Goal: Task Accomplishment & Management: Manage account settings

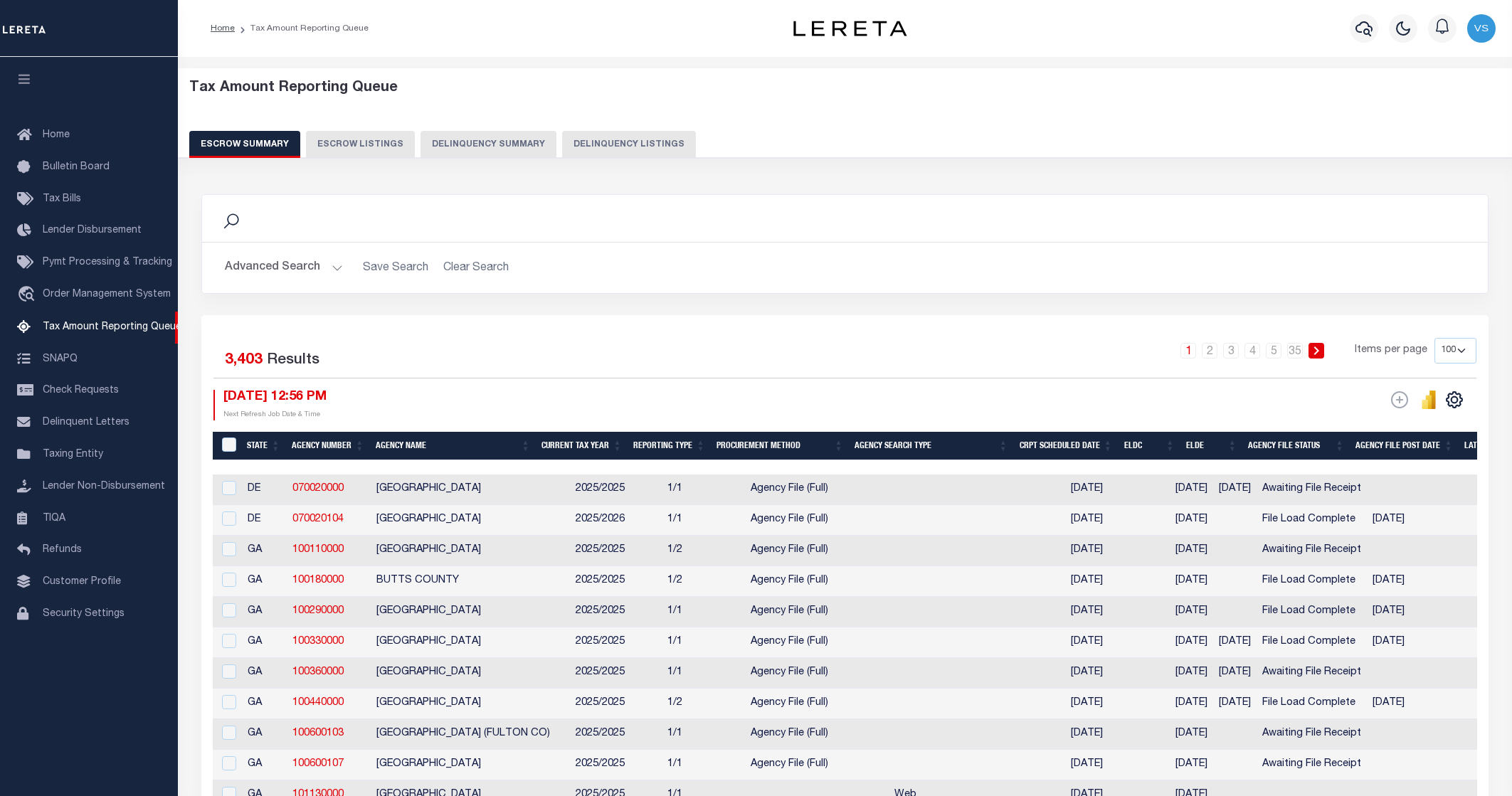
select select "100"
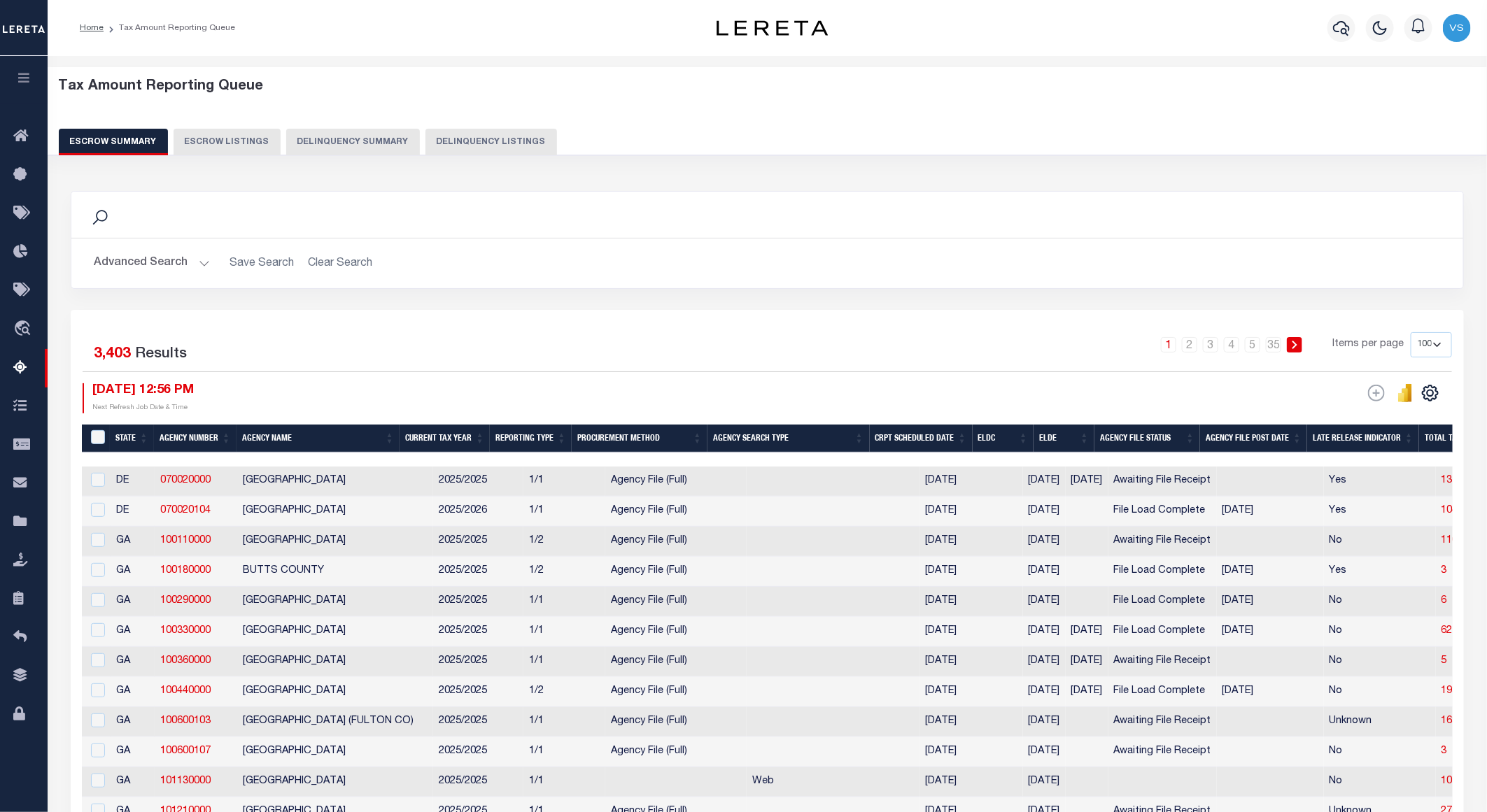
click at [441, 141] on button "Delinquency Listings" at bounding box center [491, 142] width 132 height 27
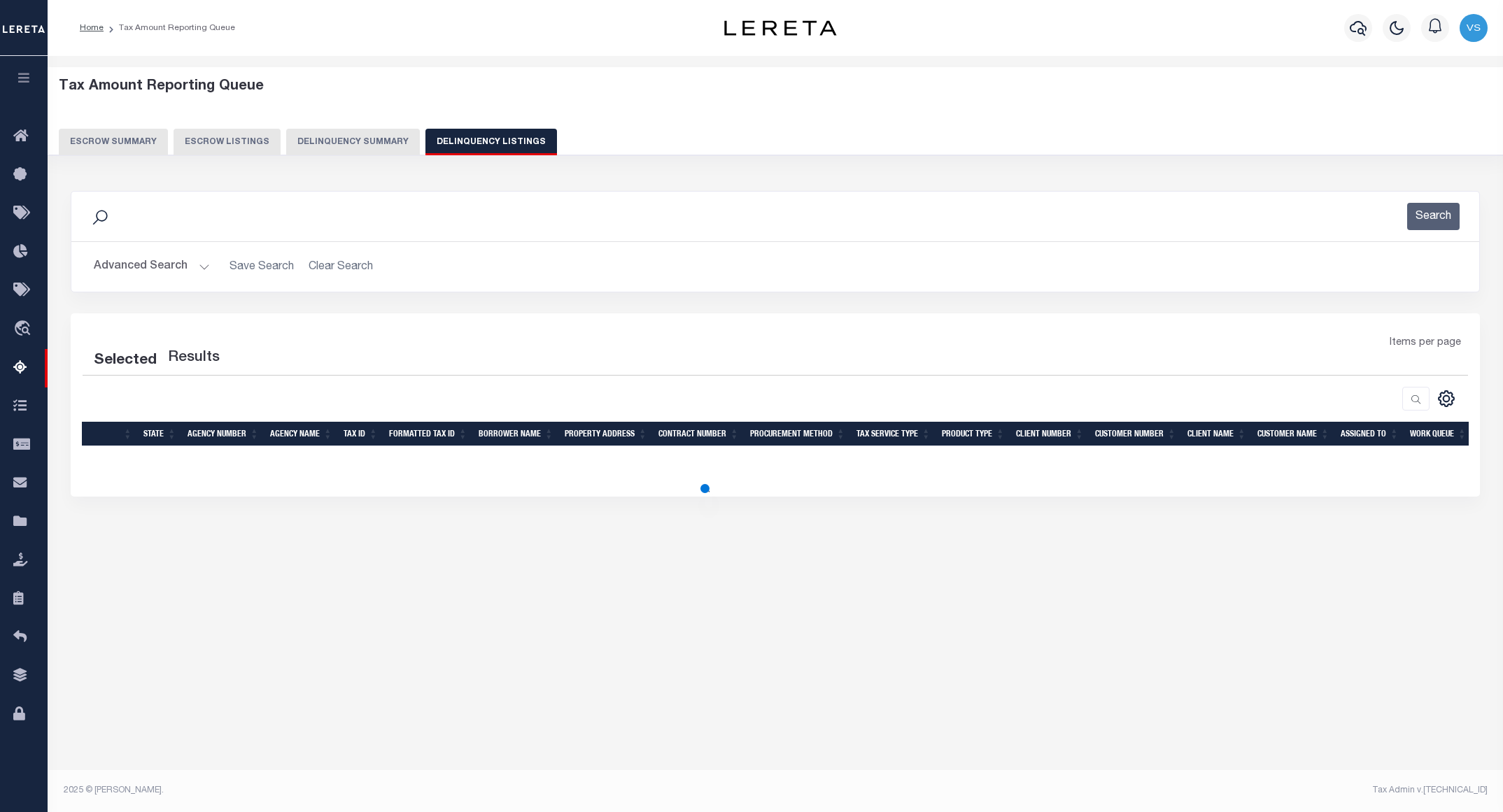
select select "100"
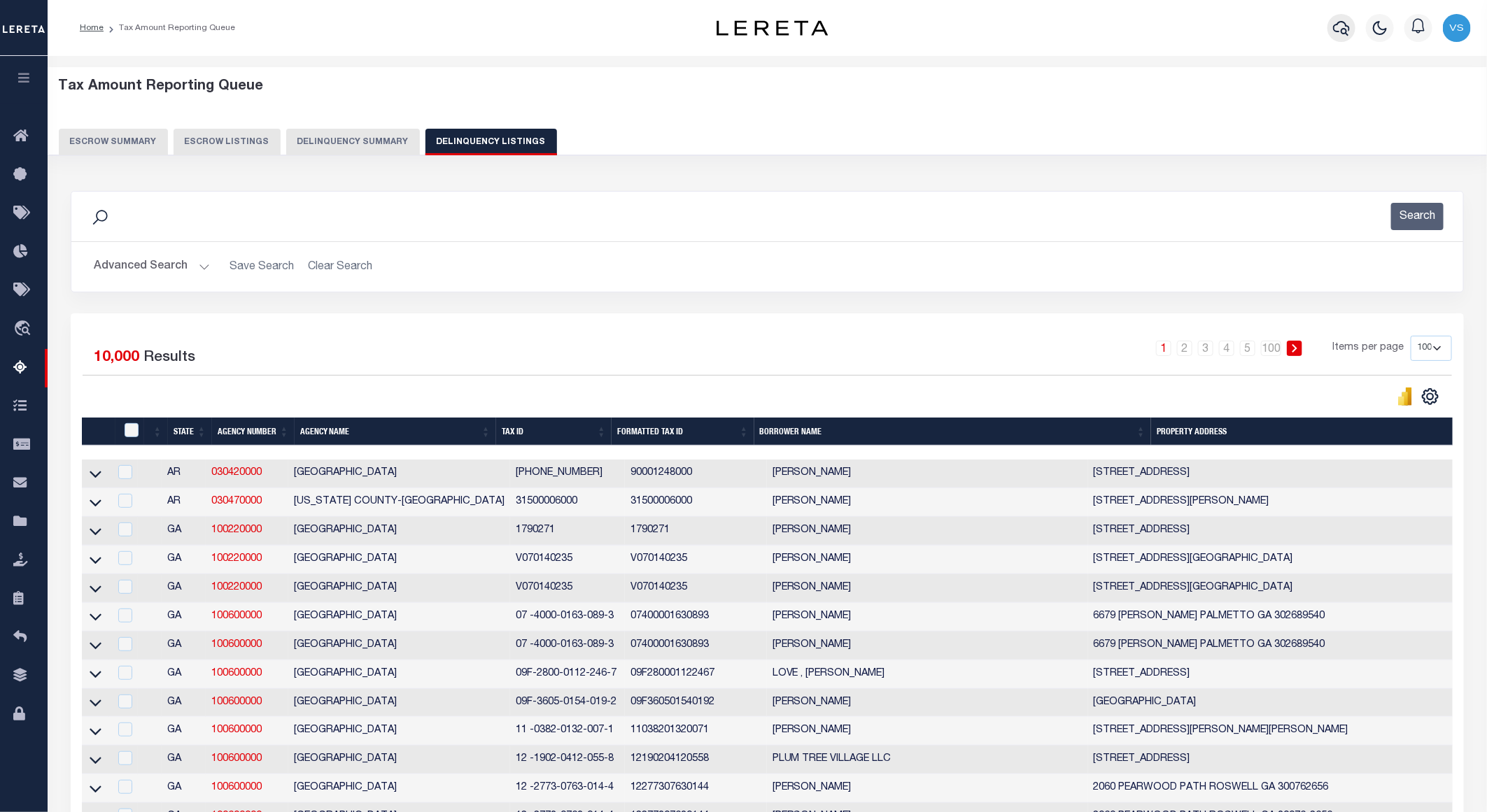
click at [1344, 30] on icon "button" at bounding box center [1341, 28] width 17 height 14
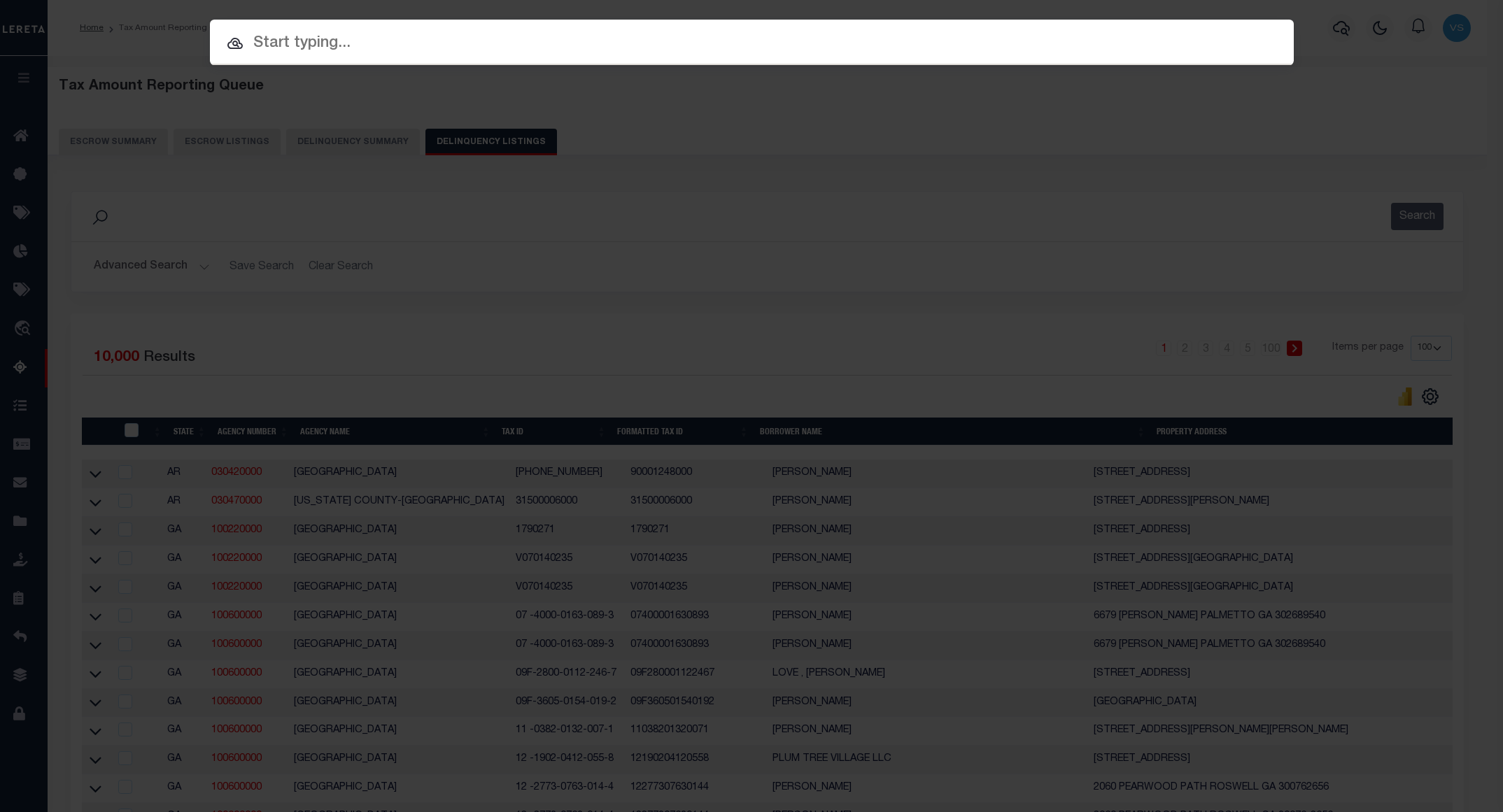
paste input "46532"
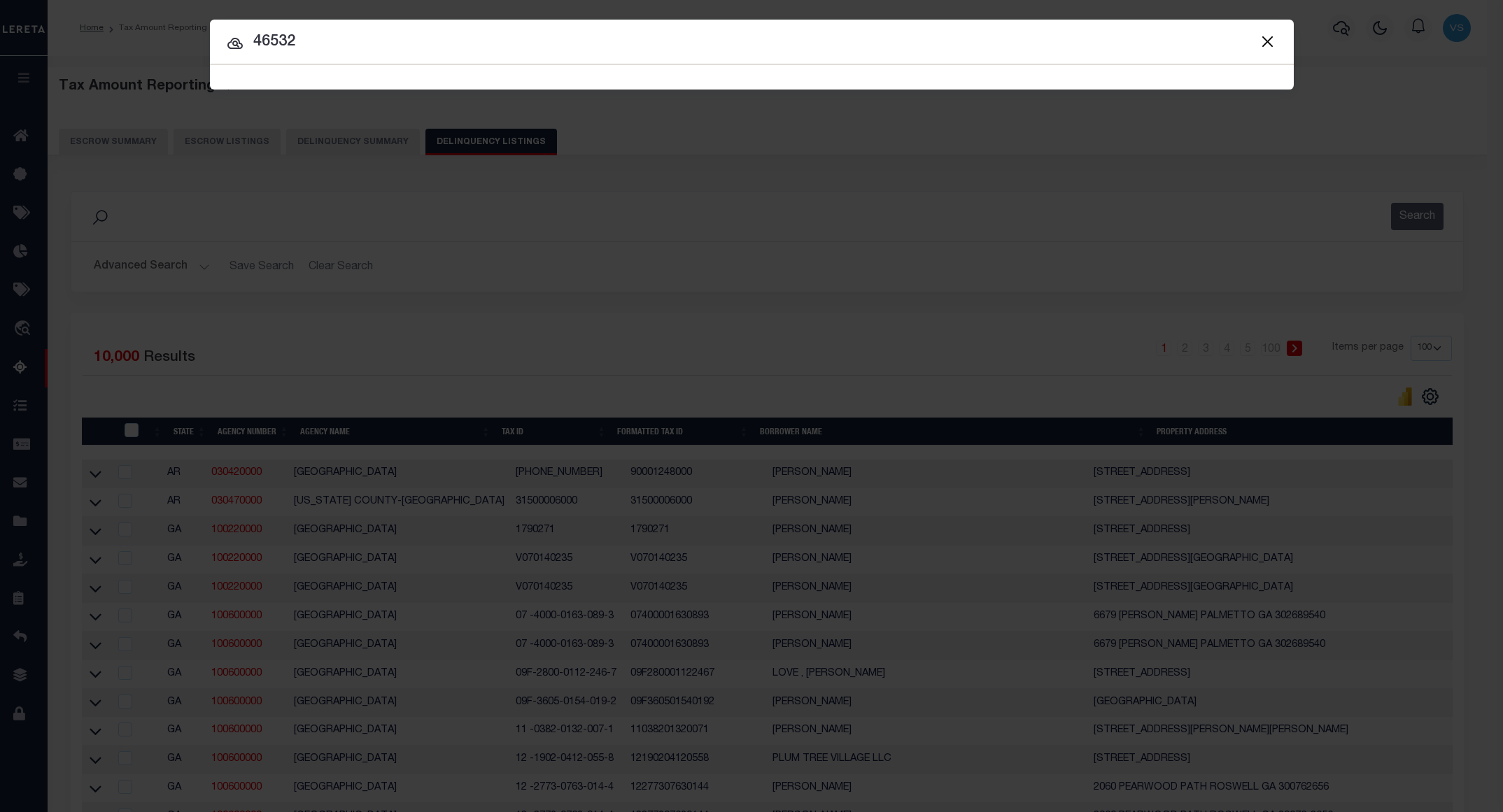
type input "46532"
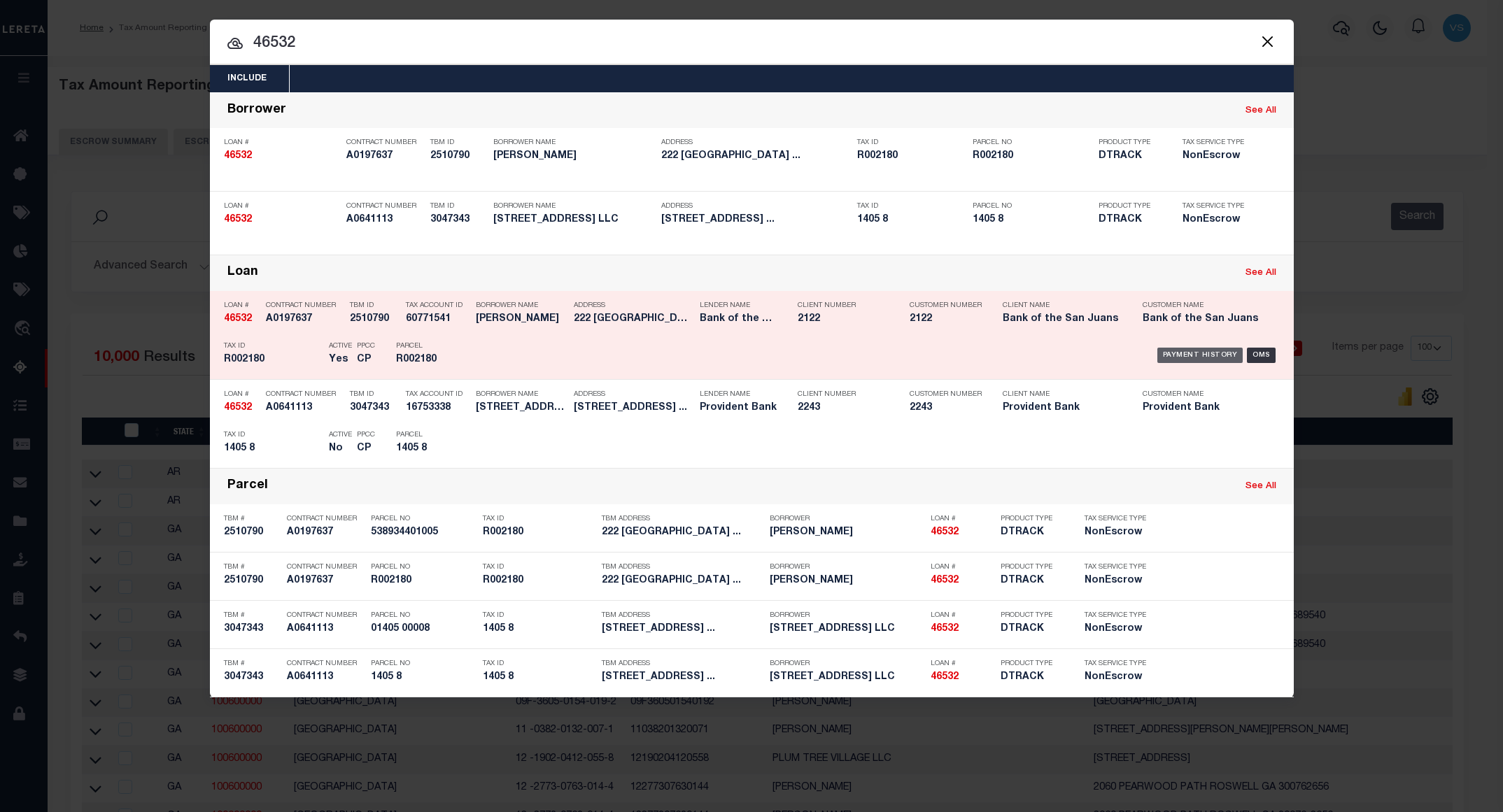
click at [1182, 361] on div "Payment History" at bounding box center [1200, 355] width 86 height 15
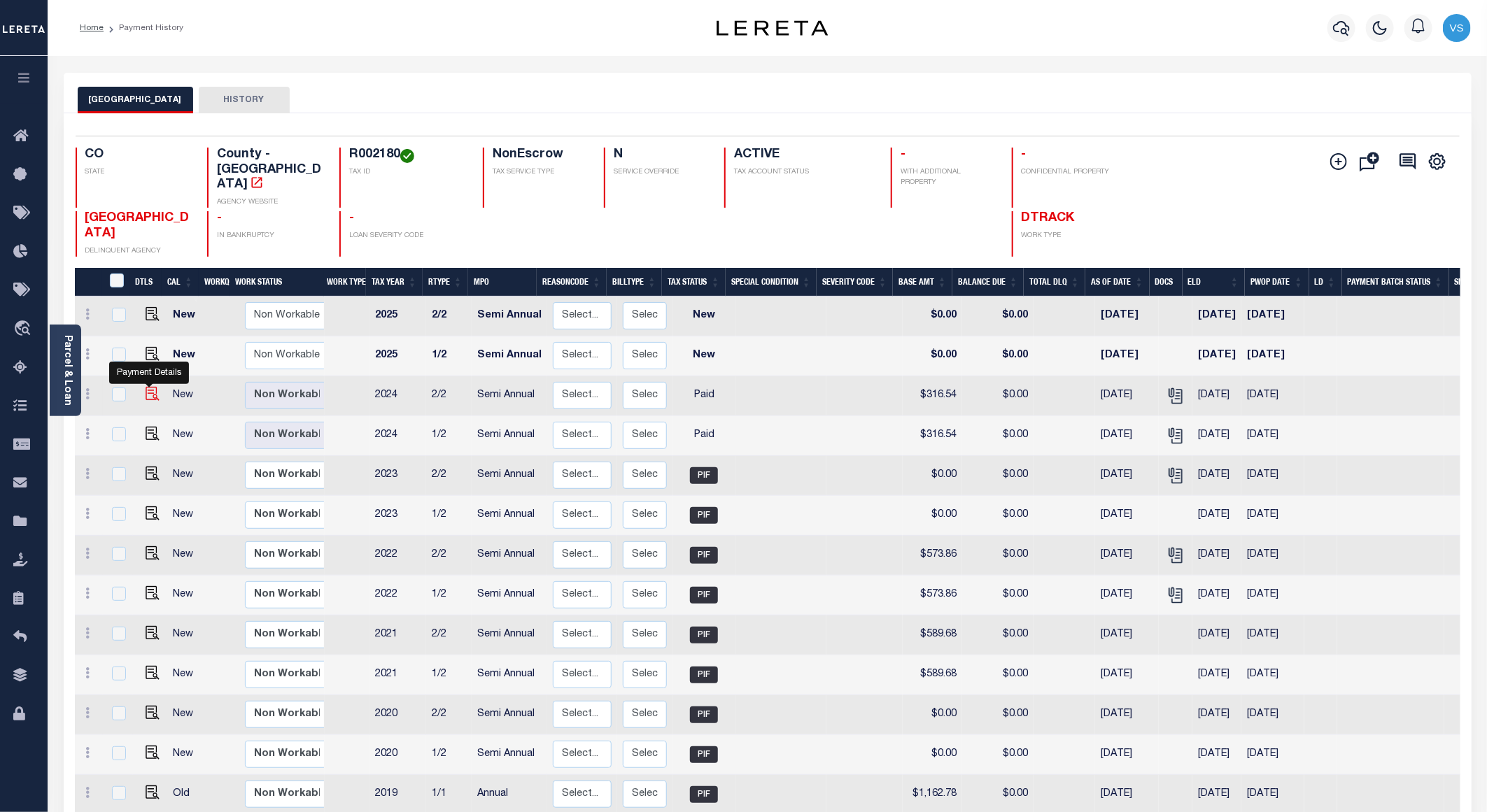
click at [150, 387] on img "" at bounding box center [152, 393] width 14 height 14
checkbox input "true"
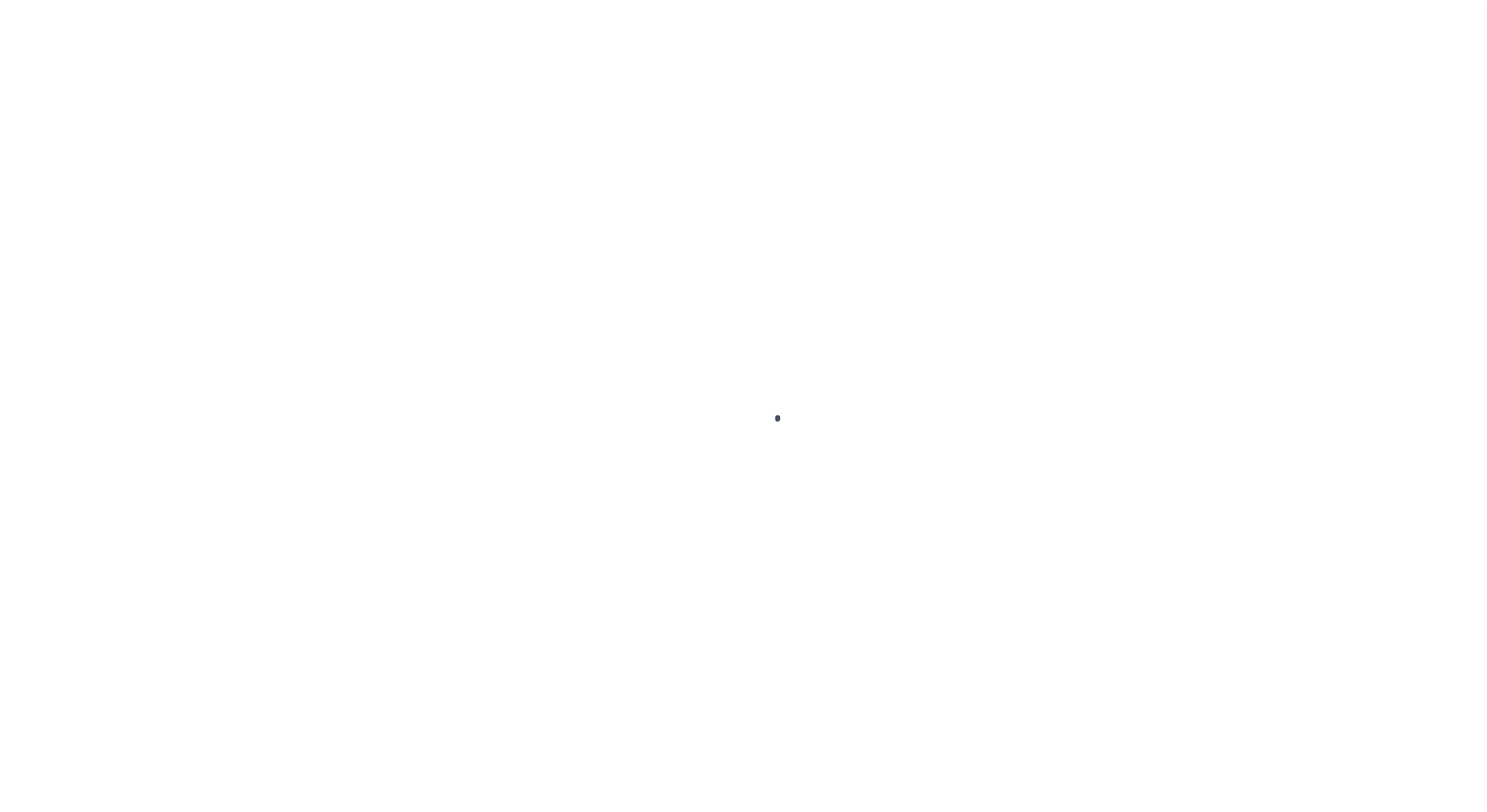
select select "PYD"
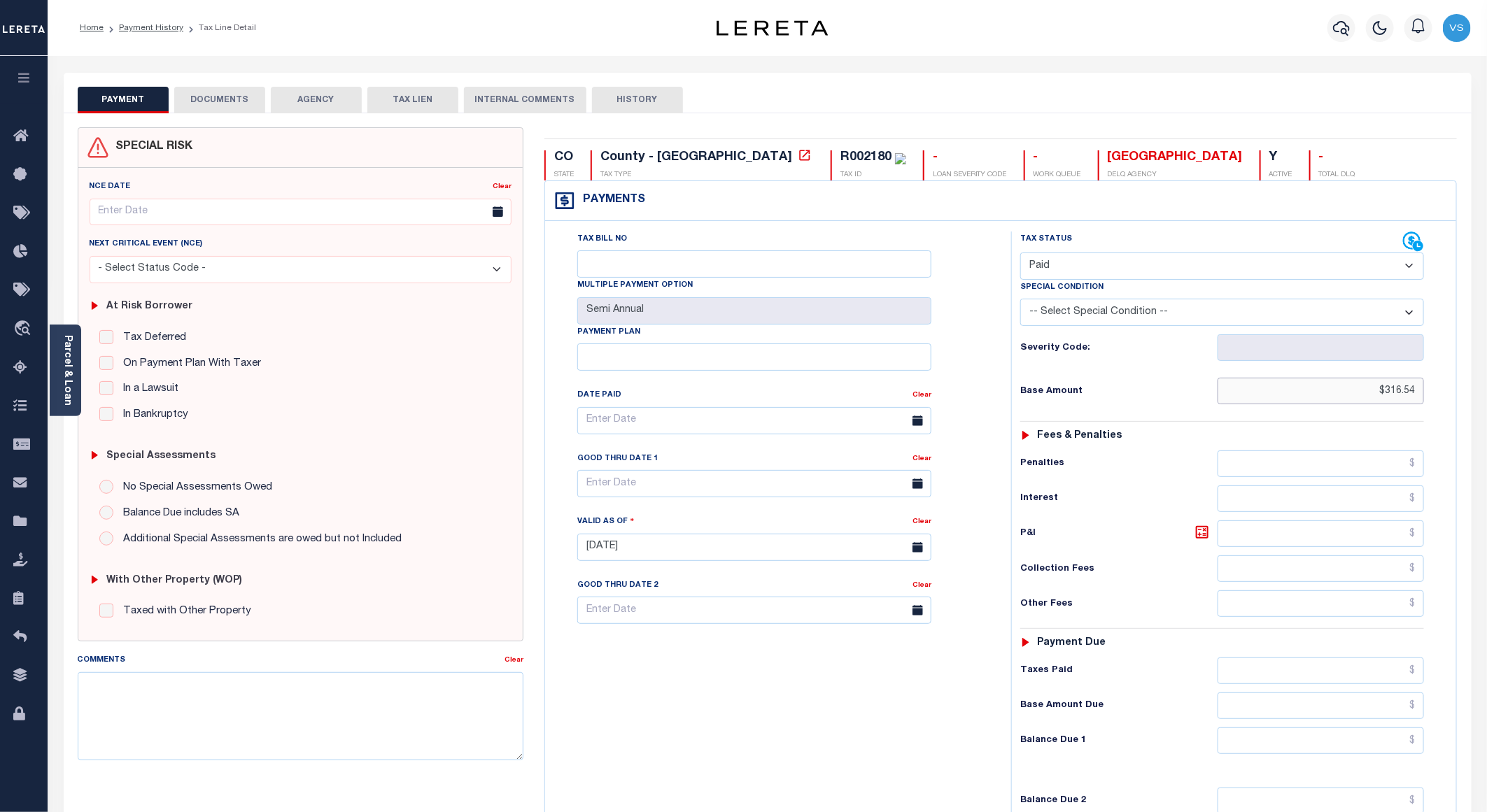
click at [1371, 382] on input "$316.54" at bounding box center [1321, 390] width 206 height 27
paste input "614.88"
type input "$"
paste input "614.88"
type input "$614.88"
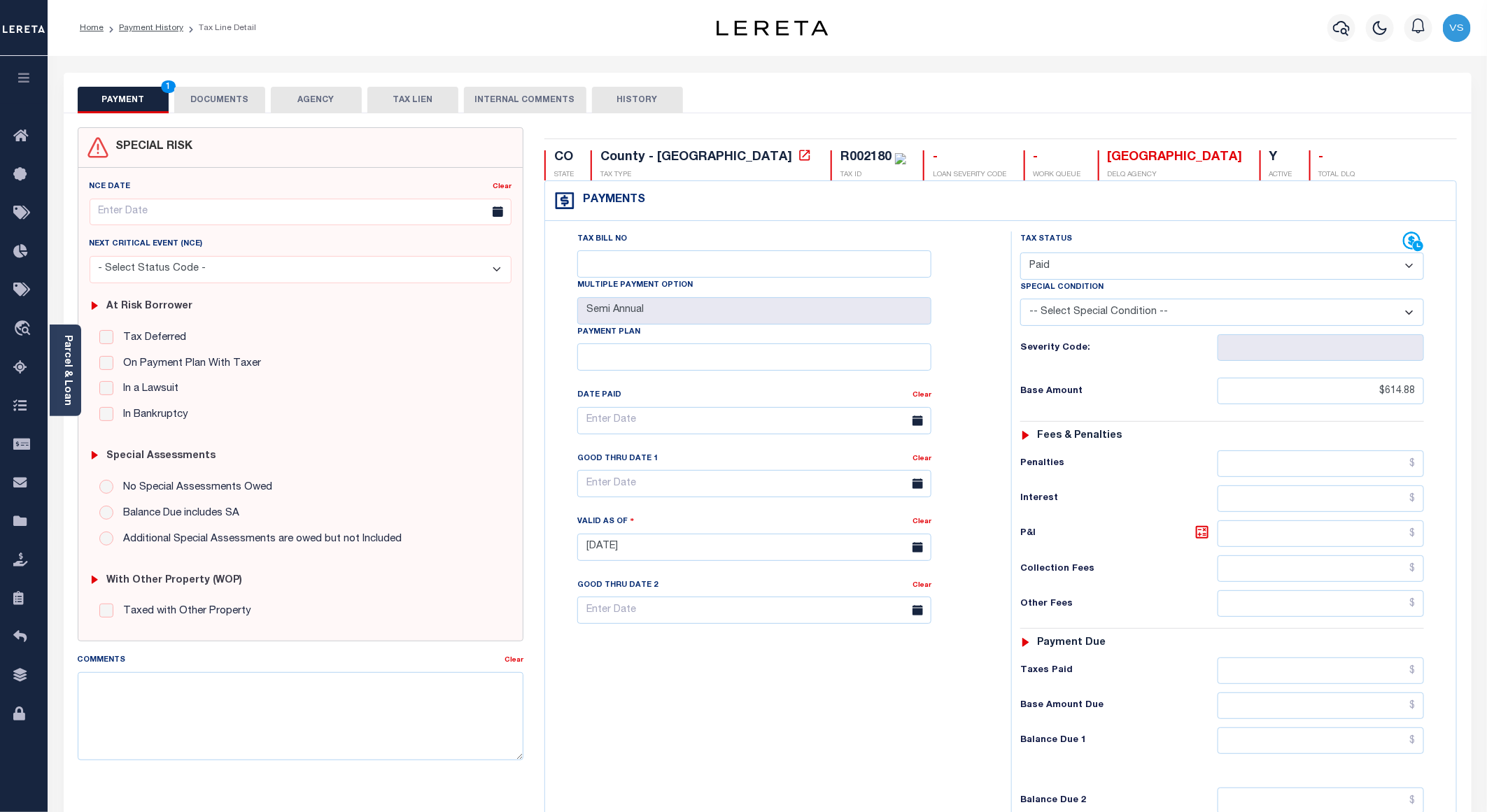
click at [225, 93] on button "DOCUMENTS" at bounding box center [220, 100] width 91 height 27
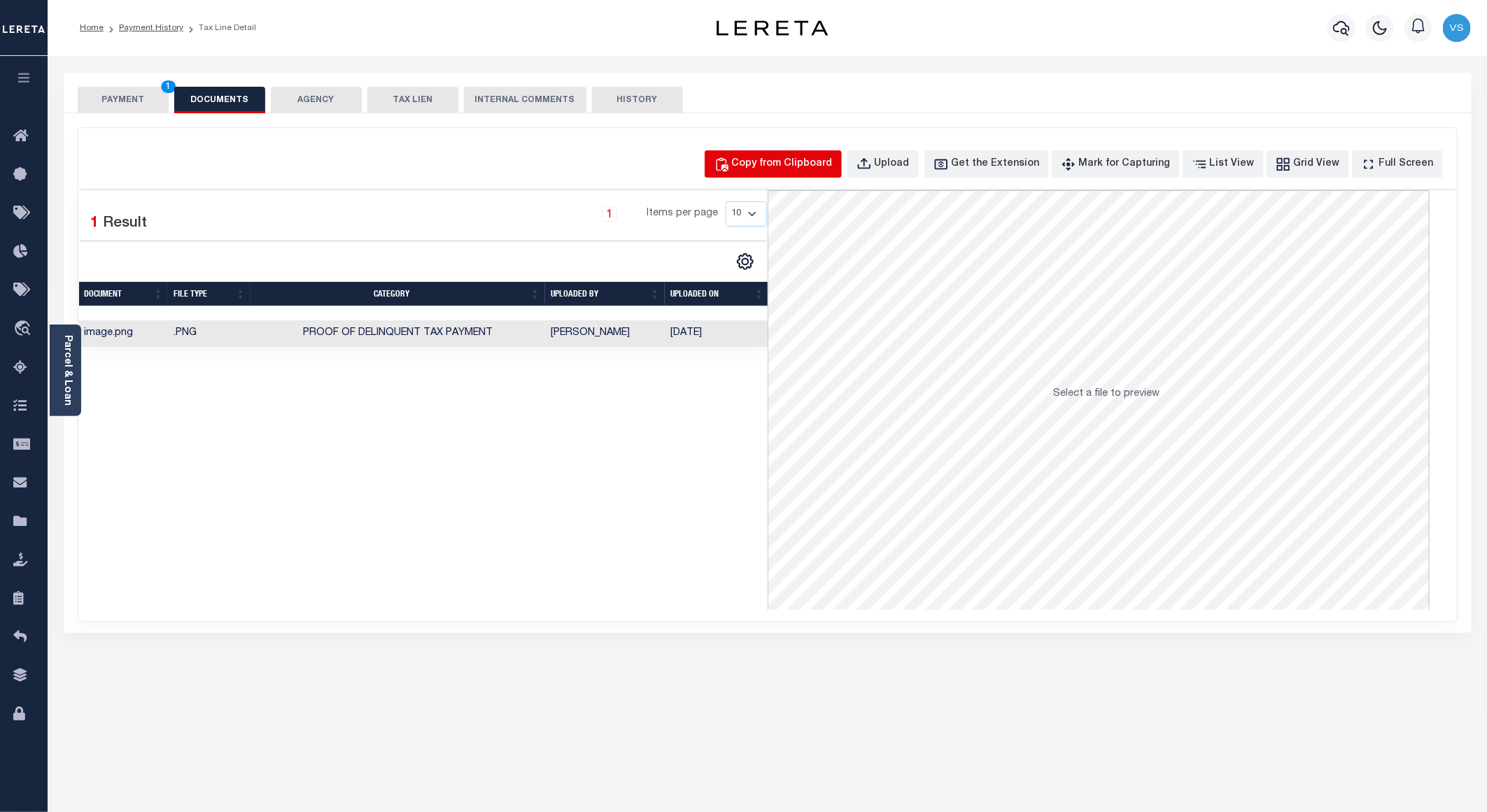
click at [788, 162] on div "Copy from Clipboard" at bounding box center [782, 164] width 101 height 15
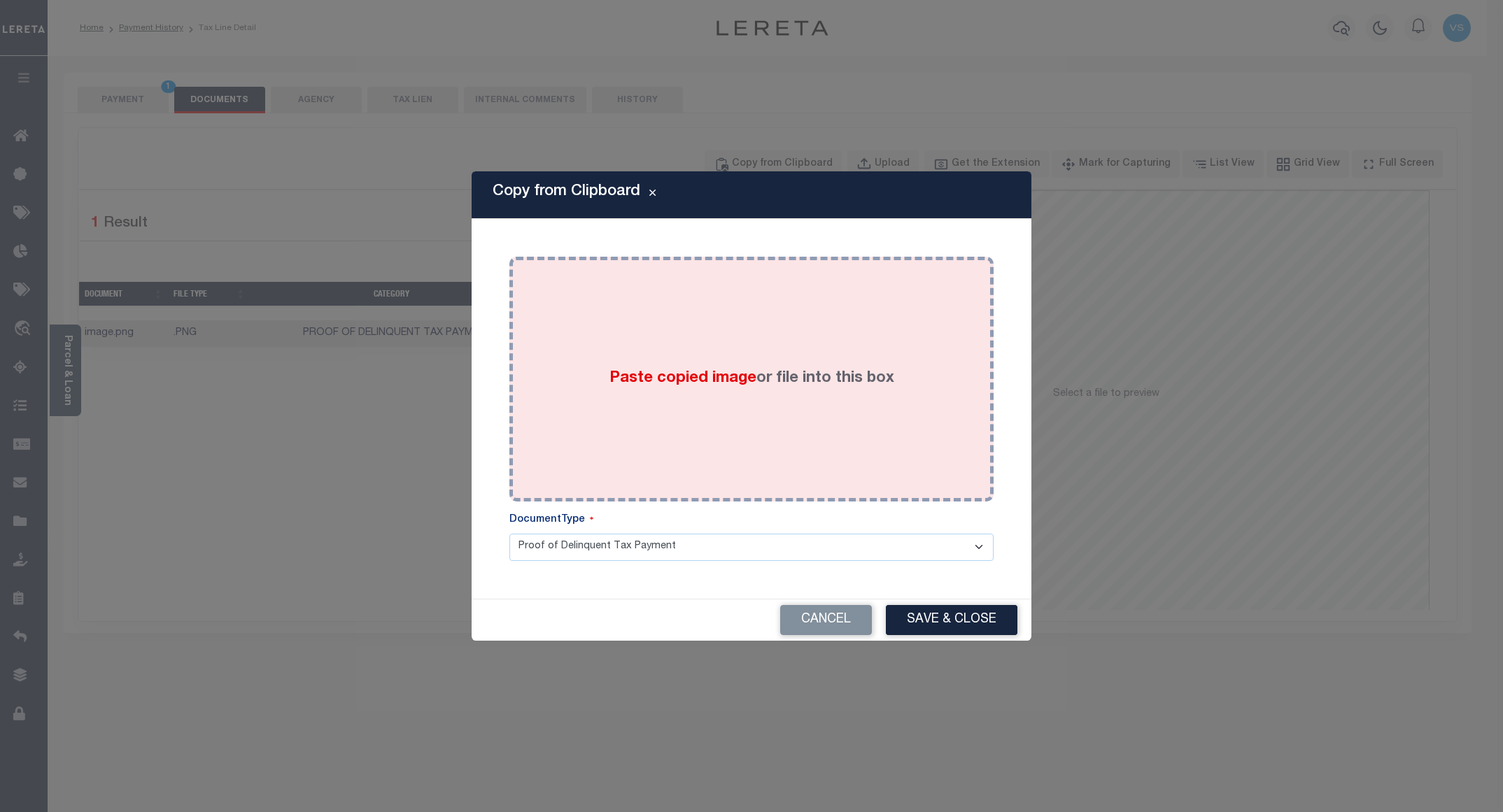
click at [772, 435] on div "Paste copied image or file into this box" at bounding box center [752, 380] width 464 height 224
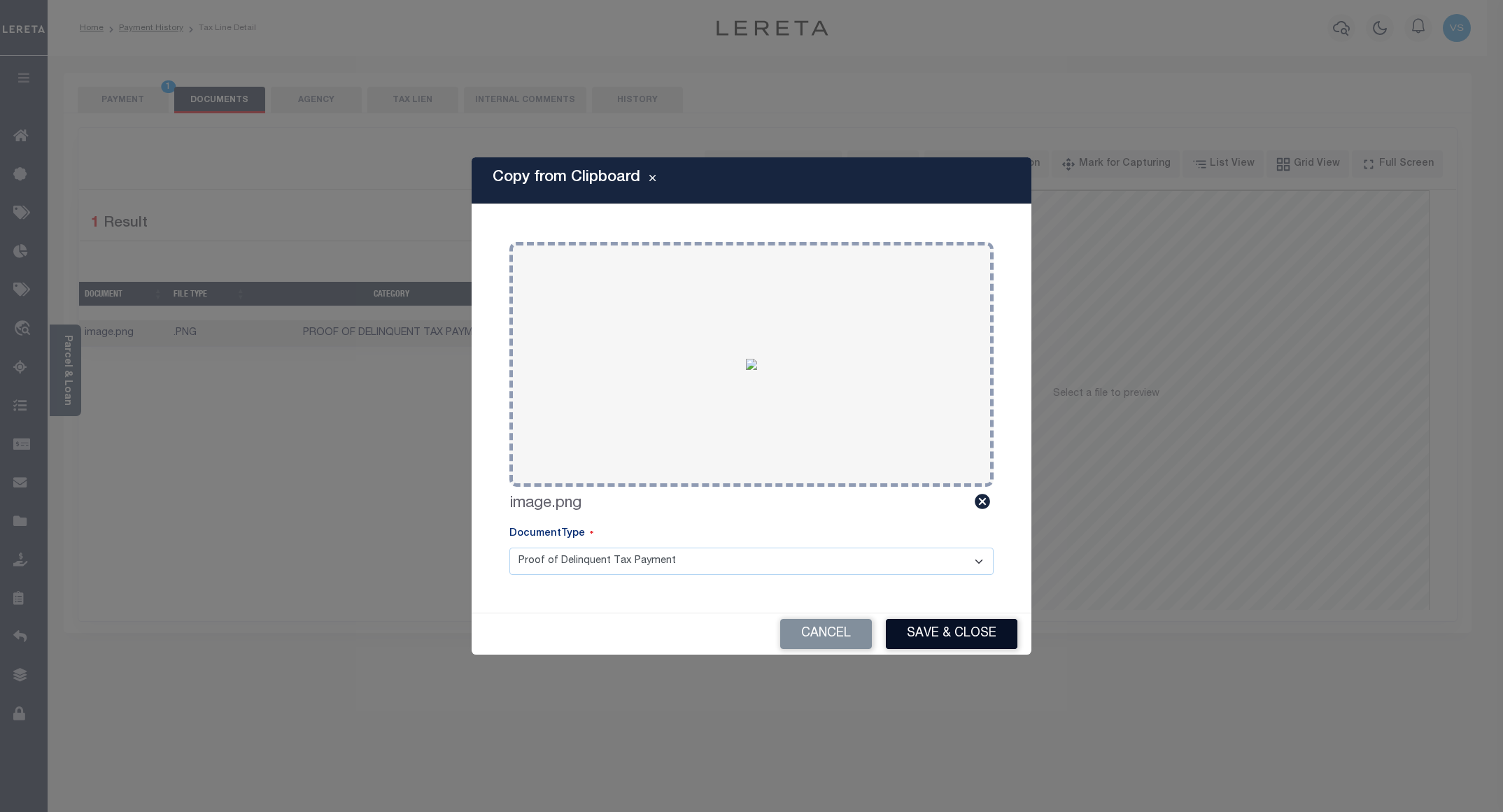
click at [914, 631] on button "Save & Close" at bounding box center [952, 634] width 132 height 30
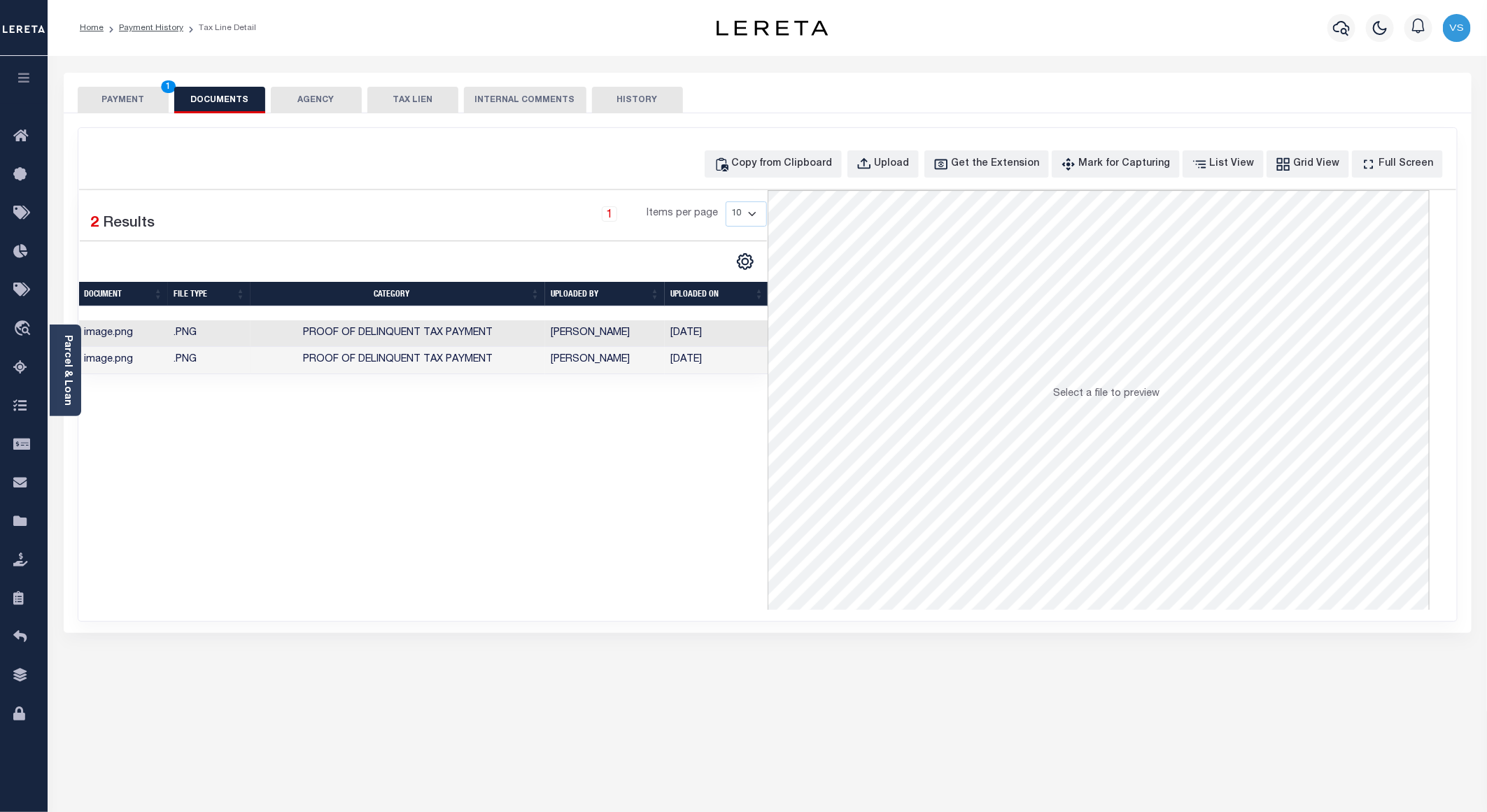
click at [122, 98] on button "PAYMENT 1" at bounding box center [123, 100] width 91 height 27
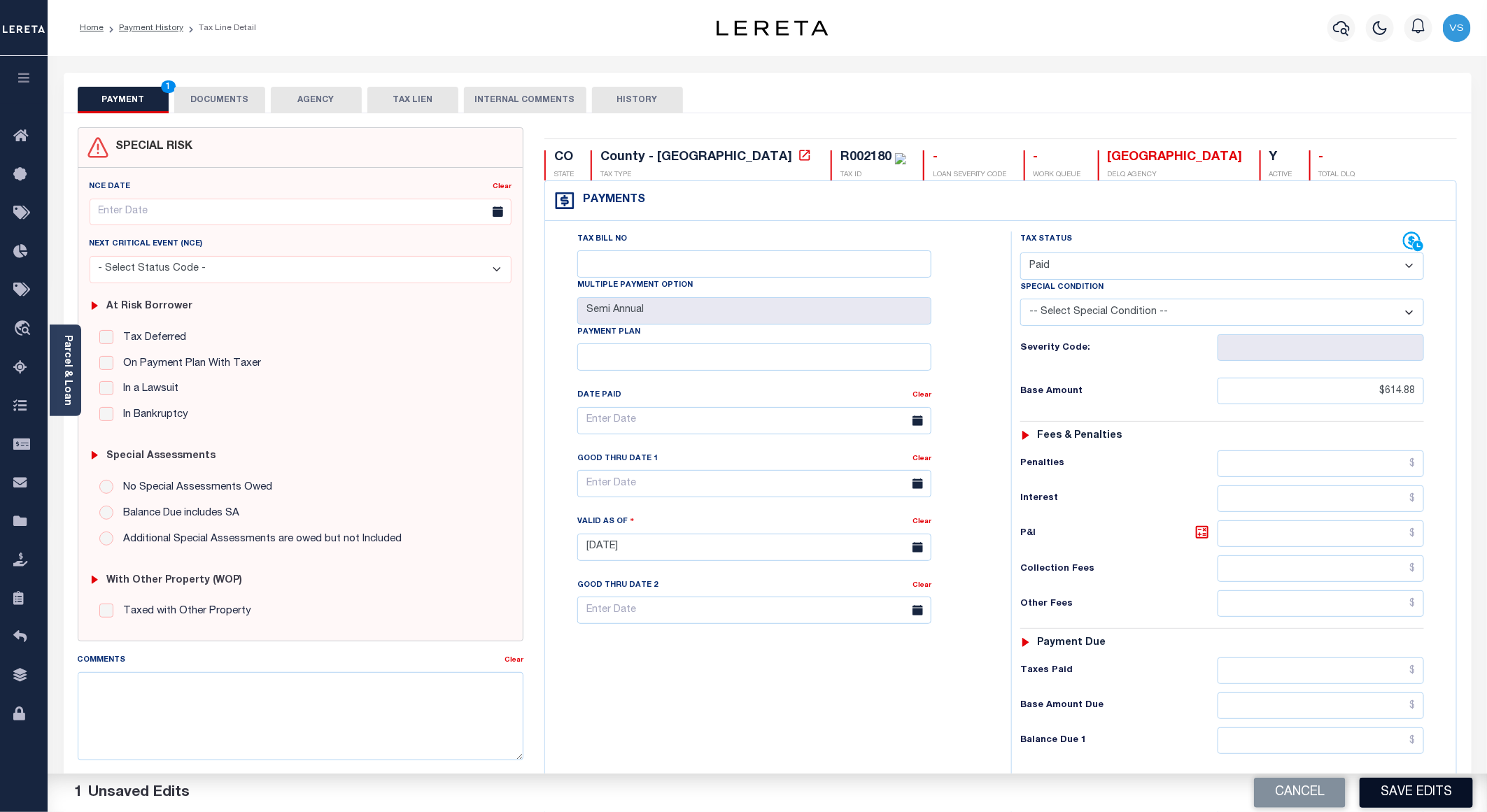
click at [1407, 787] on button "Save Edits" at bounding box center [1416, 793] width 114 height 30
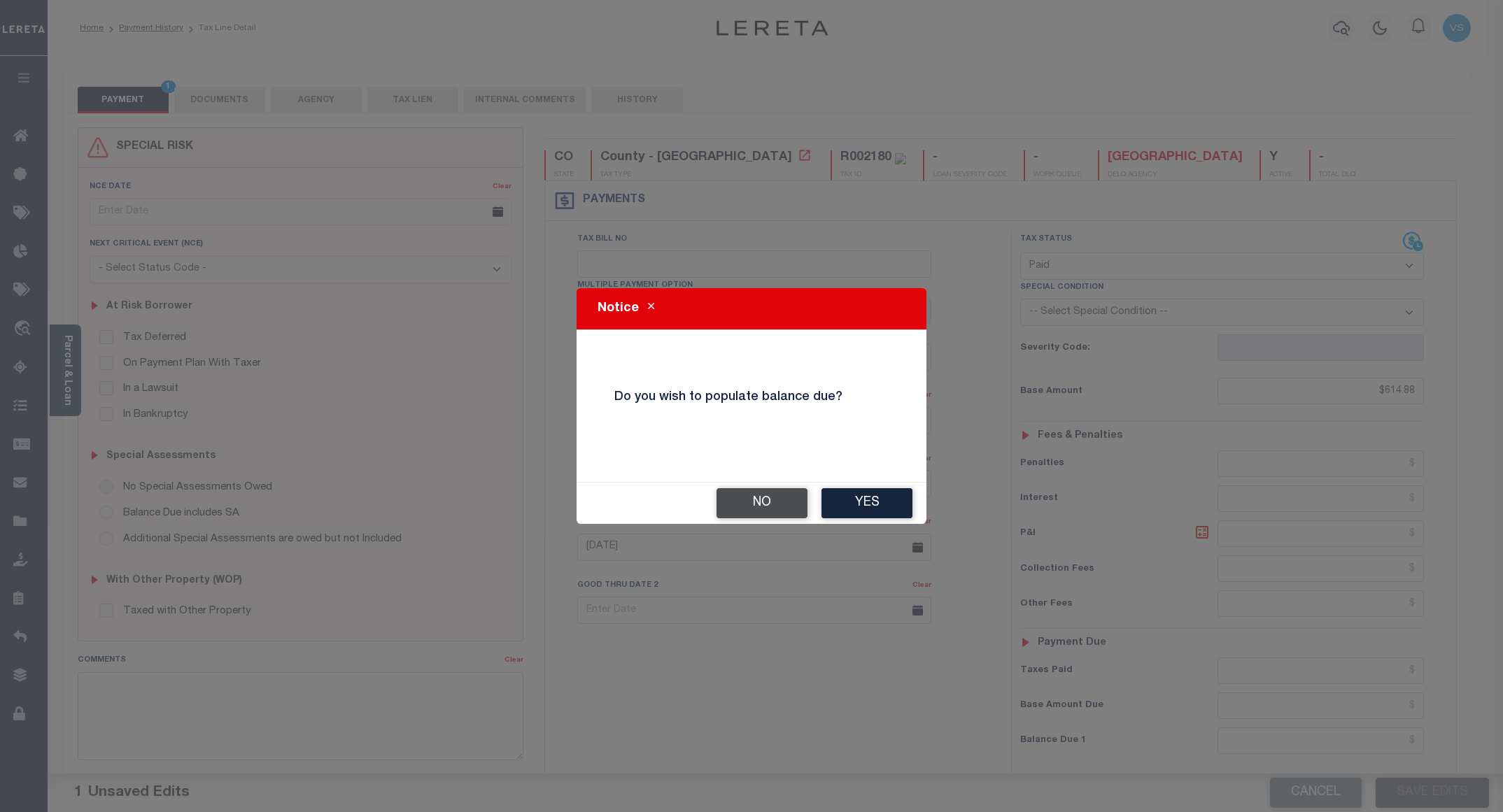
click at [745, 498] on button "No" at bounding box center [762, 503] width 91 height 30
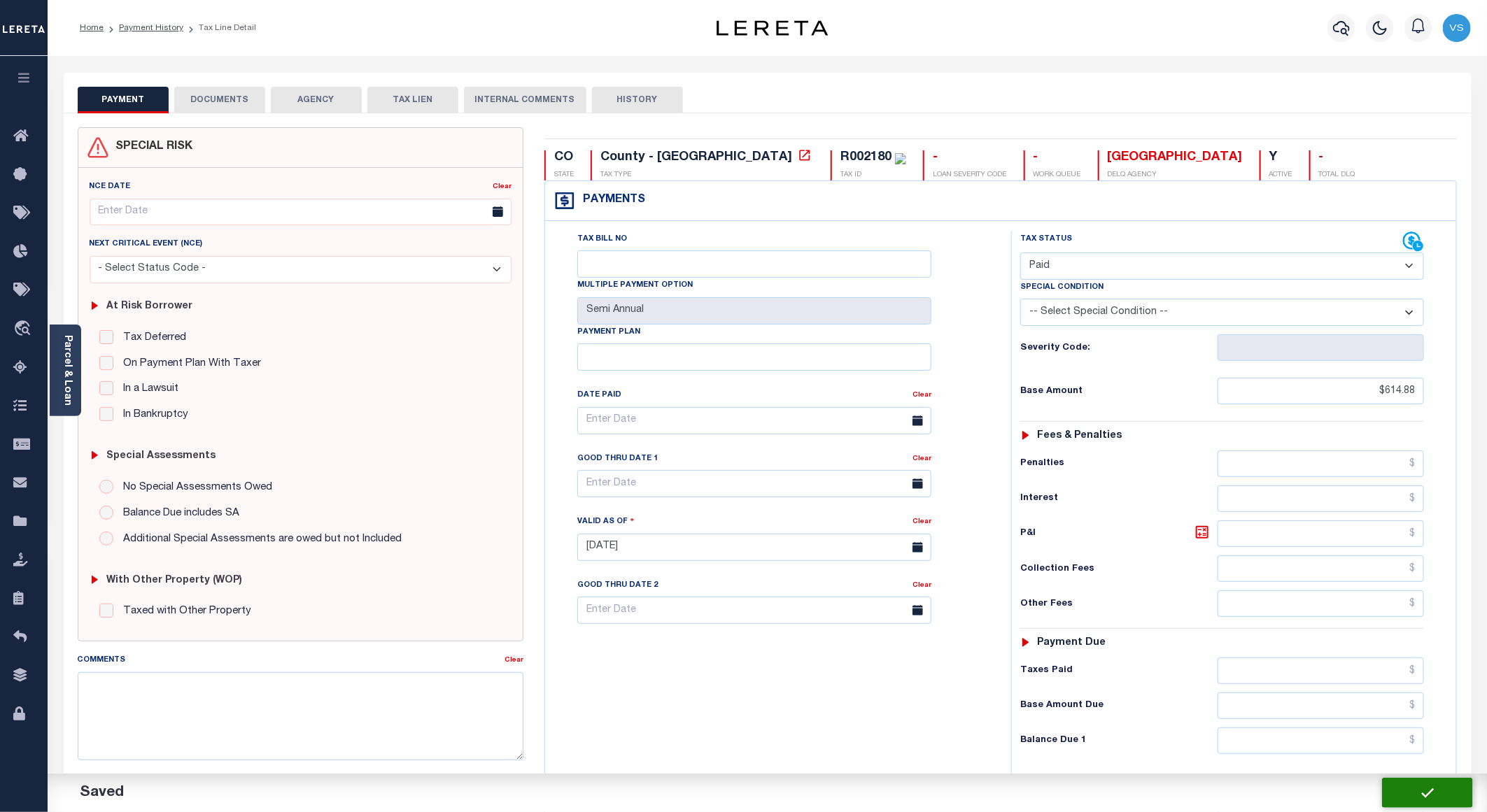
checkbox input "false"
type input "$614.88"
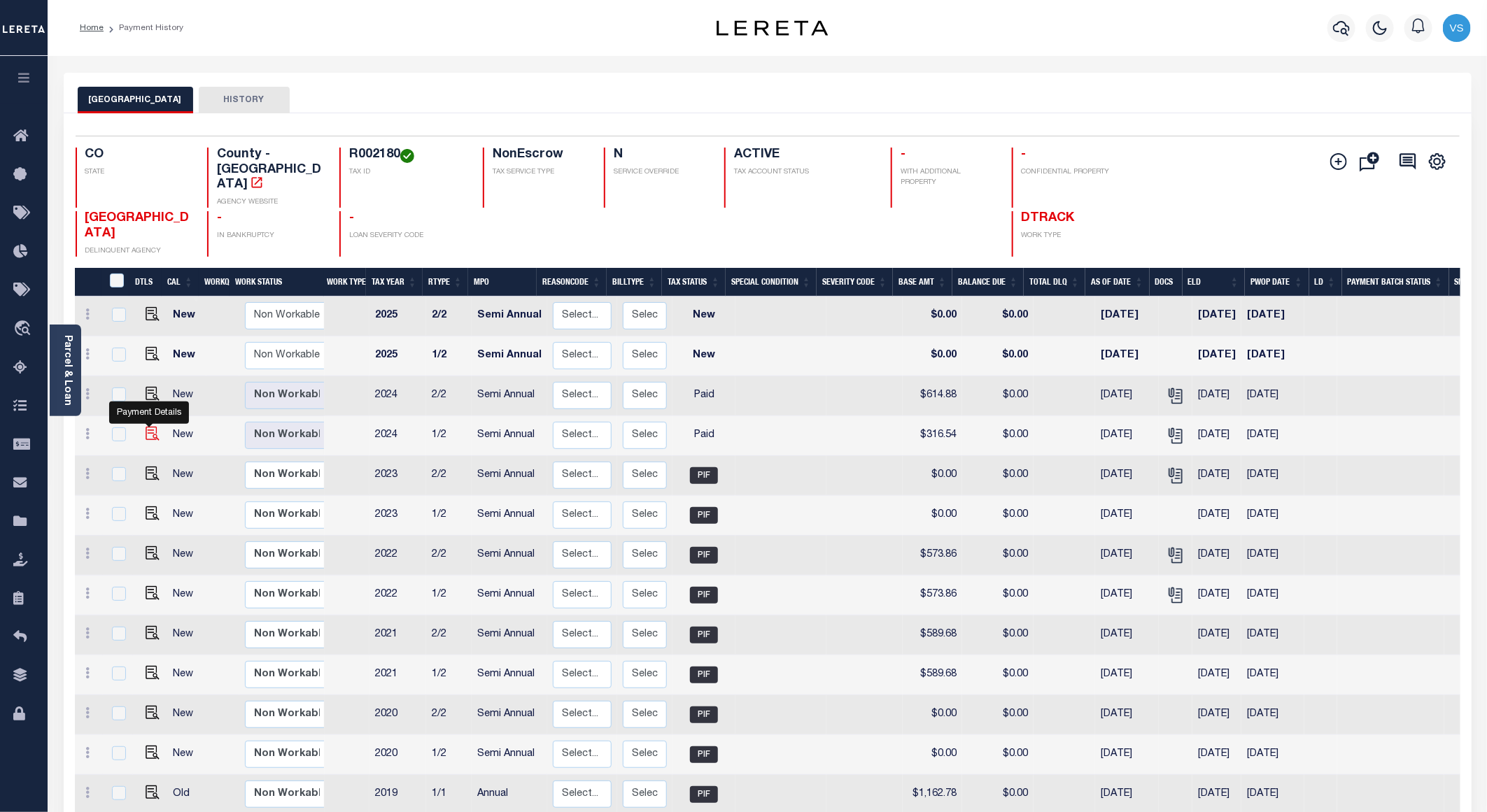
click at [150, 427] on img "" at bounding box center [152, 433] width 14 height 14
checkbox input "true"
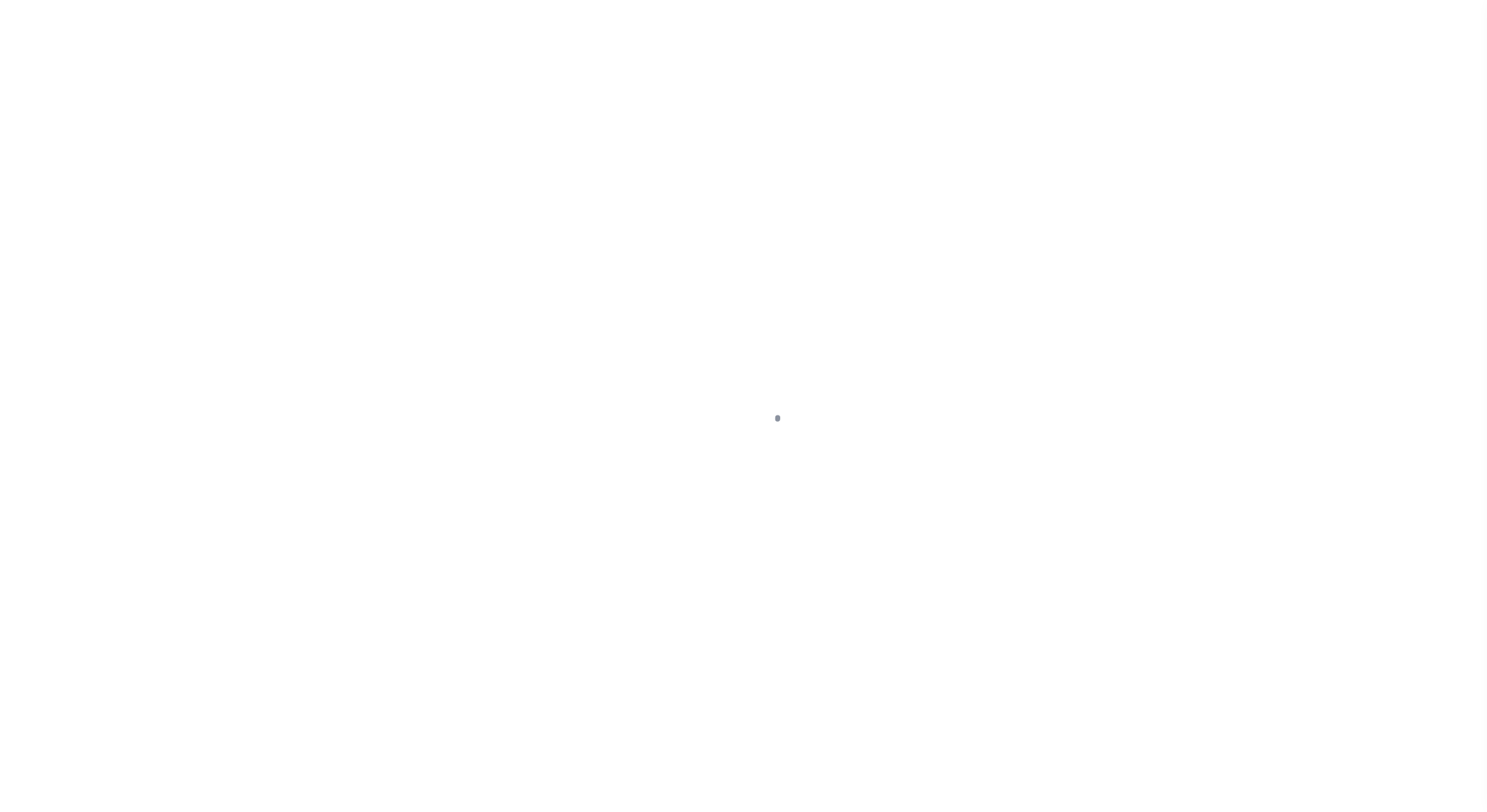
select select "PYD"
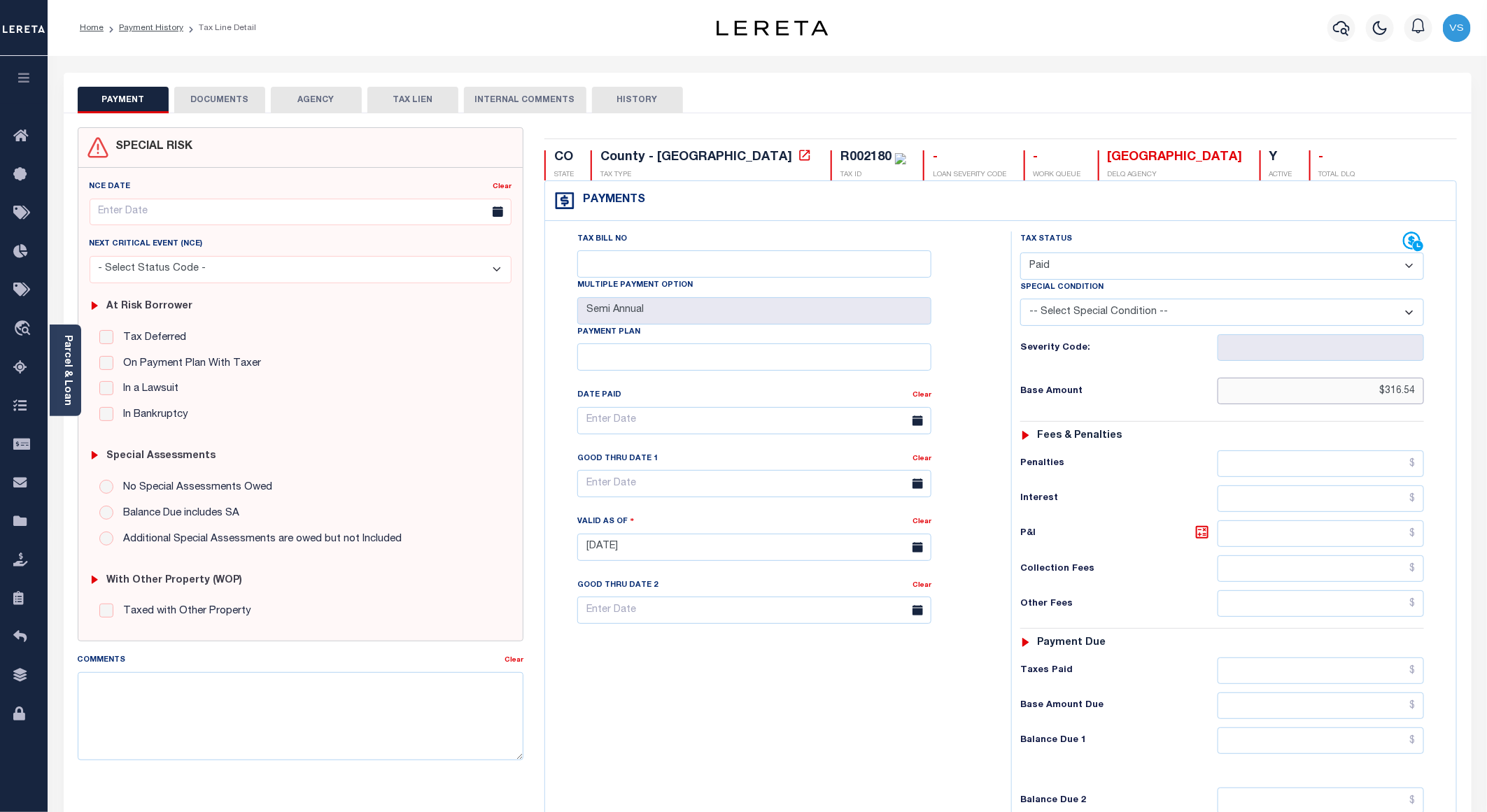
drag, startPoint x: 1418, startPoint y: 401, endPoint x: 1344, endPoint y: 401, distance: 74.0
click at [1344, 401] on input "$316.54" at bounding box center [1321, 390] width 206 height 27
click at [210, 95] on button "DOCUMENTS" at bounding box center [220, 100] width 91 height 27
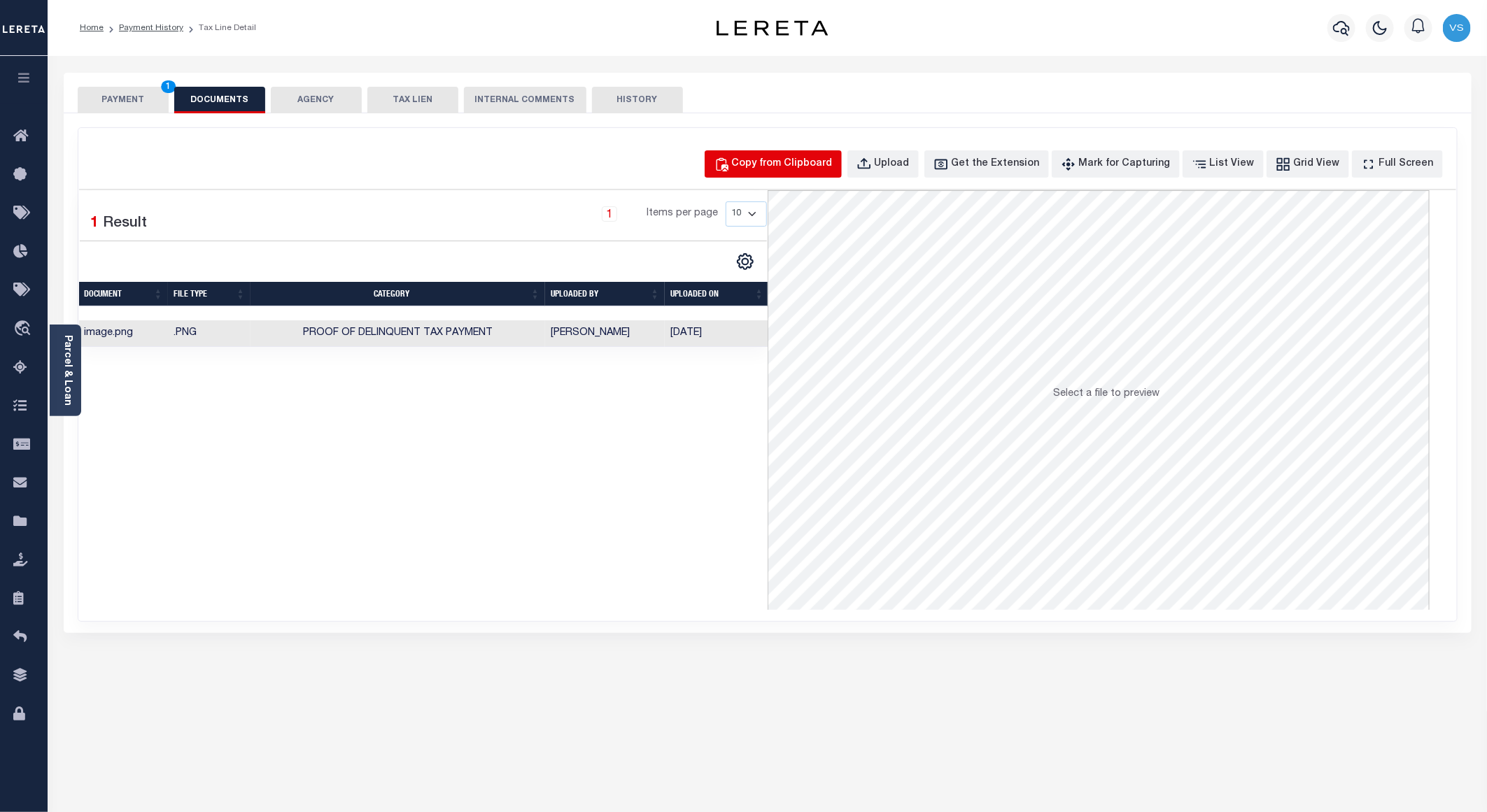
click at [767, 166] on div "Copy from Clipboard" at bounding box center [782, 164] width 101 height 15
select select "POP"
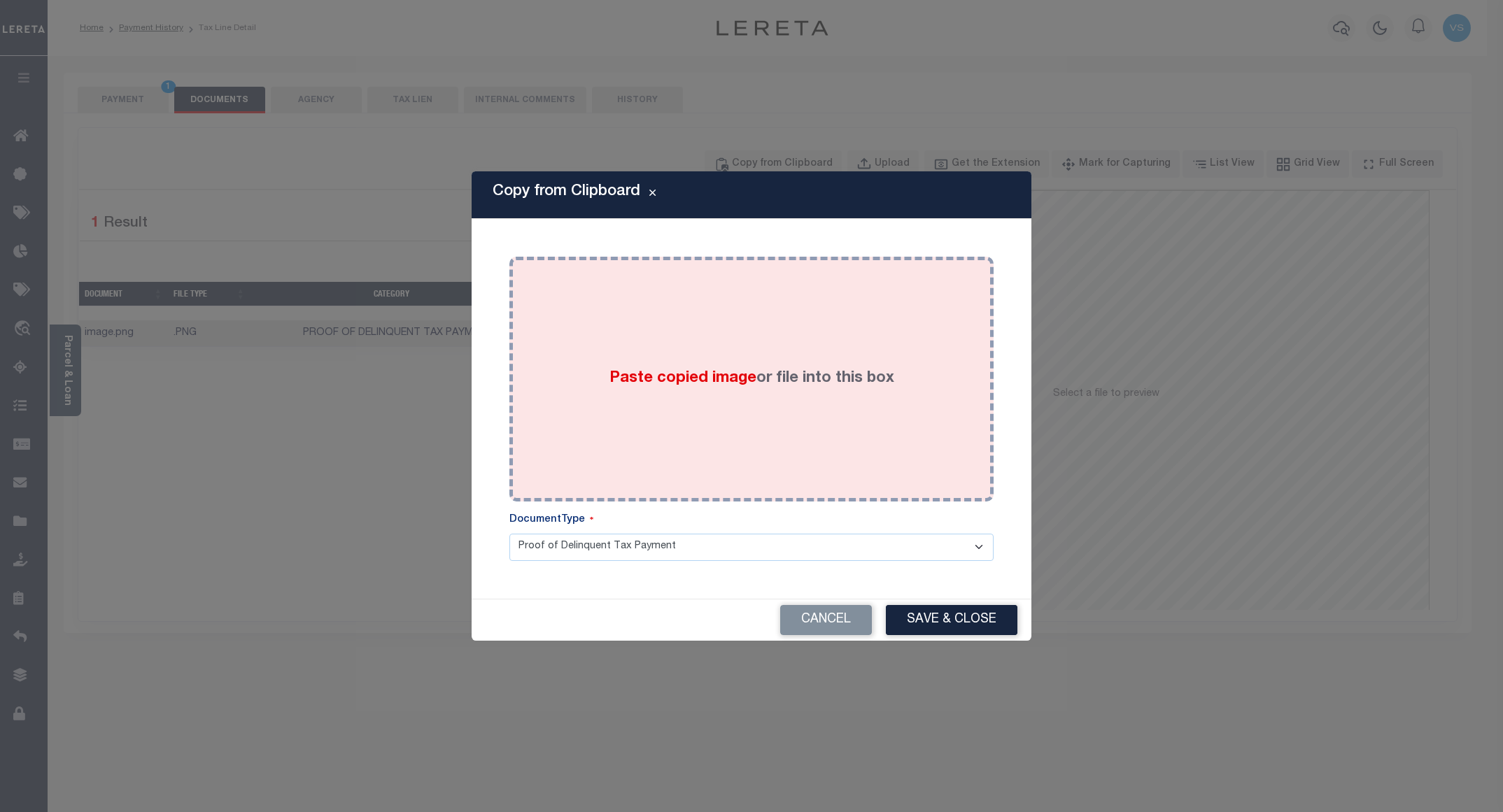
click at [634, 291] on div "Paste copied image or file into this box" at bounding box center [752, 380] width 464 height 224
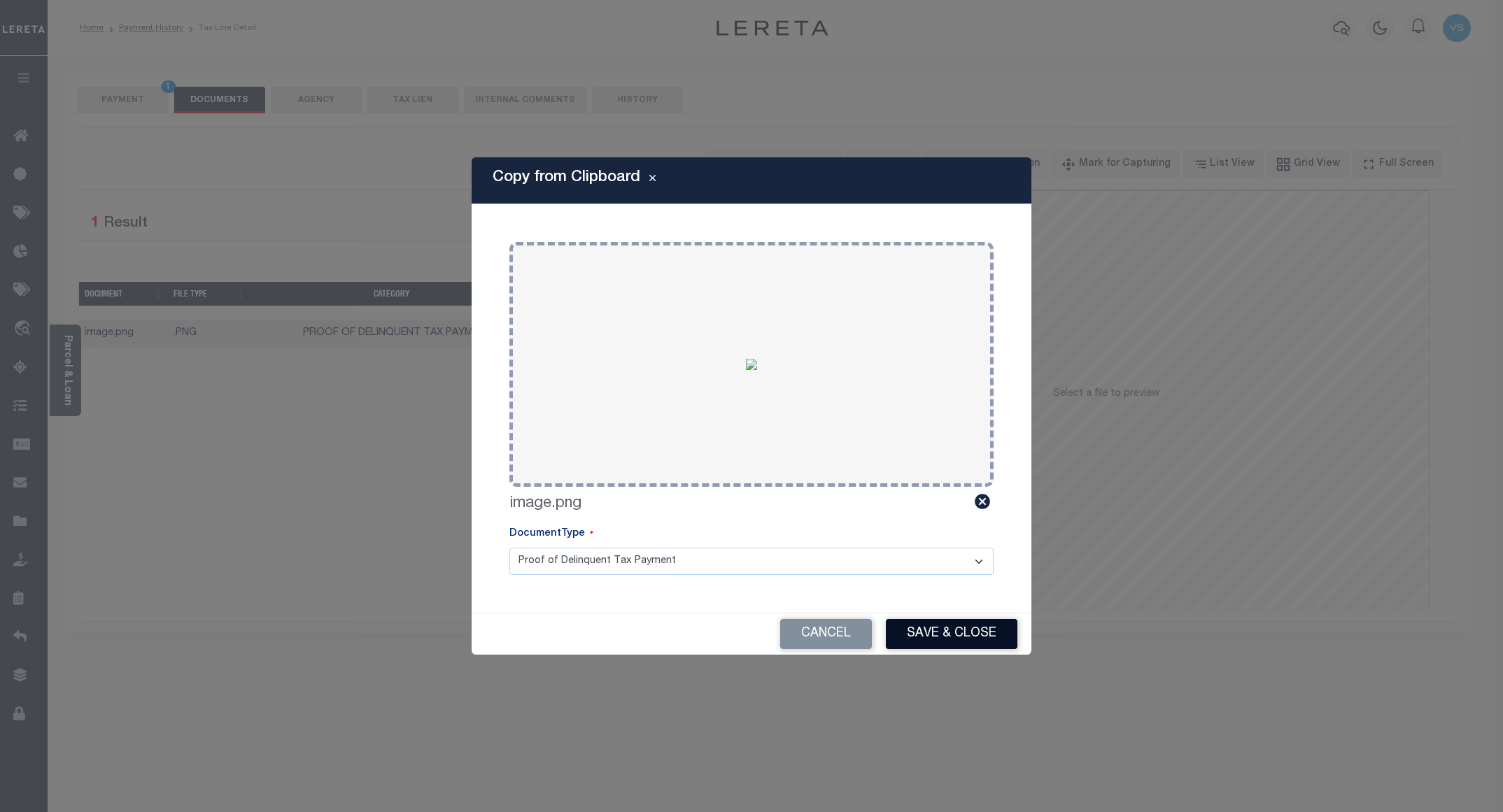
click at [974, 637] on button "Save & Close" at bounding box center [952, 634] width 132 height 30
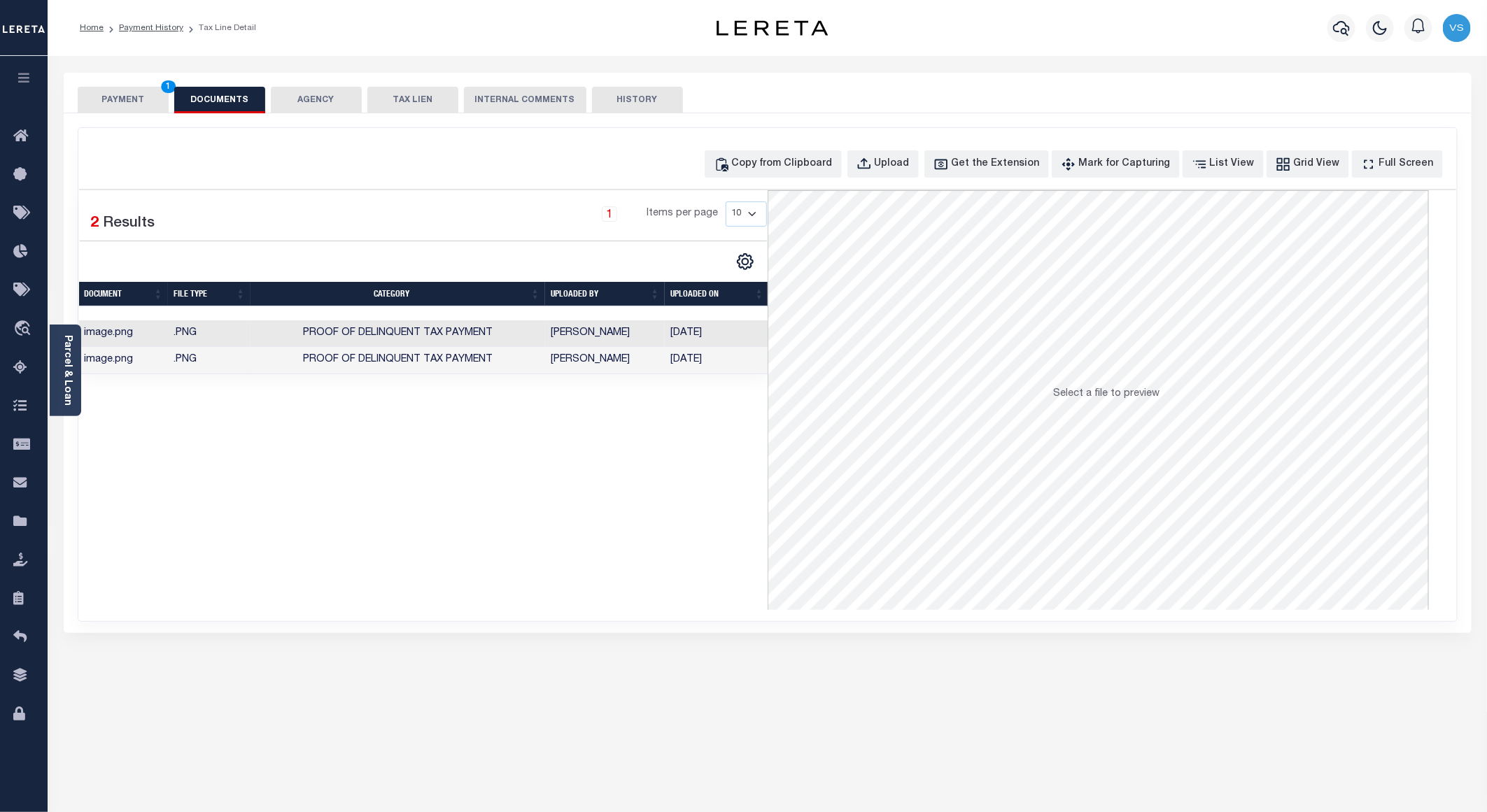
click at [126, 103] on button "PAYMENT 1" at bounding box center [123, 100] width 91 height 27
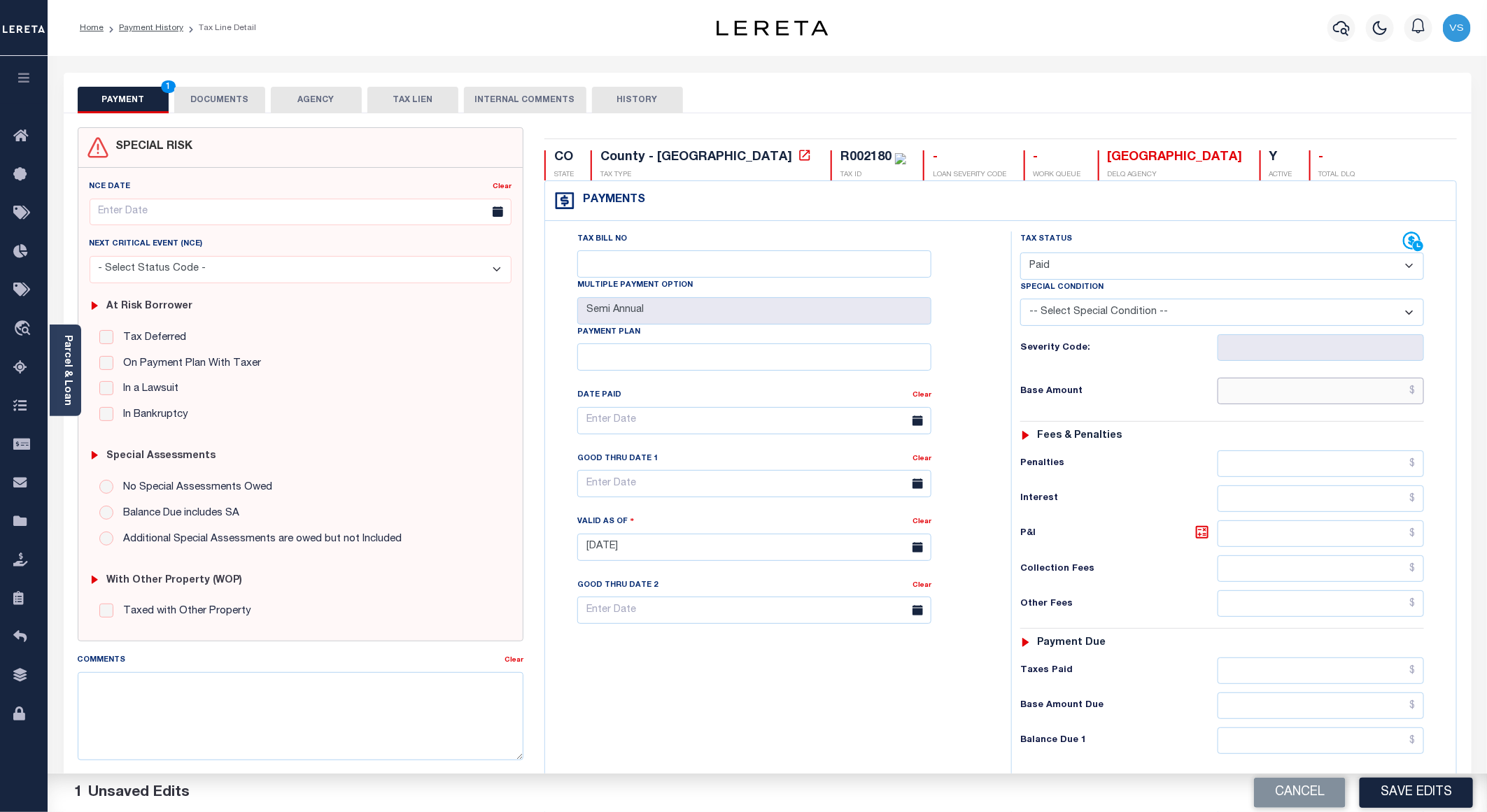
click at [1315, 401] on input "text" at bounding box center [1321, 390] width 206 height 27
click at [1365, 399] on input "text" at bounding box center [1321, 390] width 206 height 27
paste input "614.88"
type input "$614.88"
click at [1415, 795] on button "Save Edits" at bounding box center [1416, 793] width 114 height 30
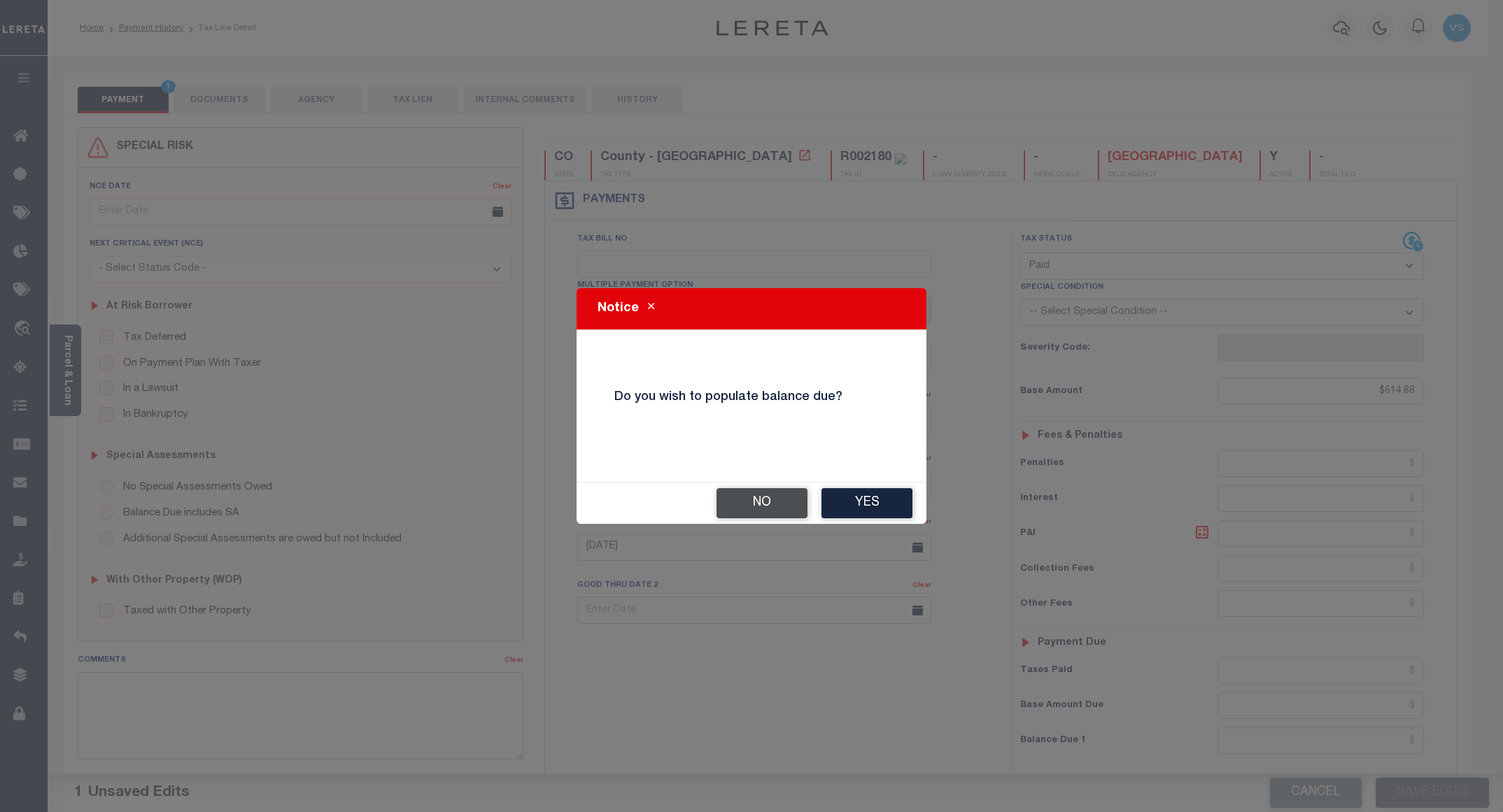
click at [788, 503] on button "No" at bounding box center [762, 503] width 91 height 30
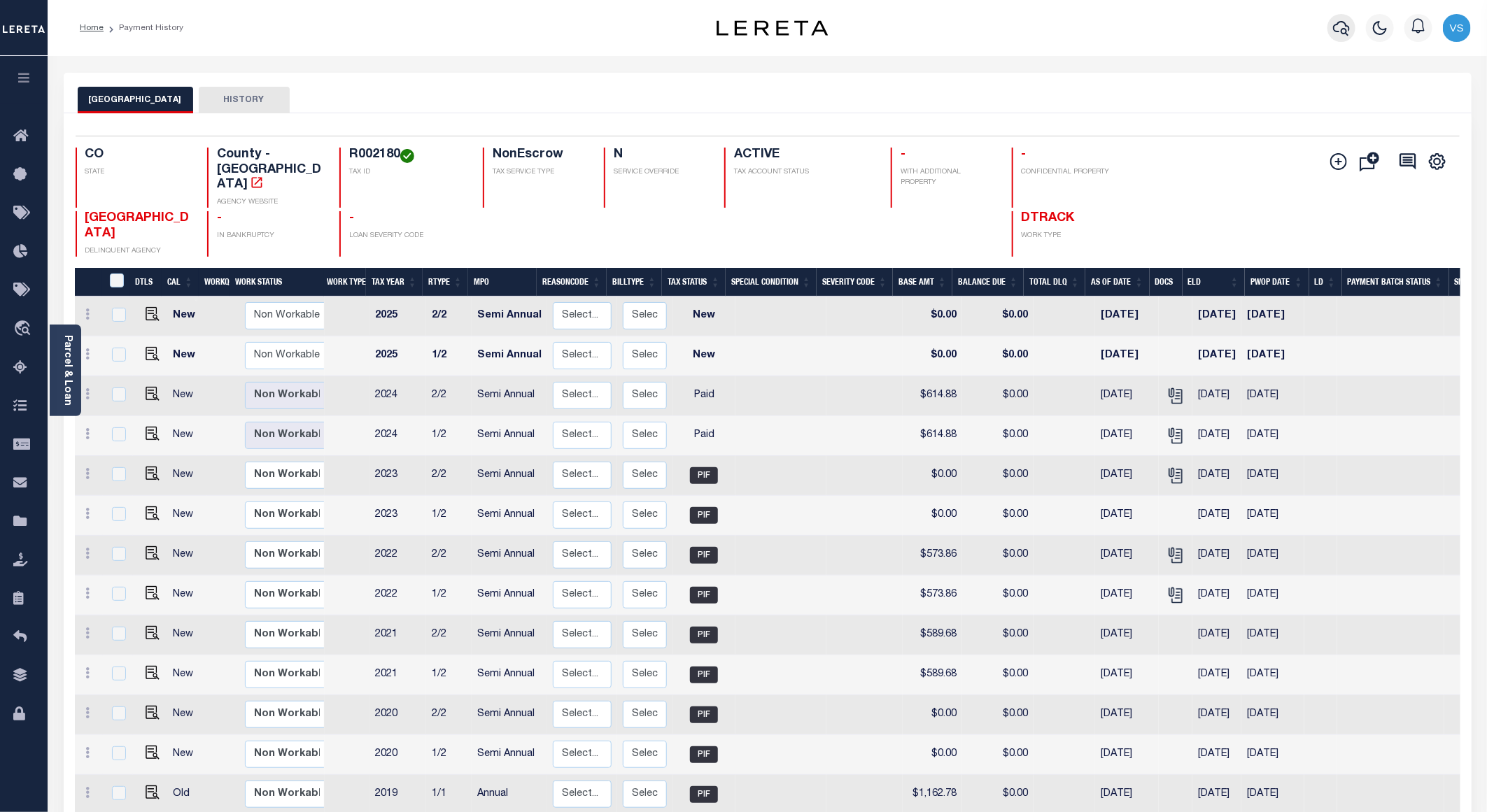
click at [1336, 32] on icon "button" at bounding box center [1341, 28] width 17 height 14
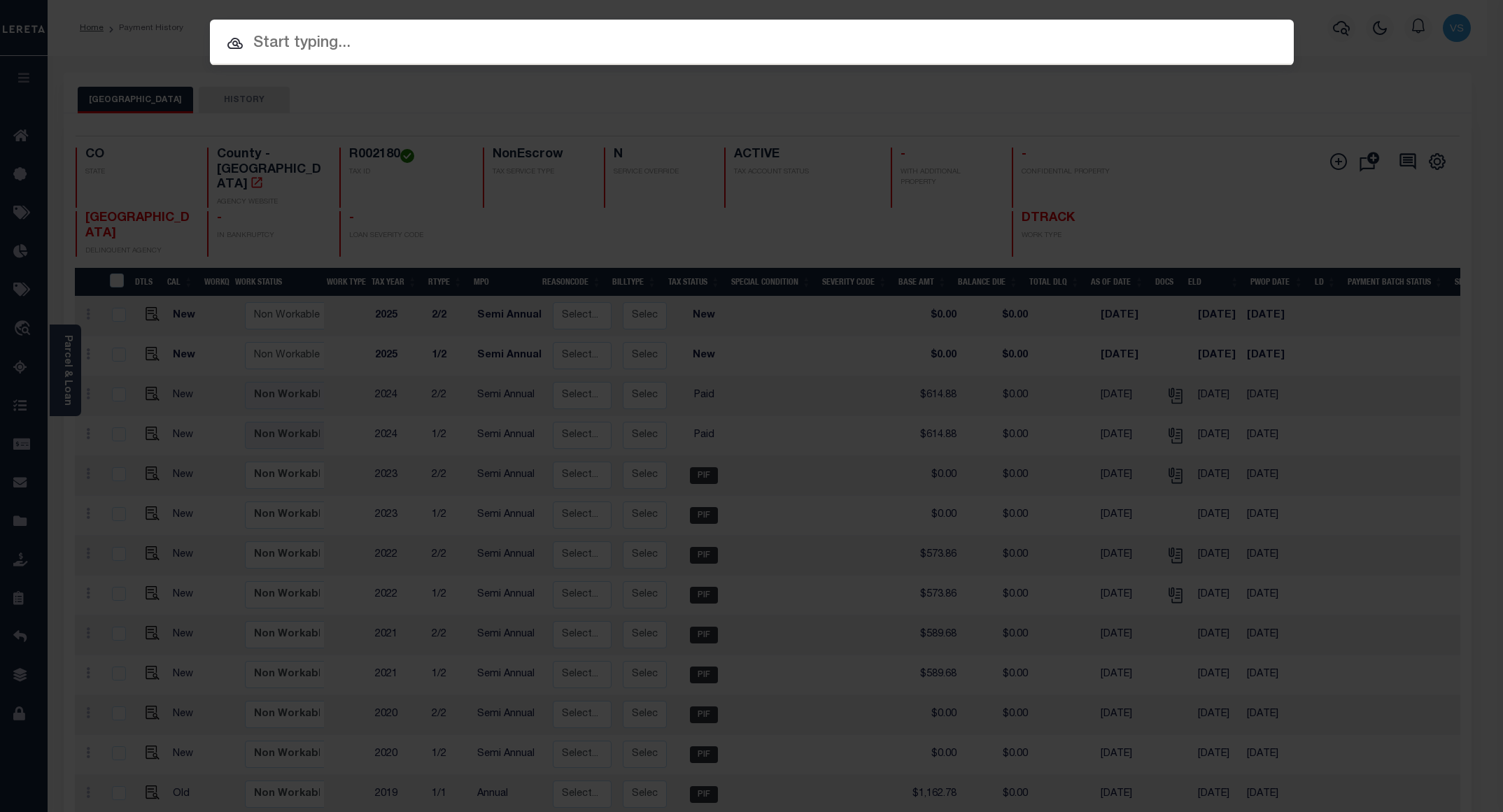
paste input "1350200000069"
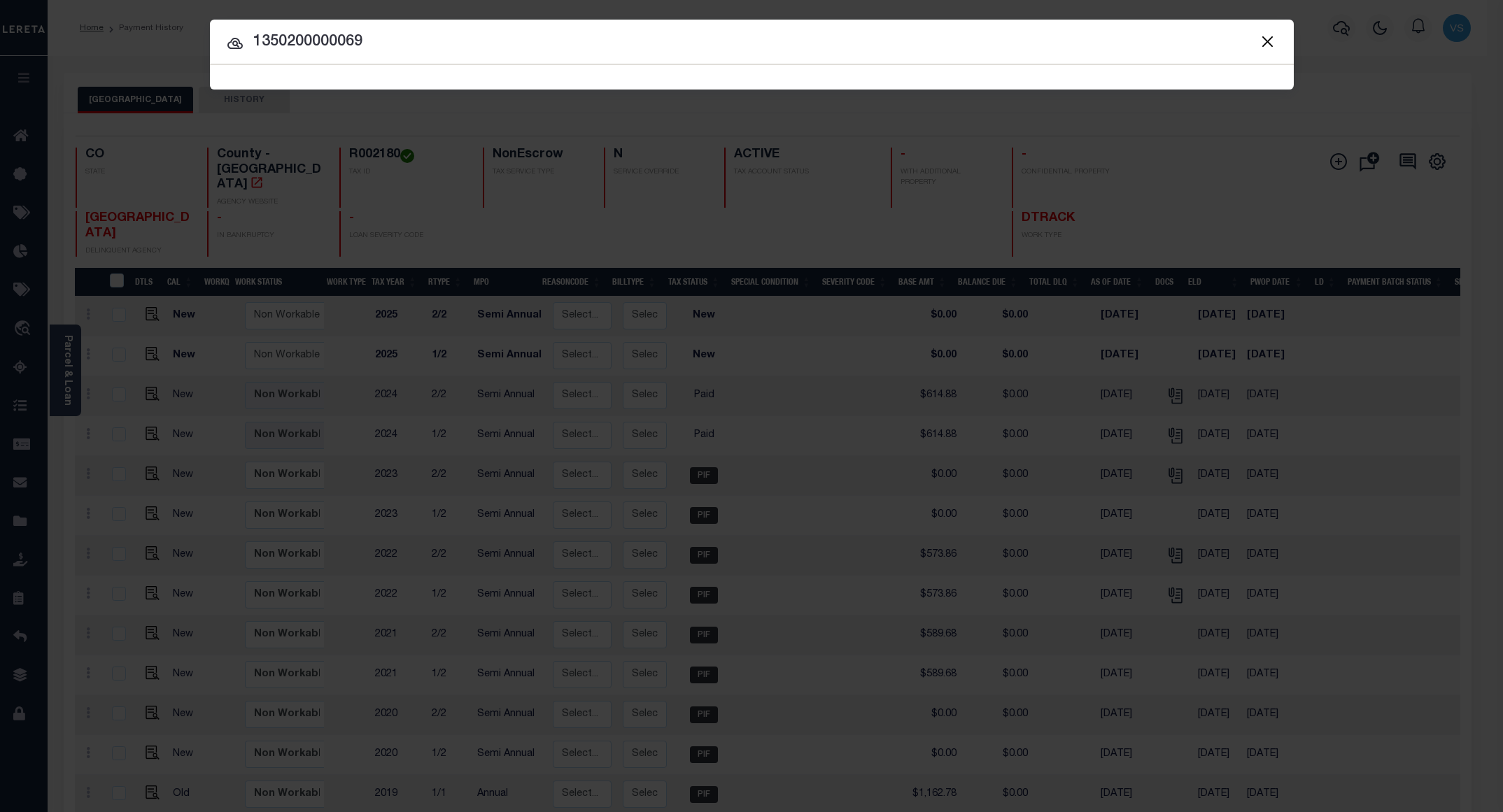
type input "1350200000069"
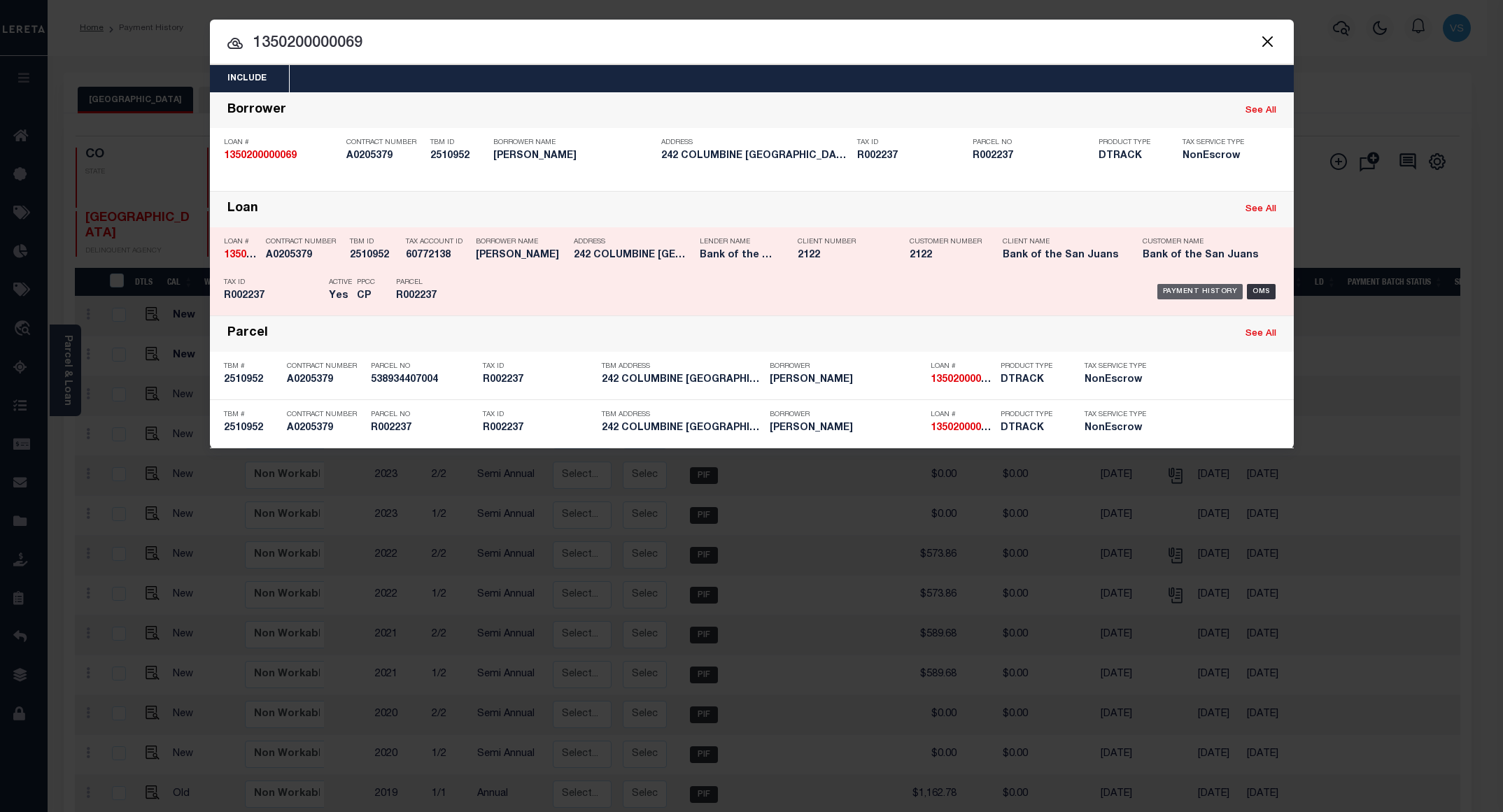
click at [1176, 298] on div "Payment History" at bounding box center [1200, 291] width 86 height 15
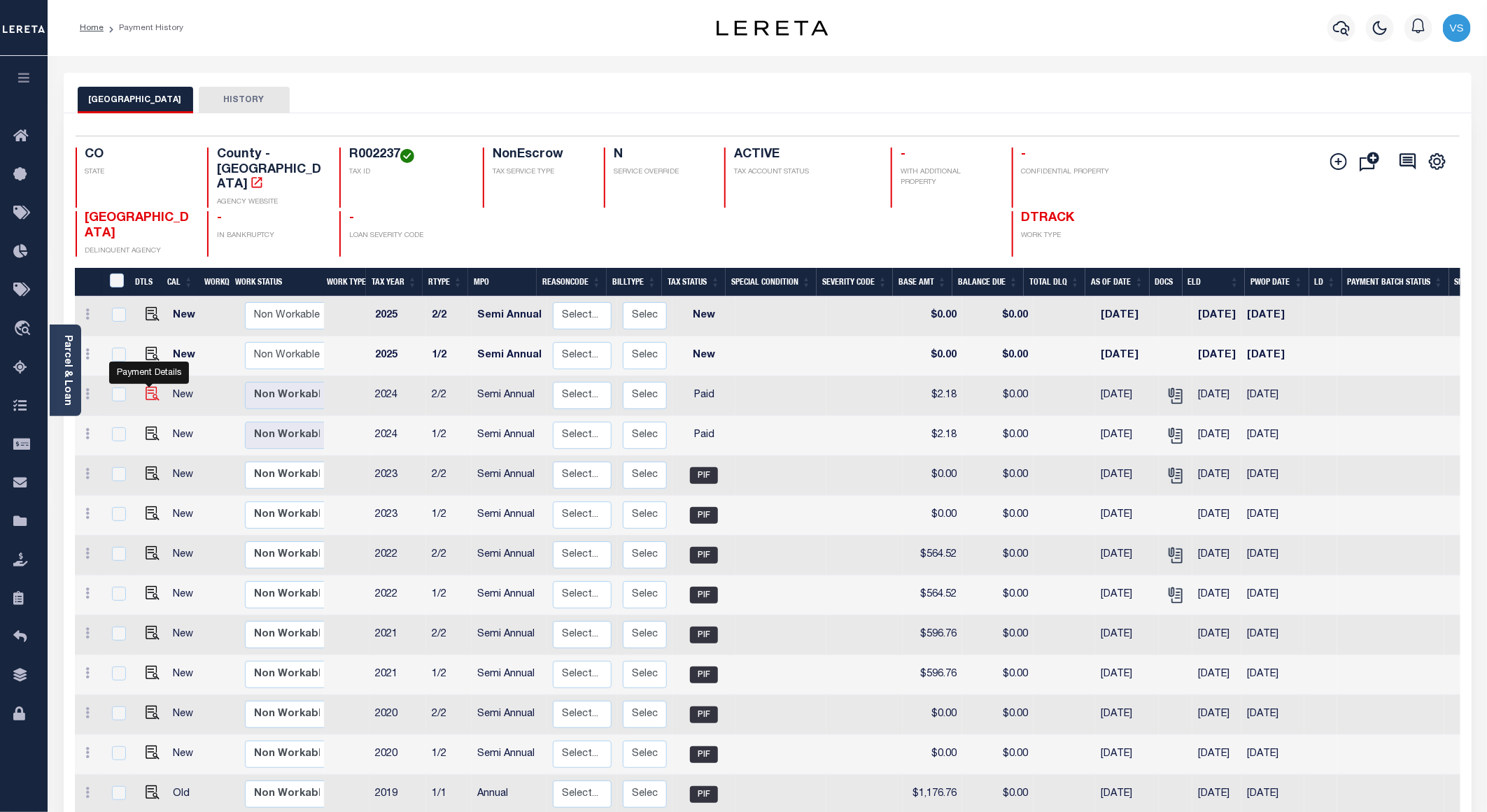
click at [150, 387] on img "" at bounding box center [152, 393] width 14 height 14
checkbox input "true"
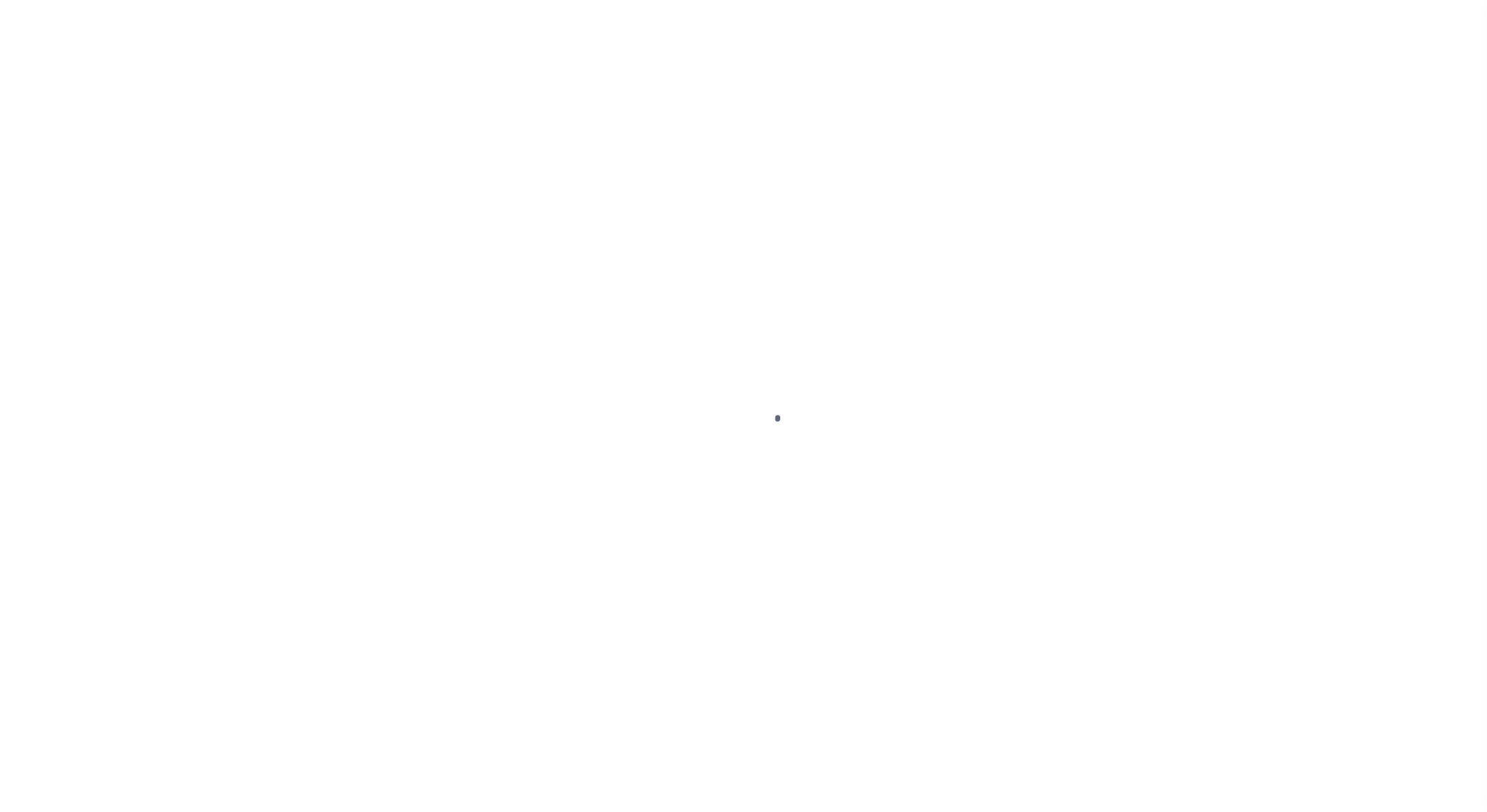
select select "PYD"
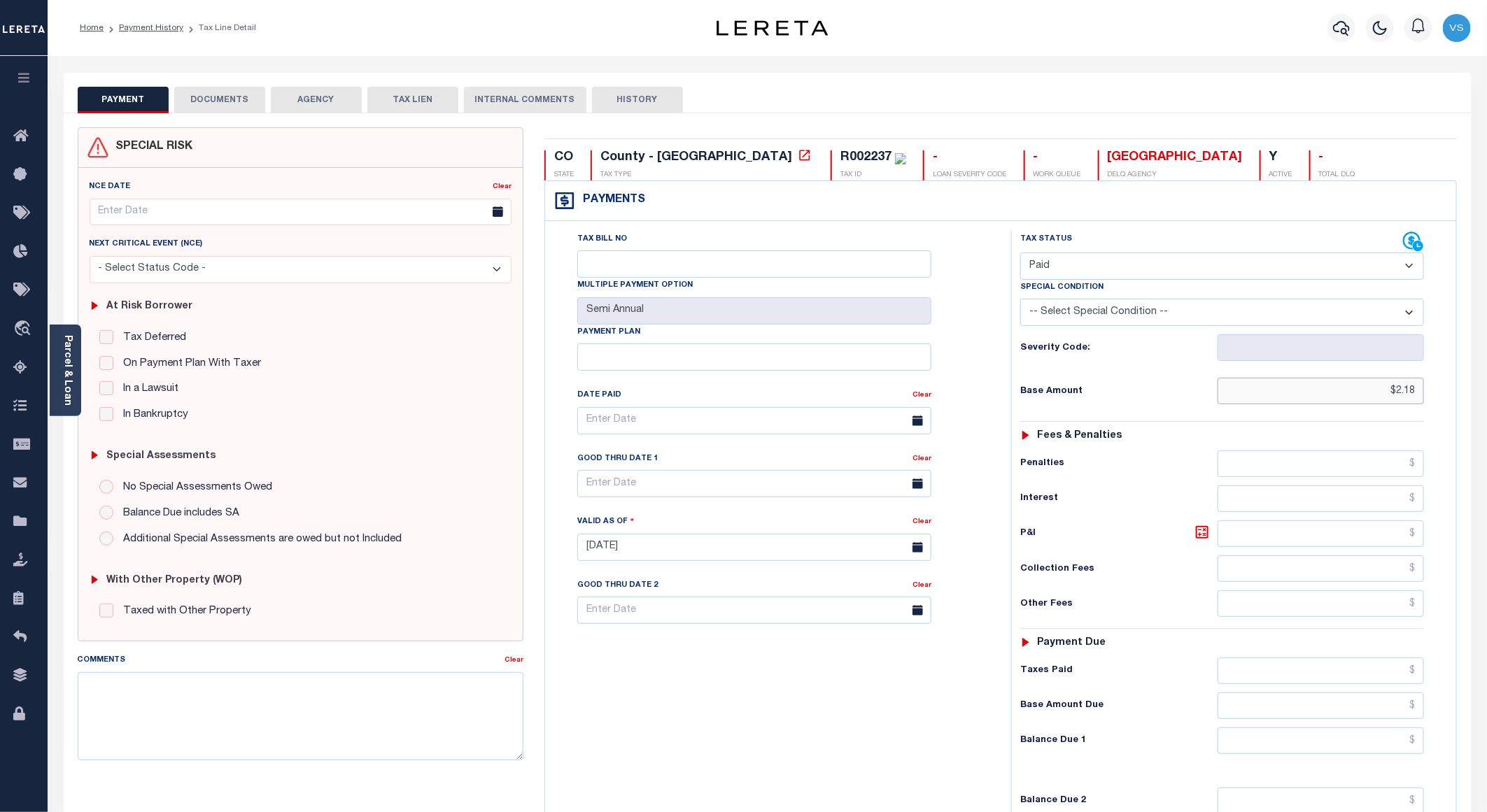
drag, startPoint x: 1415, startPoint y: 396, endPoint x: 1327, endPoint y: 396, distance: 88.0
click at [1327, 396] on input "$2.18" at bounding box center [1321, 390] width 206 height 27
paste input "576.22"
type input "$576.22"
click at [223, 103] on button "DOCUMENTS" at bounding box center [220, 100] width 91 height 27
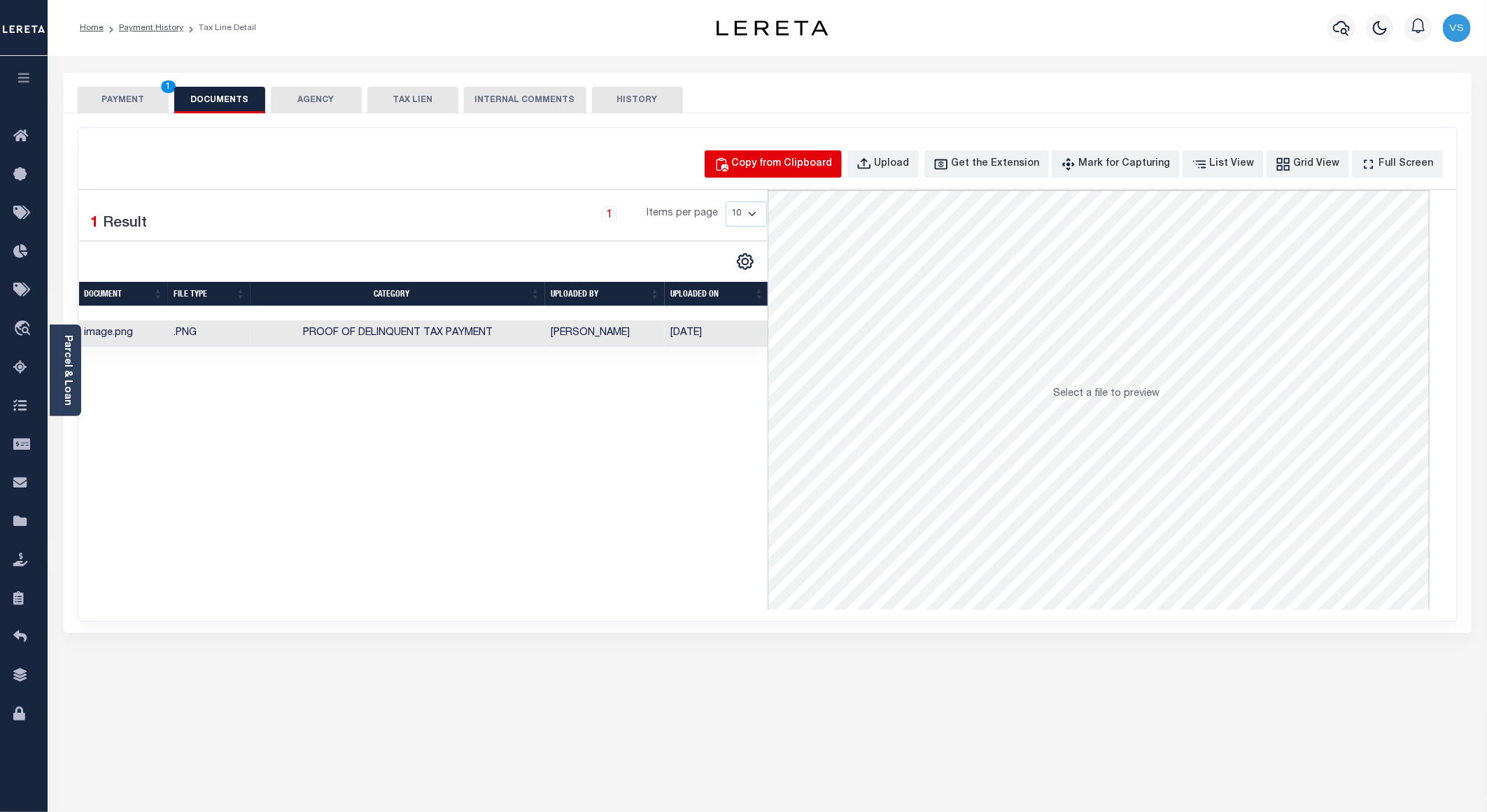
click at [773, 162] on div "Copy from Clipboard" at bounding box center [782, 164] width 101 height 15
select select "POP"
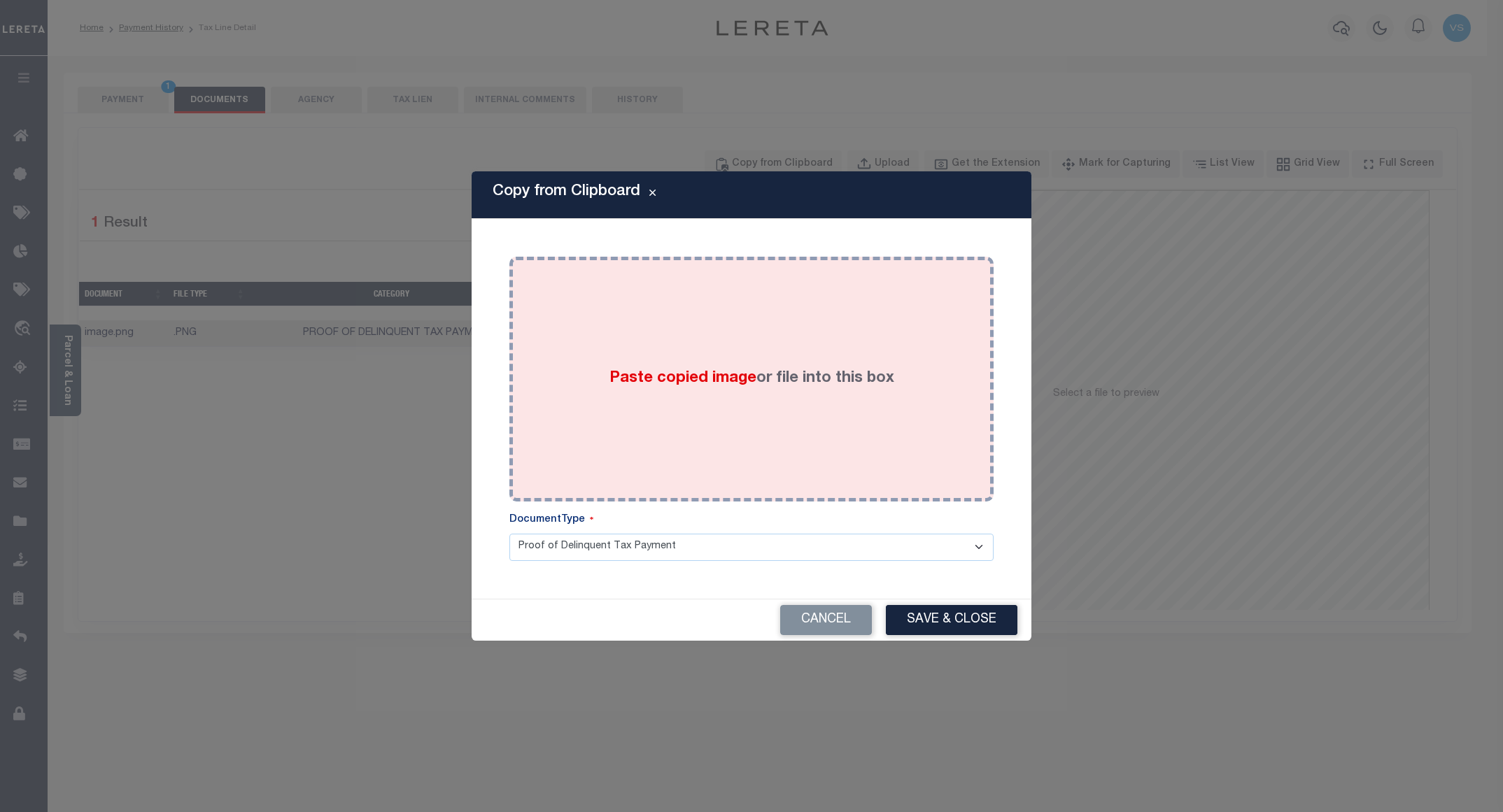
click at [771, 336] on div "Paste copied image or file into this box" at bounding box center [752, 380] width 464 height 224
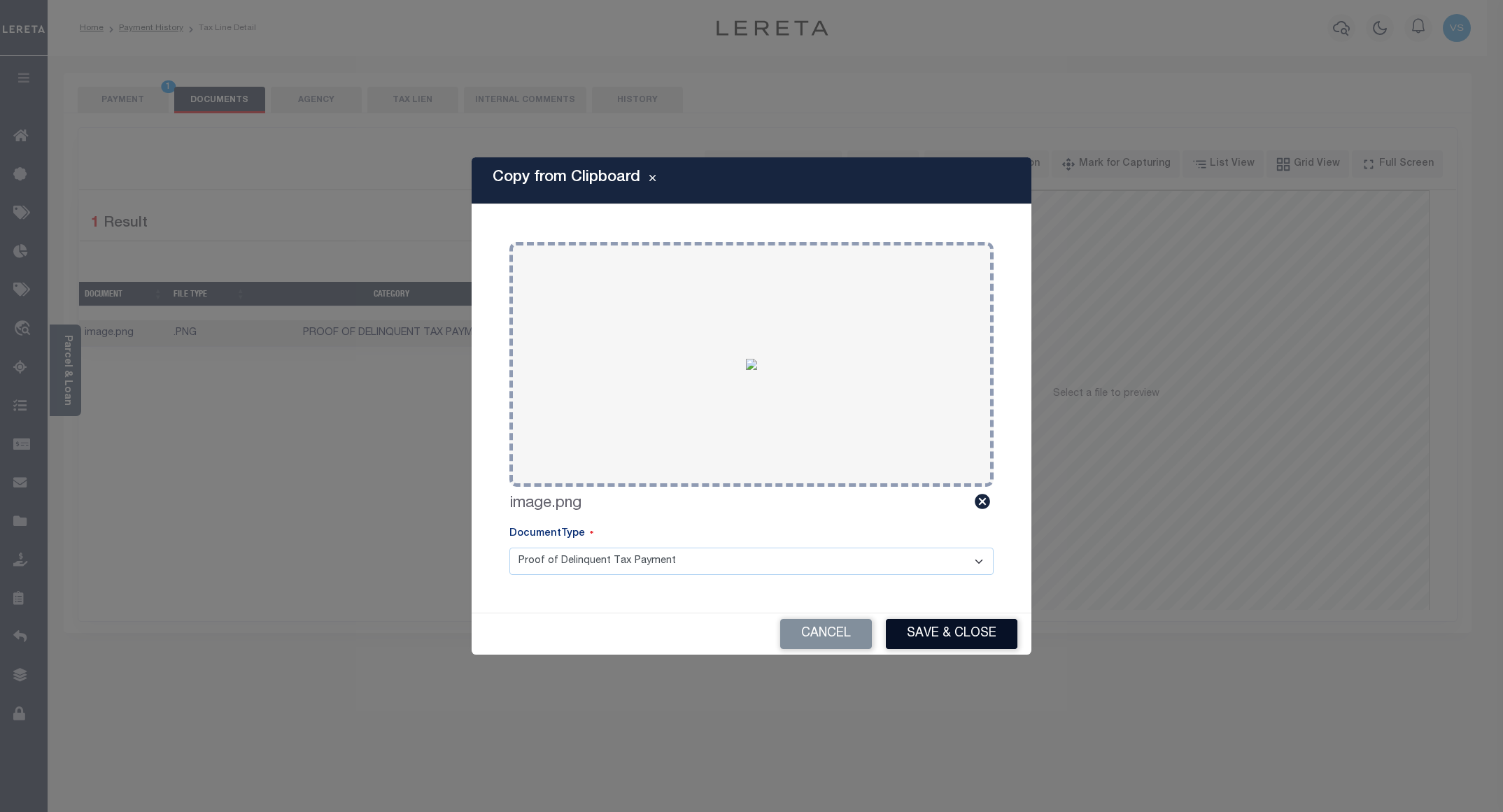
click at [927, 635] on button "Save & Close" at bounding box center [952, 634] width 132 height 30
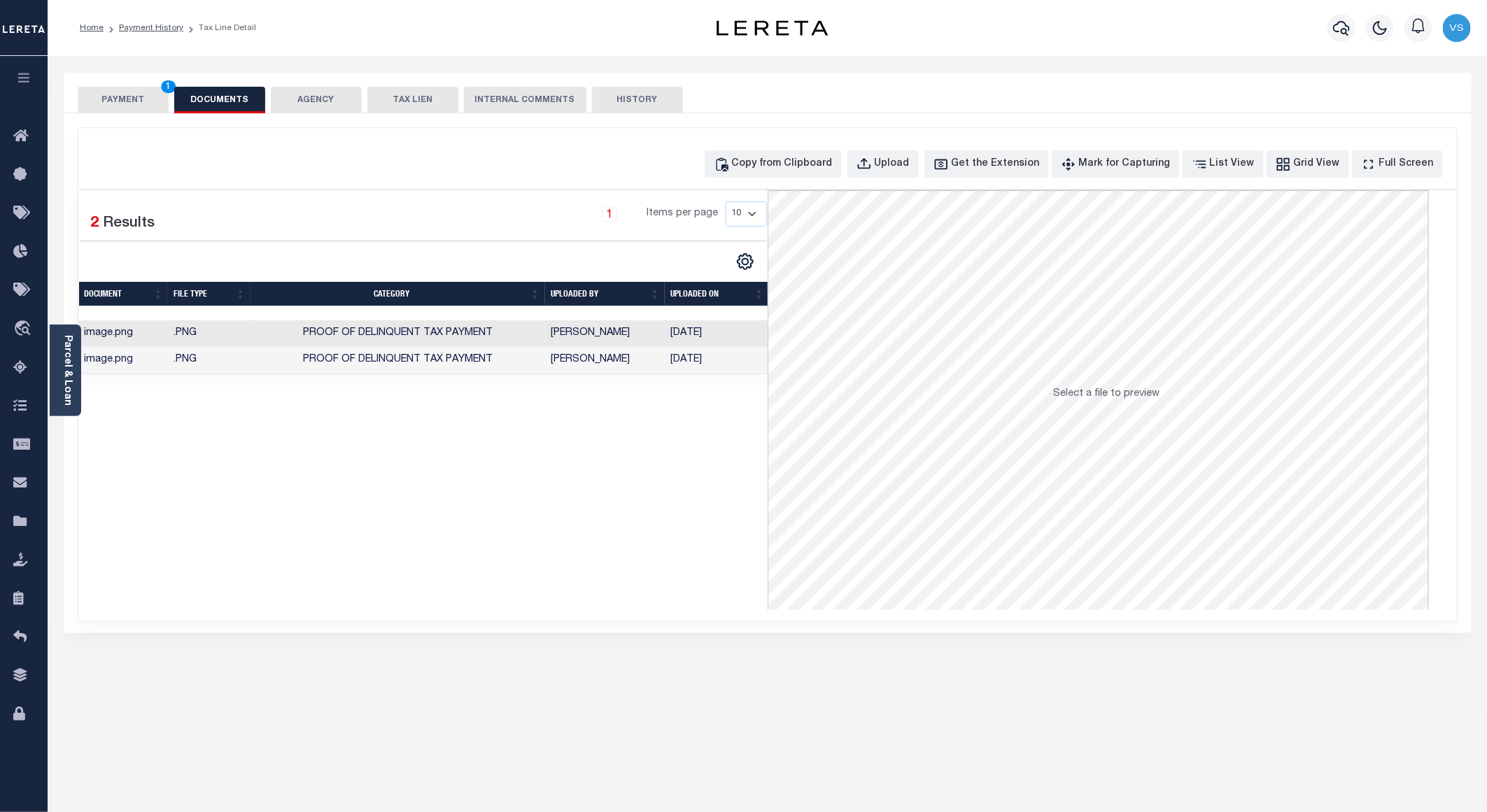
click at [116, 97] on button "PAYMENT 1" at bounding box center [123, 100] width 91 height 27
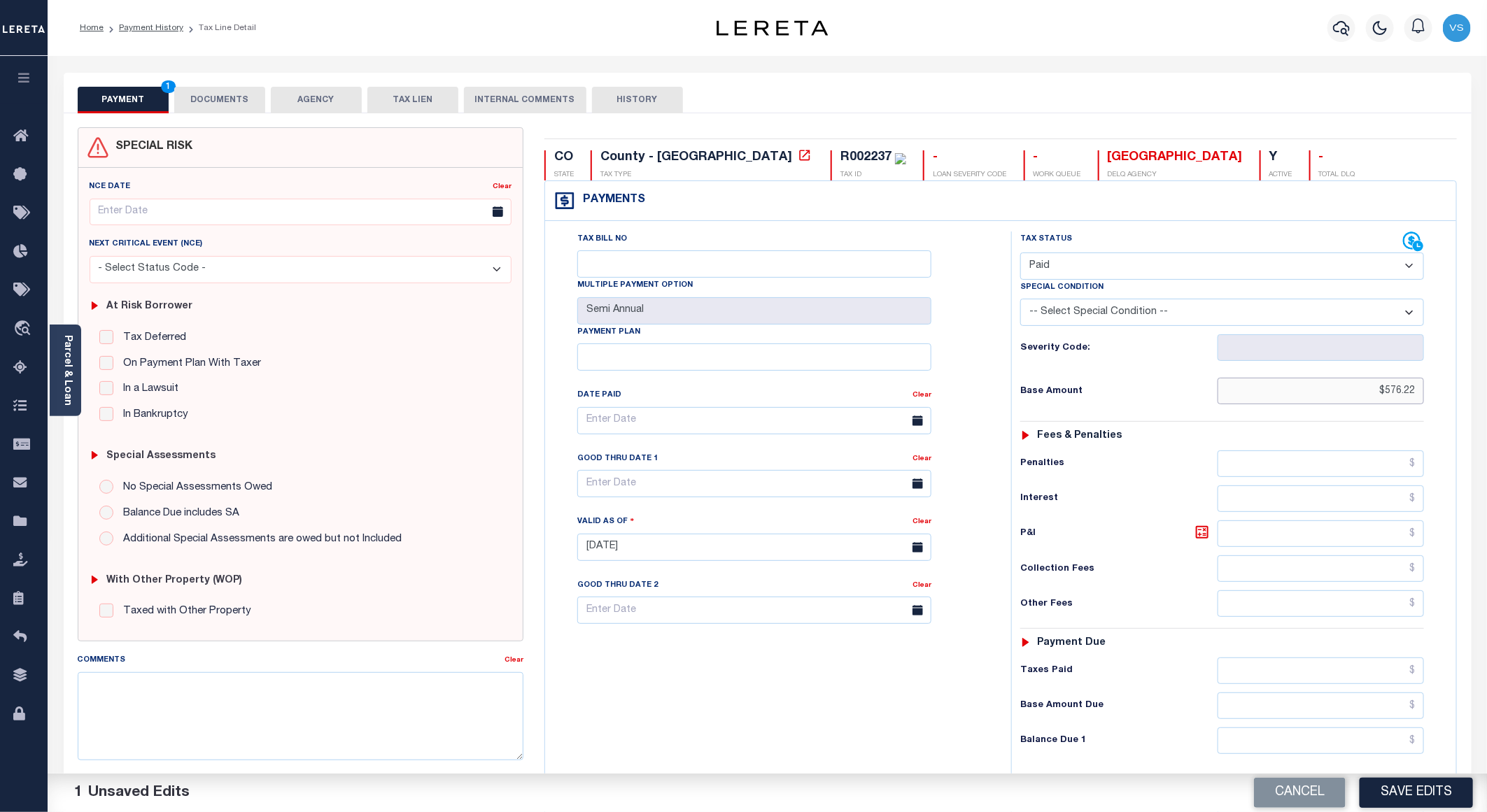
click at [1396, 398] on input "$576.22" at bounding box center [1321, 390] width 206 height 27
click at [1407, 790] on button "Save Edits" at bounding box center [1416, 793] width 114 height 30
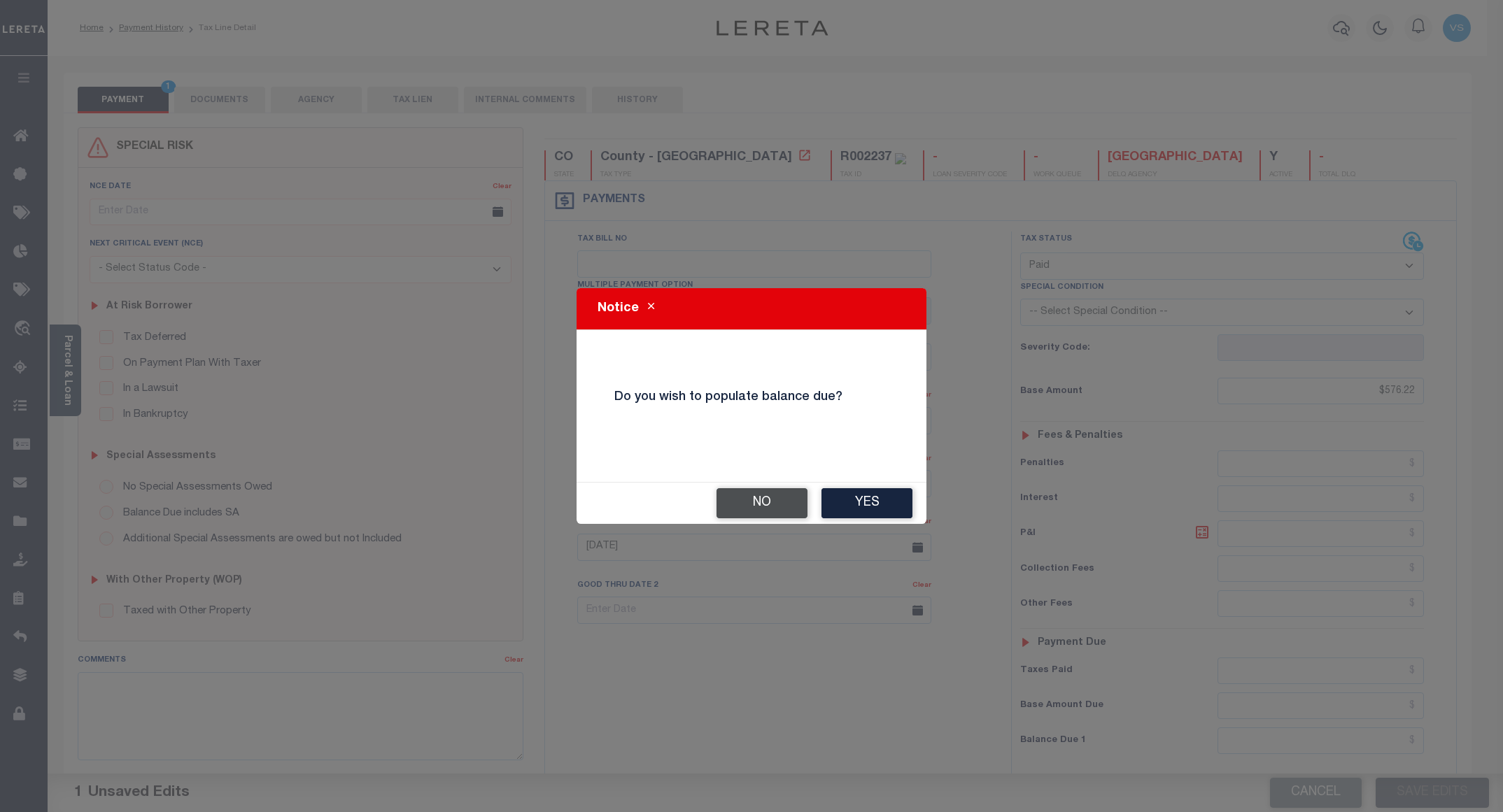
click at [763, 491] on button "No" at bounding box center [762, 503] width 91 height 30
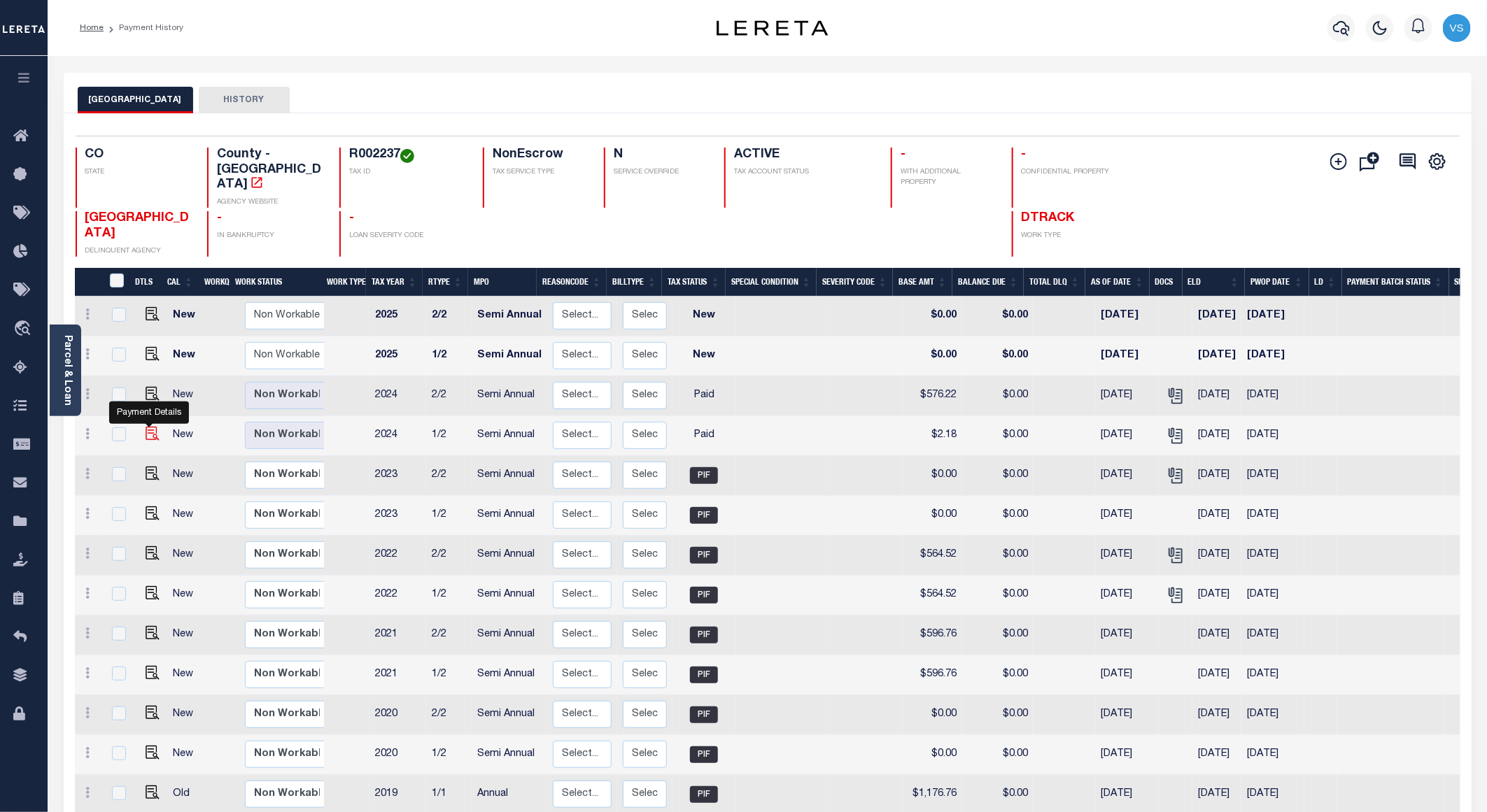
click at [147, 427] on img "" at bounding box center [152, 433] width 14 height 14
checkbox input "true"
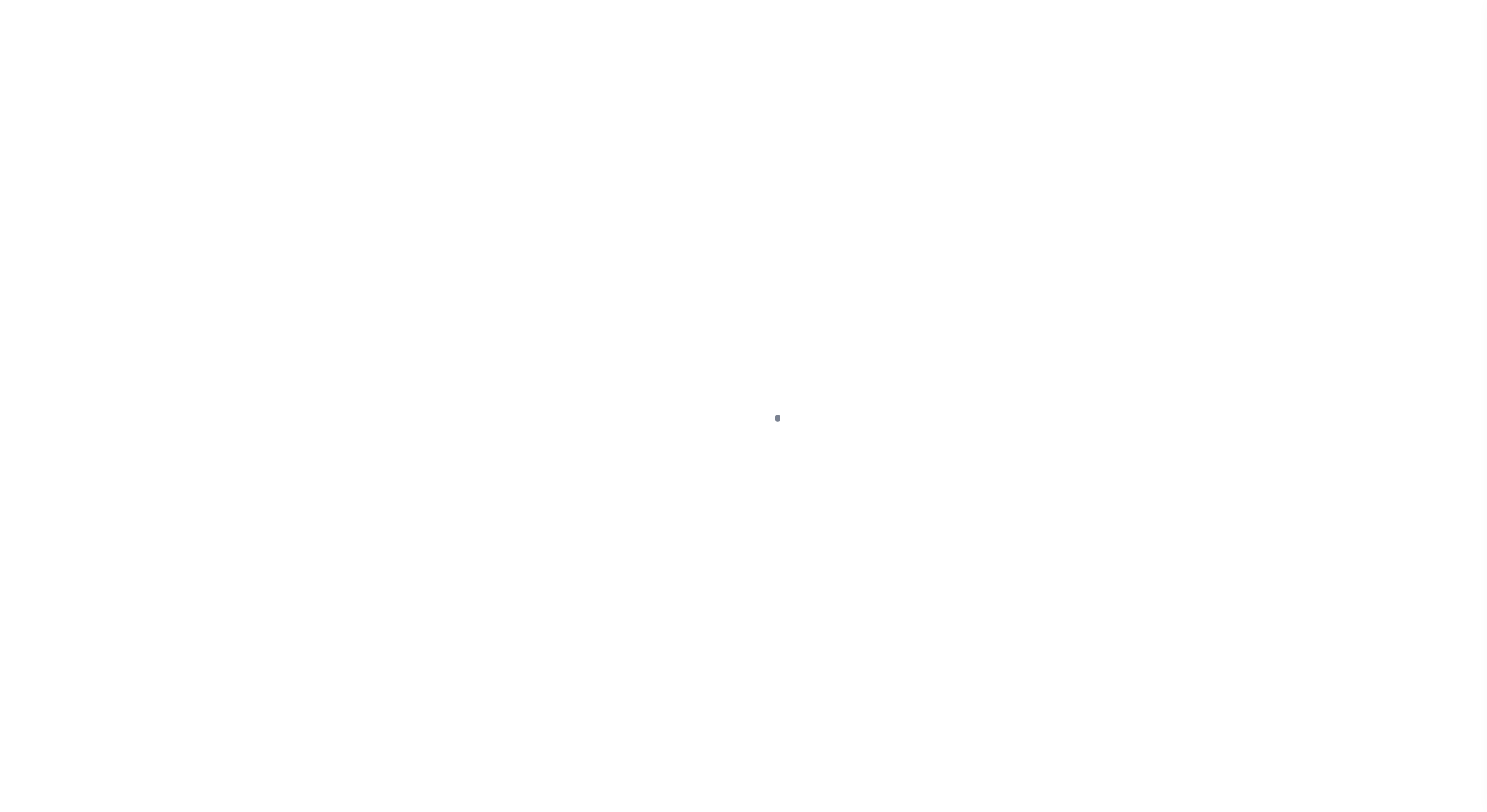
select select "PYD"
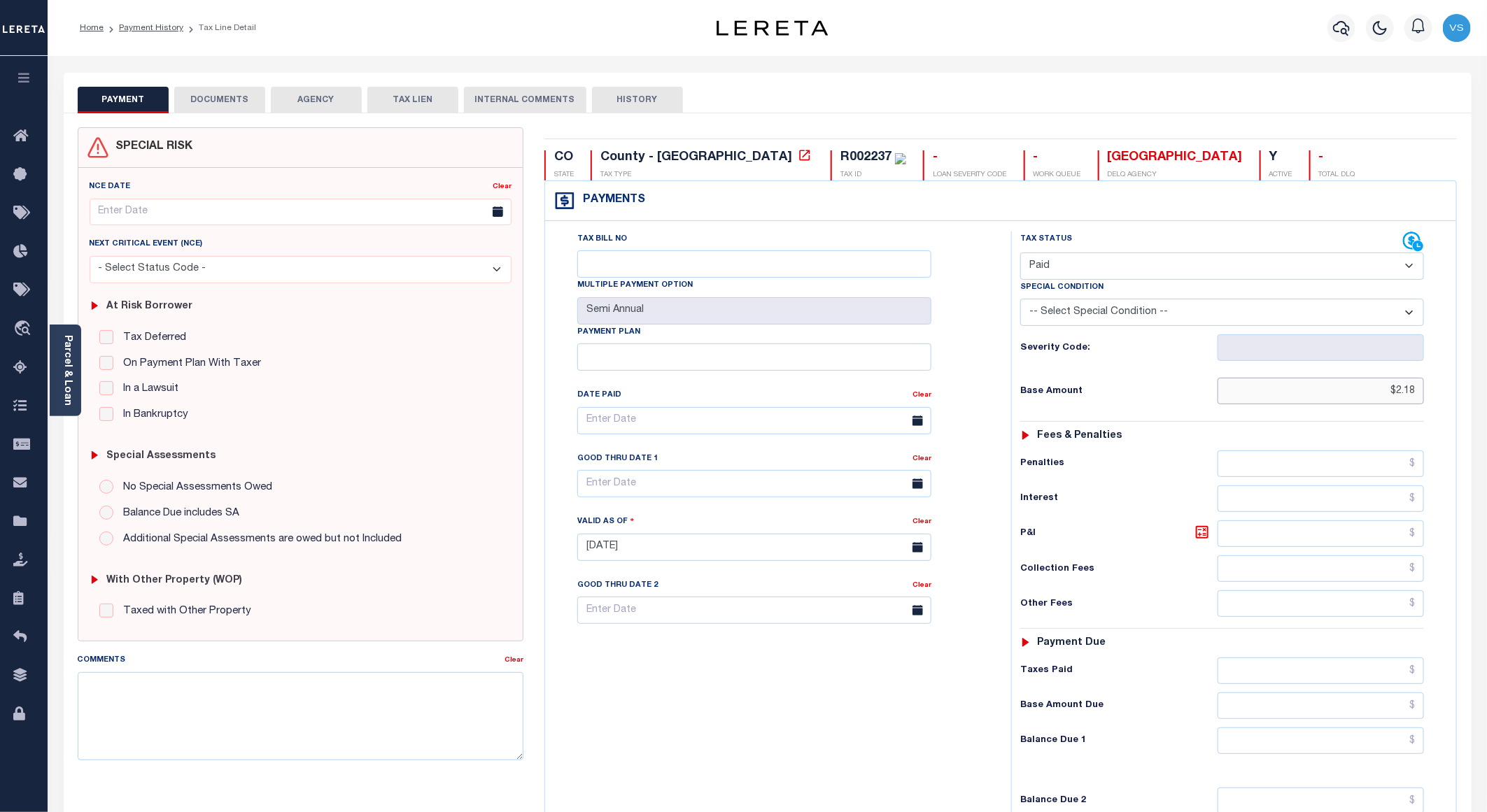
click at [1419, 390] on input "$2.18" at bounding box center [1321, 390] width 206 height 27
type input "$"
paste input "576.22"
type input "$576.22"
click at [212, 108] on button "DOCUMENTS" at bounding box center [220, 100] width 91 height 27
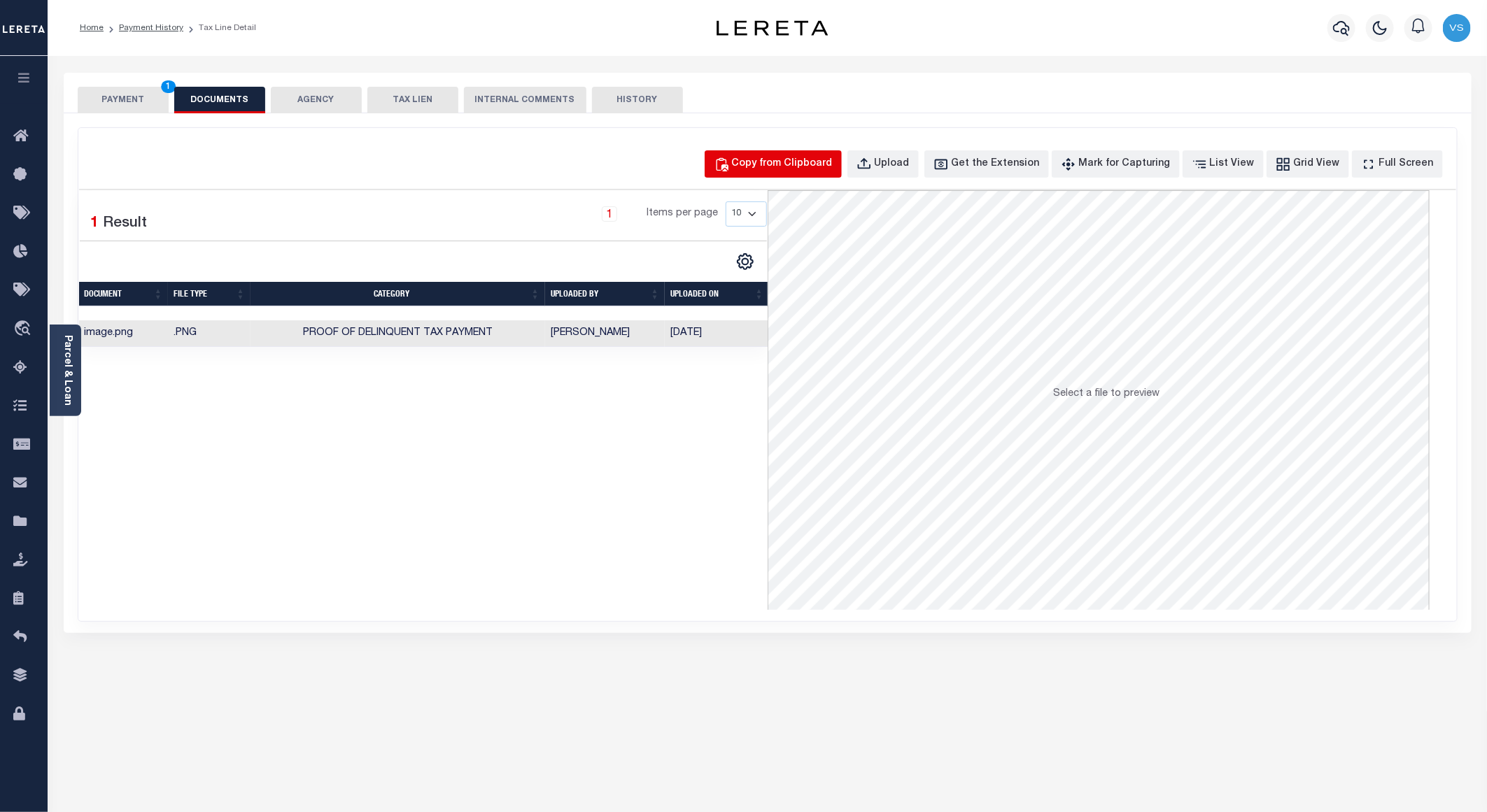
click at [772, 163] on div "Copy from Clipboard" at bounding box center [782, 164] width 101 height 15
select select "POP"
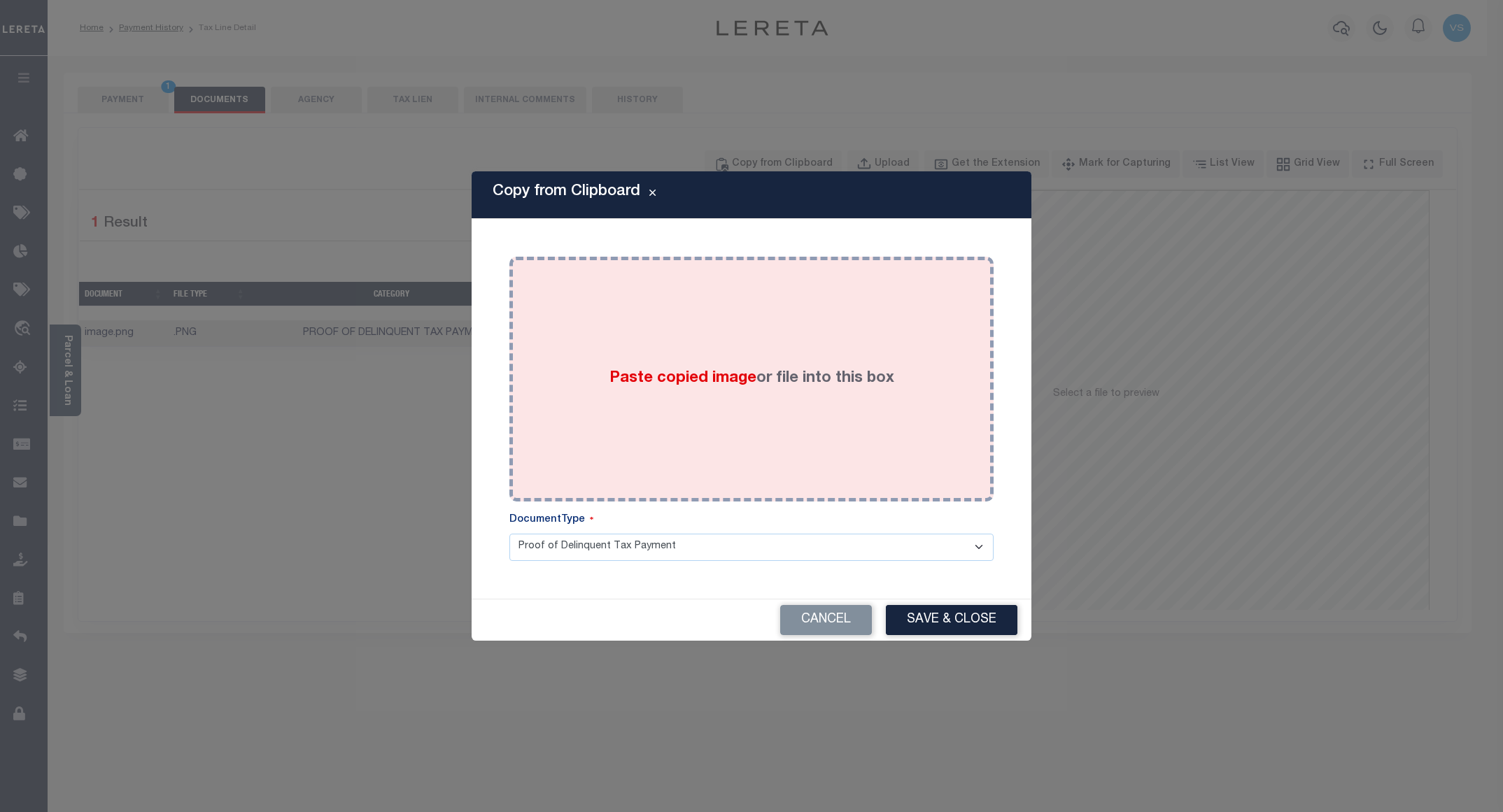
click at [600, 396] on div "Paste copied image or file into this box" at bounding box center [752, 380] width 464 height 224
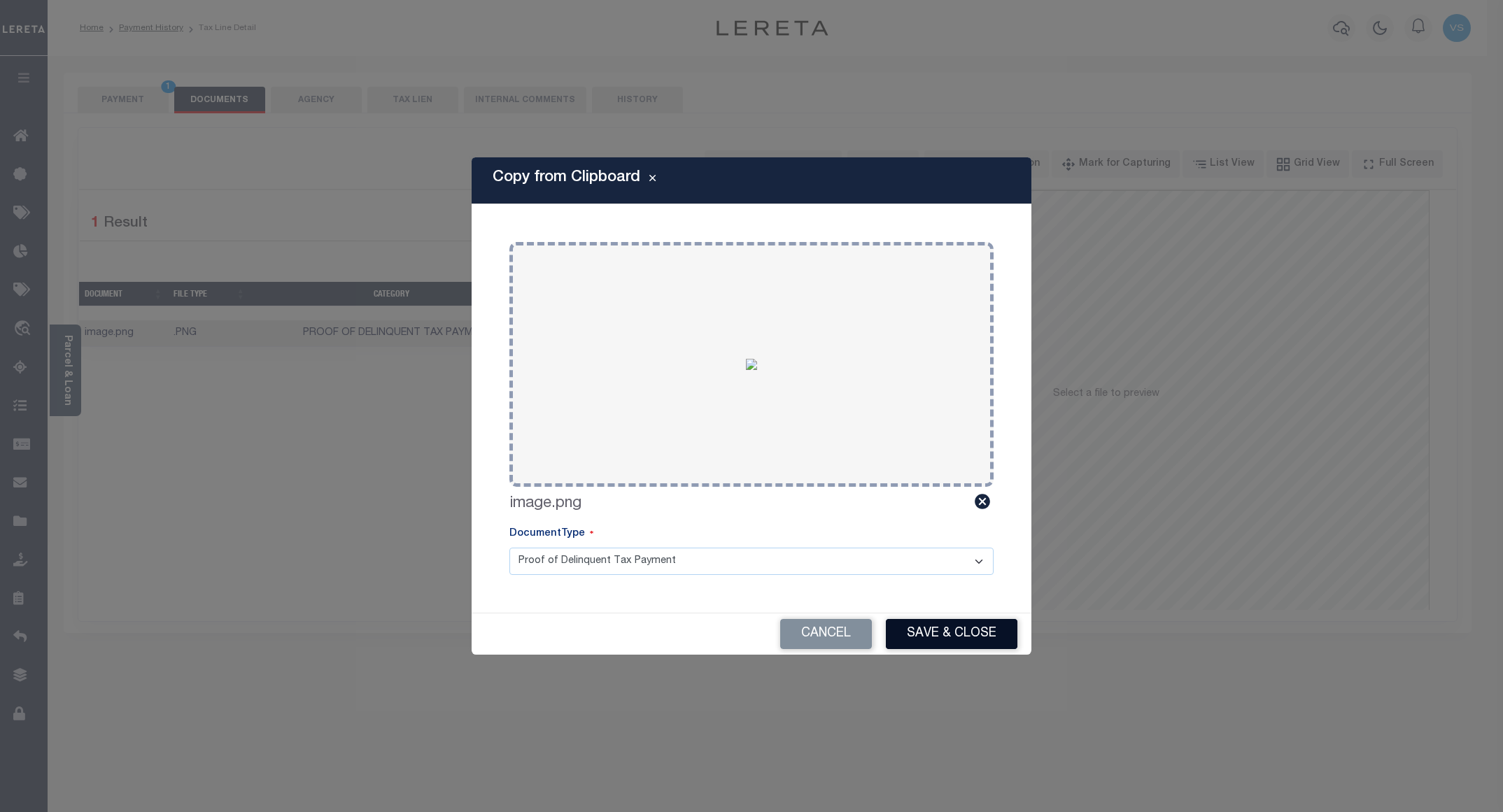
click at [928, 636] on button "Save & Close" at bounding box center [952, 634] width 132 height 30
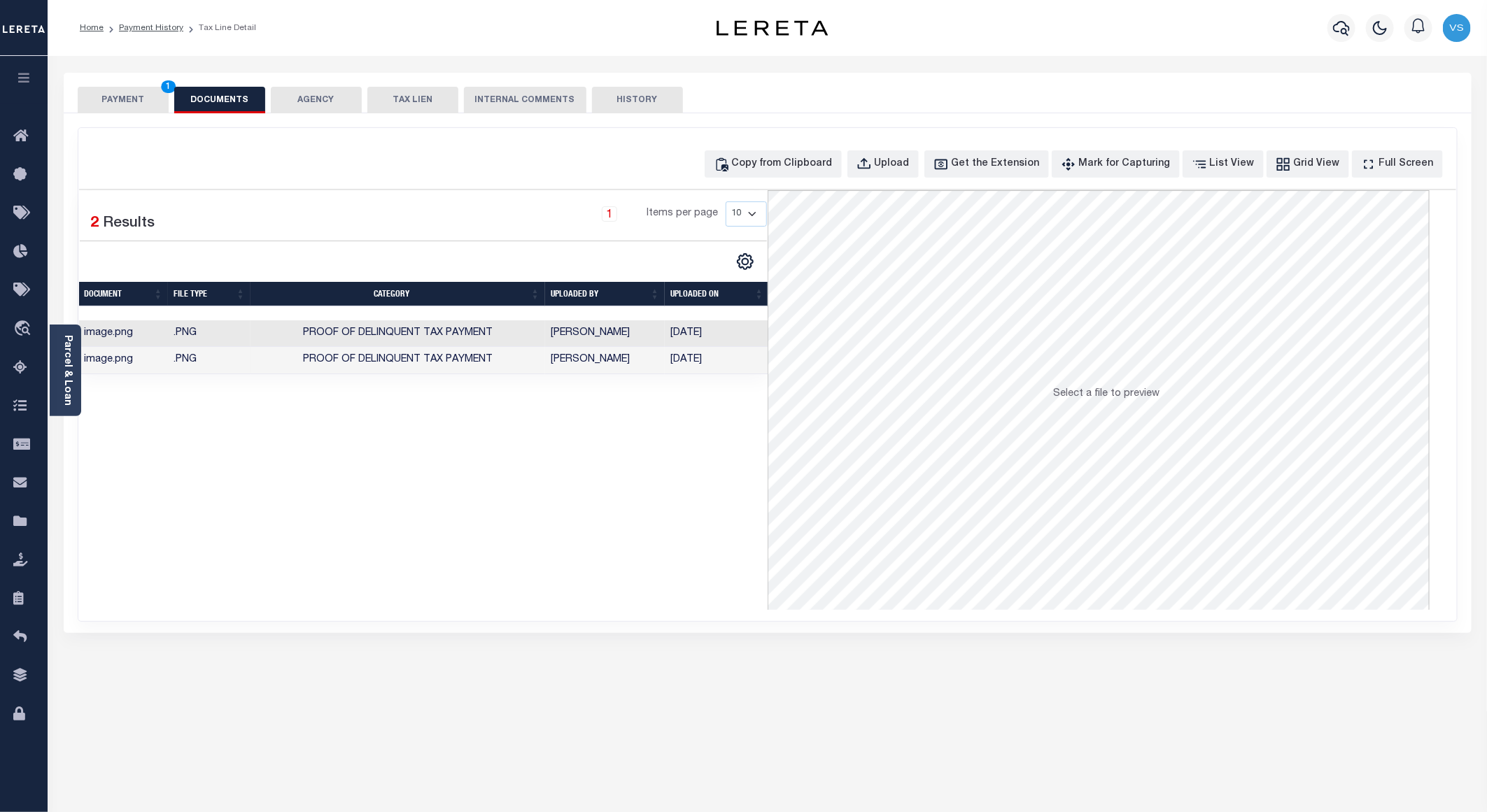
click at [135, 107] on button "PAYMENT 1" at bounding box center [123, 100] width 91 height 27
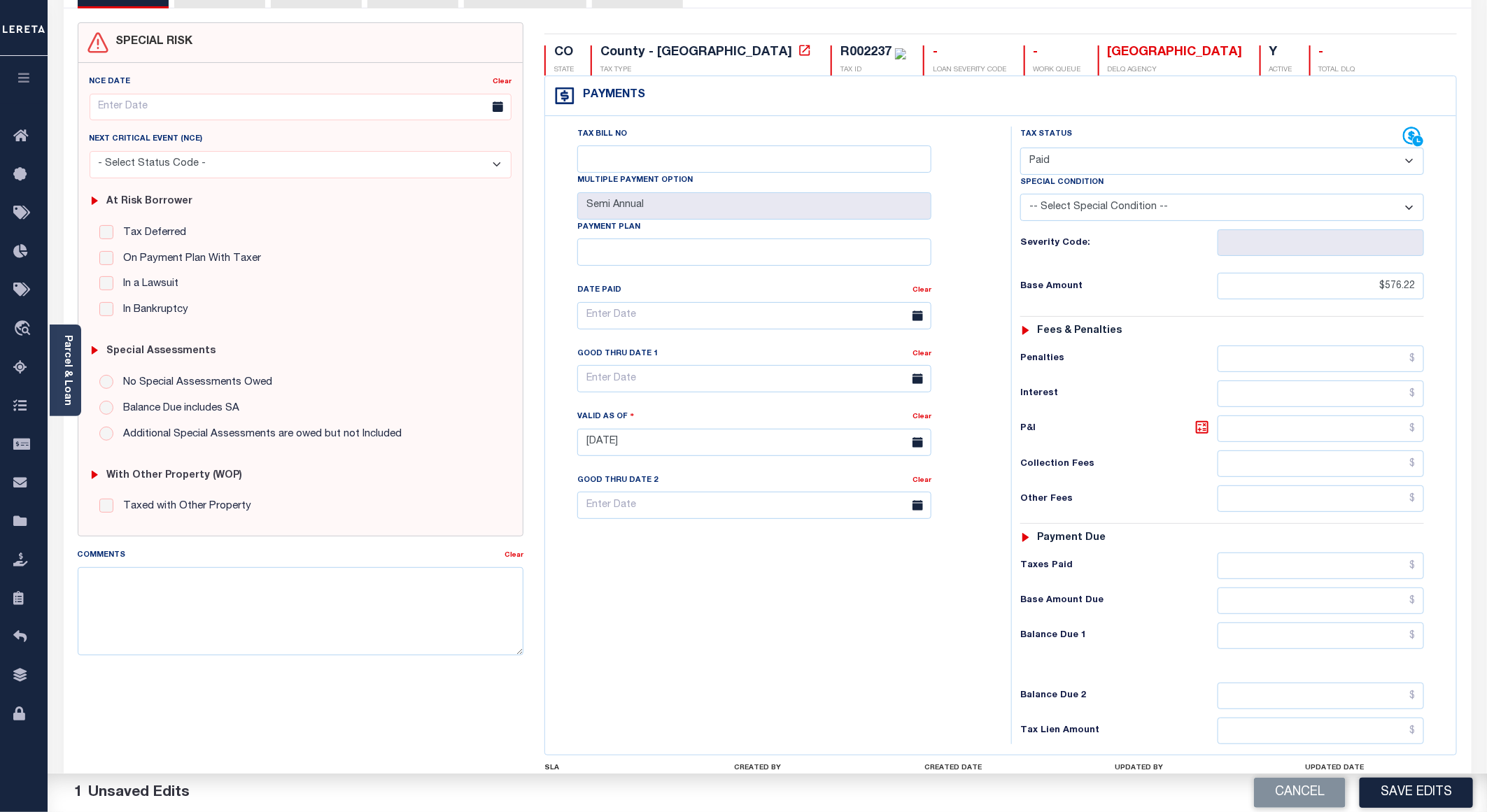
scroll to position [225, 0]
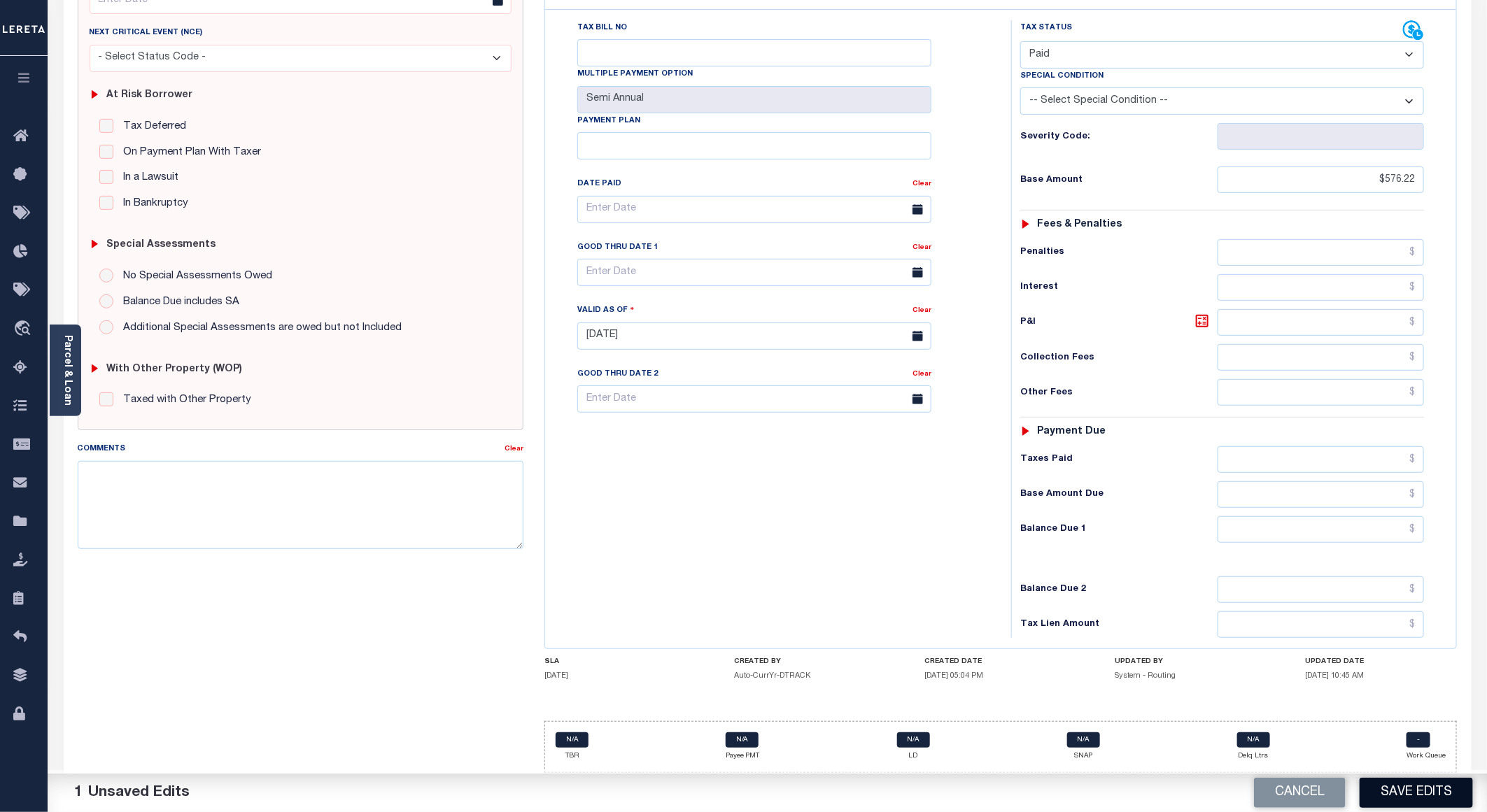
click at [1381, 787] on button "Save Edits" at bounding box center [1416, 793] width 114 height 30
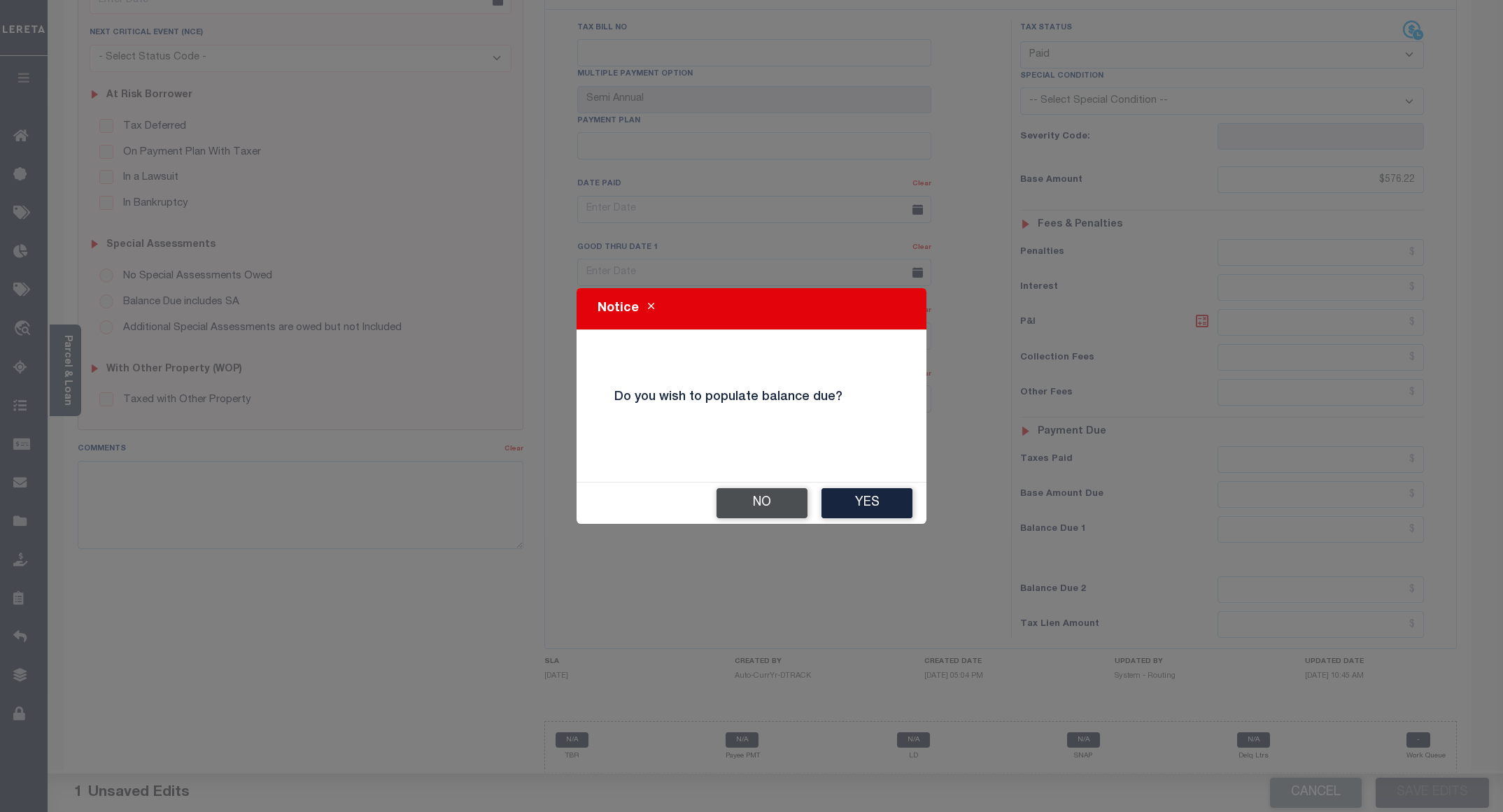
click at [752, 508] on button "No" at bounding box center [762, 503] width 91 height 30
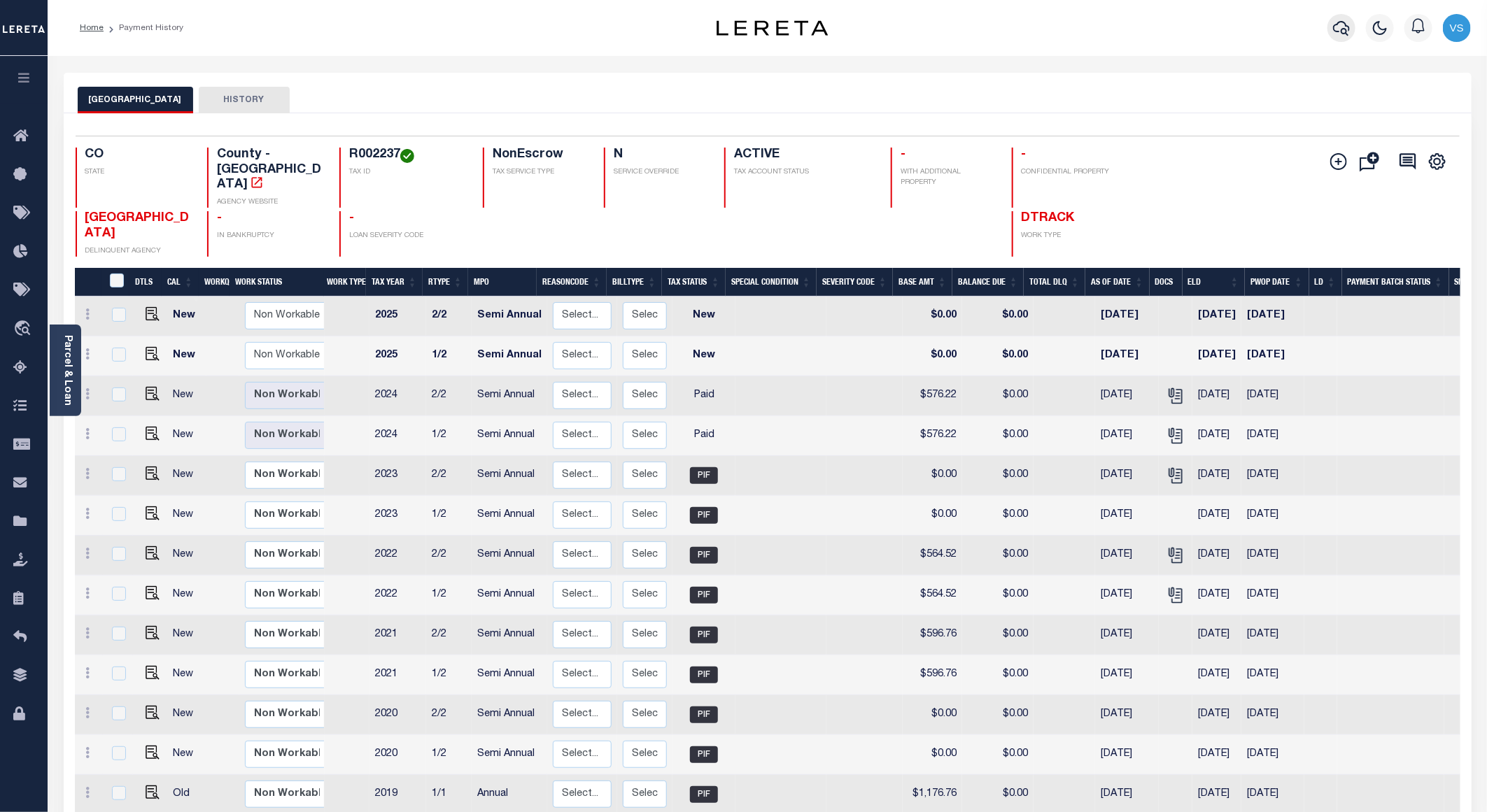
click at [1336, 21] on icon "button" at bounding box center [1341, 27] width 17 height 17
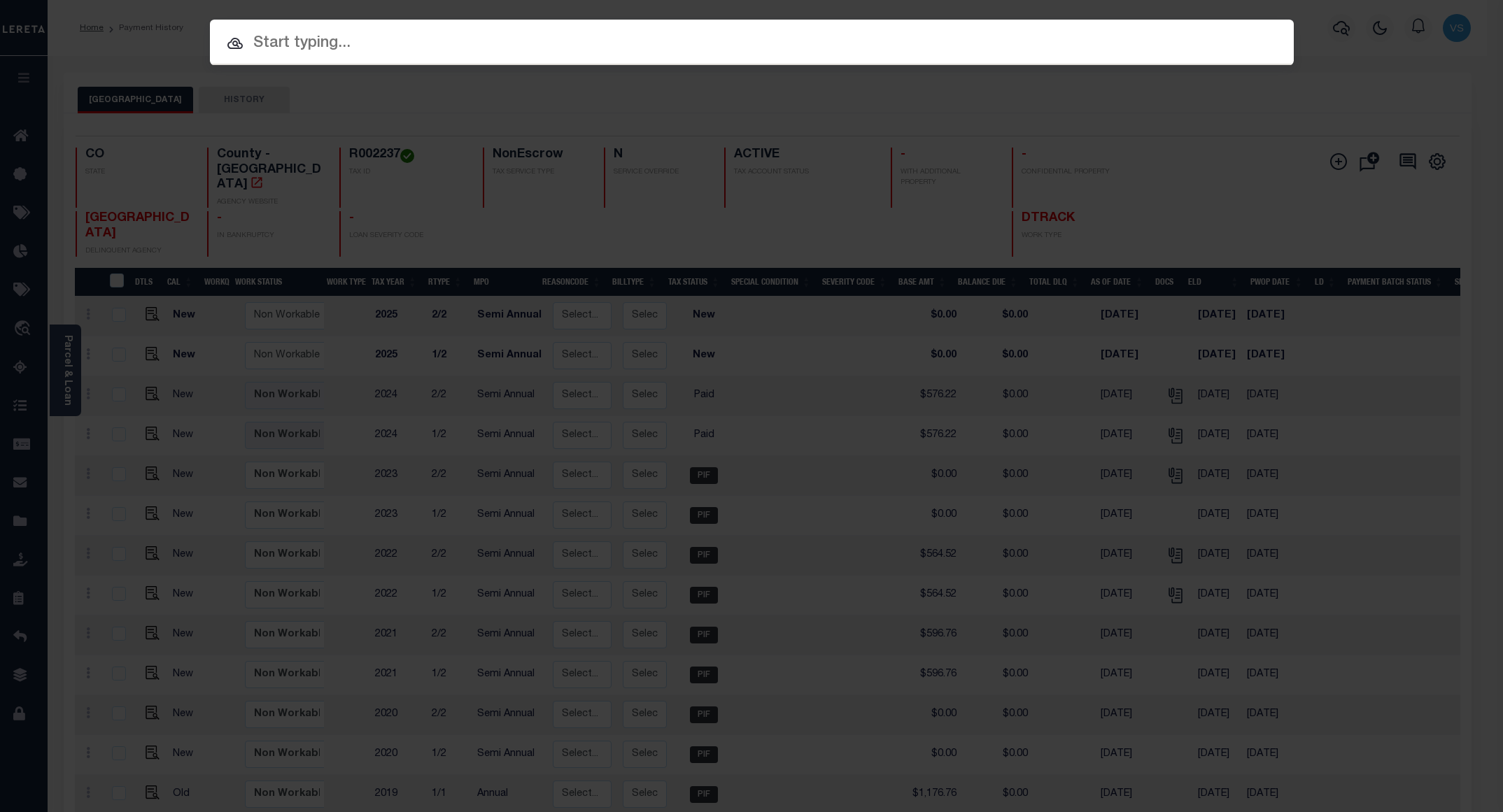
paste input "4307210008728"
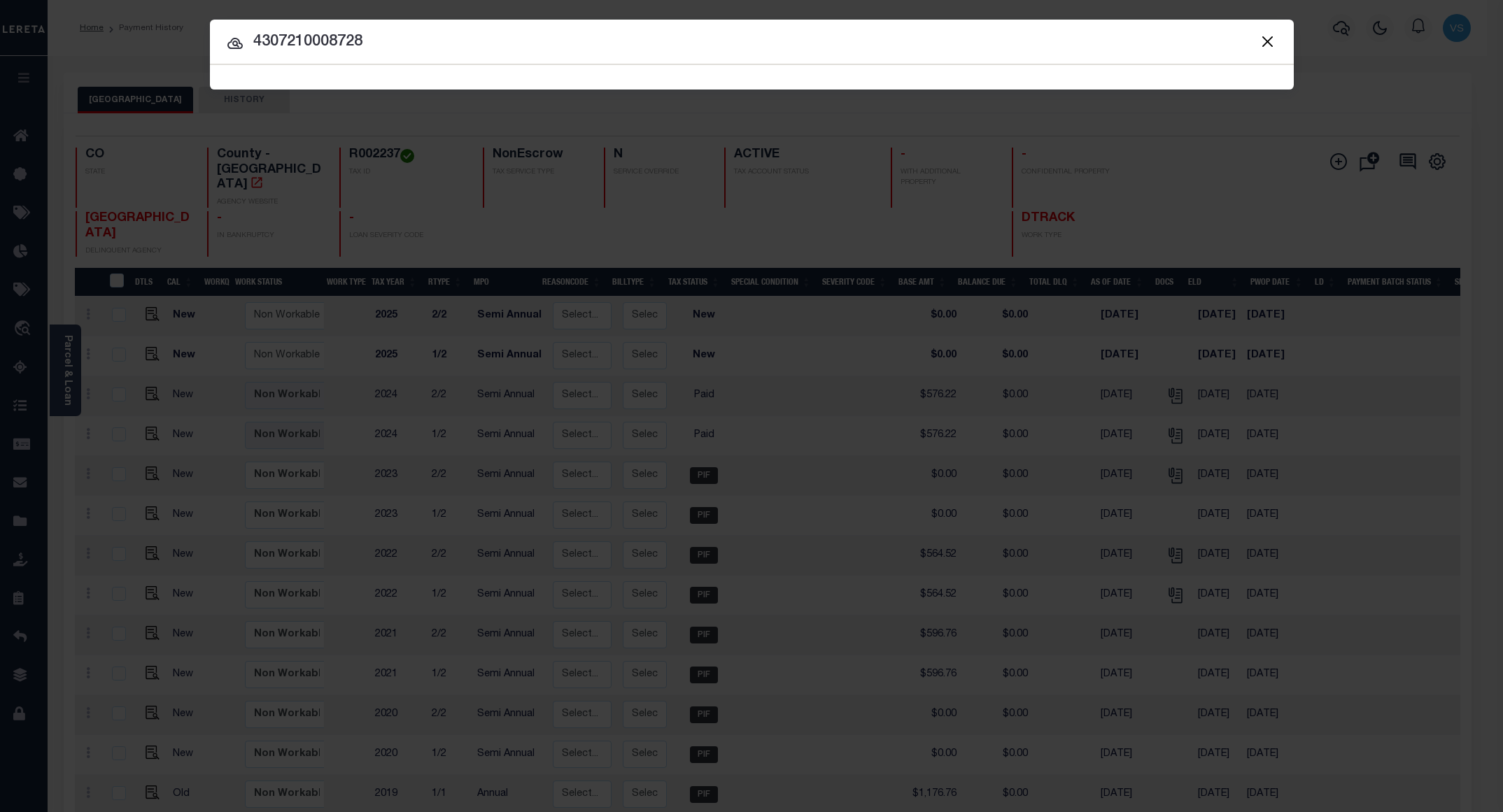
type input "4307210008728"
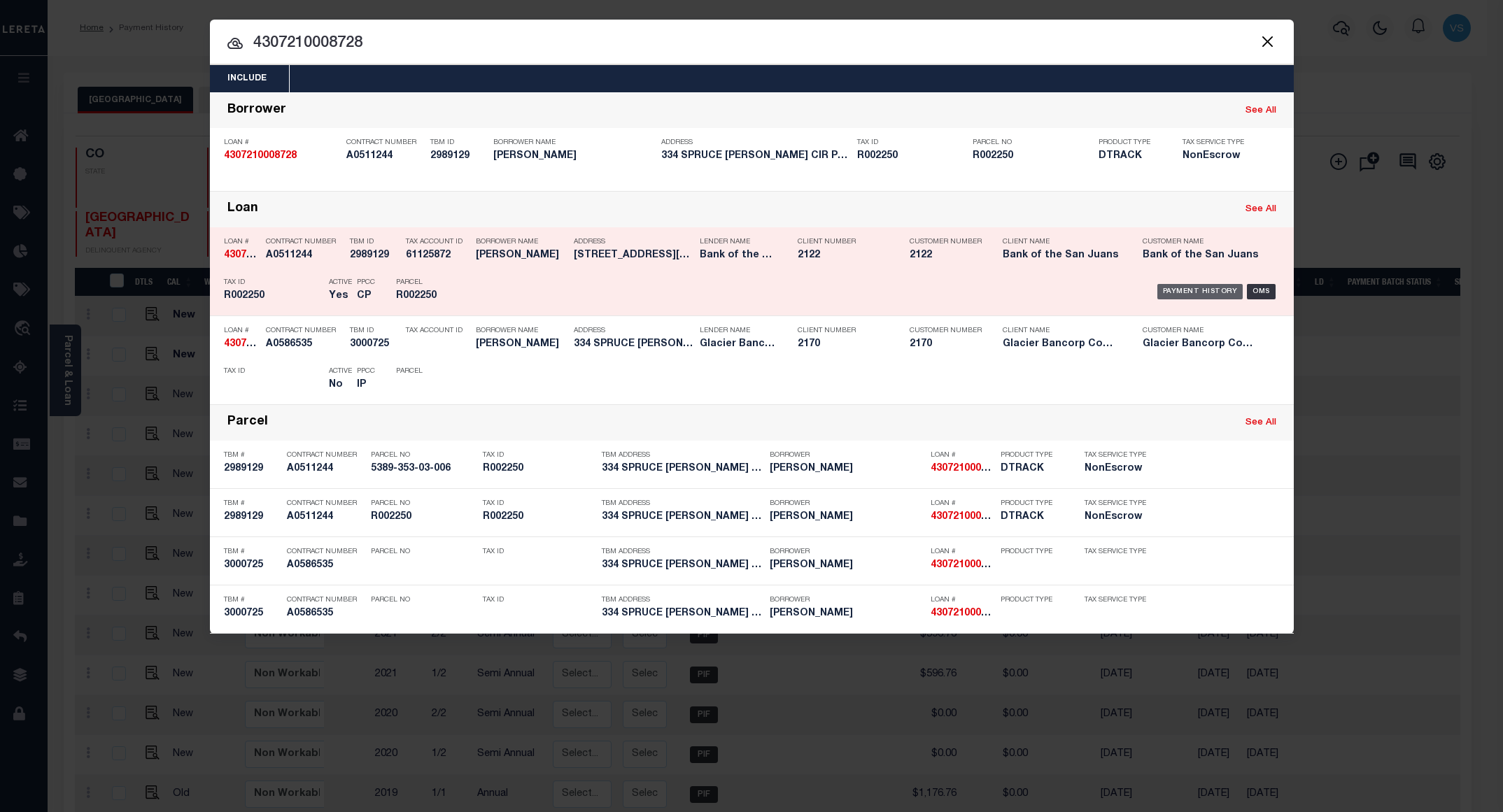
click at [1178, 296] on div "Payment History" at bounding box center [1200, 291] width 86 height 15
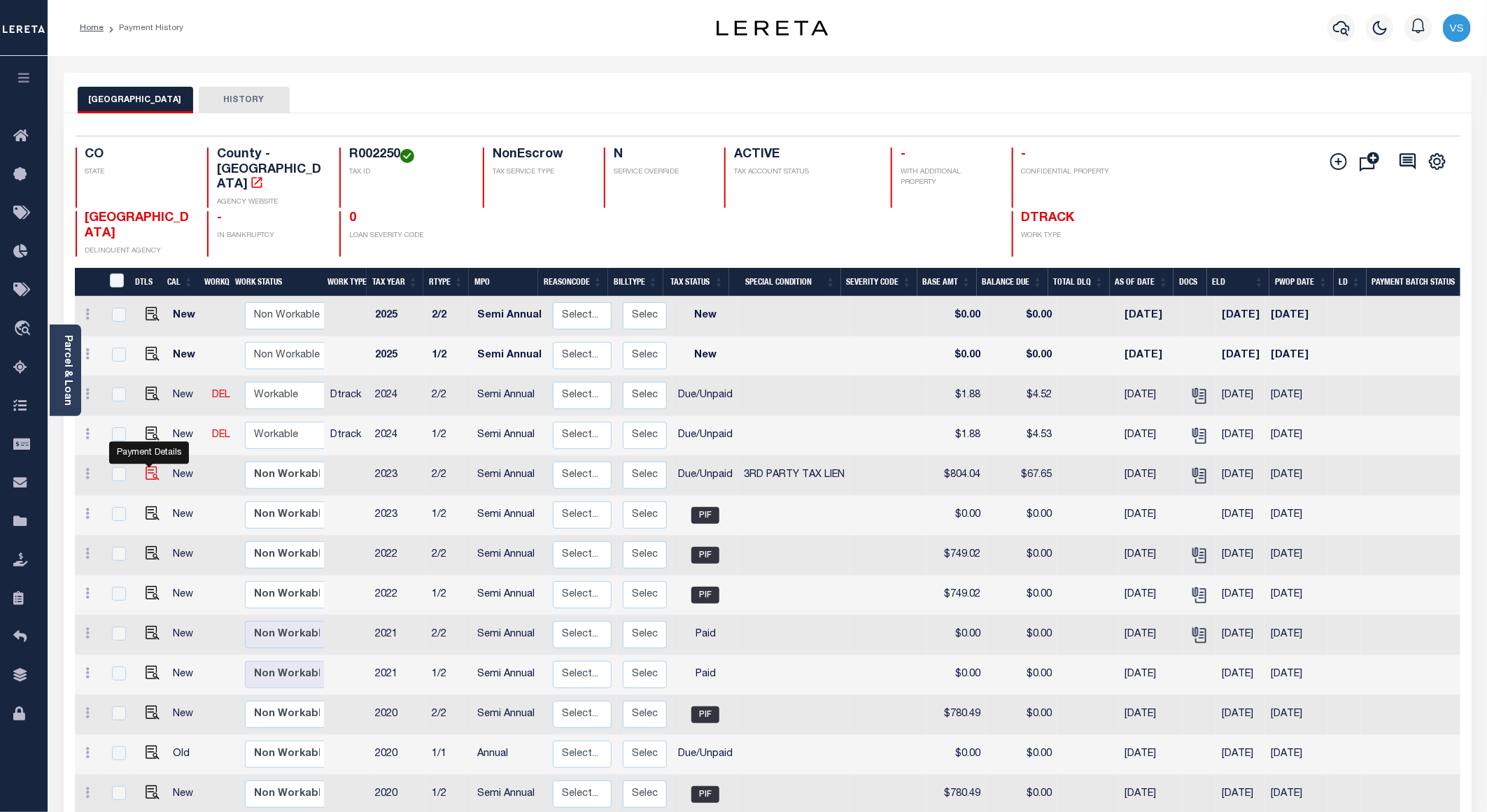
click at [149, 466] on img "" at bounding box center [152, 473] width 14 height 14
checkbox input "true"
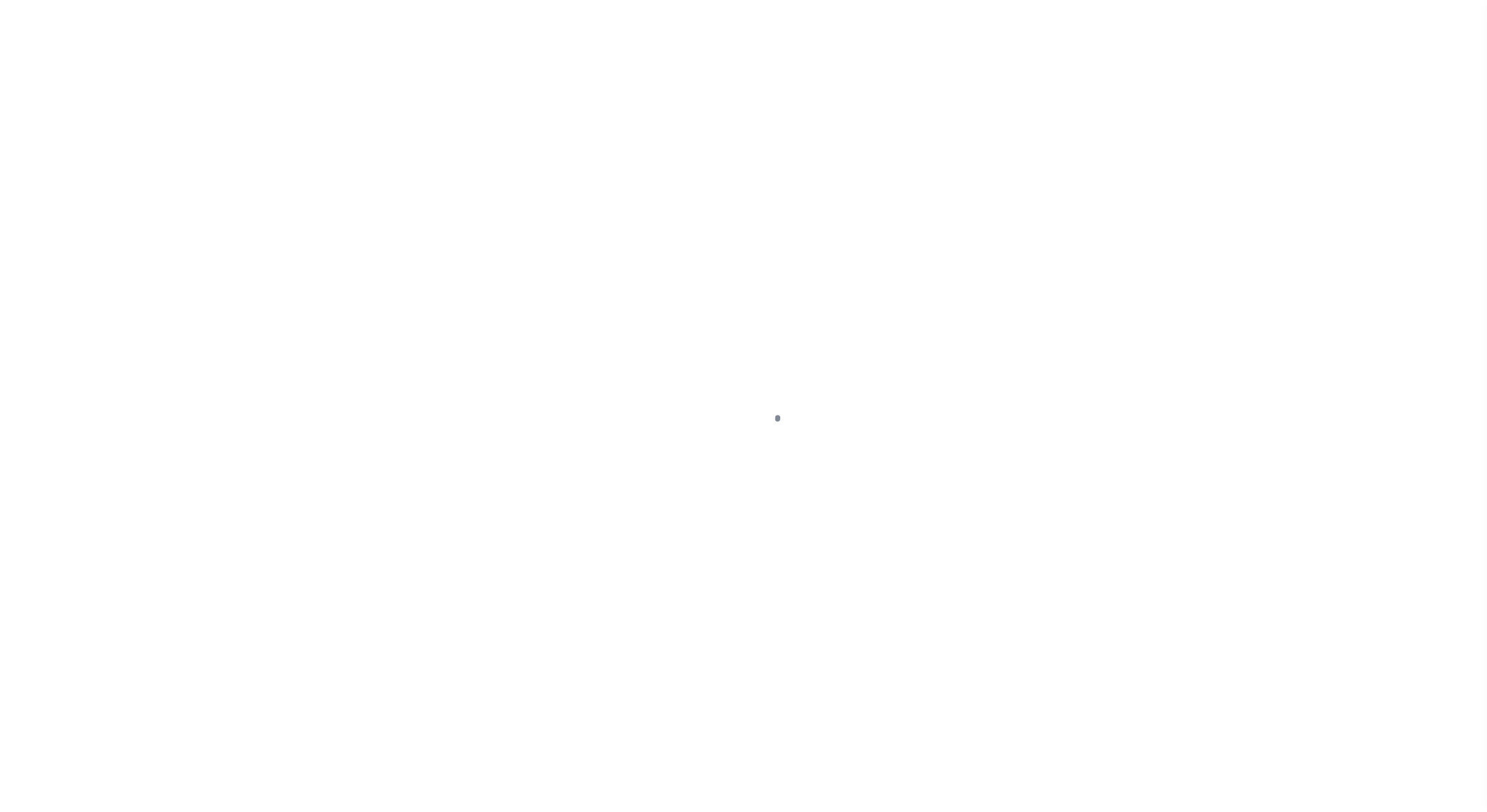
select select "DUE"
select select "20"
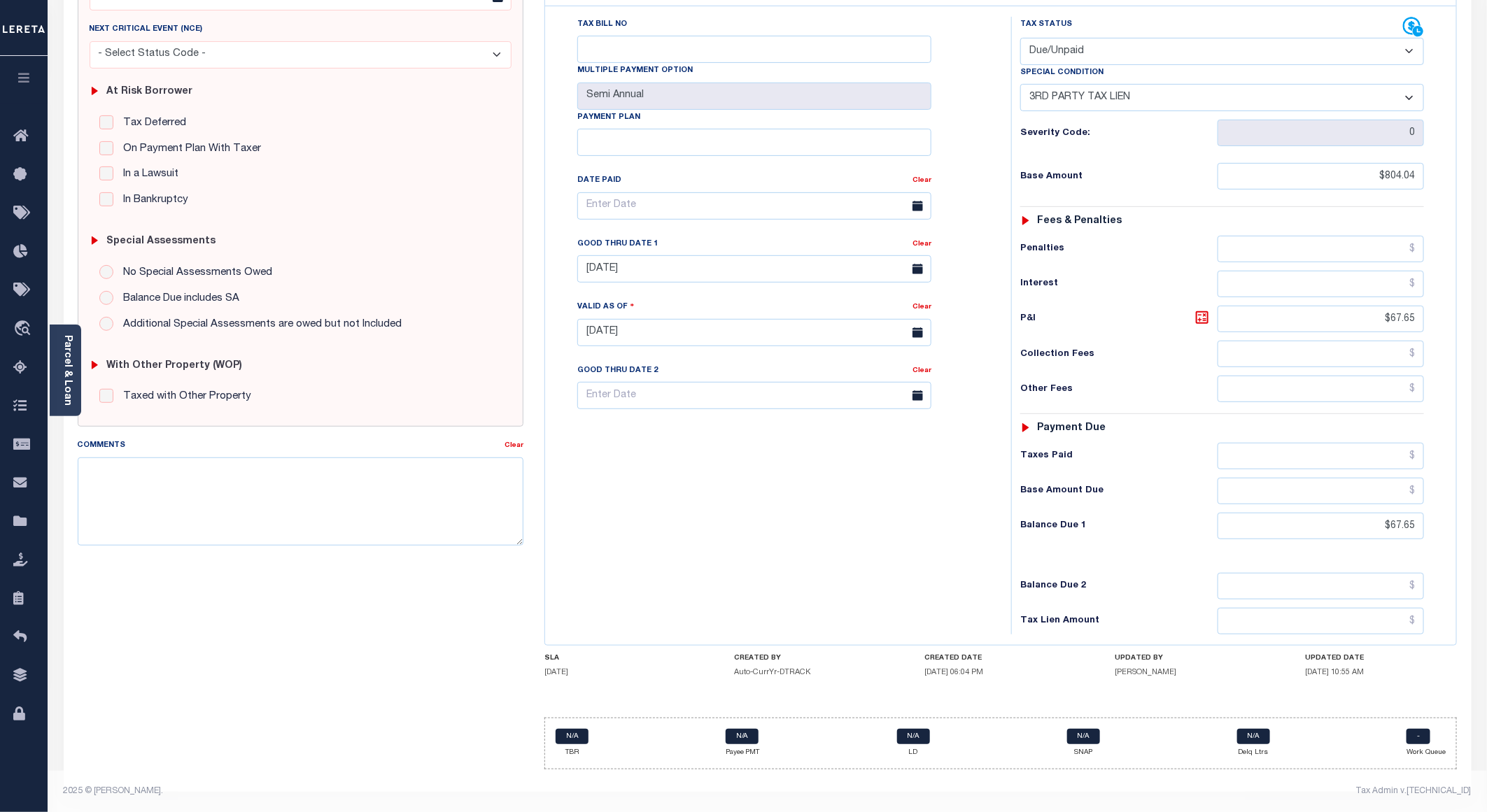
scroll to position [228, 0]
drag, startPoint x: 1423, startPoint y: 523, endPoint x: 1394, endPoint y: 555, distance: 43.2
click at [1348, 523] on input "$67.65" at bounding box center [1321, 525] width 206 height 27
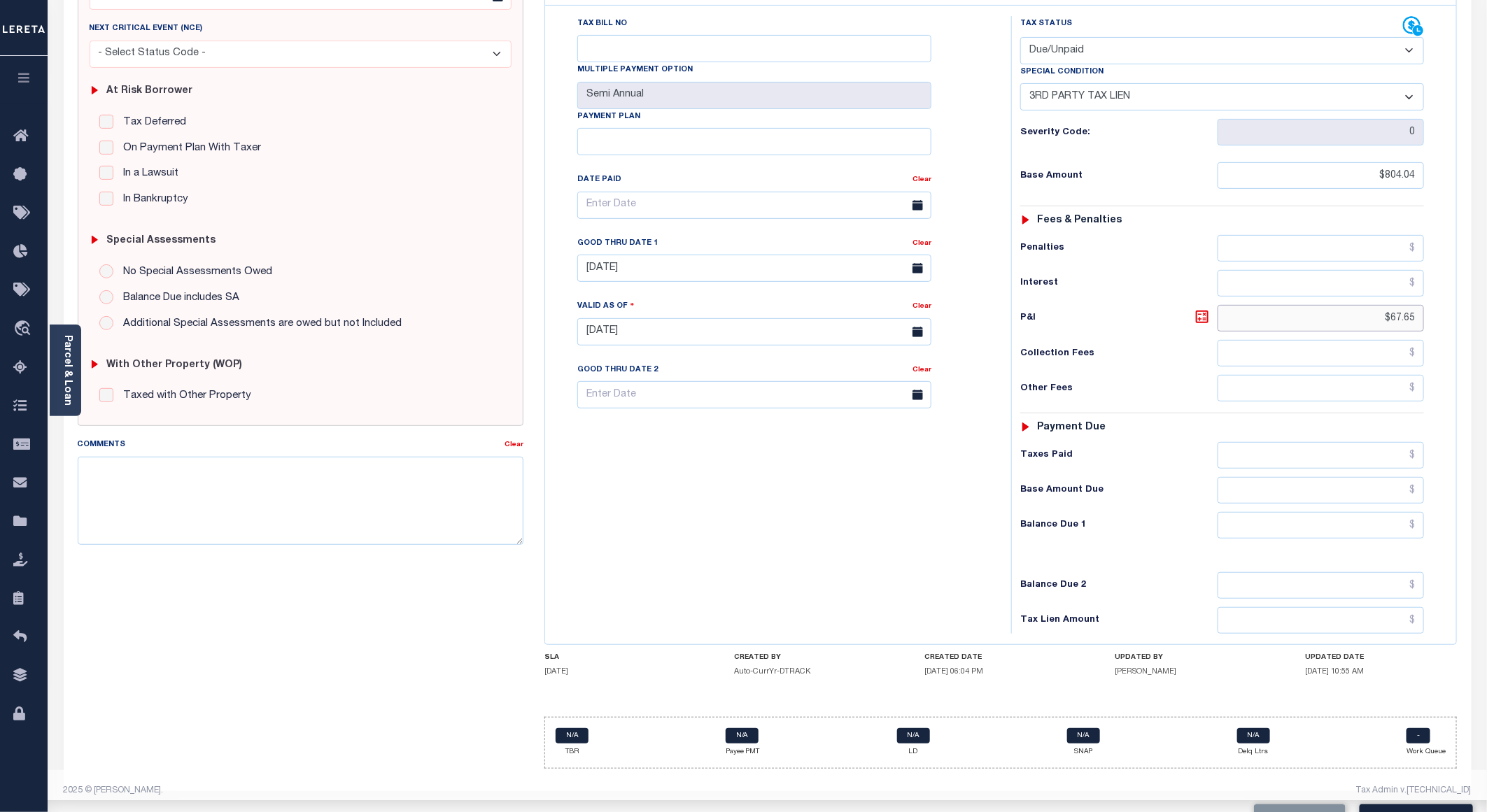
drag, startPoint x: 1414, startPoint y: 315, endPoint x: 1346, endPoint y: 317, distance: 68.0
click at [1346, 317] on input "$67.65" at bounding box center [1321, 318] width 206 height 27
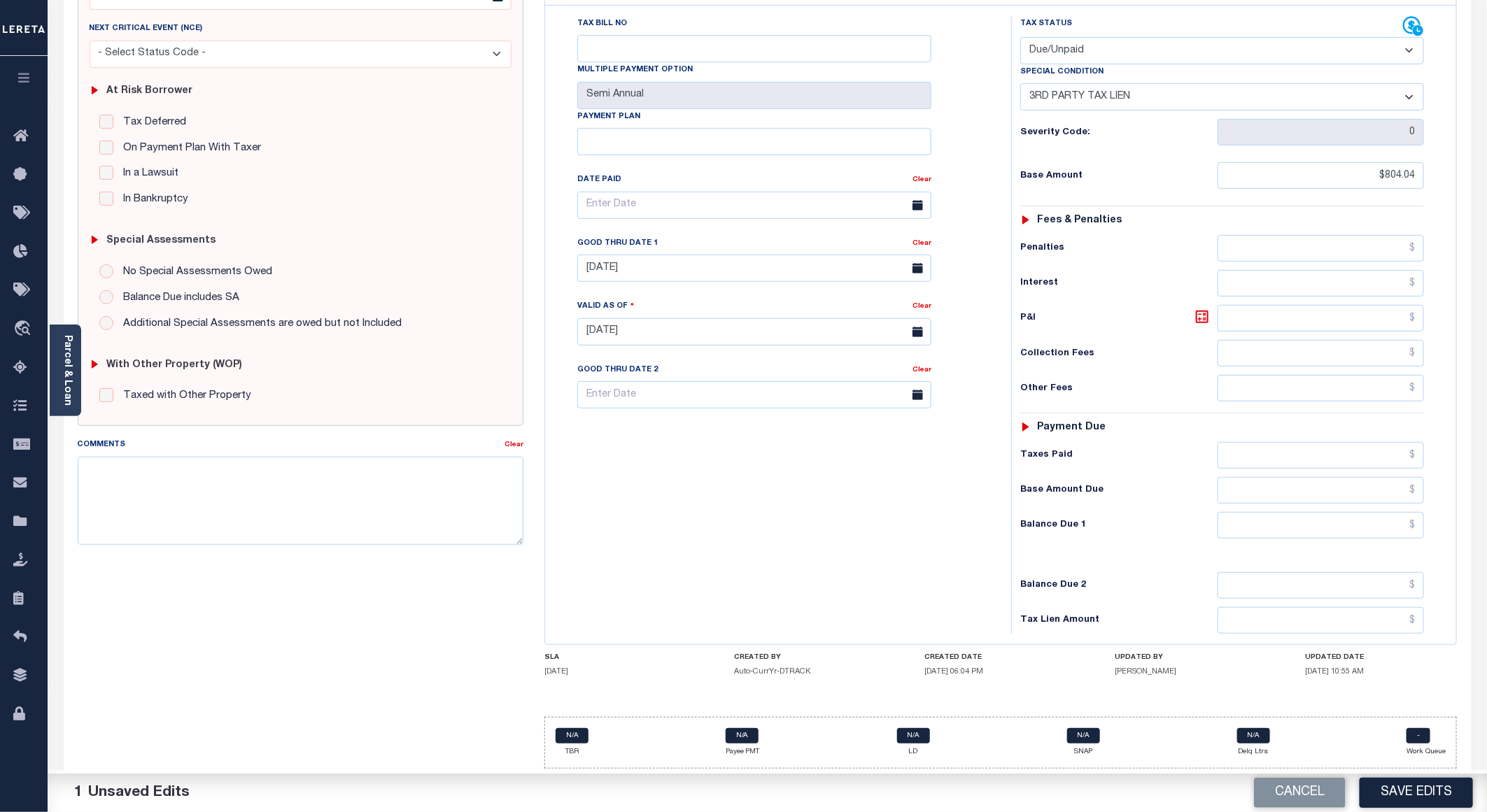
click at [1069, 40] on select "- Select Status Code - Open Due/Unpaid Paid Incomplete No Tax Due Internal Refu…" at bounding box center [1222, 51] width 404 height 27
select select "PYD"
click at [1021, 37] on select "- Select Status Code - Open Due/Unpaid Paid Incomplete No Tax Due Internal Refu…" at bounding box center [1222, 51] width 404 height 27
select select "0"
click at [1393, 162] on input "$804.04" at bounding box center [1321, 175] width 206 height 27
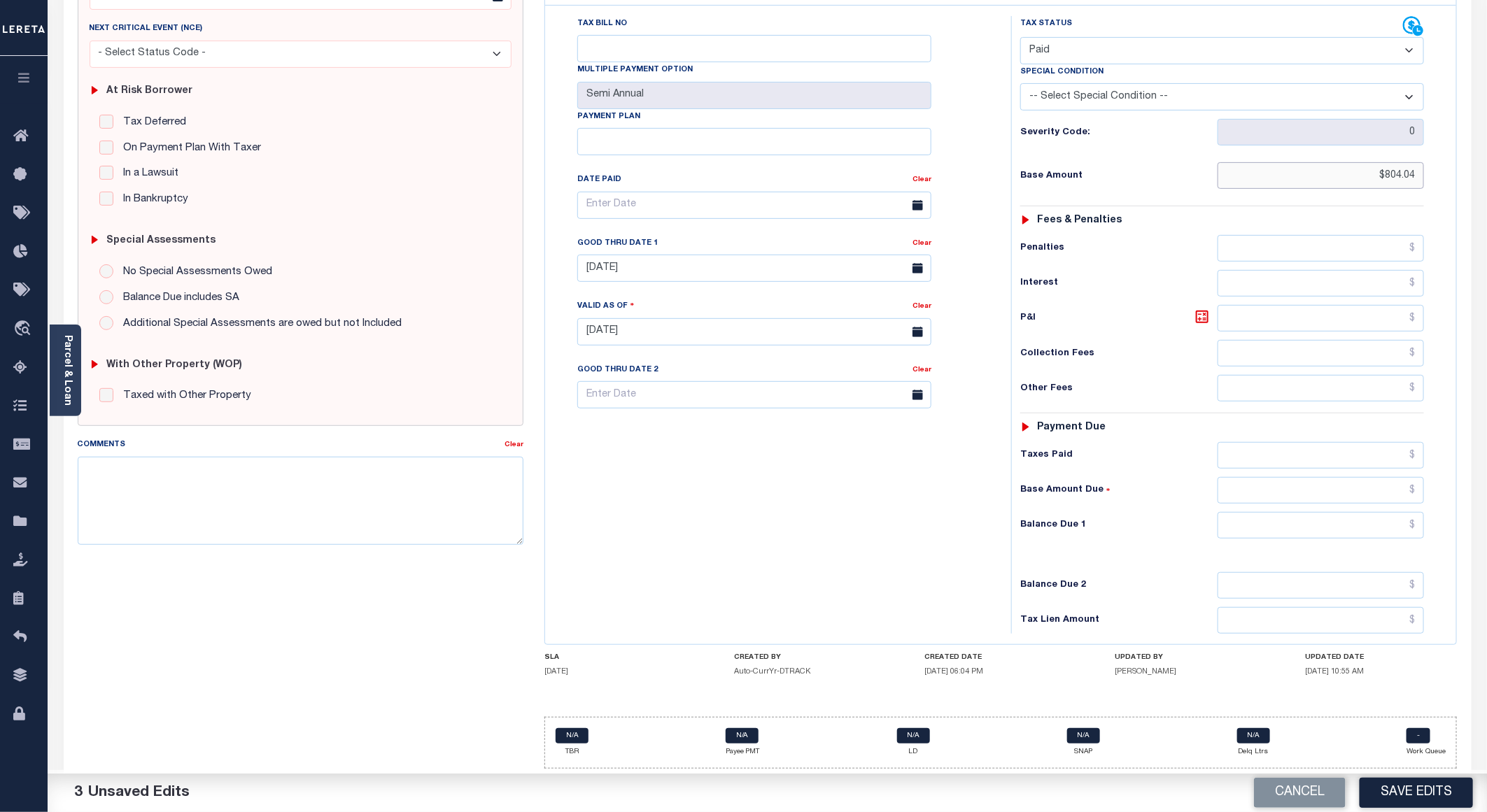
click at [1393, 162] on input "$804.04" at bounding box center [1321, 175] width 206 height 27
type input "$.00"
click at [1417, 789] on button "Save Edits" at bounding box center [1416, 793] width 114 height 30
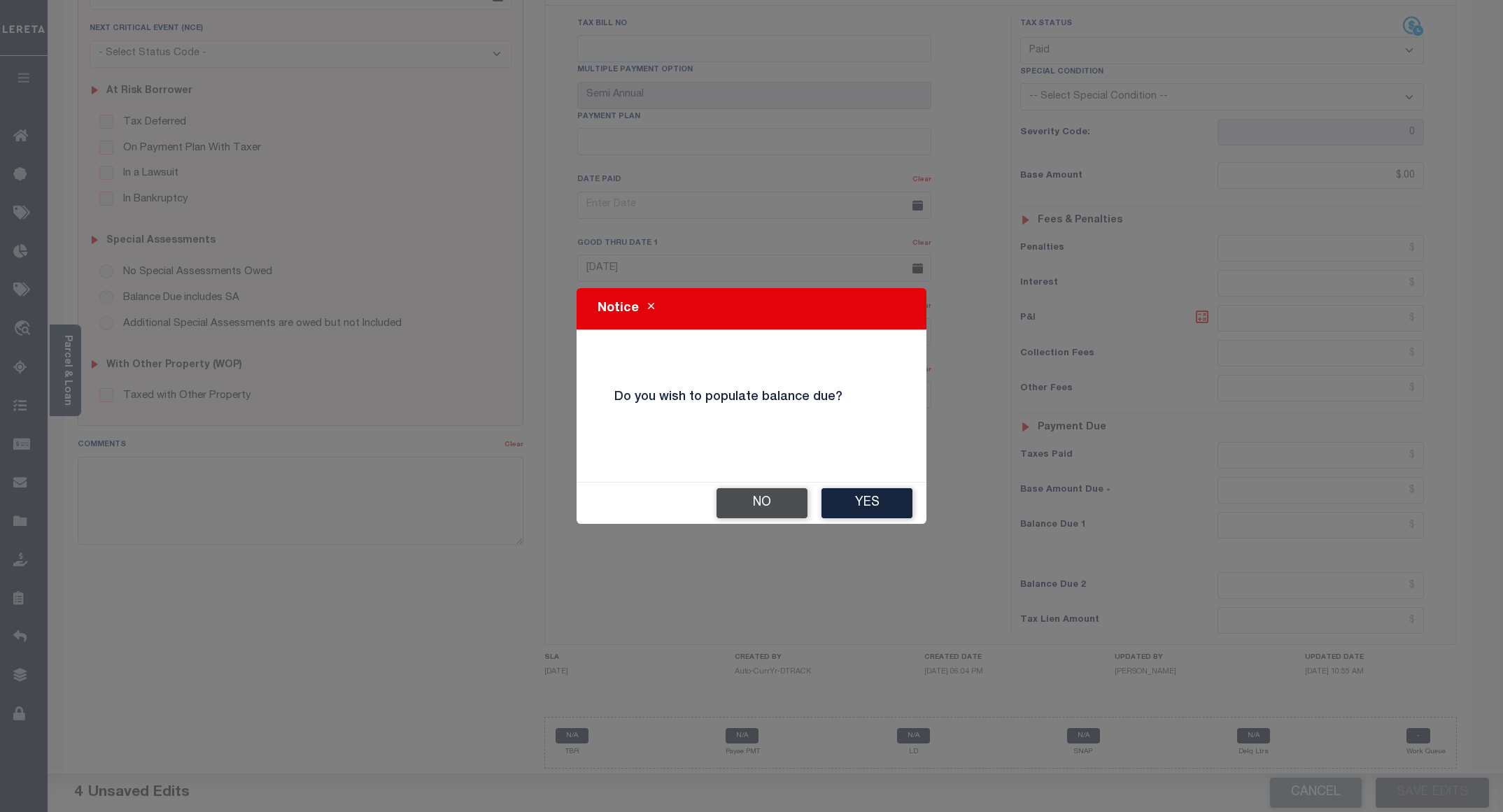
click at [765, 496] on button "No" at bounding box center [762, 503] width 91 height 30
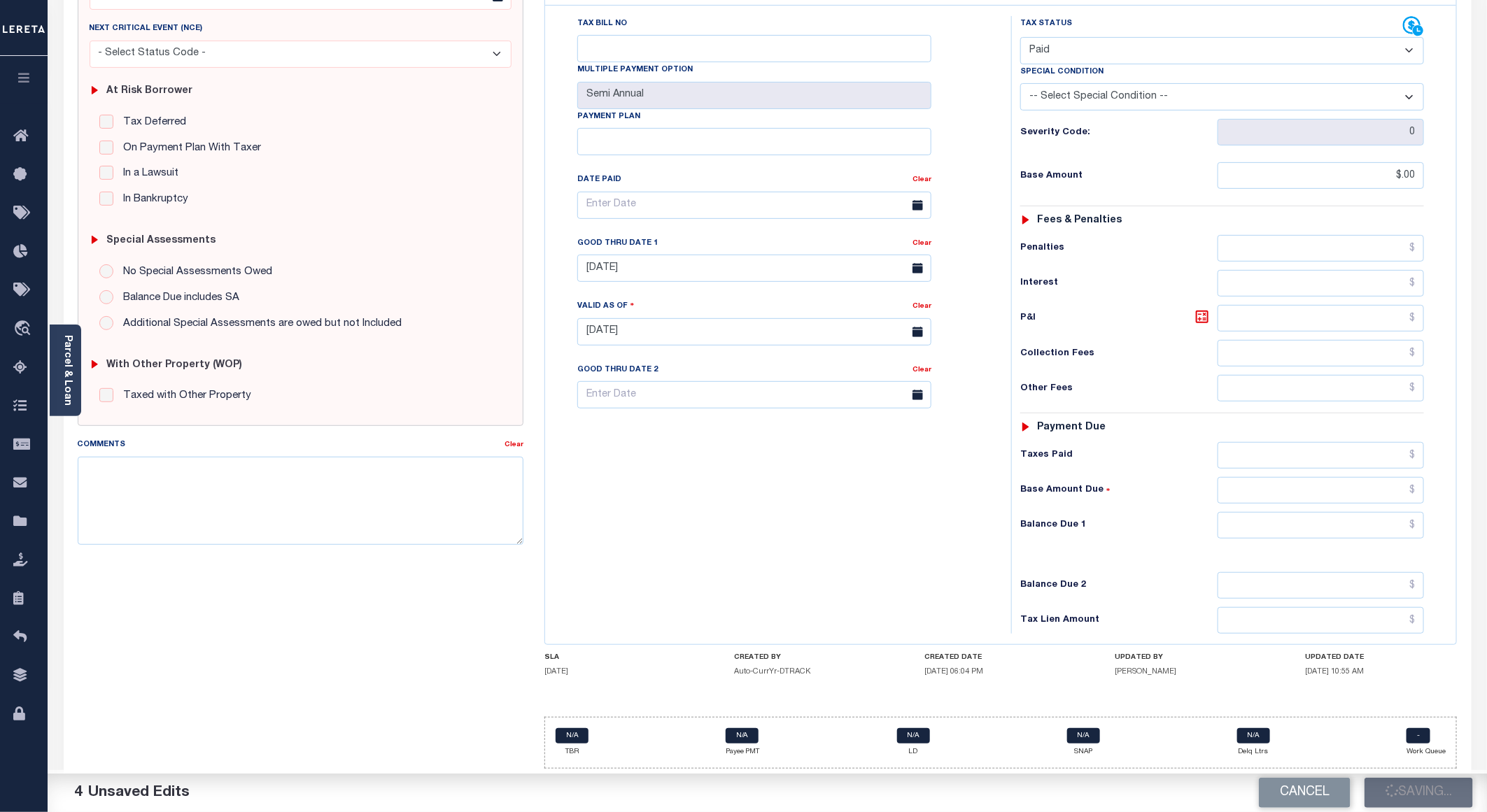
checkbox input "false"
type input "$0"
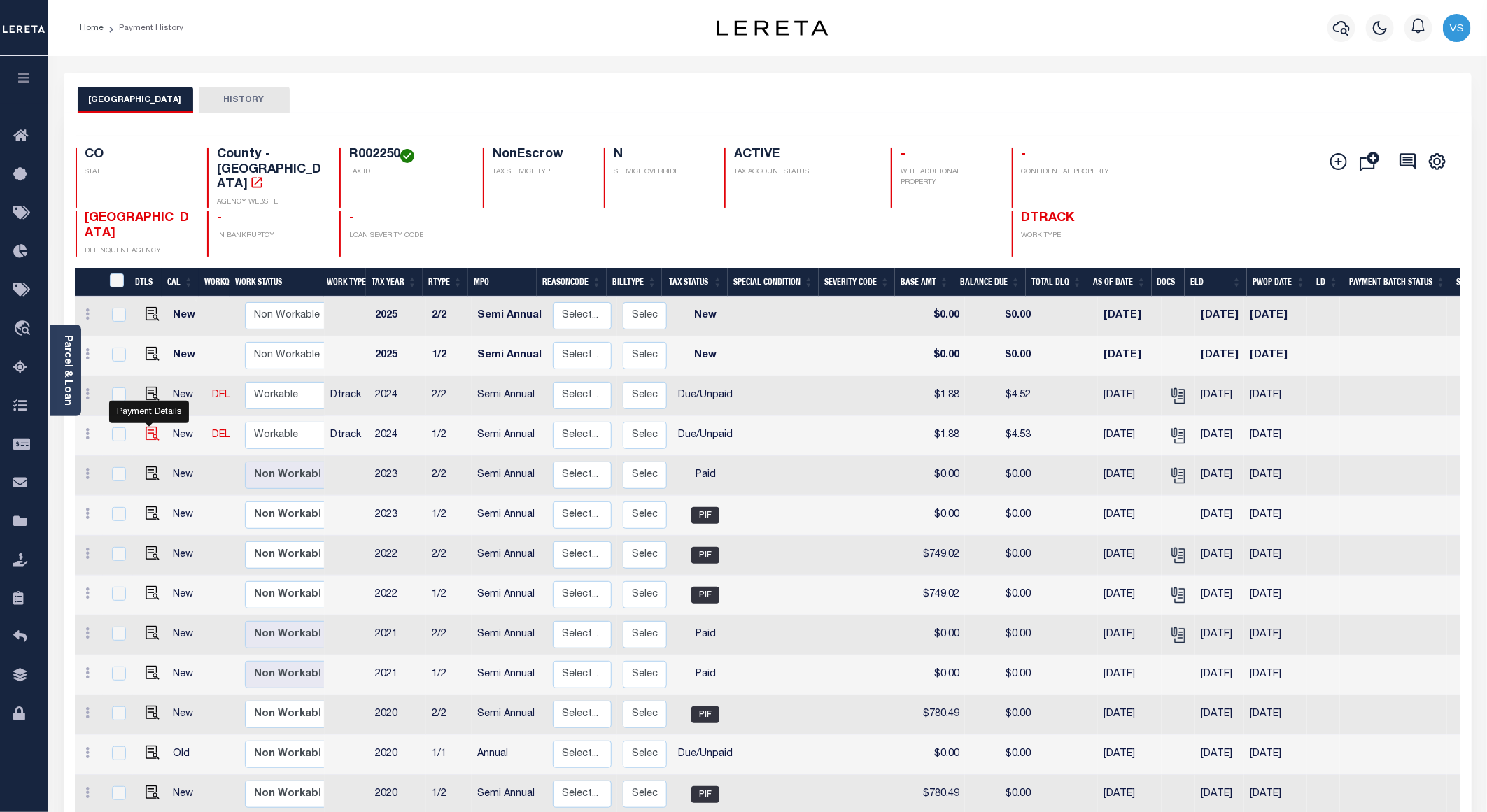
click at [149, 427] on img "" at bounding box center [152, 433] width 14 height 14
checkbox input "true"
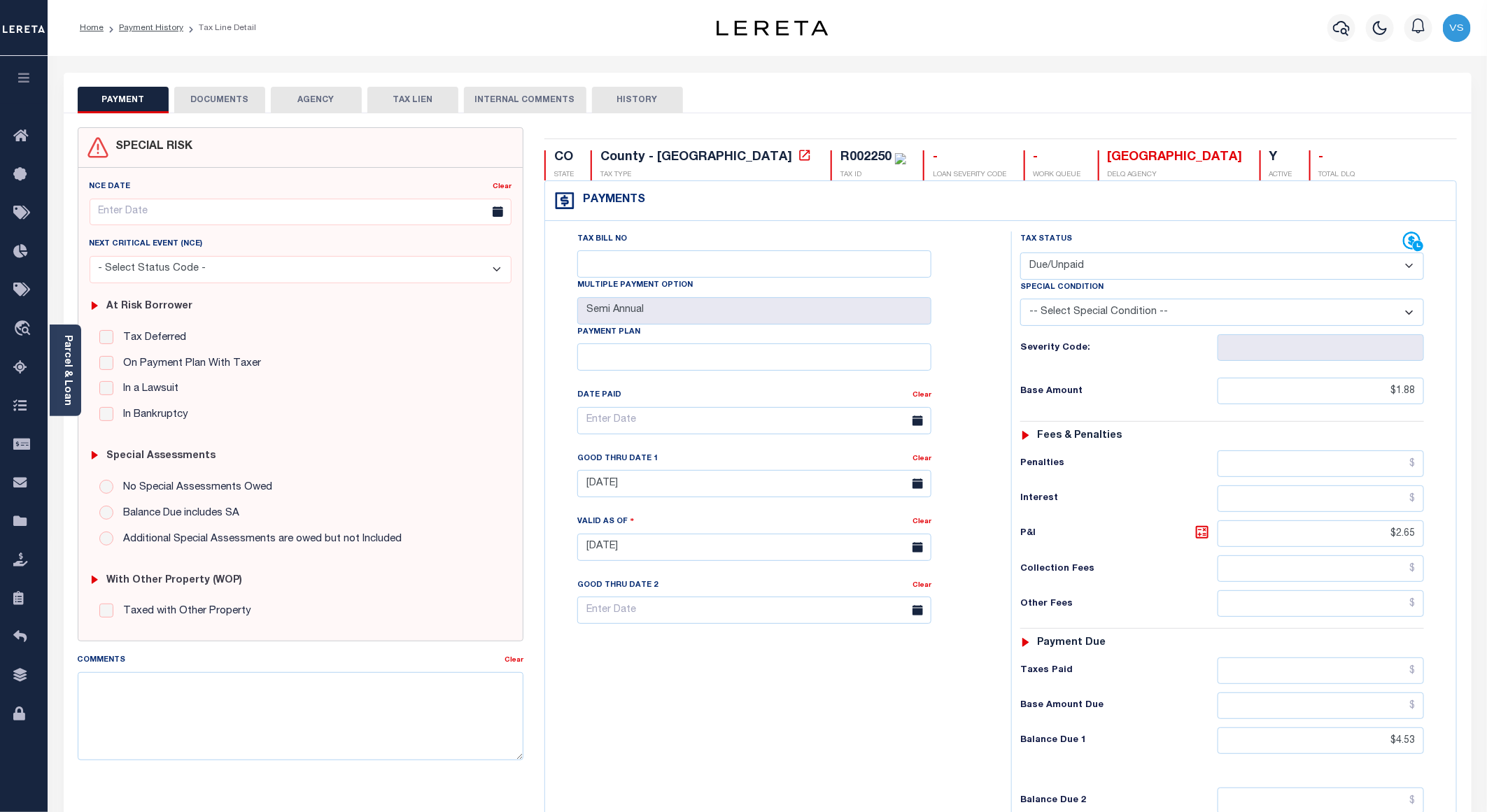
click at [1099, 265] on select "- Select Status Code - Open Due/Unpaid Paid Incomplete No Tax Due Internal Refu…" at bounding box center [1222, 266] width 404 height 27
select select "PYD"
click at [1021, 254] on select "- Select Status Code - Open Due/Unpaid Paid Incomplete No Tax Due Internal Refu…" at bounding box center [1222, 266] width 404 height 27
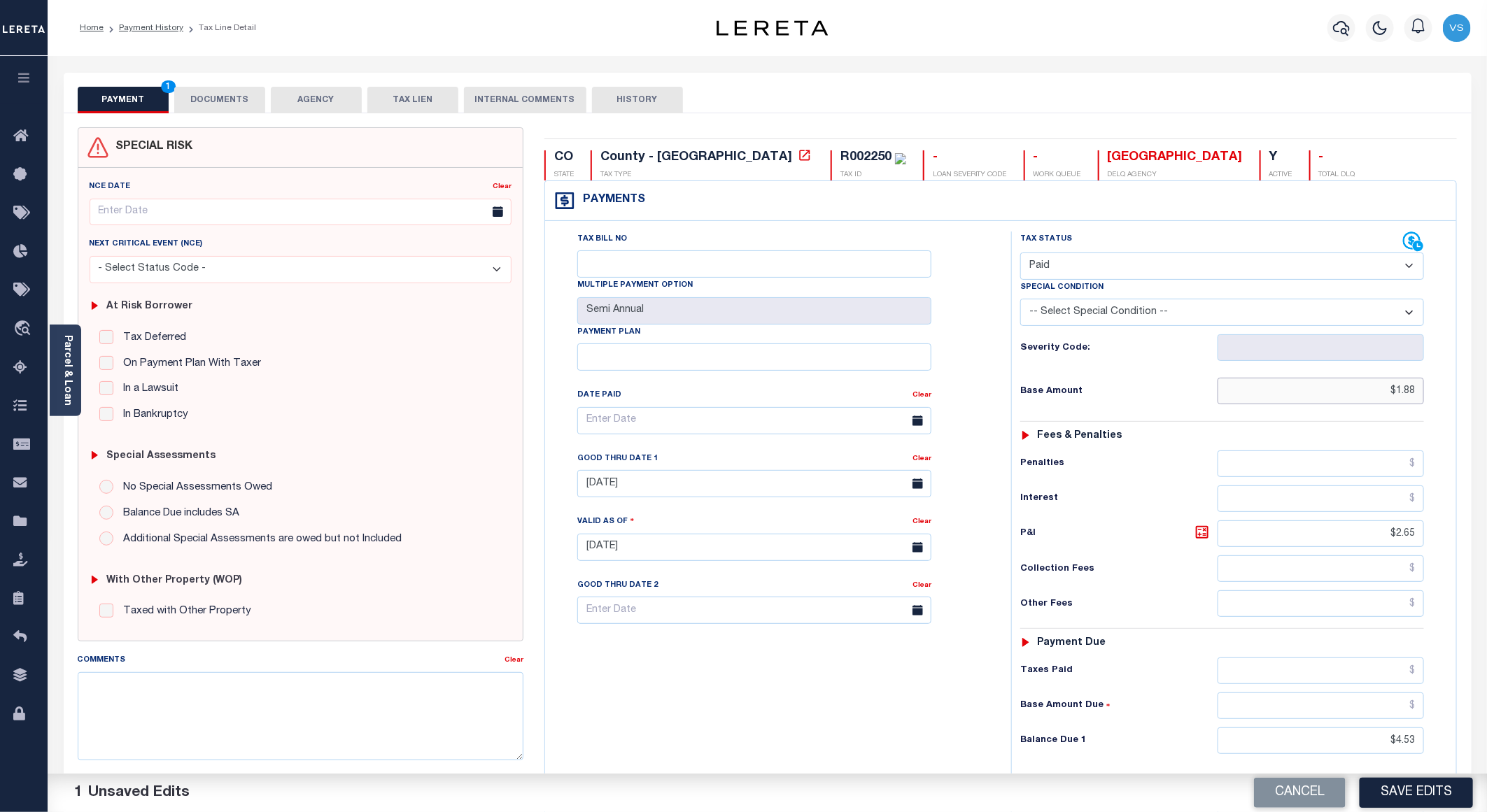
drag, startPoint x: 1421, startPoint y: 397, endPoint x: 1371, endPoint y: 403, distance: 50.4
click at [1371, 403] on input "$1.88" at bounding box center [1321, 390] width 206 height 27
paste input "813.92"
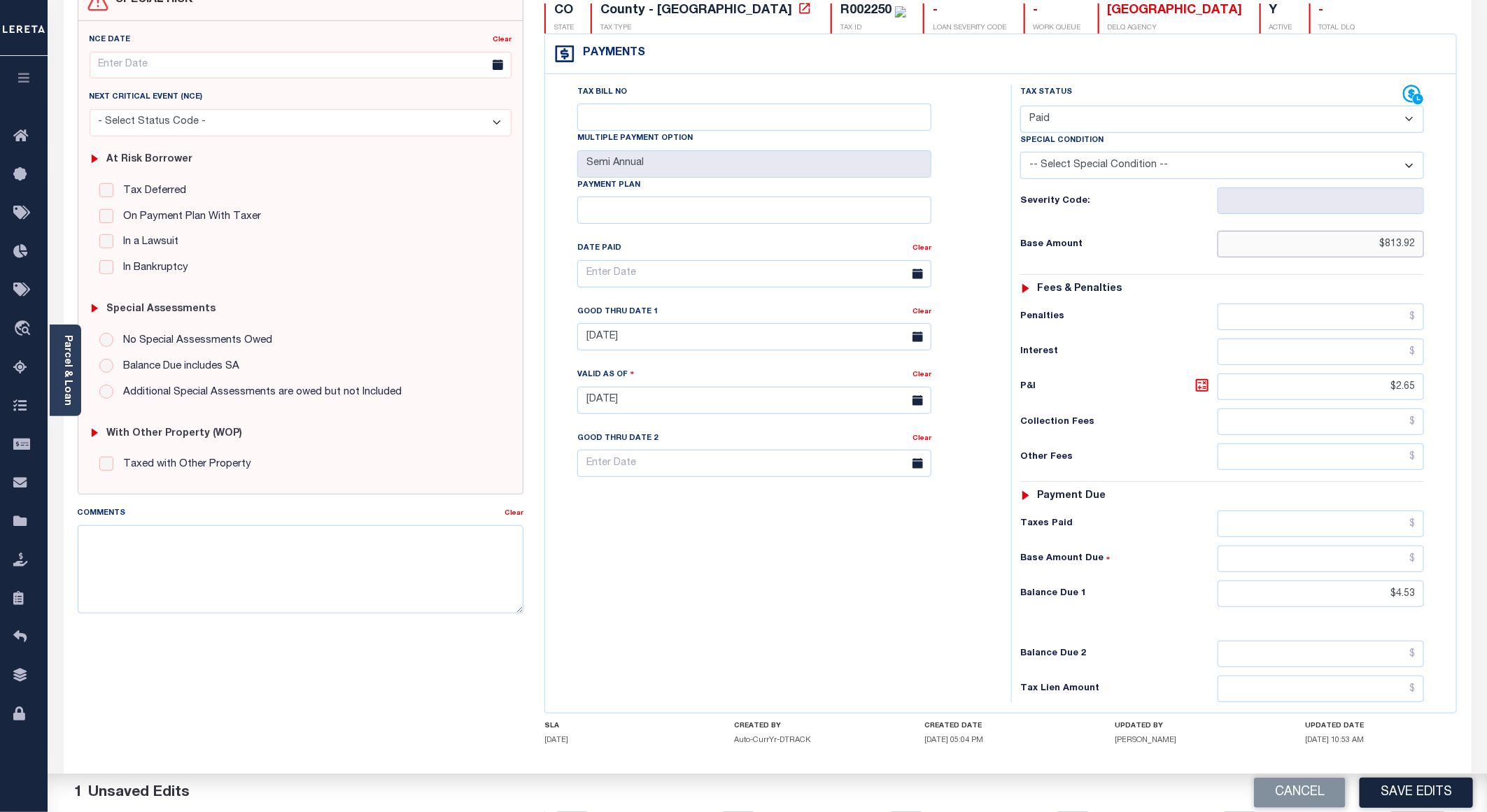
scroll to position [228, 0]
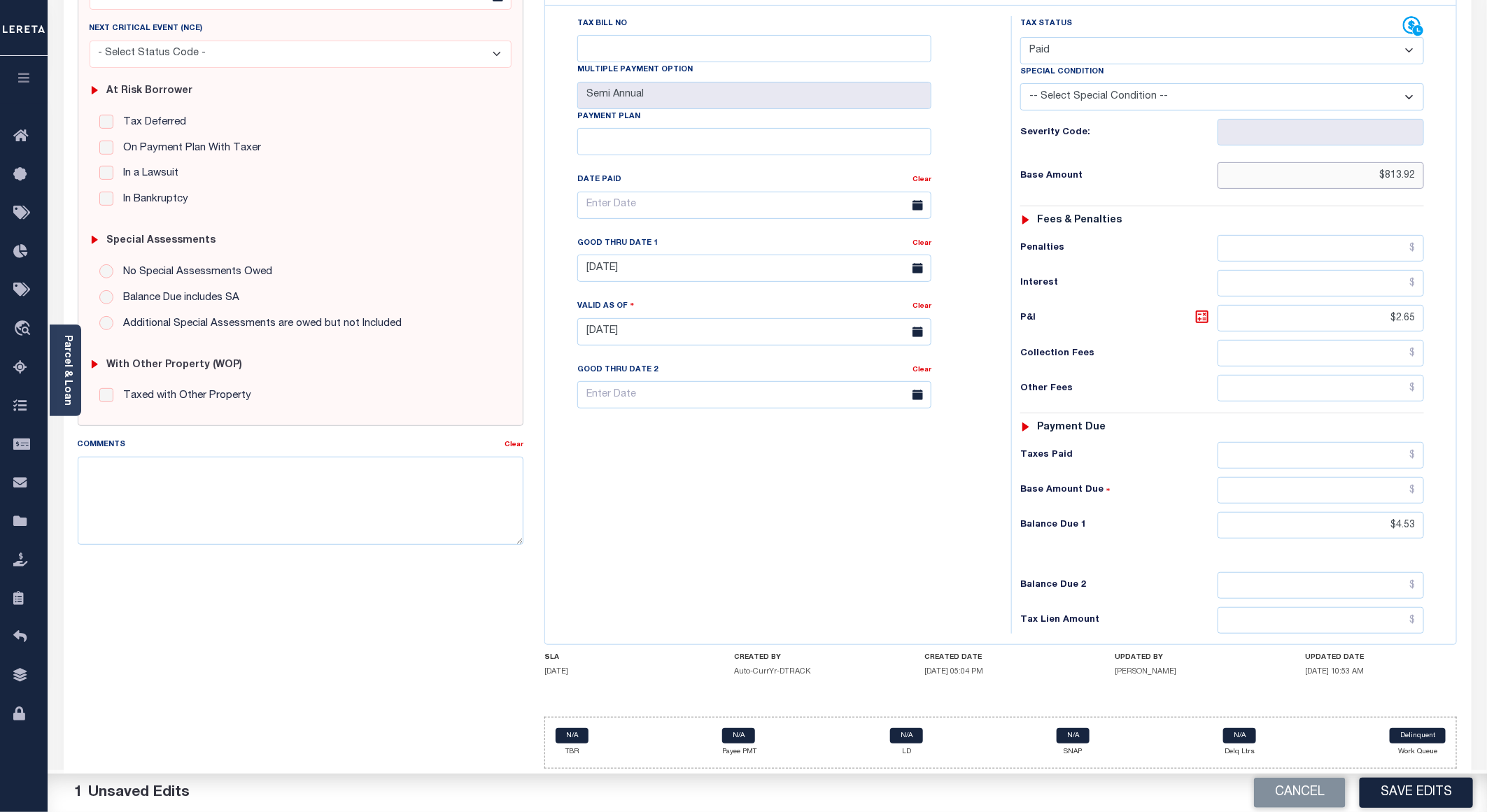
type input "$813.92"
drag, startPoint x: 1421, startPoint y: 523, endPoint x: 1371, endPoint y: 528, distance: 50.2
click at [1371, 528] on input "$4.53" at bounding box center [1321, 525] width 206 height 27
drag, startPoint x: 1418, startPoint y: 309, endPoint x: 1440, endPoint y: 416, distance: 109.2
click at [1365, 317] on input "$2.65" at bounding box center [1321, 318] width 206 height 27
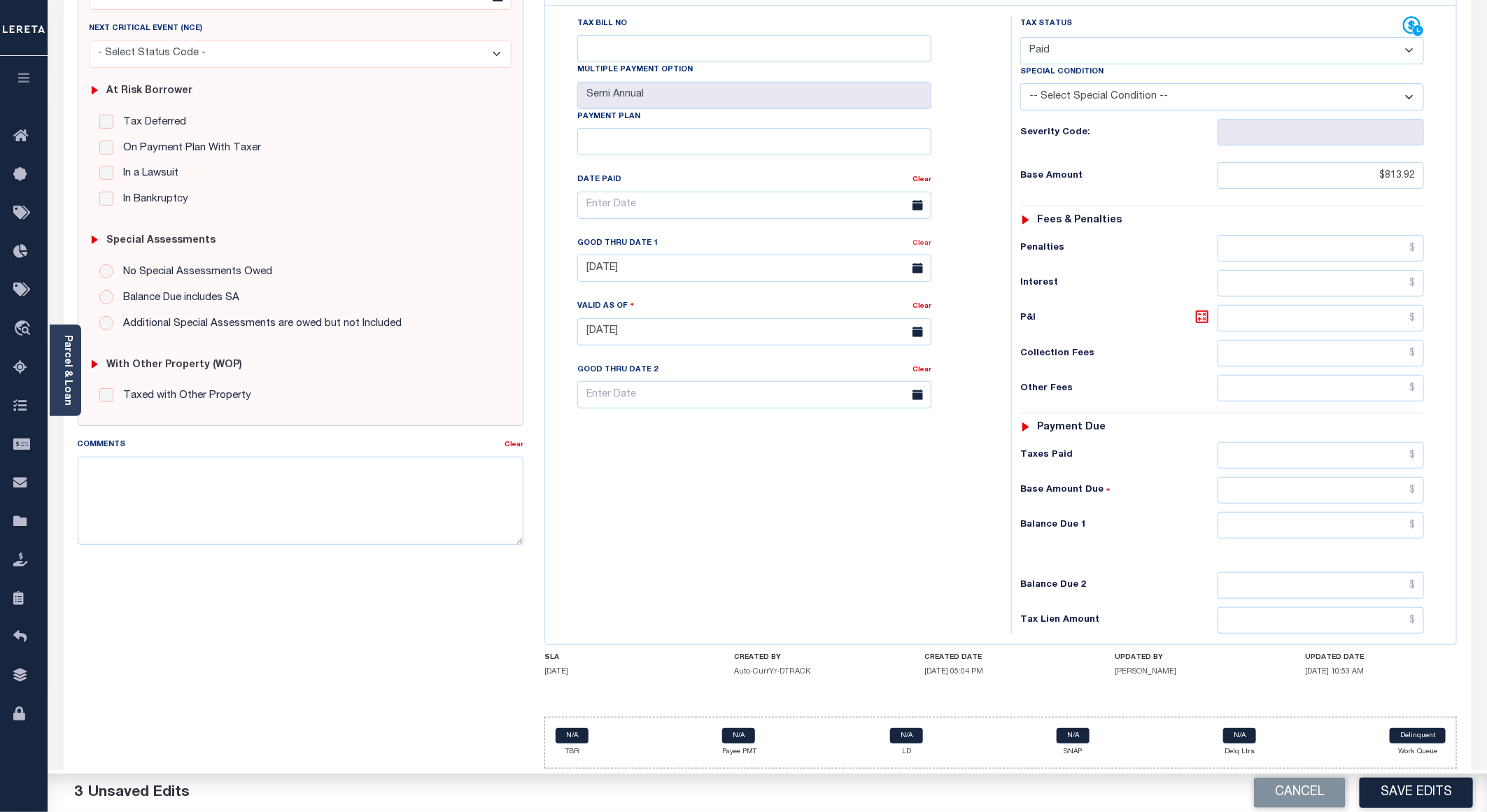
click at [919, 240] on link "Clear" at bounding box center [922, 244] width 19 height 7
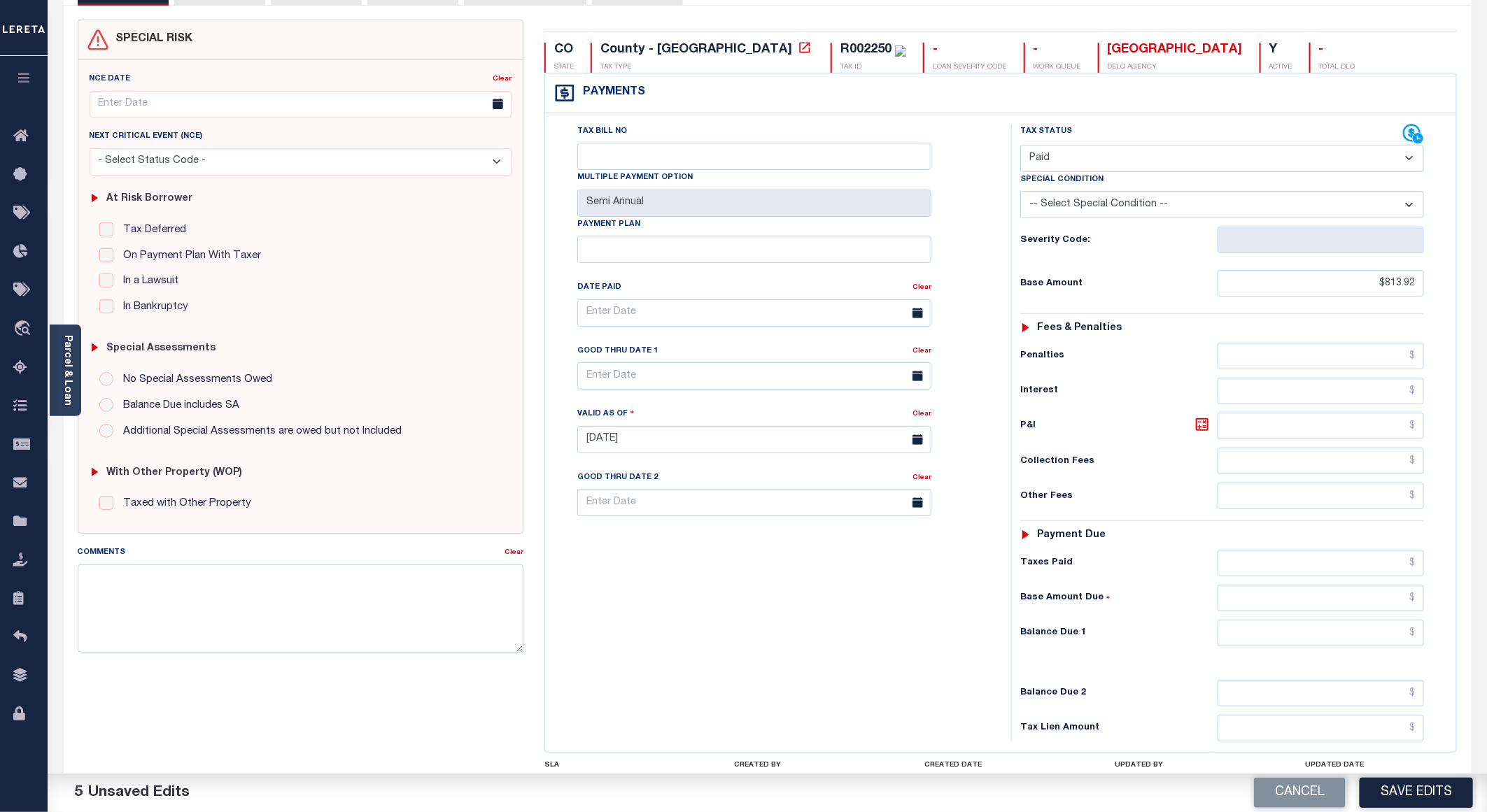
scroll to position [0, 0]
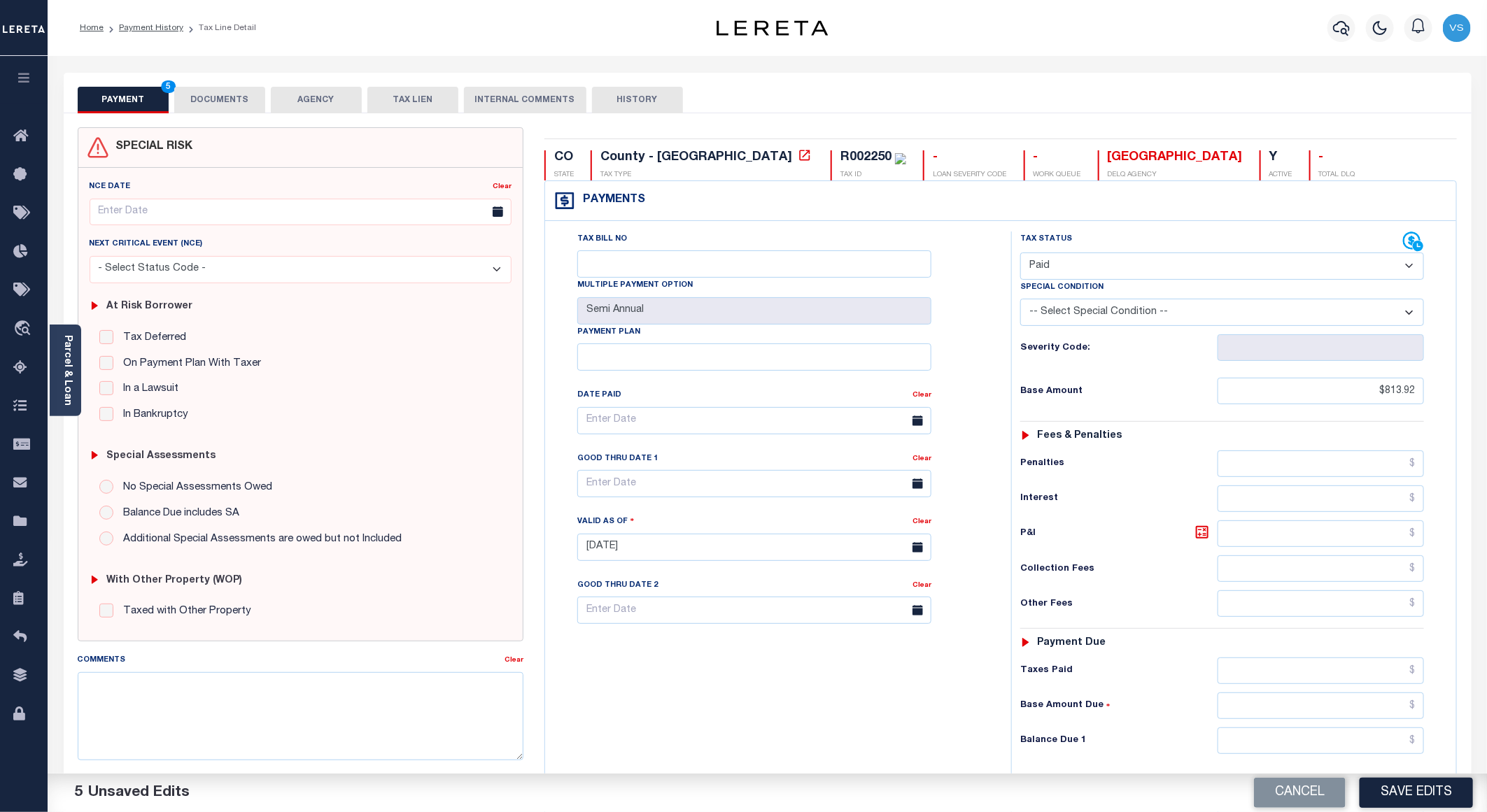
click at [233, 97] on button "DOCUMENTS" at bounding box center [220, 100] width 91 height 27
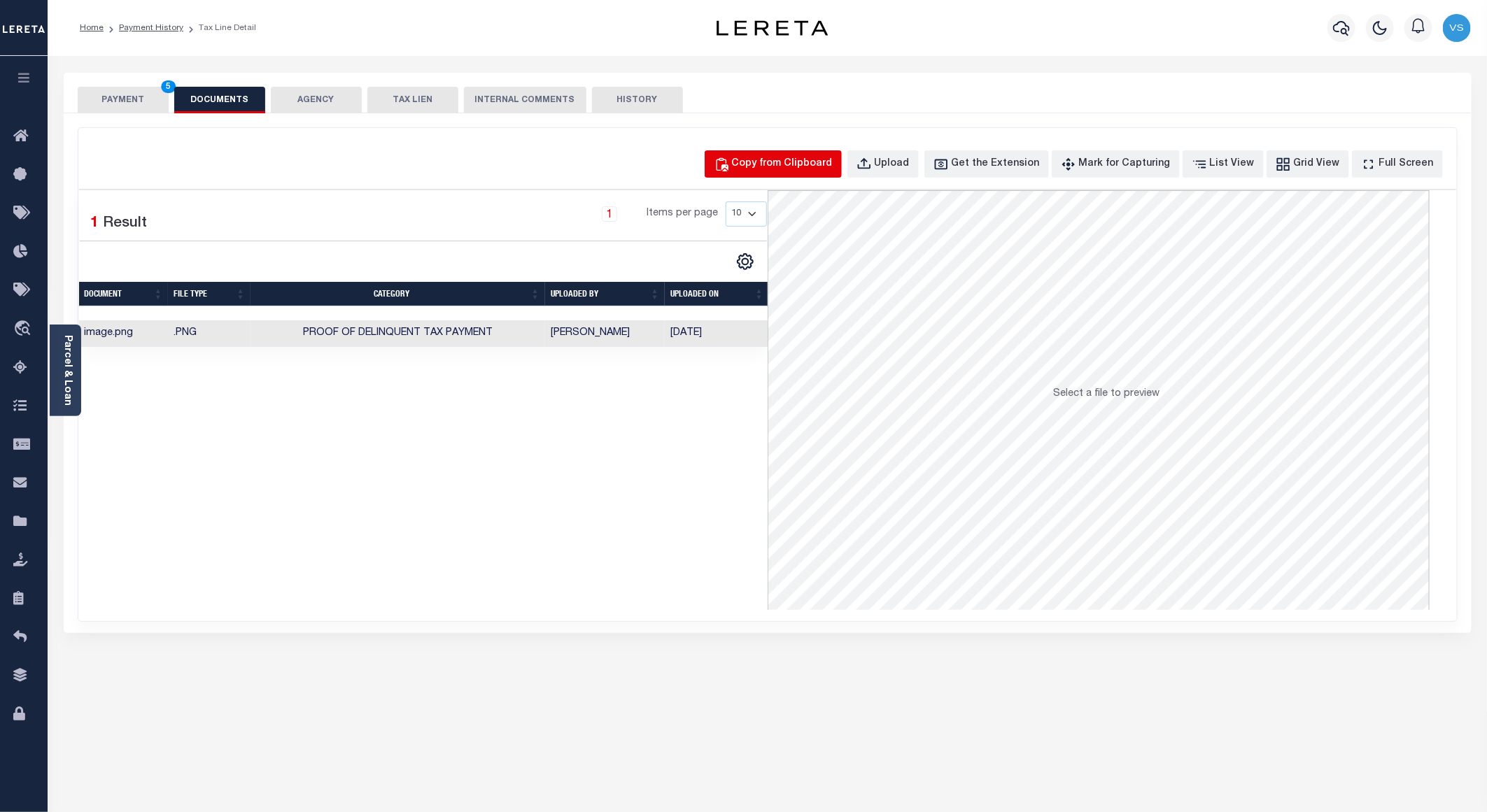
click at [769, 162] on div "Copy from Clipboard" at bounding box center [782, 164] width 101 height 15
select select "POP"
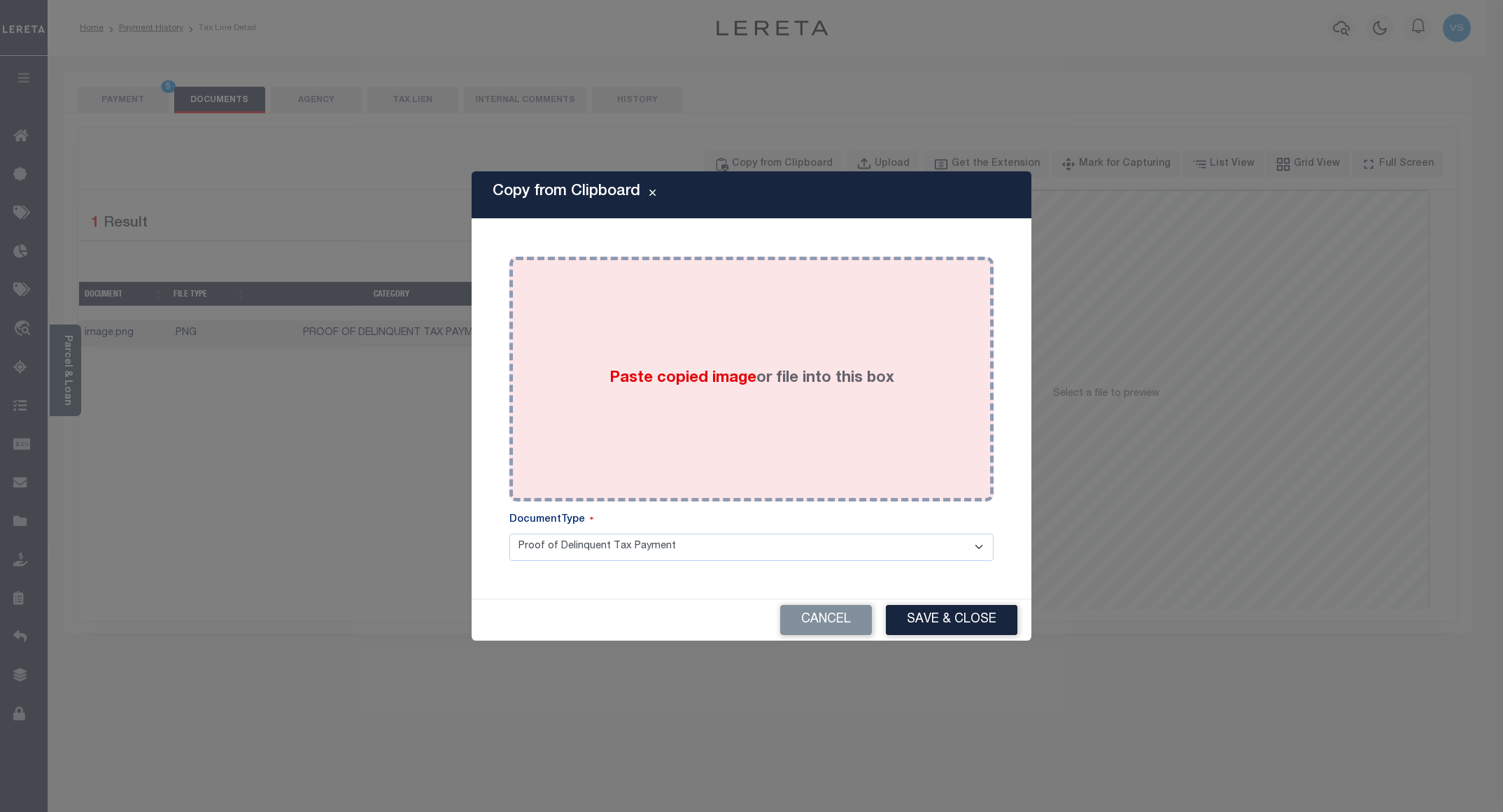
click at [741, 301] on div "Paste copied image or file into this box" at bounding box center [752, 380] width 464 height 224
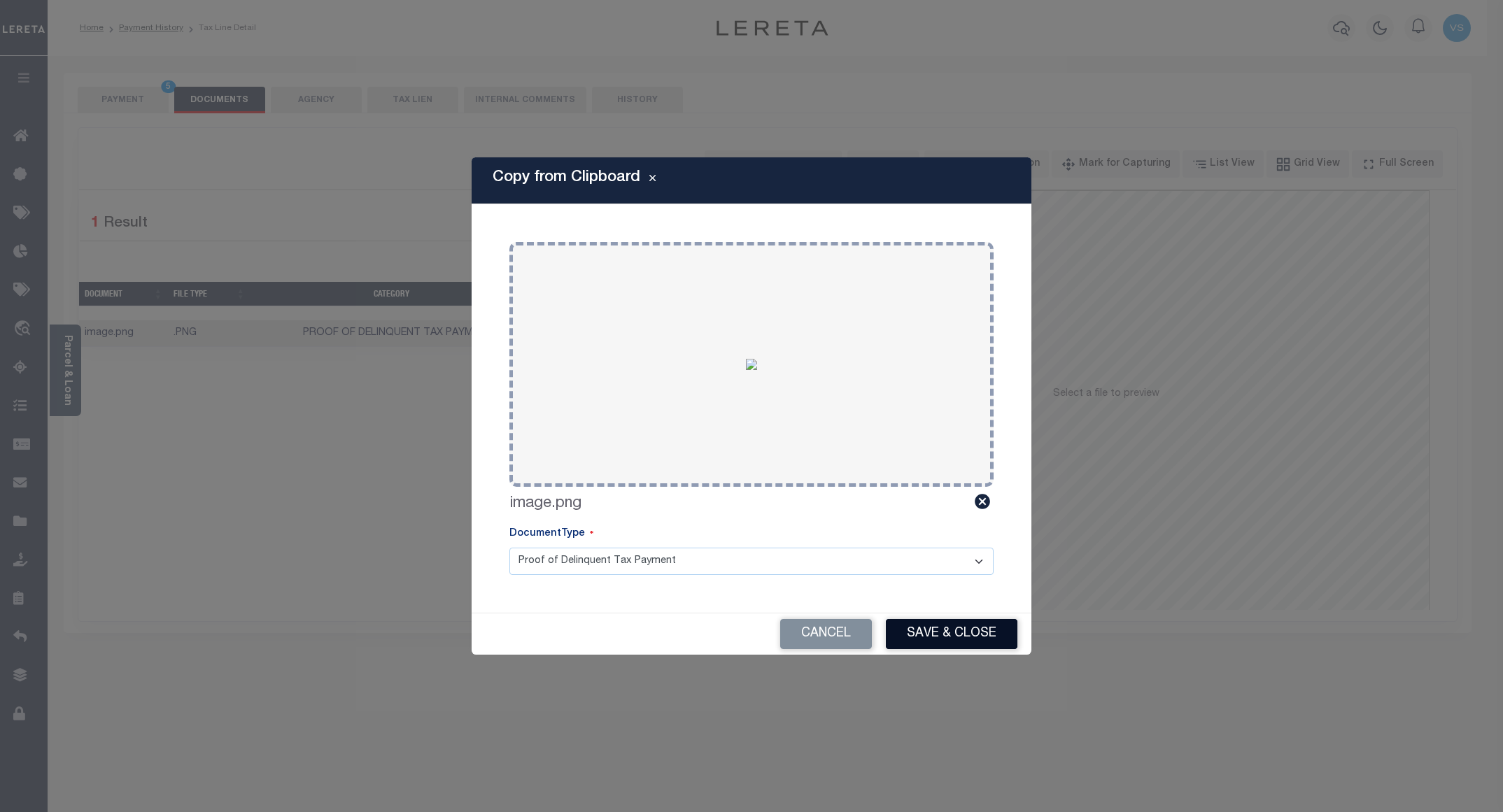
click at [937, 632] on button "Save & Close" at bounding box center [952, 634] width 132 height 30
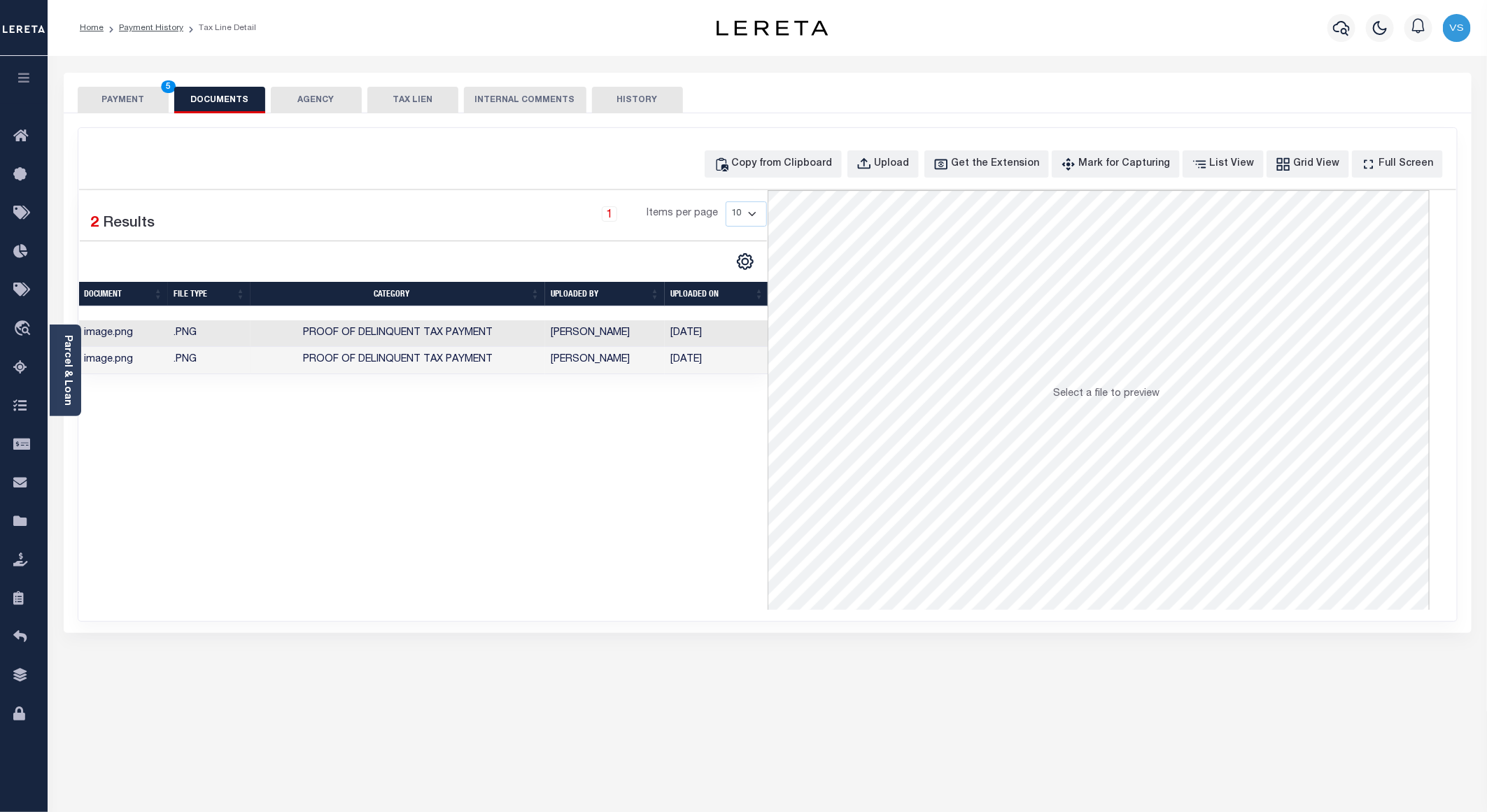
click at [145, 105] on button "PAYMENT 5" at bounding box center [123, 100] width 91 height 27
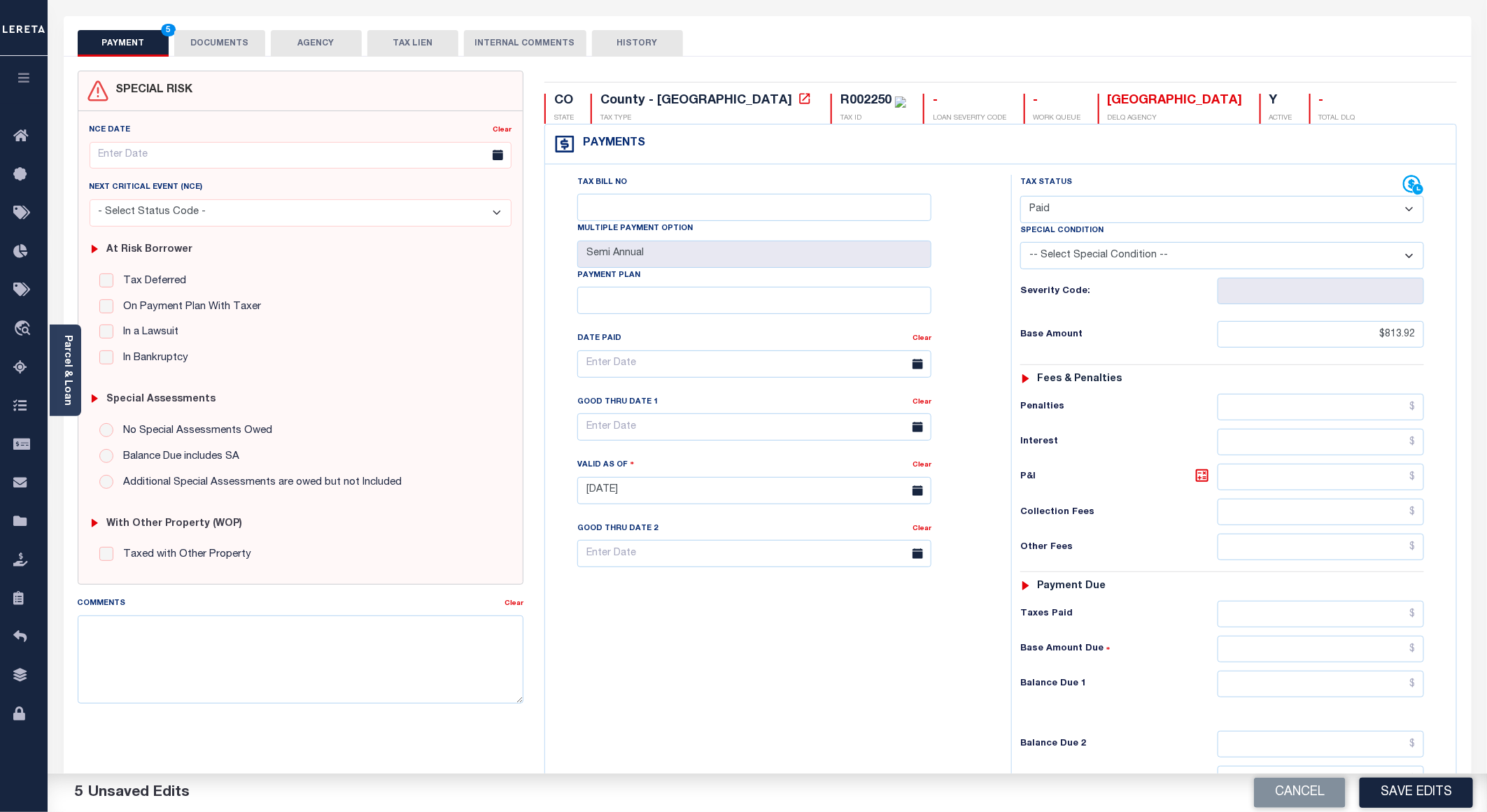
scroll to position [210, 0]
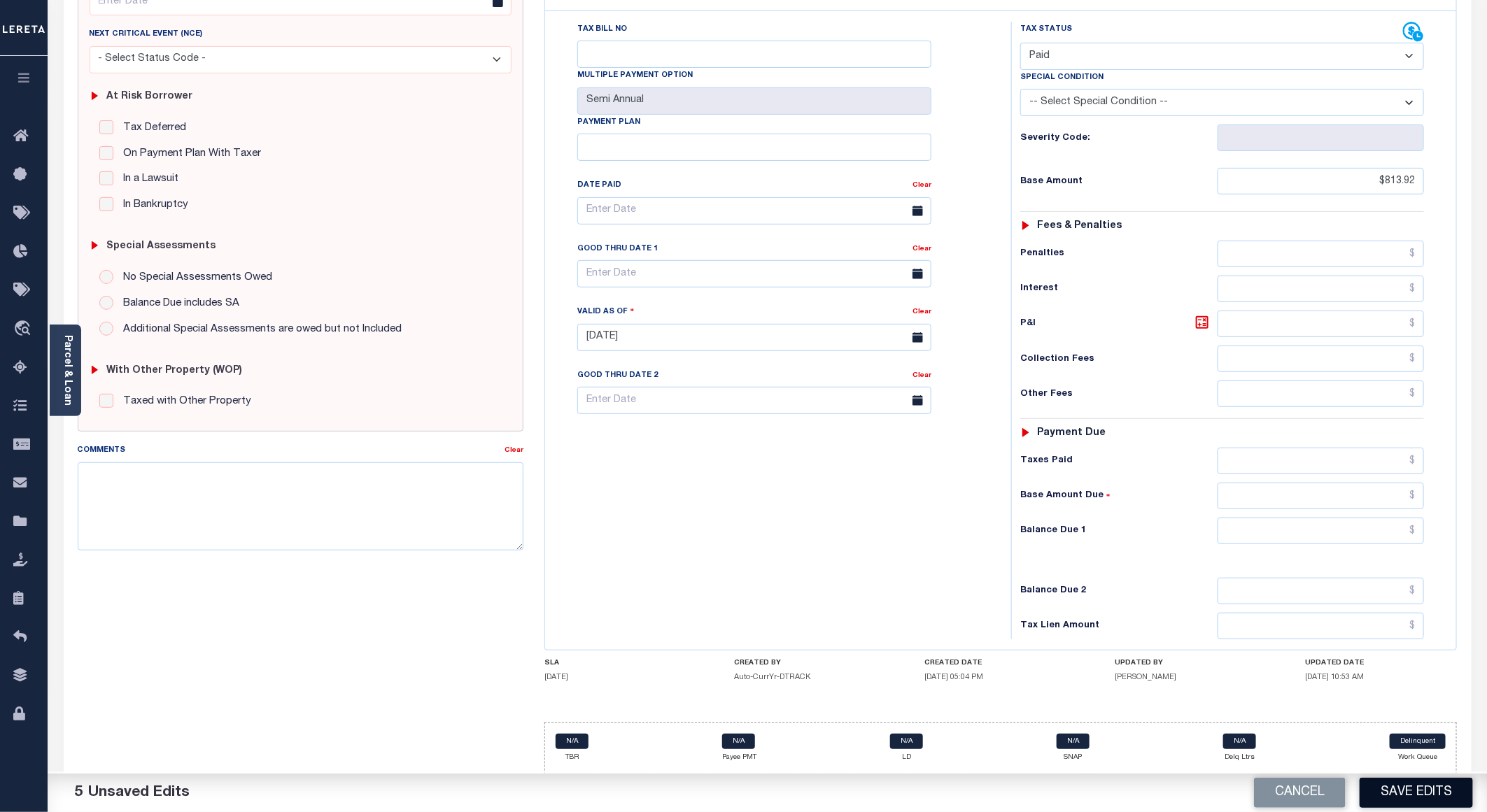
click at [1397, 781] on button "Save Edits" at bounding box center [1416, 793] width 114 height 30
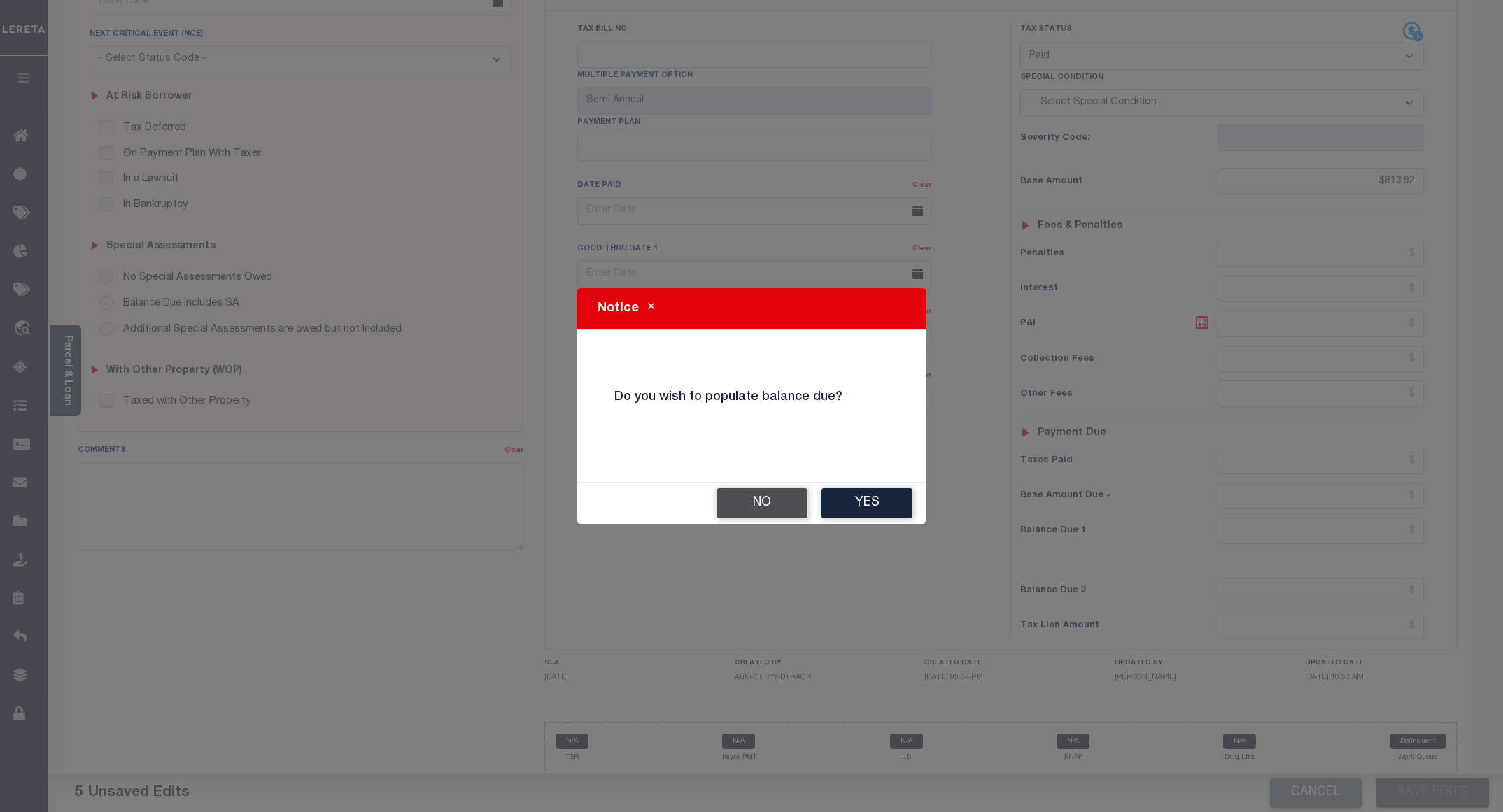
click at [735, 508] on button "No" at bounding box center [762, 503] width 91 height 30
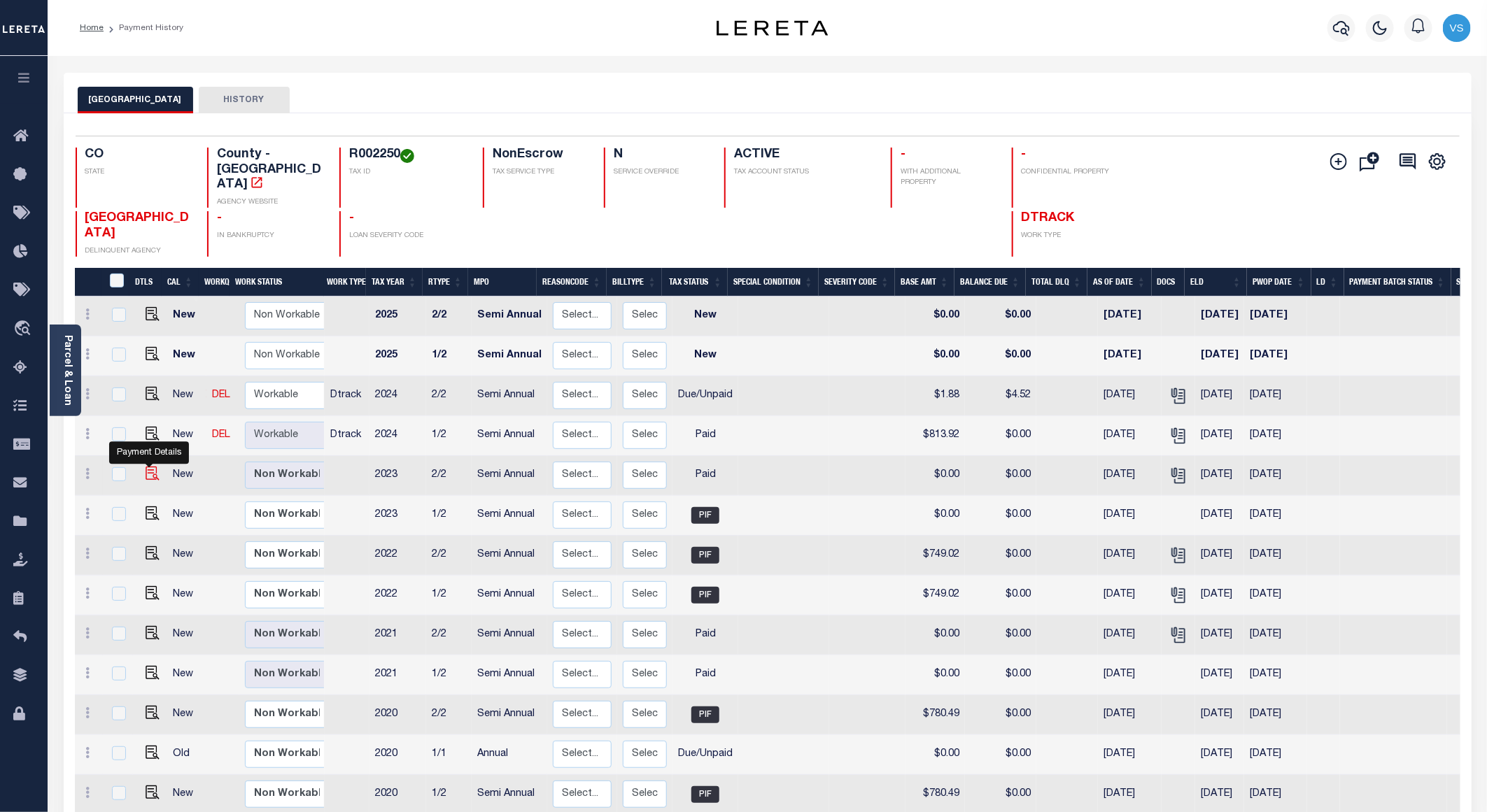
click at [145, 466] on img "" at bounding box center [152, 473] width 14 height 14
checkbox input "true"
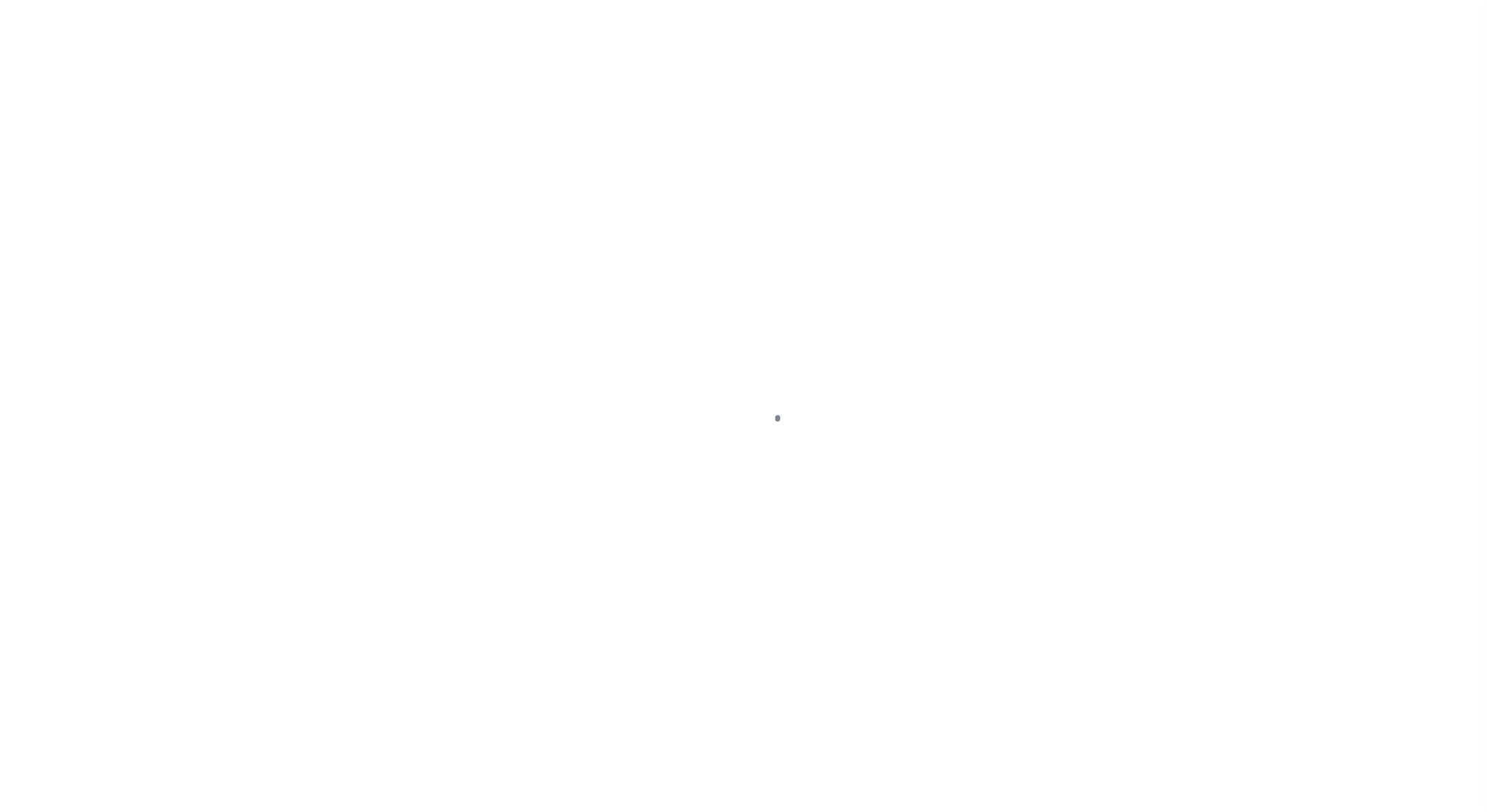
select select "PYD"
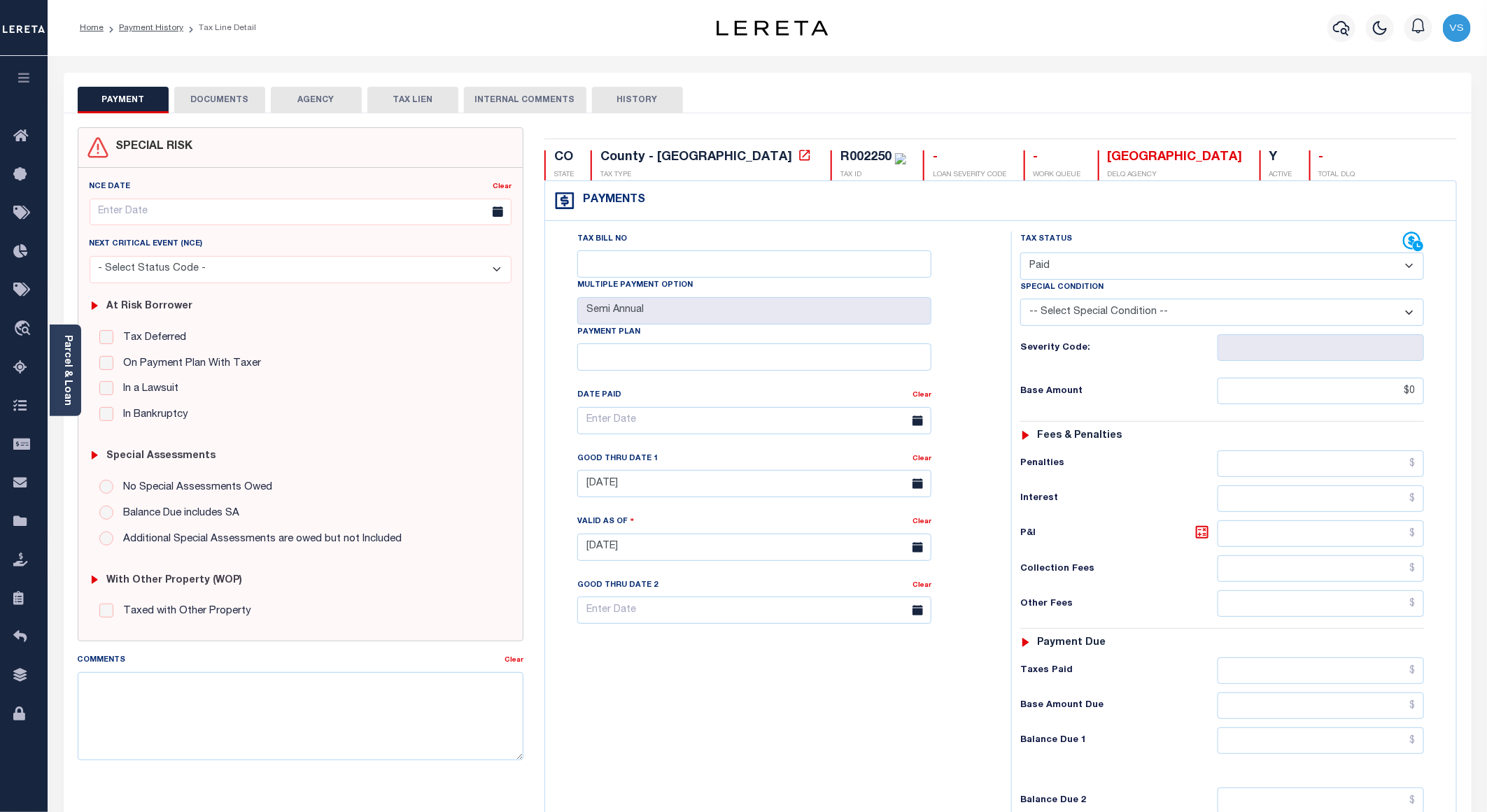
click at [204, 105] on button "DOCUMENTS" at bounding box center [220, 100] width 91 height 27
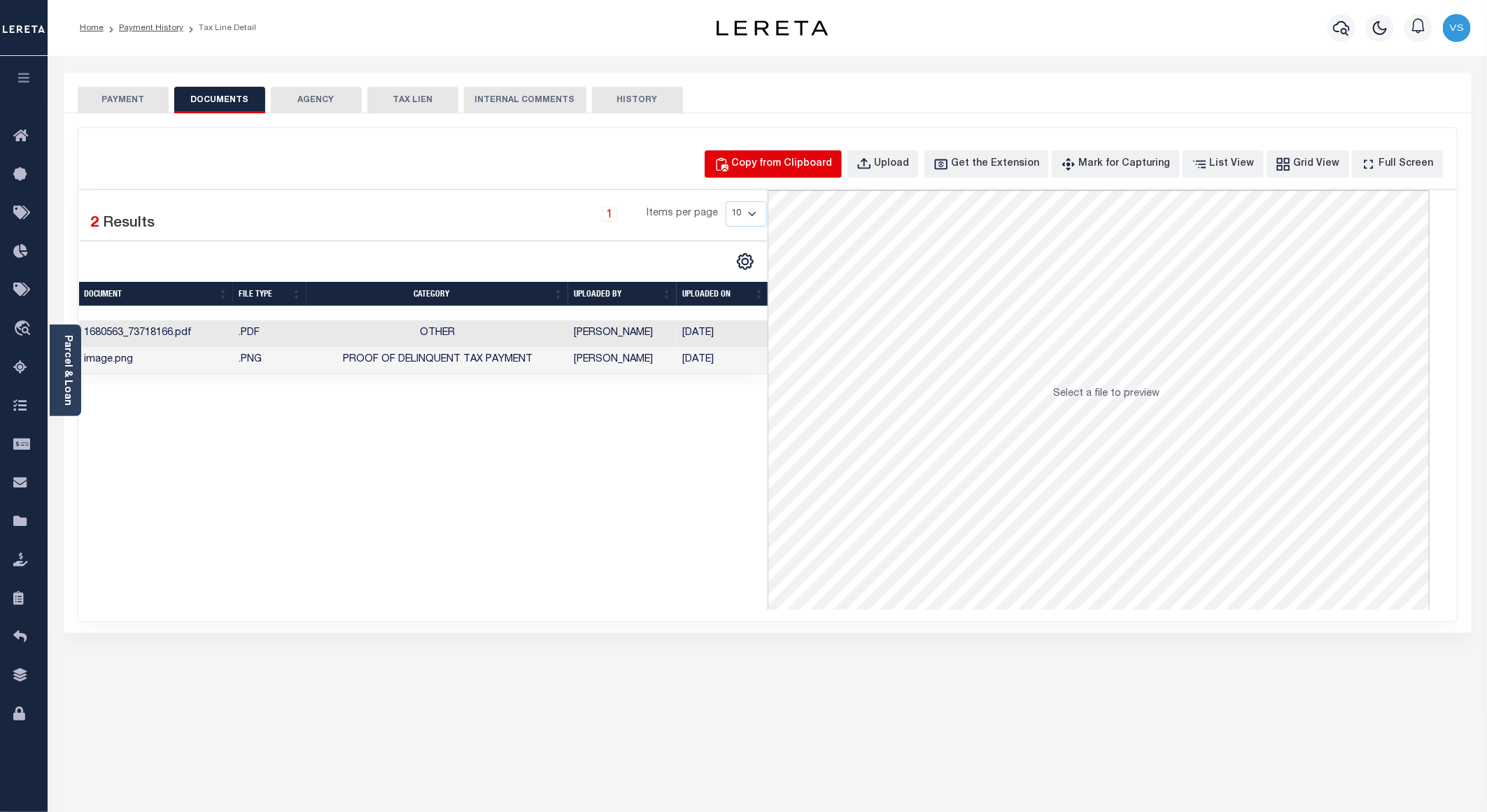
click at [801, 161] on div "Copy from Clipboard" at bounding box center [782, 164] width 101 height 15
select select "POP"
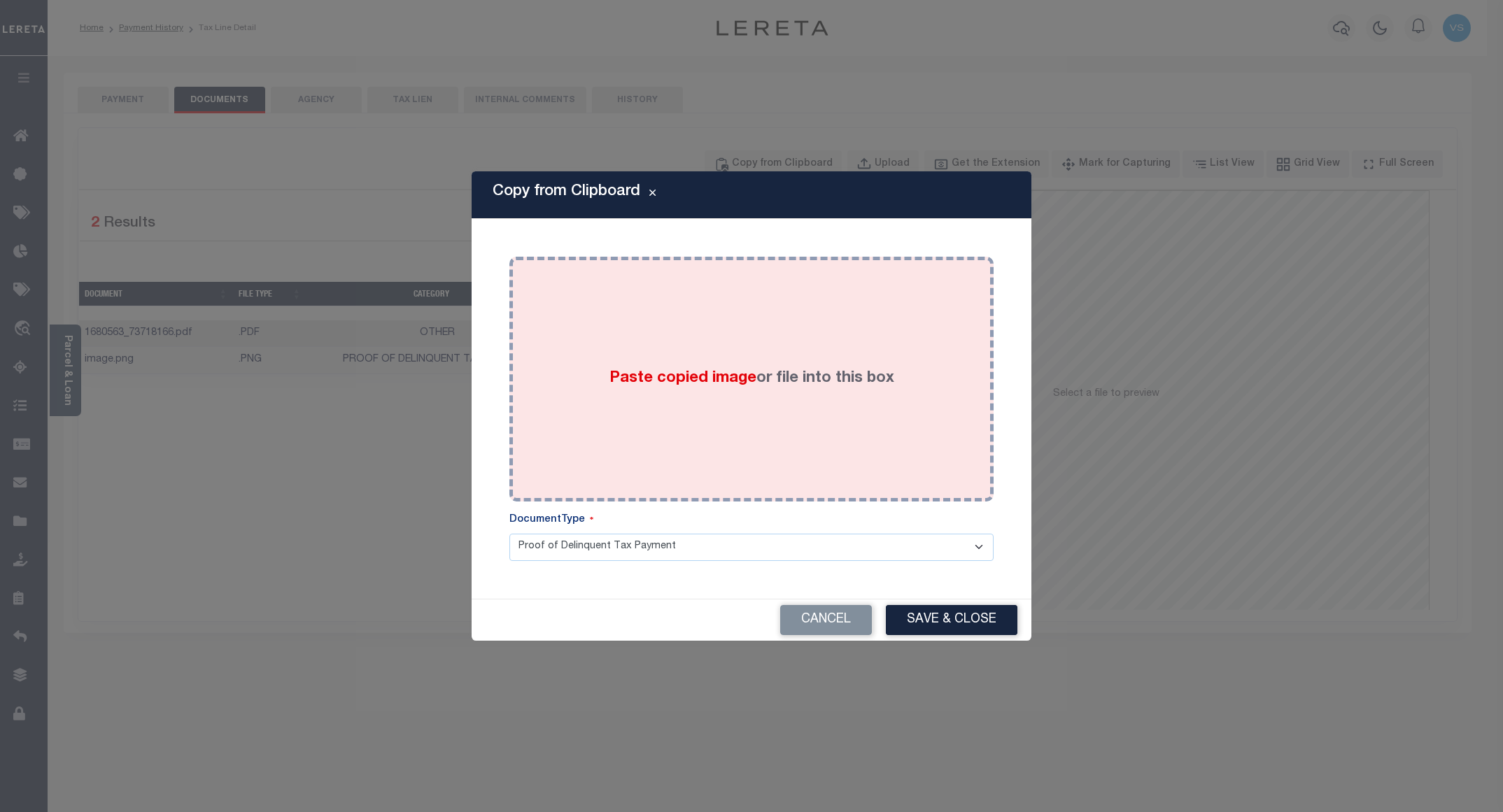
click at [658, 356] on div "Paste copied image or file into this box" at bounding box center [752, 380] width 464 height 224
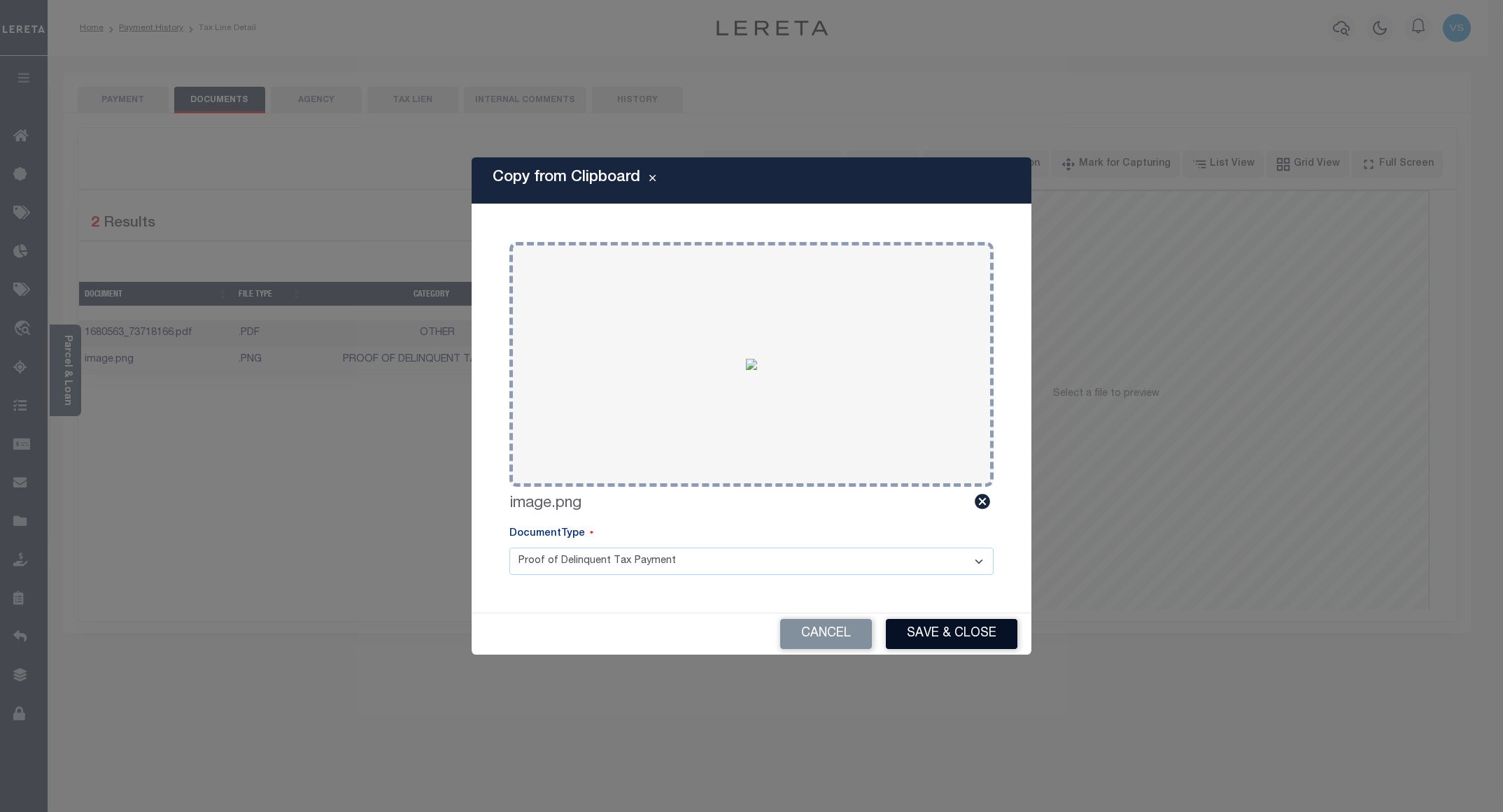
click at [906, 638] on button "Save & Close" at bounding box center [952, 634] width 132 height 30
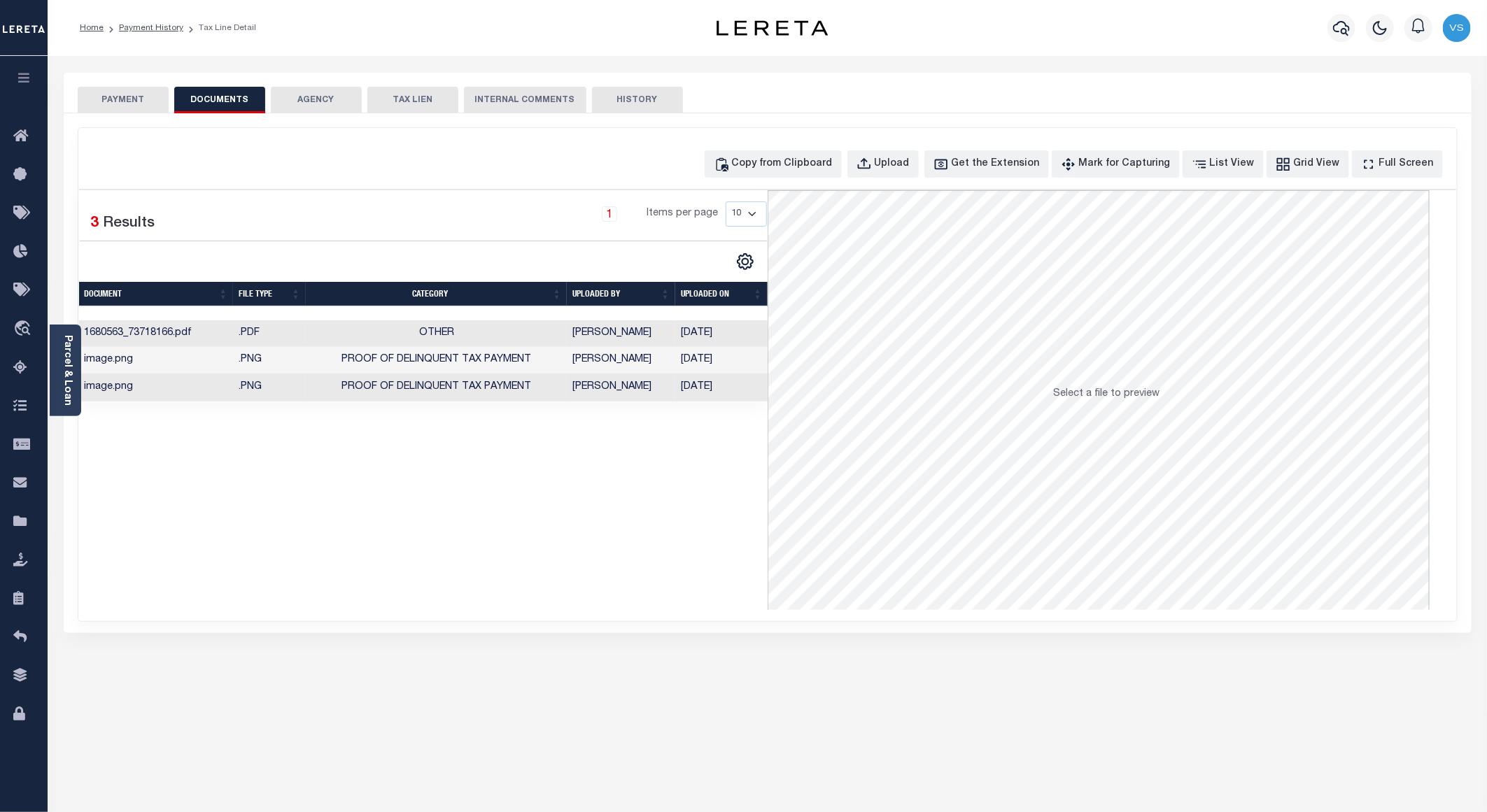
click at [112, 103] on button "PAYMENT" at bounding box center [123, 100] width 91 height 27
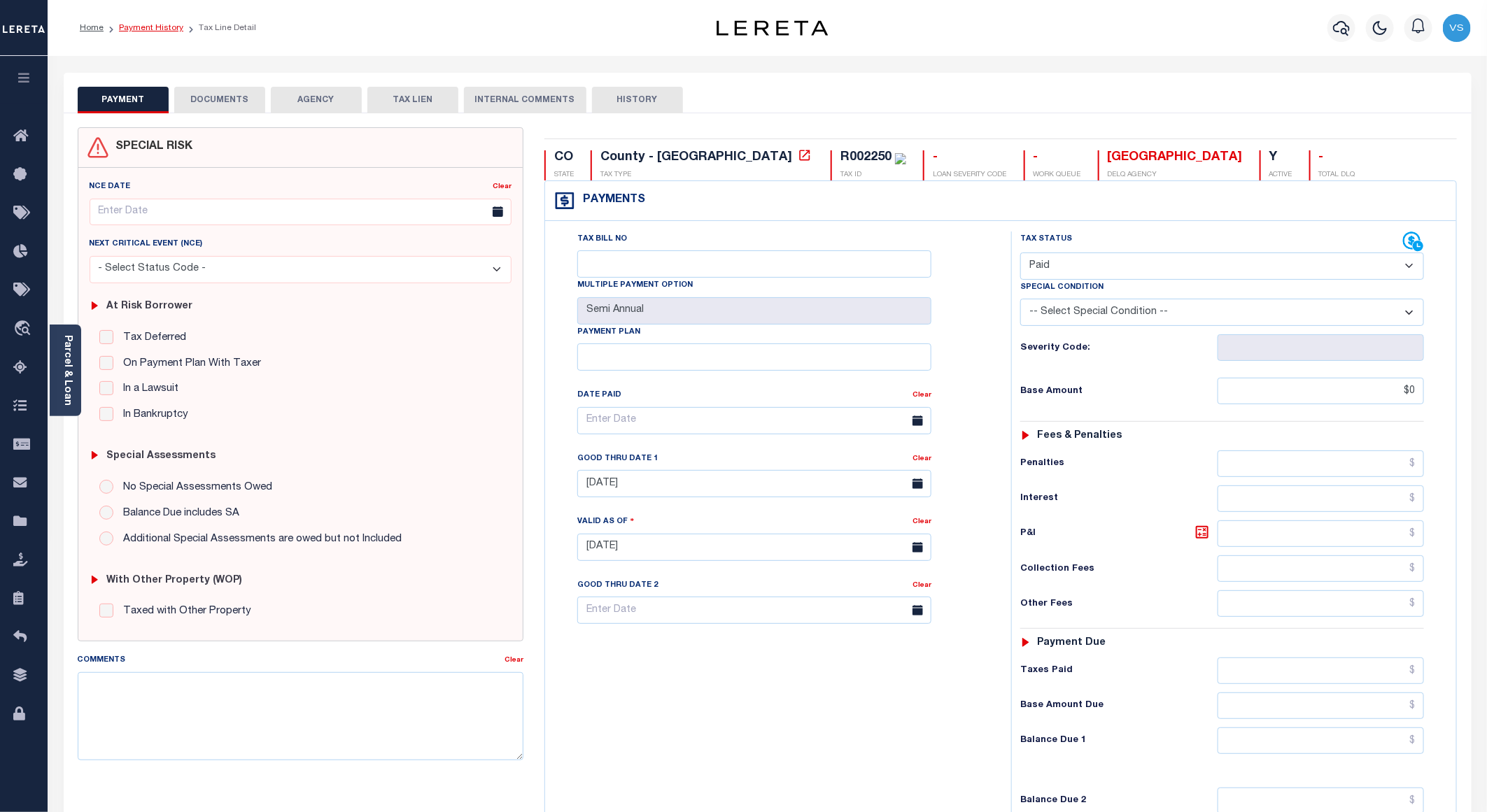
click at [135, 28] on link "Payment History" at bounding box center [150, 28] width 64 height 9
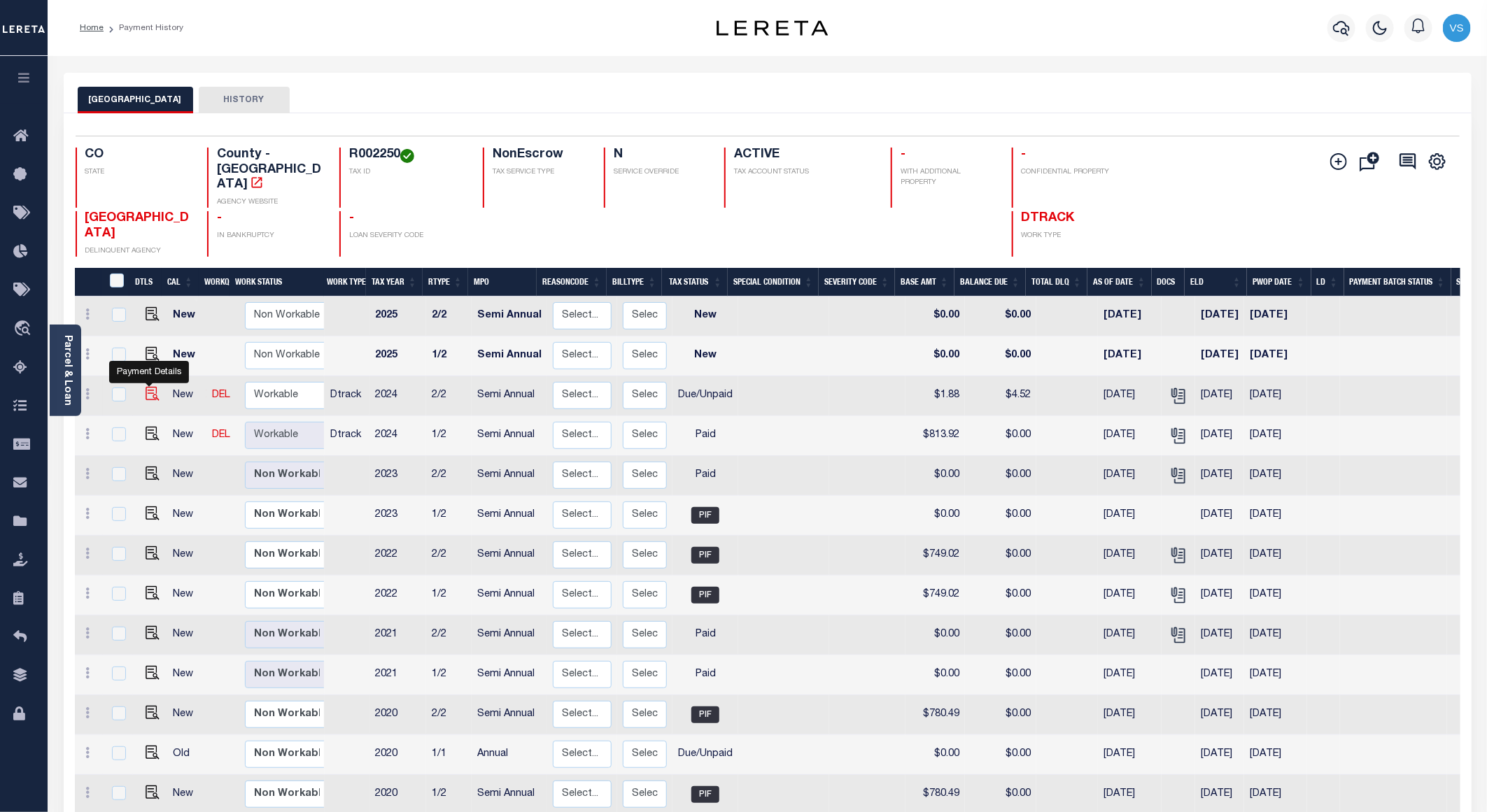
click at [145, 387] on img "" at bounding box center [152, 393] width 14 height 14
checkbox input "true"
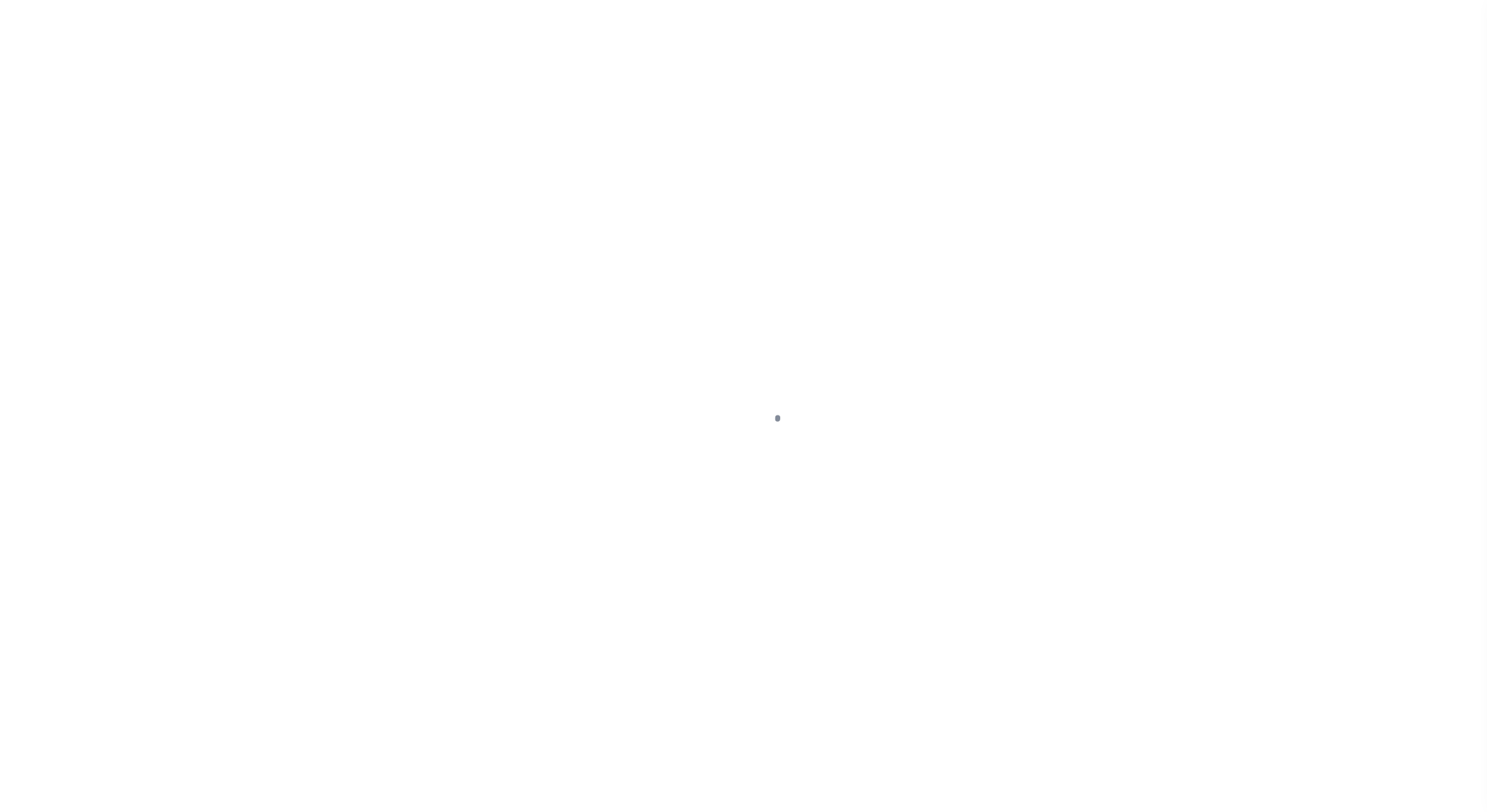
select select "DUE"
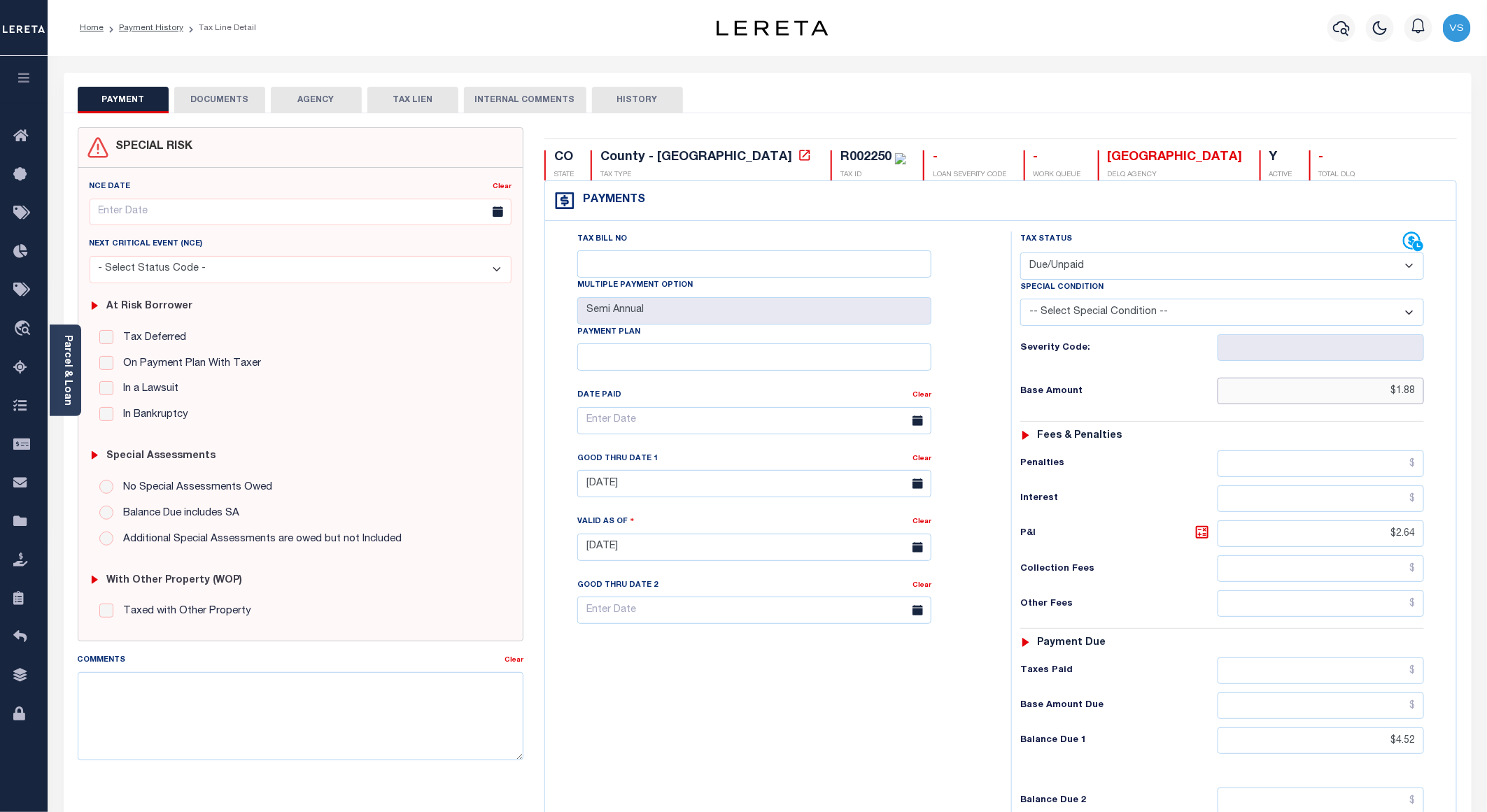
drag, startPoint x: 1420, startPoint y: 396, endPoint x: 1339, endPoint y: 393, distance: 81.1
click at [1339, 393] on input "$1.88" at bounding box center [1321, 390] width 206 height 27
paste input "813.92"
type input "$813.92"
drag, startPoint x: 1415, startPoint y: 538, endPoint x: 1298, endPoint y: 538, distance: 117.0
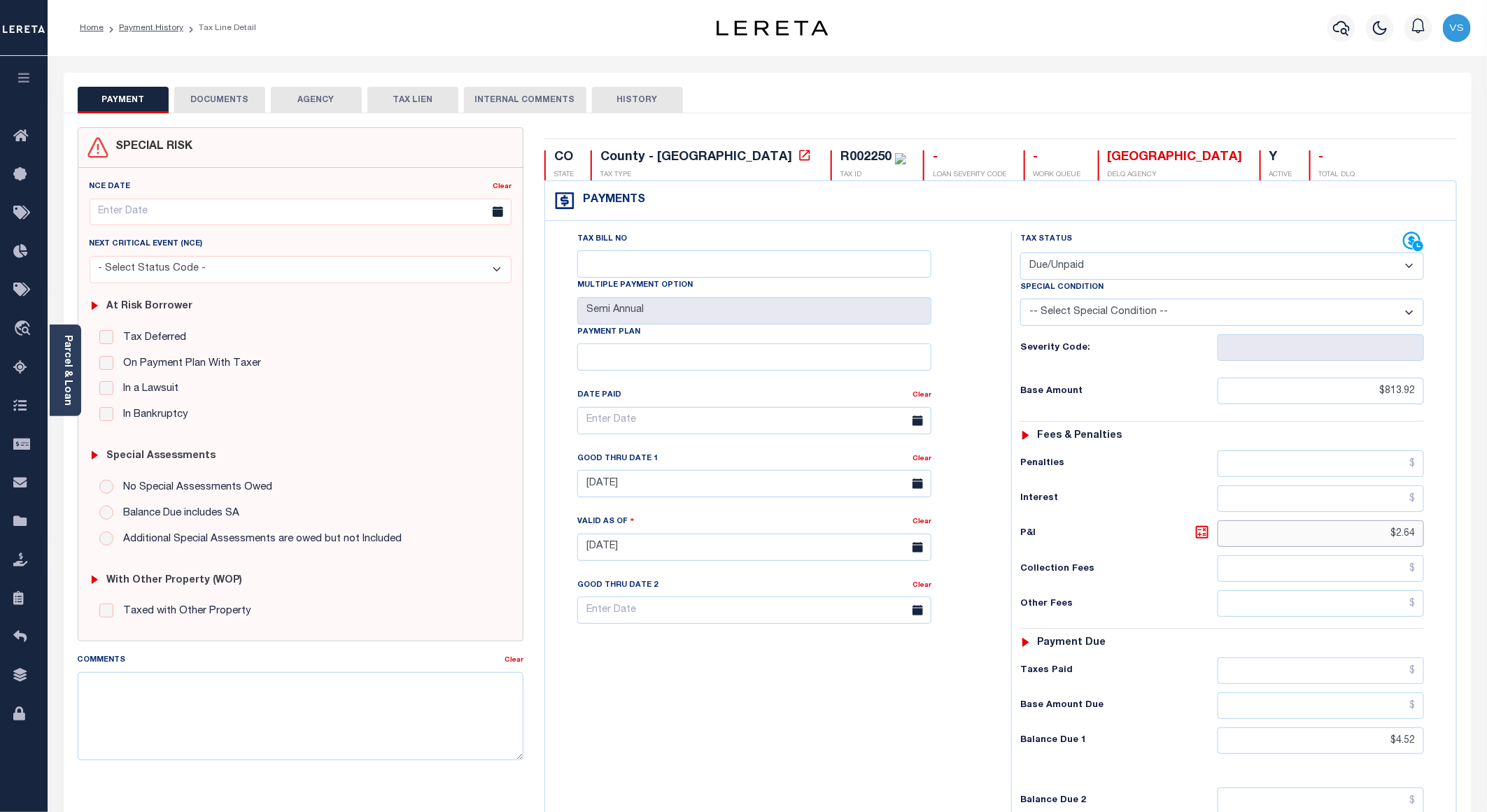
click at [1332, 538] on input "$2.64" at bounding box center [1321, 534] width 206 height 27
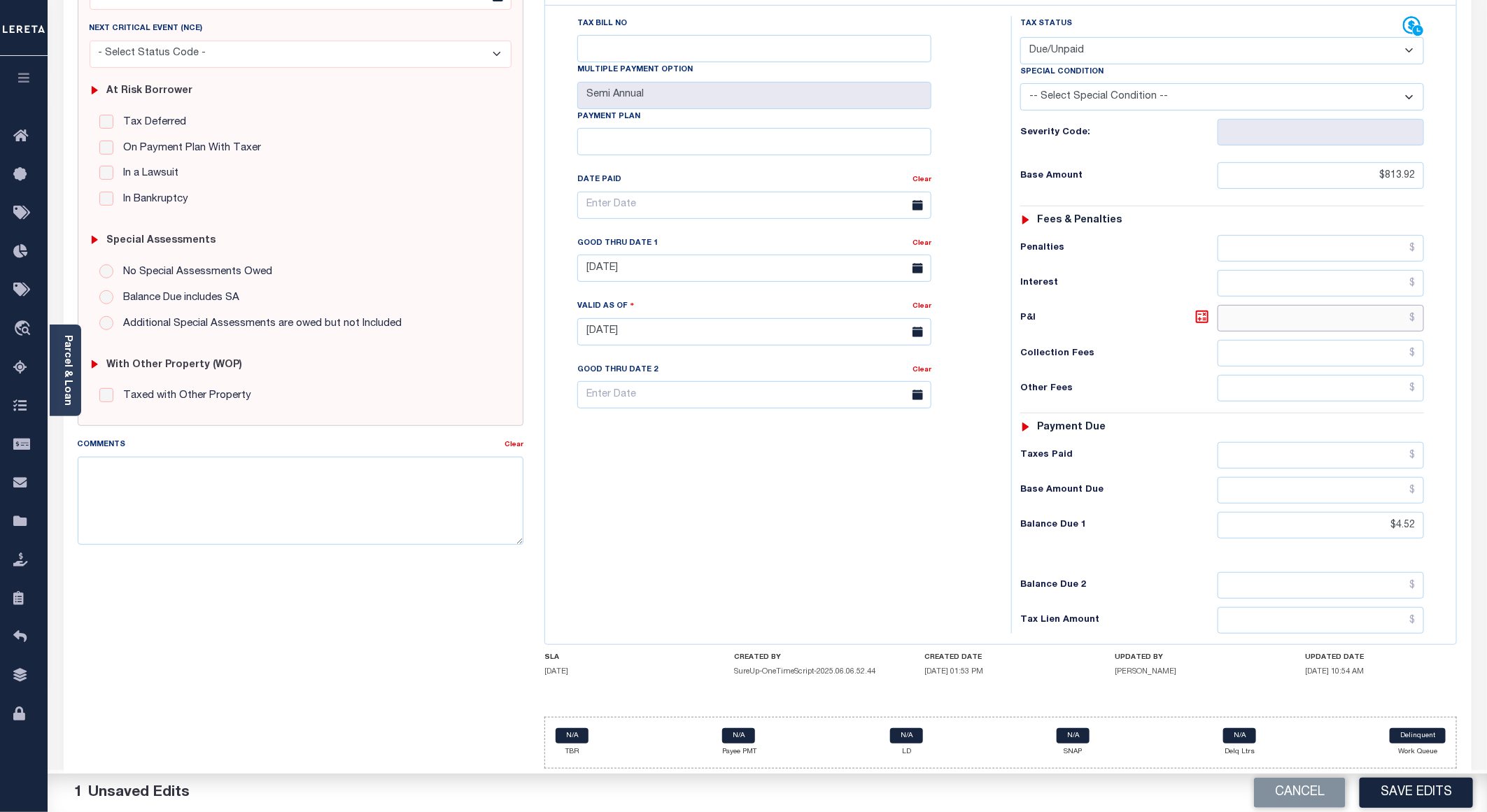
scroll to position [228, 0]
drag, startPoint x: 1420, startPoint y: 521, endPoint x: 1363, endPoint y: 525, distance: 57.1
click at [1368, 525] on input "$4.52" at bounding box center [1321, 525] width 206 height 27
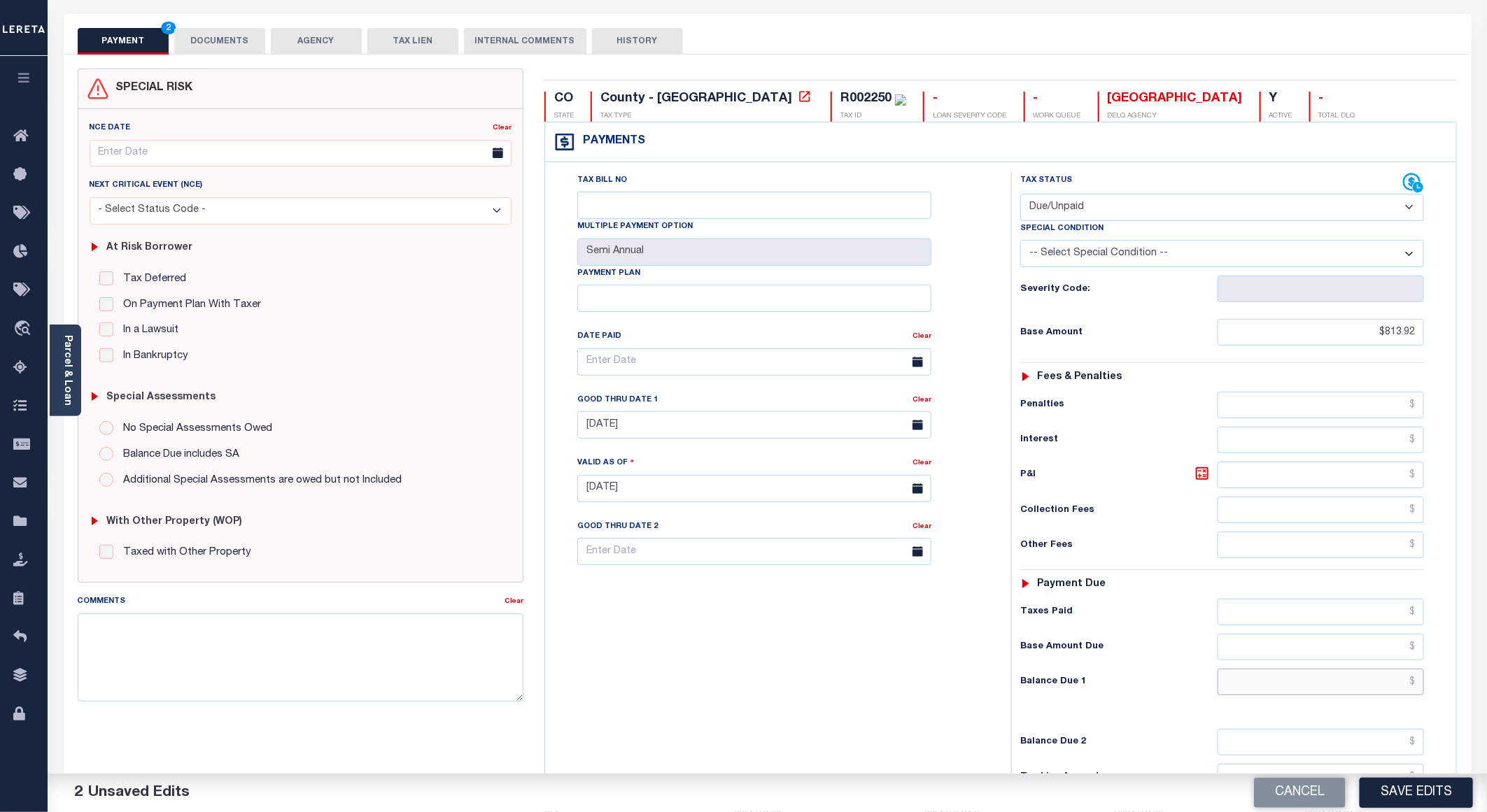
scroll to position [19, 0]
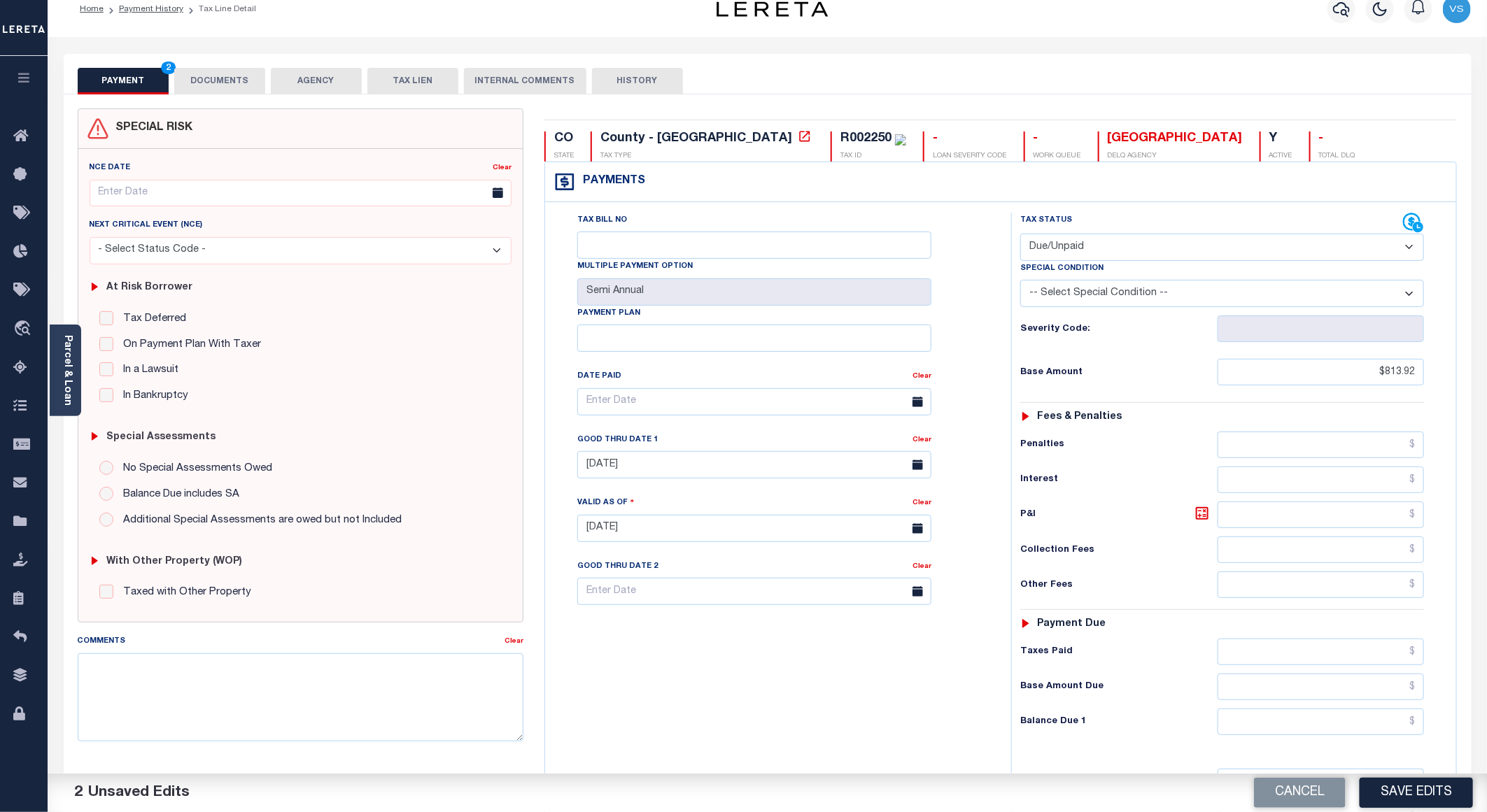
drag, startPoint x: 1054, startPoint y: 250, endPoint x: 1054, endPoint y: 261, distance: 11.0
click at [1054, 250] on select "- Select Status Code - Open Due/Unpaid Paid Incomplete No Tax Due Internal Refu…" at bounding box center [1222, 247] width 404 height 27
select select "PYD"
click at [1021, 235] on select "- Select Status Code - Open Due/Unpaid Paid Incomplete No Tax Due Internal Refu…" at bounding box center [1222, 247] width 404 height 27
click at [225, 80] on button "DOCUMENTS" at bounding box center [220, 81] width 91 height 27
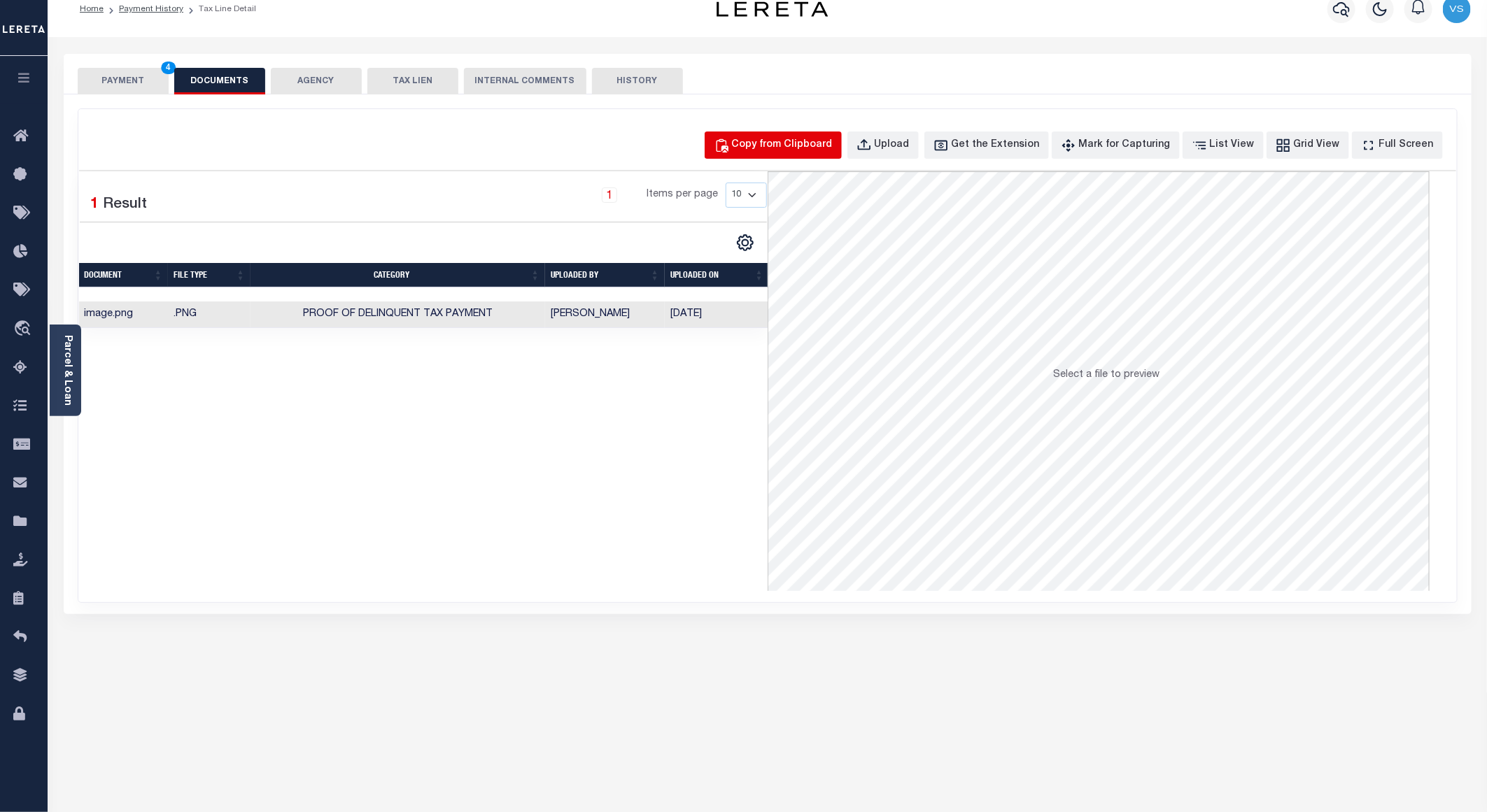
click at [789, 142] on div "Copy from Clipboard" at bounding box center [782, 145] width 101 height 15
select select "POP"
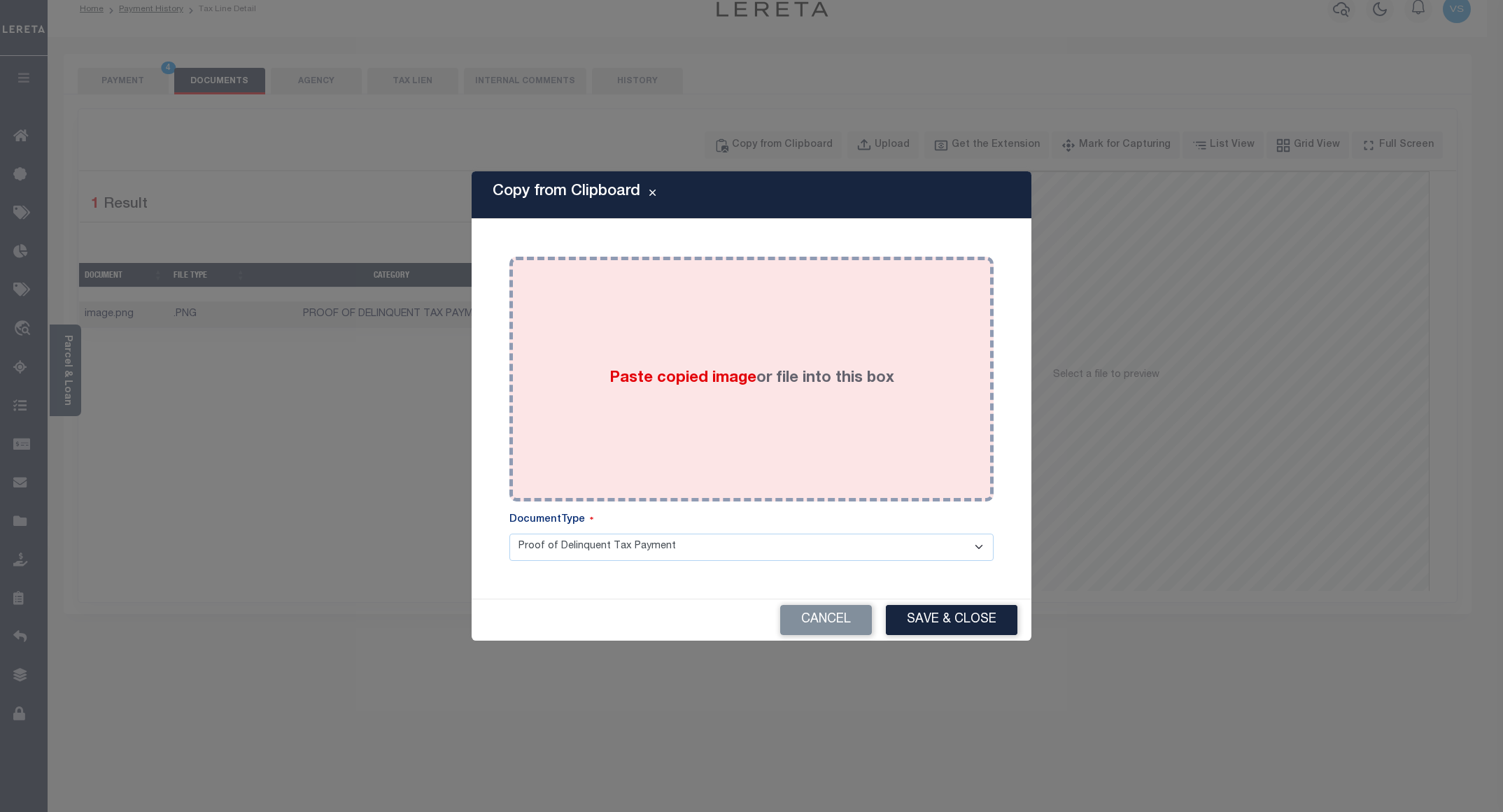
click at [664, 344] on div "Paste copied image or file into this box" at bounding box center [752, 380] width 464 height 224
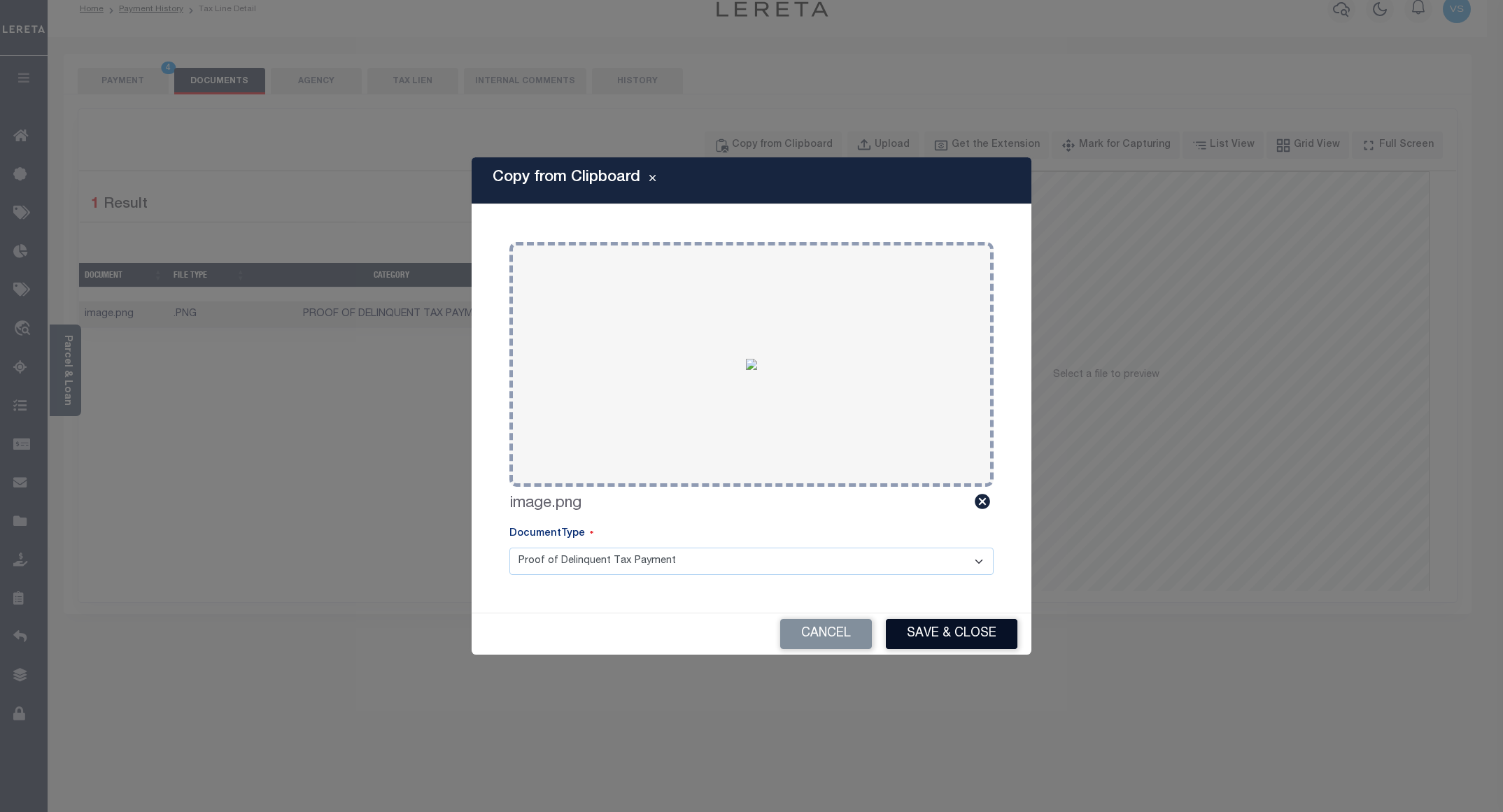
click at [916, 636] on button "Save & Close" at bounding box center [952, 634] width 132 height 30
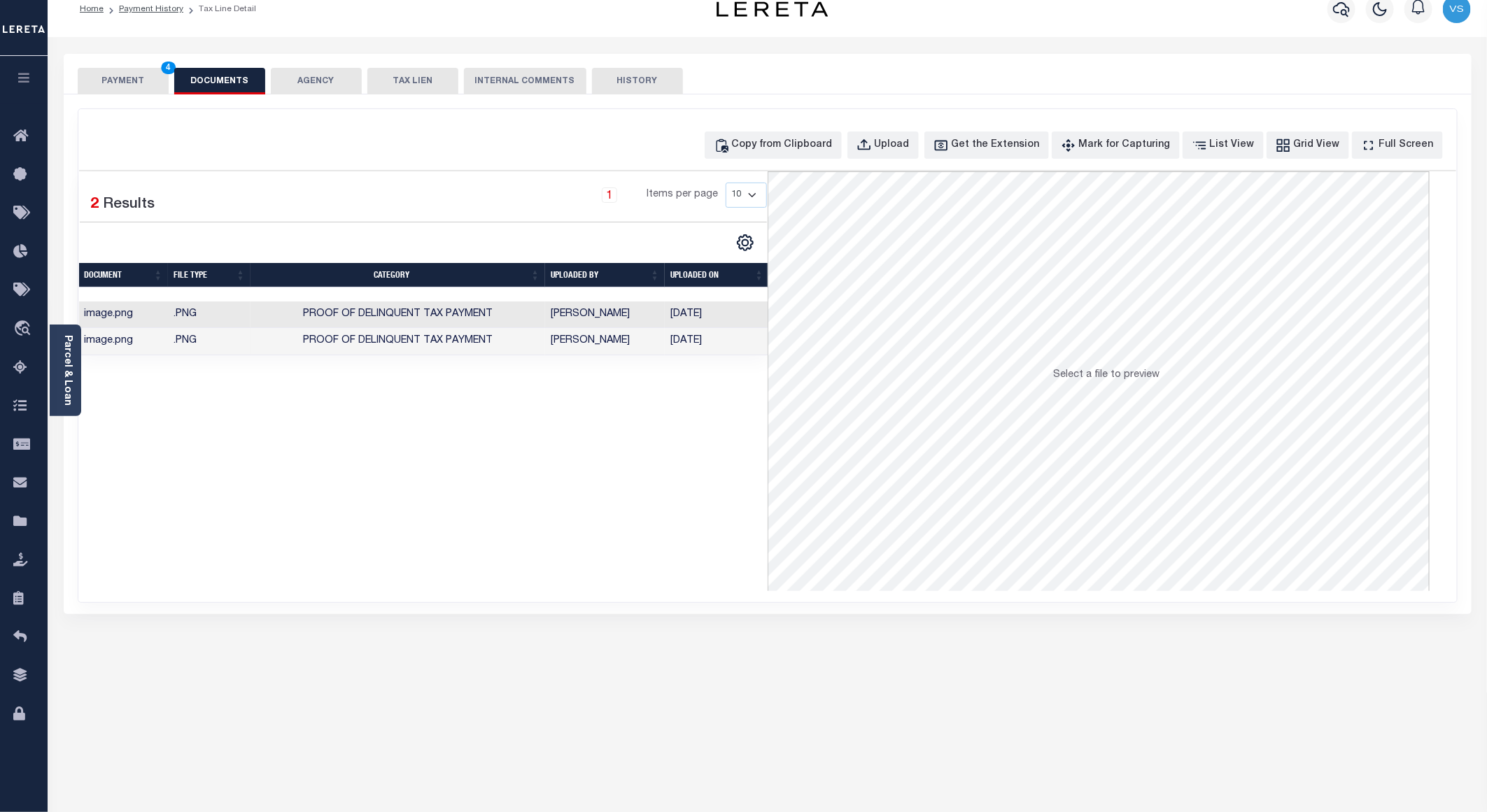
click at [97, 72] on button "PAYMENT 4" at bounding box center [123, 81] width 91 height 27
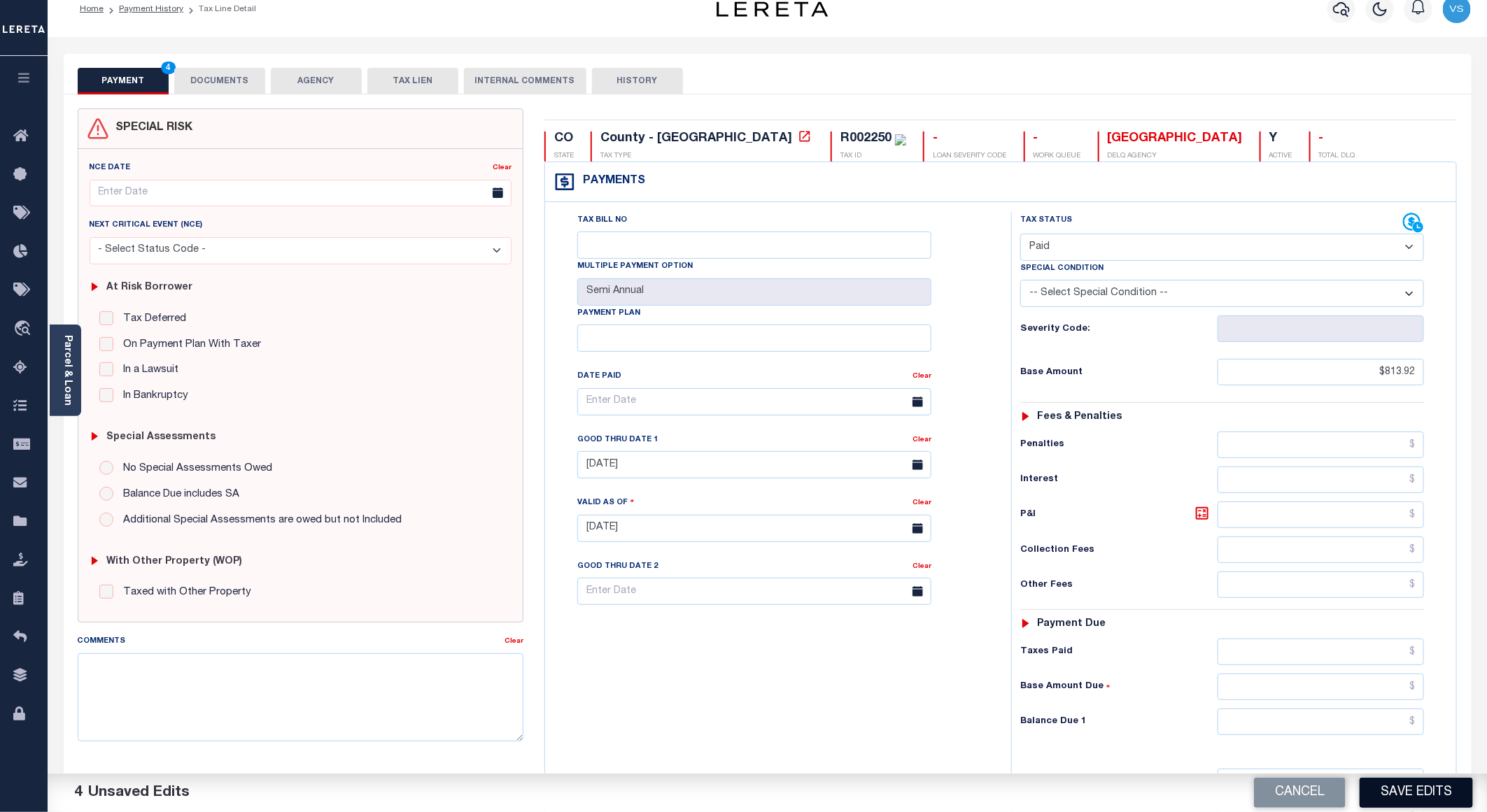
click at [1392, 782] on button "Save Edits" at bounding box center [1416, 793] width 114 height 30
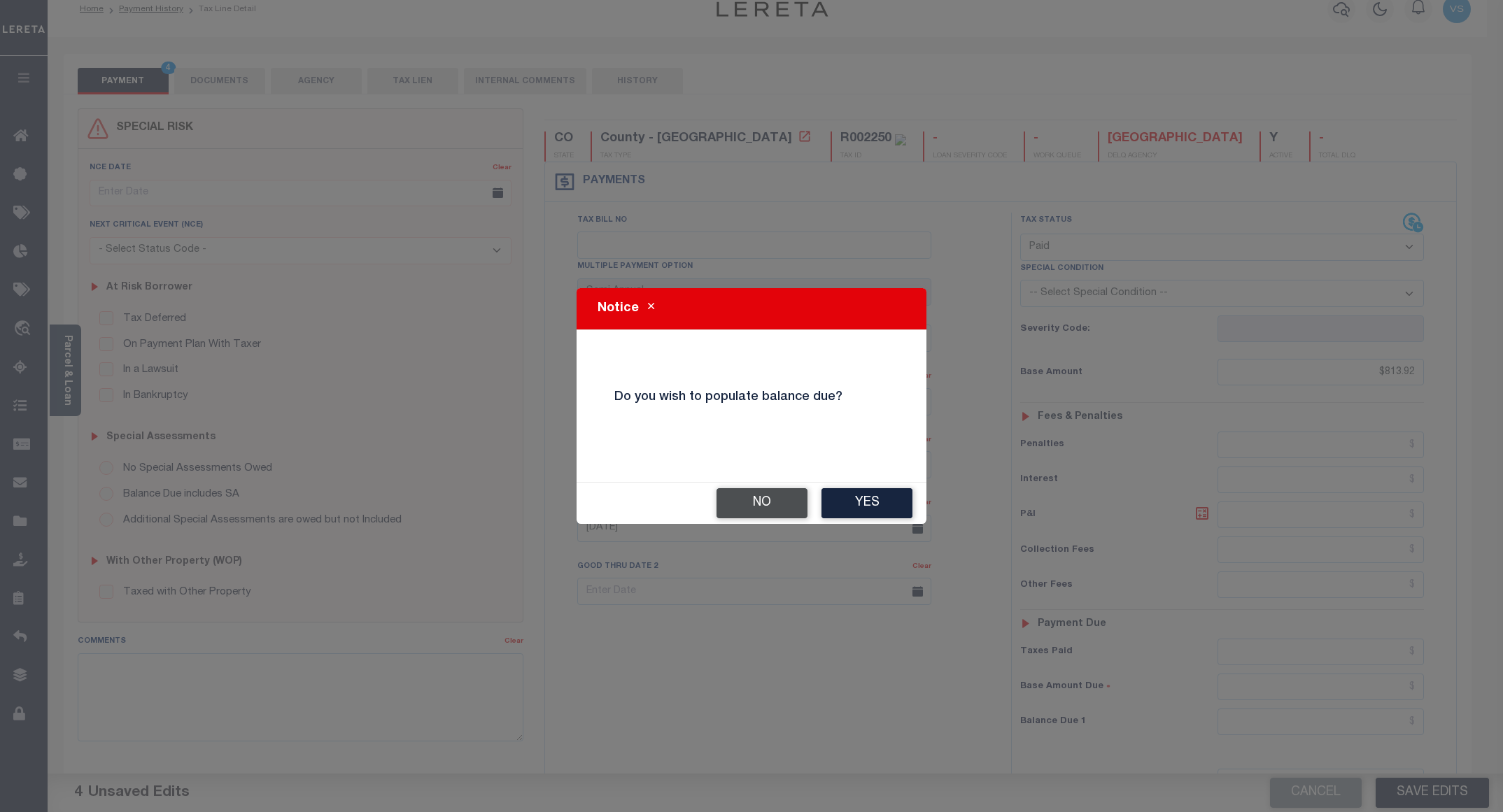
click at [748, 502] on button "No" at bounding box center [762, 503] width 91 height 30
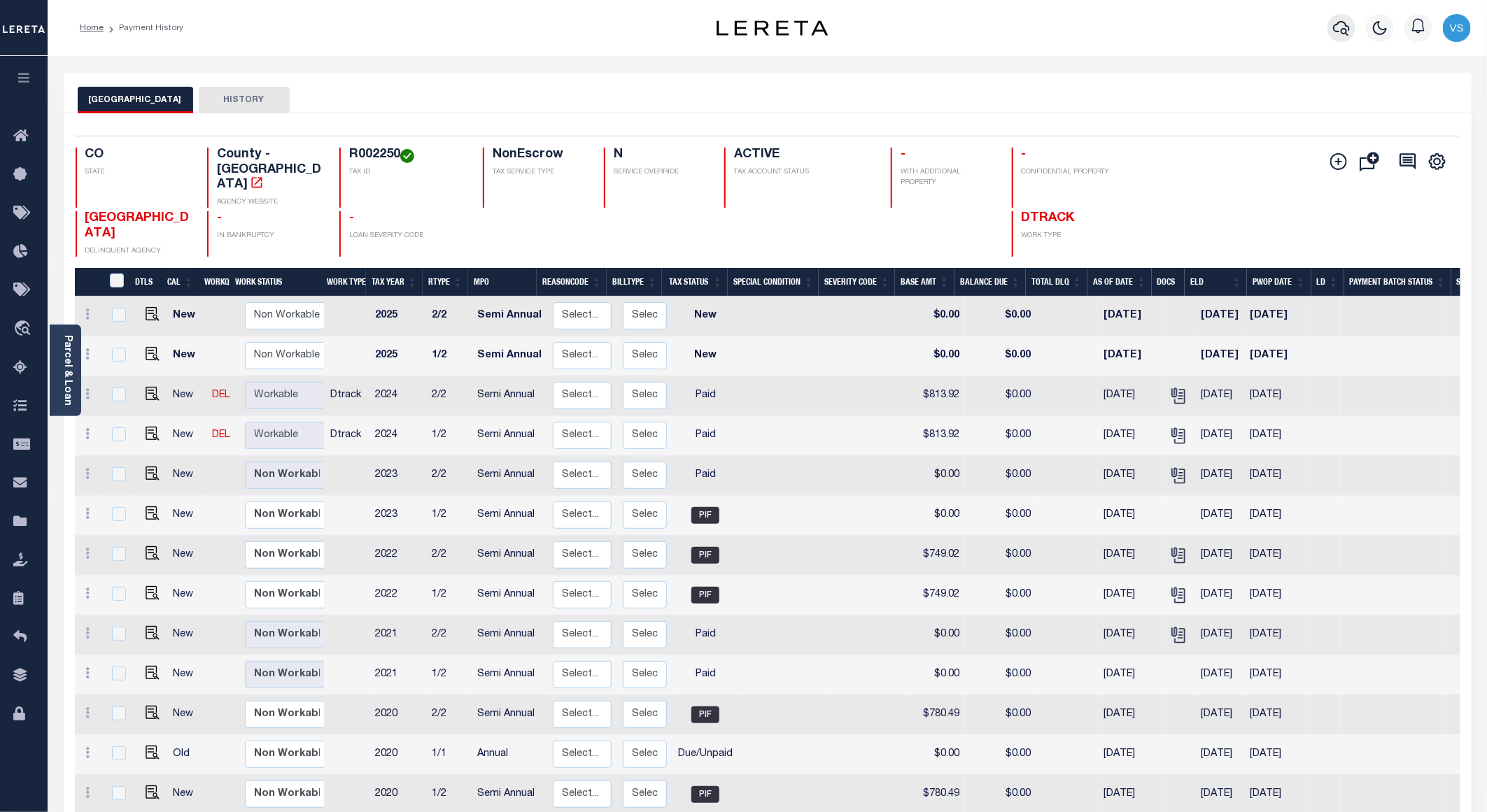
click at [1350, 27] on button "button" at bounding box center [1342, 27] width 28 height 28
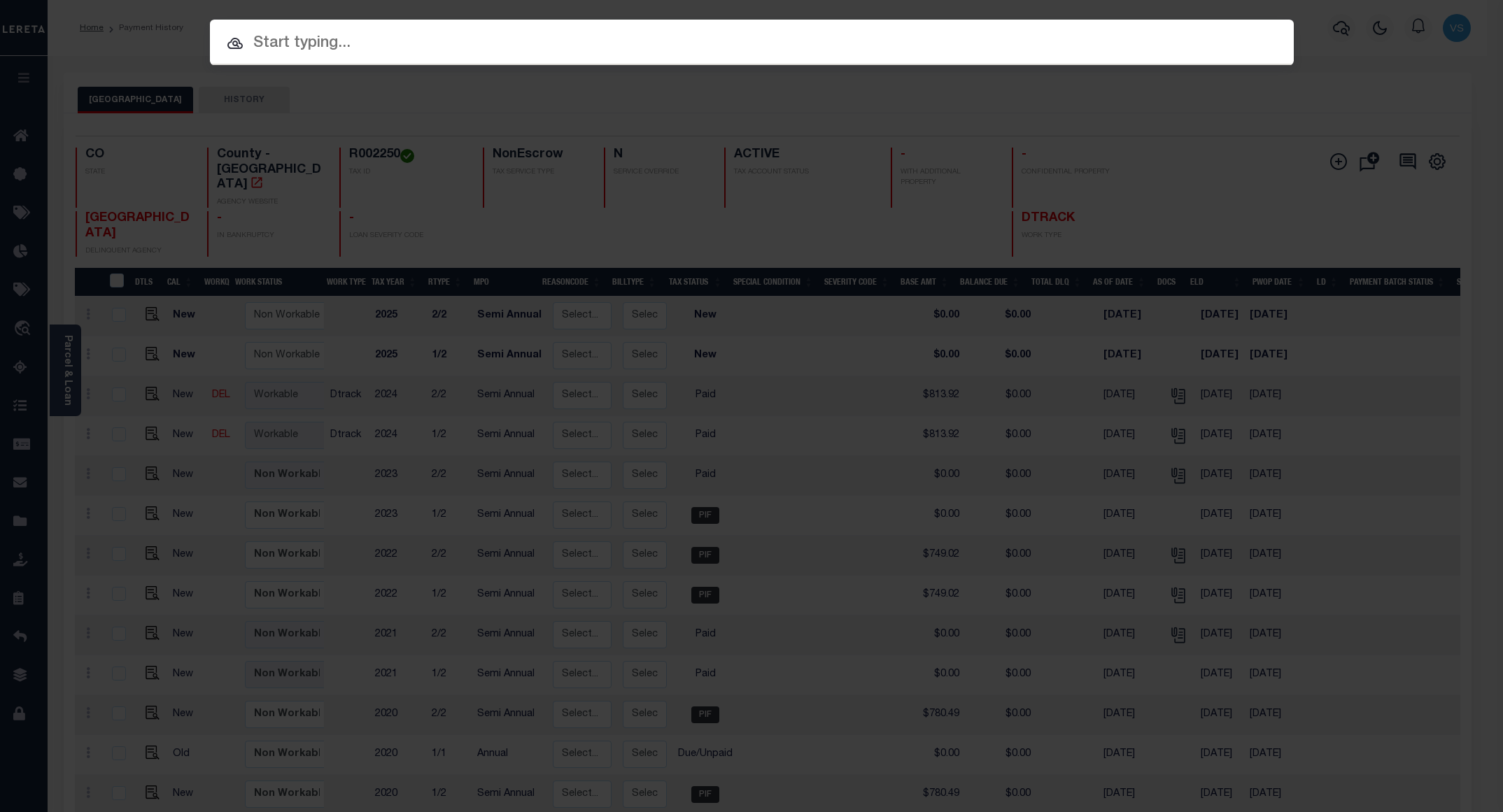
paste input "4309180003504"
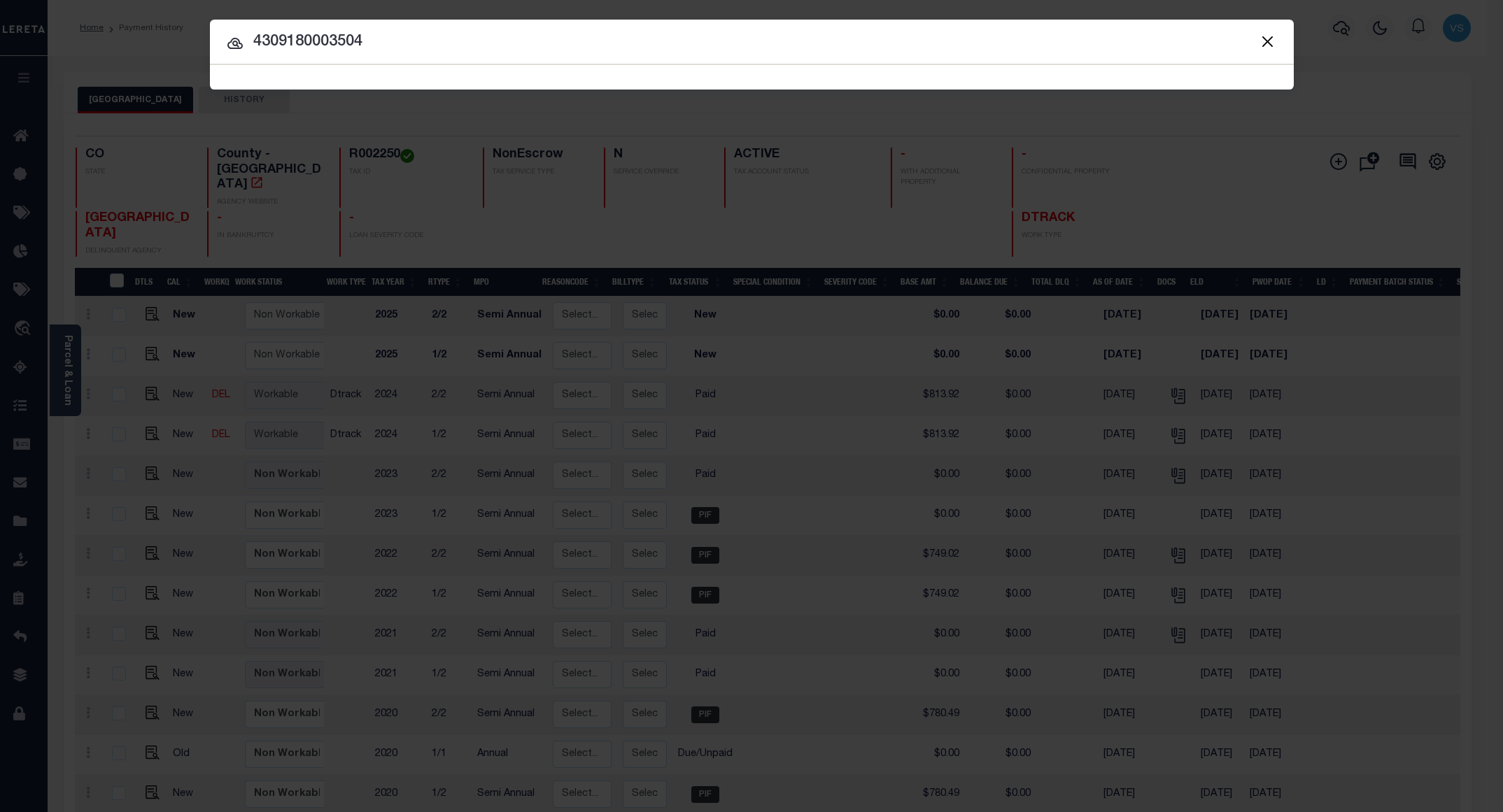
type input "4309180003504"
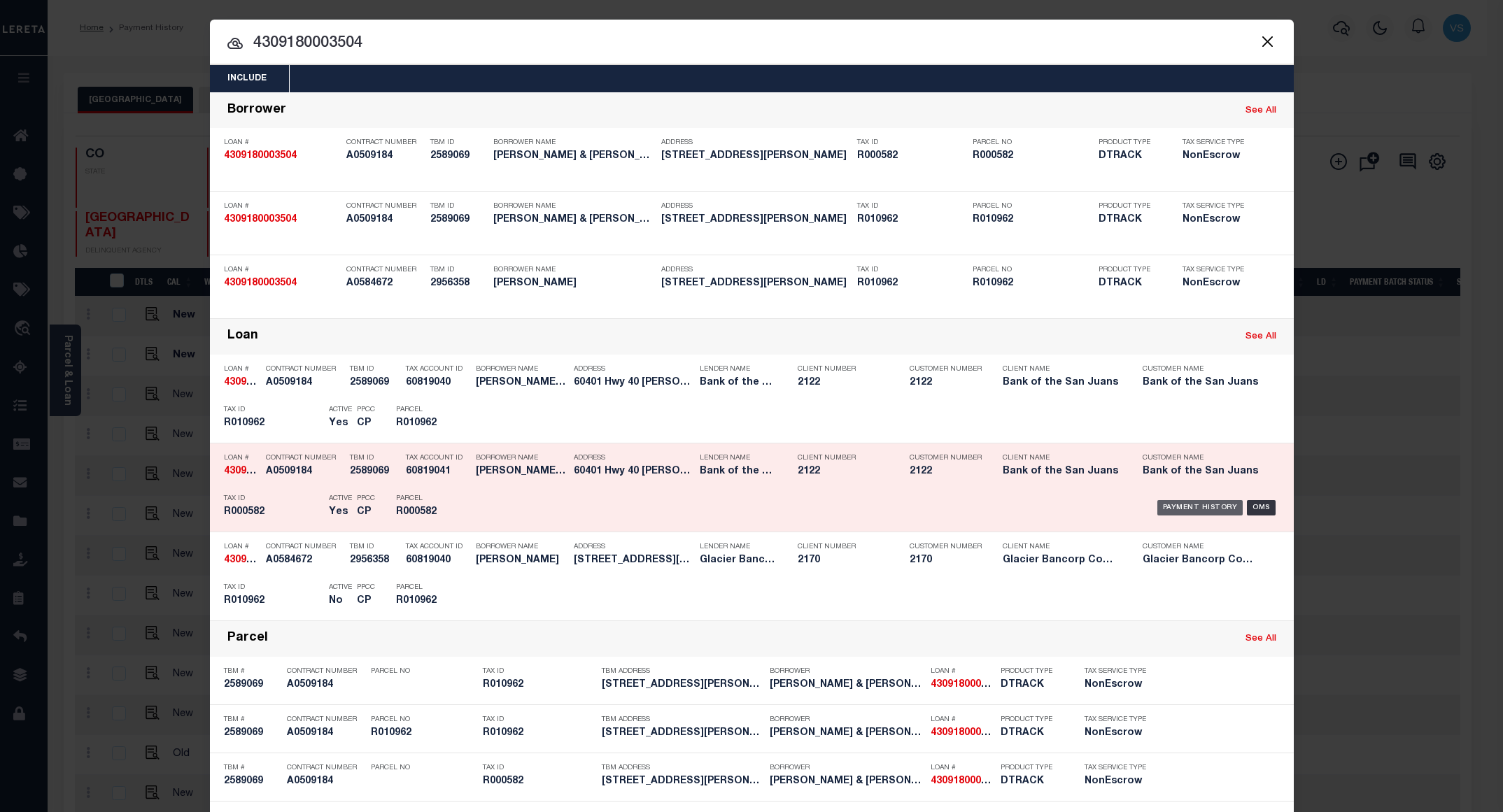
click at [1191, 514] on div "Payment History" at bounding box center [1200, 508] width 86 height 15
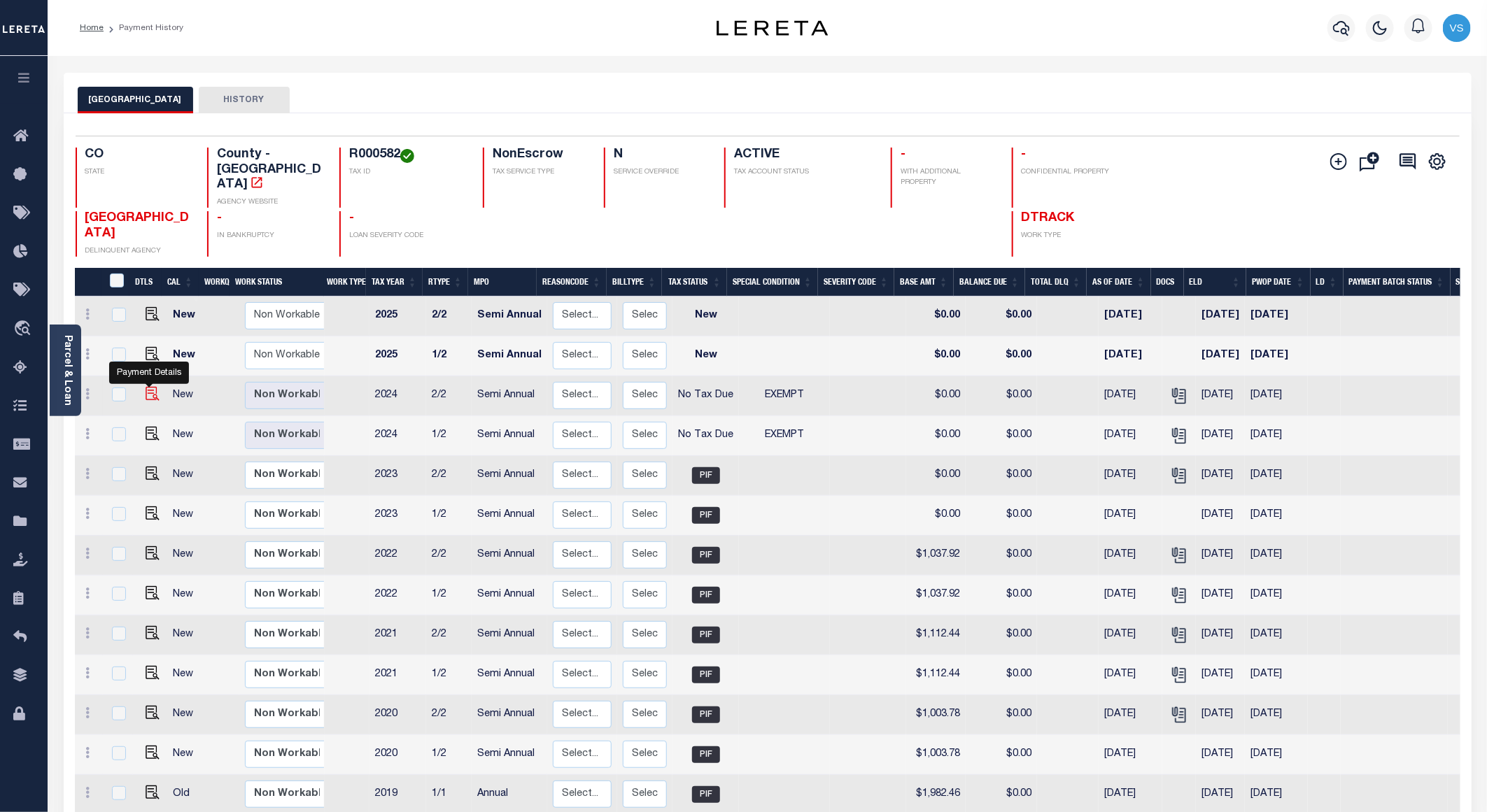
click at [151, 387] on img "" at bounding box center [152, 393] width 14 height 14
checkbox input "true"
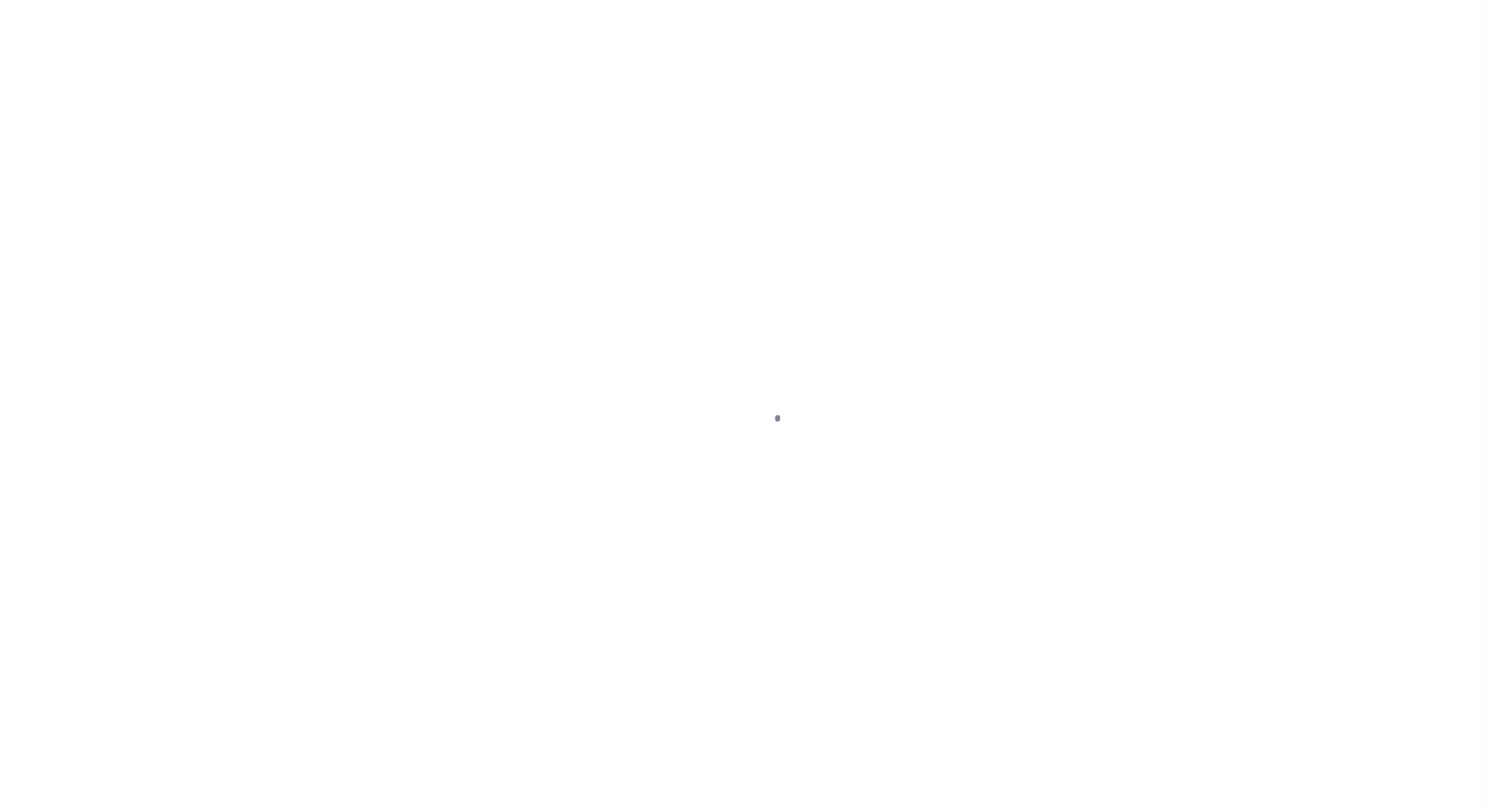
select select "NTX"
select select "5"
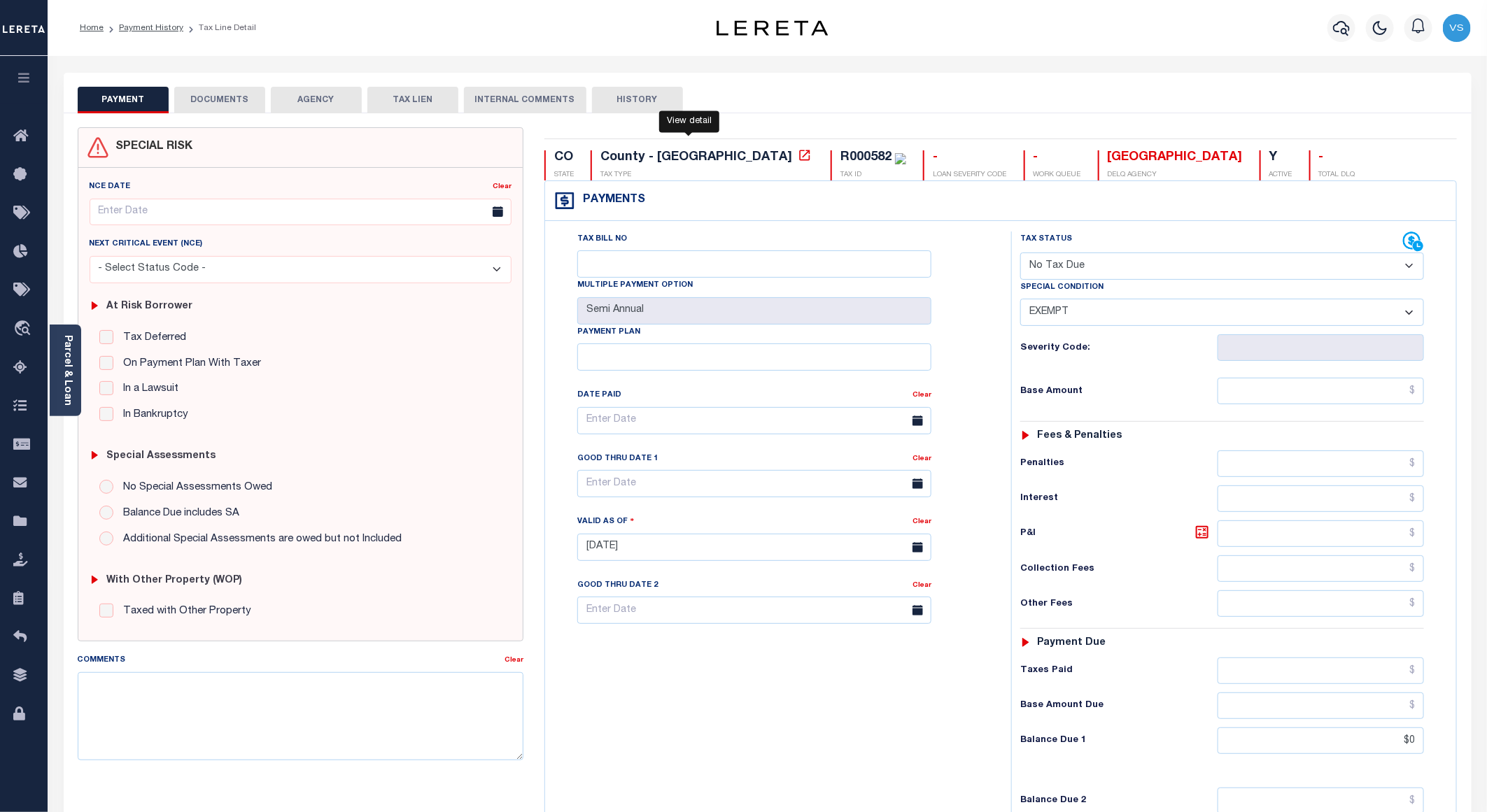
click at [798, 158] on icon at bounding box center [804, 155] width 14 height 14
drag, startPoint x: 1057, startPoint y: 273, endPoint x: 1057, endPoint y: 282, distance: 9.0
click at [1057, 273] on select "- Select Status Code - Open Due/Unpaid Paid Incomplete No Tax Due Internal Refu…" at bounding box center [1222, 266] width 404 height 27
select select "PYD"
click at [1021, 254] on select "- Select Status Code - Open Due/Unpaid Paid Incomplete No Tax Due Internal Refu…" at bounding box center [1222, 266] width 404 height 27
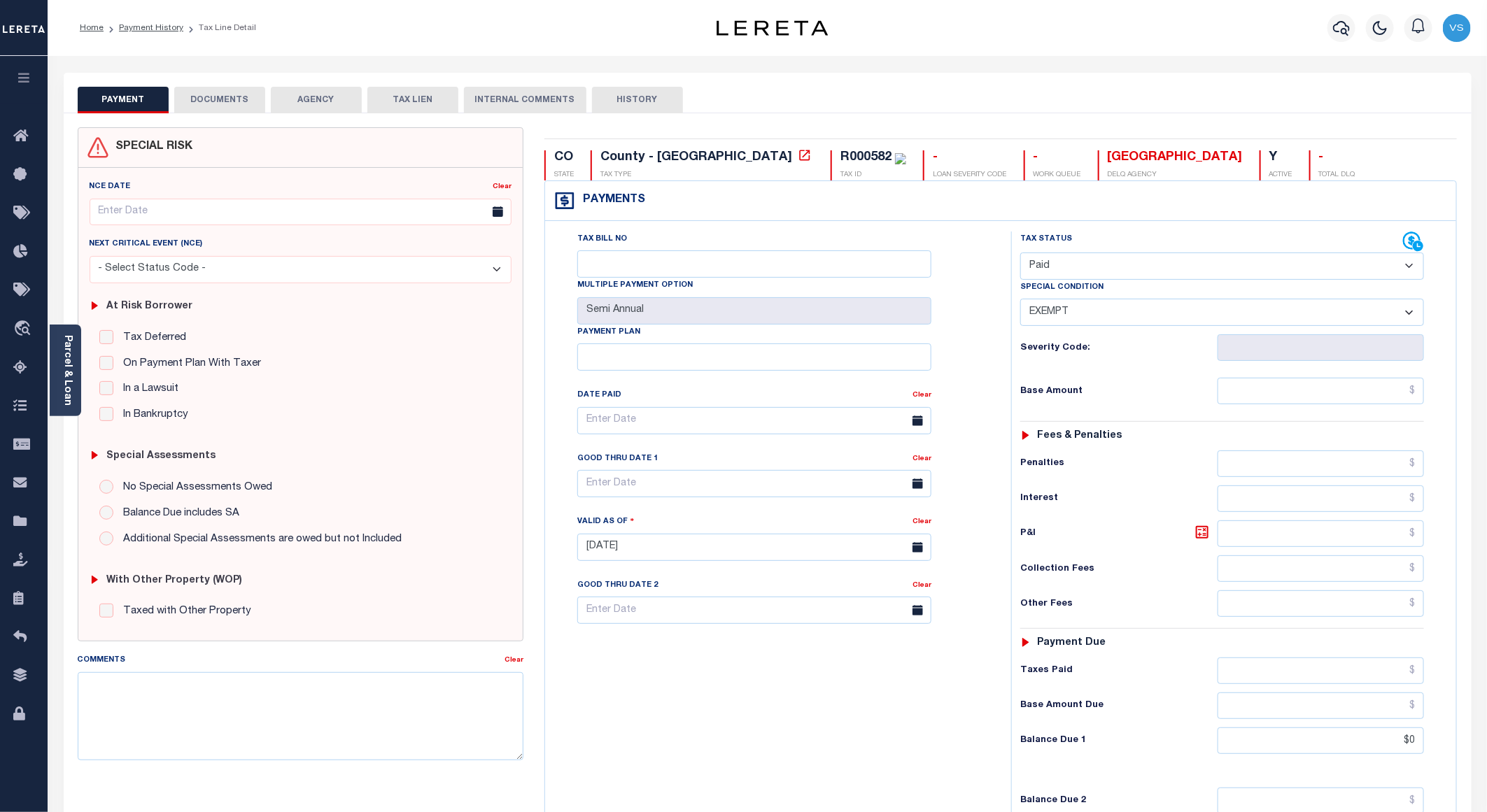
select select "0"
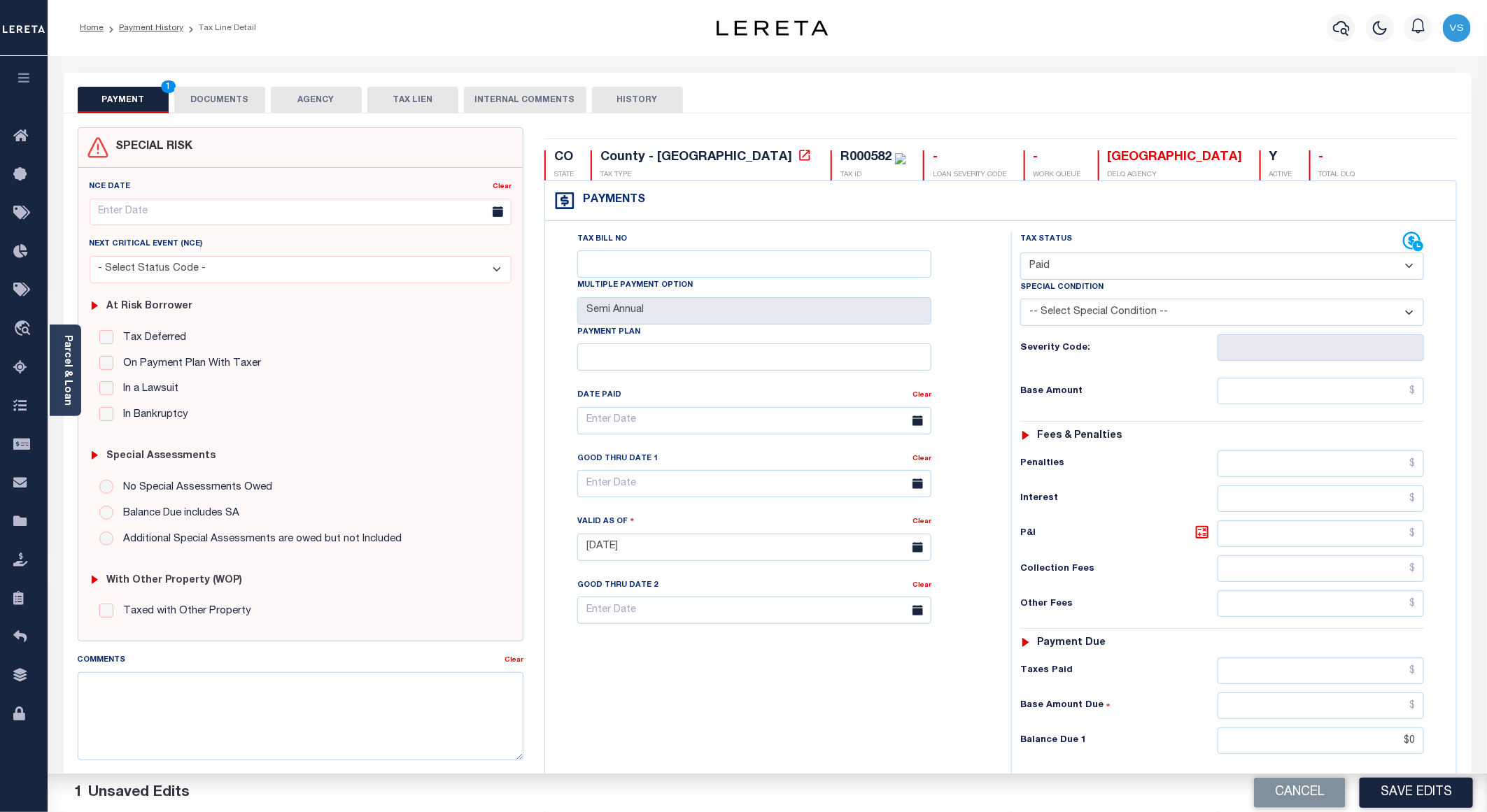
click at [1284, 412] on div "Tax Status Status - Select Status Code -" at bounding box center [1227, 540] width 431 height 617
drag, startPoint x: 1327, startPoint y: 393, endPoint x: 1377, endPoint y: 393, distance: 50.0
click at [1327, 393] on input "text" at bounding box center [1321, 390] width 206 height 27
paste input "1,168.88"
type input "$1,168.88"
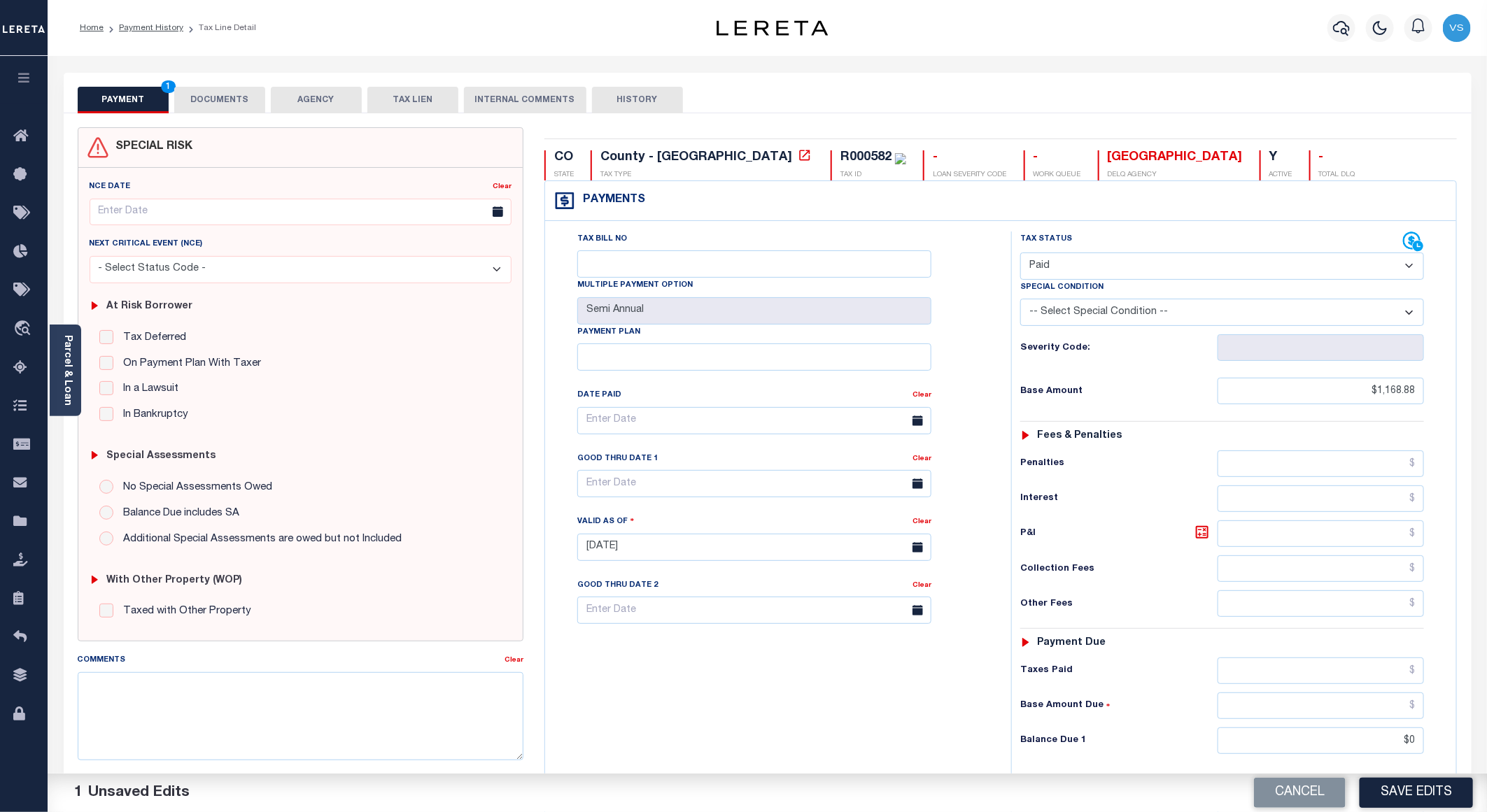
click at [210, 90] on button "DOCUMENTS" at bounding box center [220, 100] width 91 height 27
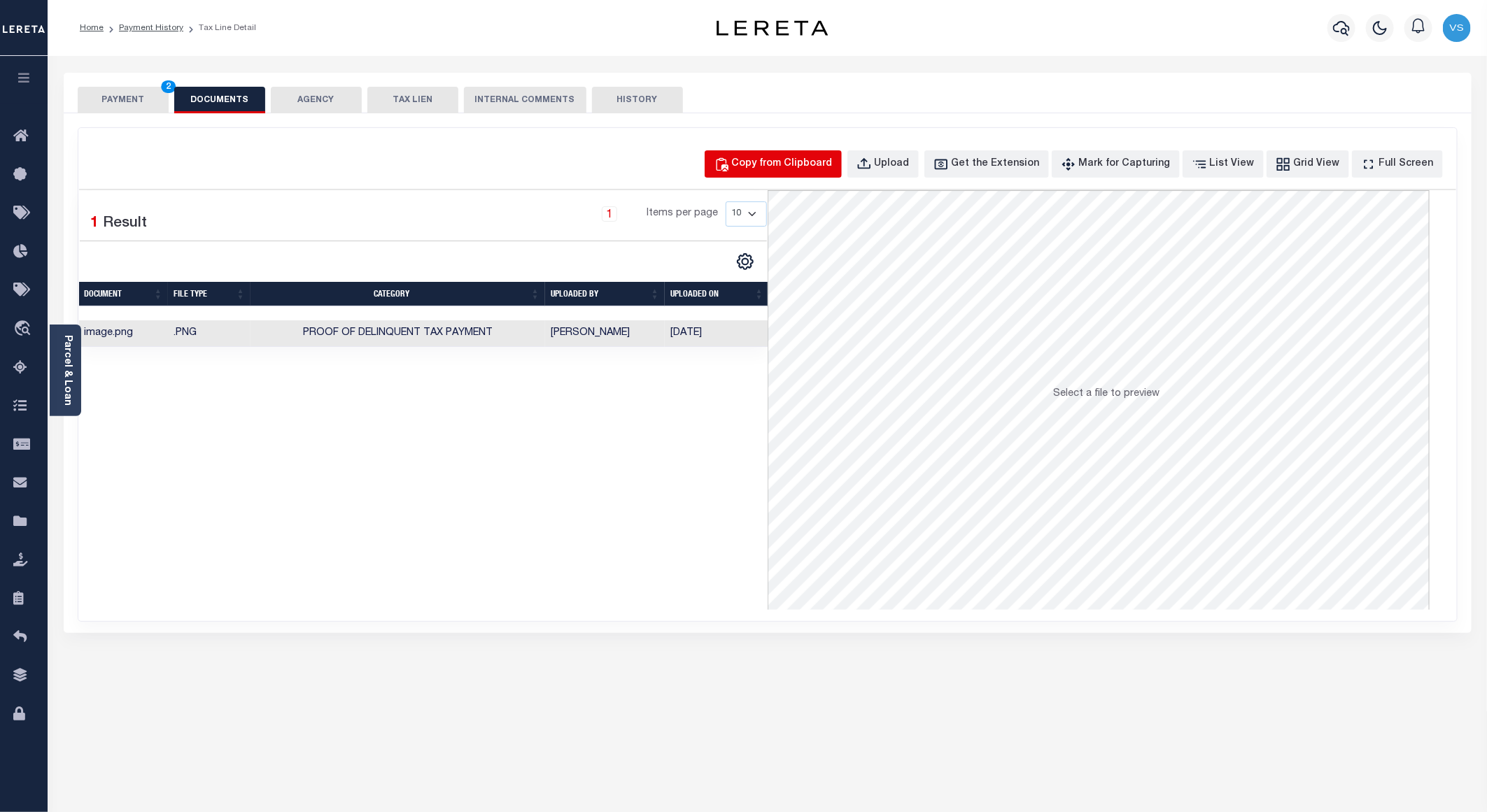
click at [804, 171] on div "Copy from Clipboard" at bounding box center [782, 164] width 101 height 15
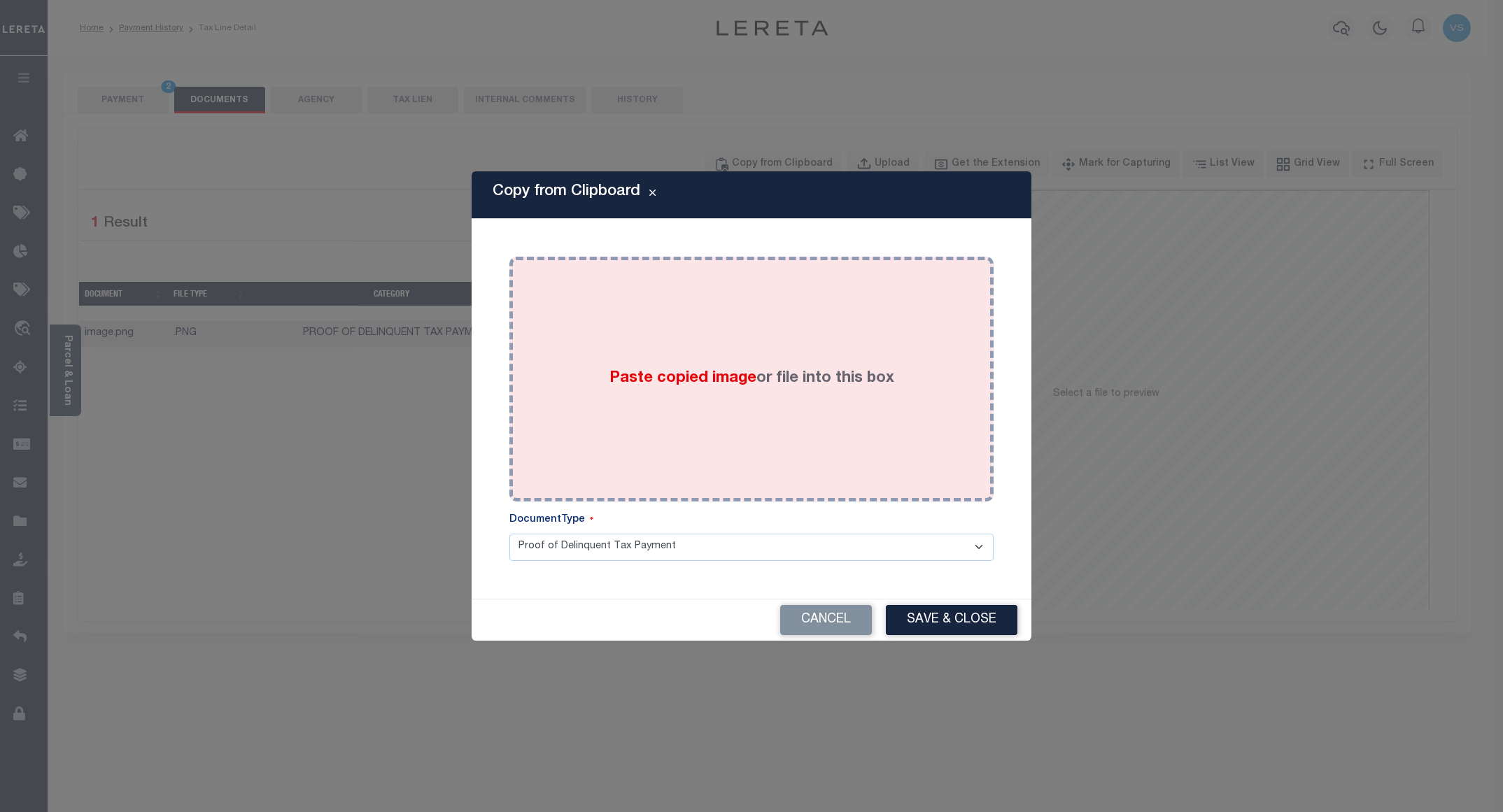
click at [805, 333] on div "Paste copied image or file into this box" at bounding box center [752, 380] width 464 height 224
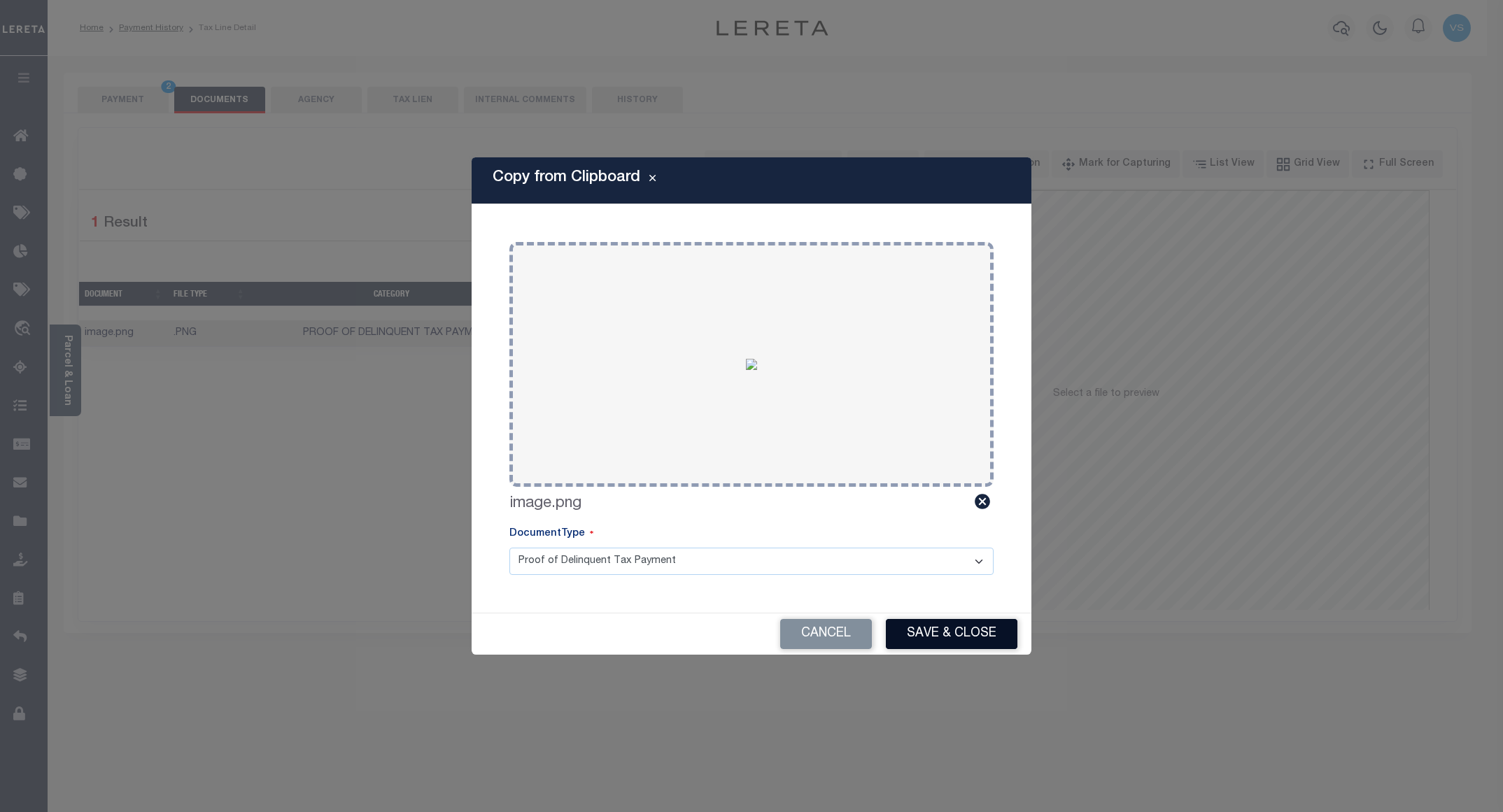
click at [908, 645] on button "Save & Close" at bounding box center [952, 634] width 132 height 30
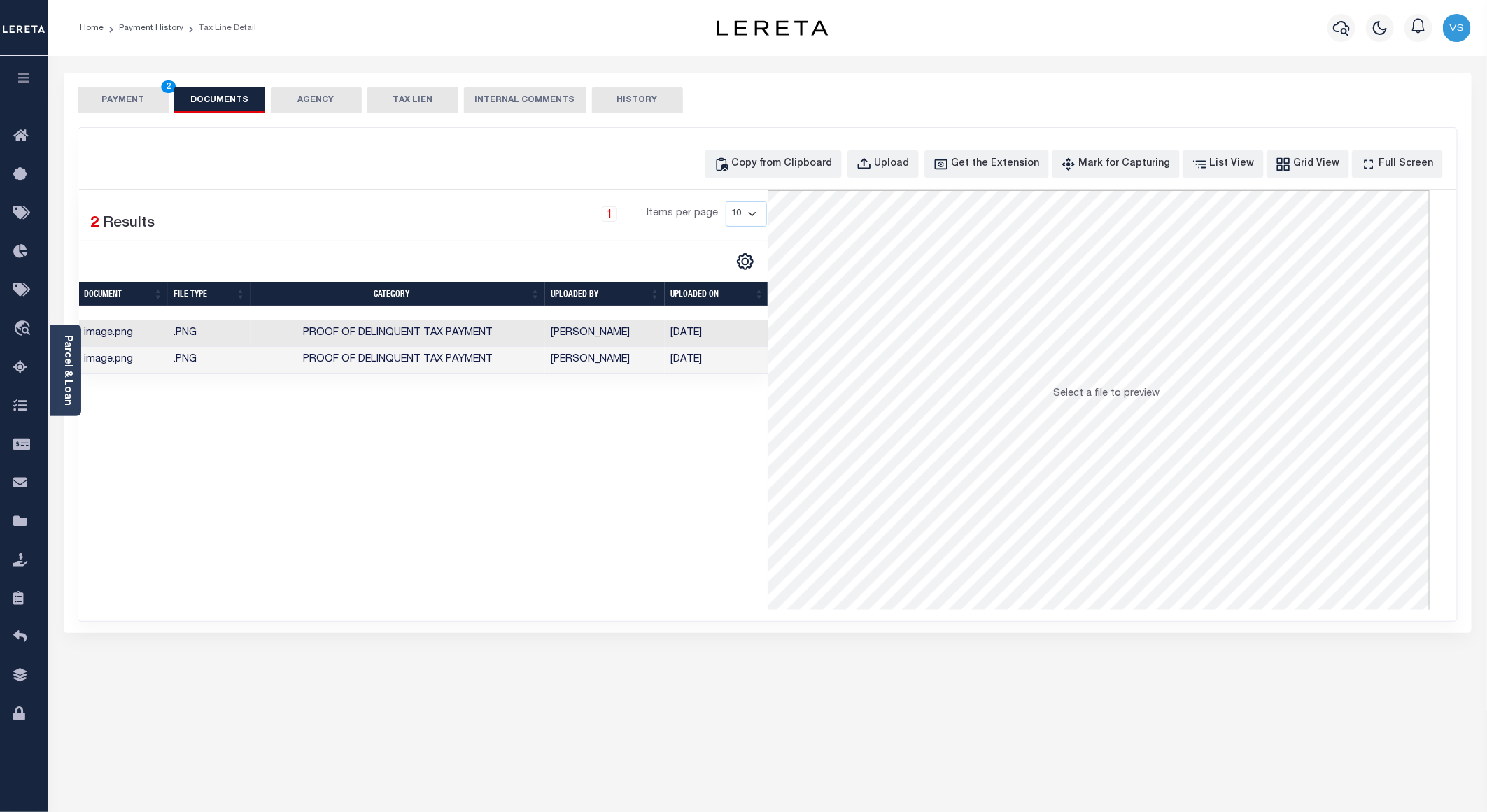
click at [126, 103] on button "PAYMENT 2" at bounding box center [123, 100] width 91 height 27
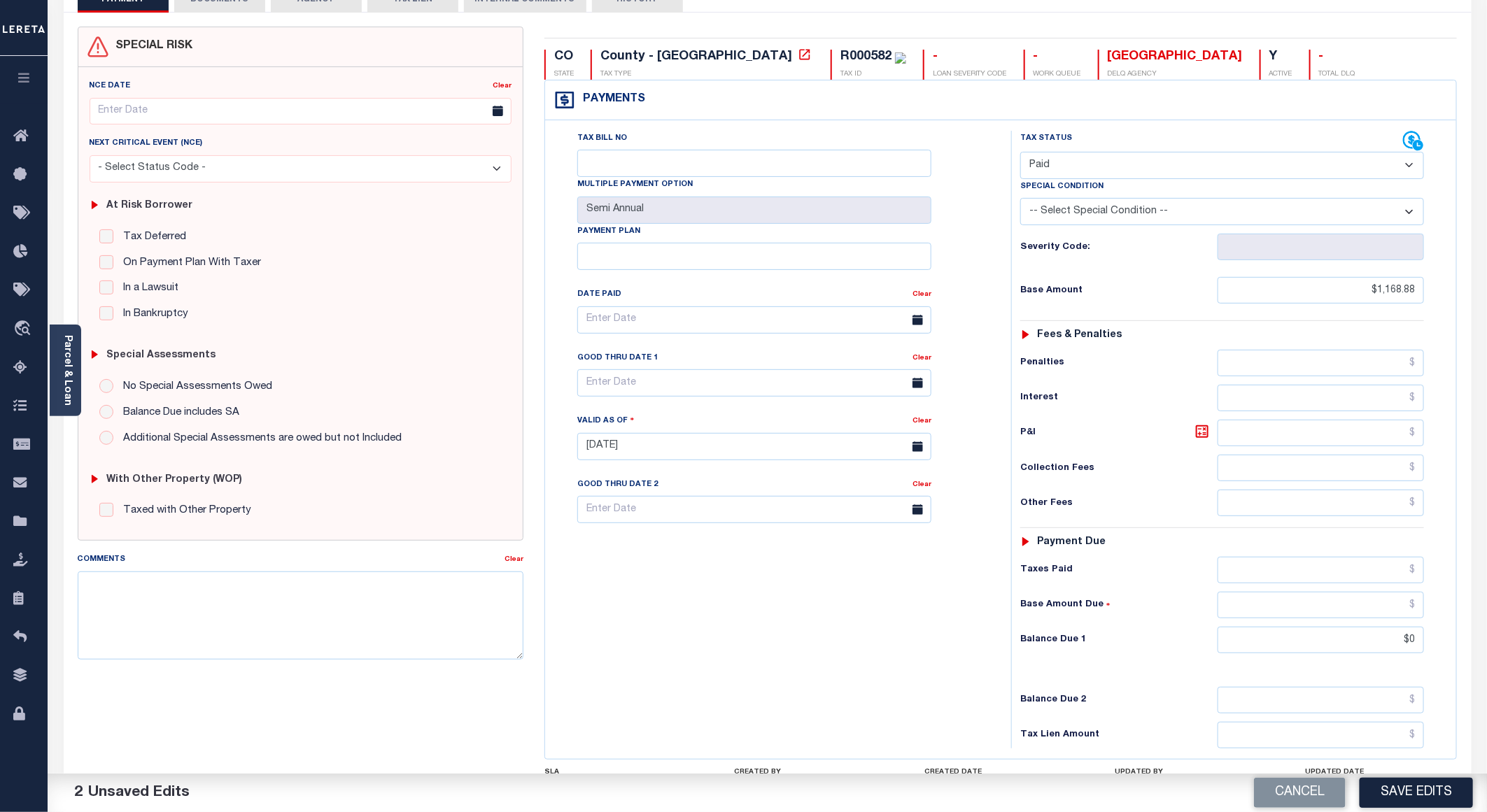
scroll to position [210, 0]
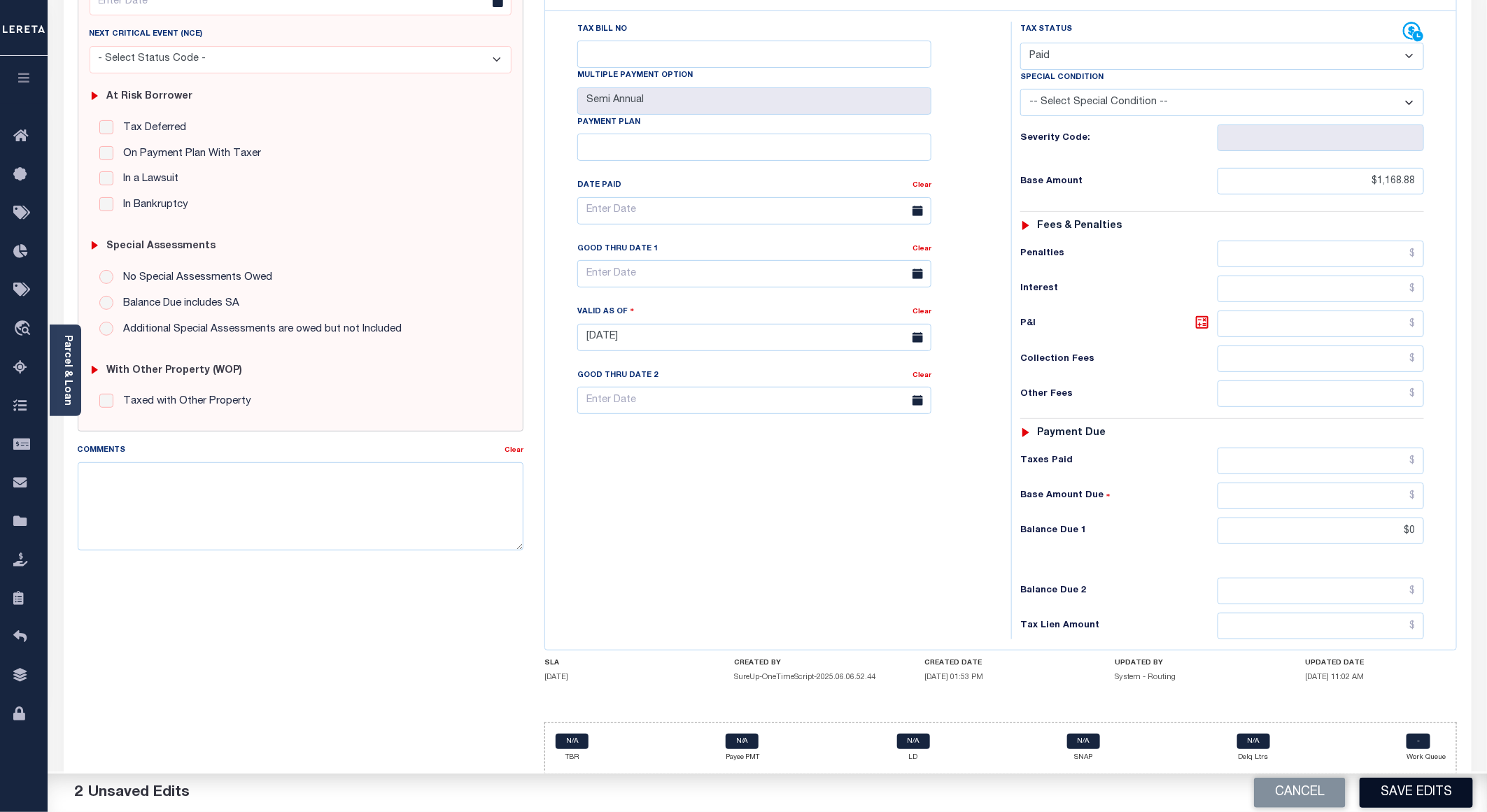
click at [1391, 786] on button "Save Edits" at bounding box center [1416, 793] width 114 height 30
checkbox input "false"
type input "$1,168.88"
type input "$0"
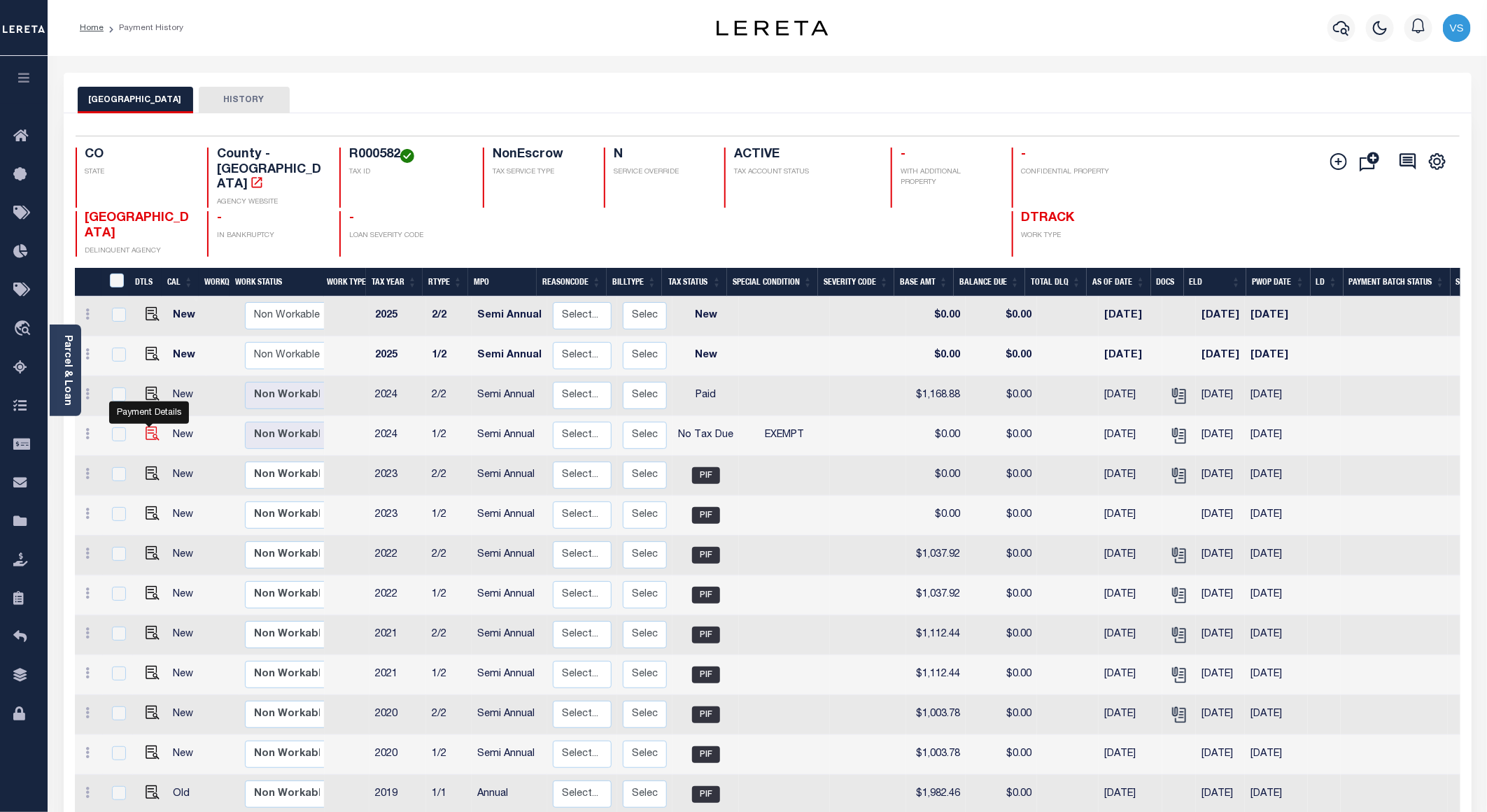
click at [148, 427] on img "" at bounding box center [152, 433] width 14 height 14
checkbox input "true"
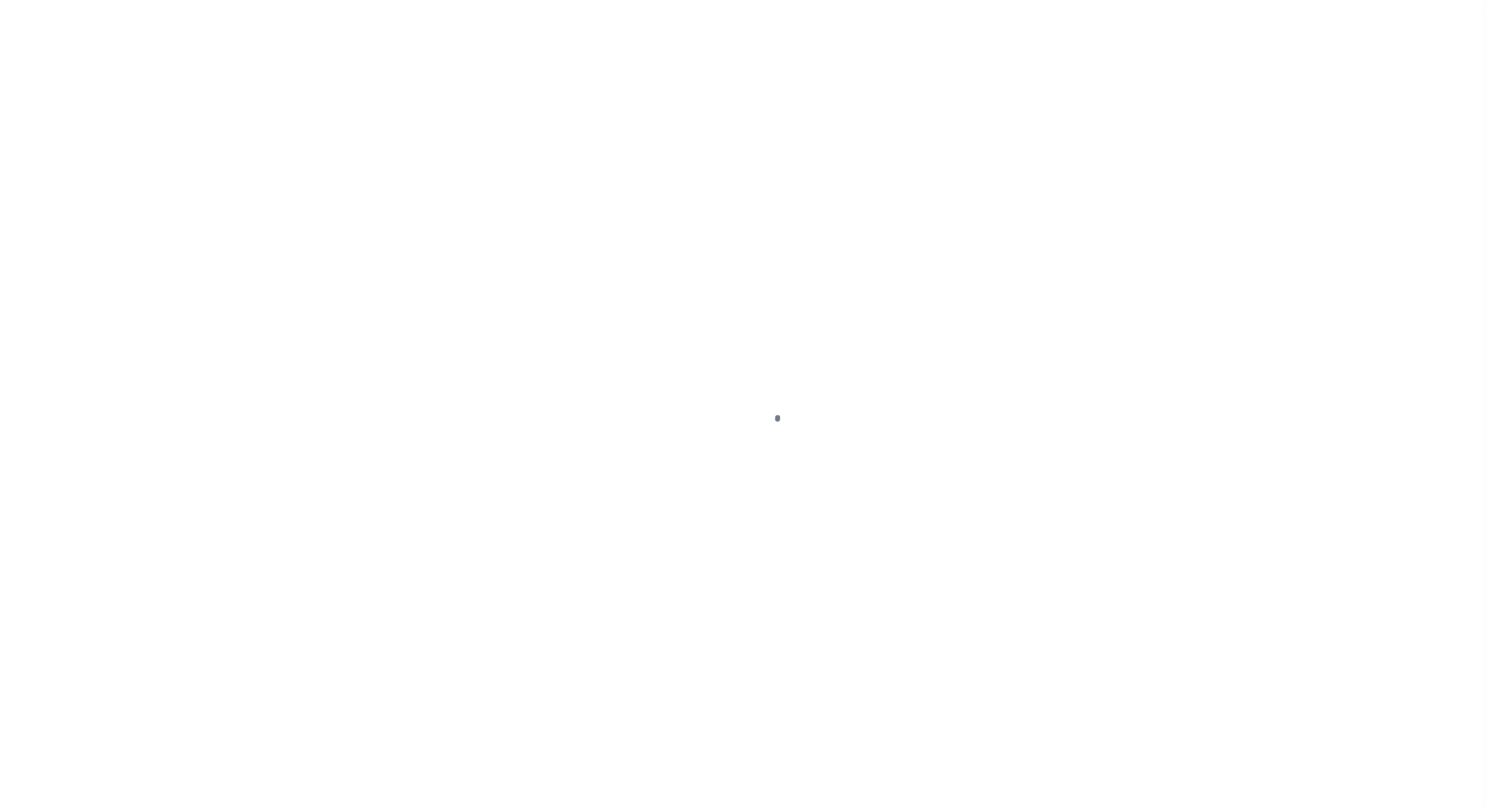
select select "NTX"
select select "5"
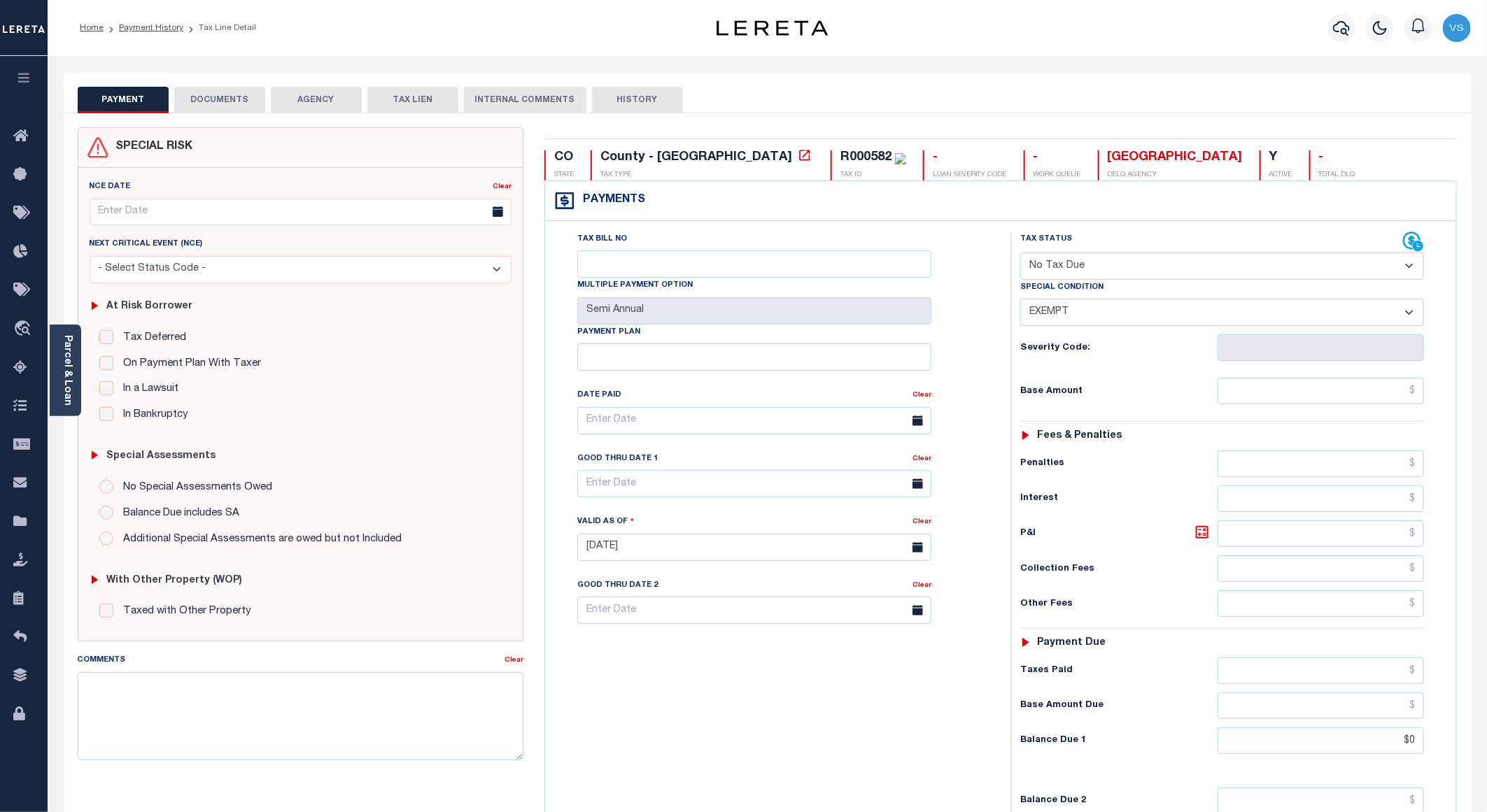
click at [212, 106] on button "DOCUMENTS" at bounding box center [220, 100] width 91 height 27
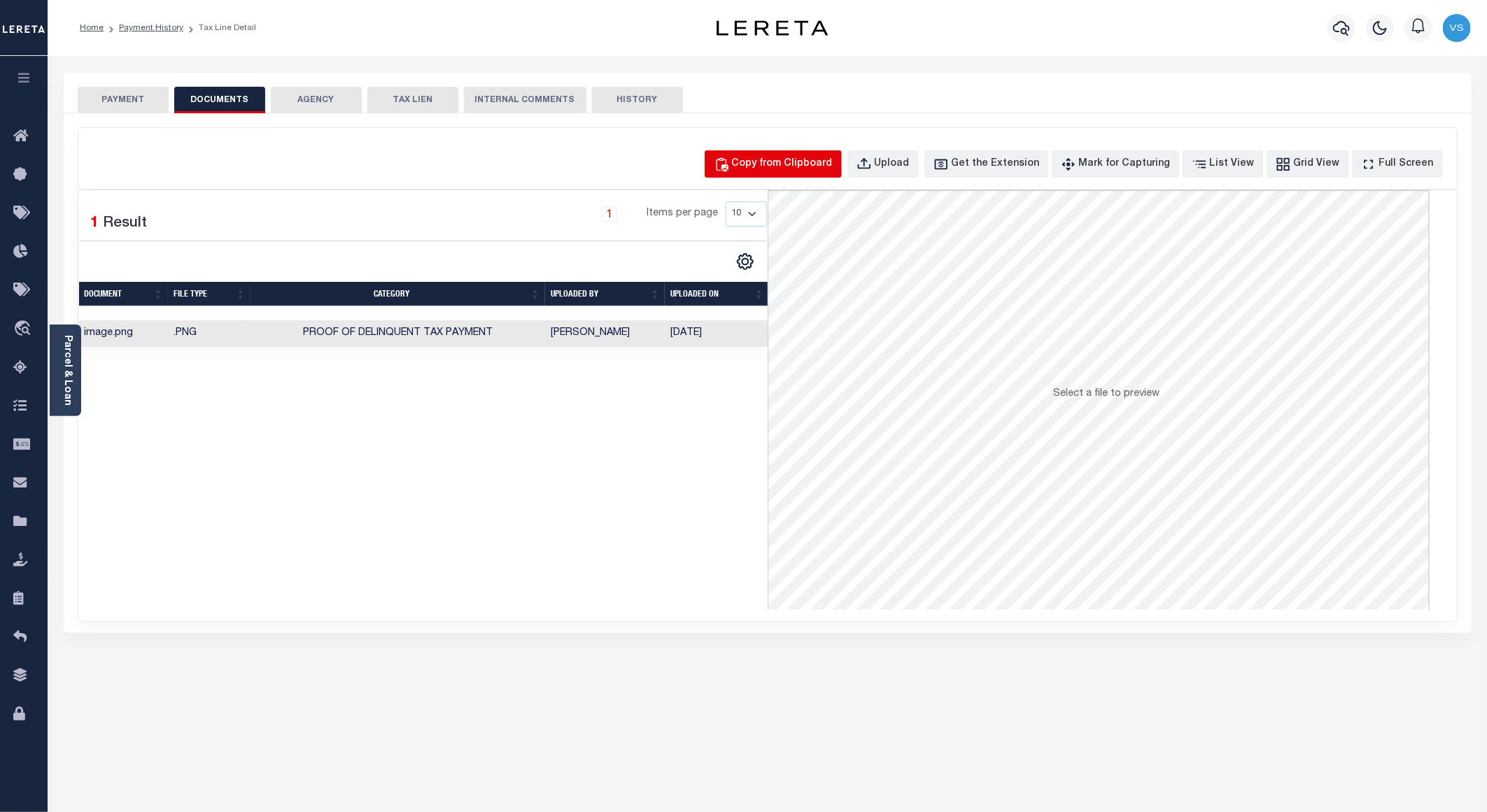
click at [781, 170] on div "Copy from Clipboard" at bounding box center [782, 164] width 101 height 15
select select "POP"
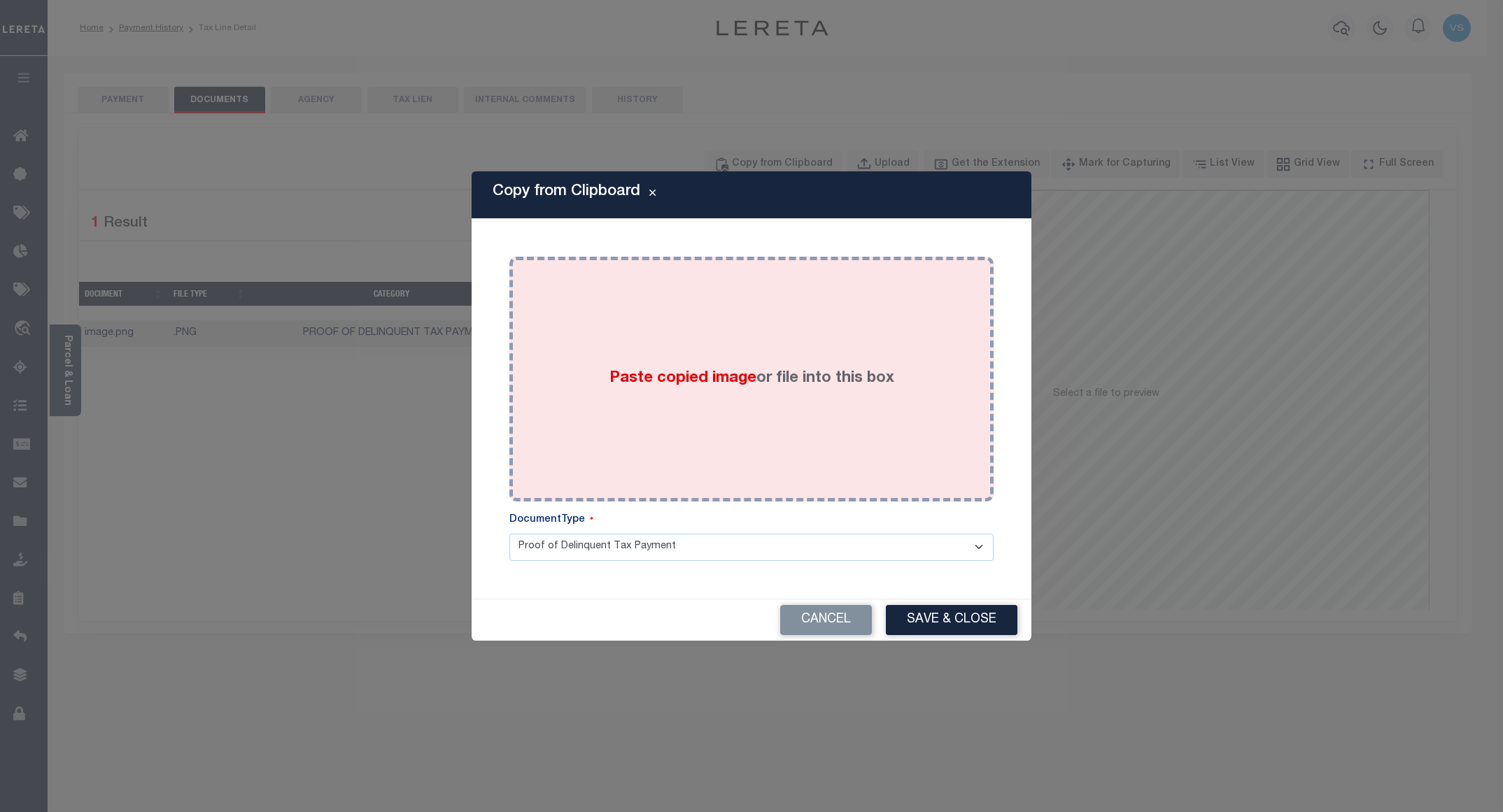
click at [592, 340] on div "Paste copied image or file into this box" at bounding box center [752, 380] width 464 height 224
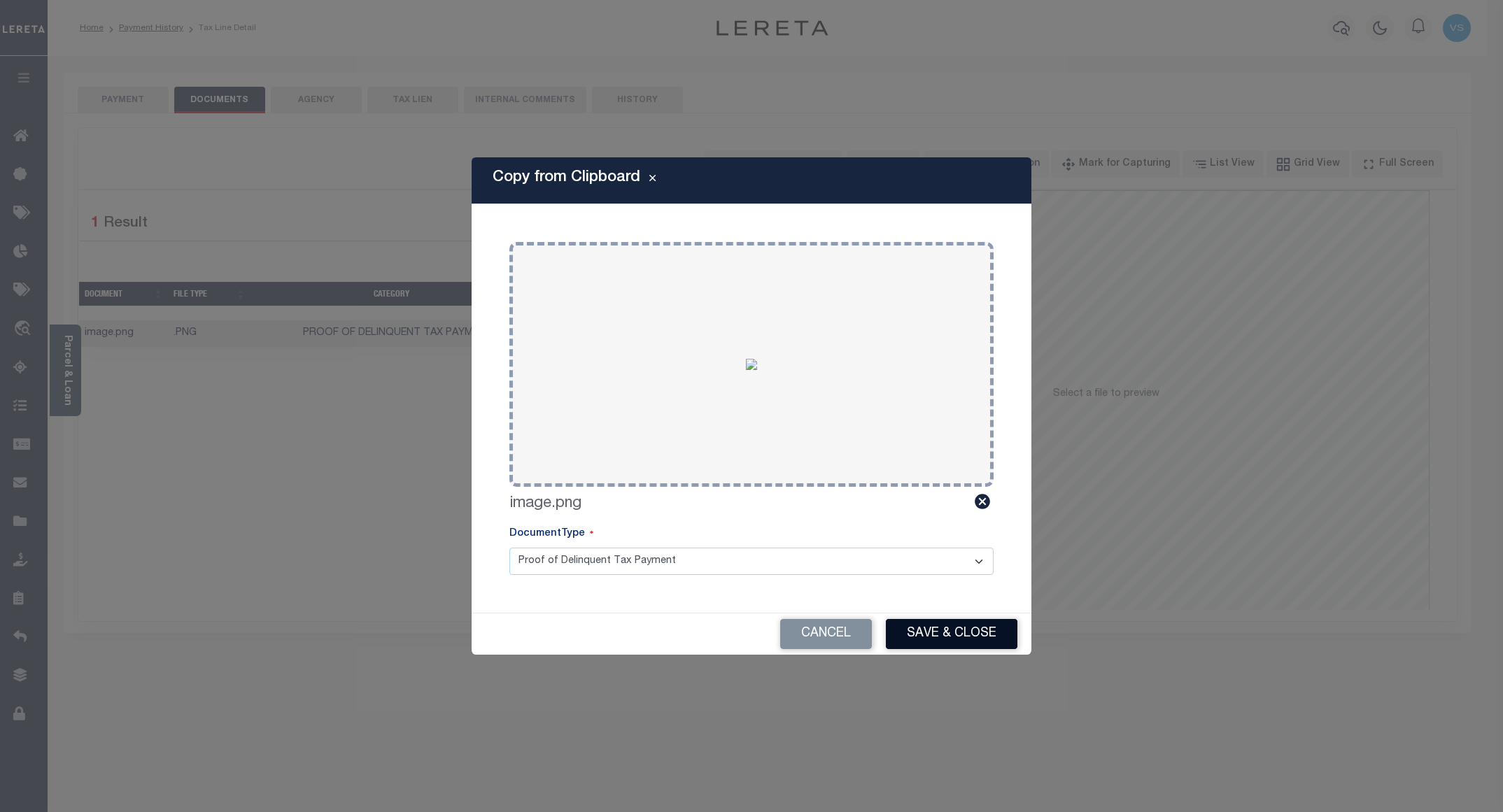
click at [900, 631] on button "Save & Close" at bounding box center [952, 634] width 132 height 30
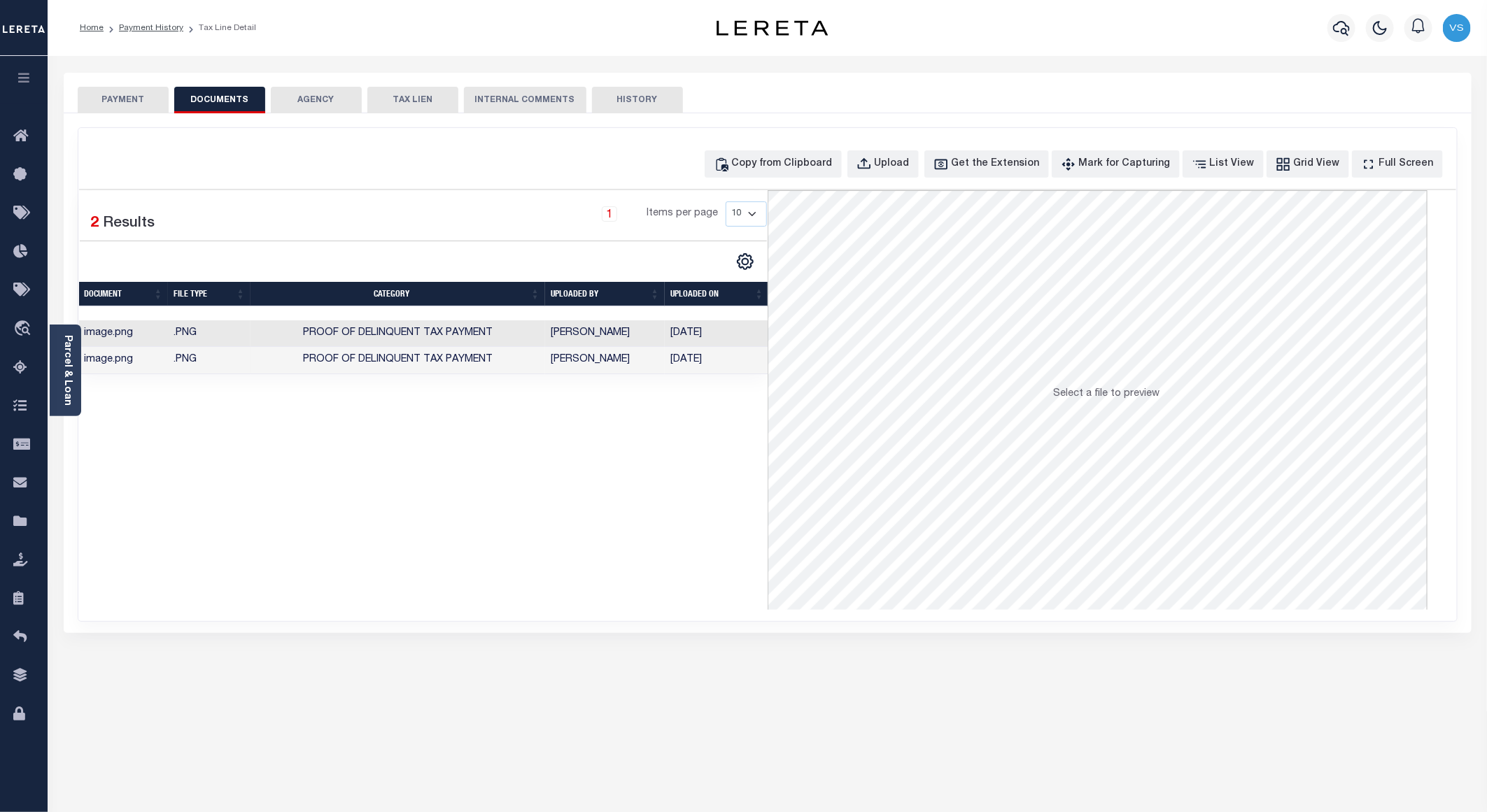
click at [118, 101] on button "PAYMENT" at bounding box center [123, 100] width 91 height 27
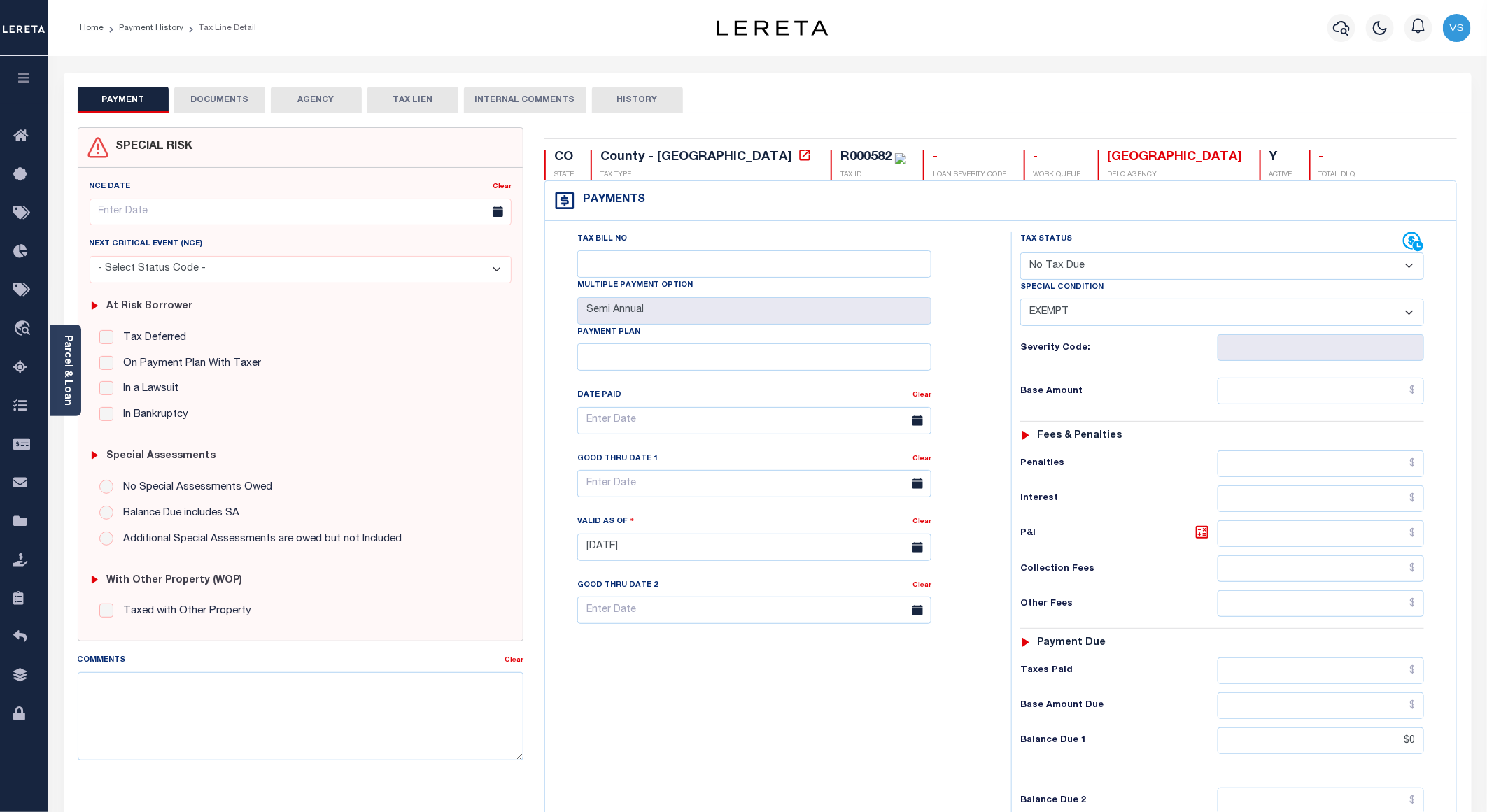
click at [1057, 273] on select "- Select Status Code - Open Due/Unpaid Paid Incomplete No Tax Due Internal Refu…" at bounding box center [1222, 266] width 404 height 27
select select "PYD"
click at [1021, 254] on select "- Select Status Code - Open Due/Unpaid Paid Incomplete No Tax Due Internal Refu…" at bounding box center [1222, 266] width 404 height 27
select select "0"
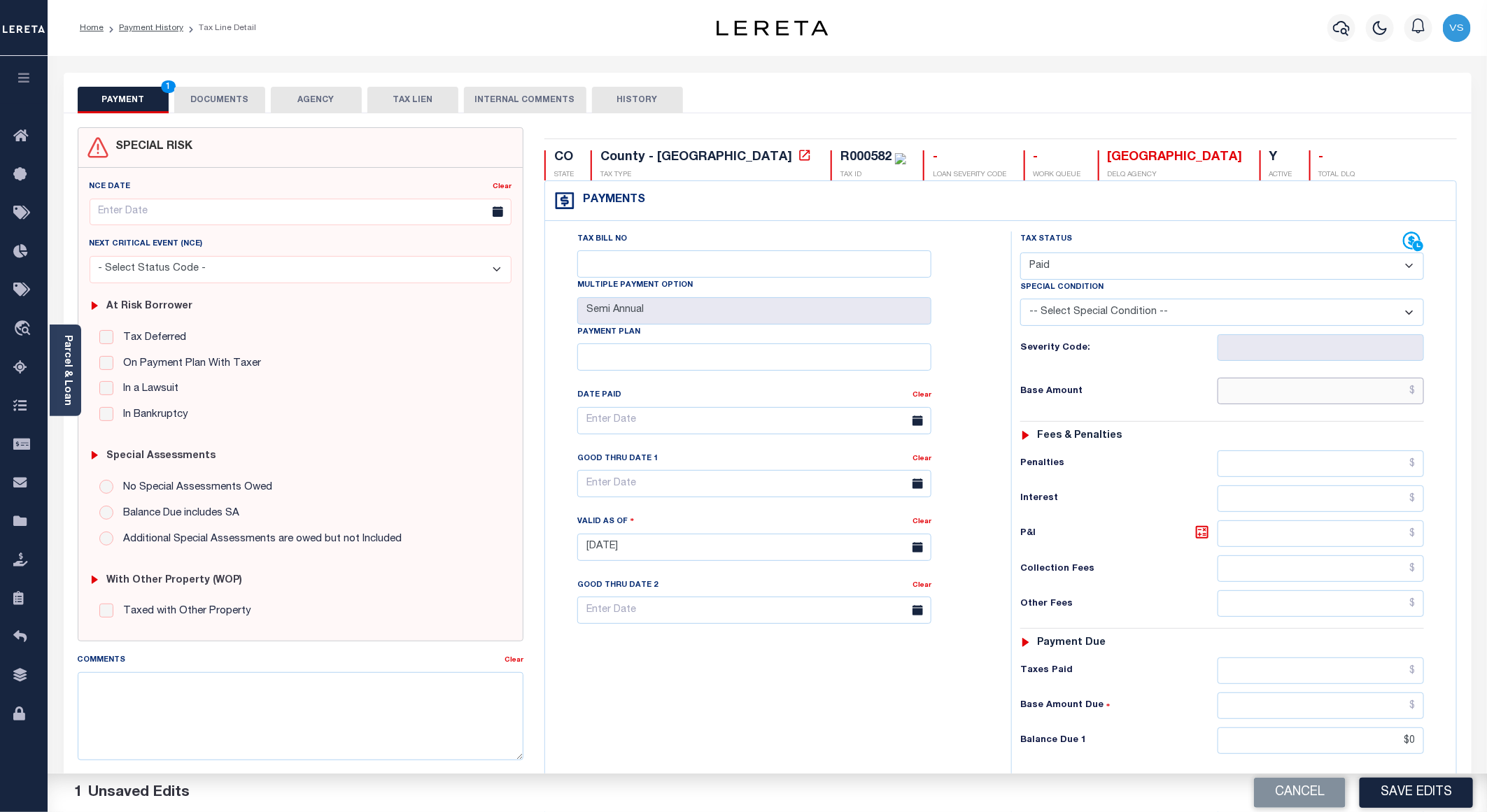
click at [1242, 393] on input "text" at bounding box center [1321, 390] width 206 height 27
click at [1249, 384] on input "text" at bounding box center [1321, 390] width 206 height 27
paste input "1,168.88"
type input "$1,168.88"
click at [226, 101] on button "DOCUMENTS" at bounding box center [220, 100] width 91 height 27
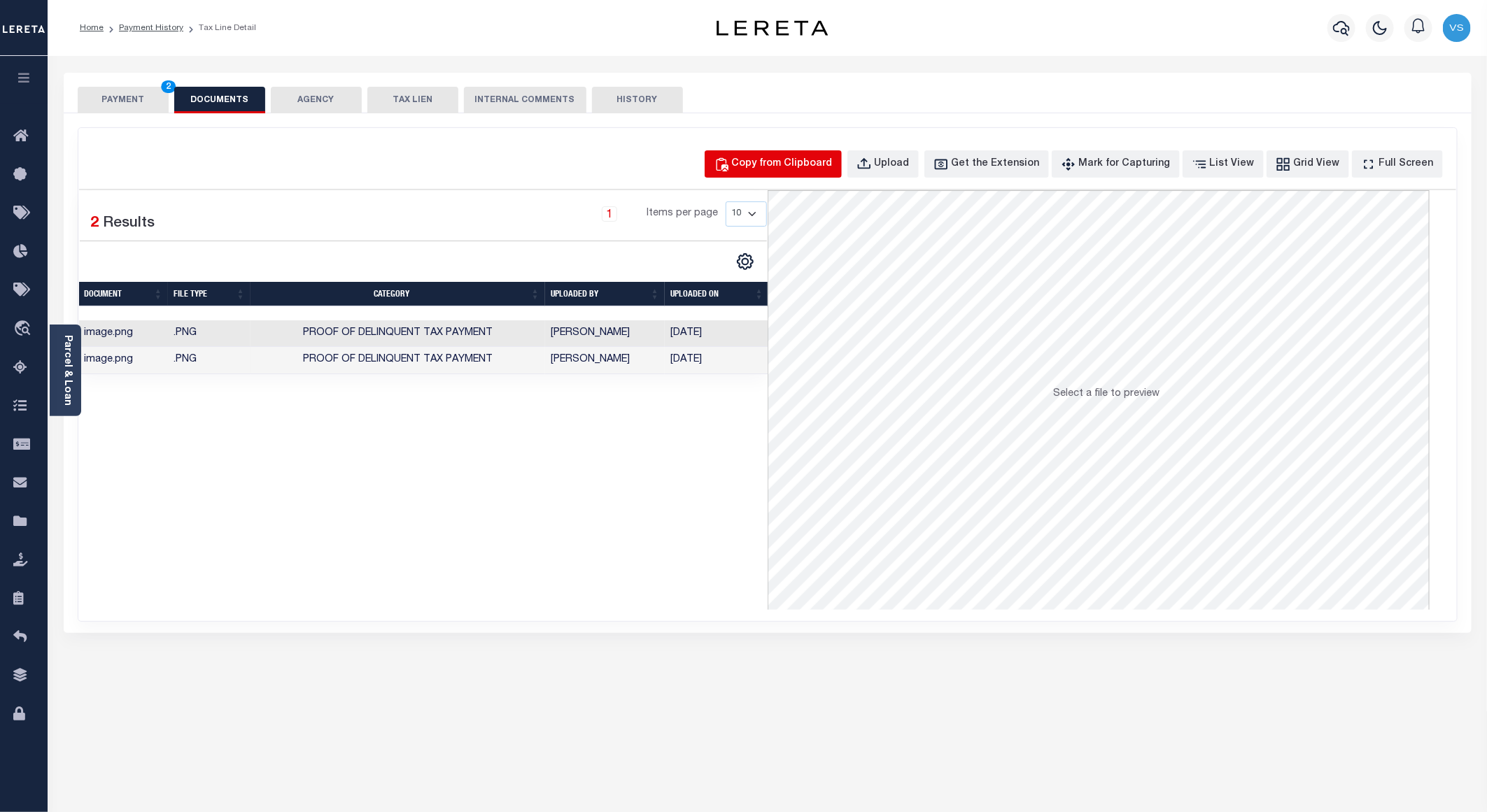
click at [822, 162] on div "Copy from Clipboard" at bounding box center [782, 164] width 101 height 15
select select "POP"
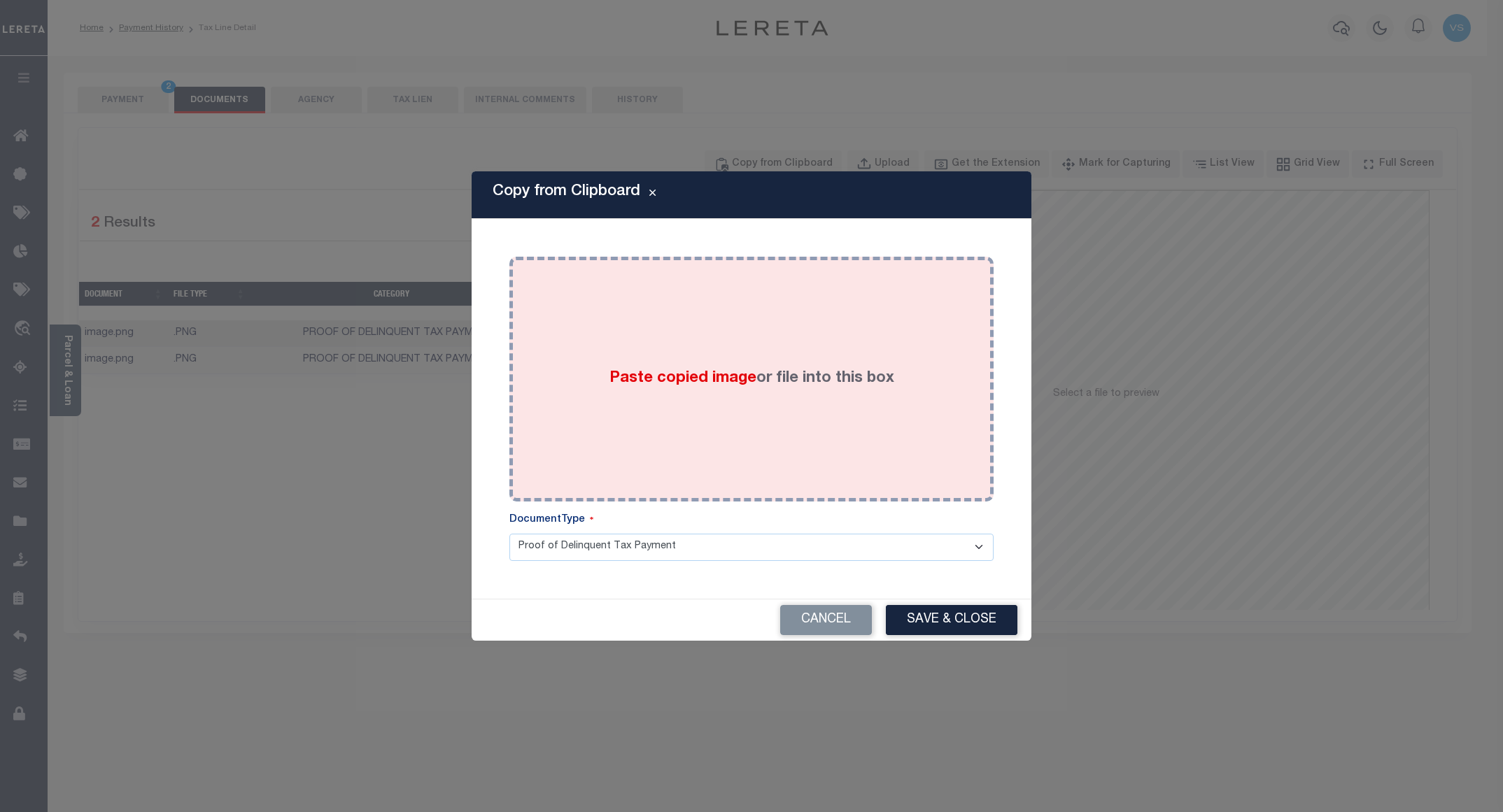
click at [591, 405] on div "Paste copied image or file into this box" at bounding box center [752, 380] width 464 height 224
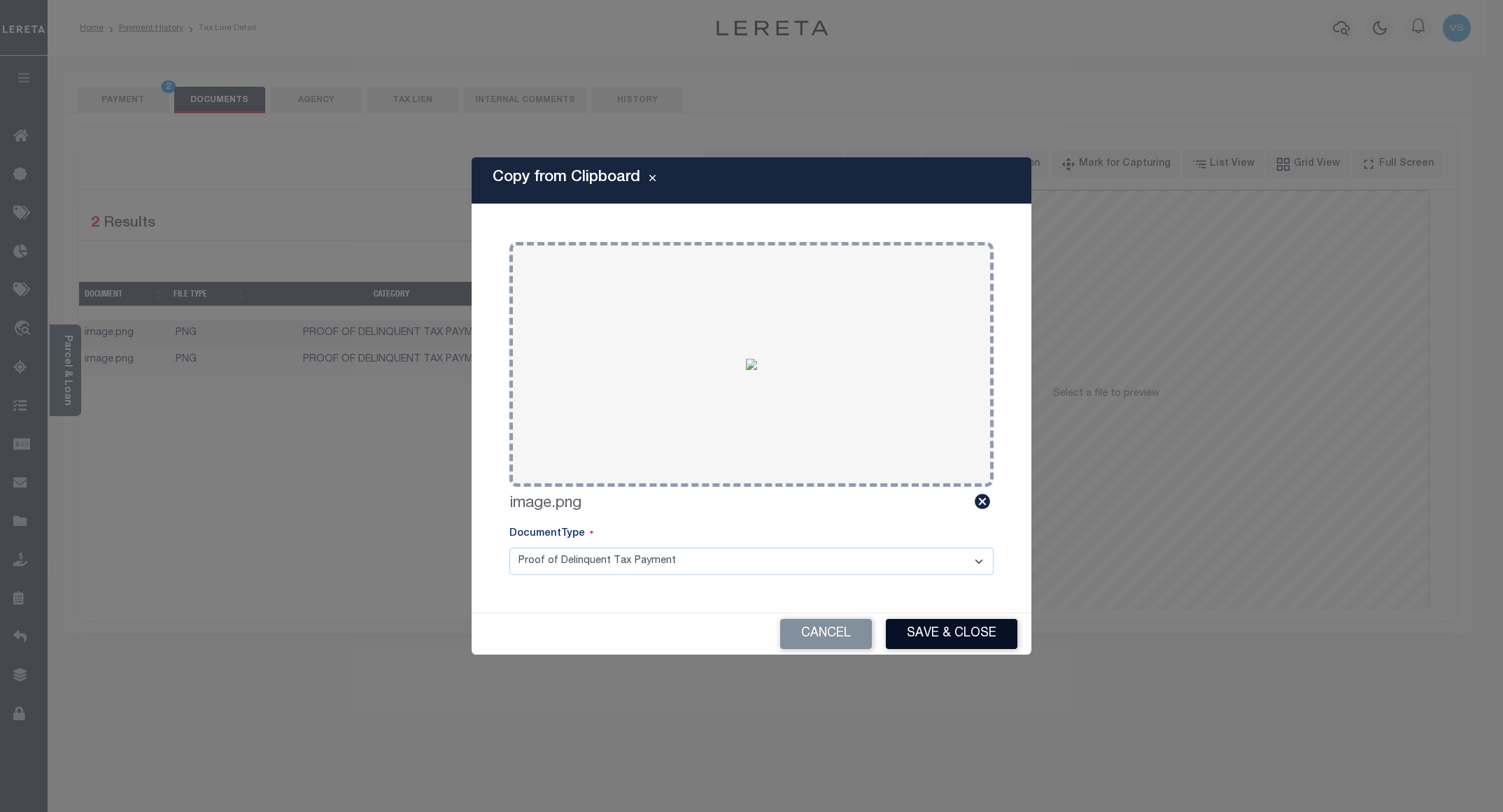
click at [916, 641] on button "Save & Close" at bounding box center [952, 634] width 132 height 30
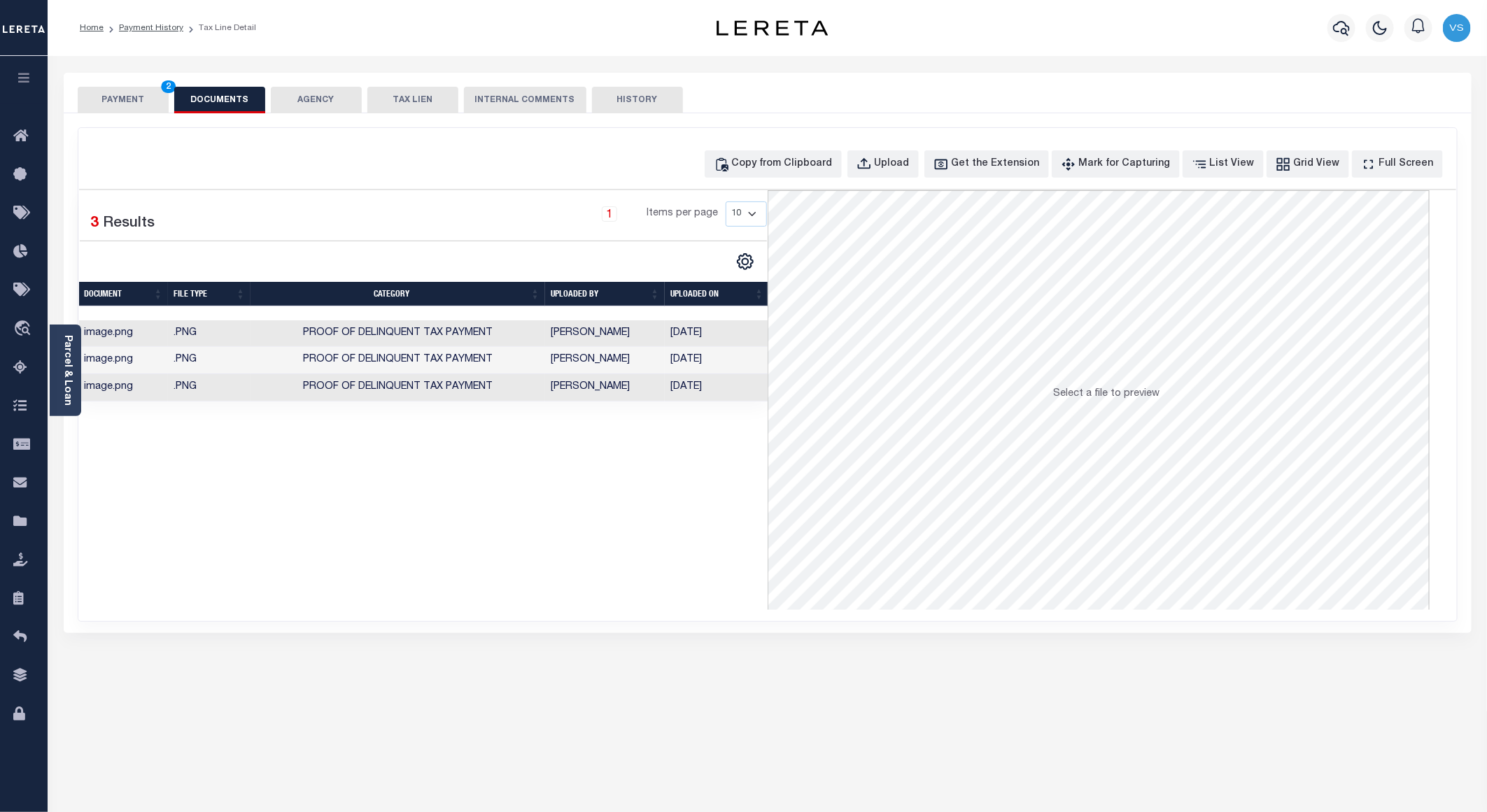
click at [116, 101] on button "PAYMENT 2" at bounding box center [123, 100] width 91 height 27
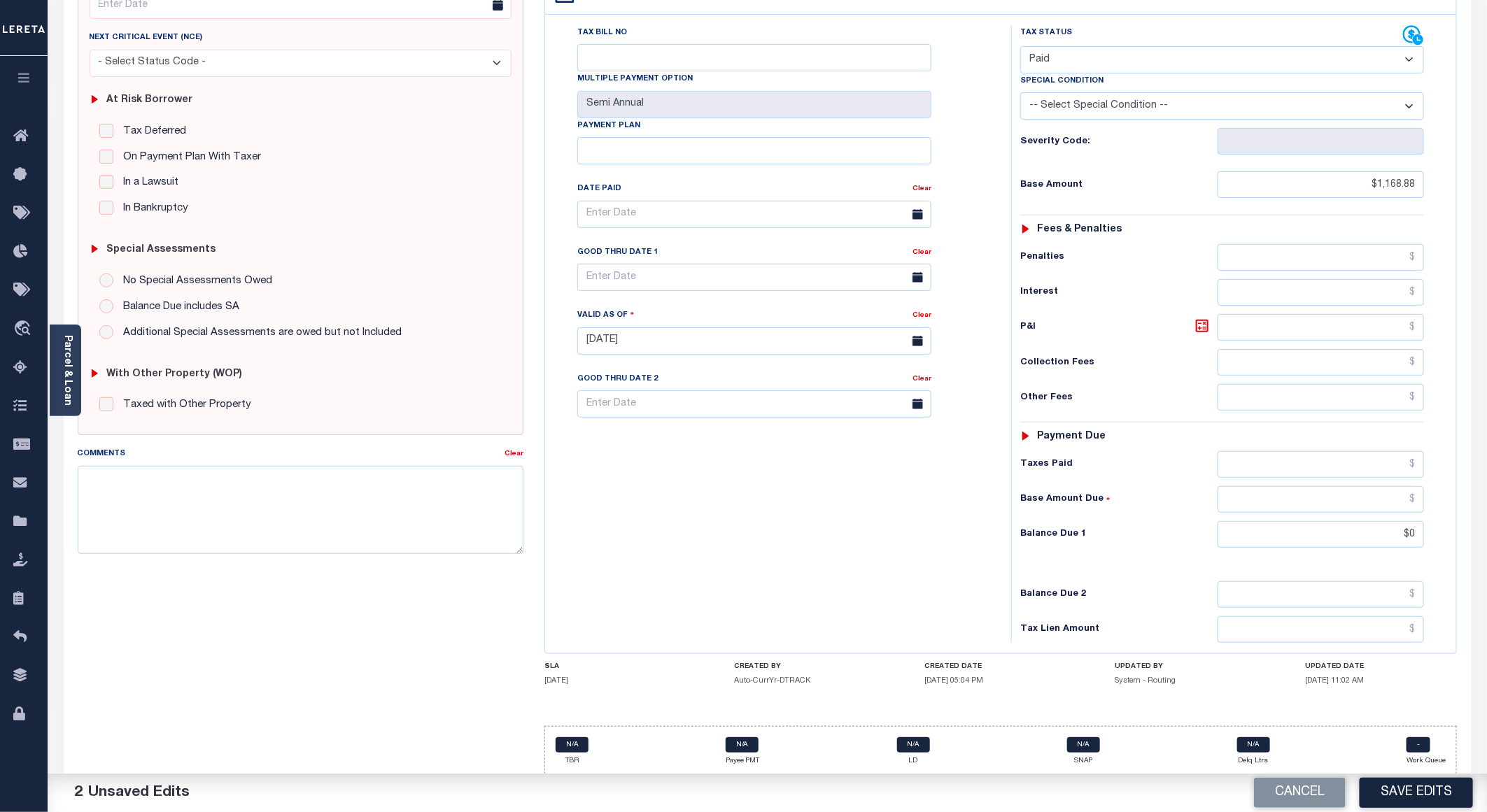
scroll to position [225, 0]
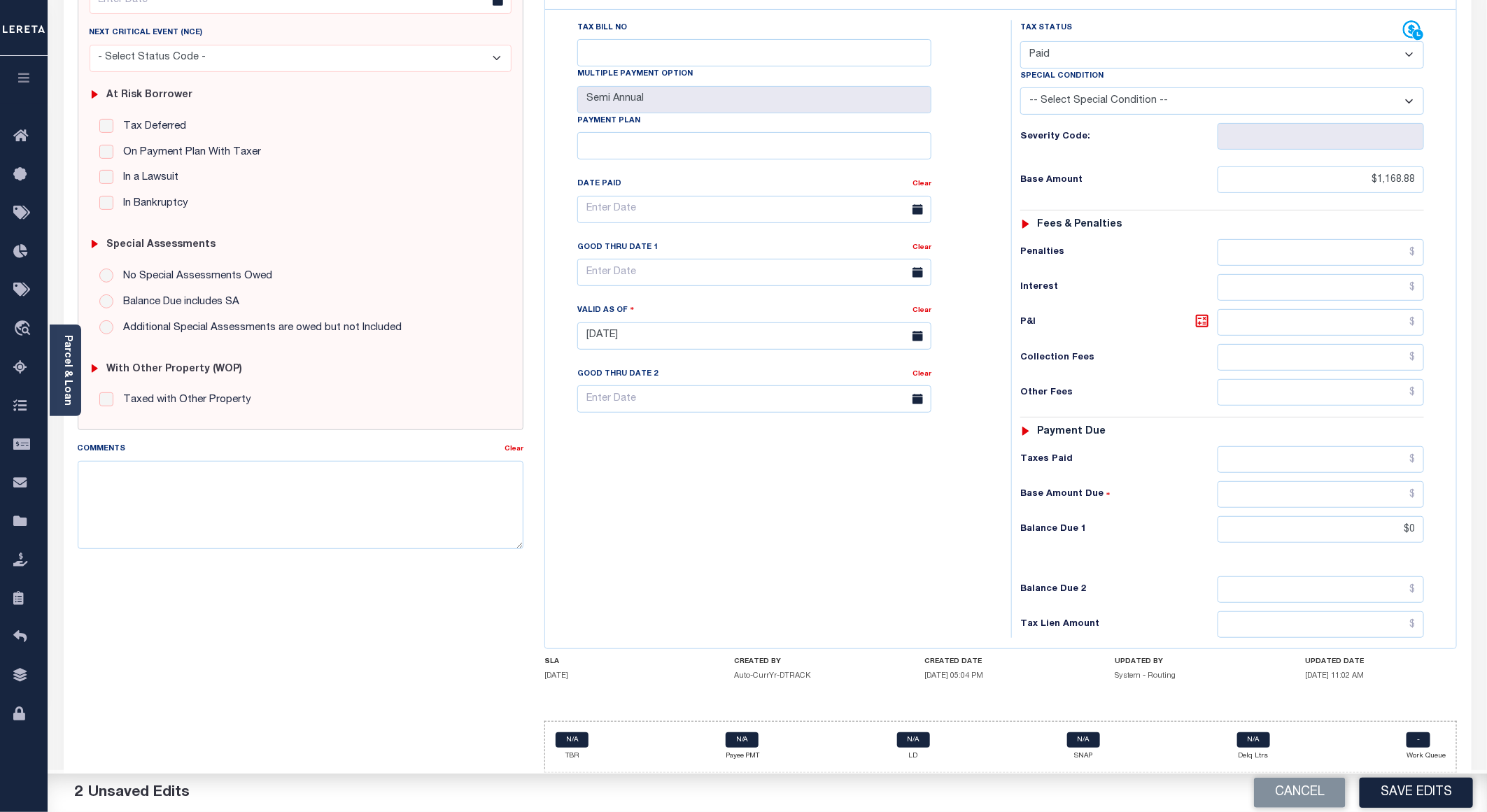
drag, startPoint x: 1407, startPoint y: 790, endPoint x: 1390, endPoint y: 753, distance: 40.7
click at [1407, 790] on button "Save Edits" at bounding box center [1416, 793] width 114 height 30
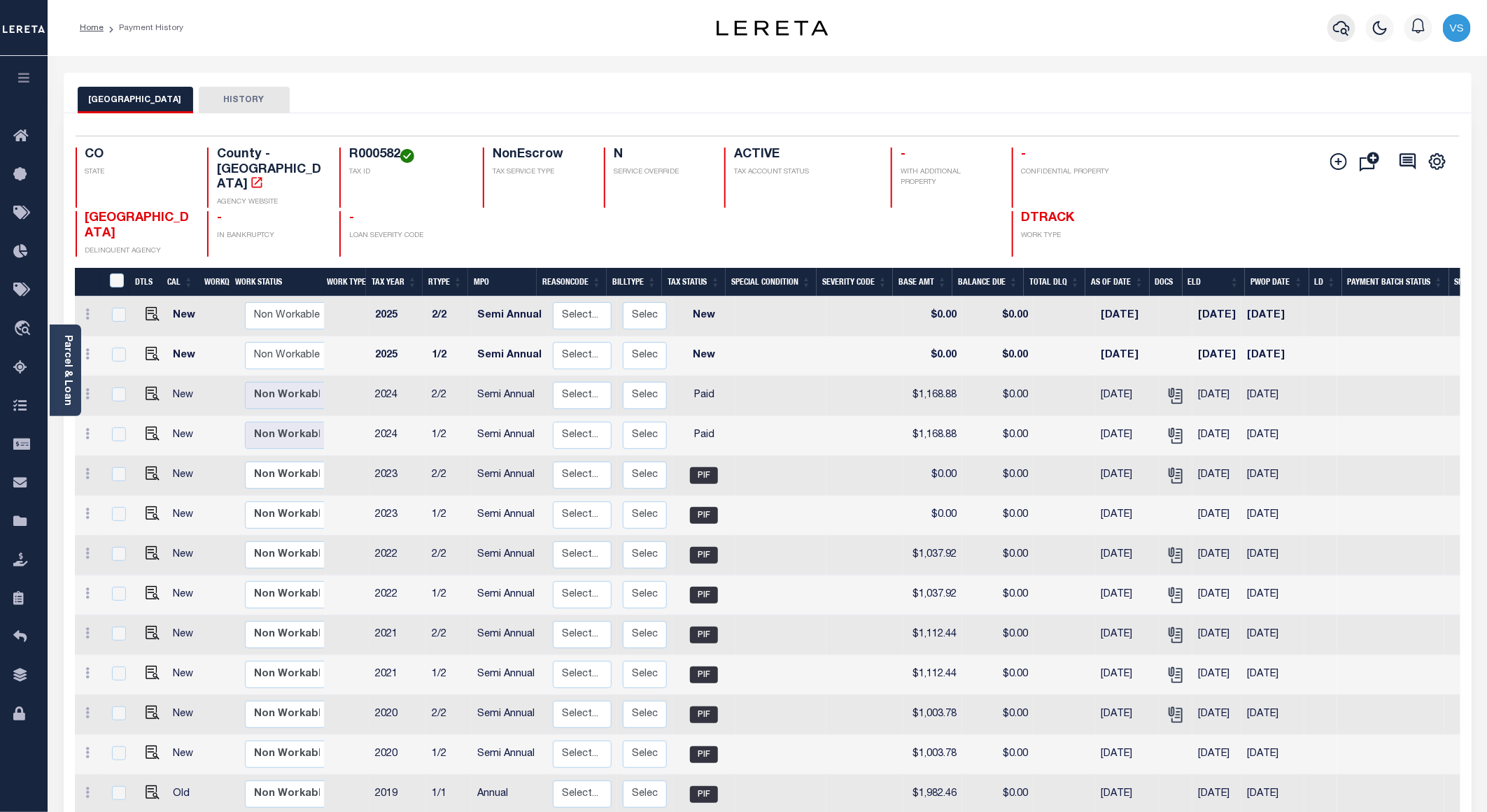
click at [1342, 27] on icon "button" at bounding box center [1341, 27] width 17 height 17
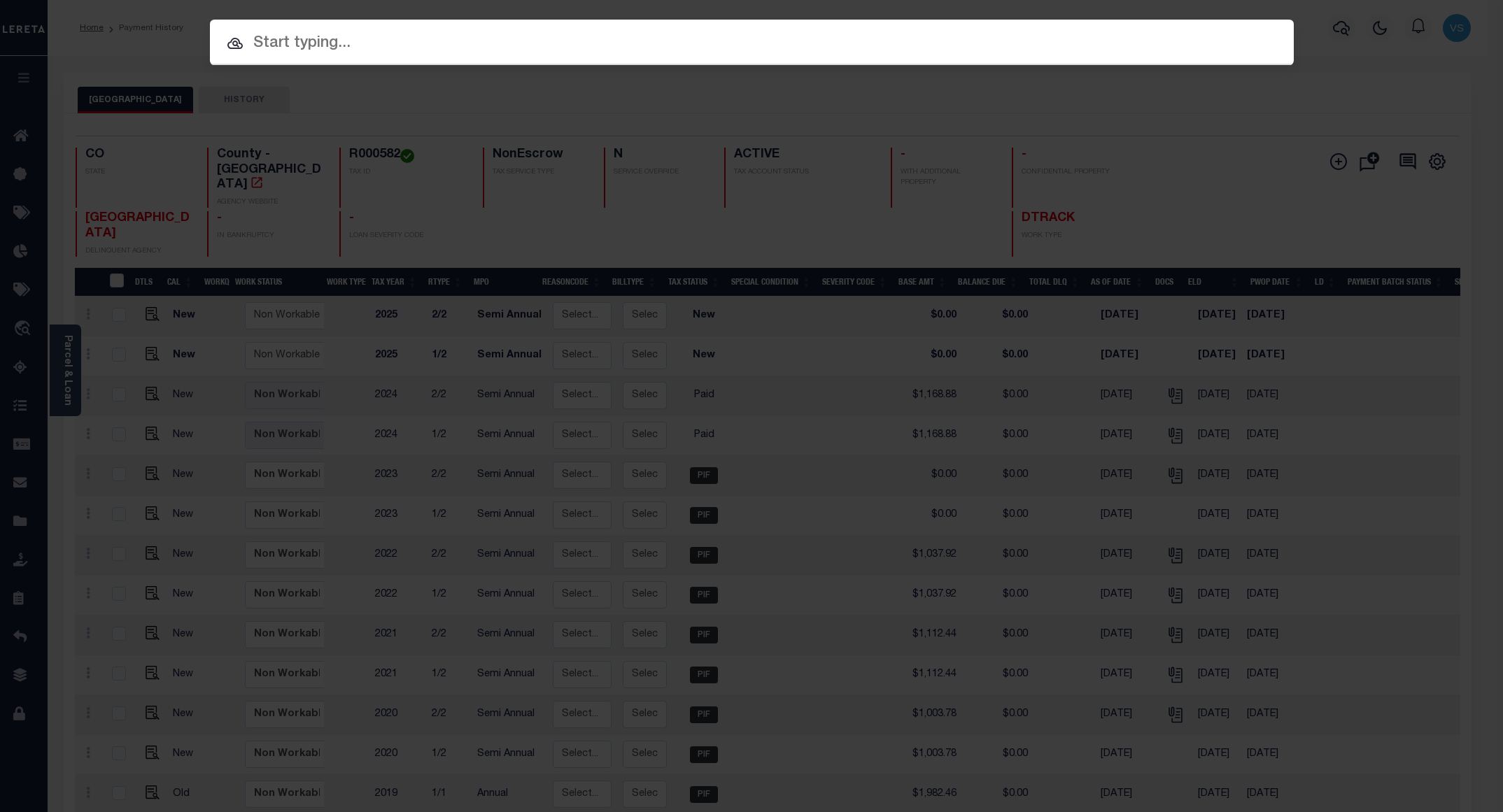
paste input "12035600515302"
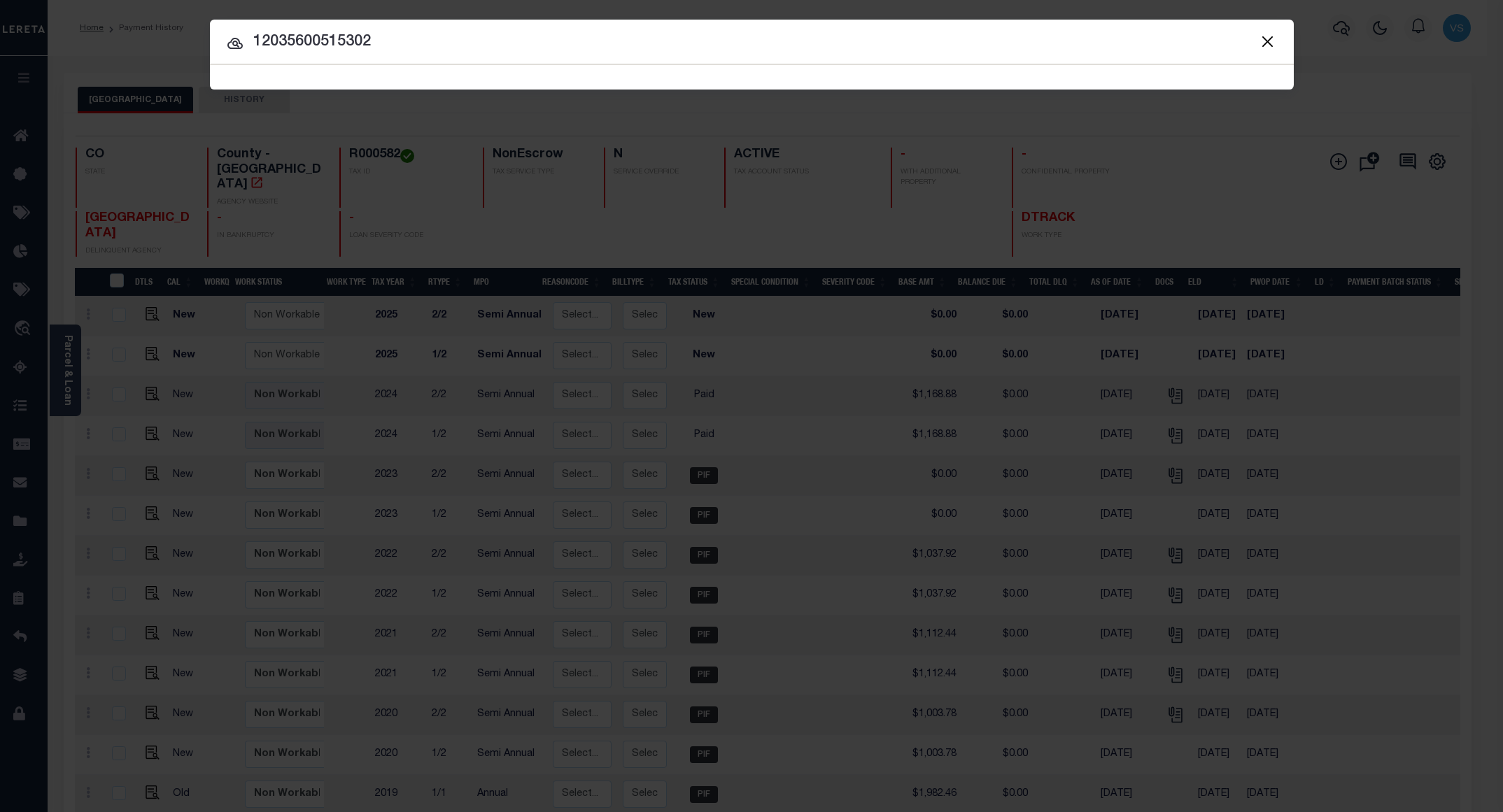
type input "12035600515302"
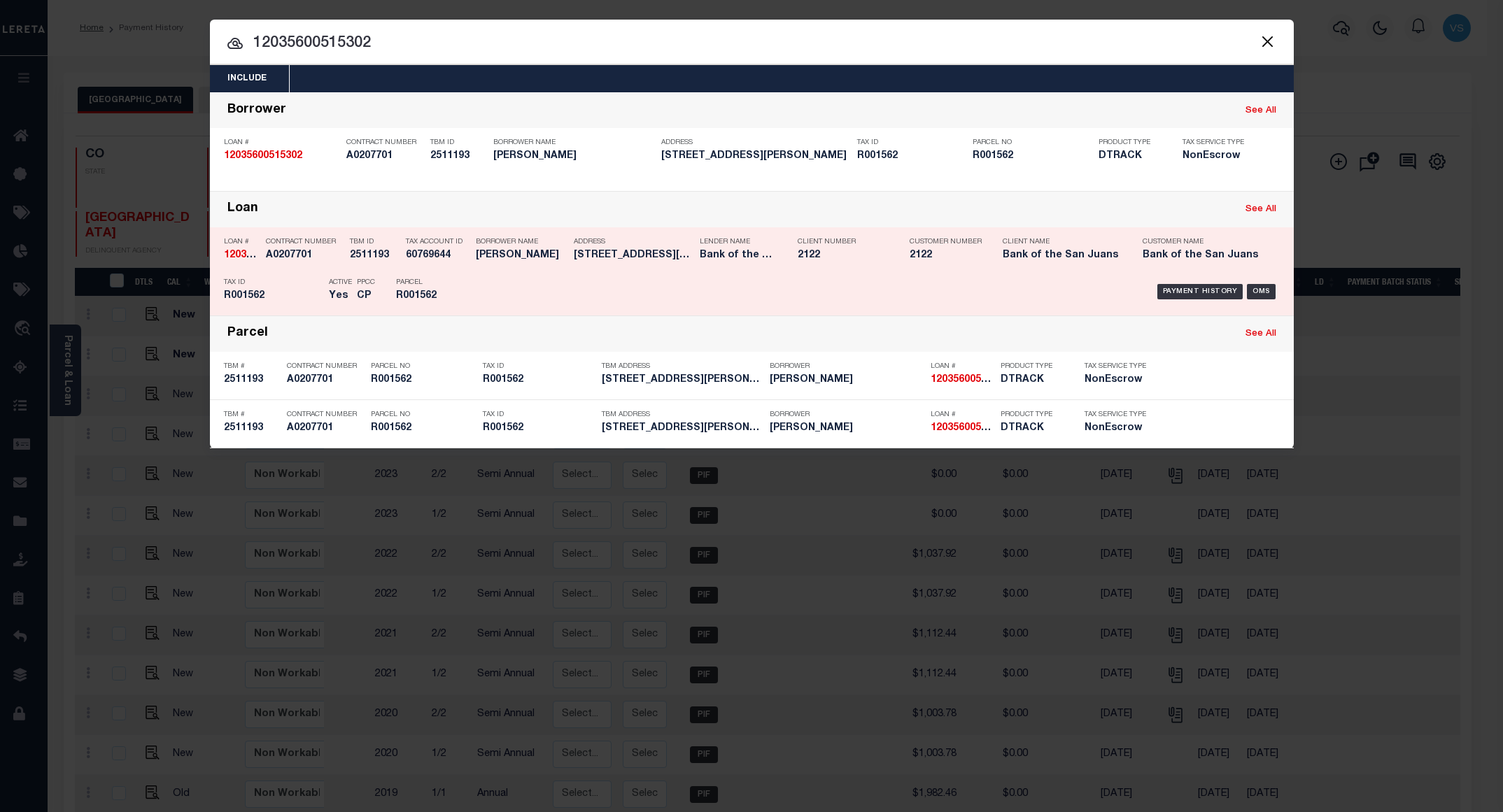
click at [1159, 296] on div "Payment History OMS" at bounding box center [880, 291] width 800 height 40
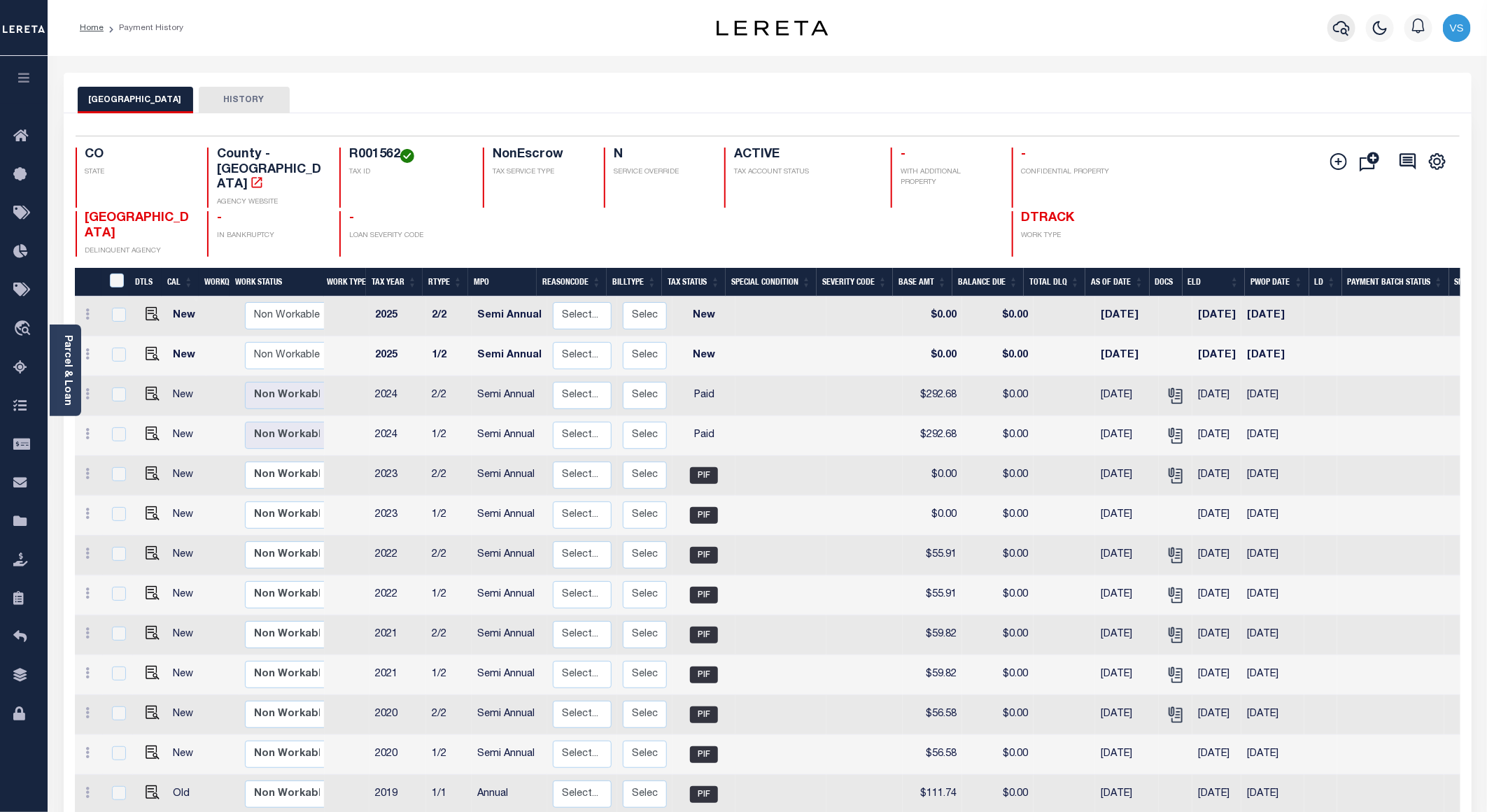
click at [1340, 24] on icon "button" at bounding box center [1341, 27] width 17 height 17
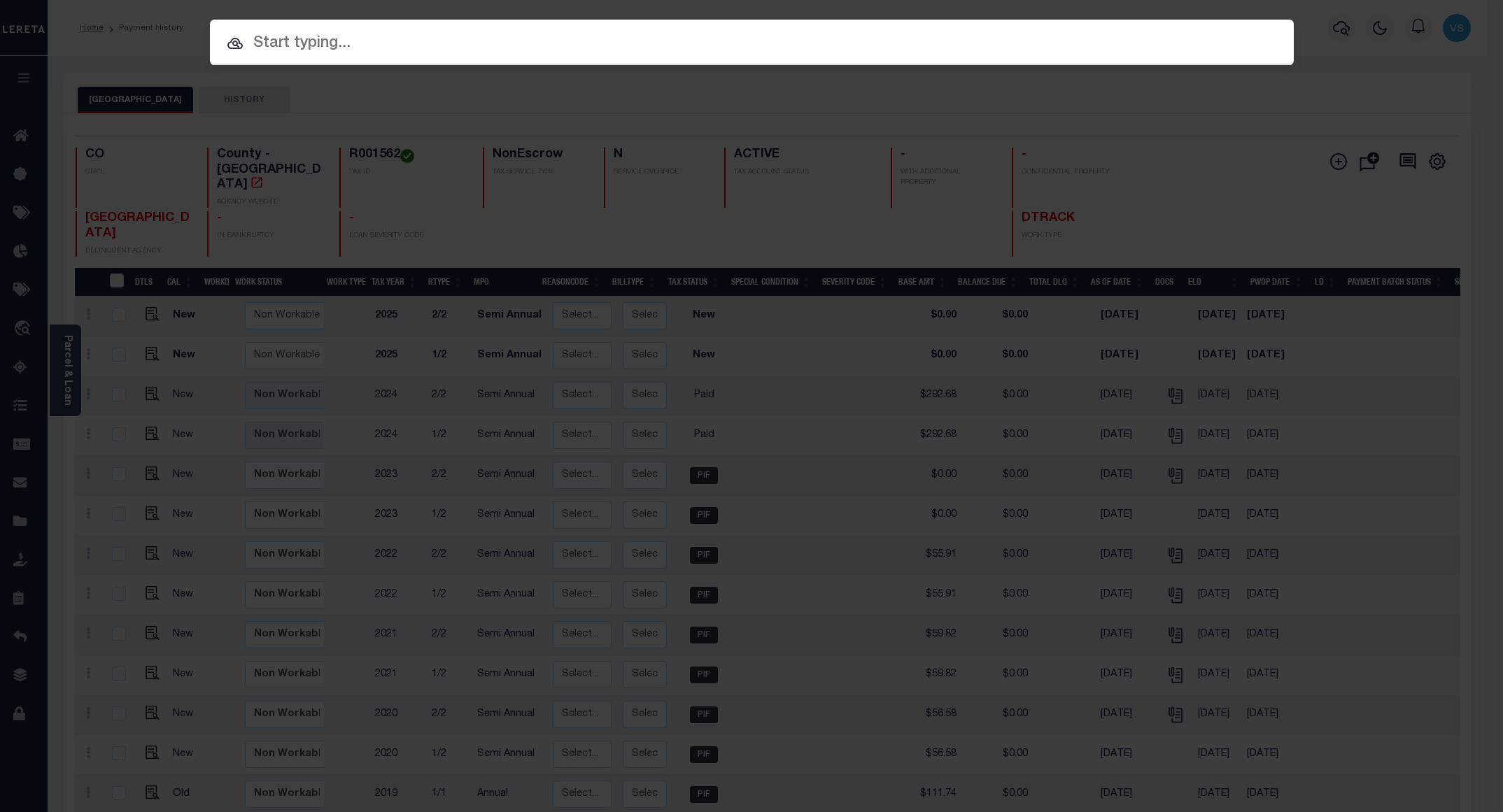
paste input "12035600515302"
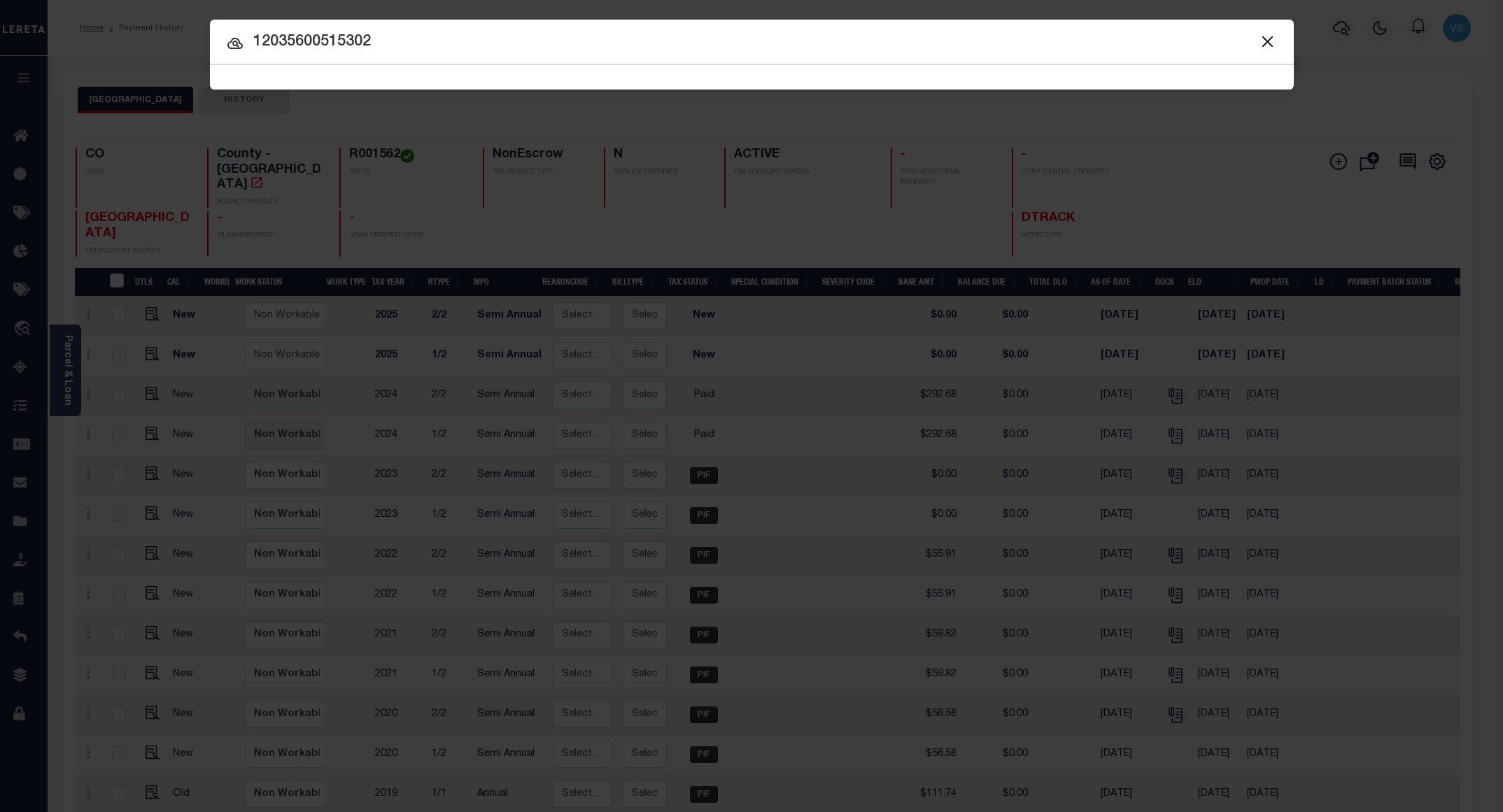
type input "12035600515302"
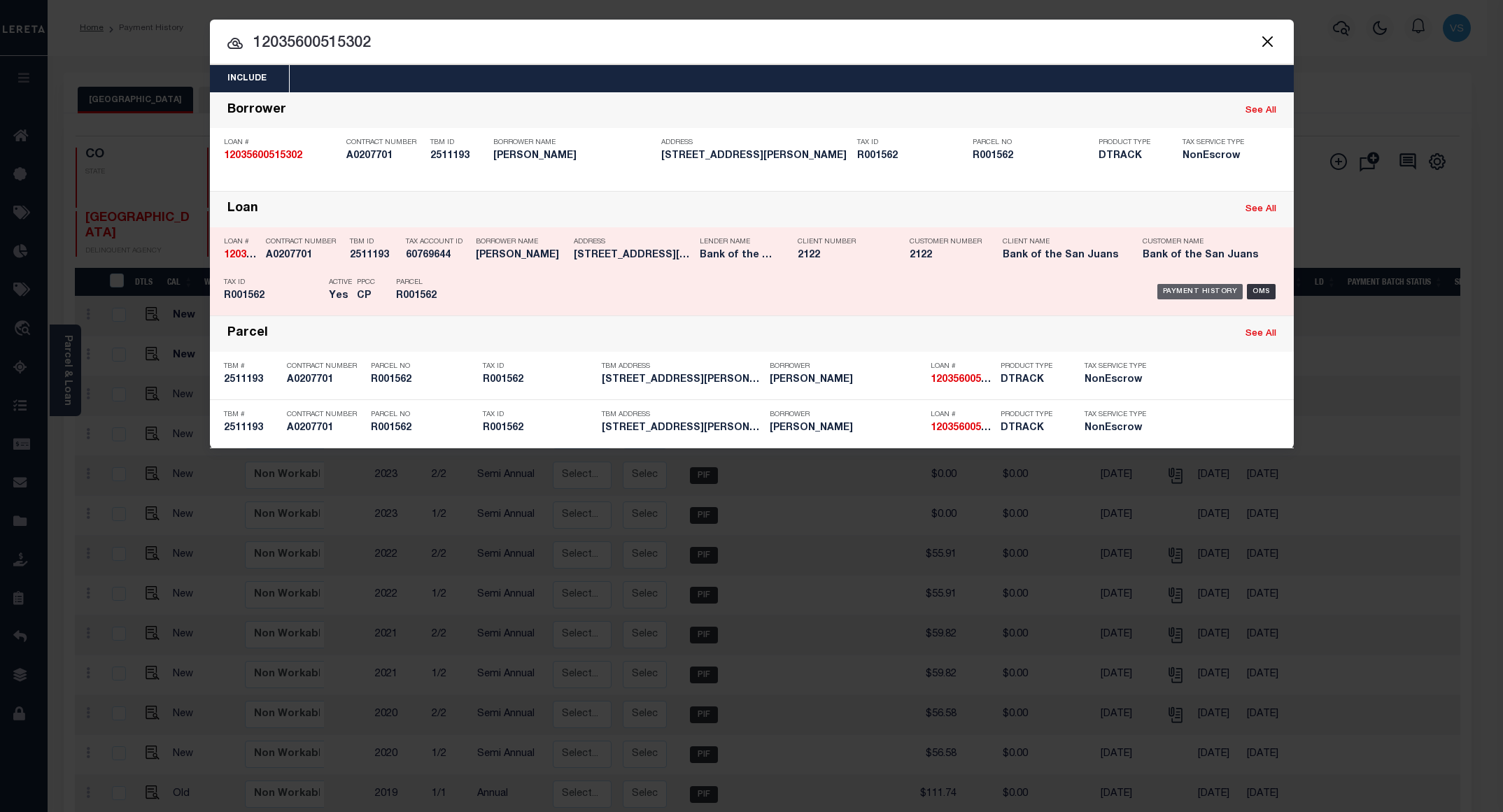
click at [1191, 291] on div "Payment History" at bounding box center [1200, 291] width 86 height 15
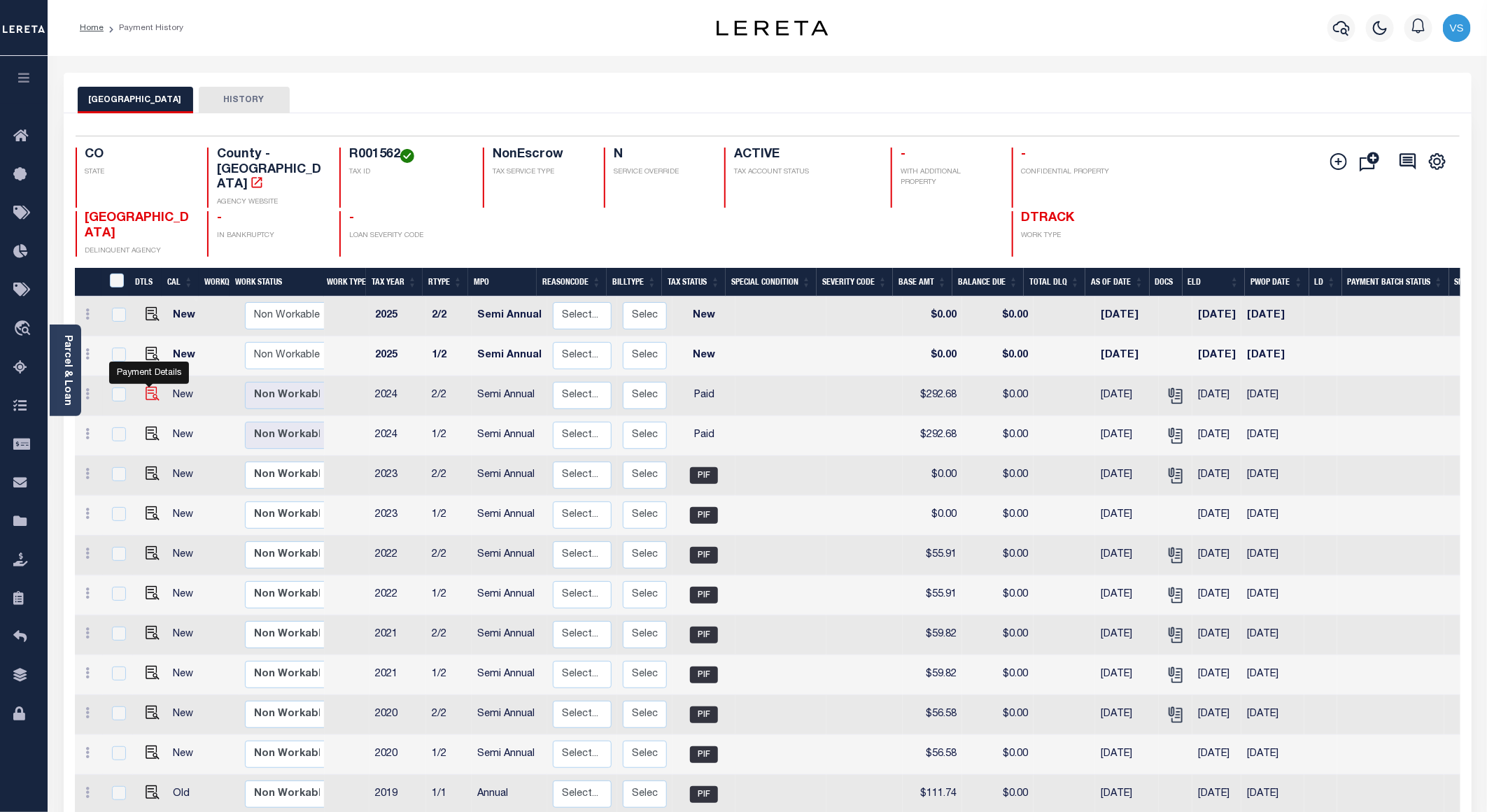
click at [151, 387] on img "" at bounding box center [152, 393] width 14 height 14
checkbox input "true"
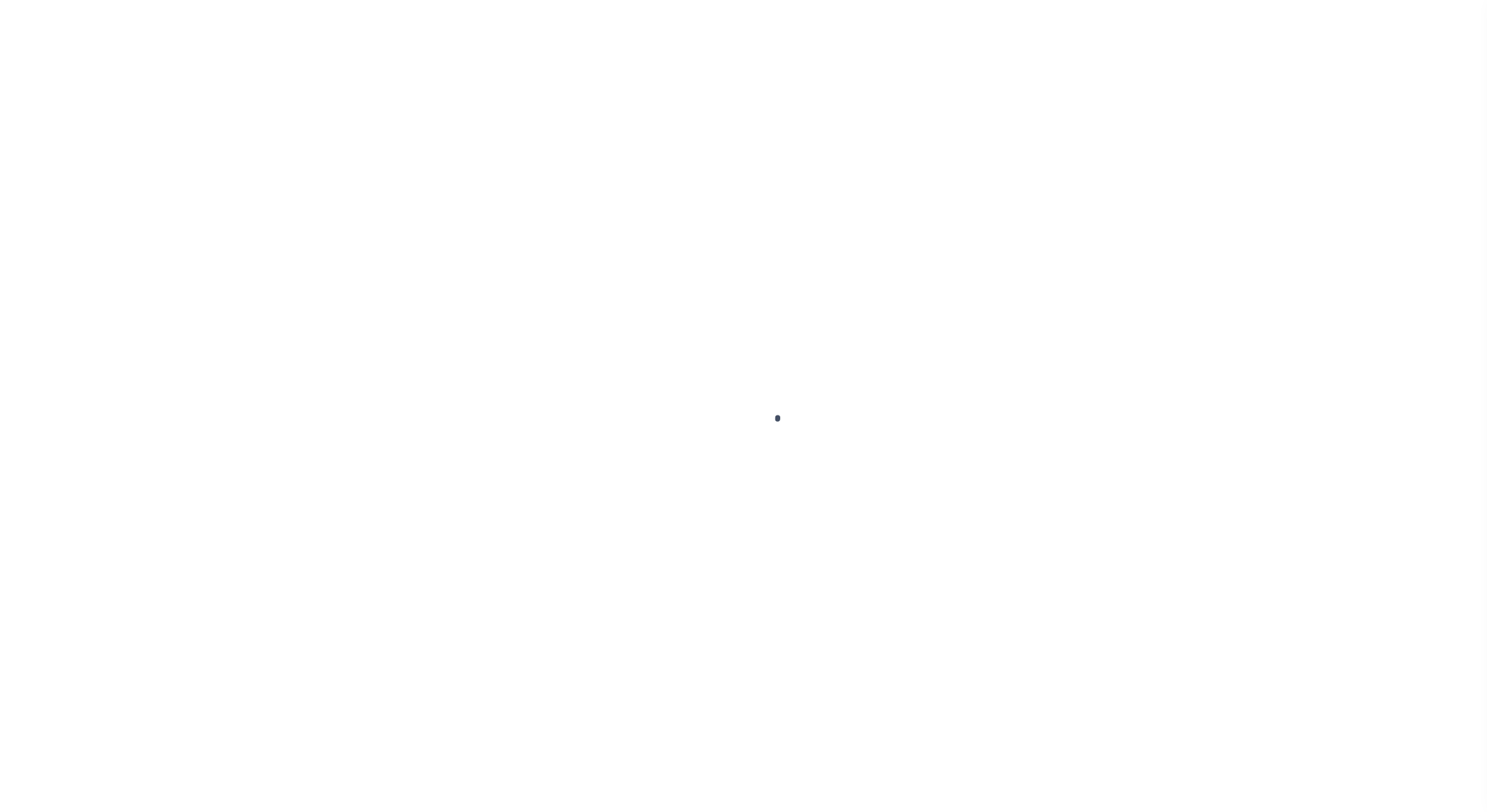
select select "PYD"
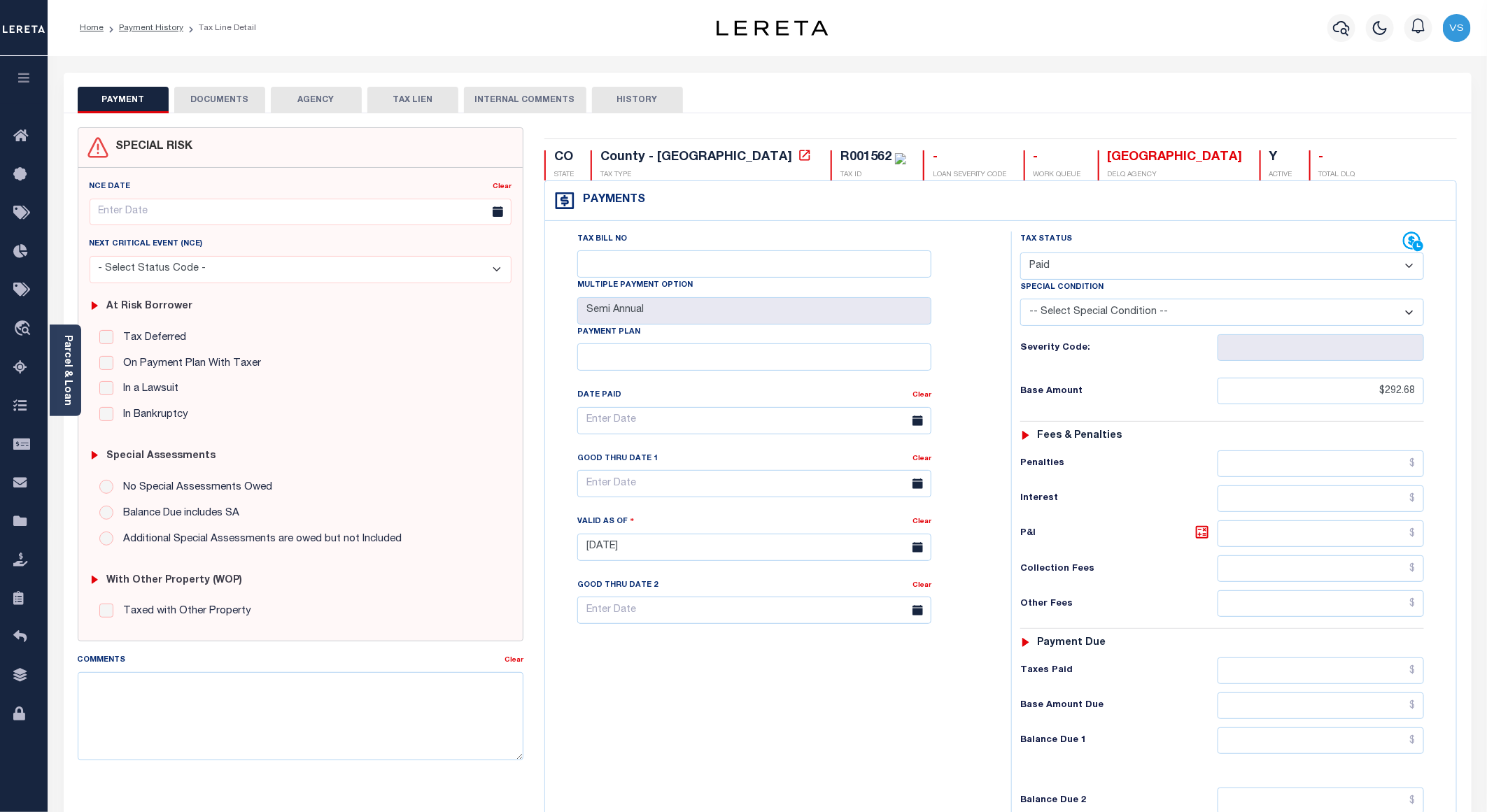
click at [206, 97] on button "DOCUMENTS" at bounding box center [220, 100] width 91 height 27
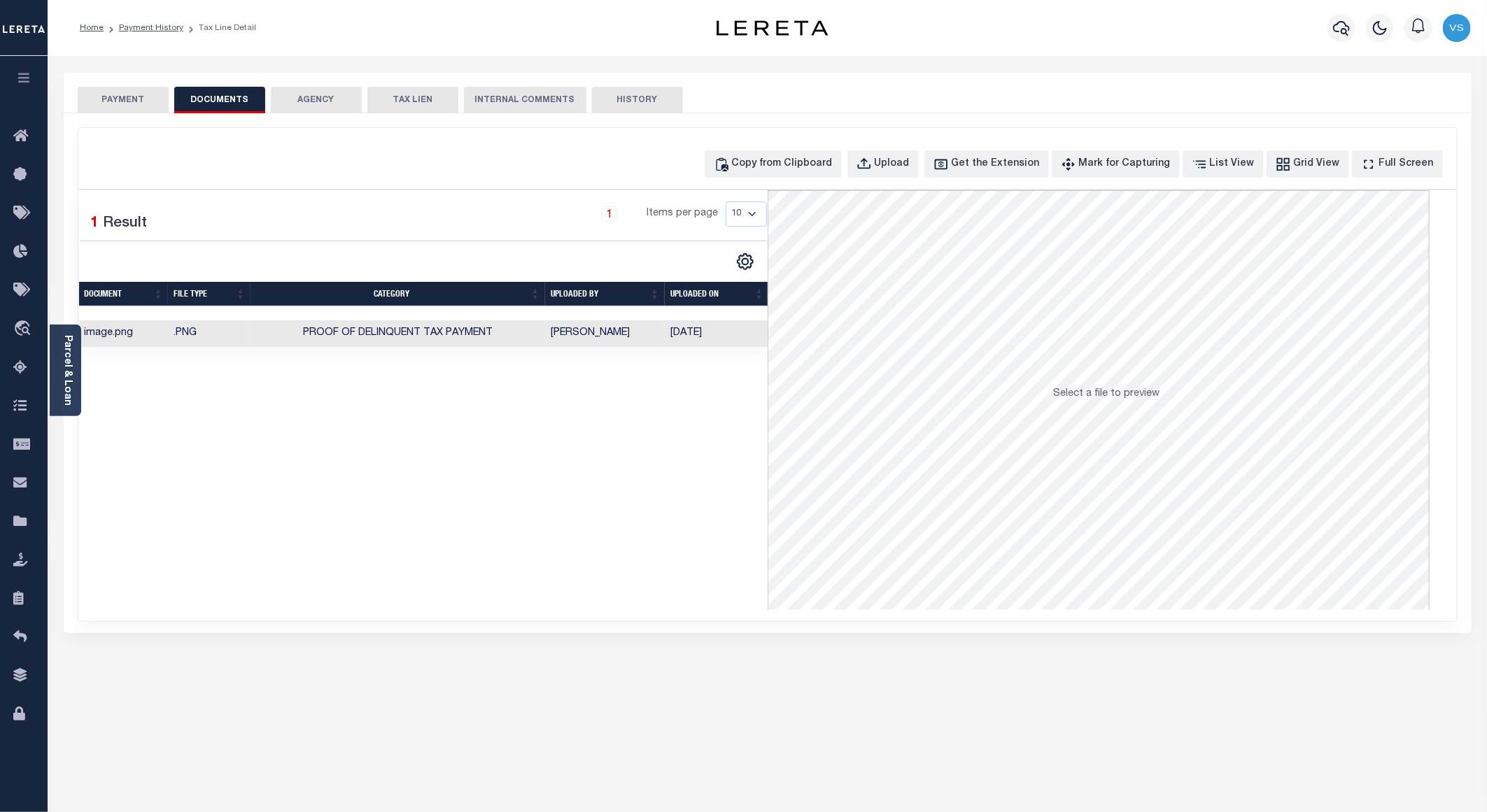
click at [101, 98] on button "PAYMENT" at bounding box center [123, 100] width 91 height 27
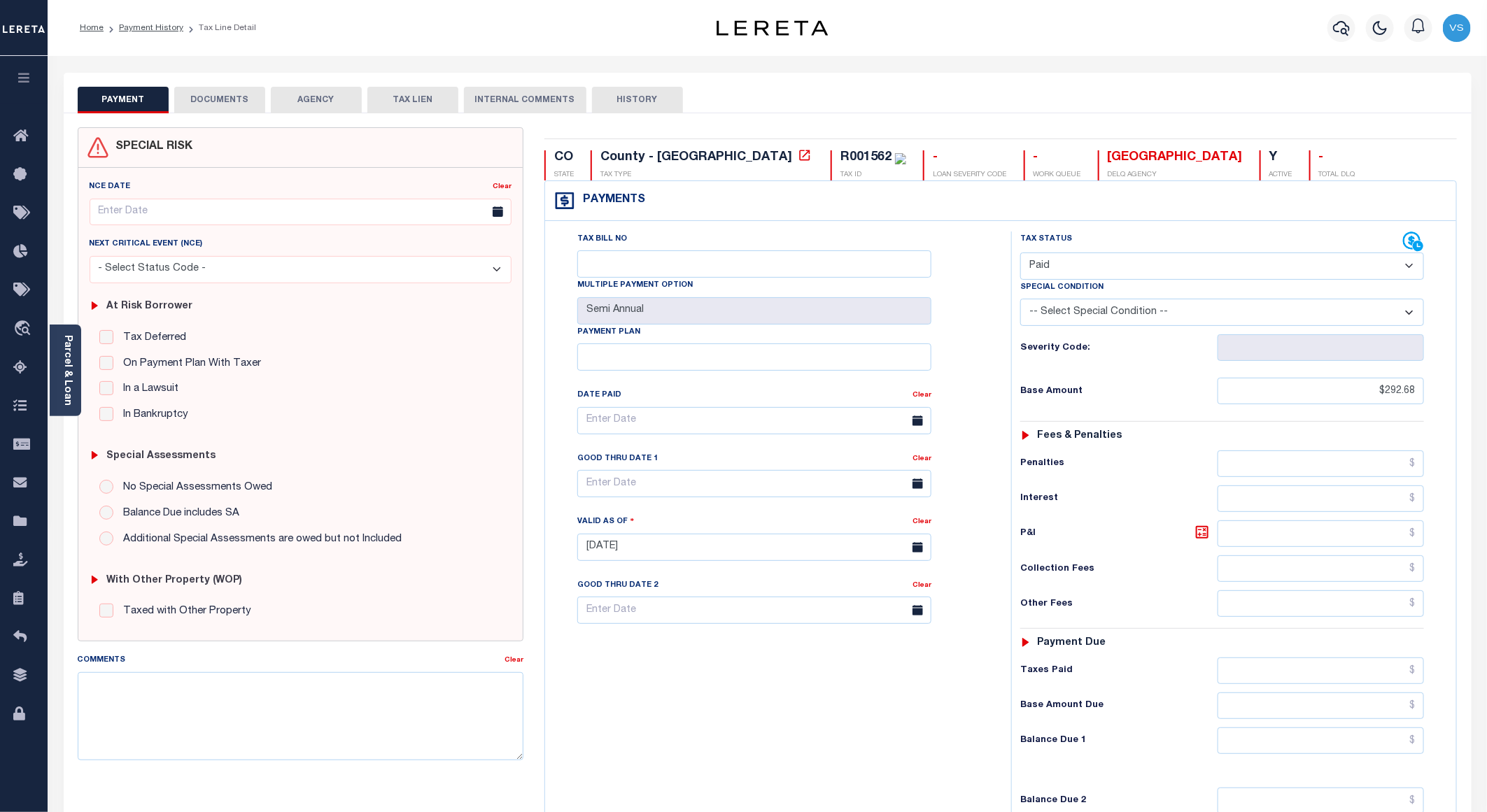
click at [214, 91] on button "DOCUMENTS" at bounding box center [220, 100] width 91 height 27
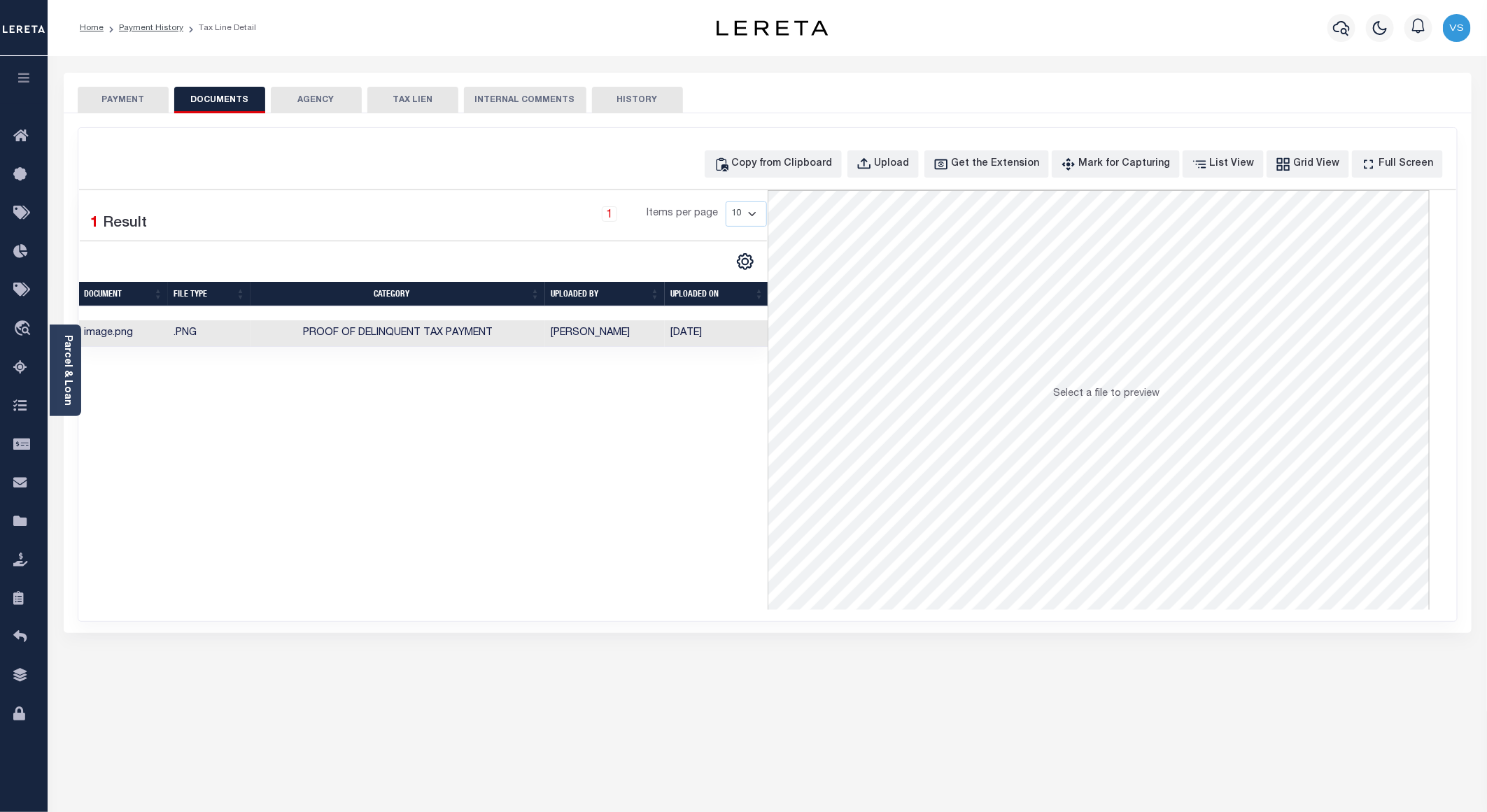
click at [101, 103] on button "PAYMENT" at bounding box center [123, 100] width 91 height 27
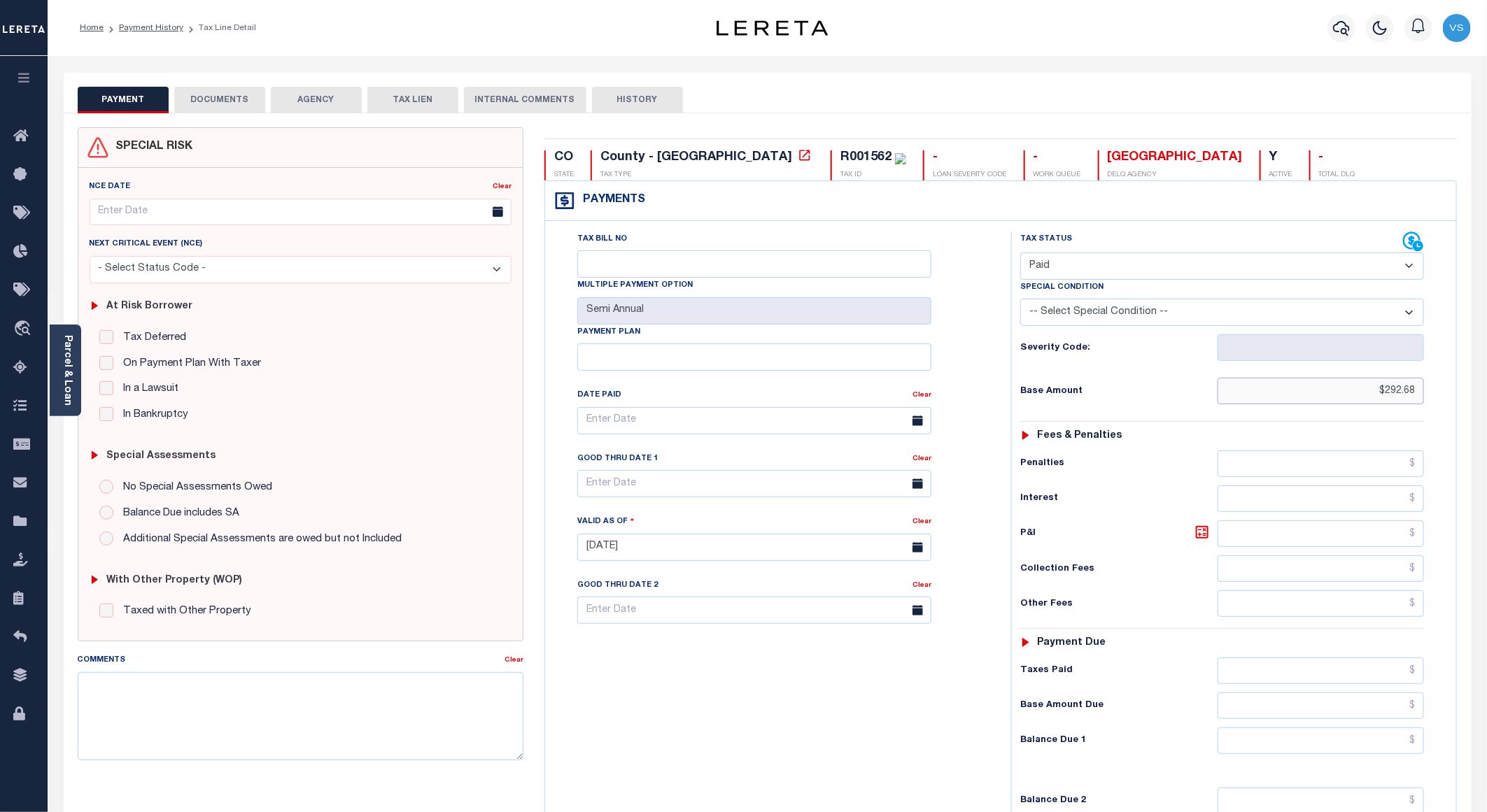
drag, startPoint x: 1418, startPoint y: 397, endPoint x: 1347, endPoint y: 393, distance: 71.1
click at [1347, 393] on input "$292.68" at bounding box center [1321, 390] width 206 height 27
paste input "60.66"
type input "$60.66"
click at [203, 106] on button "DOCUMENTS" at bounding box center [220, 100] width 91 height 27
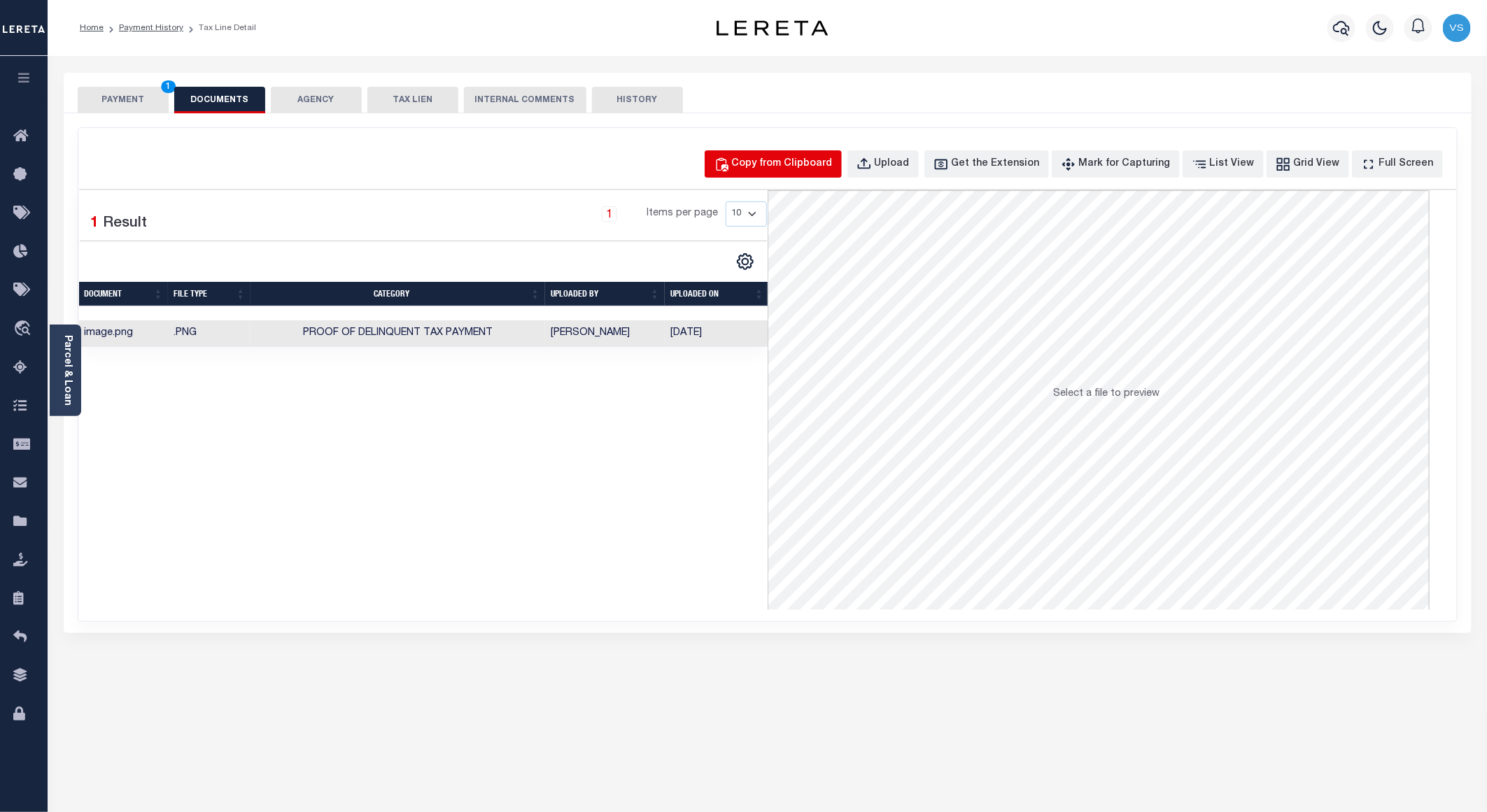
click at [771, 162] on div "Copy from Clipboard" at bounding box center [782, 164] width 101 height 15
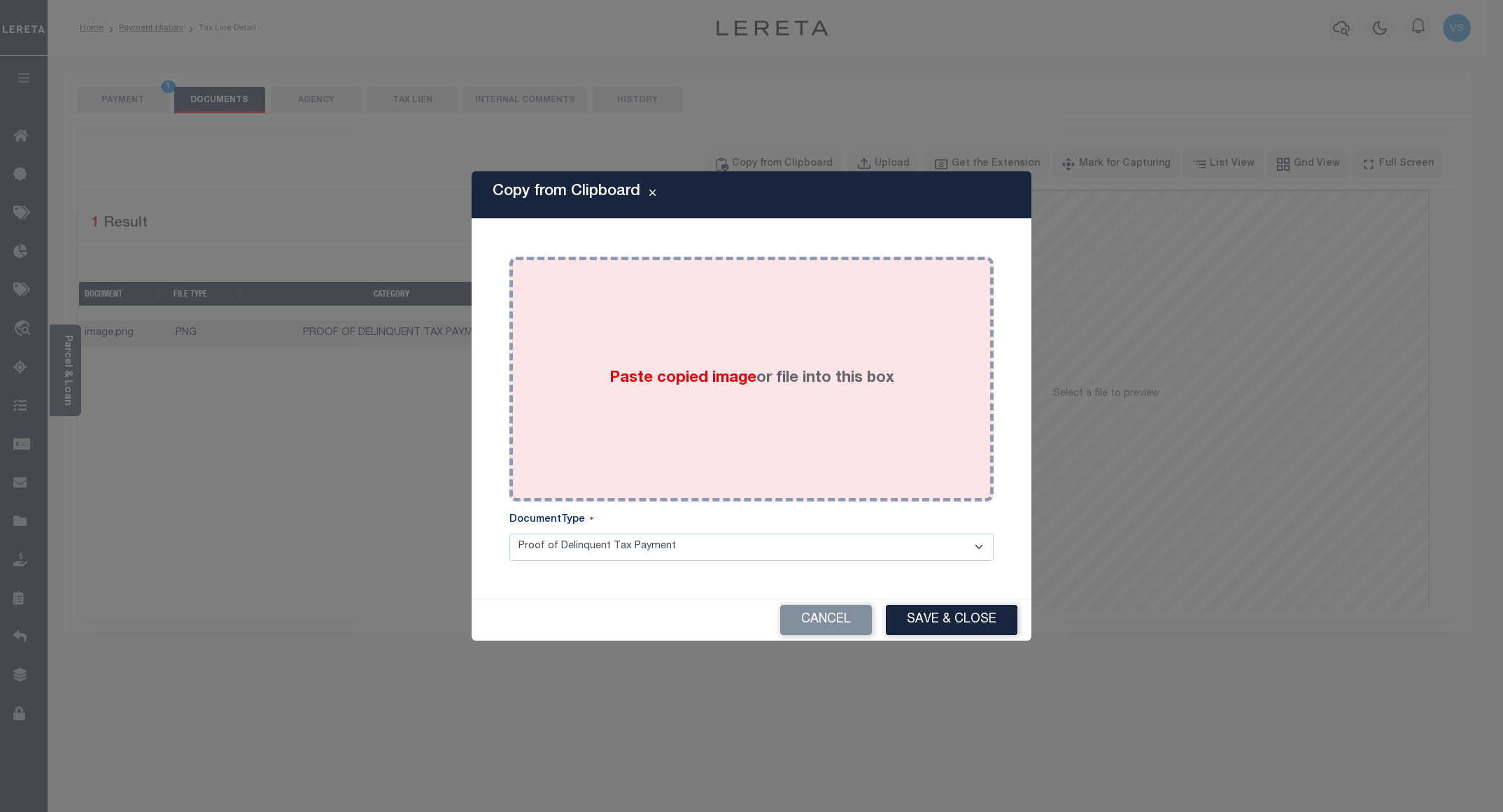
click at [668, 300] on div "Paste copied image or file into this box" at bounding box center [752, 380] width 464 height 224
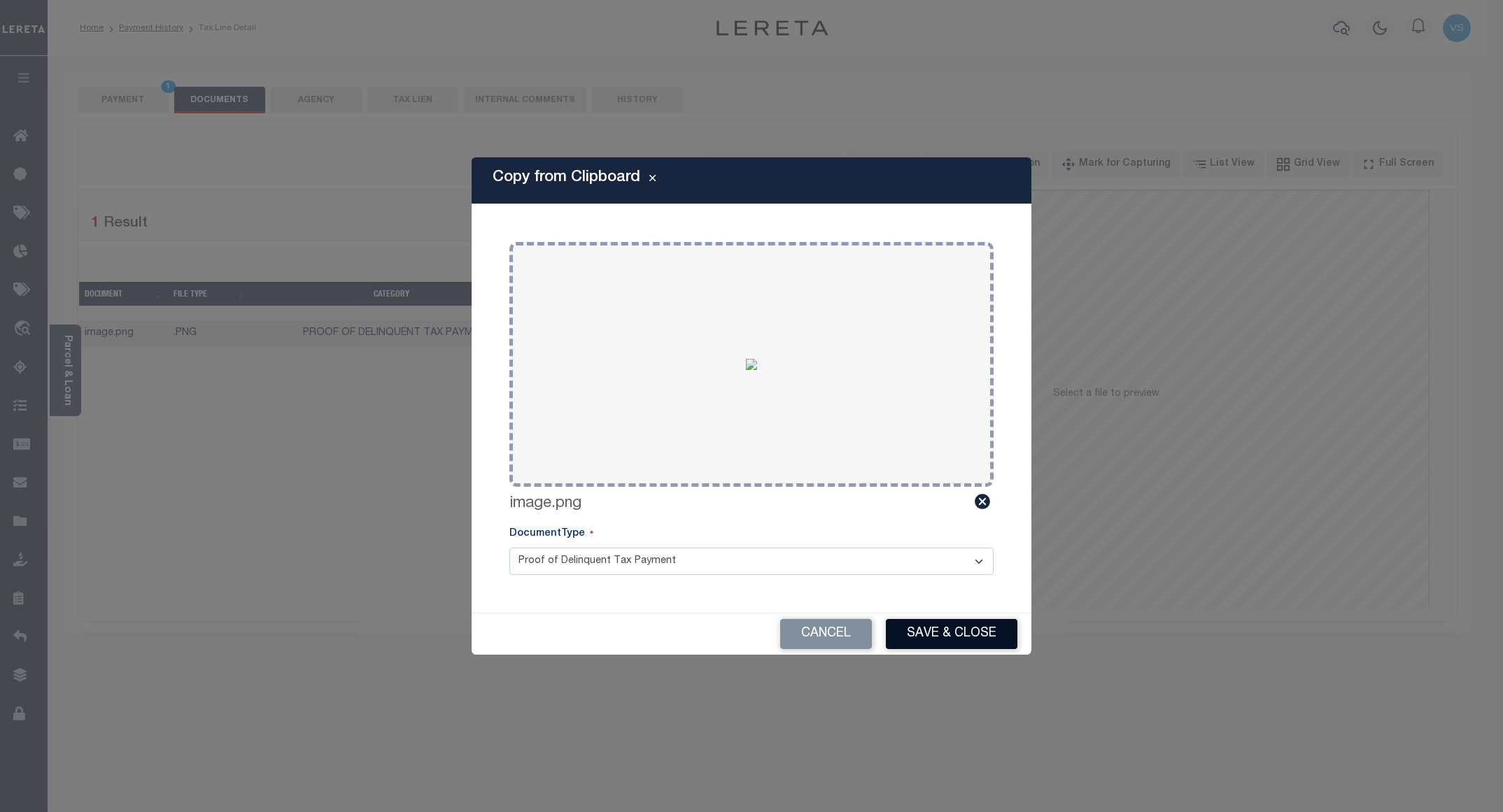
click at [912, 637] on button "Save & Close" at bounding box center [952, 634] width 132 height 30
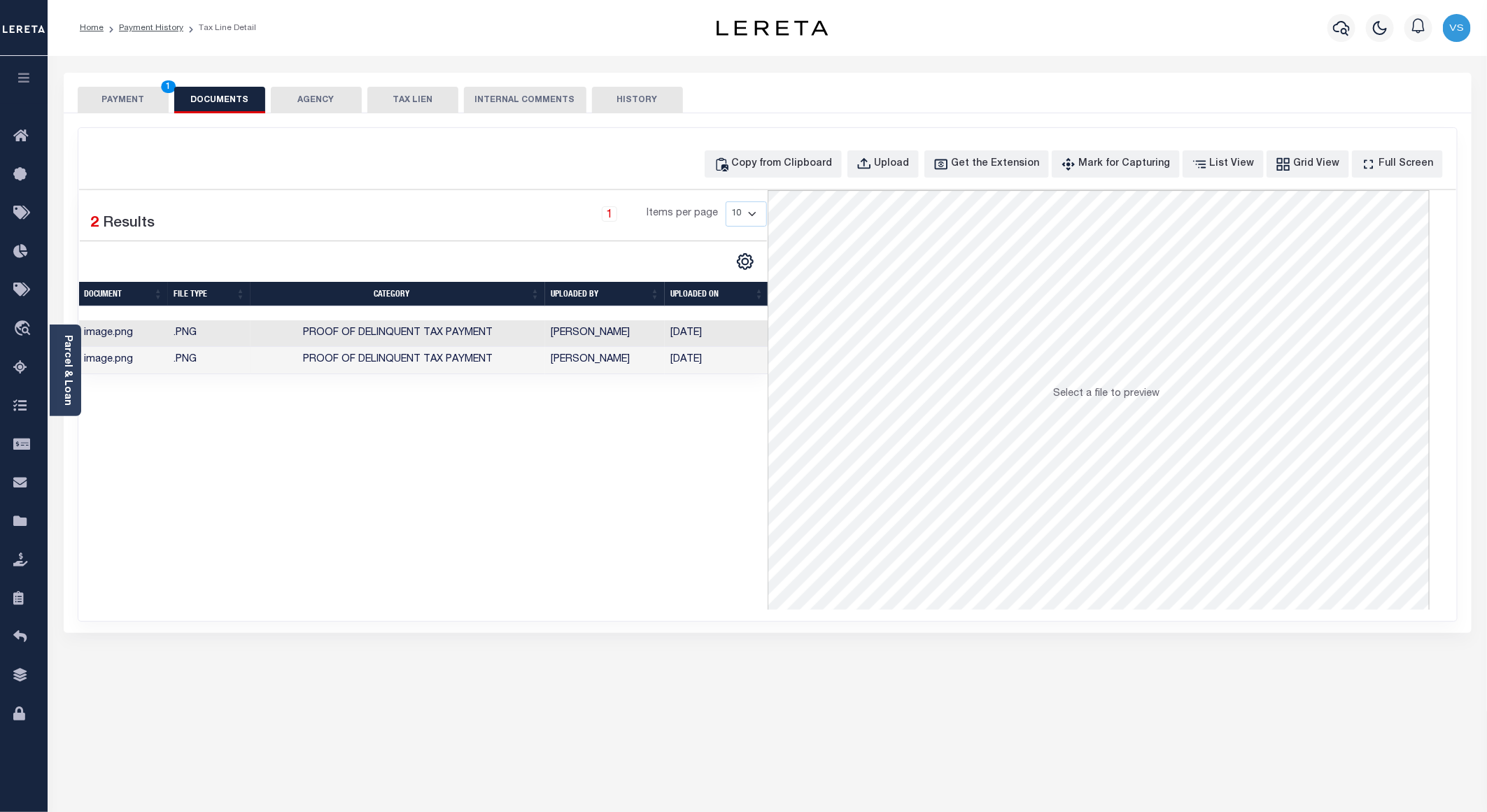
click at [129, 99] on button "PAYMENT 1" at bounding box center [123, 100] width 91 height 27
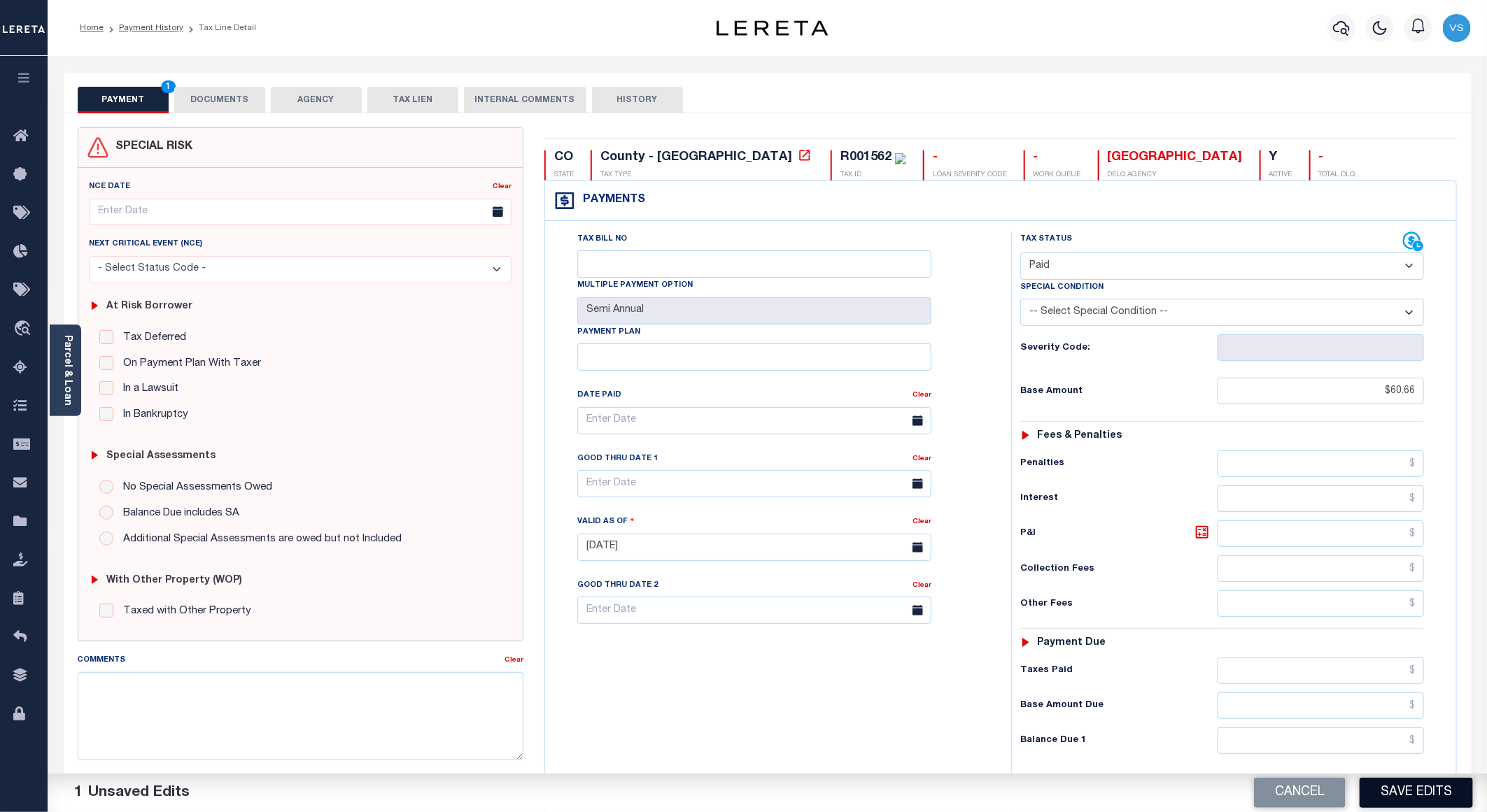
click at [1415, 781] on button "Save Edits" at bounding box center [1416, 793] width 114 height 30
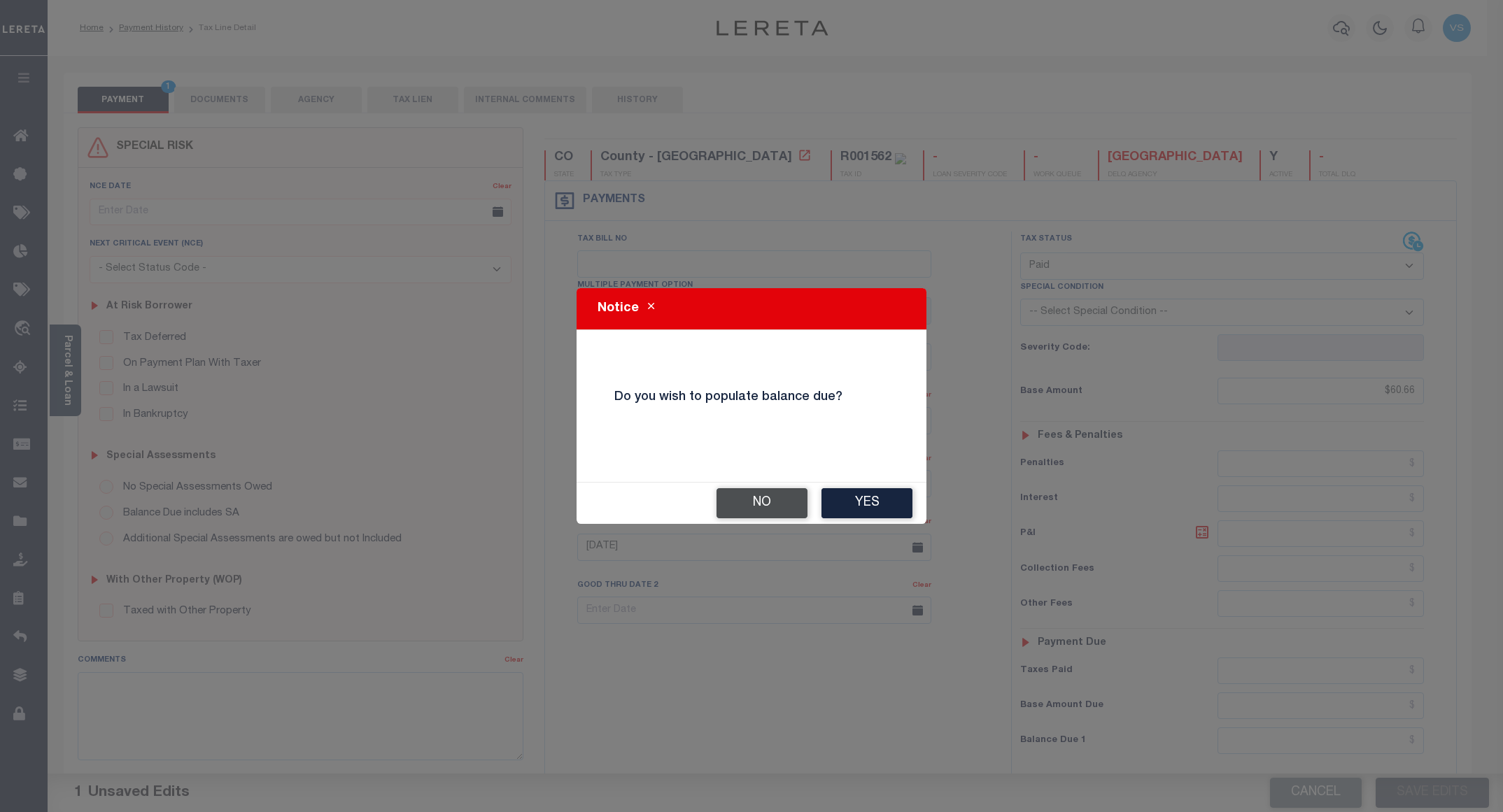
click at [768, 502] on button "No" at bounding box center [762, 503] width 91 height 30
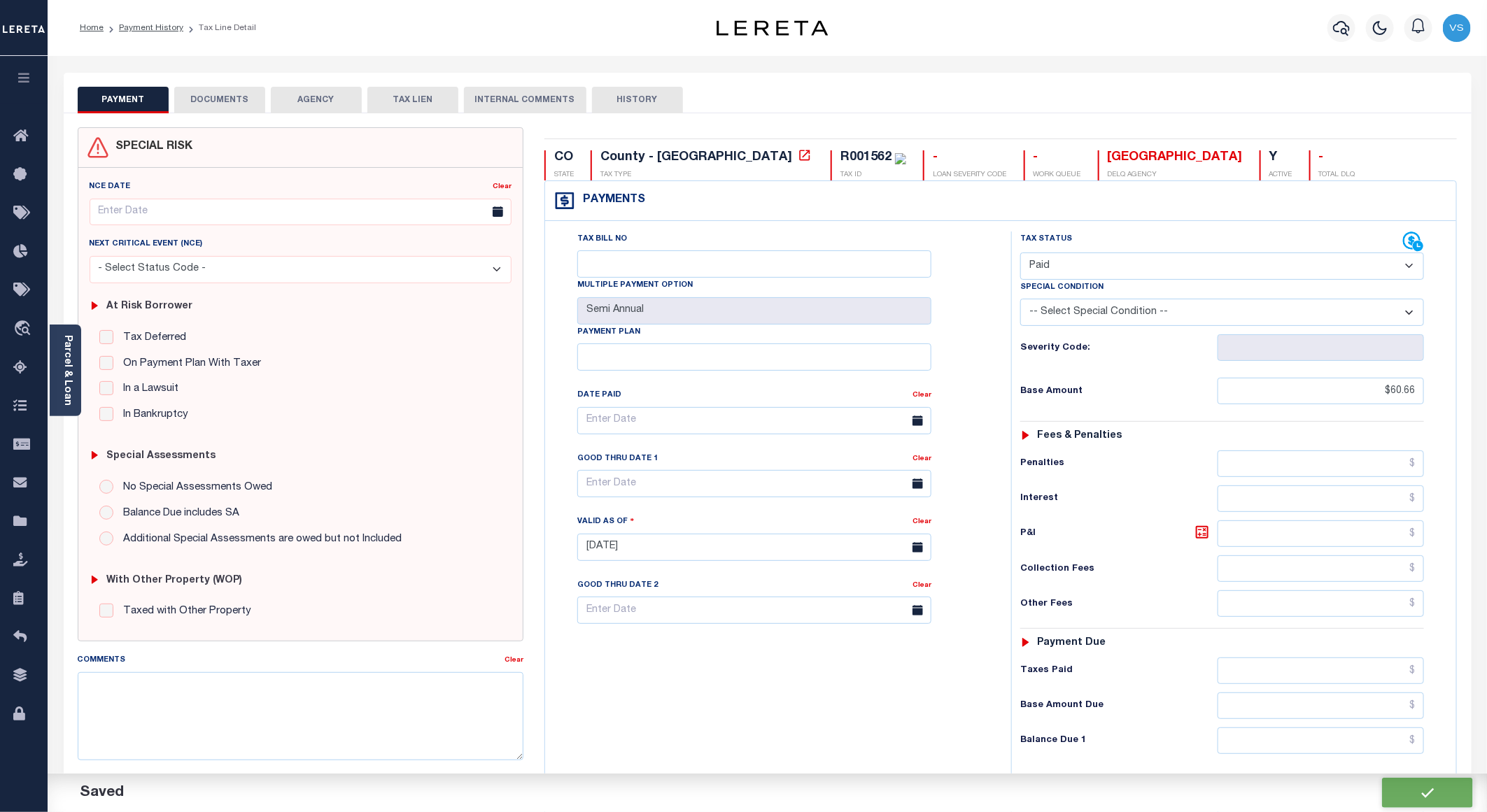
checkbox input "false"
type input "$60.66"
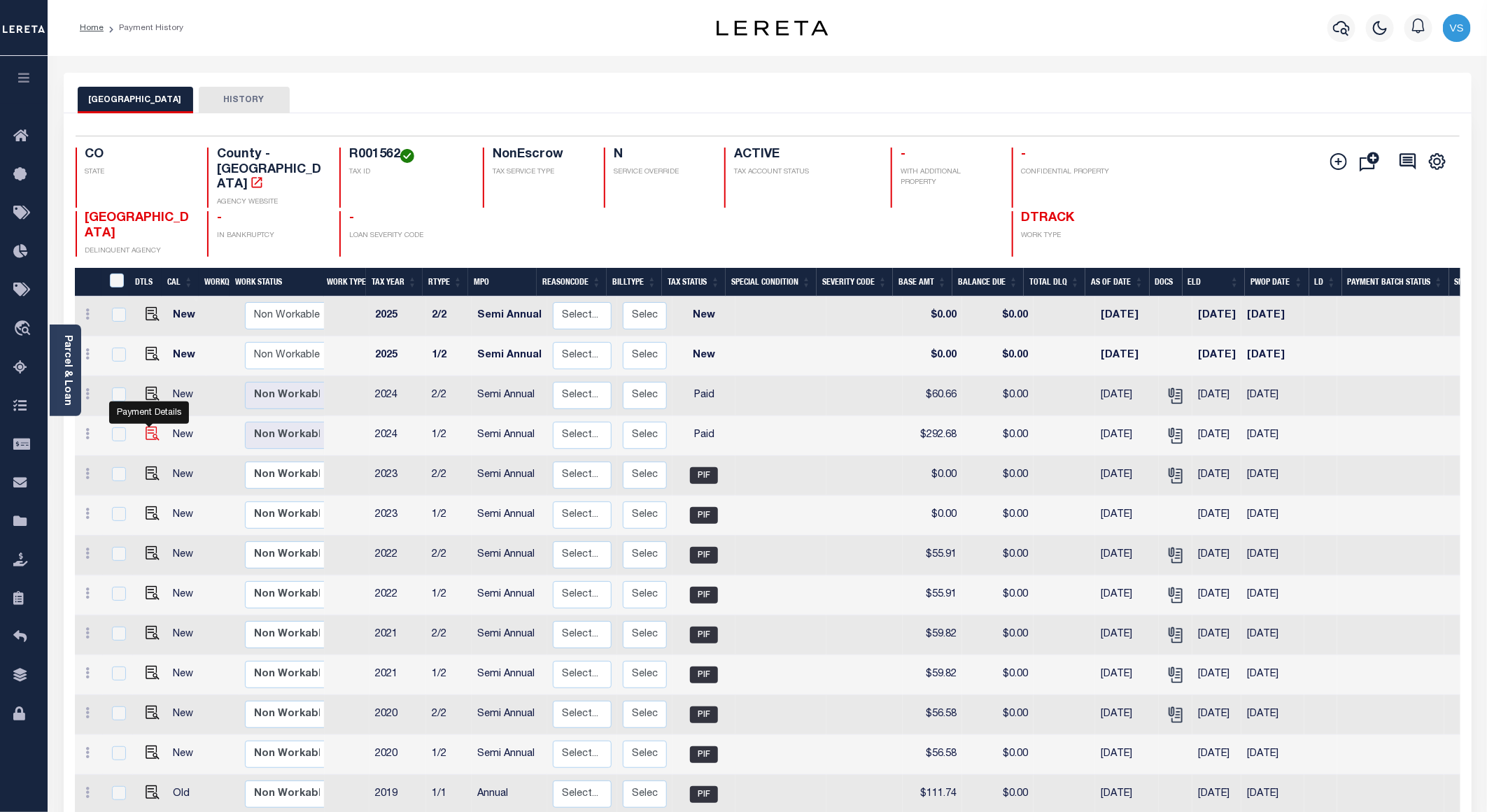
click at [153, 427] on img "" at bounding box center [152, 433] width 14 height 14
checkbox input "true"
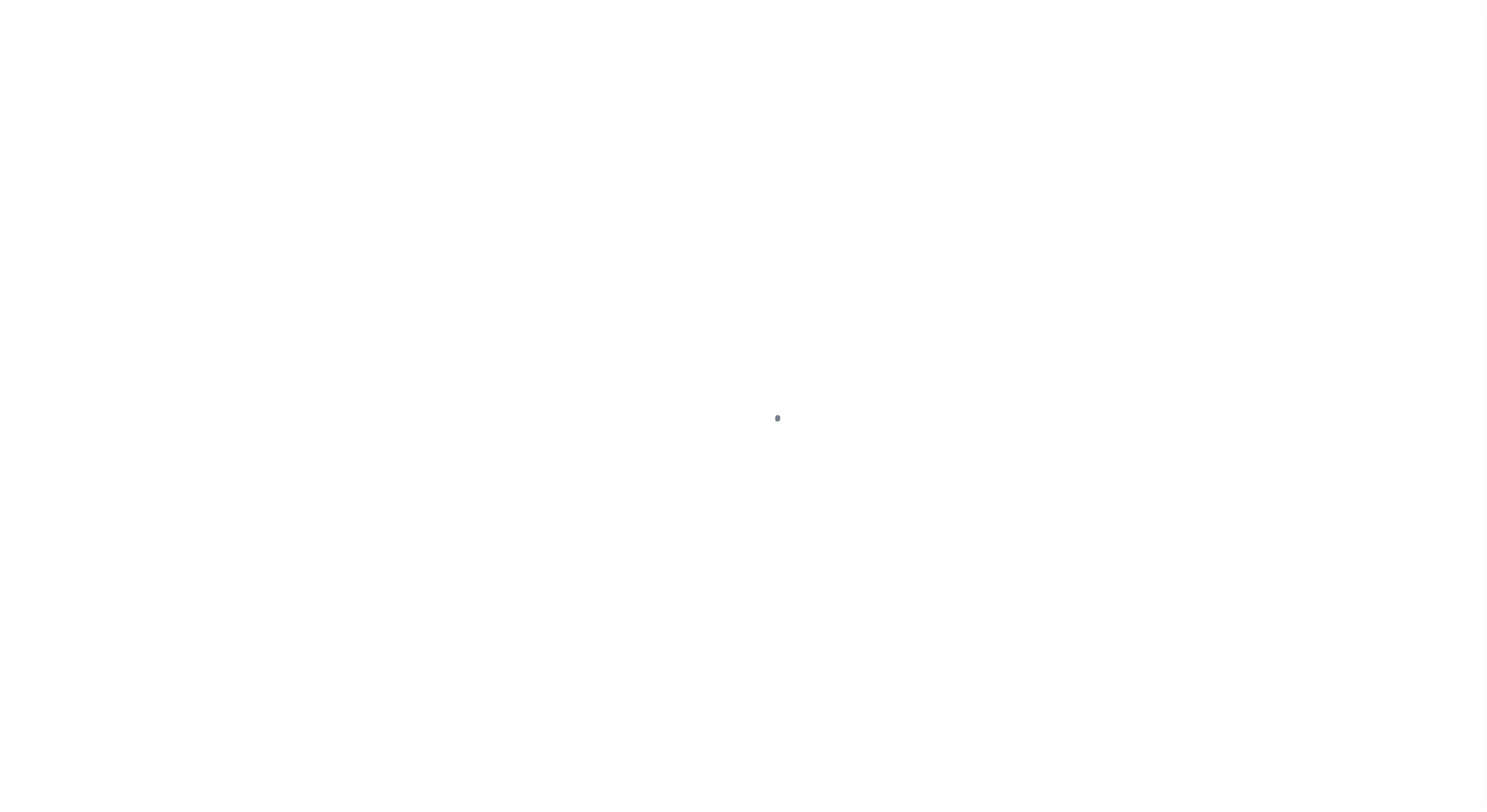
select select "PYD"
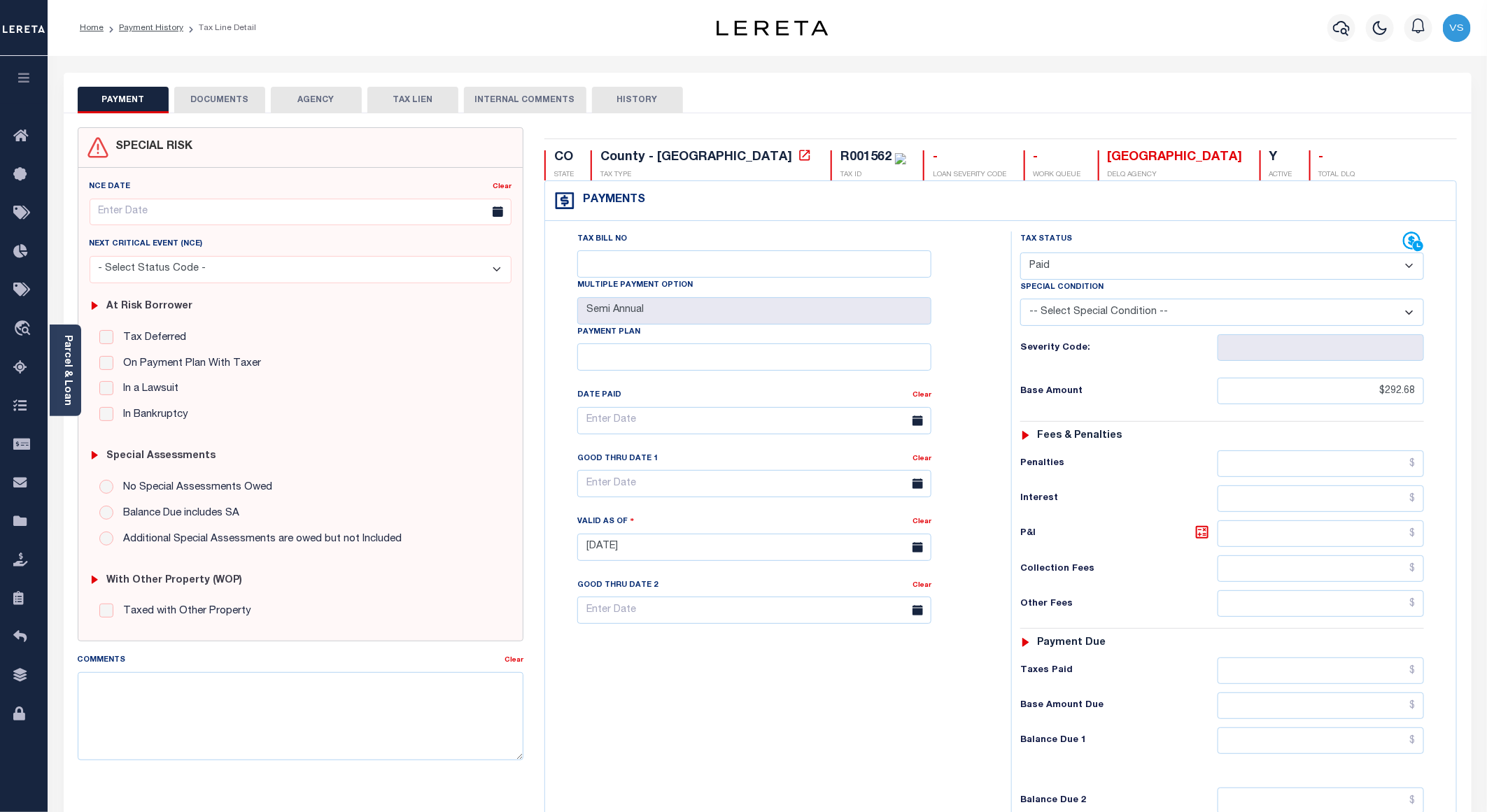
click at [221, 99] on button "DOCUMENTS" at bounding box center [220, 100] width 91 height 27
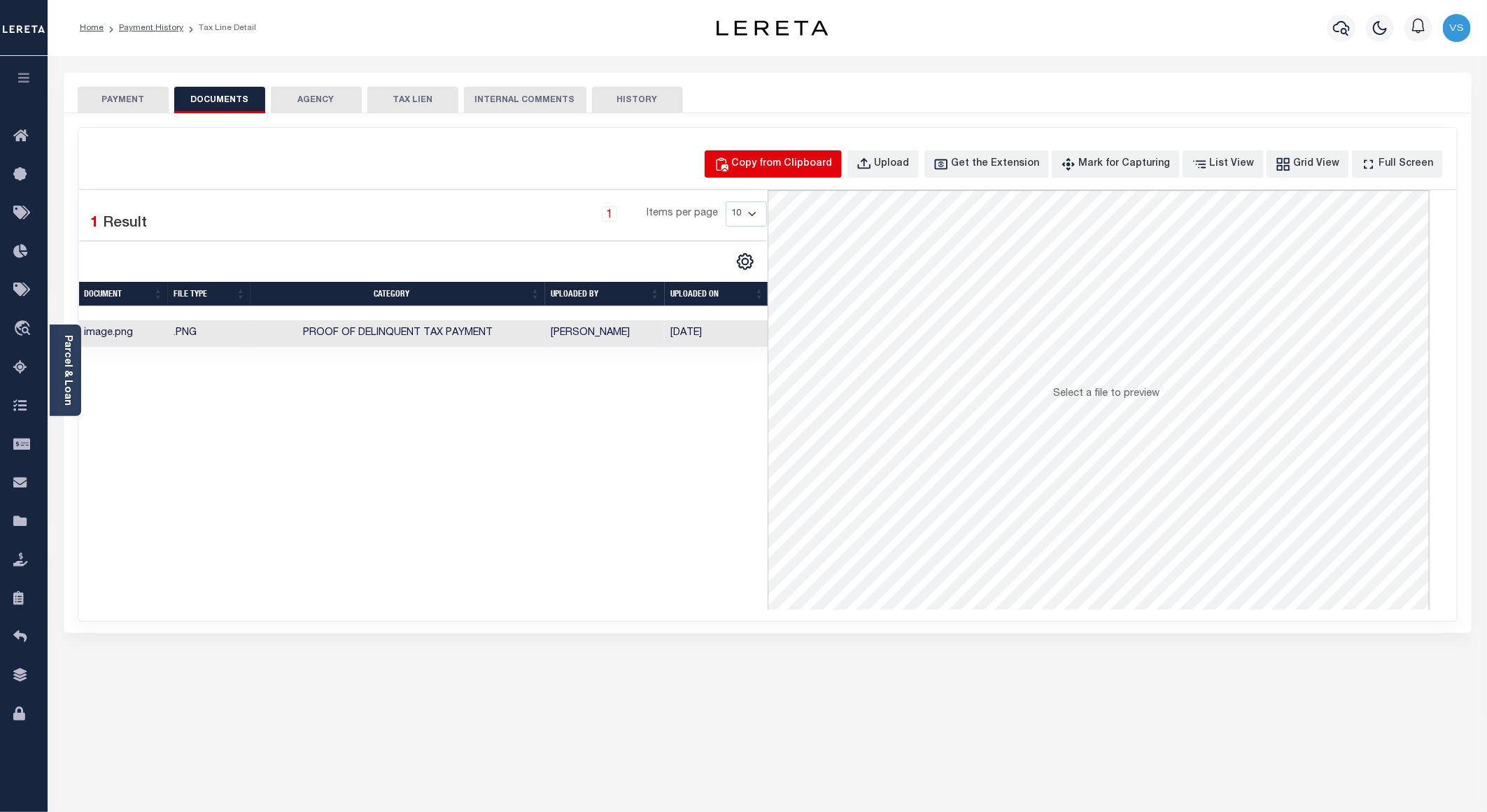
click at [780, 166] on div "Copy from Clipboard" at bounding box center [782, 164] width 101 height 15
select select "POP"
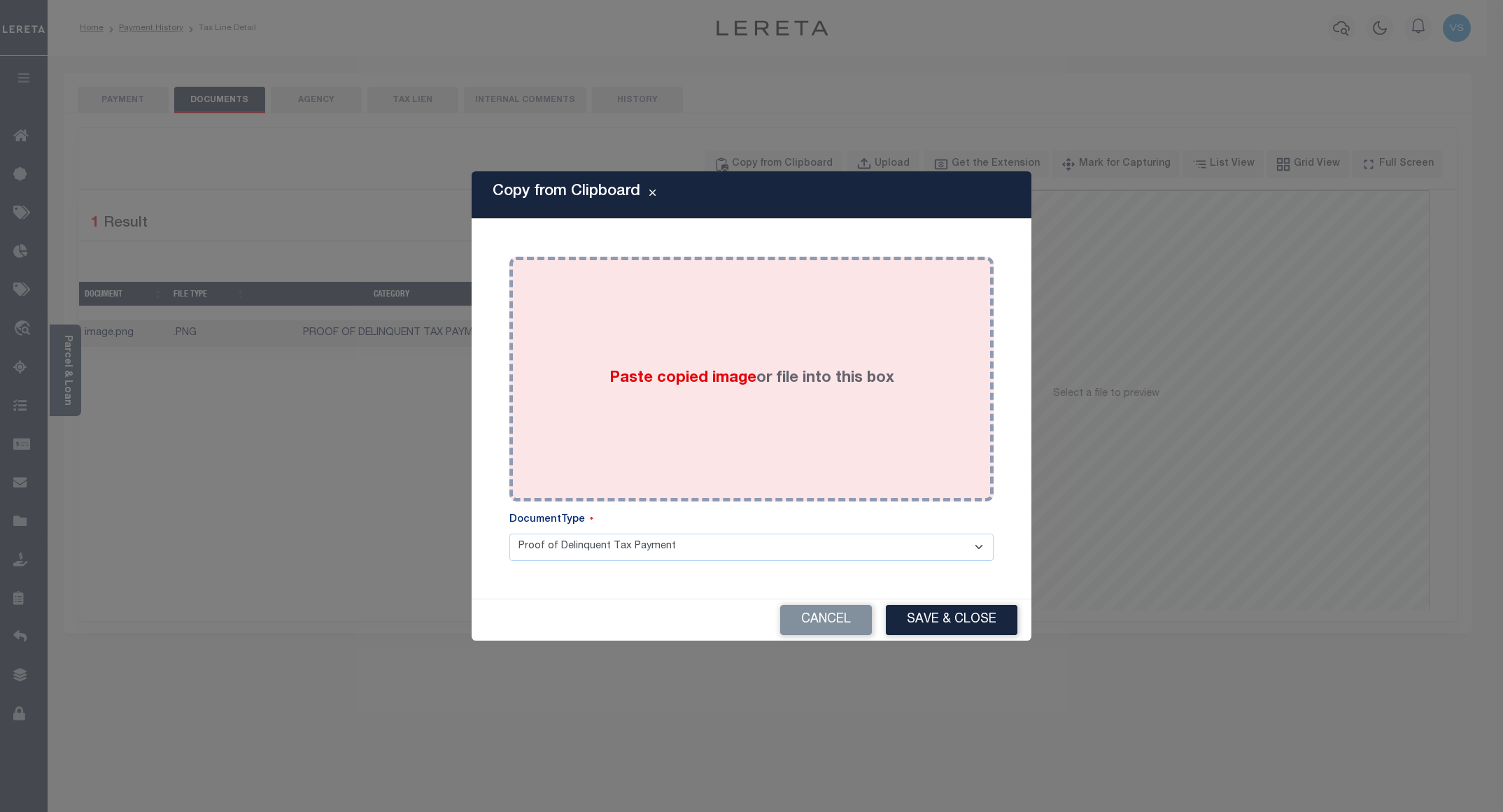
click at [569, 356] on div "Paste copied image or file into this box" at bounding box center [752, 380] width 464 height 224
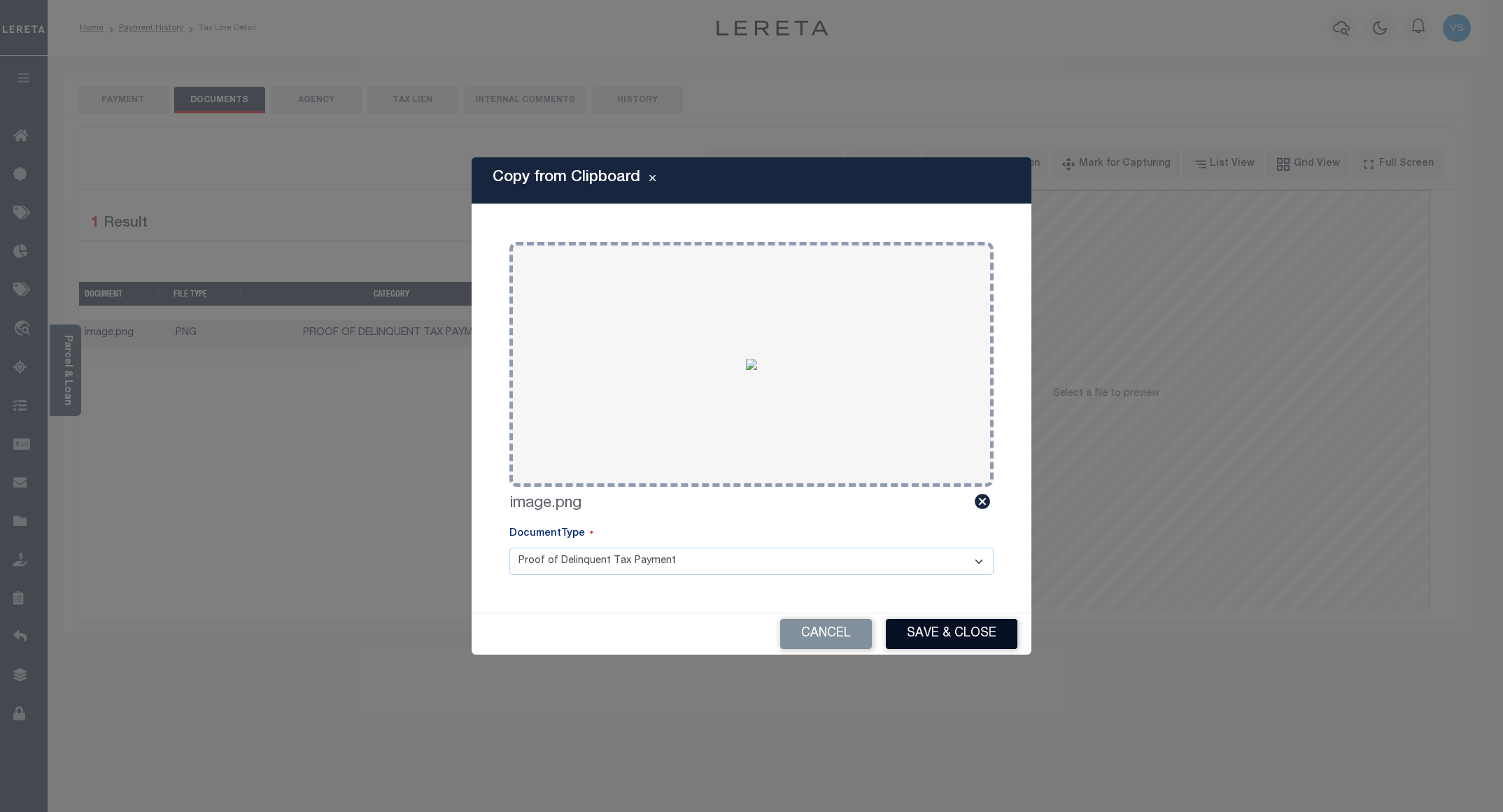
click at [928, 635] on button "Save & Close" at bounding box center [952, 634] width 132 height 30
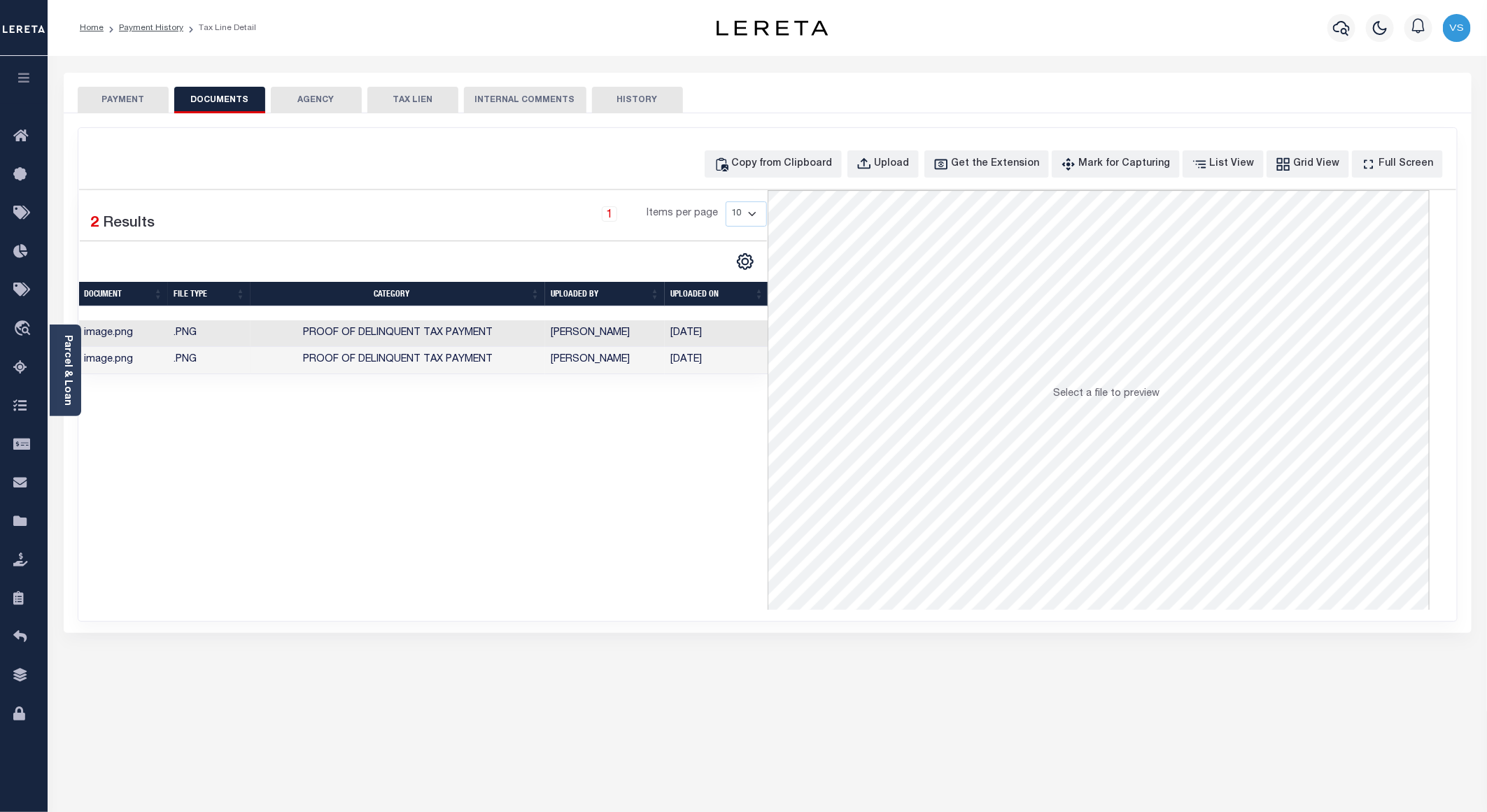
click at [132, 99] on button "PAYMENT" at bounding box center [123, 100] width 91 height 27
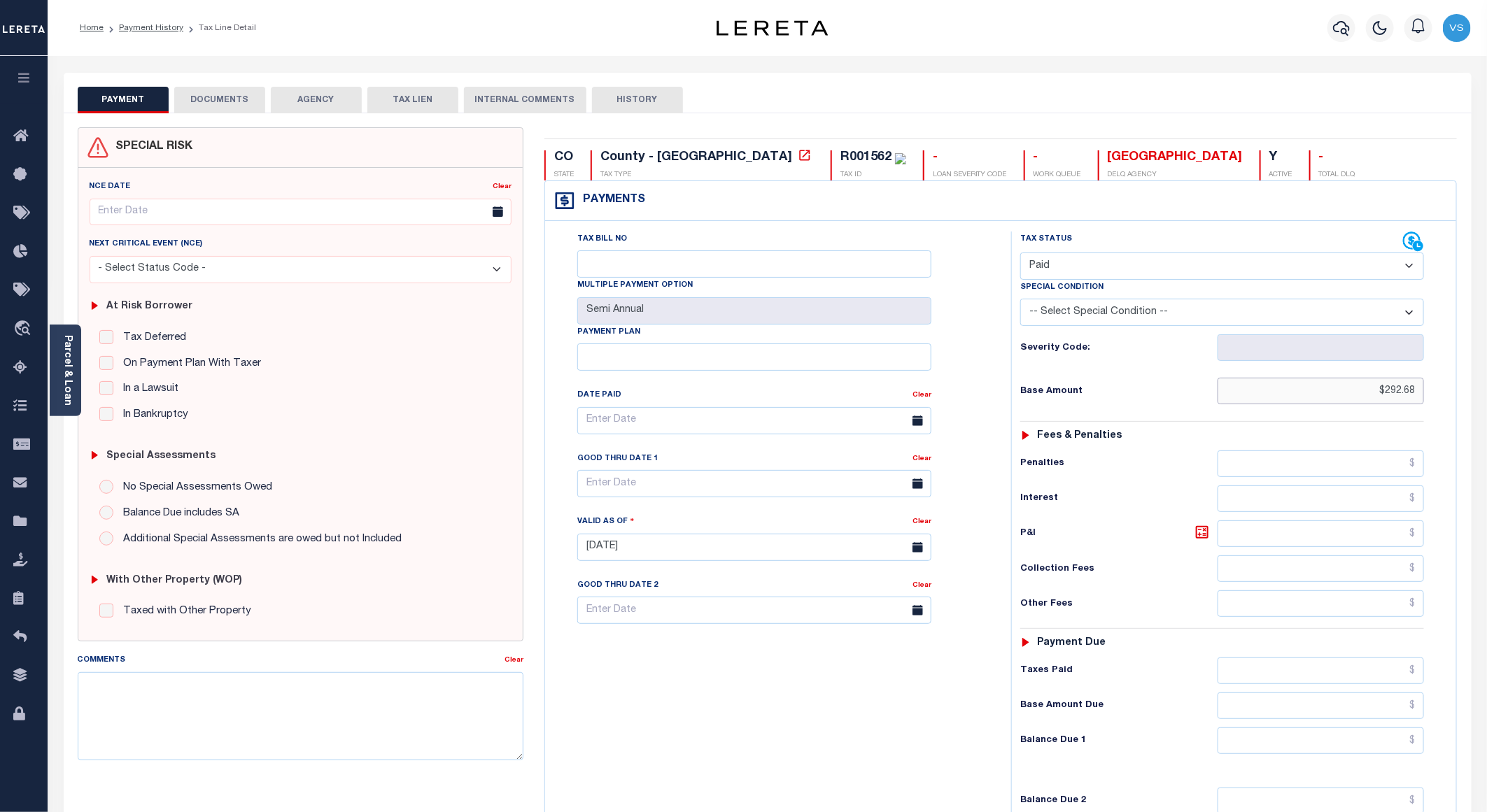
drag, startPoint x: 1414, startPoint y: 403, endPoint x: 1311, endPoint y: 393, distance: 103.5
click at [1311, 393] on input "$292.68" at bounding box center [1321, 390] width 206 height 27
paste input "60.66"
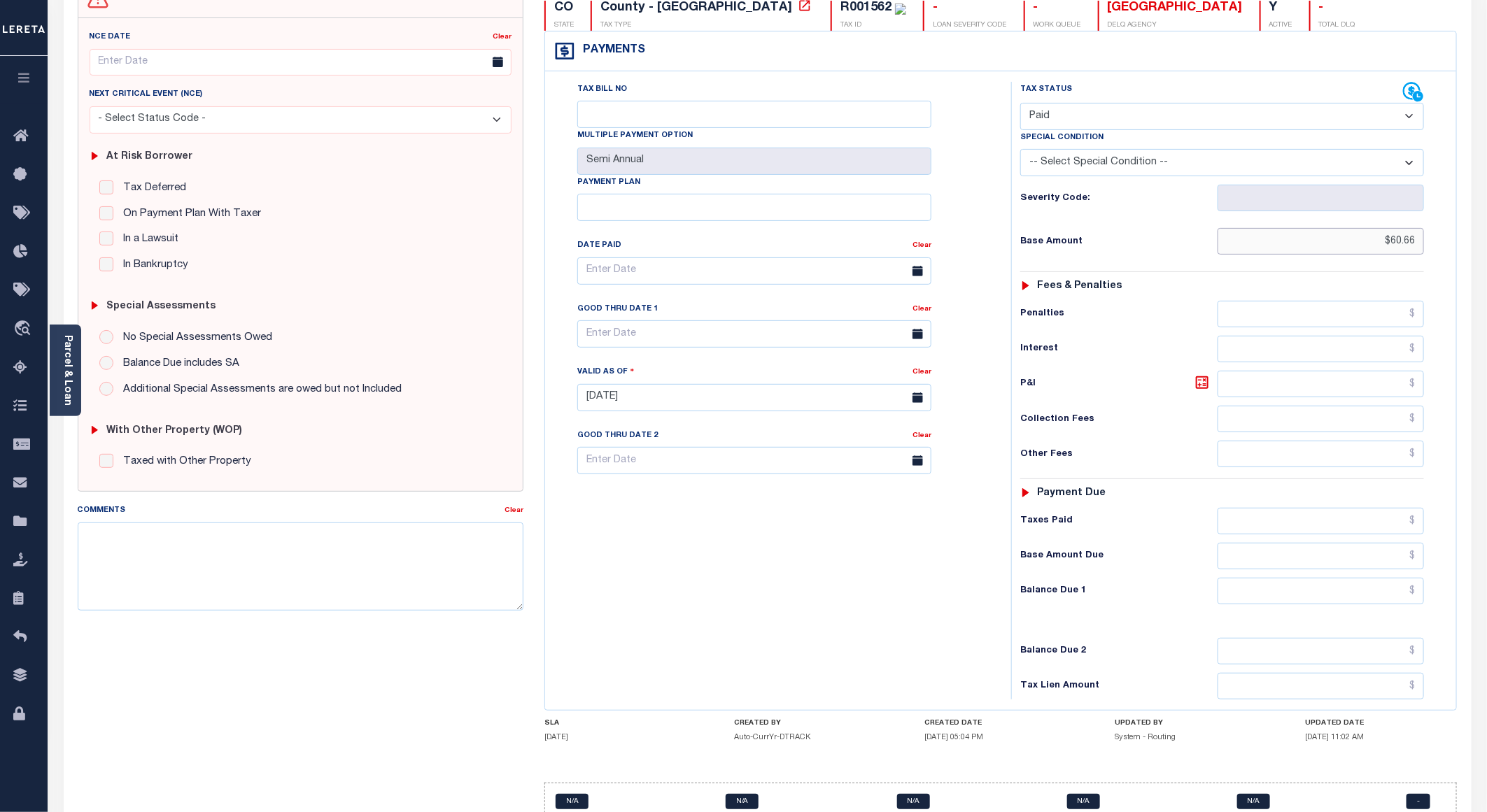
scroll to position [210, 0]
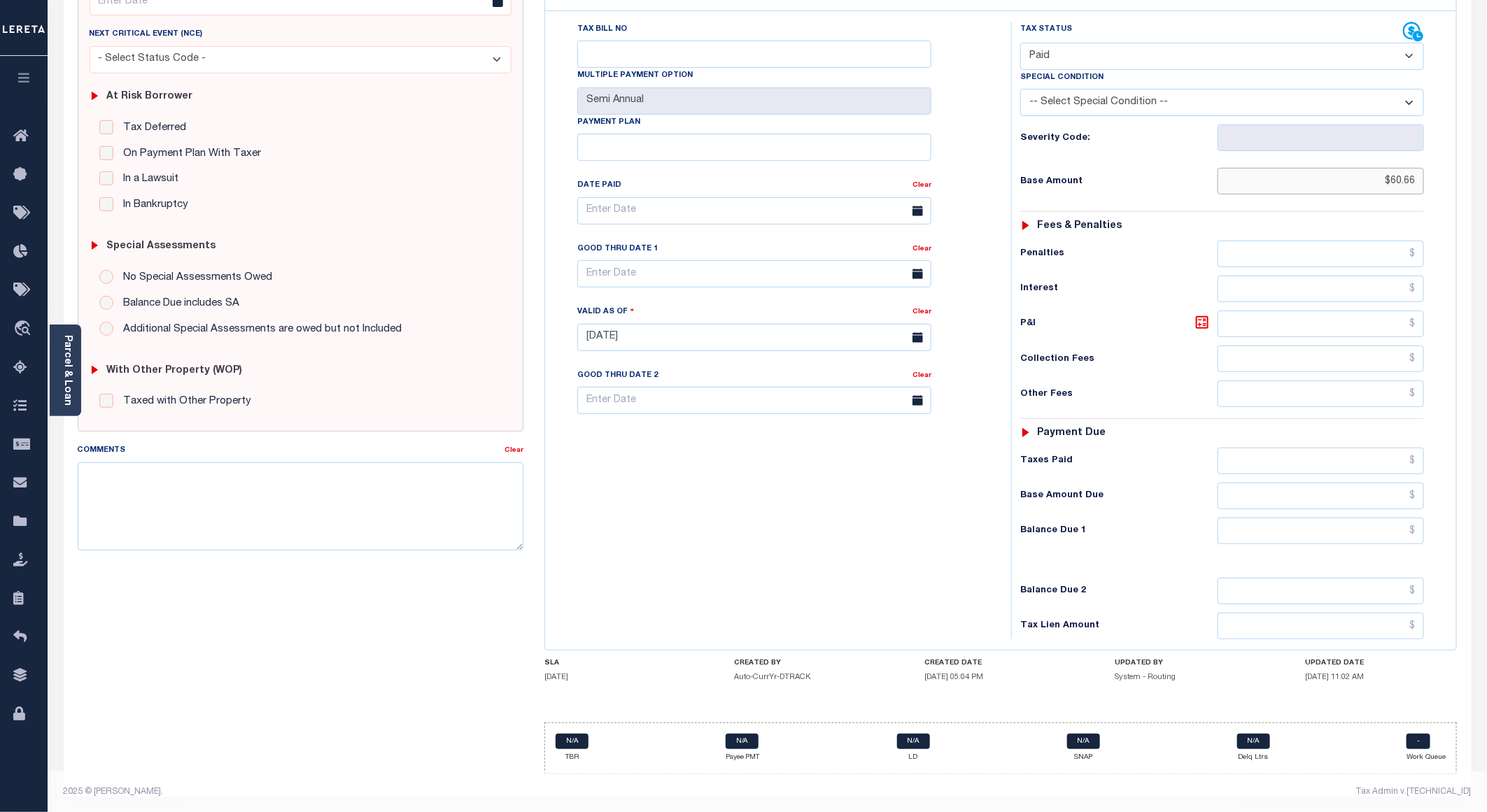
type input "$60.66"
click at [1275, 544] on input "text" at bounding box center [1321, 531] width 206 height 27
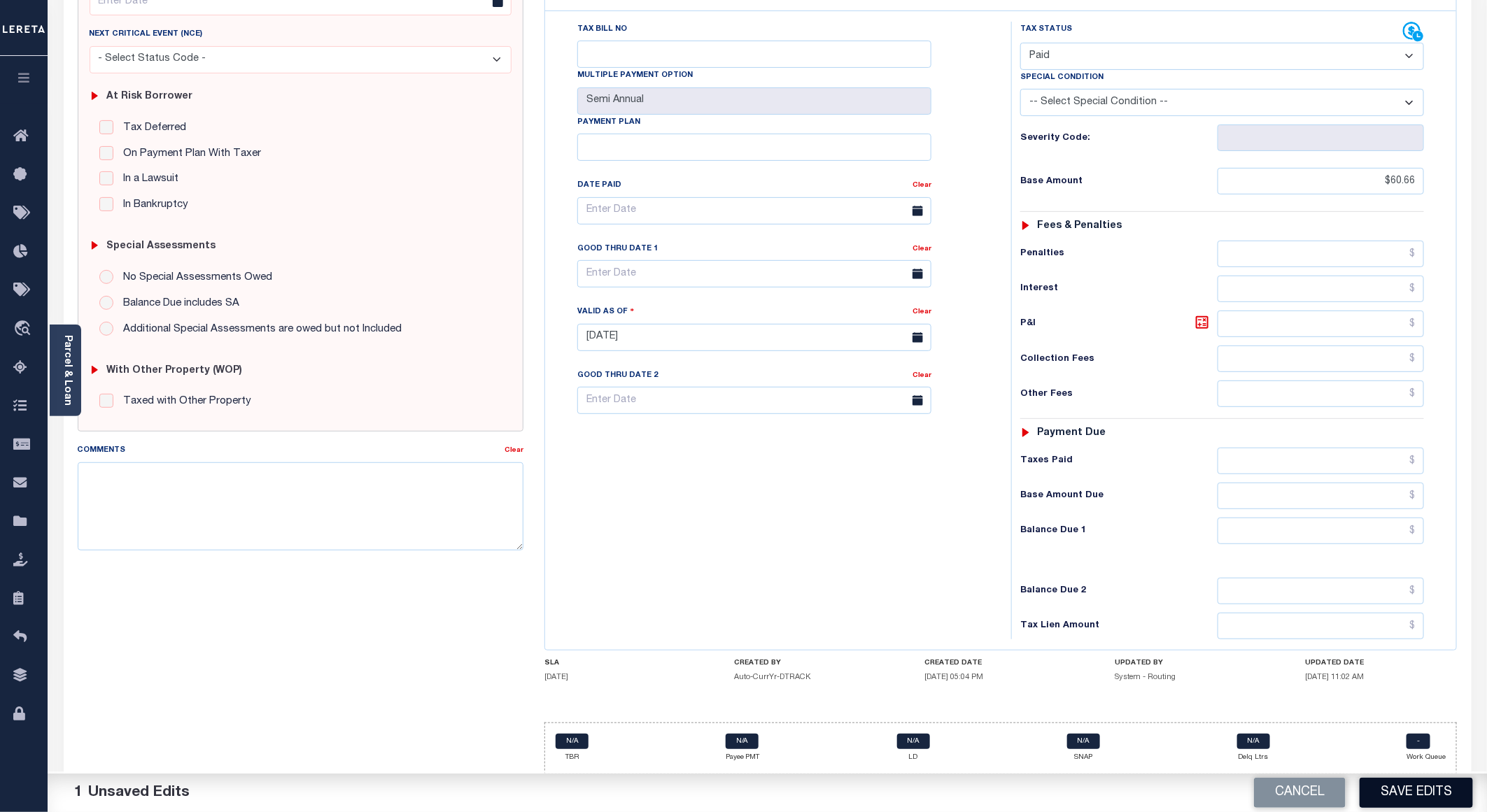
click at [1391, 782] on button "Save Edits" at bounding box center [1416, 793] width 114 height 30
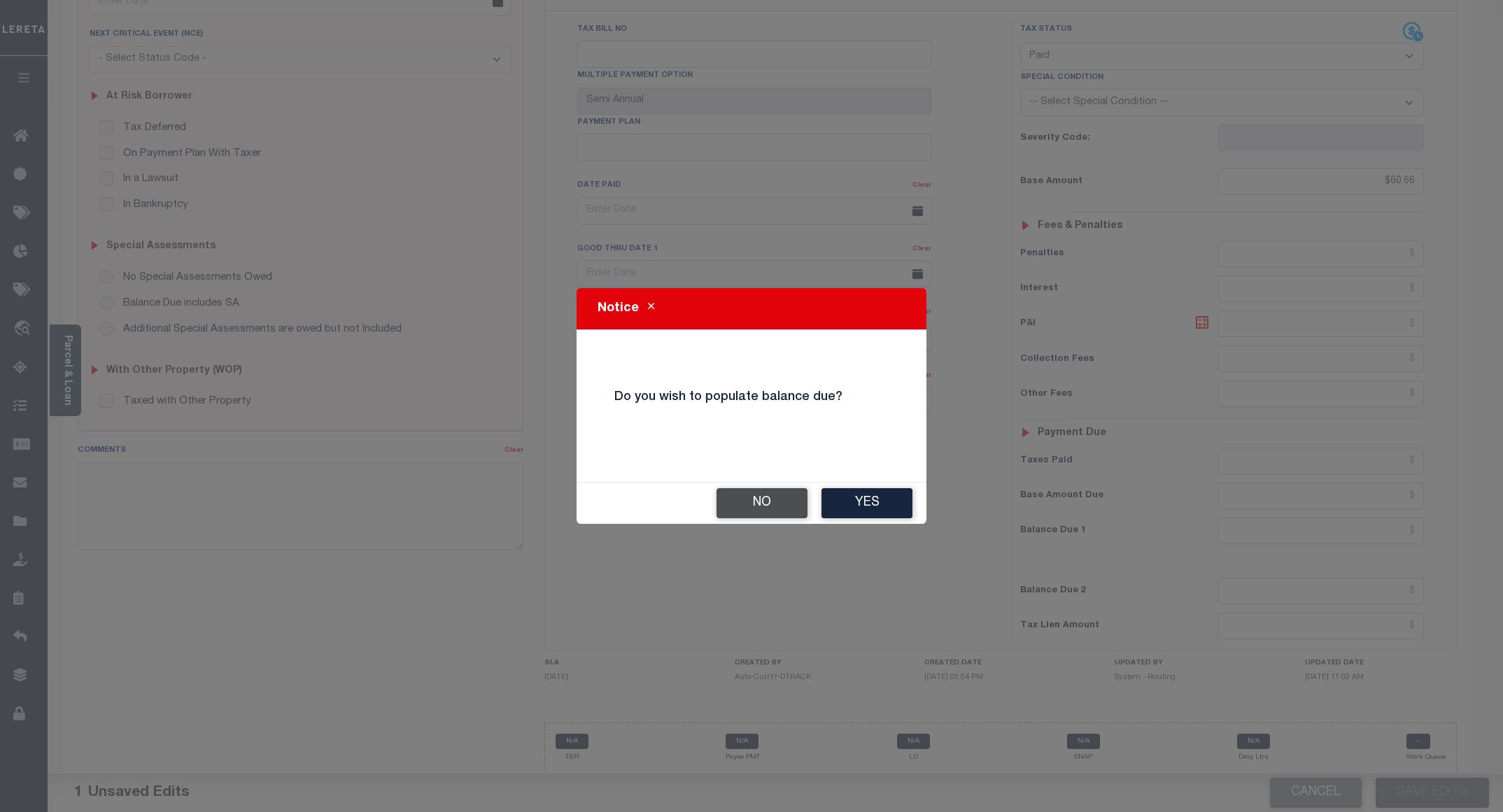
click at [748, 515] on button "No" at bounding box center [762, 503] width 91 height 30
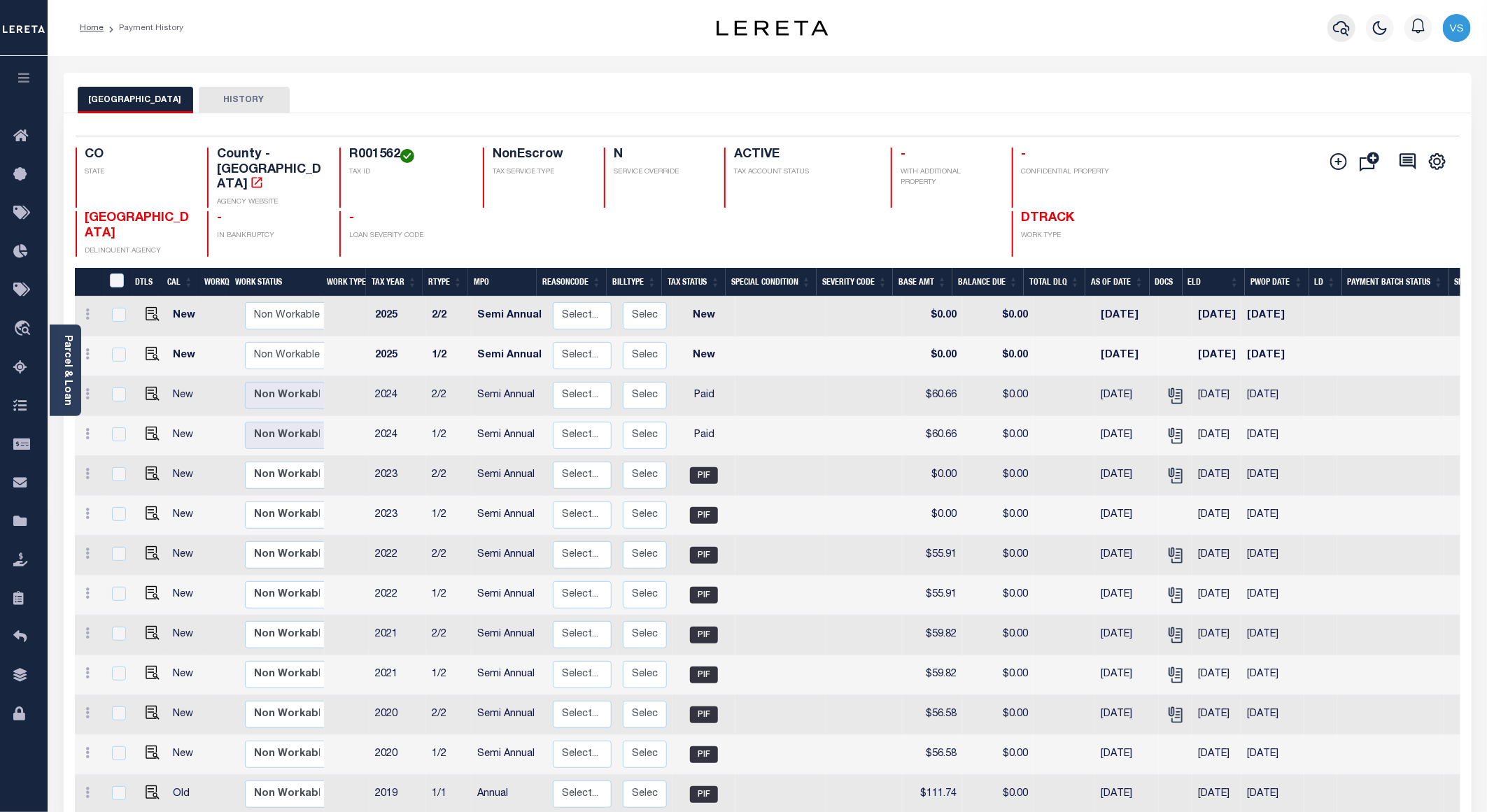
click at [1338, 27] on icon "button" at bounding box center [1341, 27] width 17 height 17
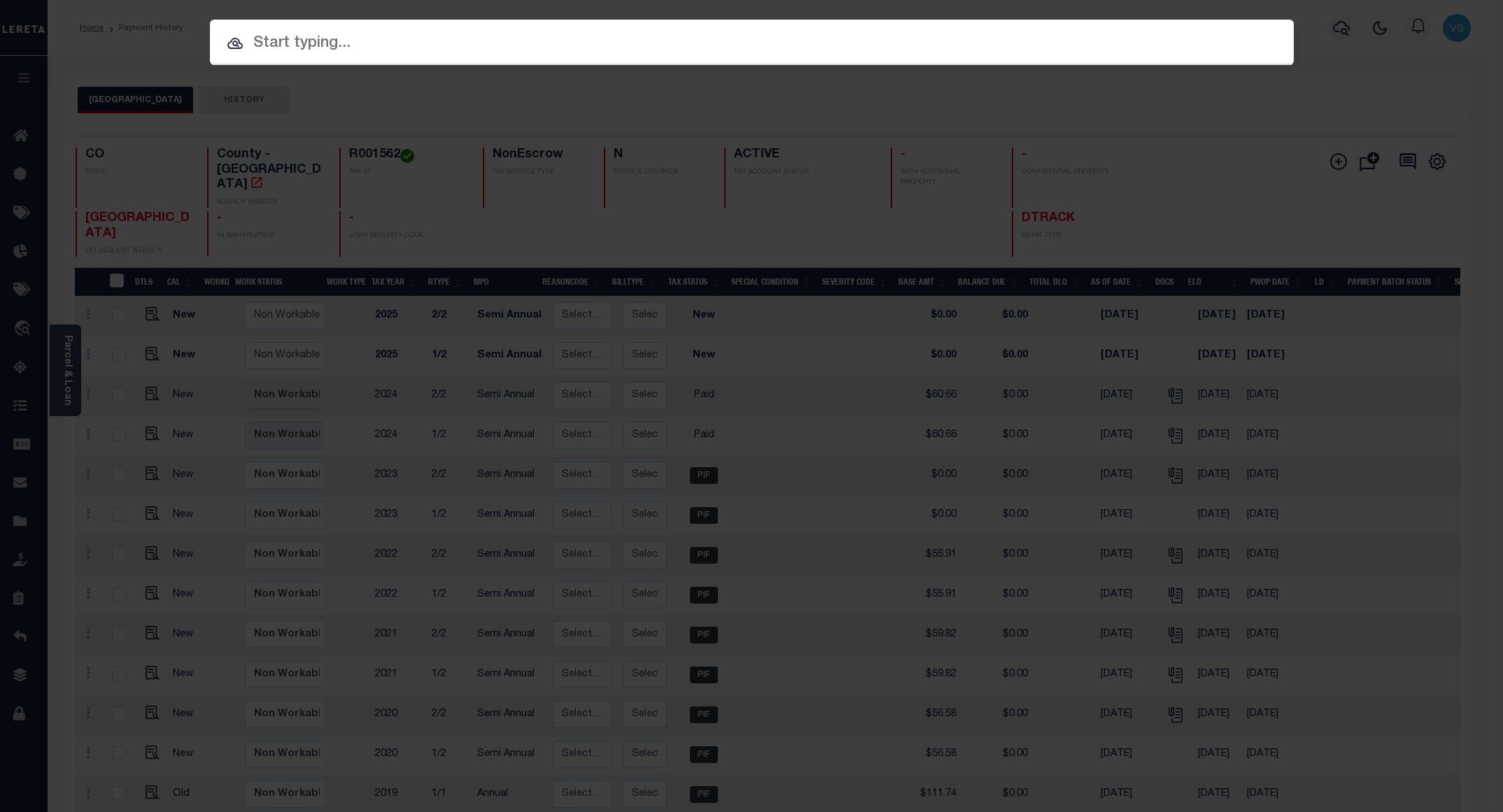
paste input "12045600379301"
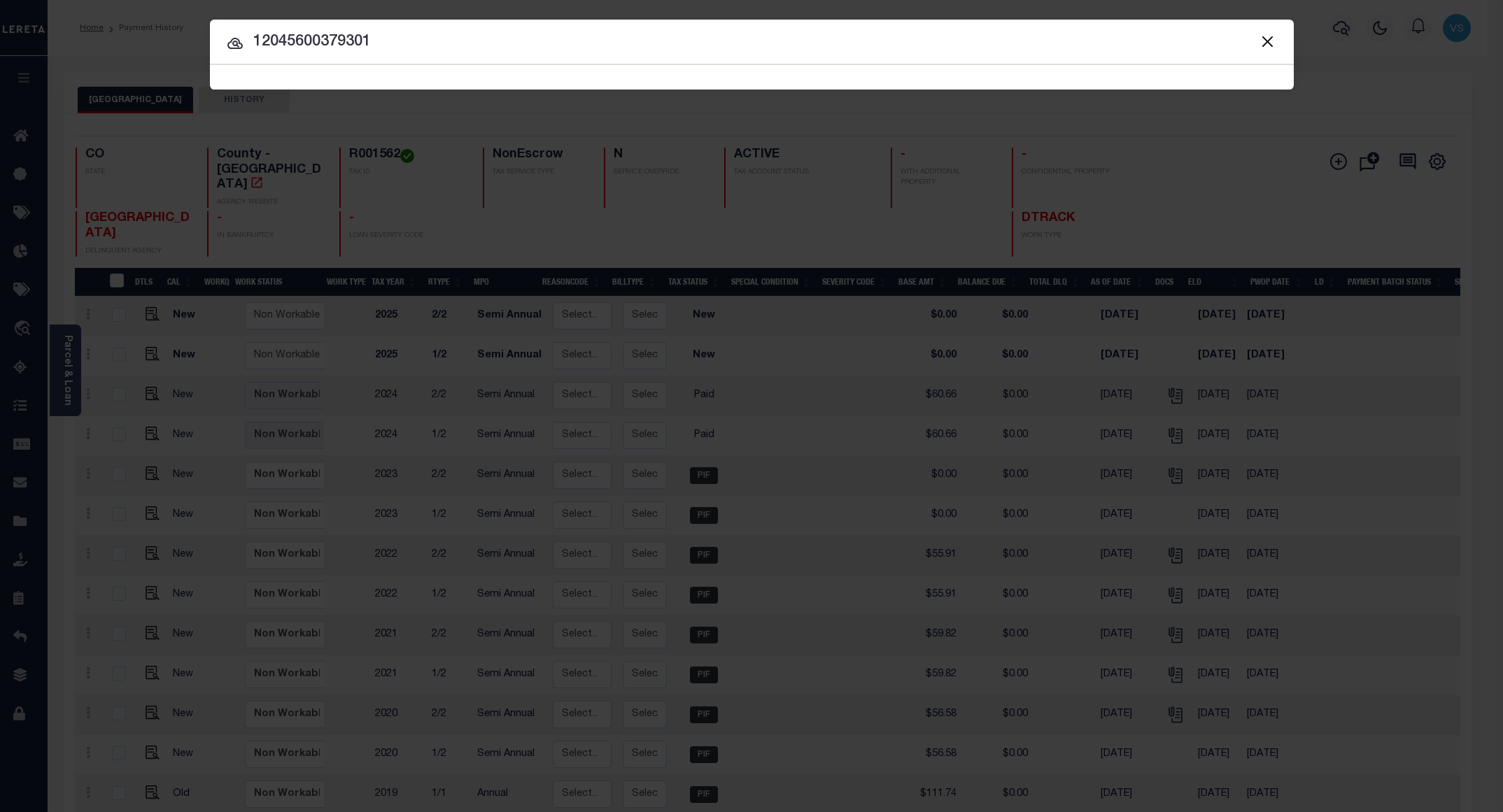
type input "12045600379301"
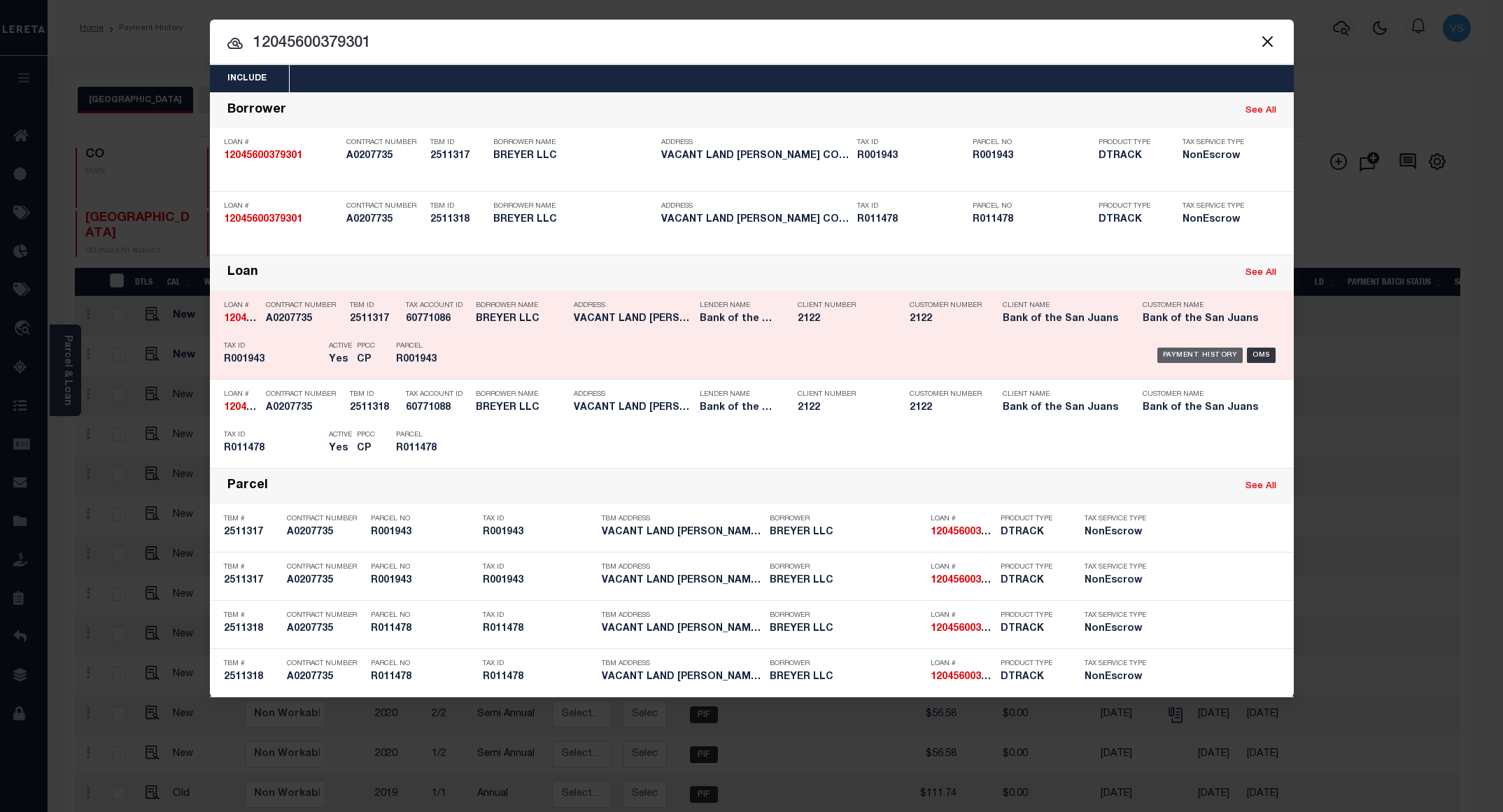
click at [1178, 359] on div "Payment History" at bounding box center [1200, 355] width 86 height 15
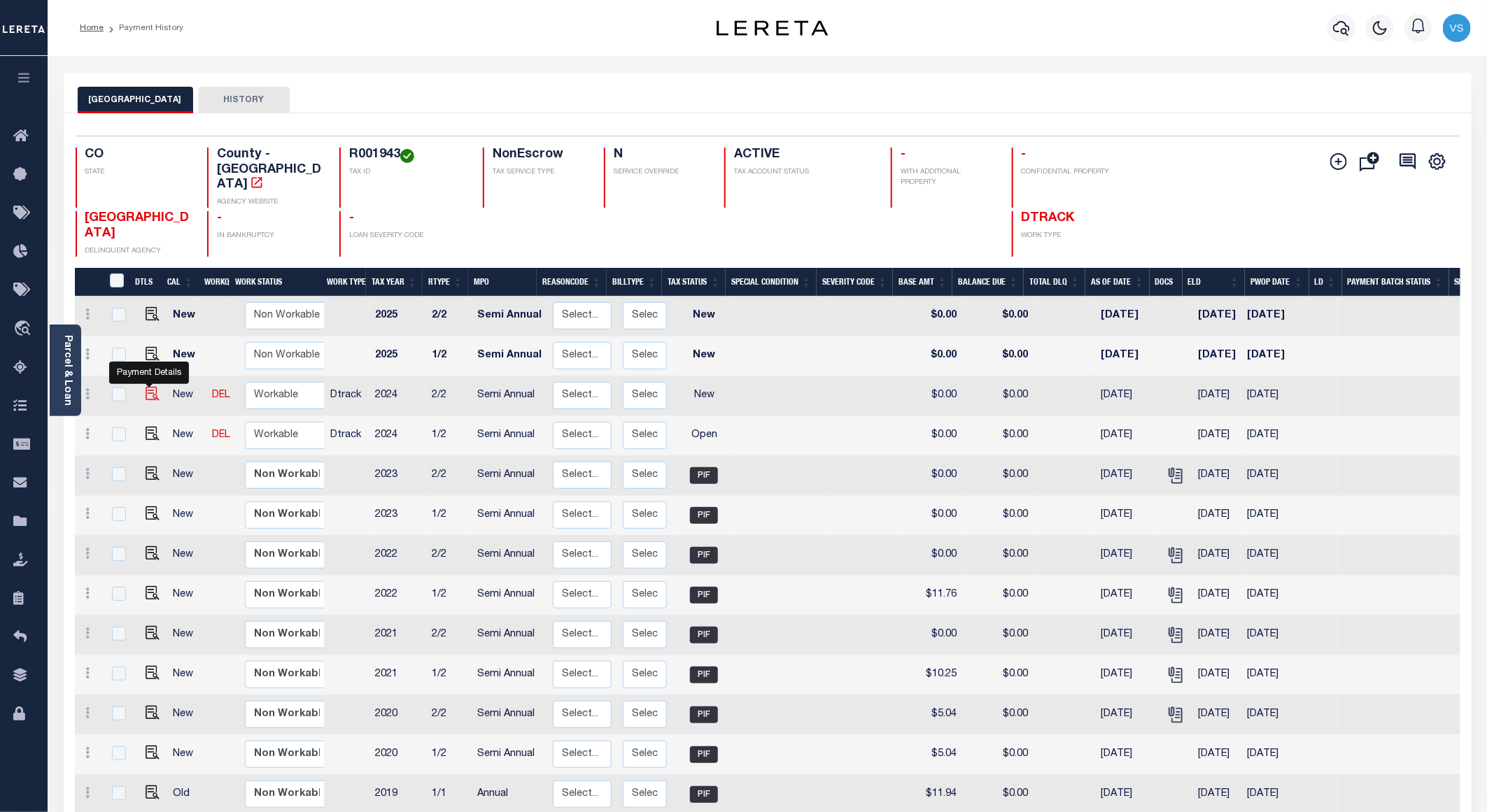
click at [148, 387] on img "" at bounding box center [152, 393] width 14 height 14
checkbox input "true"
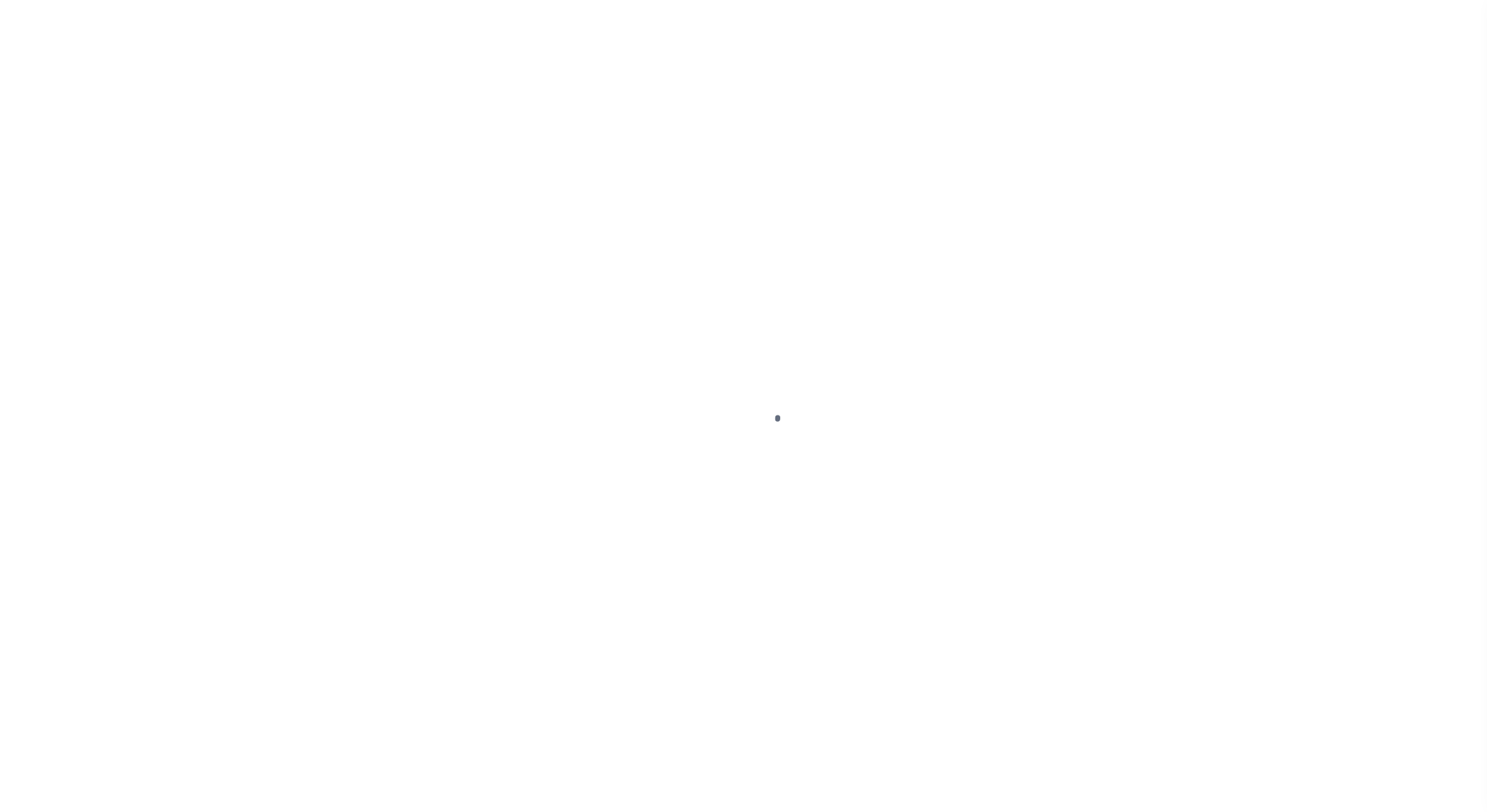
select select "NW2"
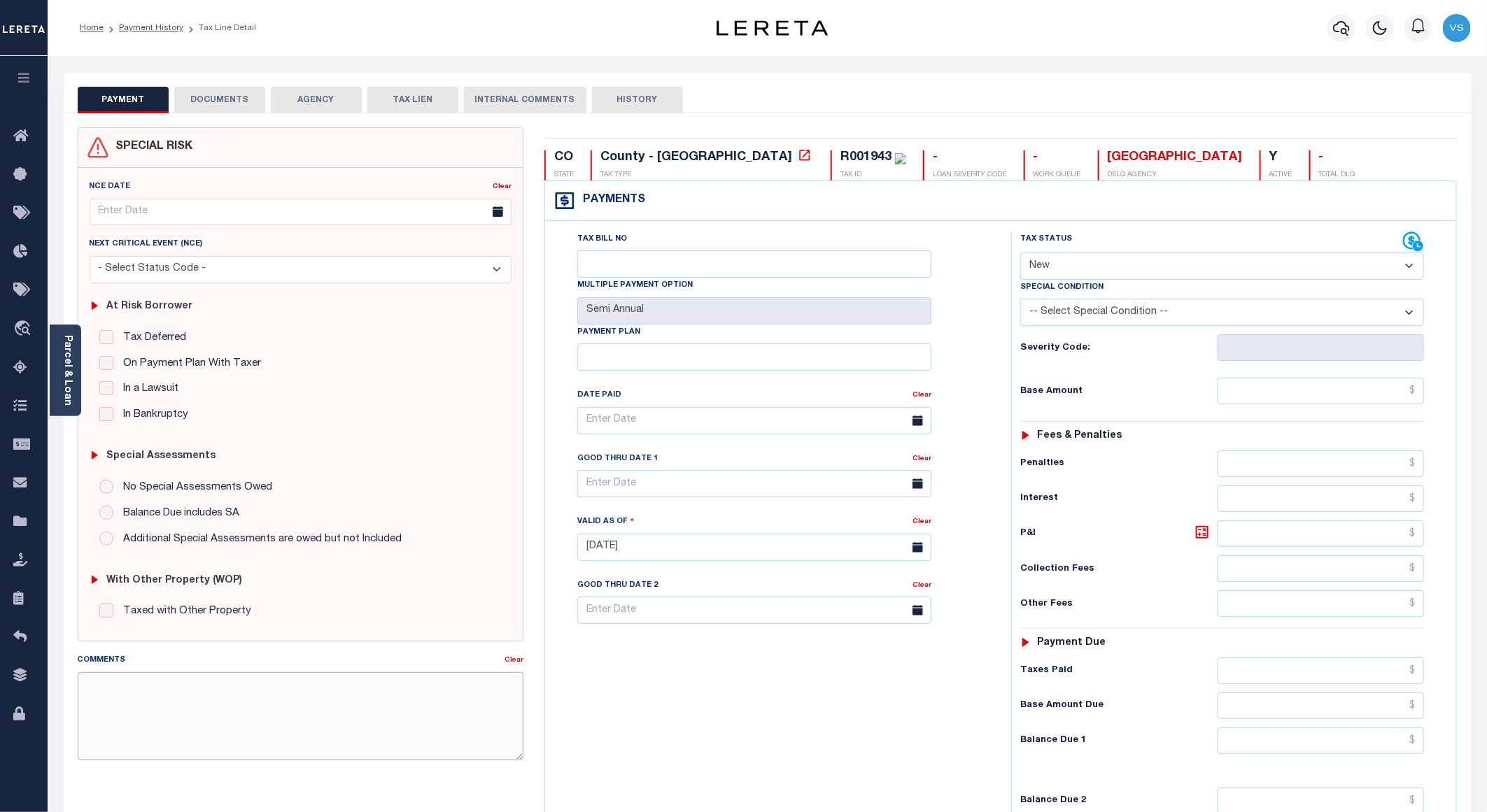
click at [237, 709] on textarea "Comments" at bounding box center [300, 717] width 446 height 88
click at [182, 697] on textarea "R013315 - Per tory" at bounding box center [300, 717] width 446 height 88
drag, startPoint x: 179, startPoint y: 691, endPoint x: 137, endPoint y: 697, distance: 42.4
click at [137, 697] on textarea "R013315 - Per tory" at bounding box center [300, 717] width 446 height 88
click at [90, 691] on textarea "R013315 -" at bounding box center [300, 717] width 446 height 88
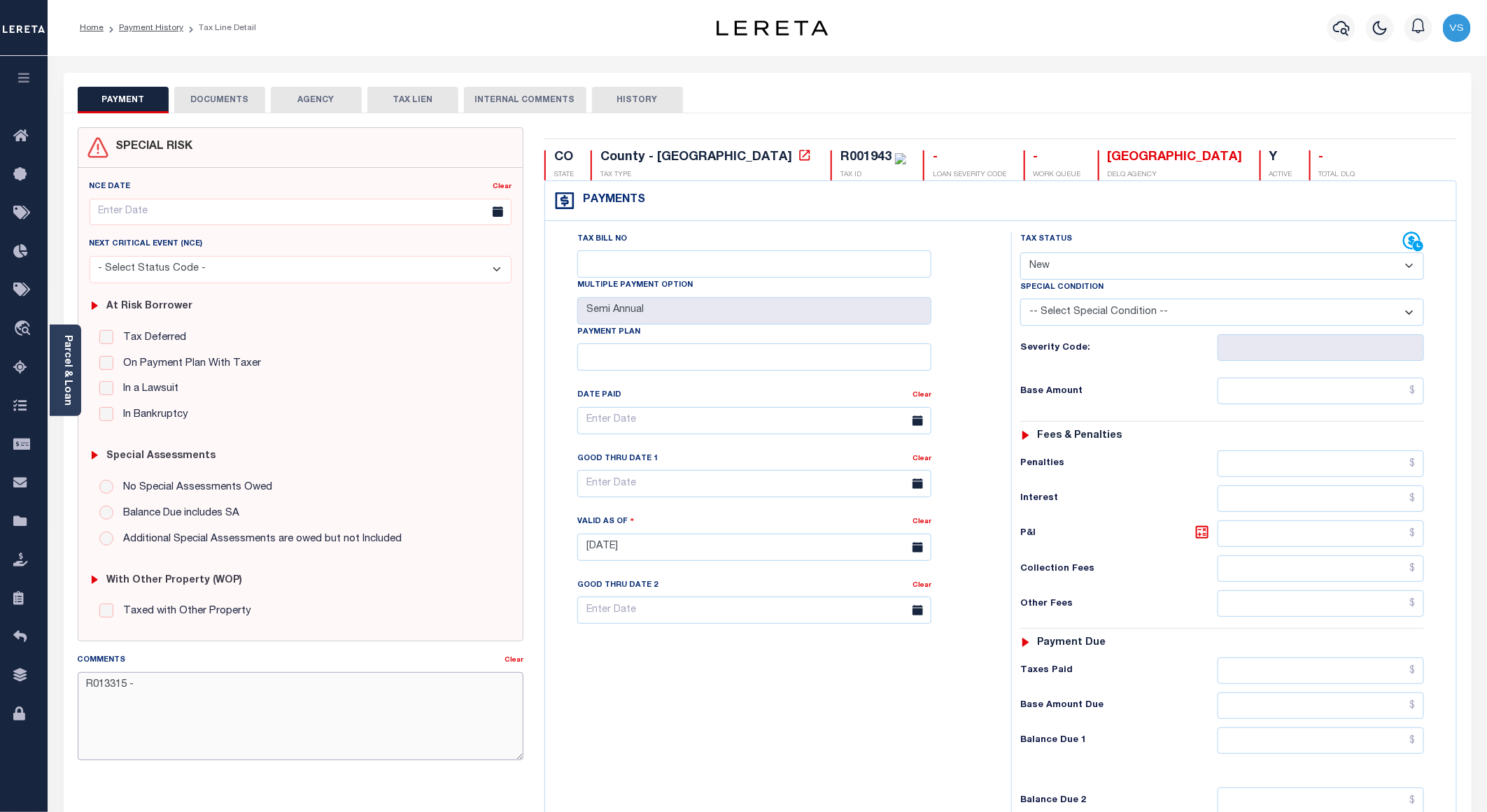
paste textarea "Per tory"
type textarea "Per tory - R013315 -"
type input "[DATE]"
click at [840, 158] on div "R001943" at bounding box center [866, 157] width 51 height 12
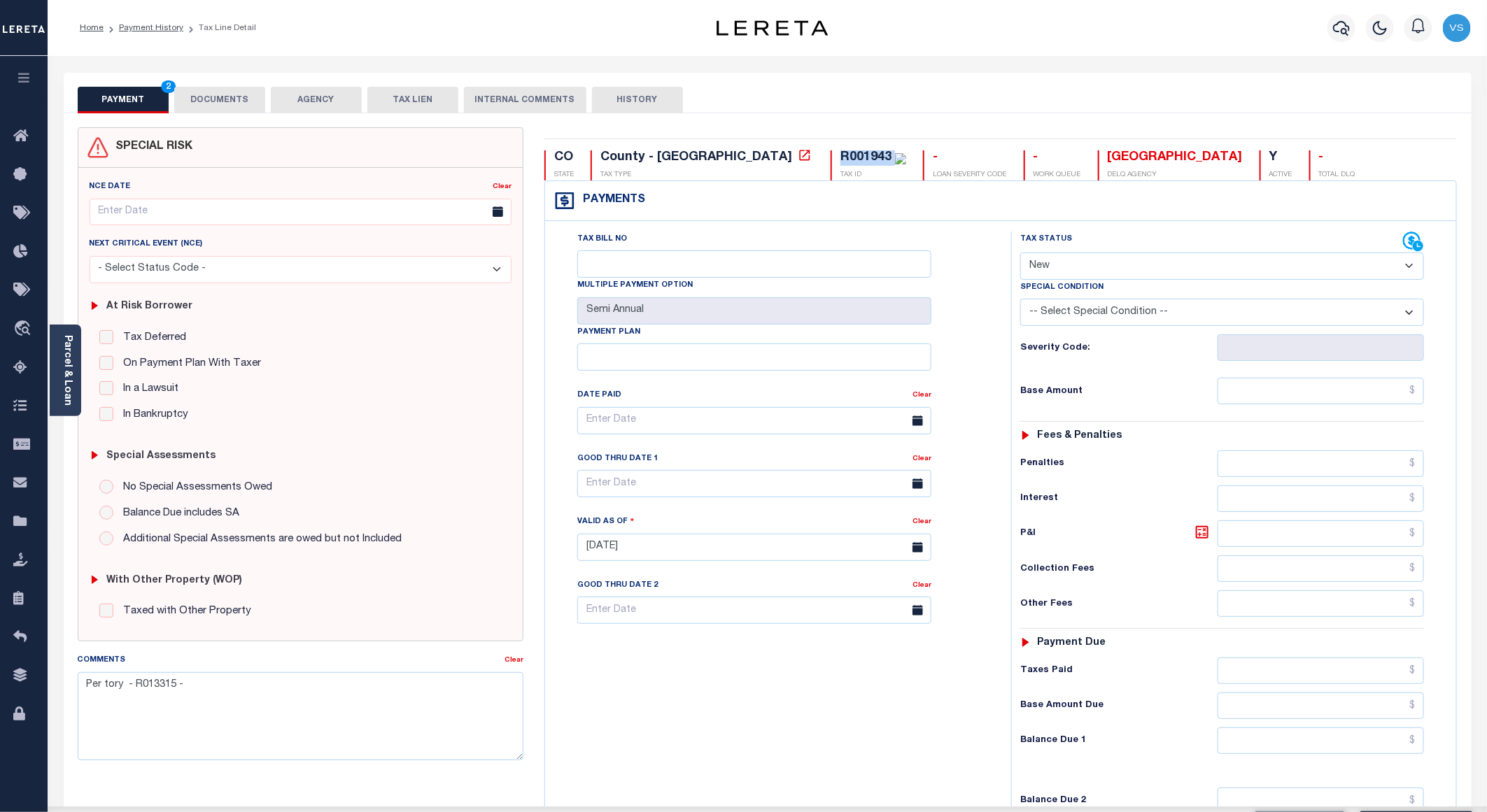
click at [840, 158] on div "R001943" at bounding box center [866, 157] width 51 height 12
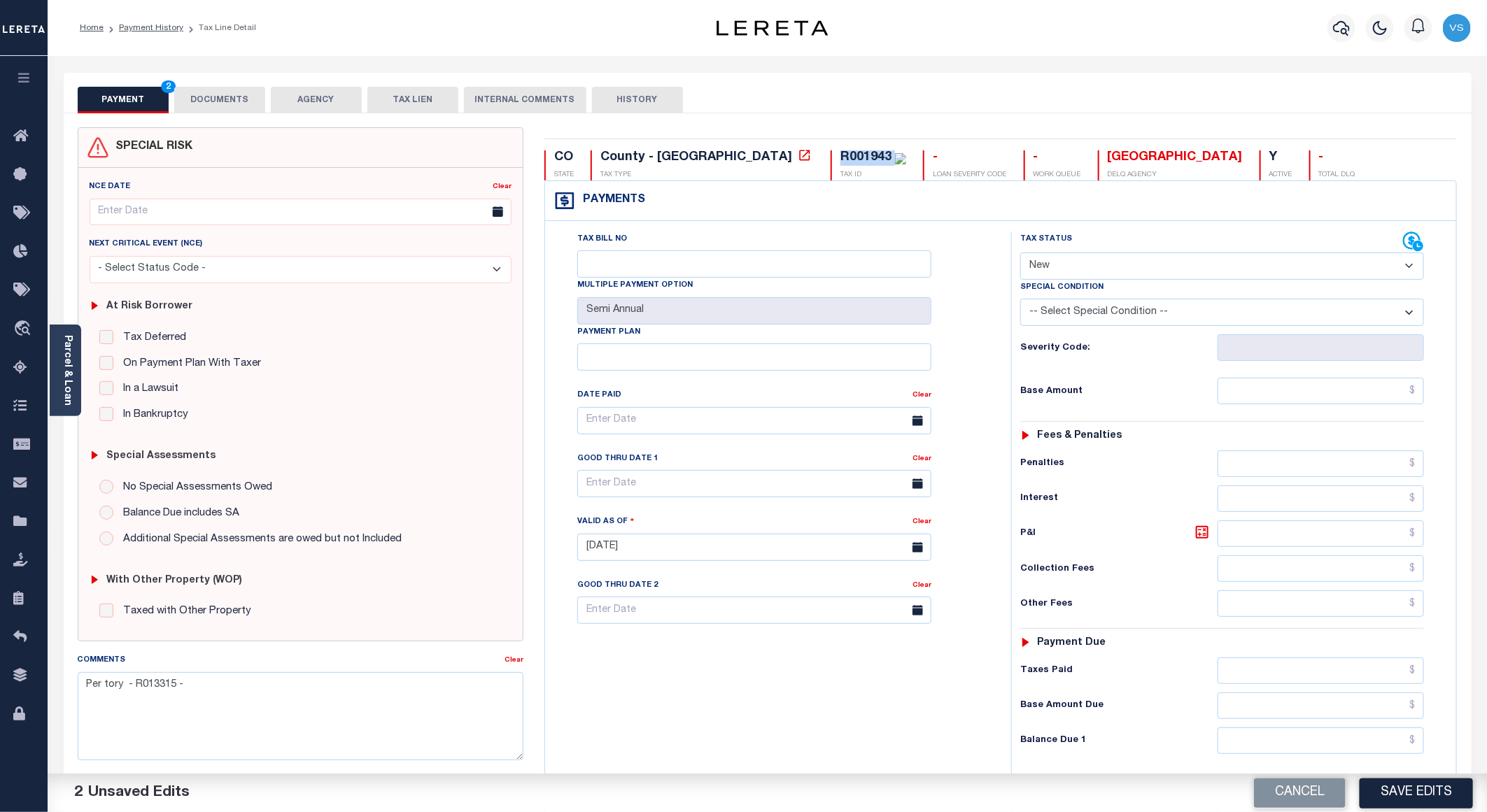
copy div "R001943"
paste textarea "R001943"
click at [441, 703] on textarea "Per tory -R001943 No longer exist and new parcel is active as it is combined R0…" at bounding box center [300, 717] width 446 height 88
click at [503, 693] on textarea "Per tory -R001943 No longer exist and new parcel is active as it is combined R0…" at bounding box center [300, 717] width 446 height 88
drag, startPoint x: 171, startPoint y: 710, endPoint x: 59, endPoint y: 682, distance: 115.4
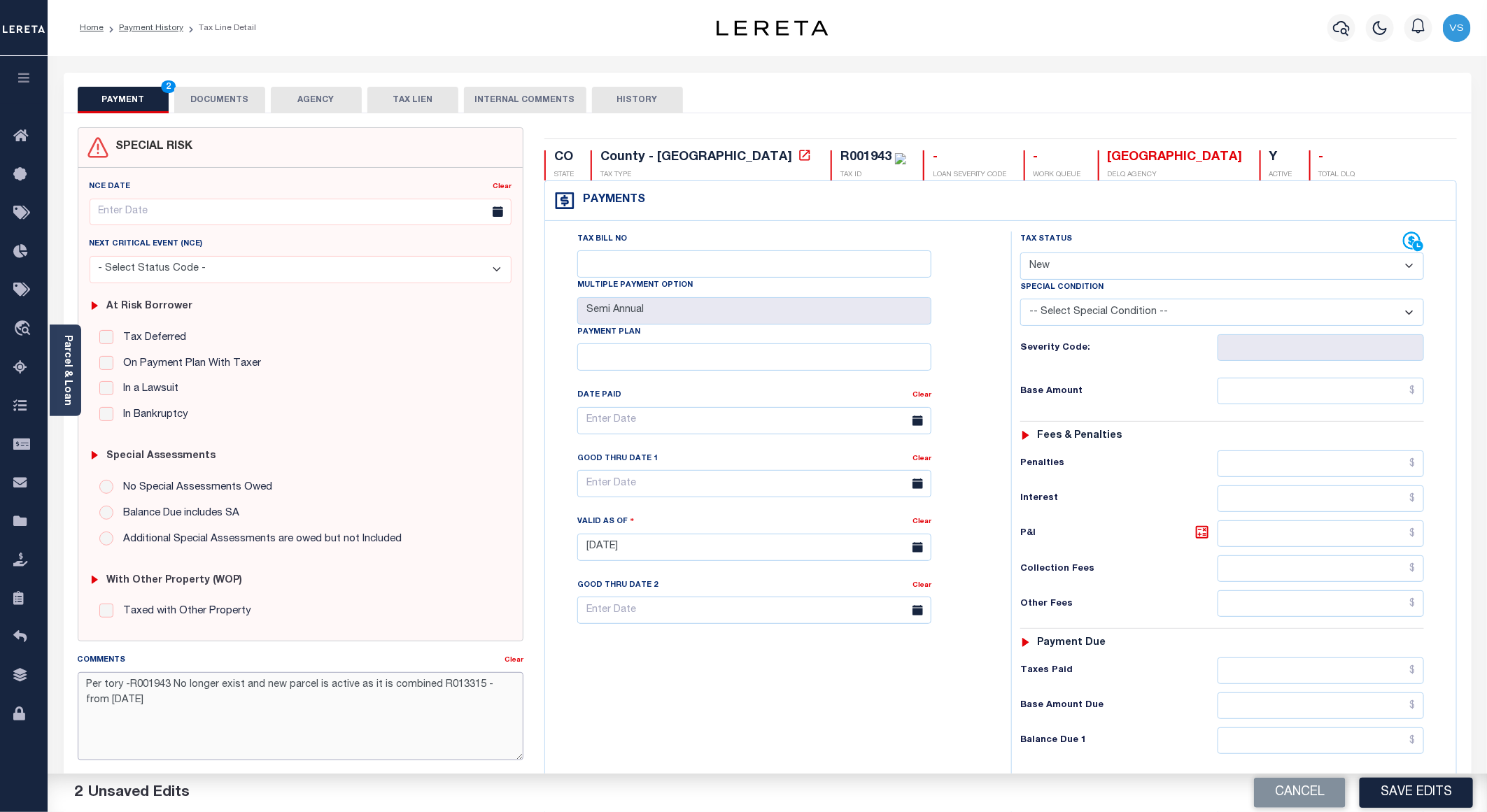
click at [59, 682] on div "PAYMENT 2 DOCUMENTS AGENCY DELINQUENT PAYEE" at bounding box center [768, 550] width 1429 height 955
type textarea "Per tory -R001943 No longer exist and new parcel is active as it is combined R0…"
click at [158, 25] on link "Payment History" at bounding box center [150, 28] width 64 height 9
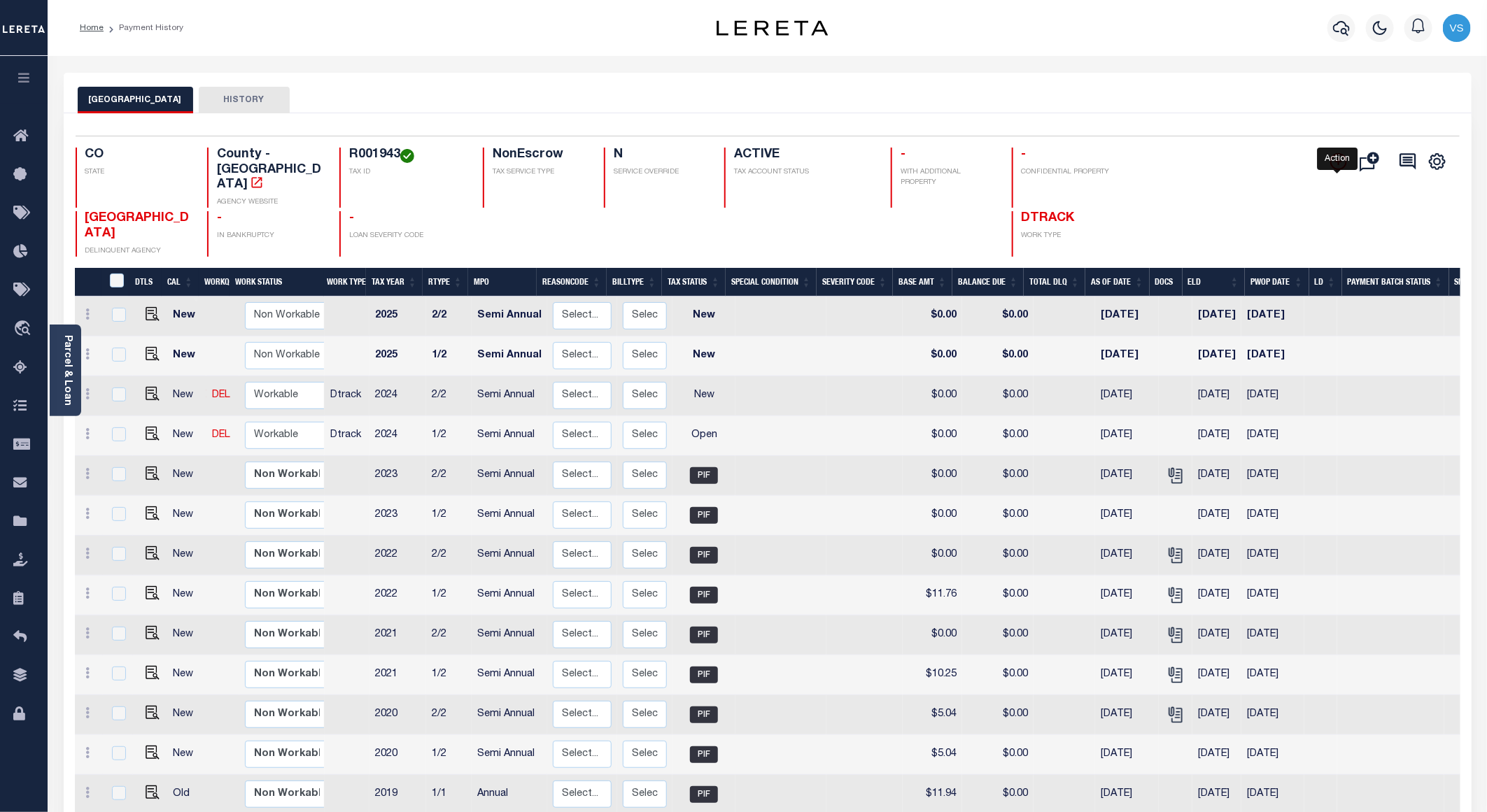
click at [1334, 168] on icon "" at bounding box center [1338, 161] width 17 height 17
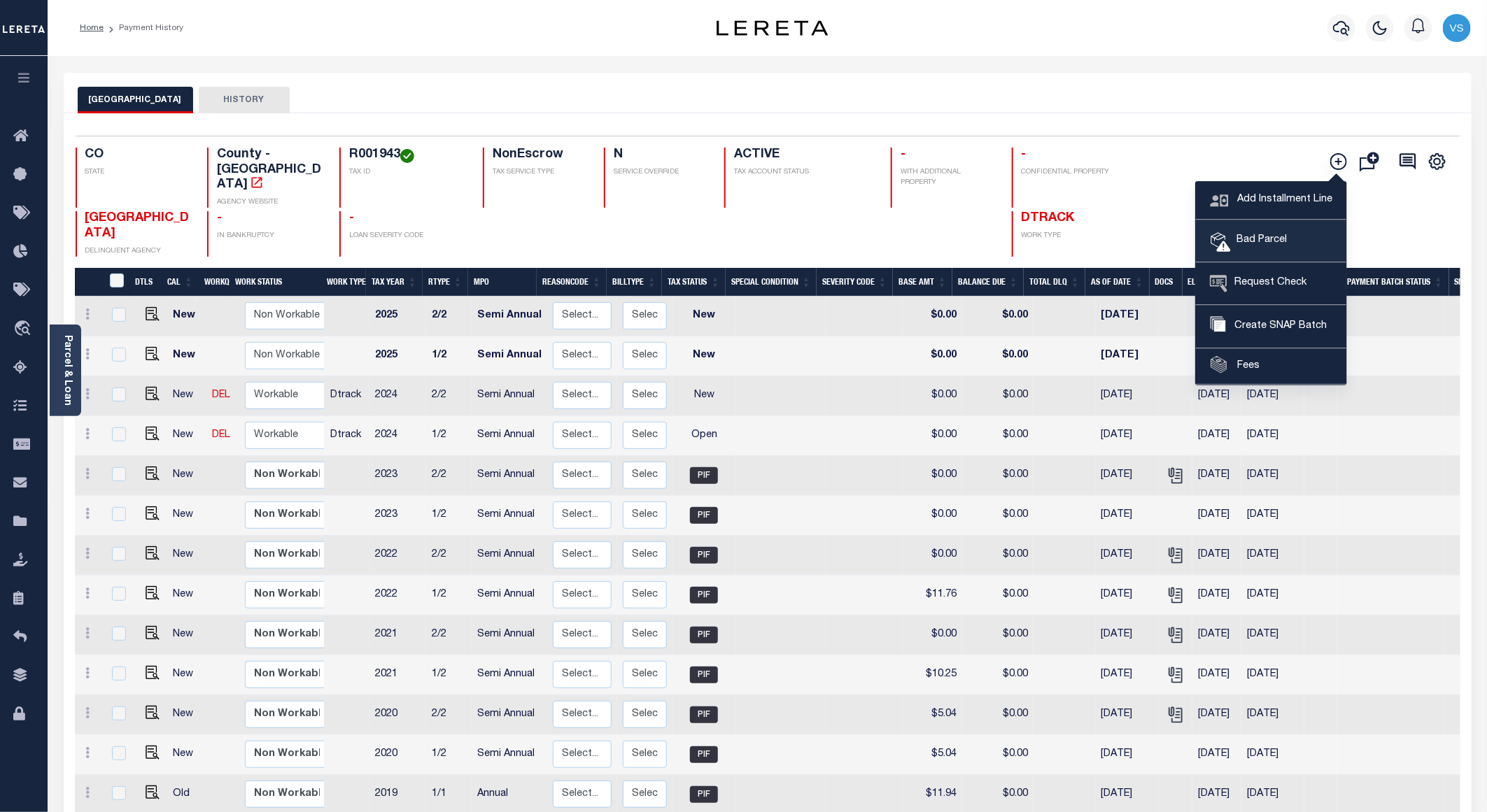
click at [1247, 242] on span "Bad Parcel" at bounding box center [1258, 240] width 56 height 15
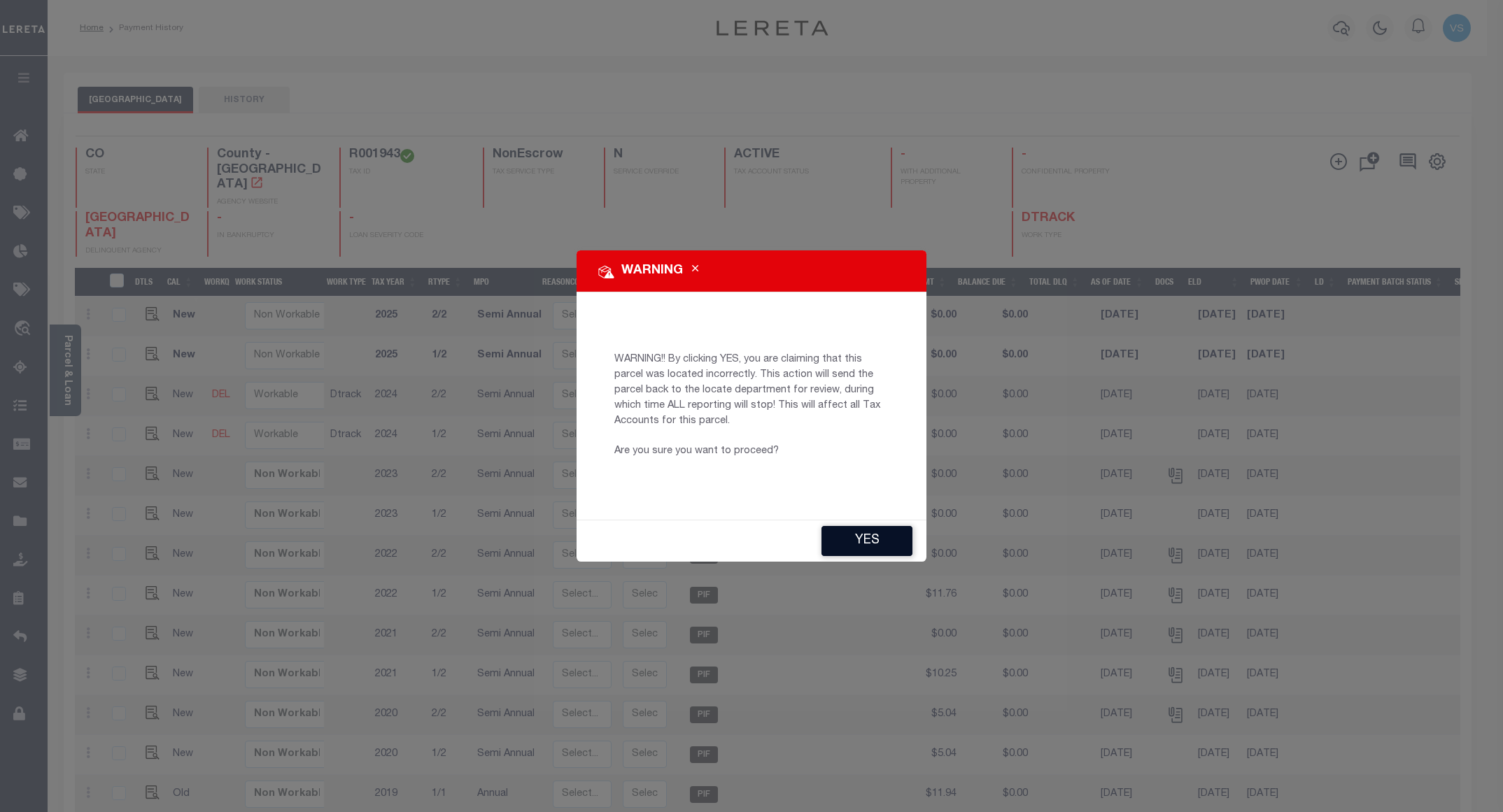
click at [845, 539] on button "YES" at bounding box center [867, 542] width 91 height 30
type input "[EMAIL_ADDRESS][DOMAIN_NAME]"
type input "[DATE]"
type input "CP"
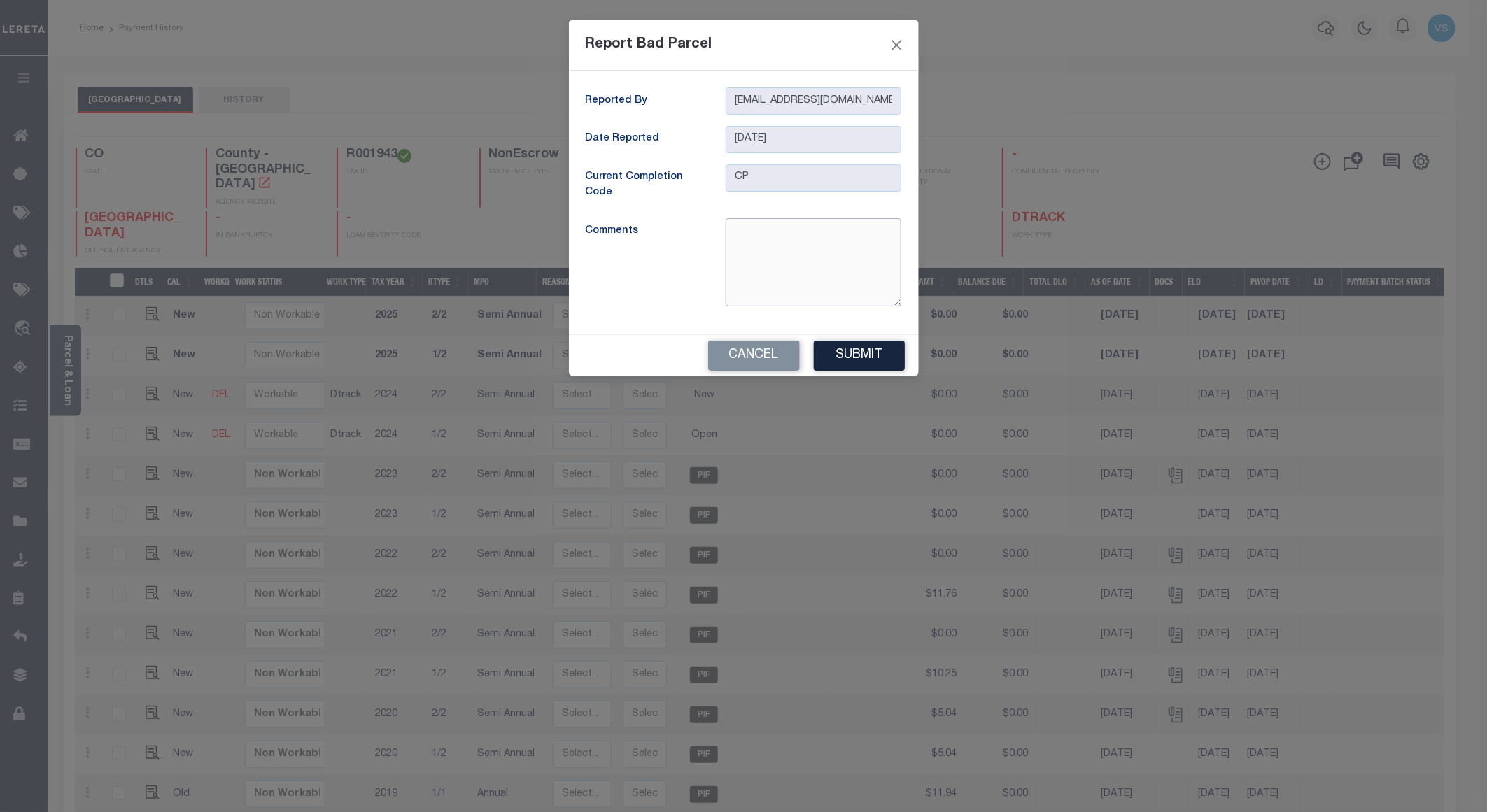
click at [772, 270] on textarea at bounding box center [813, 262] width 176 height 88
paste textarea "Per tory -R001943 No longer exist and new parcel is active as it is combined R0…"
click at [759, 355] on button "Cancel" at bounding box center [754, 356] width 92 height 30
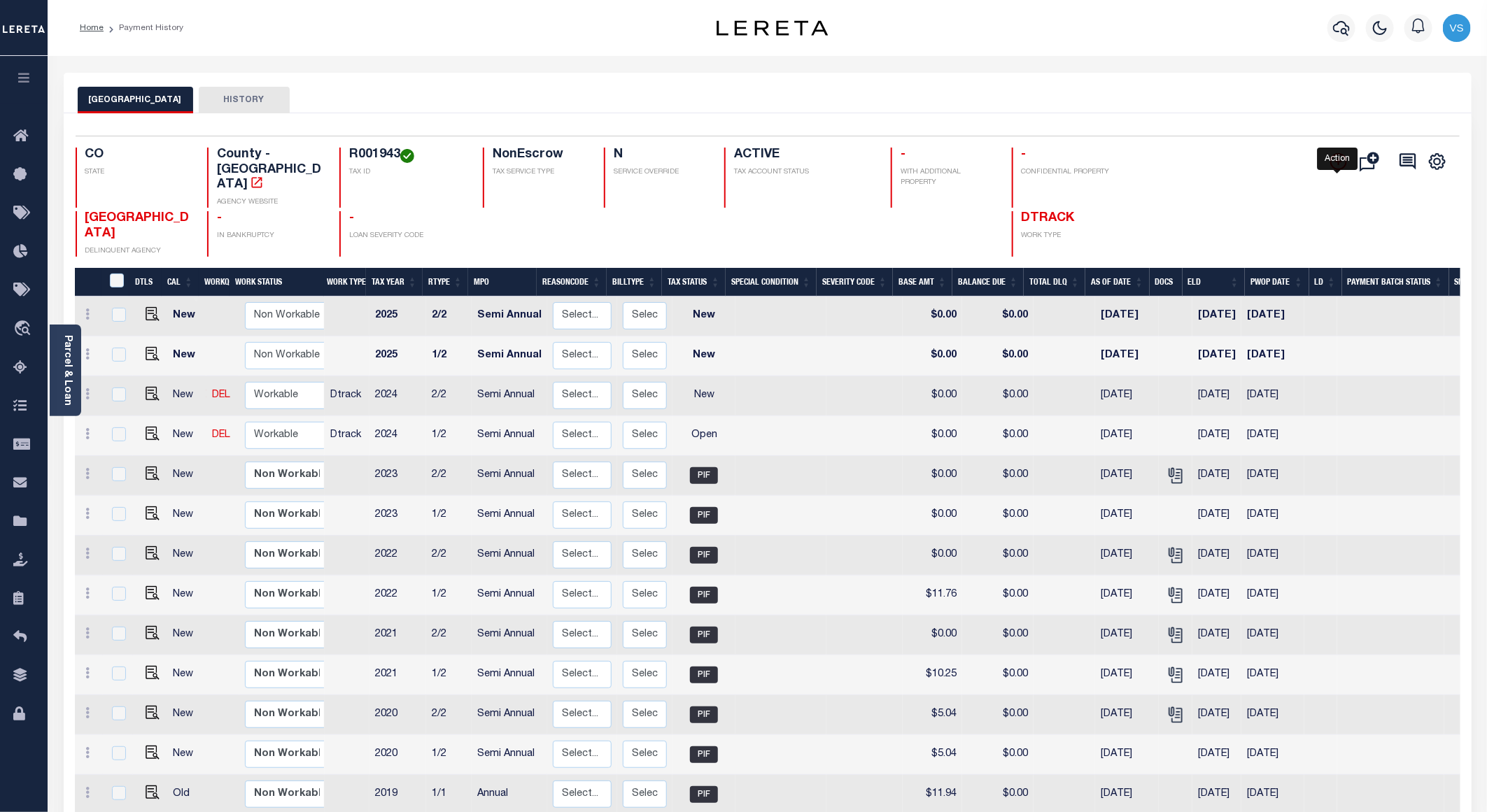
click at [1339, 163] on icon "" at bounding box center [1339, 162] width 7 height 7
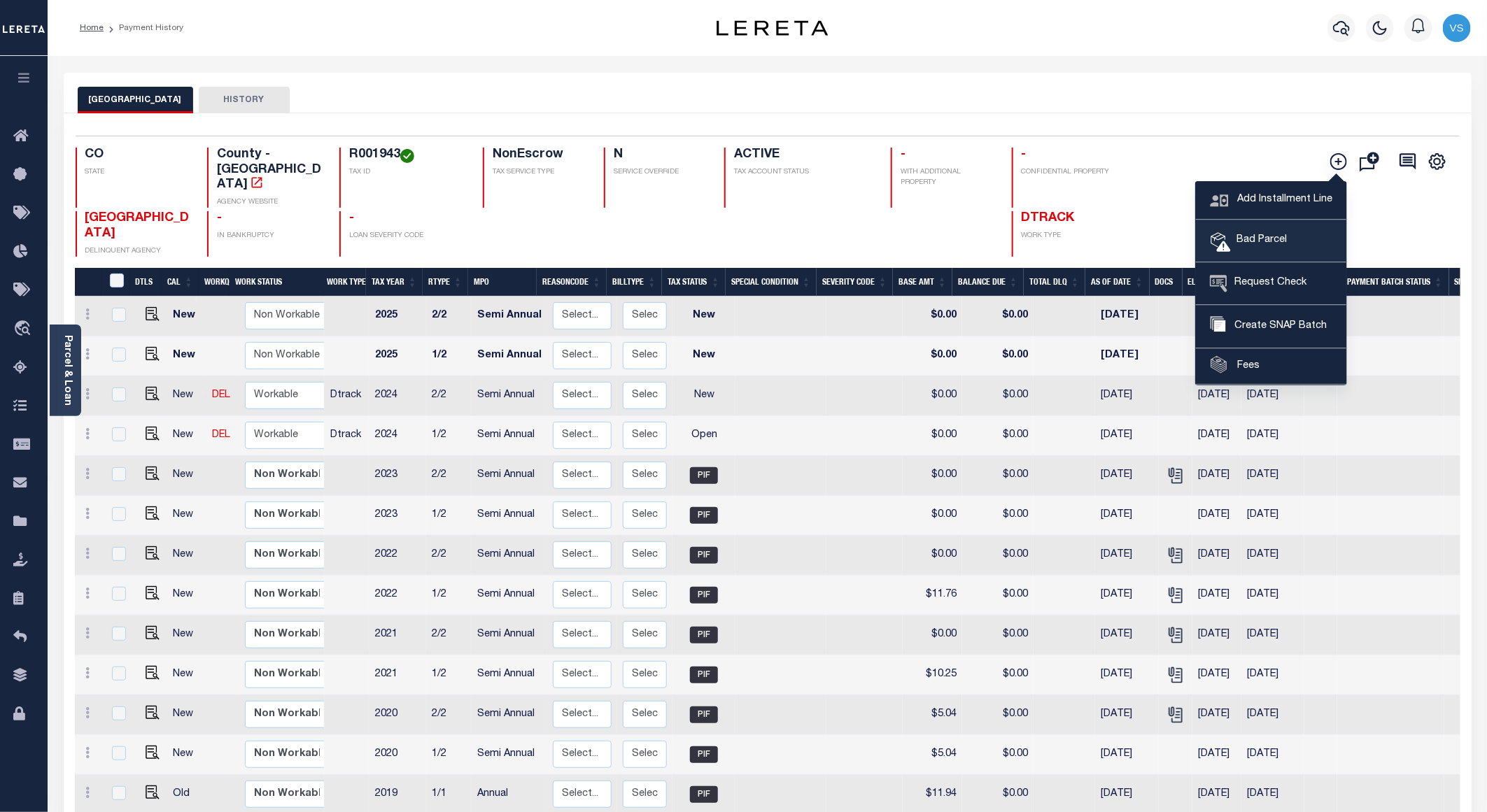
click at [1308, 247] on link "Bad Parcel" at bounding box center [1271, 242] width 150 height 42
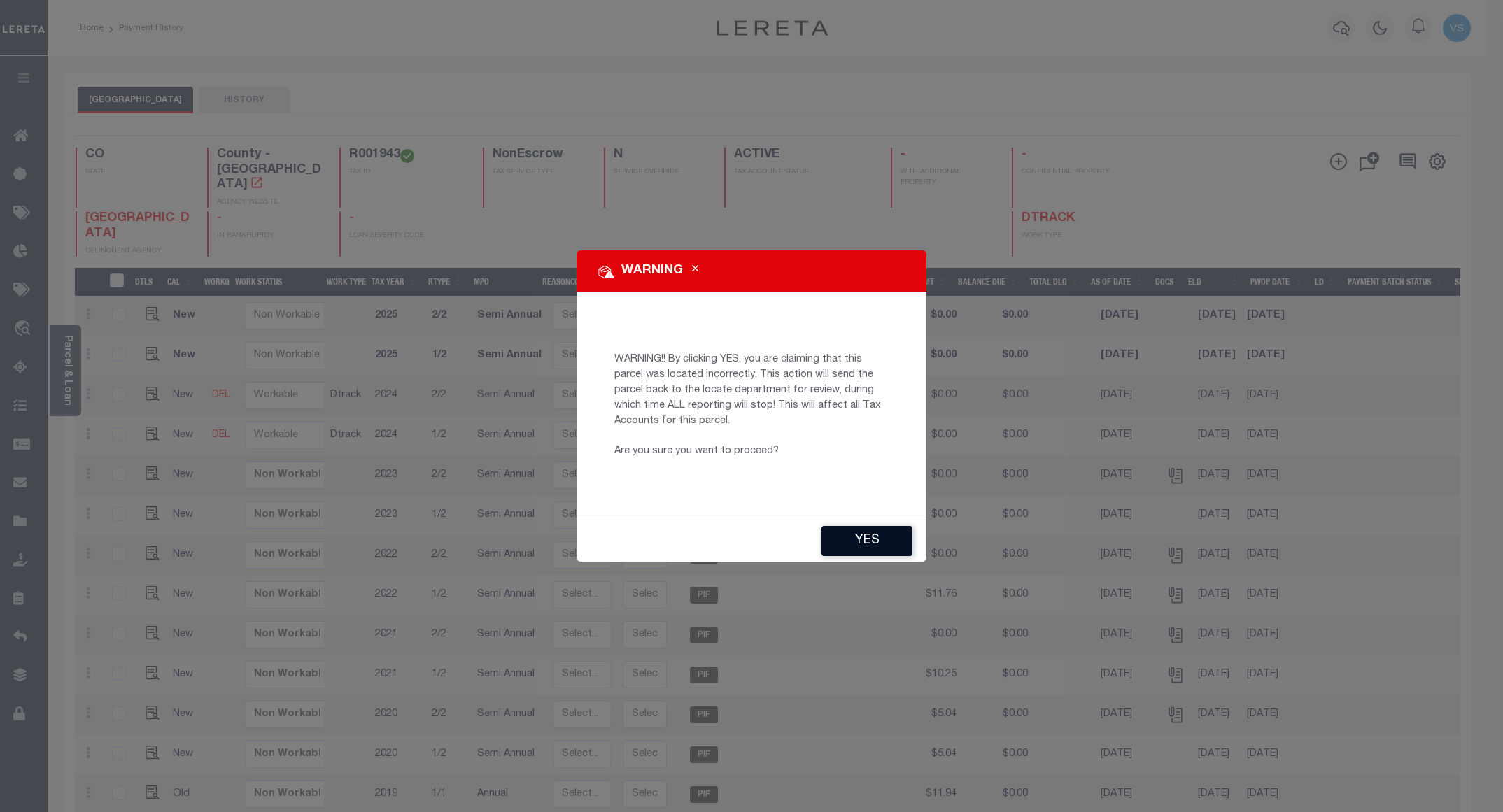
click at [865, 550] on button "YES" at bounding box center [867, 542] width 91 height 30
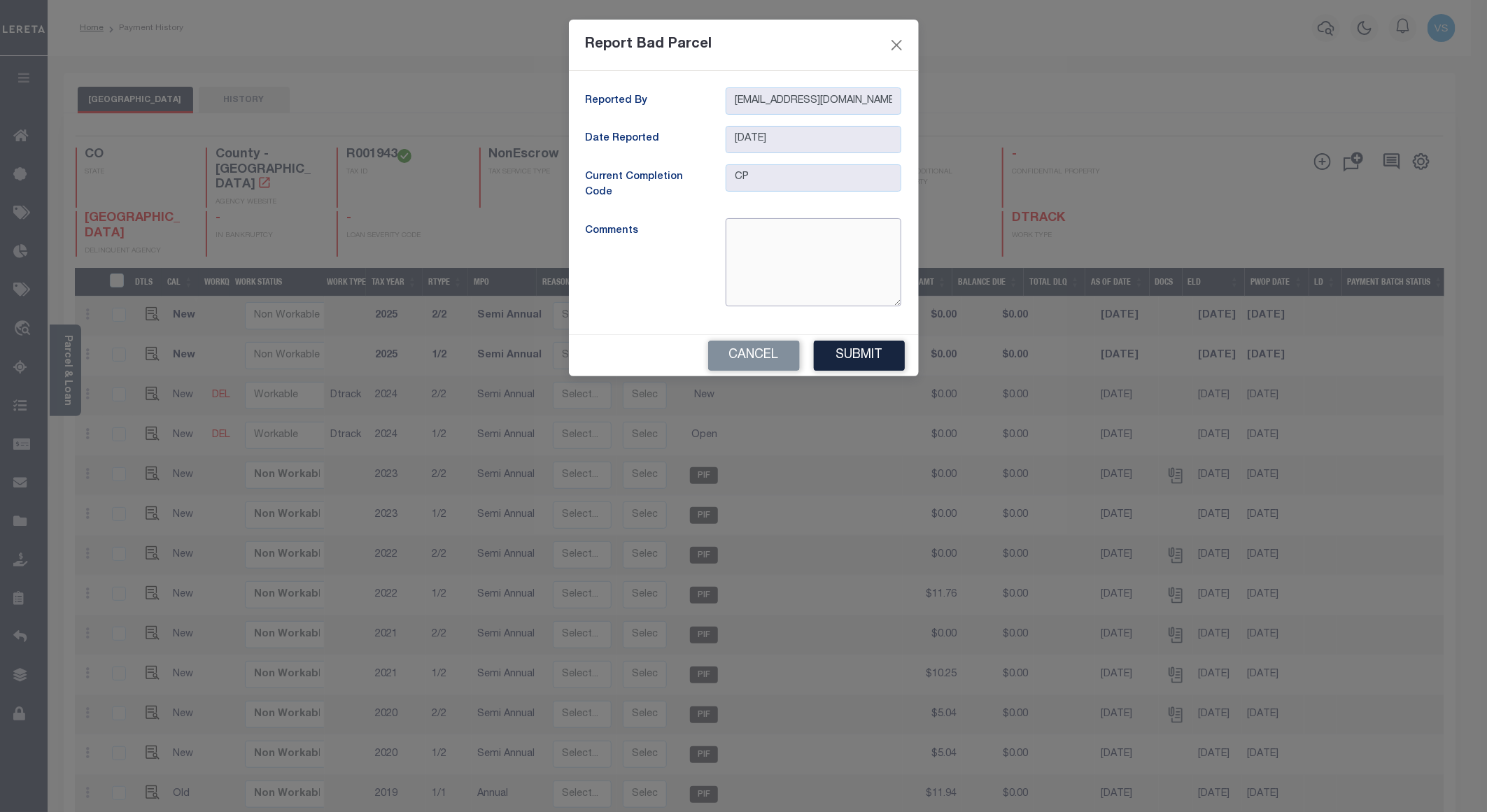
click at [851, 294] on textarea at bounding box center [813, 262] width 176 height 88
paste textarea "Per tory -R001943 No longer exist and new parcel is active as it is combined R0…"
type textarea "Per tory -R001943 No longer exist and new parcel is active as it is combined R0…"
click at [830, 356] on button "Submit" at bounding box center [859, 356] width 91 height 30
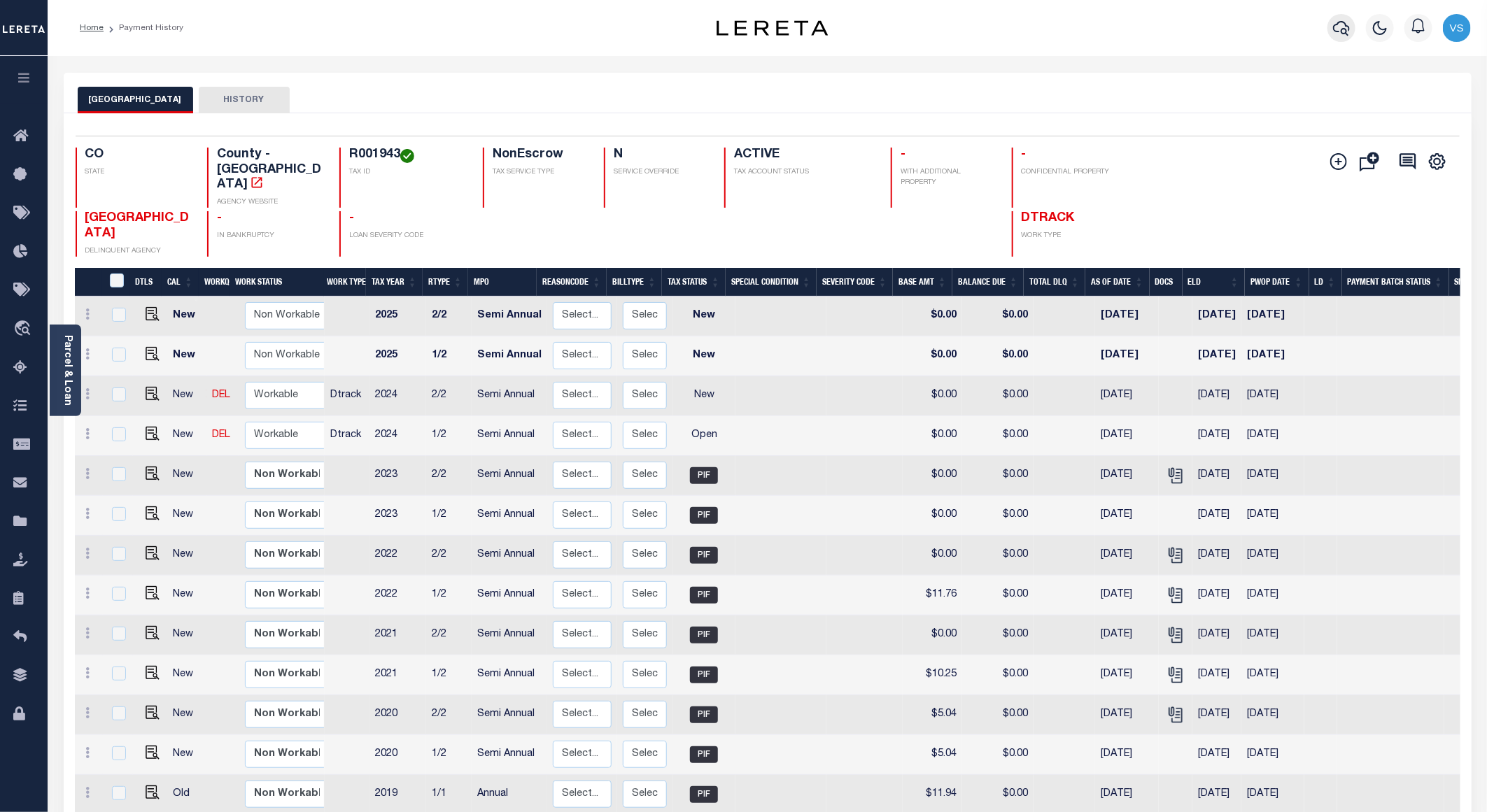
click at [1339, 27] on icon "button" at bounding box center [1341, 27] width 17 height 17
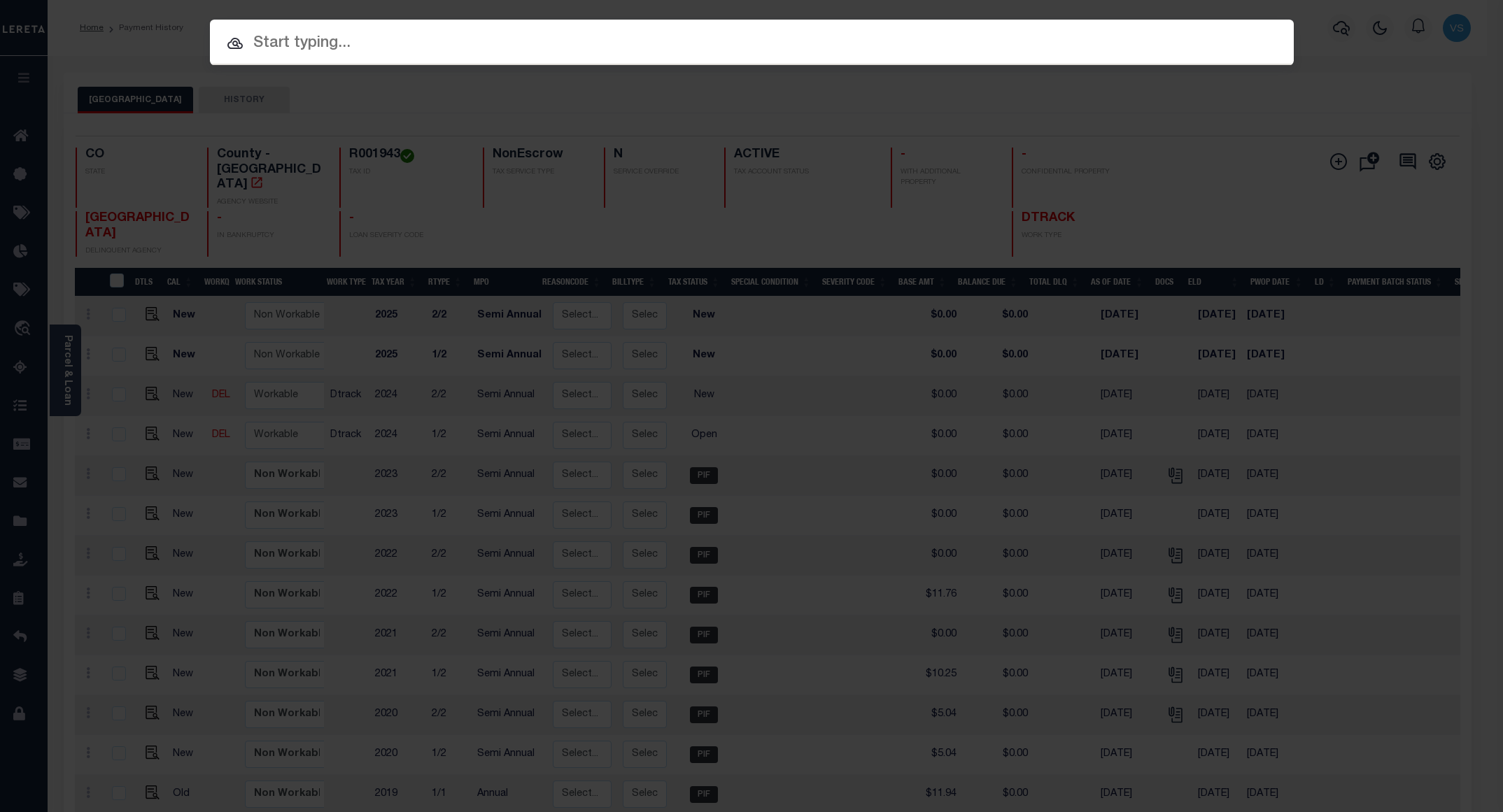
paste input "12035600819901"
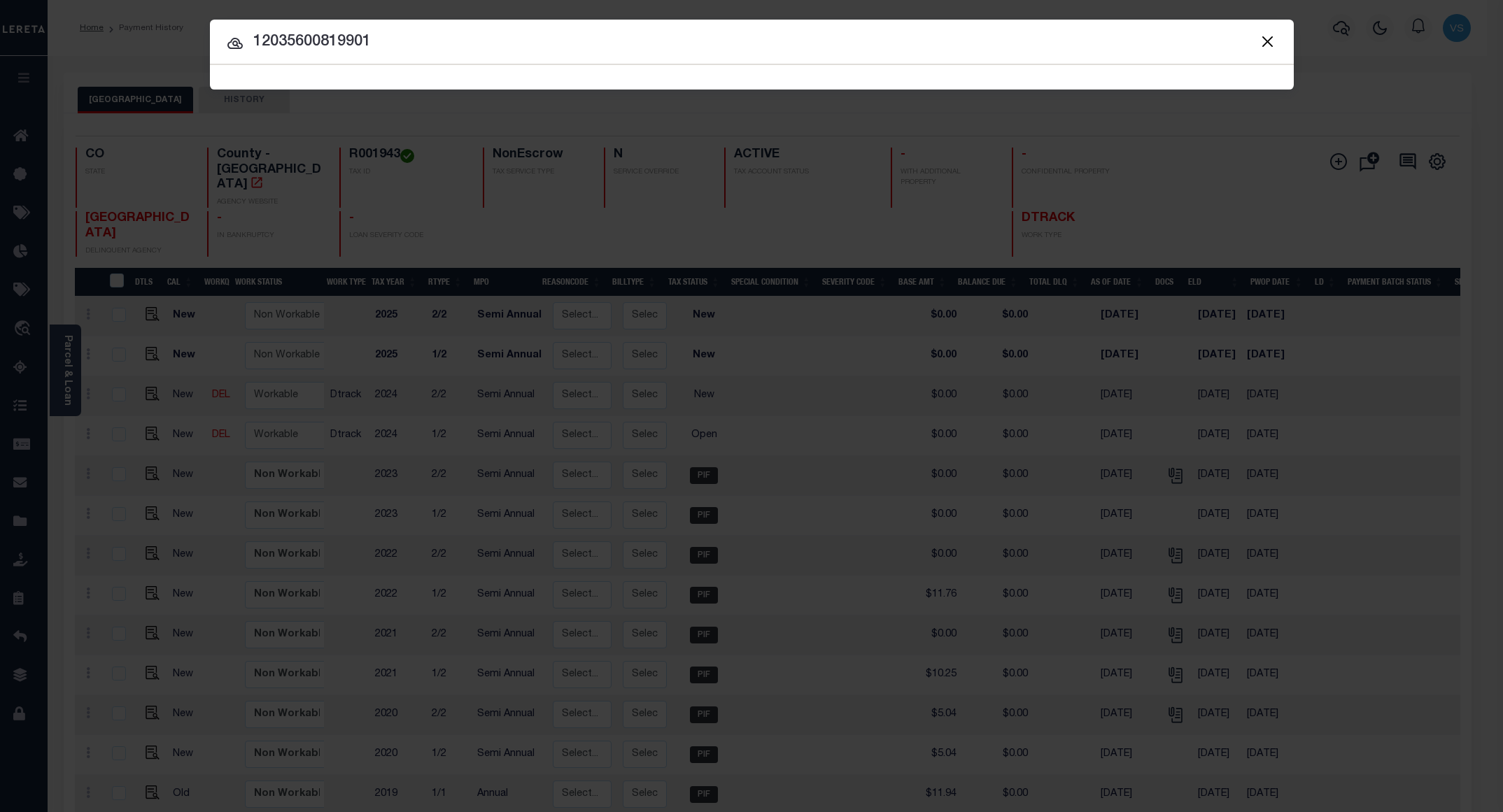
type input "12035600819901"
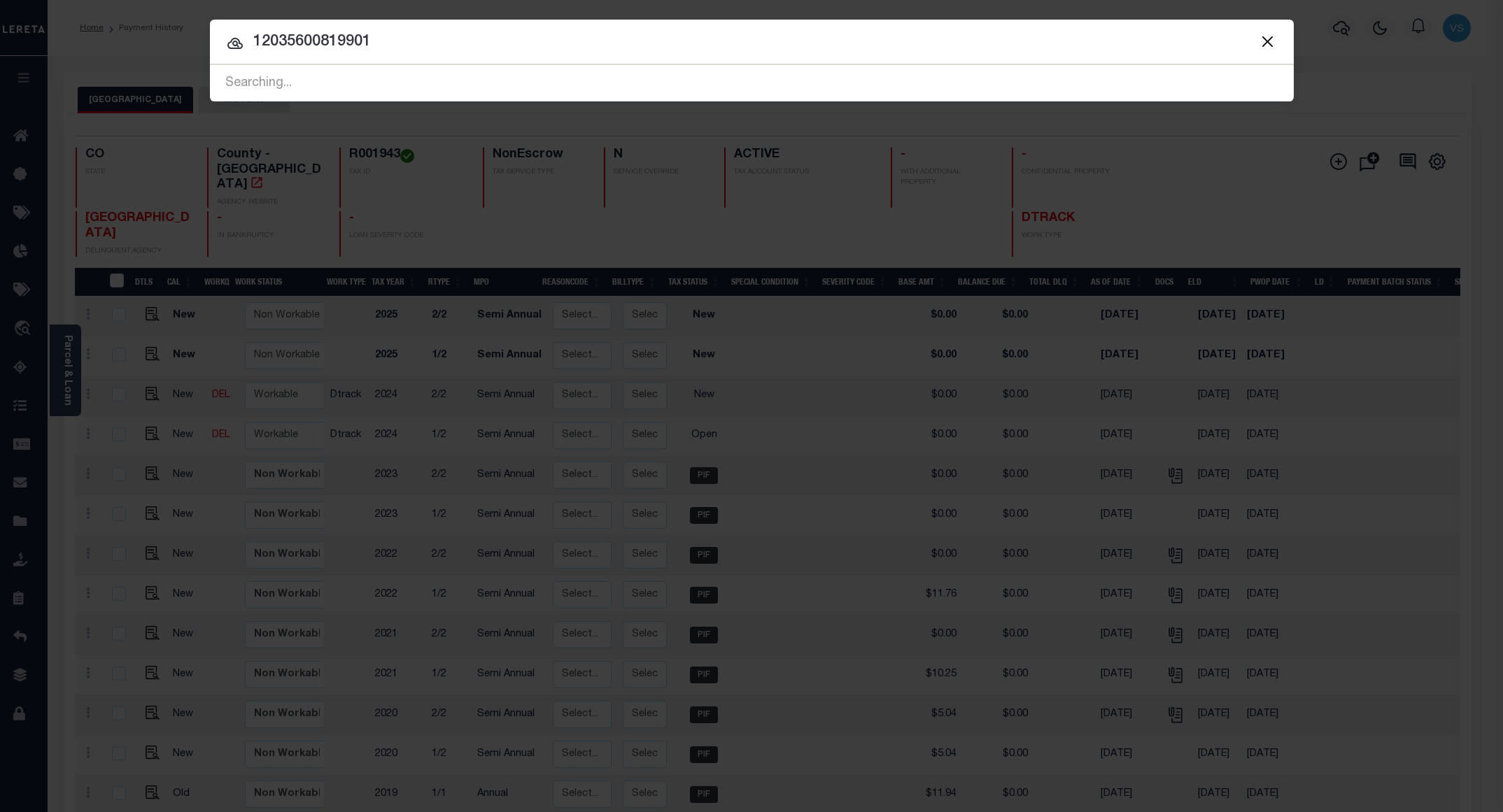
click at [1272, 40] on button "Close" at bounding box center [1268, 41] width 18 height 18
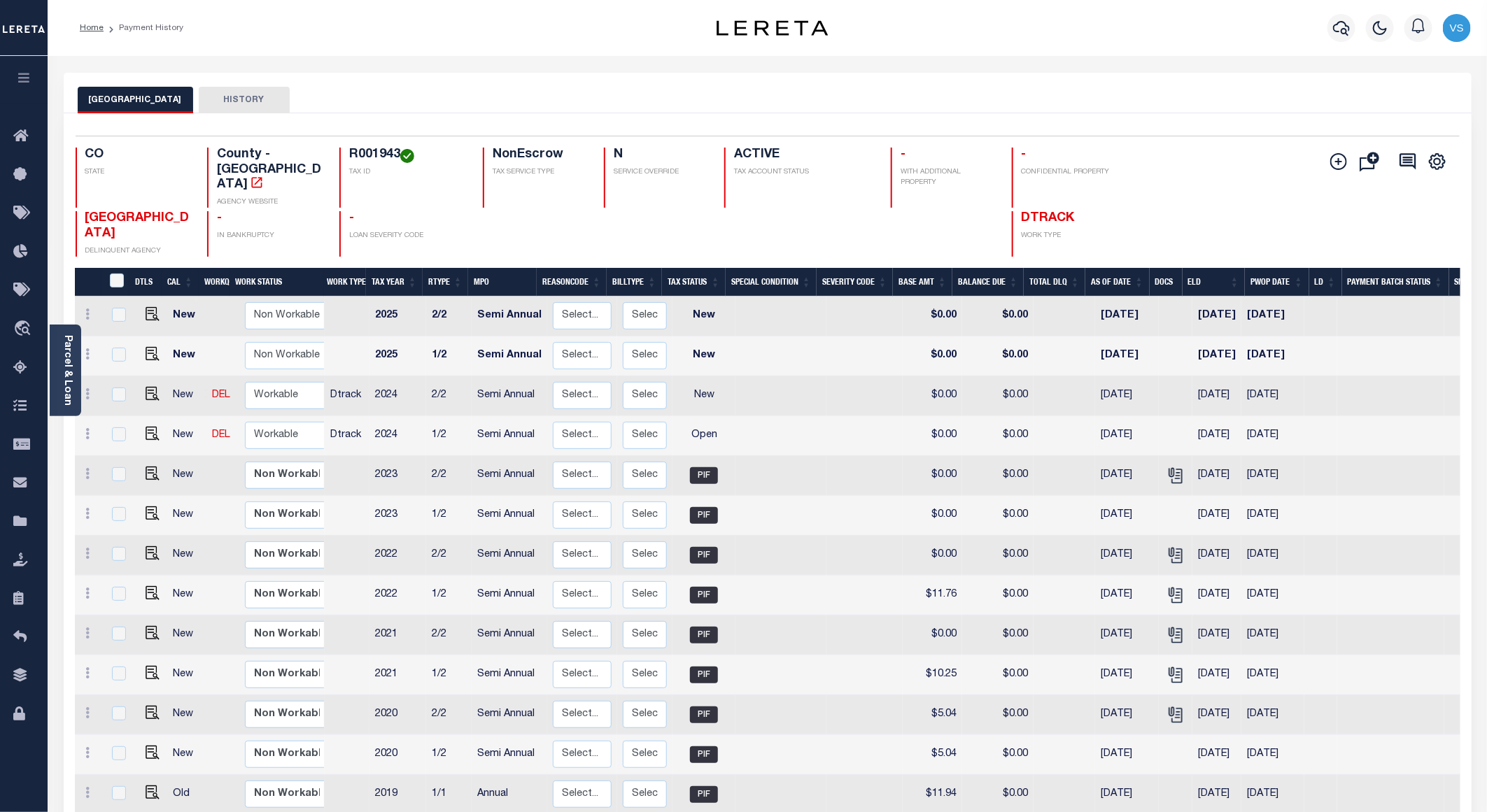
drag, startPoint x: 65, startPoint y: 366, endPoint x: 88, endPoint y: 384, distance: 29.2
click at [65, 366] on link "Parcel & Loan" at bounding box center [67, 370] width 10 height 71
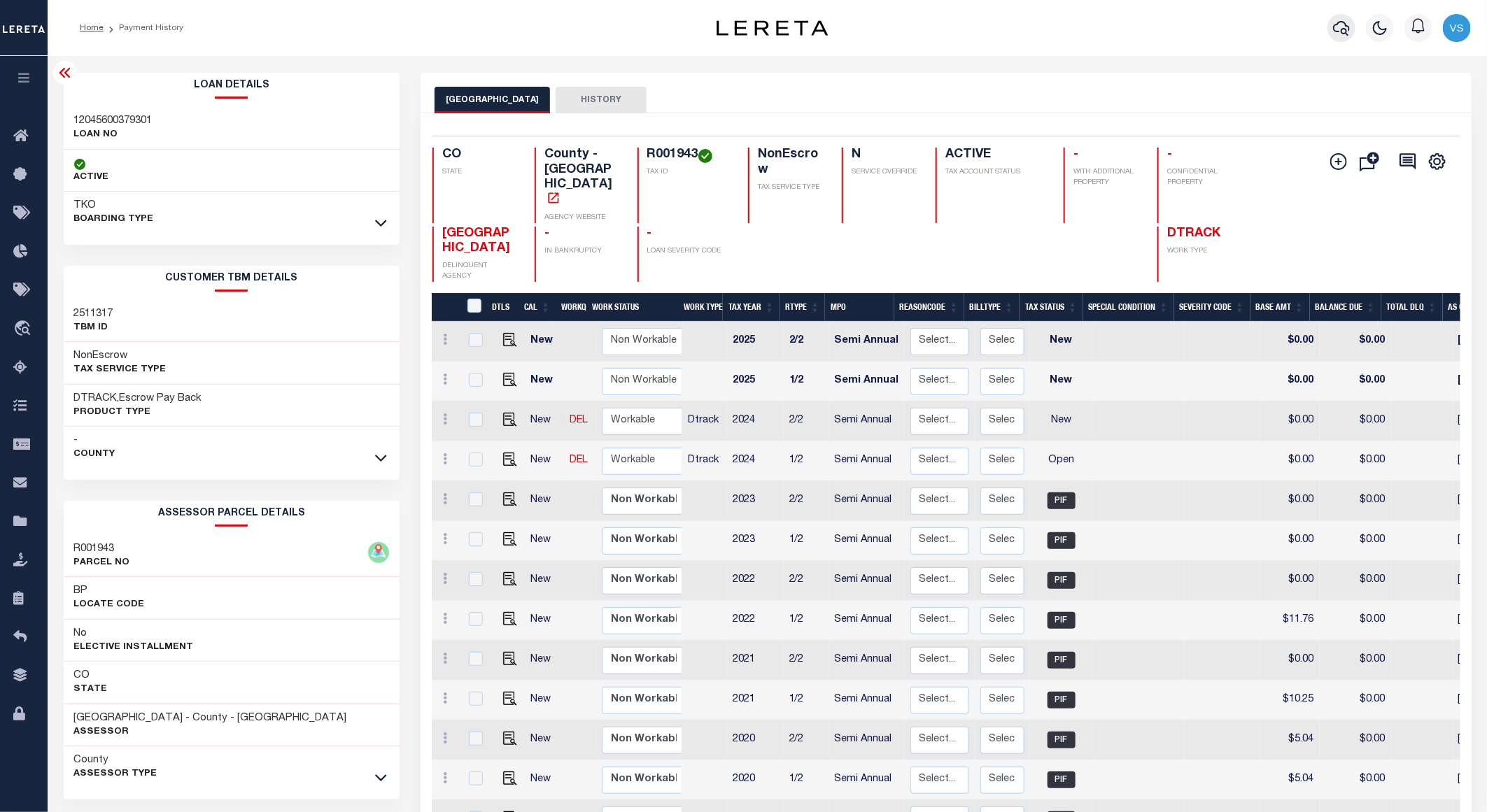
click at [1338, 27] on icon "button" at bounding box center [1341, 27] width 17 height 17
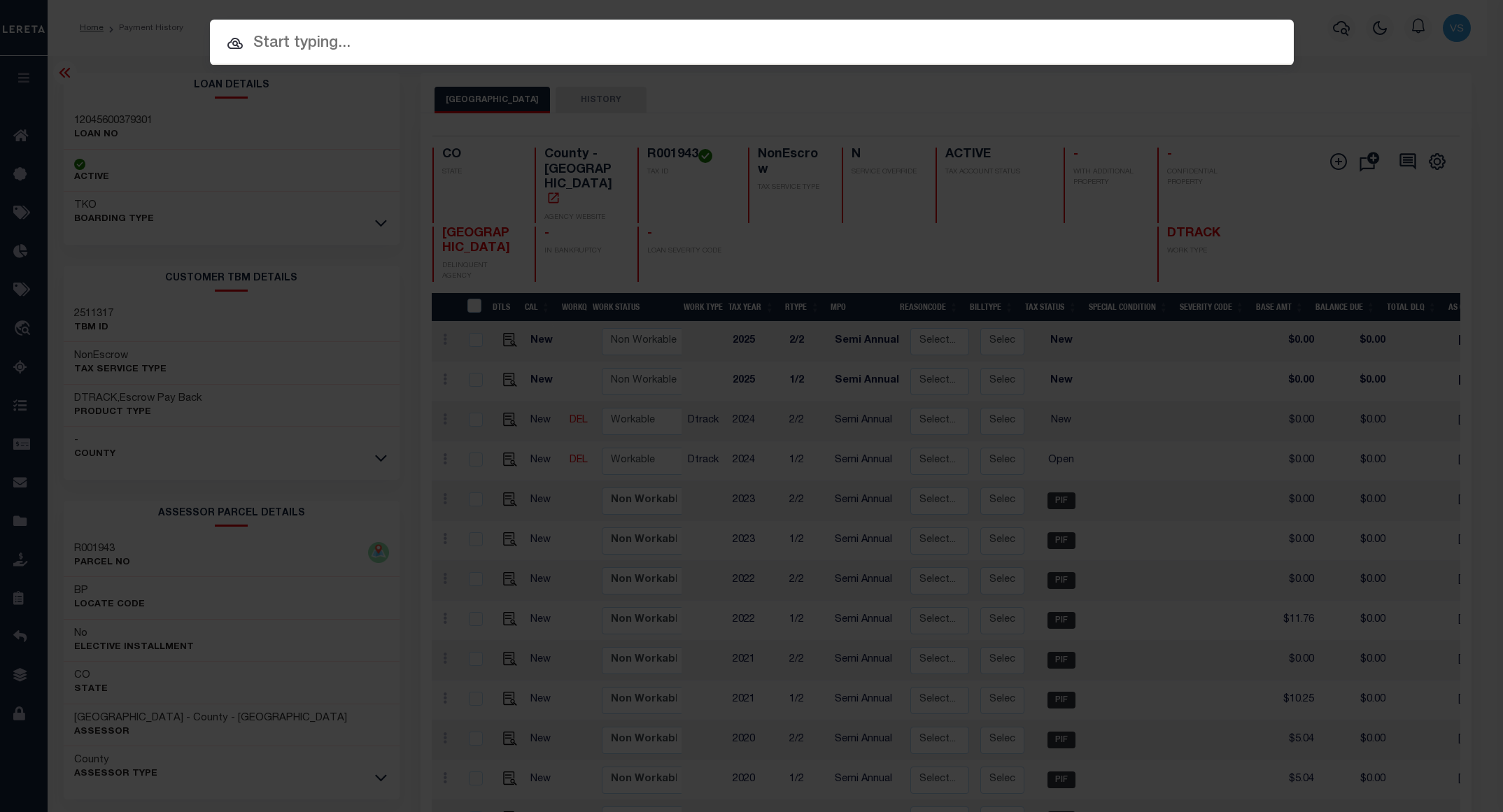
paste input "12035600819901"
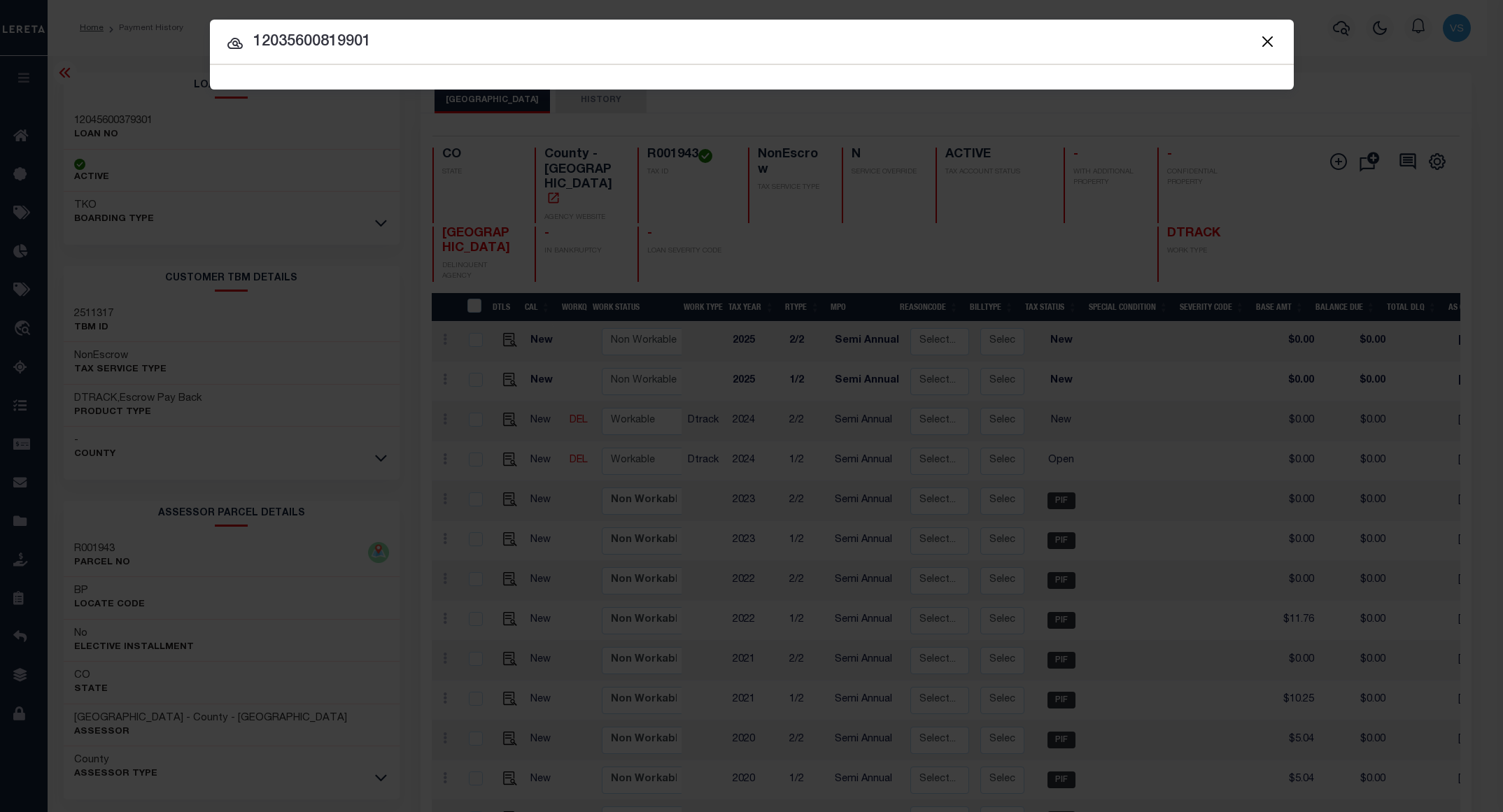
type input "12035600819901"
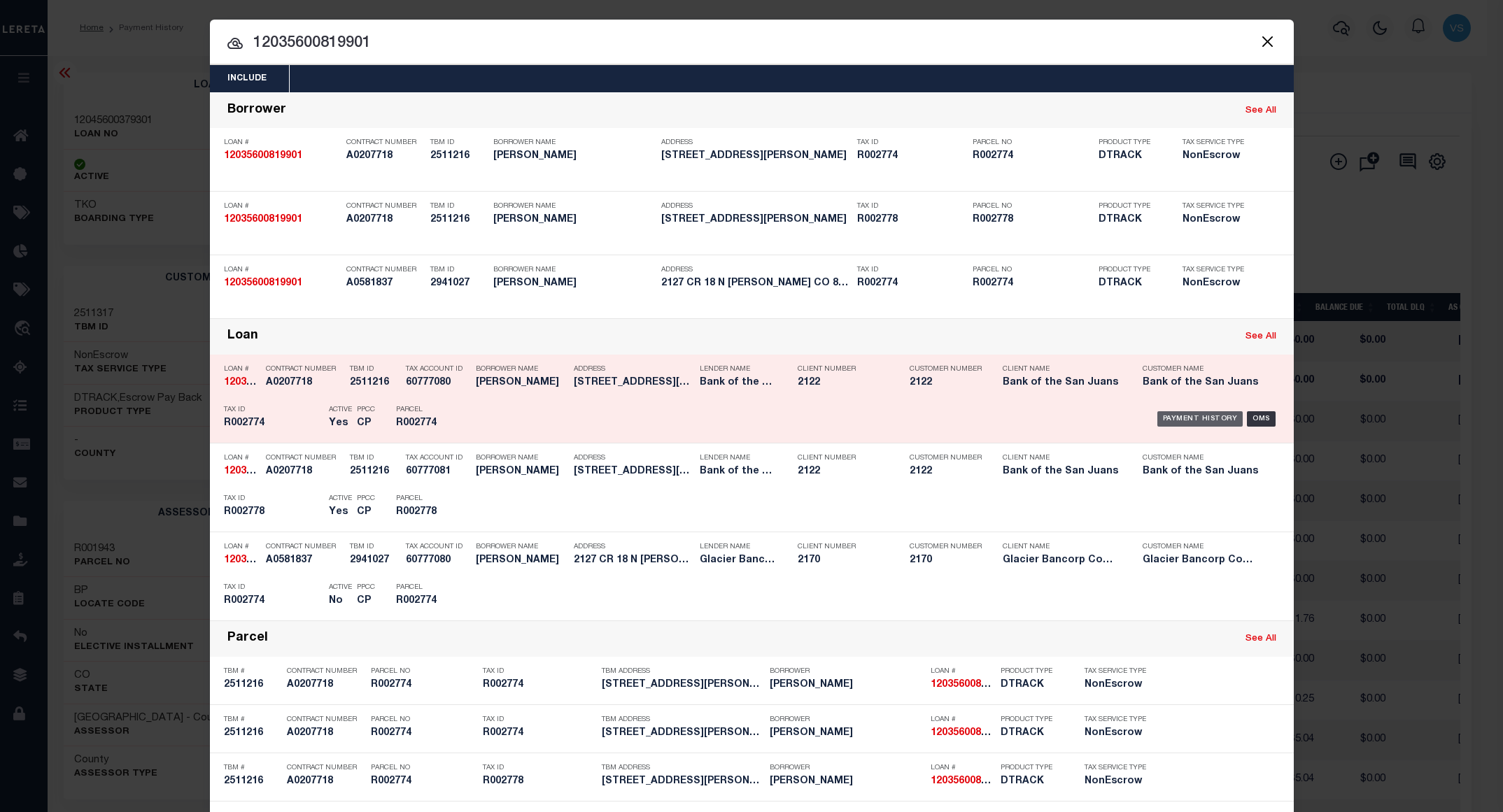
click at [1178, 427] on div "Payment History" at bounding box center [1200, 419] width 86 height 15
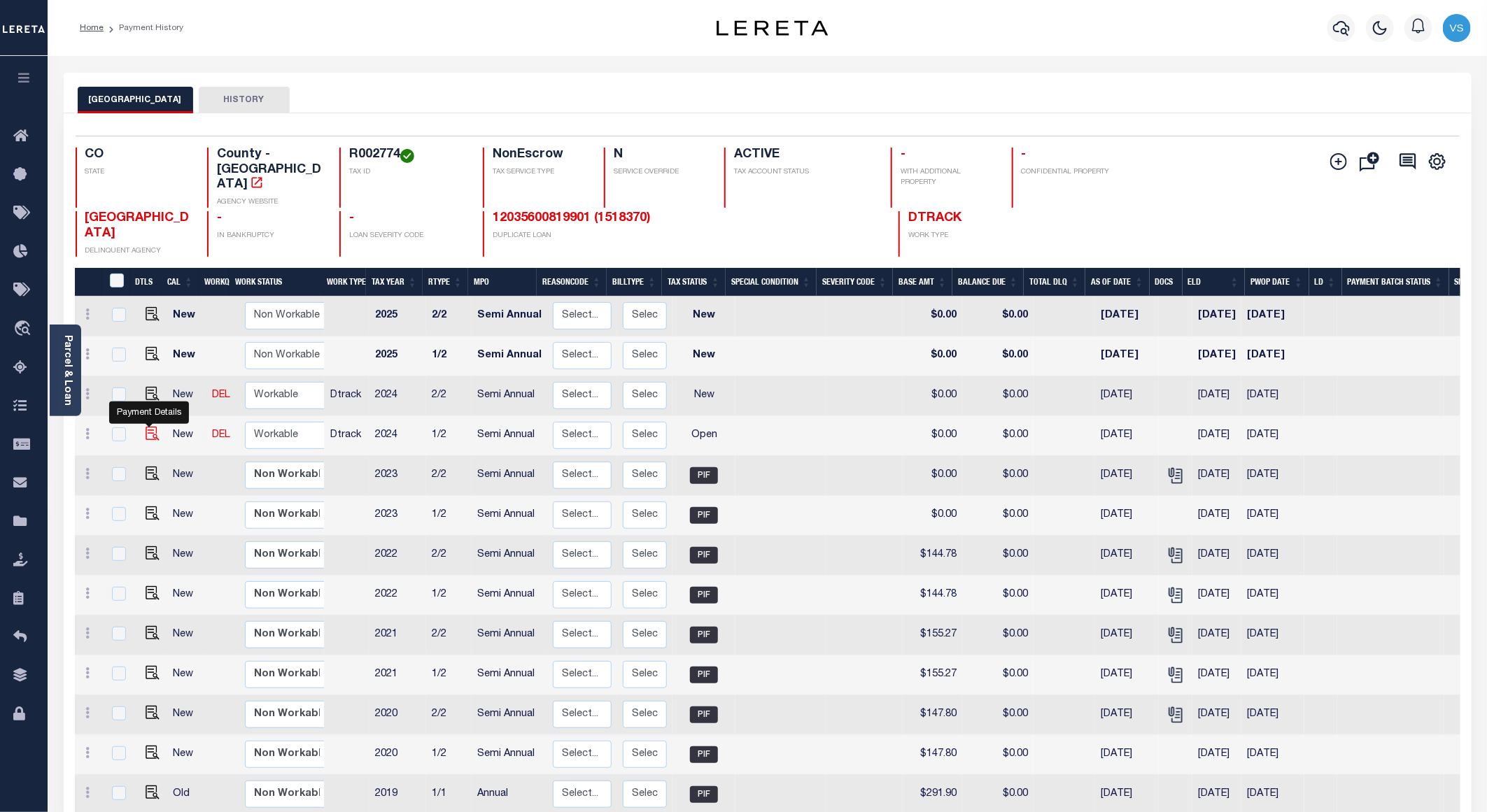
click at [145, 427] on img "" at bounding box center [152, 433] width 14 height 14
checkbox input "true"
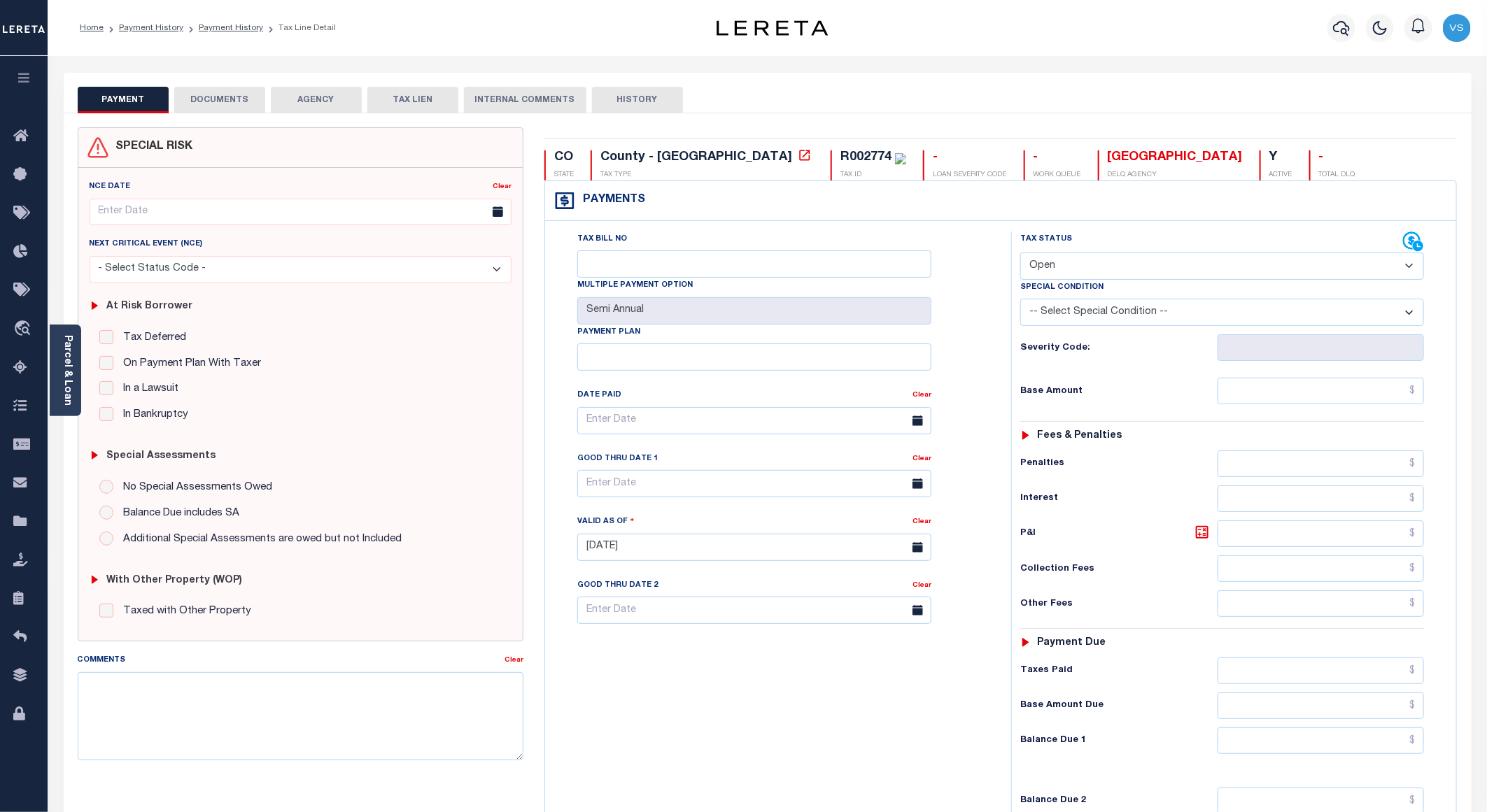
click at [1083, 259] on select "- Select Status Code - Open Due/Unpaid Paid Incomplete No Tax Due Internal Refu…" at bounding box center [1222, 266] width 404 height 27
select select "PYD"
click at [1021, 254] on select "- Select Status Code - Open Due/Unpaid Paid Incomplete No Tax Due Internal Refu…" at bounding box center [1222, 266] width 404 height 27
type input "[DATE]"
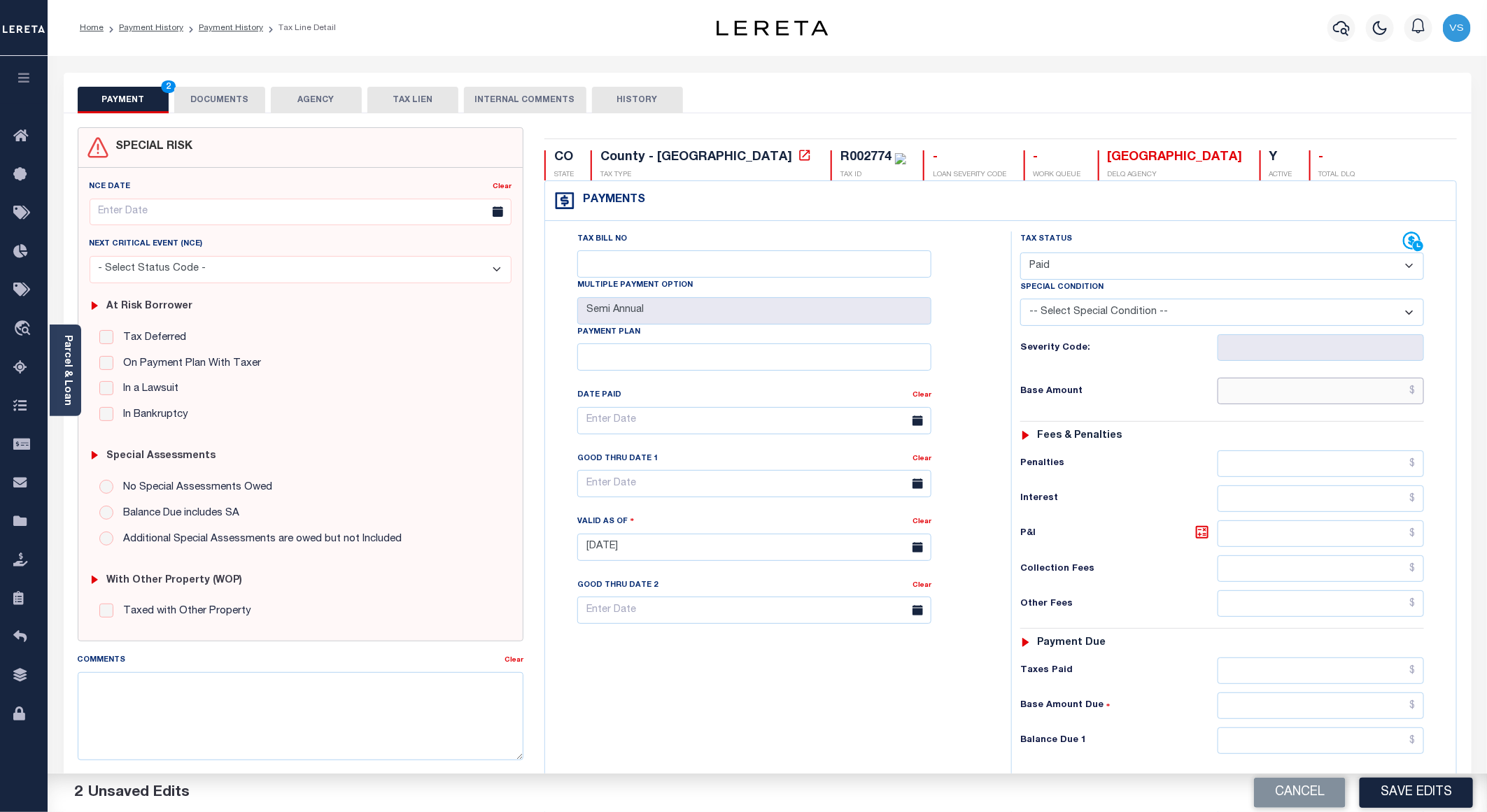
click at [1279, 393] on input "text" at bounding box center [1321, 390] width 206 height 27
paste input "153.17"
type input "$153.17"
click at [218, 95] on button "DOCUMENTS" at bounding box center [220, 100] width 91 height 27
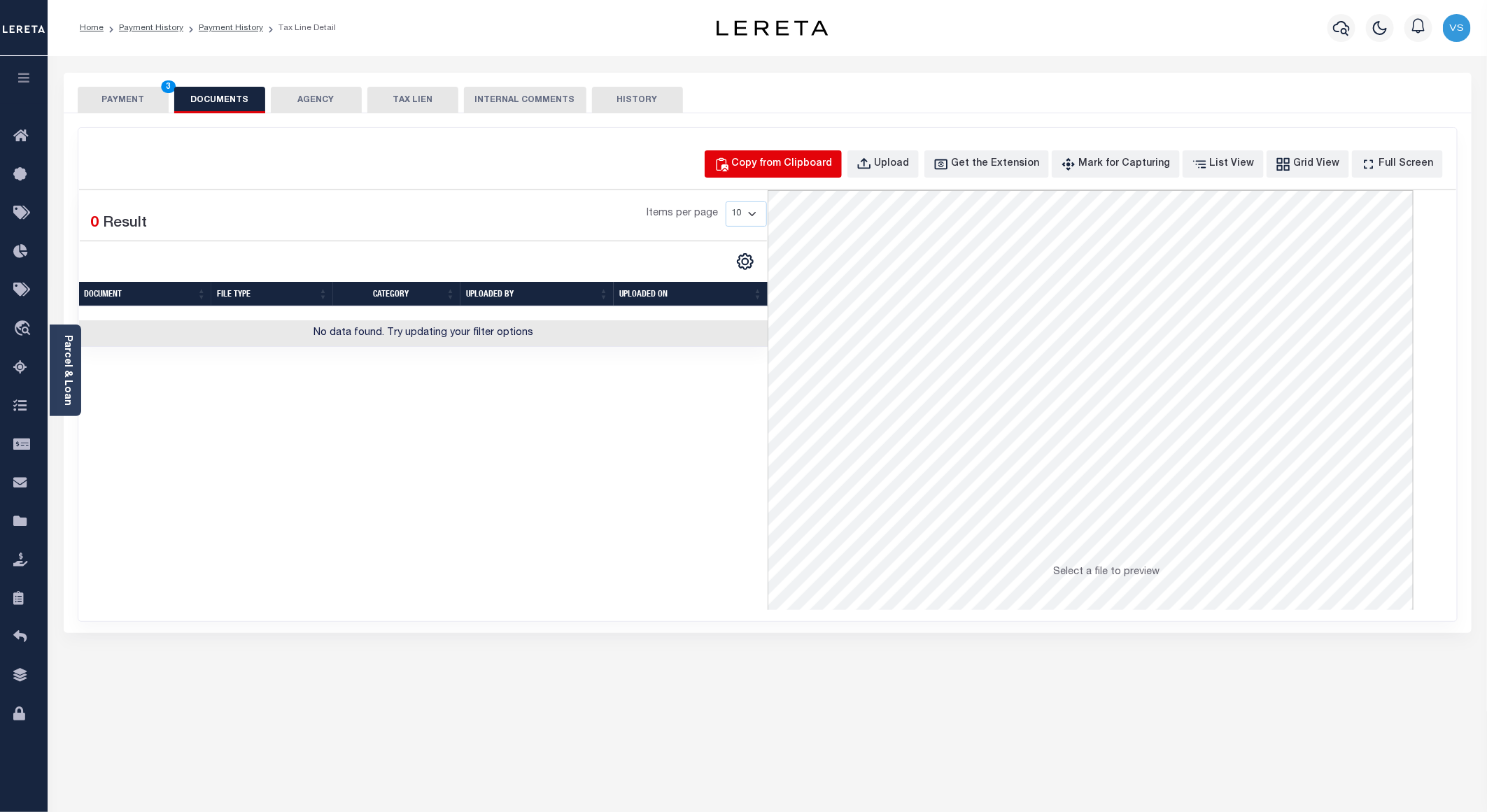
click at [777, 166] on div "Copy from Clipboard" at bounding box center [782, 164] width 101 height 15
select select "POP"
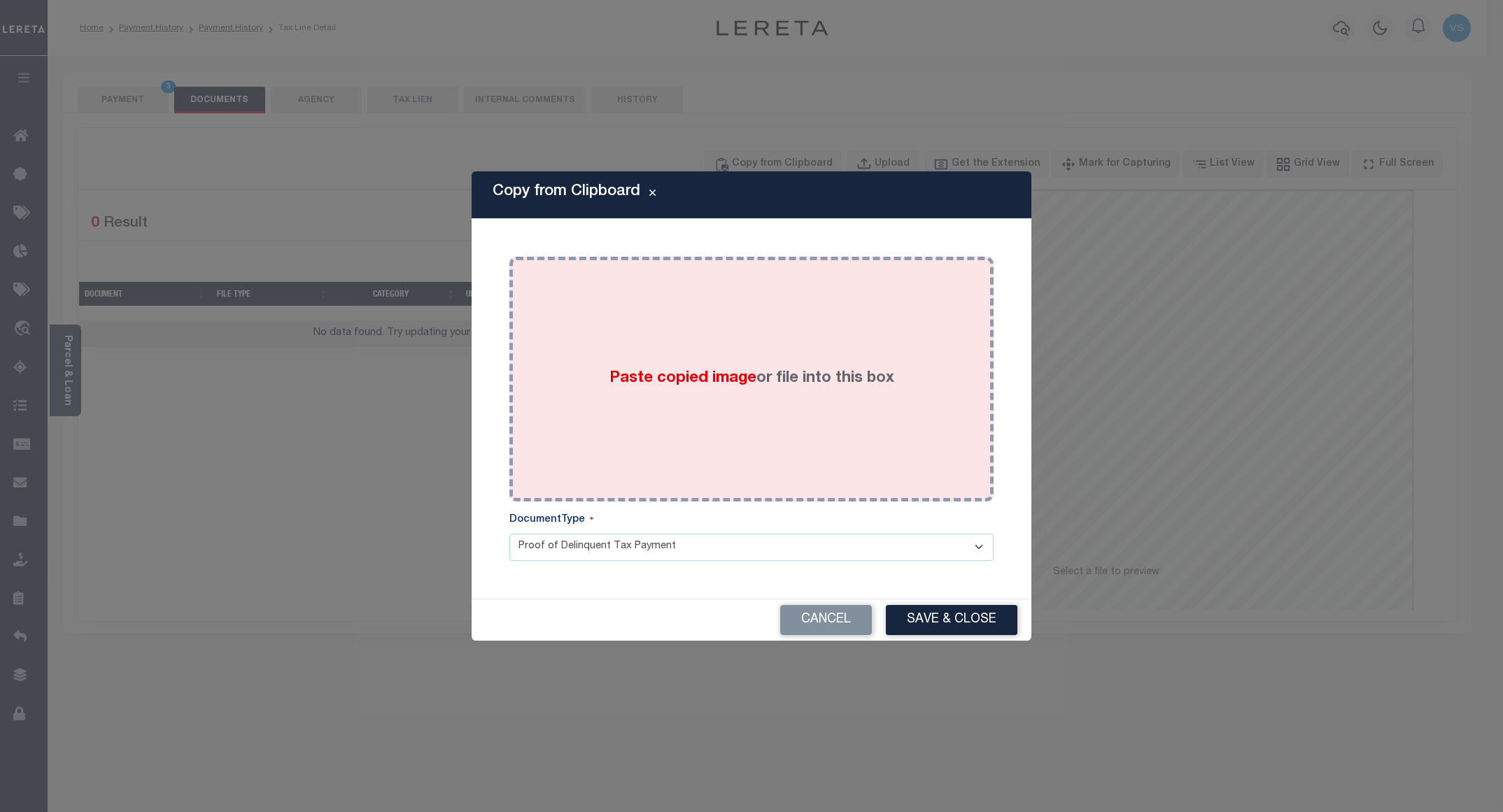
click at [770, 388] on label "Paste copied image or file into this box" at bounding box center [752, 379] width 285 height 23
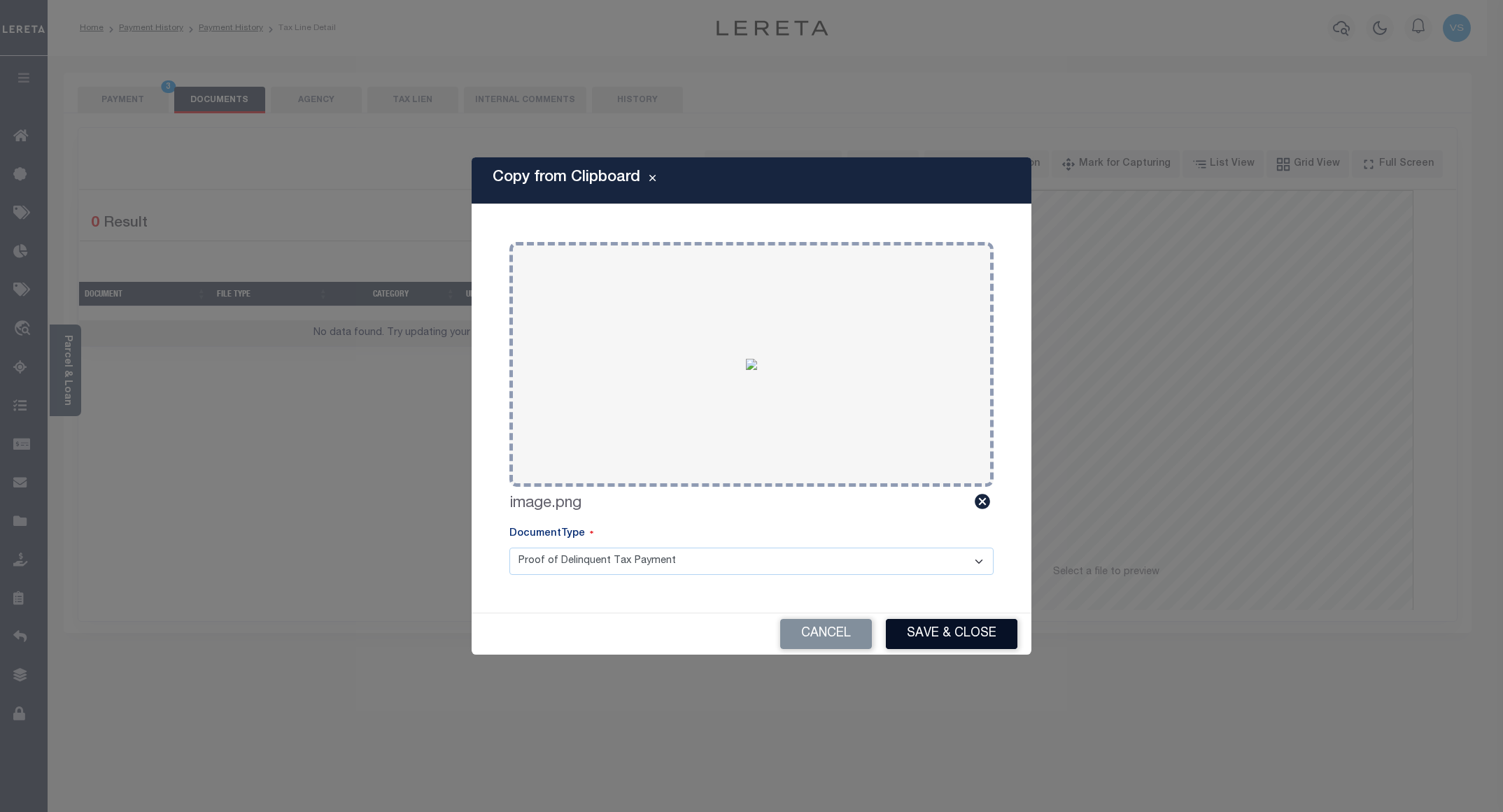
click at [914, 636] on button "Save & Close" at bounding box center [952, 634] width 132 height 30
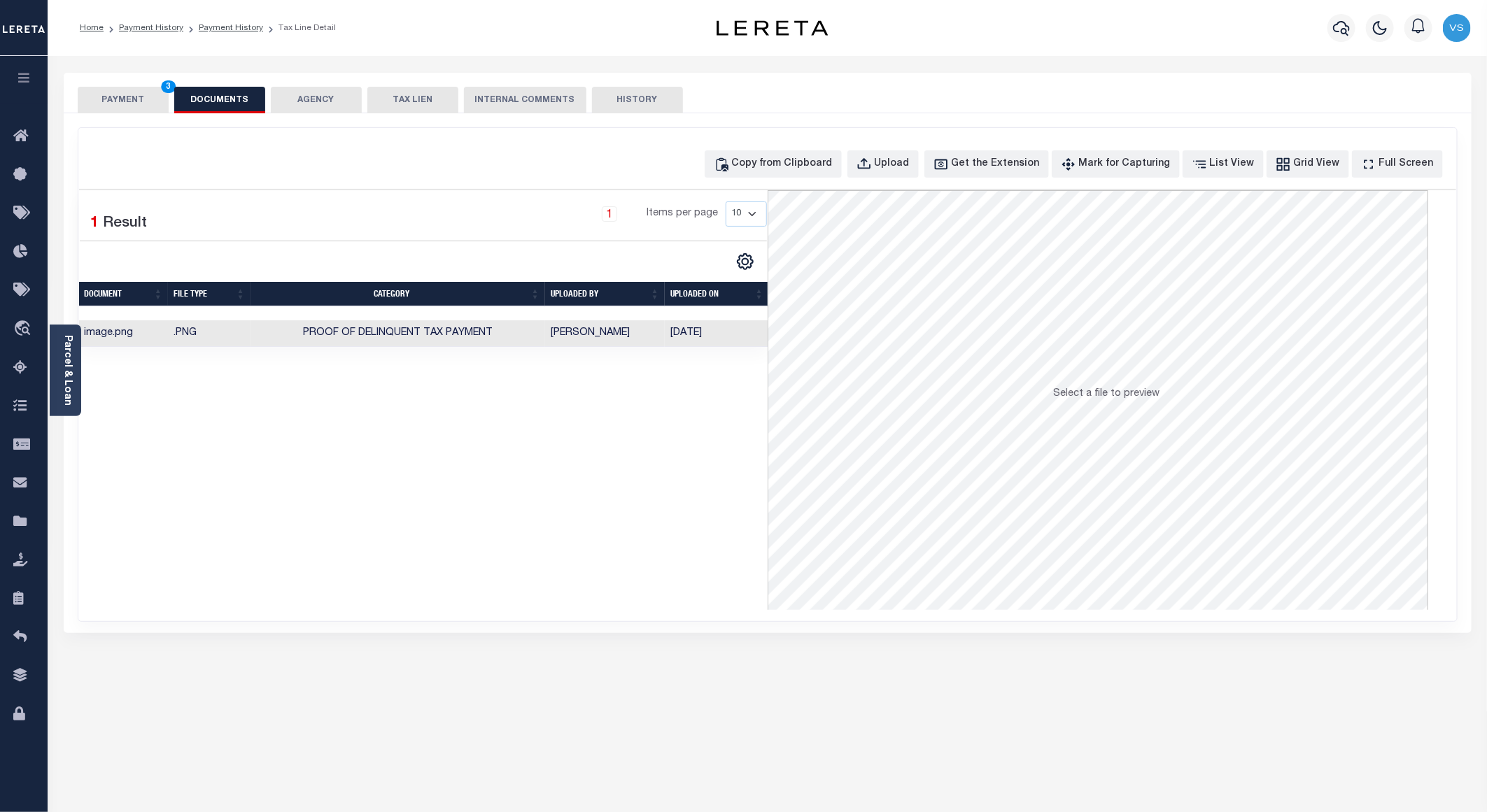
click at [106, 91] on button "PAYMENT 3" at bounding box center [123, 100] width 91 height 27
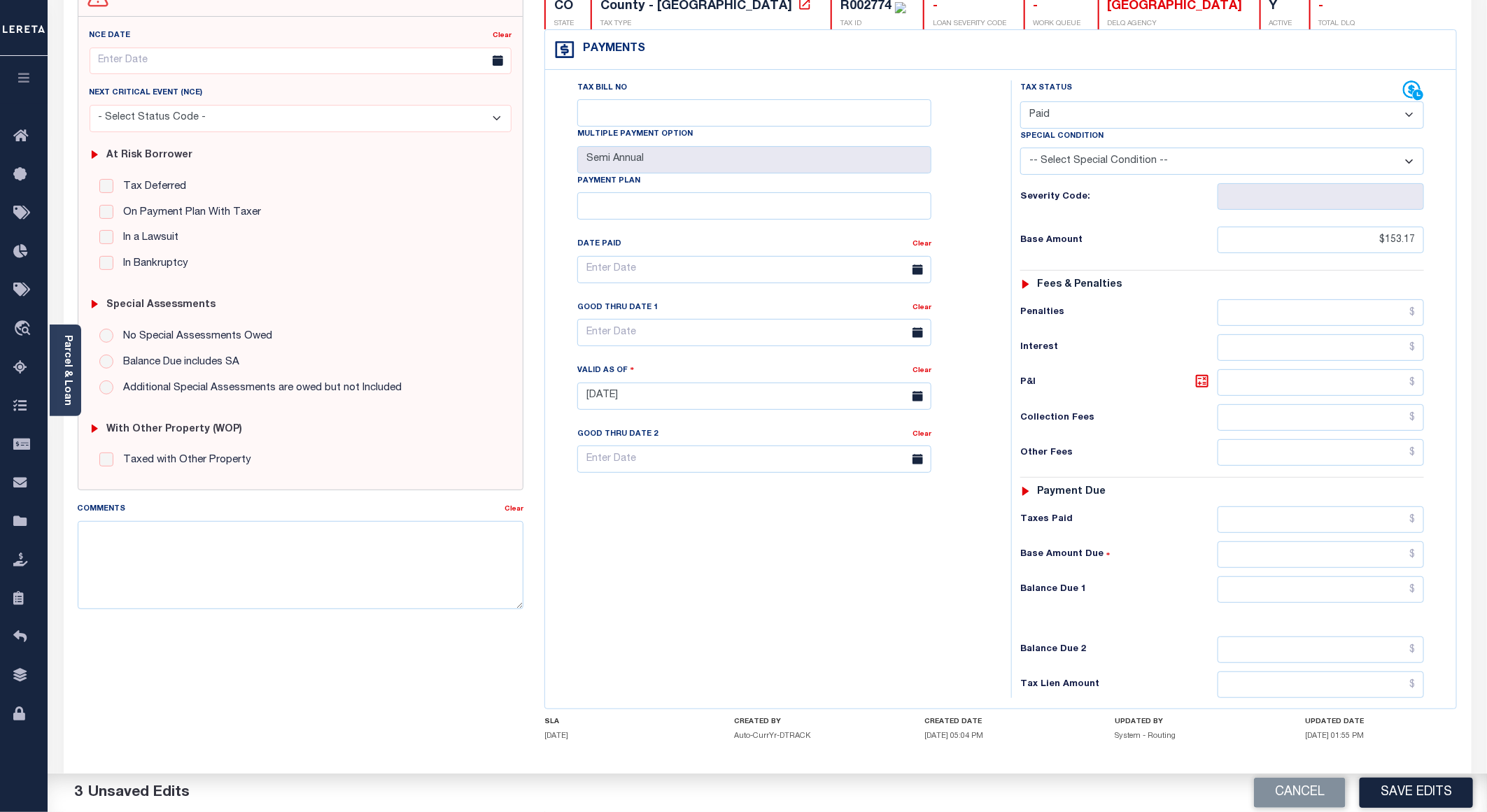
scroll to position [210, 0]
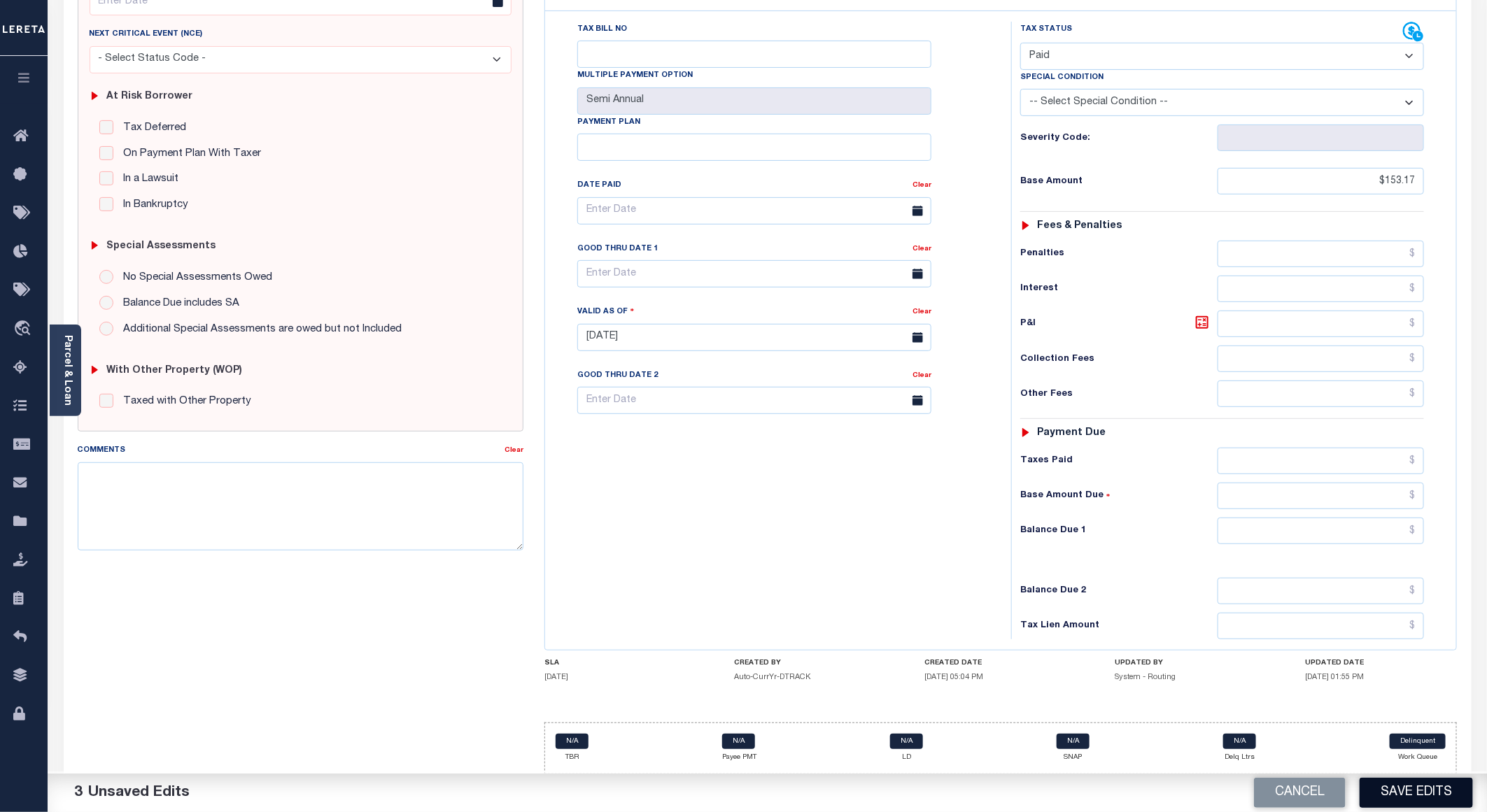
click at [1396, 793] on button "Save Edits" at bounding box center [1416, 793] width 114 height 30
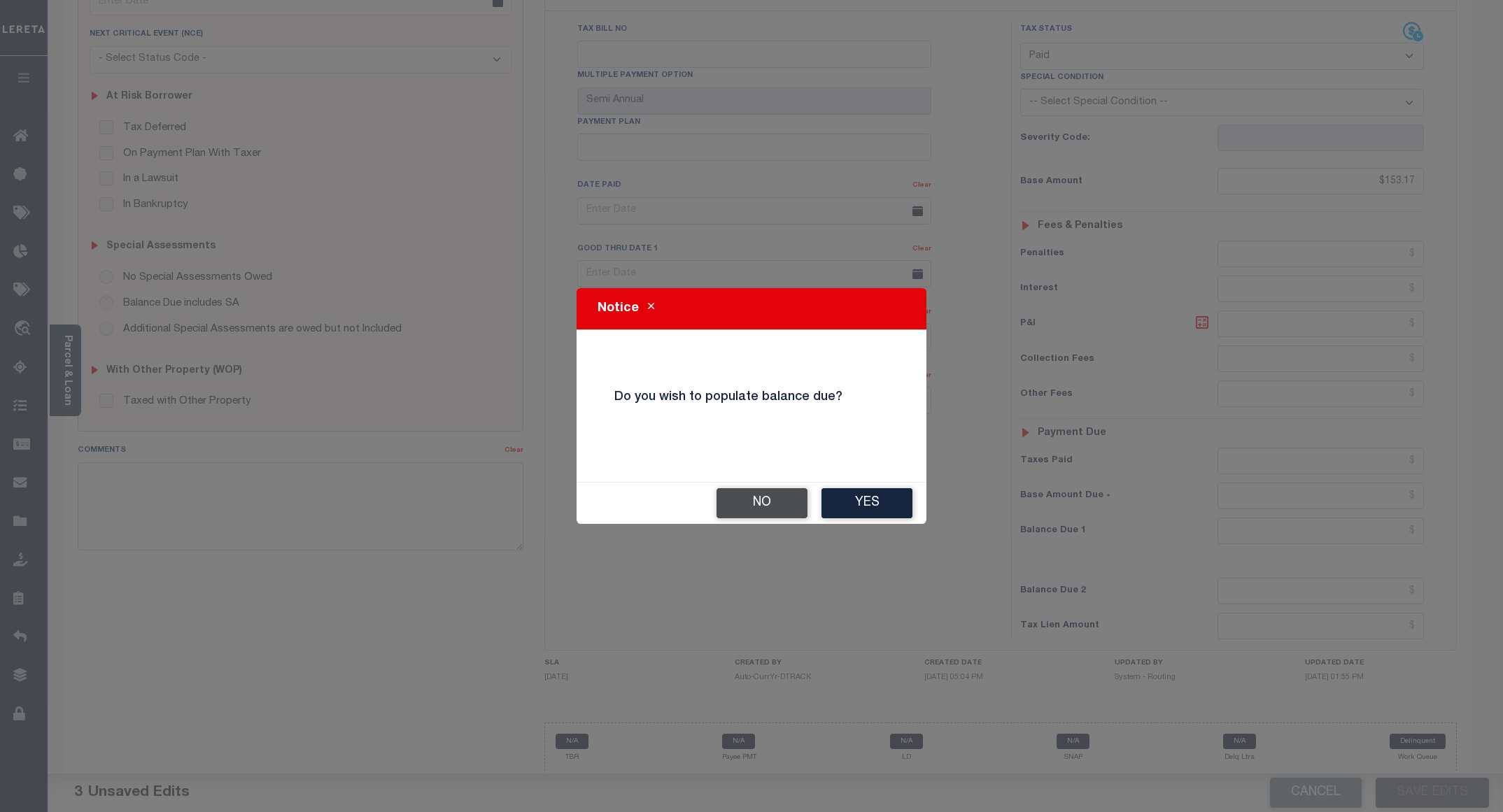
click at [758, 498] on button "No" at bounding box center [762, 503] width 91 height 30
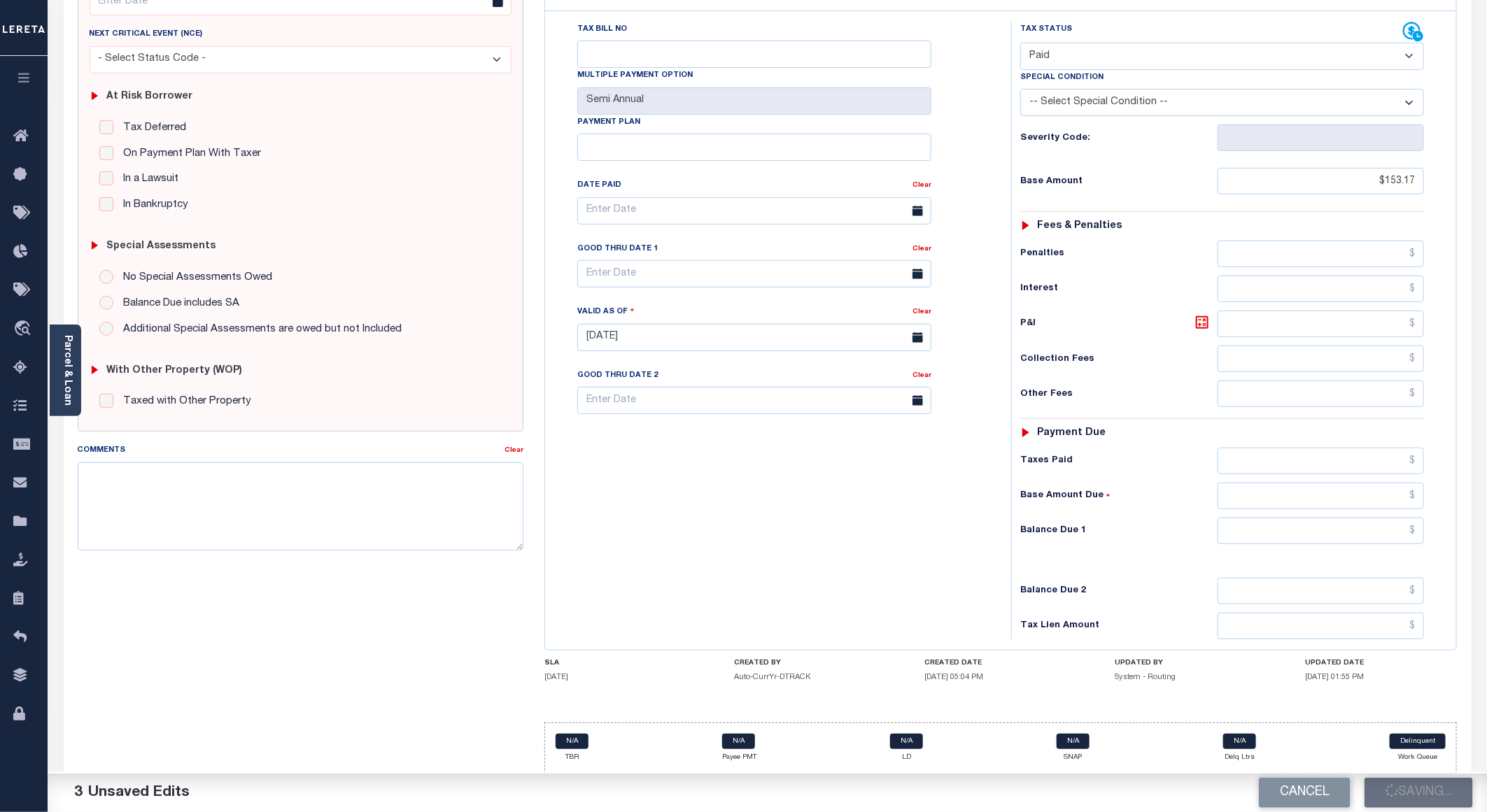
checkbox input "false"
type input "$153.17"
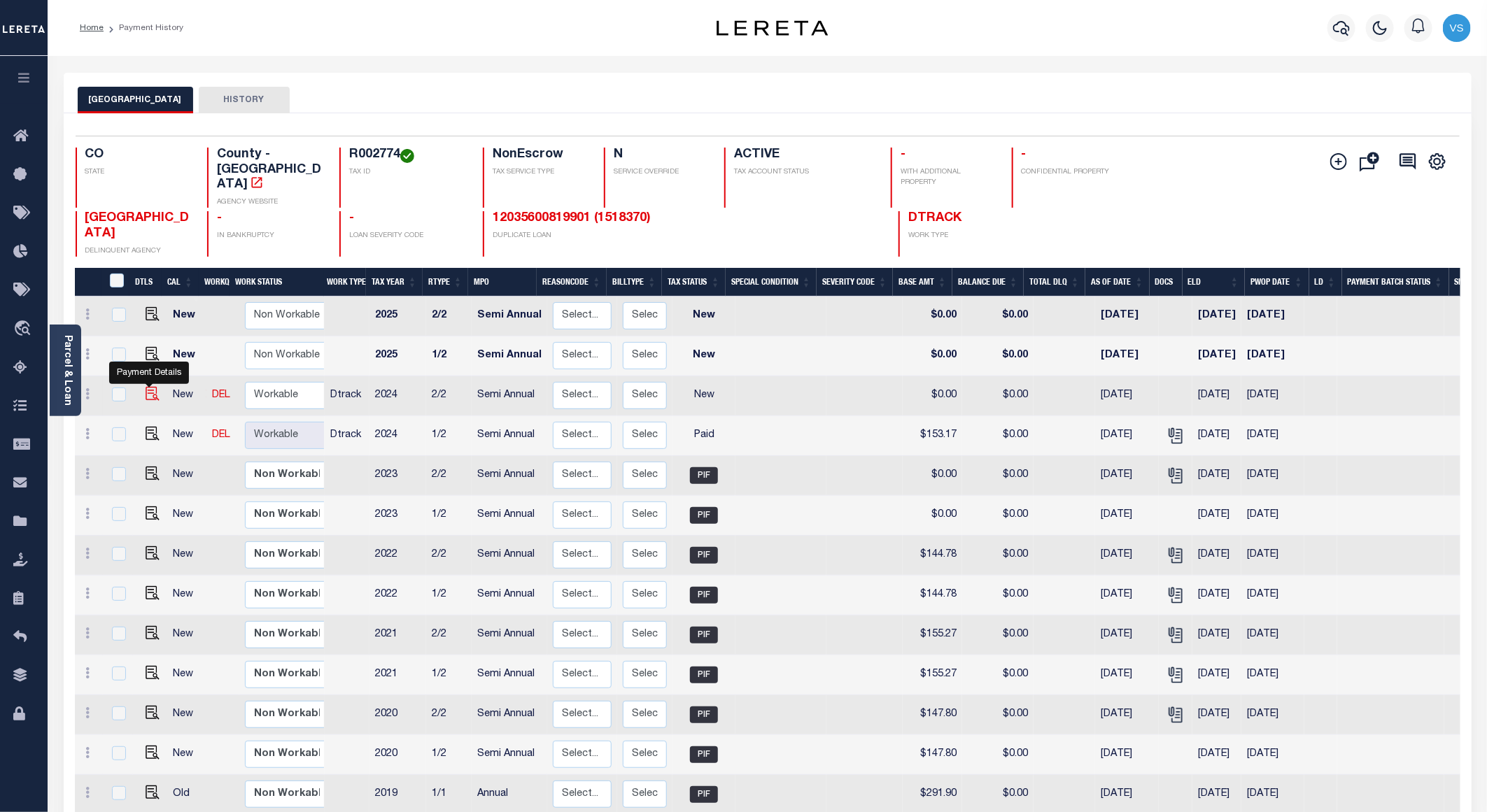
click at [155, 387] on img "" at bounding box center [152, 393] width 14 height 14
checkbox input "true"
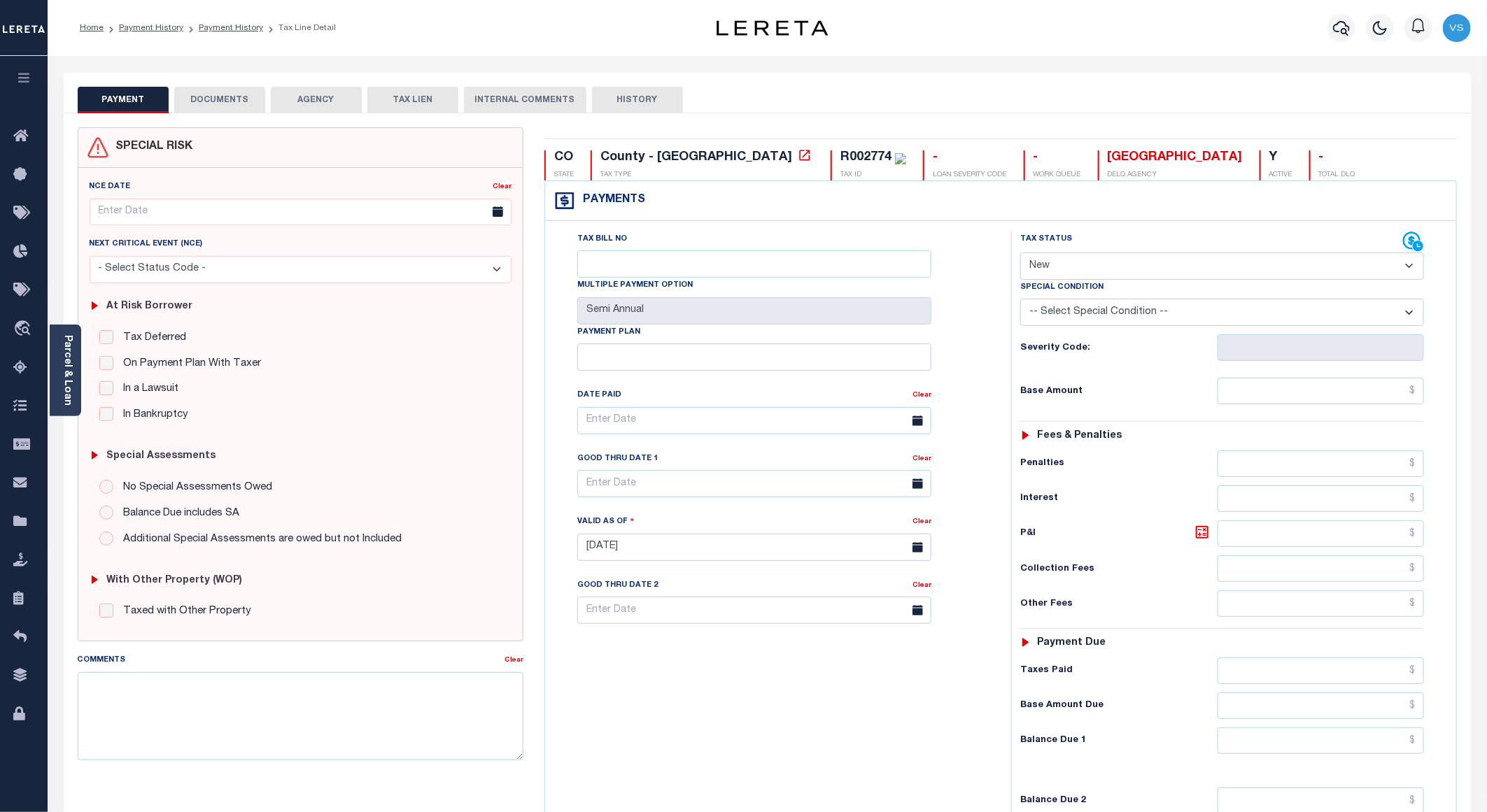
drag, startPoint x: 1077, startPoint y: 262, endPoint x: 1077, endPoint y: 281, distance: 19.0
click at [1077, 262] on select "- Select Status Code - Open Due/Unpaid Paid Incomplete No Tax Due Internal Refu…" at bounding box center [1222, 266] width 404 height 27
select select "PYD"
click at [1021, 254] on select "- Select Status Code - Open Due/Unpaid Paid Incomplete No Tax Due Internal Refu…" at bounding box center [1222, 266] width 404 height 27
type input "[DATE]"
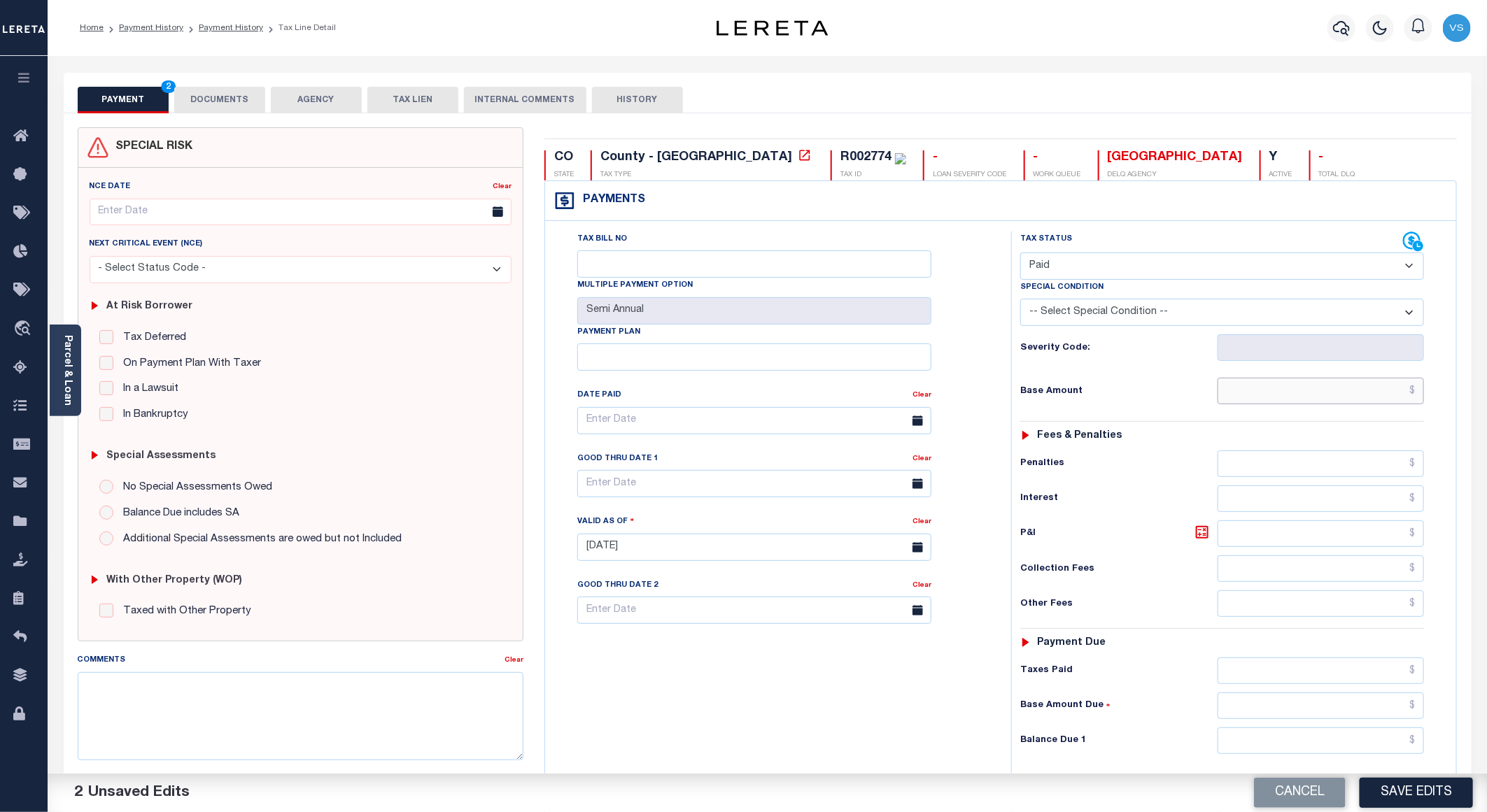
drag, startPoint x: 1335, startPoint y: 401, endPoint x: 1358, endPoint y: 399, distance: 23.1
click at [1335, 401] on input "text" at bounding box center [1321, 390] width 206 height 27
click at [203, 95] on button "DOCUMENTS" at bounding box center [220, 100] width 91 height 27
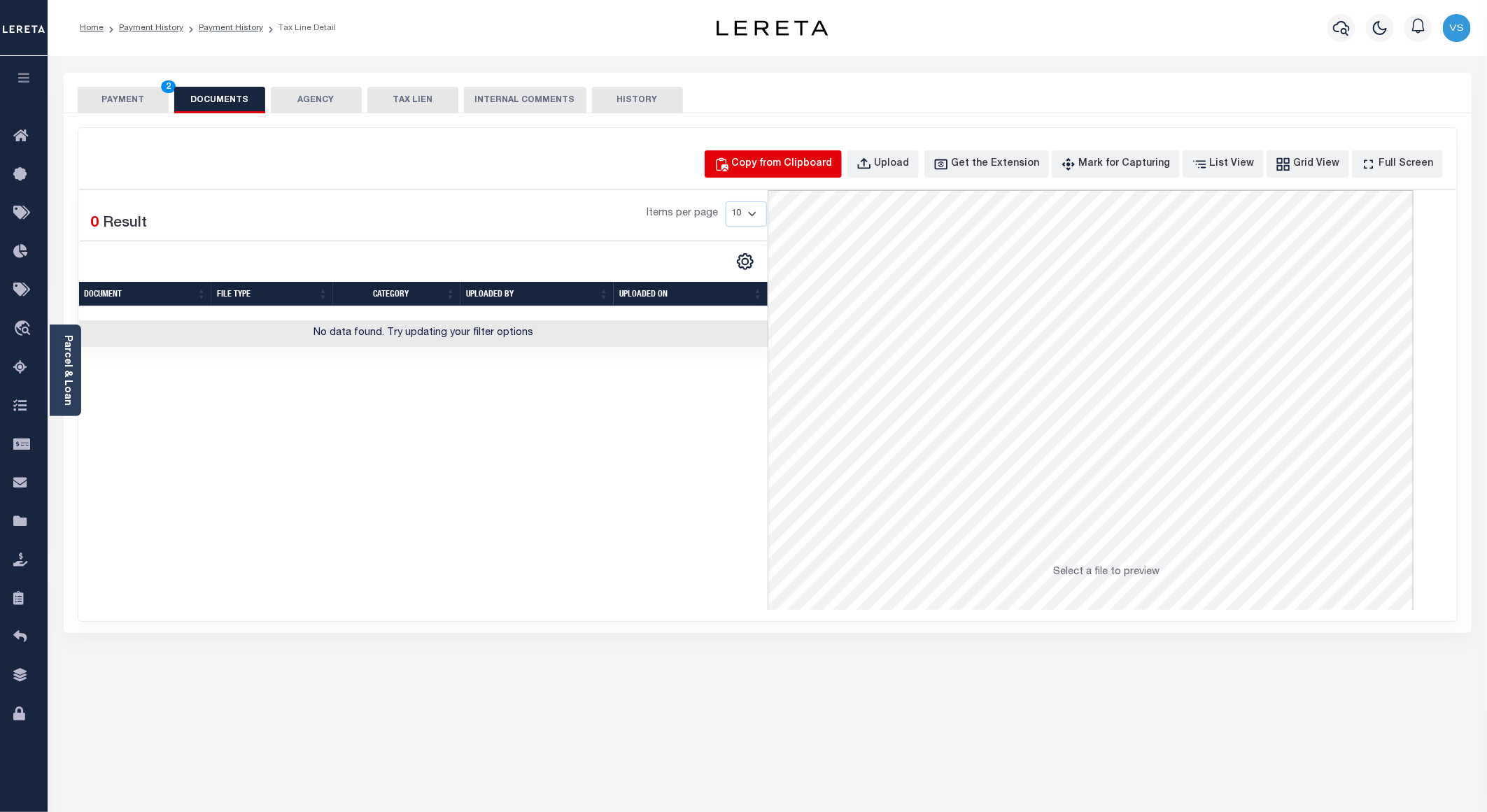
click at [772, 166] on div "Copy from Clipboard" at bounding box center [782, 164] width 101 height 15
select select "POP"
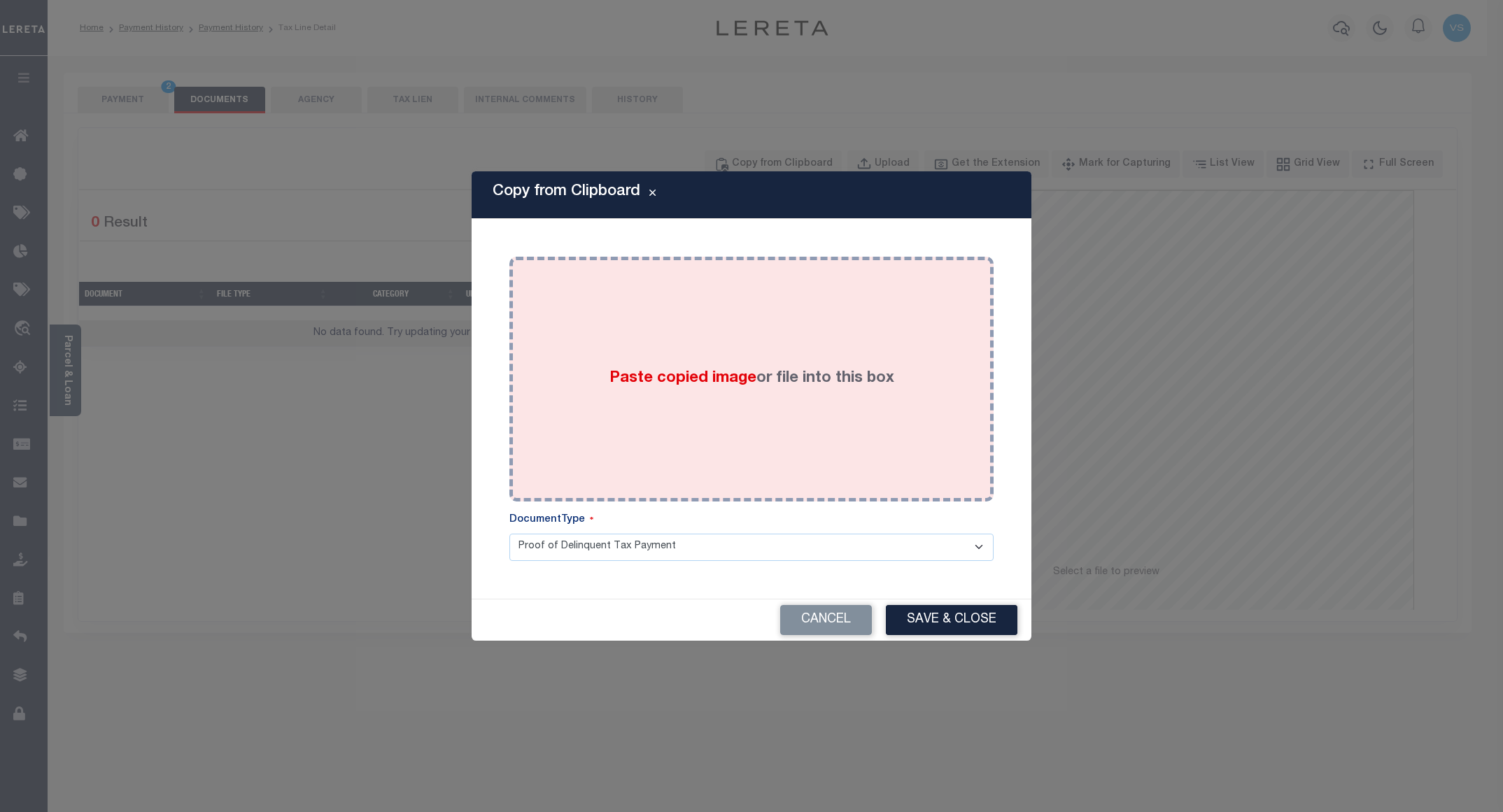
click at [775, 263] on div "Paste copied image or file into this box" at bounding box center [752, 379] width 485 height 245
click at [758, 291] on div "Paste copied image or file into this box" at bounding box center [752, 380] width 464 height 224
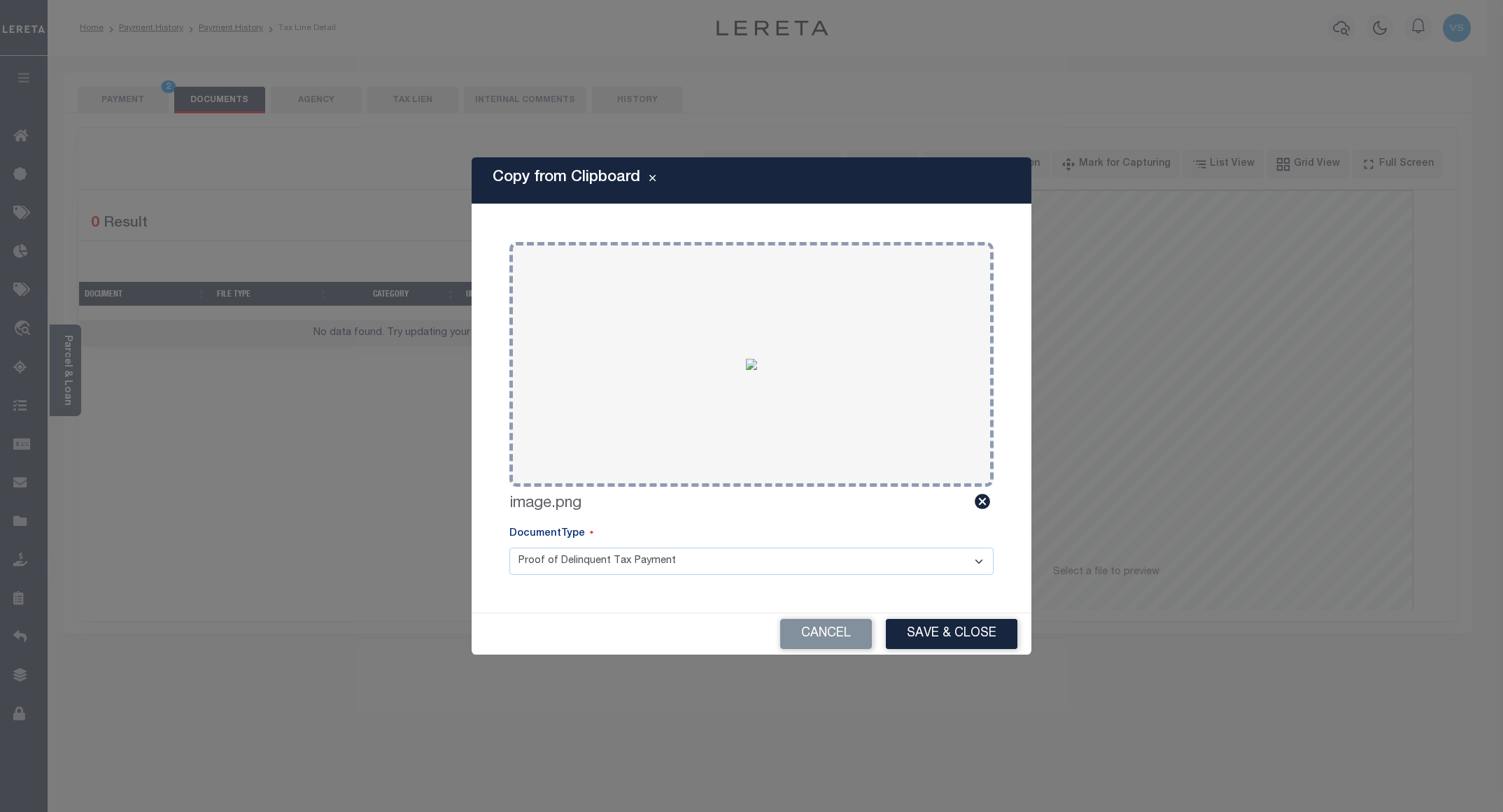
click at [929, 632] on button "Save & Close" at bounding box center [952, 634] width 132 height 30
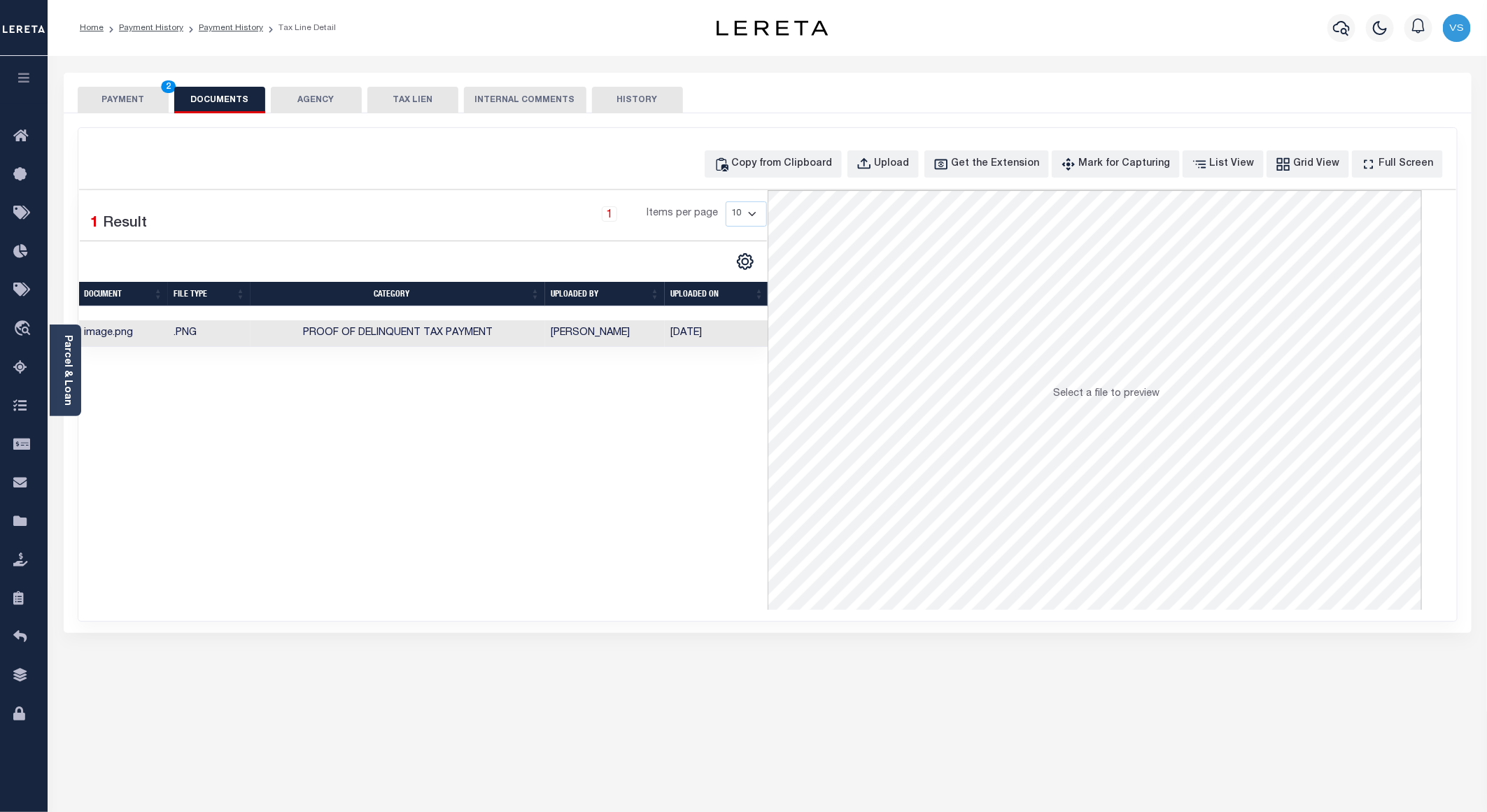
click at [132, 103] on button "PAYMENT 2" at bounding box center [123, 100] width 91 height 27
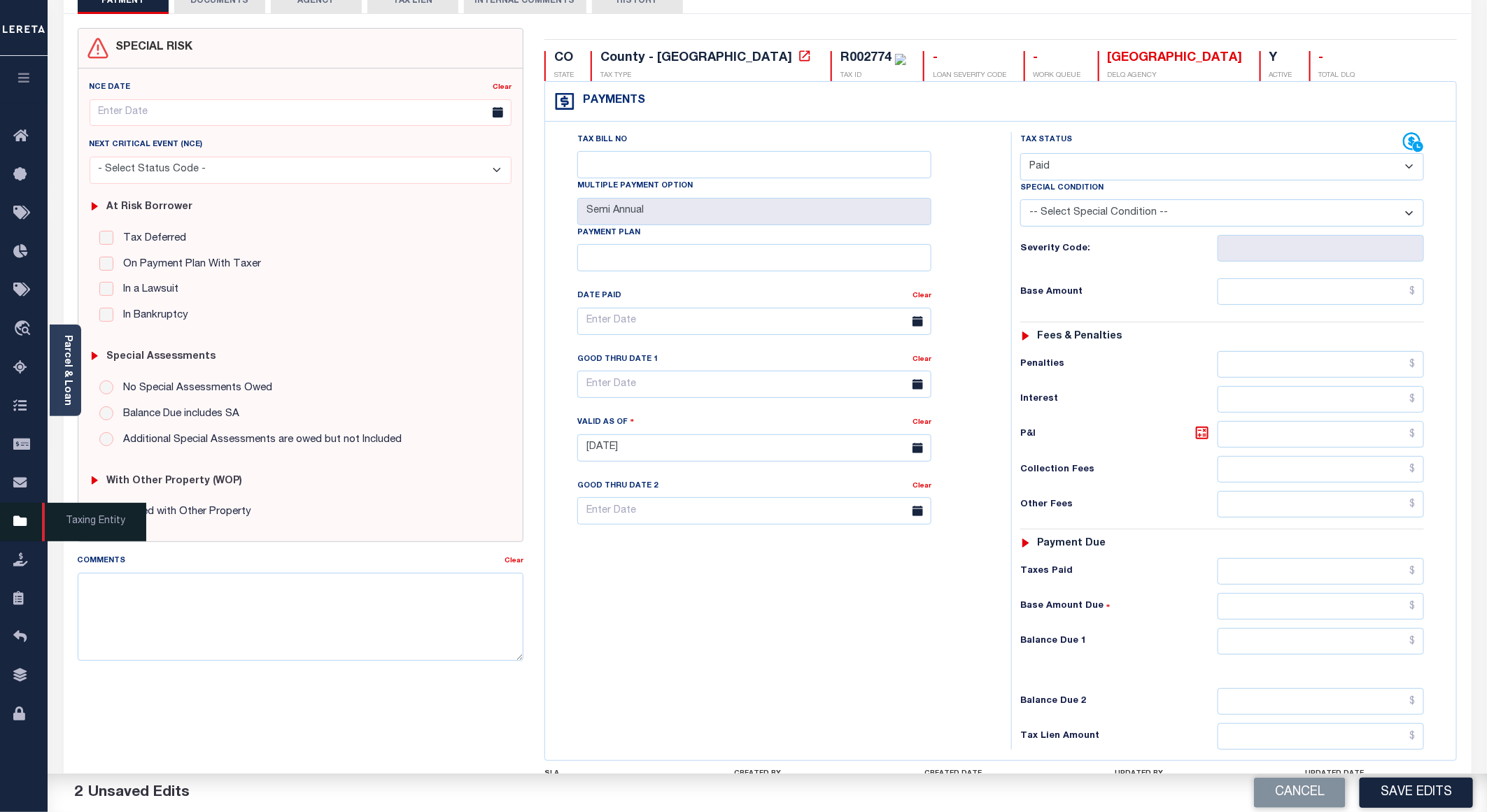
scroll to position [105, 0]
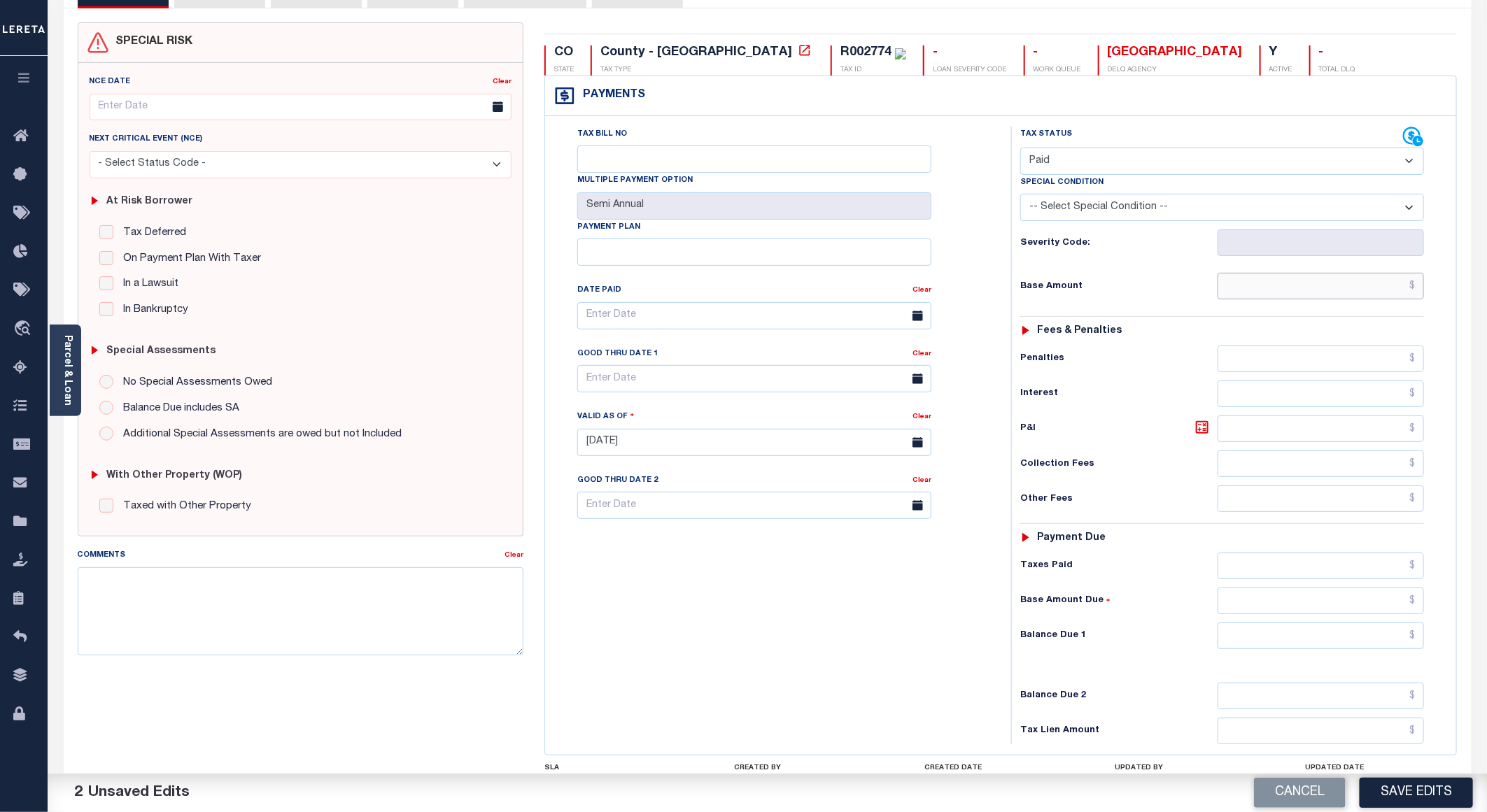
click at [1243, 283] on input "text" at bounding box center [1321, 286] width 206 height 27
paste input "153.17"
type input "$153.17"
click at [1394, 788] on button "Save Edits" at bounding box center [1416, 793] width 114 height 30
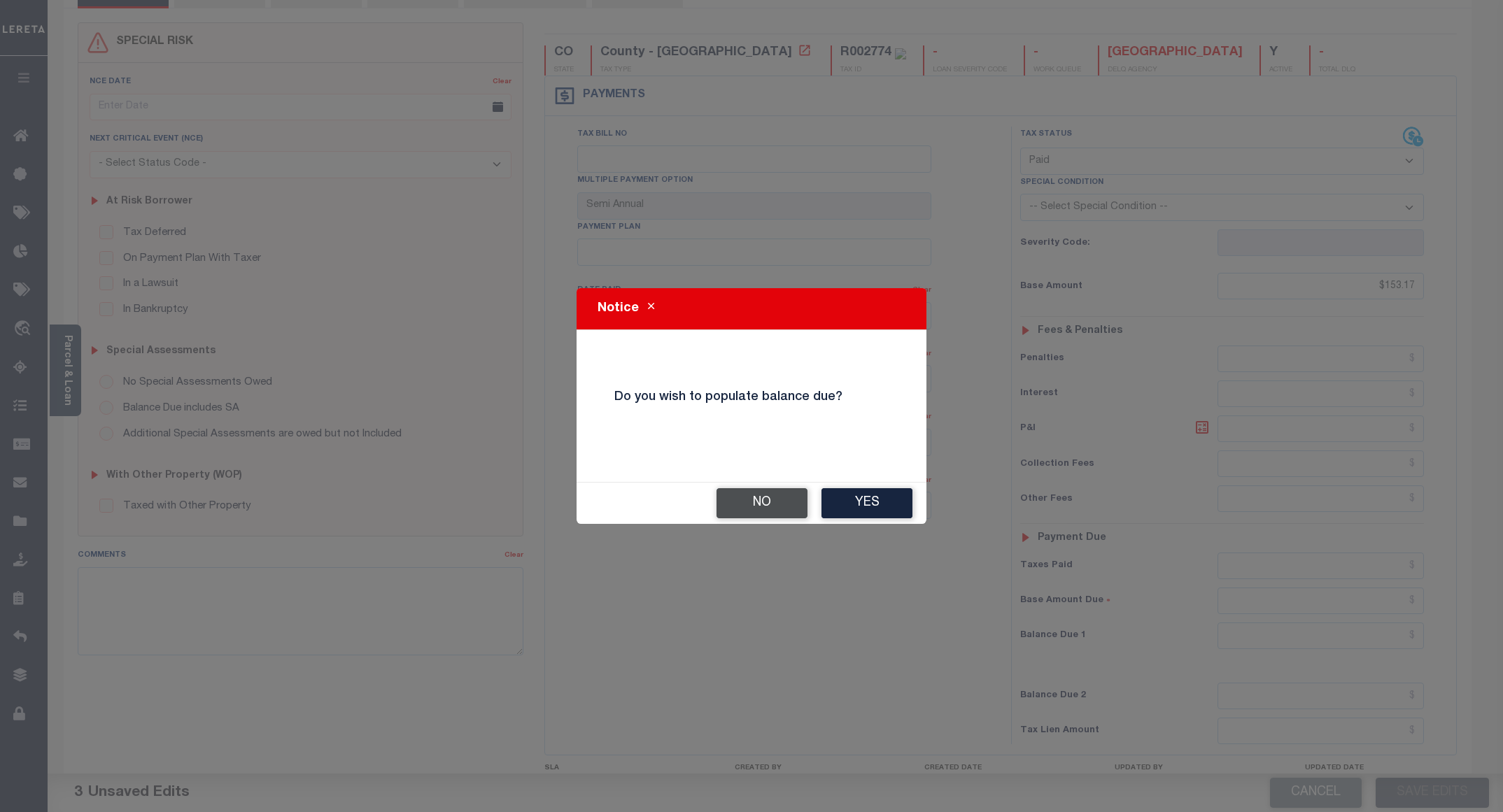
click at [757, 502] on button "No" at bounding box center [762, 503] width 91 height 30
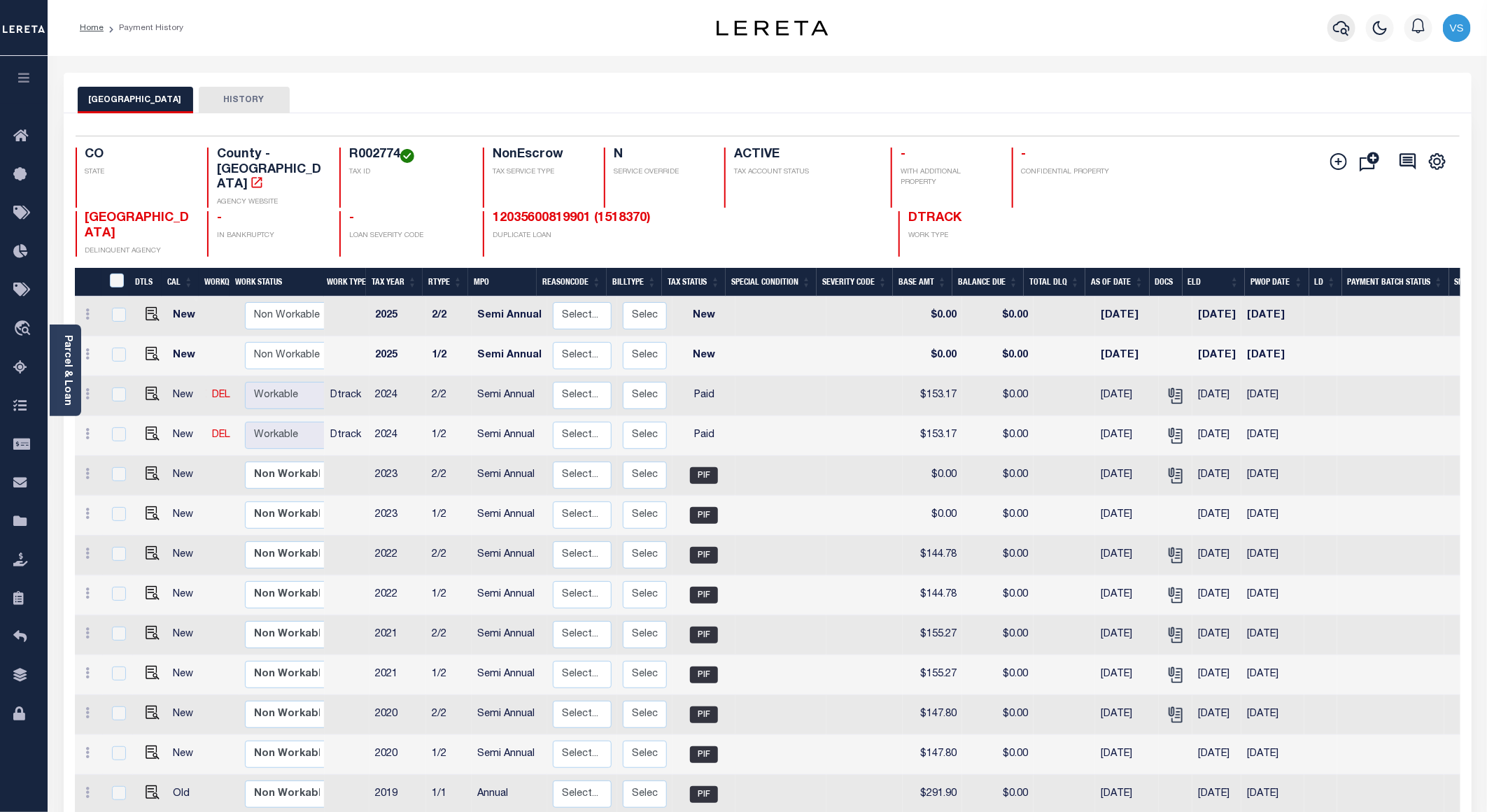
click at [1337, 33] on icon "button" at bounding box center [1341, 27] width 17 height 17
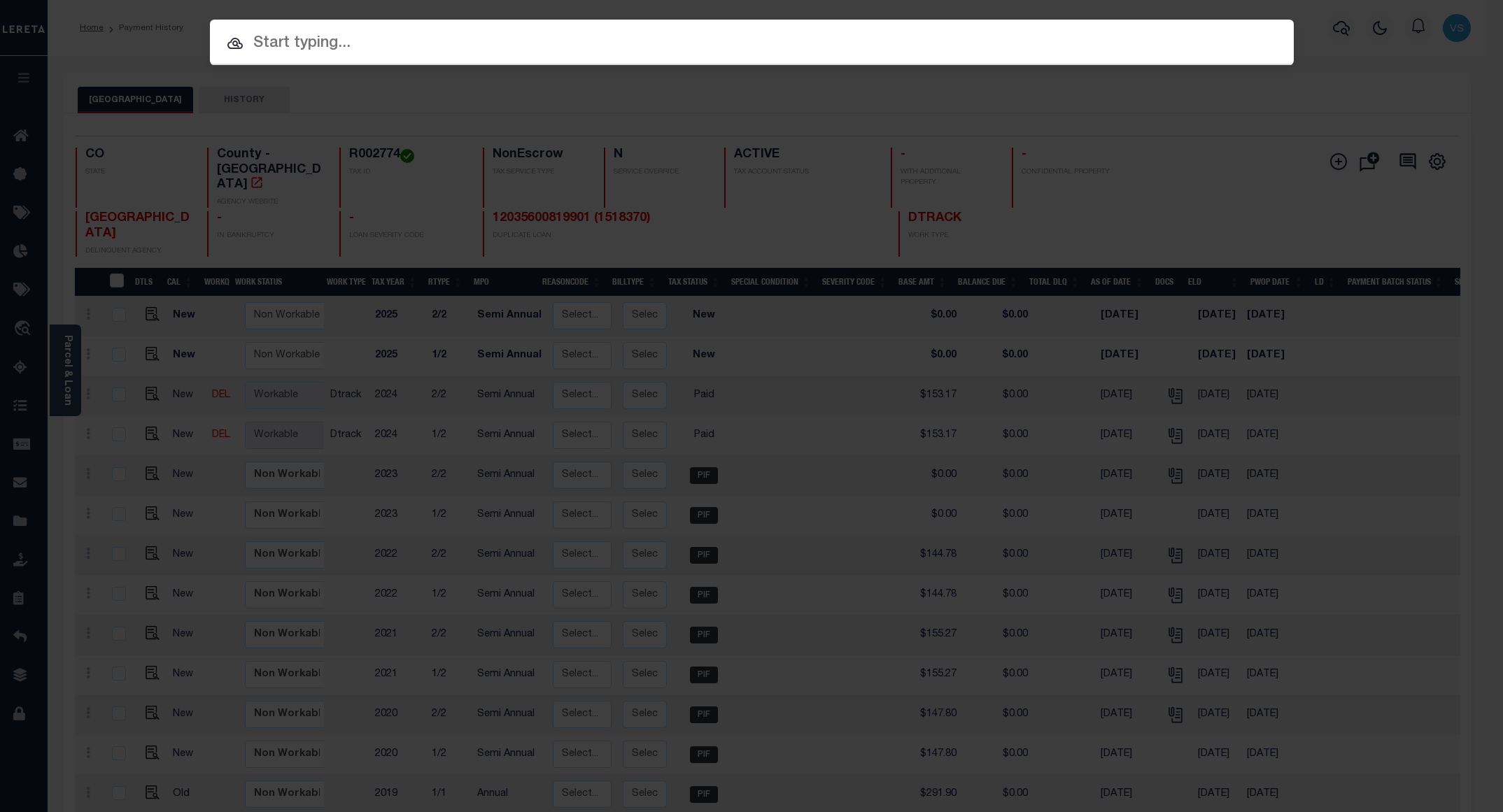
click at [349, 43] on input "text" at bounding box center [752, 44] width 1084 height 25
paste input "12035600819901"
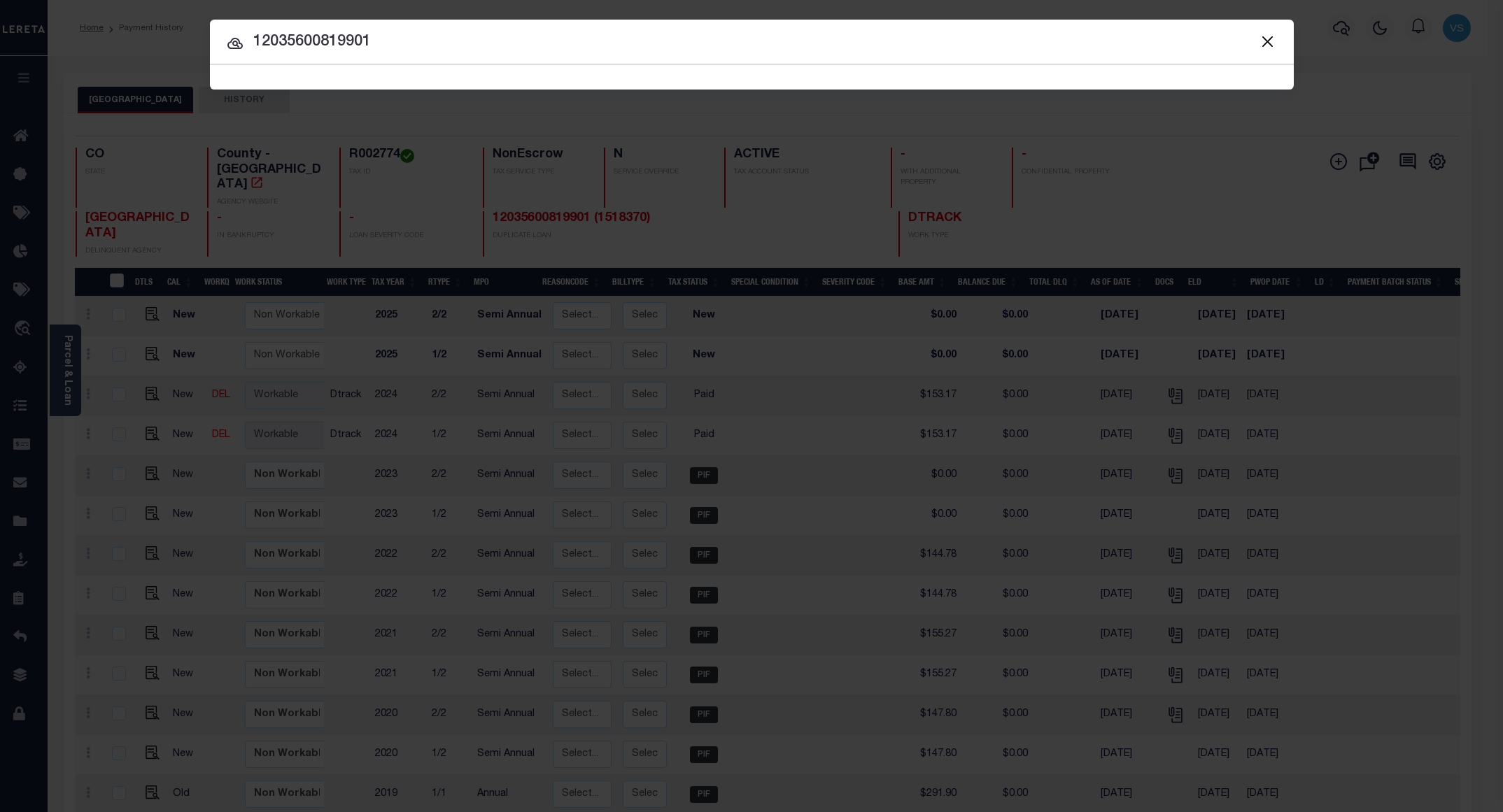
type input "12035600819901"
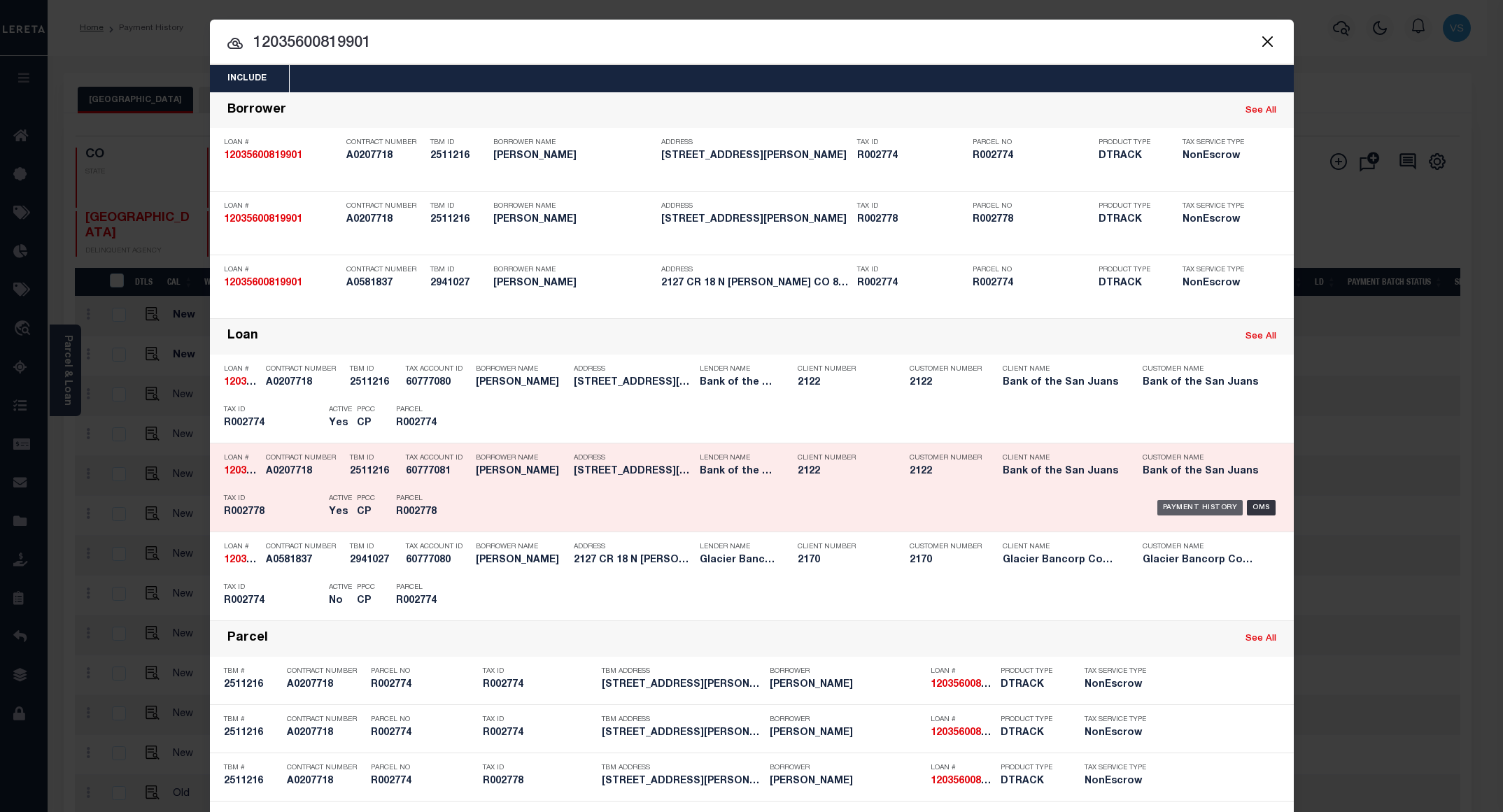
click at [1174, 513] on div "Payment History" at bounding box center [1200, 508] width 86 height 15
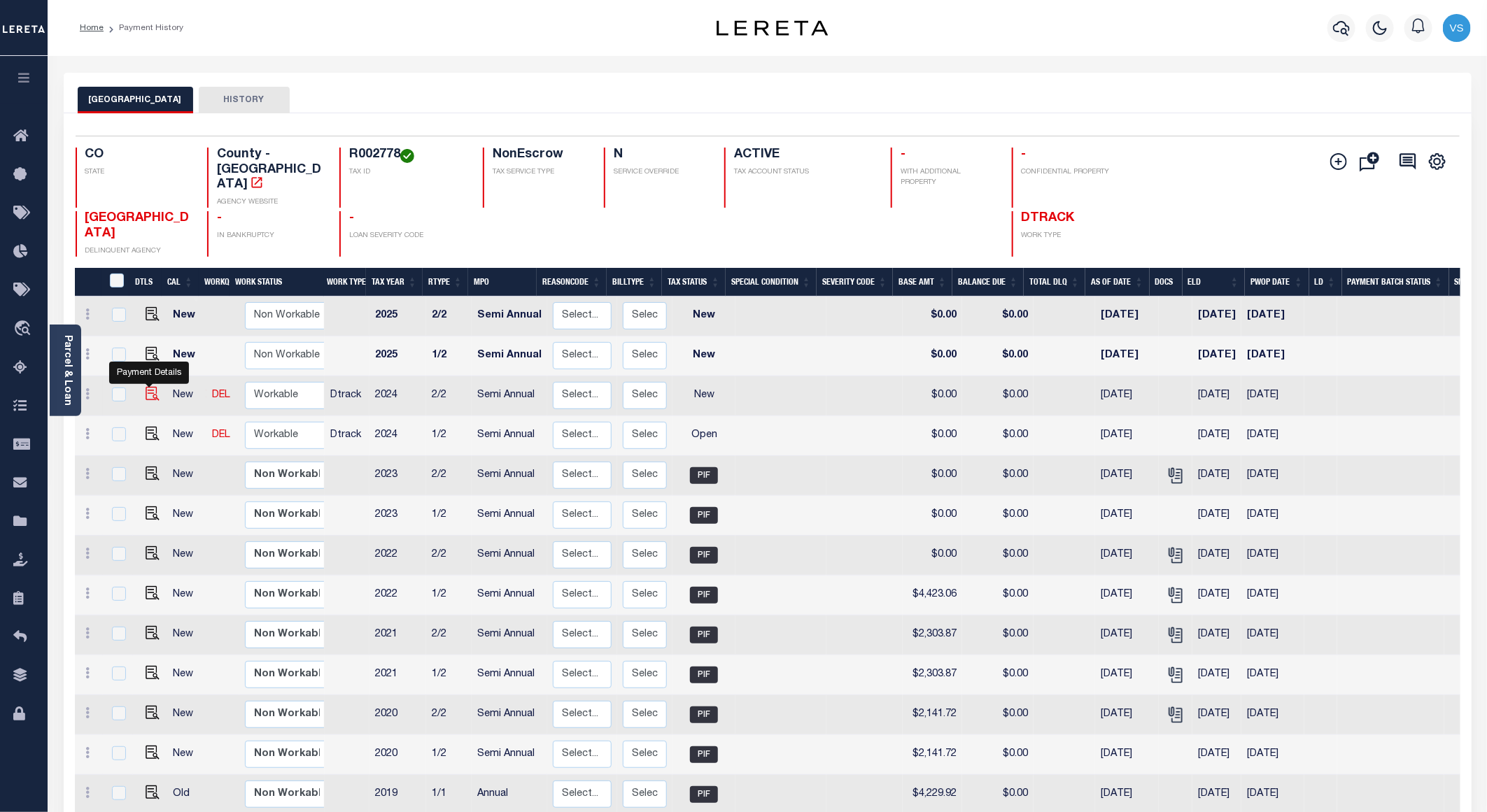
click at [149, 387] on img "" at bounding box center [152, 393] width 14 height 14
checkbox input "true"
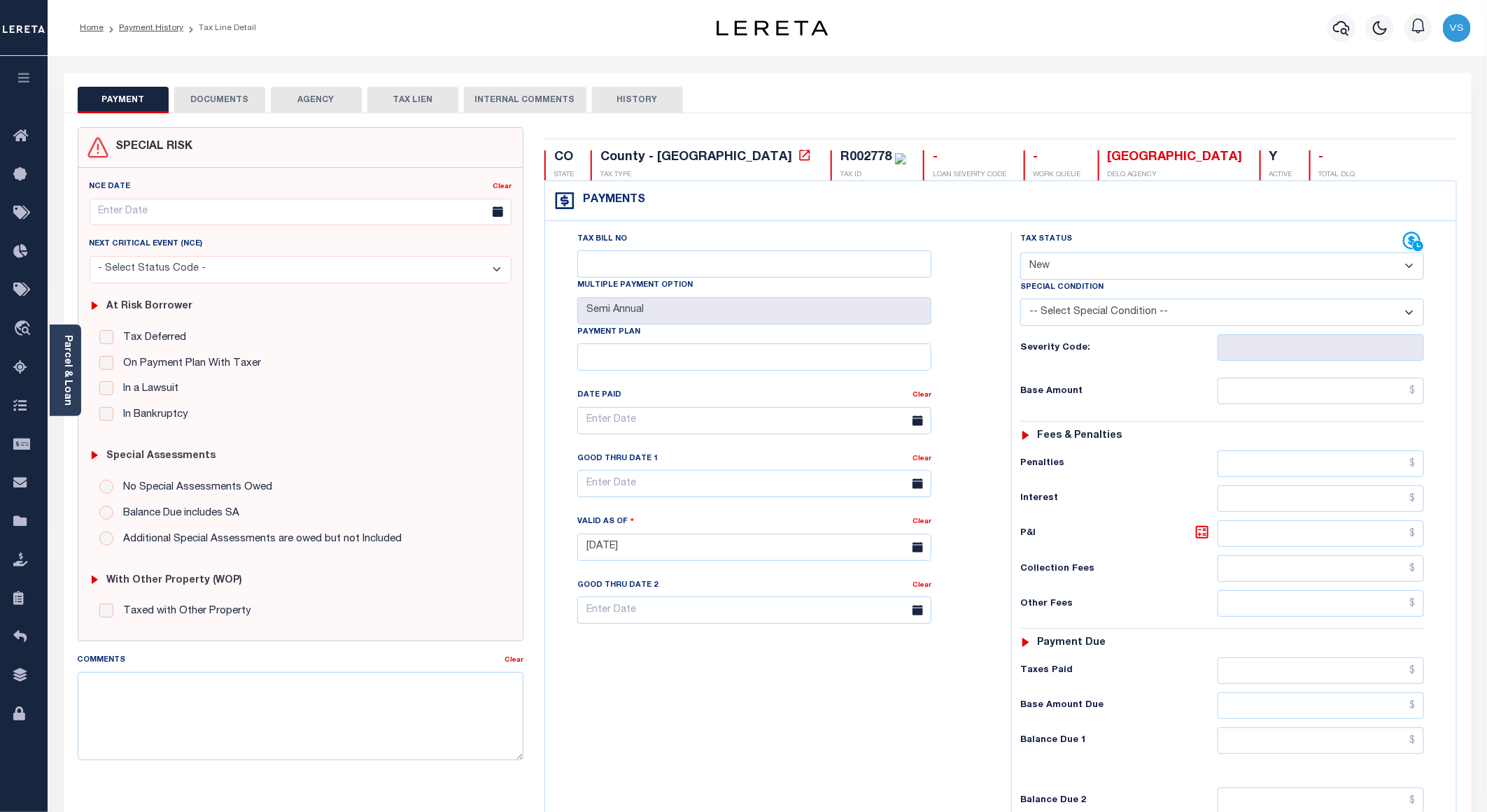
drag, startPoint x: 1056, startPoint y: 265, endPoint x: 1057, endPoint y: 275, distance: 10.0
click at [1056, 265] on select "- Select Status Code - Open Due/Unpaid Paid Incomplete No Tax Due Internal Refu…" at bounding box center [1222, 266] width 404 height 27
select select "PYD"
click at [1021, 254] on select "- Select Status Code - Open Due/Unpaid Paid Incomplete No Tax Due Internal Refu…" at bounding box center [1222, 266] width 404 height 27
type input "[DATE]"
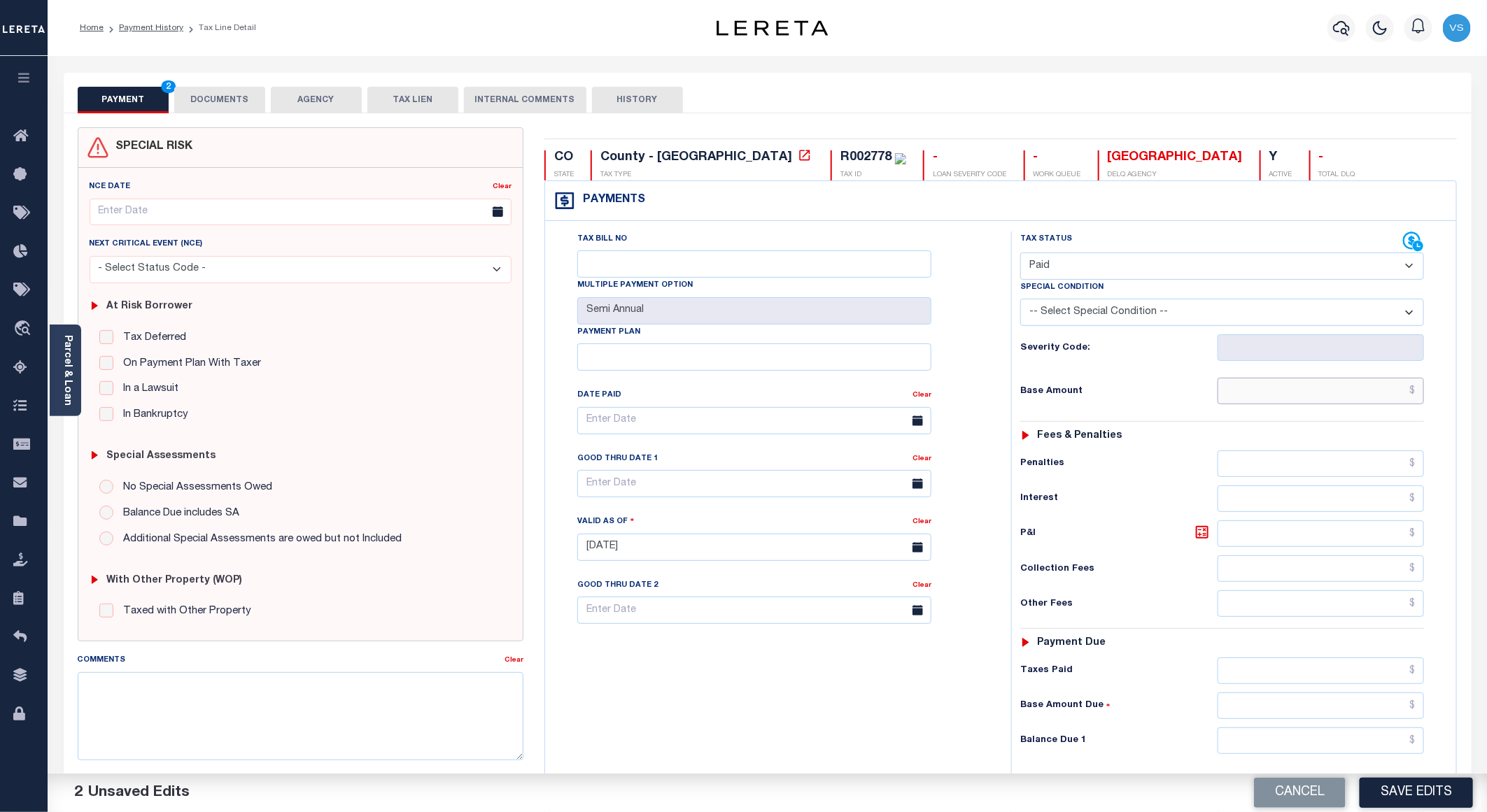
click at [1315, 396] on input "text" at bounding box center [1321, 390] width 206 height 27
paste input "2,249.71"
type input "$2,249.71"
click at [205, 97] on button "DOCUMENTS" at bounding box center [220, 100] width 91 height 27
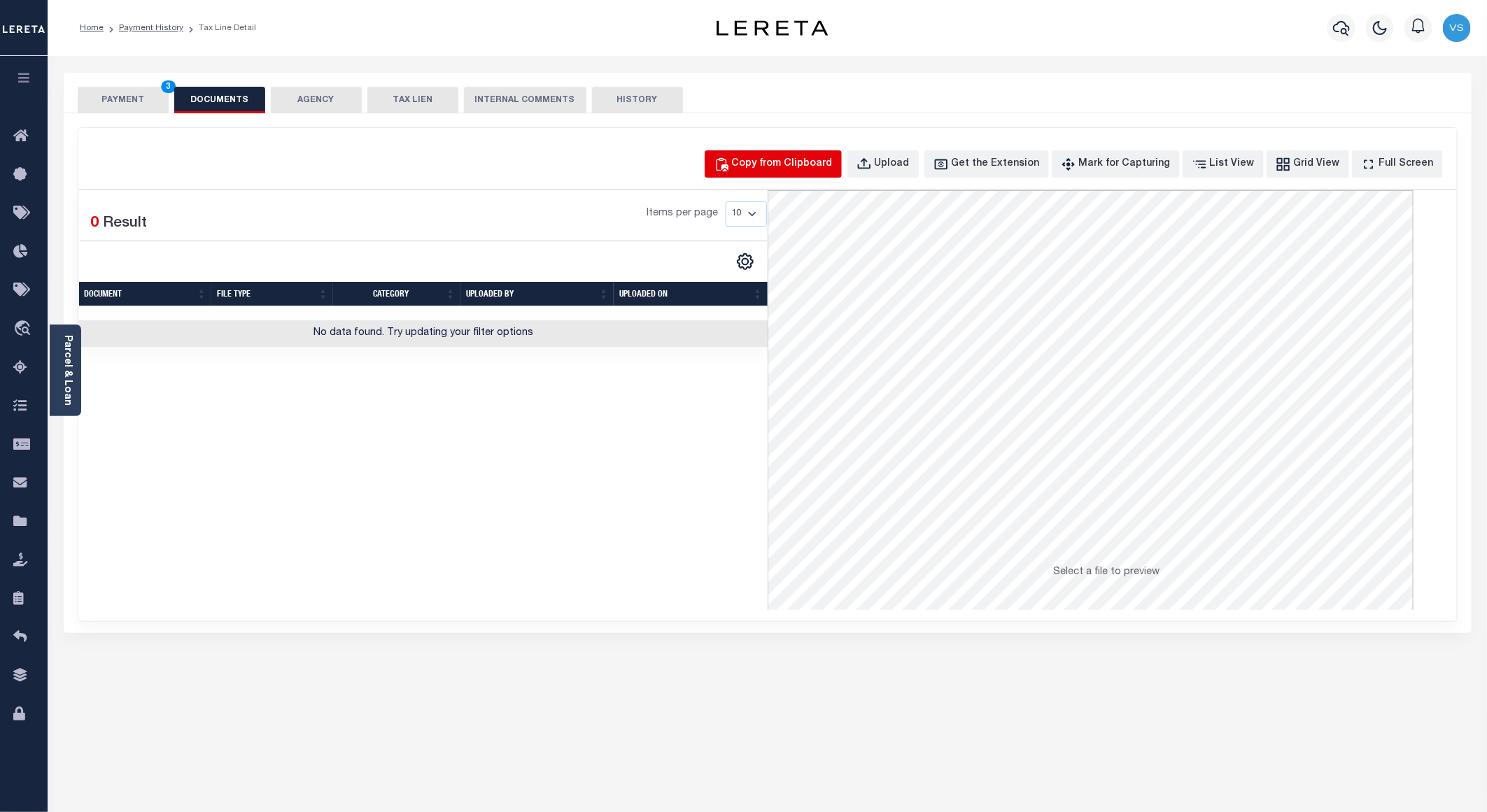
click at [788, 160] on div "Copy from Clipboard" at bounding box center [782, 164] width 101 height 15
select select "POP"
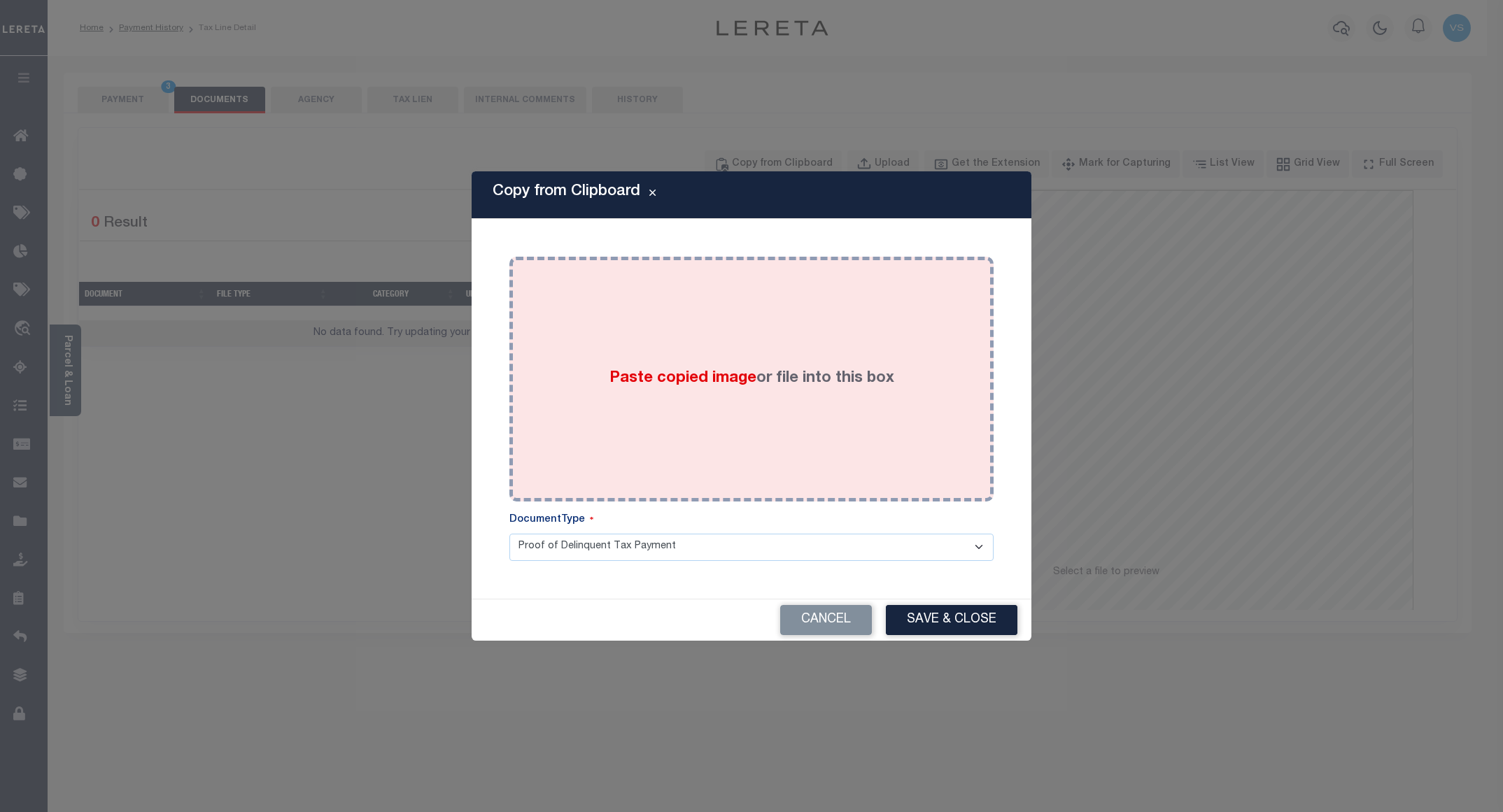
click at [788, 292] on div "Paste copied image or file into this box" at bounding box center [752, 380] width 464 height 224
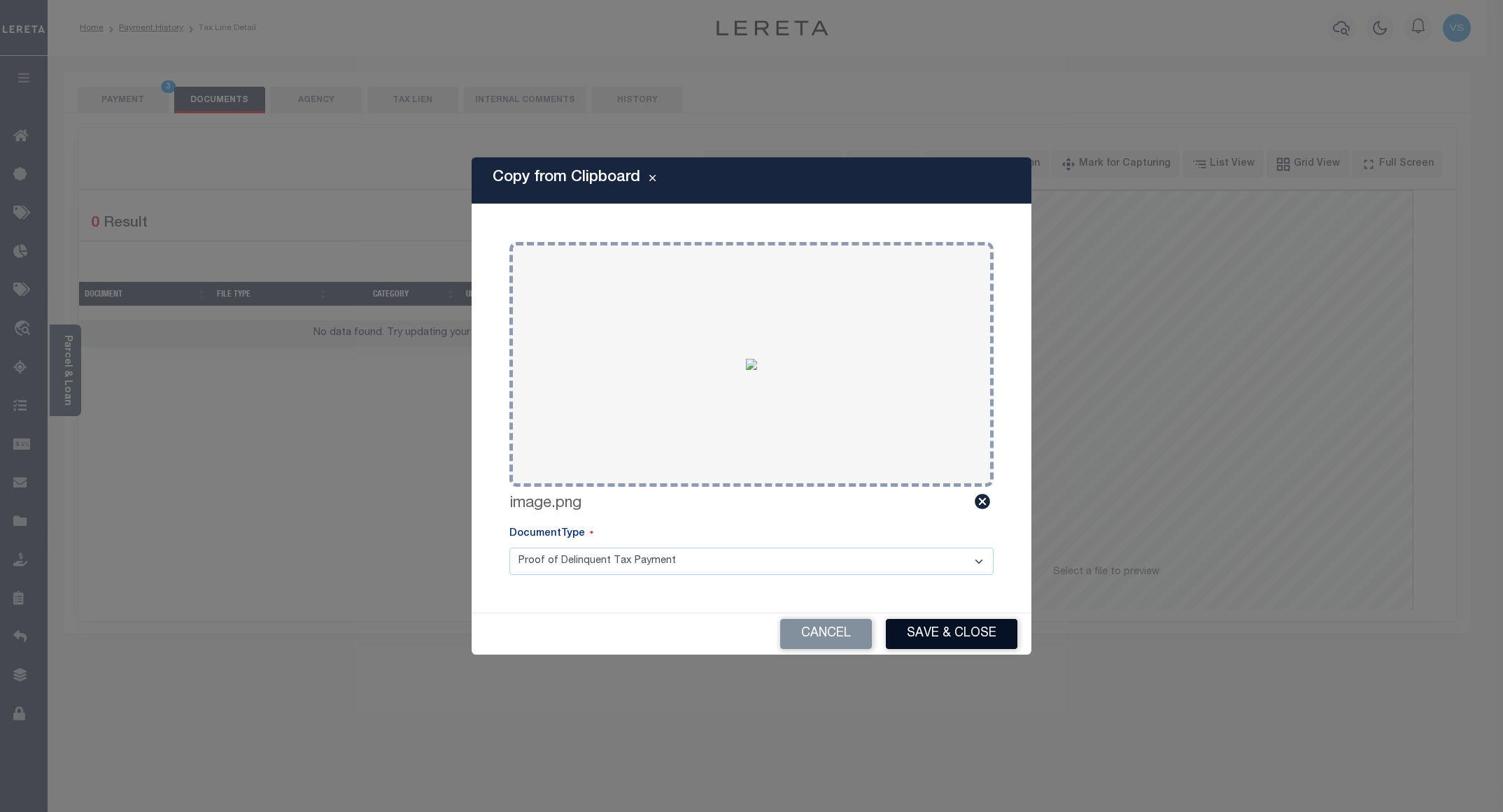
click at [914, 637] on button "Save & Close" at bounding box center [952, 634] width 132 height 30
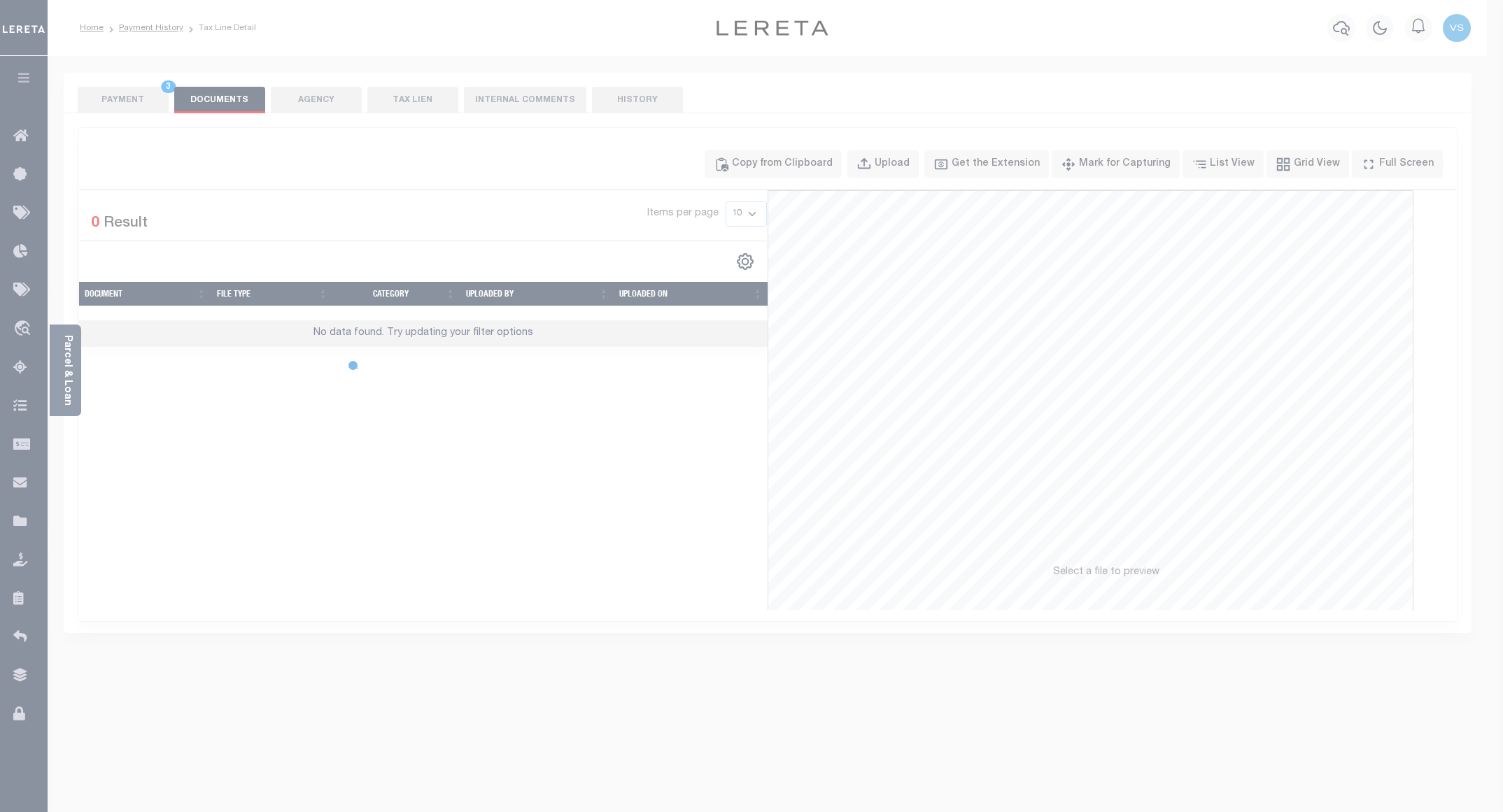
click at [116, 97] on div "Copy from Clipboard Paste copied image or file into this box Select file or dra…" at bounding box center [752, 406] width 1503 height 812
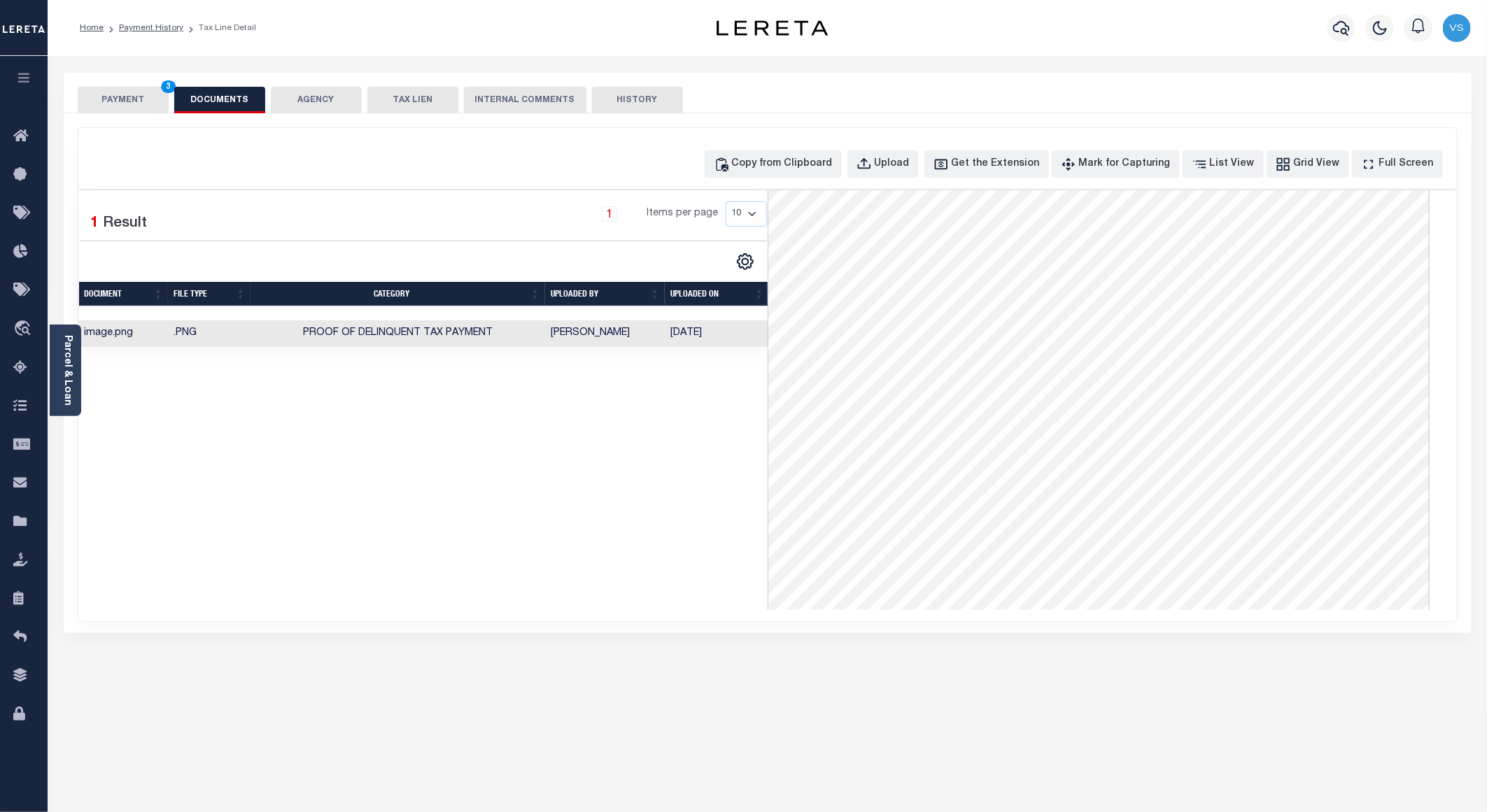
scroll to position [315, 0]
click at [114, 103] on button "PAYMENT 3" at bounding box center [123, 100] width 91 height 27
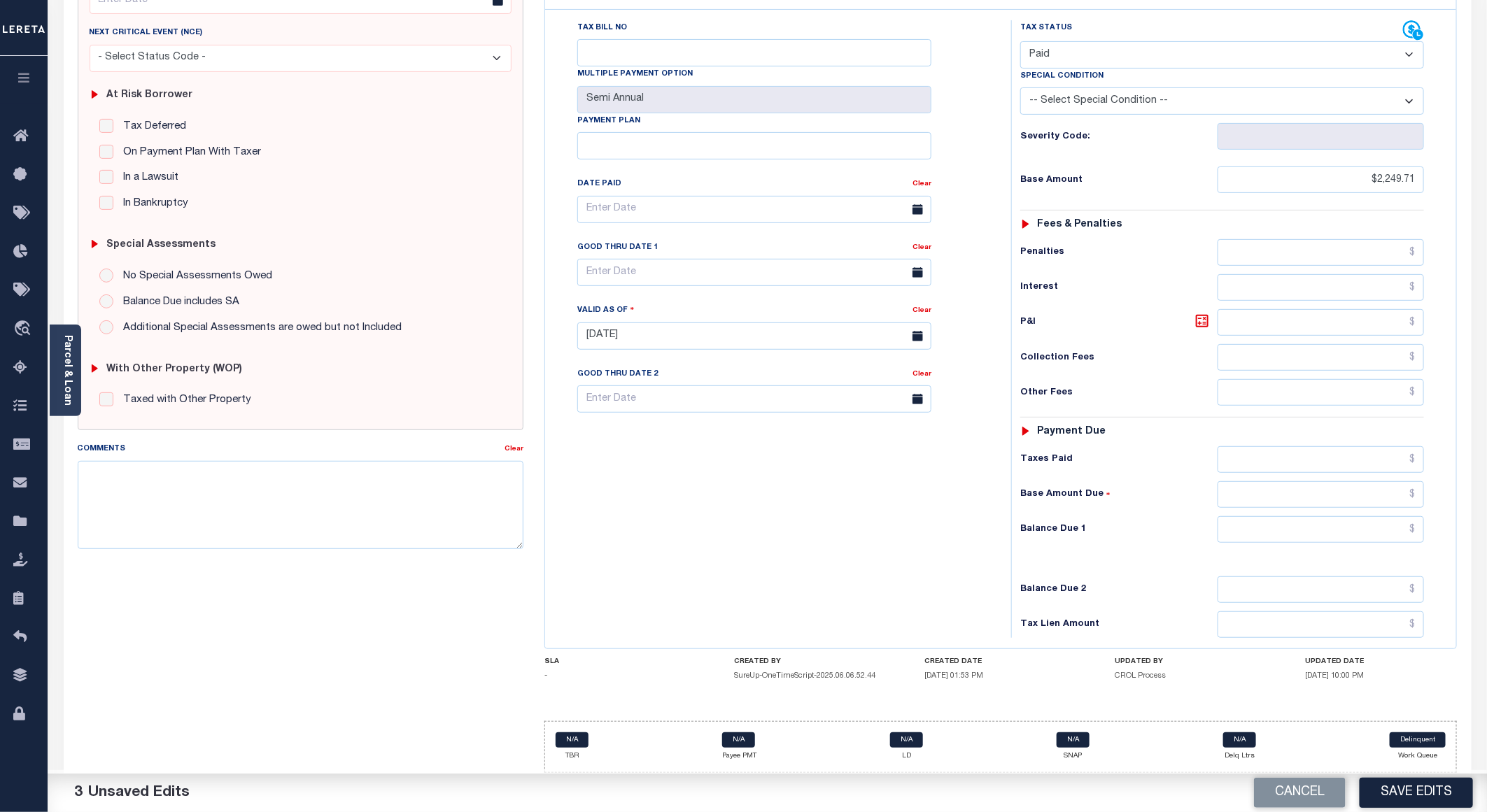
scroll to position [225, 0]
click at [1390, 790] on button "Save Edits" at bounding box center [1416, 793] width 114 height 30
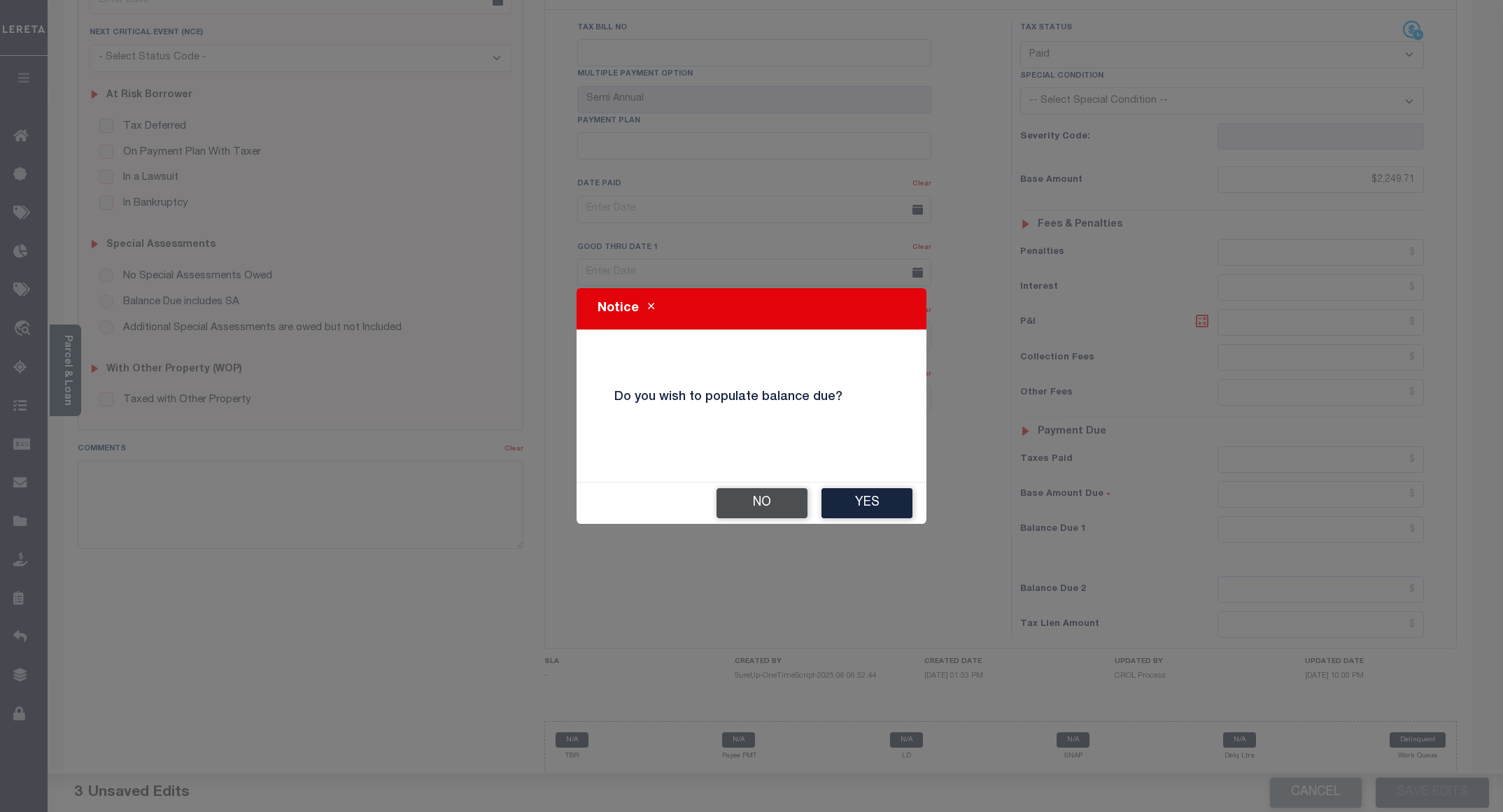
click at [763, 497] on button "No" at bounding box center [762, 503] width 91 height 30
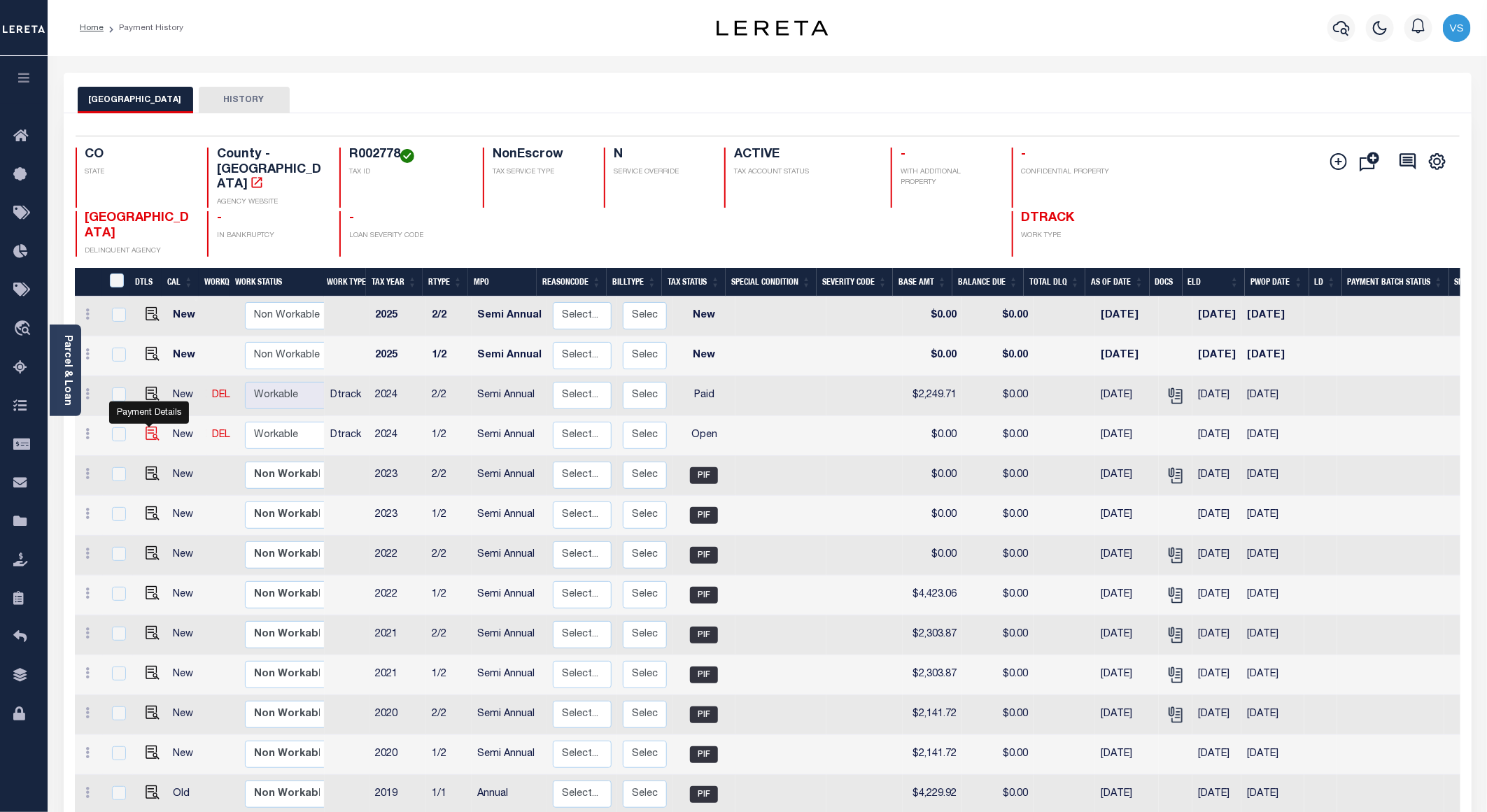
click img ""
checkbox input "true"
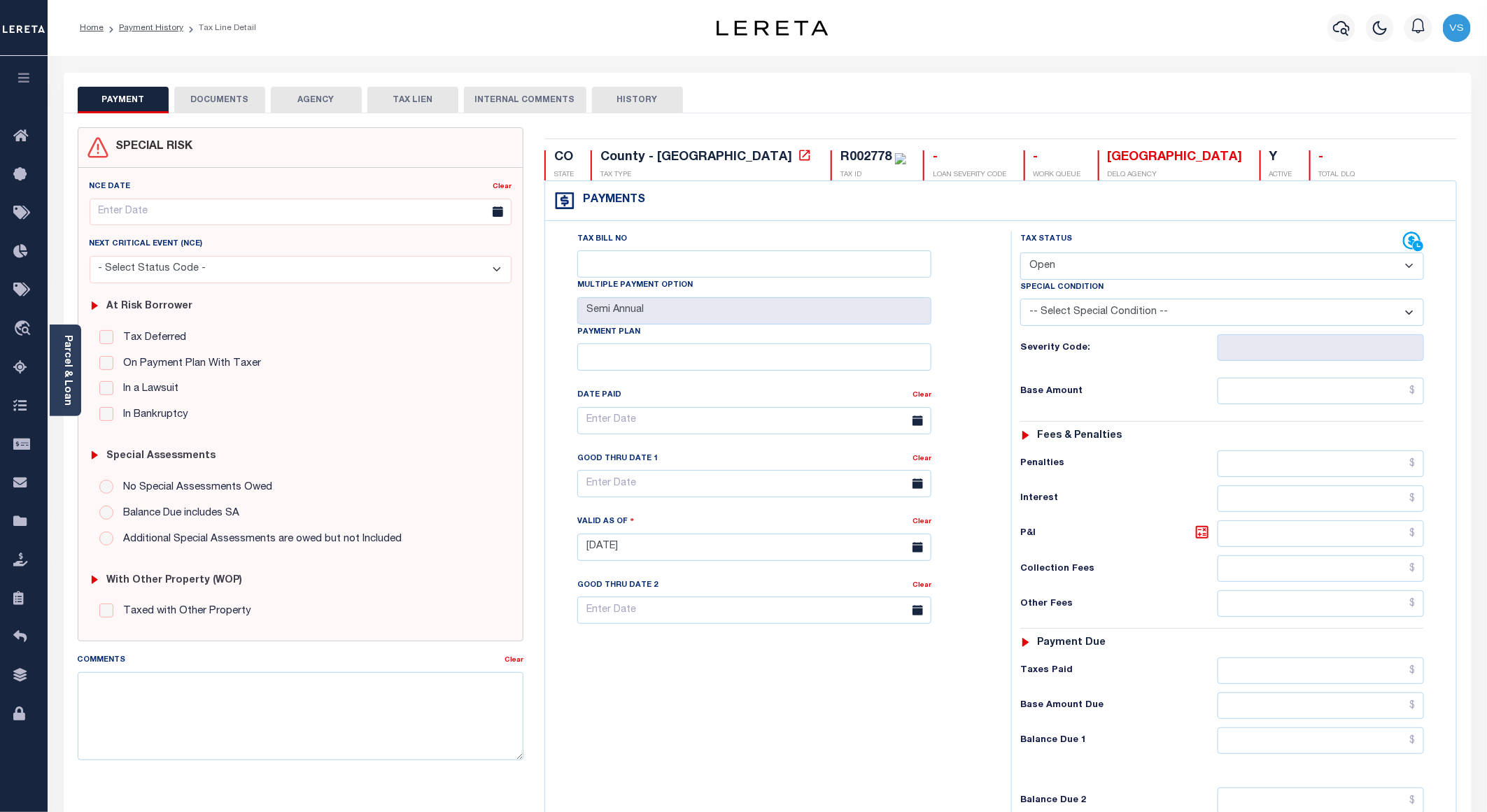
drag, startPoint x: 1044, startPoint y: 265, endPoint x: 1052, endPoint y: 282, distance: 18.8
click at [1044, 265] on select "- Select Status Code - Open Due/Unpaid Paid Incomplete No Tax Due Internal Refu…" at bounding box center [1222, 266] width 404 height 27
select select "PYD"
click at [1021, 254] on select "- Select Status Code - Open Due/Unpaid Paid Incomplete No Tax Due Internal Refu…" at bounding box center [1222, 266] width 404 height 27
type input "[DATE]"
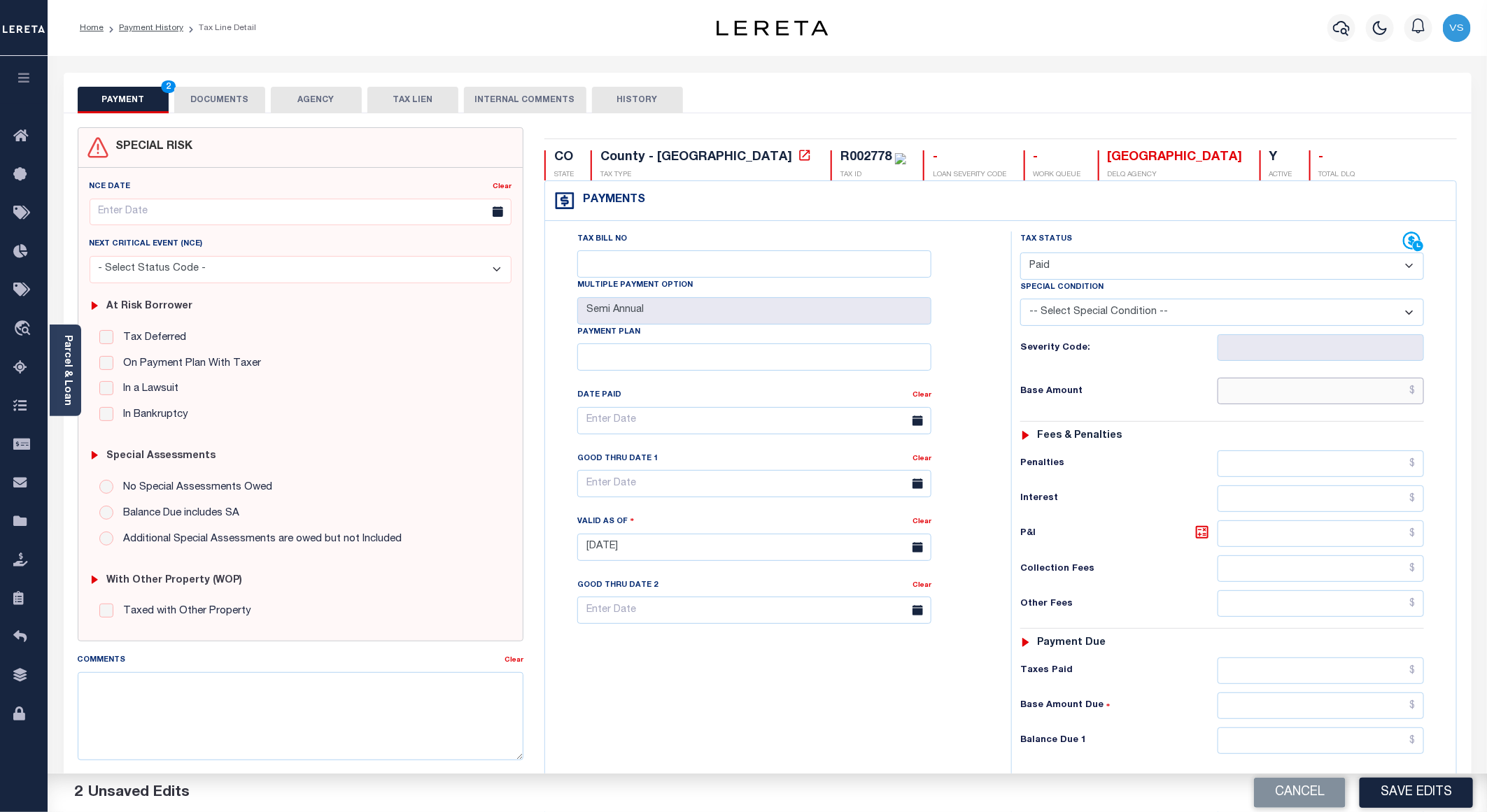
click at [1350, 399] on input "text" at bounding box center [1321, 390] width 206 height 27
paste input "2,249.71"
type input "$2,249.71"
click at [223, 99] on button "DOCUMENTS" at bounding box center [220, 100] width 91 height 27
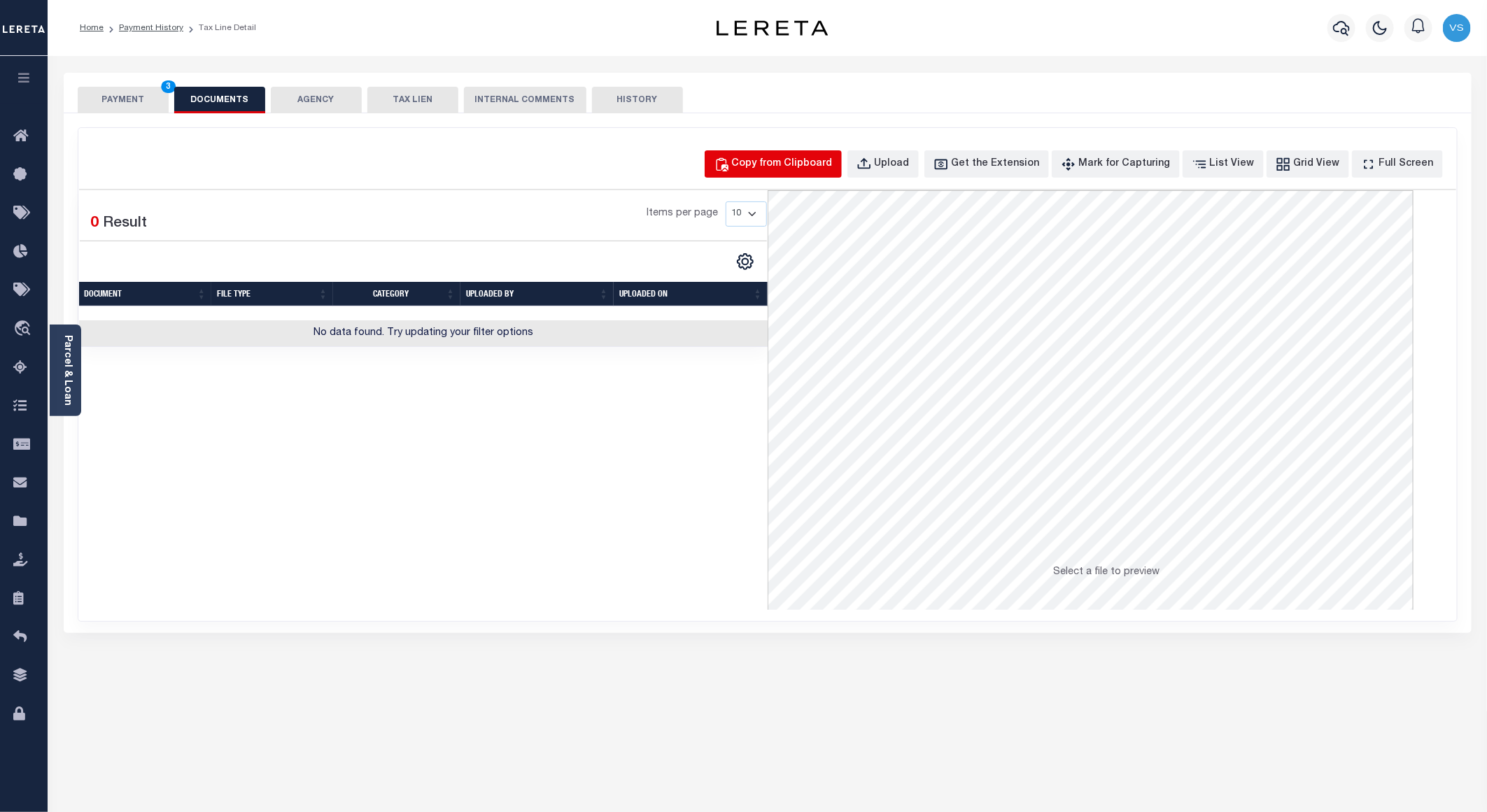
click at [786, 164] on div "Copy from Clipboard" at bounding box center [782, 164] width 101 height 15
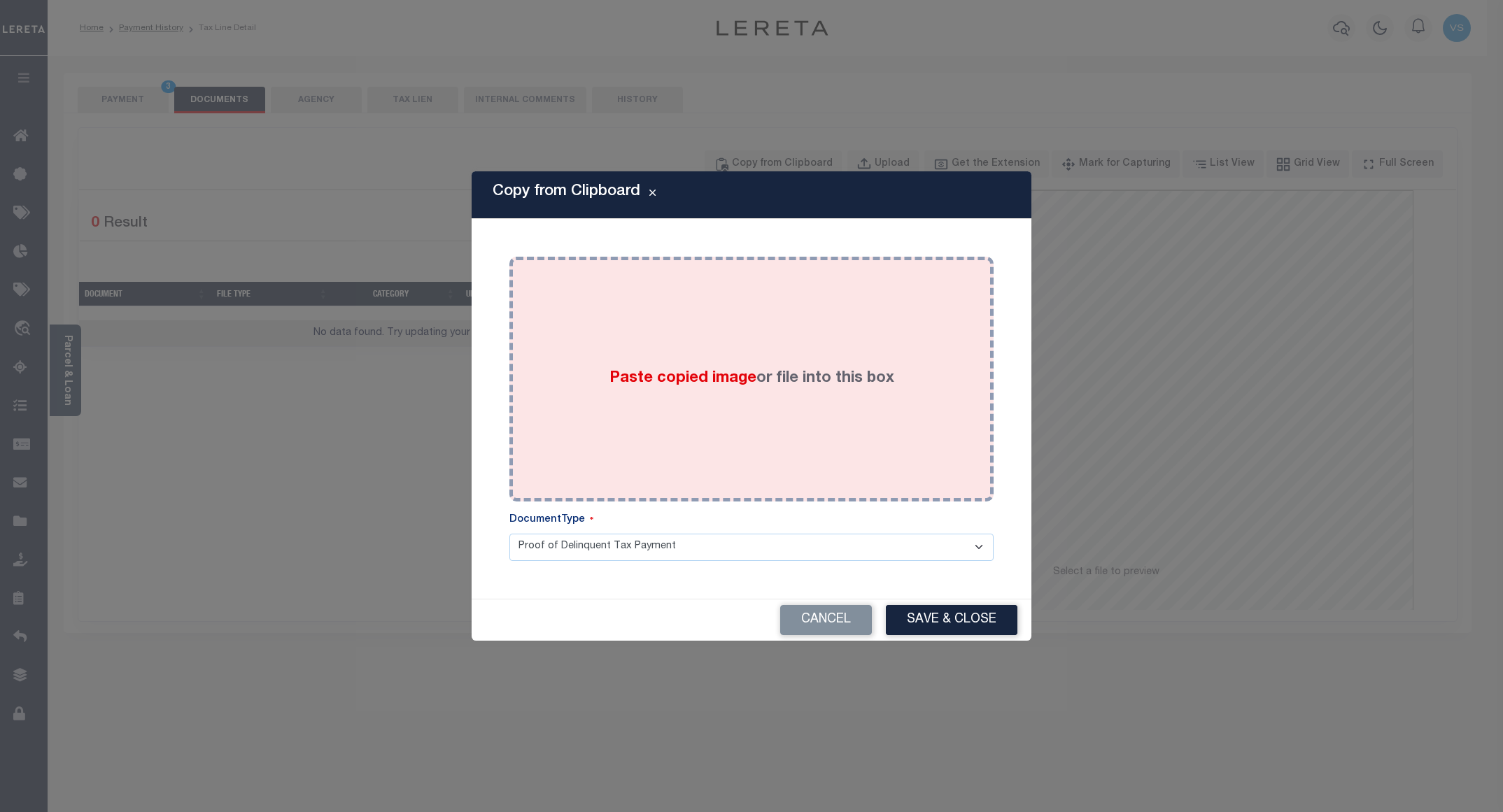
click at [784, 343] on div "Paste copied image or file into this box" at bounding box center [752, 380] width 464 height 224
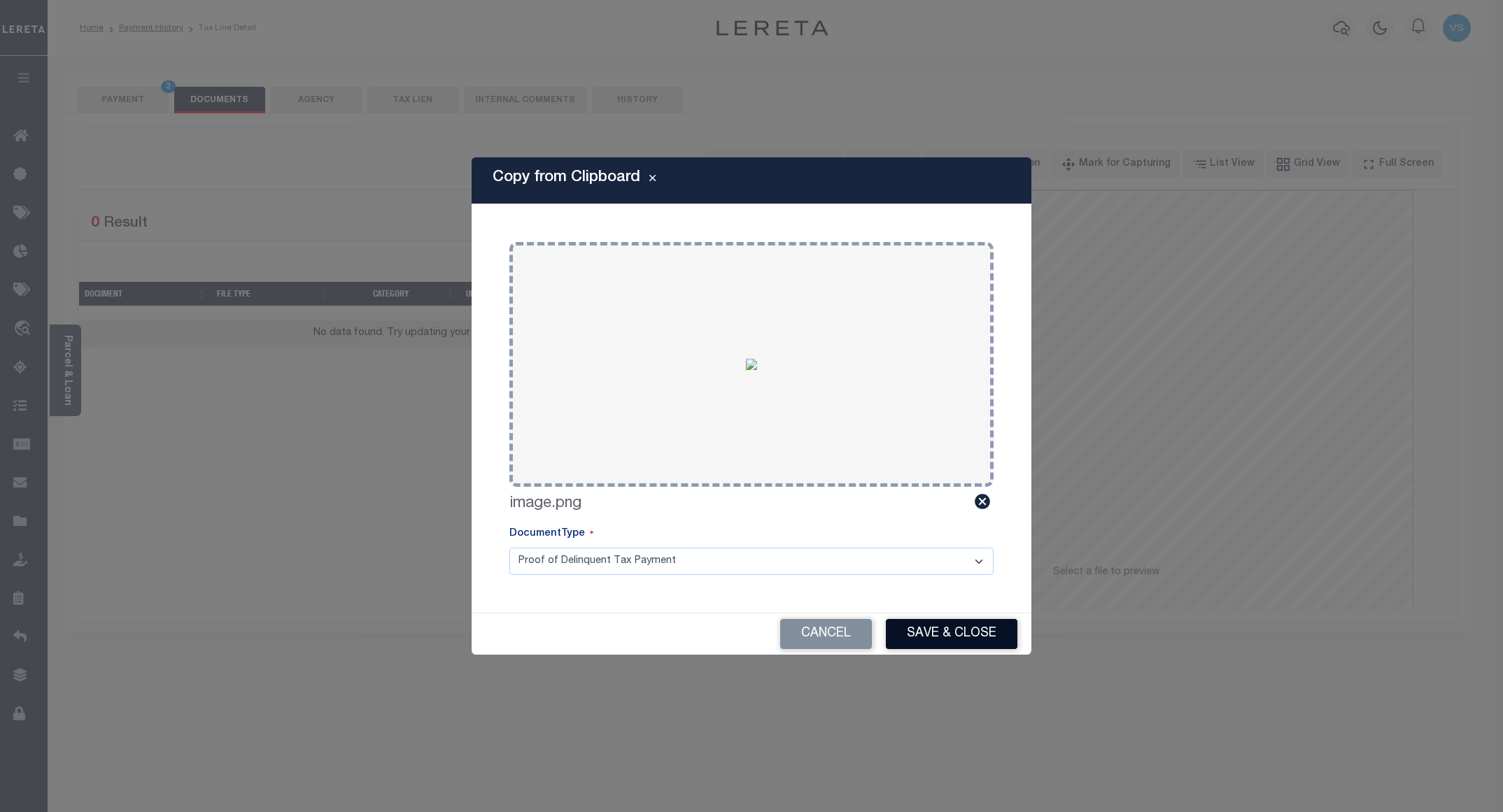
click at [910, 638] on button "Save & Close" at bounding box center [952, 634] width 132 height 30
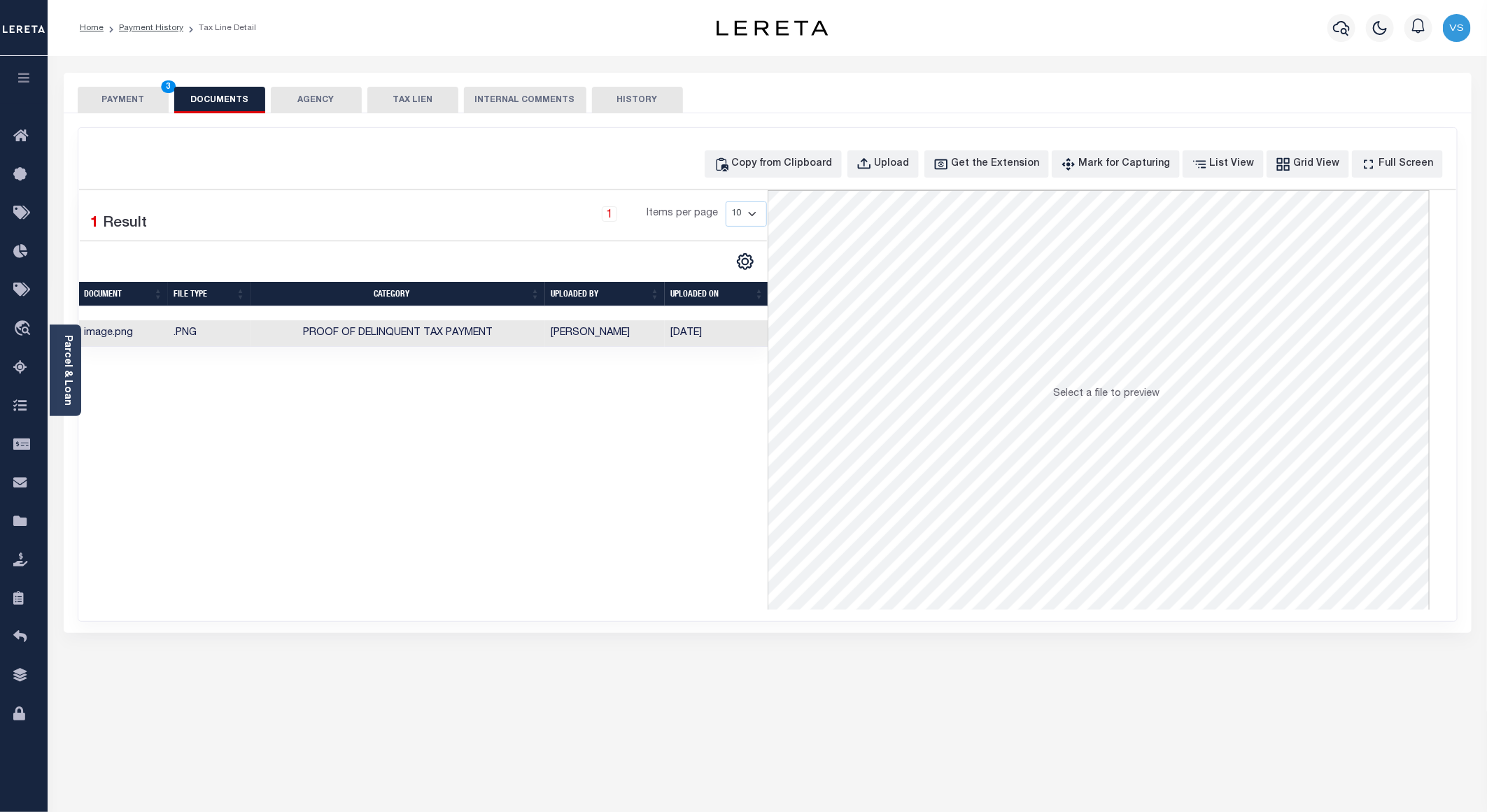
click at [109, 101] on button "PAYMENT 3" at bounding box center [123, 100] width 91 height 27
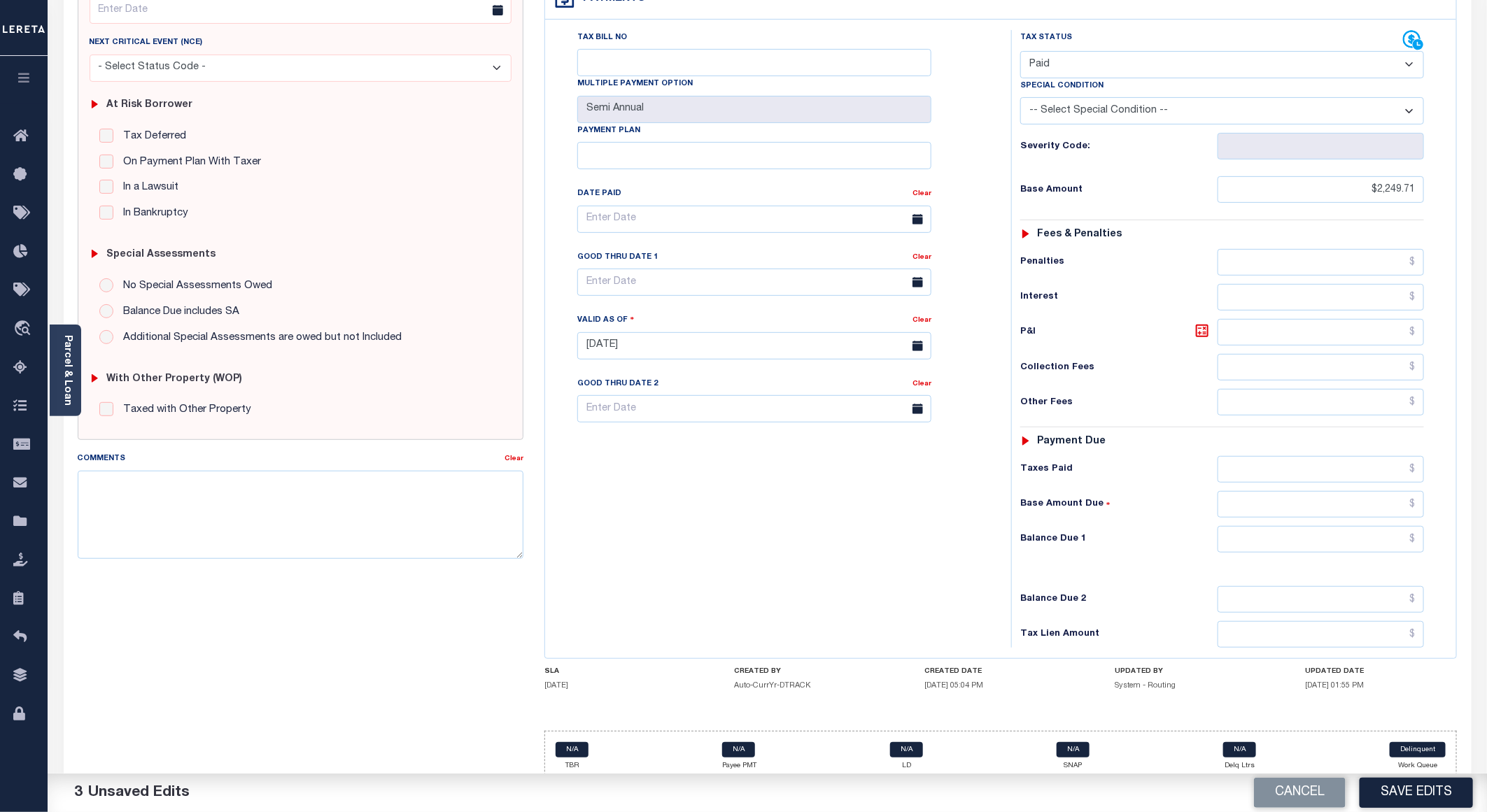
scroll to position [225, 0]
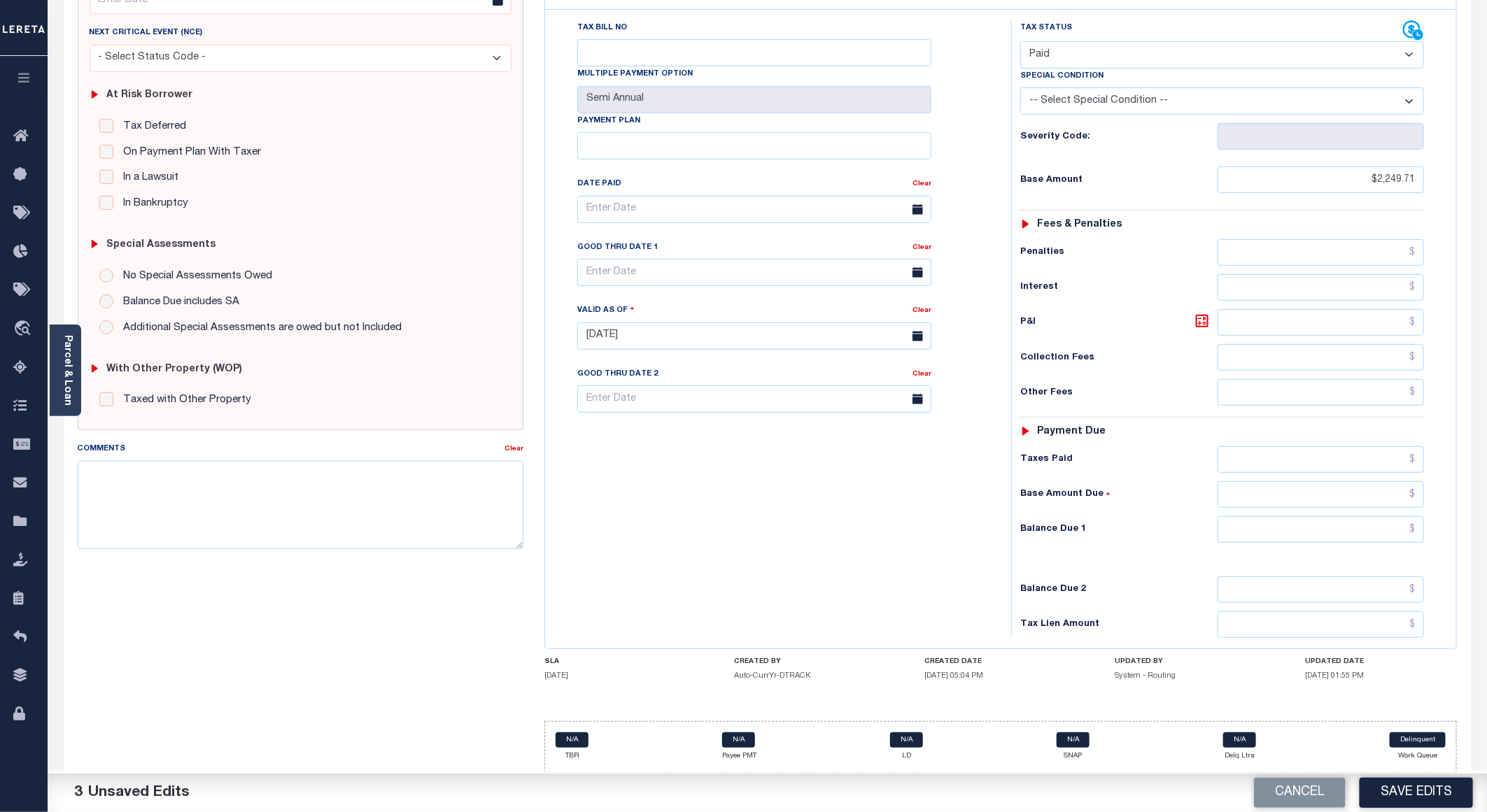
click at [1376, 784] on button "Save Edits" at bounding box center [1416, 793] width 114 height 30
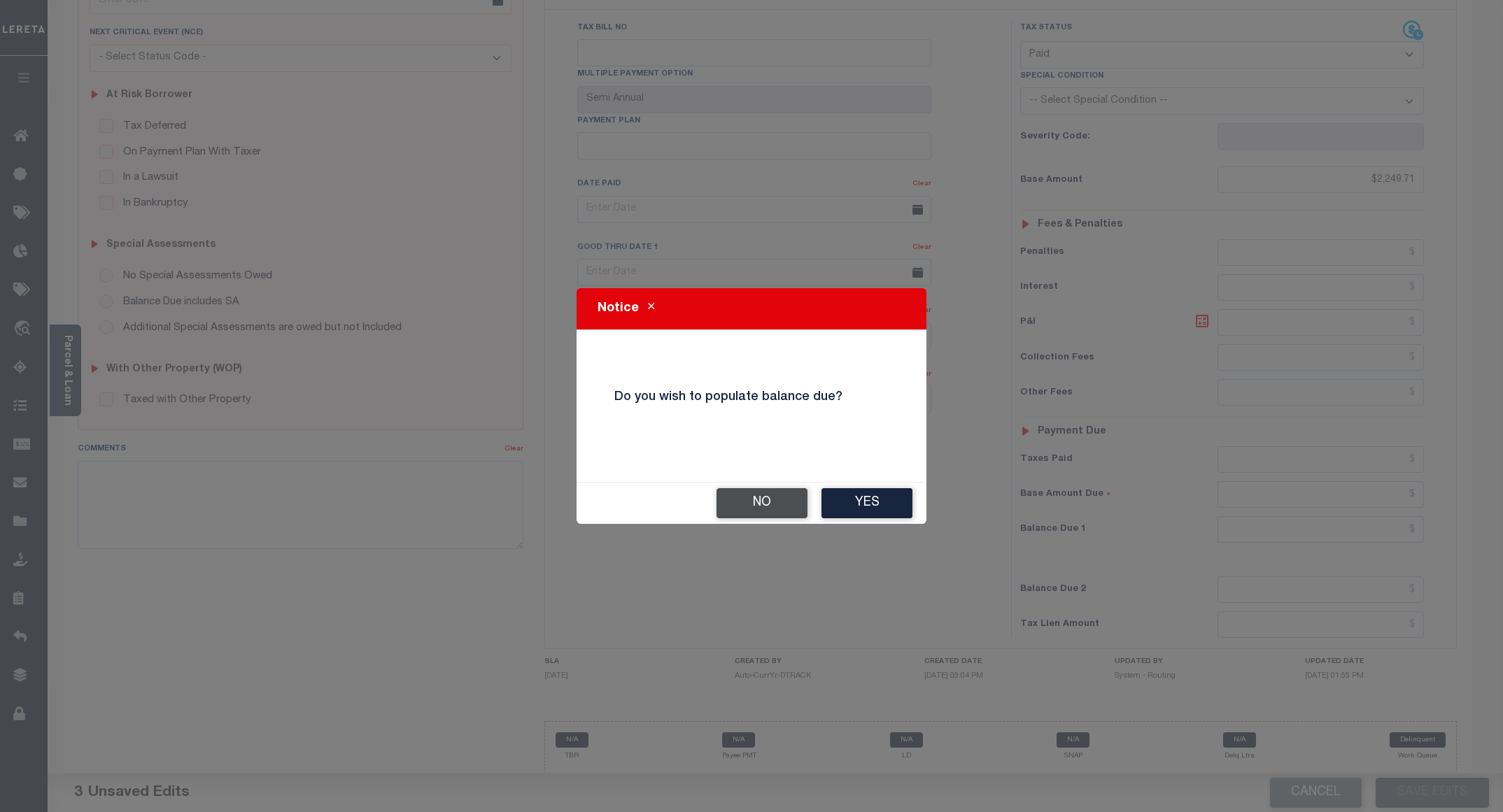
click at [752, 494] on button "No" at bounding box center [762, 503] width 91 height 30
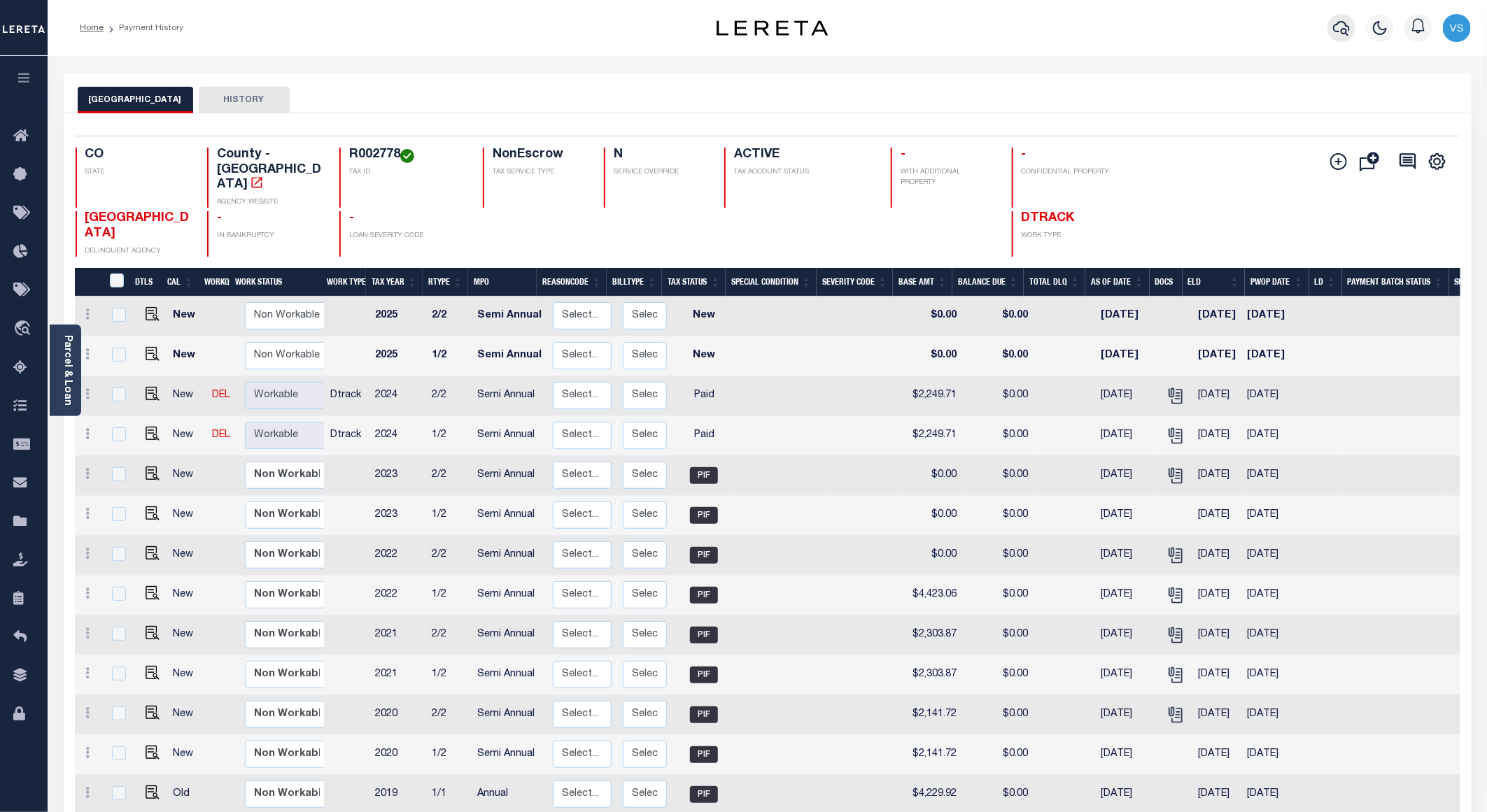
click at [1342, 26] on icon "button" at bounding box center [1341, 27] width 17 height 17
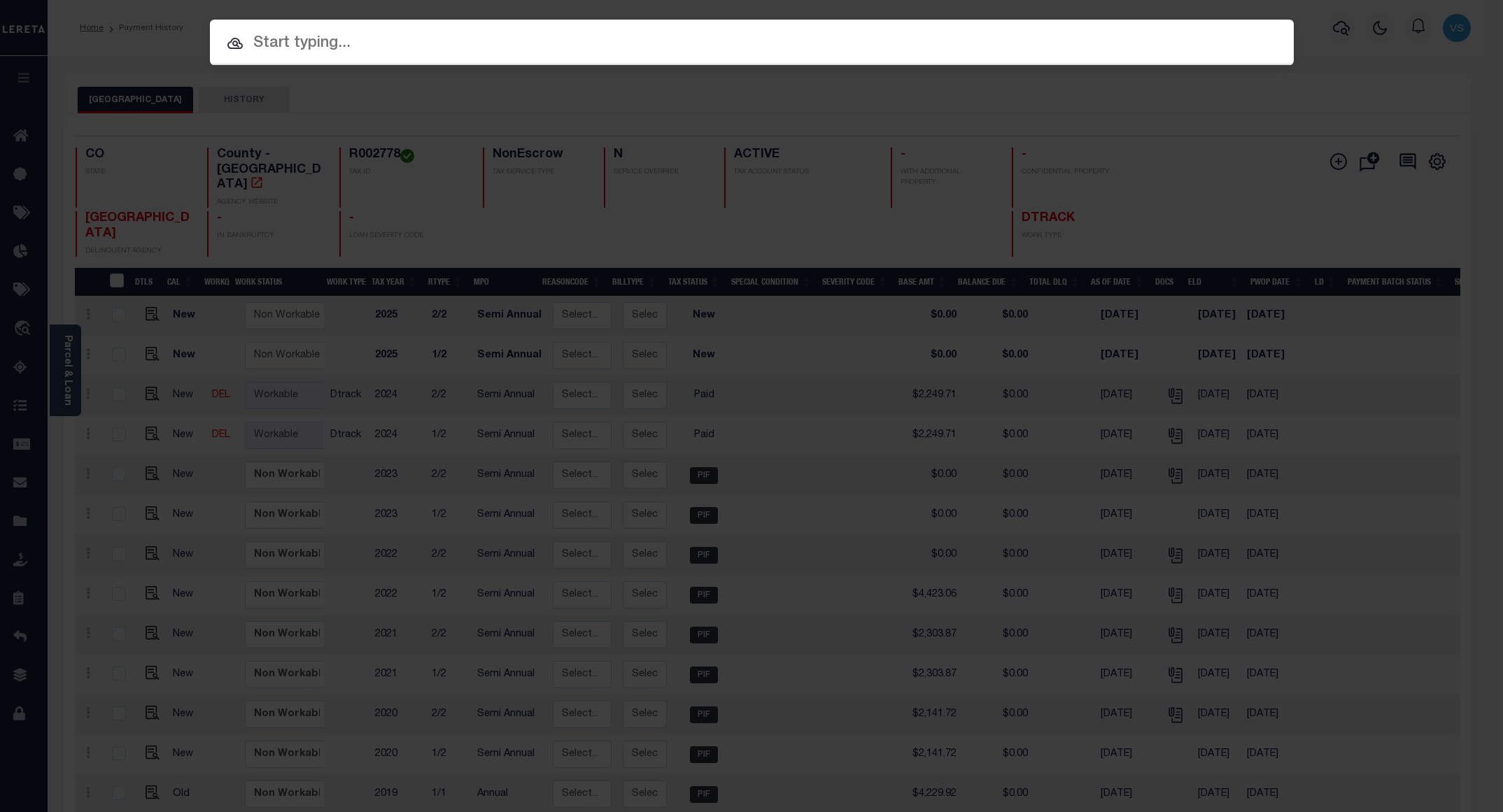
paste input "12035600437003"
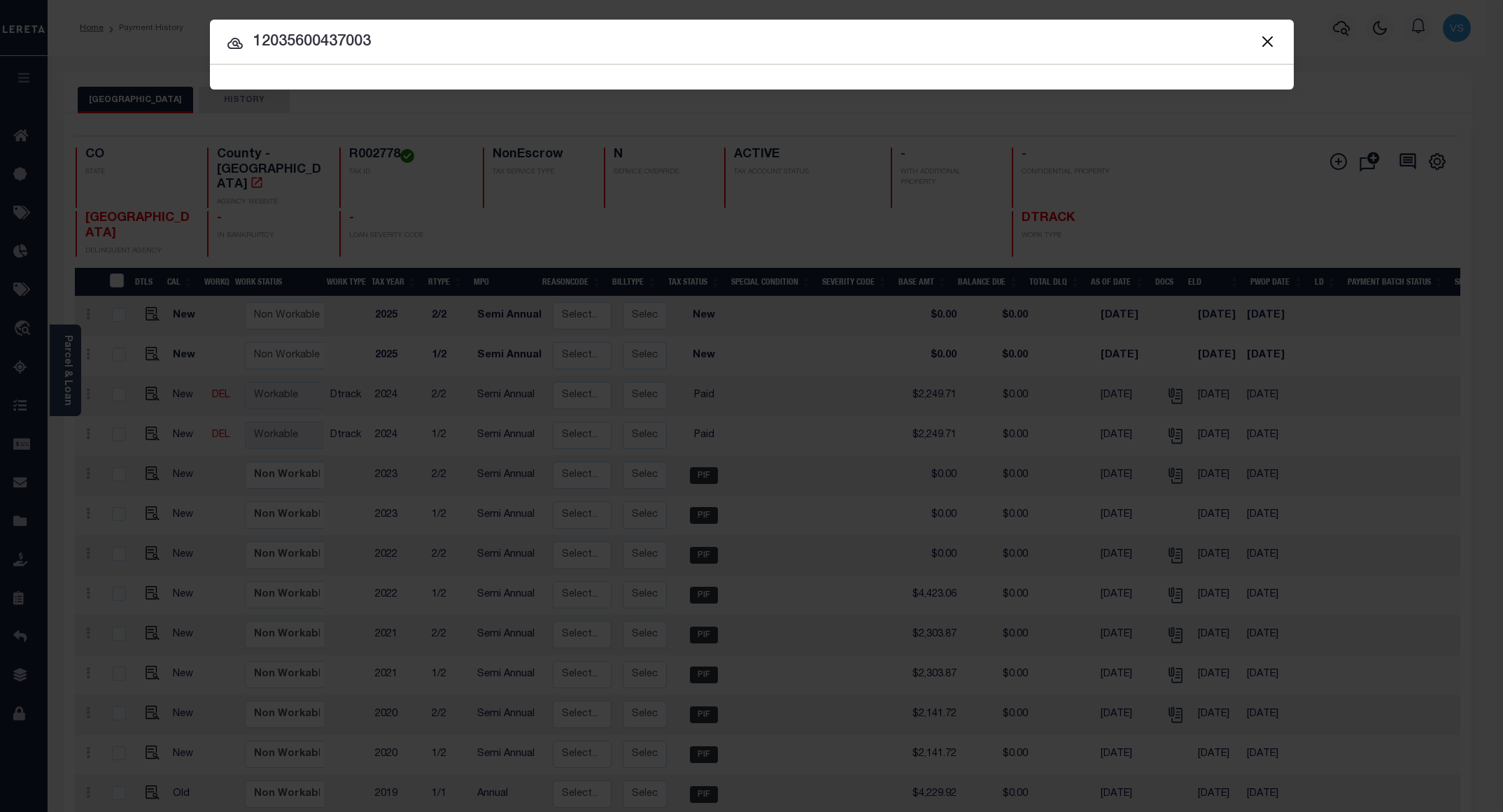
type input "12035600437003"
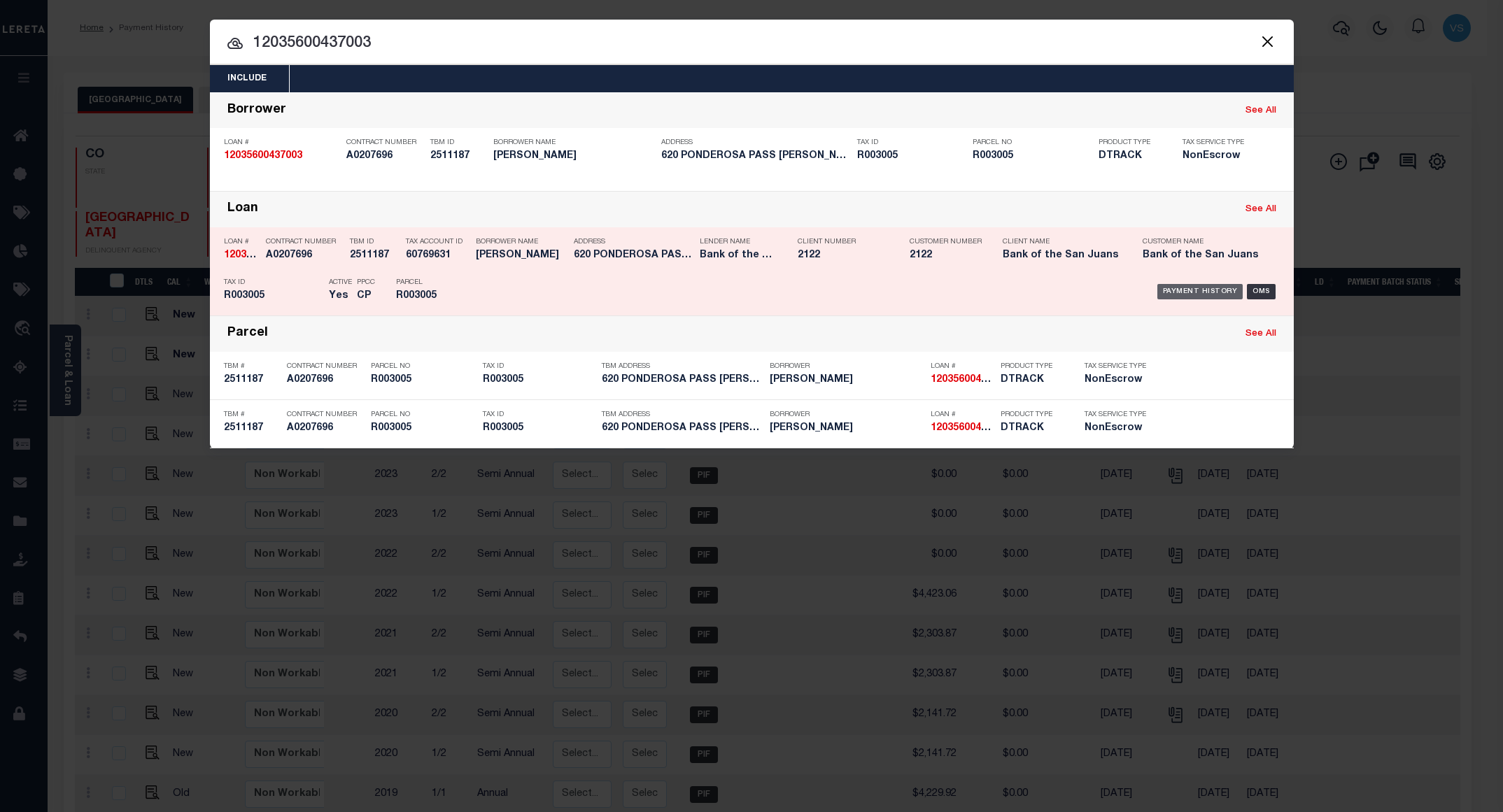
click at [1198, 294] on div "Payment History" at bounding box center [1200, 291] width 86 height 15
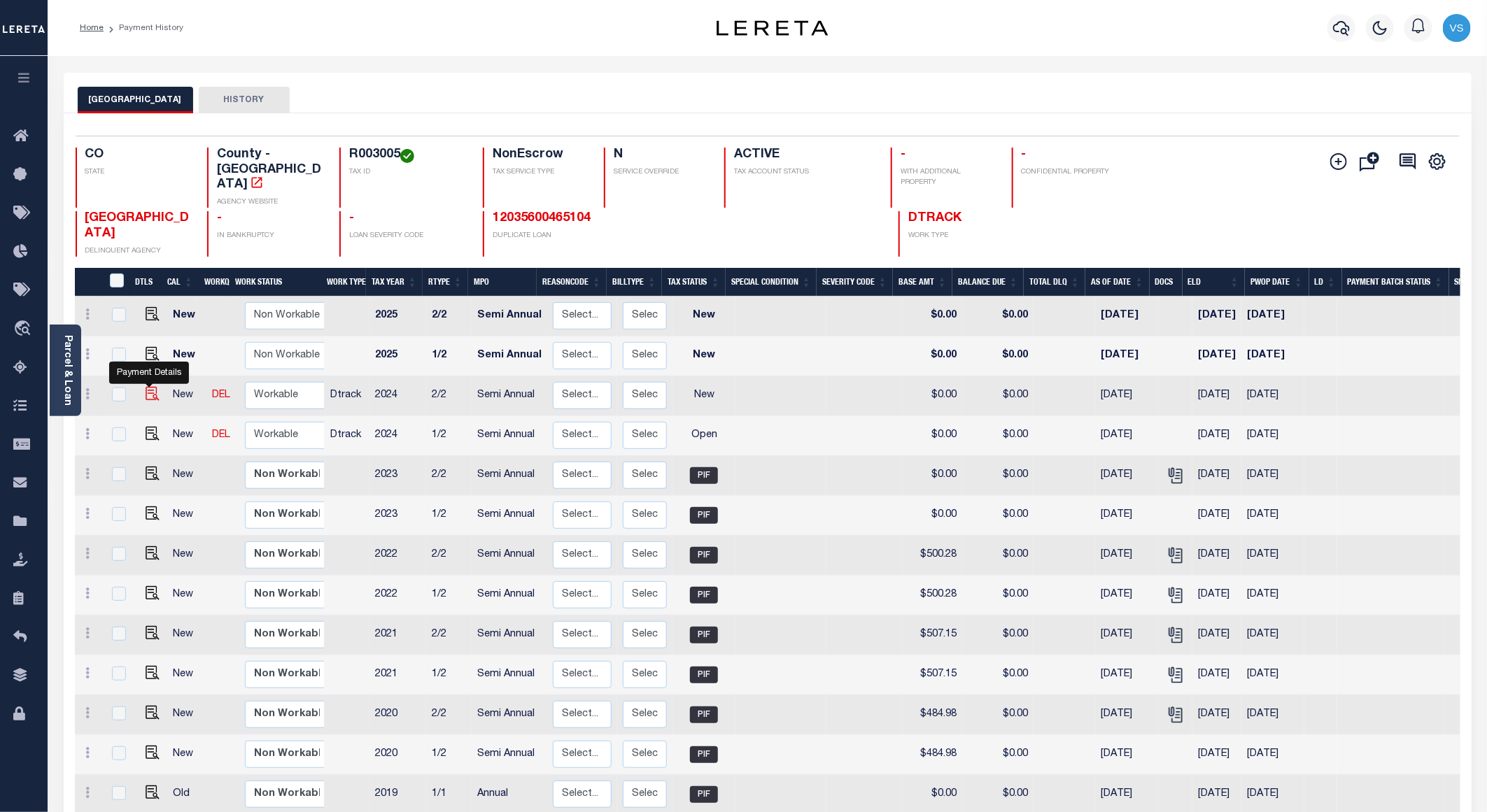
click at [153, 387] on img "" at bounding box center [152, 393] width 14 height 14
checkbox input "true"
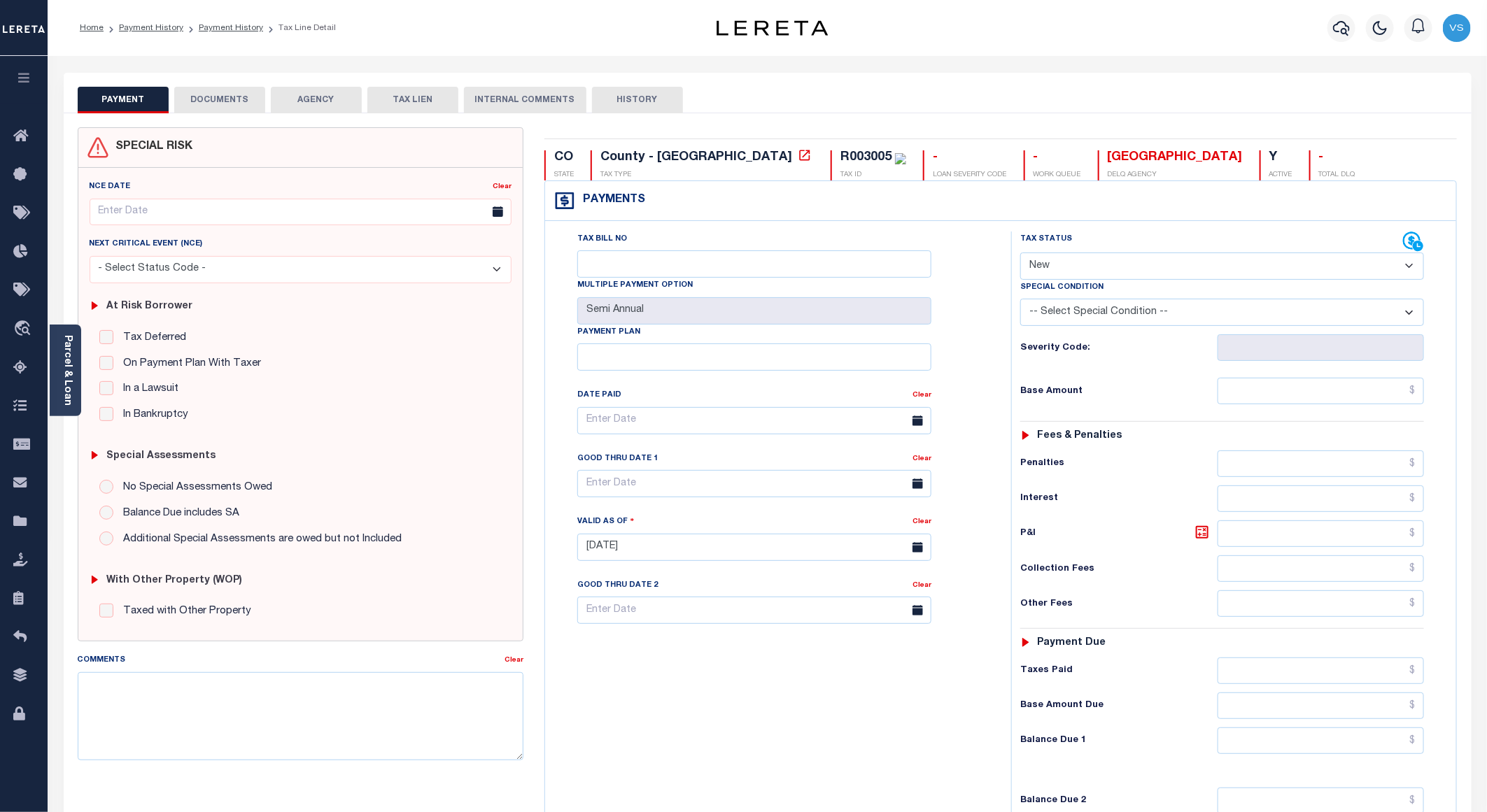
drag, startPoint x: 1047, startPoint y: 262, endPoint x: 1052, endPoint y: 284, distance: 22.6
click at [1047, 262] on select "- Select Status Code - Open Due/Unpaid Paid Incomplete No Tax Due Internal Refu…" at bounding box center [1222, 266] width 404 height 27
select select "PYD"
click at [1021, 254] on select "- Select Status Code - Open Due/Unpaid Paid Incomplete No Tax Due Internal Refu…" at bounding box center [1222, 266] width 404 height 27
type input "[DATE]"
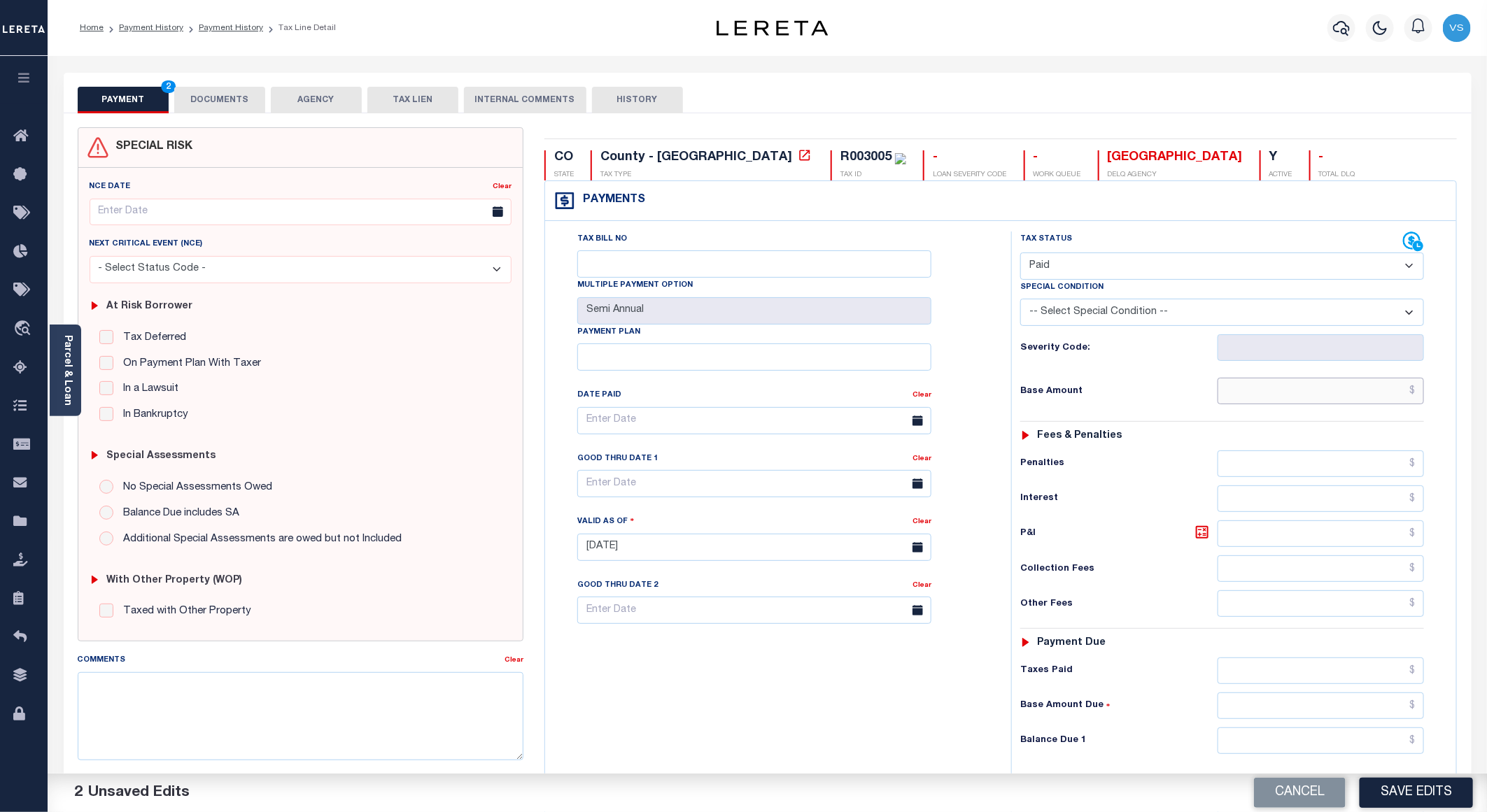
click at [1300, 398] on input "text" at bounding box center [1321, 390] width 206 height 27
paste input "440.9"
type input "$440.90"
click at [194, 103] on button "DOCUMENTS" at bounding box center [220, 100] width 91 height 27
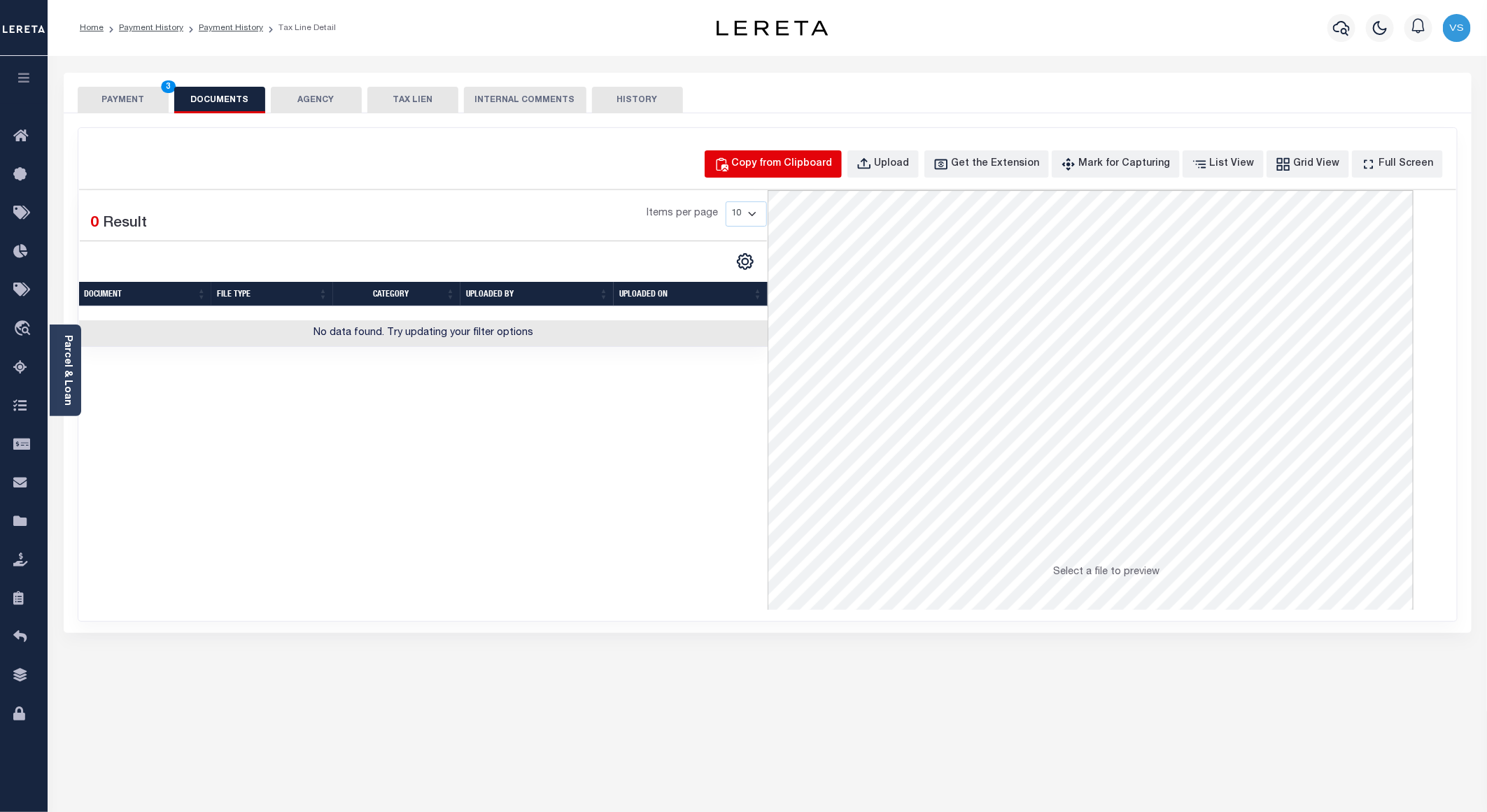
click at [798, 160] on div "Copy from Clipboard" at bounding box center [782, 164] width 101 height 15
select select "POP"
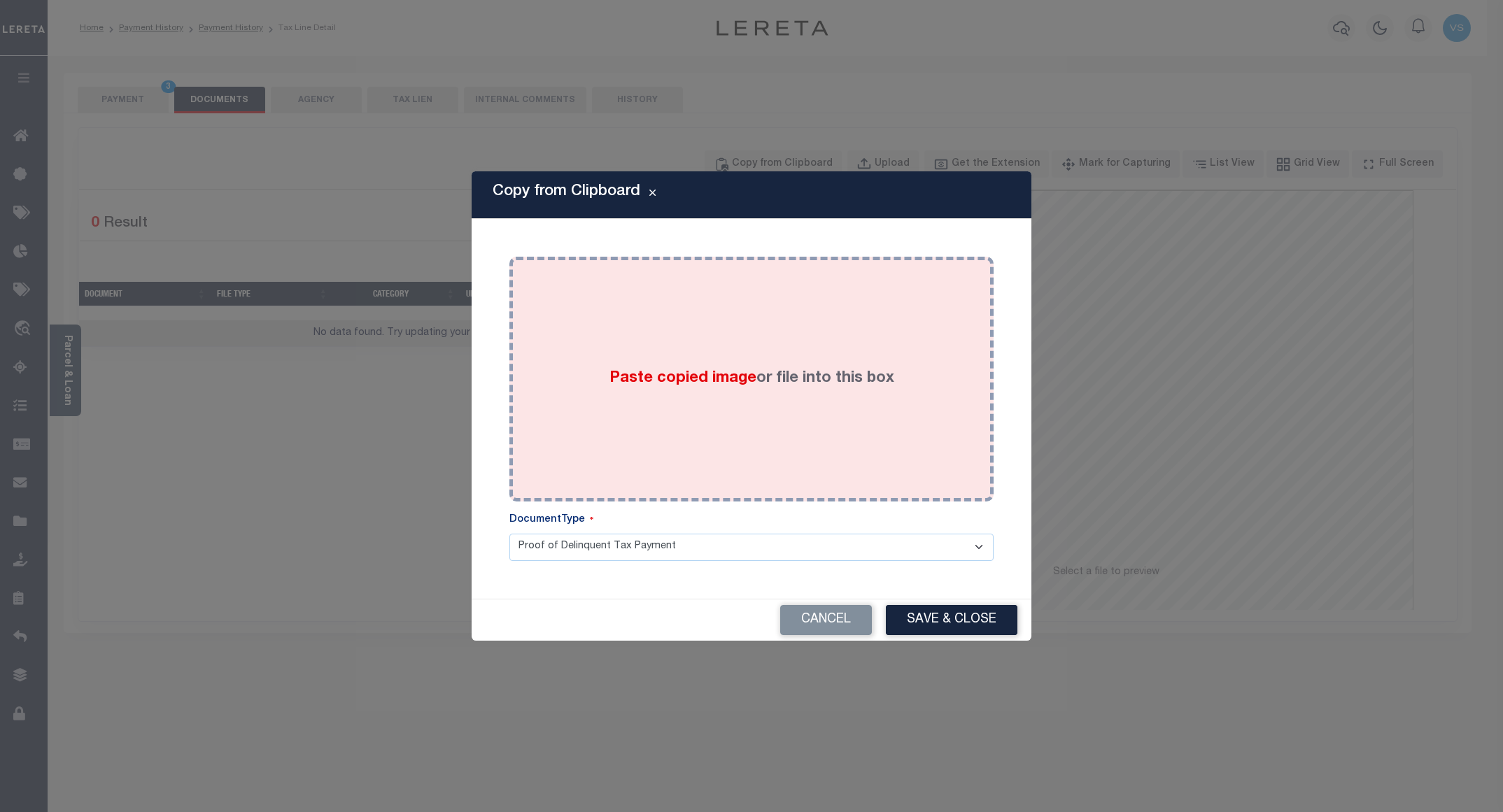
click at [739, 317] on div "Paste copied image or file into this box" at bounding box center [752, 380] width 464 height 224
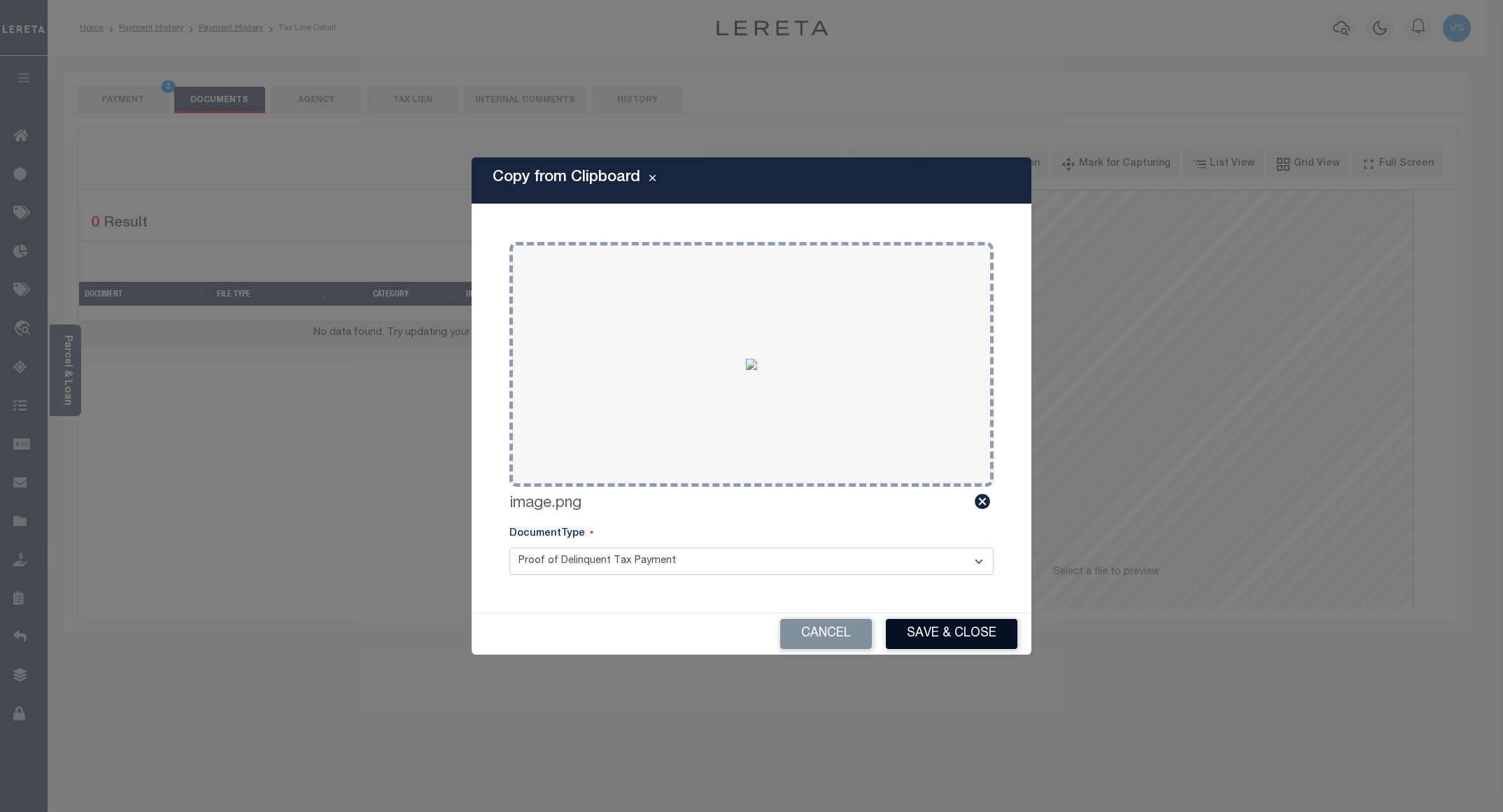
click at [921, 632] on button "Save & Close" at bounding box center [952, 634] width 132 height 30
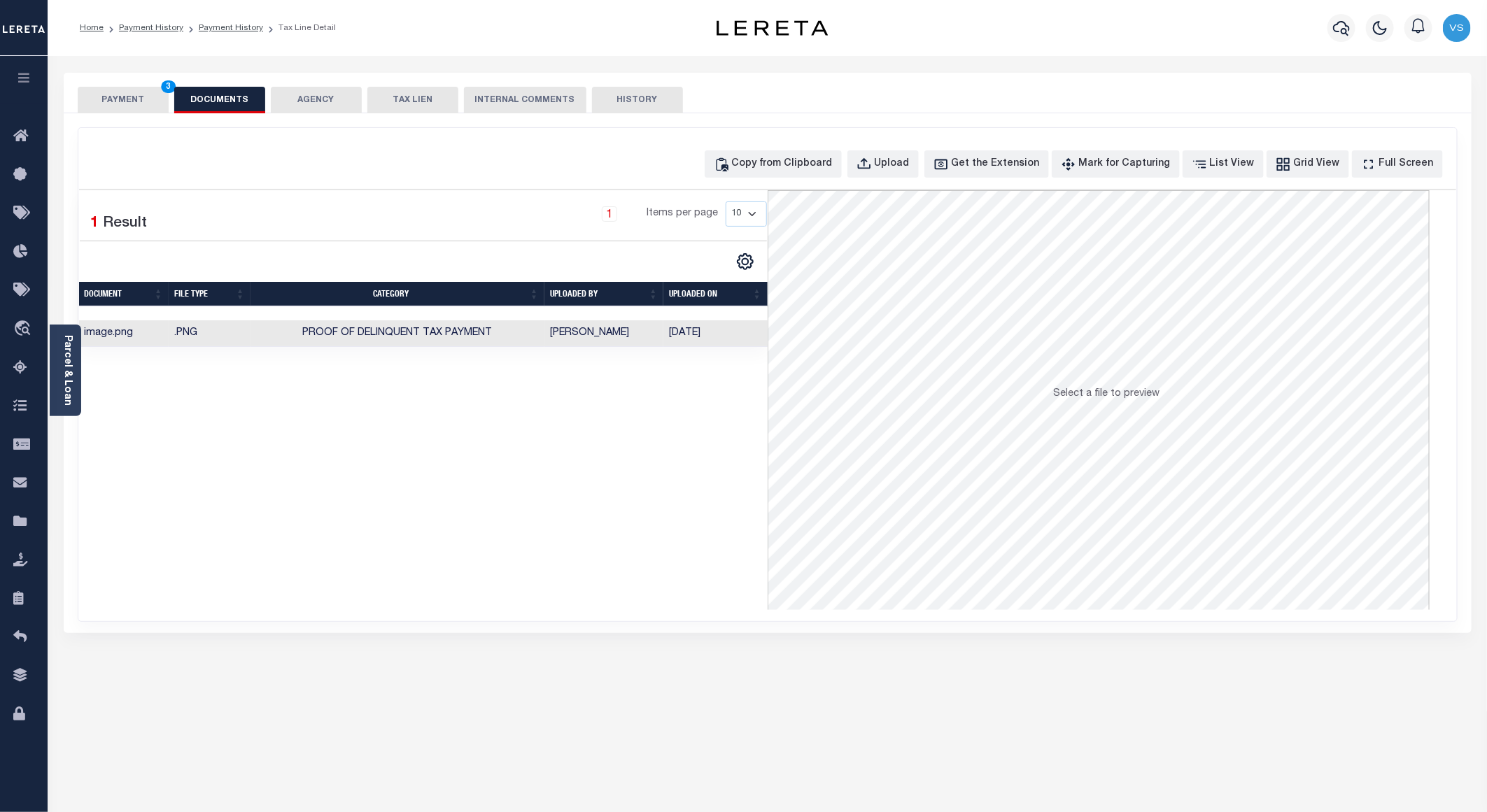
click at [140, 95] on button "PAYMENT 3" at bounding box center [123, 100] width 91 height 27
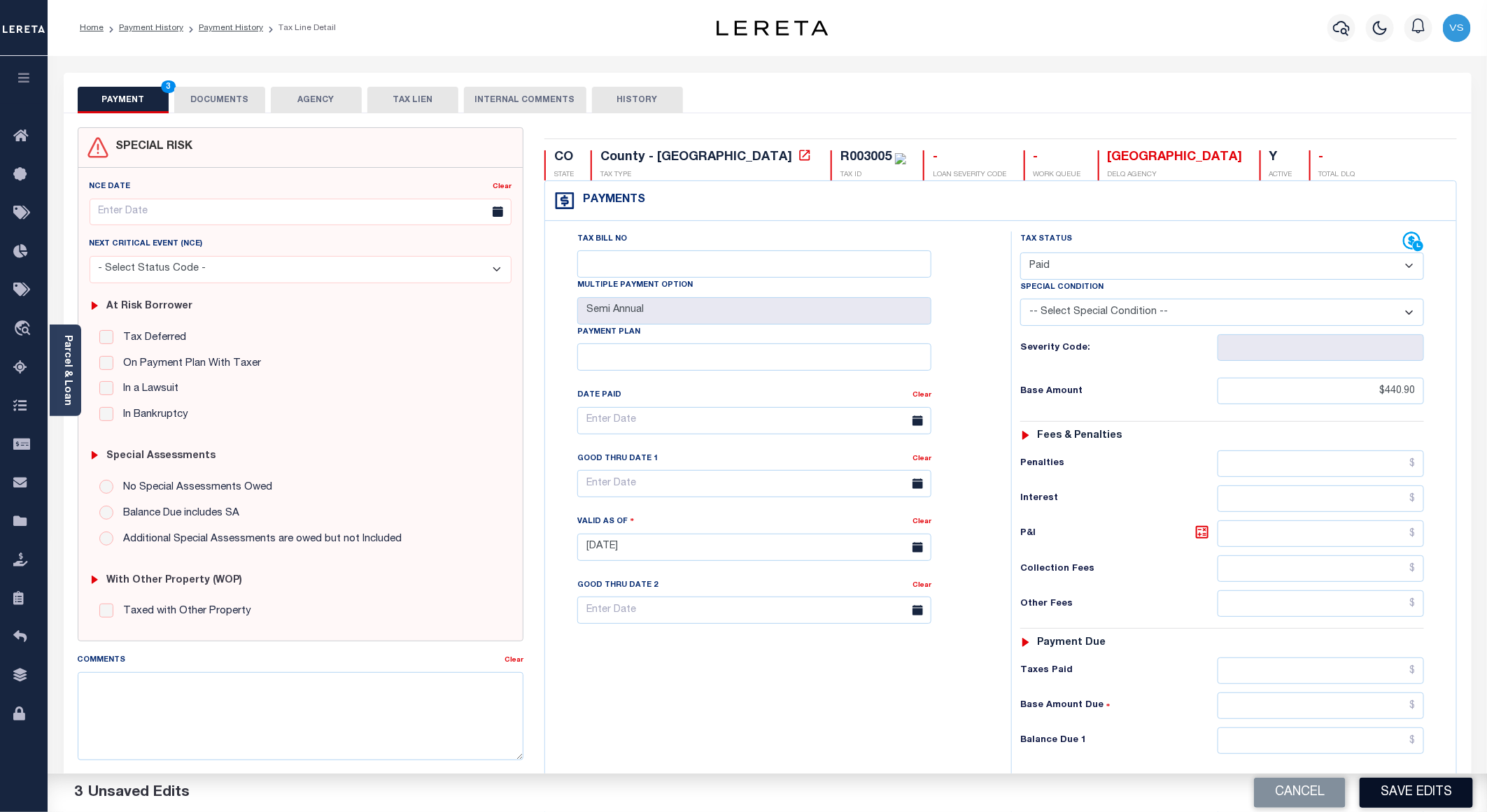
click at [1384, 806] on button "Save Edits" at bounding box center [1416, 793] width 114 height 30
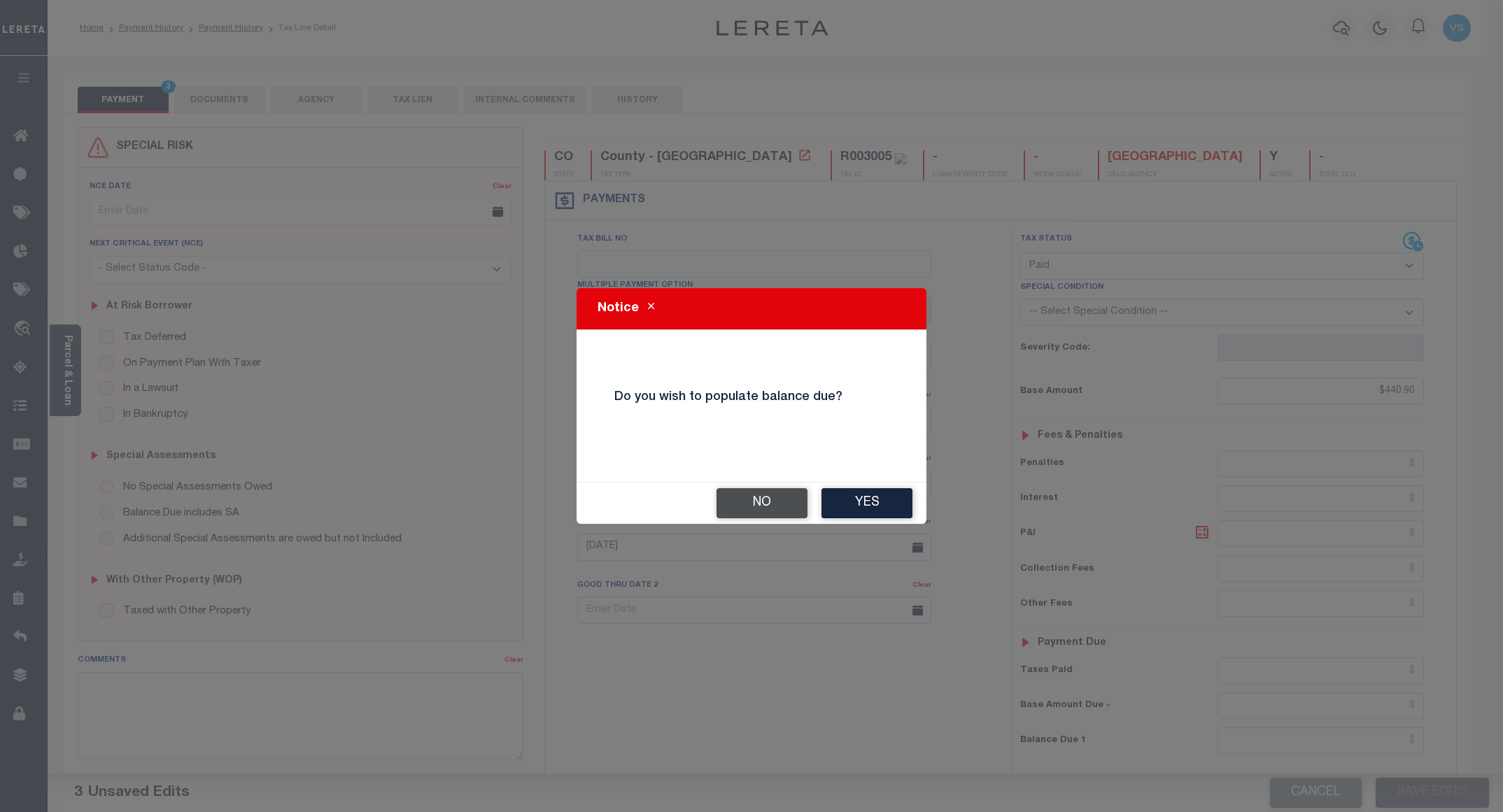
click at [752, 517] on button "No" at bounding box center [762, 503] width 91 height 30
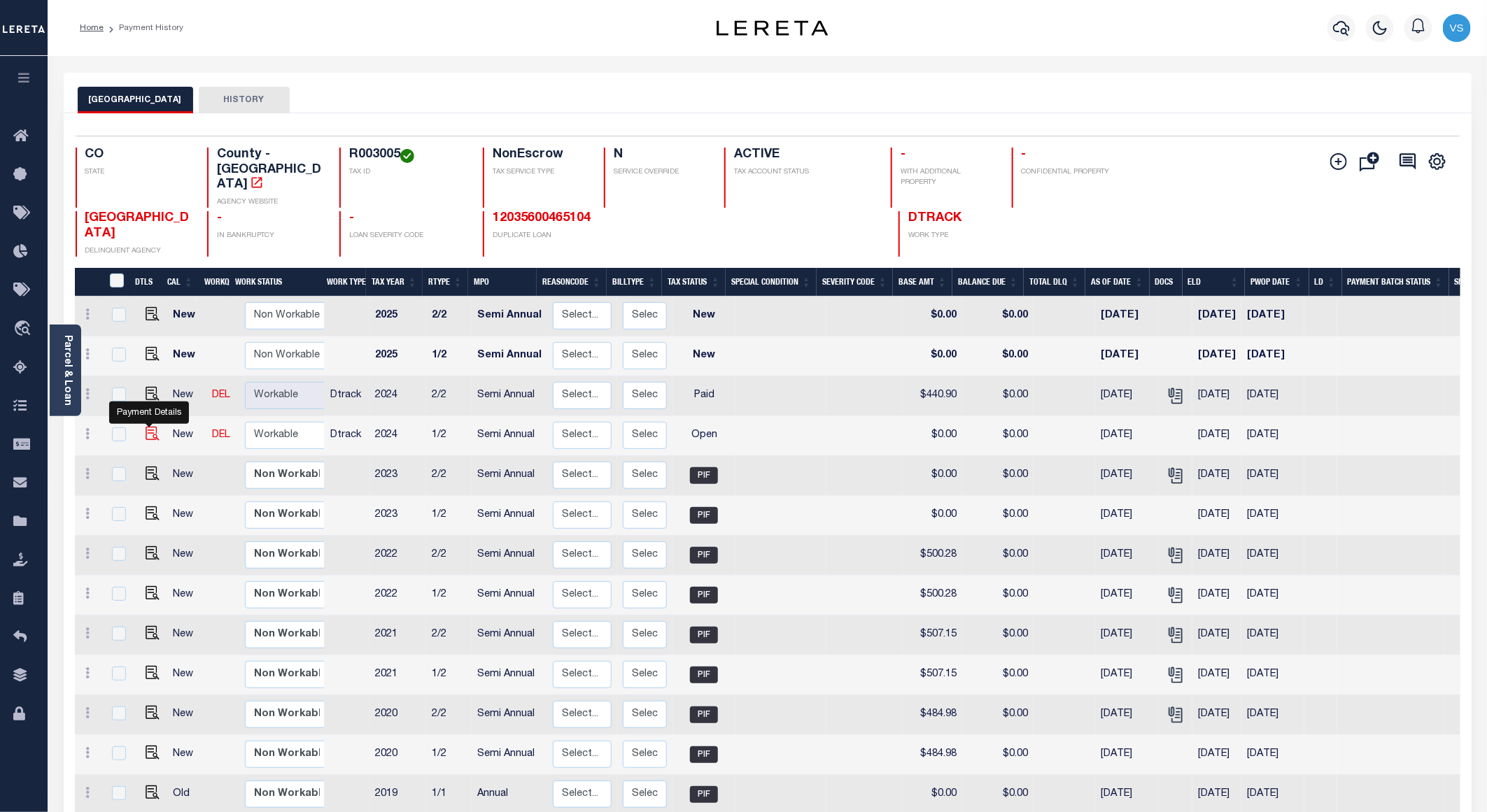
click at [151, 427] on img "" at bounding box center [152, 433] width 14 height 14
checkbox input "true"
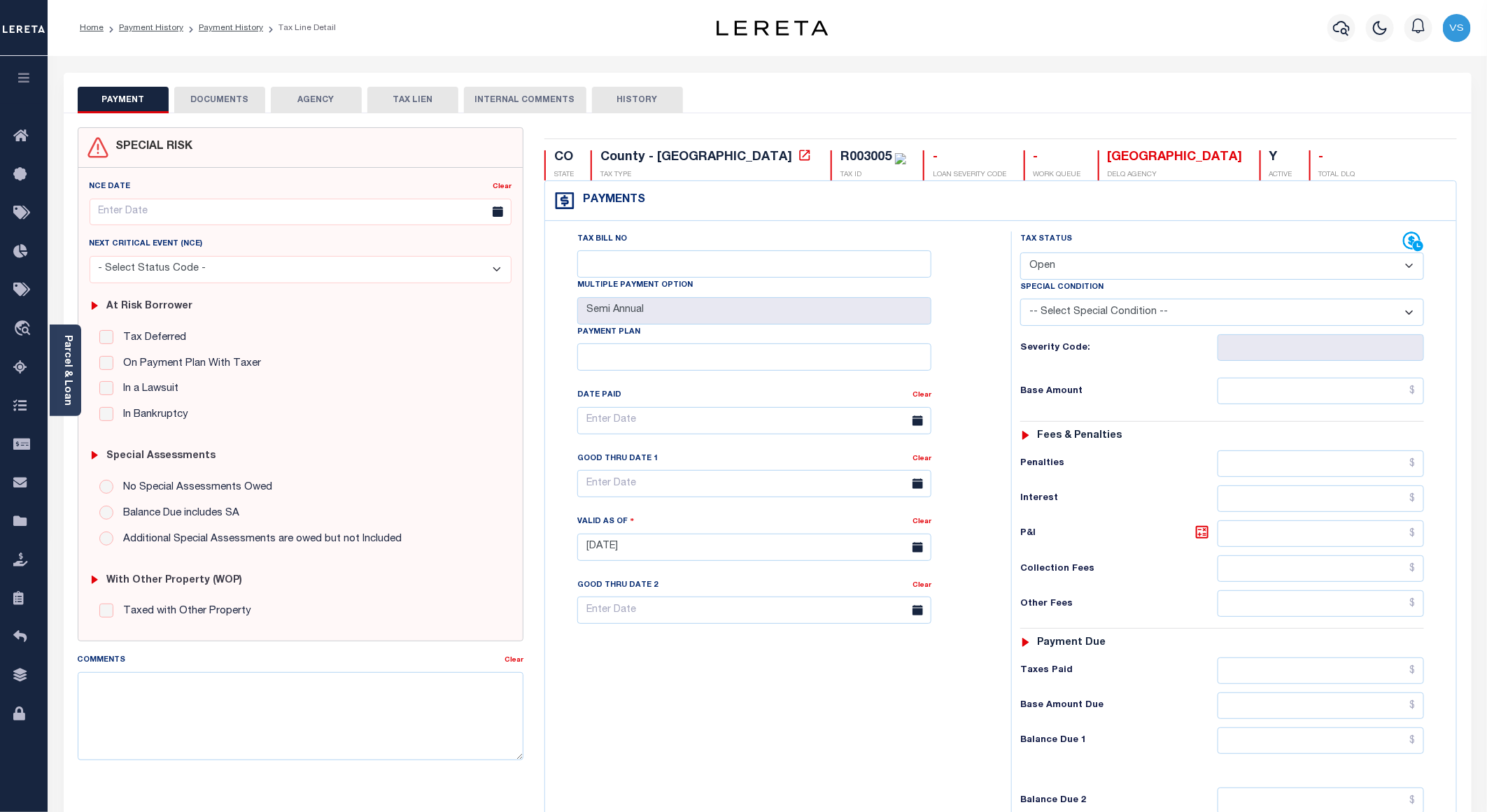
click at [1096, 265] on select "- Select Status Code - Open Due/Unpaid Paid Incomplete No Tax Due Internal Refu…" at bounding box center [1222, 266] width 404 height 27
select select "PYD"
click at [1021, 254] on select "- Select Status Code - Open Due/Unpaid Paid Incomplete No Tax Due Internal Refu…" at bounding box center [1222, 266] width 404 height 27
type input "[DATE]"
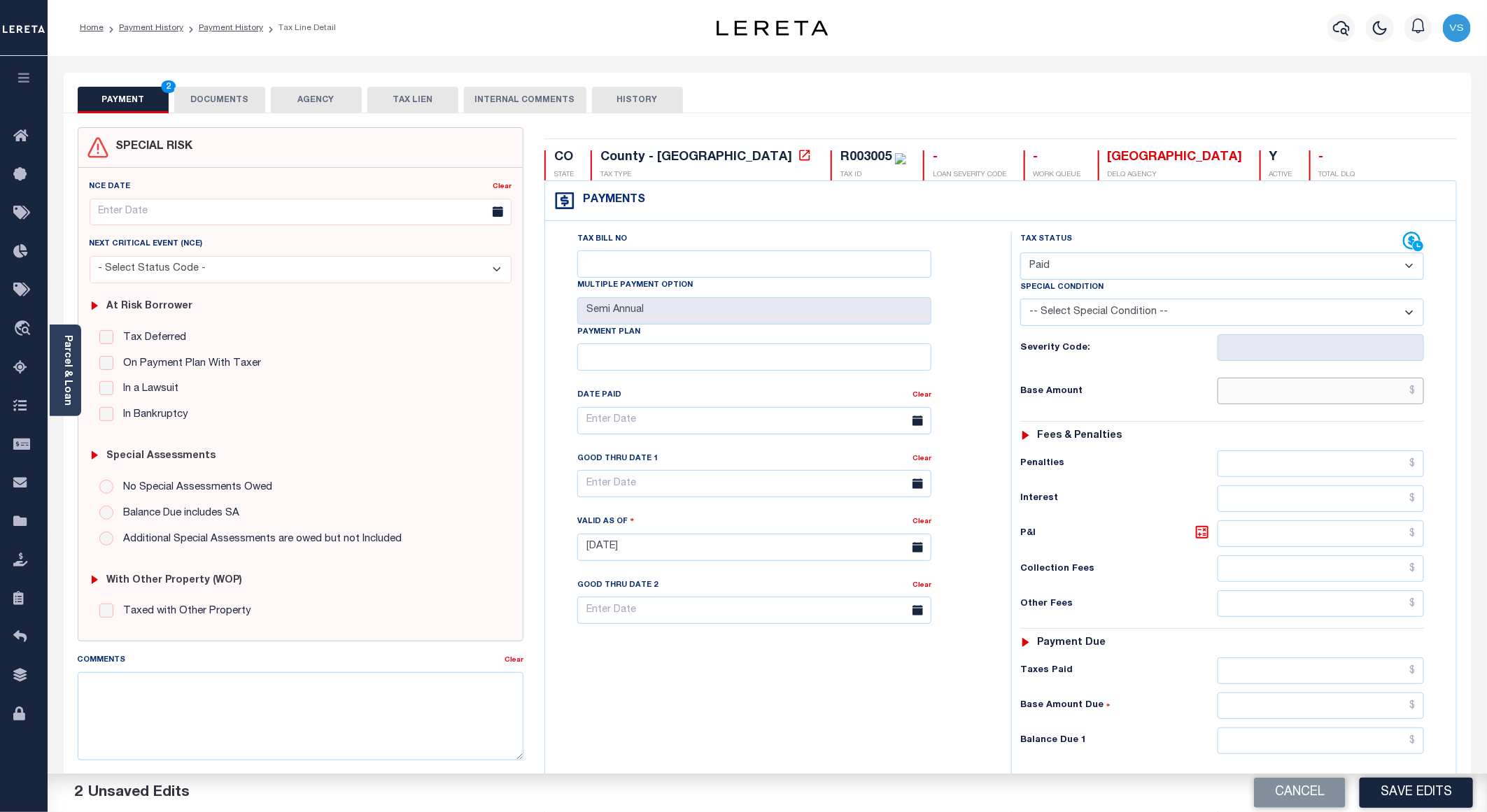
click at [1317, 387] on input "text" at bounding box center [1321, 390] width 206 height 27
paste input "440.9"
type input "$440.90"
click at [226, 97] on button "DOCUMENTS" at bounding box center [220, 100] width 91 height 27
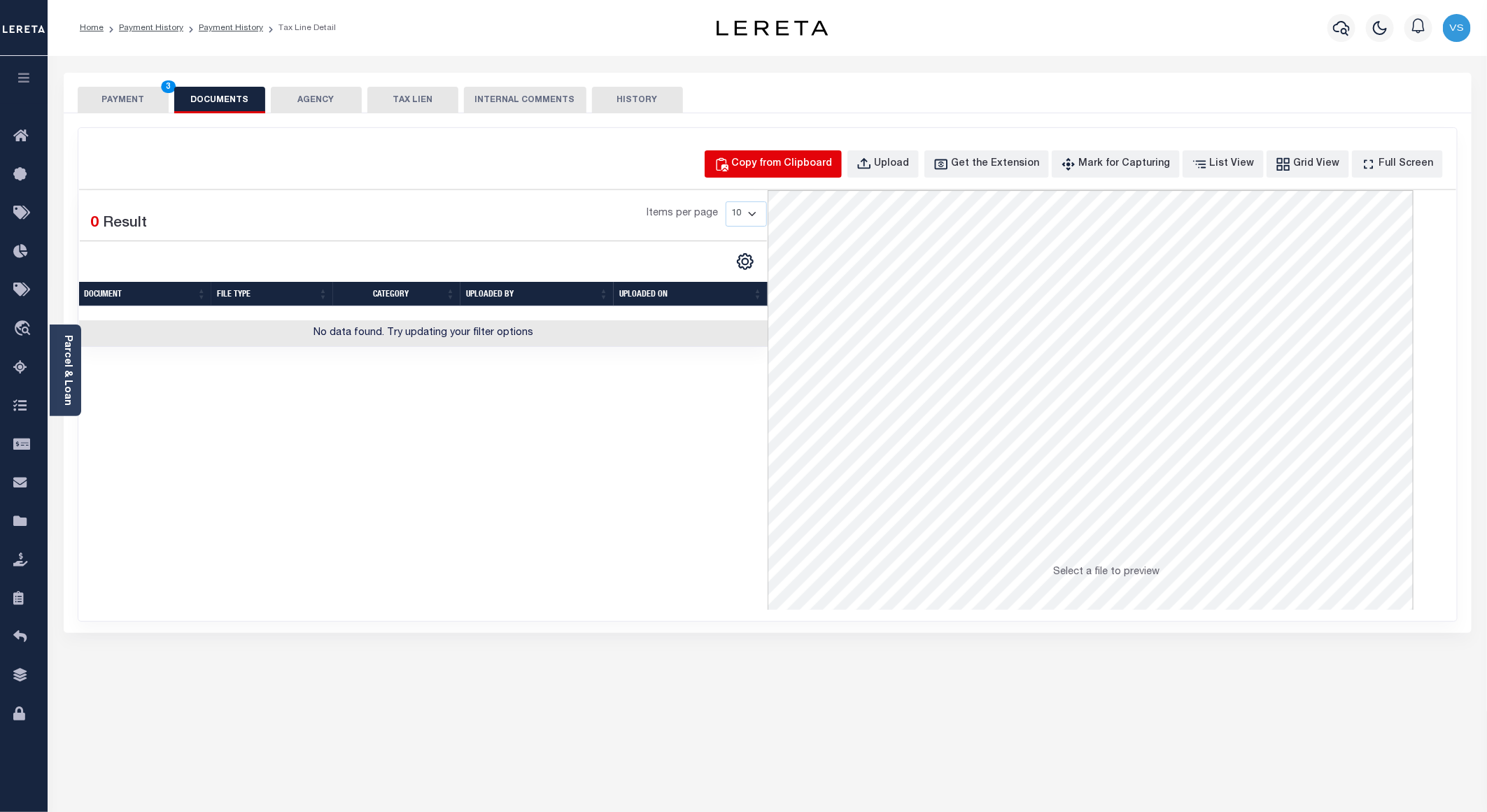
click at [788, 158] on div "Copy from Clipboard" at bounding box center [782, 164] width 101 height 15
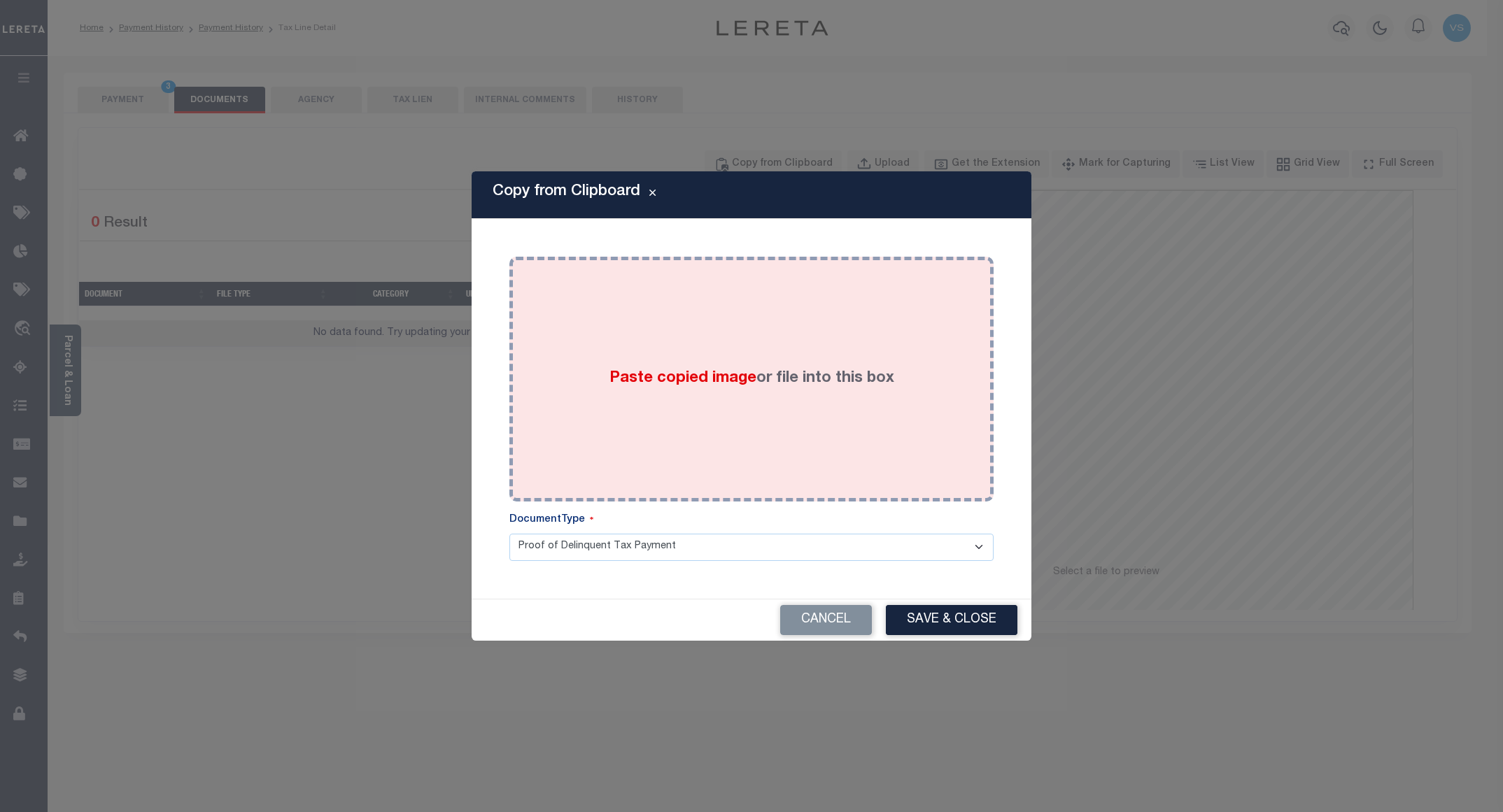
click at [754, 259] on div "Paste copied image or file into this box" at bounding box center [752, 379] width 485 height 245
click at [765, 326] on div "Paste copied image or file into this box" at bounding box center [752, 380] width 464 height 224
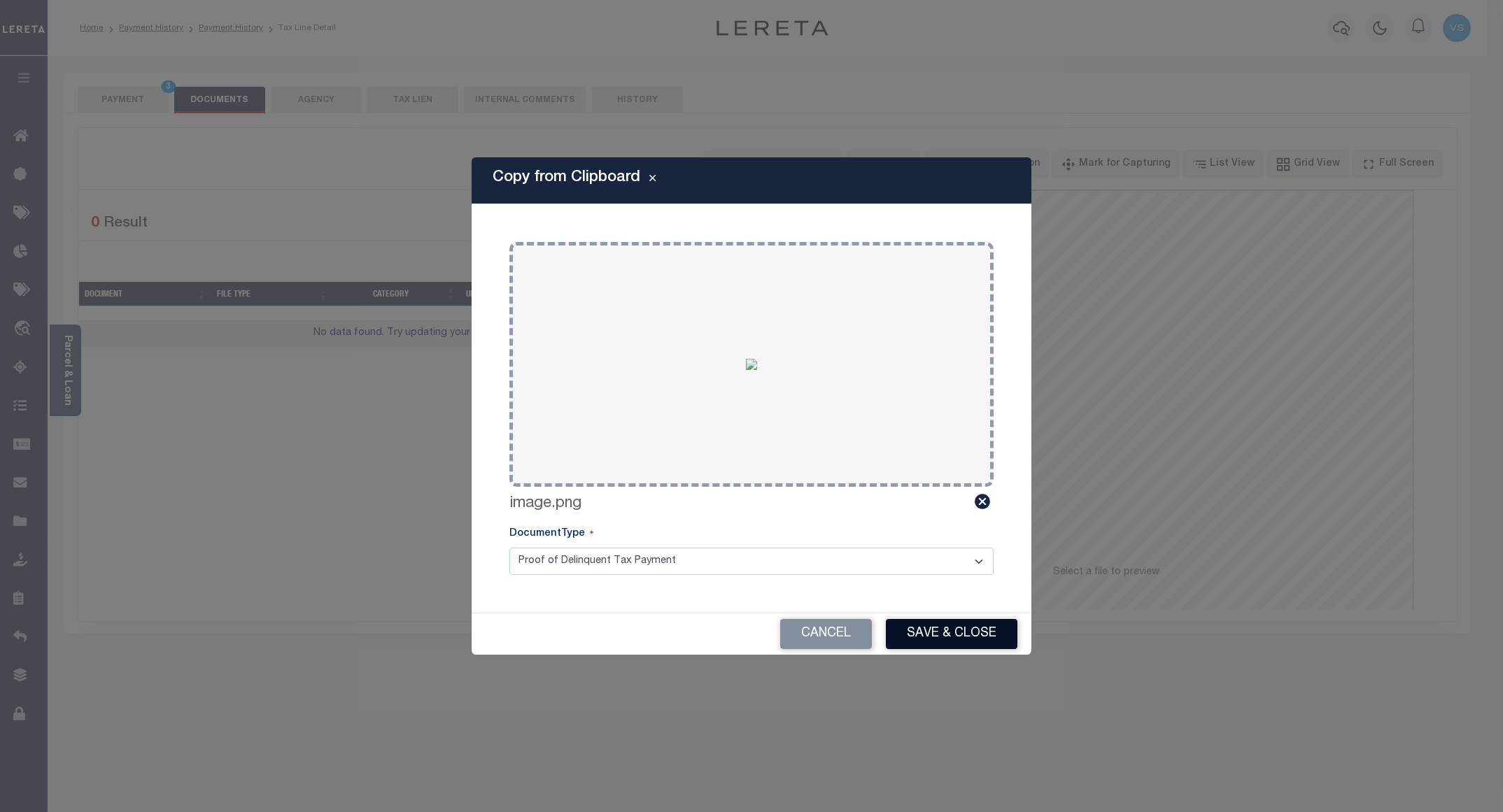
click at [940, 631] on button "Save & Close" at bounding box center [952, 634] width 132 height 30
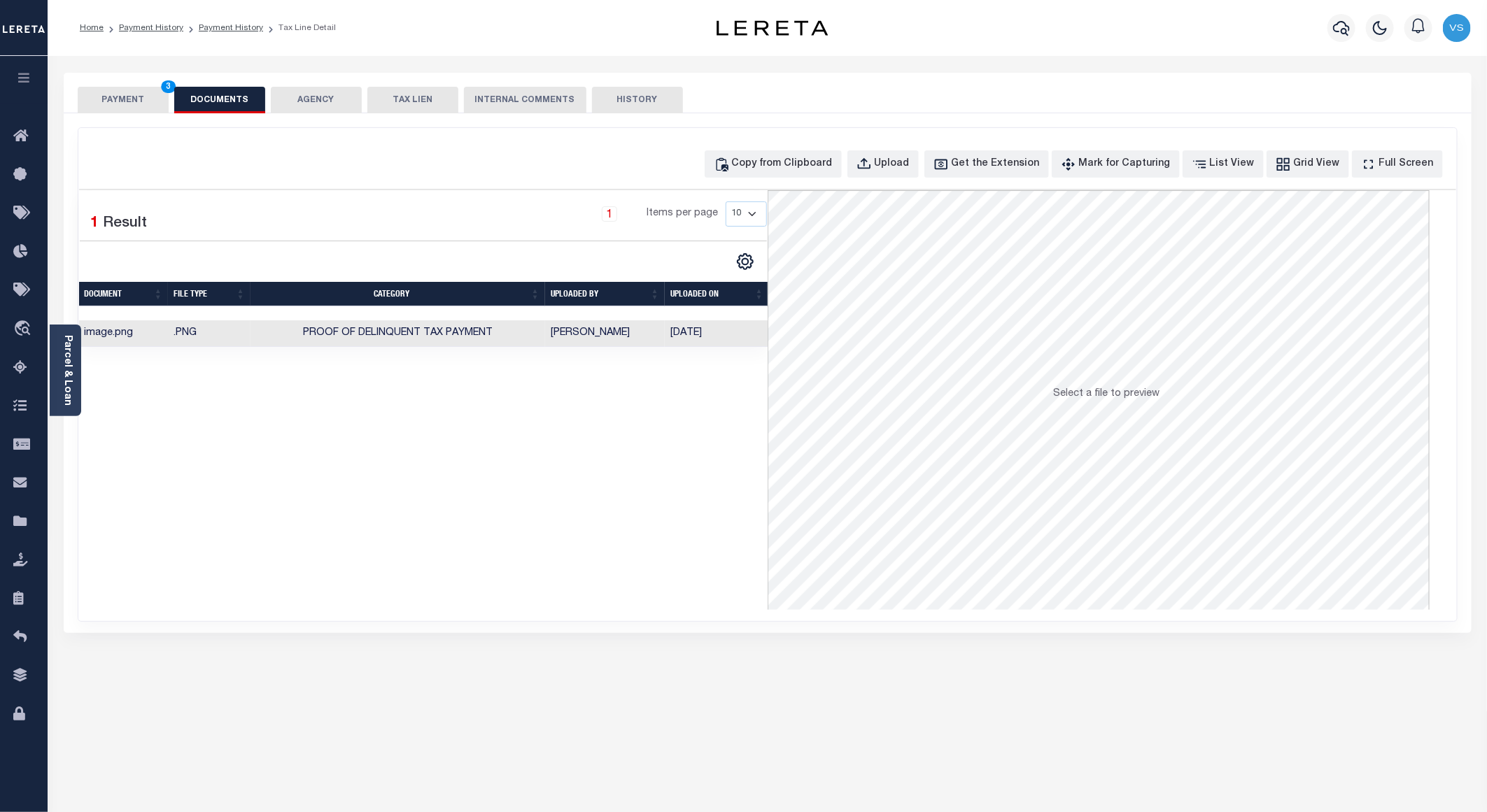
click at [89, 97] on button "PAYMENT 3" at bounding box center [123, 100] width 91 height 27
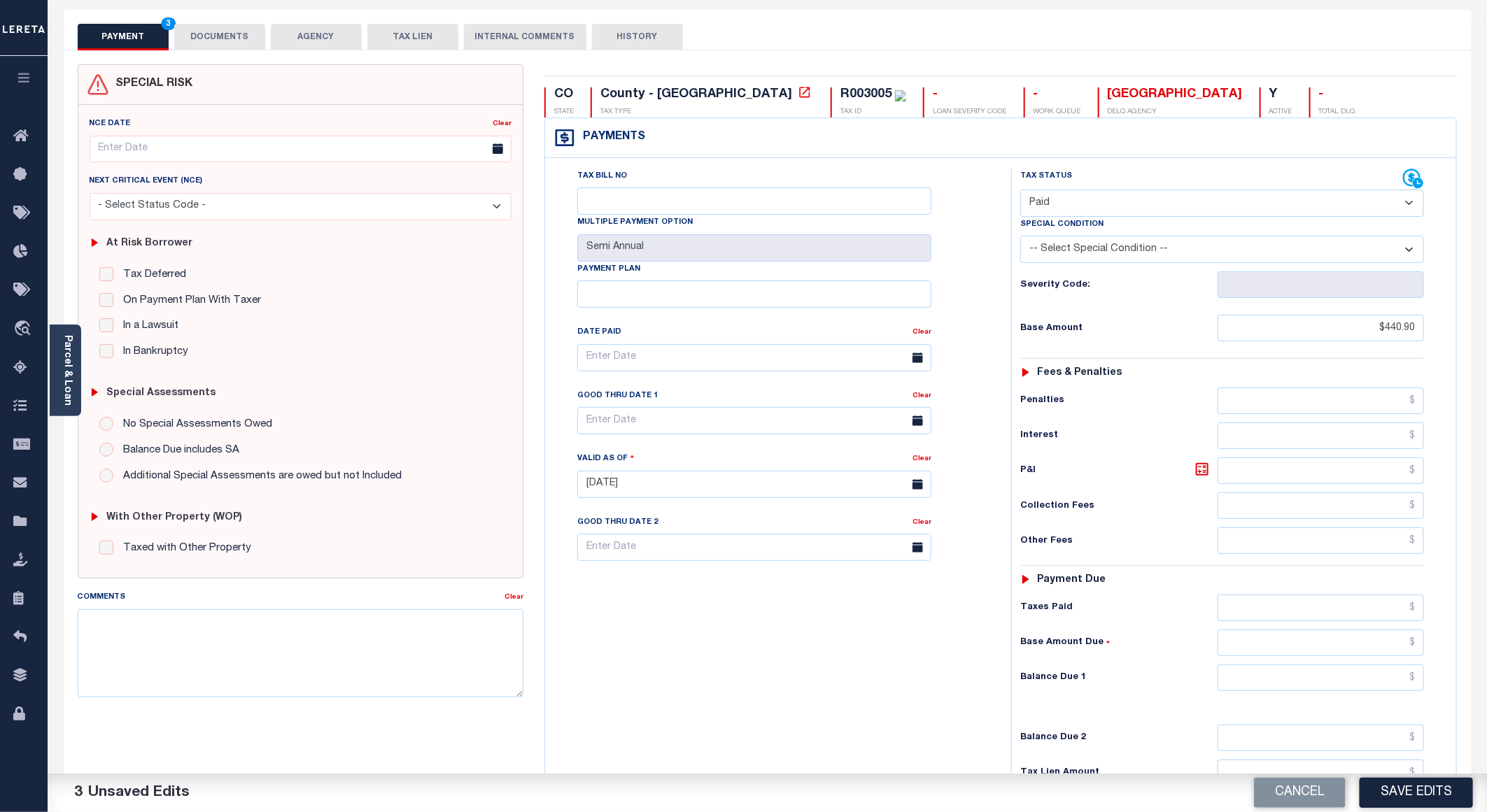
scroll to position [225, 0]
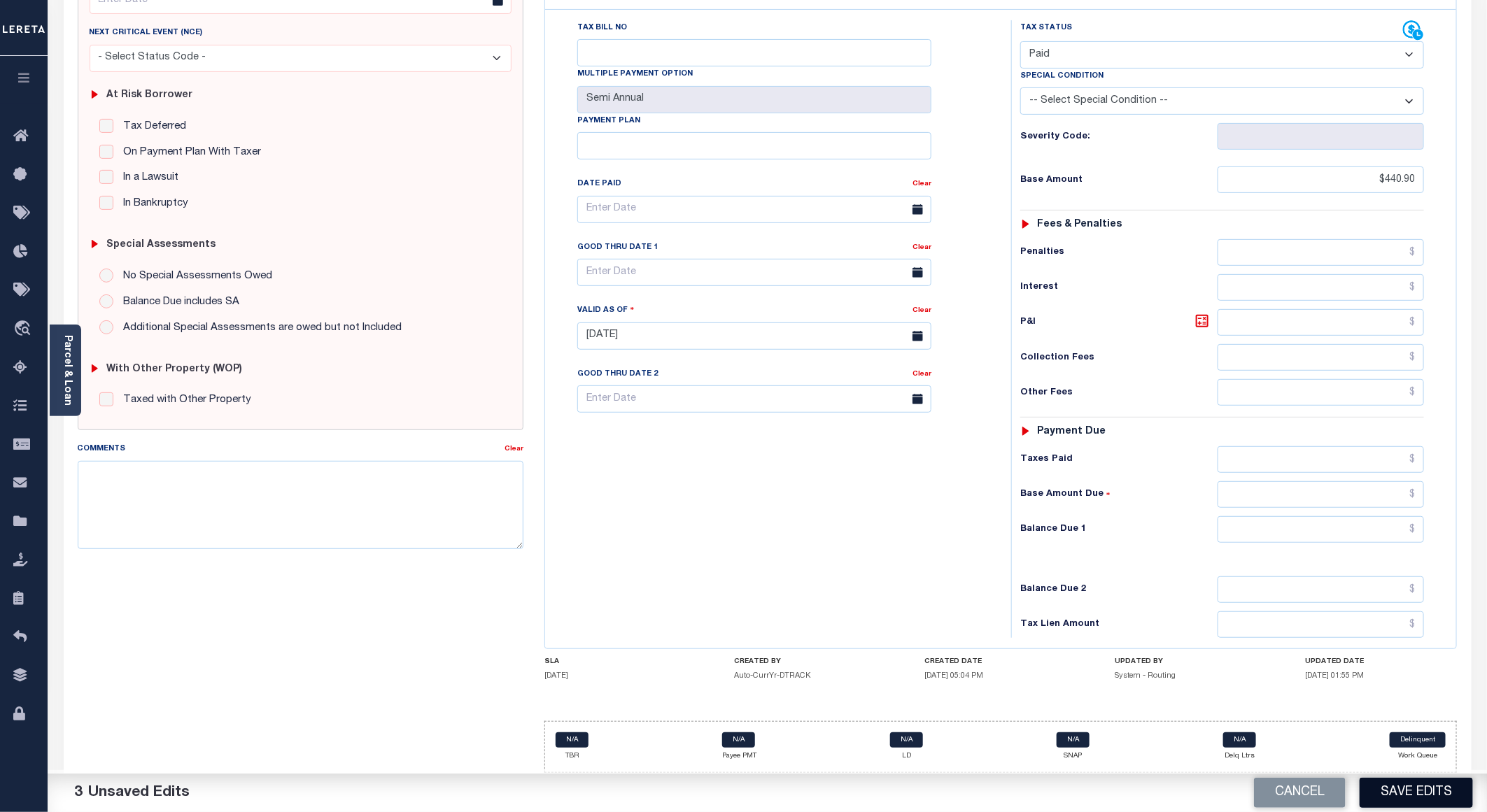
click at [1399, 796] on button "Save Edits" at bounding box center [1416, 793] width 114 height 30
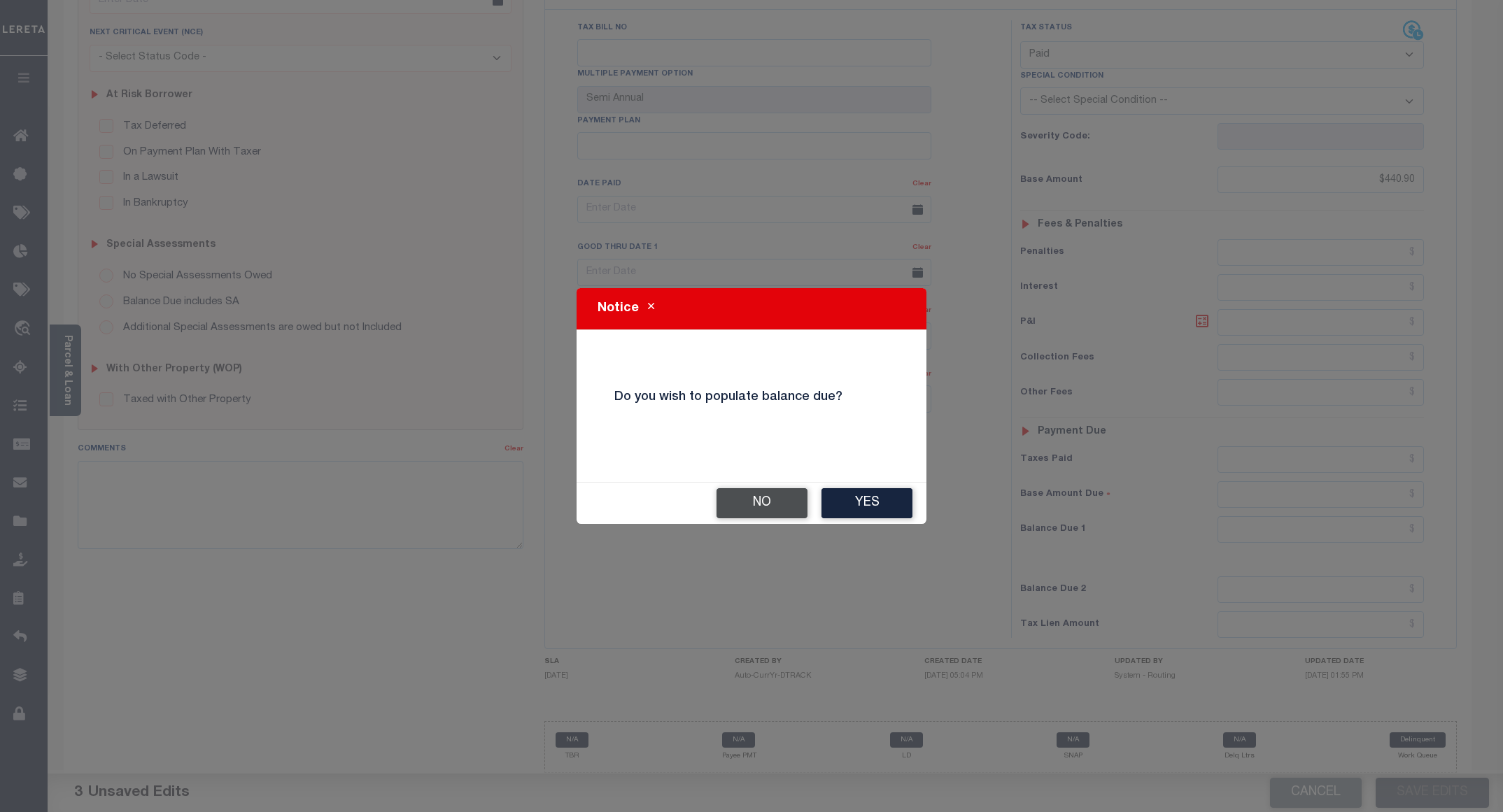
click at [742, 488] on button "No" at bounding box center [762, 503] width 91 height 30
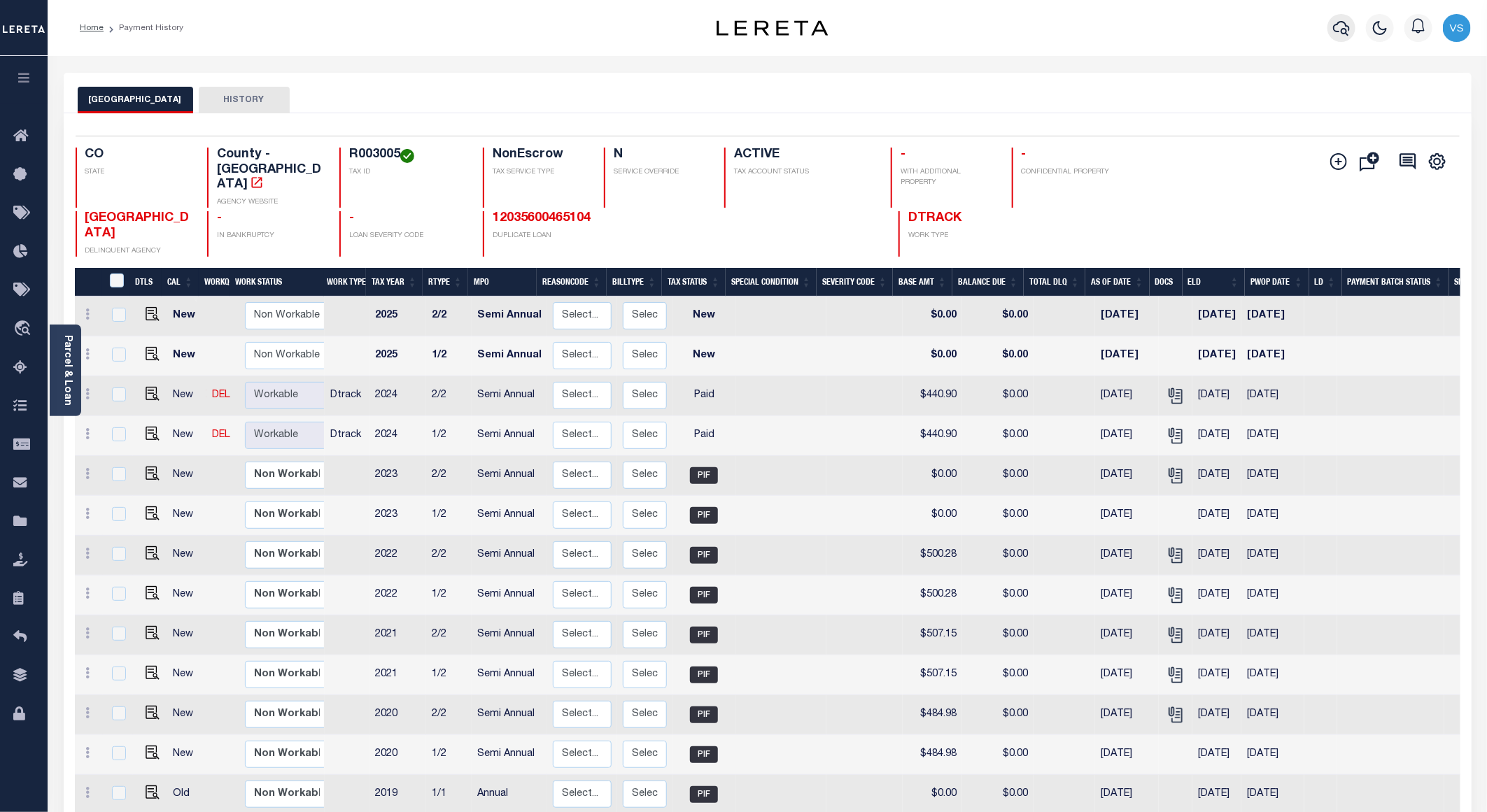
click at [1339, 30] on icon "button" at bounding box center [1341, 27] width 17 height 17
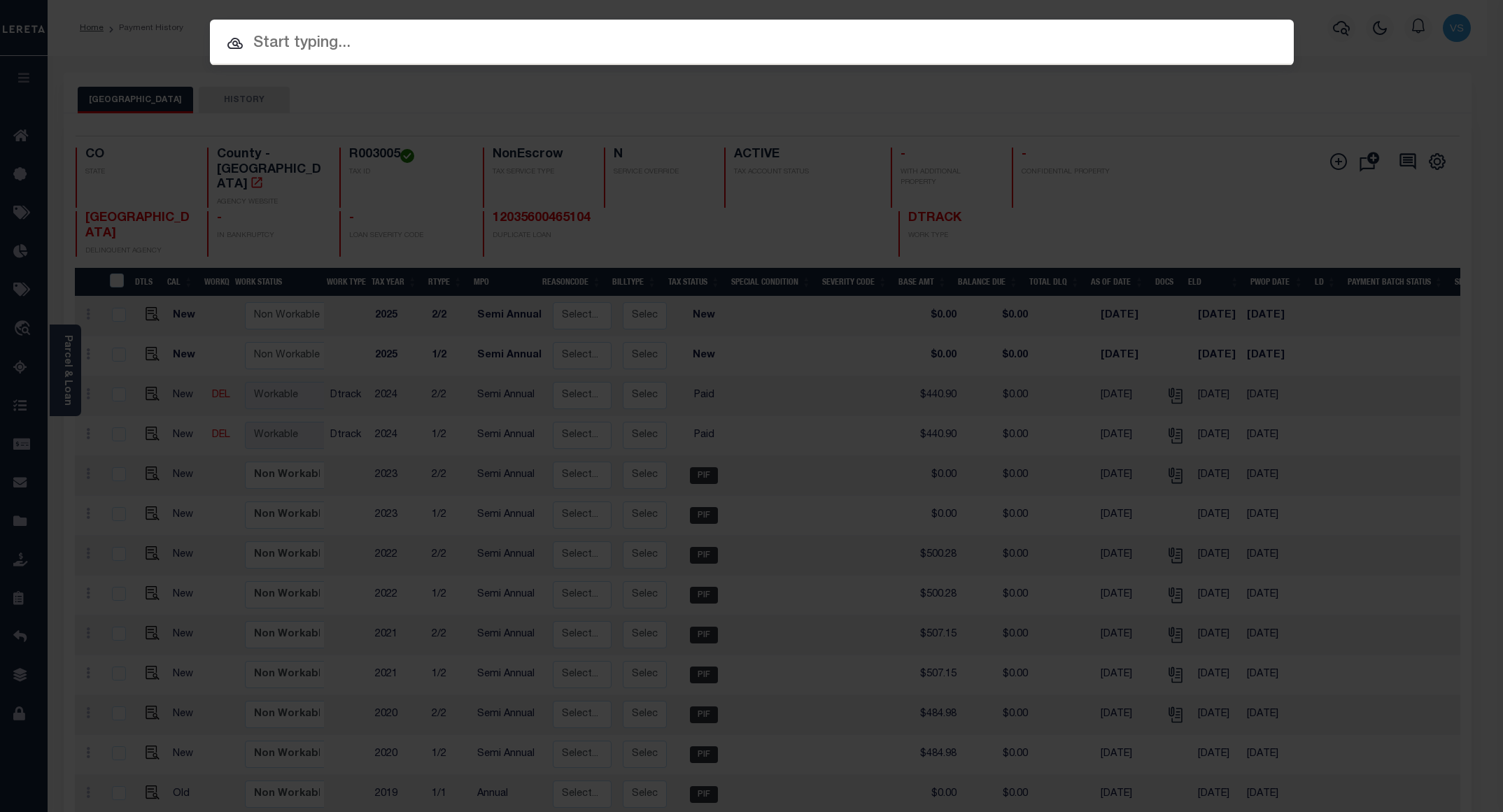
paste input "12035600437003"
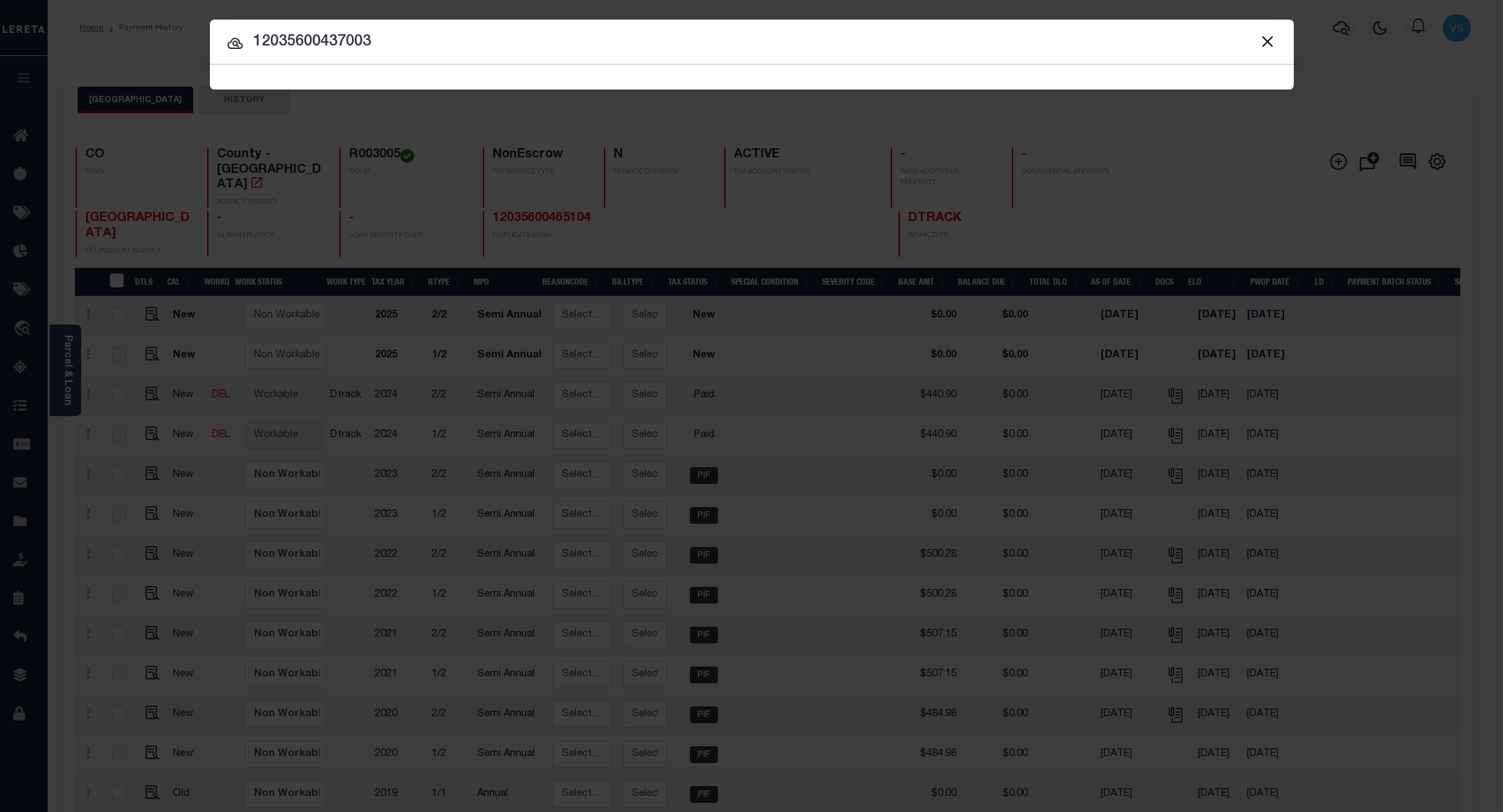
type input "12035600437003"
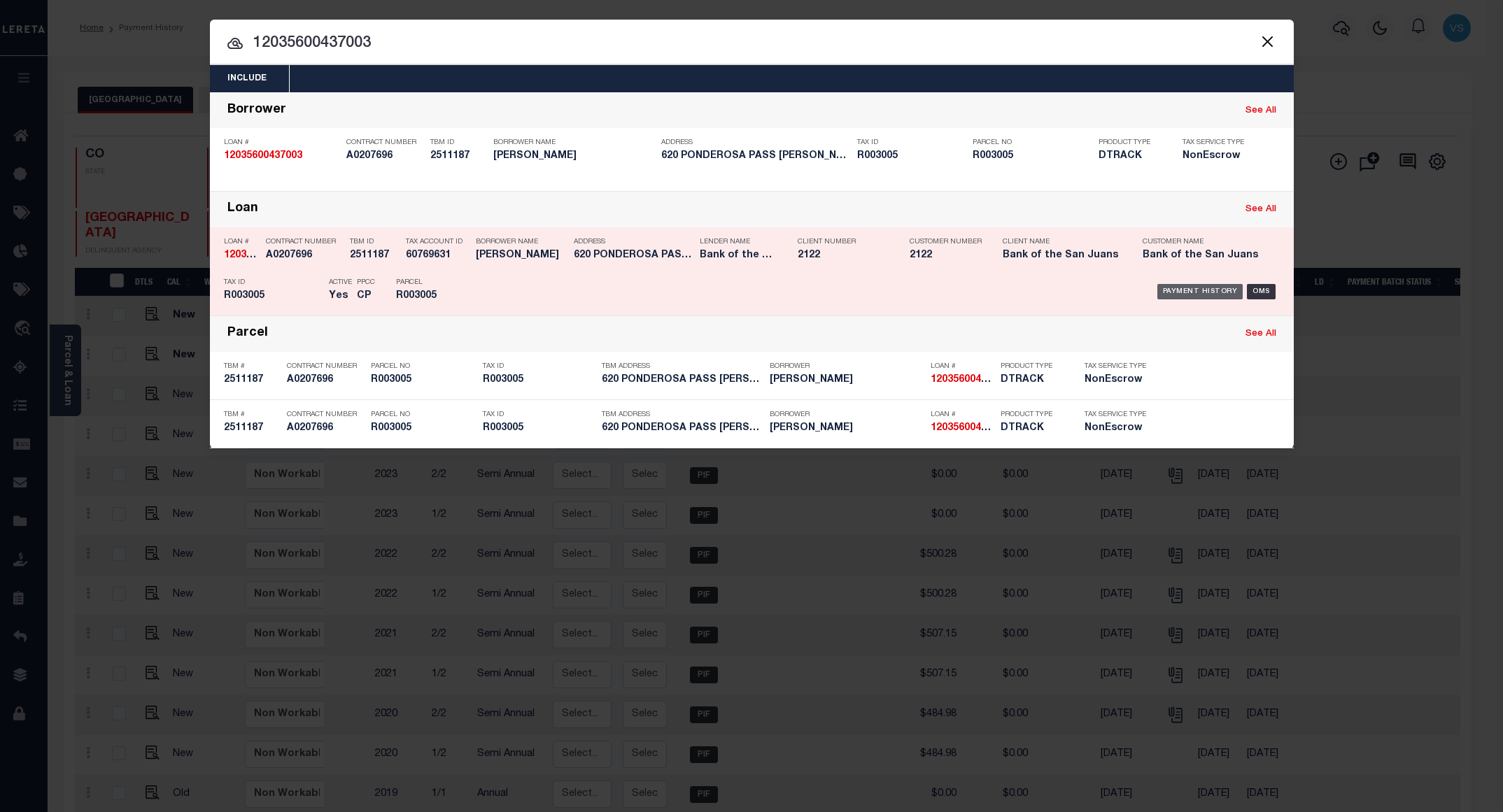
click at [1183, 294] on div "Payment History" at bounding box center [1200, 291] width 86 height 15
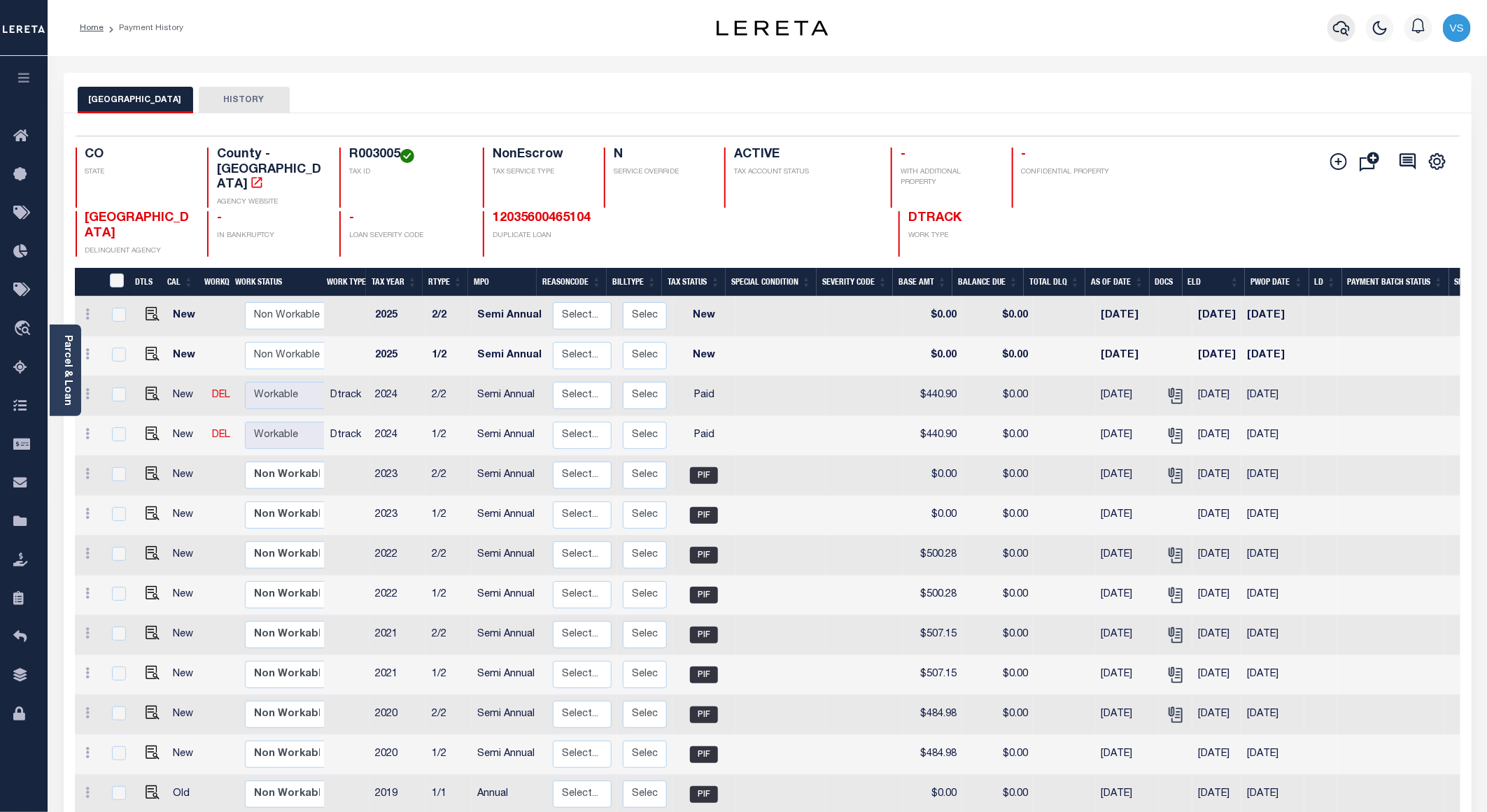
click at [1345, 32] on icon "button" at bounding box center [1341, 27] width 17 height 17
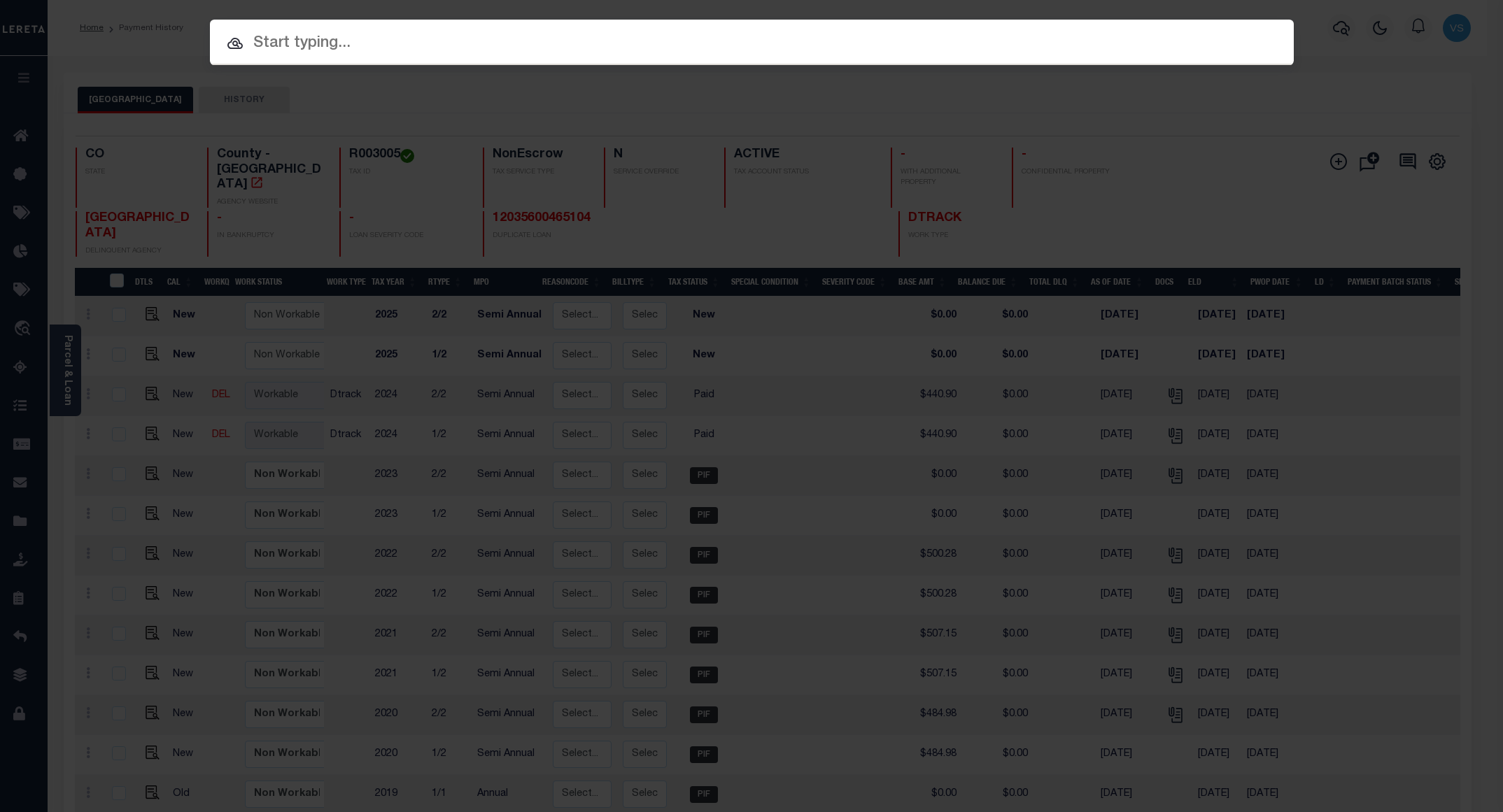
paste input "12035600825601"
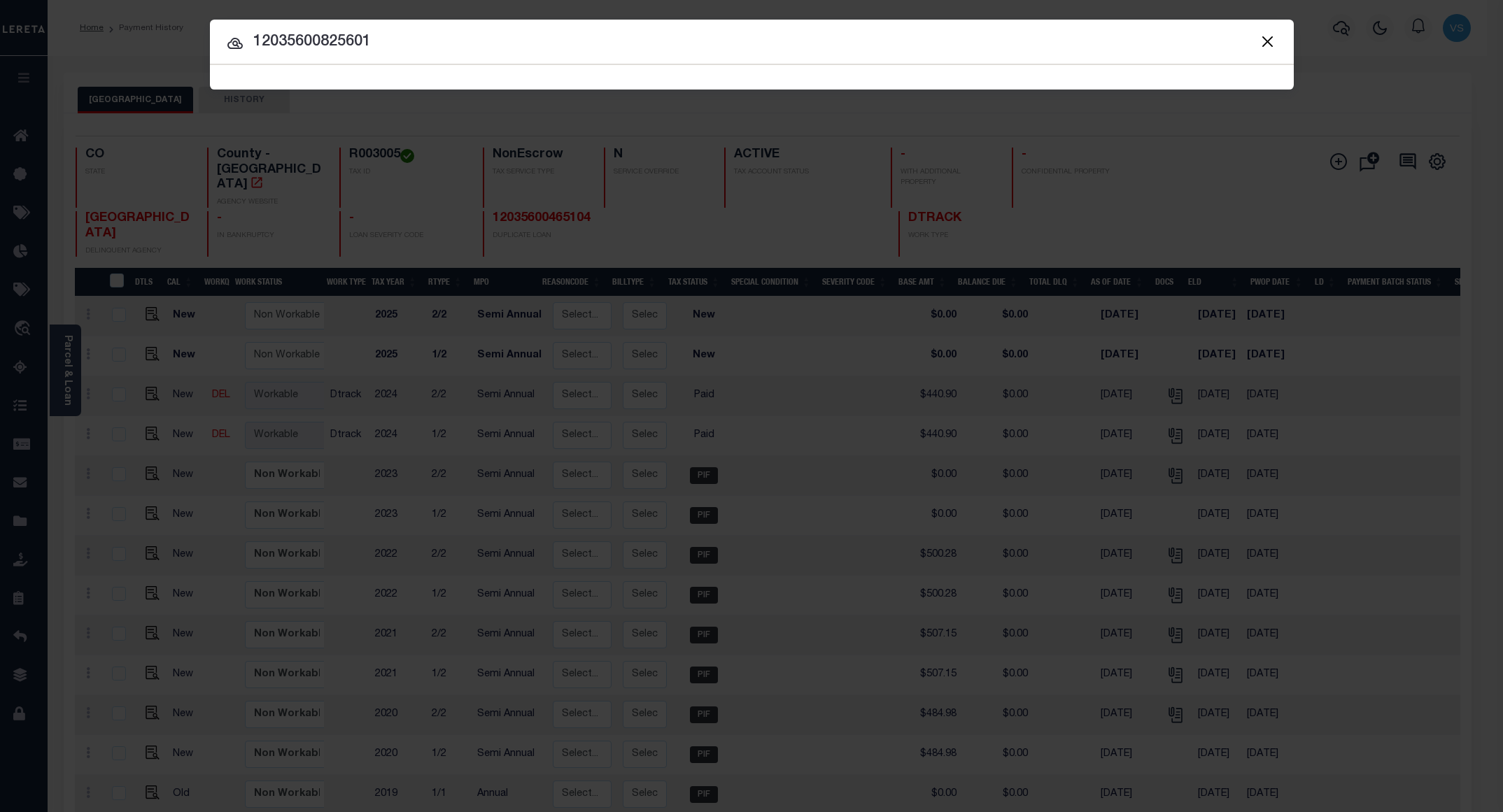
type input "12035600825601"
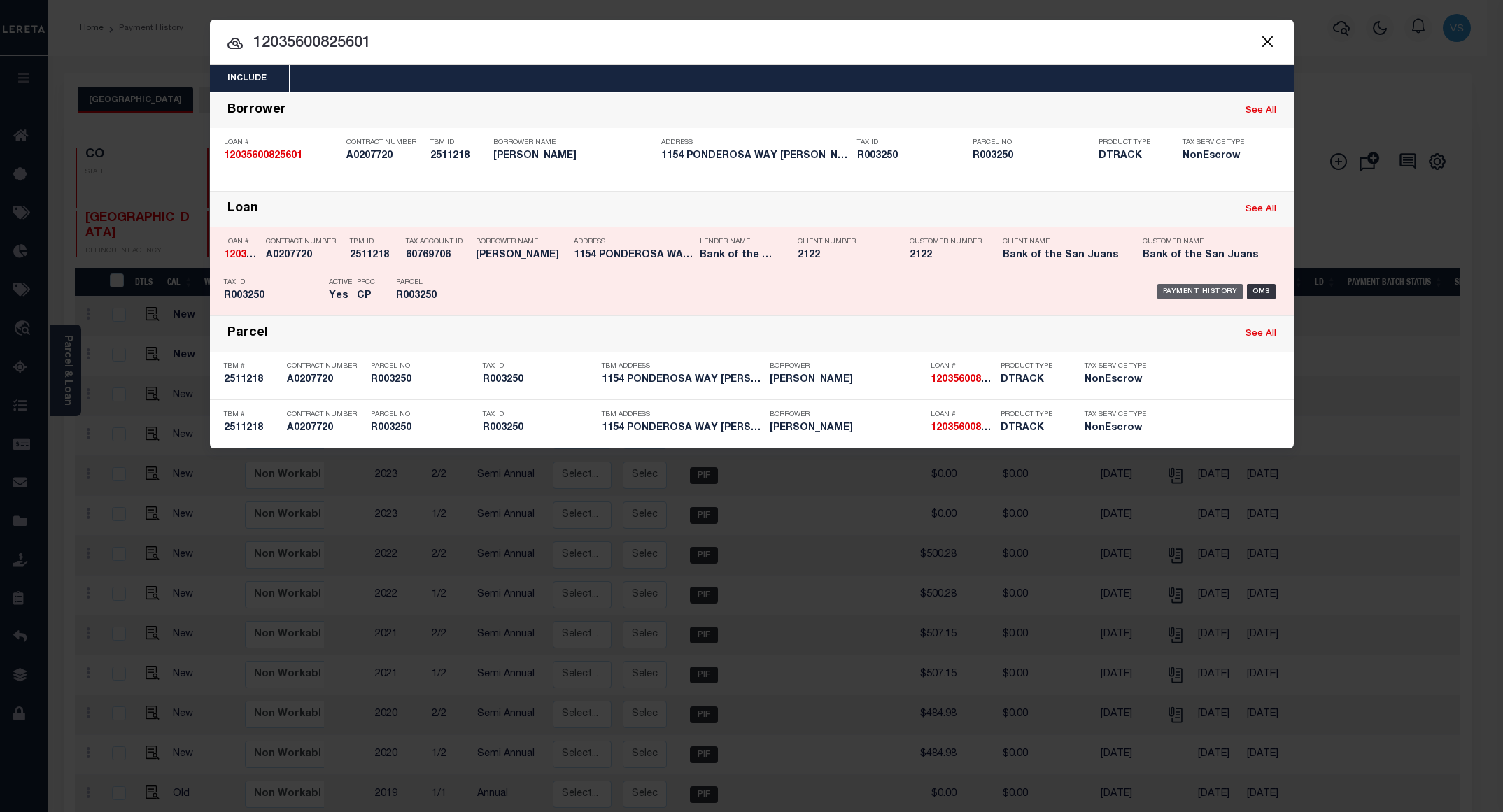
click at [1191, 288] on div "Payment History" at bounding box center [1200, 291] width 86 height 15
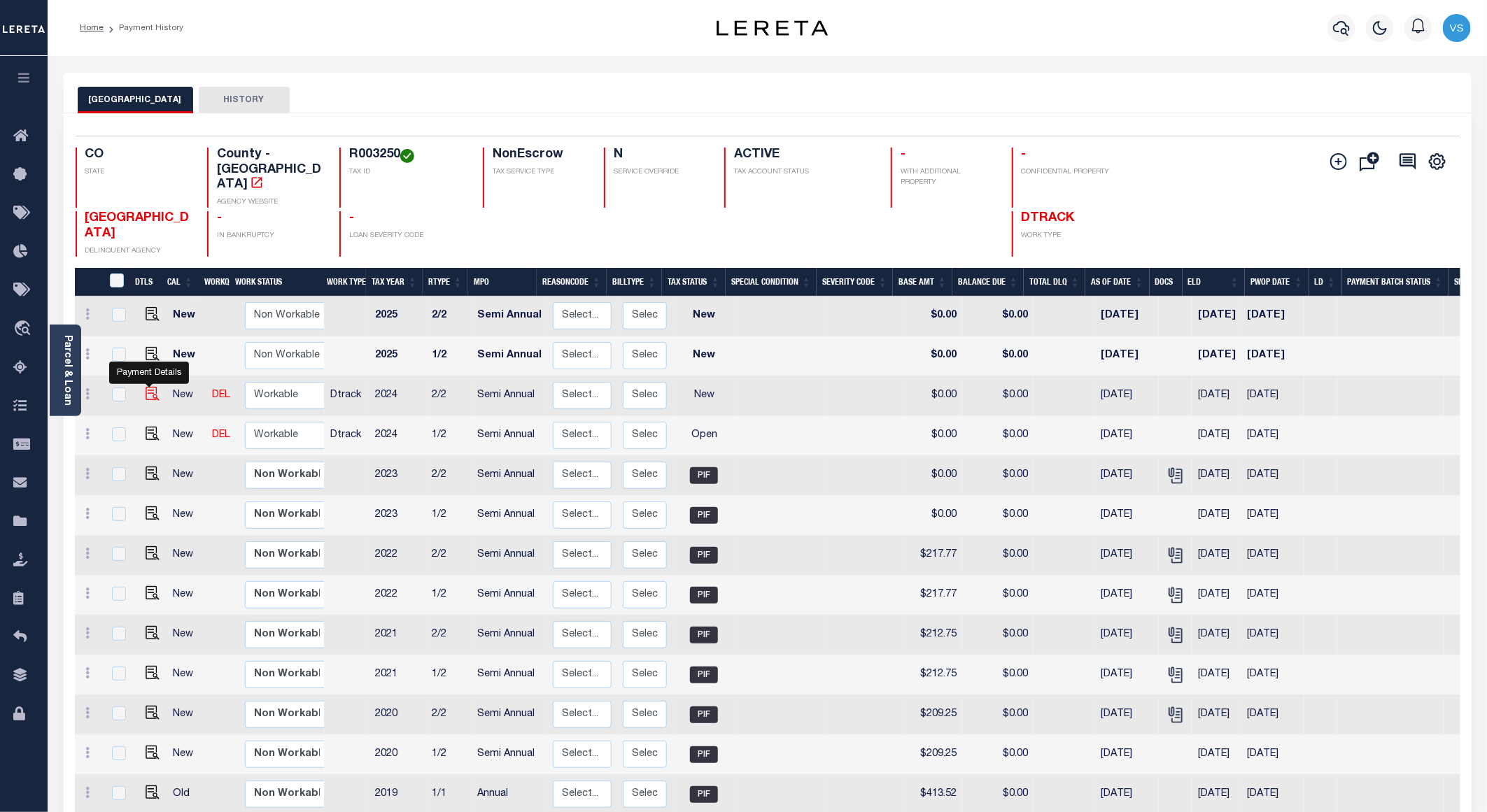
click at [145, 387] on img "" at bounding box center [152, 393] width 14 height 14
checkbox input "true"
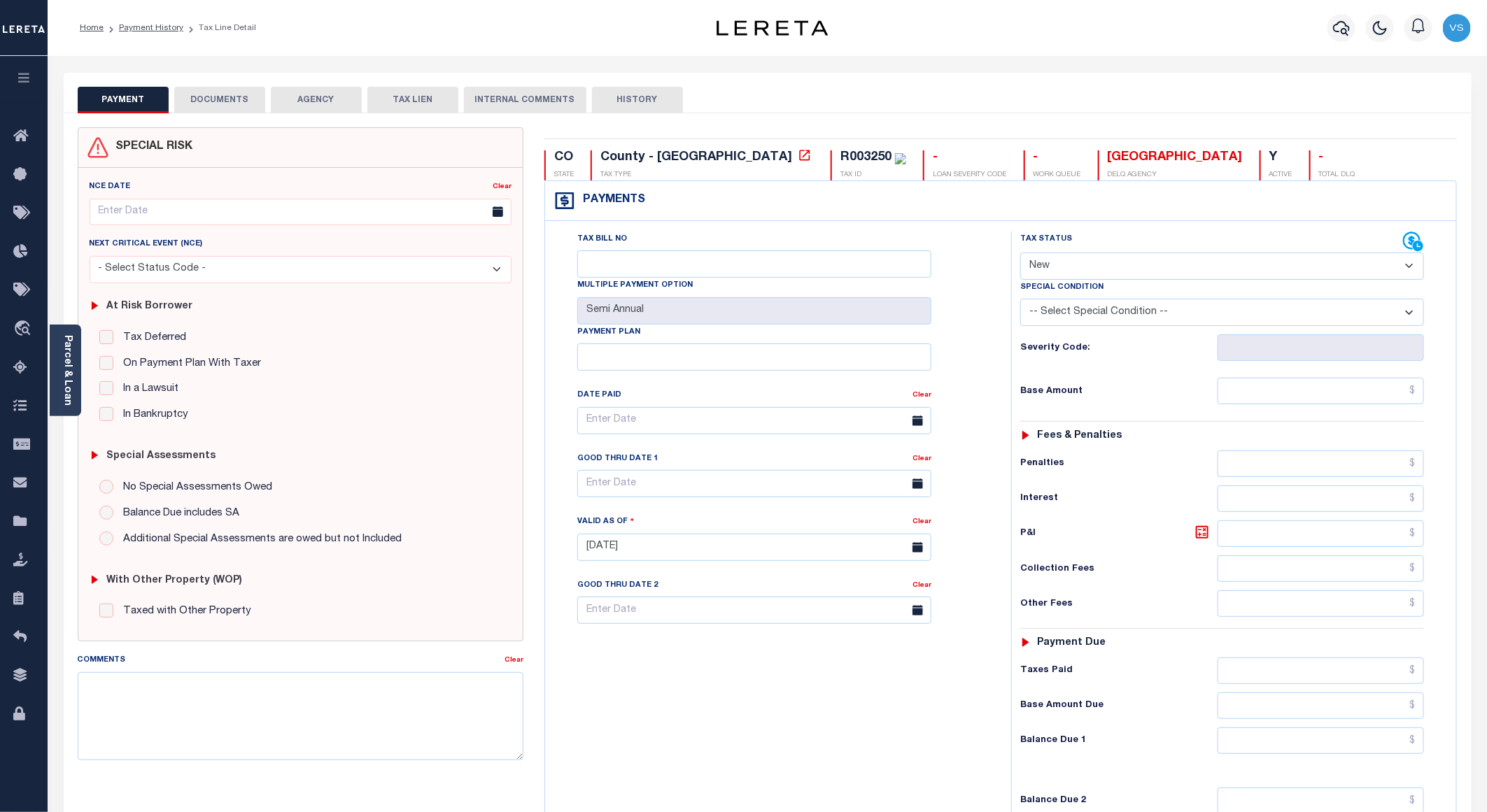
drag, startPoint x: 1134, startPoint y: 269, endPoint x: 1125, endPoint y: 282, distance: 15.8
click at [1134, 269] on select "- Select Status Code - Open Due/Unpaid Paid Incomplete No Tax Due Internal Refu…" at bounding box center [1222, 266] width 404 height 27
select select "PYD"
click at [1021, 254] on select "- Select Status Code - Open Due/Unpaid Paid Incomplete No Tax Due Internal Refu…" at bounding box center [1222, 266] width 404 height 27
type input "[DATE]"
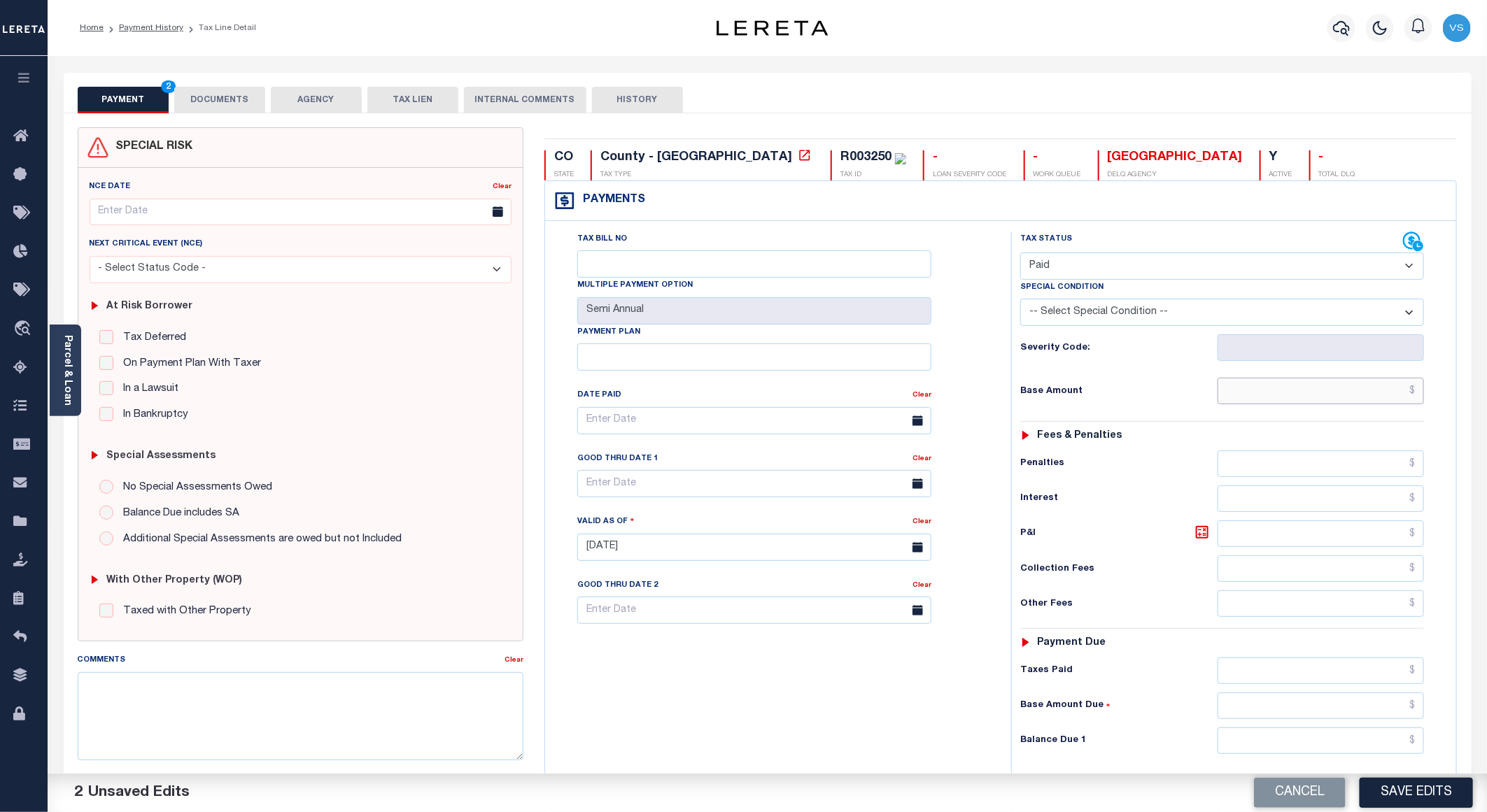
click at [1304, 387] on input "text" at bounding box center [1321, 390] width 206 height 27
paste input "217.47"
type input "$217.47"
click at [210, 108] on button "DOCUMENTS" at bounding box center [220, 100] width 91 height 27
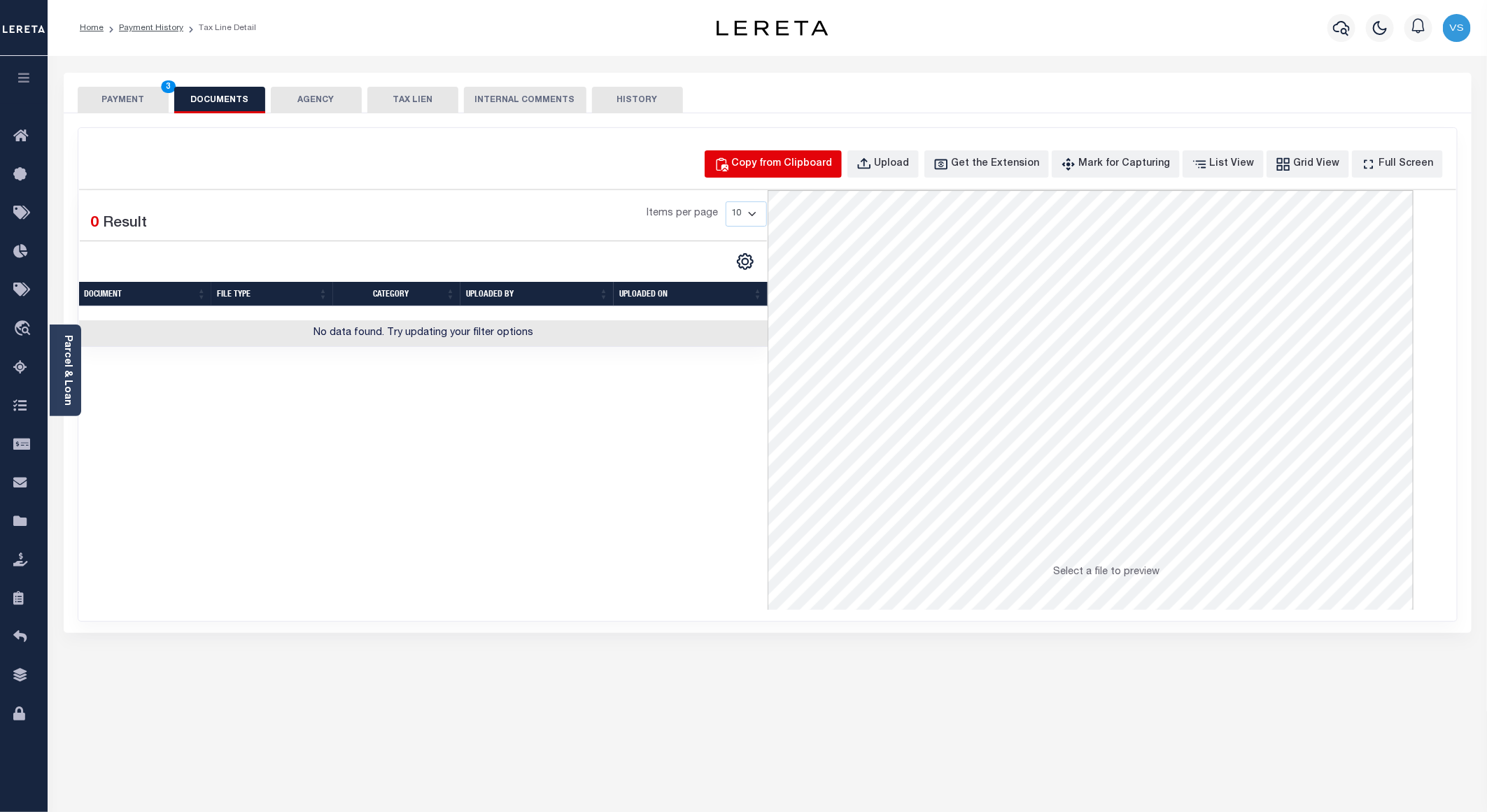
click at [782, 162] on div "Copy from Clipboard" at bounding box center [782, 164] width 101 height 15
select select "POP"
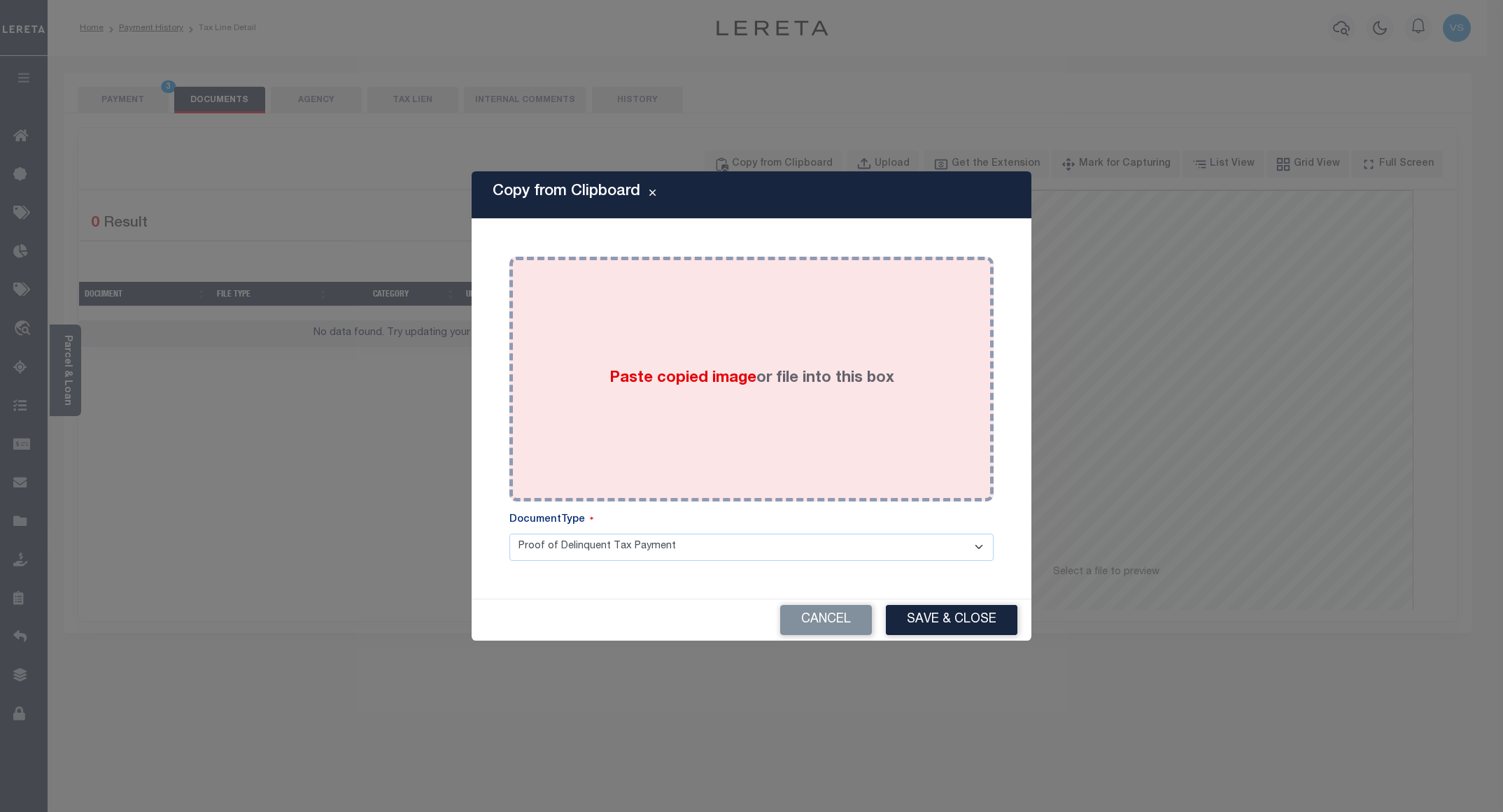
click at [762, 330] on div "Paste copied image or file into this box" at bounding box center [752, 380] width 464 height 224
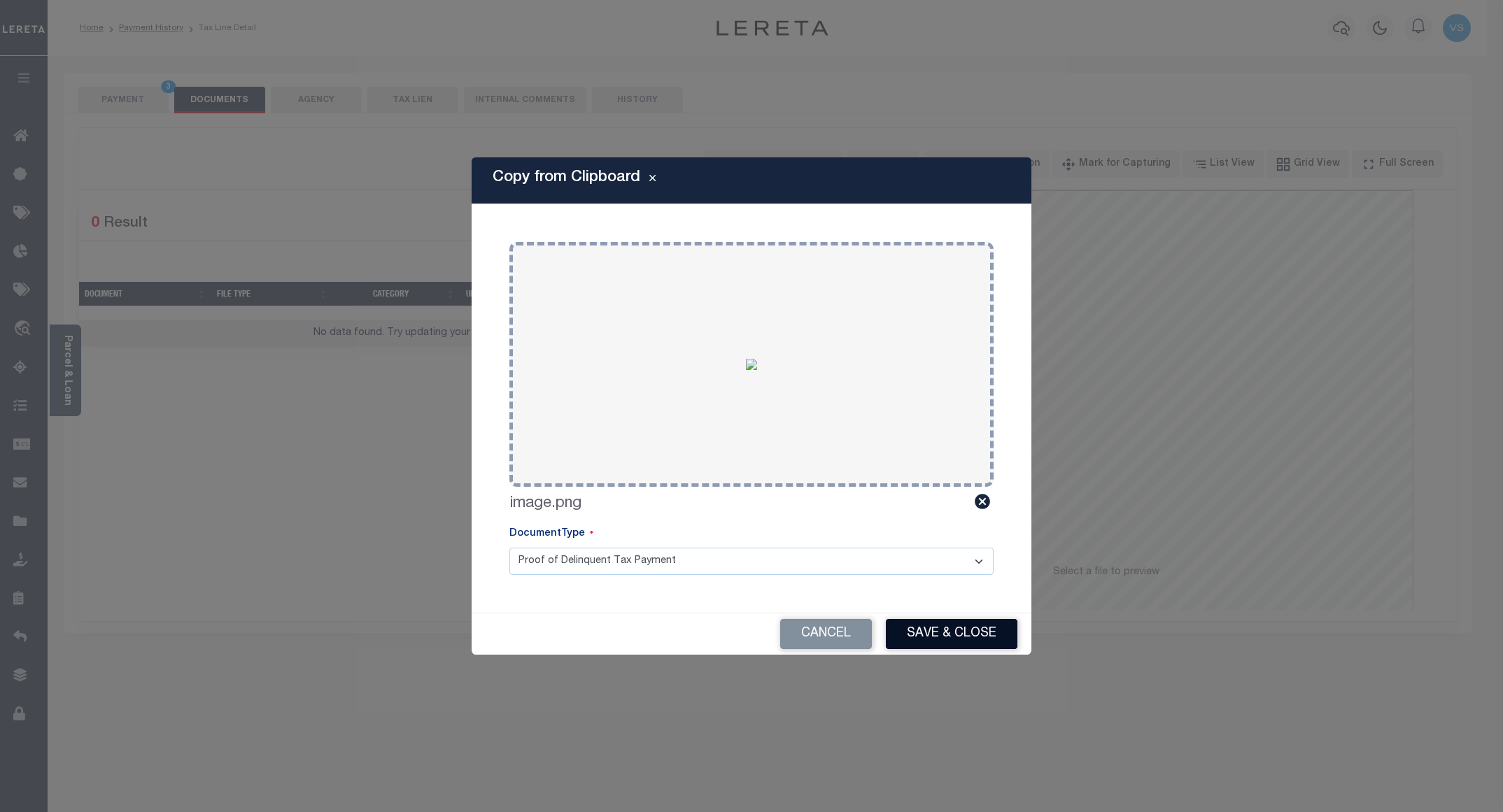
click at [937, 625] on button "Save & Close" at bounding box center [952, 634] width 132 height 30
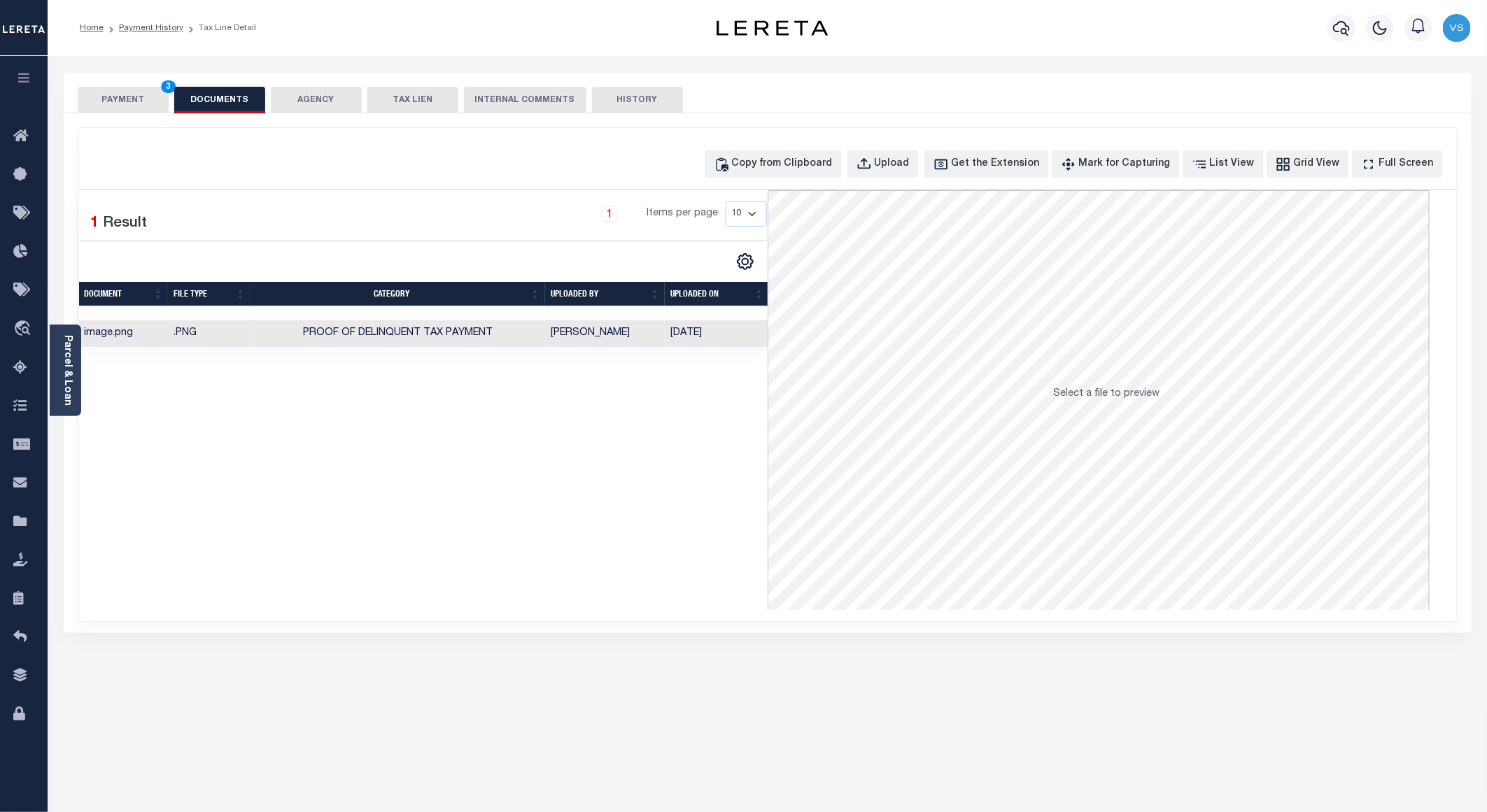
click at [103, 101] on button "PAYMENT 3" at bounding box center [123, 100] width 91 height 27
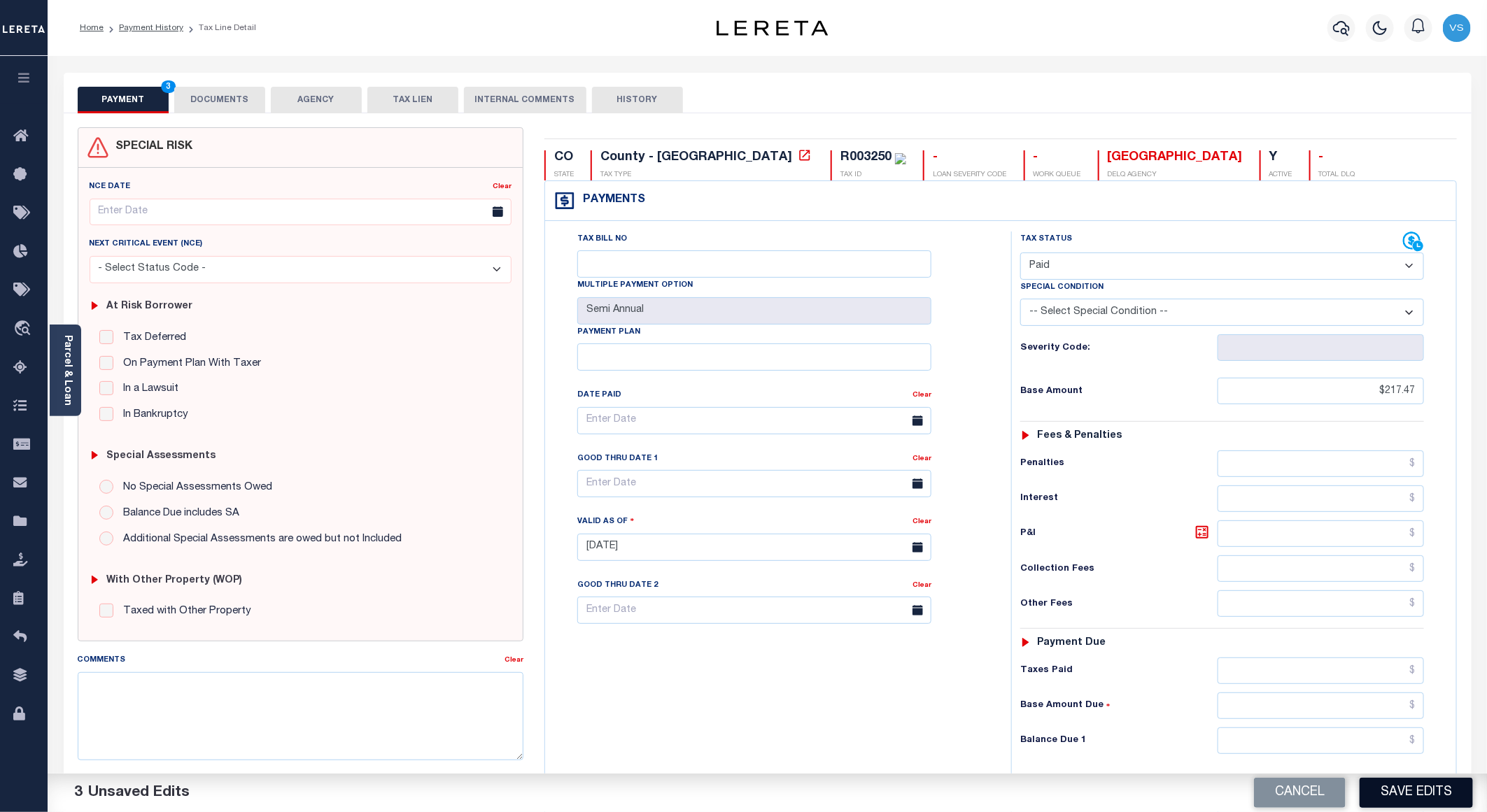
click at [1413, 792] on button "Save Edits" at bounding box center [1416, 793] width 114 height 30
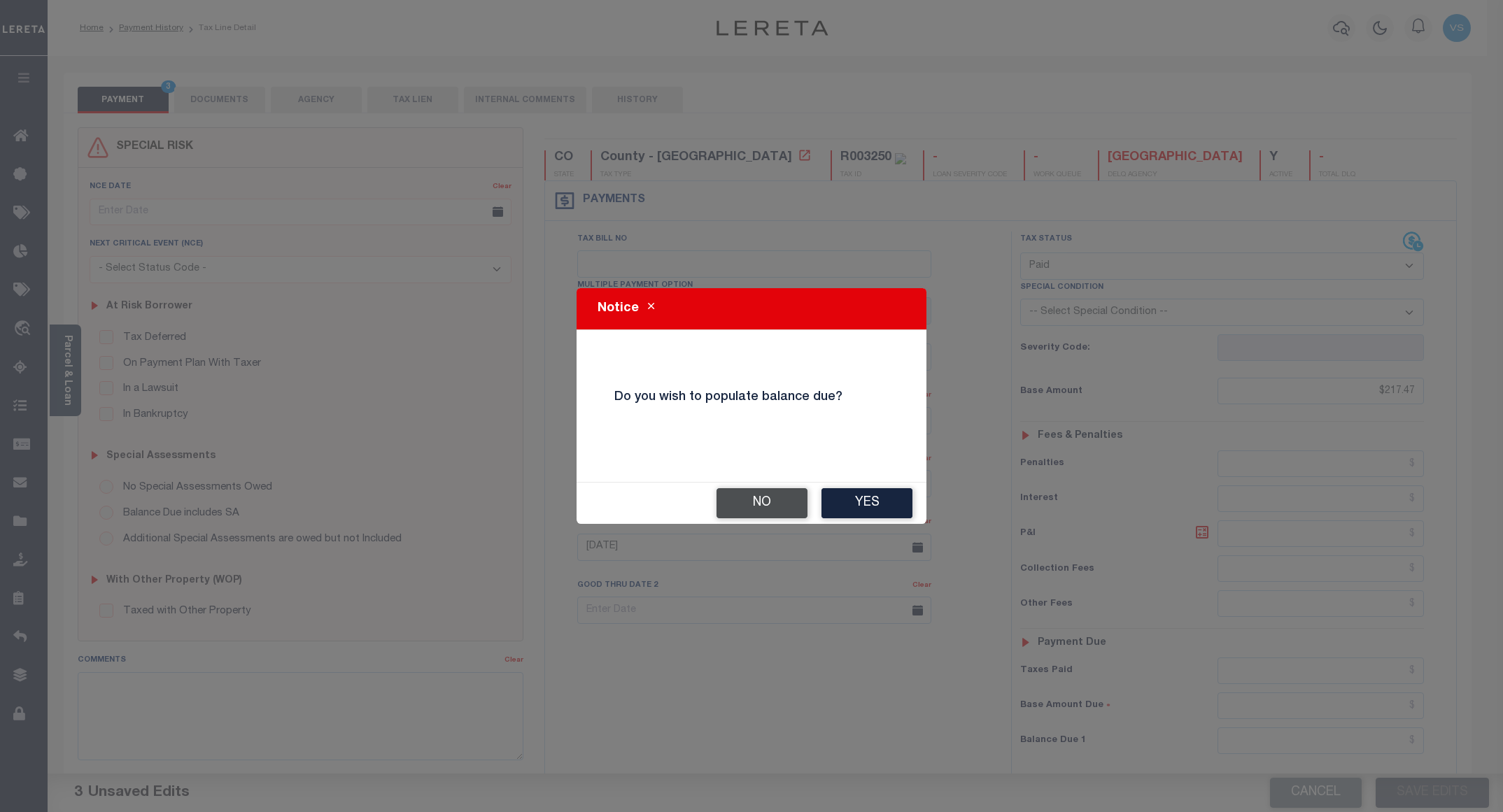
click at [752, 496] on button "No" at bounding box center [762, 503] width 91 height 30
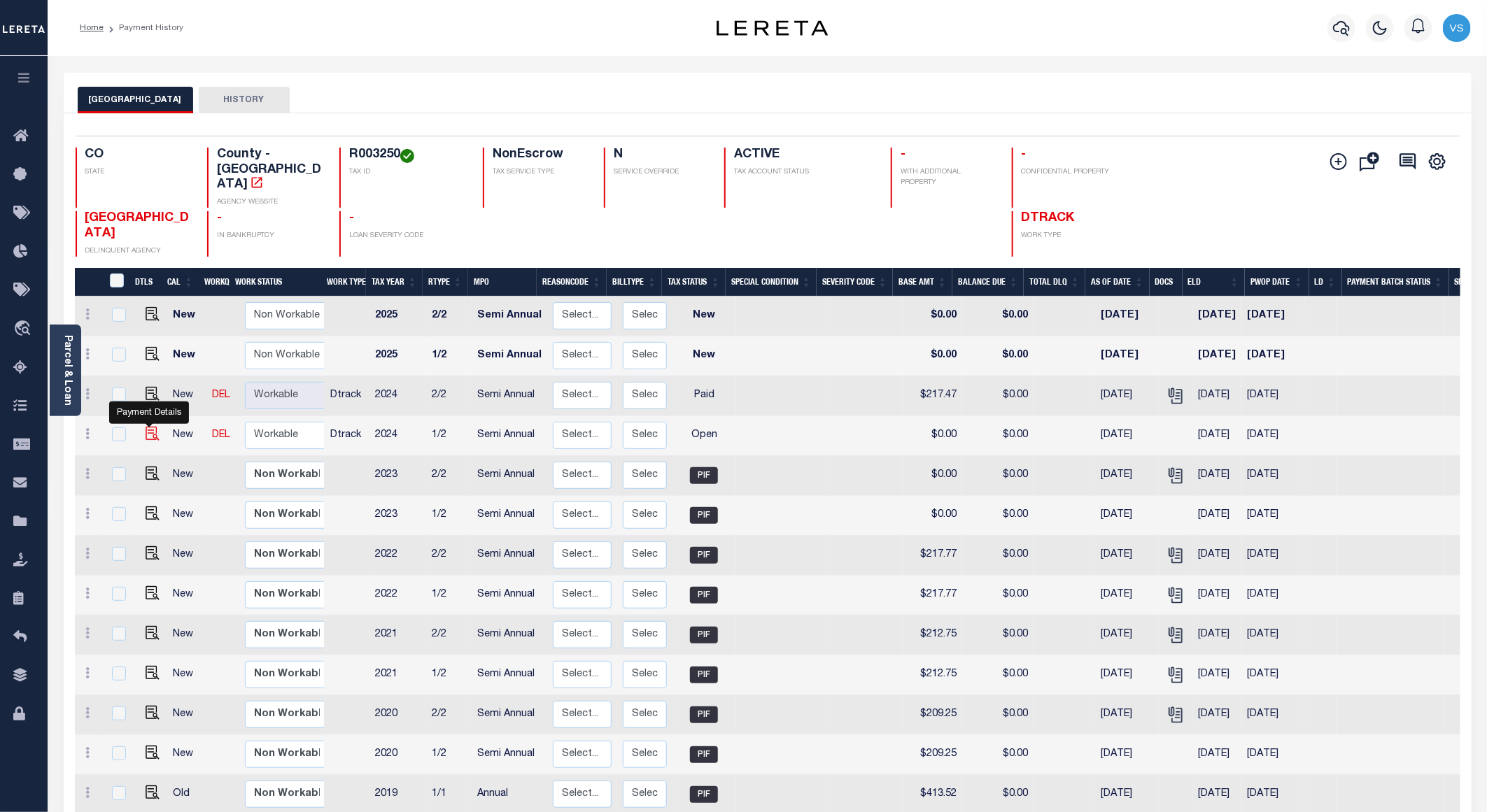
click at [151, 427] on img "" at bounding box center [152, 433] width 14 height 14
checkbox input "true"
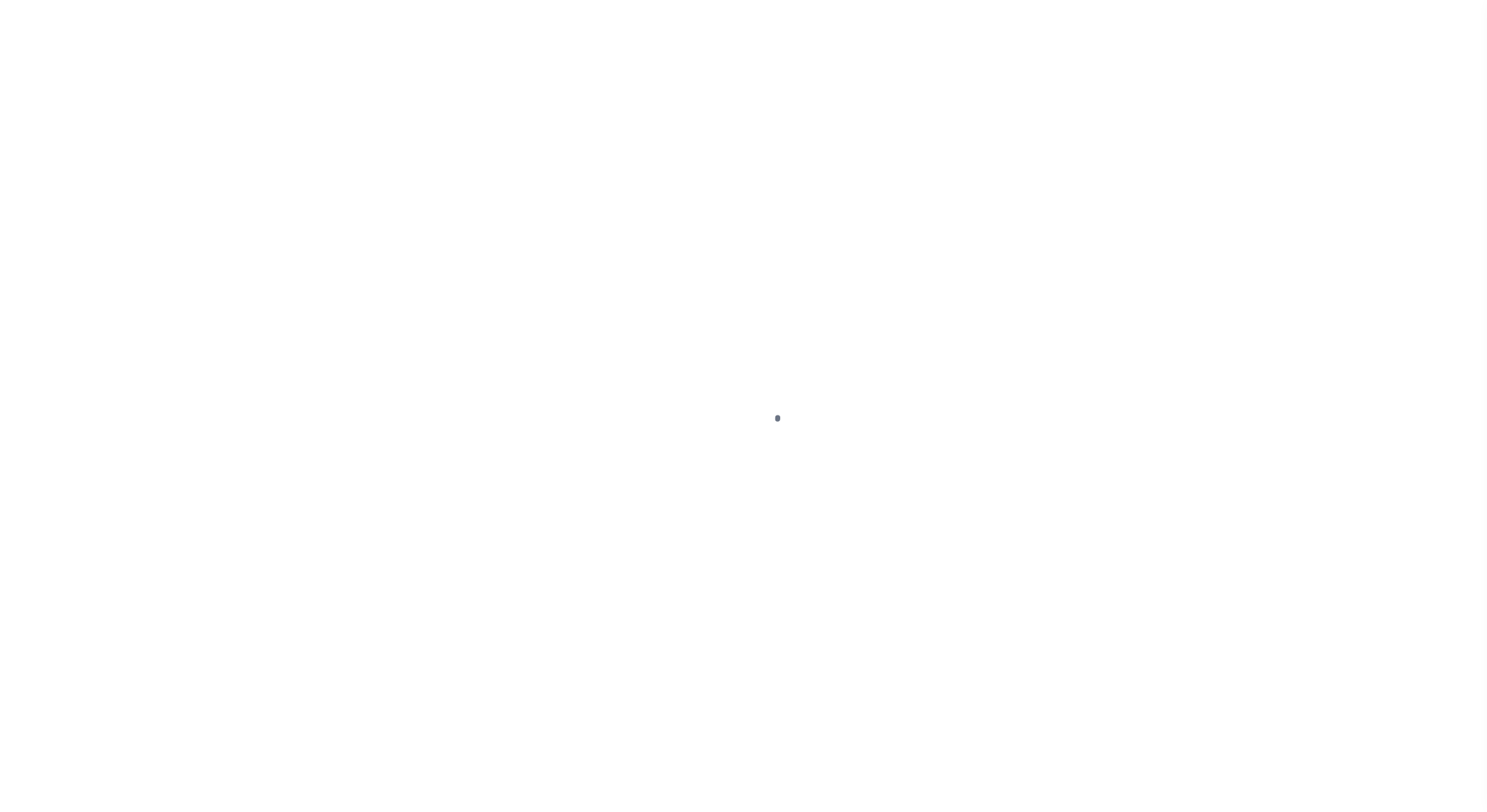
select select "OP2"
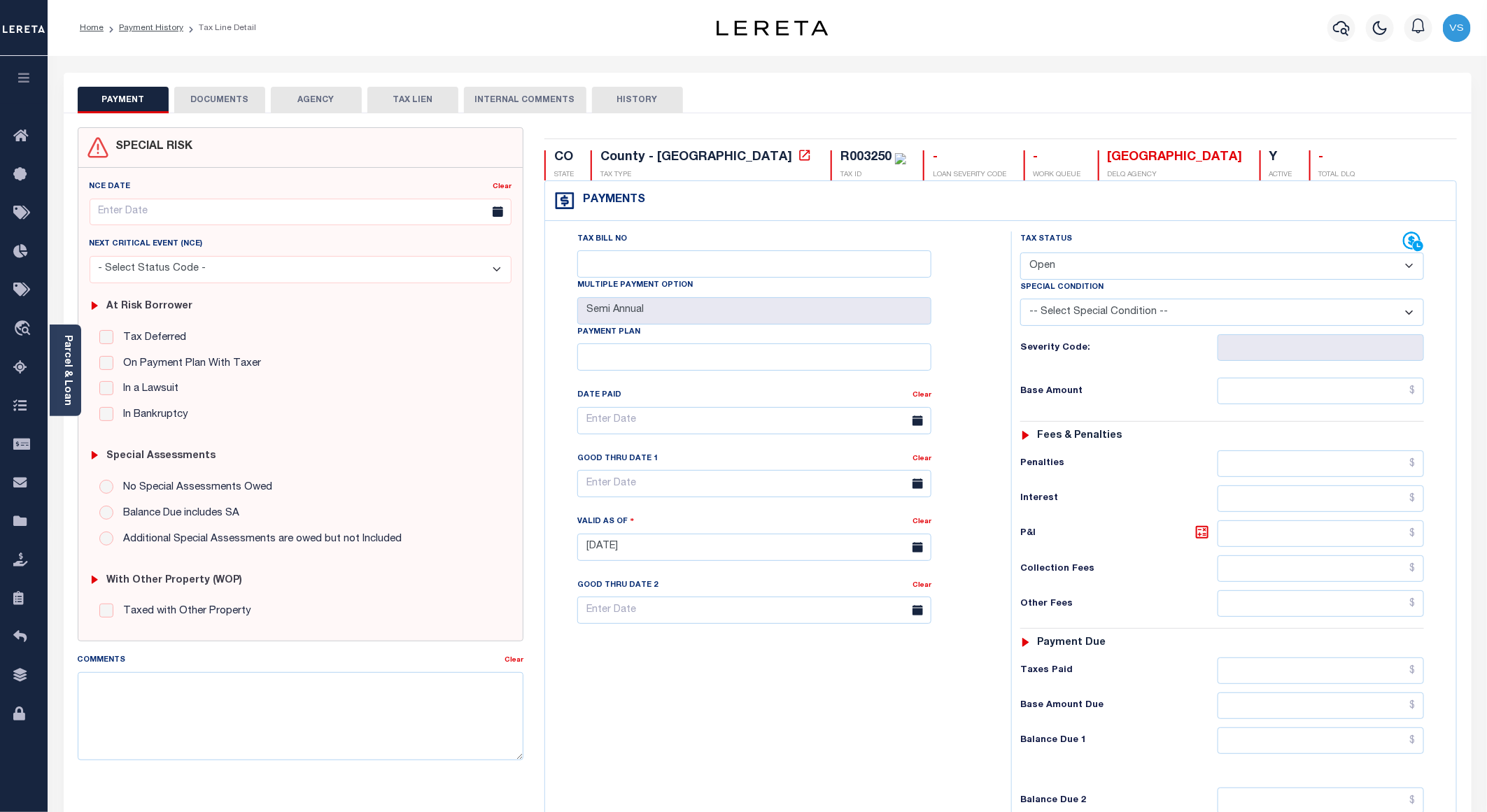
click at [214, 93] on button "DOCUMENTS" at bounding box center [220, 100] width 91 height 27
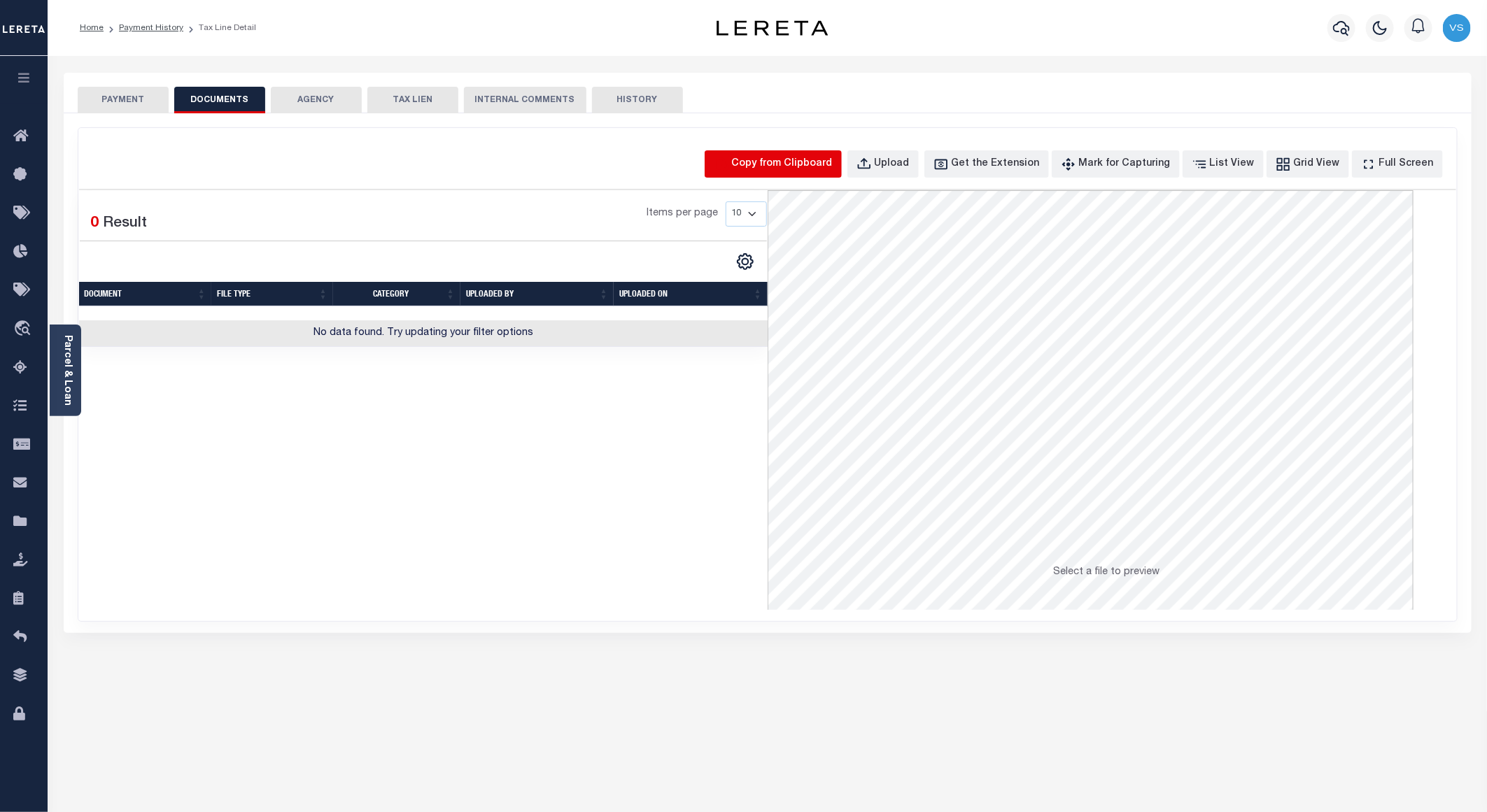
click at [729, 162] on icon "button" at bounding box center [721, 164] width 15 height 15
select select "POP"
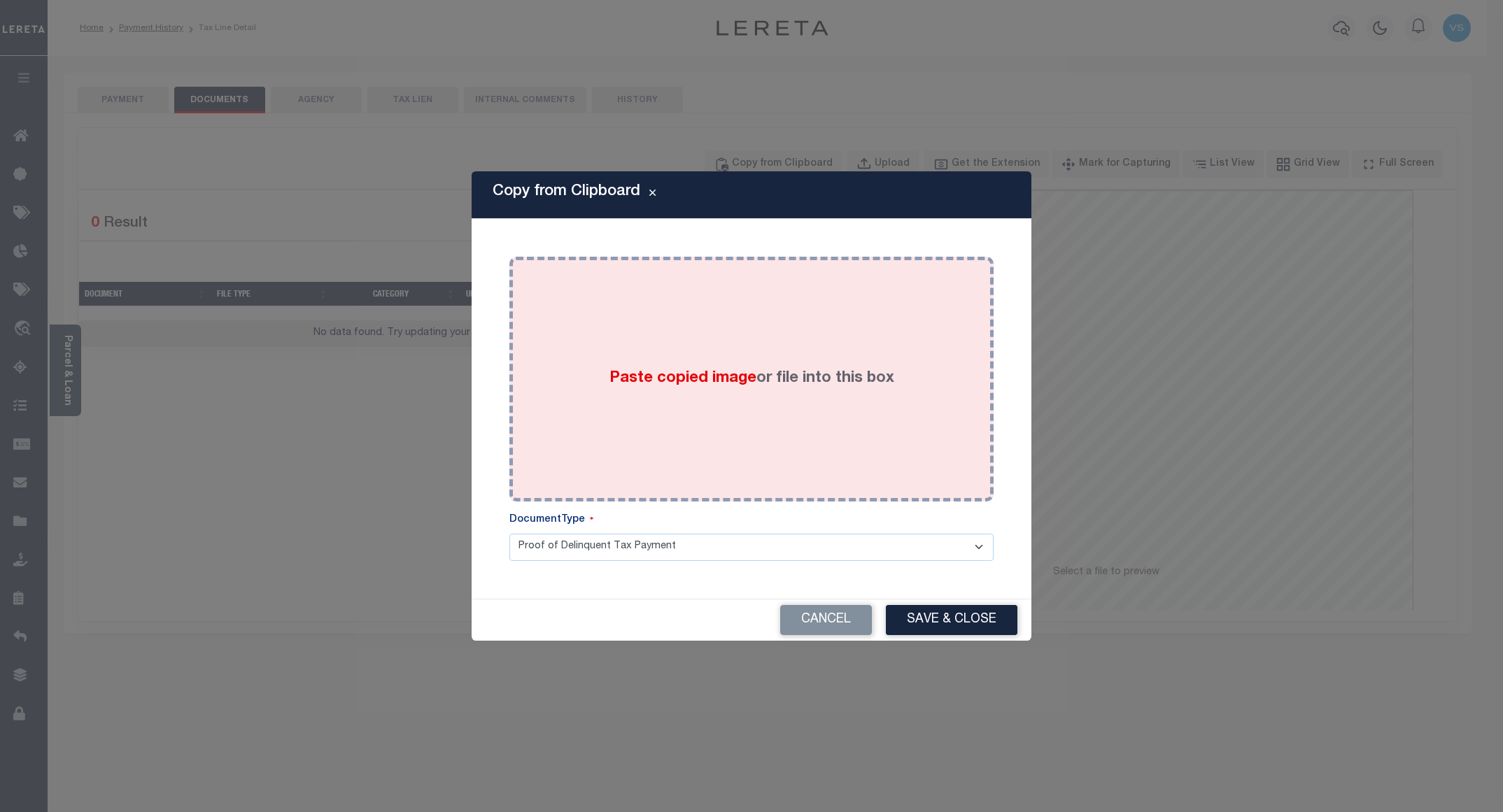
click at [727, 294] on div "Paste copied image or file into this box" at bounding box center [752, 380] width 464 height 224
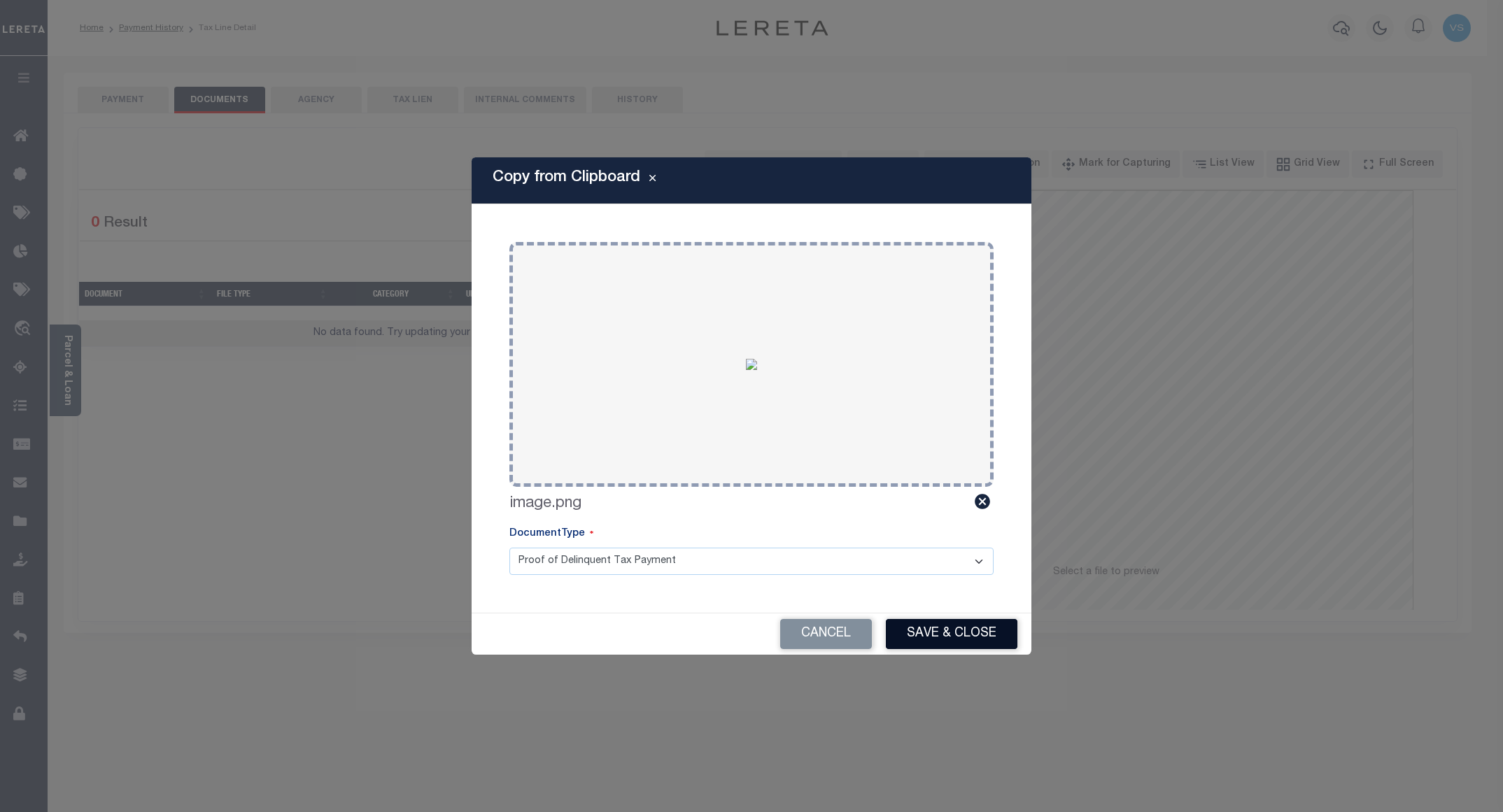
click at [919, 631] on button "Save & Close" at bounding box center [952, 634] width 132 height 30
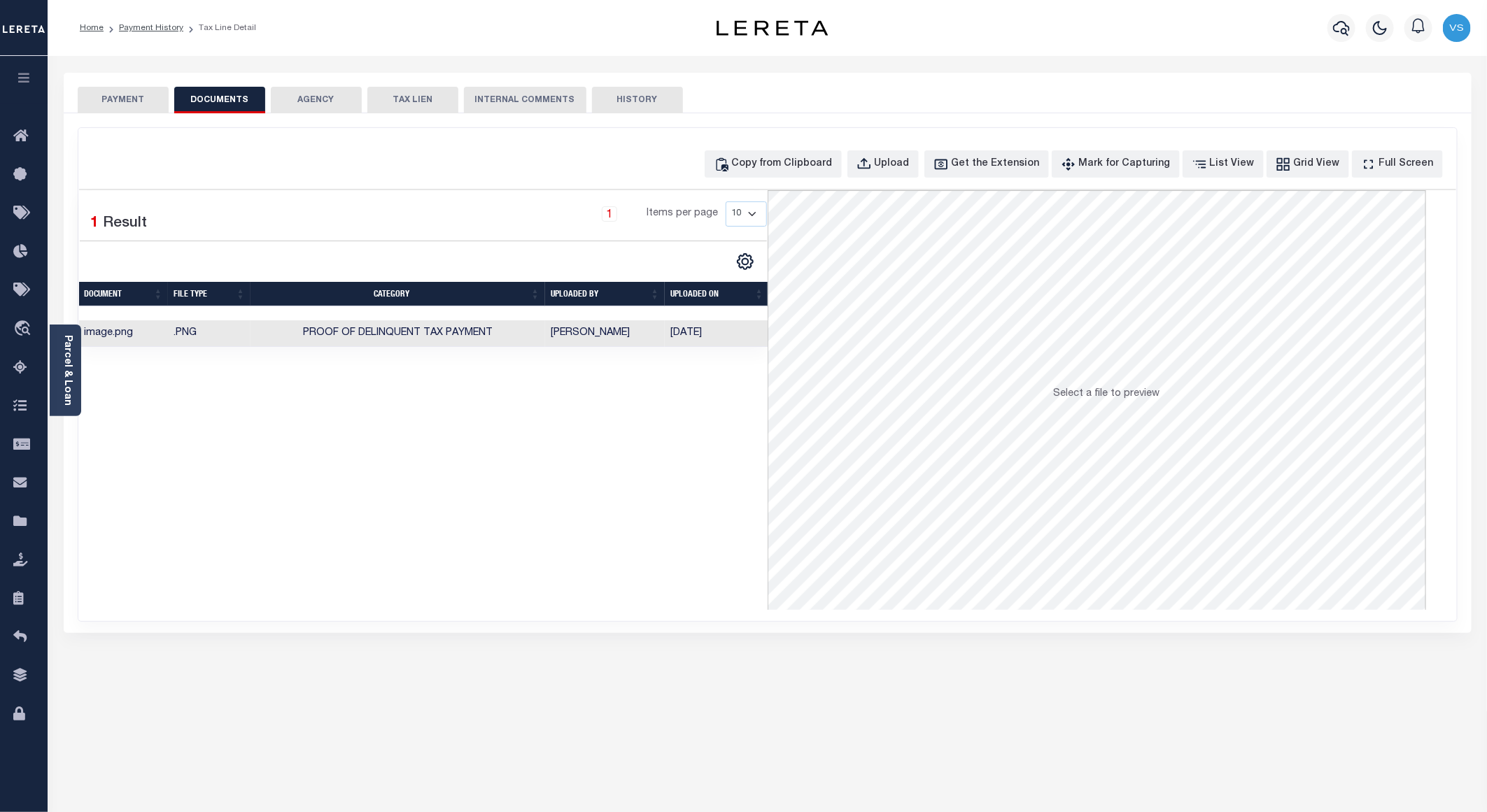
click at [116, 99] on button "PAYMENT" at bounding box center [123, 100] width 91 height 27
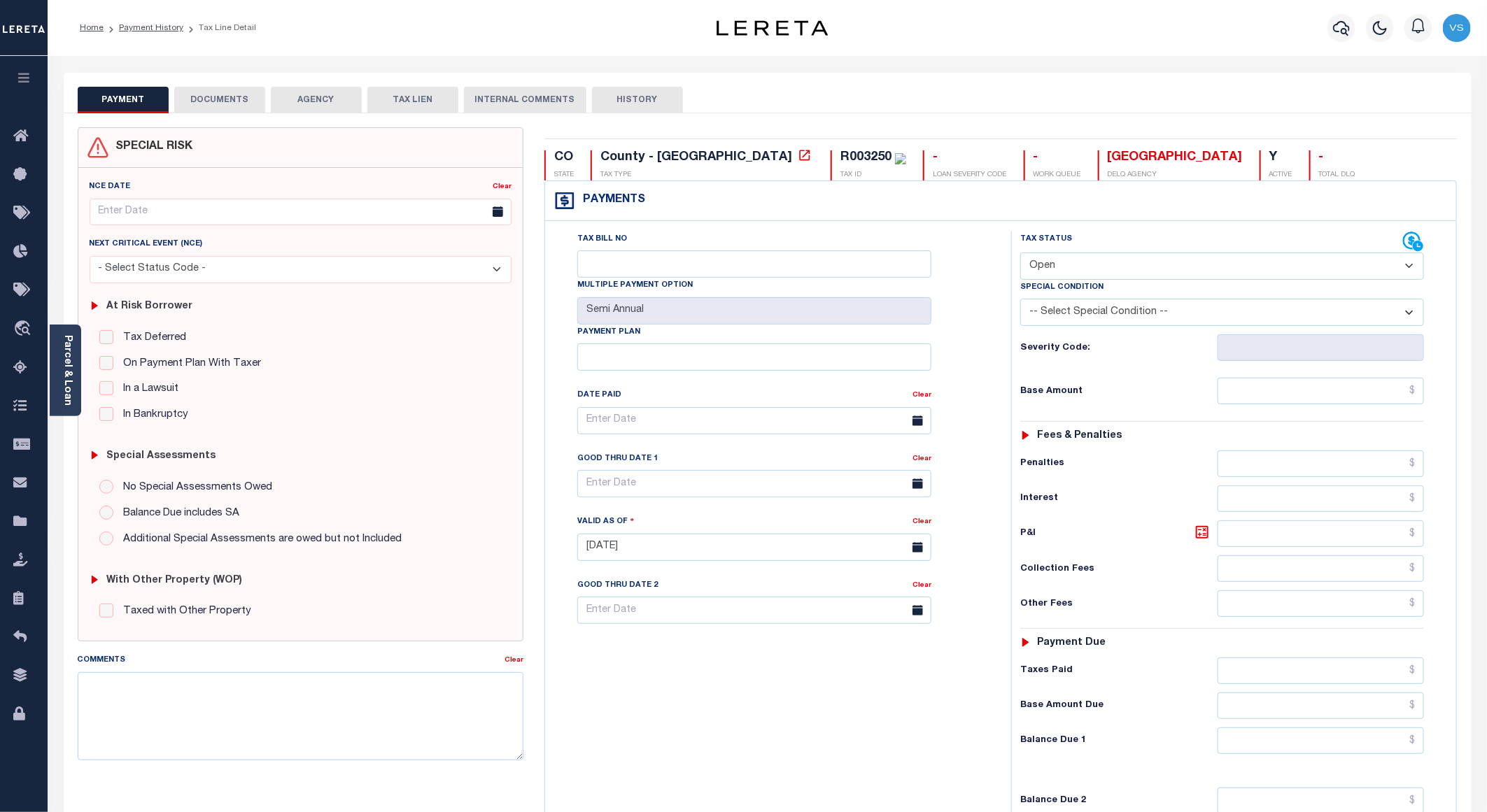
drag, startPoint x: 1099, startPoint y: 261, endPoint x: 1092, endPoint y: 280, distance: 20.2
click at [1099, 261] on select "- Select Status Code - Open Due/Unpaid Paid Incomplete No Tax Due Internal Refu…" at bounding box center [1222, 266] width 404 height 27
select select "PYD"
click at [1021, 254] on select "- Select Status Code - Open Due/Unpaid Paid Incomplete No Tax Due Internal Refu…" at bounding box center [1222, 266] width 404 height 27
type input "[DATE]"
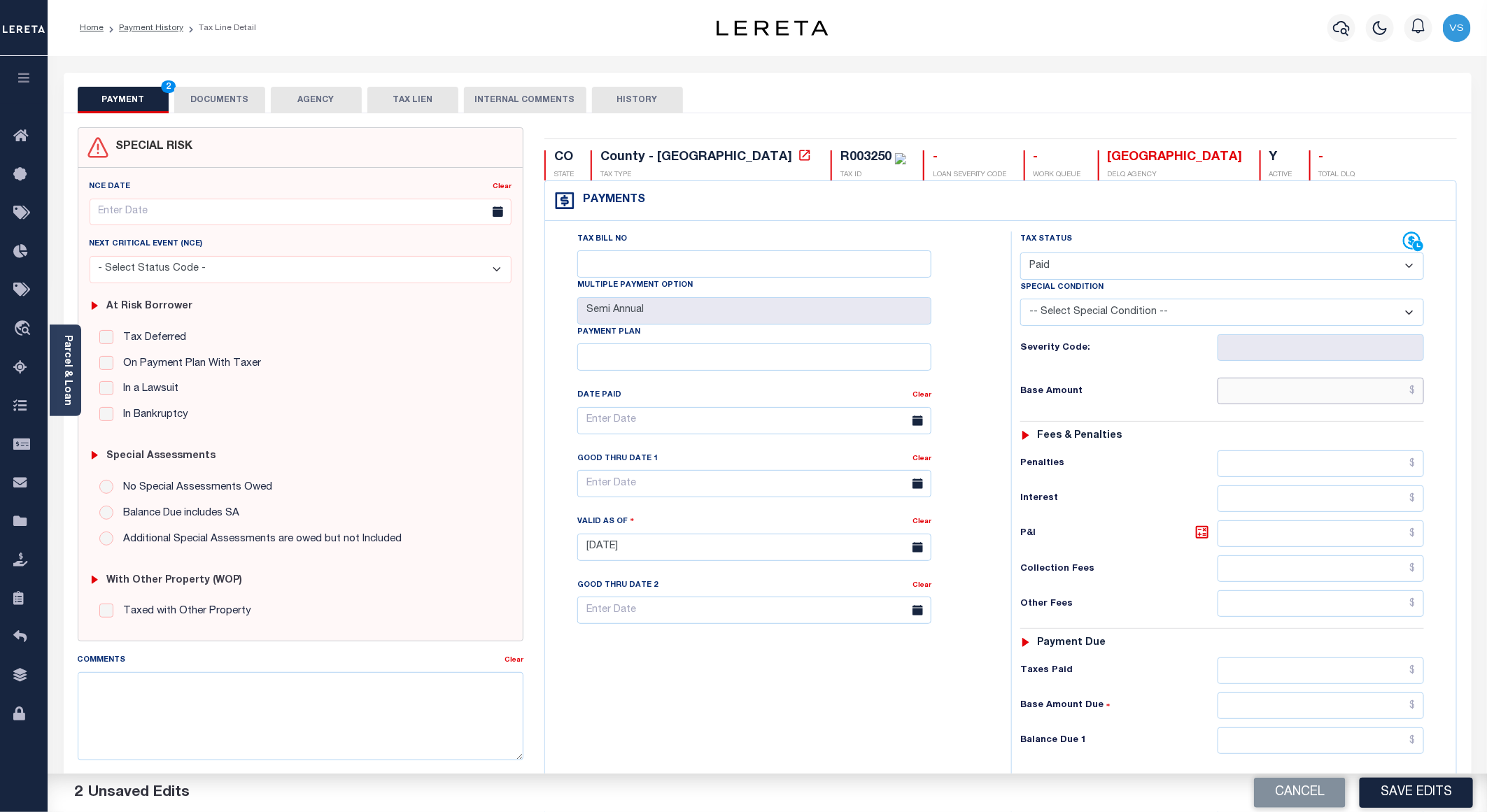
click at [1321, 398] on input "text" at bounding box center [1321, 390] width 206 height 27
paste input "217.47"
type input "$217.47"
click at [1402, 793] on button "Save Edits" at bounding box center [1416, 793] width 114 height 30
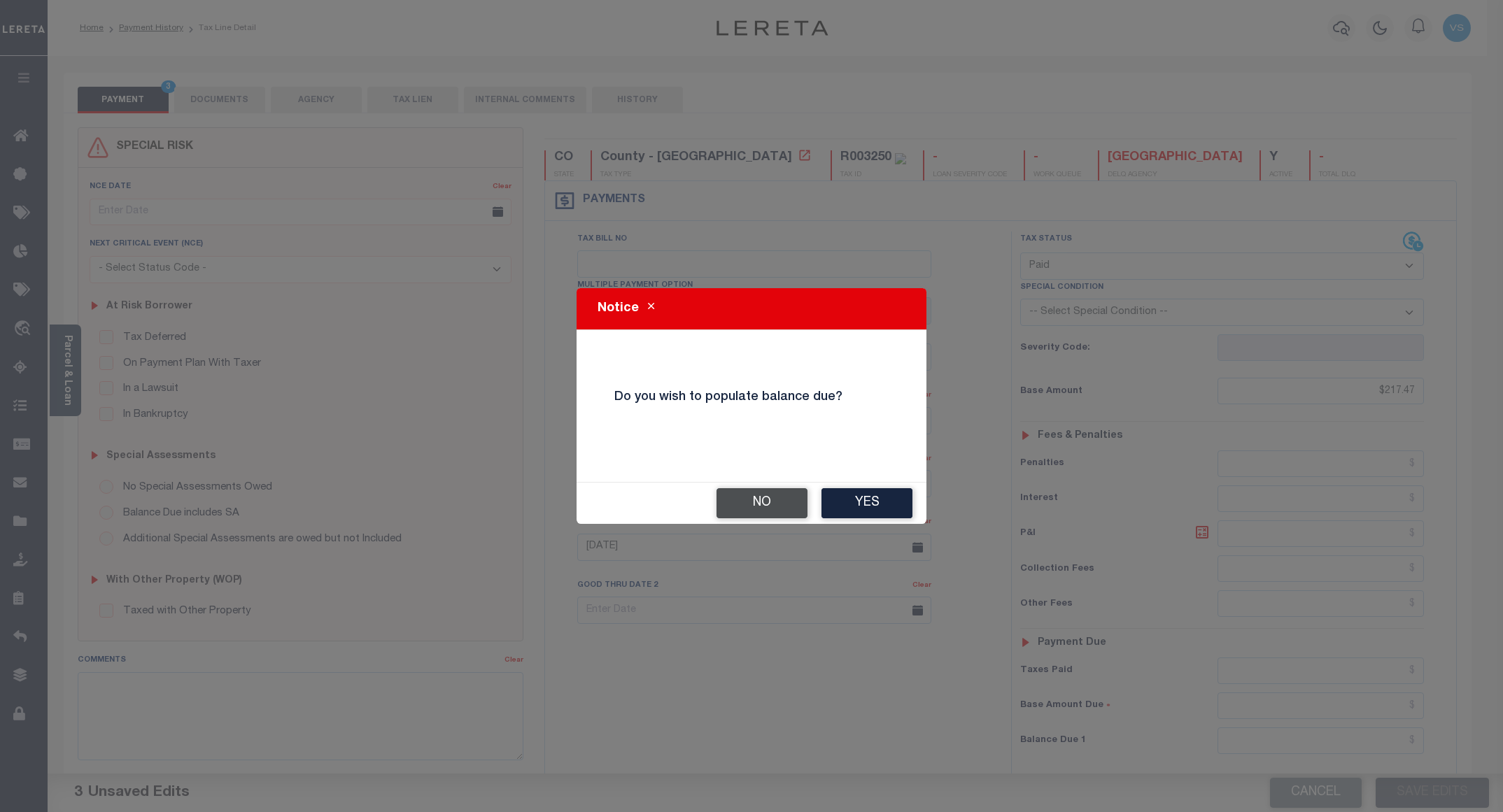
click at [752, 502] on button "No" at bounding box center [762, 503] width 91 height 30
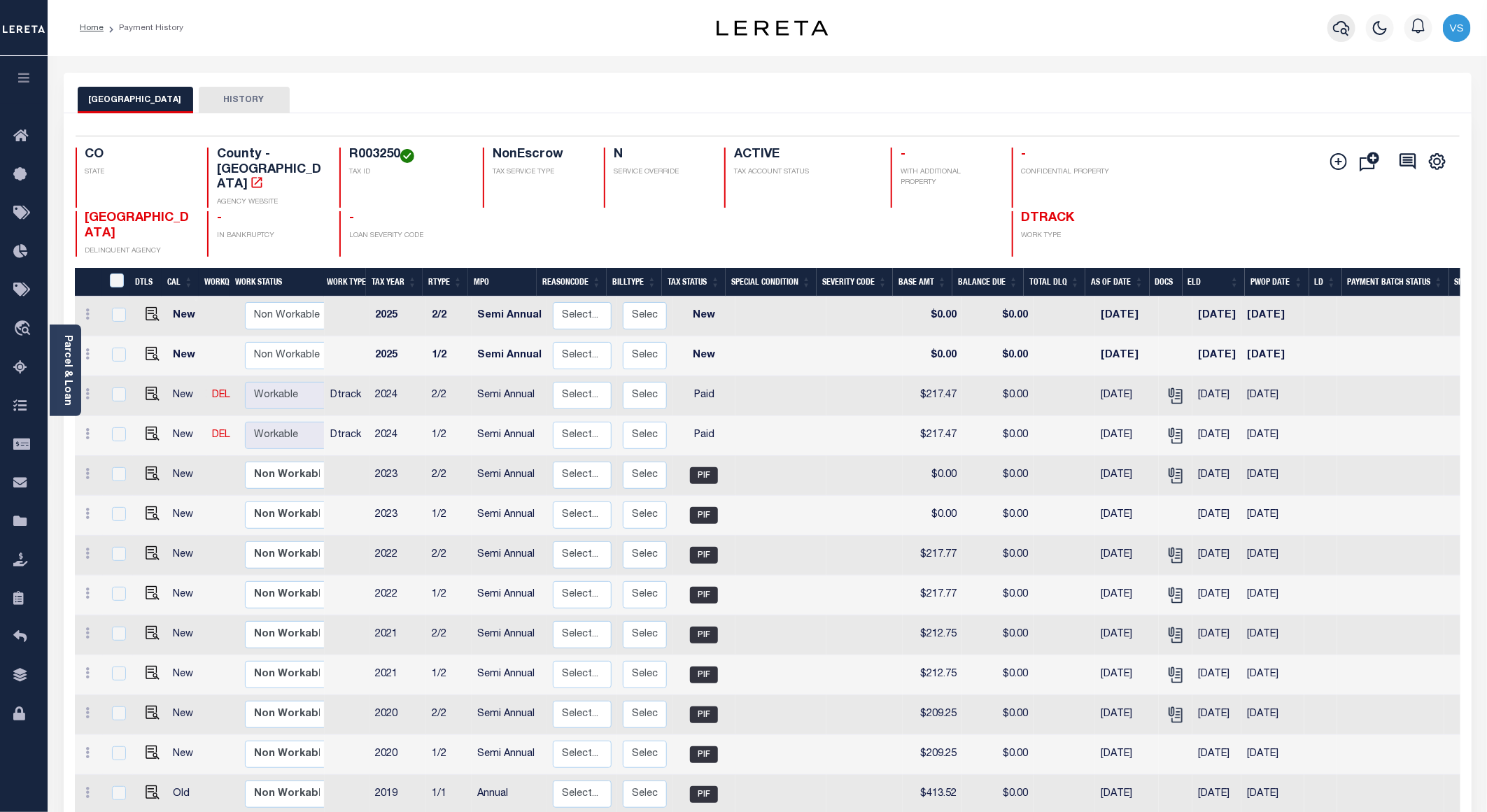
click at [1345, 22] on icon "button" at bounding box center [1341, 28] width 17 height 14
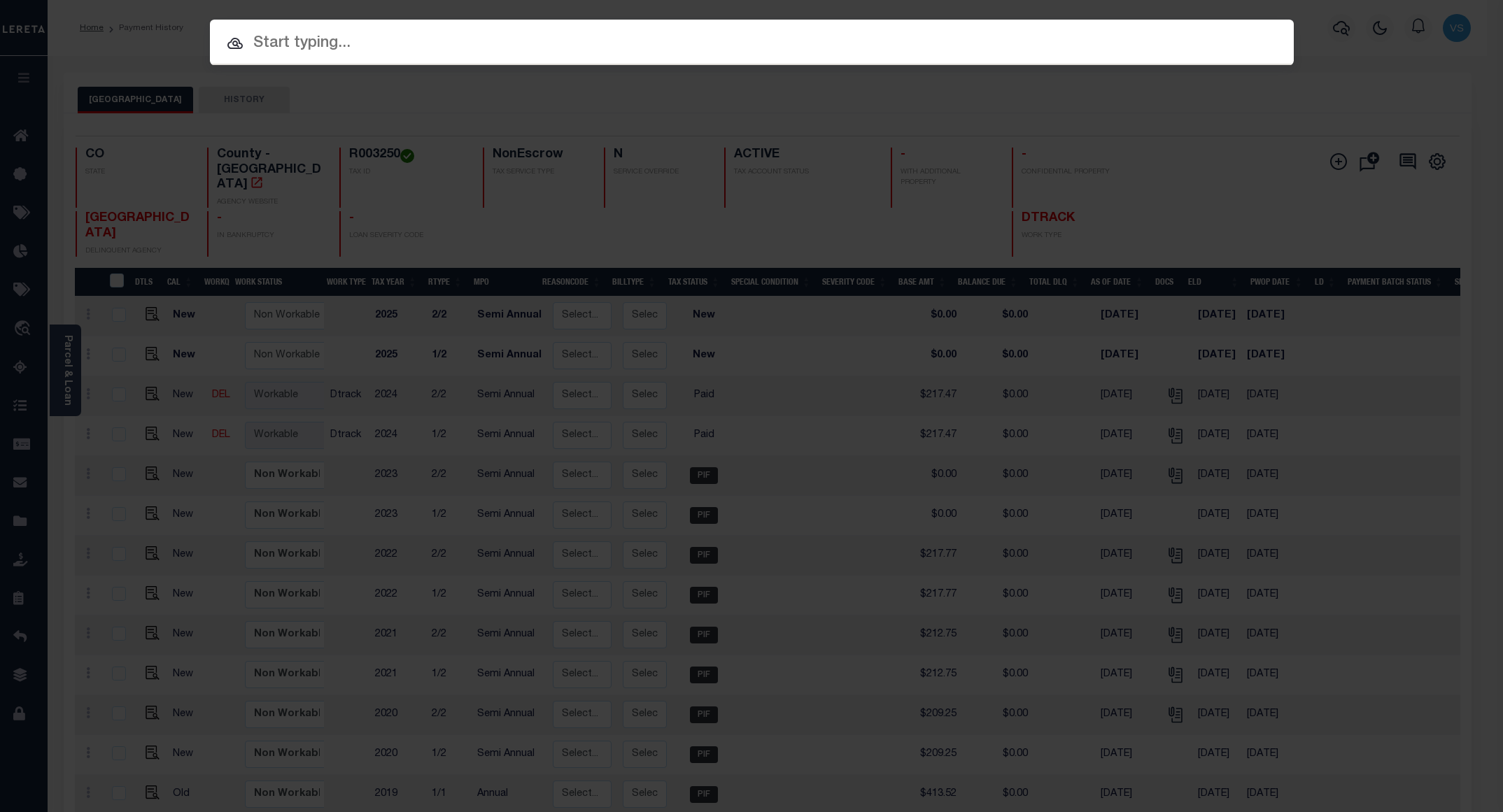
paste input "12015600488509"
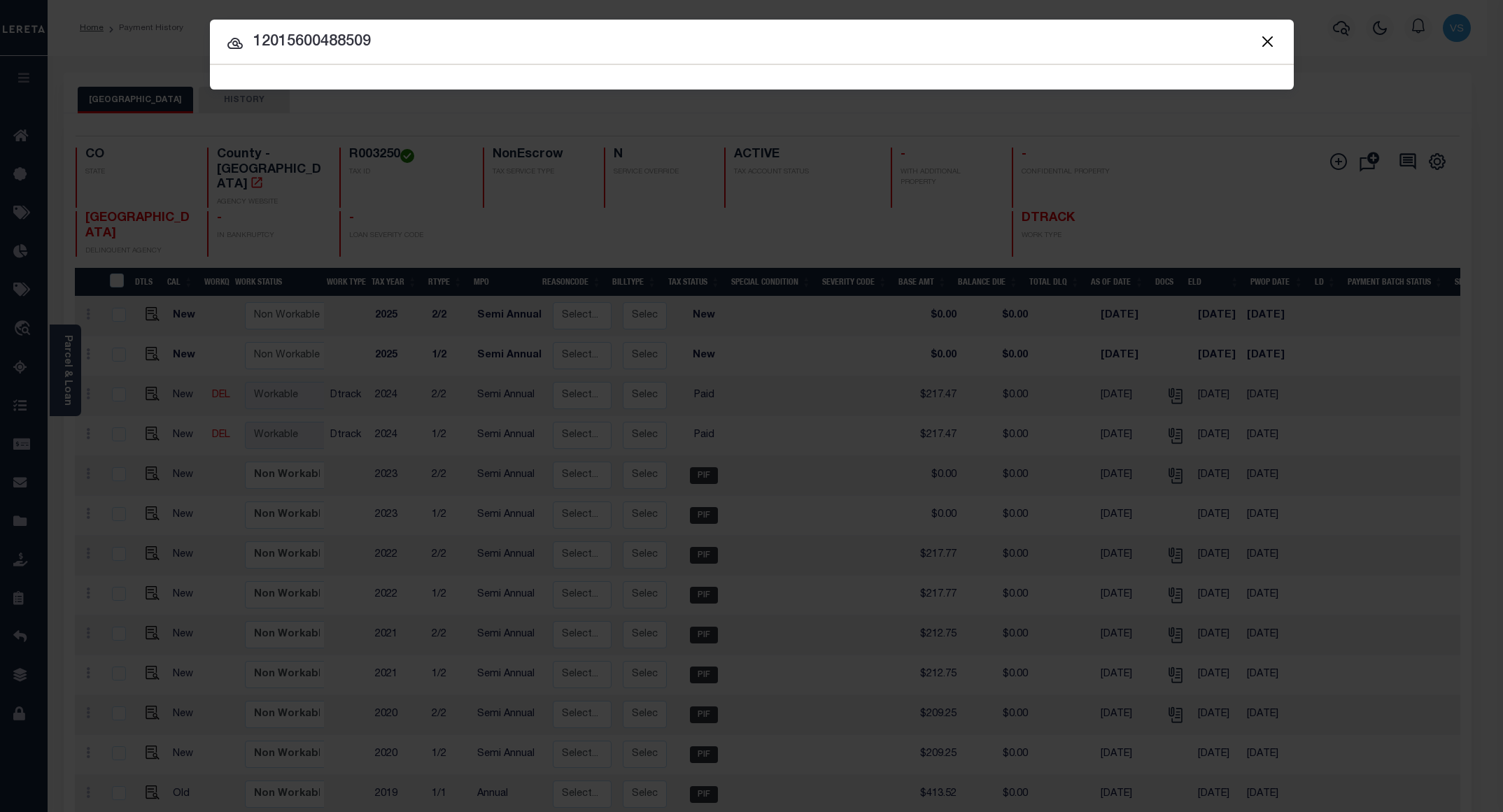
type input "12015600488509"
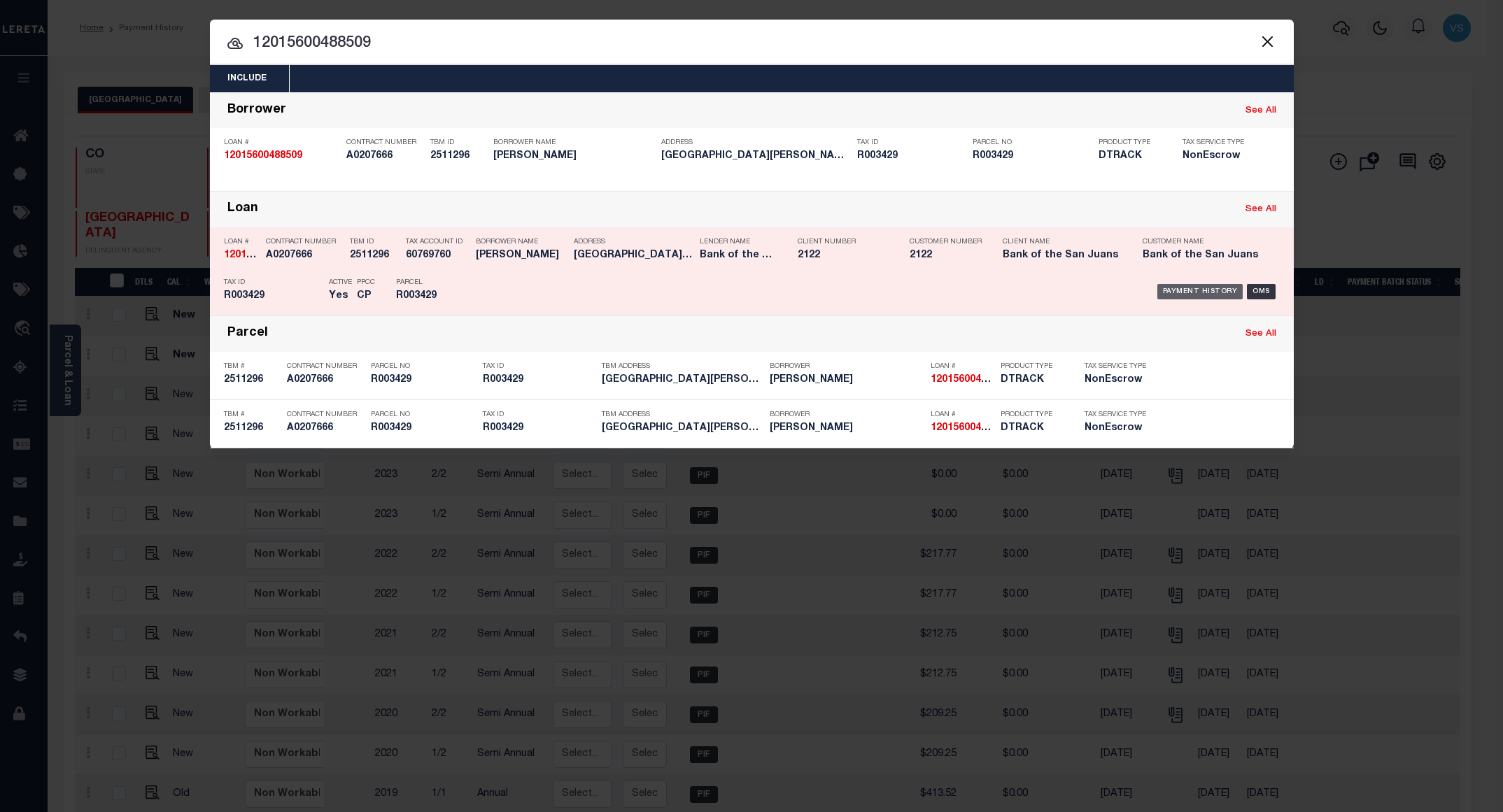
click at [1196, 291] on div "Payment History" at bounding box center [1200, 291] width 86 height 15
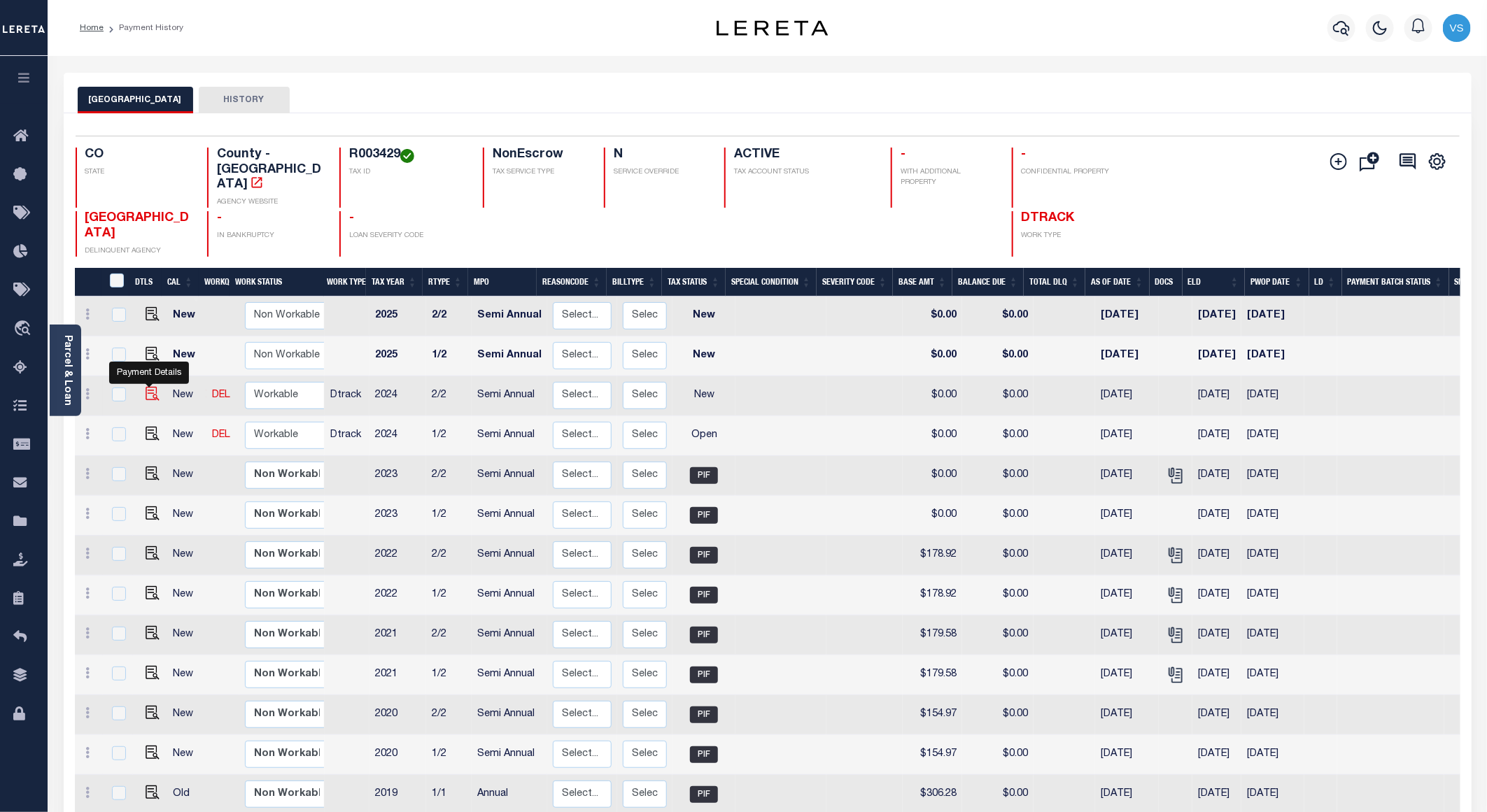
click at [152, 387] on img "" at bounding box center [152, 393] width 14 height 14
checkbox input "true"
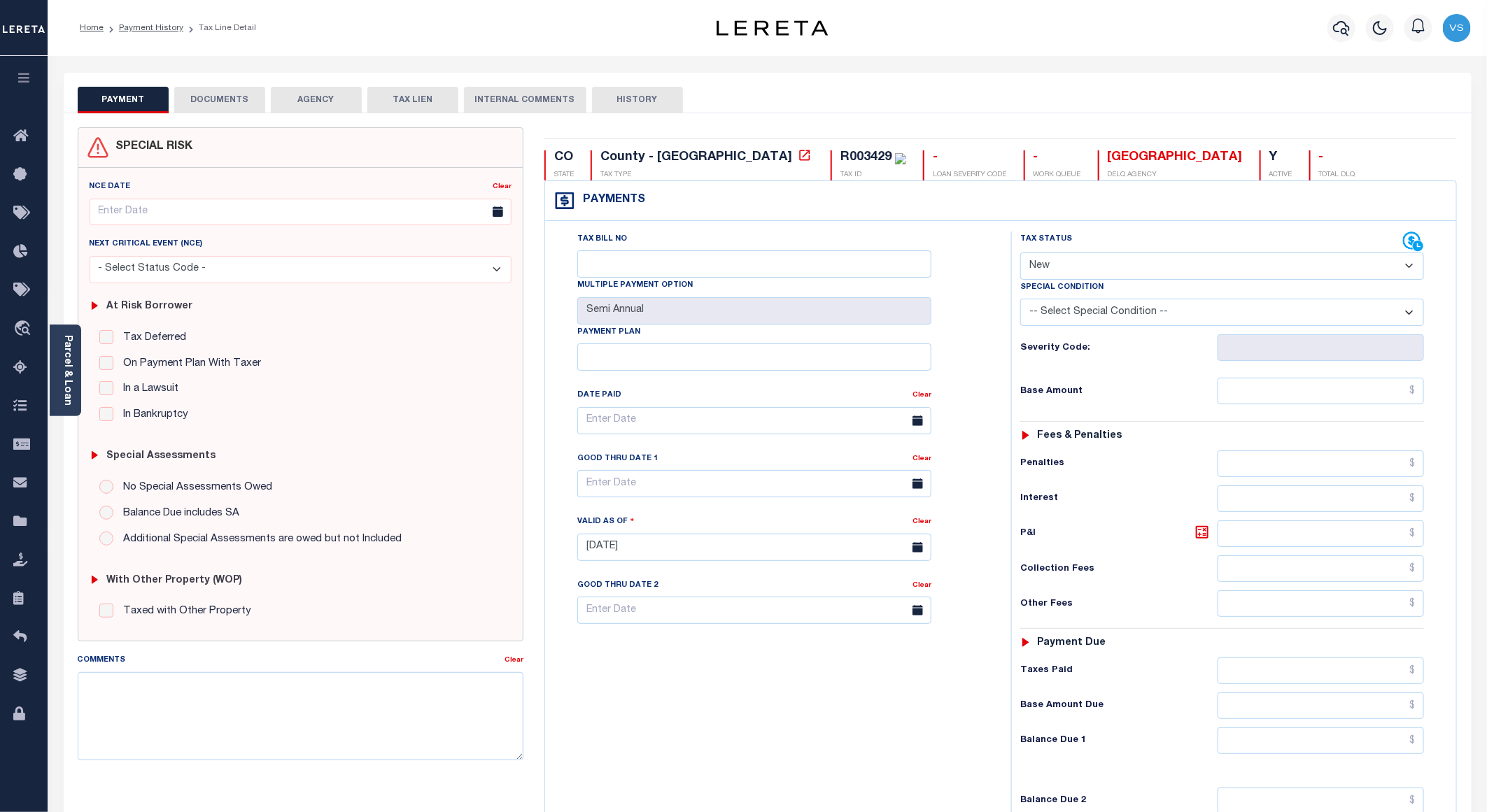
drag, startPoint x: 1063, startPoint y: 265, endPoint x: 1065, endPoint y: 286, distance: 21.1
click at [1063, 265] on select "- Select Status Code - Open Due/Unpaid Paid Incomplete No Tax Due Internal Refu…" at bounding box center [1222, 266] width 404 height 27
select select "PYD"
click at [1021, 254] on select "- Select Status Code - Open Due/Unpaid Paid Incomplete No Tax Due Internal Refu…" at bounding box center [1222, 266] width 404 height 27
type input "[DATE]"
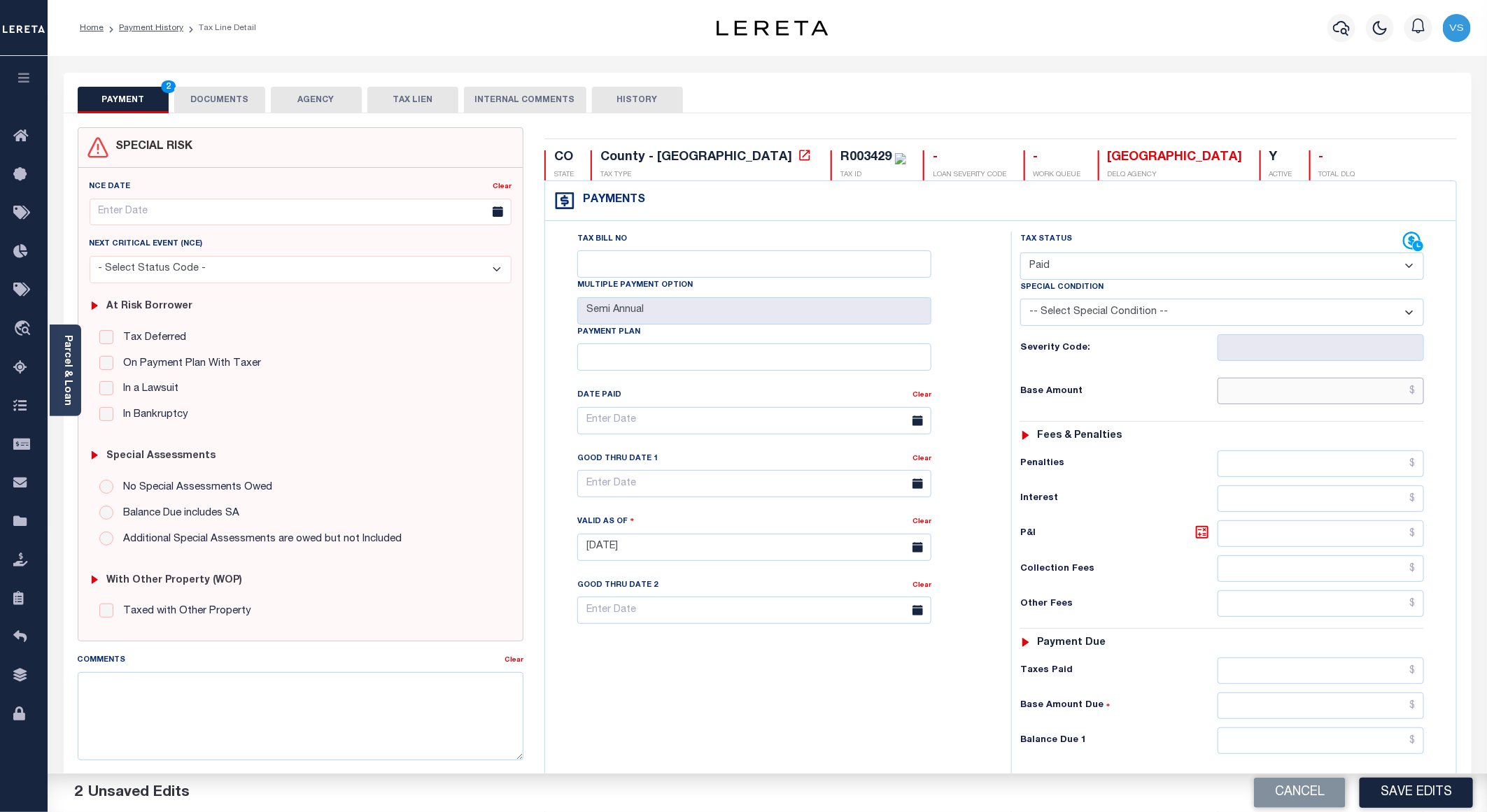
click at [1251, 396] on input "text" at bounding box center [1321, 390] width 206 height 27
paste input "112.8"
type input "$112.80"
click at [244, 95] on button "DOCUMENTS" at bounding box center [220, 100] width 91 height 27
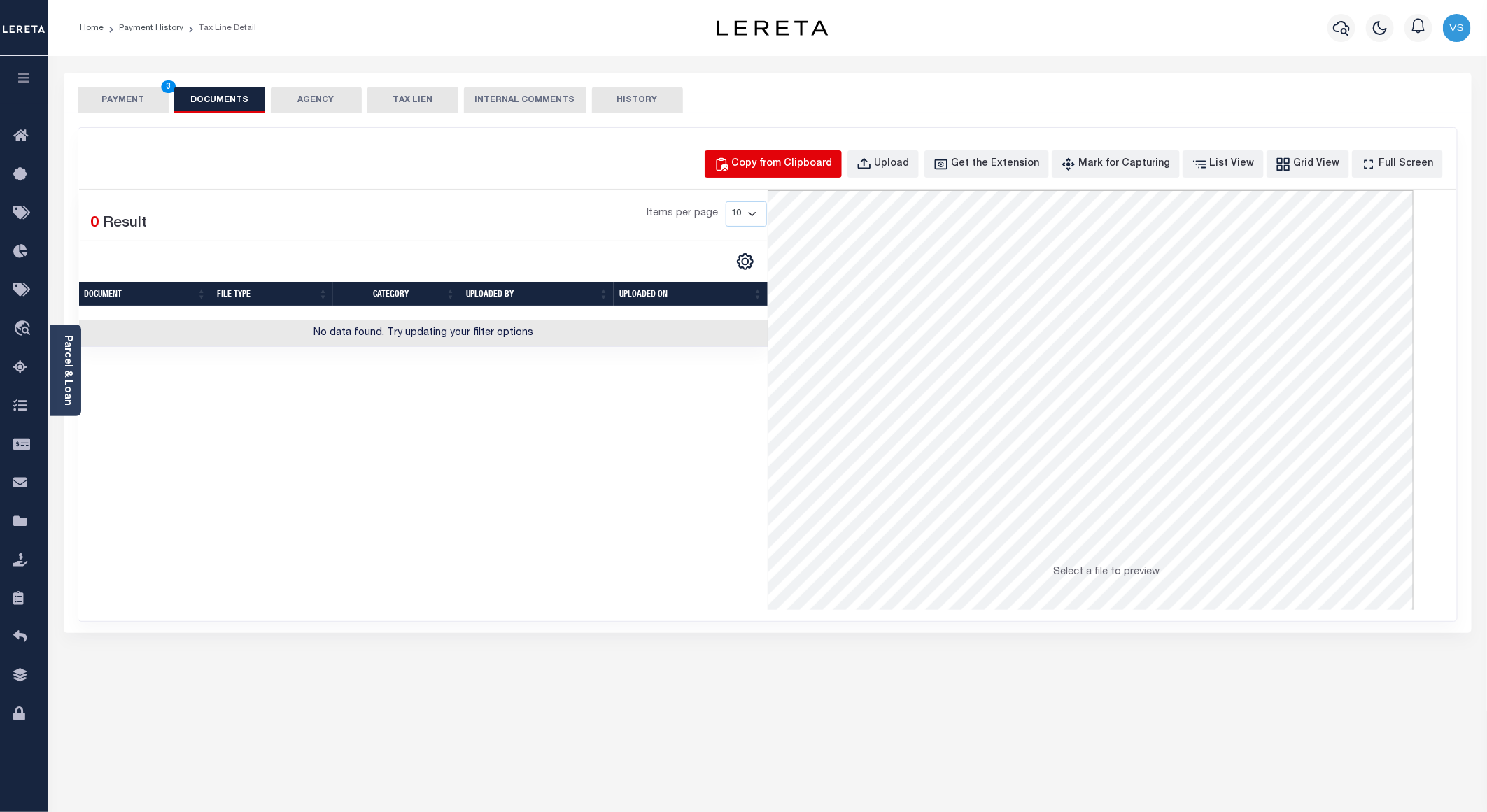
click at [812, 162] on div "Copy from Clipboard" at bounding box center [782, 164] width 101 height 15
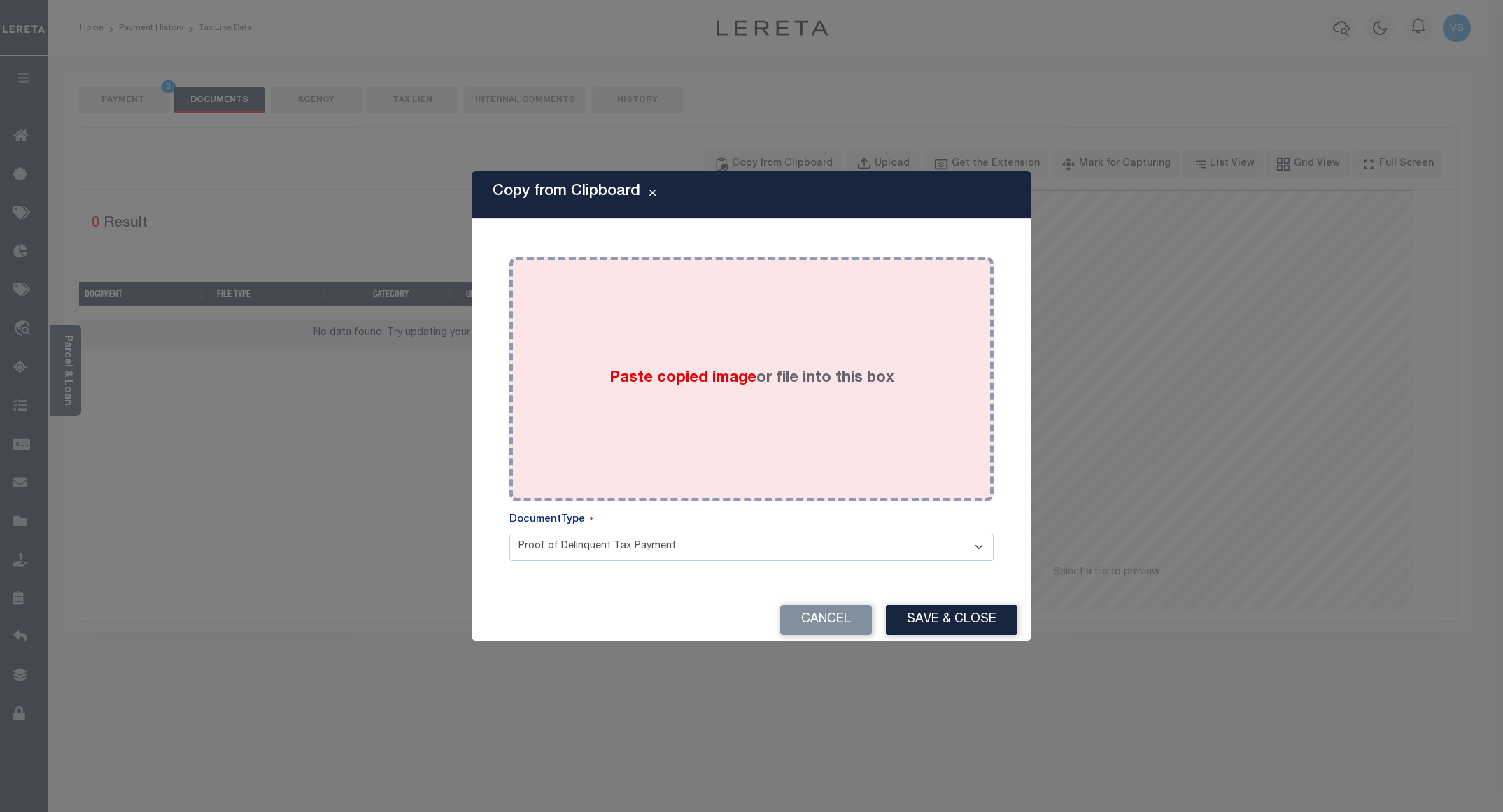
click at [838, 342] on div "Paste copied image or file into this box" at bounding box center [752, 380] width 464 height 224
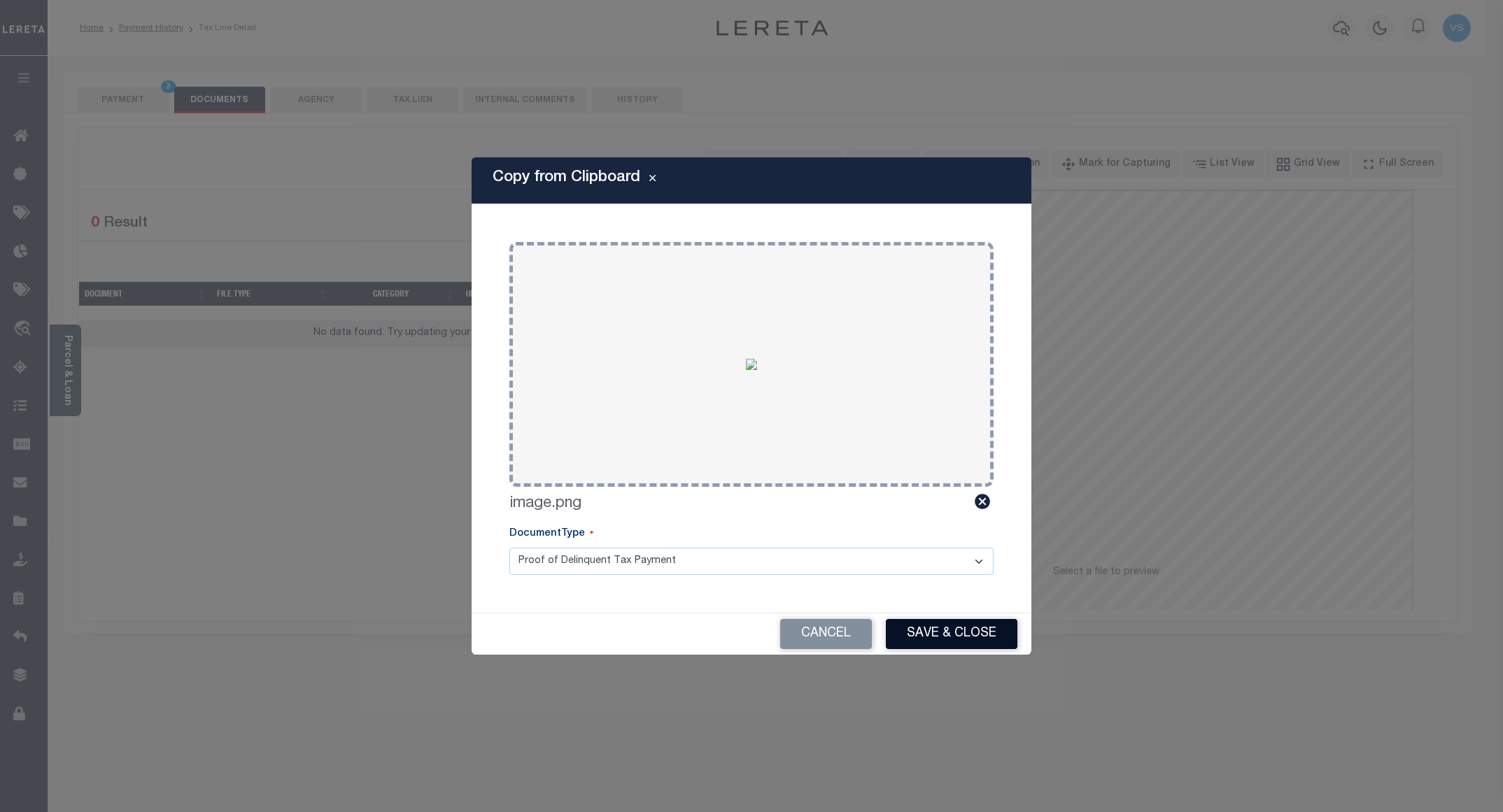
click at [927, 626] on button "Save & Close" at bounding box center [952, 634] width 132 height 30
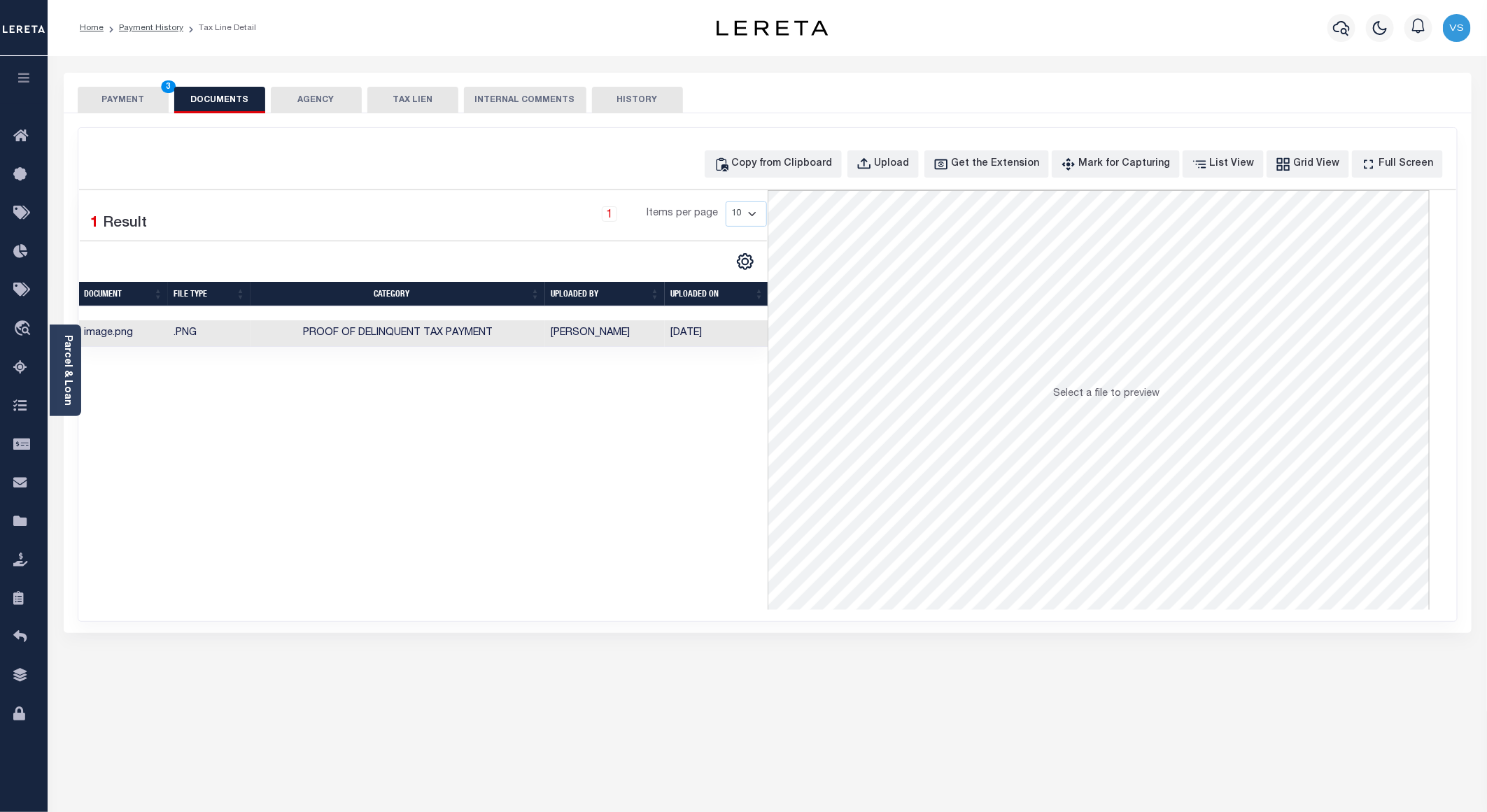
click at [119, 98] on button "PAYMENT 3" at bounding box center [123, 100] width 91 height 27
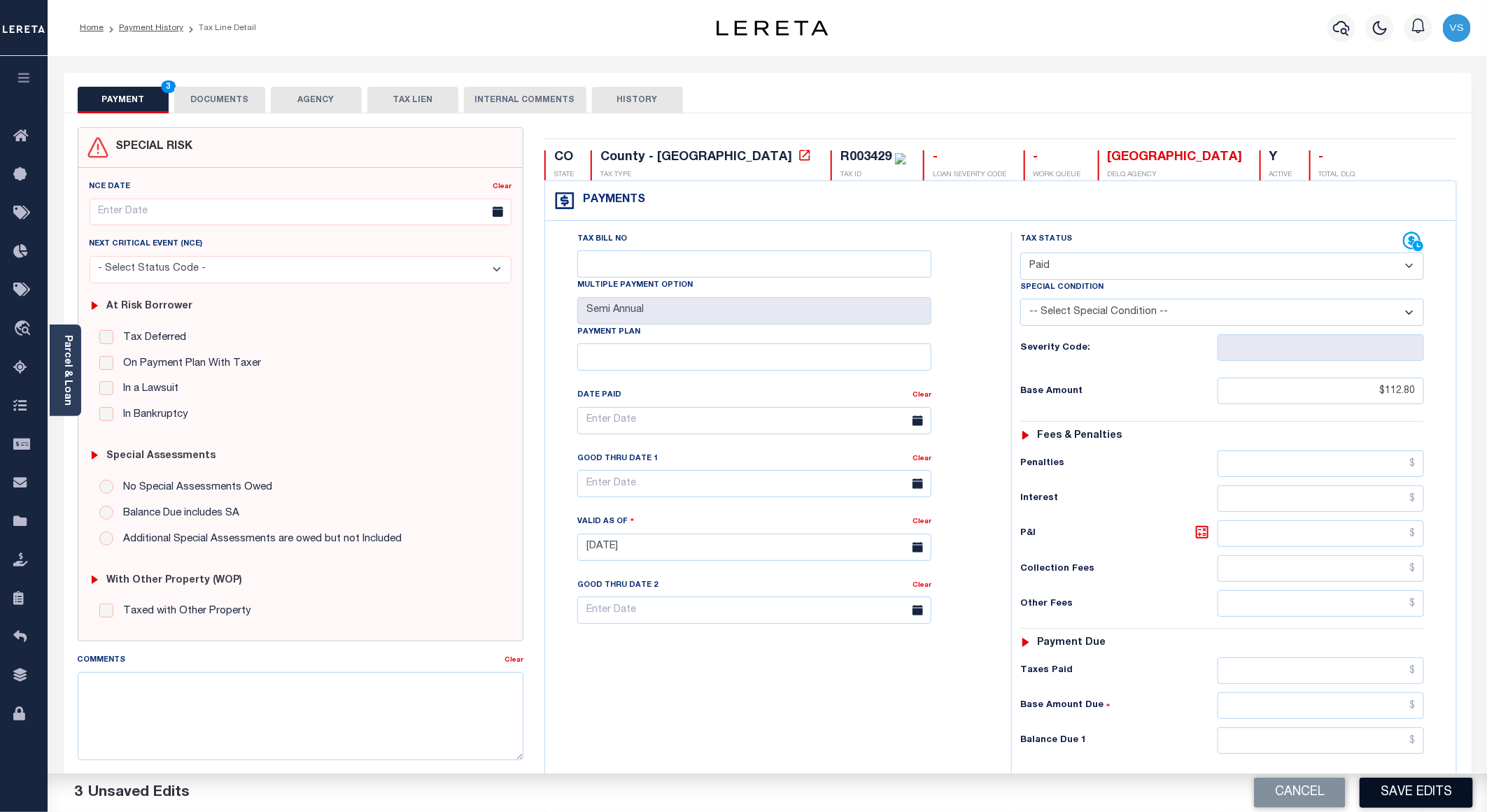
click at [1391, 803] on button "Save Edits" at bounding box center [1416, 793] width 114 height 30
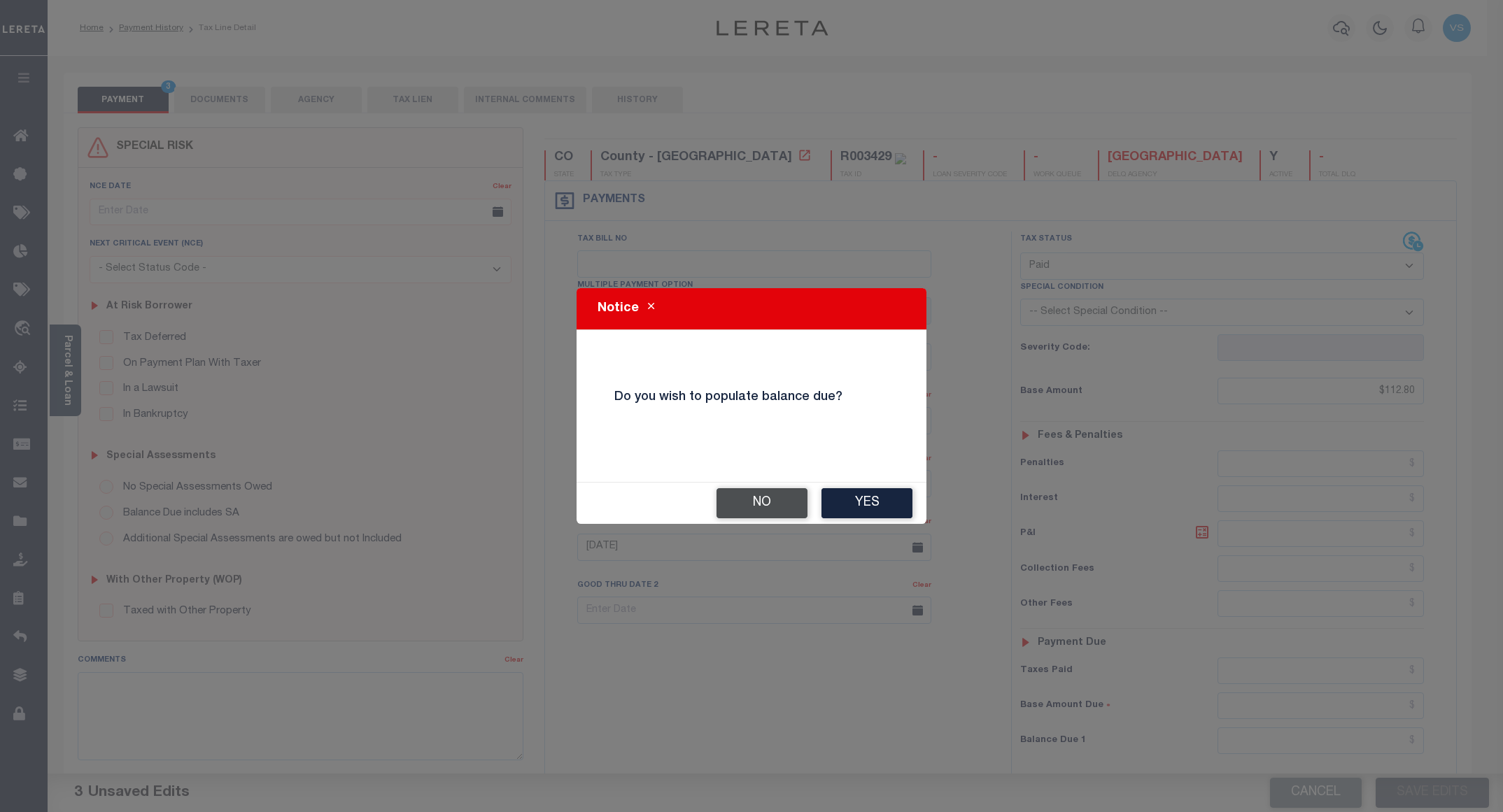
click at [746, 503] on button "No" at bounding box center [762, 503] width 91 height 30
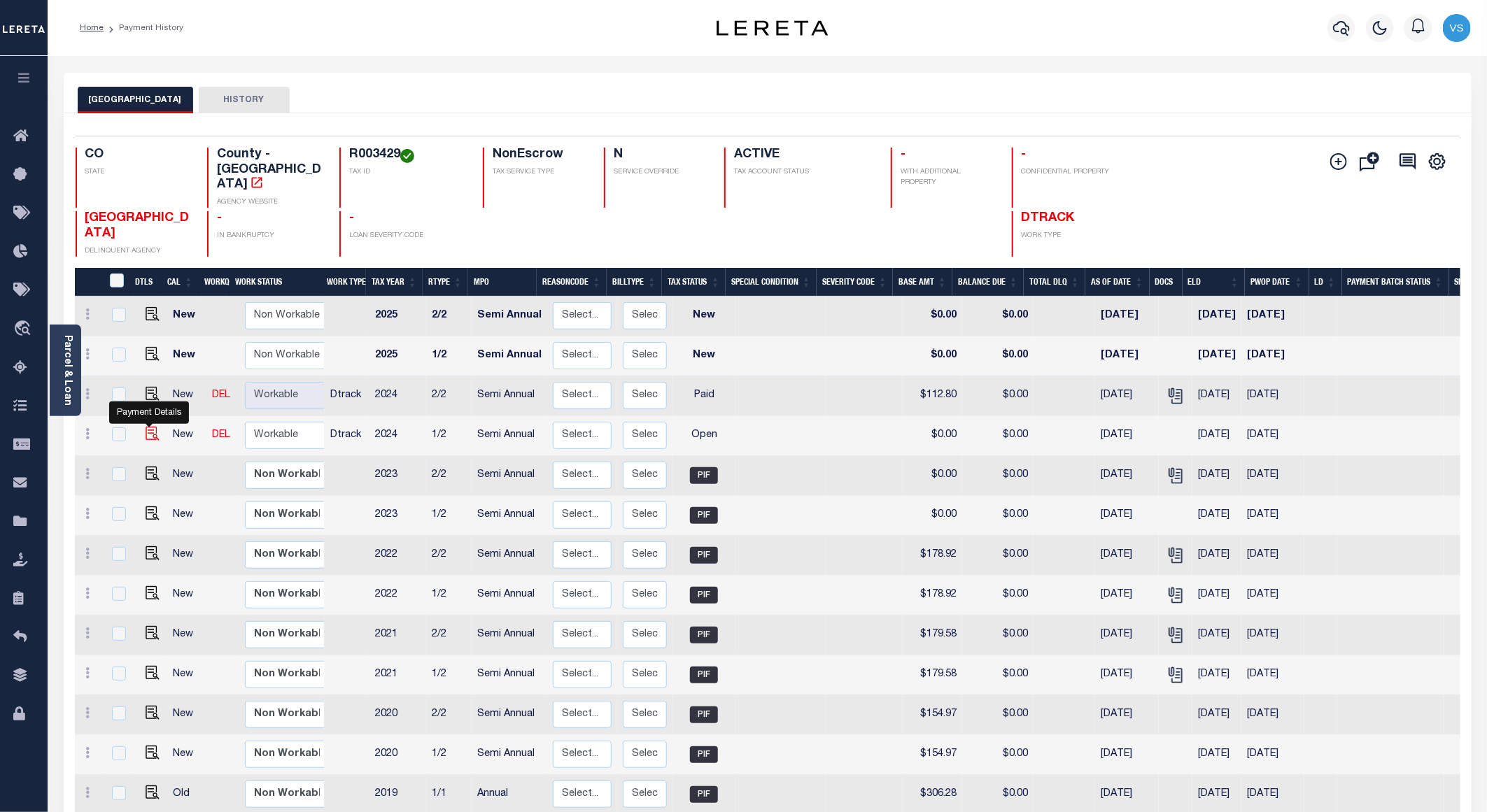
click at [150, 427] on img "" at bounding box center [152, 433] width 14 height 14
checkbox input "true"
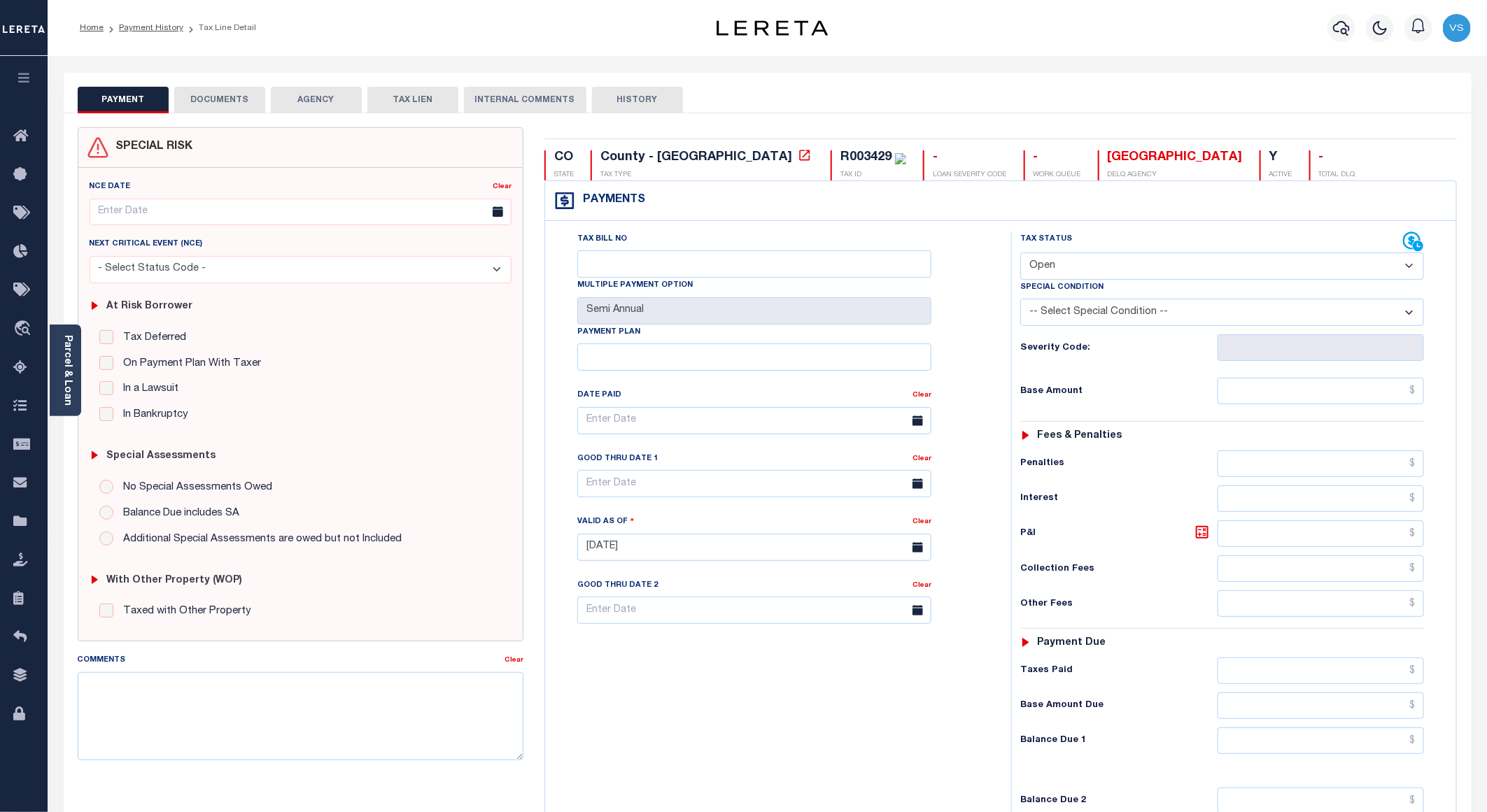
click at [1052, 268] on select "- Select Status Code - Open Due/Unpaid Paid Incomplete No Tax Due Internal Refu…" at bounding box center [1222, 266] width 404 height 27
select select "PYD"
click at [1021, 254] on select "- Select Status Code - Open Due/Unpaid Paid Incomplete No Tax Due Internal Refu…" at bounding box center [1222, 266] width 404 height 27
type input "[DATE]"
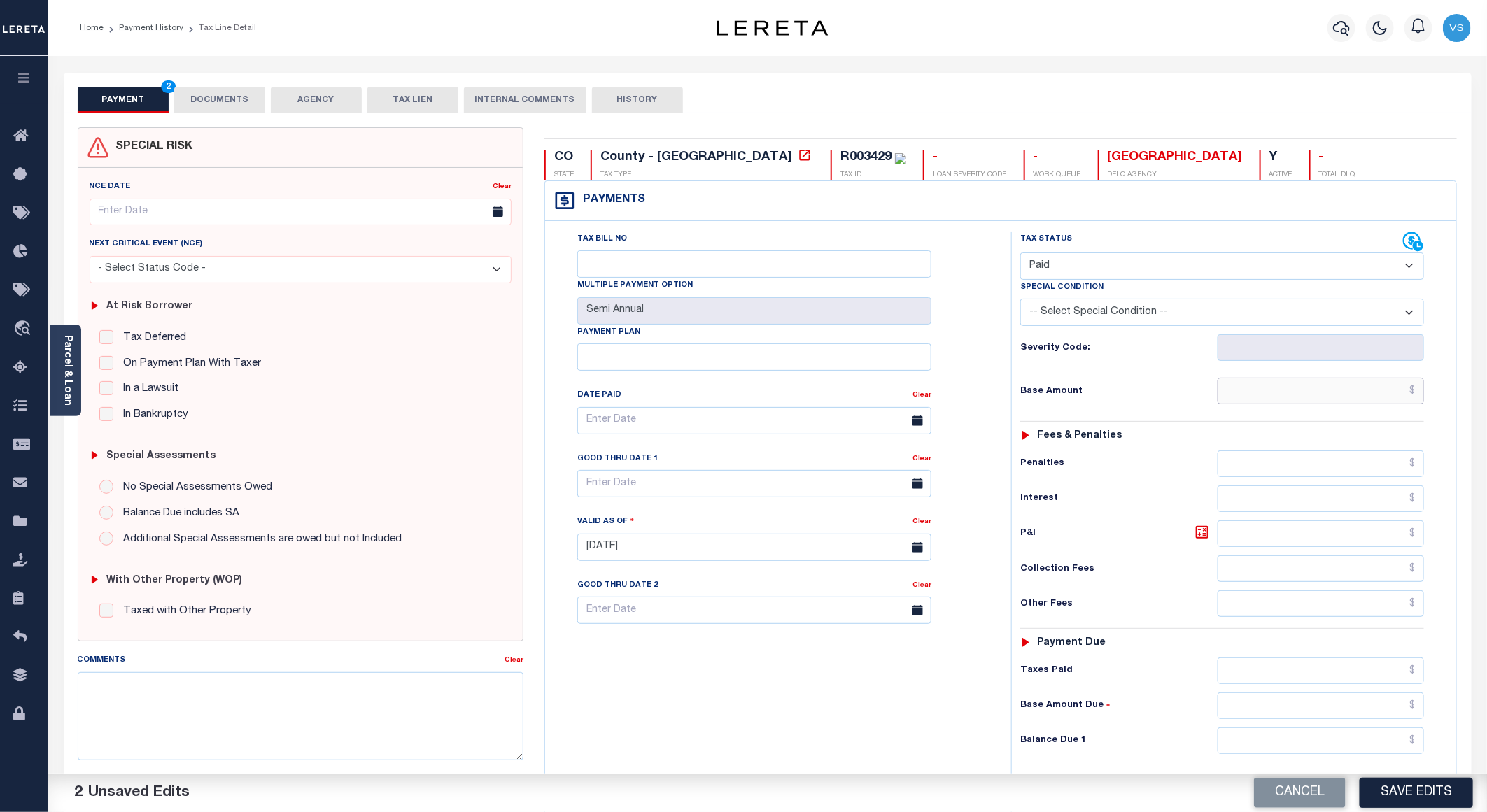
click at [1317, 403] on input "text" at bounding box center [1321, 390] width 206 height 27
paste input "112.8"
type input "$112.80"
click at [223, 98] on button "DOCUMENTS" at bounding box center [220, 100] width 91 height 27
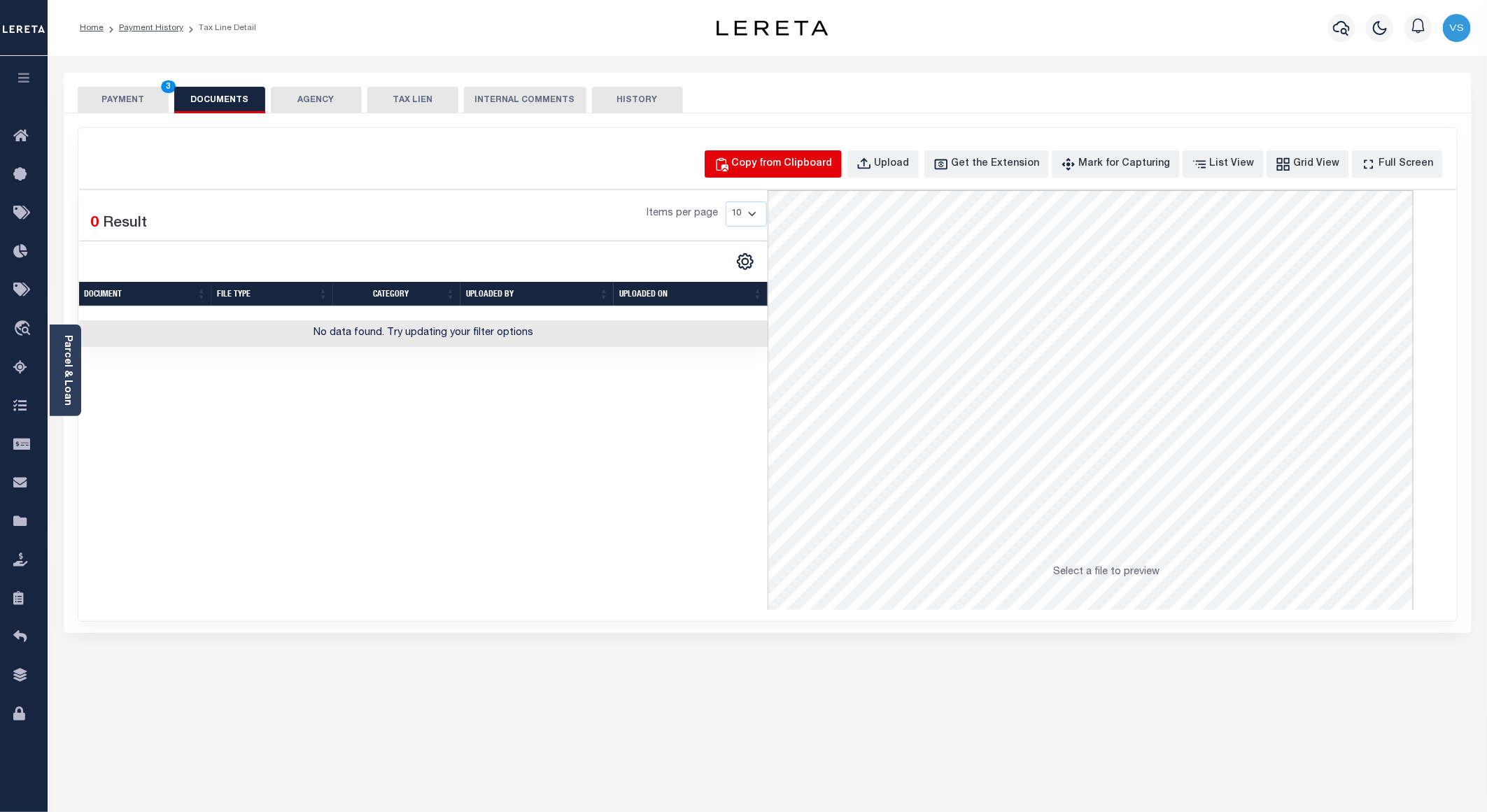
click at [800, 157] on div "Copy from Clipboard" at bounding box center [782, 164] width 101 height 15
select select "POP"
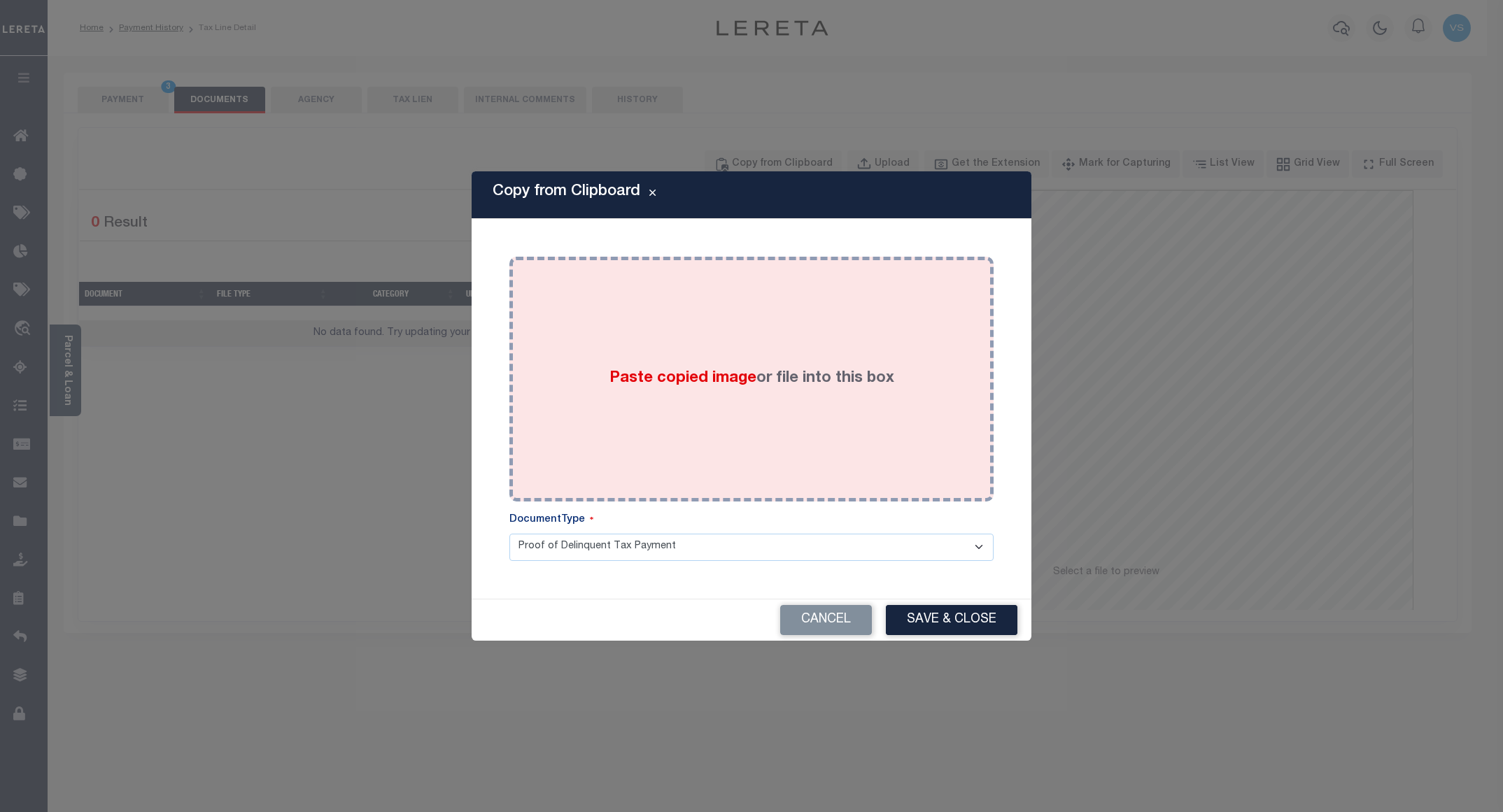
click at [783, 406] on div "Paste copied image or file into this box" at bounding box center [752, 380] width 464 height 224
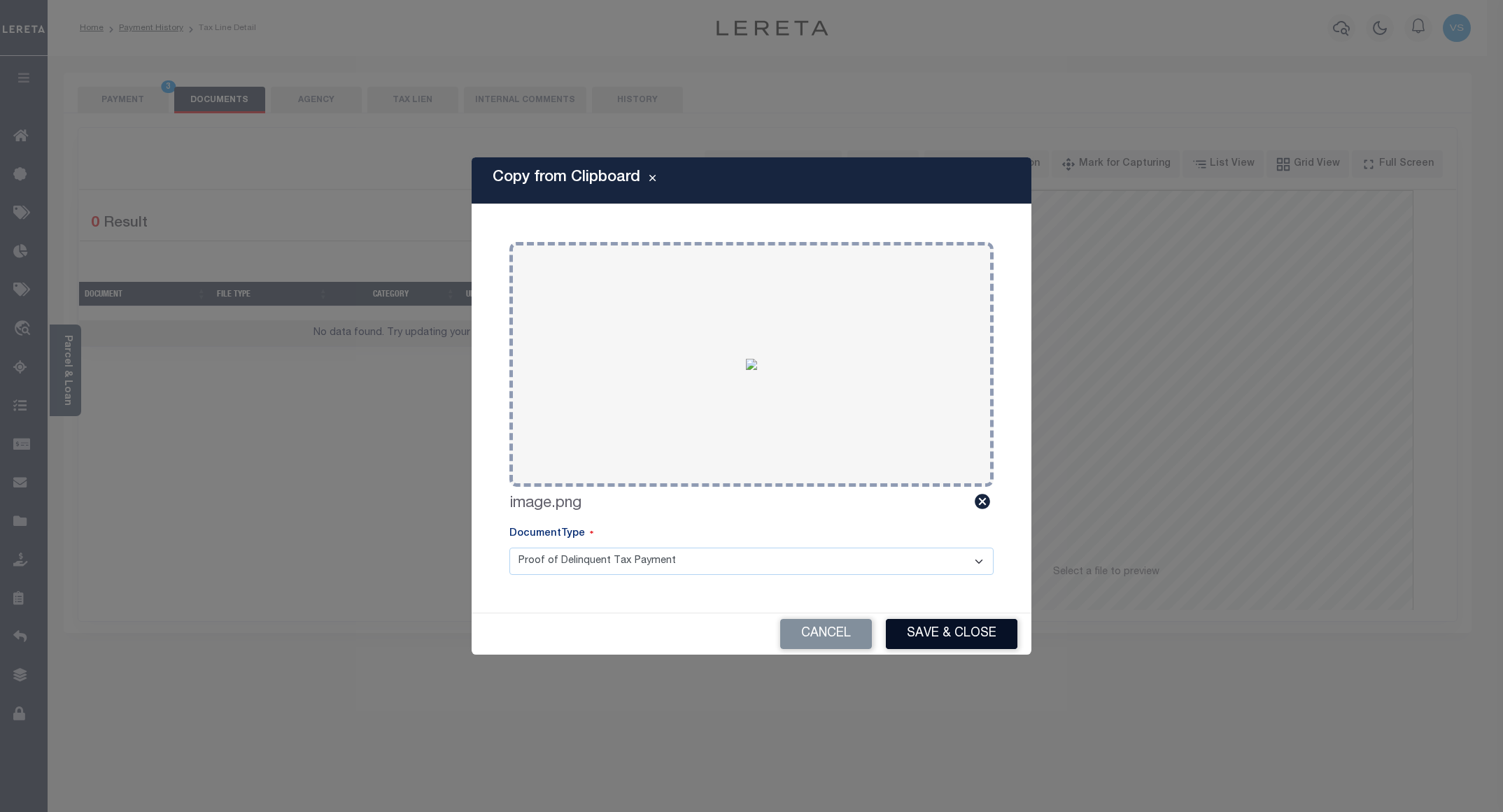
click at [952, 625] on button "Save & Close" at bounding box center [952, 634] width 132 height 30
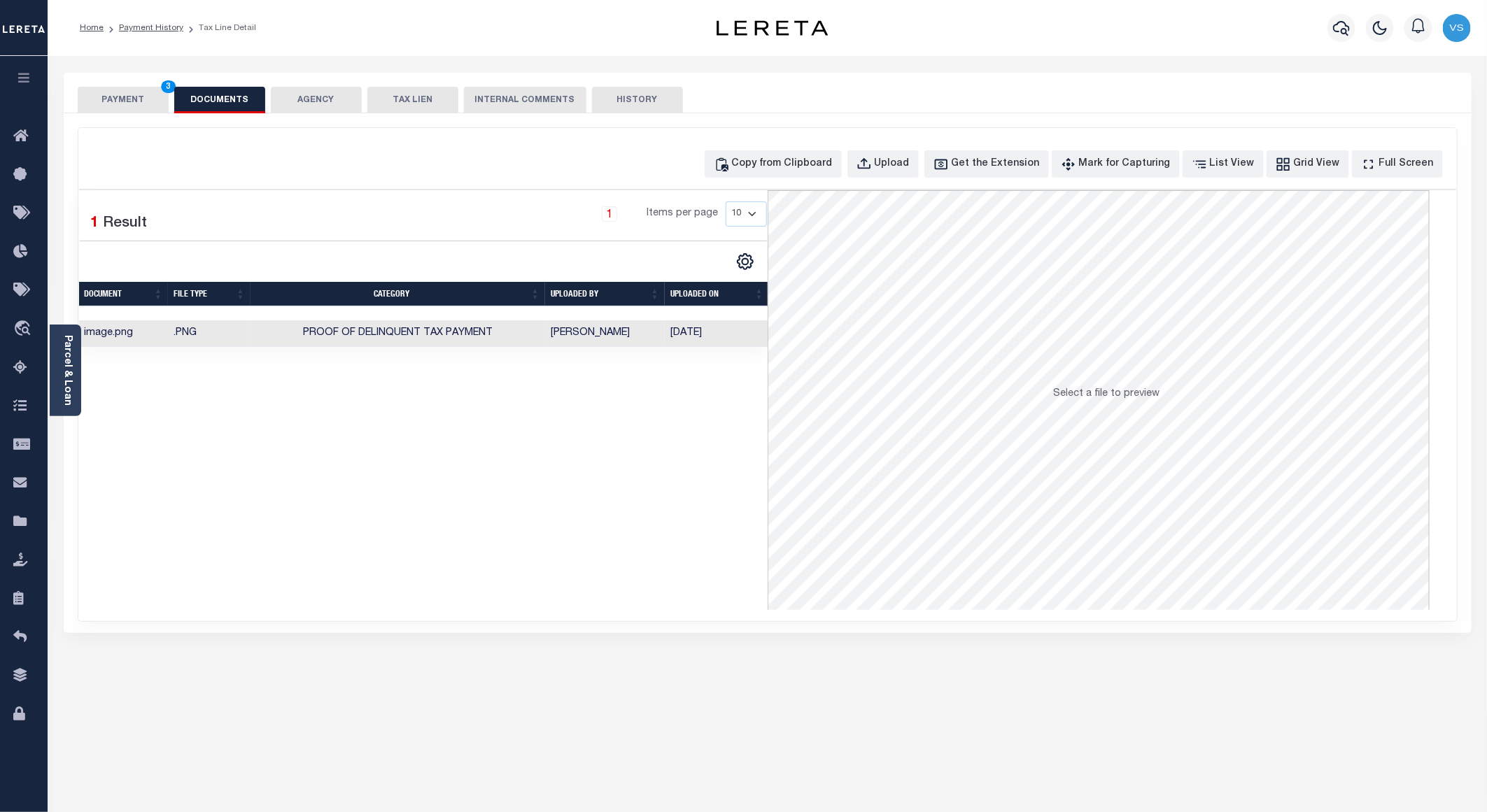
click at [140, 107] on button "PAYMENT 3" at bounding box center [123, 100] width 91 height 27
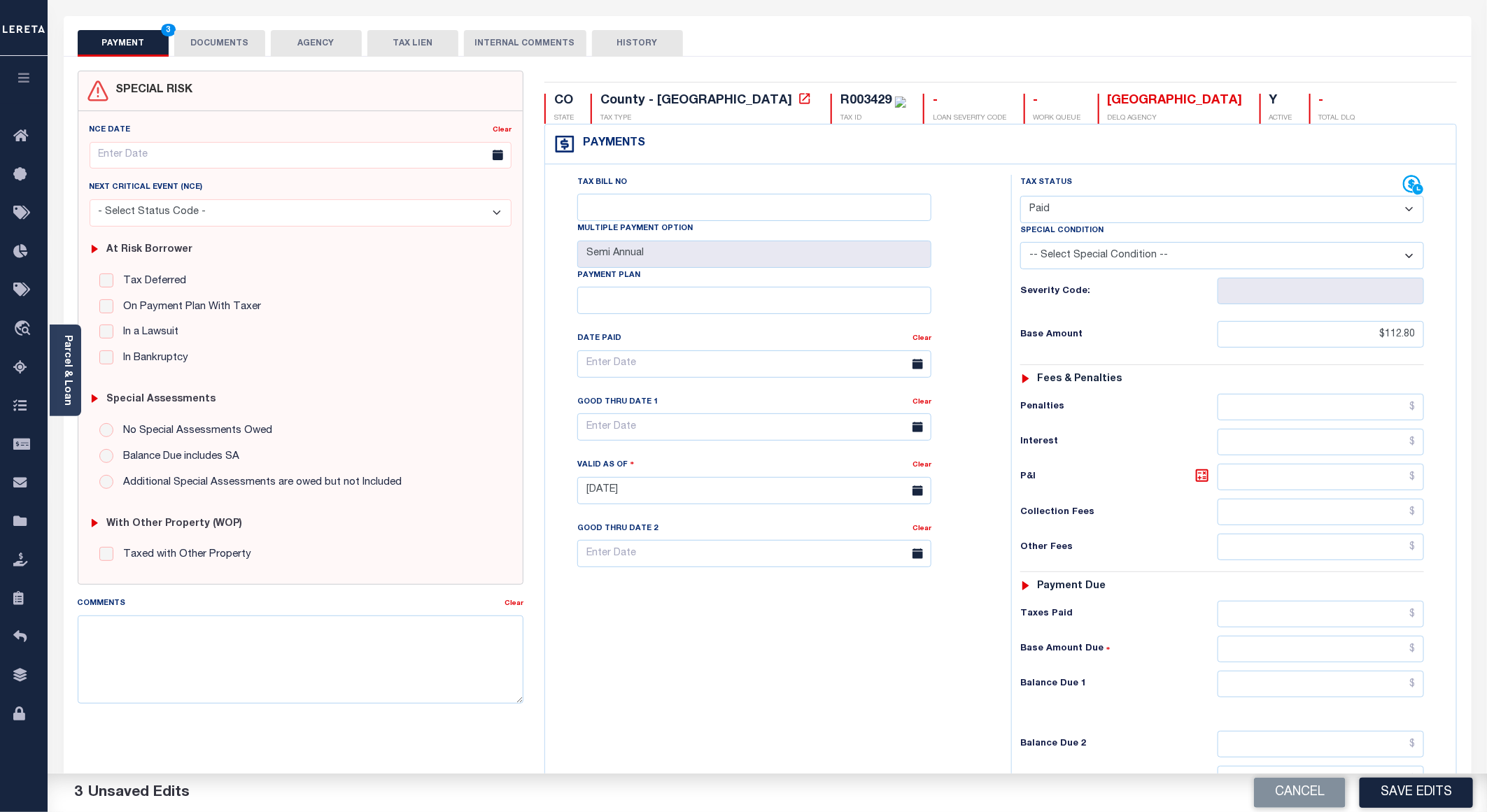
scroll to position [225, 0]
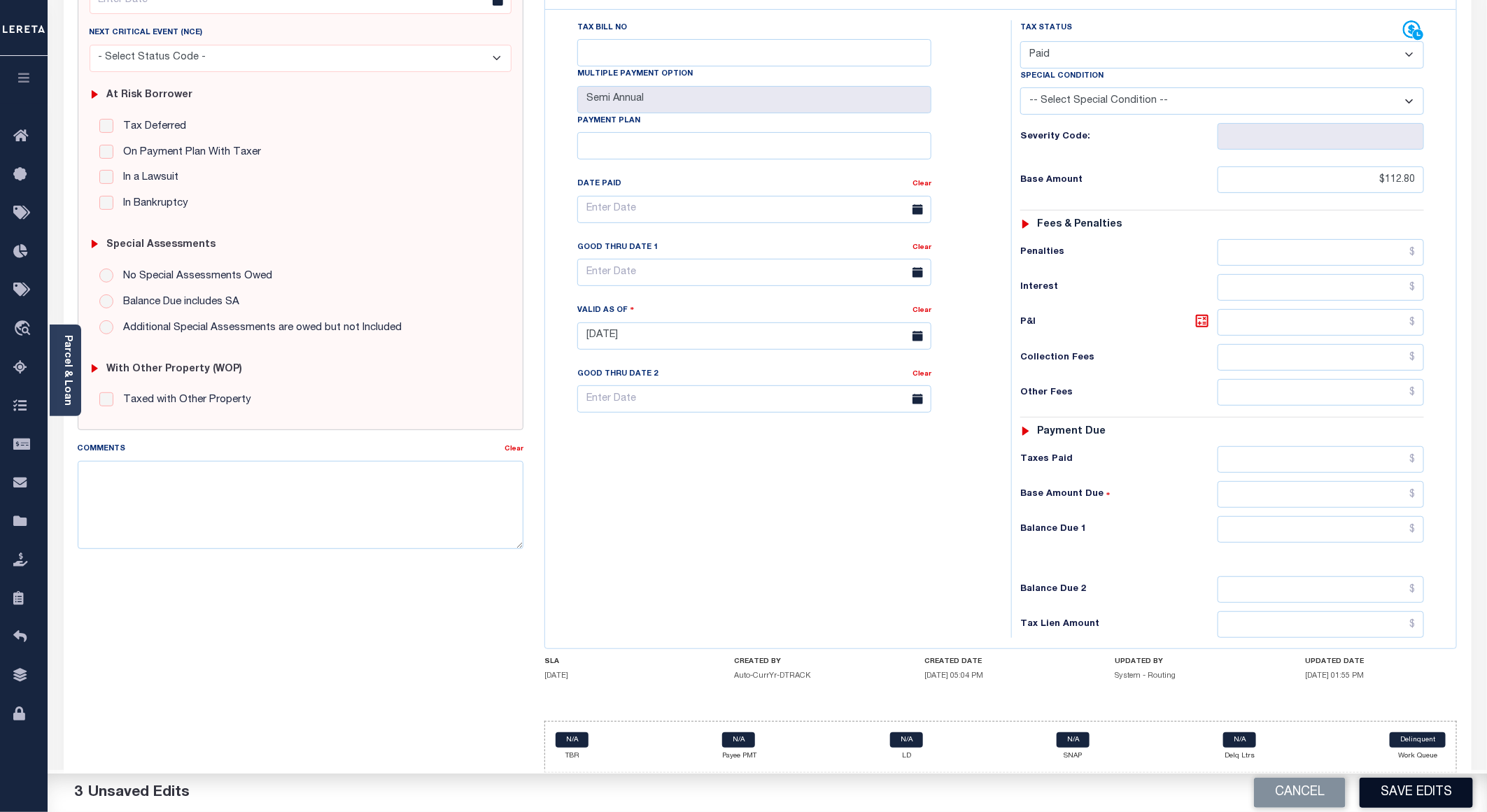
click at [1401, 800] on button "Save Edits" at bounding box center [1416, 793] width 114 height 30
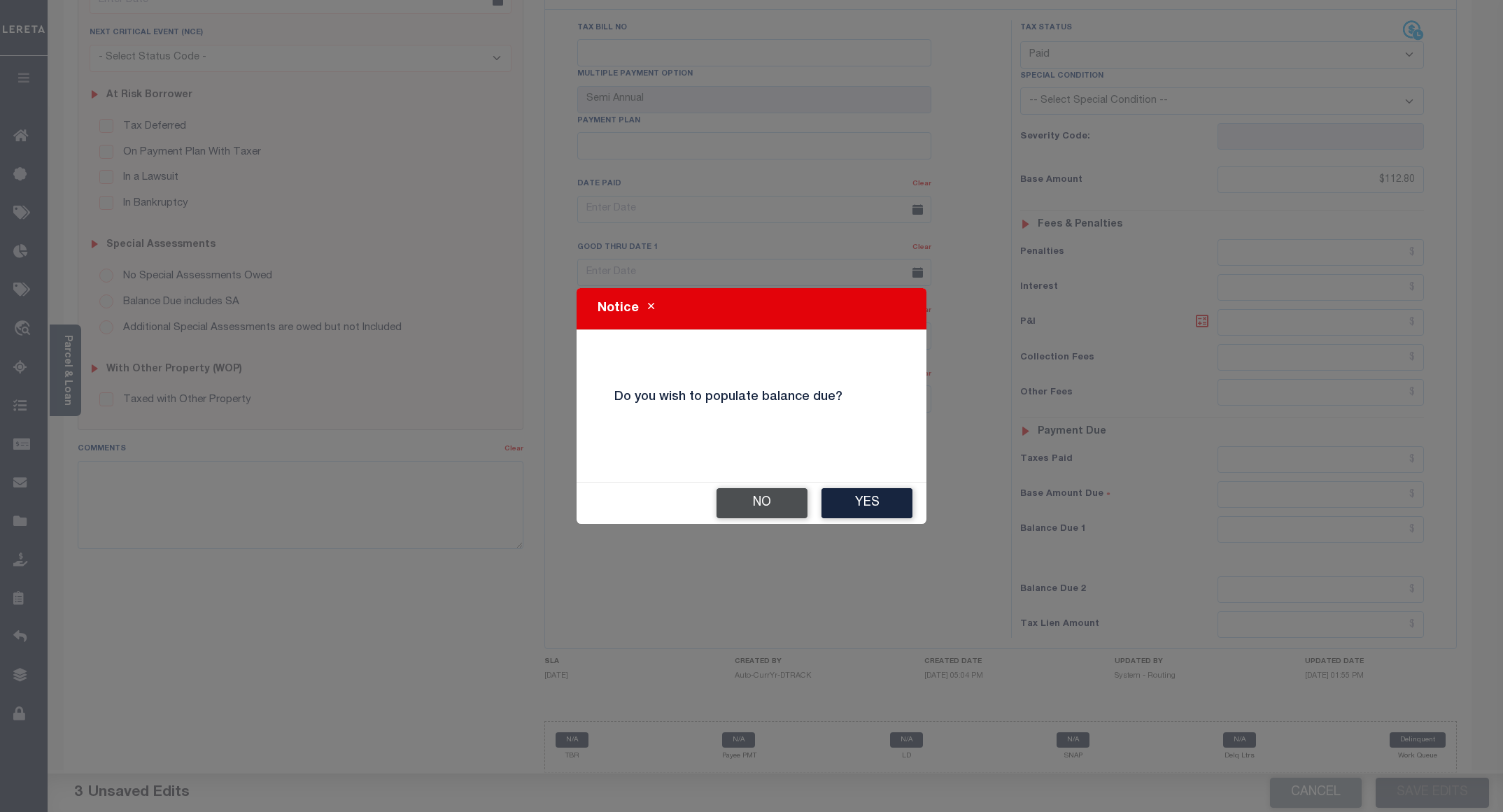
click at [747, 504] on button "No" at bounding box center [762, 503] width 91 height 30
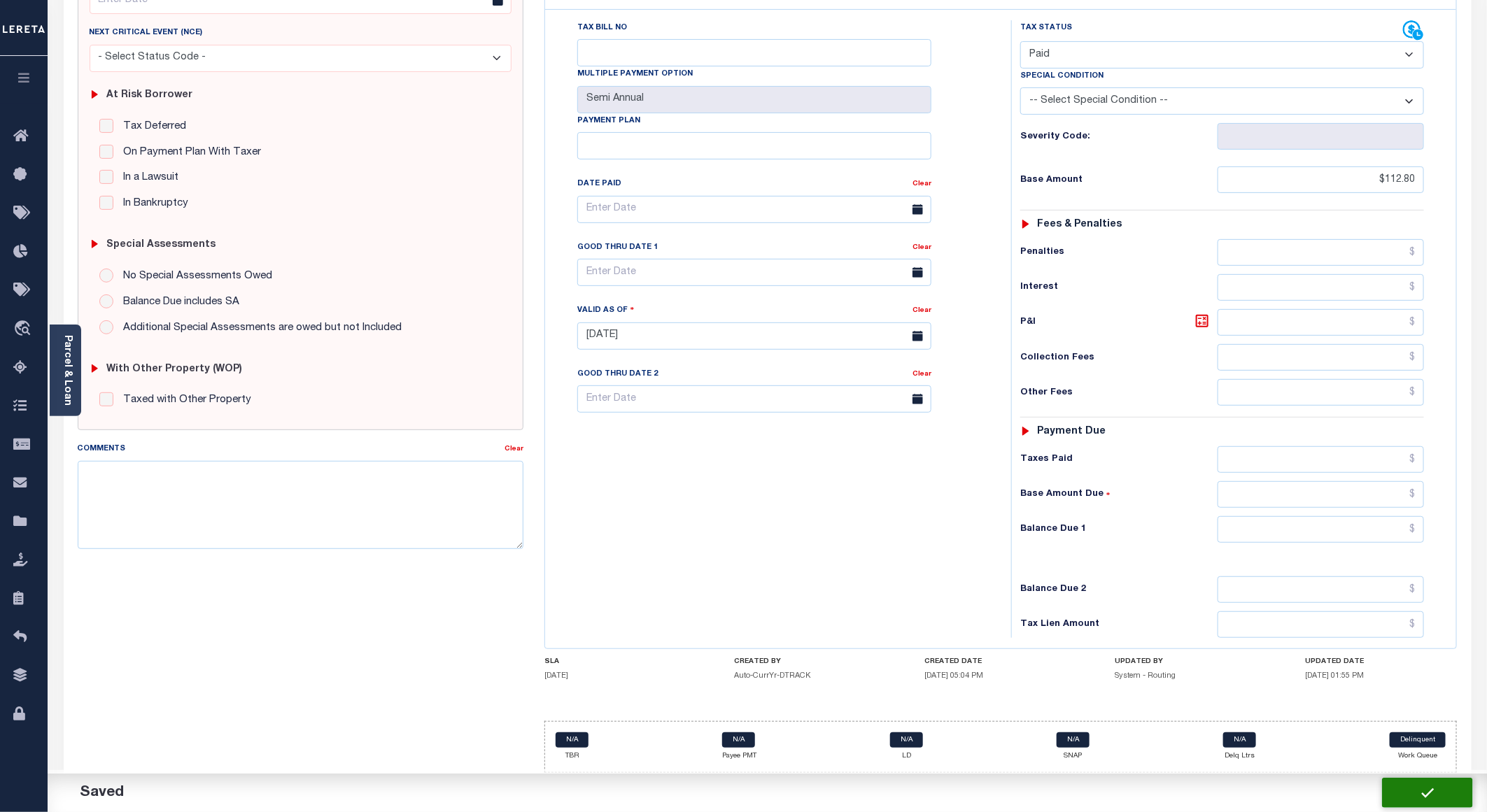
checkbox input "false"
type input "$112.8"
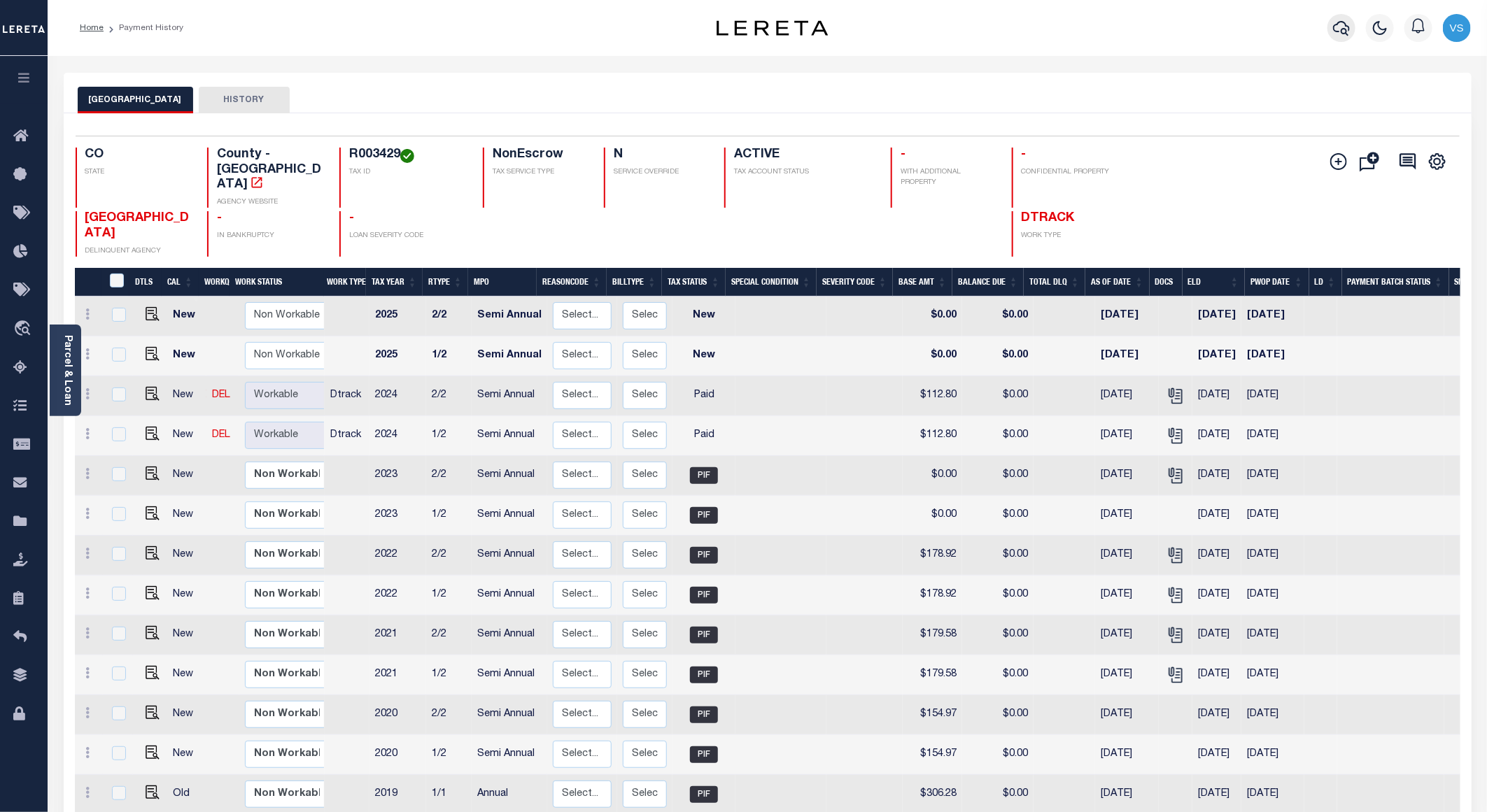
click at [1339, 26] on icon "button" at bounding box center [1341, 27] width 17 height 17
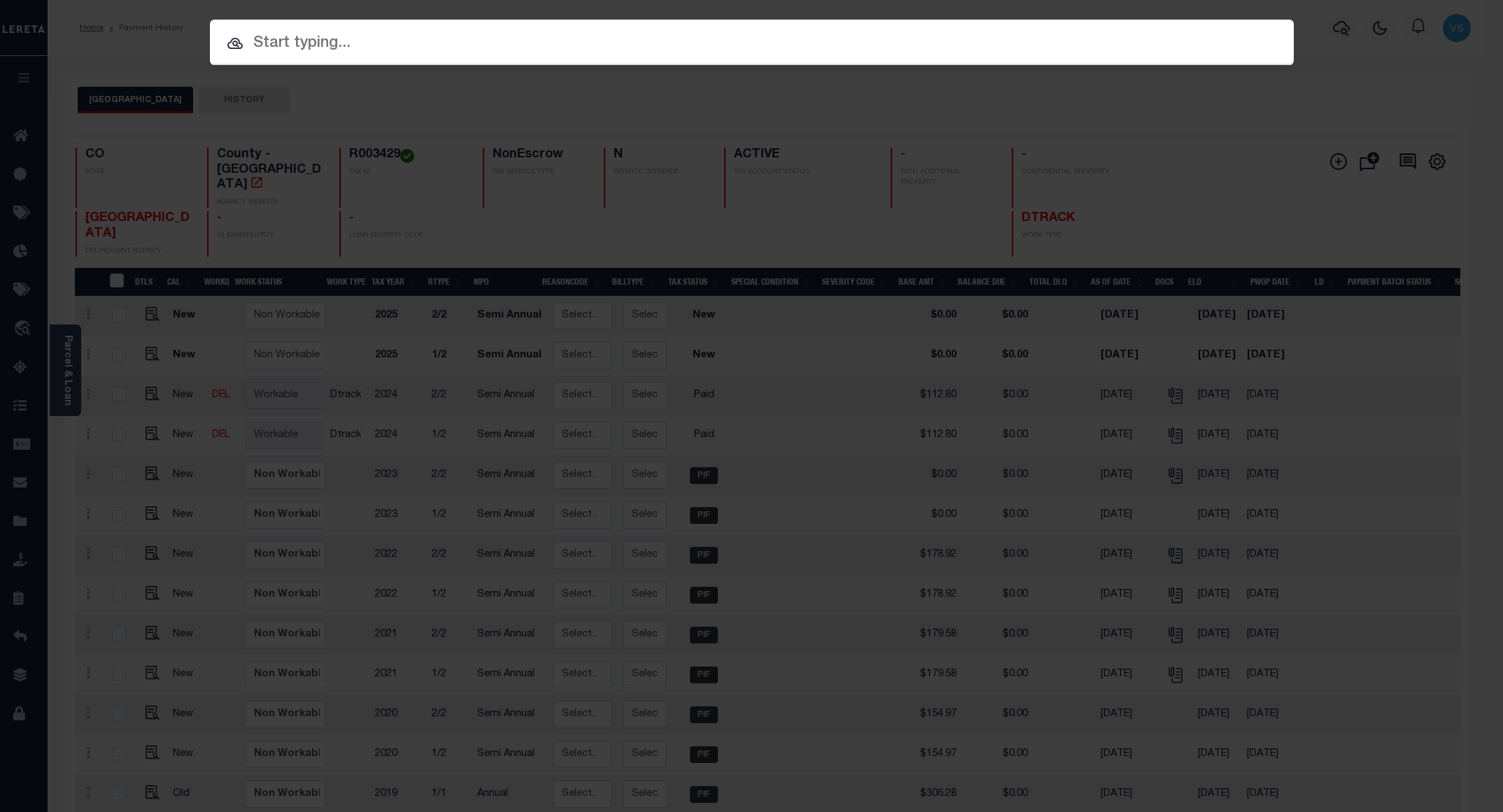
paste input "12035600589801"
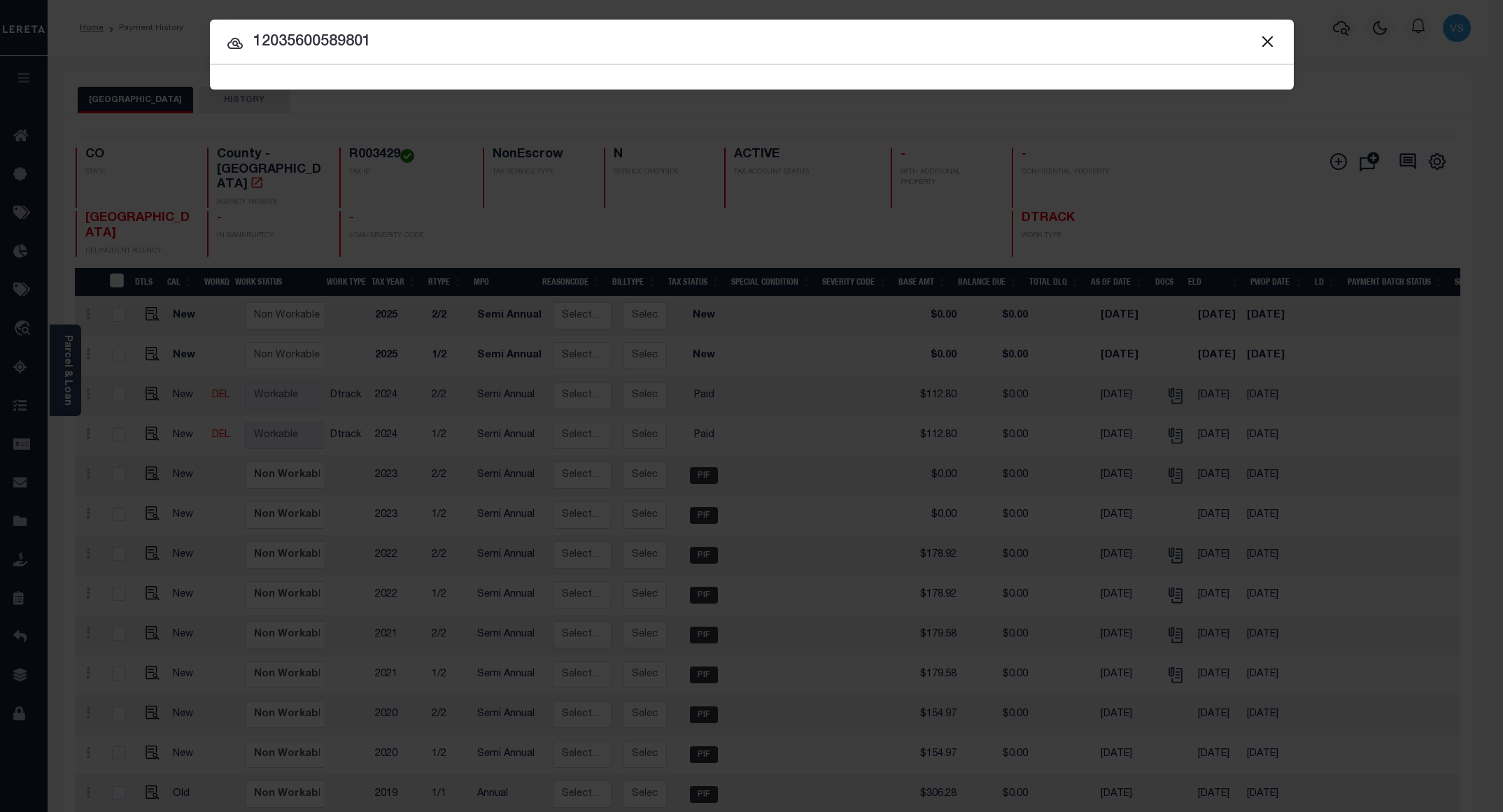
type input "12035600589801"
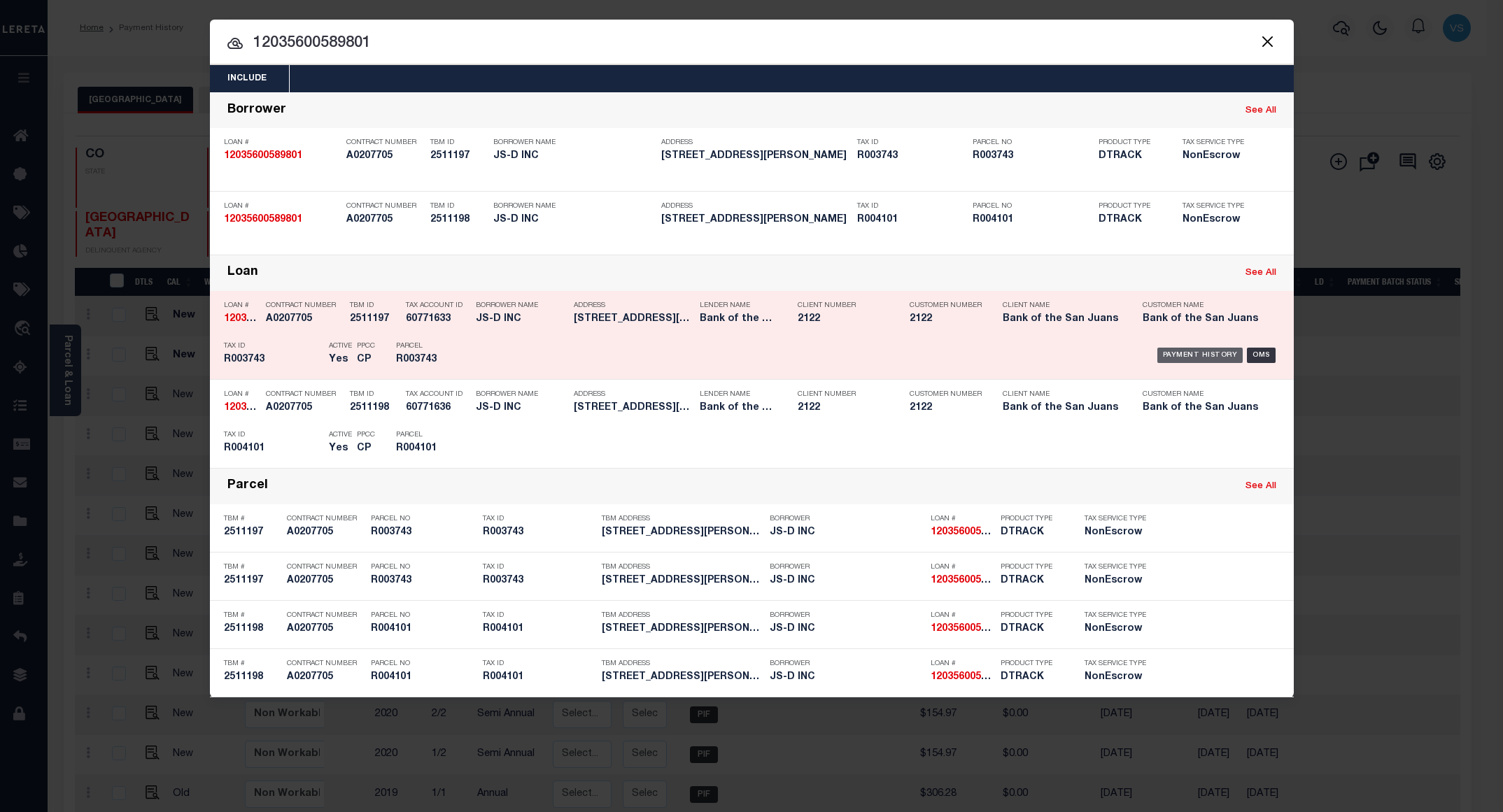
click at [1205, 356] on div "Payment History" at bounding box center [1200, 355] width 86 height 15
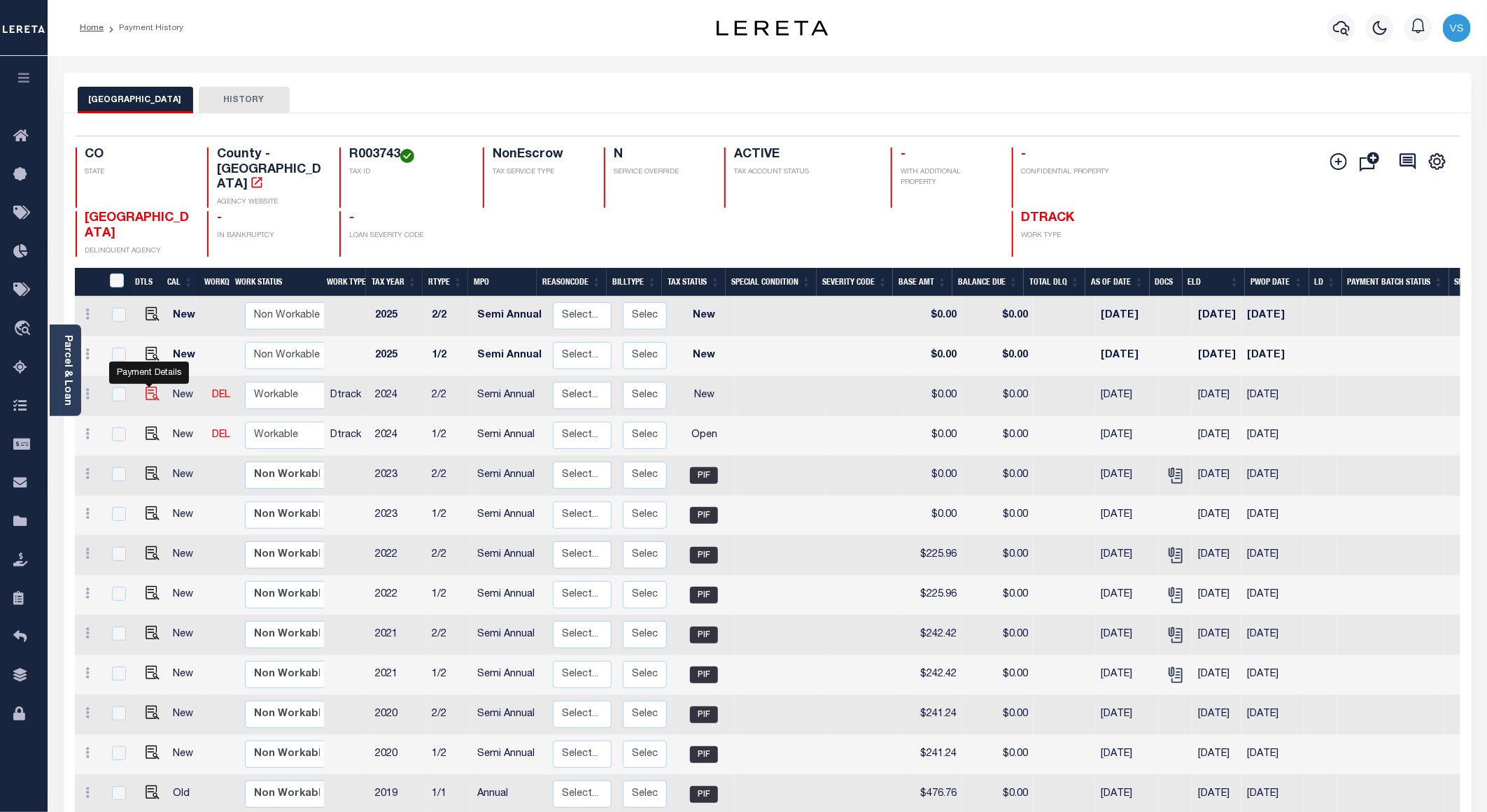
click at [145, 387] on img "" at bounding box center [152, 393] width 14 height 14
checkbox input "true"
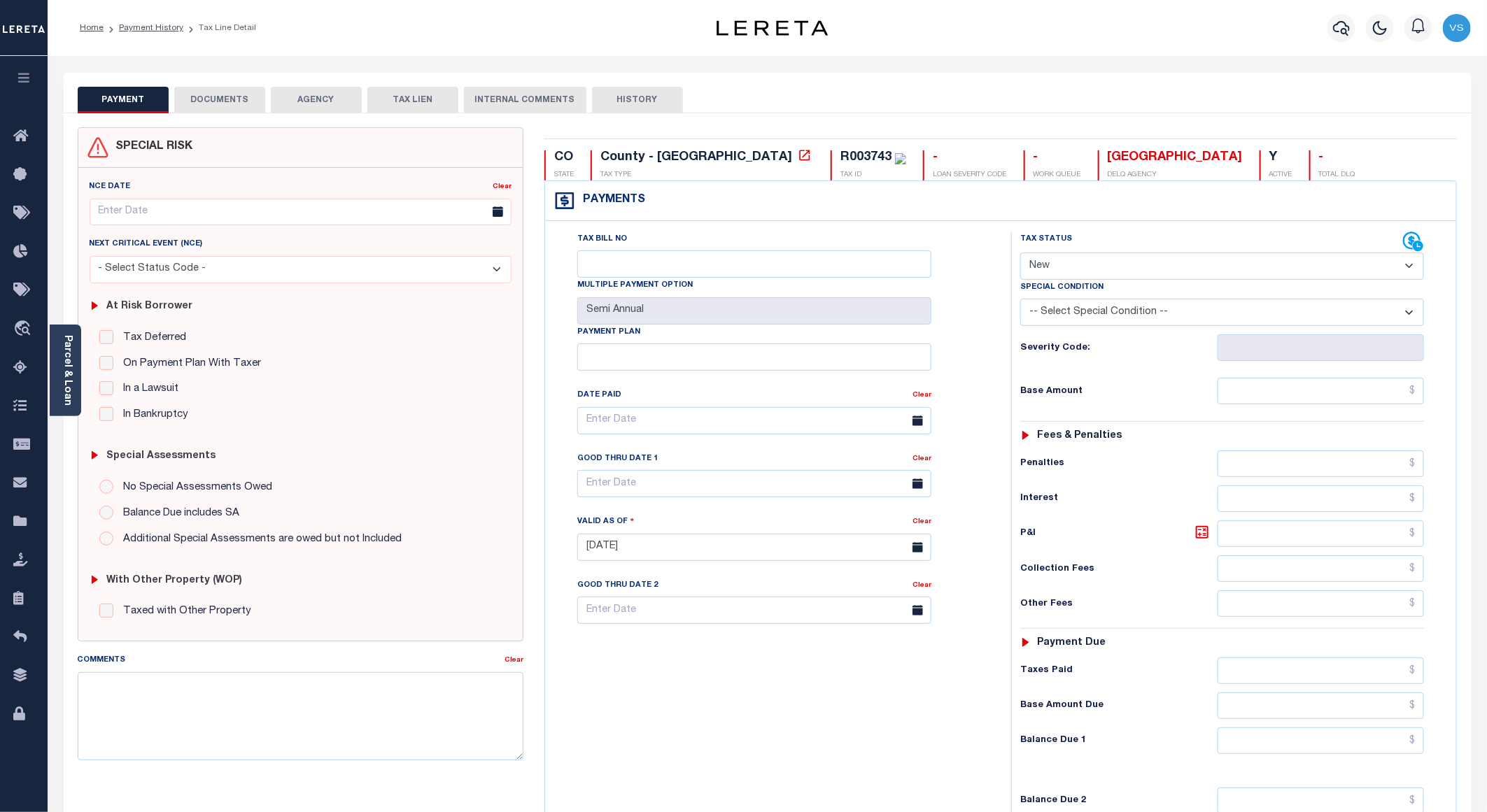
click at [1068, 265] on select "- Select Status Code - Open Due/Unpaid Paid Incomplete No Tax Due Internal Refu…" at bounding box center [1222, 266] width 404 height 27
select select "PYD"
click at [1021, 254] on select "- Select Status Code - Open Due/Unpaid Paid Incomplete No Tax Due Internal Refu…" at bounding box center [1222, 266] width 404 height 27
type input "[DATE]"
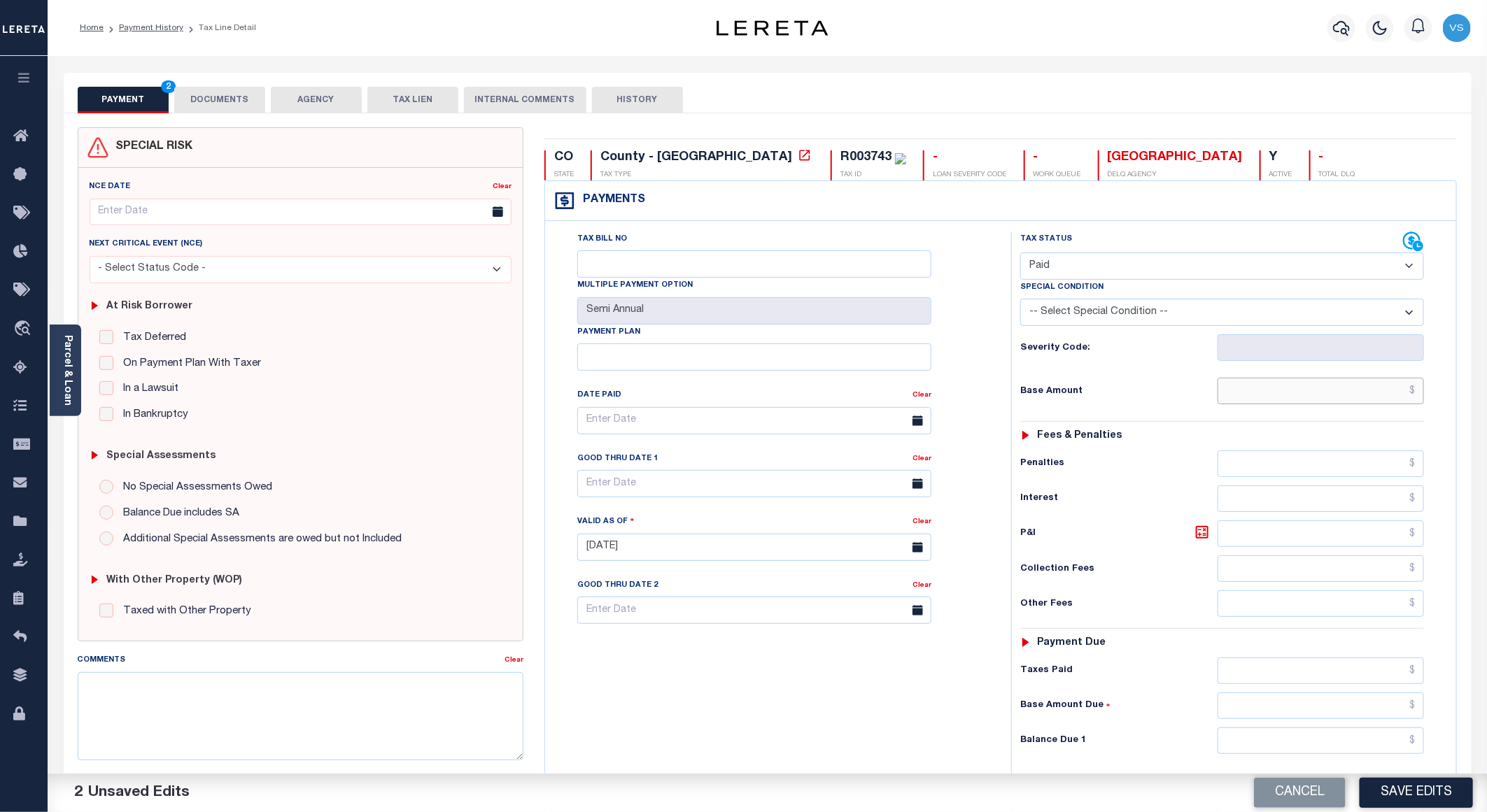
click at [1275, 399] on input "text" at bounding box center [1321, 390] width 206 height 27
paste input "205.44"
type input "$205.44"
click at [218, 103] on button "DOCUMENTS" at bounding box center [220, 100] width 91 height 27
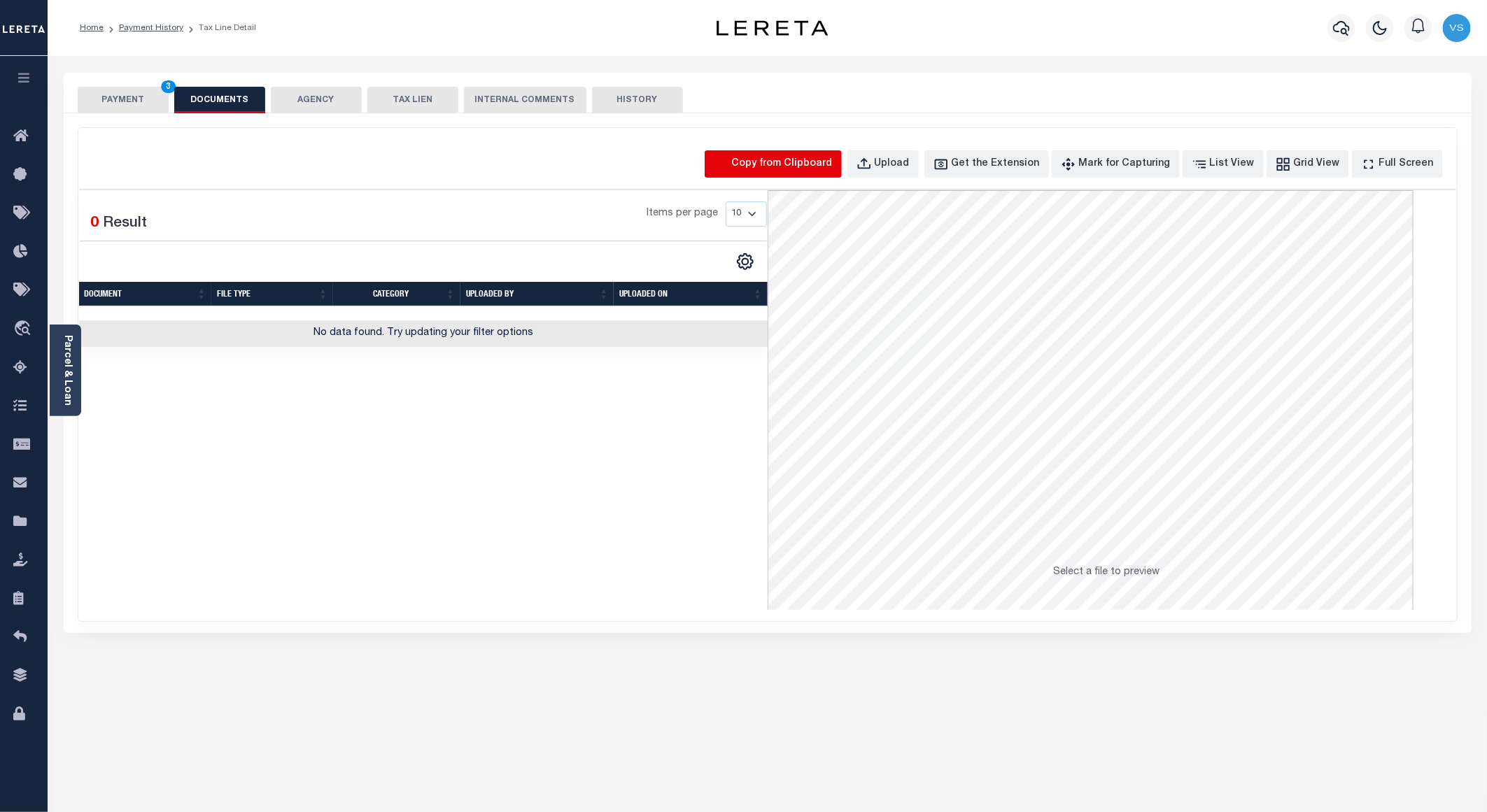
click at [728, 166] on icon "button" at bounding box center [722, 164] width 12 height 13
select select "POP"
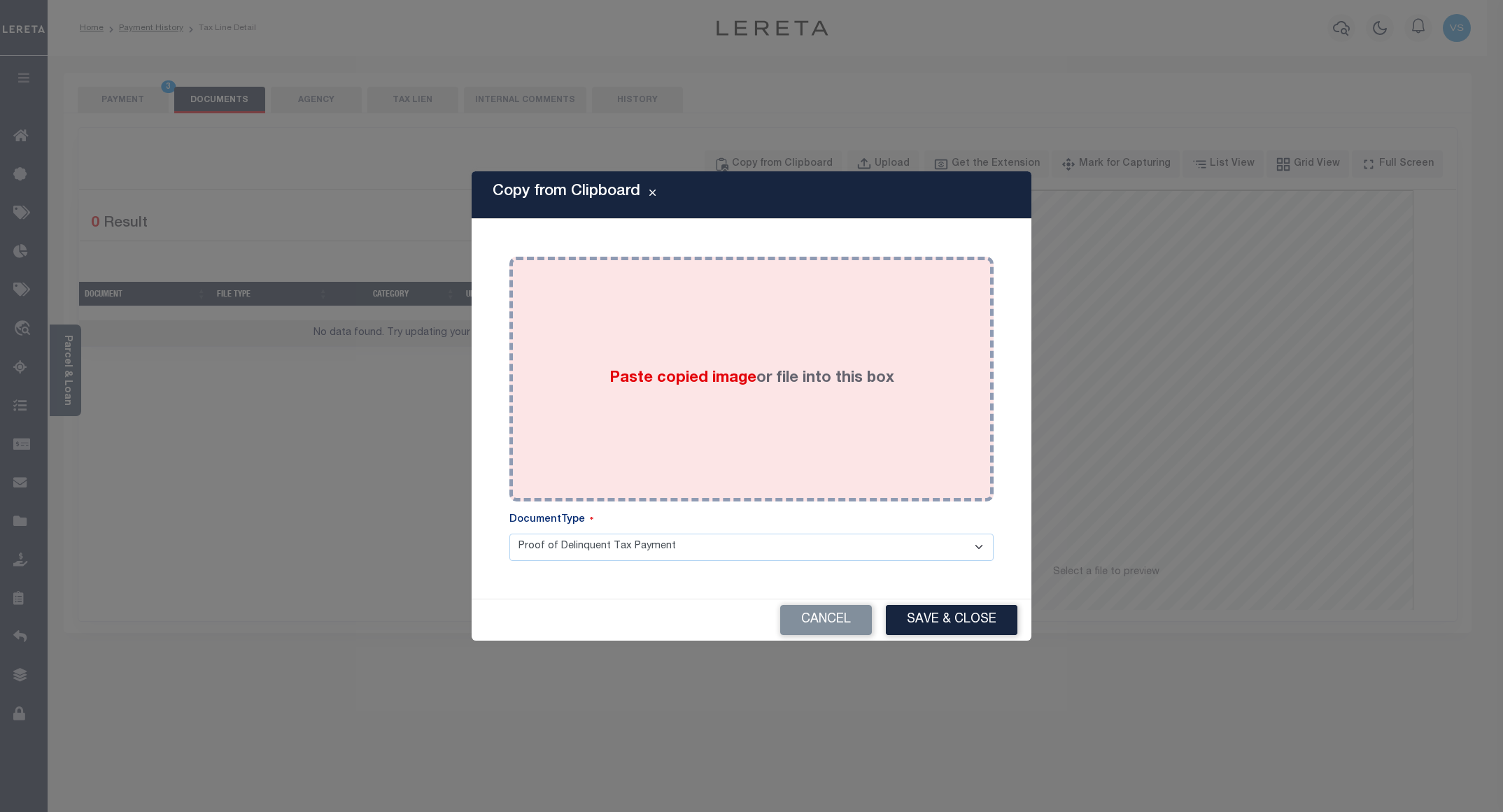
click at [563, 334] on div "Paste copied image or file into this box" at bounding box center [752, 380] width 464 height 224
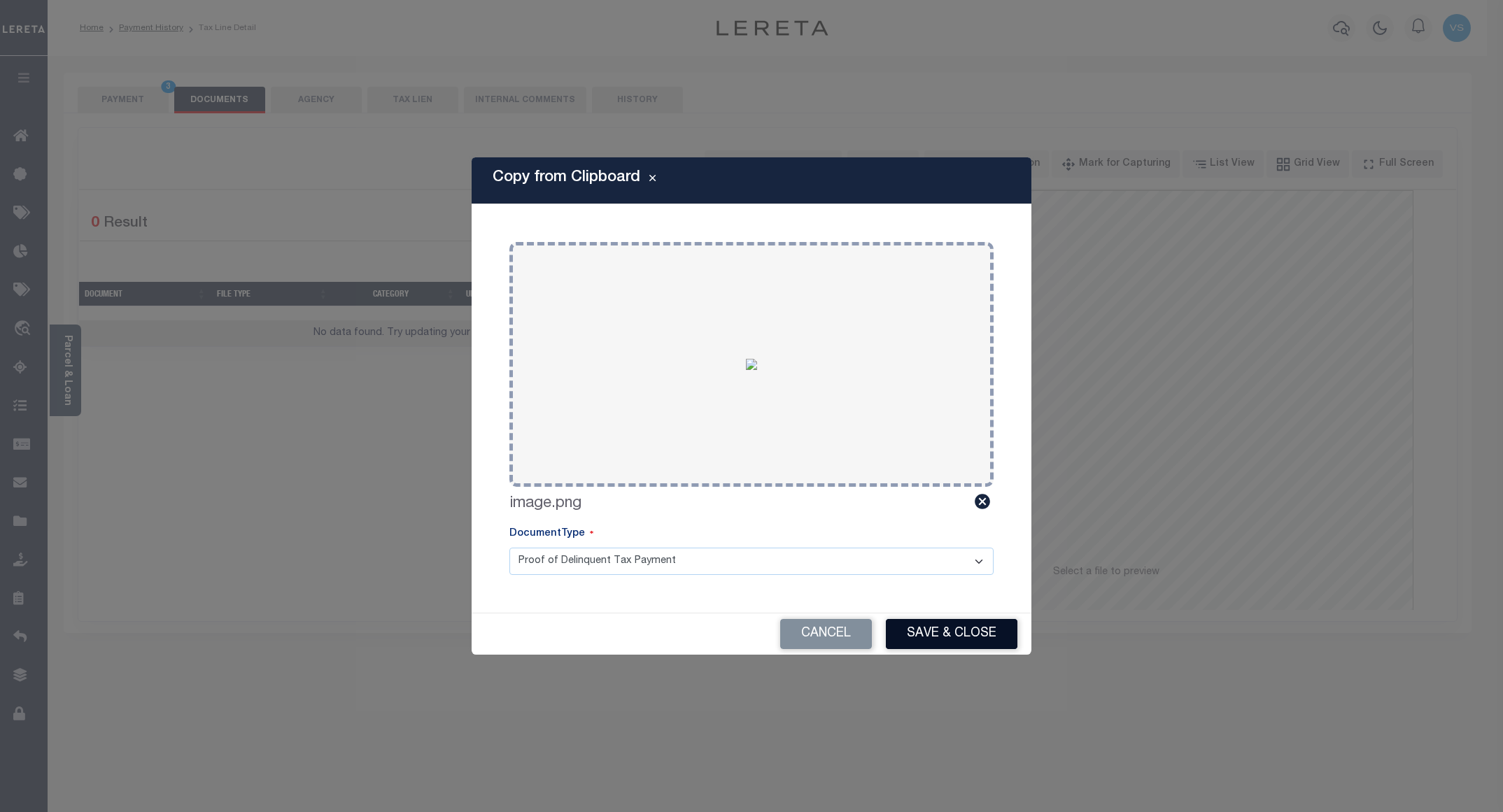
click at [926, 631] on button "Save & Close" at bounding box center [952, 634] width 132 height 30
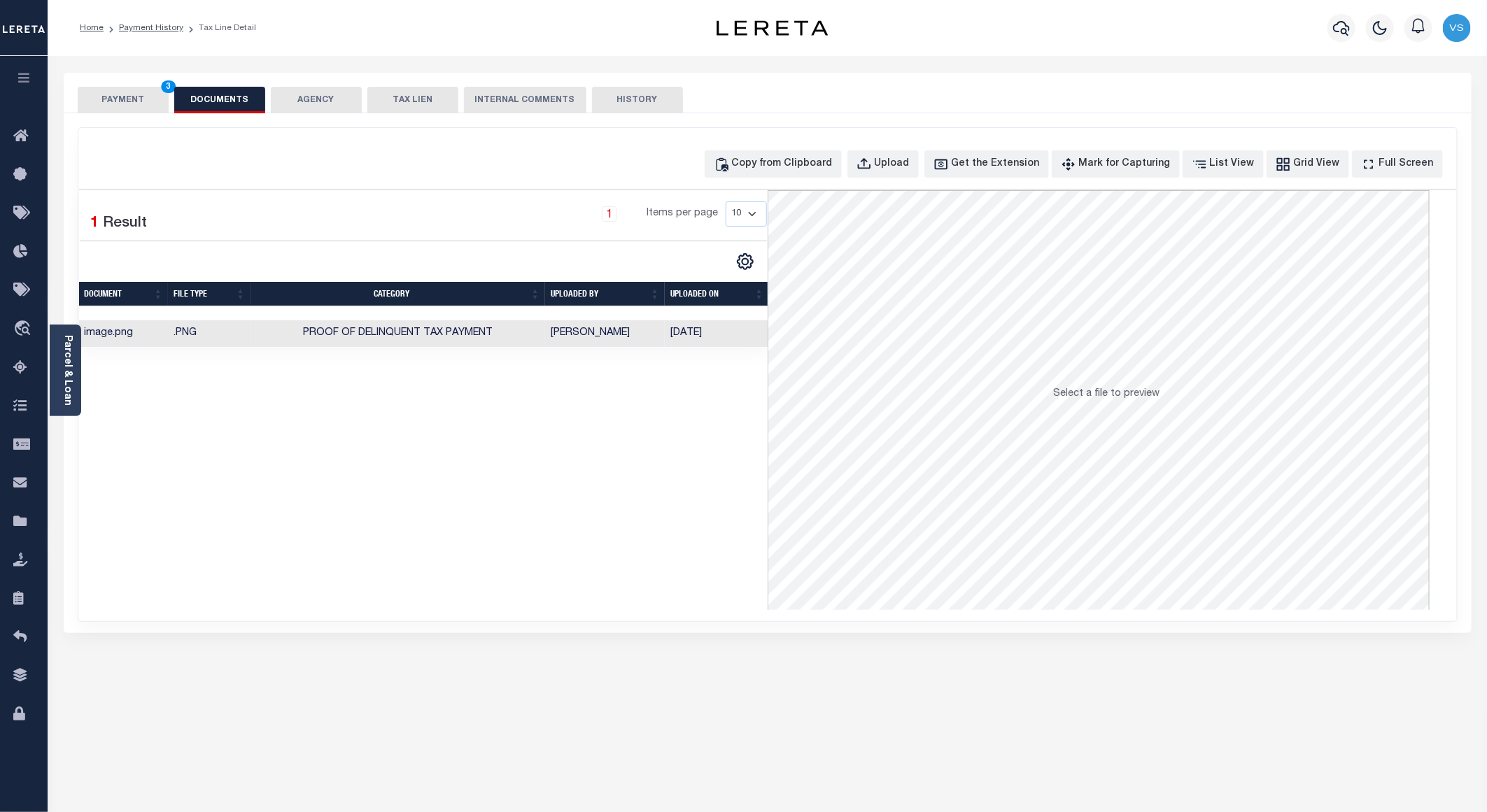
click at [132, 97] on button "PAYMENT 3" at bounding box center [123, 100] width 91 height 27
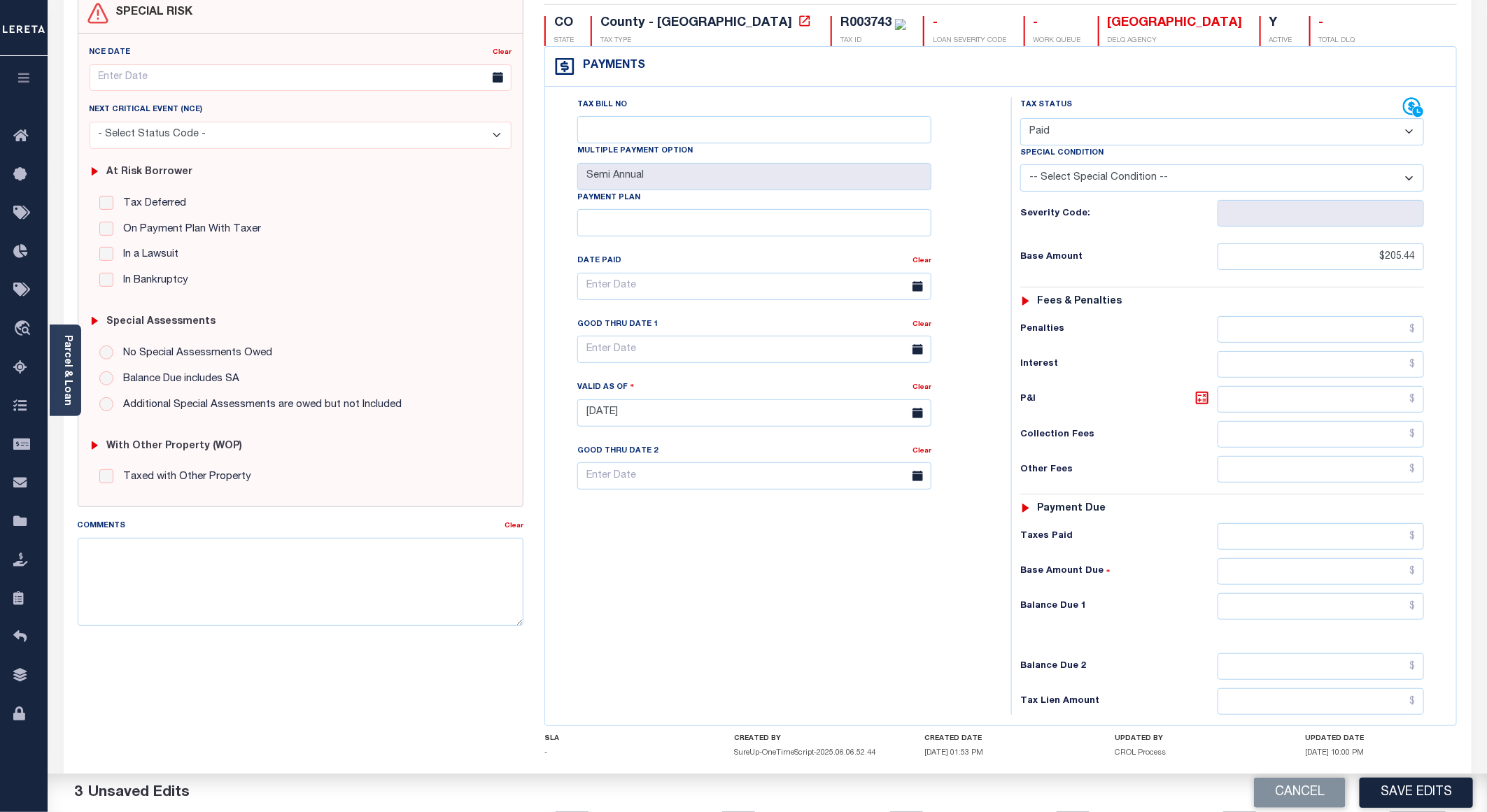
scroll to position [210, 0]
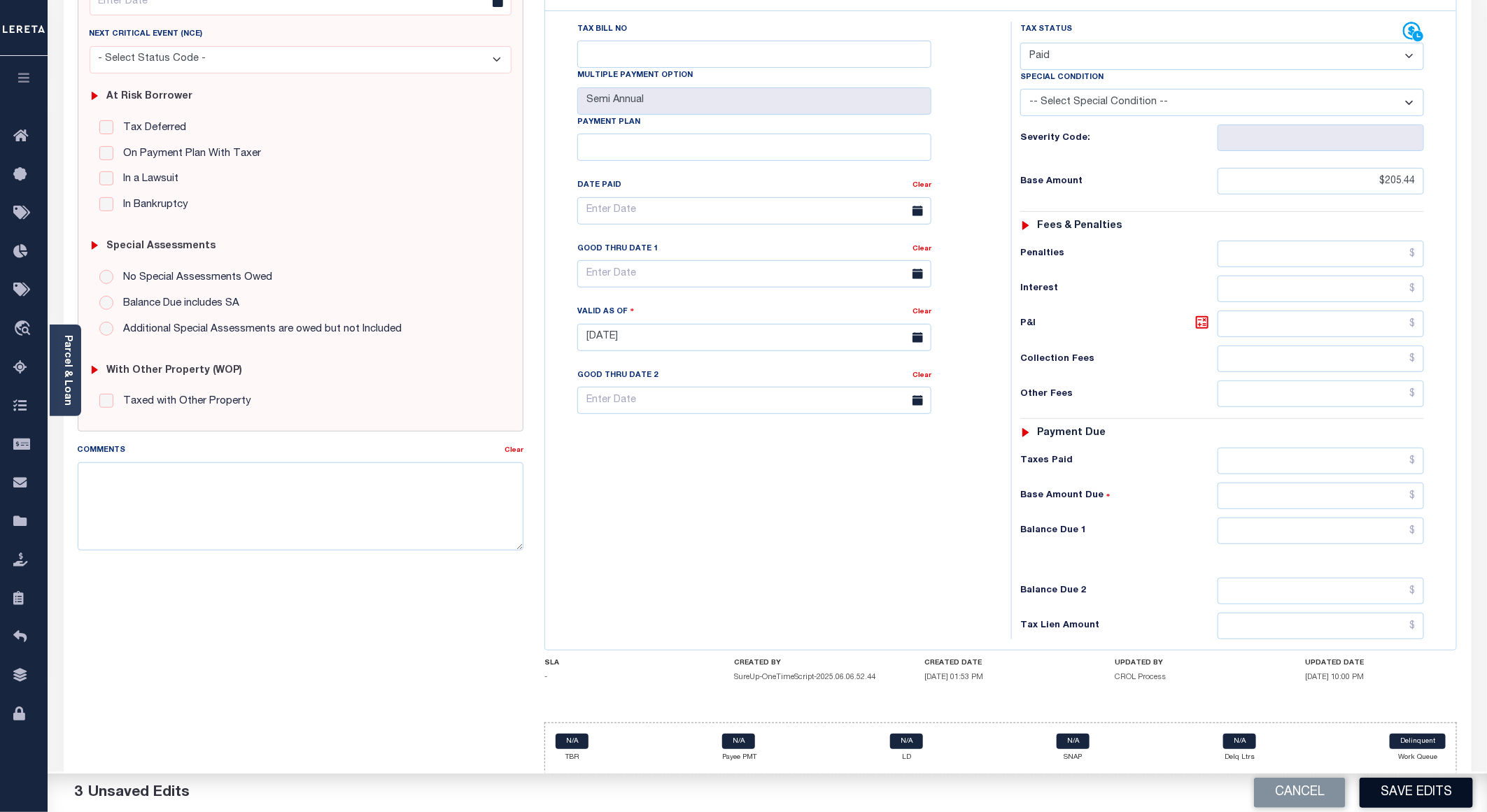
click at [1405, 787] on button "Save Edits" at bounding box center [1416, 793] width 114 height 30
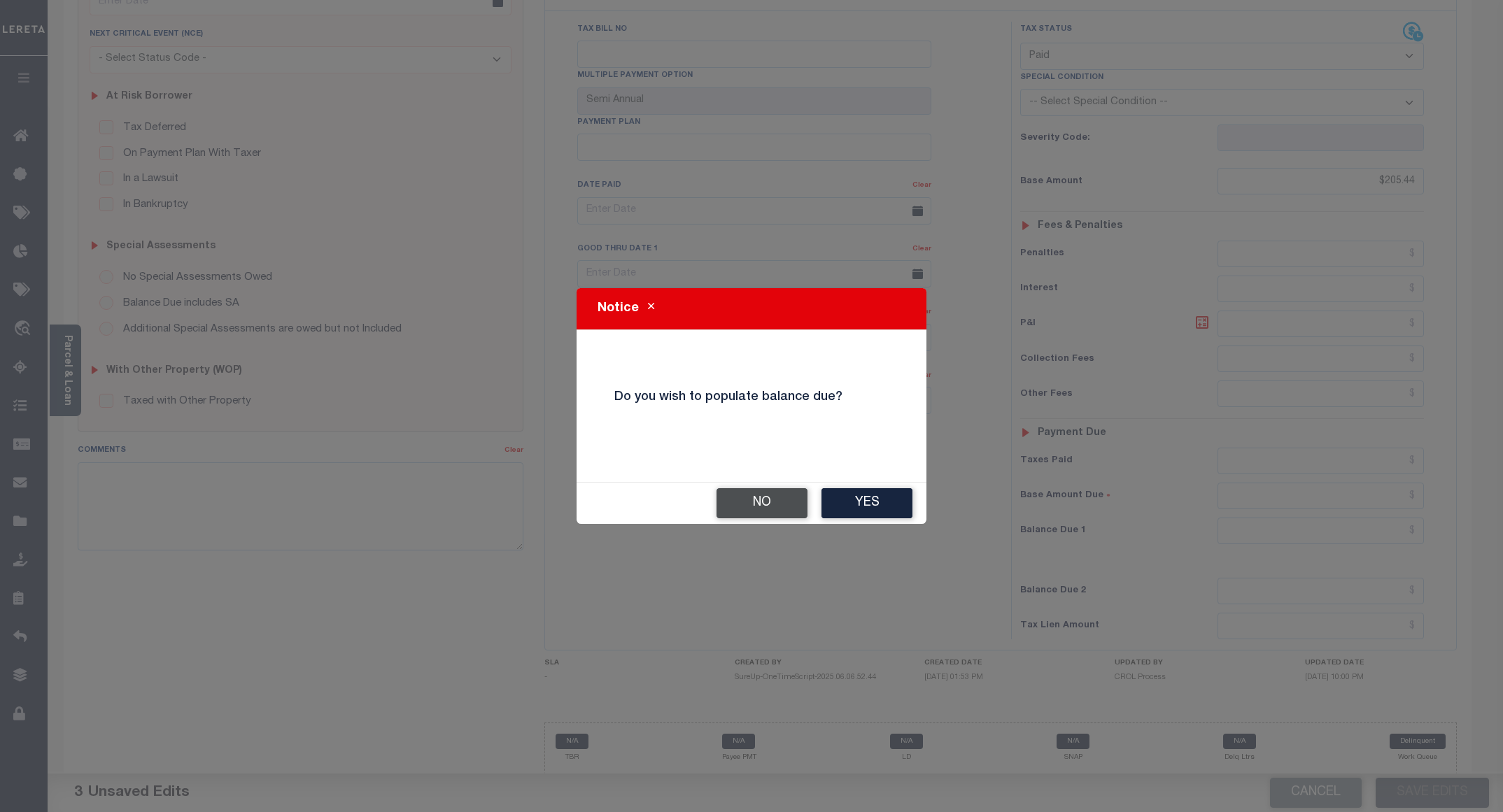
click at [772, 503] on button "No" at bounding box center [762, 503] width 91 height 30
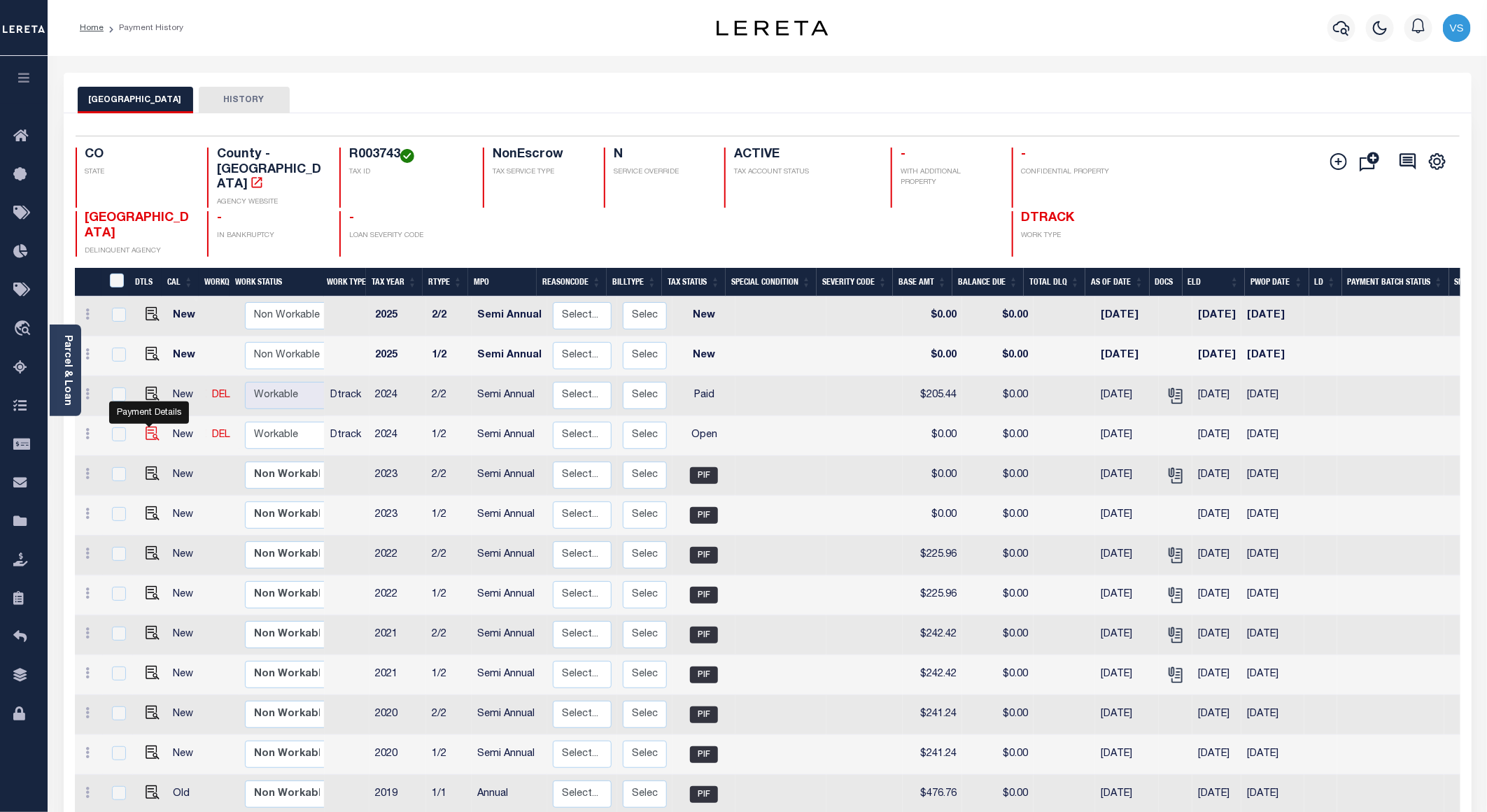
click at [148, 427] on img "" at bounding box center [152, 433] width 14 height 14
checkbox input "true"
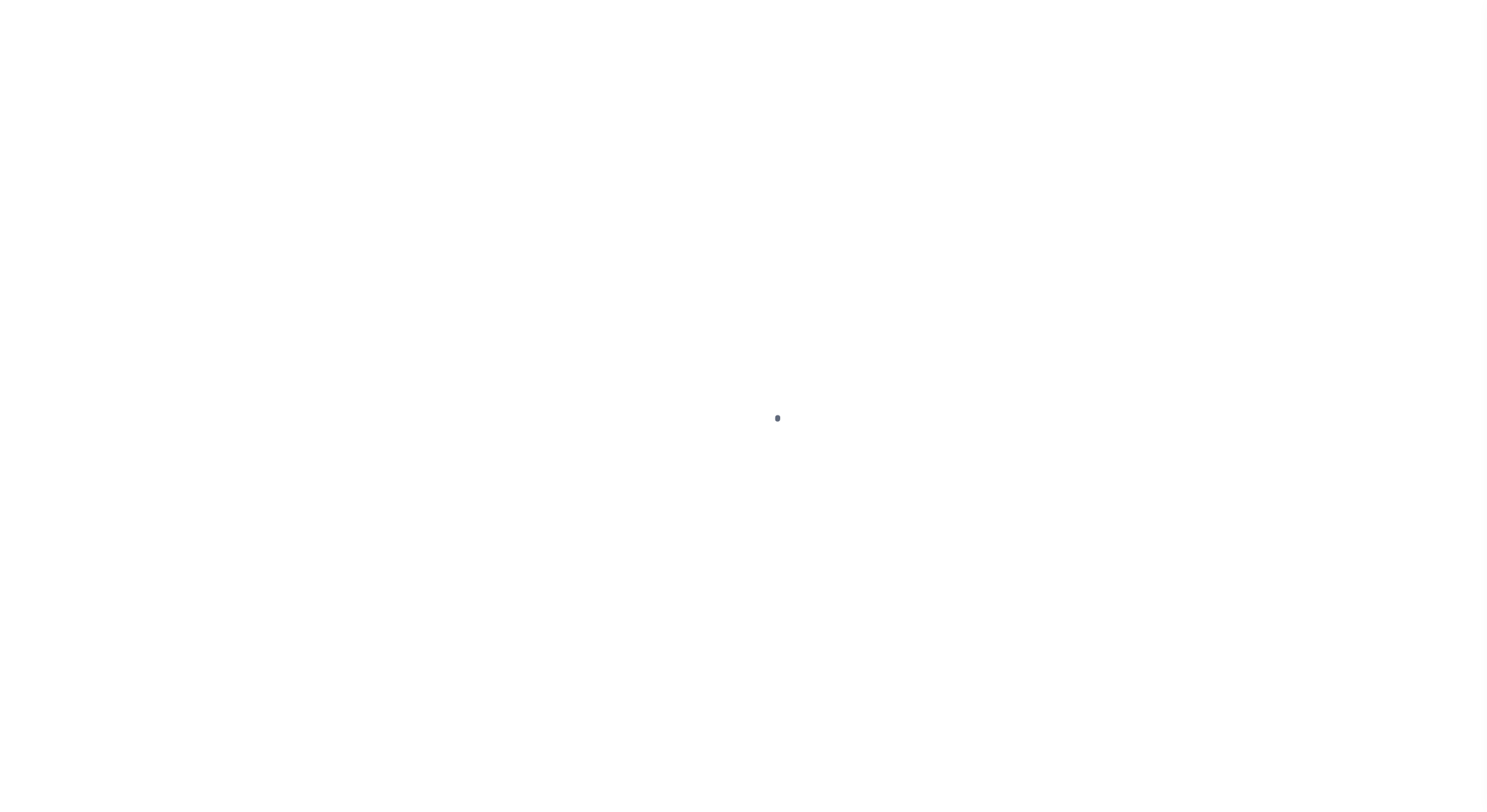
select select "OP2"
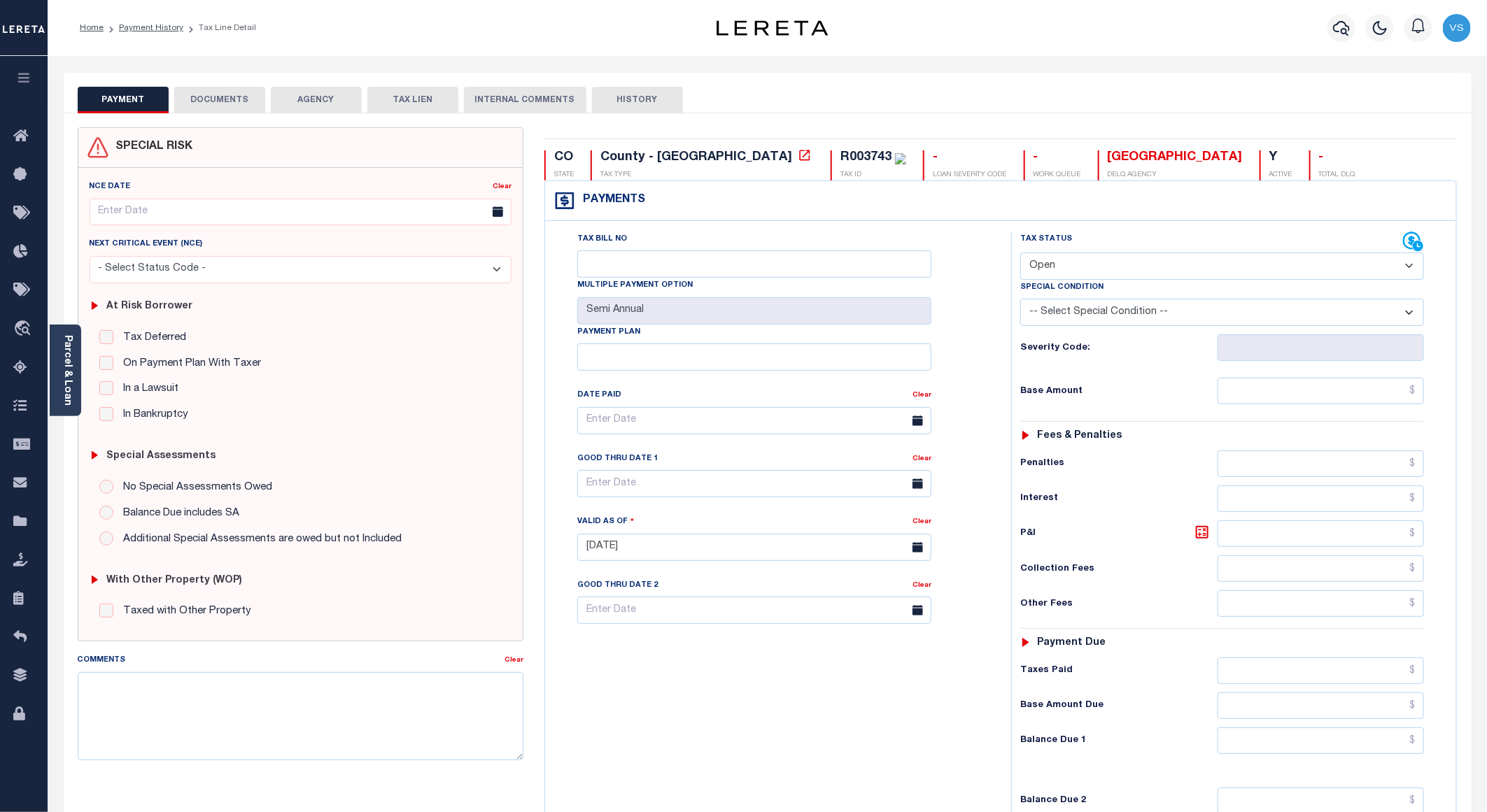
click at [197, 97] on button "DOCUMENTS" at bounding box center [220, 100] width 91 height 27
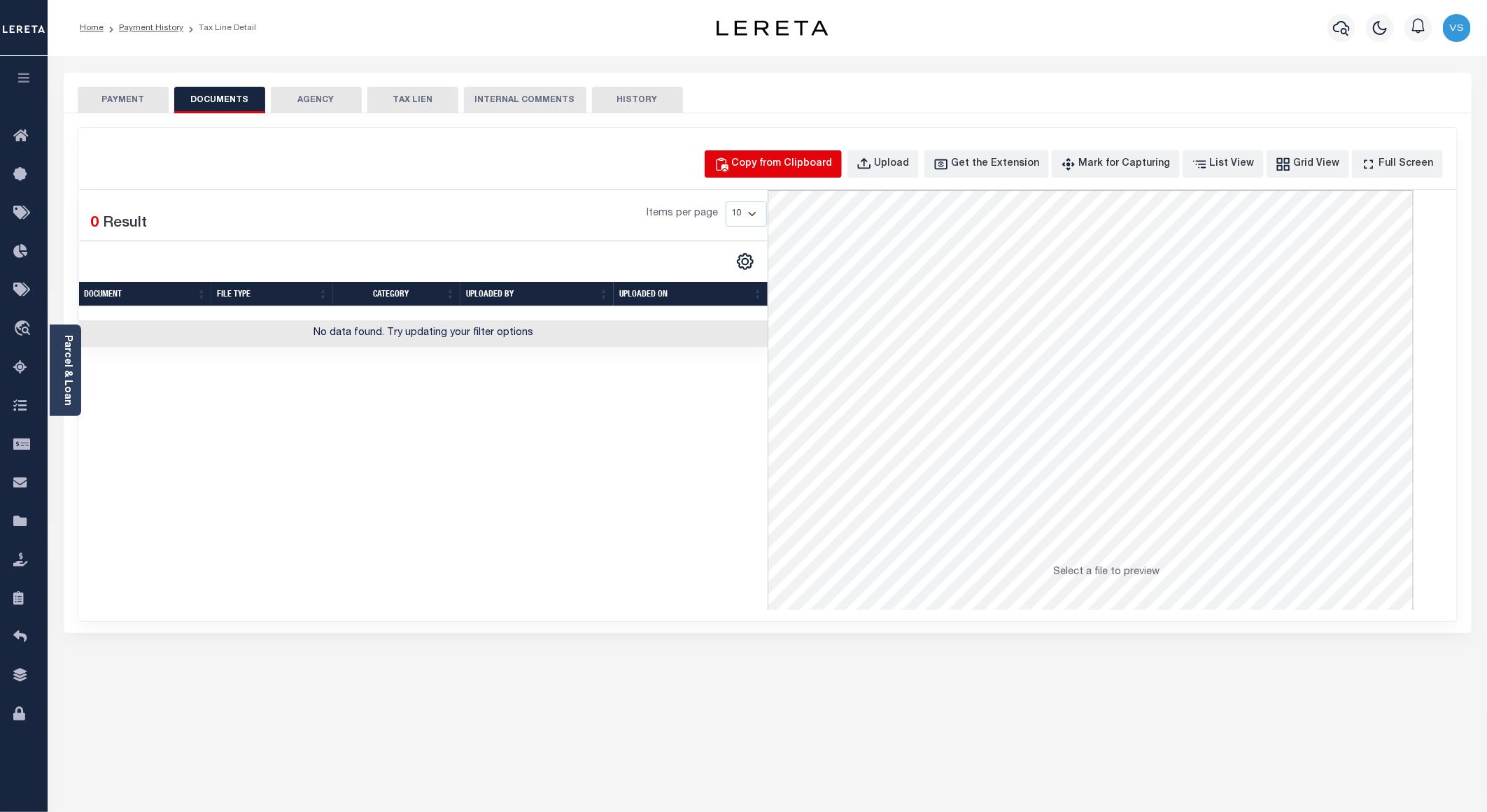
click at [775, 170] on div "Copy from Clipboard" at bounding box center [782, 164] width 101 height 15
select select "POP"
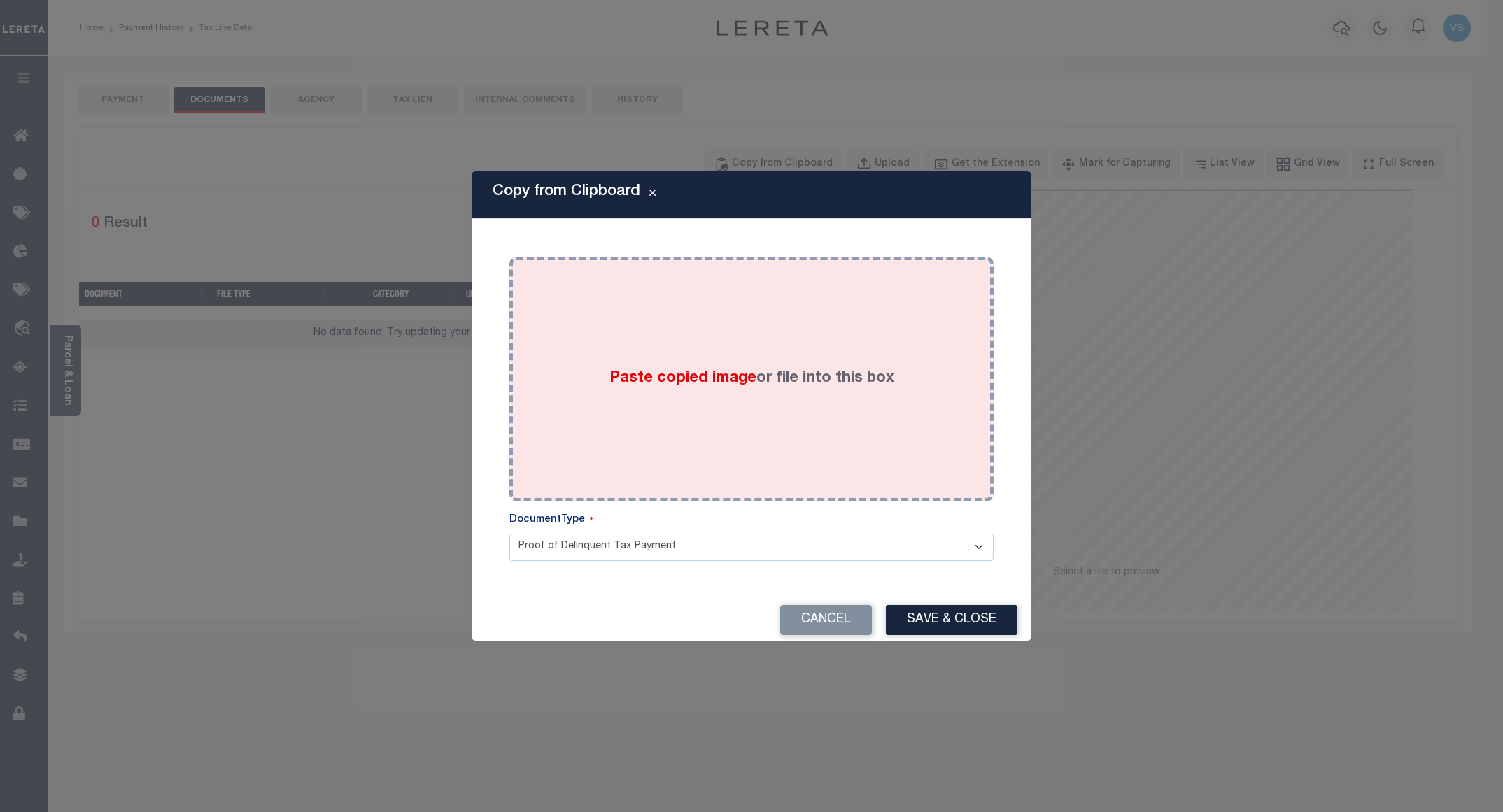
click at [620, 355] on div "Paste copied image or file into this box" at bounding box center [752, 380] width 464 height 224
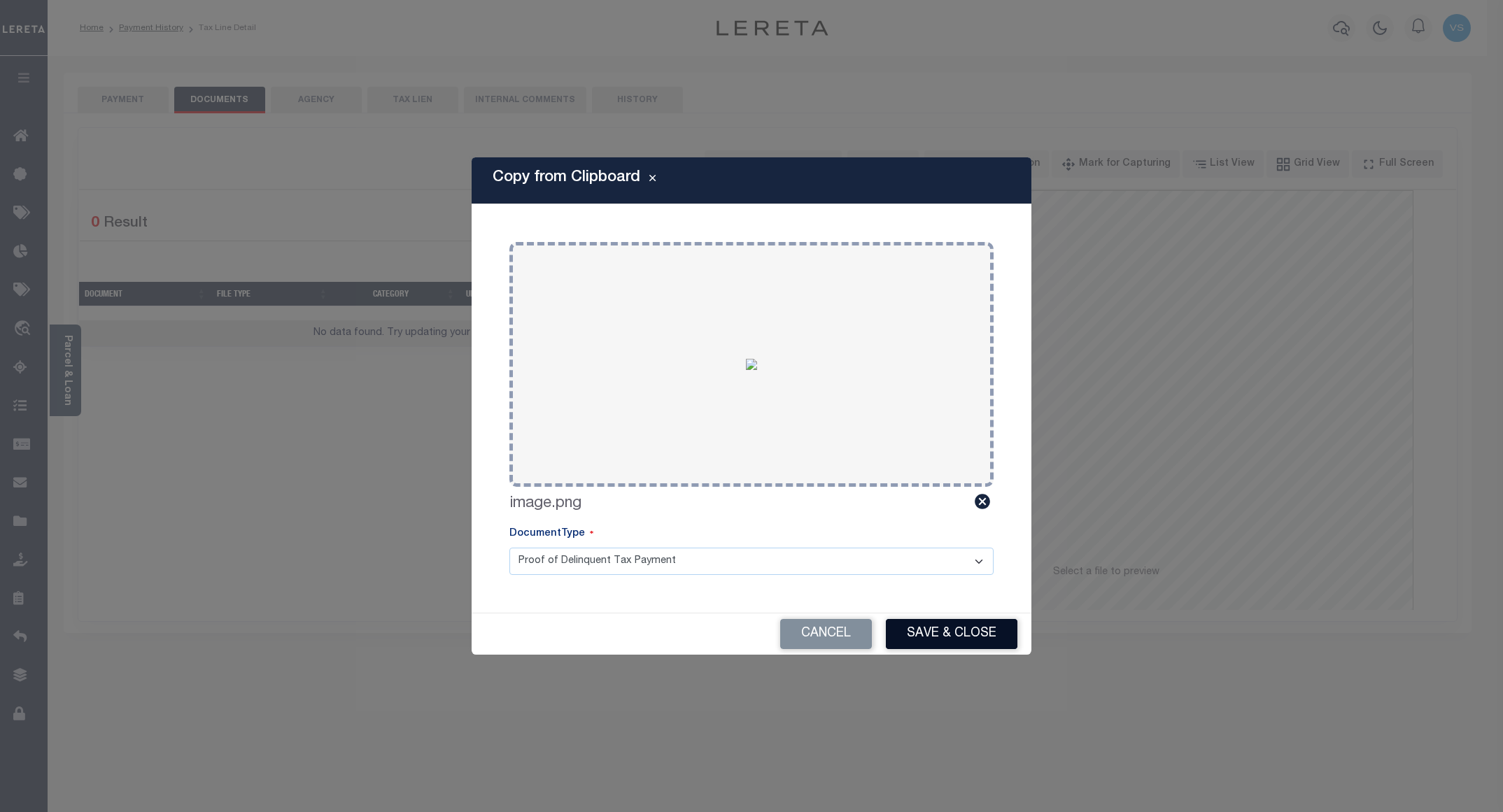
click at [943, 632] on button "Save & Close" at bounding box center [952, 634] width 132 height 30
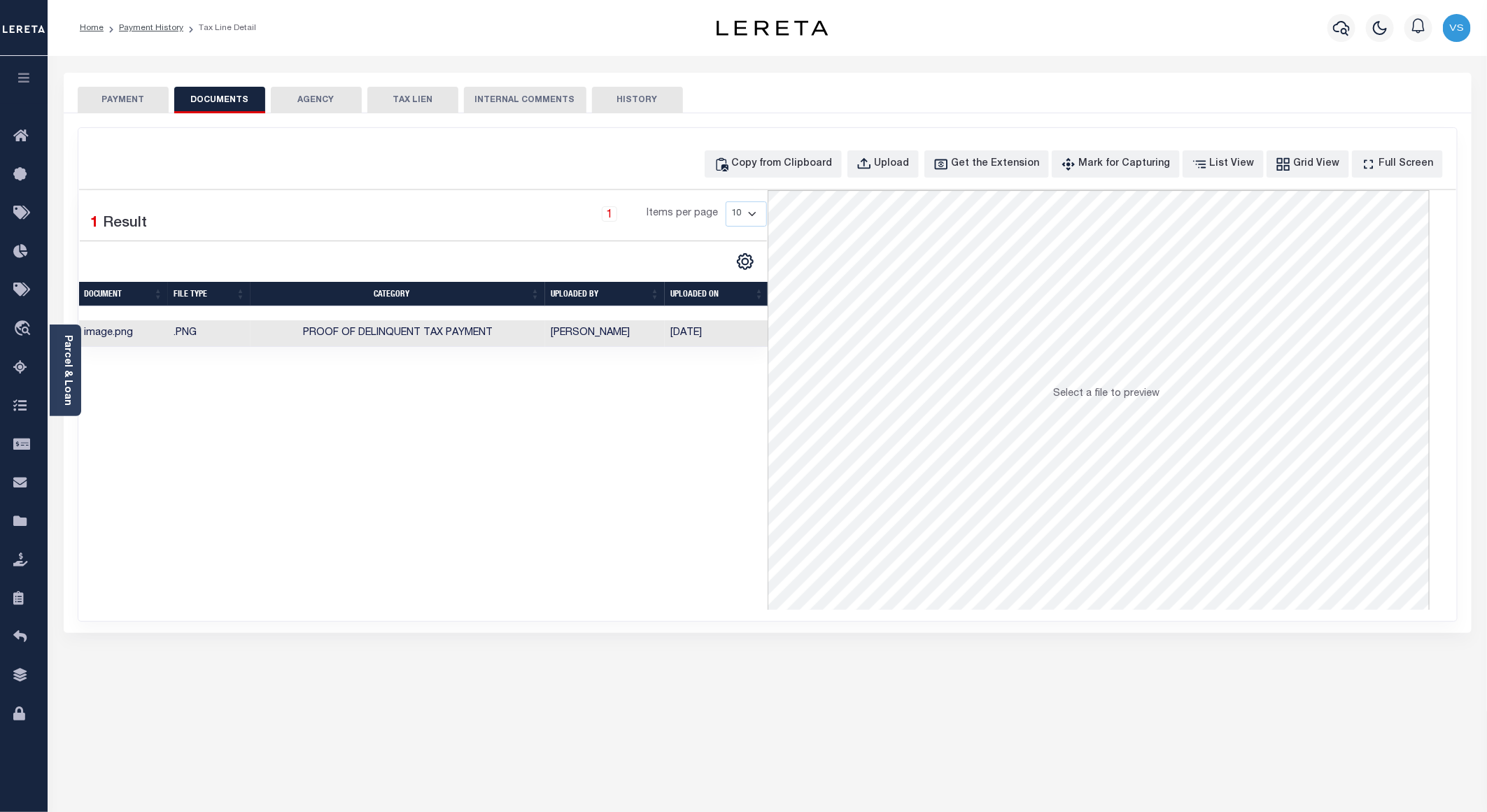
click at [108, 97] on button "PAYMENT" at bounding box center [123, 100] width 91 height 27
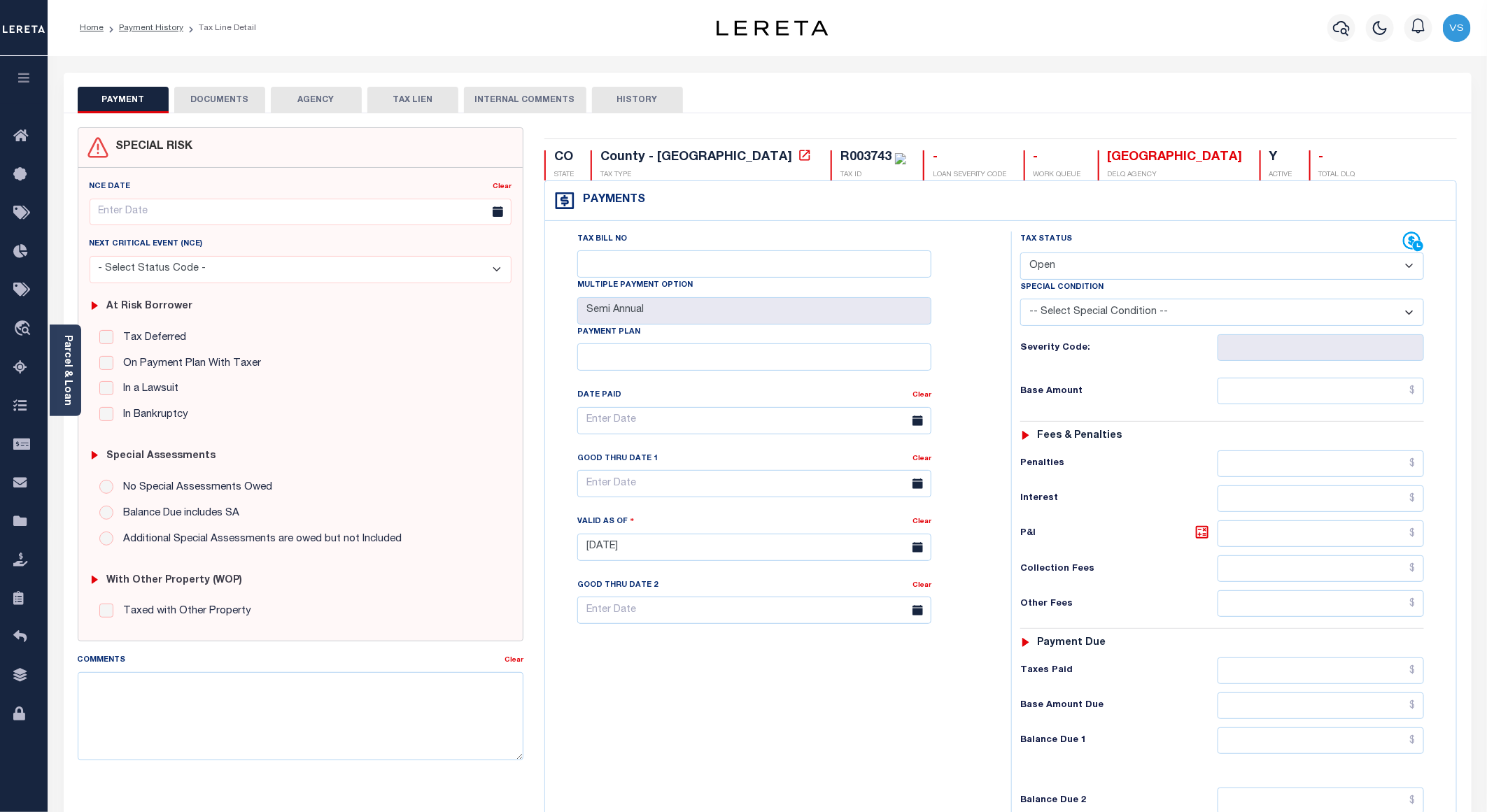
click at [1054, 267] on select "- Select Status Code - Open Due/Unpaid Paid Incomplete No Tax Due Internal Refu…" at bounding box center [1222, 266] width 404 height 27
select select "PYD"
click at [1021, 254] on select "- Select Status Code - Open Due/Unpaid Paid Incomplete No Tax Due Internal Refu…" at bounding box center [1222, 266] width 404 height 27
type input "[DATE]"
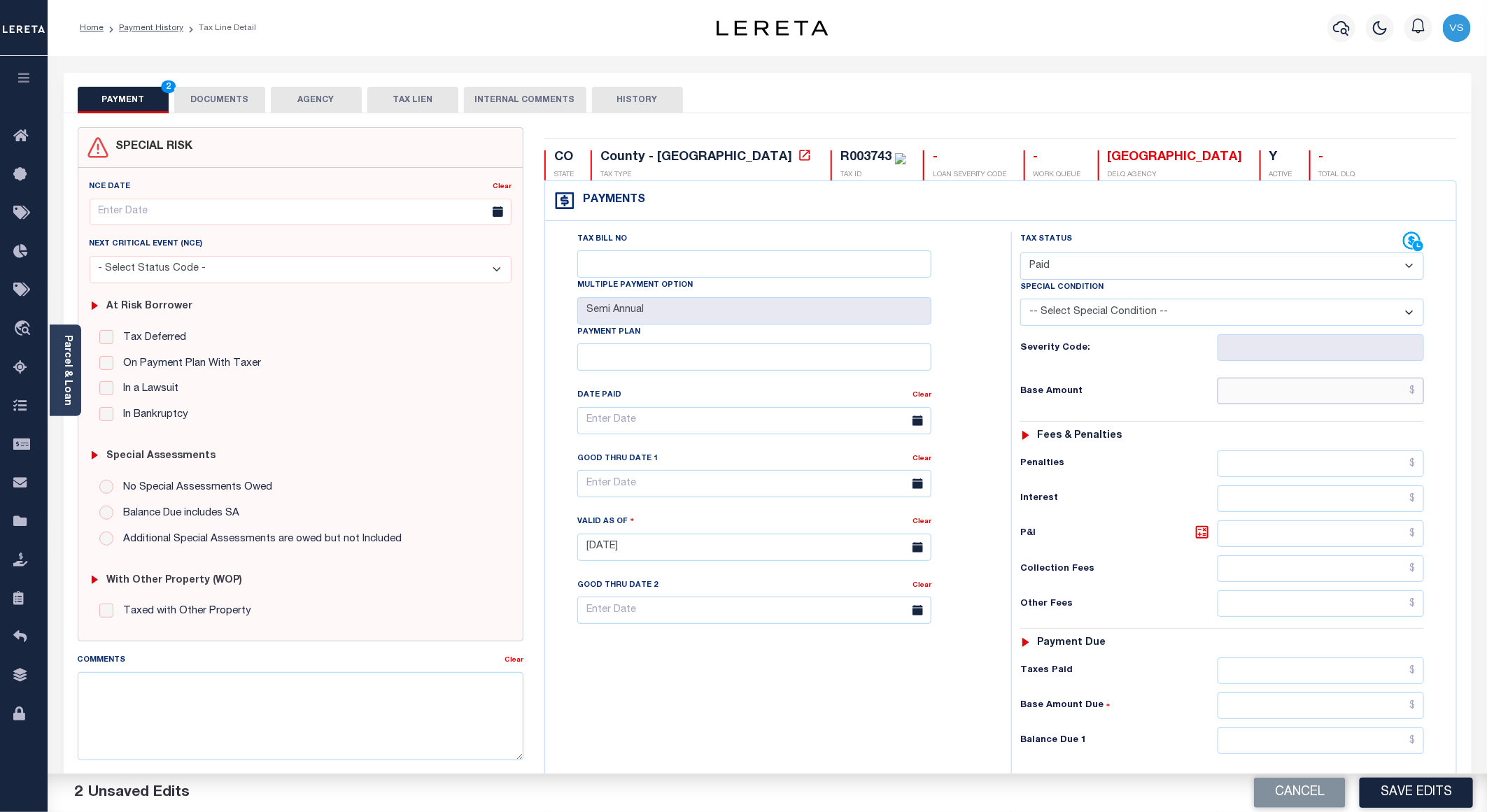
click at [1359, 389] on input "text" at bounding box center [1321, 390] width 206 height 27
paste input "205.44"
type input "$205.44"
click at [1419, 798] on button "Save Edits" at bounding box center [1416, 793] width 114 height 30
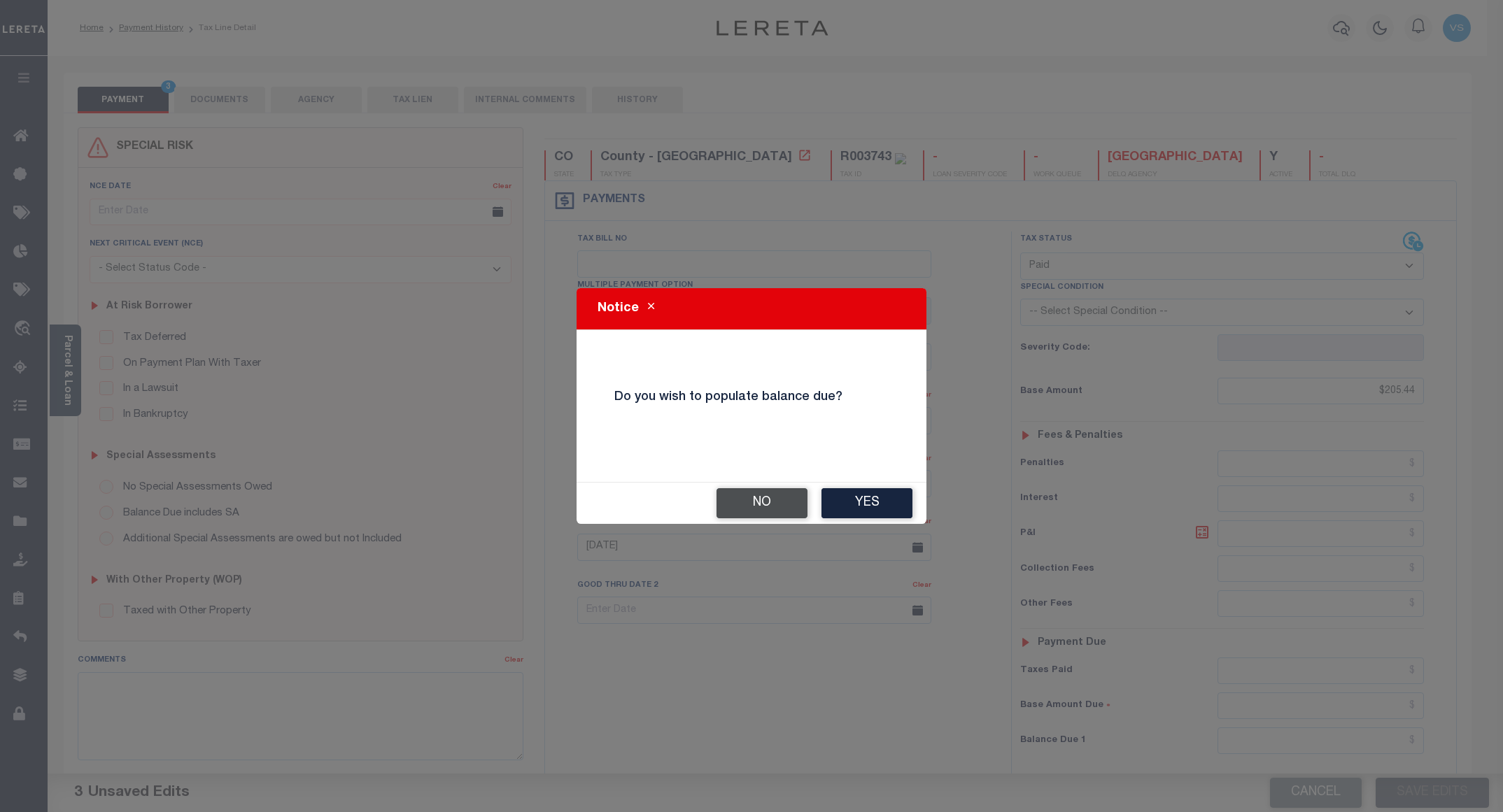
click at [752, 503] on button "No" at bounding box center [762, 503] width 91 height 30
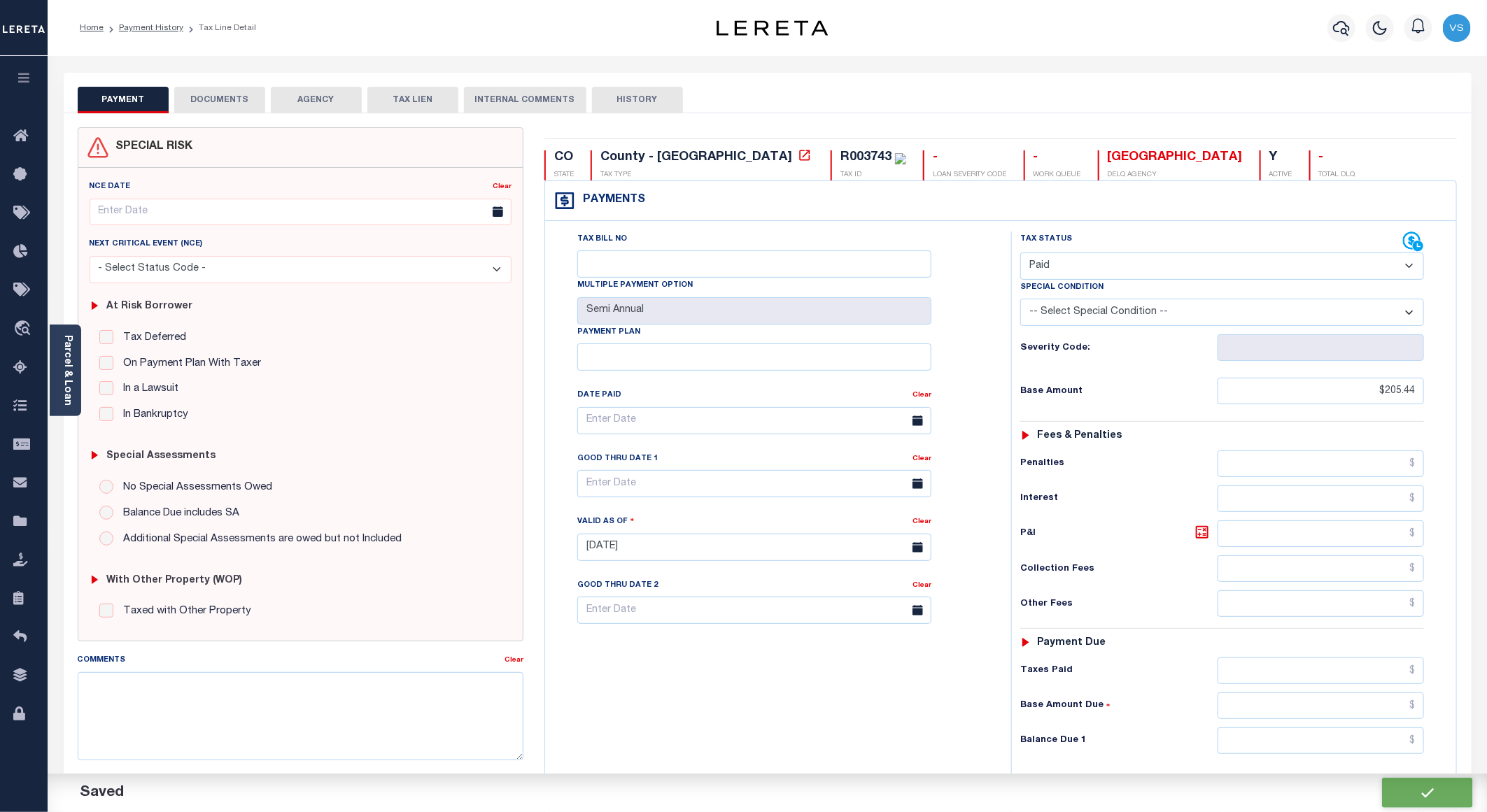
checkbox input "false"
type input "$205.44"
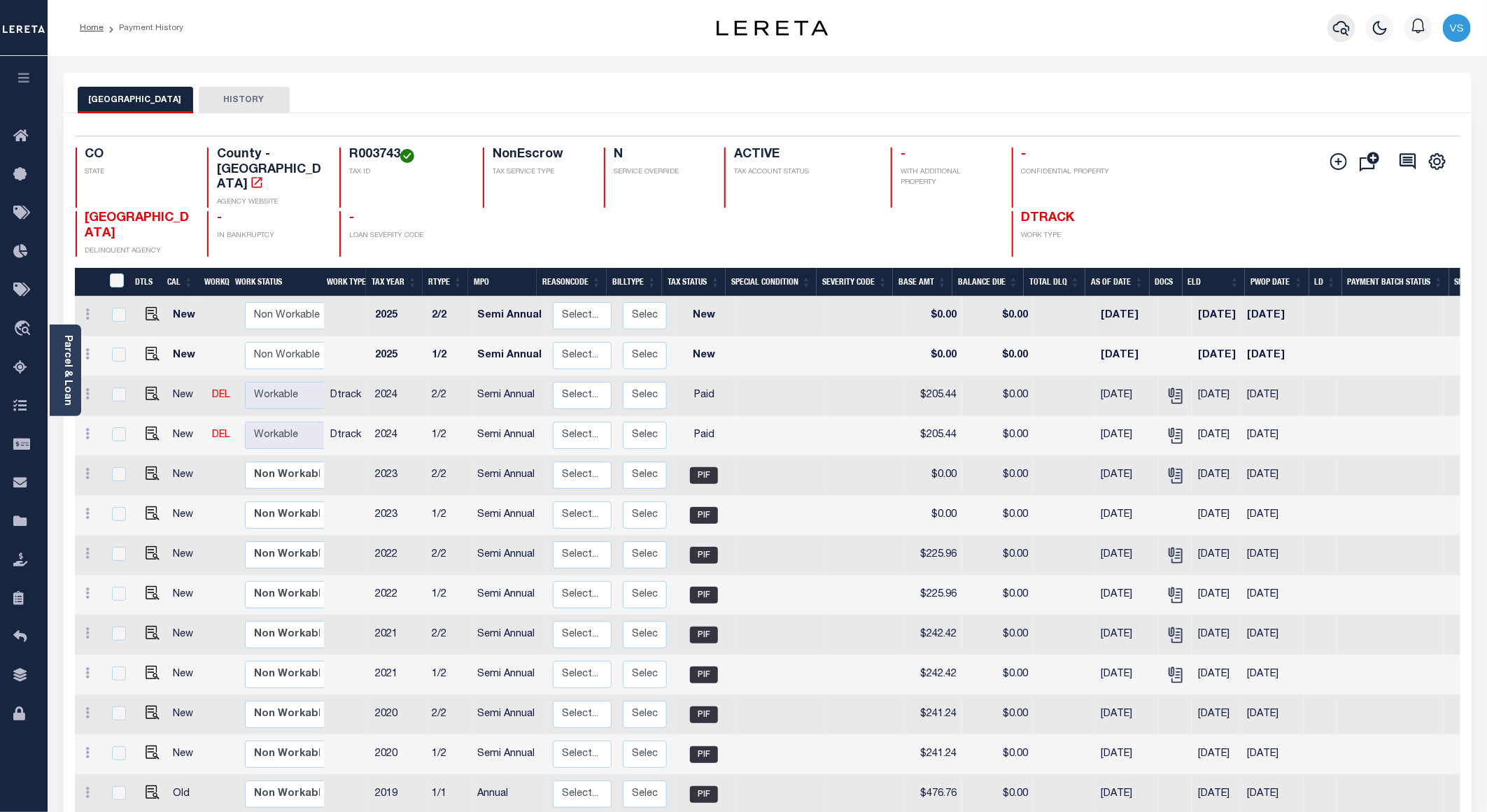
click at [1347, 35] on icon "button" at bounding box center [1341, 27] width 17 height 17
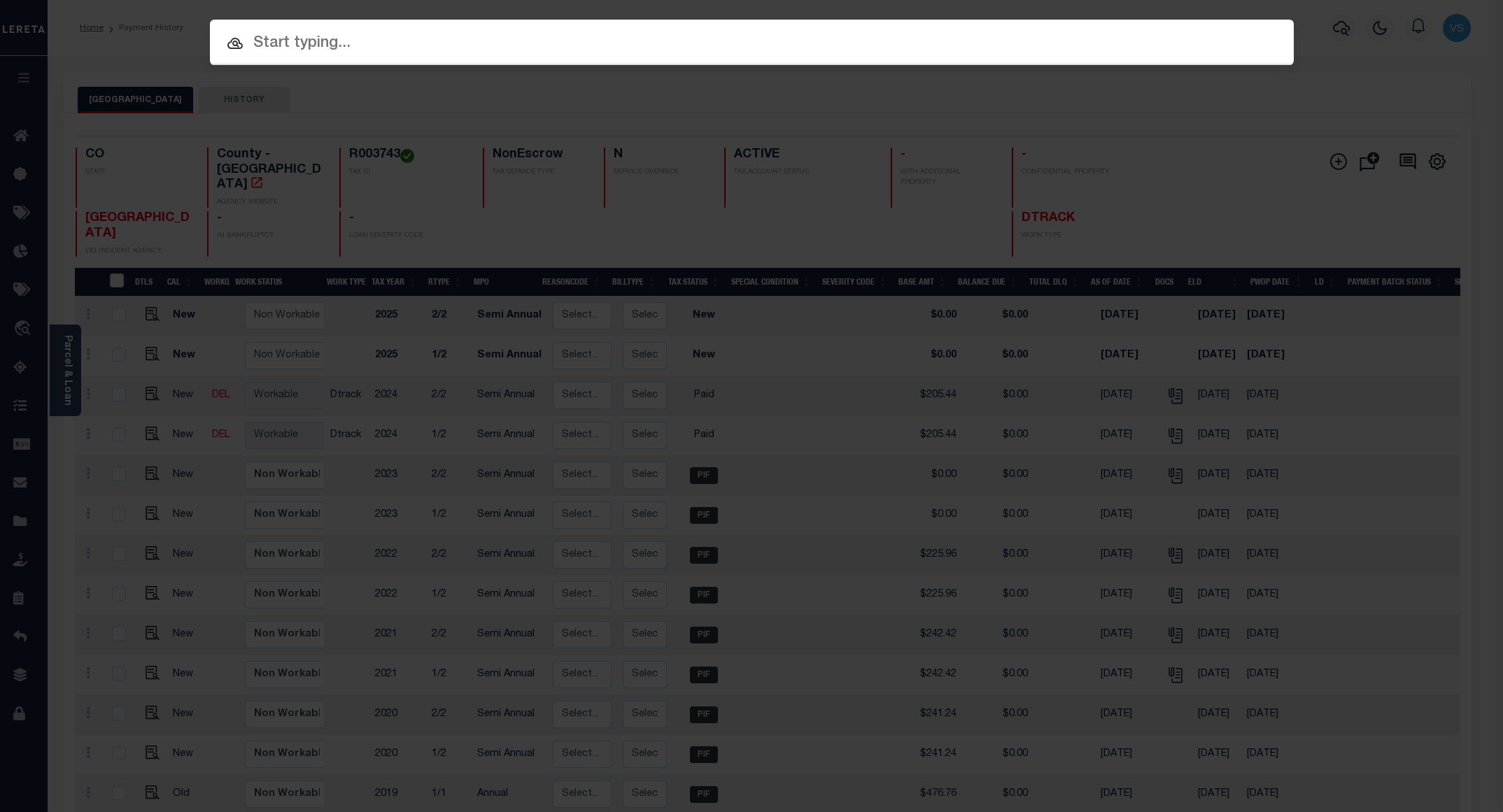
paste input "235600847001"
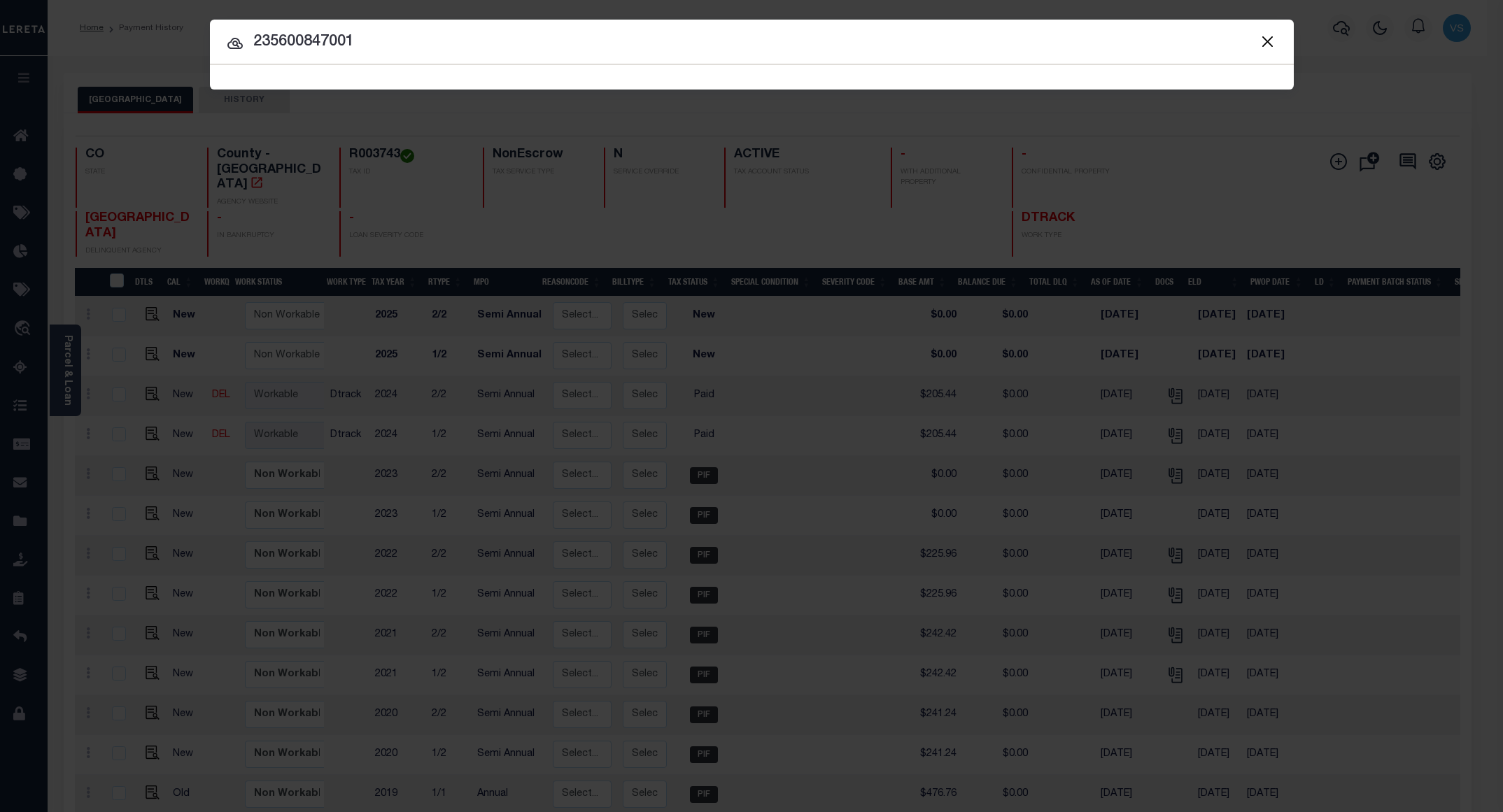
type input "235600847001"
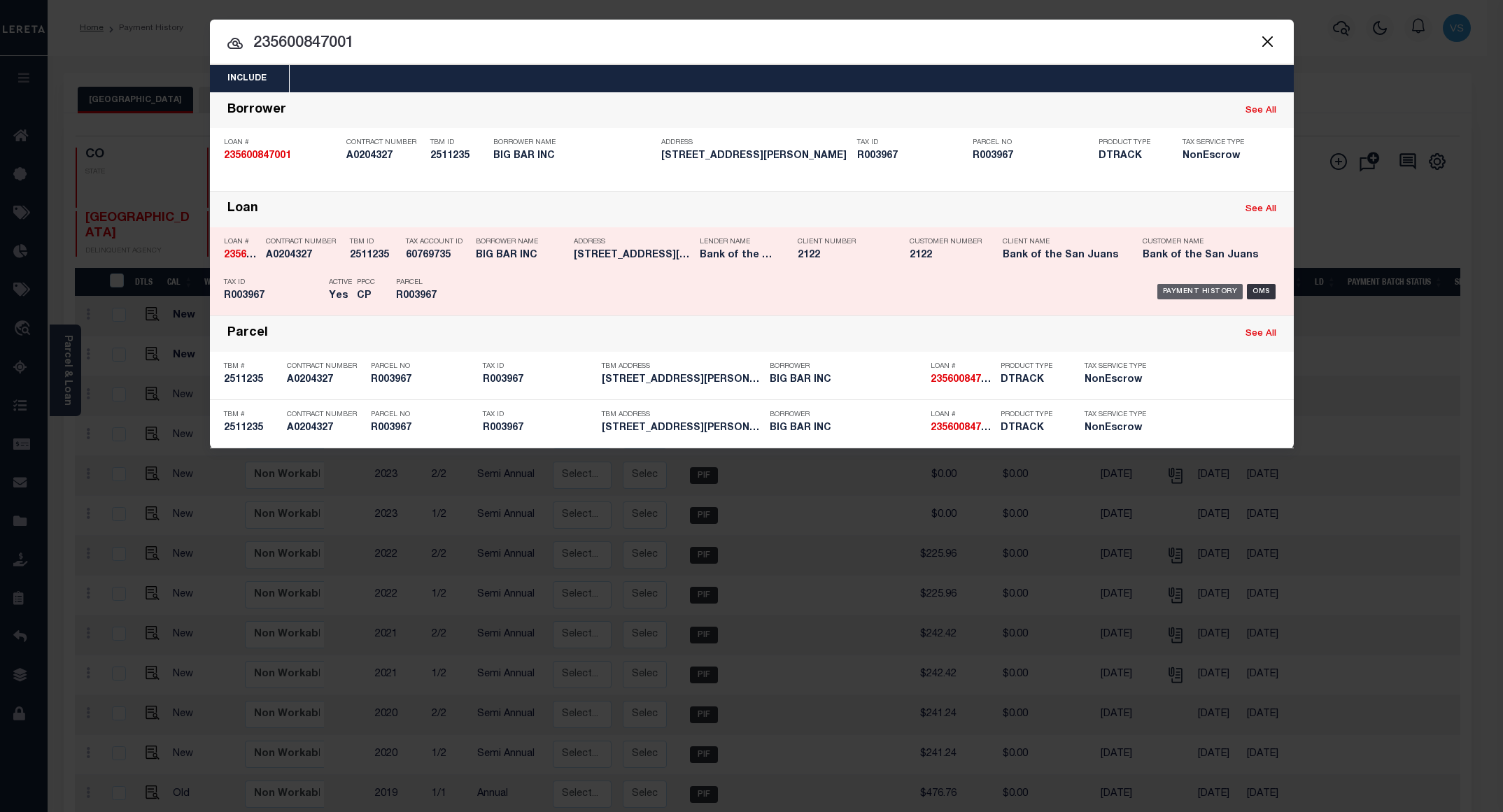
click at [1180, 292] on div "Payment History" at bounding box center [1200, 291] width 86 height 15
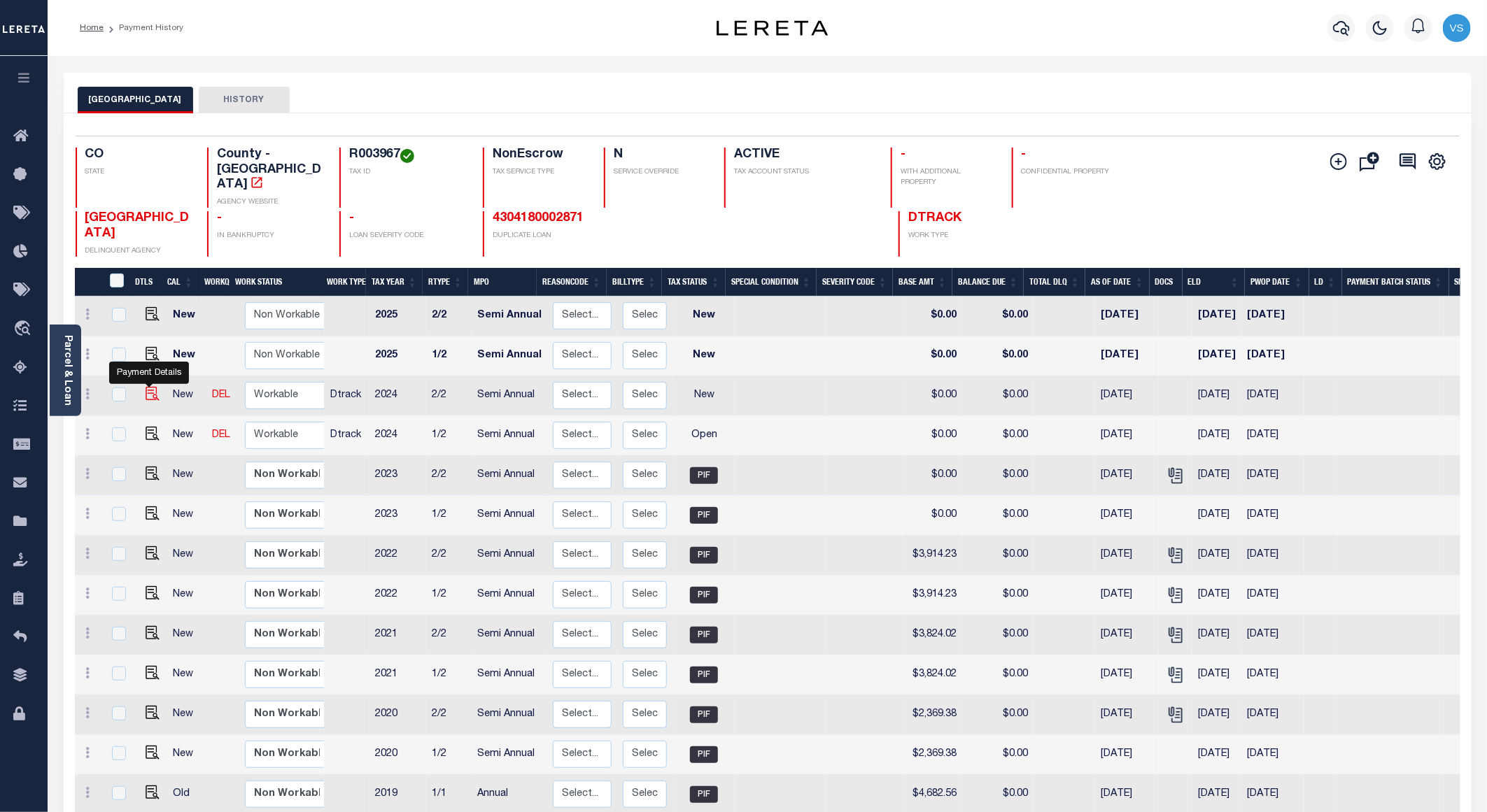
click at [145, 387] on img "" at bounding box center [152, 393] width 14 height 14
checkbox input "true"
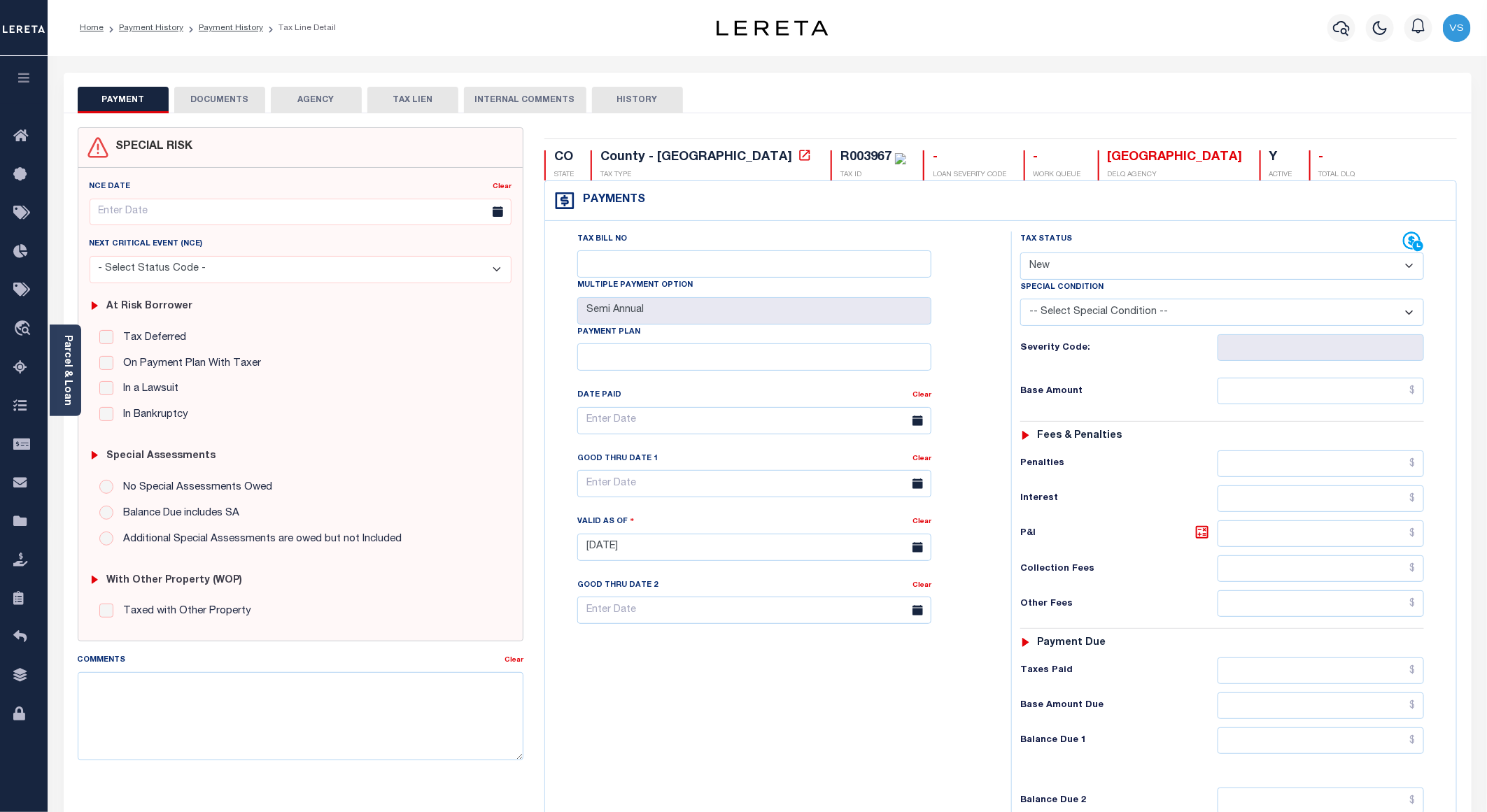
click at [1038, 260] on select "- Select Status Code - Open Due/Unpaid Paid Incomplete No Tax Due Internal Refu…" at bounding box center [1222, 266] width 404 height 27
select select "PYD"
click at [1021, 254] on select "- Select Status Code - Open Due/Unpaid Paid Incomplete No Tax Due Internal Refu…" at bounding box center [1222, 266] width 404 height 27
type input "[DATE]"
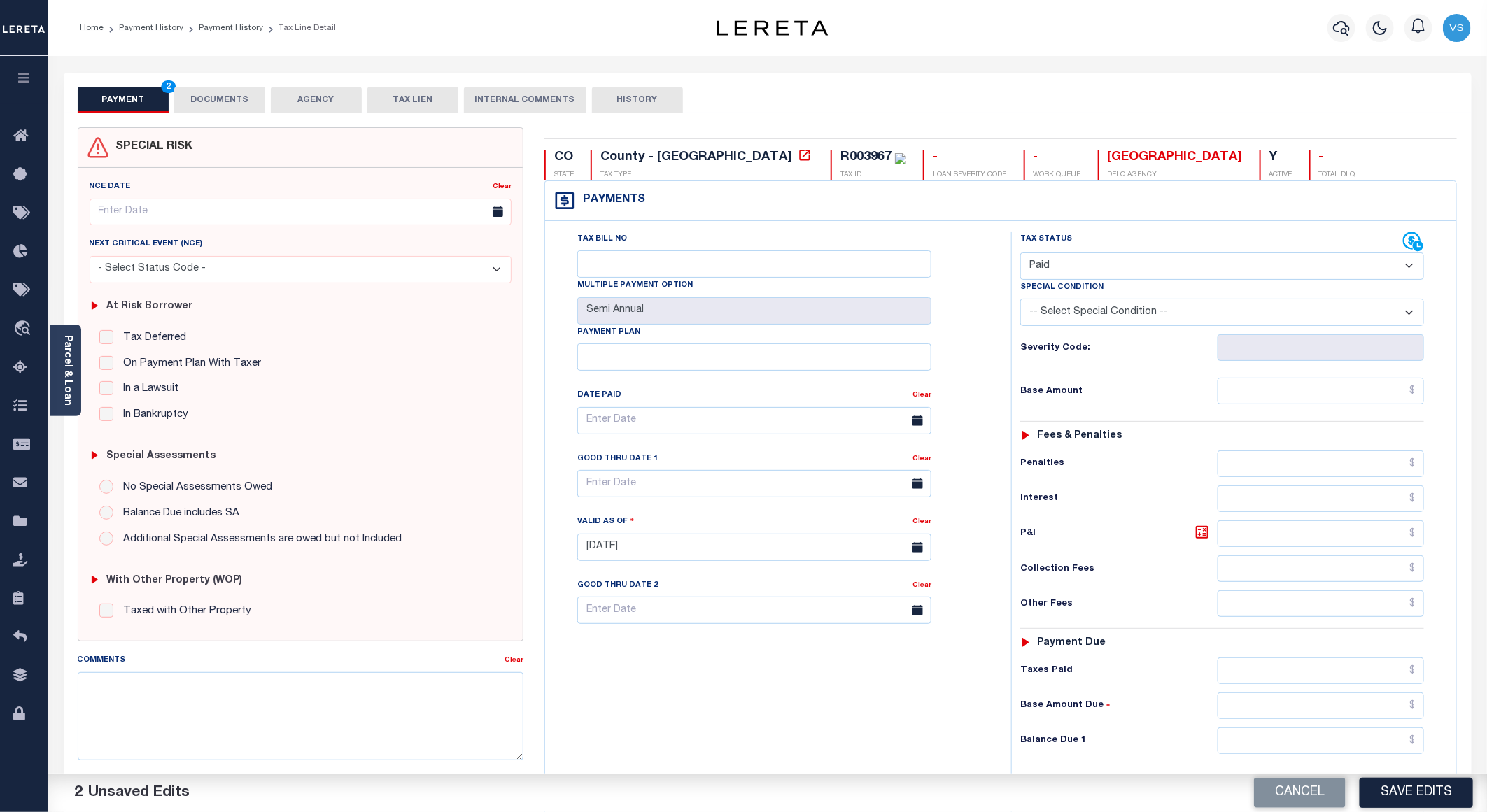
click at [1321, 411] on div "Tax Status Status - Select Status Code -" at bounding box center [1227, 540] width 431 height 617
click at [1342, 404] on input "text" at bounding box center [1321, 390] width 206 height 27
paste input "4,924.77"
type input "$4,924.77"
click at [200, 98] on button "DOCUMENTS" at bounding box center [220, 100] width 91 height 27
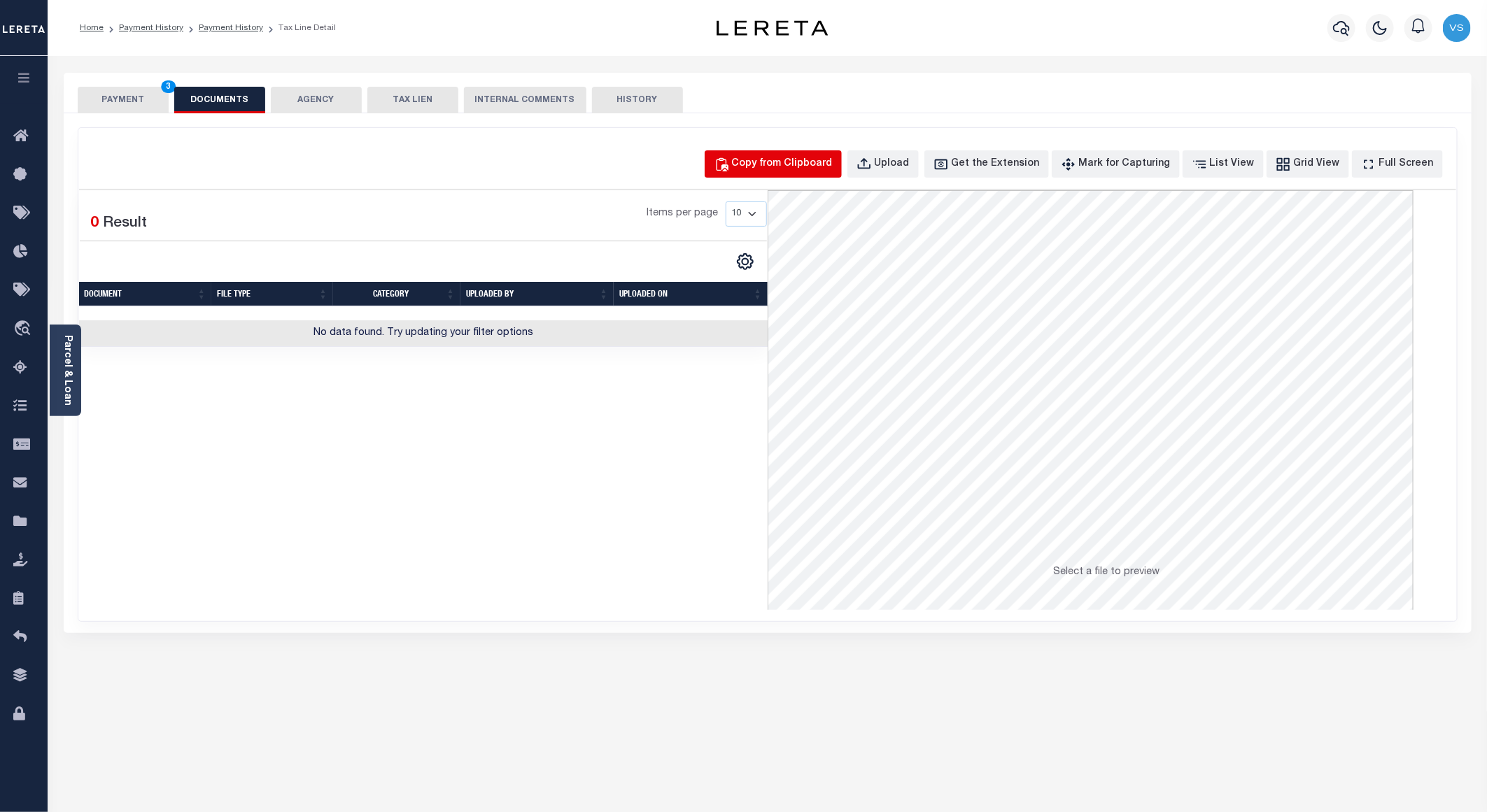
click at [788, 160] on div "Copy from Clipboard" at bounding box center [782, 164] width 101 height 15
select select "POP"
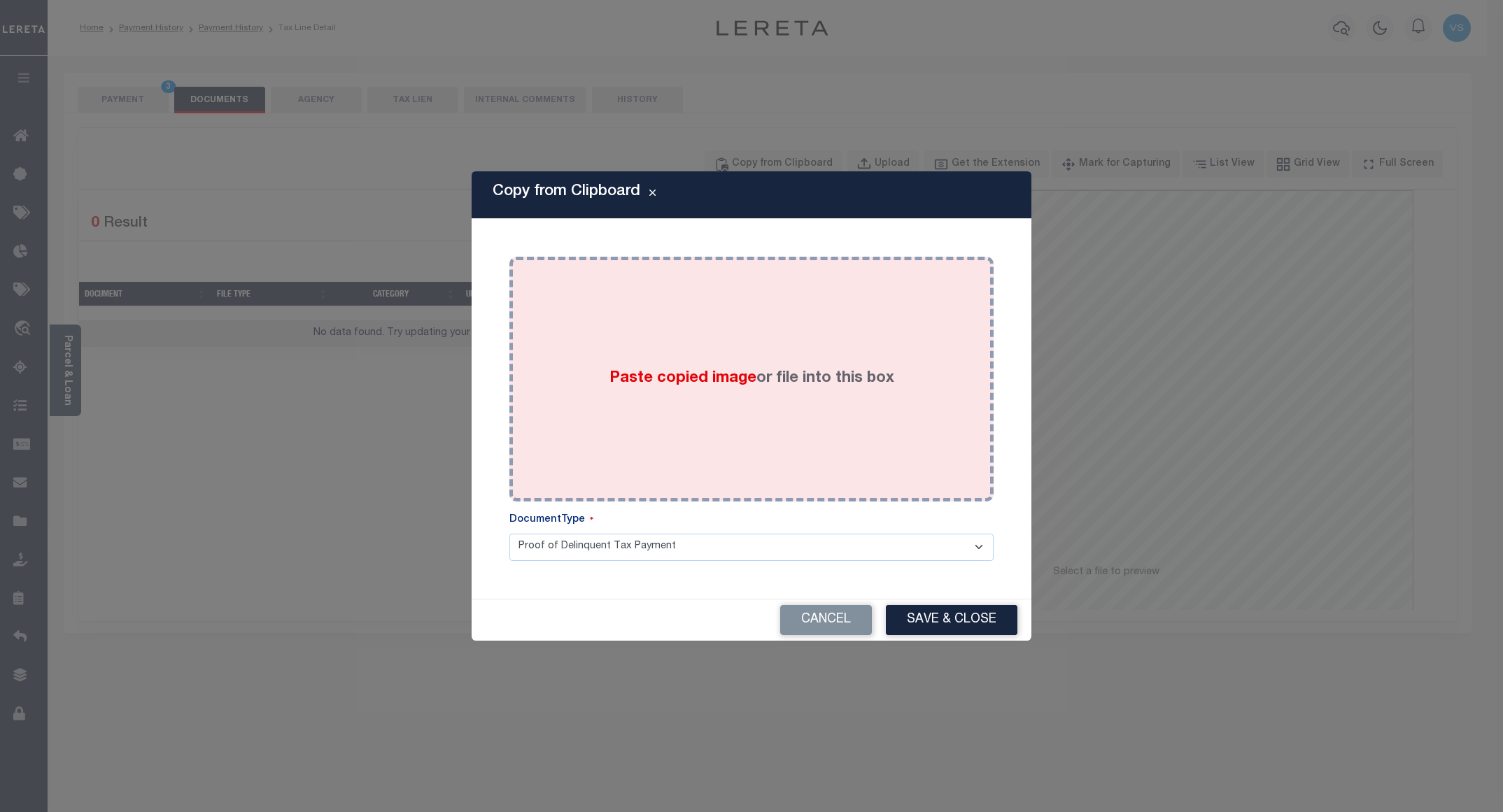
click at [758, 411] on div "Paste copied image or file into this box" at bounding box center [752, 380] width 464 height 224
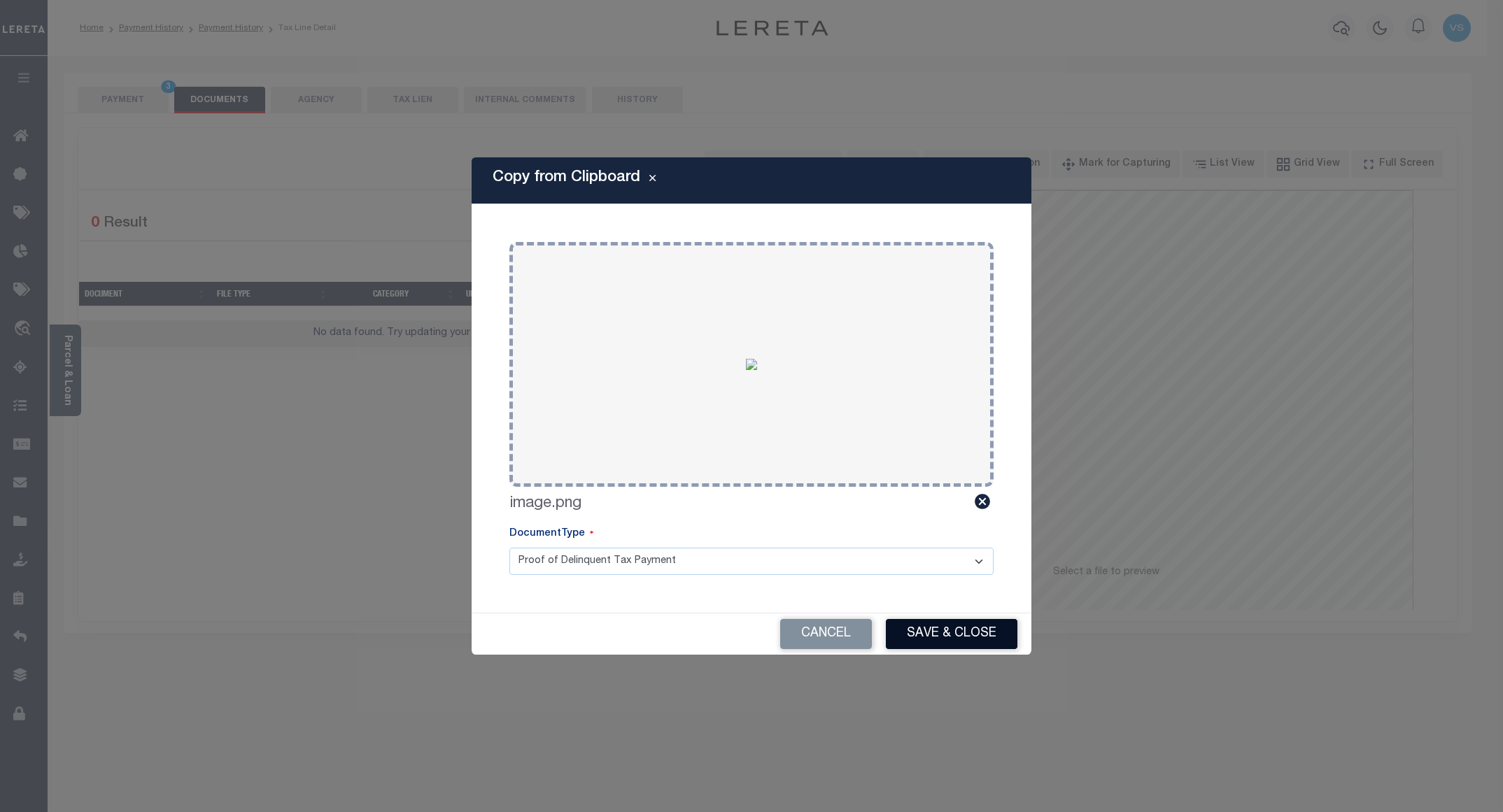
click at [966, 631] on button "Save & Close" at bounding box center [952, 634] width 132 height 30
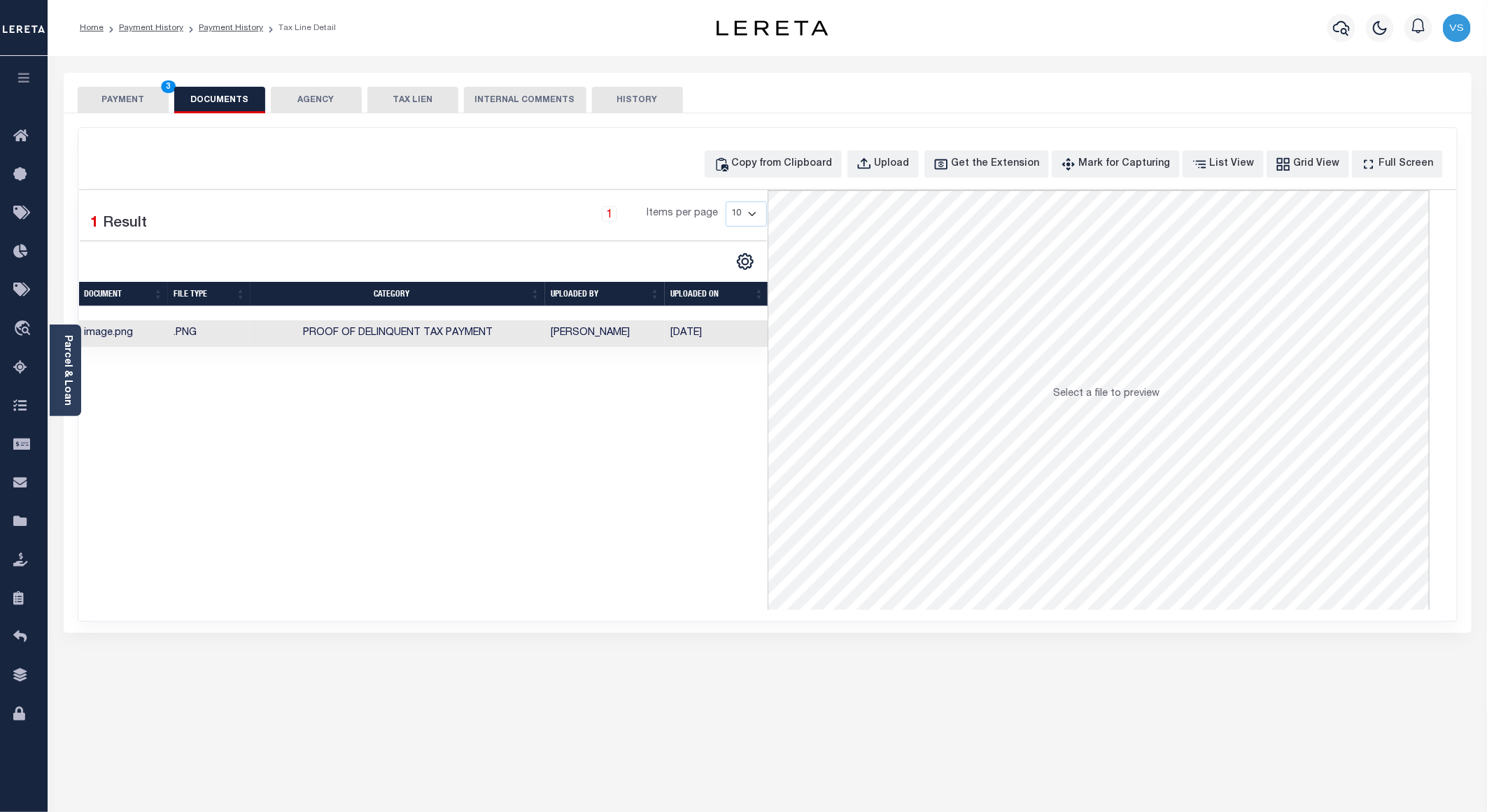
click at [112, 99] on button "PAYMENT 3" at bounding box center [123, 100] width 91 height 27
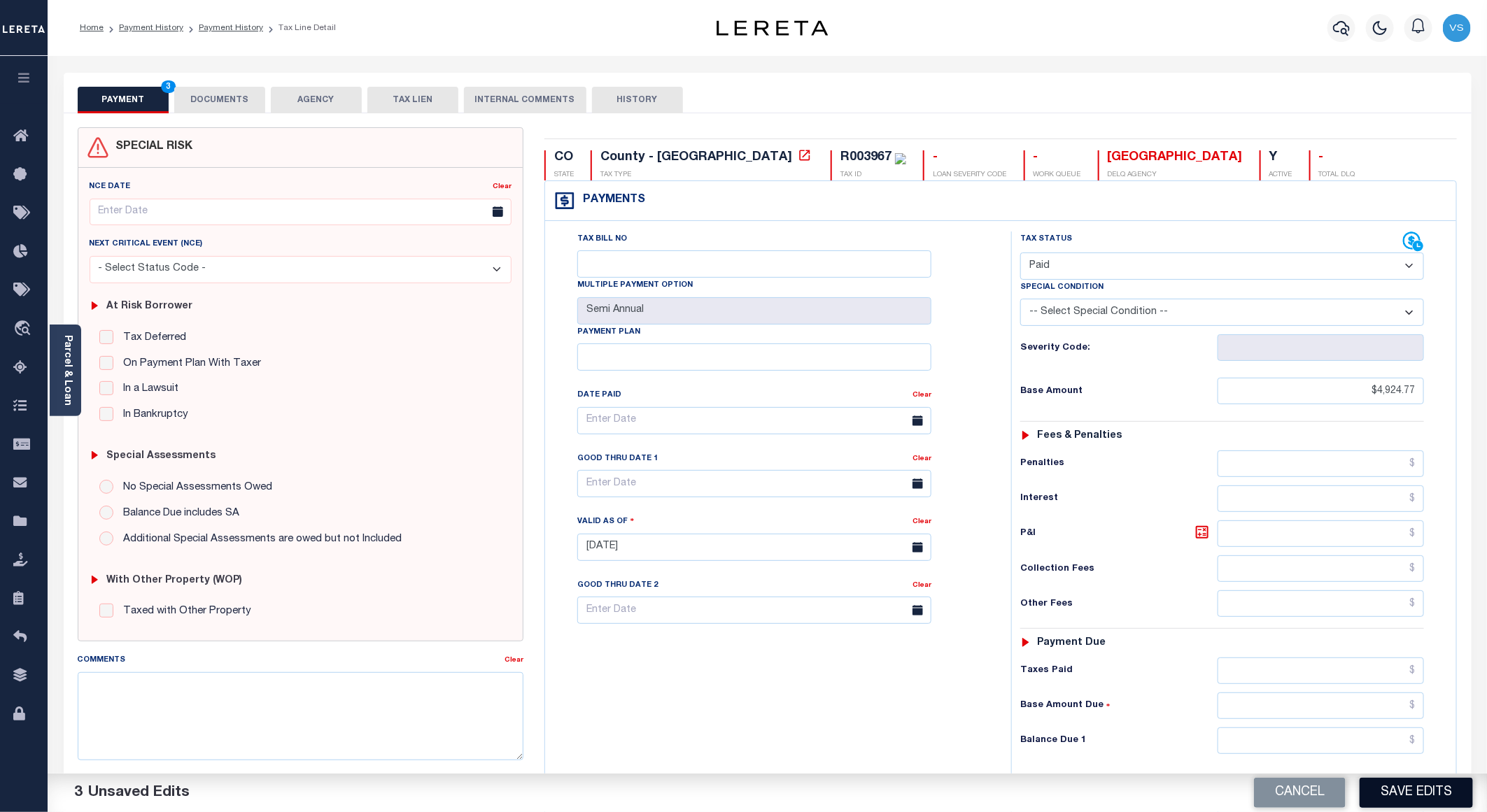
click at [1384, 789] on button "Save Edits" at bounding box center [1416, 793] width 114 height 30
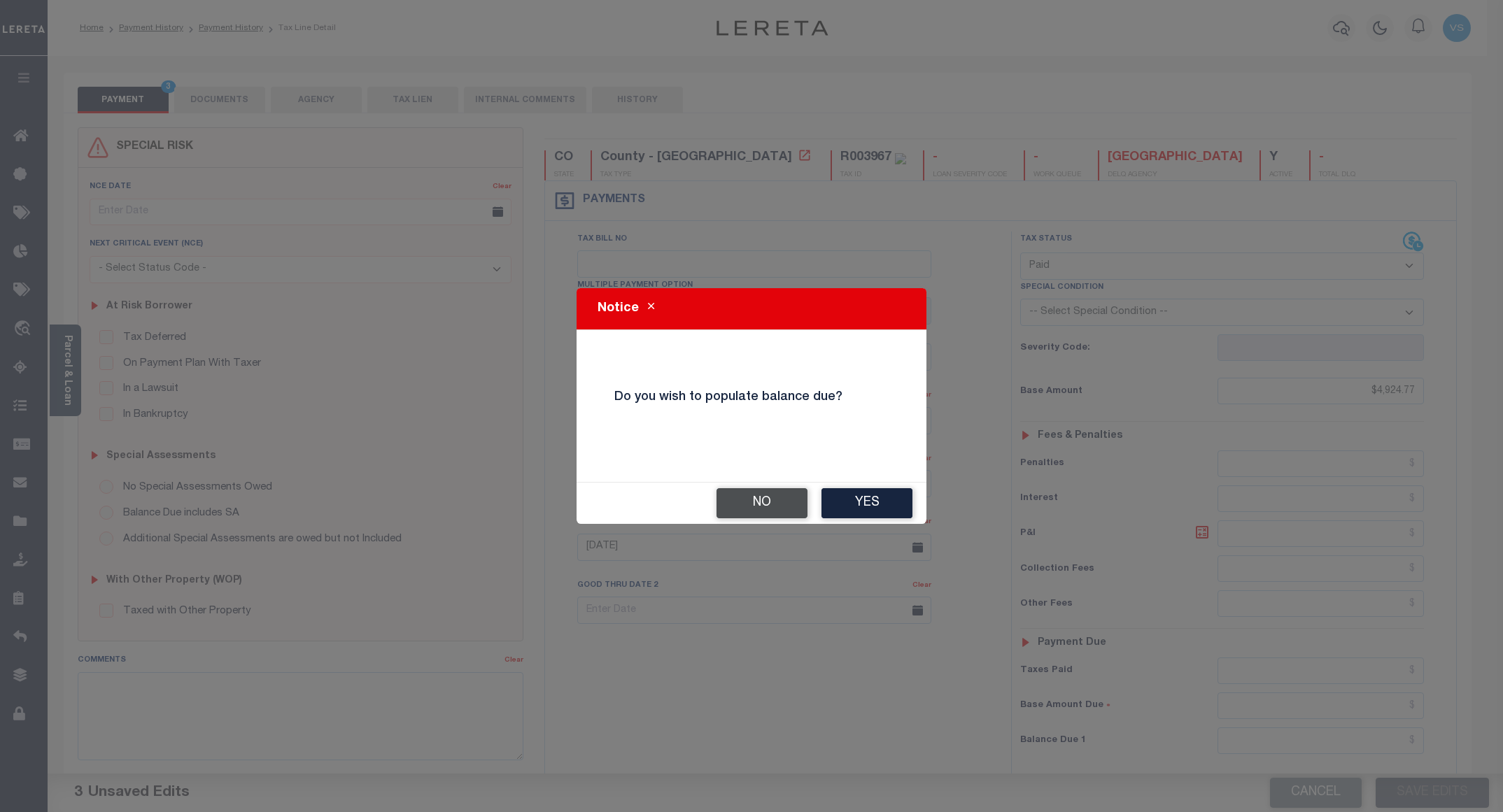
click at [770, 505] on button "No" at bounding box center [762, 503] width 91 height 30
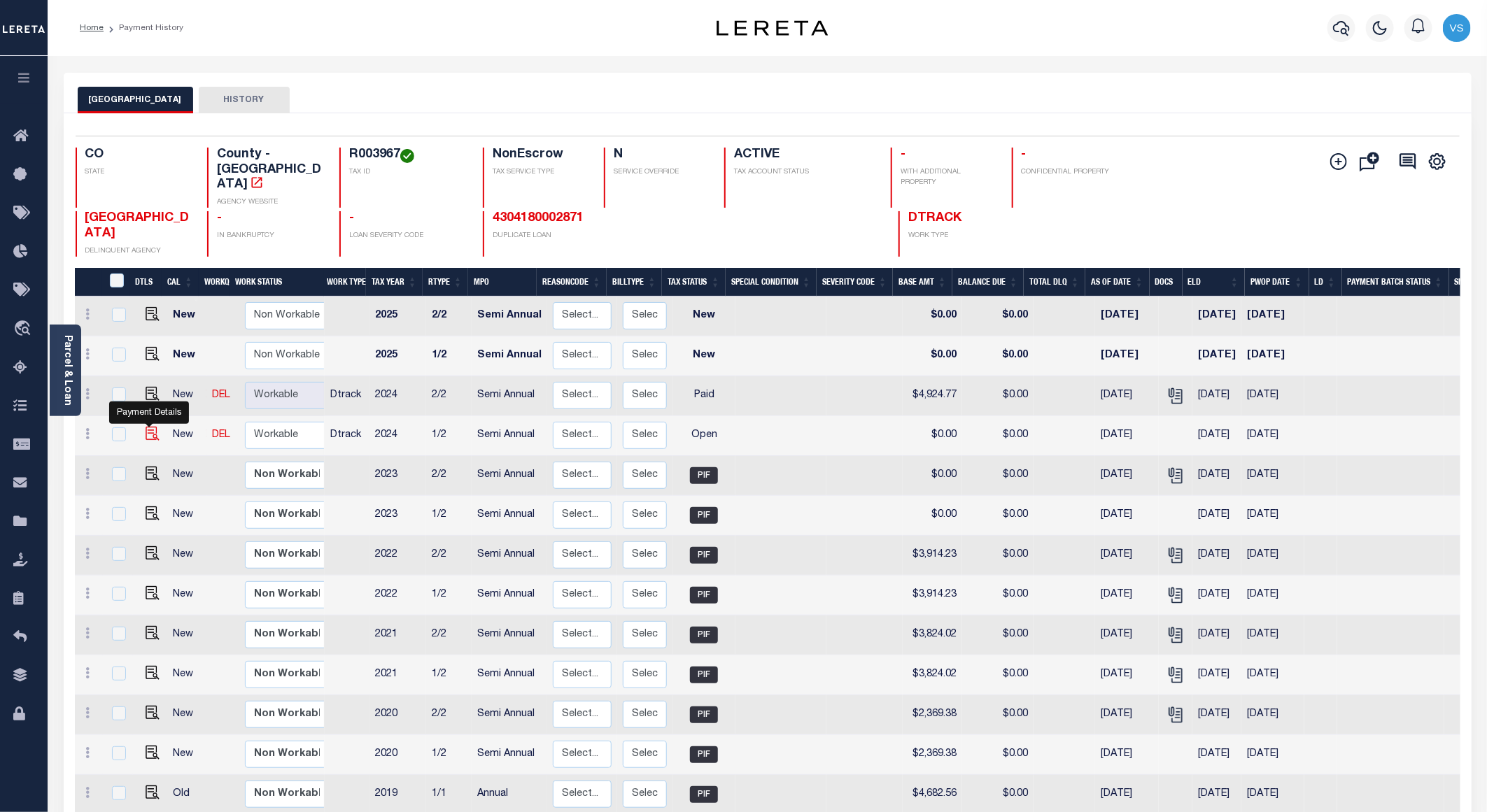
click at [145, 427] on img "" at bounding box center [152, 433] width 14 height 14
checkbox input "true"
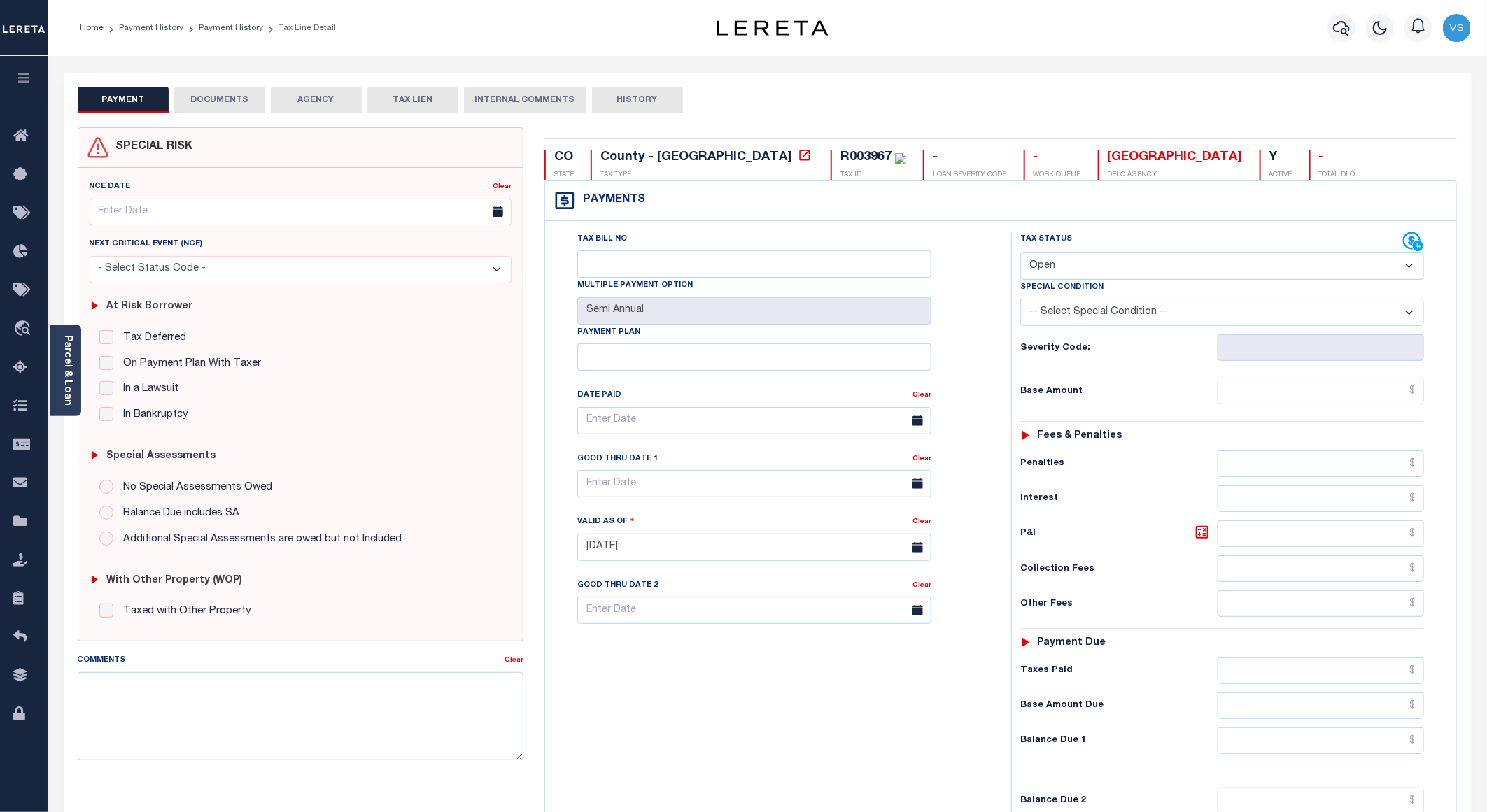
drag, startPoint x: 1073, startPoint y: 270, endPoint x: 1073, endPoint y: 286, distance: 16.0
click at [1073, 270] on select "- Select Status Code - Open Due/Unpaid Paid Incomplete No Tax Due Internal Refu…" at bounding box center [1222, 266] width 404 height 27
select select "PYD"
click at [1021, 254] on select "- Select Status Code - Open Due/Unpaid Paid Incomplete No Tax Due Internal Refu…" at bounding box center [1222, 266] width 404 height 27
type input "[DATE]"
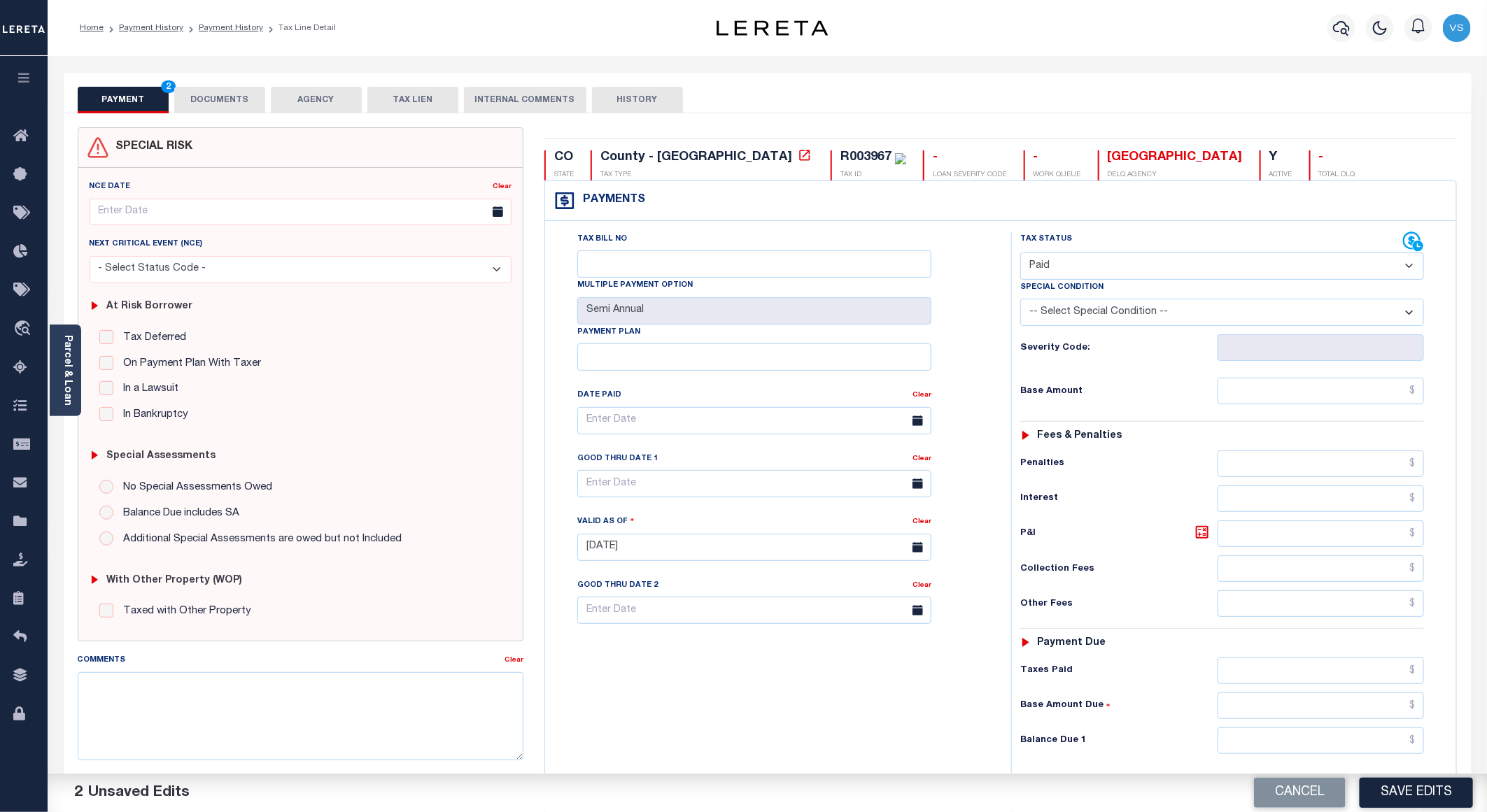
click at [221, 95] on button "DOCUMENTS" at bounding box center [220, 100] width 91 height 27
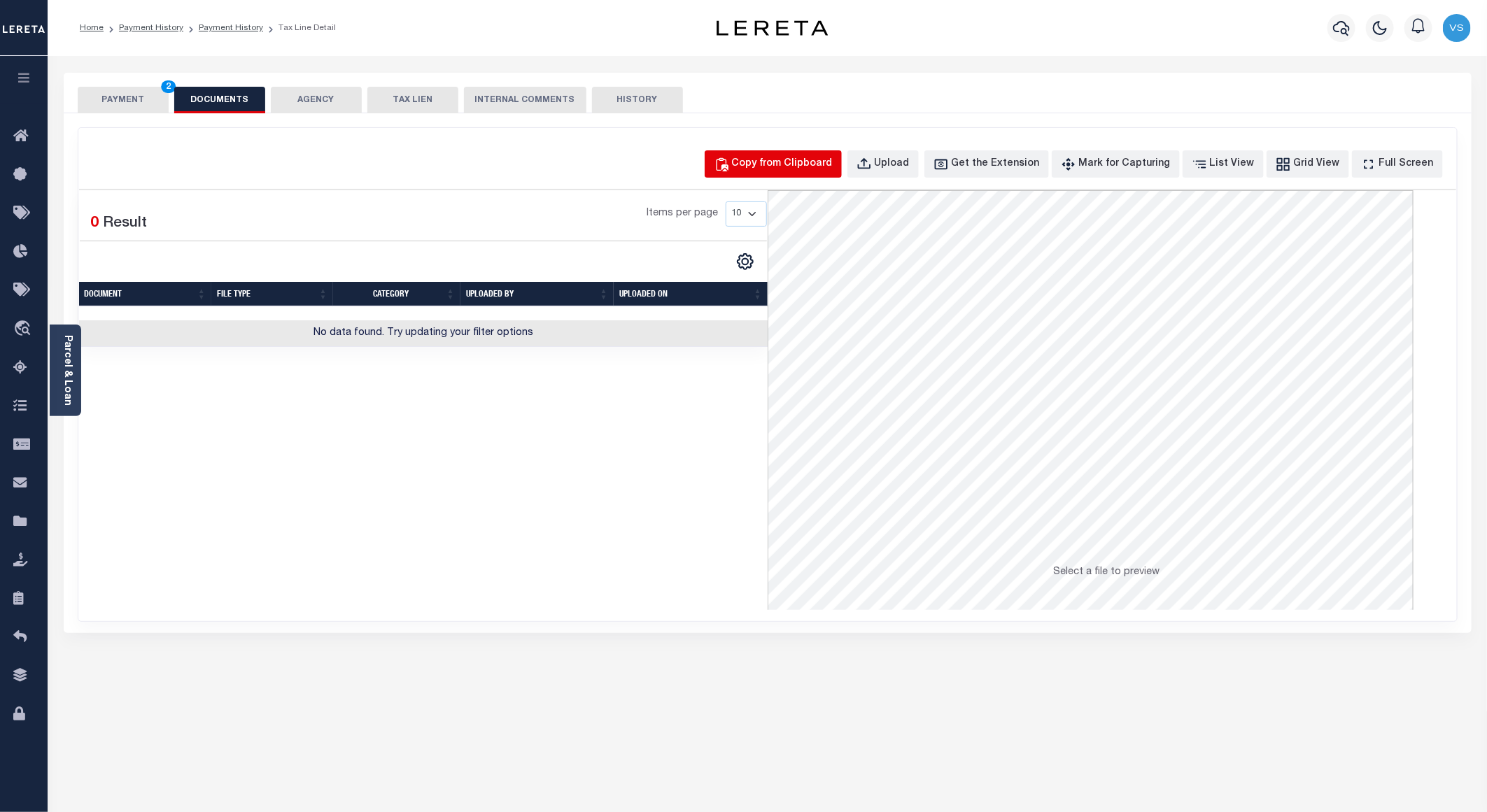
click at [768, 162] on div "Copy from Clipboard" at bounding box center [782, 164] width 101 height 15
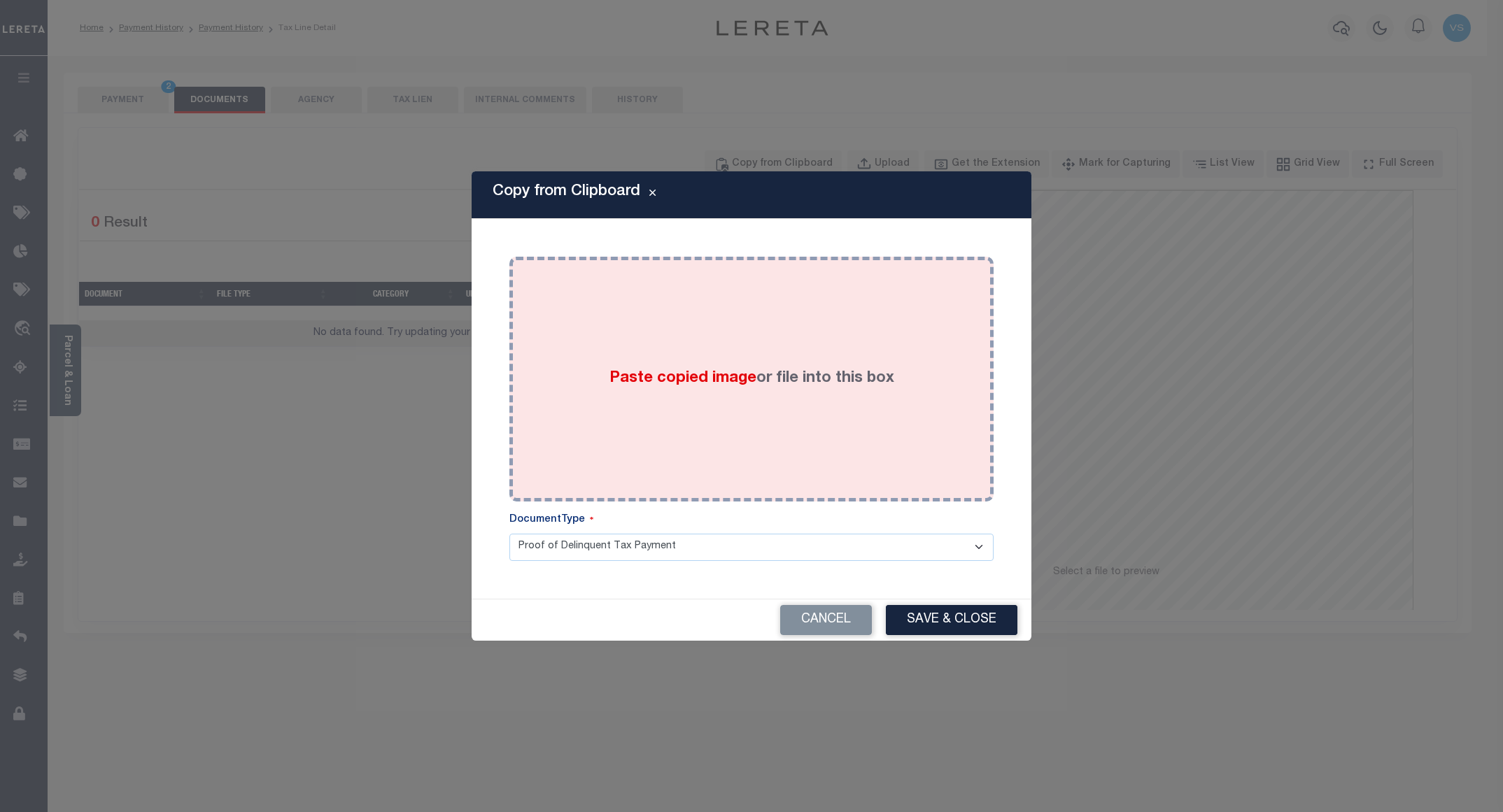
click at [684, 359] on div "Paste copied image or file into this box" at bounding box center [752, 380] width 464 height 224
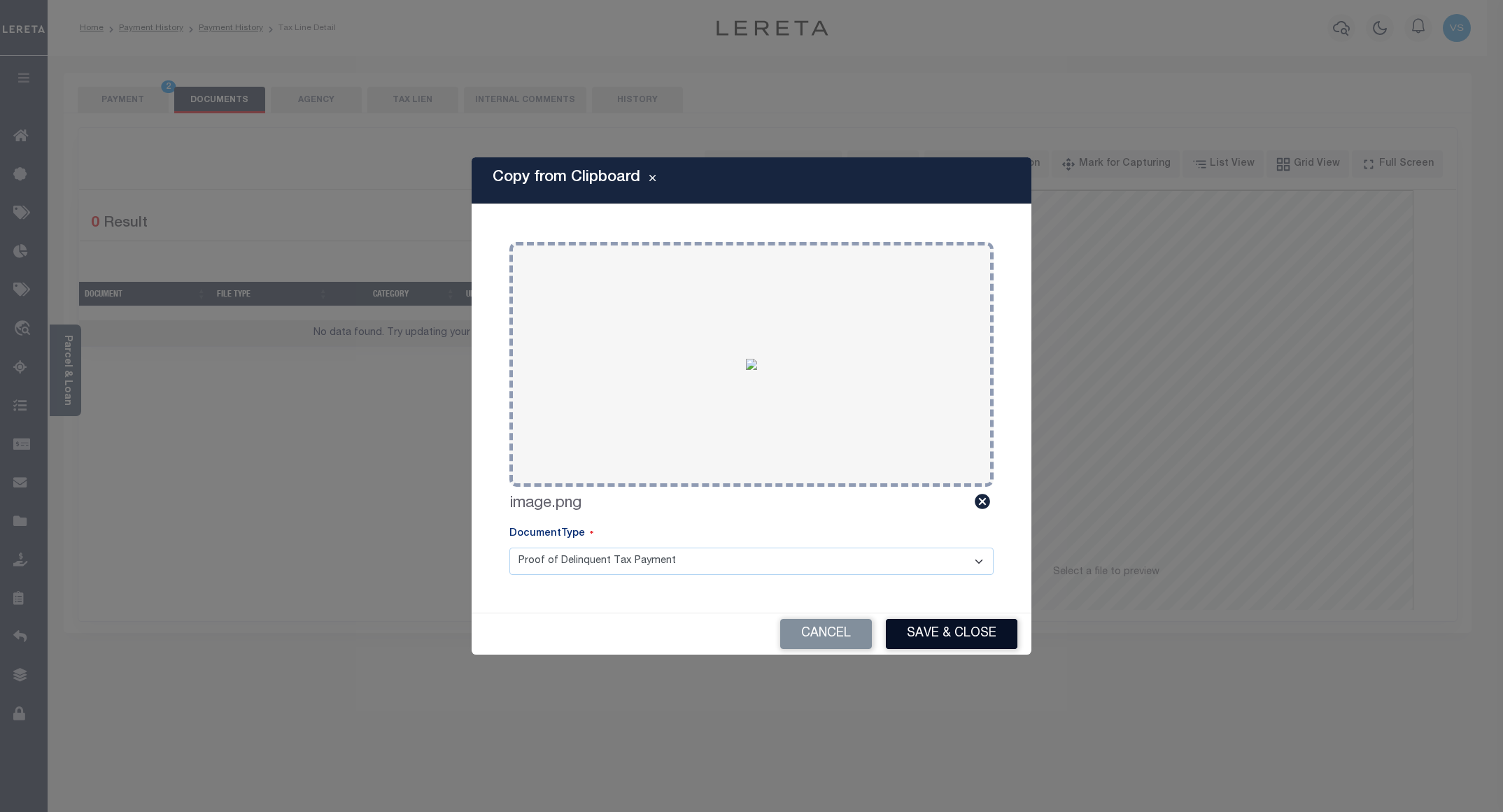
click at [932, 632] on button "Save & Close" at bounding box center [952, 634] width 132 height 30
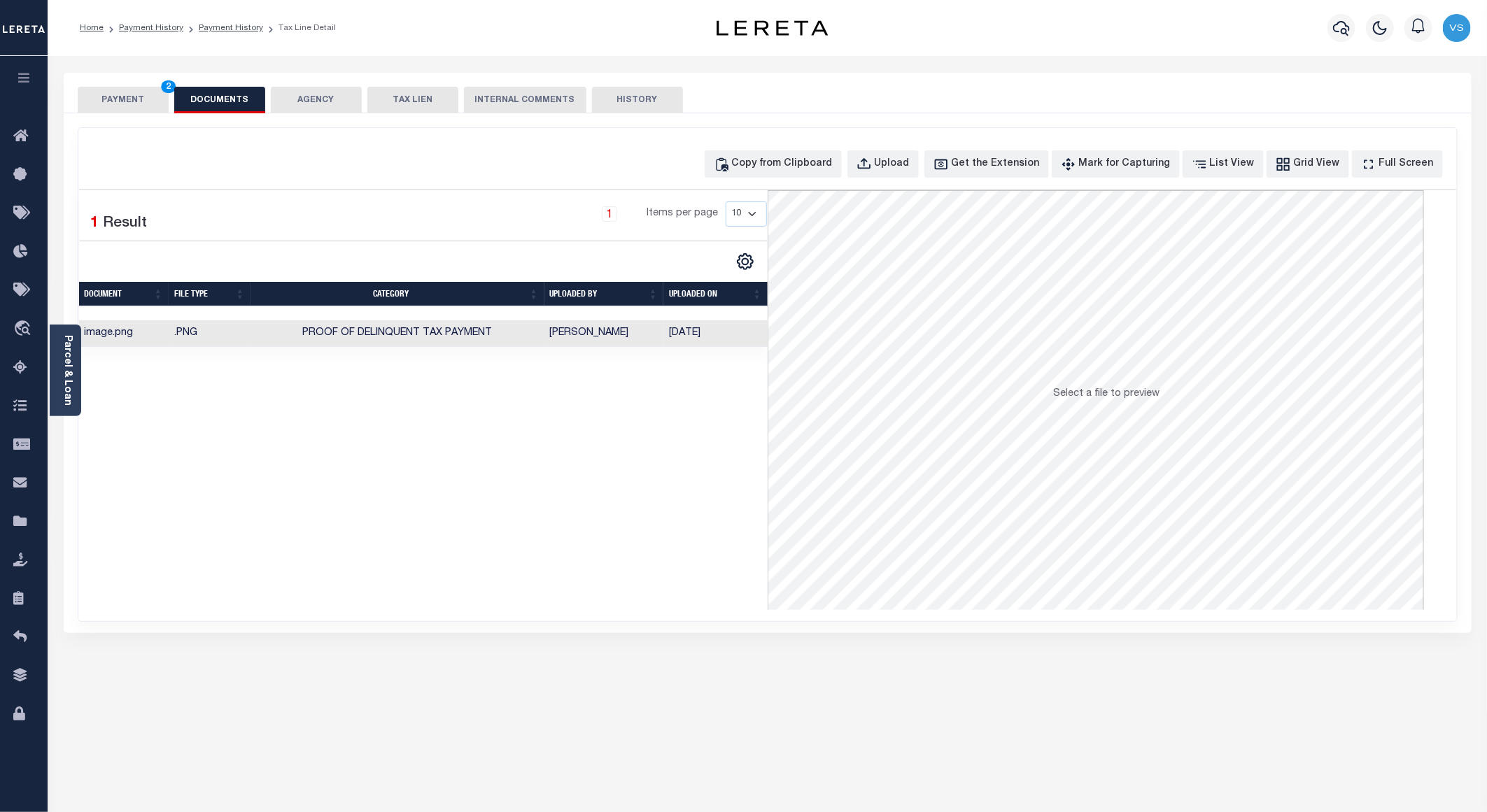
click at [140, 107] on button "PAYMENT 2" at bounding box center [123, 100] width 91 height 27
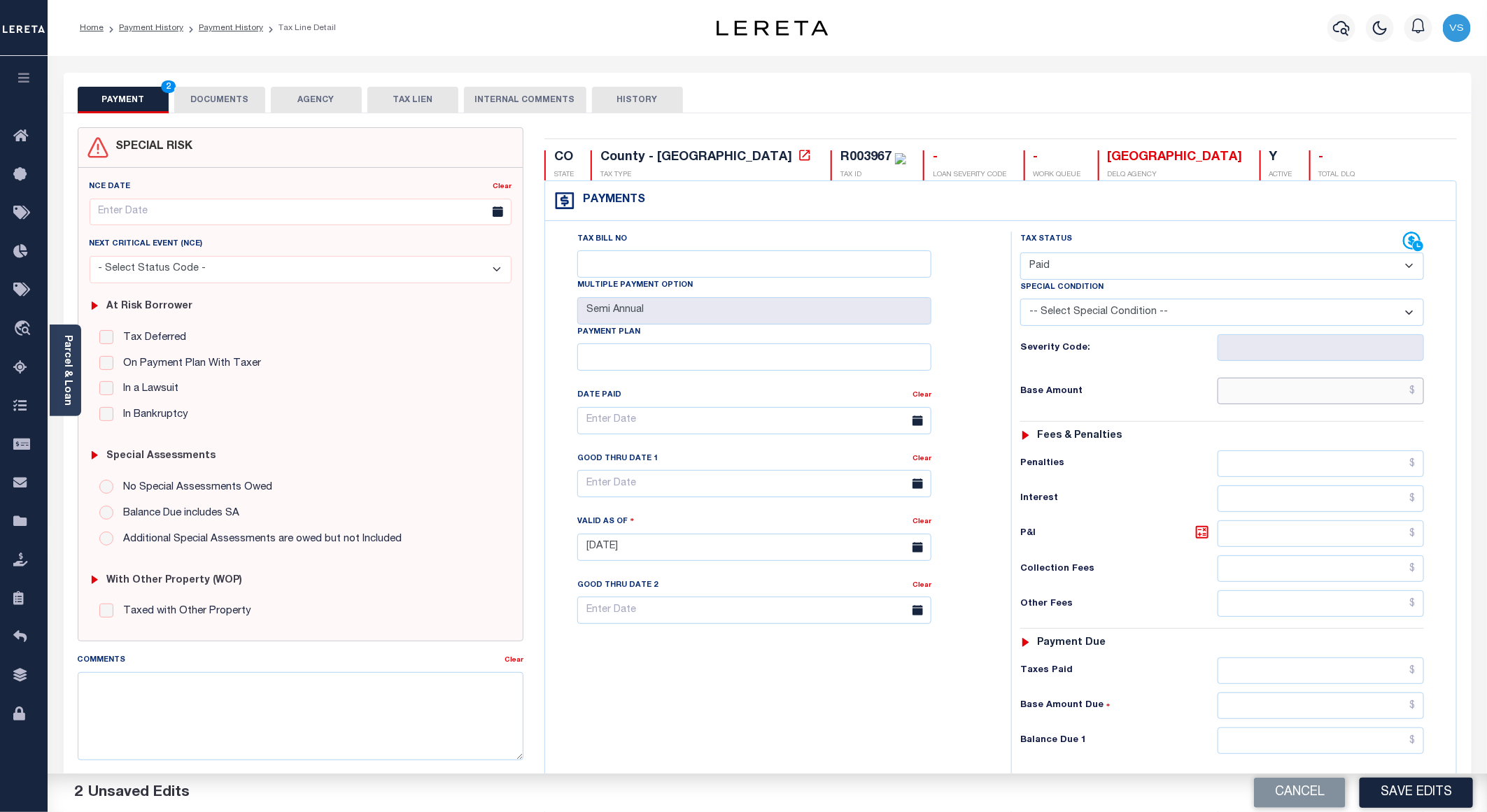
click at [1318, 389] on input "text" at bounding box center [1321, 390] width 206 height 27
paste input "4,924.77"
type input "$4,924.77"
click at [1398, 782] on button "Save Edits" at bounding box center [1416, 793] width 114 height 30
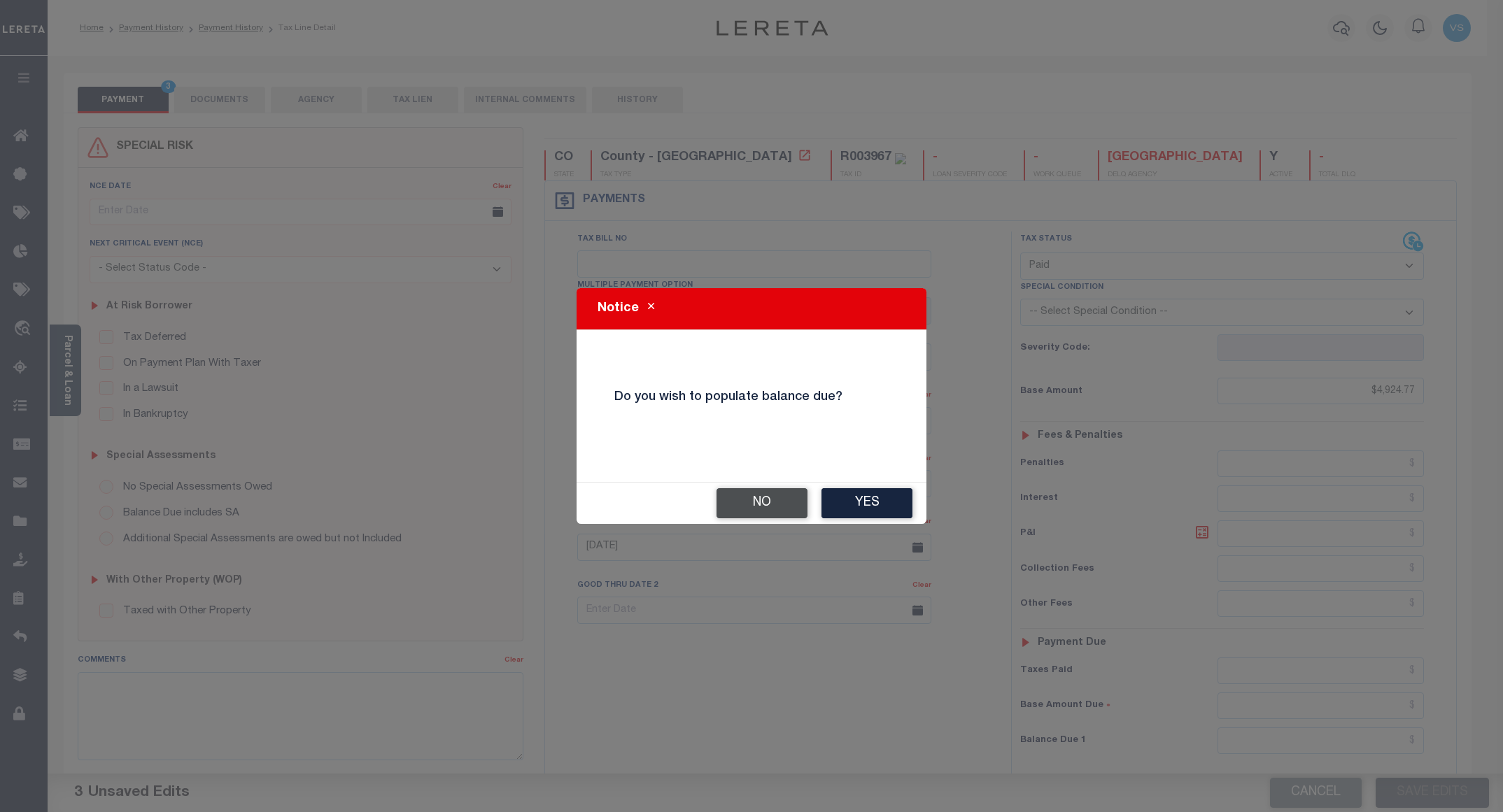
click at [770, 500] on button "No" at bounding box center [762, 503] width 91 height 30
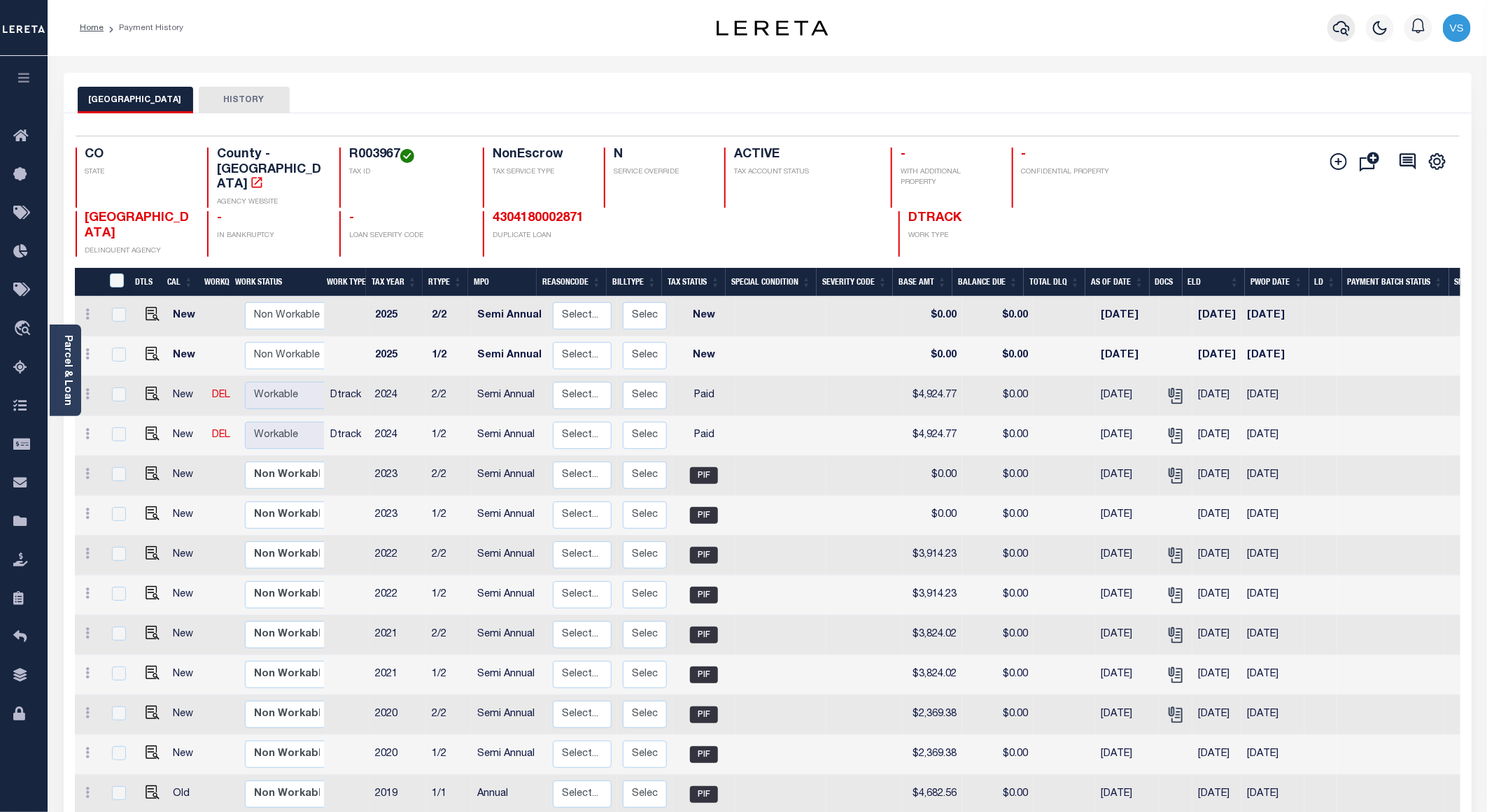
click at [1335, 30] on icon "button" at bounding box center [1341, 28] width 17 height 14
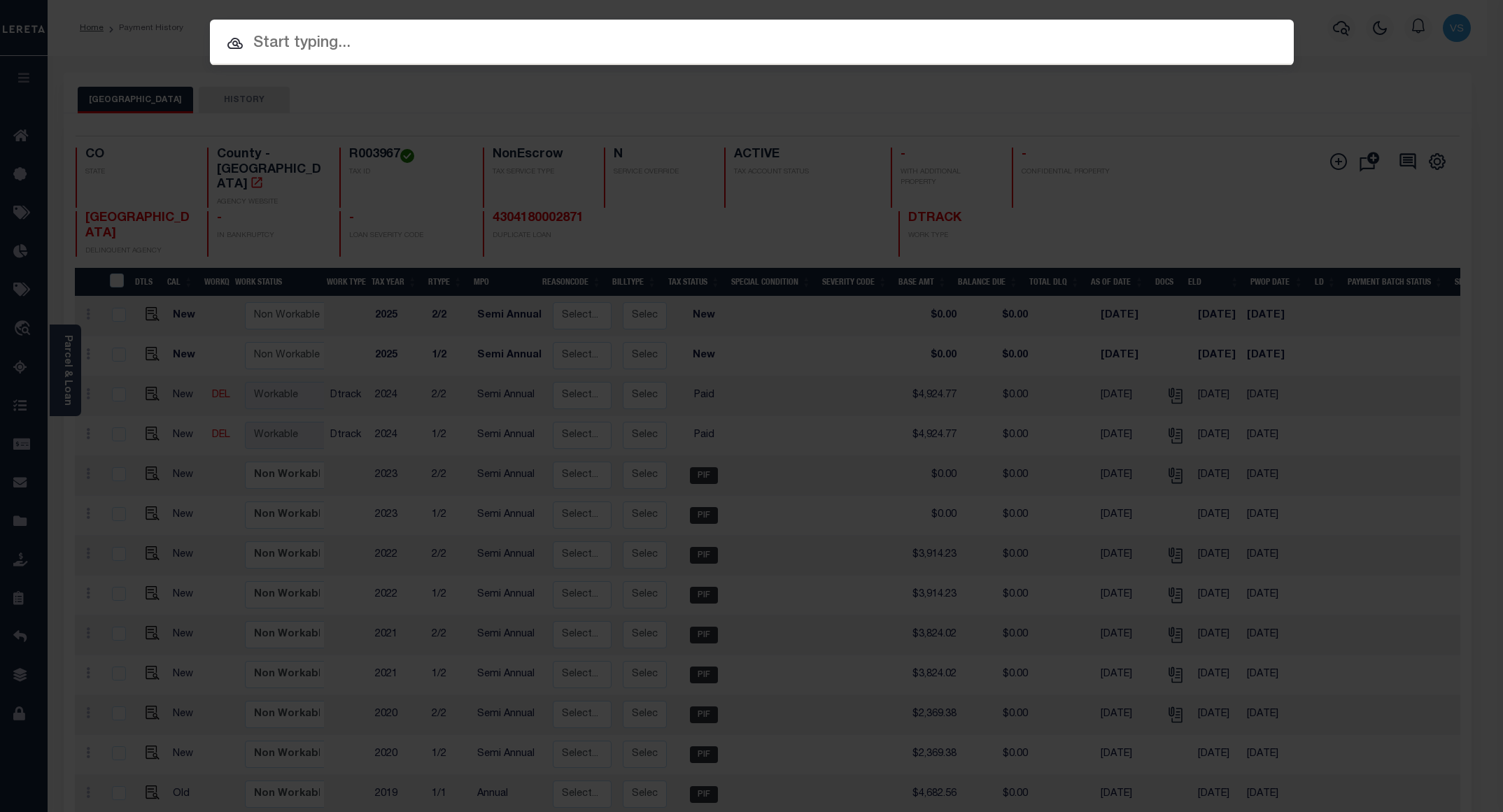
paste input "12035600589801"
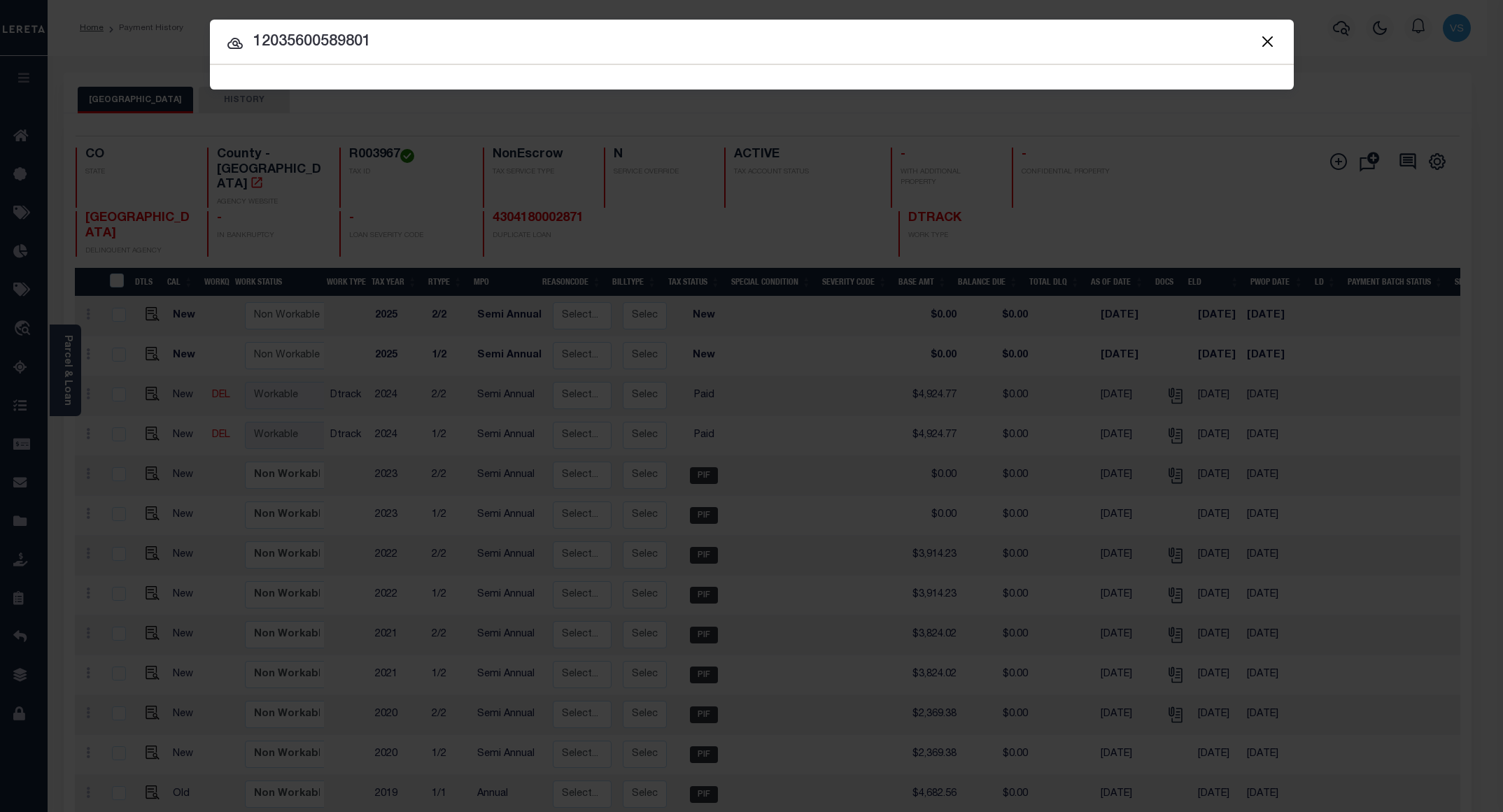
type input "12035600589801"
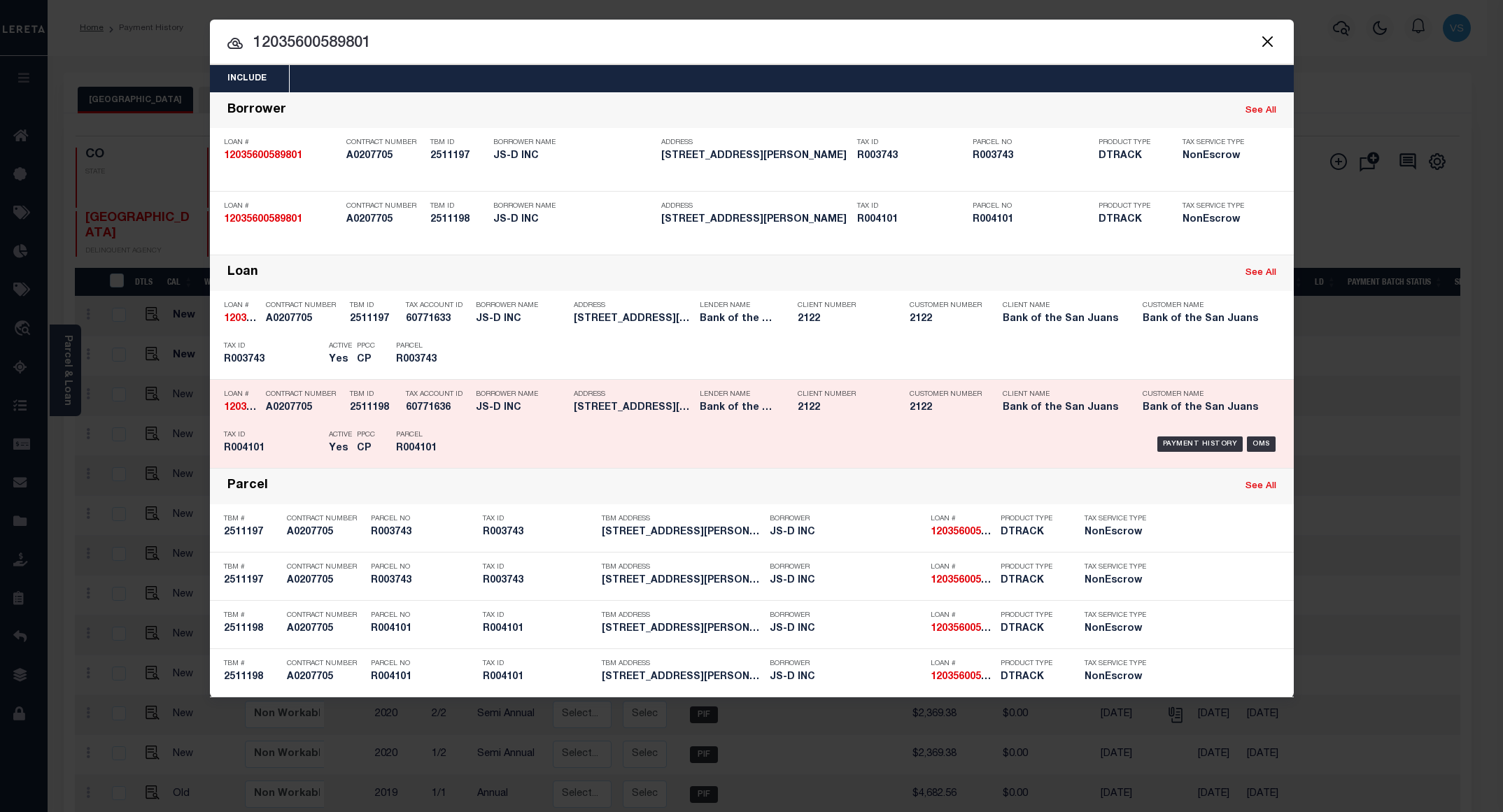
click at [1216, 437] on div "Payment History OMS" at bounding box center [880, 444] width 800 height 40
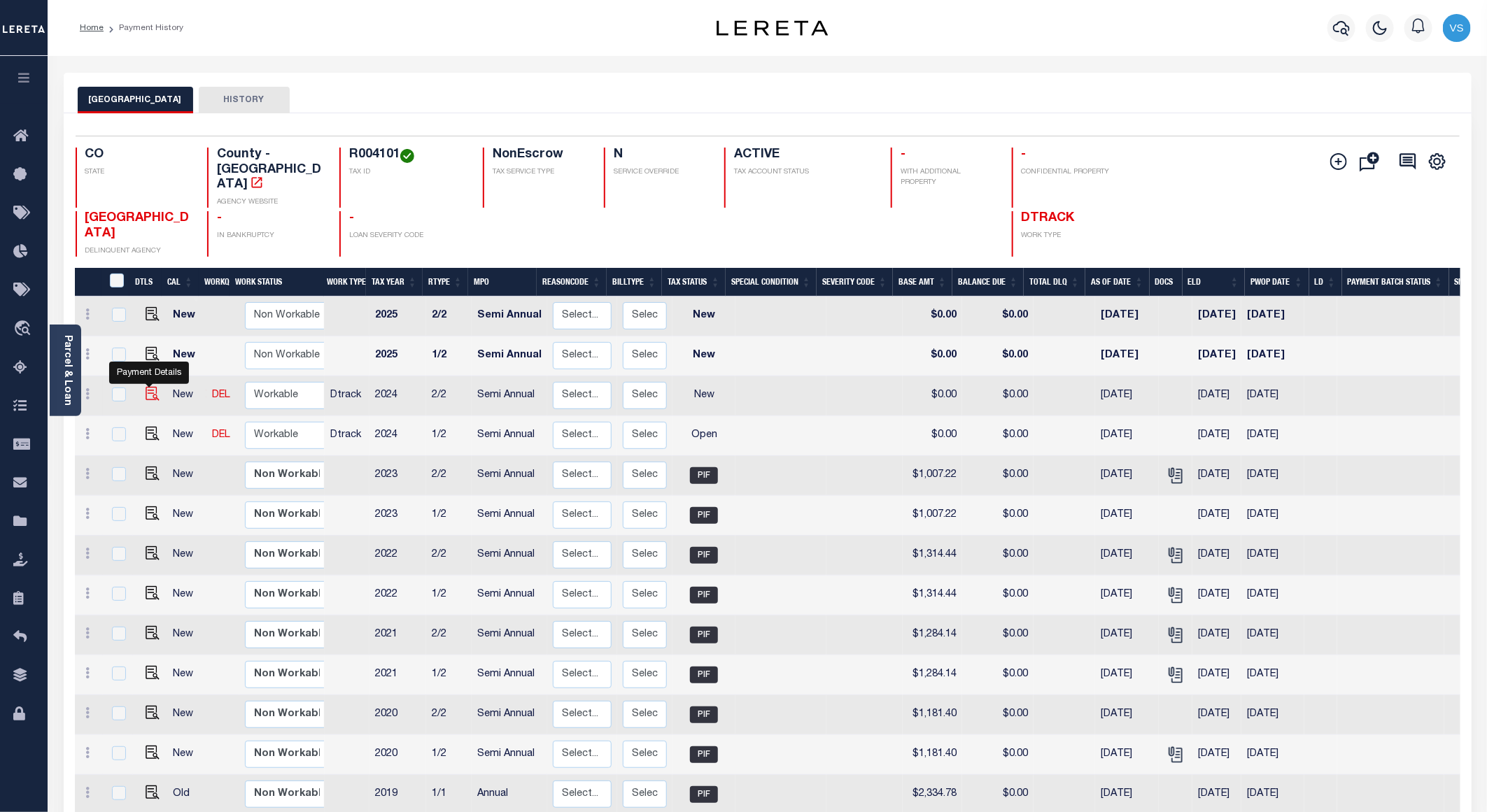
click at [148, 387] on img "" at bounding box center [152, 393] width 14 height 14
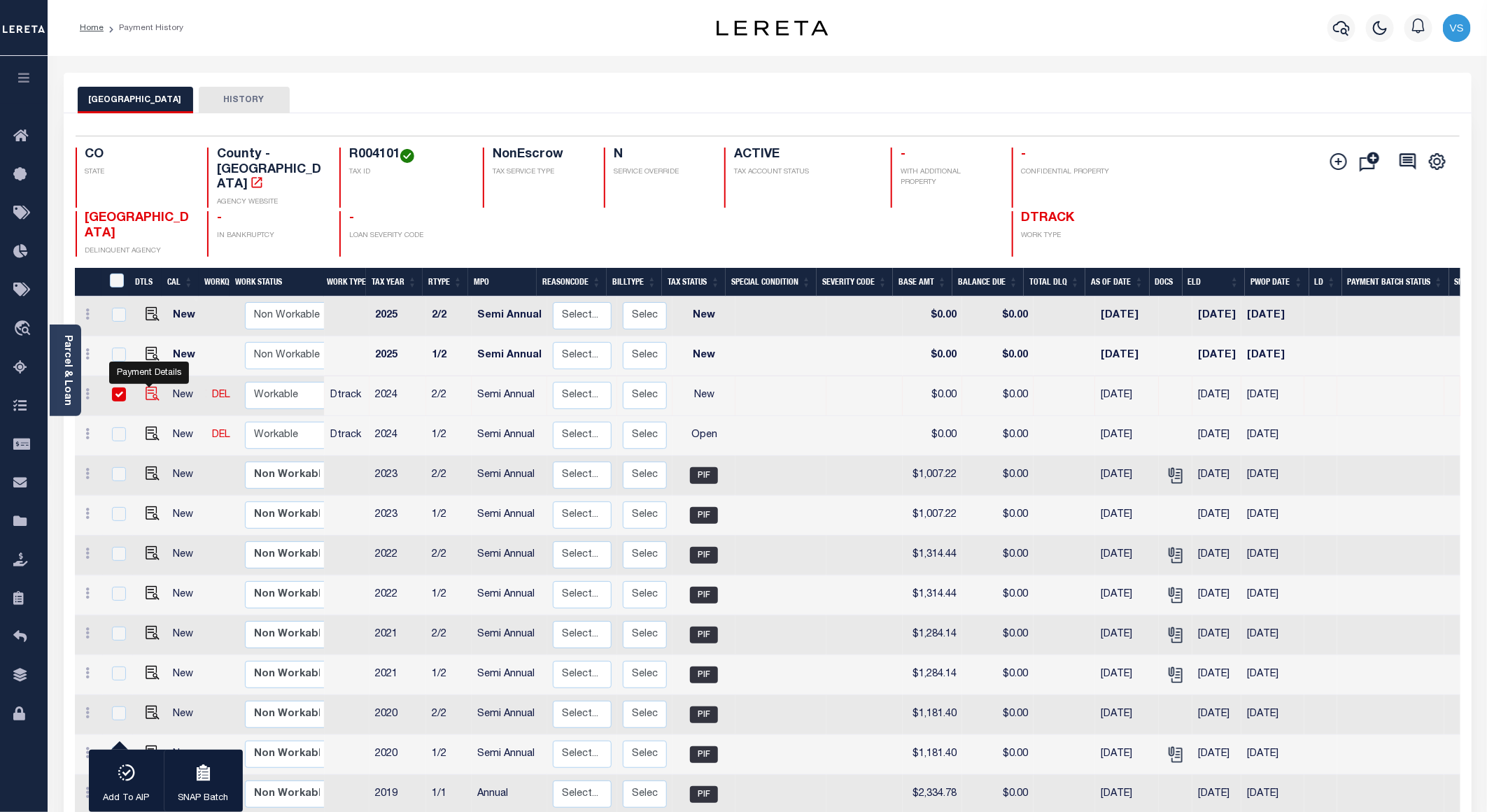
checkbox input "true"
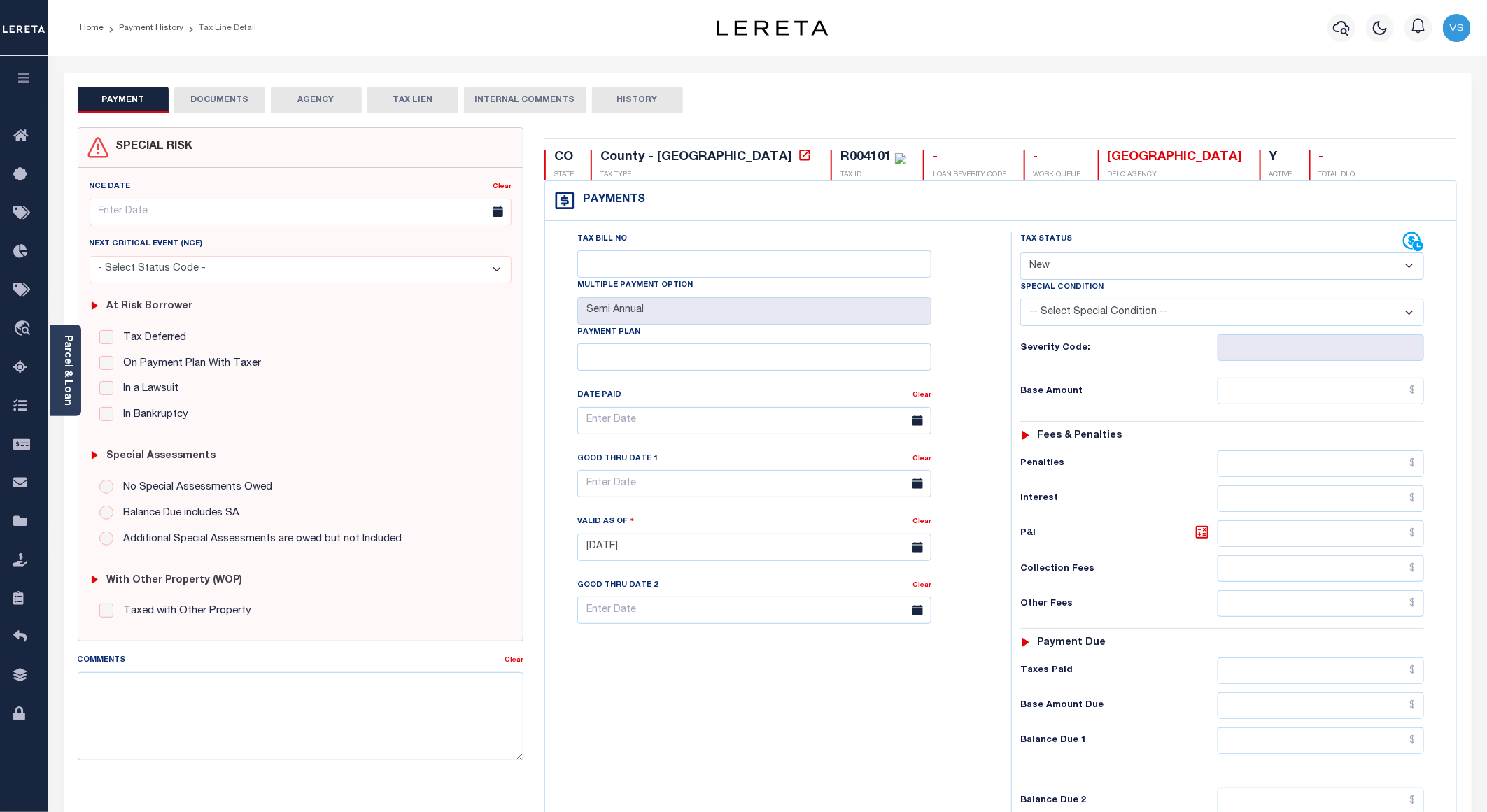
drag, startPoint x: 1091, startPoint y: 263, endPoint x: 1100, endPoint y: 279, distance: 18.4
click at [1091, 263] on select "- Select Status Code - Open Due/Unpaid Paid Incomplete No Tax Due Internal Refu…" at bounding box center [1222, 266] width 404 height 27
select select "PYD"
click at [1021, 254] on select "- Select Status Code - Open Due/Unpaid Paid Incomplete No Tax Due Internal Refu…" at bounding box center [1222, 266] width 404 height 27
type input "[DATE]"
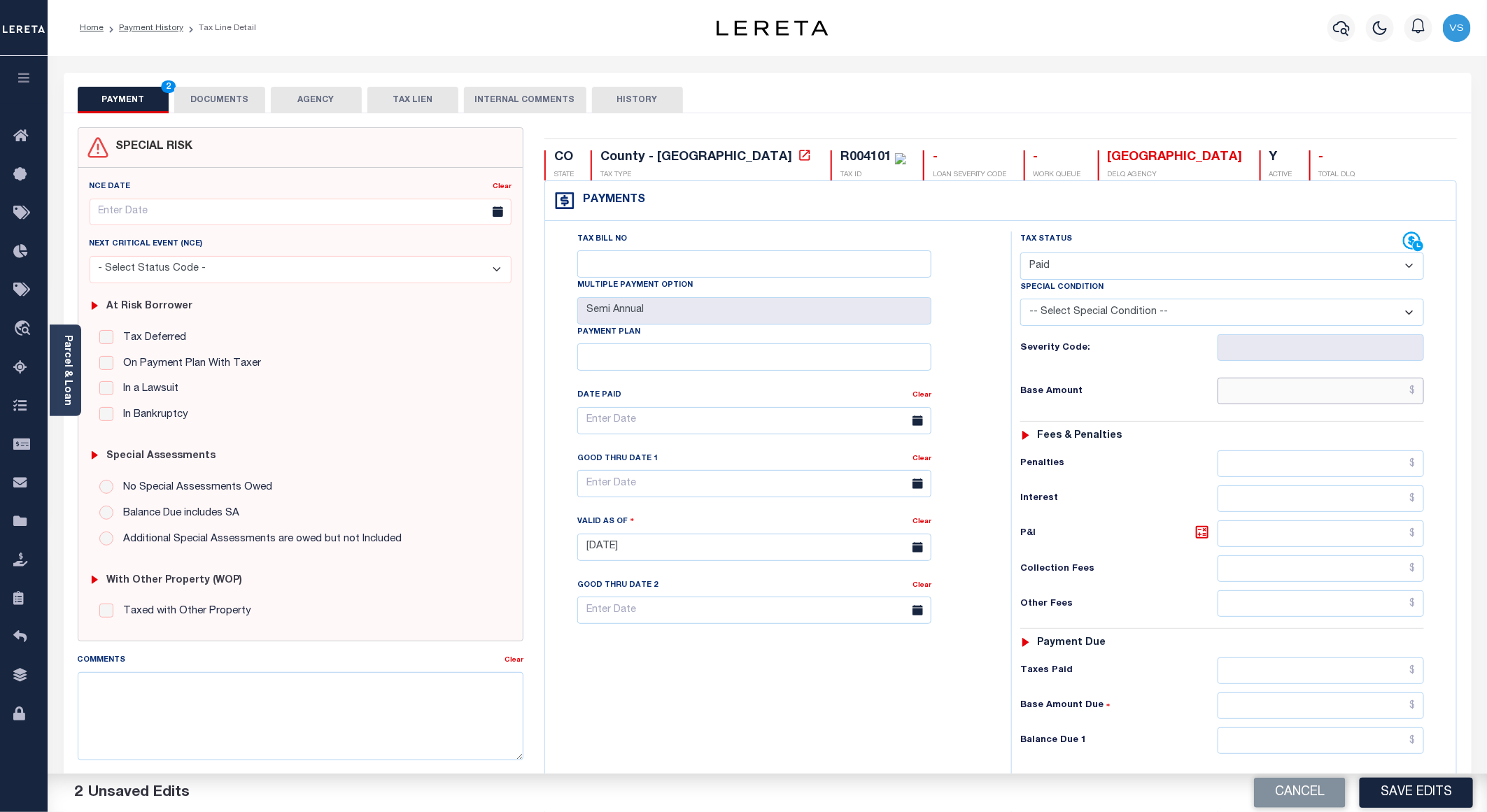
click at [1296, 404] on input "text" at bounding box center [1321, 390] width 206 height 27
paste input "1,028.49"
type input "$1,028.49"
click at [223, 110] on button "DOCUMENTS" at bounding box center [220, 100] width 91 height 27
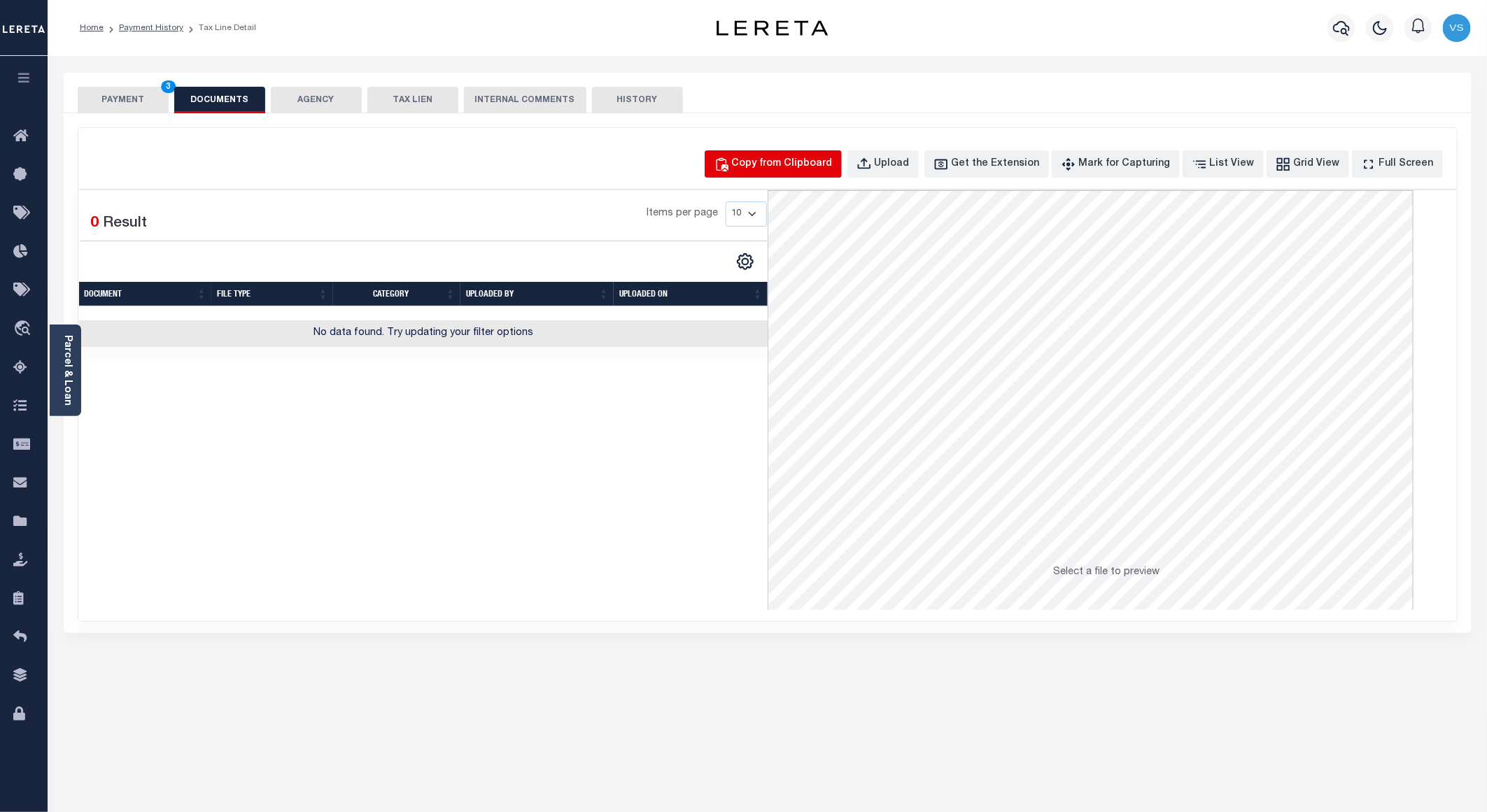
click at [783, 164] on div "Copy from Clipboard" at bounding box center [782, 164] width 101 height 15
select select "POP"
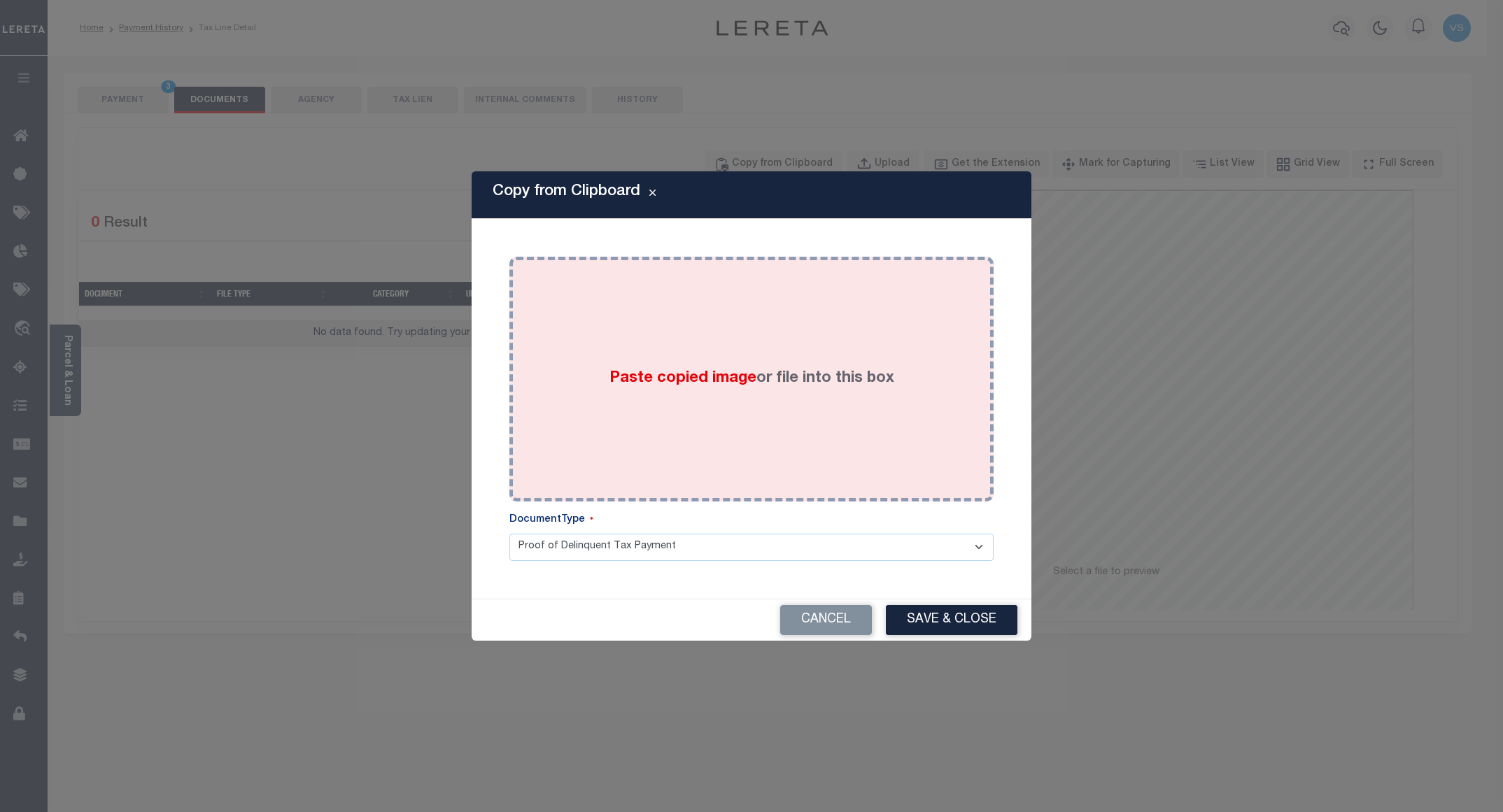
click at [805, 338] on div "Paste copied image or file into this box" at bounding box center [752, 380] width 464 height 224
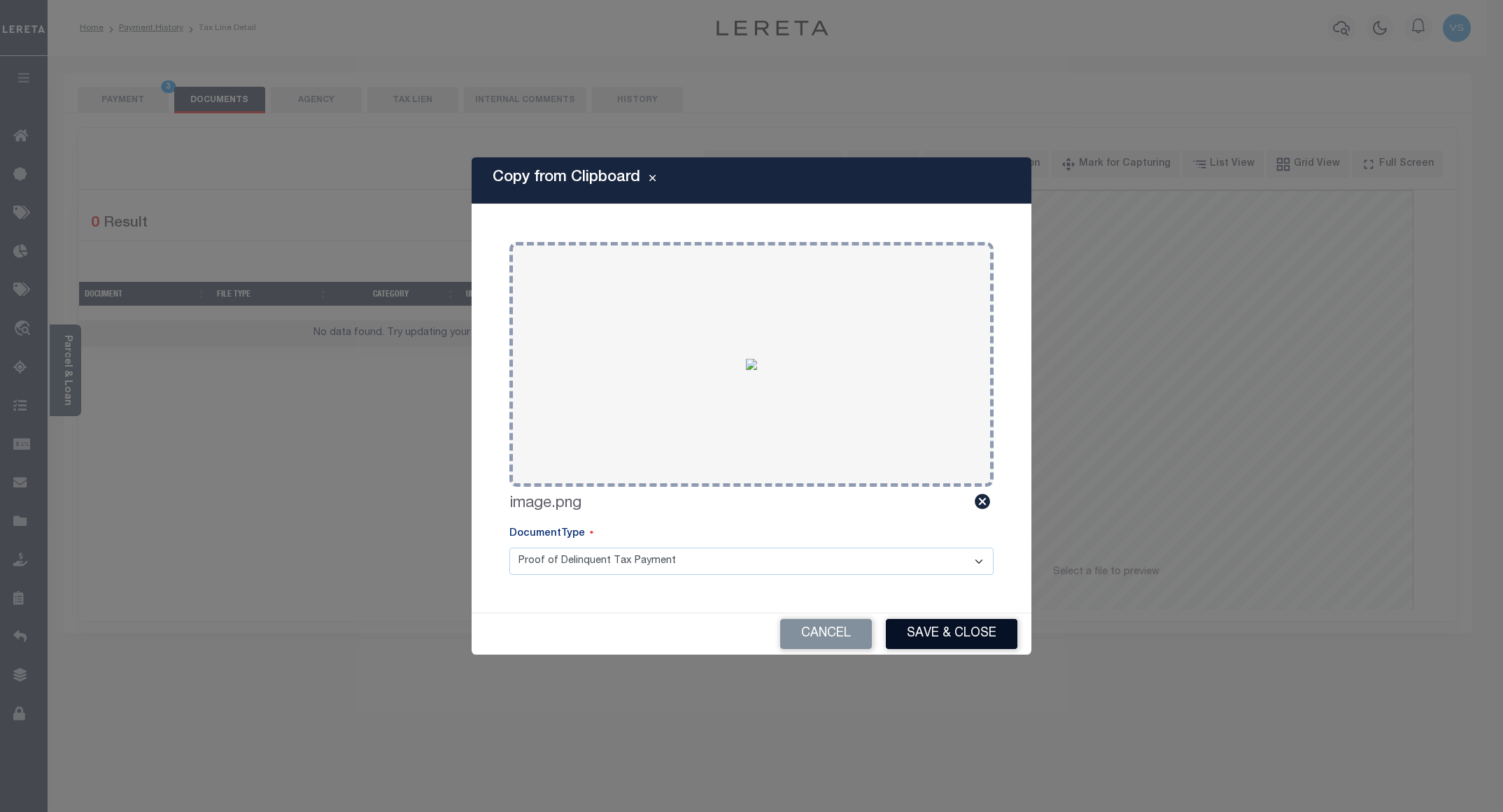
click at [937, 640] on button "Save & Close" at bounding box center [952, 634] width 132 height 30
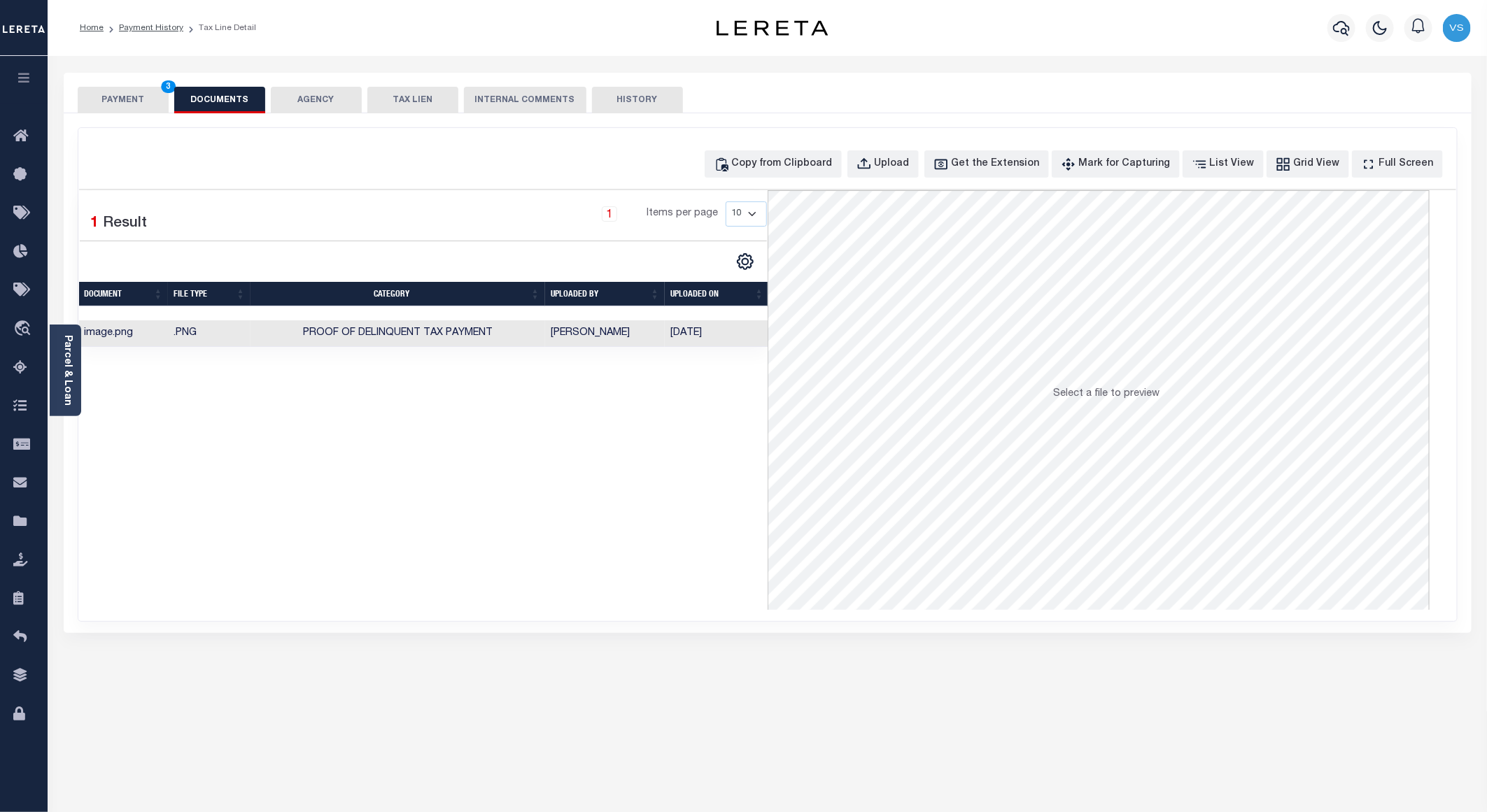
click at [145, 98] on button "PAYMENT 3" at bounding box center [123, 100] width 91 height 27
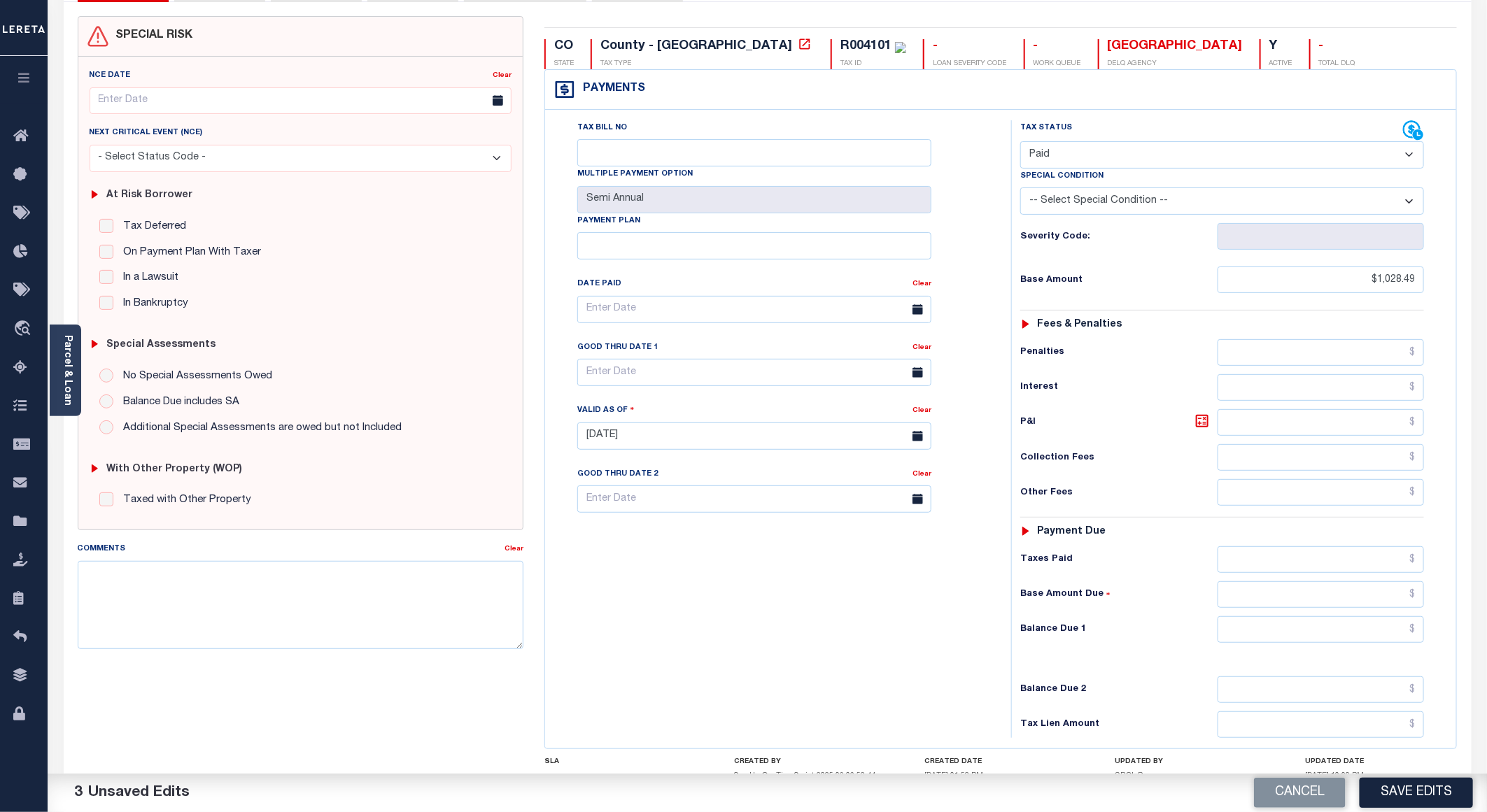
scroll to position [210, 0]
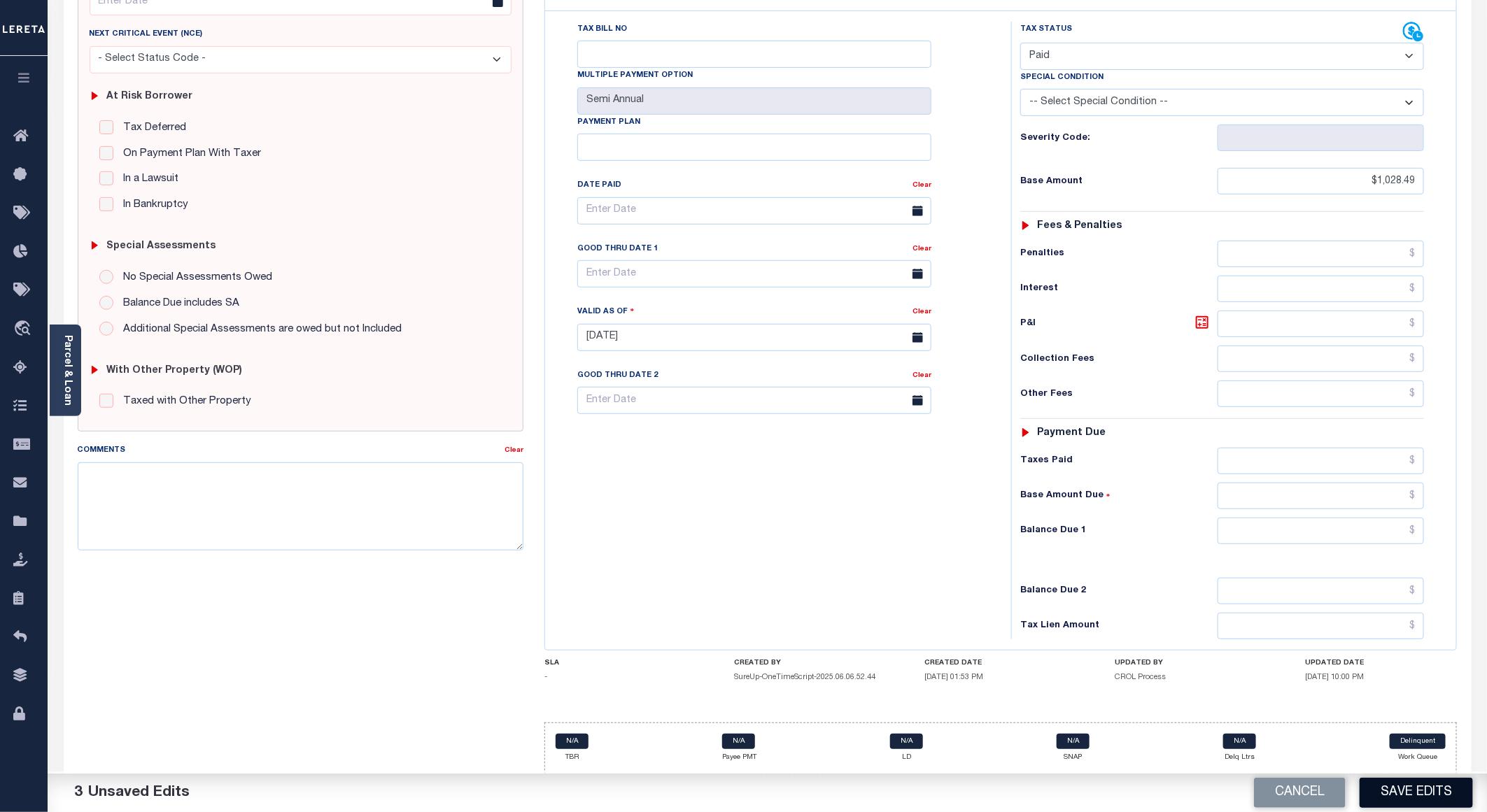
click at [1376, 787] on button "Save Edits" at bounding box center [1416, 793] width 114 height 30
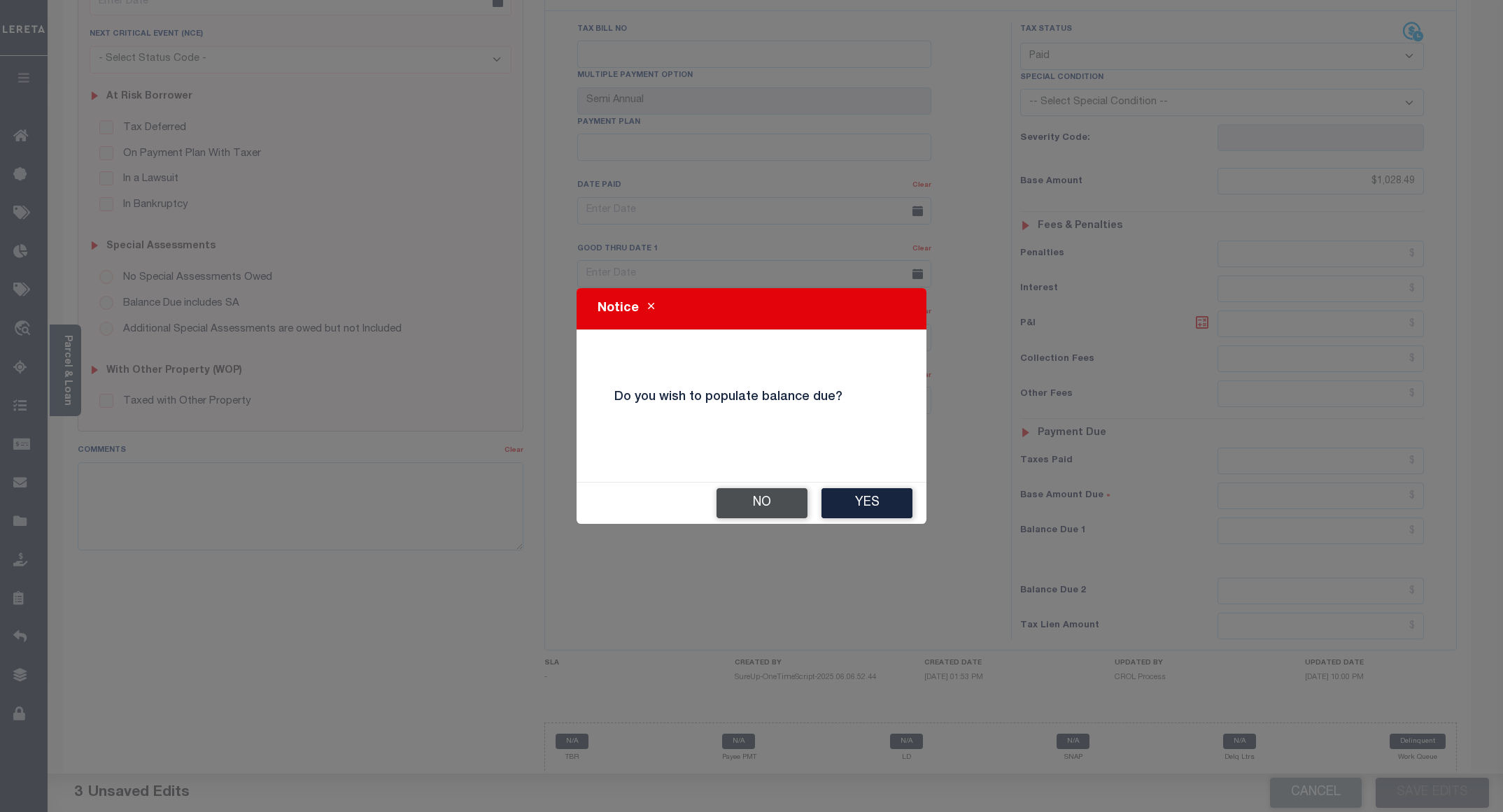
click at [754, 508] on button "No" at bounding box center [762, 503] width 91 height 30
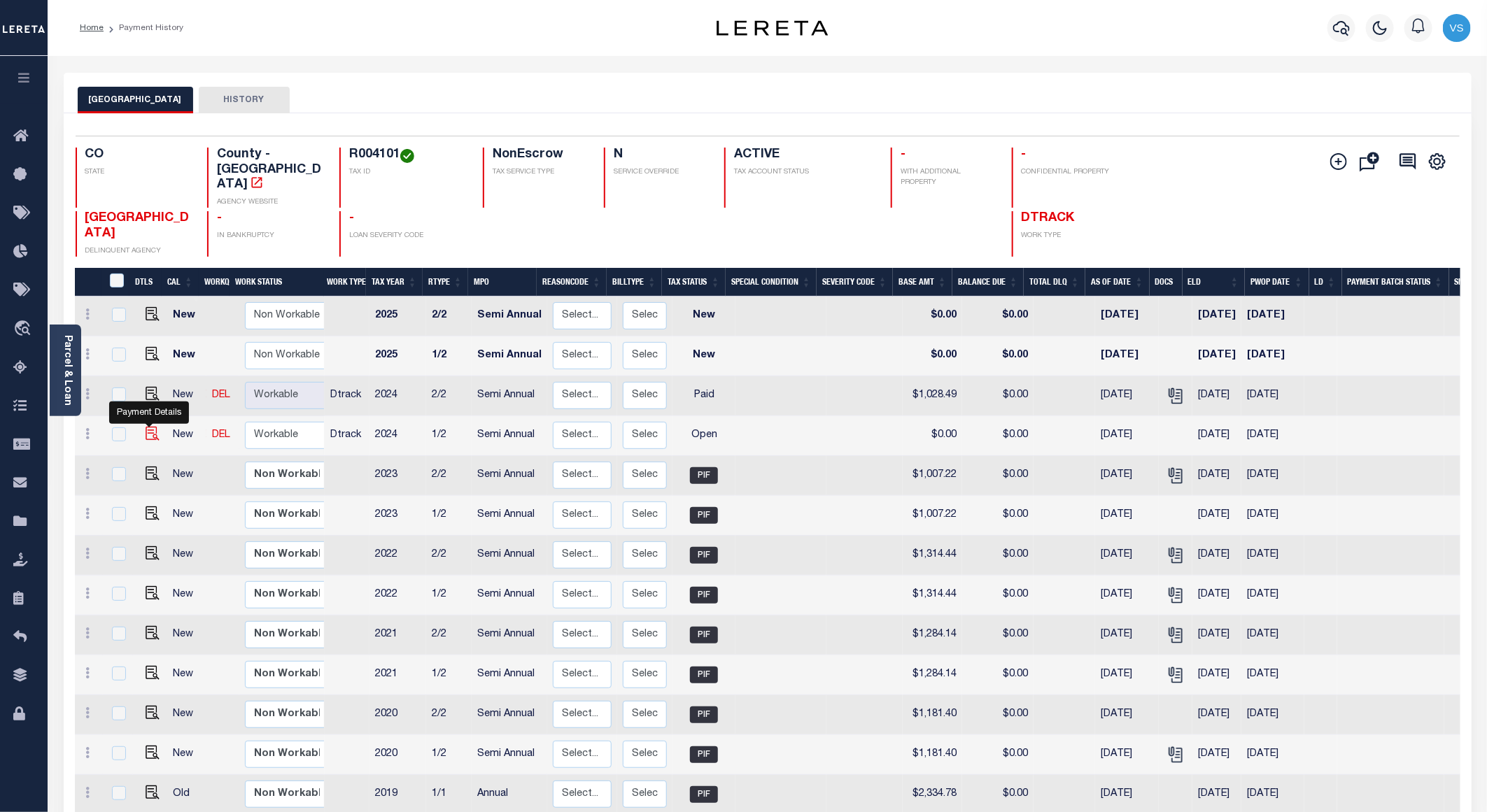
click at [145, 427] on img "" at bounding box center [152, 433] width 14 height 14
checkbox input "true"
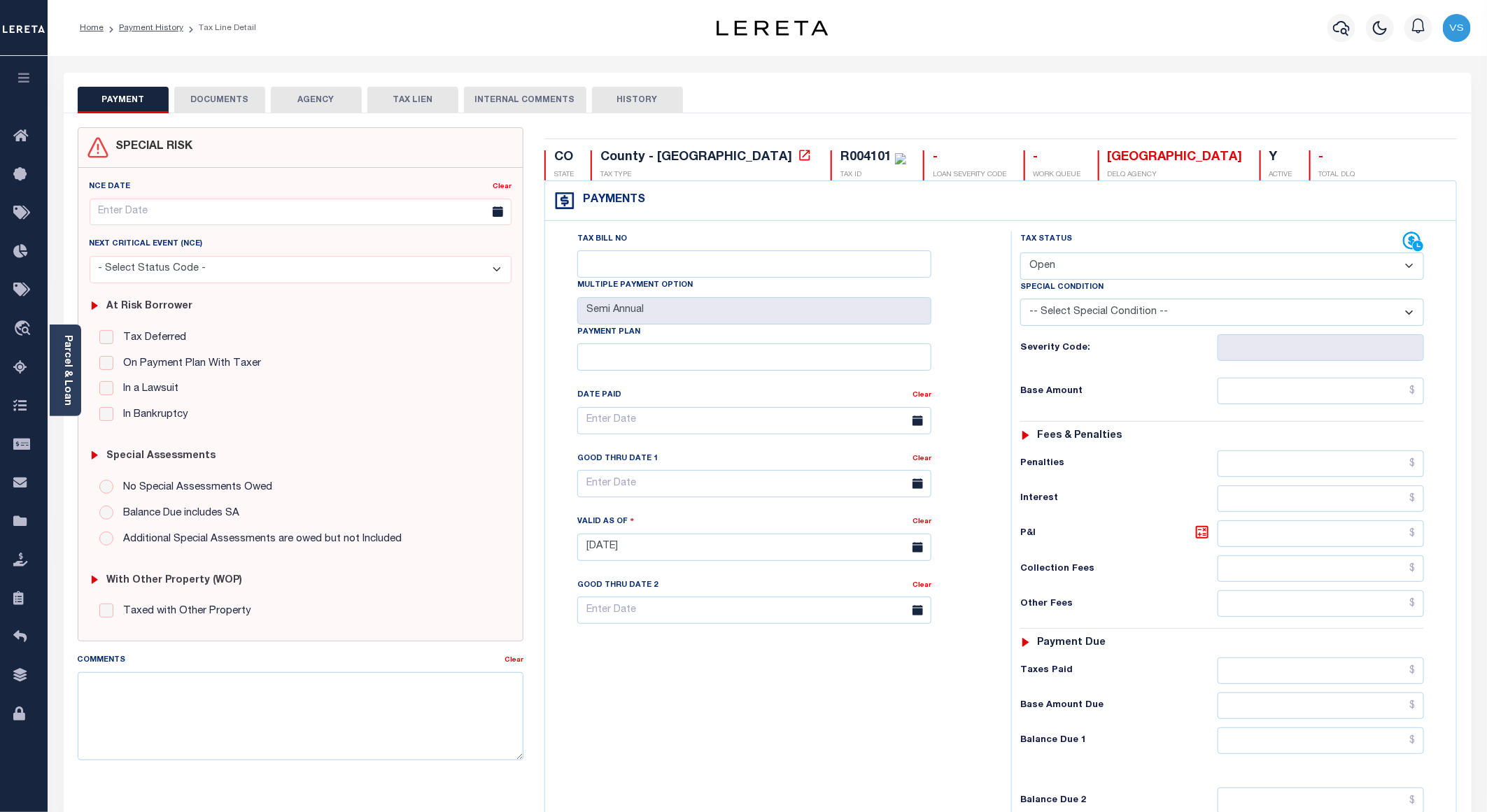
click at [1112, 269] on select "- Select Status Code - Open Due/Unpaid Paid Incomplete No Tax Due Internal Refu…" at bounding box center [1222, 266] width 404 height 27
select select "PYD"
click at [1021, 254] on select "- Select Status Code - Open Due/Unpaid Paid Incomplete No Tax Due Internal Refu…" at bounding box center [1222, 266] width 404 height 27
type input "[DATE]"
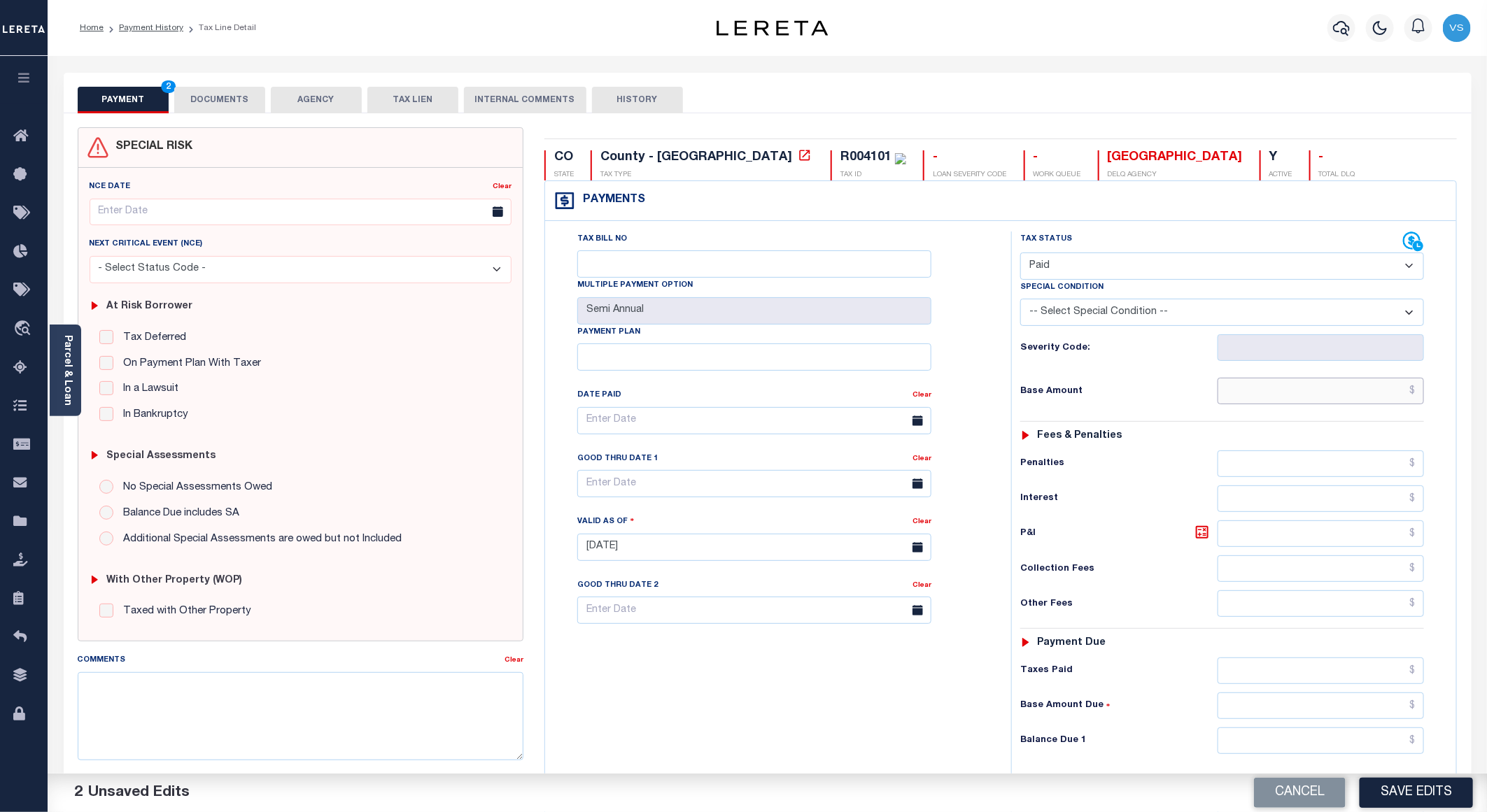
click at [1317, 395] on input "text" at bounding box center [1321, 390] width 206 height 27
paste input "1,028.49"
type input "$1,028.49"
click at [210, 105] on button "DOCUMENTS" at bounding box center [220, 100] width 91 height 27
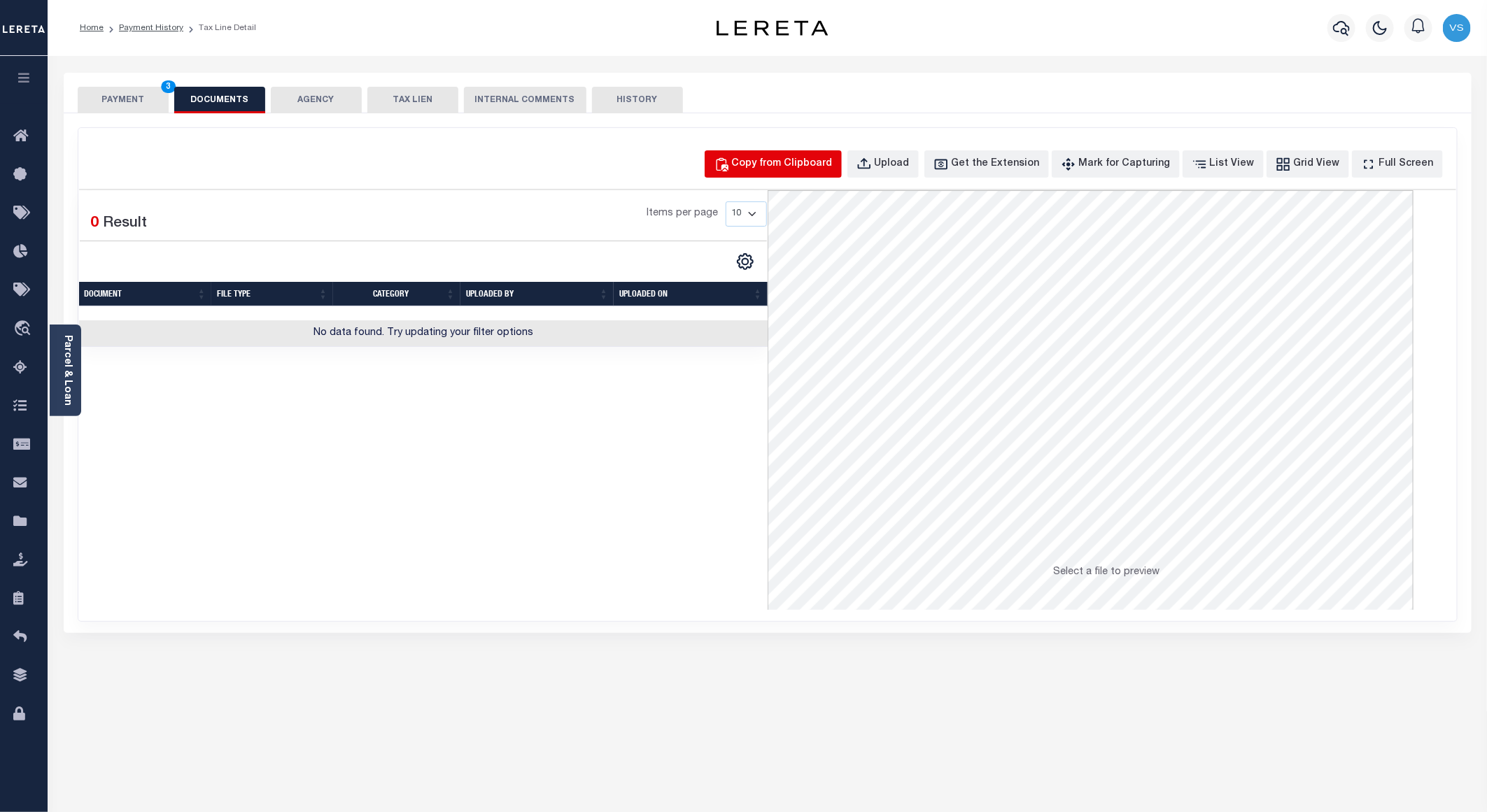
click at [828, 161] on div "Copy from Clipboard" at bounding box center [782, 164] width 101 height 15
select select "POP"
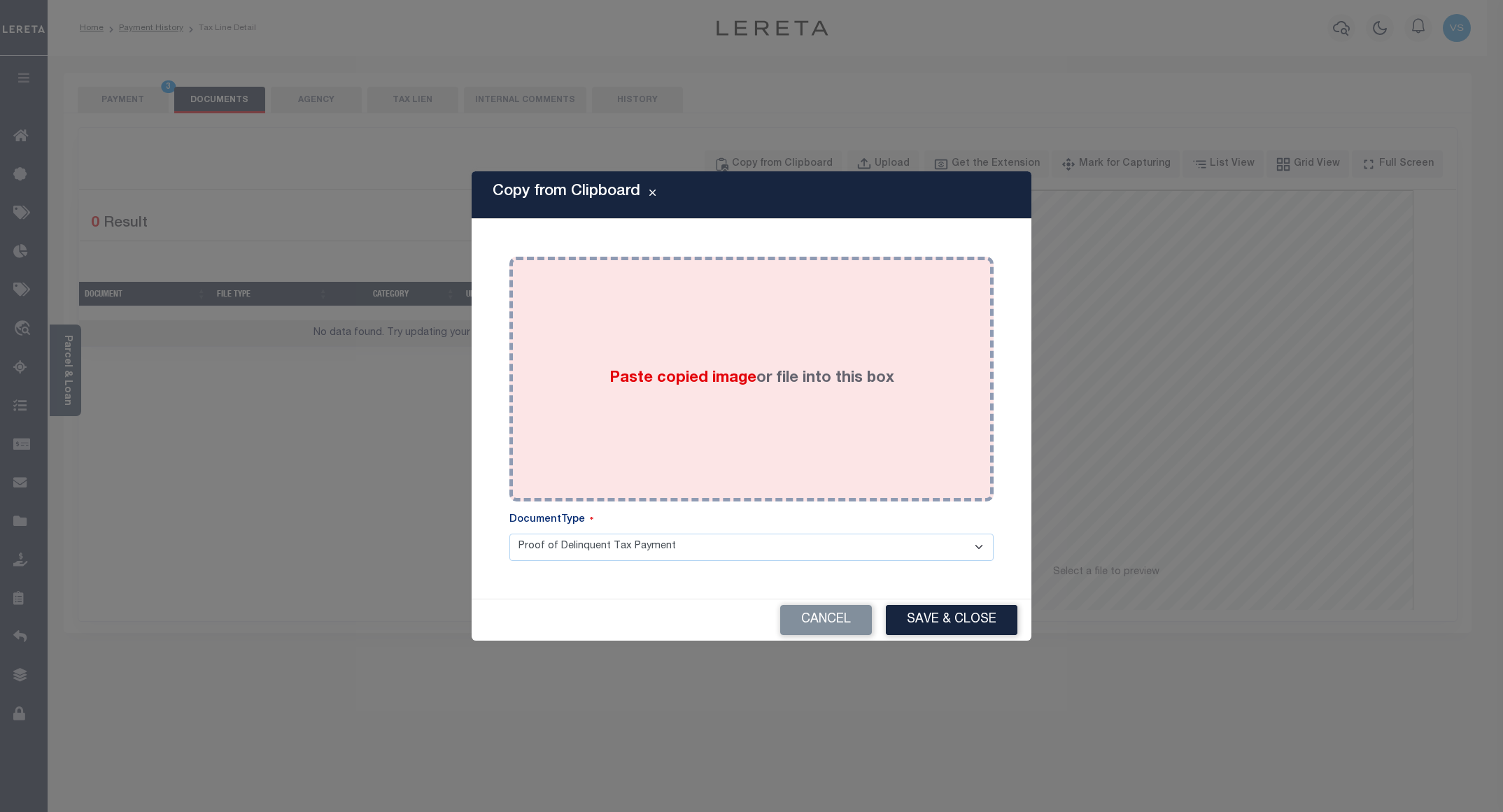
click at [857, 319] on div "Paste copied image or file into this box" at bounding box center [752, 380] width 464 height 224
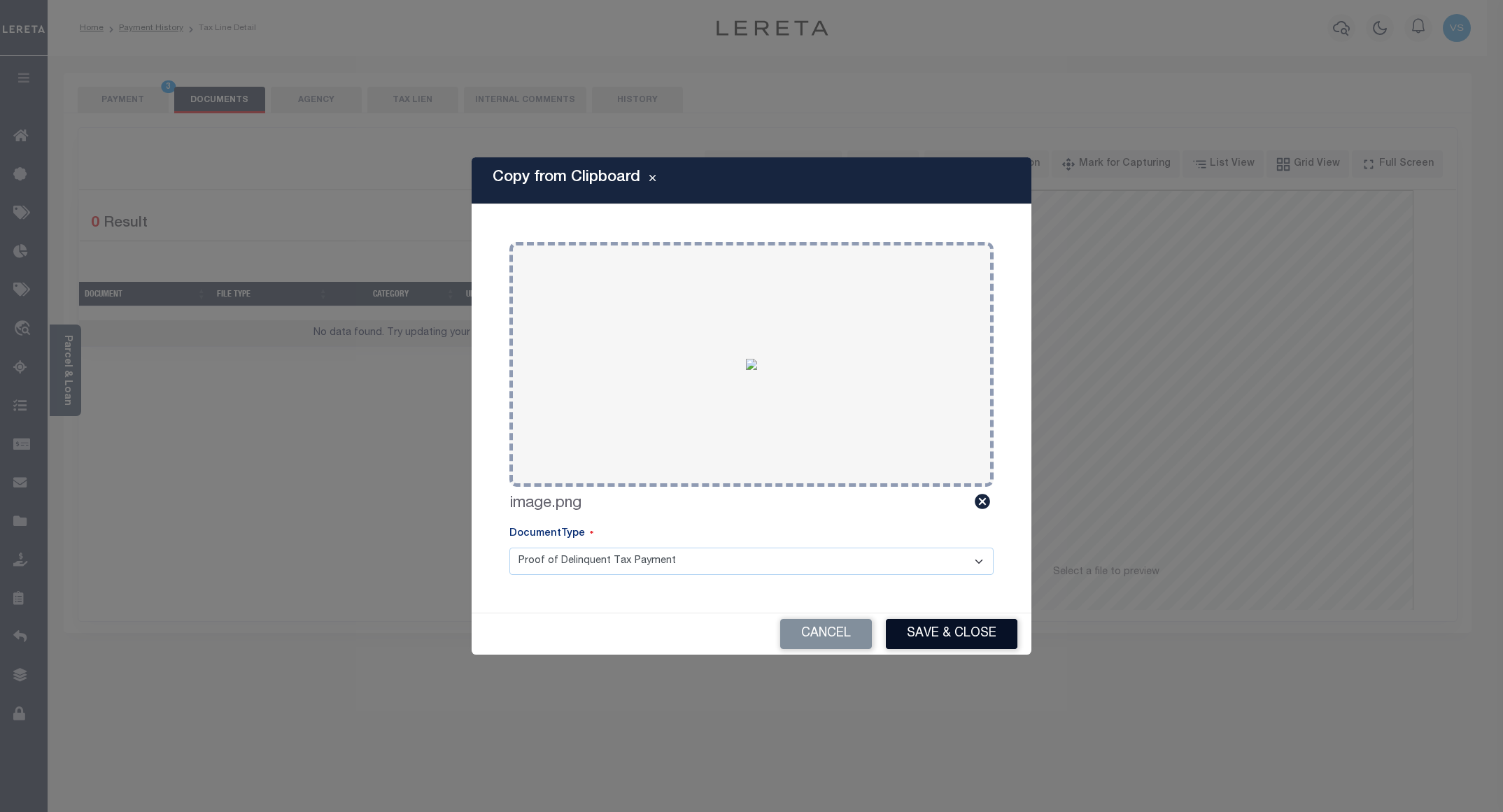
click at [909, 631] on button "Save & Close" at bounding box center [952, 634] width 132 height 30
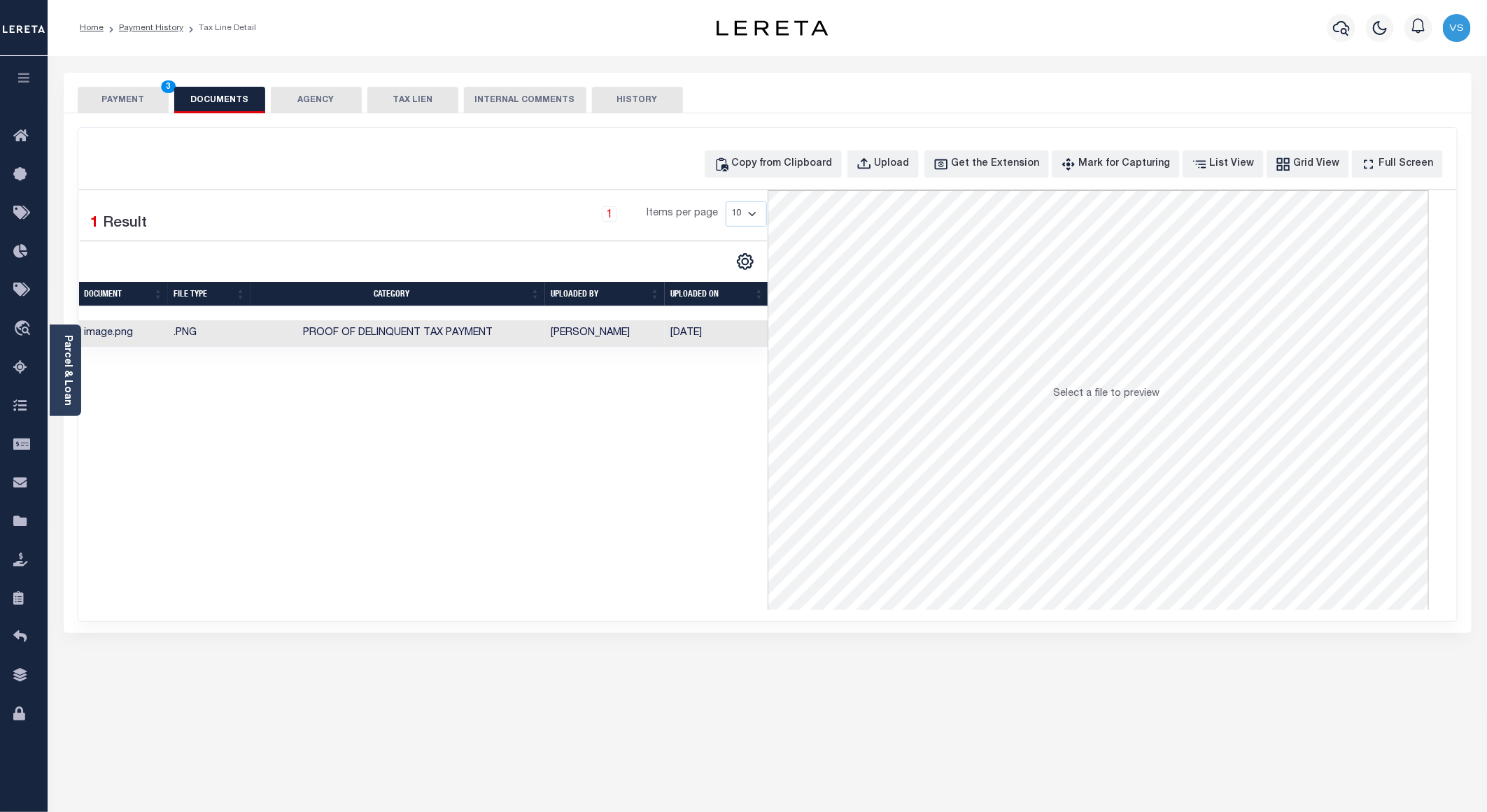
click at [135, 122] on div "SPECIAL RISK NCE Date Clear" at bounding box center [767, 373] width 1408 height 520
drag, startPoint x: 133, startPoint y: 90, endPoint x: 132, endPoint y: 98, distance: 8.1
click at [132, 97] on button "PAYMENT 3" at bounding box center [123, 100] width 91 height 27
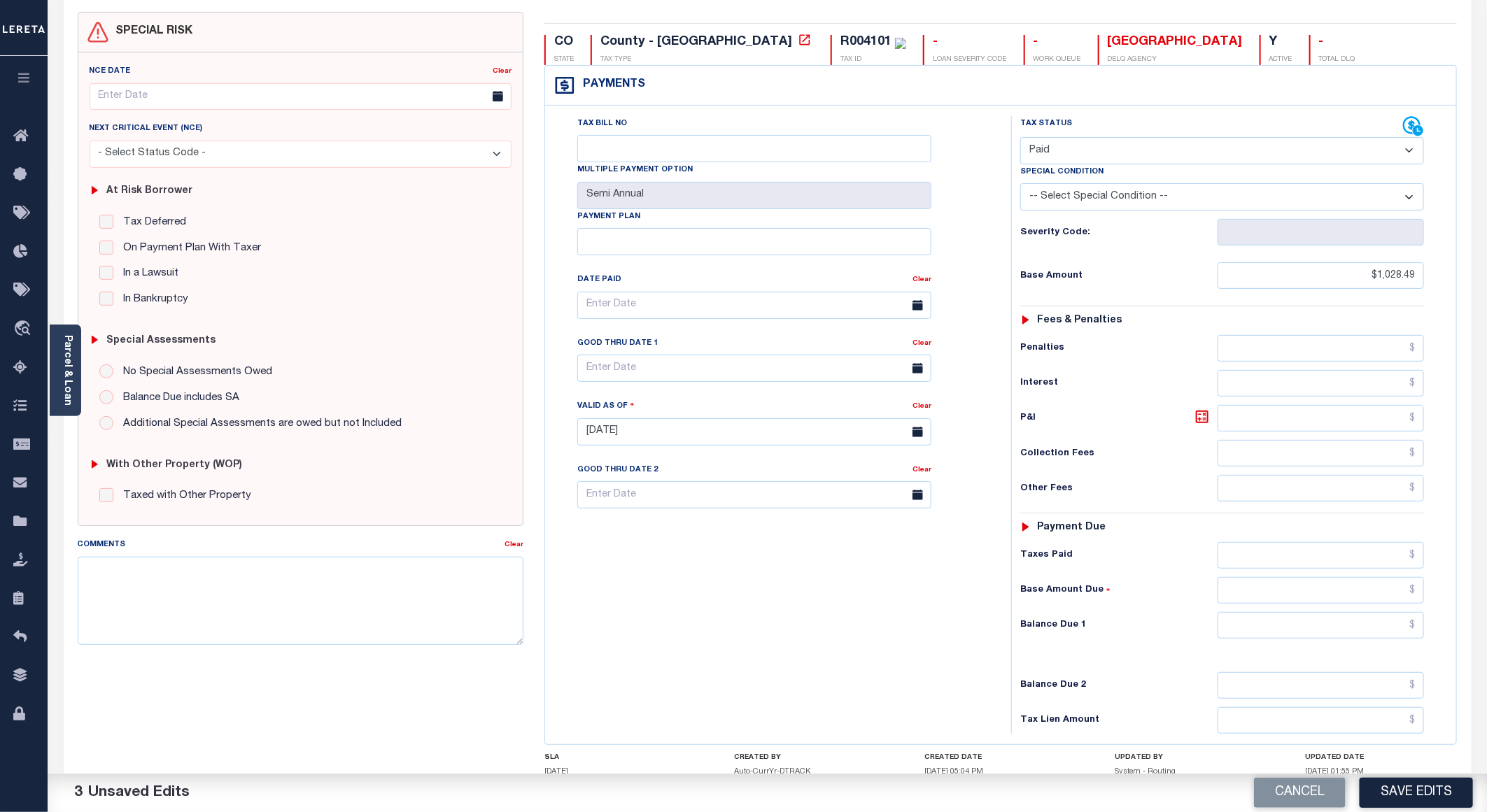
scroll to position [225, 0]
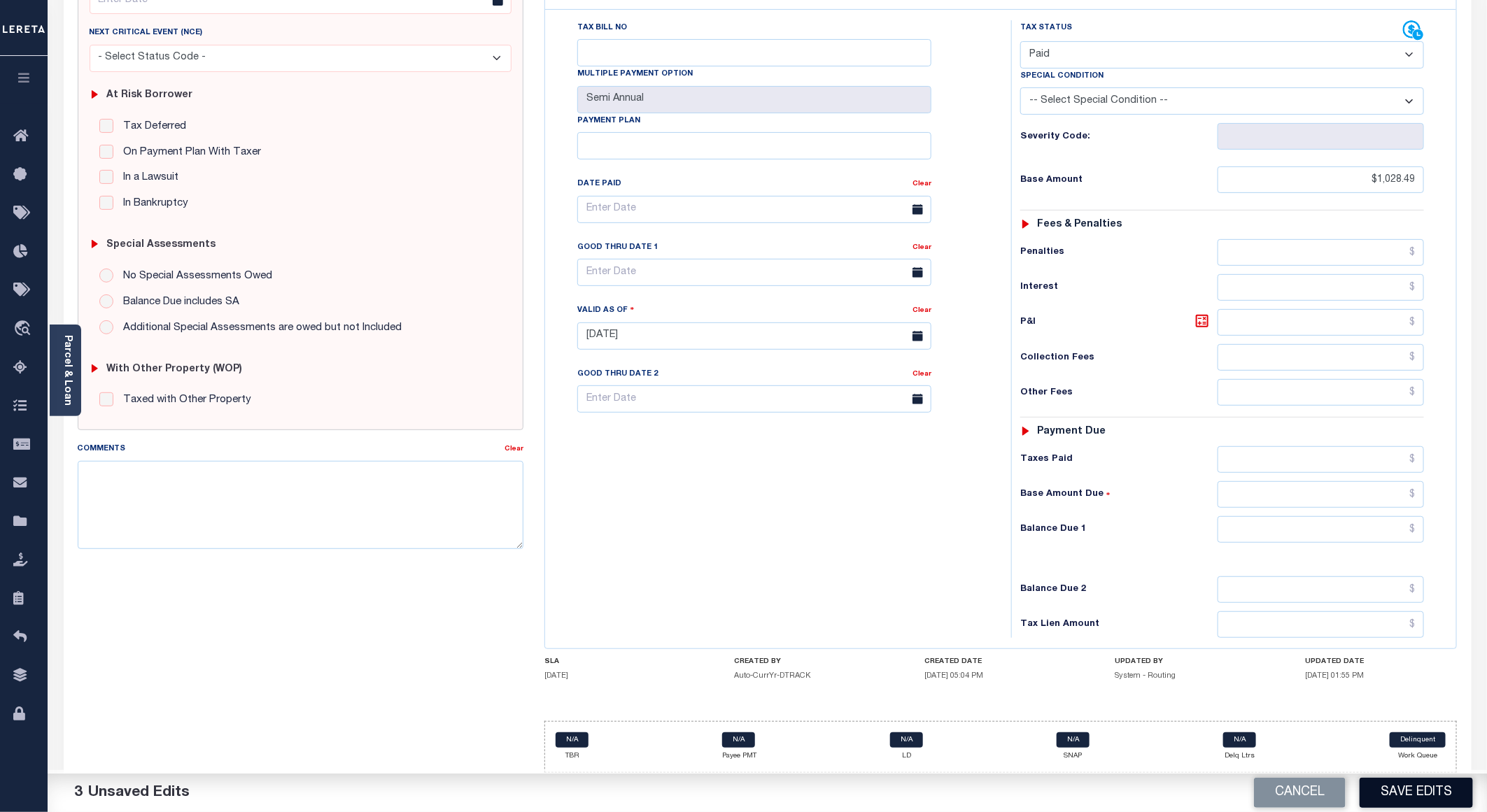
click at [1397, 791] on button "Save Edits" at bounding box center [1416, 793] width 114 height 30
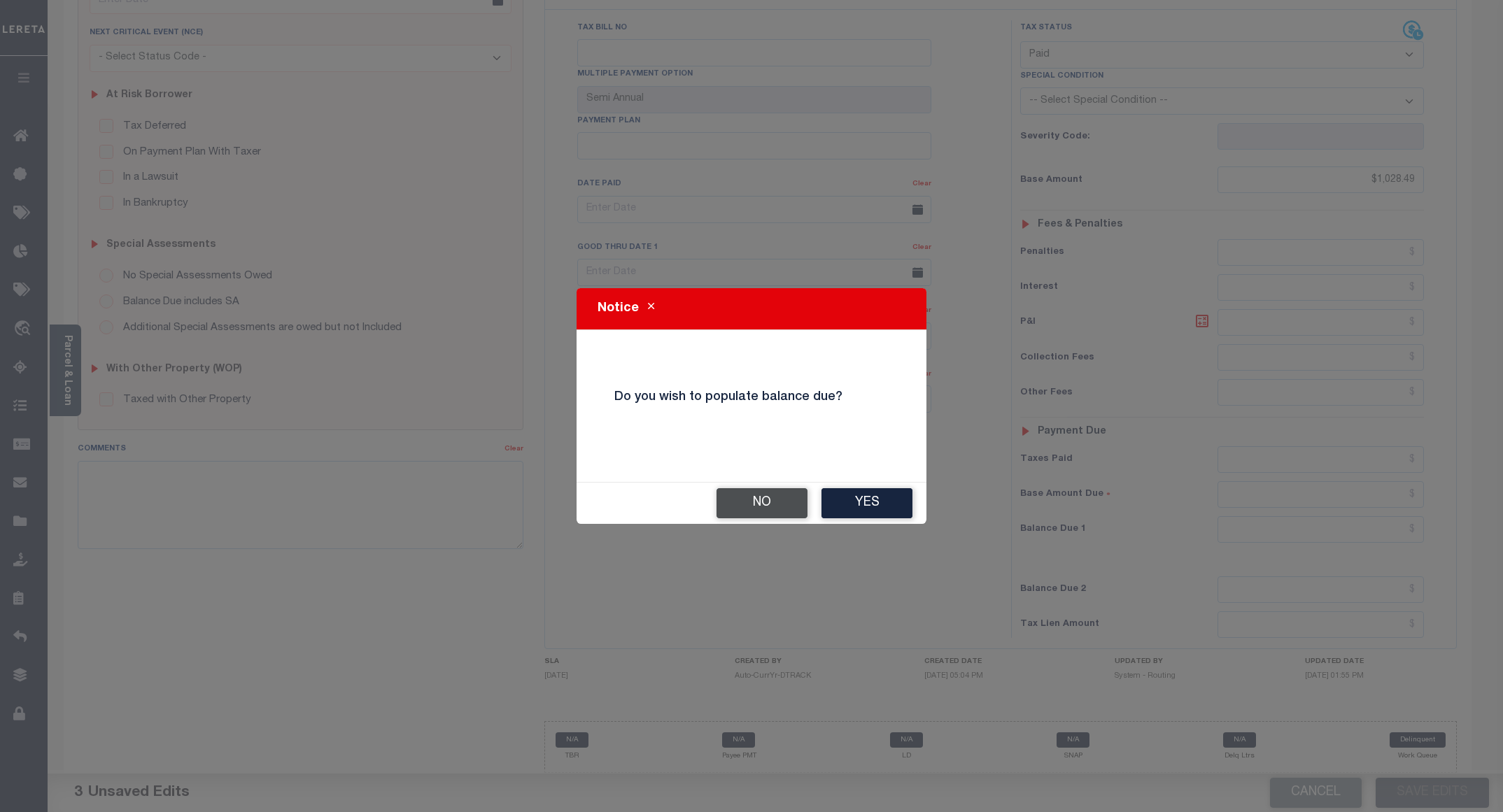
click at [742, 496] on button "No" at bounding box center [762, 503] width 91 height 30
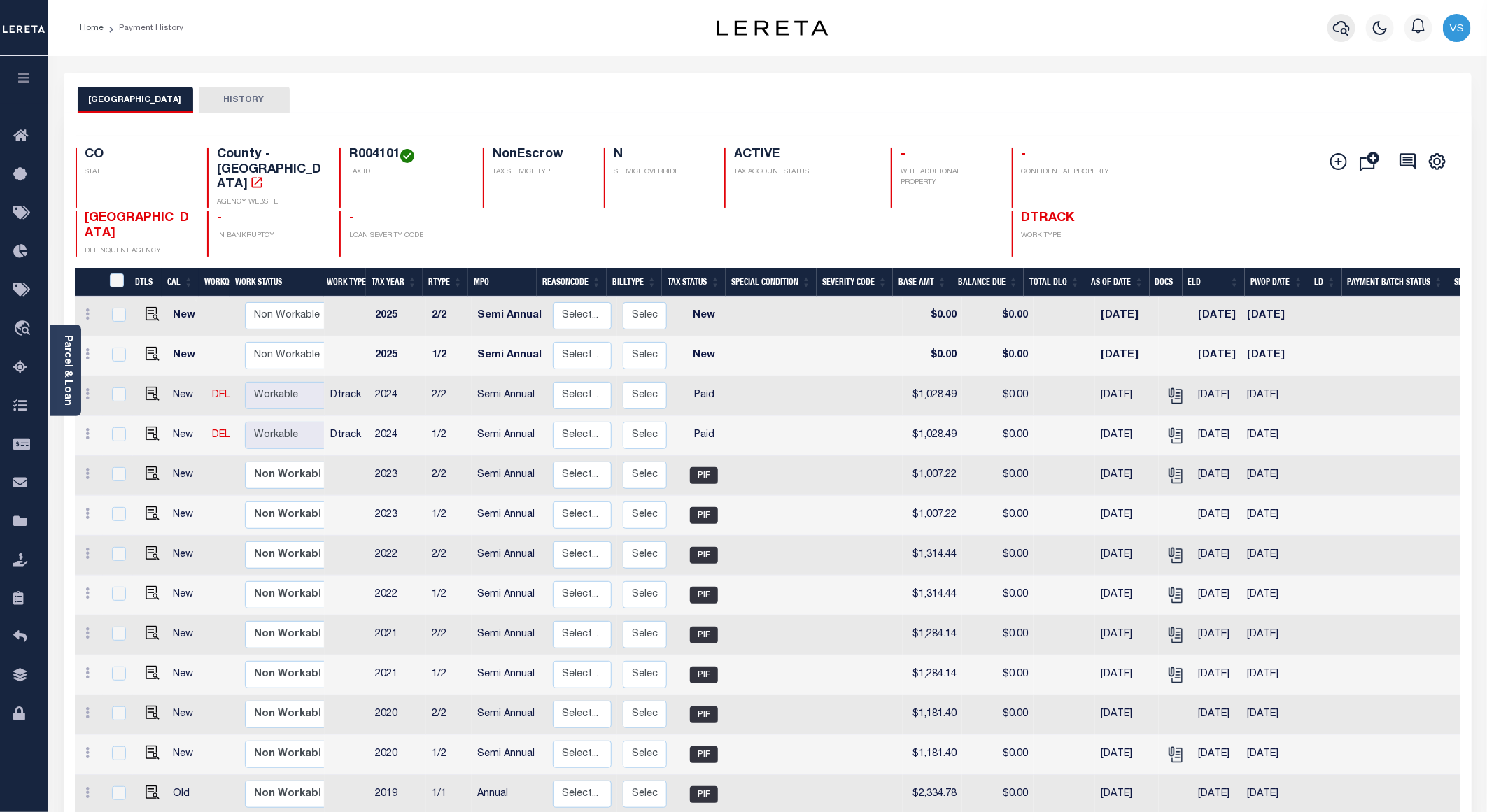
click at [1331, 25] on button "button" at bounding box center [1342, 27] width 28 height 28
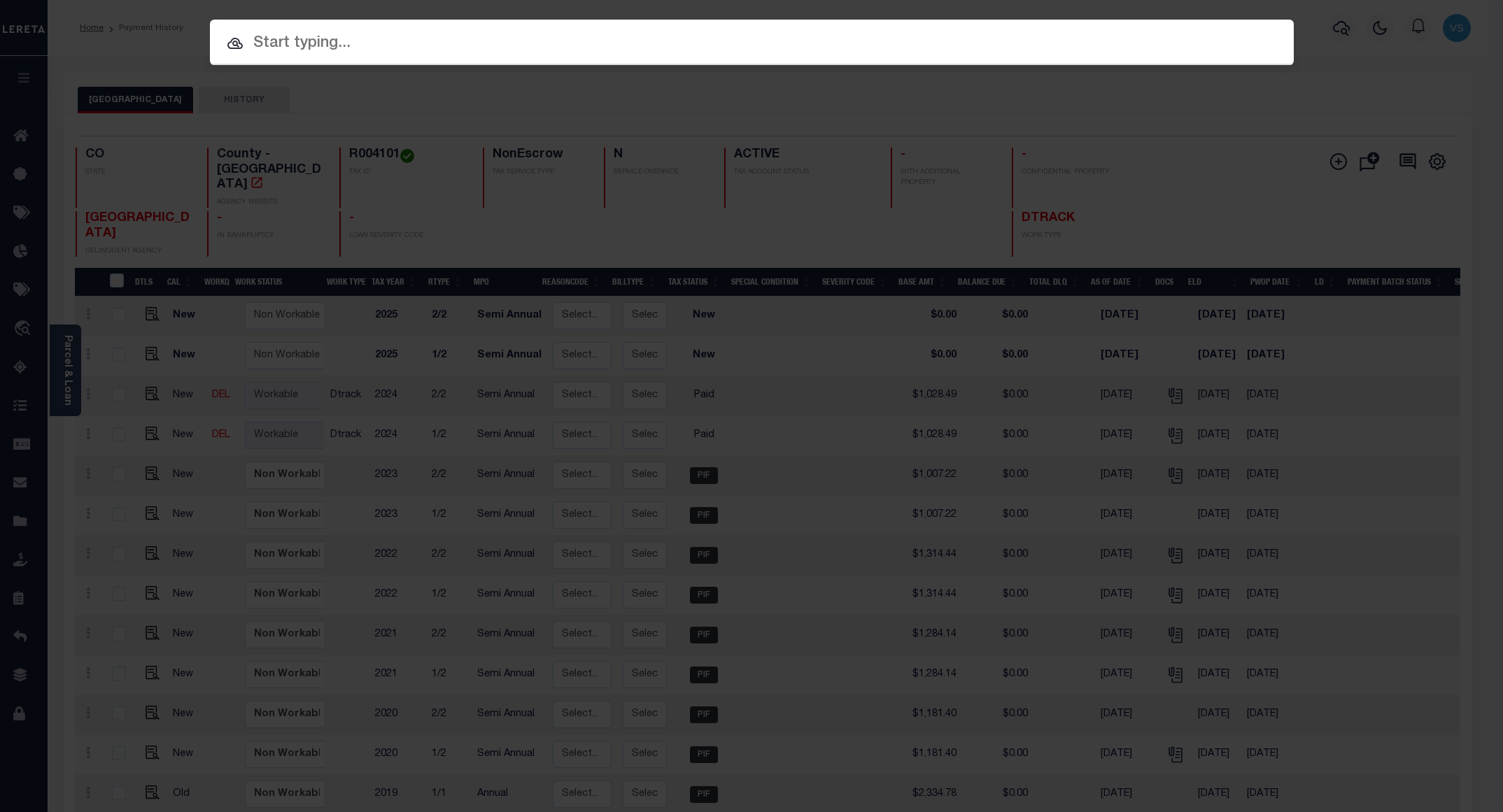
paste input "12035600554204"
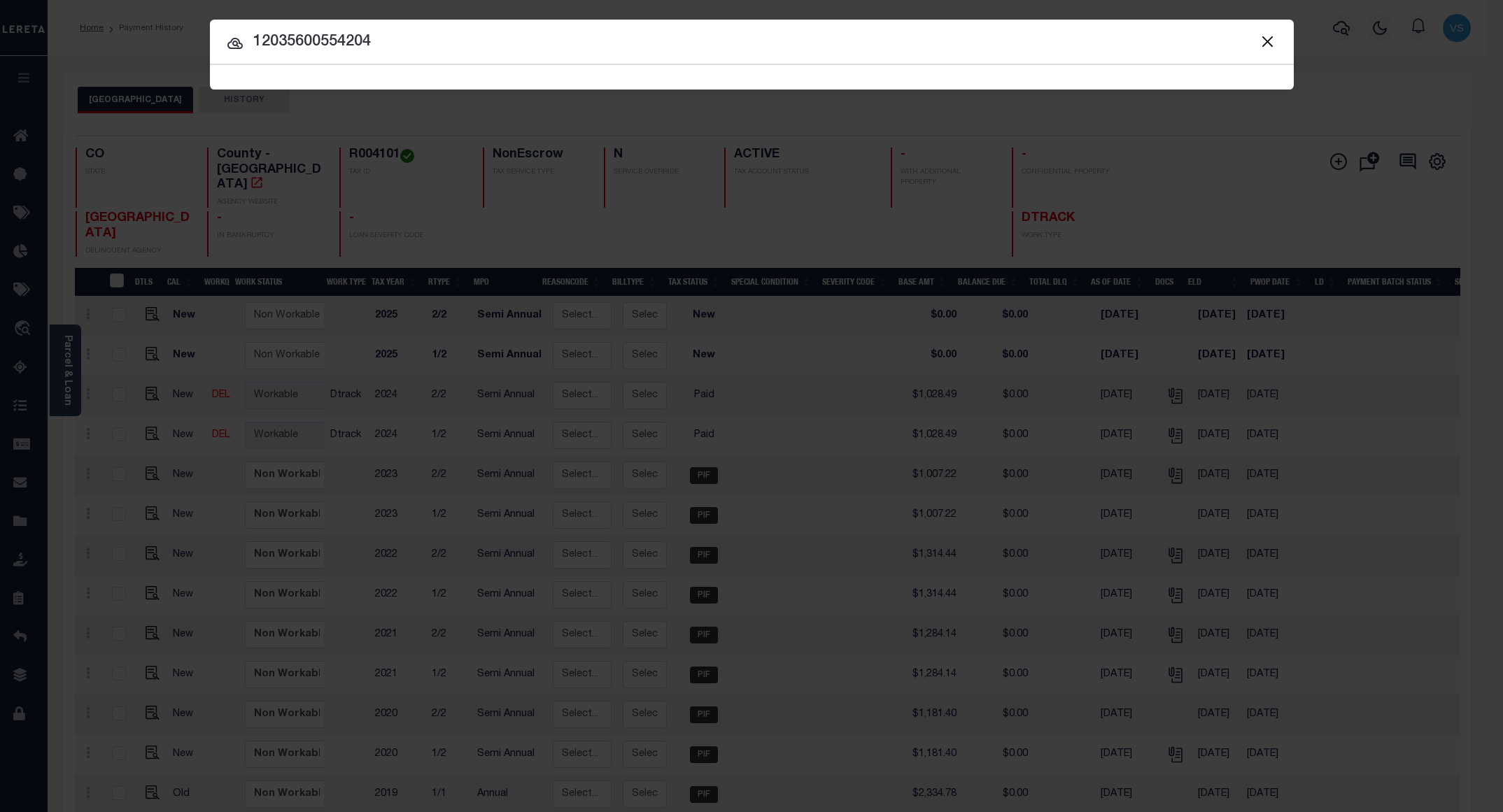
type input "12035600554204"
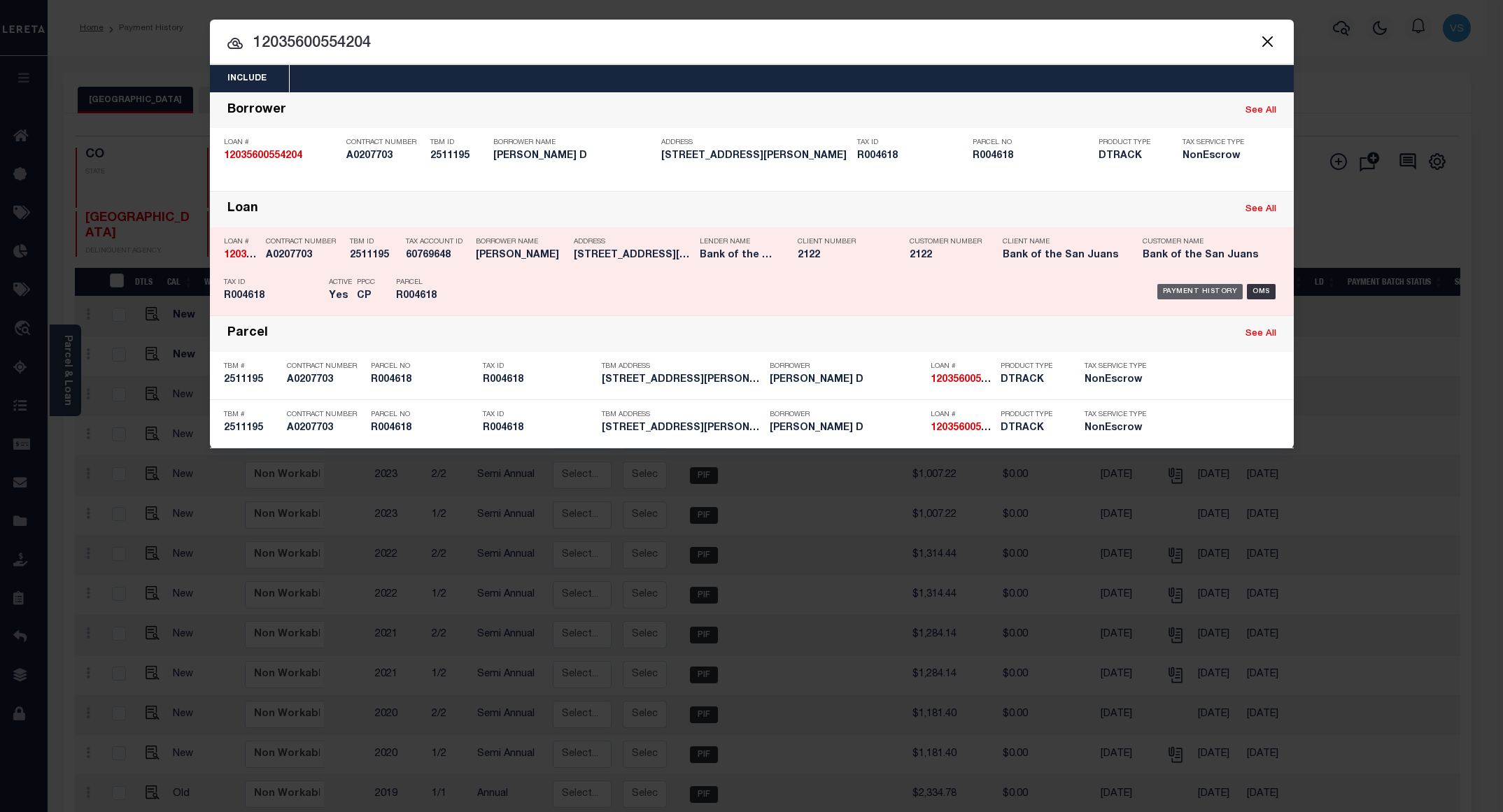
click at [1176, 291] on div "Payment History" at bounding box center [1200, 291] width 86 height 15
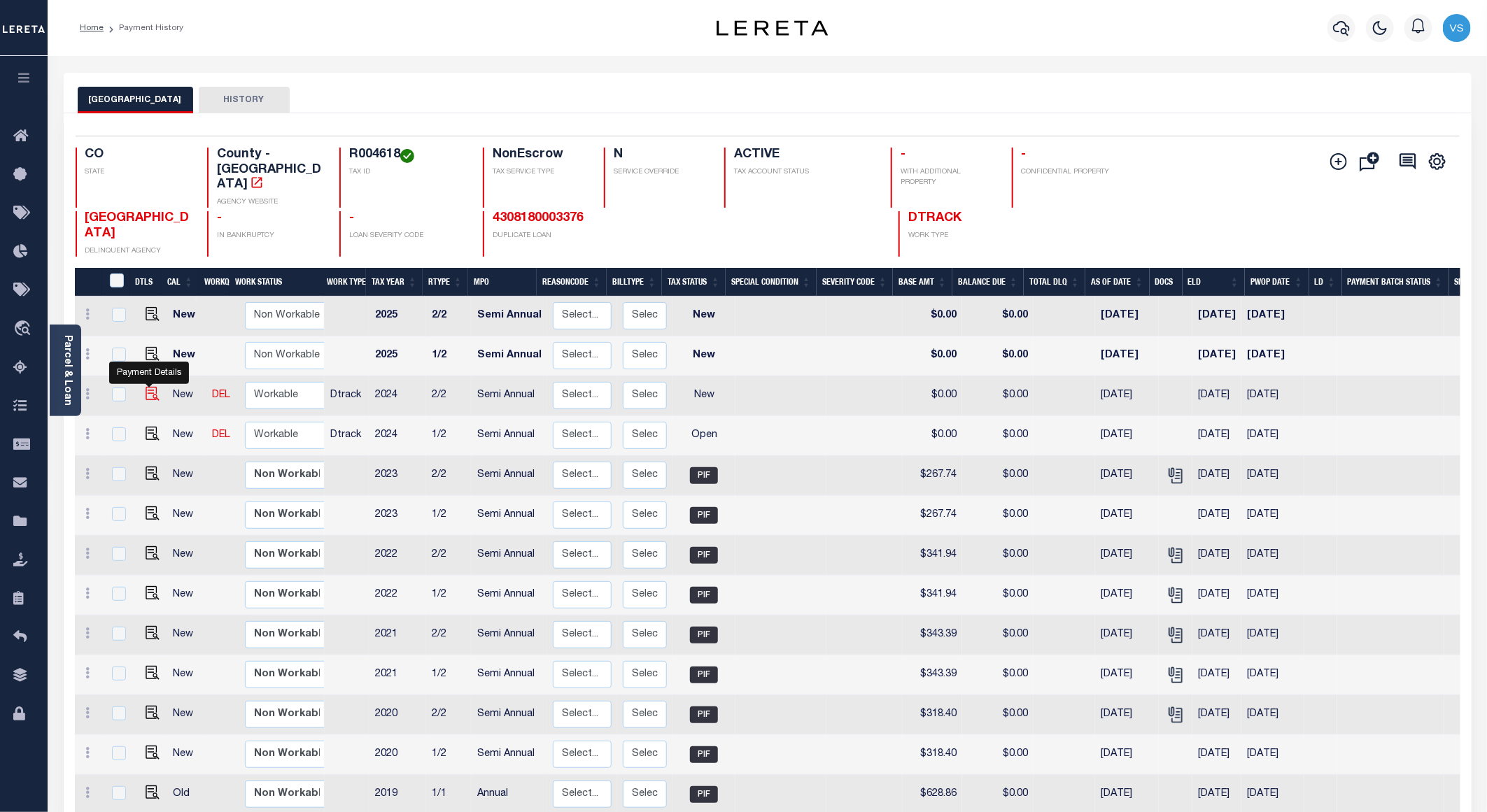
click at [153, 387] on img "" at bounding box center [152, 393] width 14 height 14
checkbox input "true"
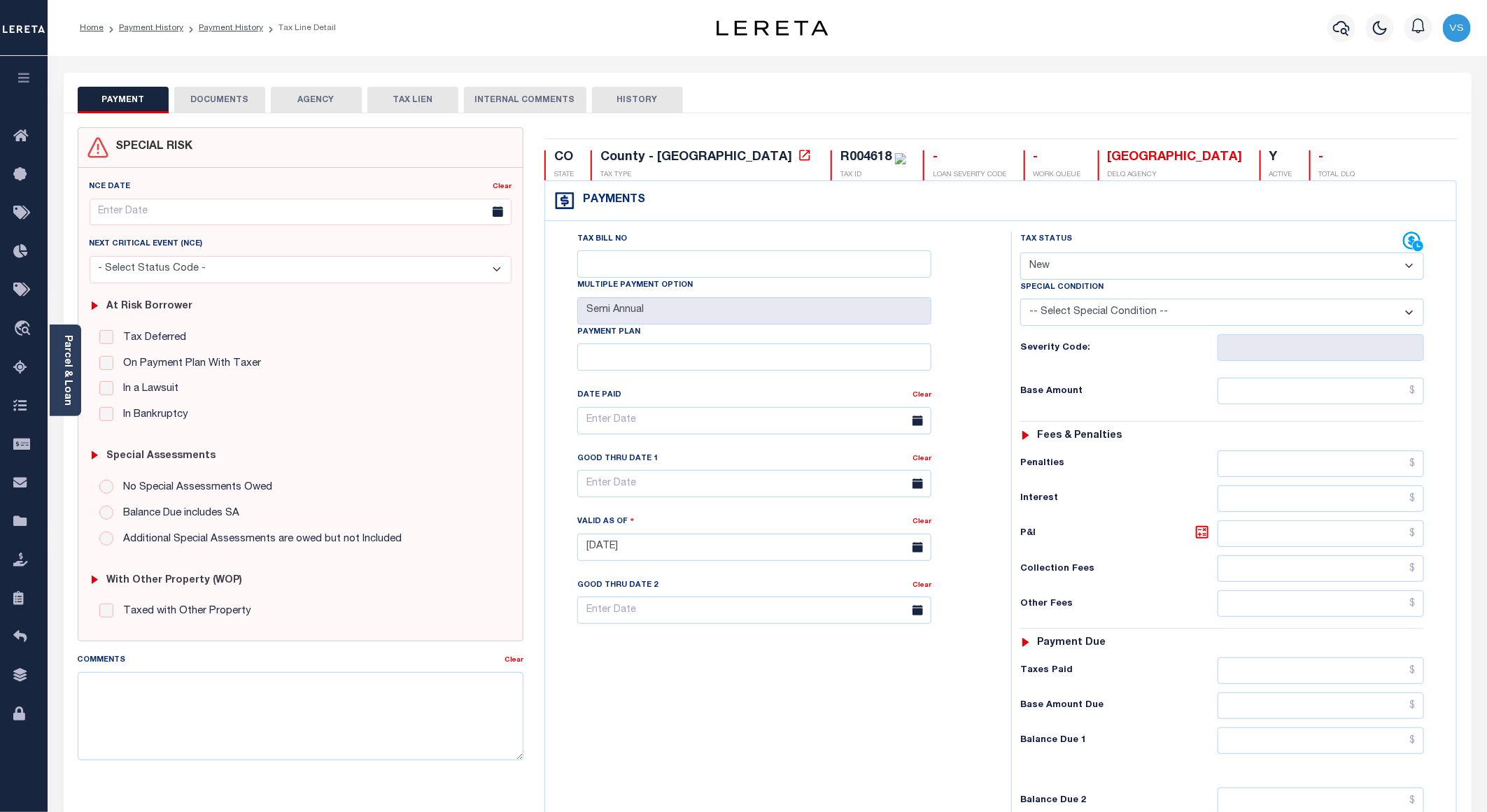
click at [1096, 257] on select "- Select Status Code - Open Due/Unpaid Paid Incomplete No Tax Due Internal Refu…" at bounding box center [1222, 266] width 404 height 27
select select "PYD"
click at [1021, 254] on select "- Select Status Code - Open Due/Unpaid Paid Incomplete No Tax Due Internal Refu…" at bounding box center [1222, 266] width 404 height 27
type input "[DATE]"
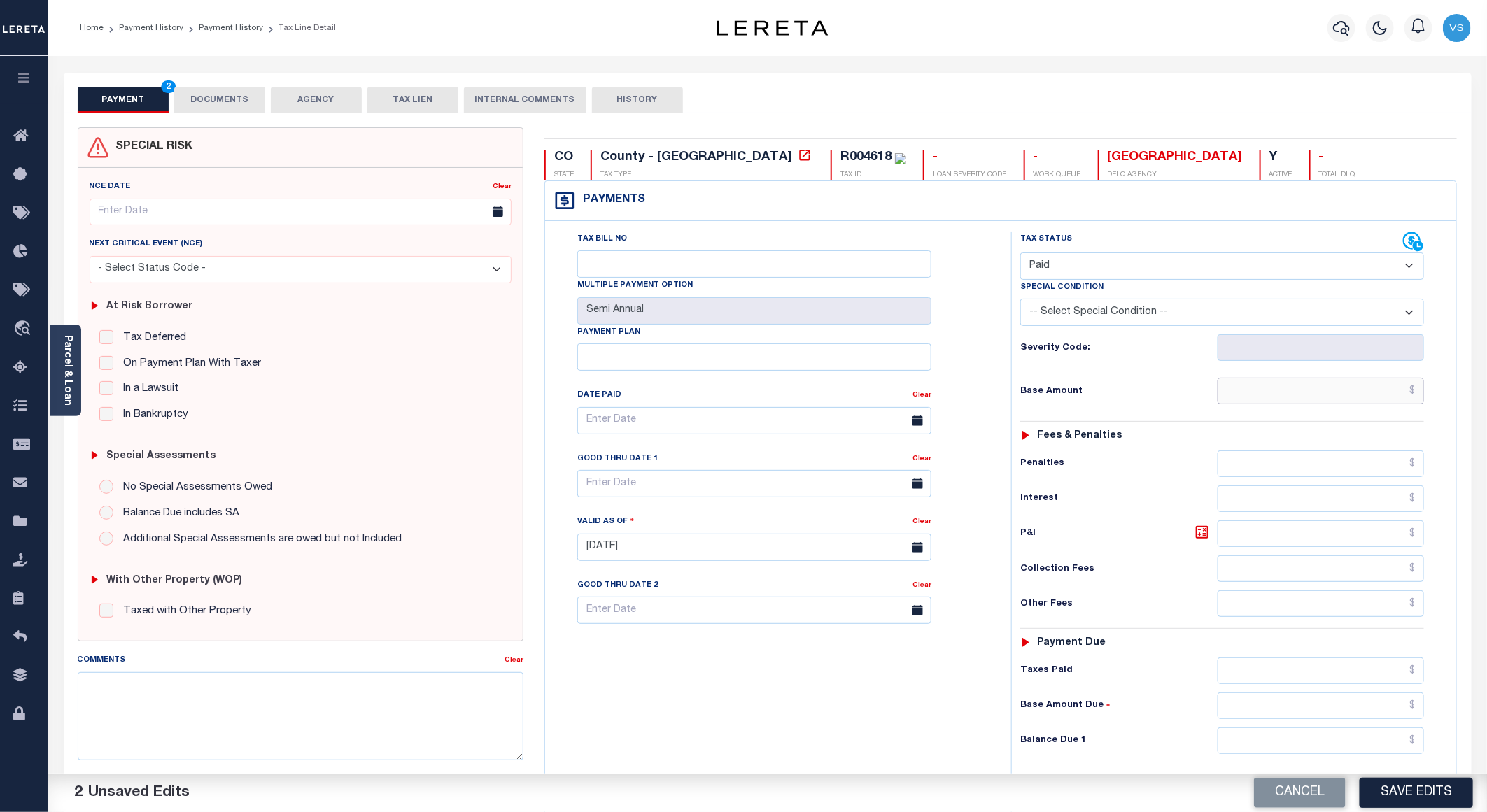
click at [1262, 401] on input "text" at bounding box center [1321, 390] width 206 height 27
paste input "408.62"
type input "$408.62"
click at [231, 108] on button "DOCUMENTS" at bounding box center [220, 100] width 91 height 27
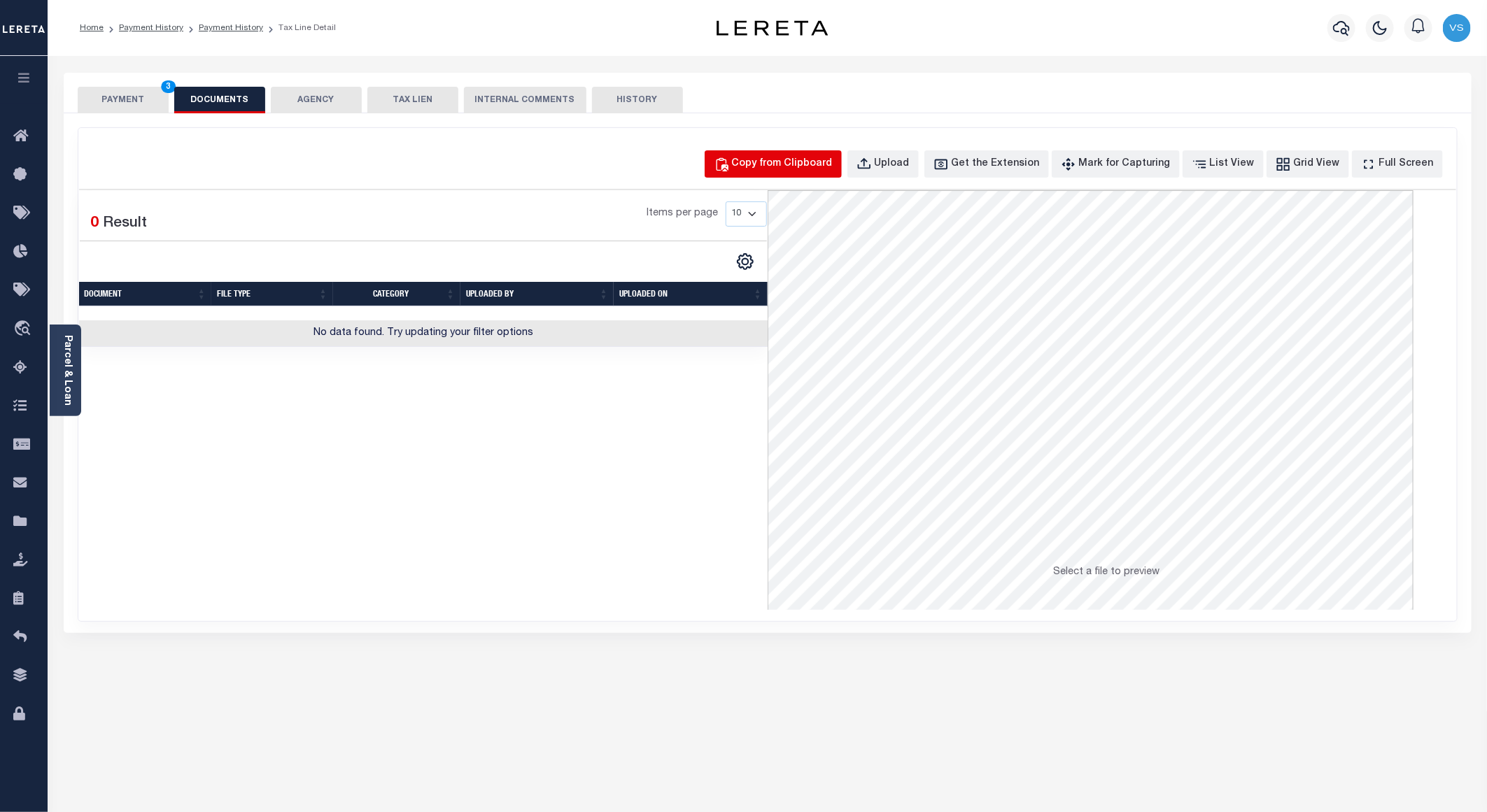
click at [831, 170] on div "Copy from Clipboard" at bounding box center [782, 164] width 101 height 15
select select "POP"
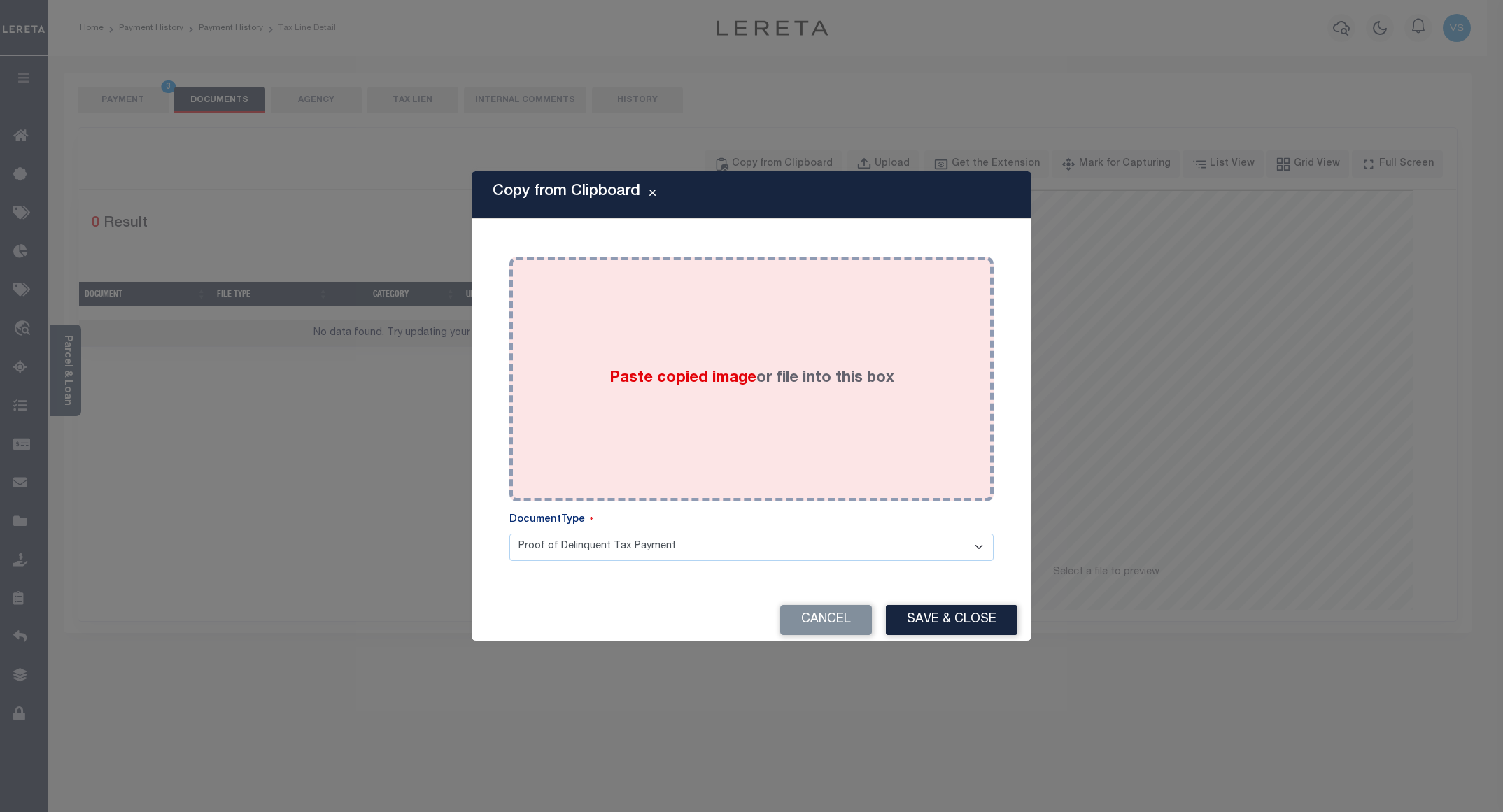
click at [851, 357] on div "Paste copied image or file into this box" at bounding box center [752, 380] width 464 height 224
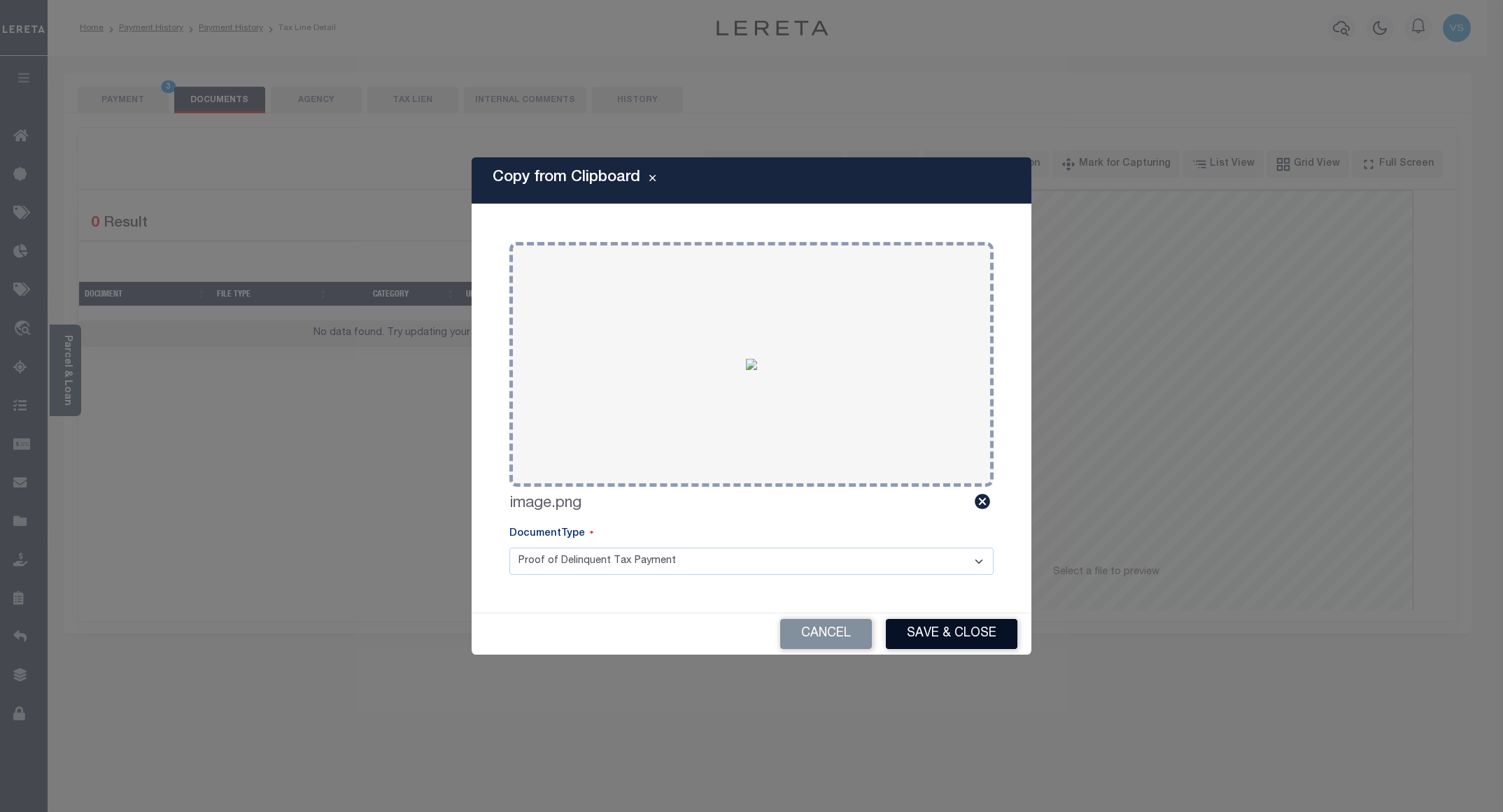
click at [908, 640] on button "Save & Close" at bounding box center [952, 634] width 132 height 30
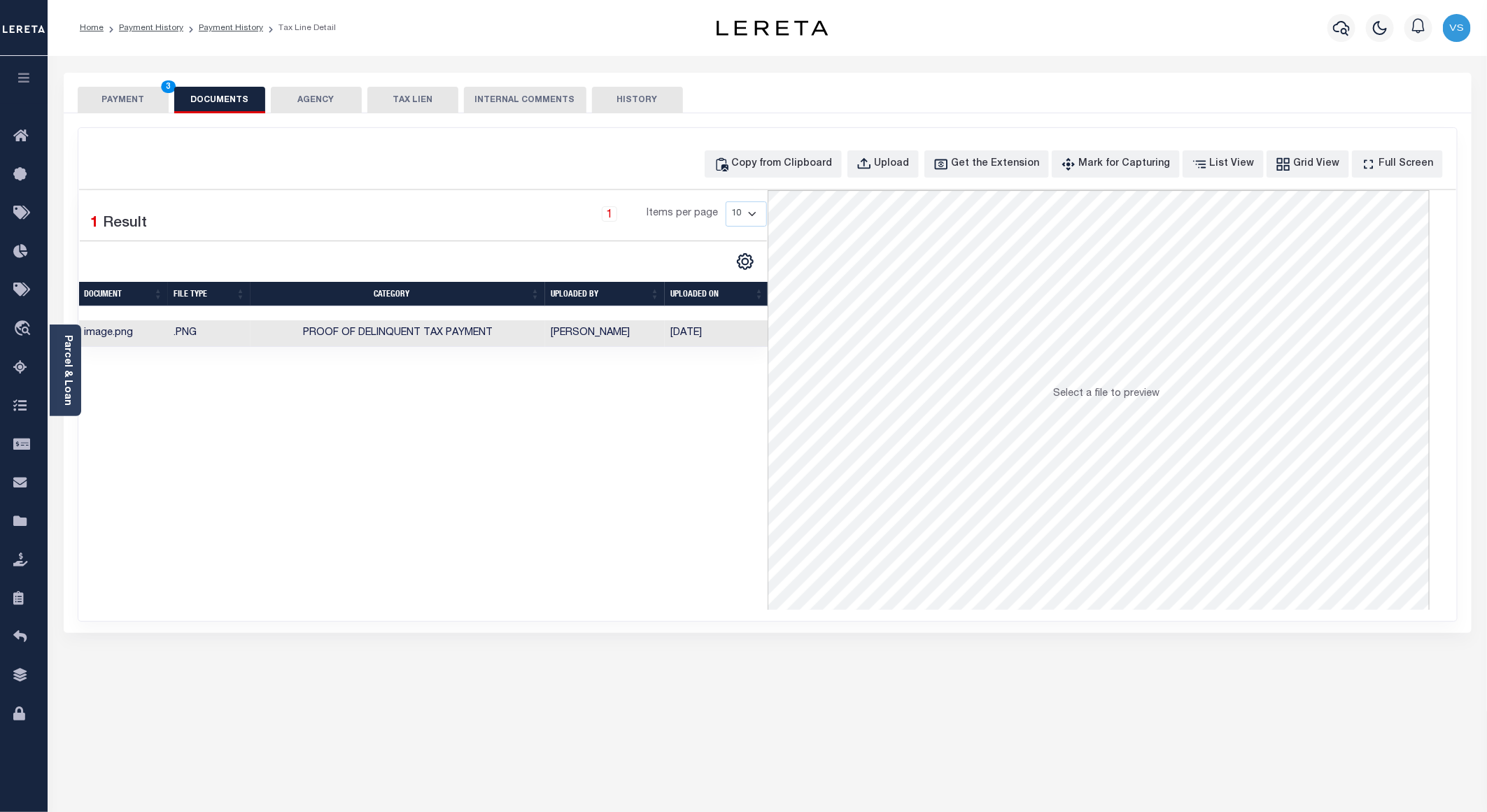
click at [120, 101] on button "PAYMENT 3" at bounding box center [123, 100] width 91 height 27
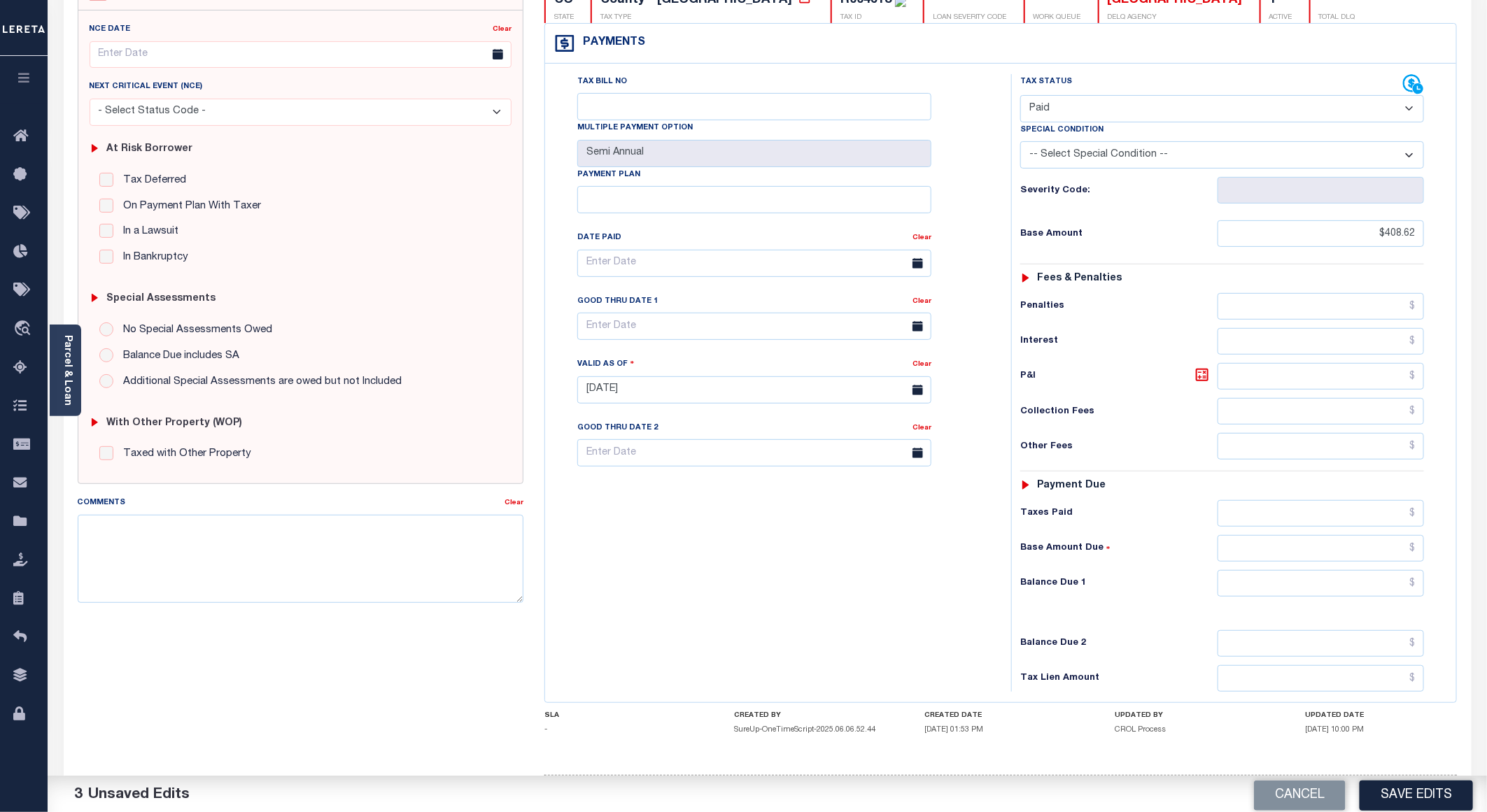
scroll to position [210, 0]
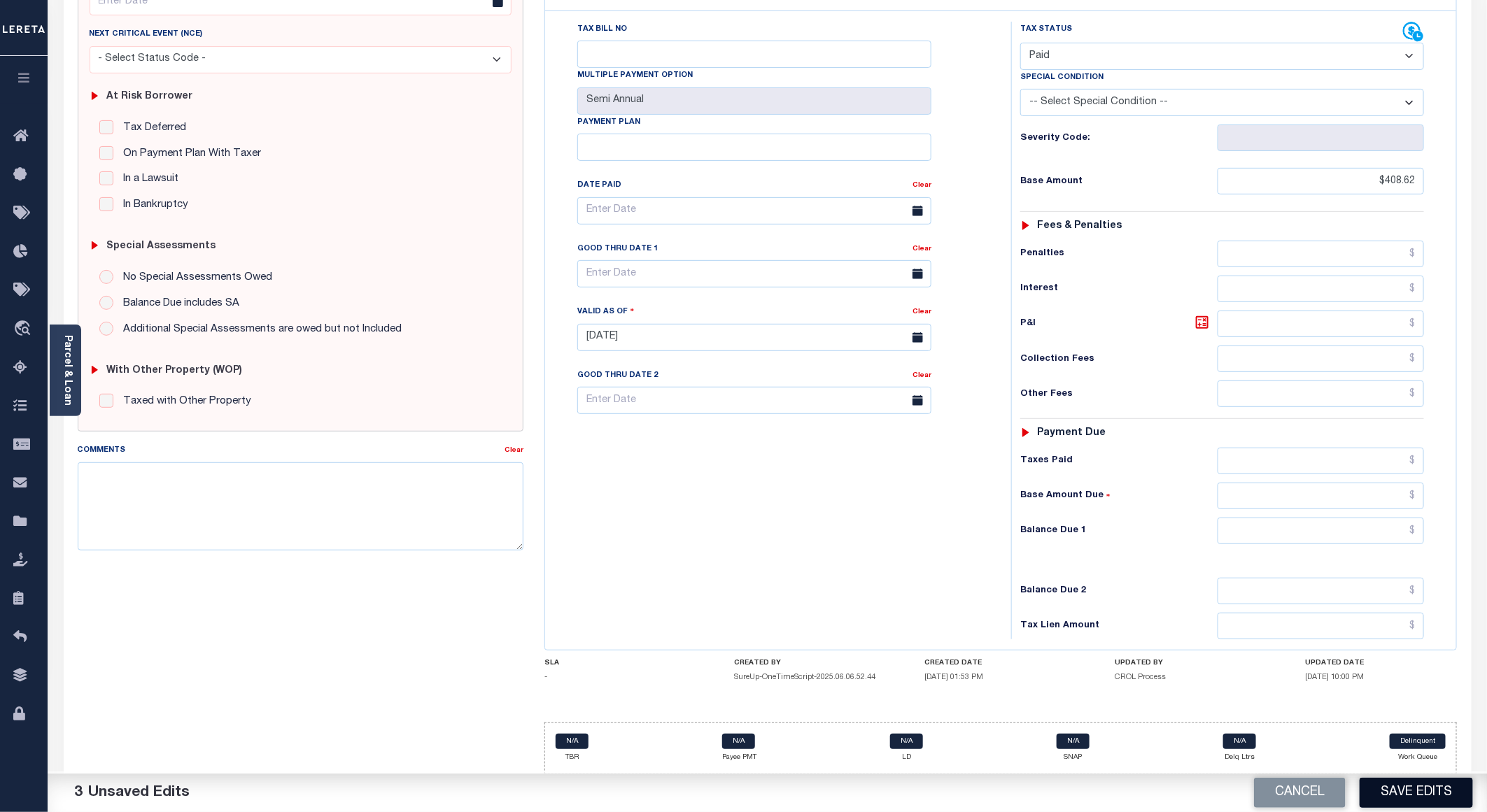
click at [1371, 788] on button "Save Edits" at bounding box center [1416, 793] width 114 height 30
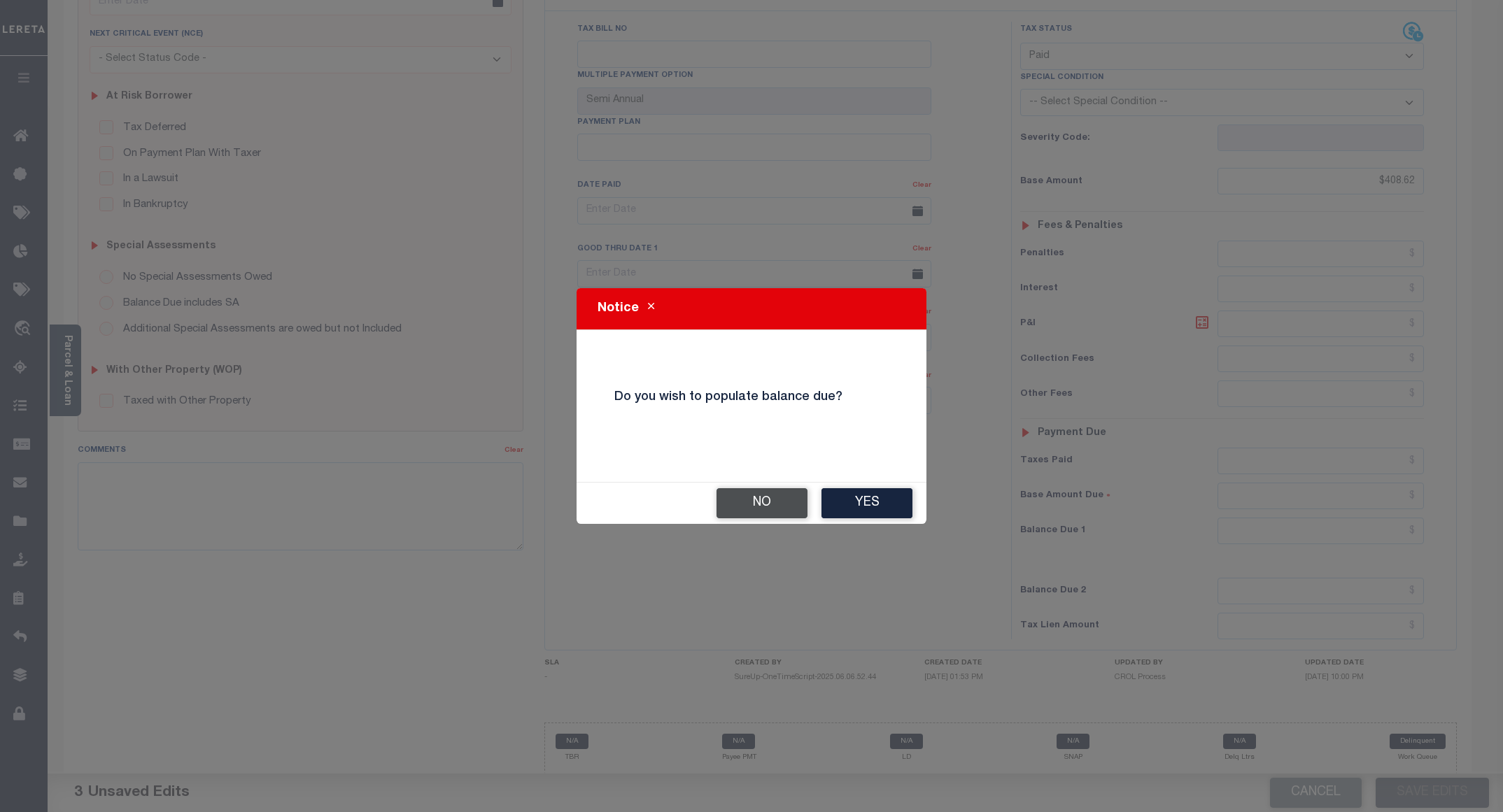
click at [769, 503] on button "No" at bounding box center [762, 503] width 91 height 30
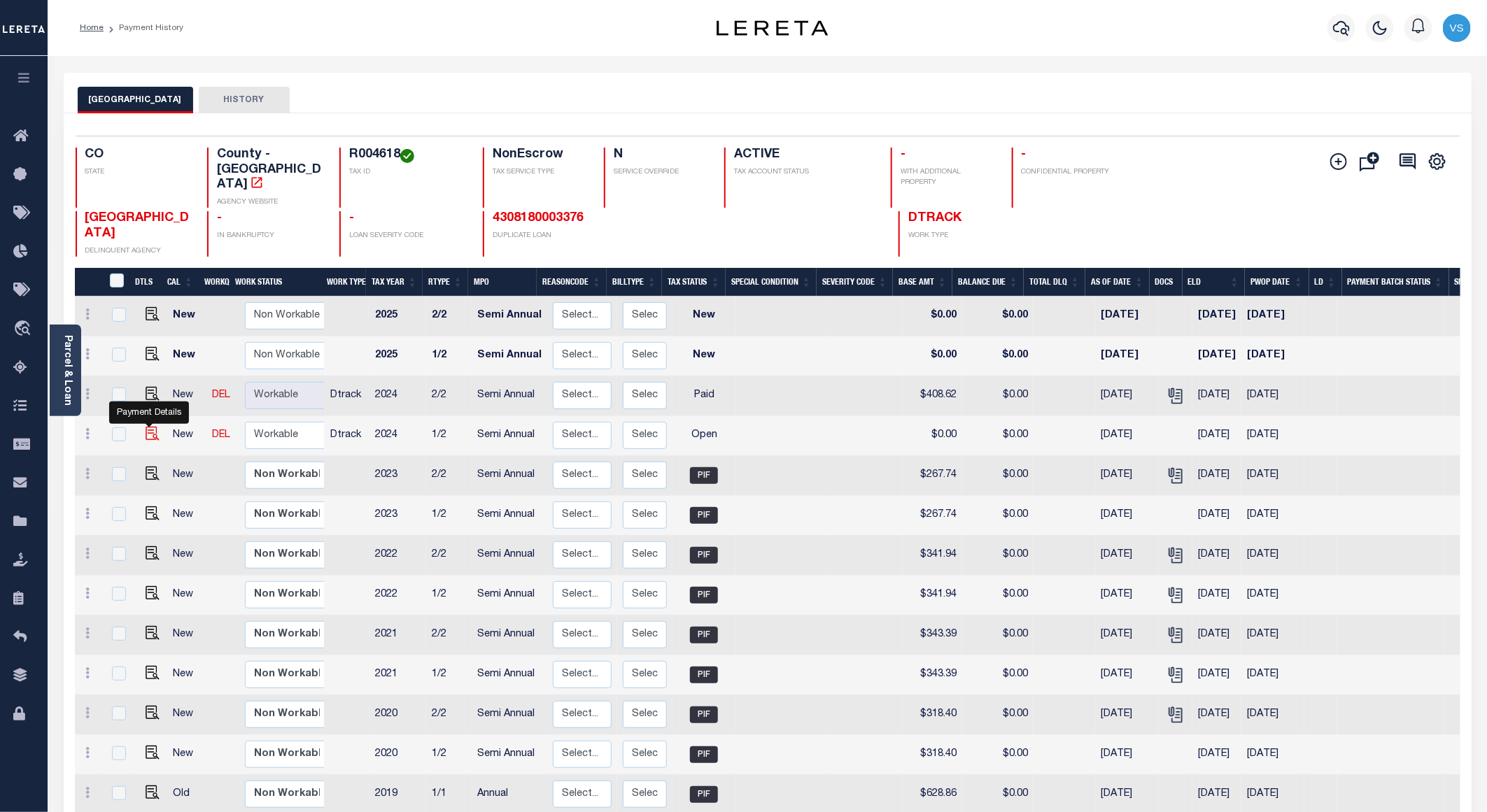
click at [148, 427] on img "" at bounding box center [152, 433] width 14 height 14
checkbox input "true"
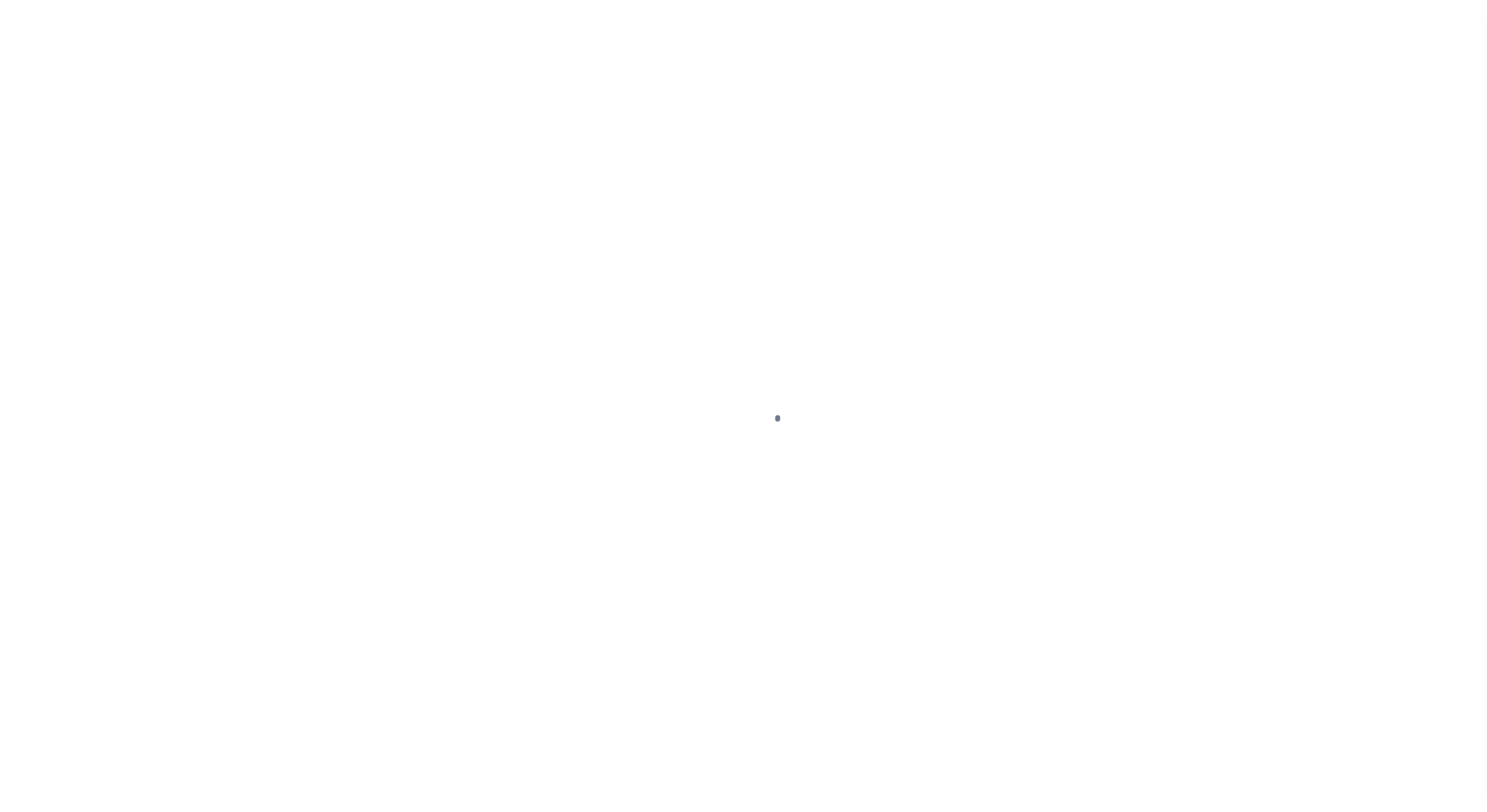
select select "OP2"
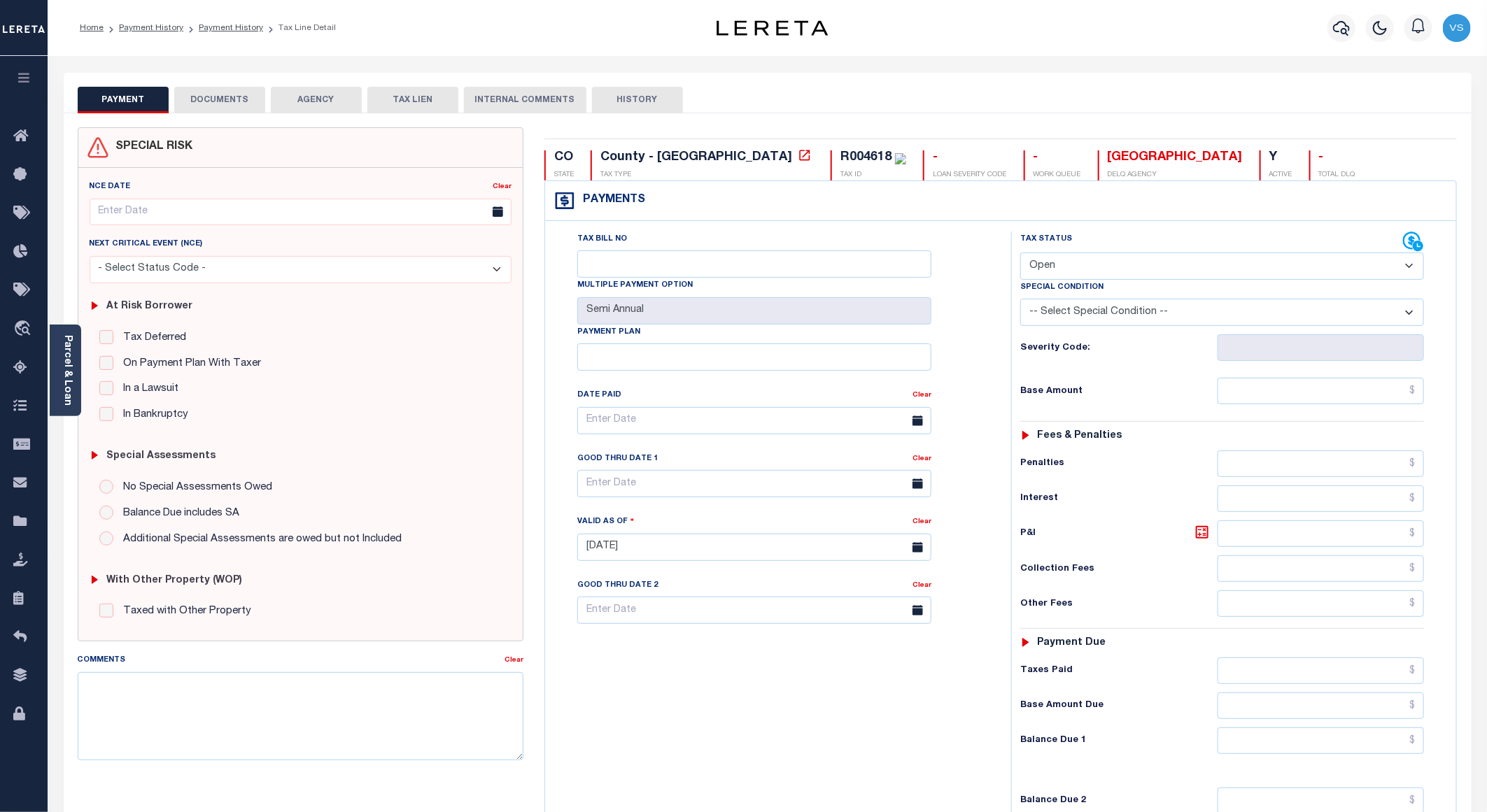
click at [227, 103] on button "DOCUMENTS" at bounding box center [220, 100] width 91 height 27
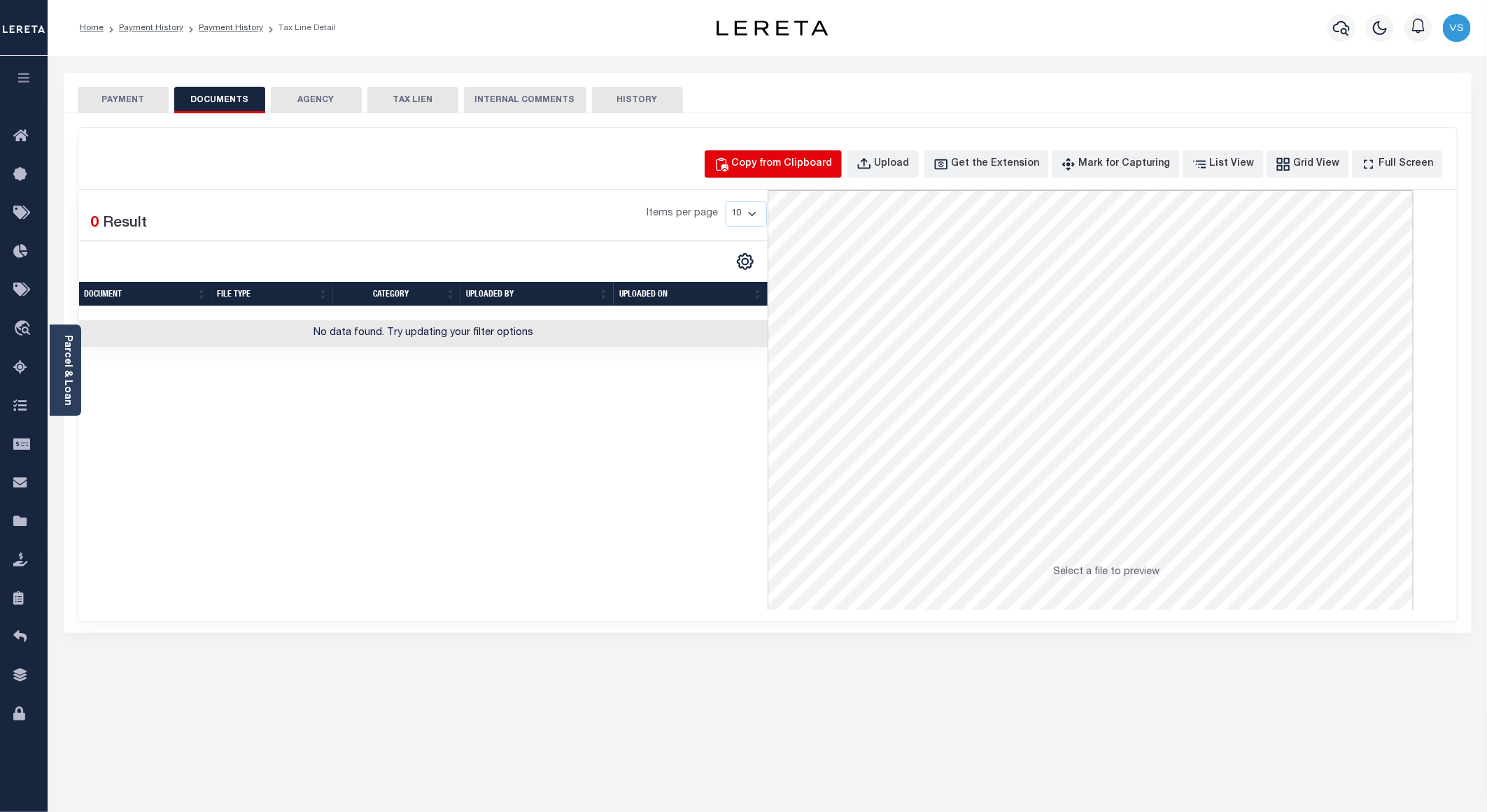
click at [773, 168] on div "Copy from Clipboard" at bounding box center [782, 164] width 101 height 15
select select "POP"
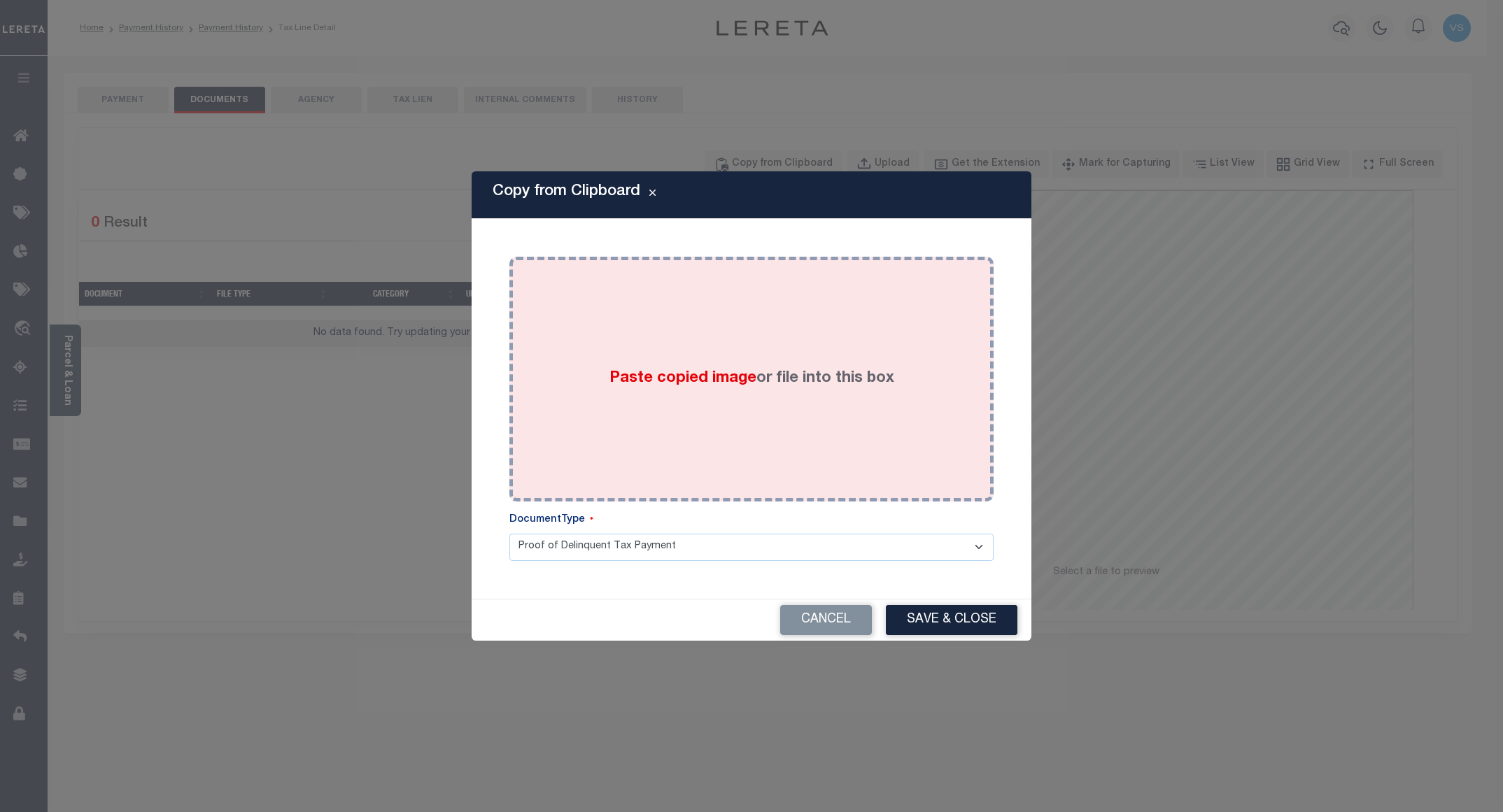
click at [801, 300] on div "Paste copied image or file into this box" at bounding box center [752, 380] width 464 height 224
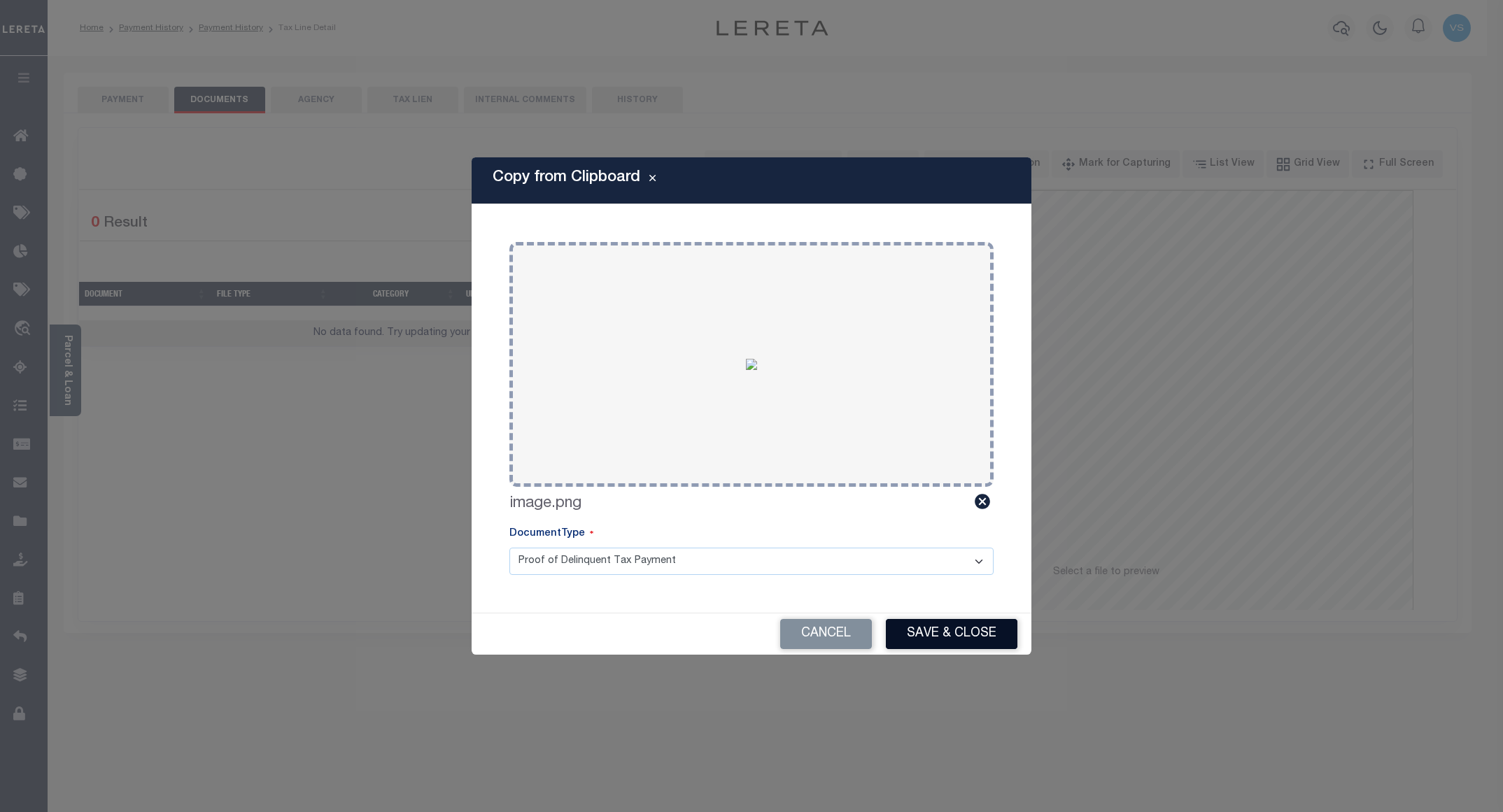
click at [945, 624] on button "Save & Close" at bounding box center [952, 634] width 132 height 30
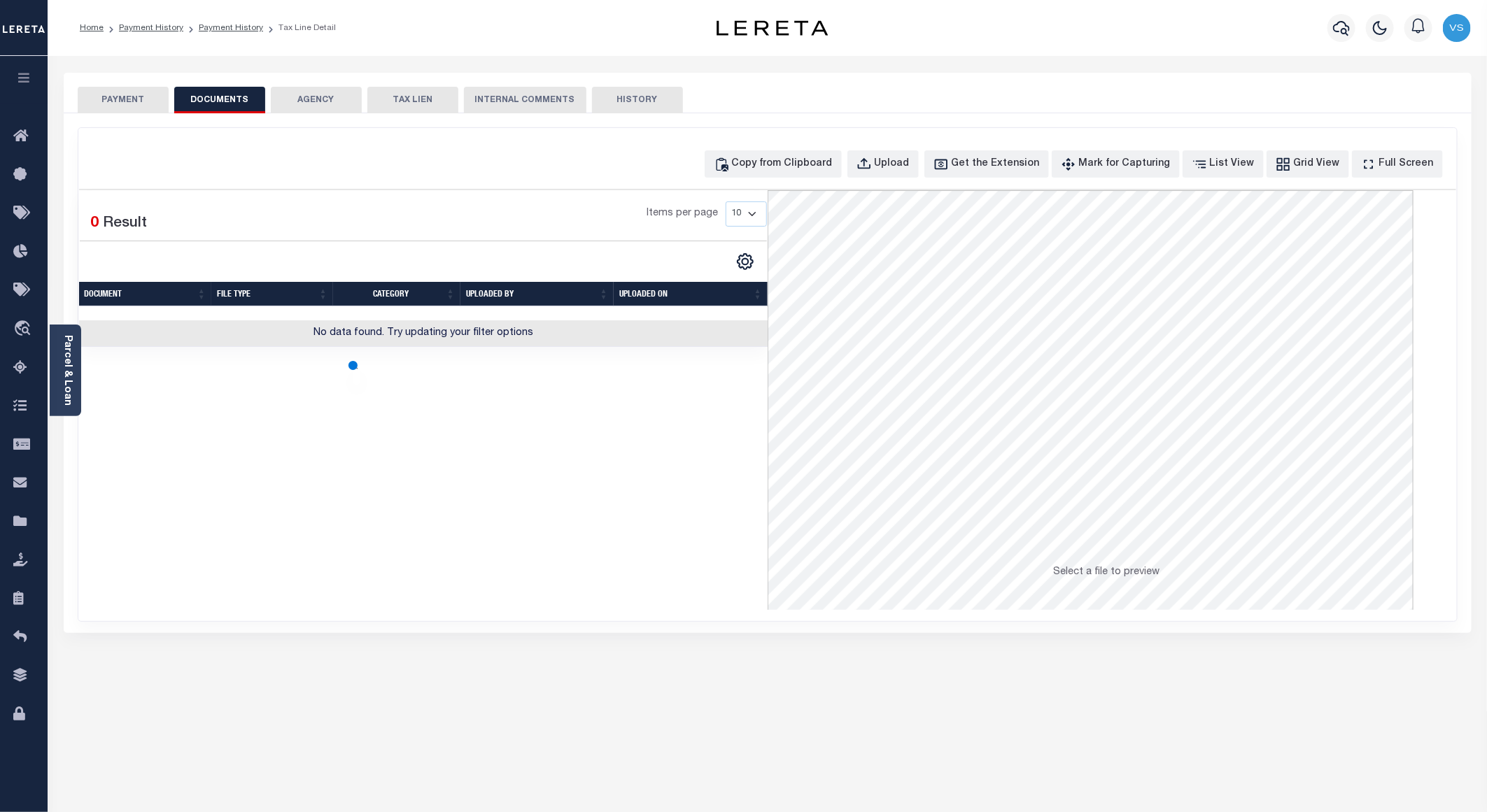
click at [132, 98] on button "PAYMENT" at bounding box center [123, 100] width 91 height 27
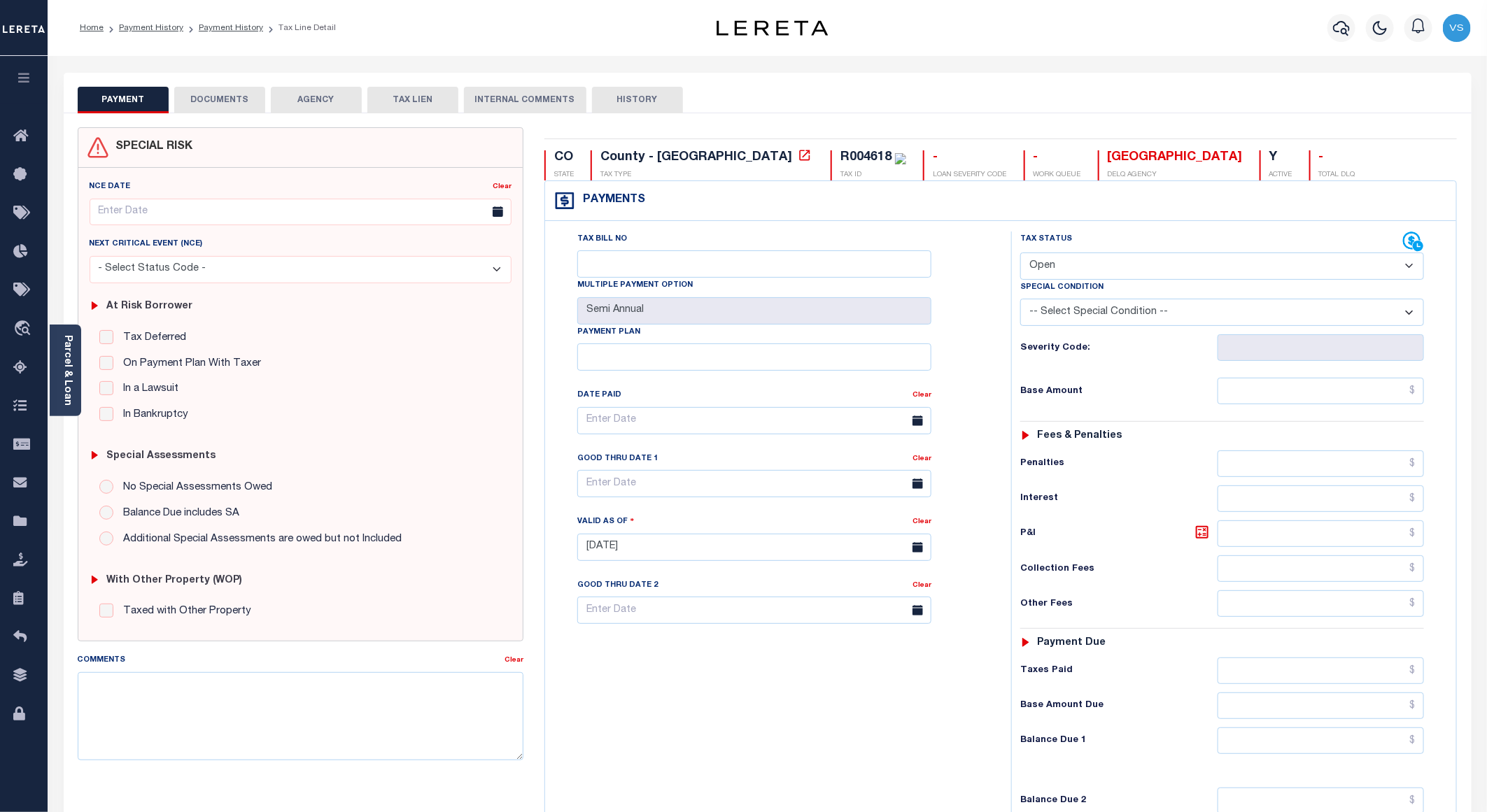
drag, startPoint x: 1107, startPoint y: 265, endPoint x: 1109, endPoint y: 281, distance: 16.1
click at [1107, 265] on select "- Select Status Code - Open Due/Unpaid Paid Incomplete No Tax Due Internal Refu…" at bounding box center [1222, 266] width 404 height 27
select select "PYD"
click at [1021, 254] on select "- Select Status Code - Open Due/Unpaid Paid Incomplete No Tax Due Internal Refu…" at bounding box center [1222, 266] width 404 height 27
type input "[DATE]"
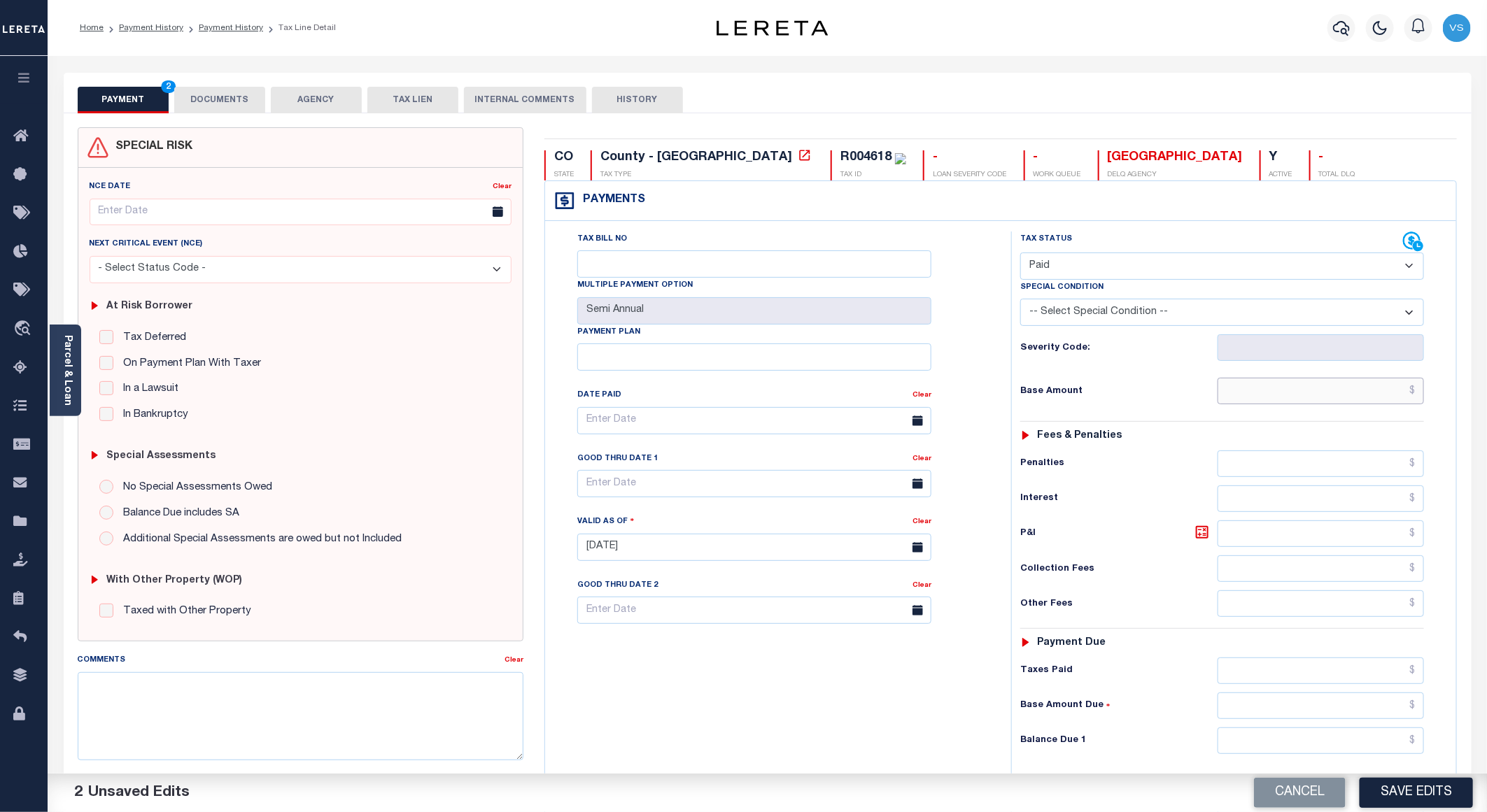
click at [1310, 403] on input "text" at bounding box center [1321, 390] width 206 height 27
paste input "408.62"
type input "$408.62"
click at [1407, 794] on button "Save Edits" at bounding box center [1416, 793] width 114 height 30
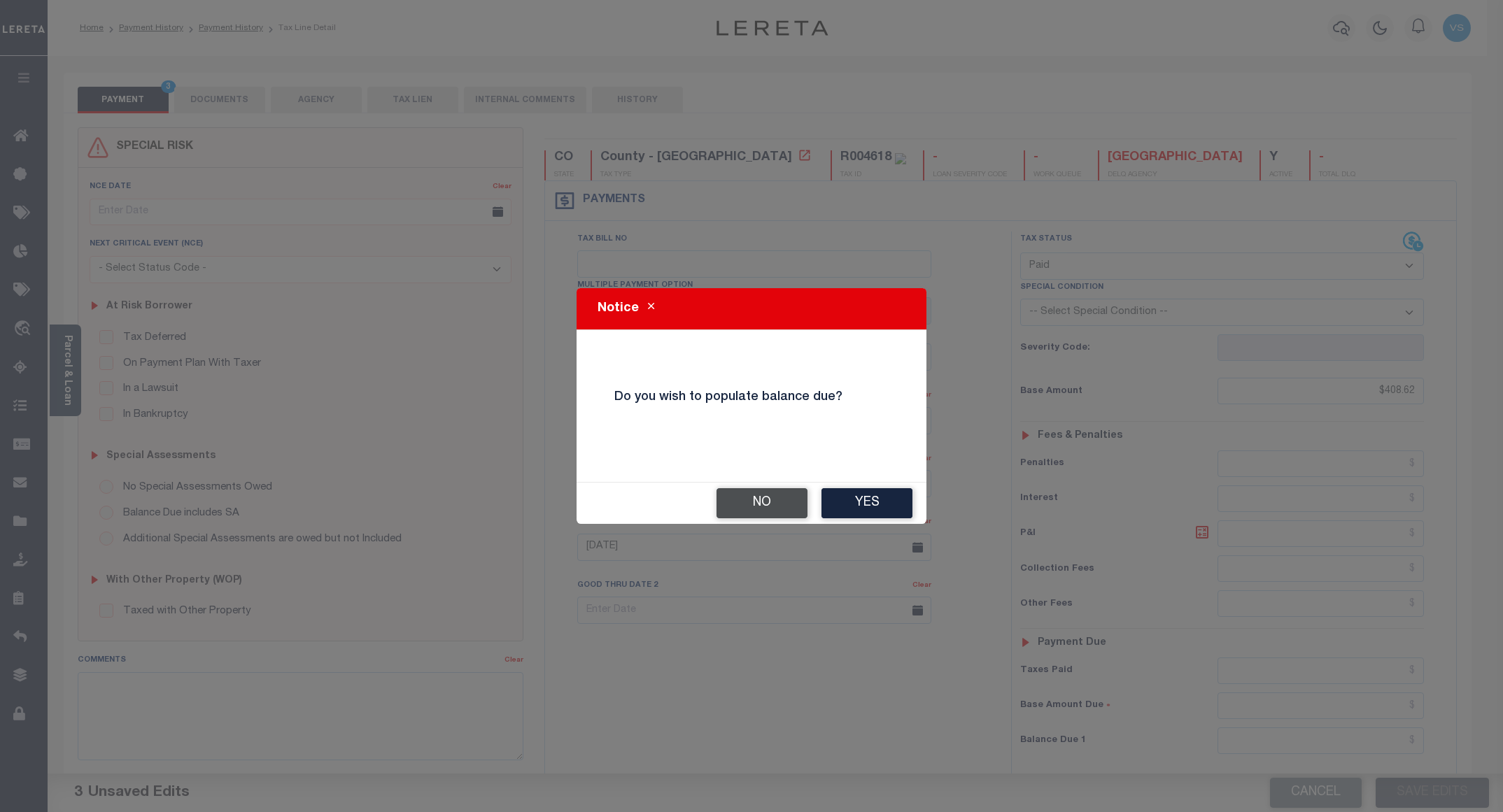
click at [762, 504] on button "No" at bounding box center [762, 503] width 91 height 30
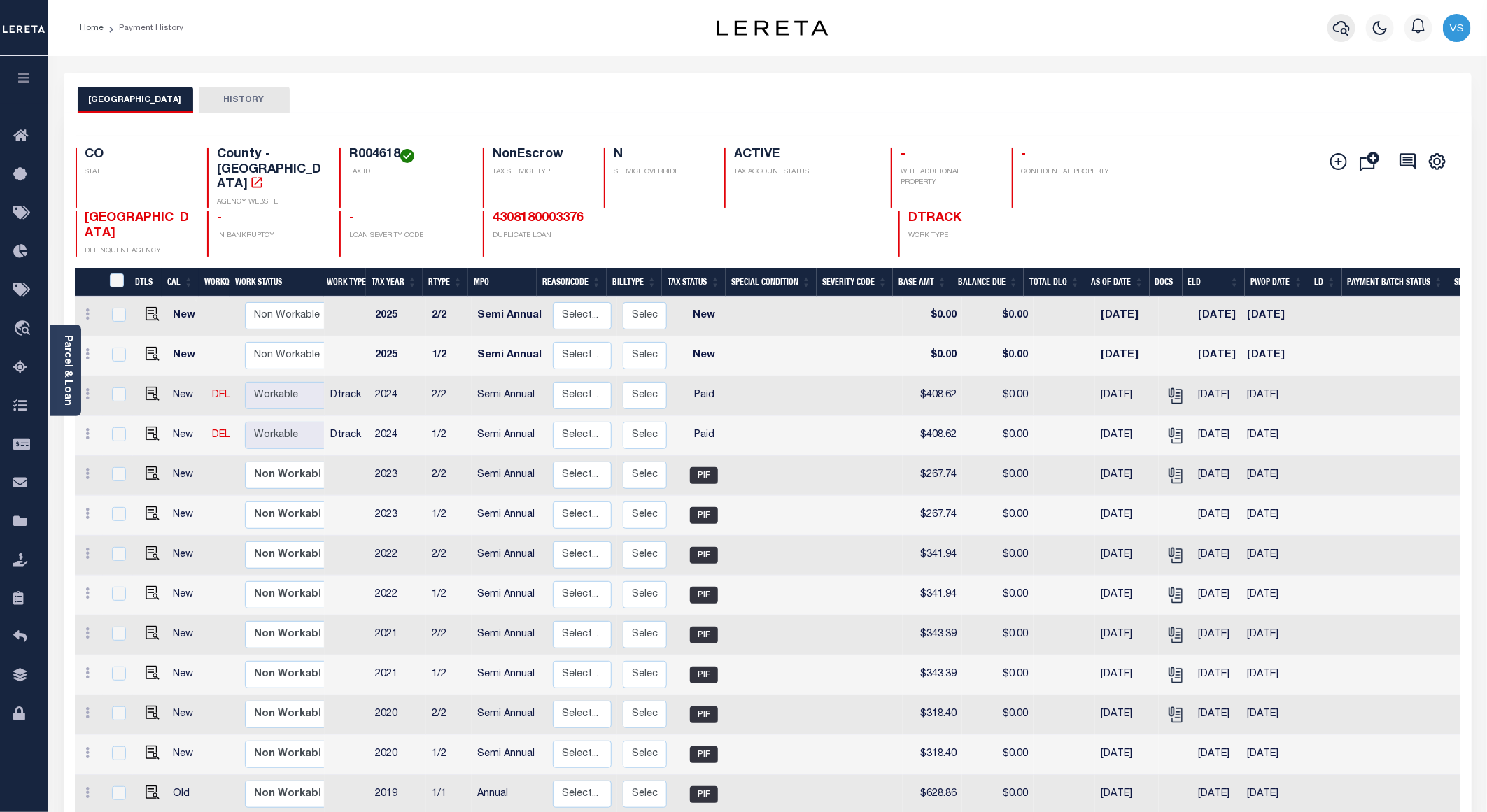
click at [1340, 25] on icon "button" at bounding box center [1341, 27] width 17 height 17
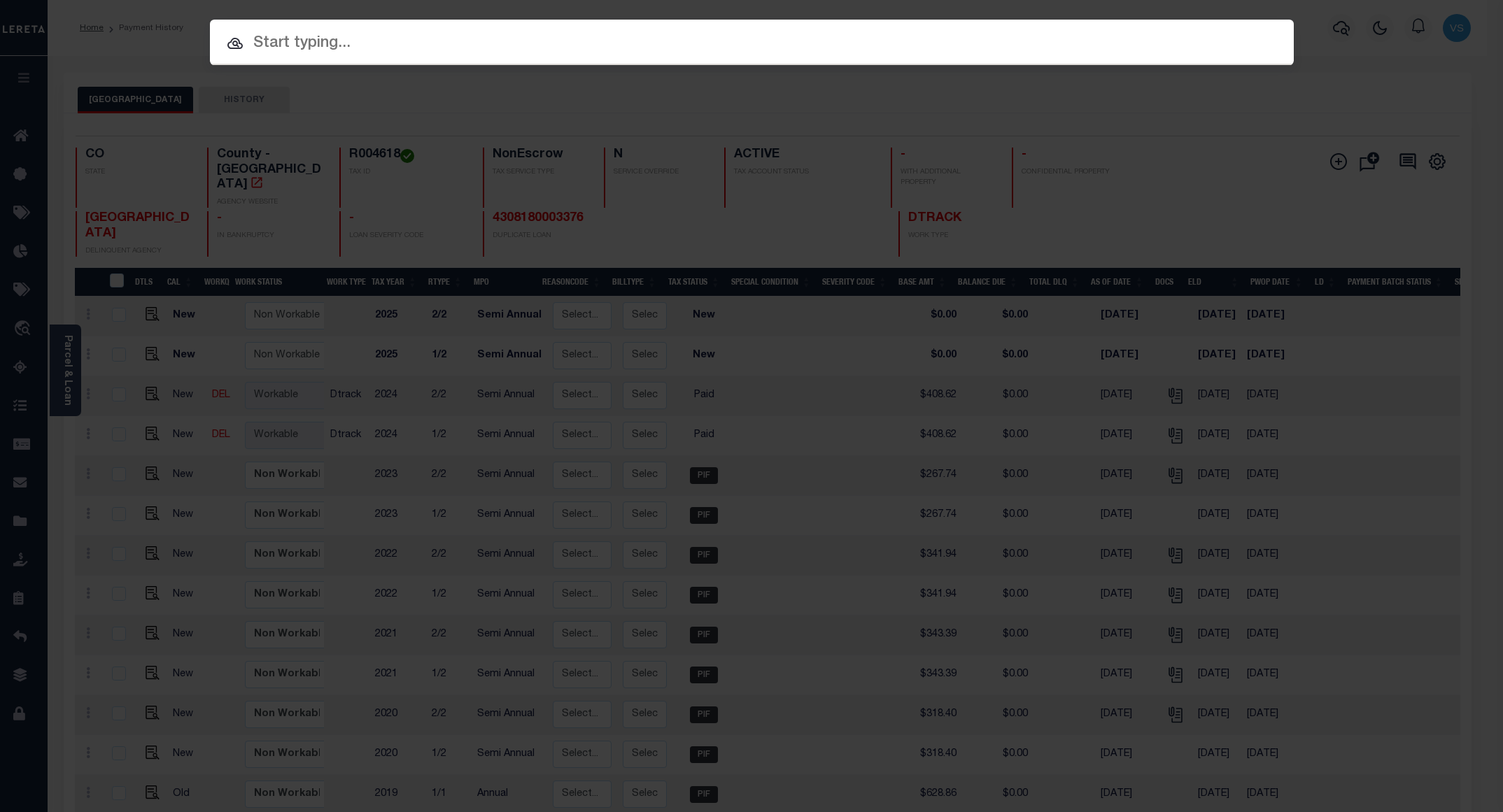
paste input "4301170001096"
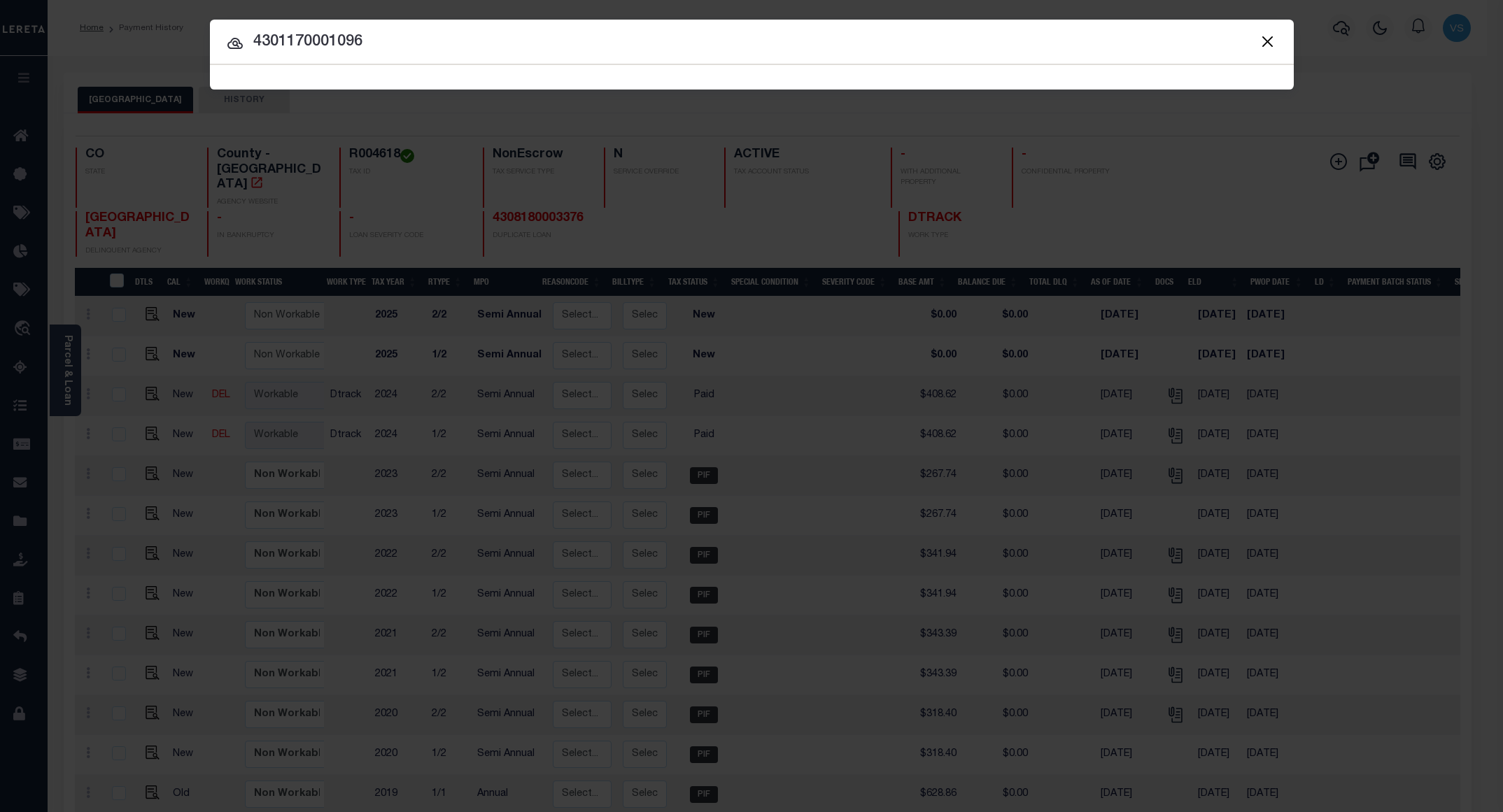
type input "4301170001096"
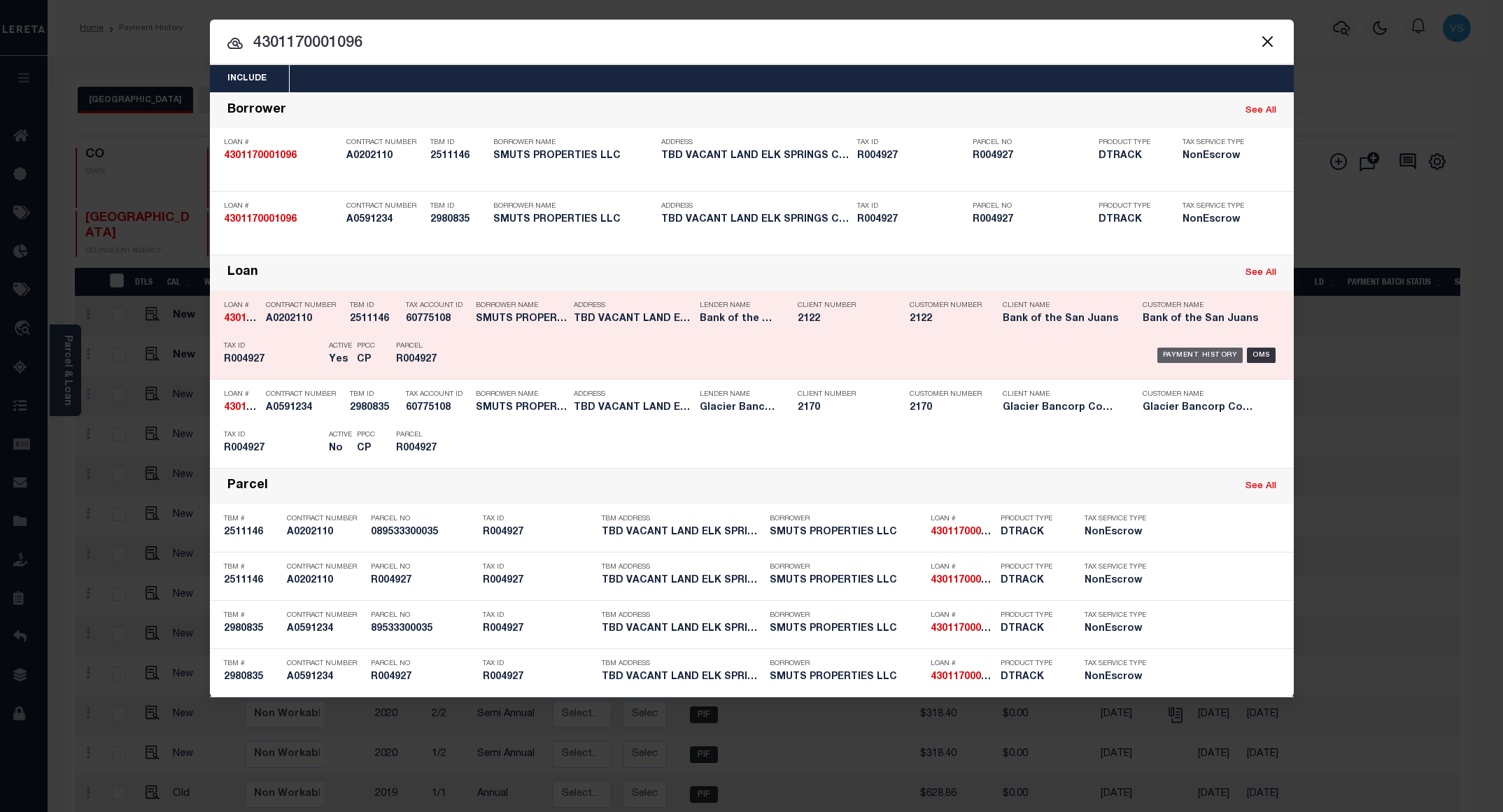
click at [1198, 361] on div "Payment History" at bounding box center [1200, 355] width 86 height 15
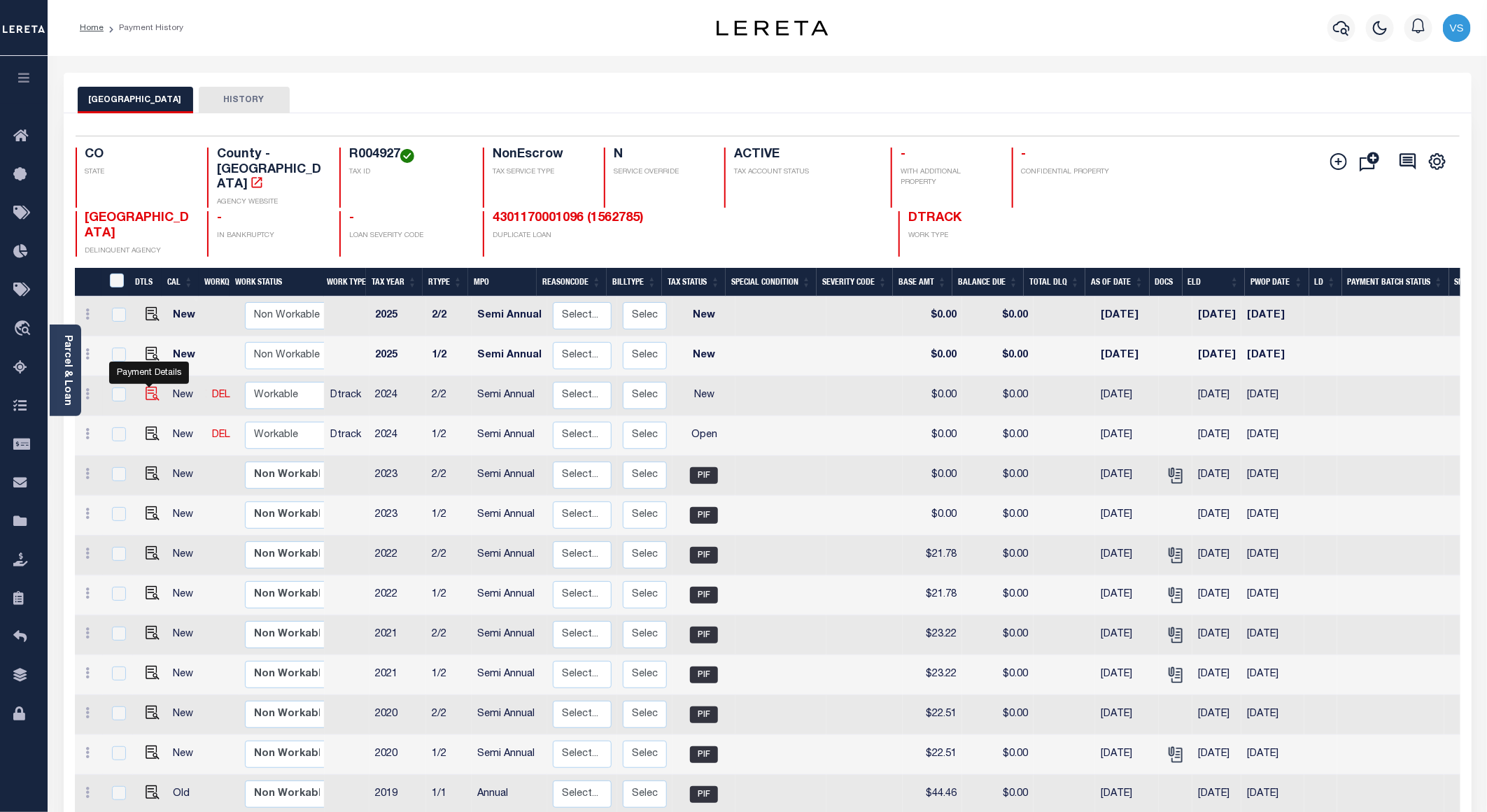
click at [152, 387] on img "" at bounding box center [152, 393] width 14 height 14
checkbox input "true"
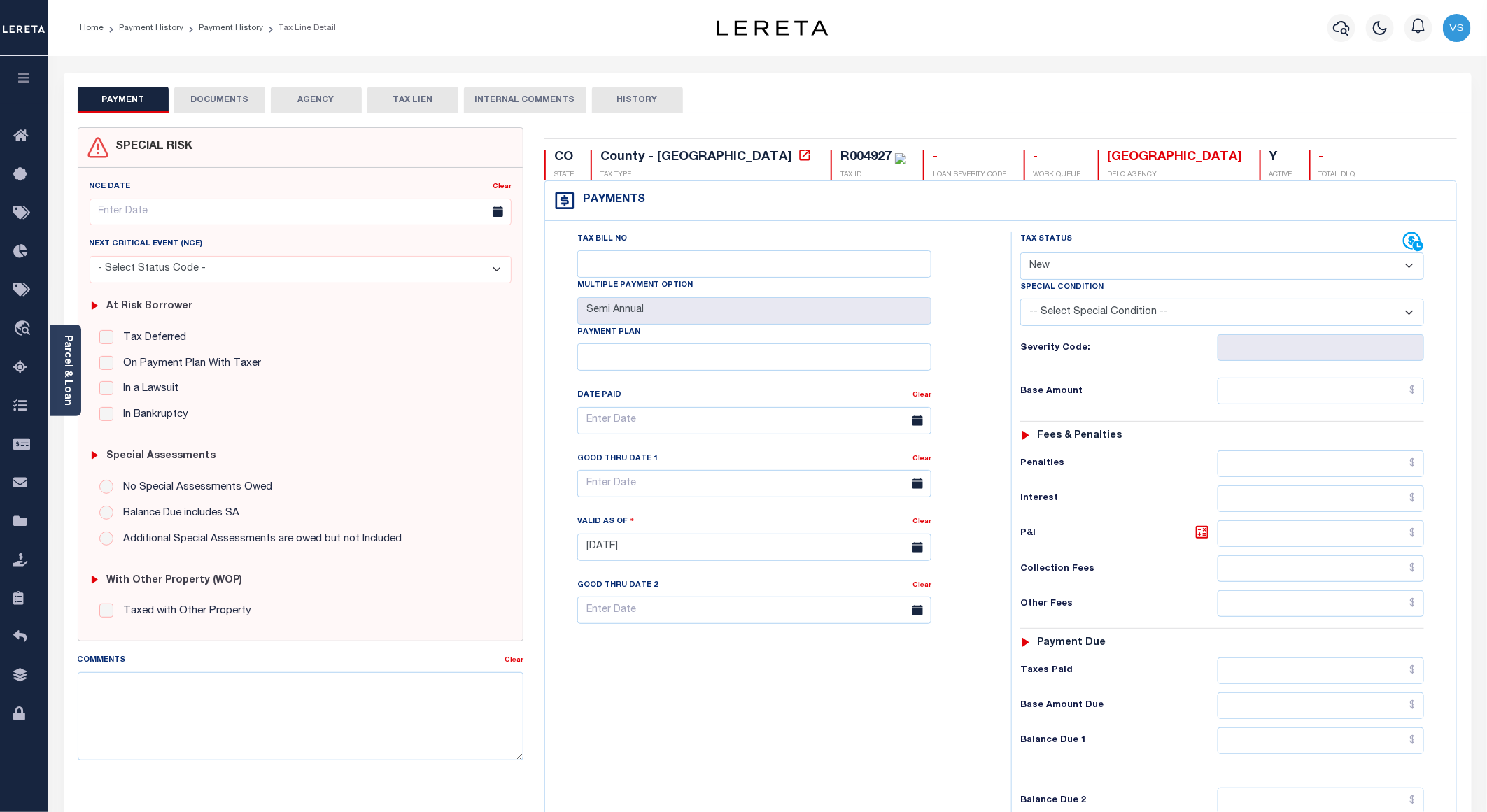
click at [1061, 263] on select "- Select Status Code - Open Due/Unpaid Paid Incomplete No Tax Due Internal Refu…" at bounding box center [1222, 266] width 404 height 27
select select "PYD"
click at [1021, 254] on select "- Select Status Code - Open Due/Unpaid Paid Incomplete No Tax Due Internal Refu…" at bounding box center [1222, 266] width 404 height 27
type input "[DATE]"
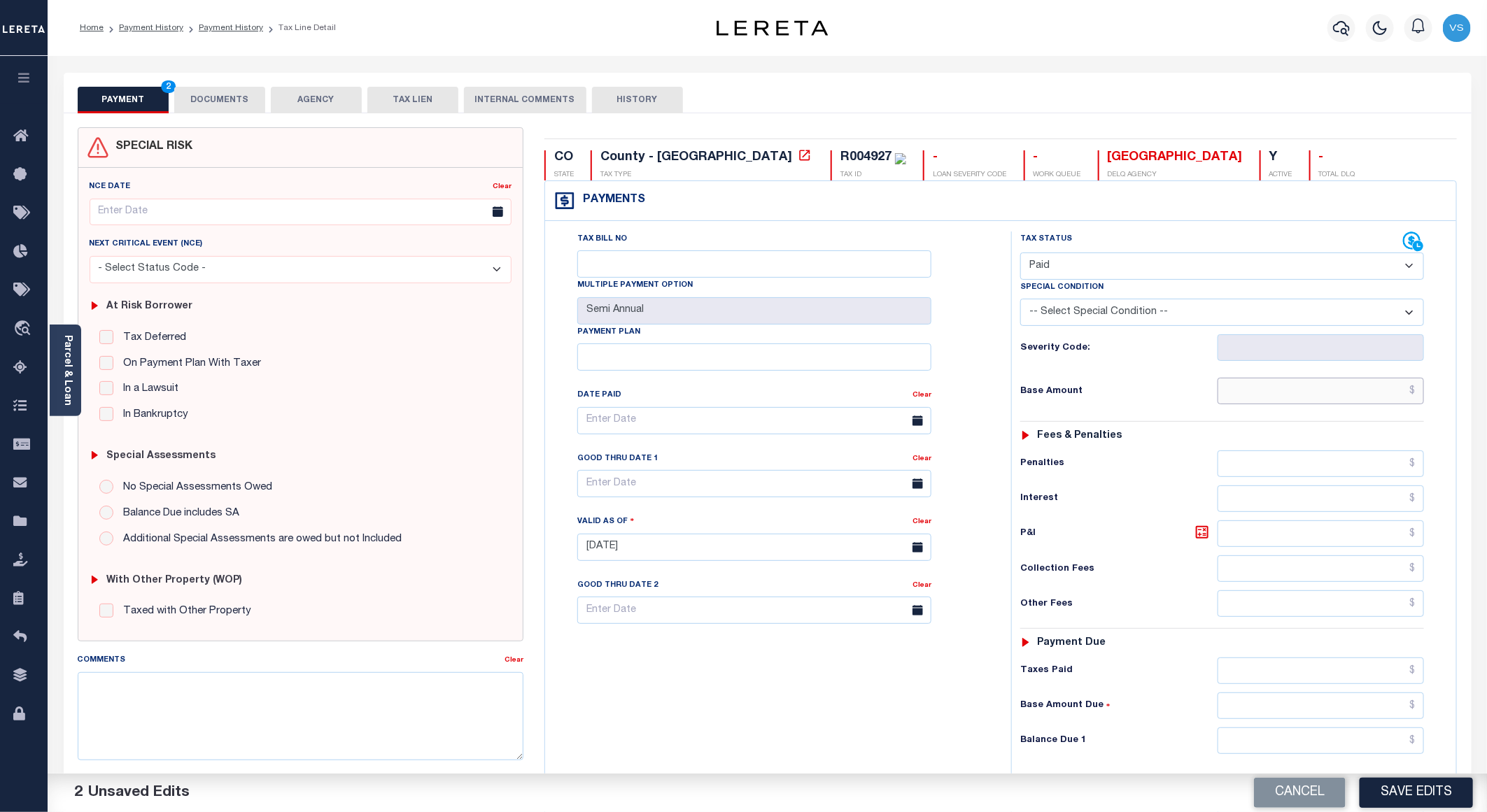
click at [1294, 404] on input "text" at bounding box center [1321, 390] width 206 height 27
paste input "20.34"
type input "$20.34"
click at [196, 101] on button "DOCUMENTS" at bounding box center [220, 100] width 91 height 27
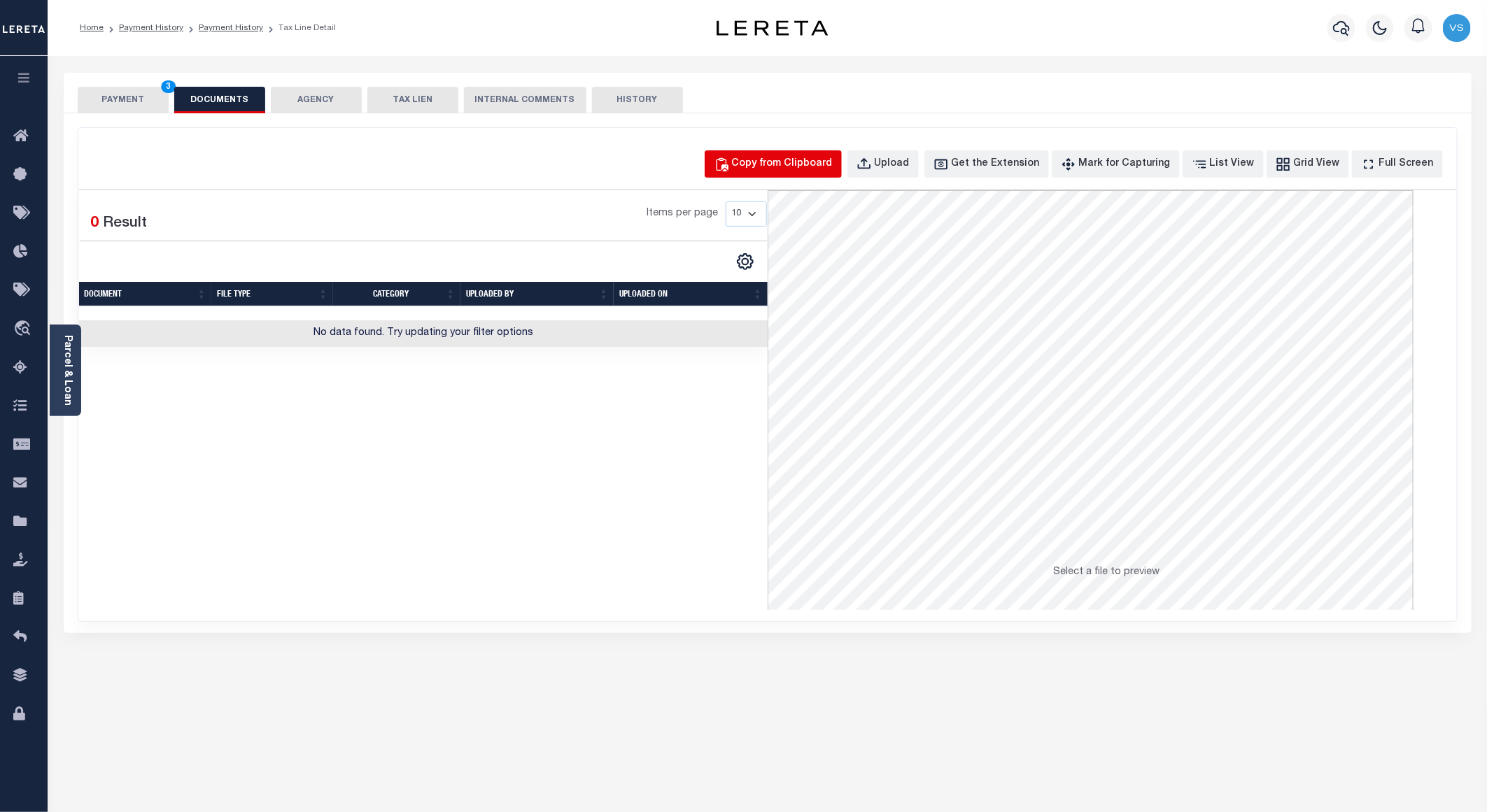
click at [788, 158] on div "Copy from Clipboard" at bounding box center [782, 164] width 101 height 15
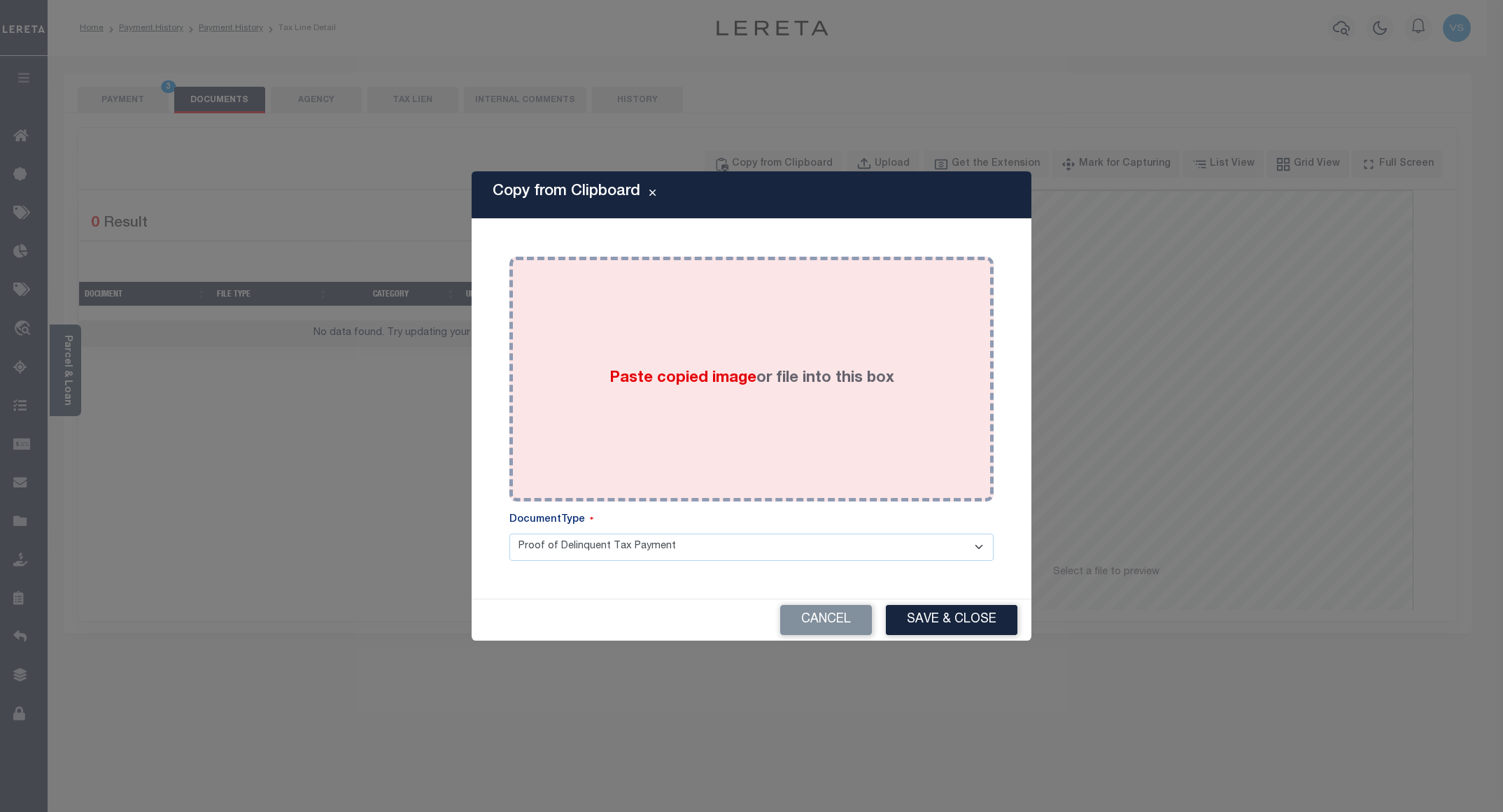
click at [809, 284] on div "Paste copied image or file into this box" at bounding box center [752, 380] width 464 height 224
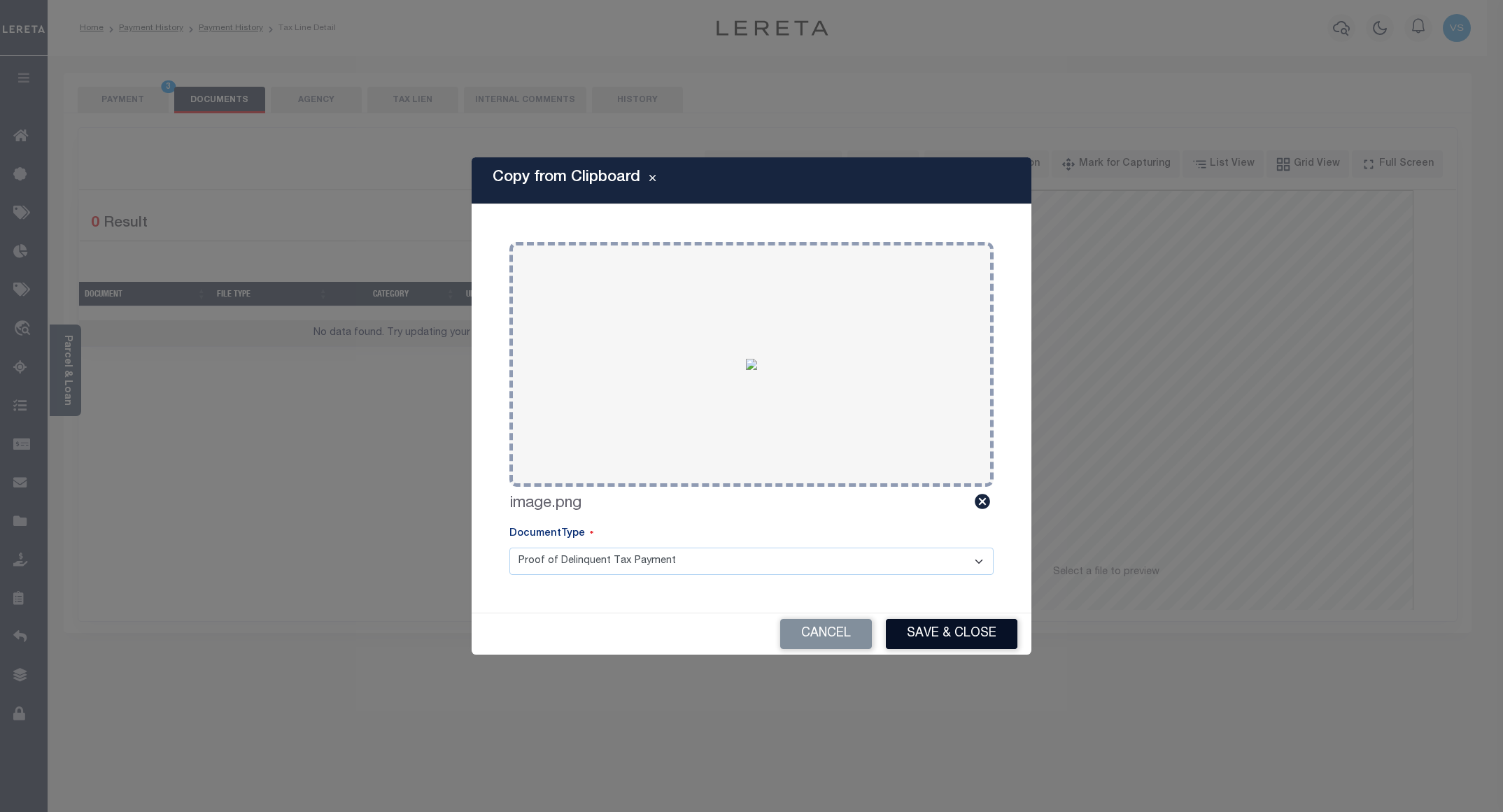
click at [911, 633] on button "Save & Close" at bounding box center [952, 634] width 132 height 30
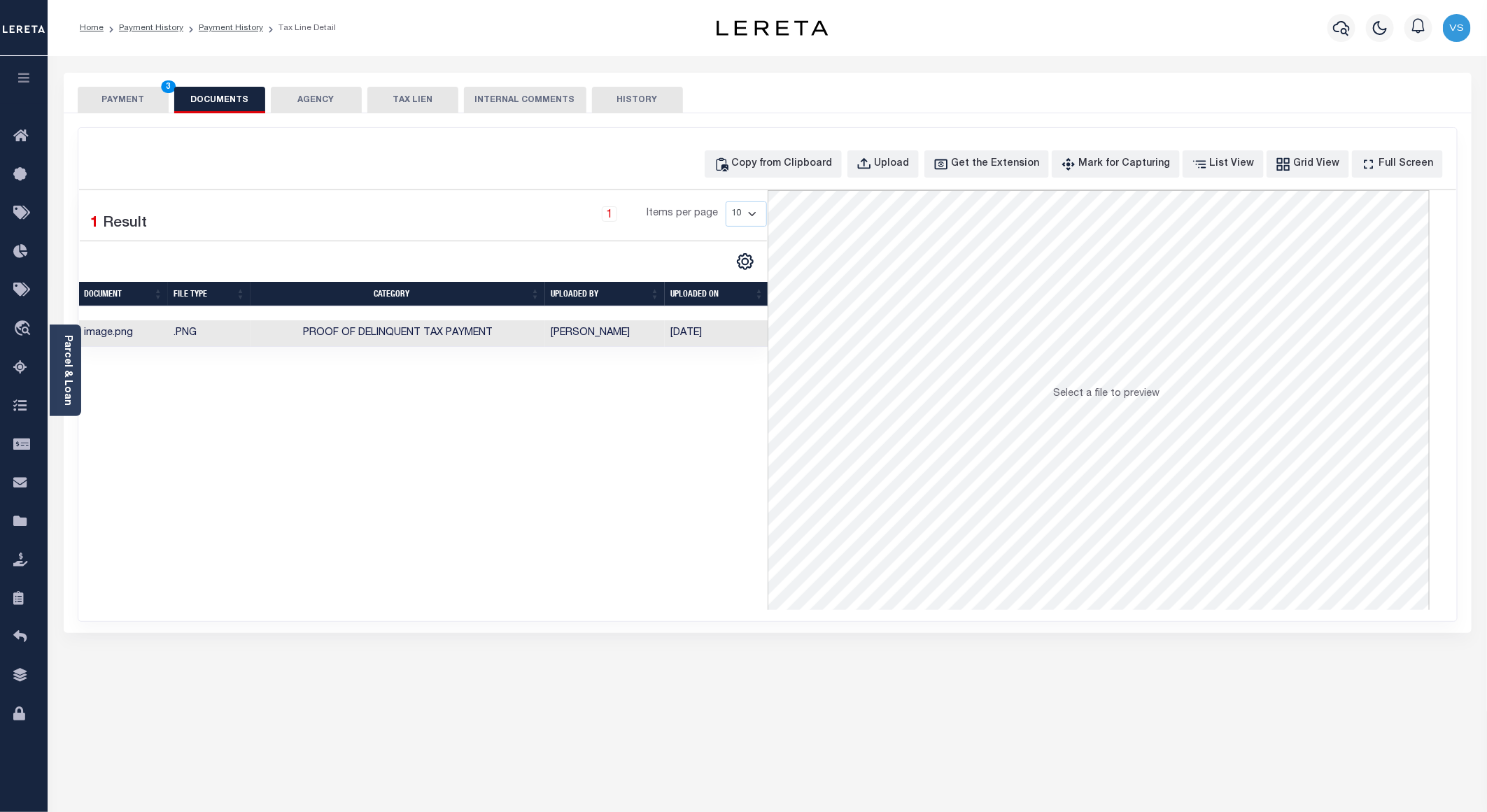
click at [116, 101] on button "PAYMENT 3" at bounding box center [123, 100] width 91 height 27
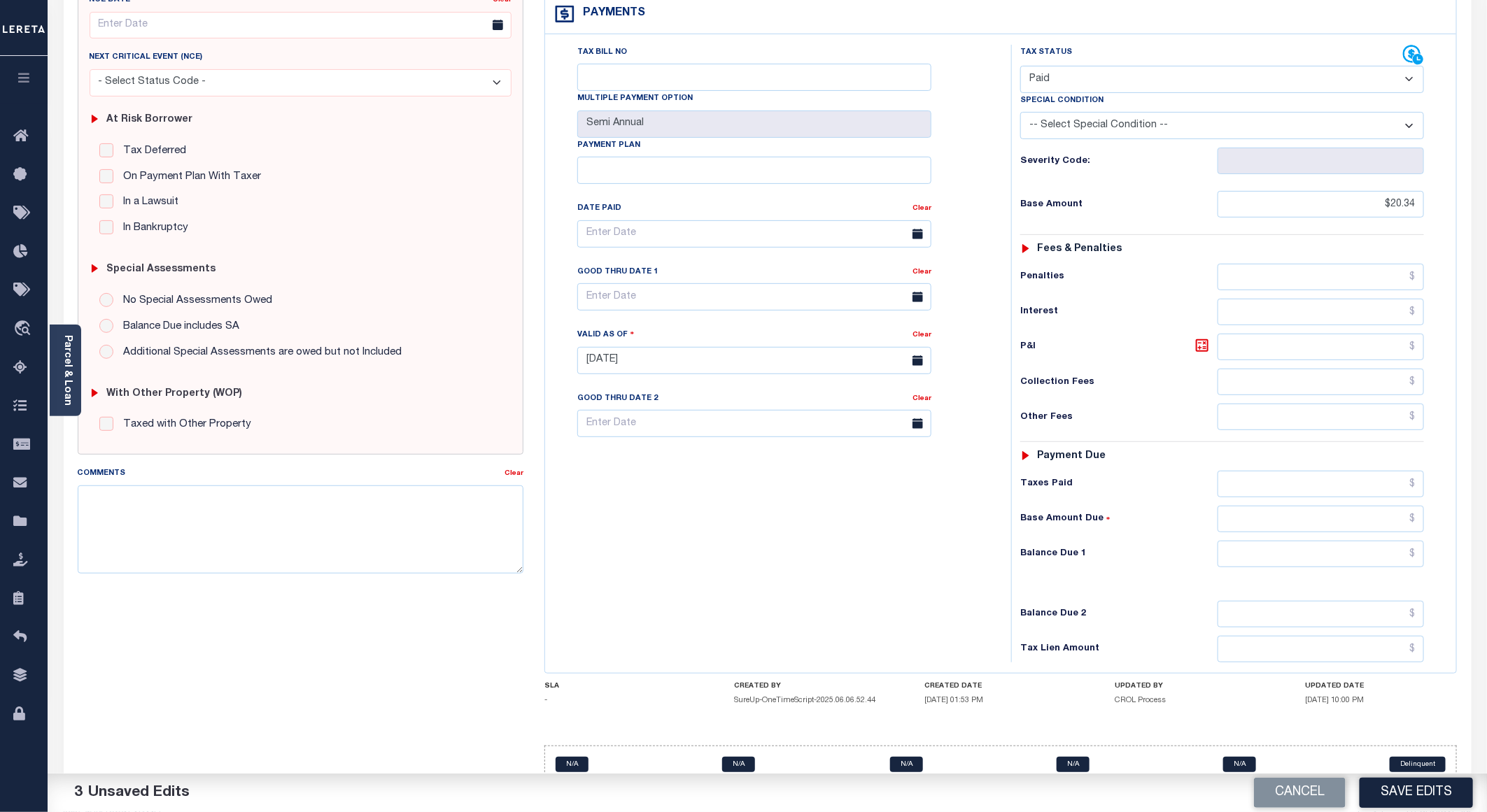
scroll to position [210, 0]
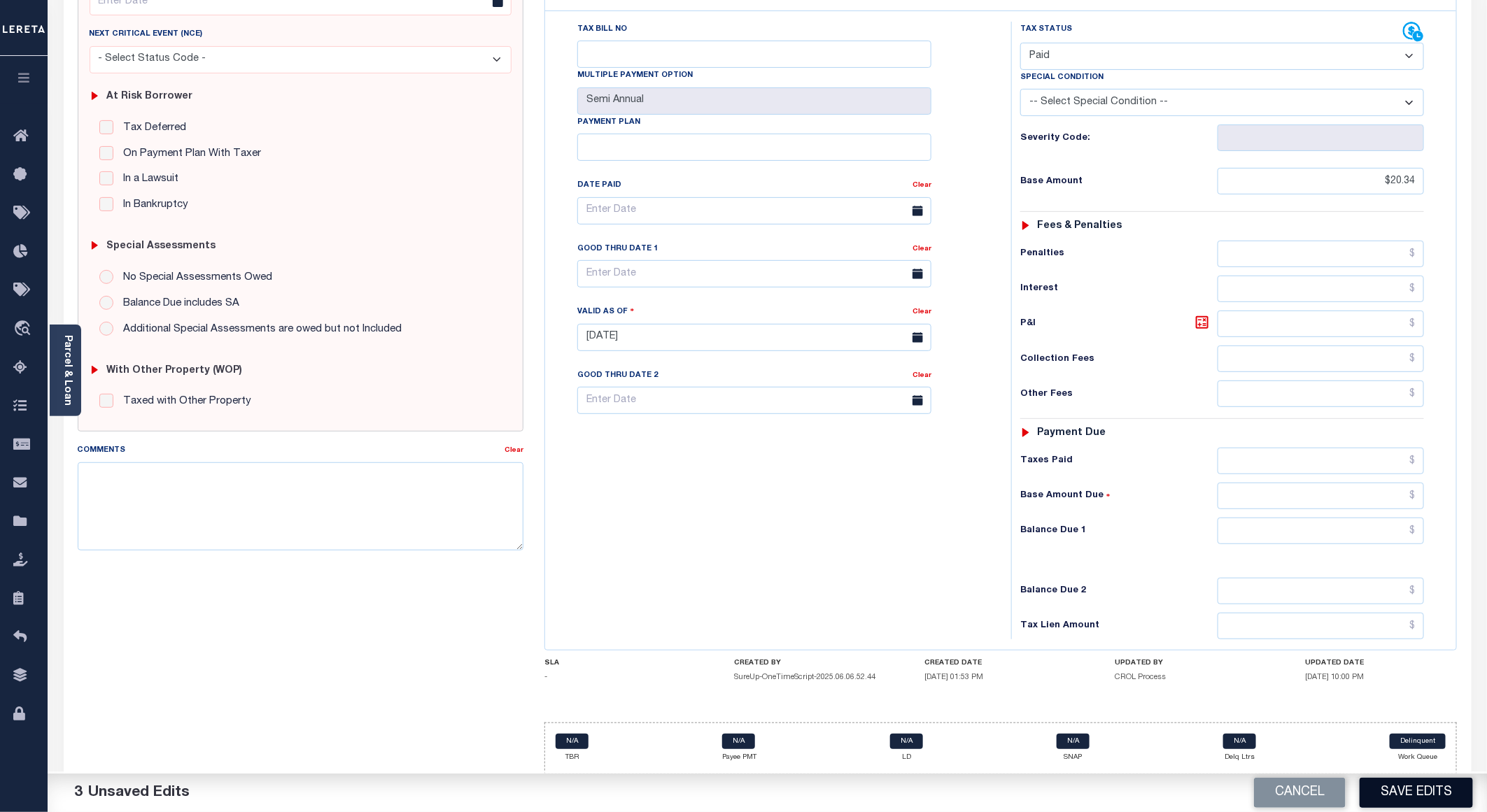
click at [1399, 781] on button "Save Edits" at bounding box center [1416, 793] width 114 height 30
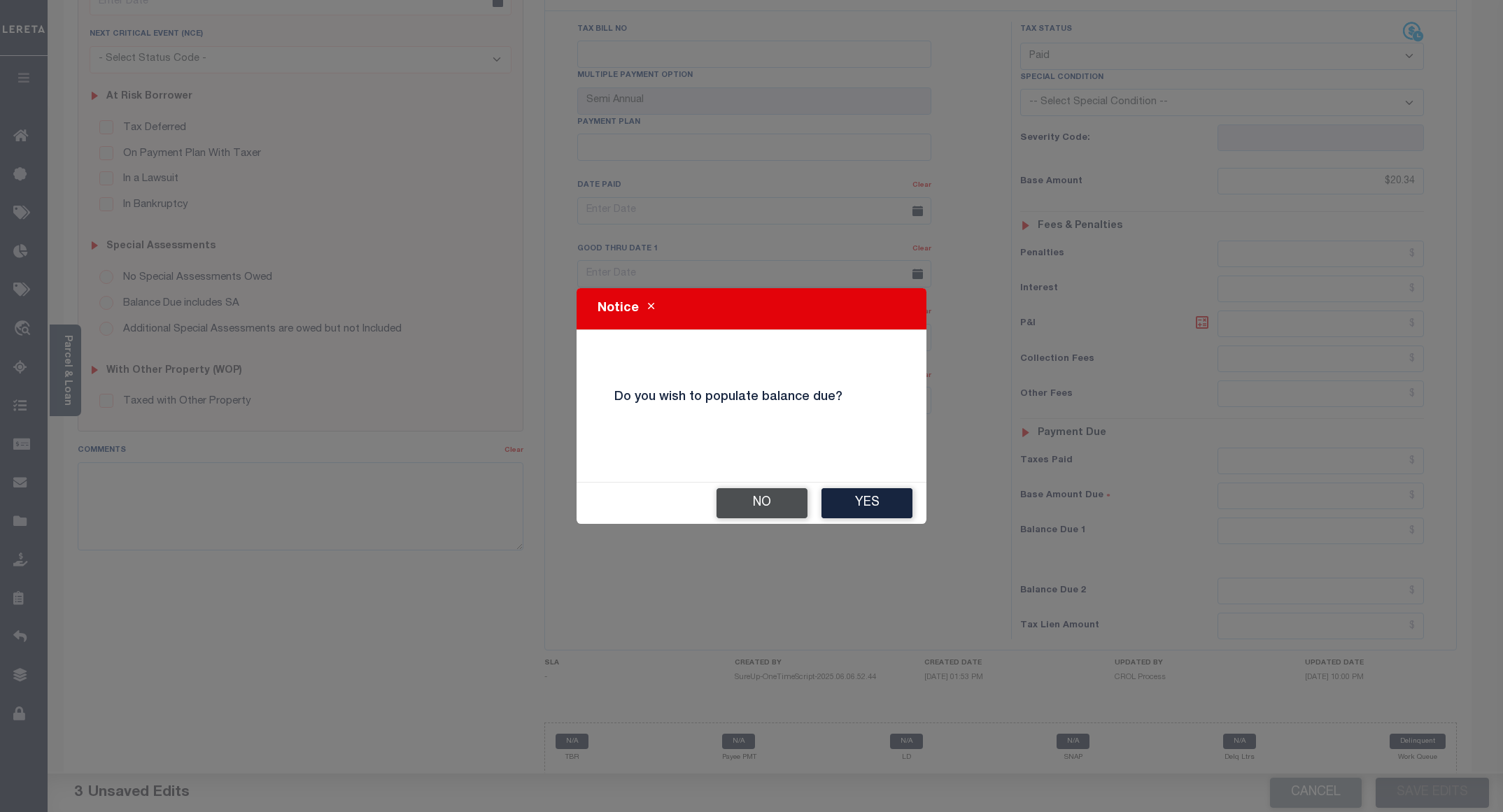
click at [746, 488] on button "No" at bounding box center [762, 503] width 91 height 30
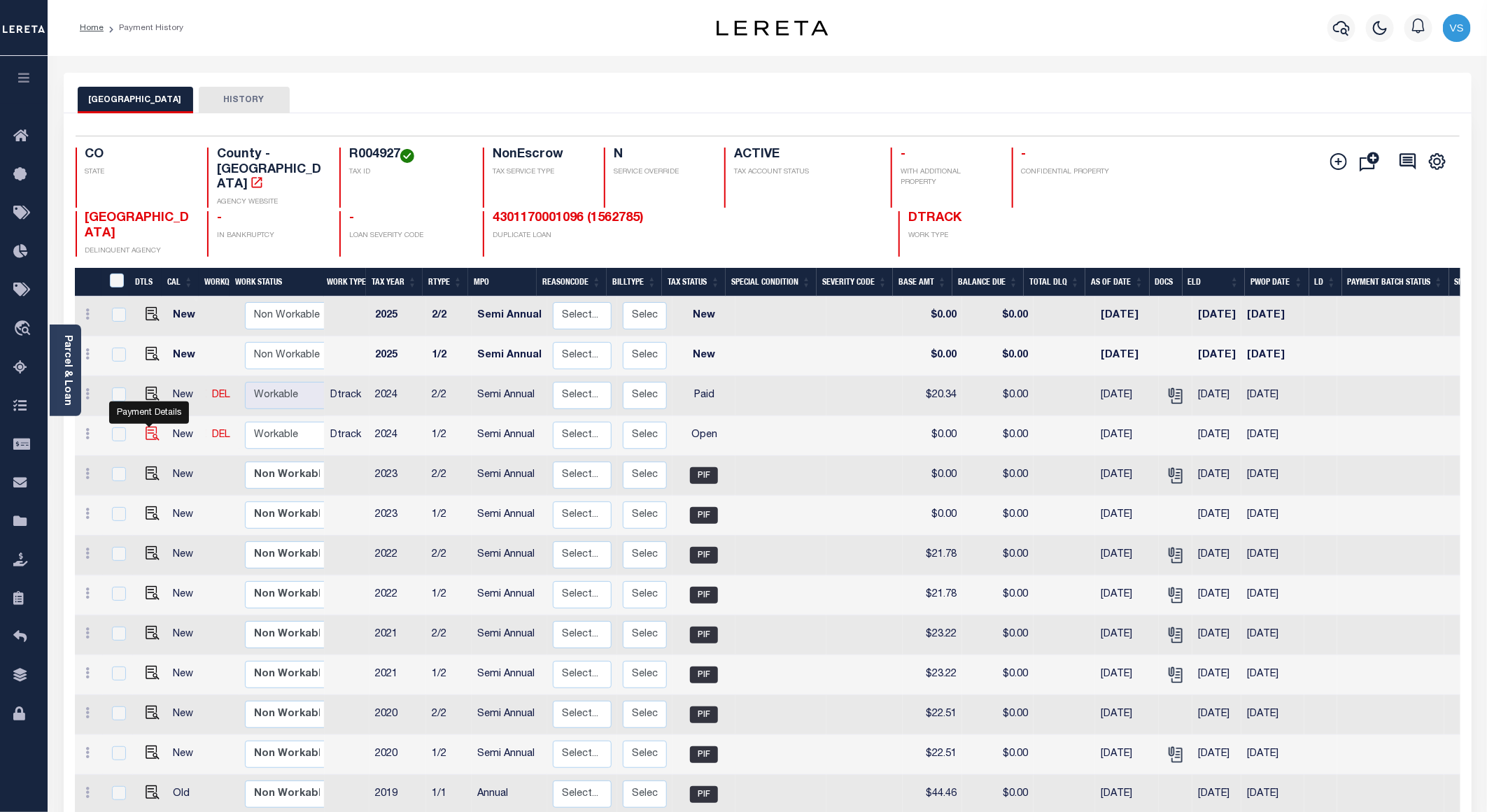
click at [149, 427] on img "" at bounding box center [152, 433] width 14 height 14
checkbox input "true"
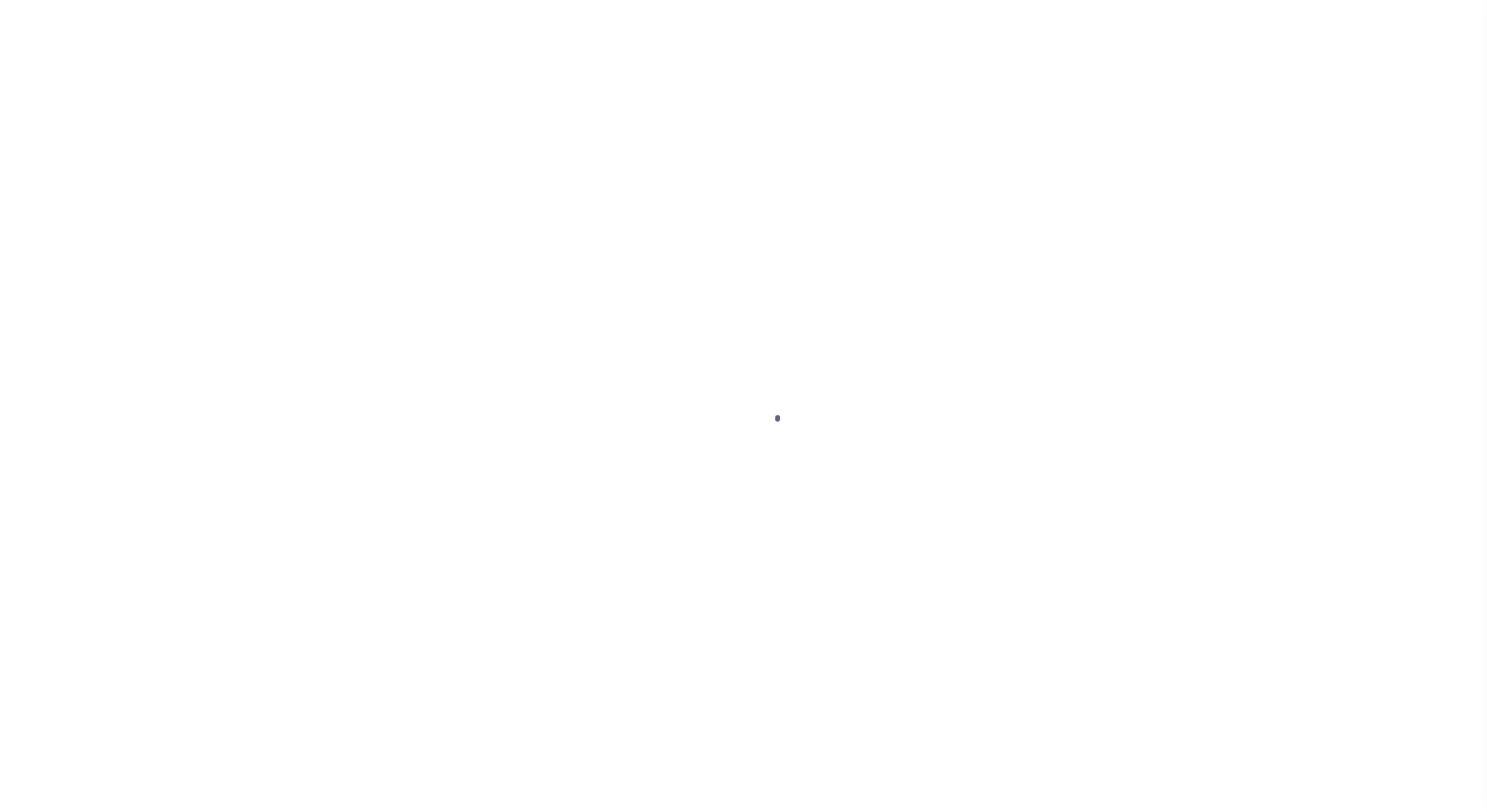
select select "OP2"
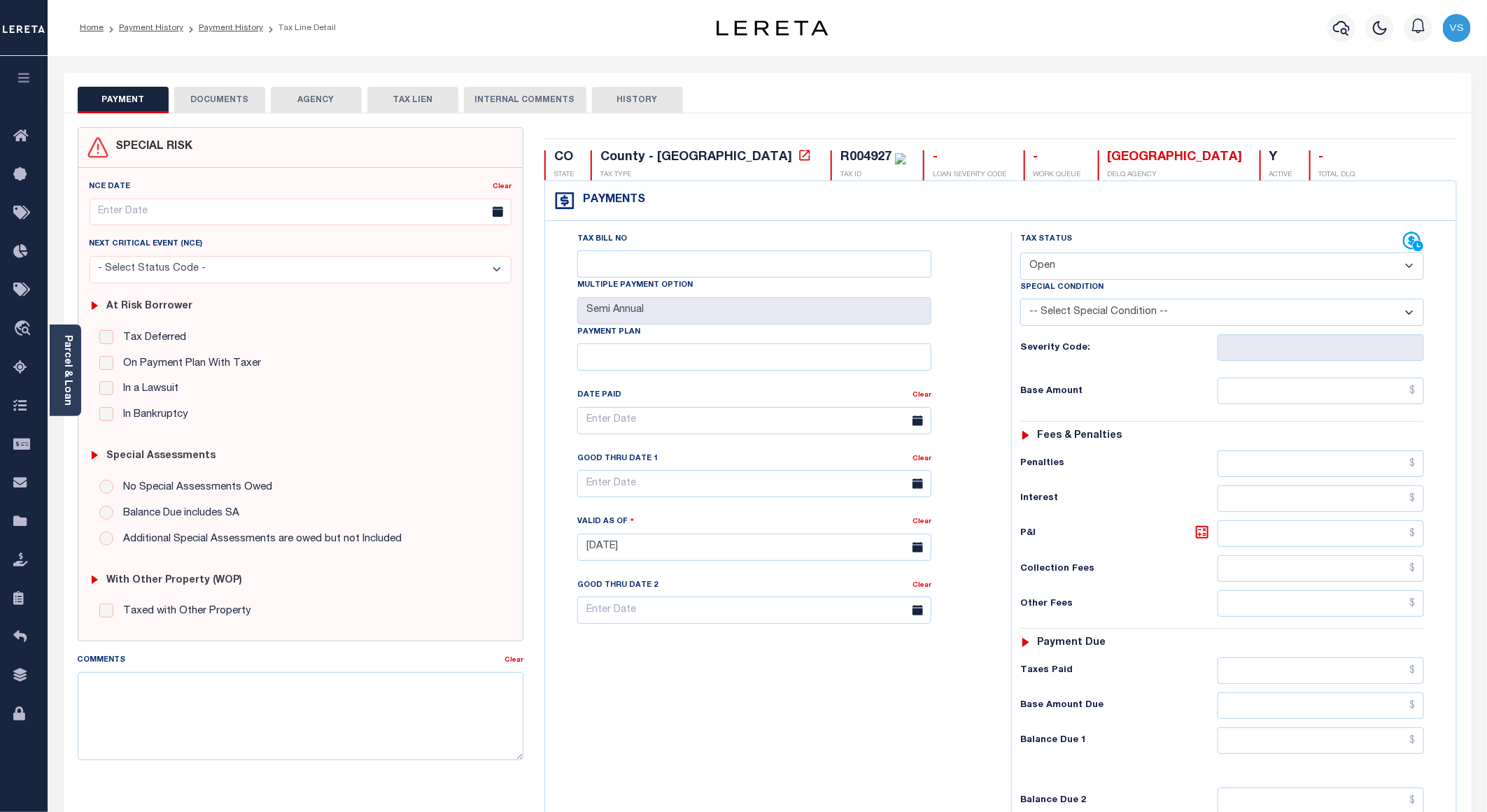
click at [193, 98] on button "DOCUMENTS" at bounding box center [220, 100] width 91 height 27
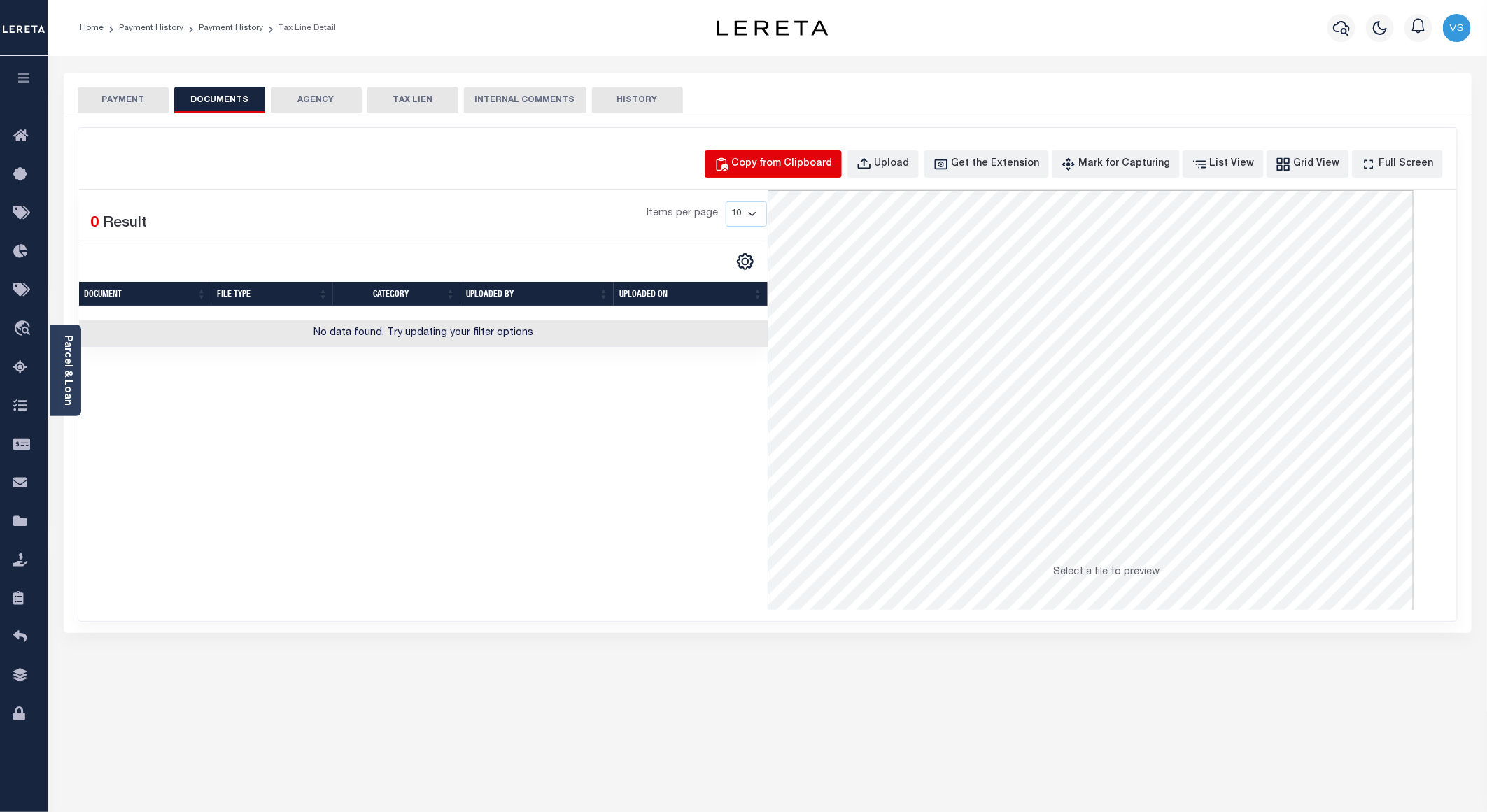
click at [785, 161] on div "Copy from Clipboard" at bounding box center [782, 164] width 101 height 15
select select "POP"
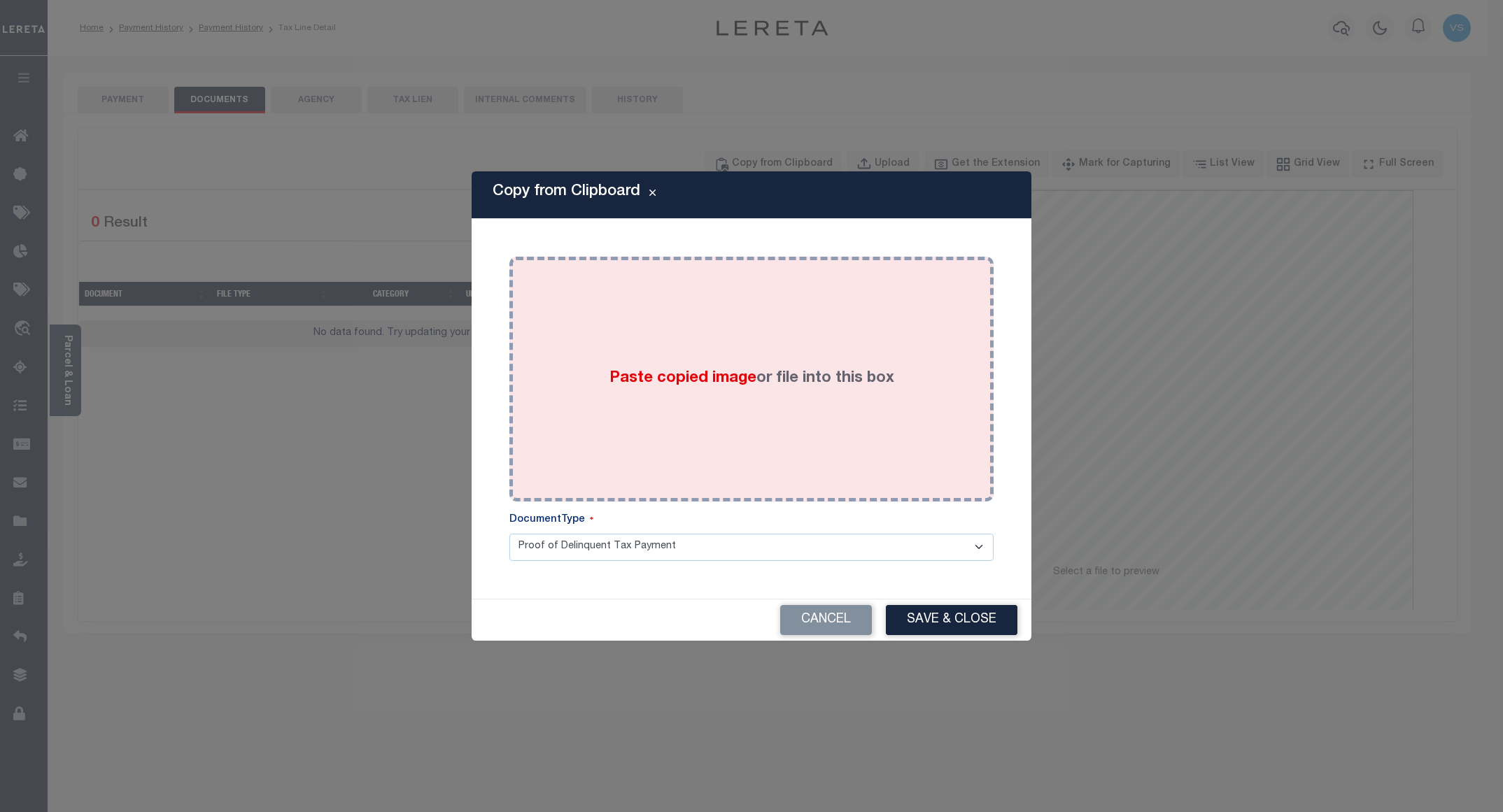
click at [792, 313] on div "Paste copied image or file into this box" at bounding box center [752, 380] width 464 height 224
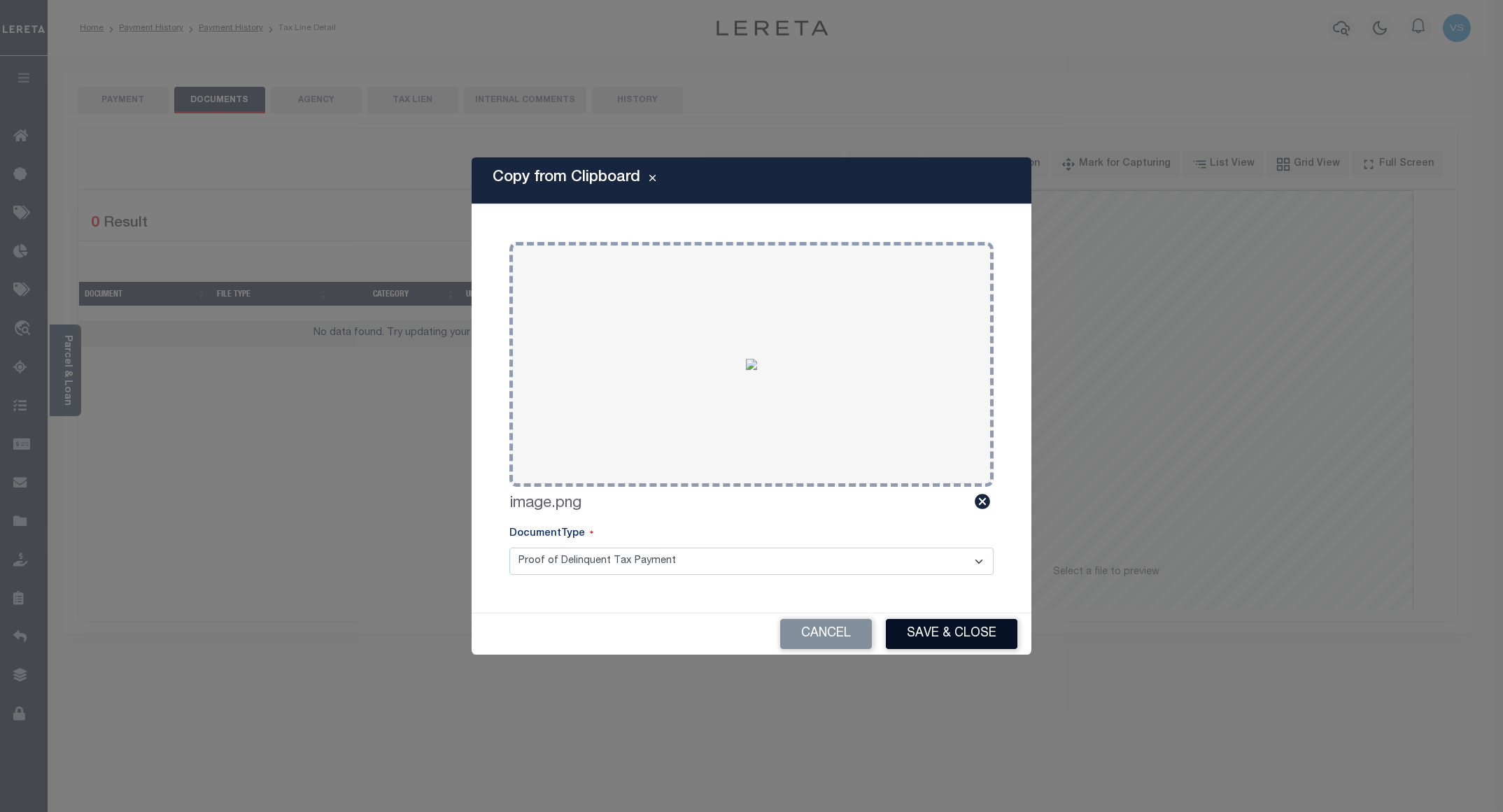
click at [914, 641] on button "Save & Close" at bounding box center [952, 634] width 132 height 30
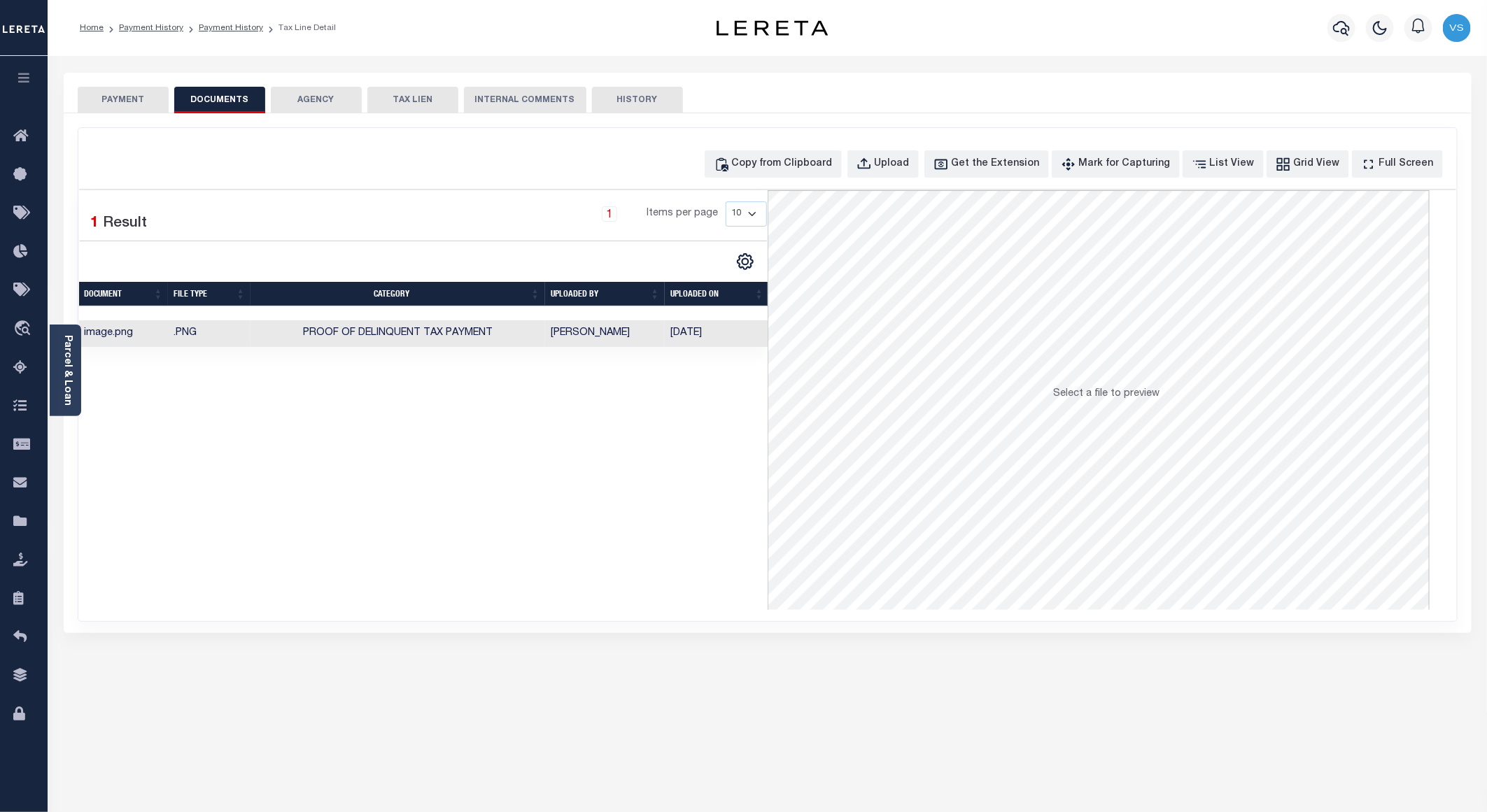
click at [120, 101] on button "PAYMENT" at bounding box center [123, 100] width 91 height 27
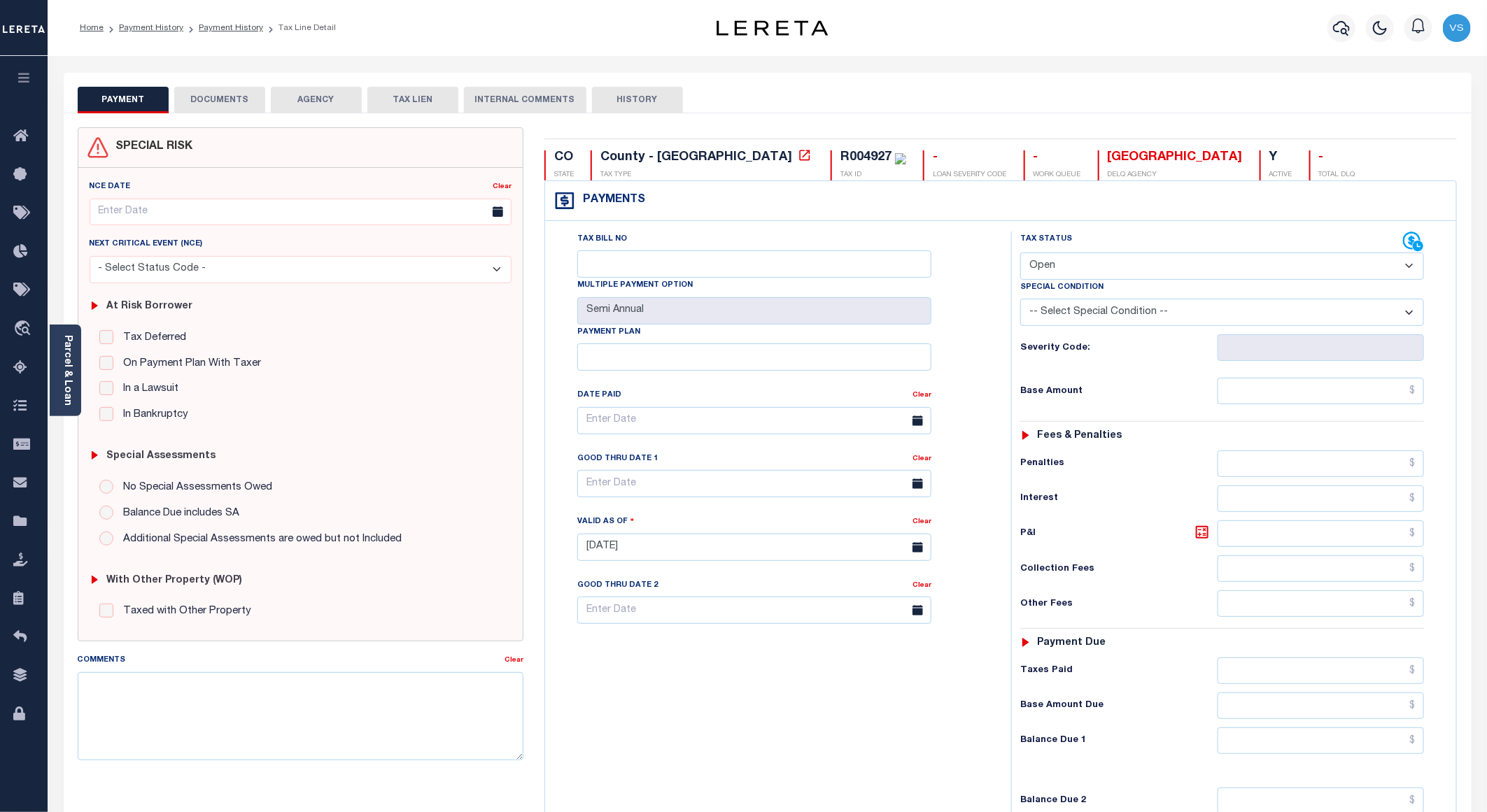
click at [1138, 271] on select "- Select Status Code - Open Due/Unpaid Paid Incomplete No Tax Due Internal Refu…" at bounding box center [1222, 266] width 404 height 27
select select "PYD"
click at [1021, 254] on select "- Select Status Code - Open Due/Unpaid Paid Incomplete No Tax Due Internal Refu…" at bounding box center [1222, 266] width 404 height 27
type input "[DATE]"
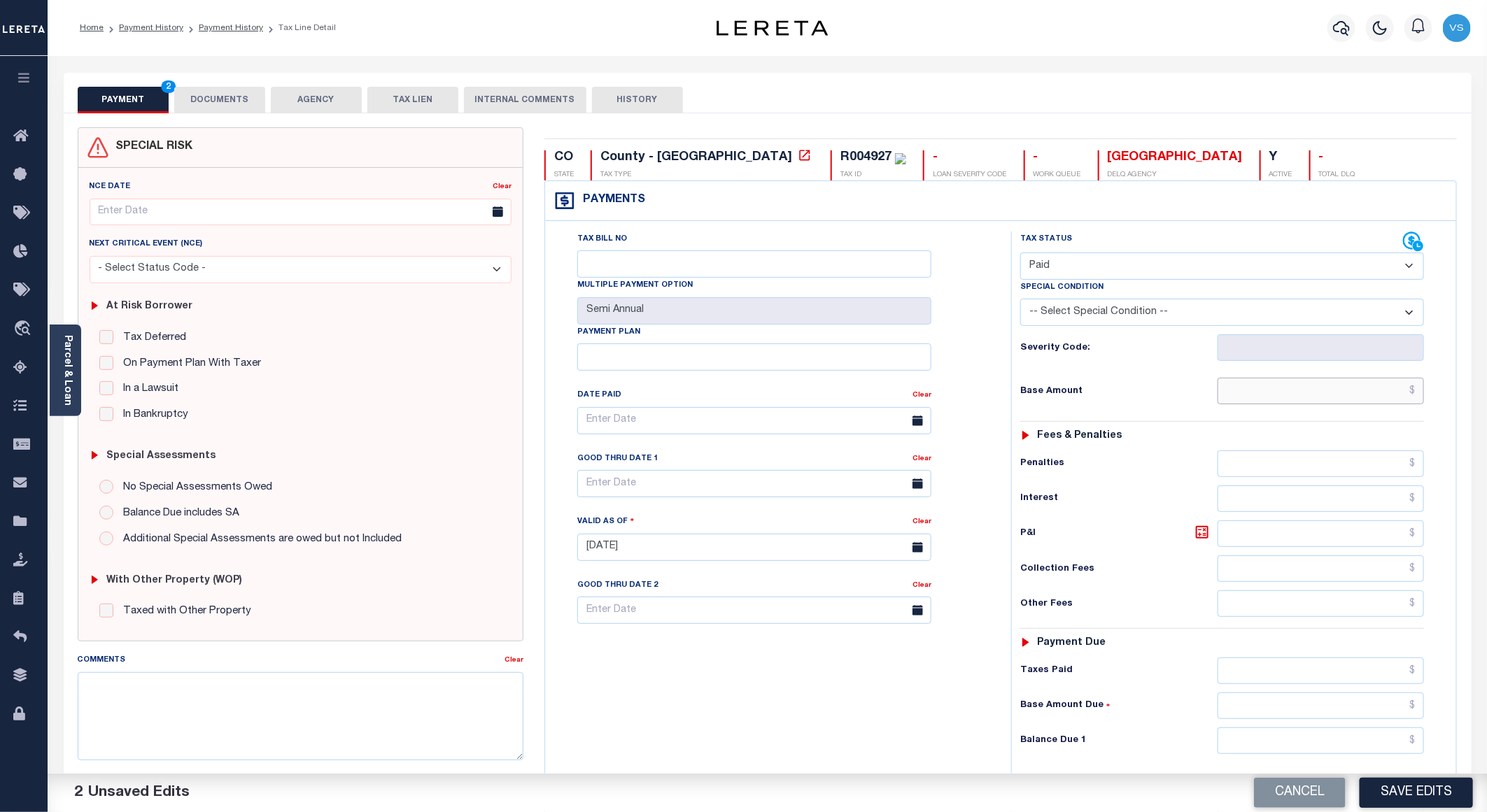
click at [1317, 397] on input "text" at bounding box center [1321, 390] width 206 height 27
paste input "20.34"
type input "$20.34"
click at [1410, 800] on button "Save Edits" at bounding box center [1416, 793] width 114 height 30
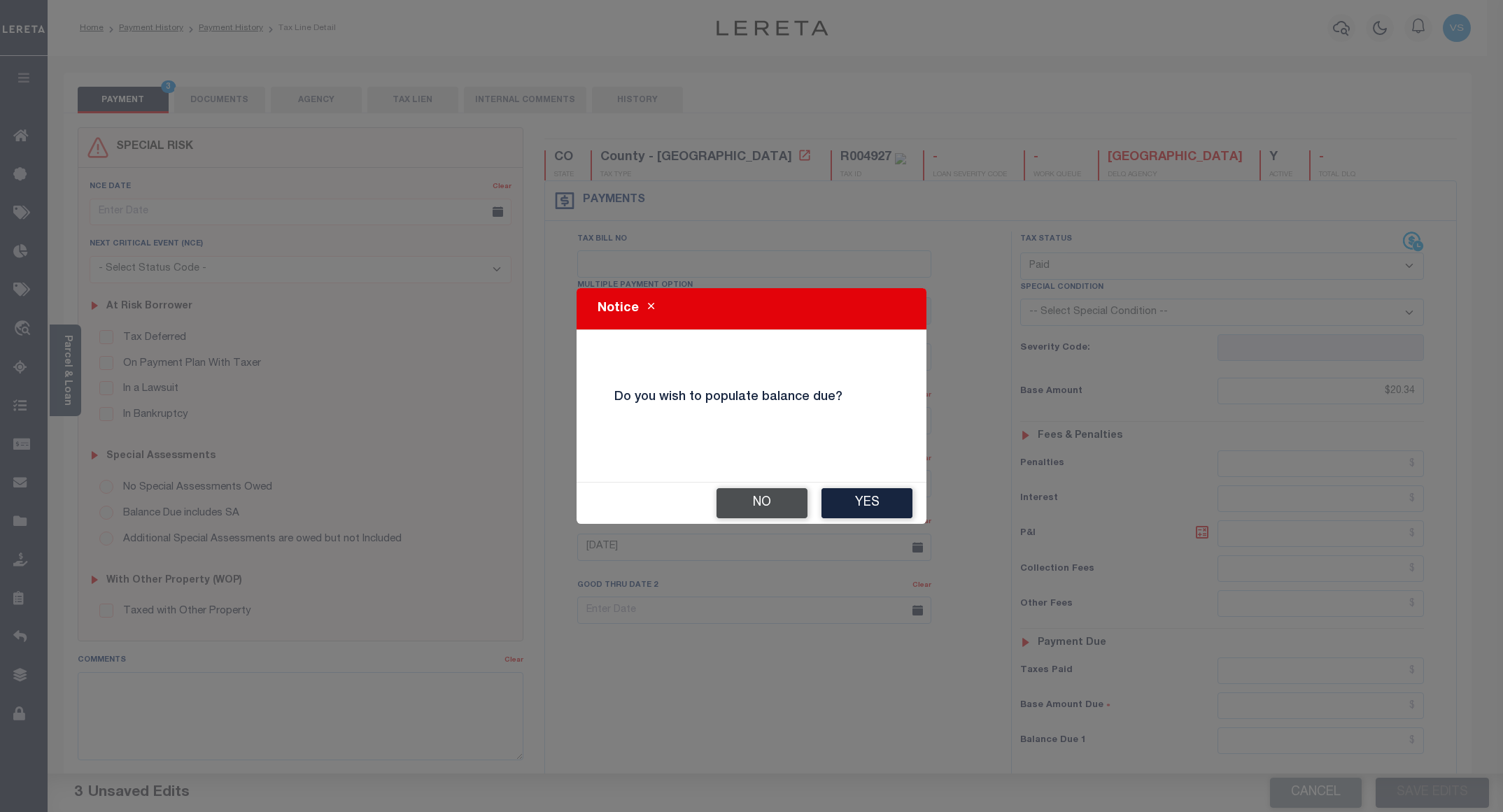
click at [728, 495] on button "No" at bounding box center [762, 503] width 91 height 30
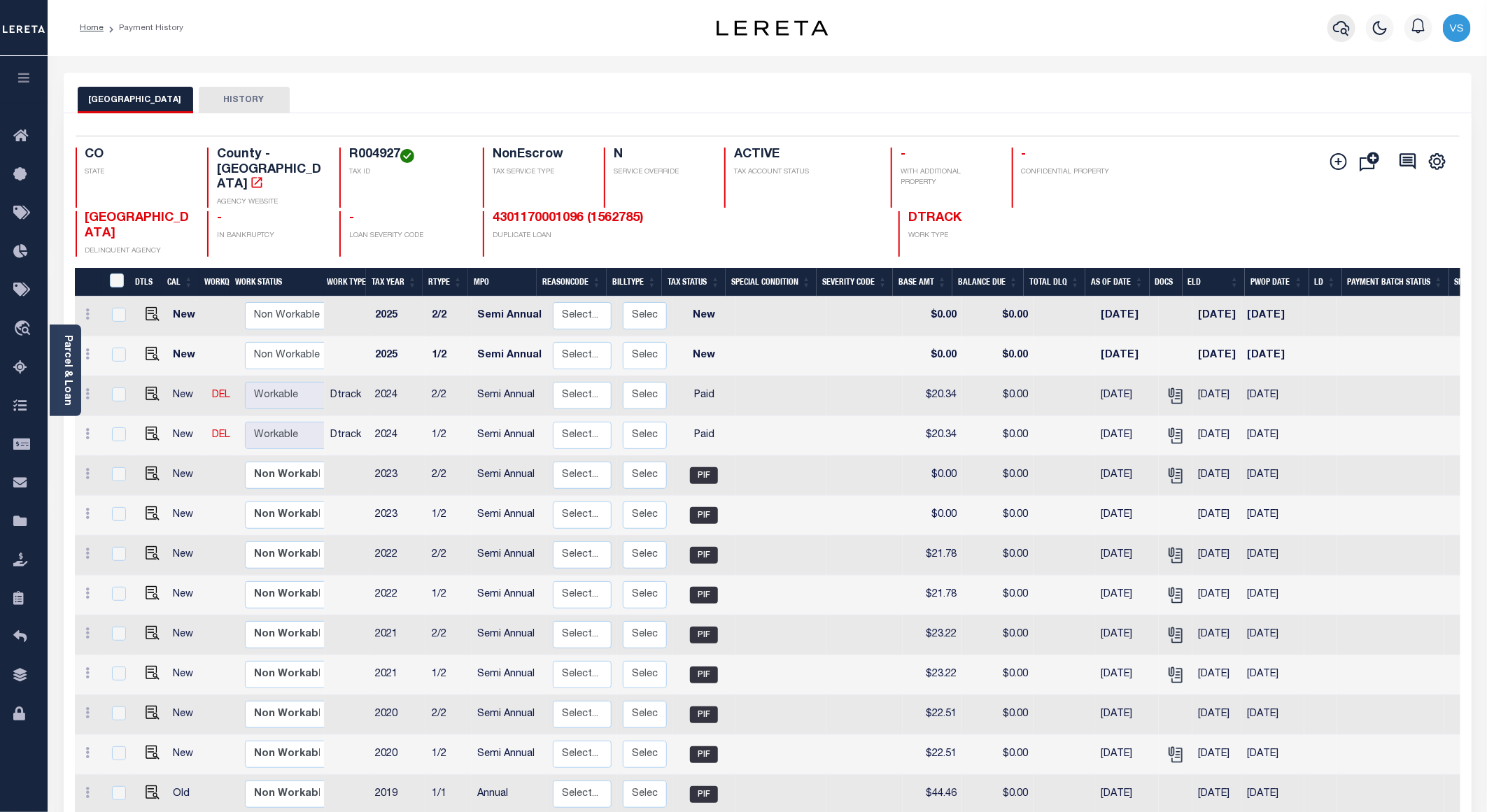
click at [1344, 27] on icon "button" at bounding box center [1341, 27] width 17 height 17
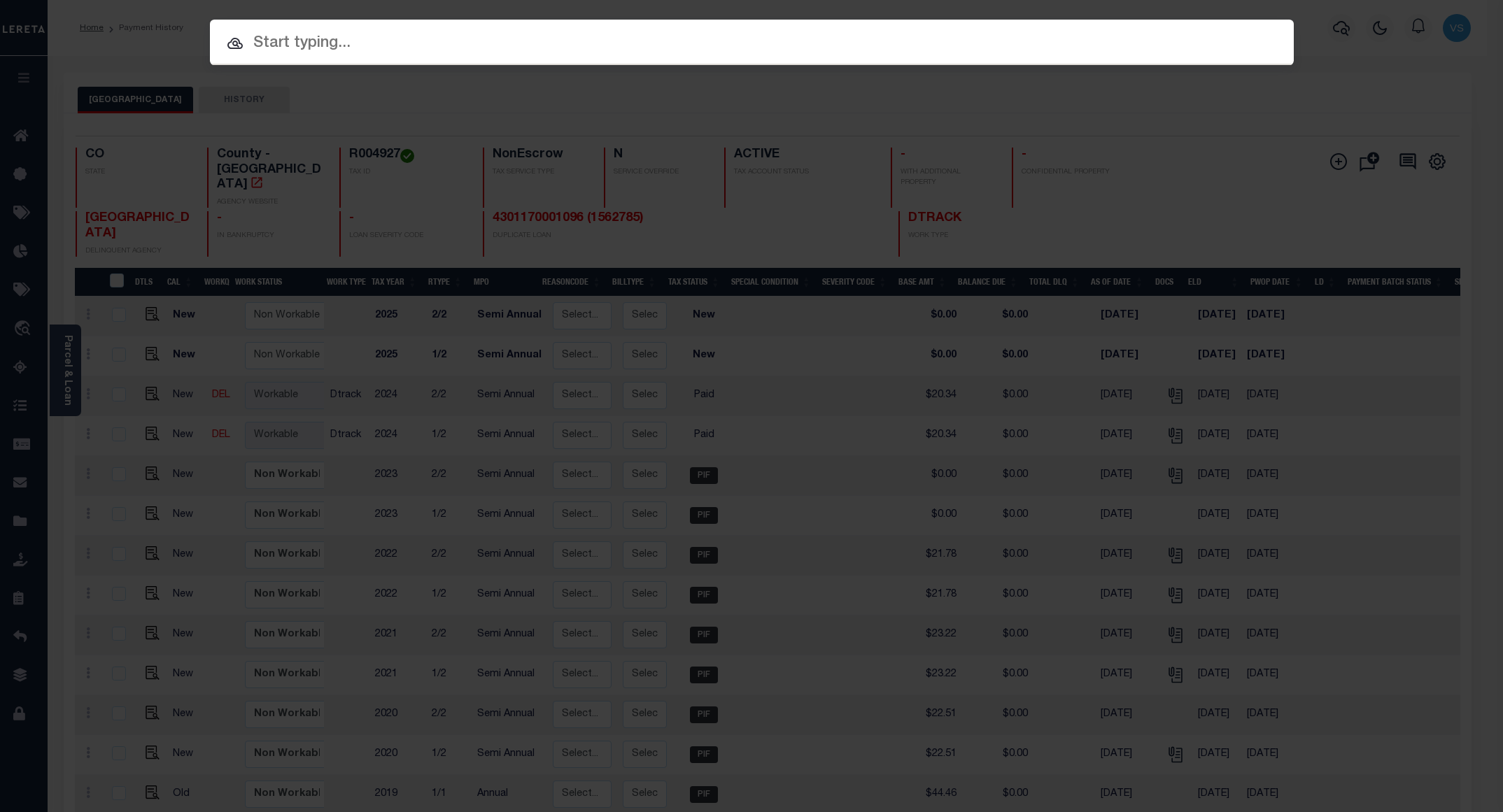
paste input "12035600804101"
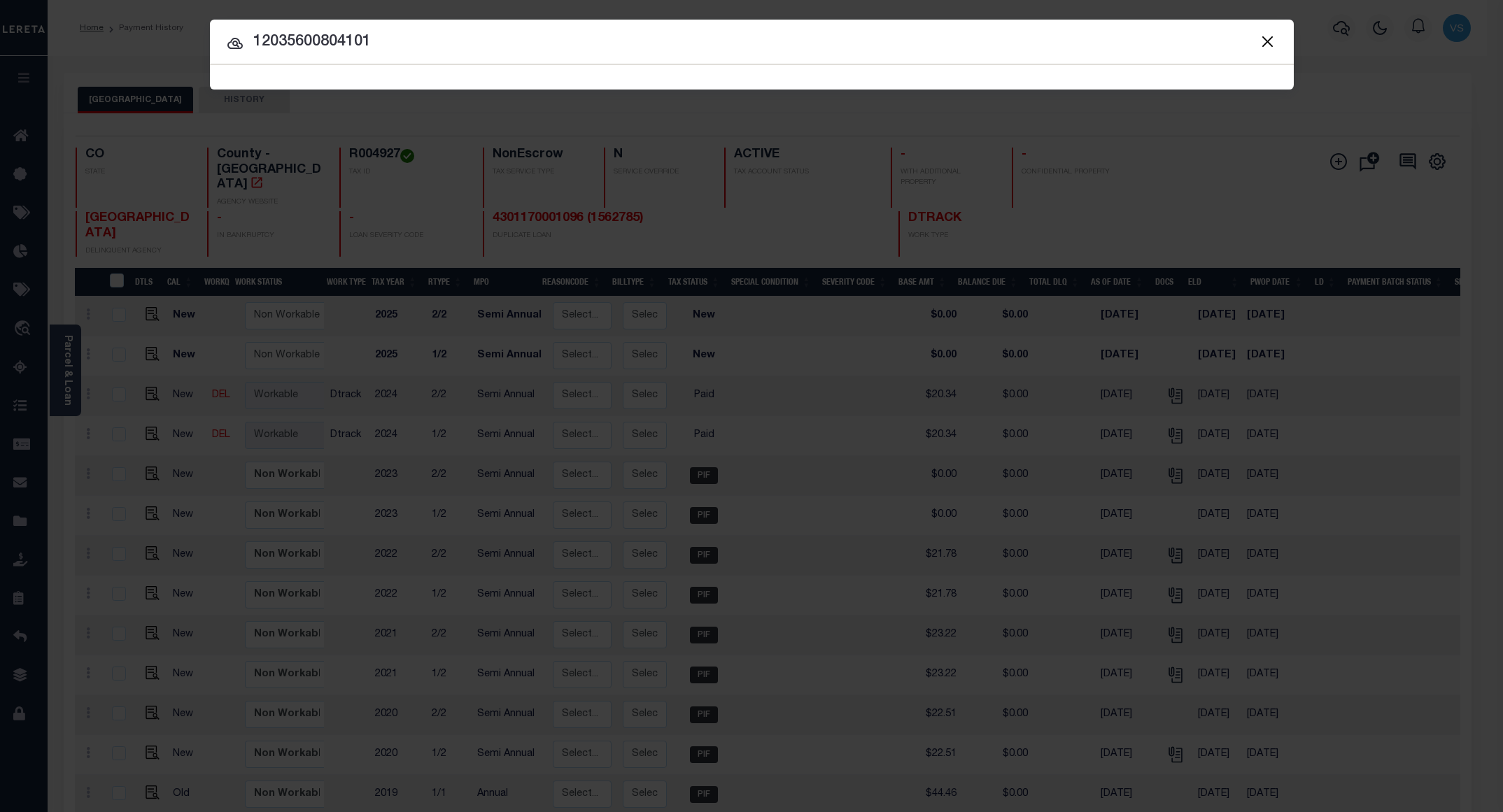
type input "12035600804101"
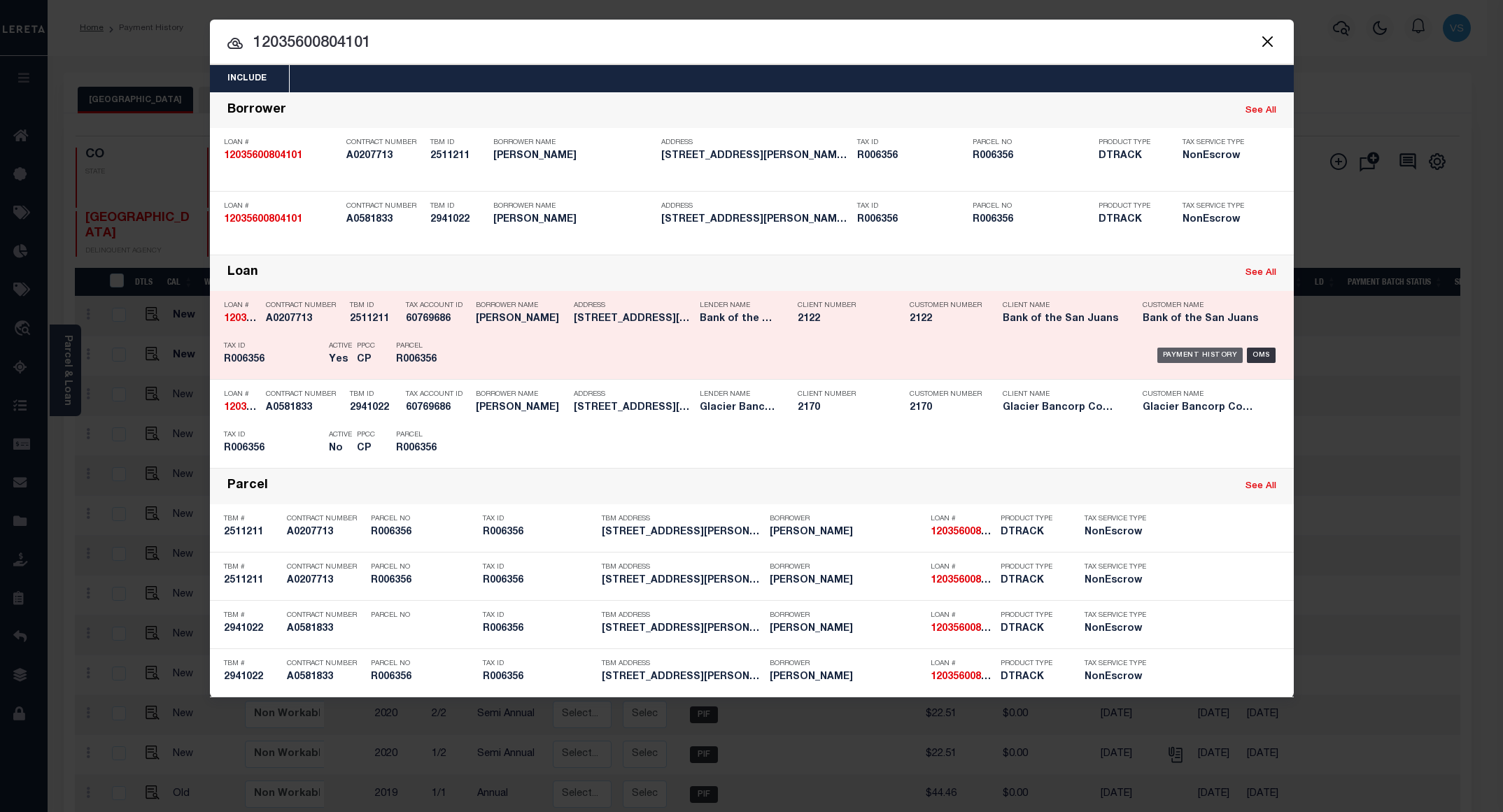
click at [1201, 359] on div "Payment History" at bounding box center [1200, 355] width 86 height 15
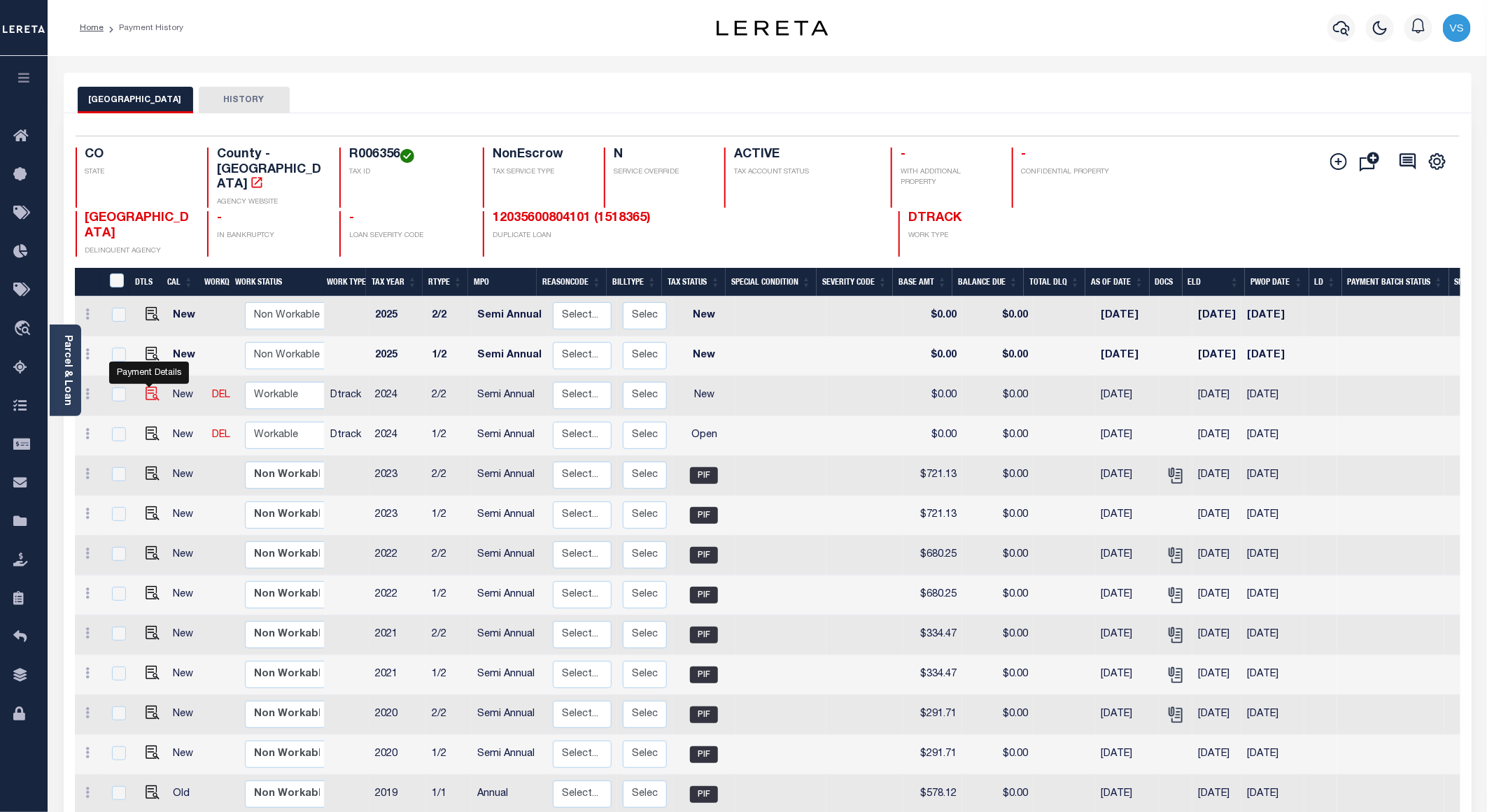
click at [148, 387] on img "" at bounding box center [152, 393] width 14 height 14
checkbox input "true"
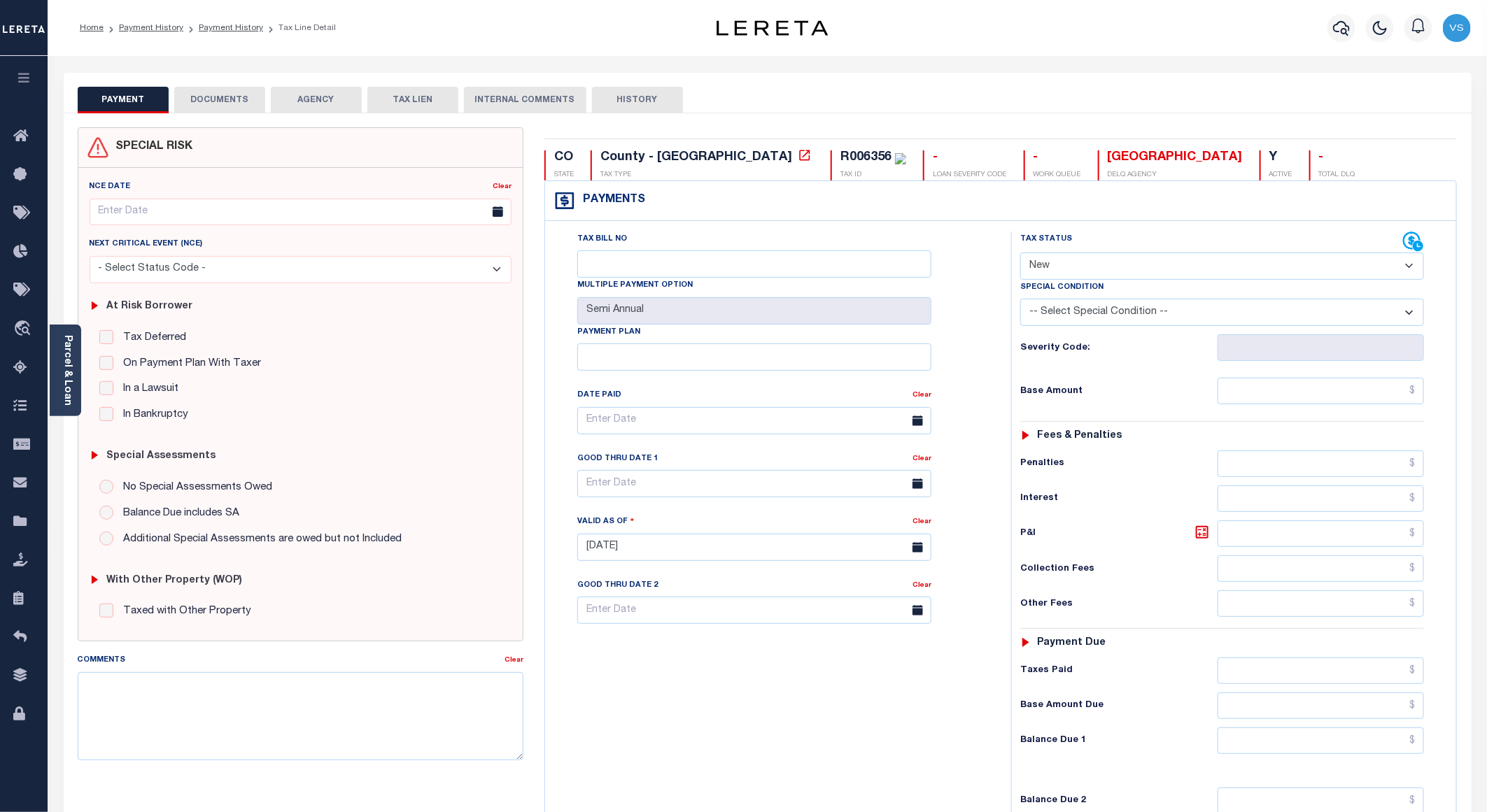
drag, startPoint x: 1048, startPoint y: 265, endPoint x: 1063, endPoint y: 286, distance: 25.8
click at [1048, 265] on select "- Select Status Code - Open Due/Unpaid Paid Incomplete No Tax Due Internal Refu…" at bounding box center [1222, 266] width 404 height 27
select select "PYD"
click at [1021, 254] on select "- Select Status Code - Open Due/Unpaid Paid Incomplete No Tax Due Internal Refu…" at bounding box center [1222, 266] width 404 height 27
type input "[DATE]"
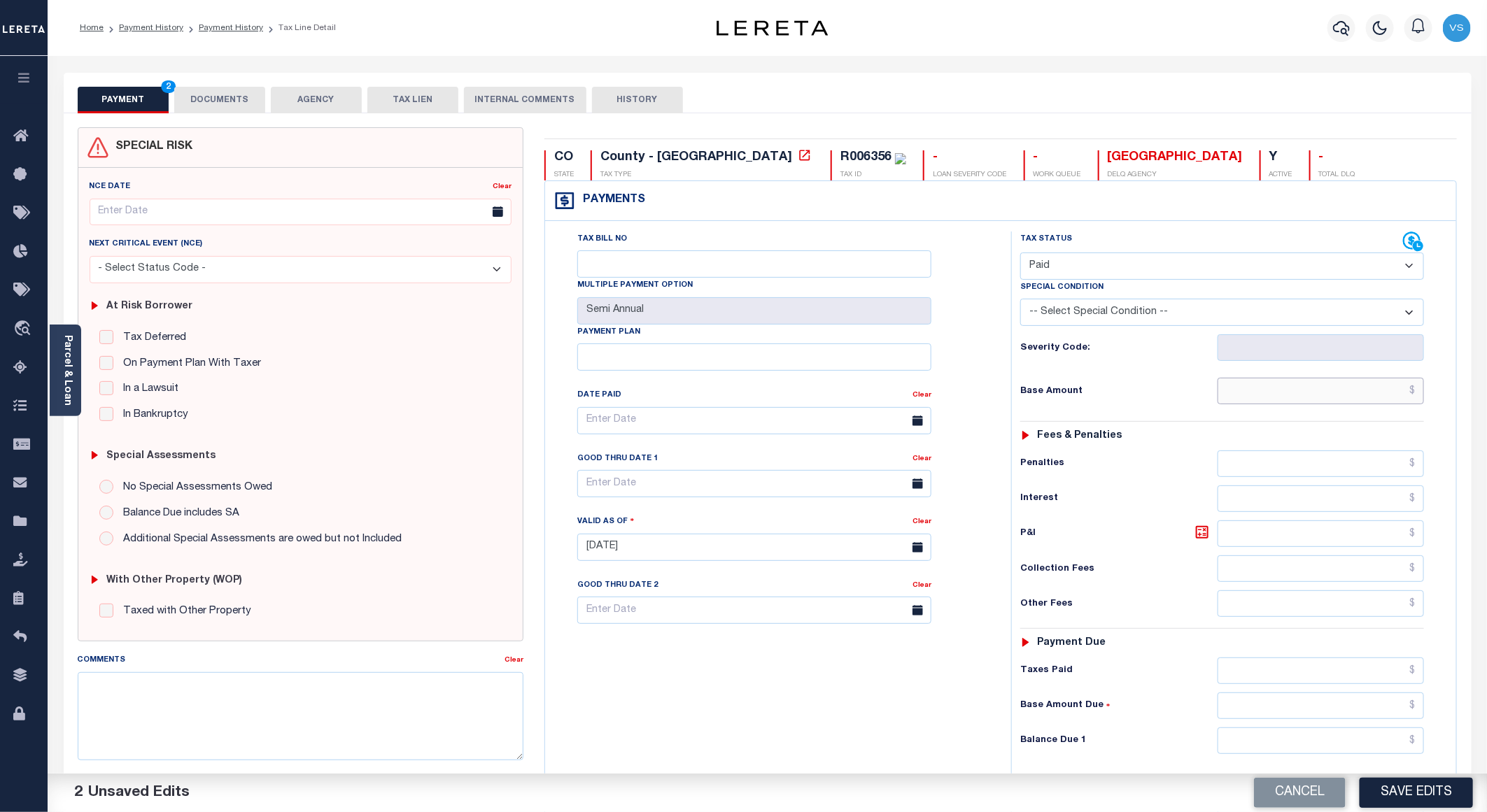
click at [1296, 404] on input "text" at bounding box center [1321, 390] width 206 height 27
paste input "732.97"
type input "$732.97"
click at [223, 93] on button "DOCUMENTS" at bounding box center [220, 100] width 91 height 27
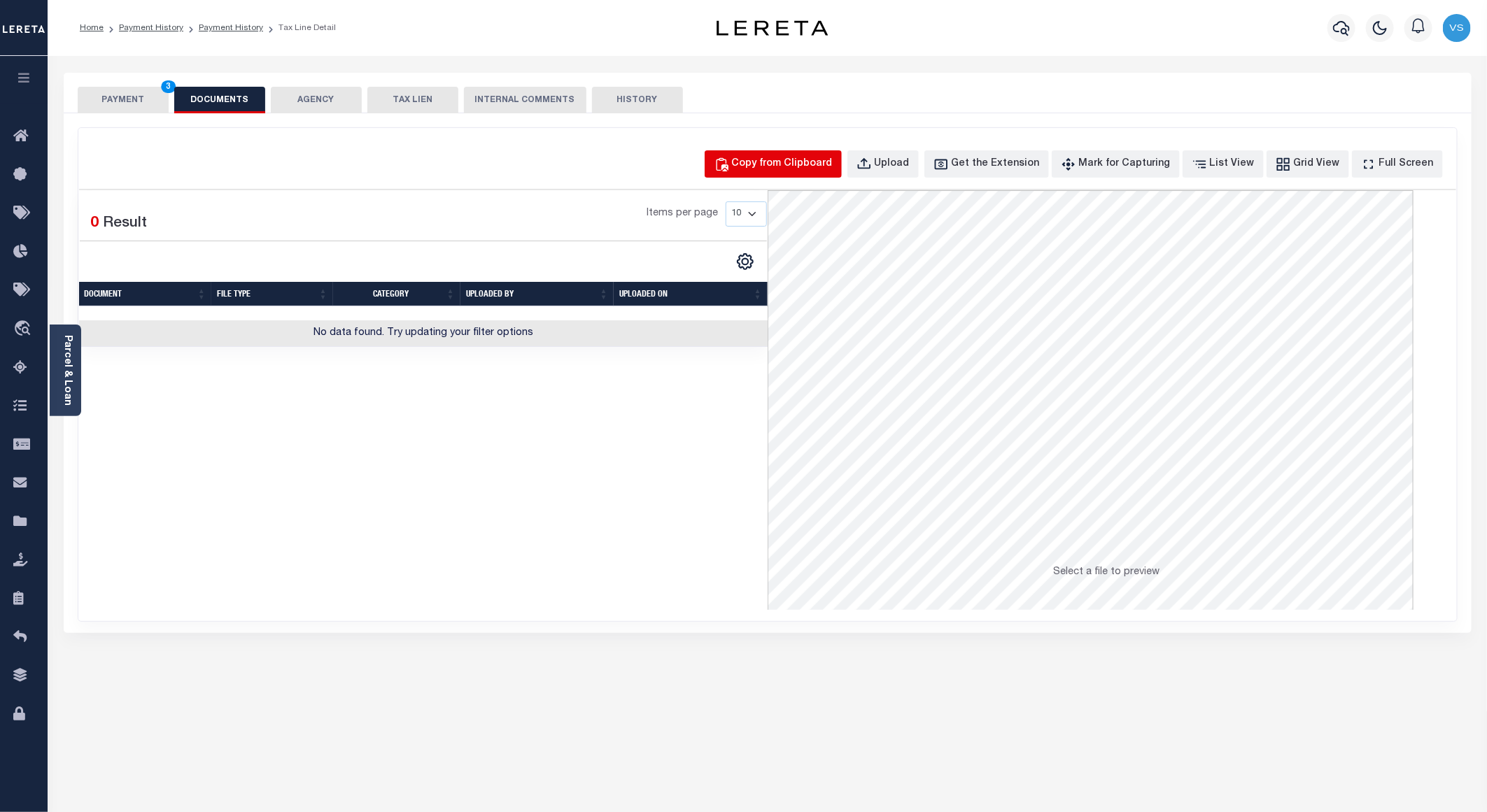
click at [770, 163] on div "Copy from Clipboard" at bounding box center [782, 164] width 101 height 15
select select "POP"
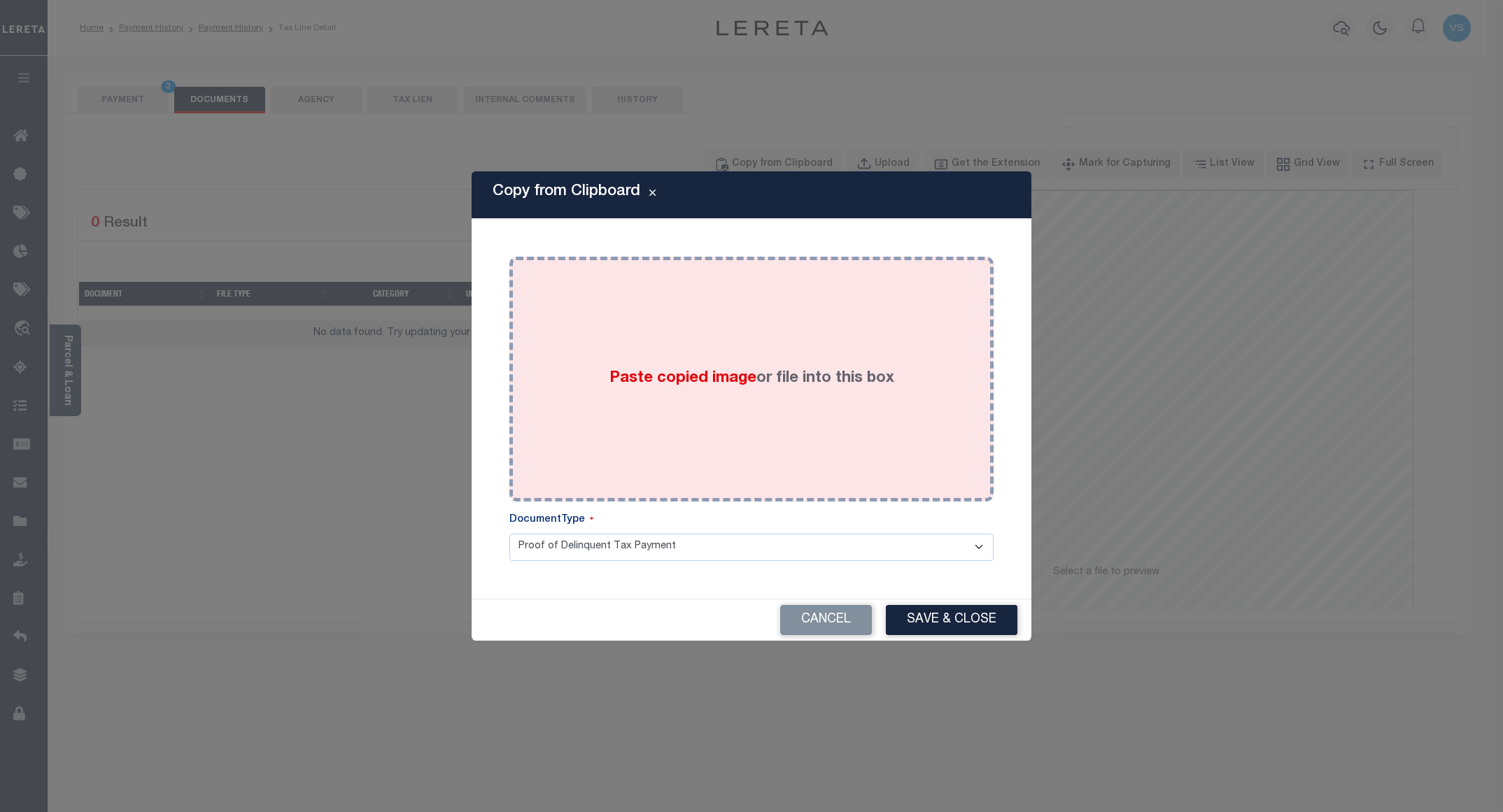
click at [769, 355] on div "Paste copied image or file into this box" at bounding box center [752, 380] width 464 height 224
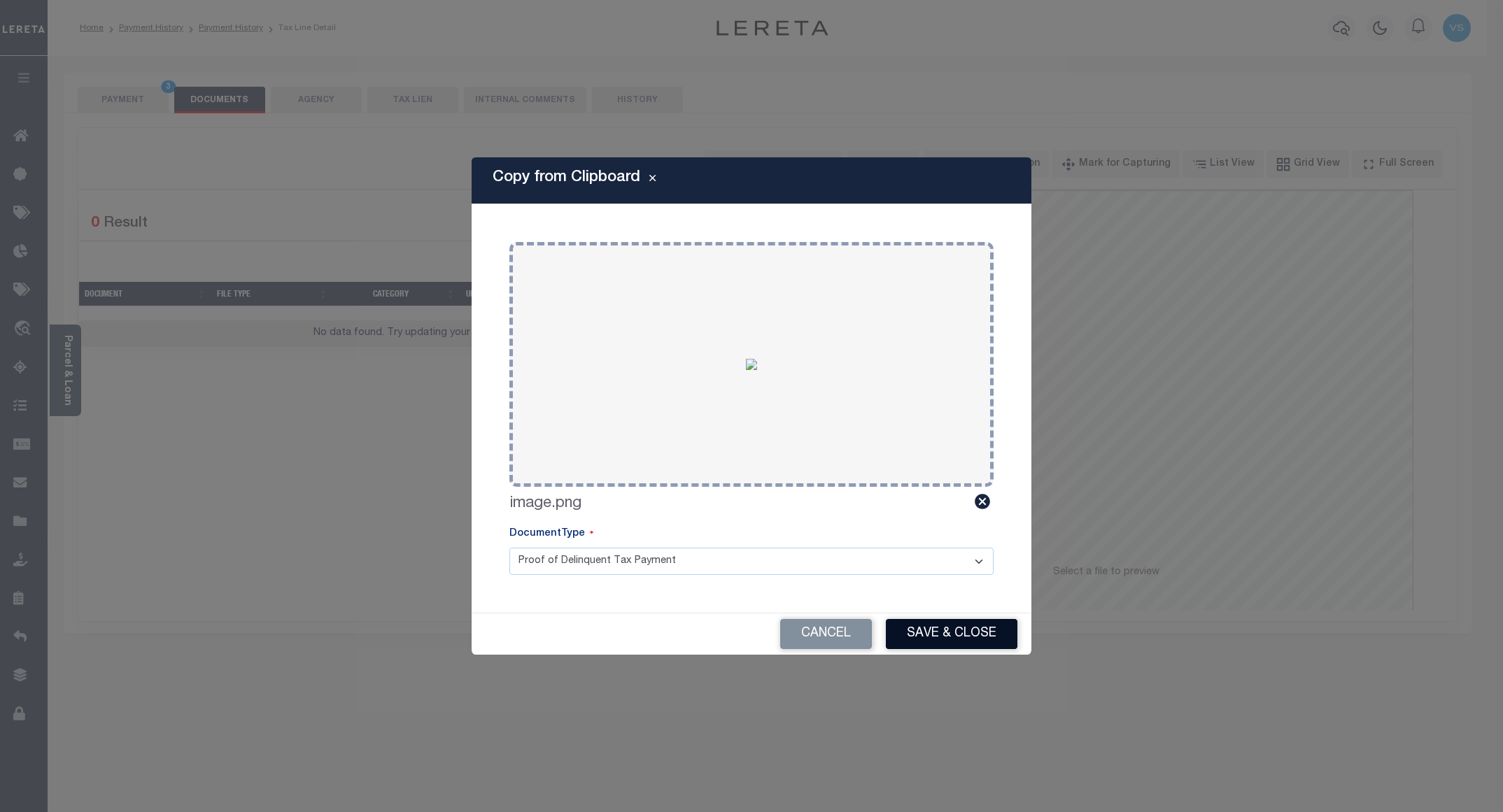
click at [933, 642] on button "Save & Close" at bounding box center [952, 634] width 132 height 30
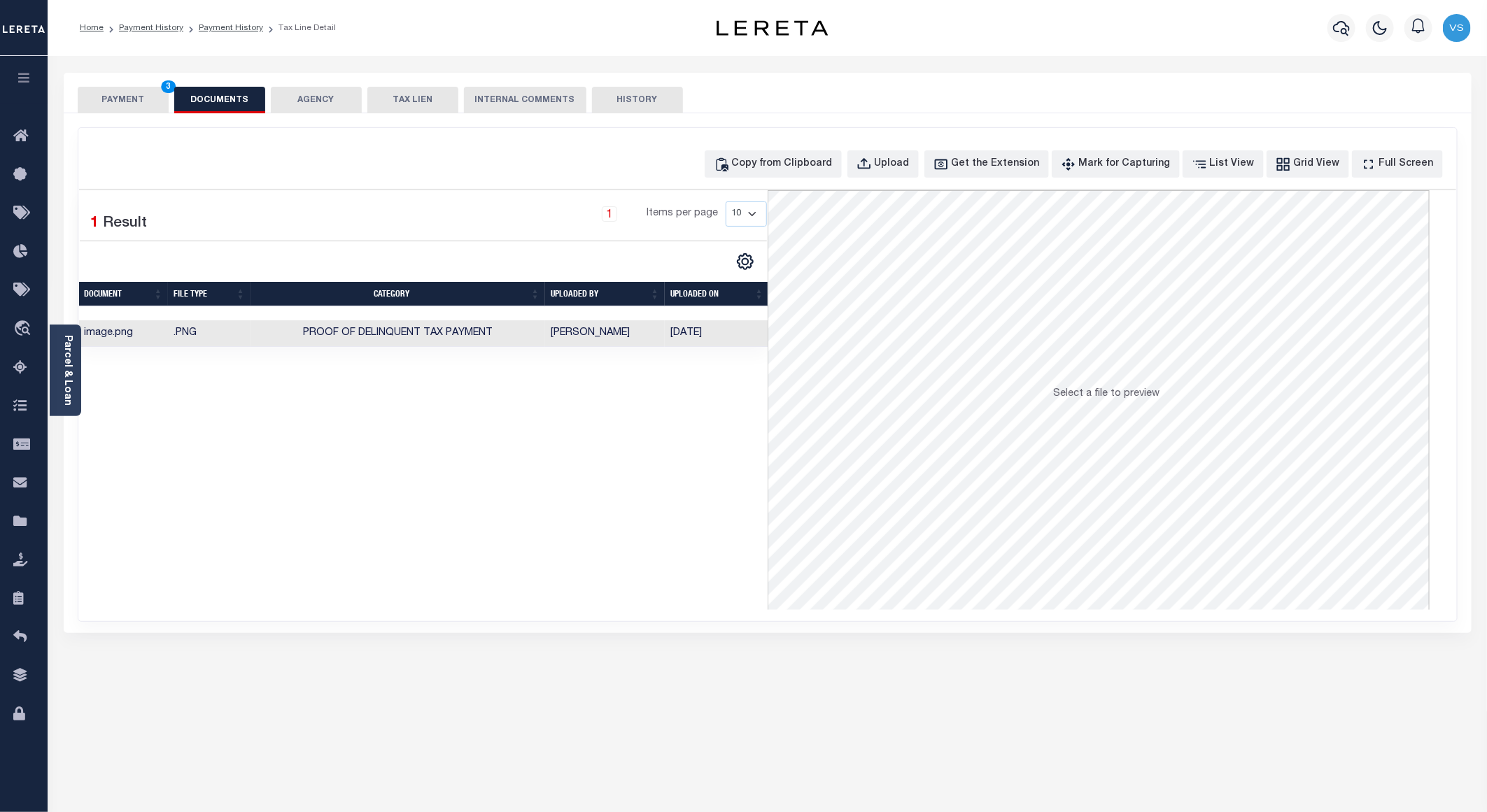
click at [127, 103] on button "PAYMENT 3" at bounding box center [123, 100] width 91 height 27
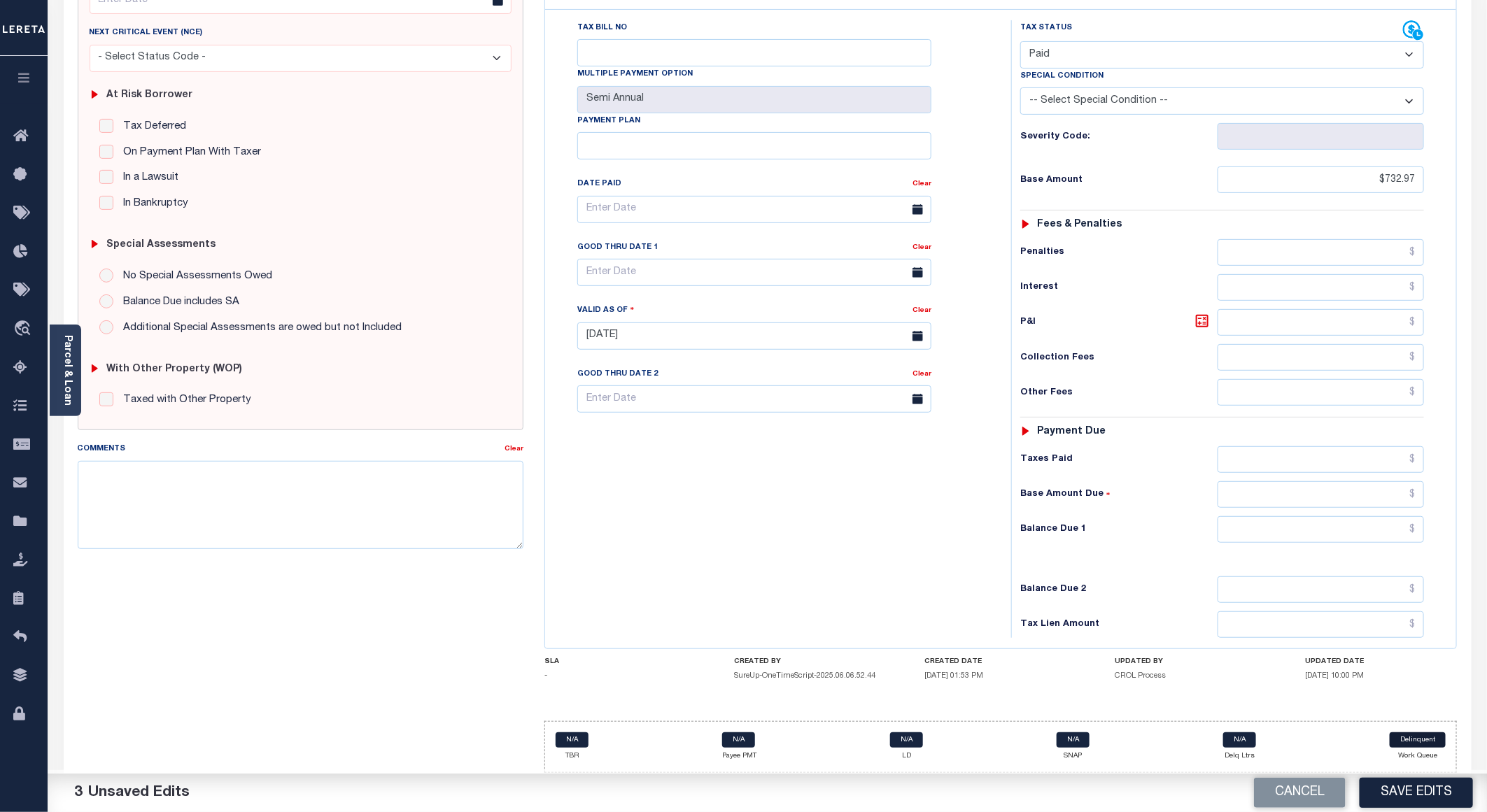
scroll to position [225, 0]
click at [1421, 803] on button "Save Edits" at bounding box center [1416, 793] width 114 height 30
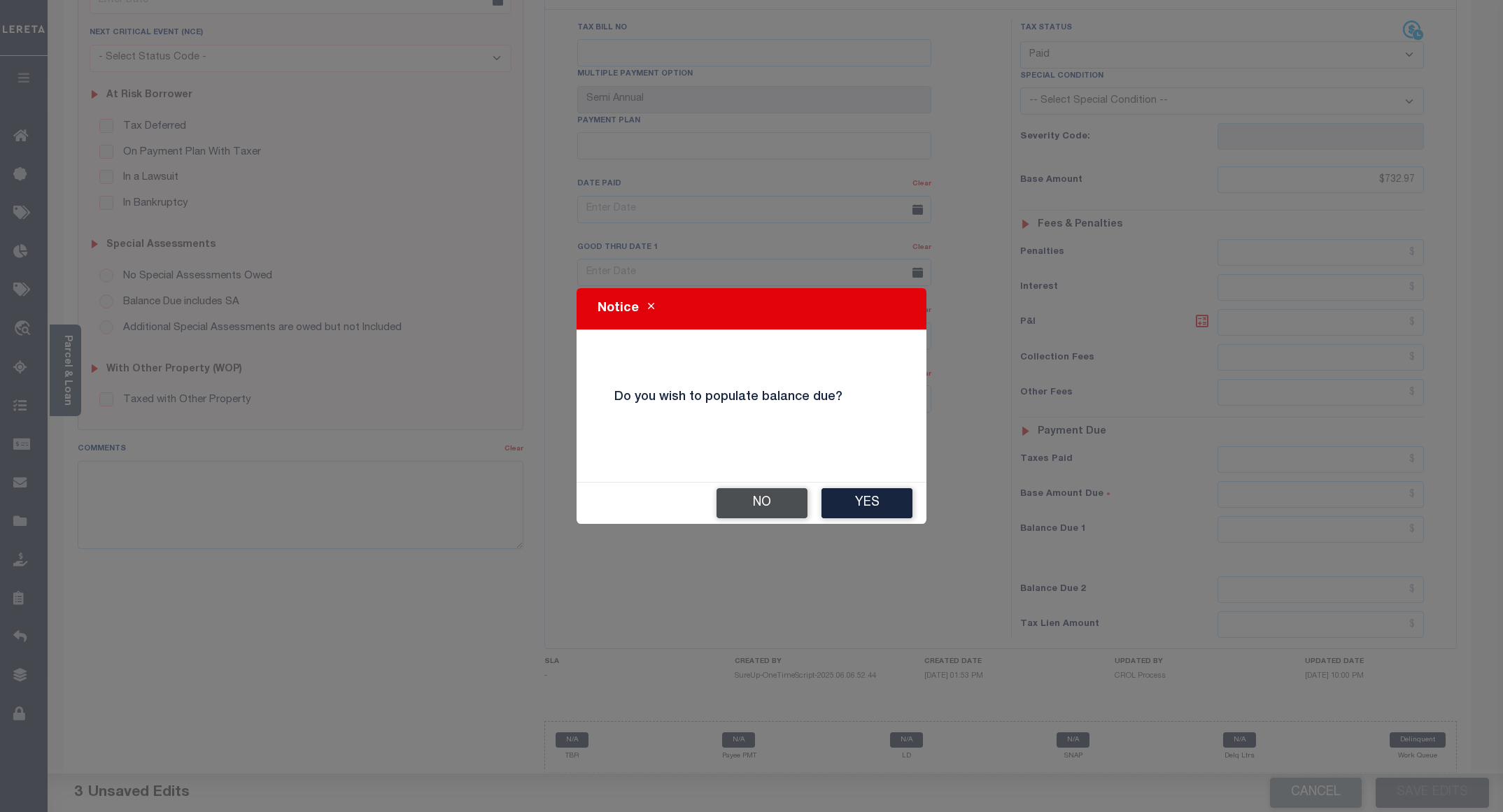
click at [749, 512] on button "No" at bounding box center [762, 503] width 91 height 30
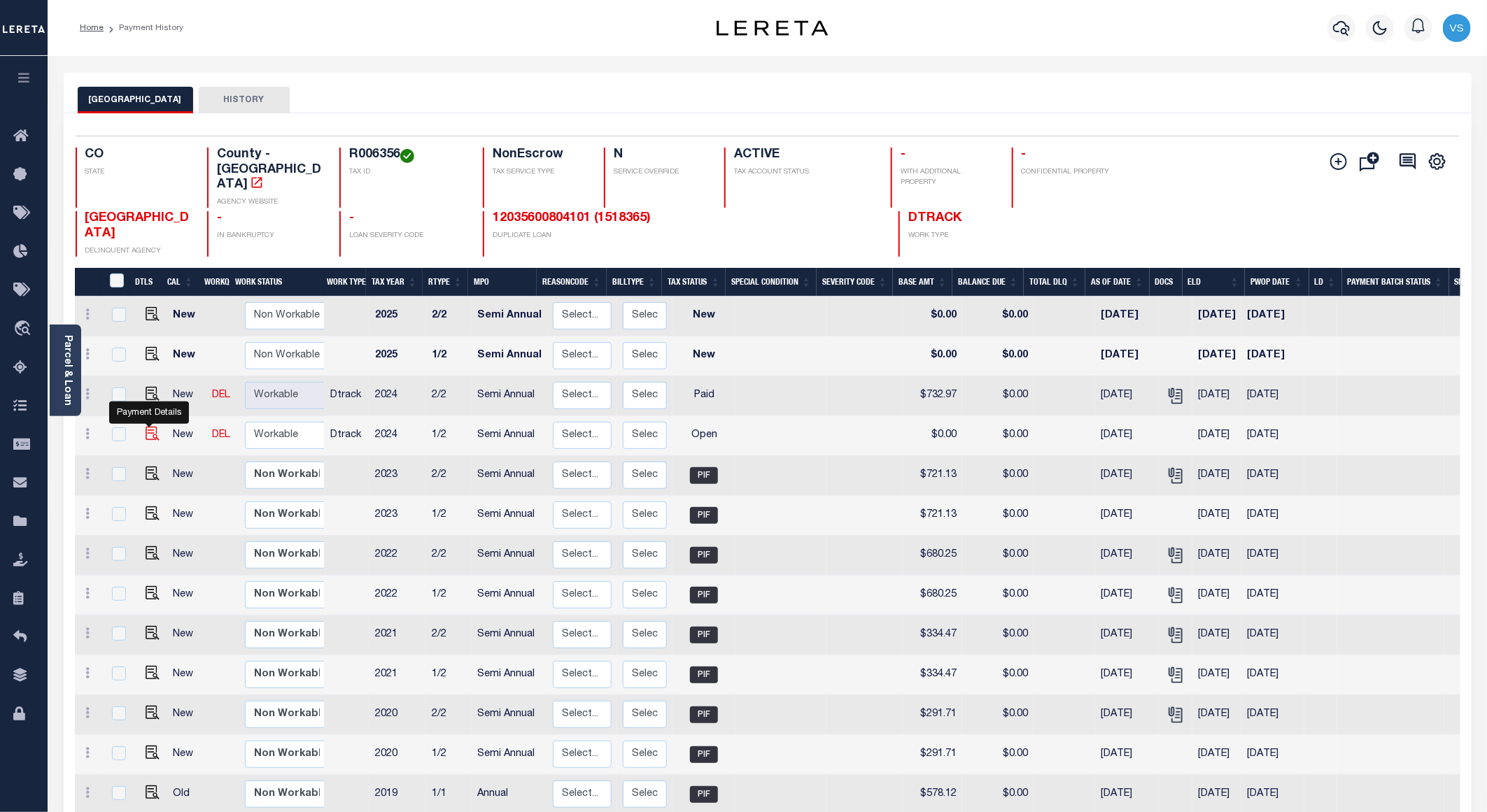
click at [148, 427] on img "" at bounding box center [152, 433] width 14 height 14
checkbox input "true"
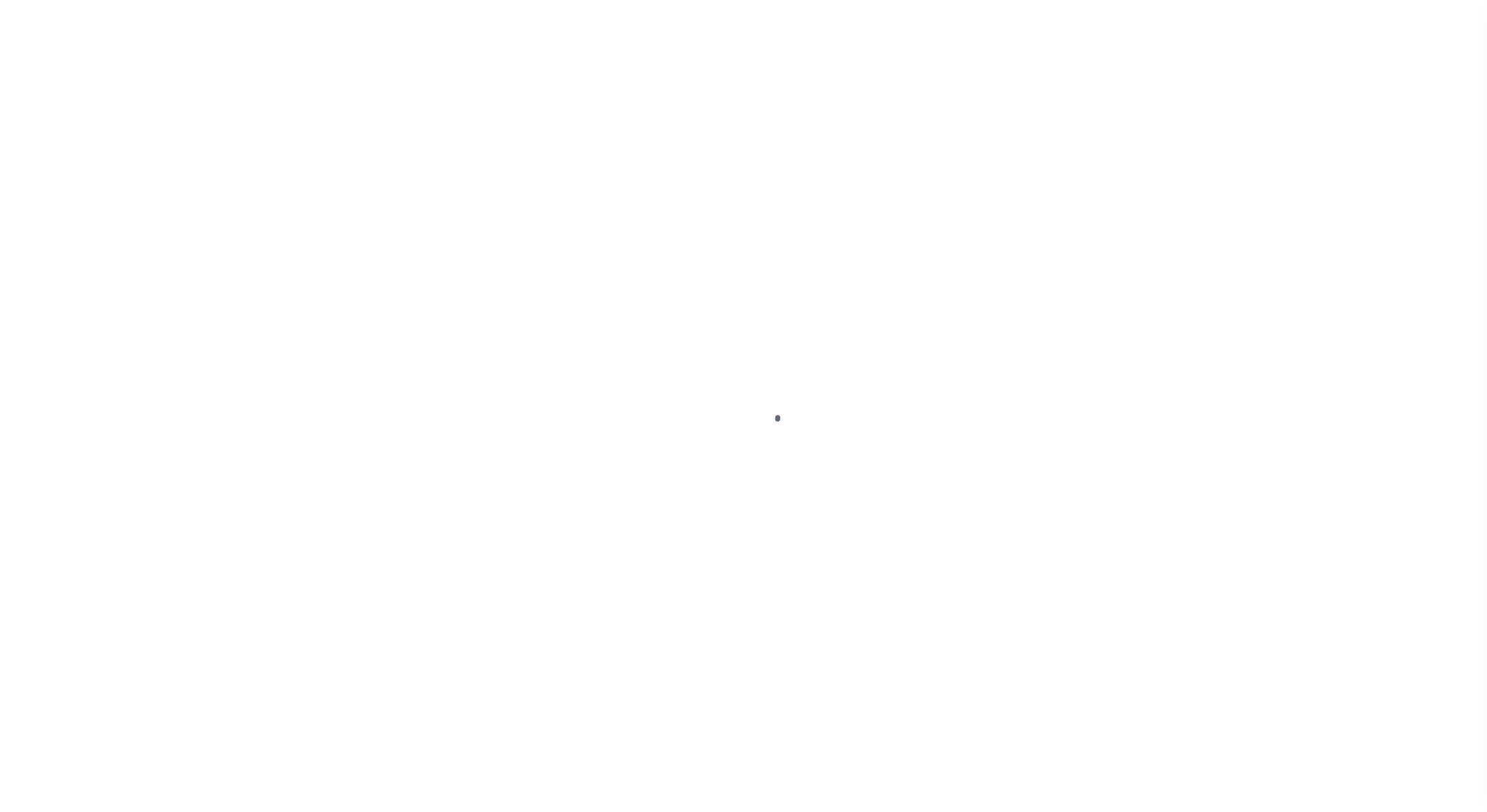
select select "OP2"
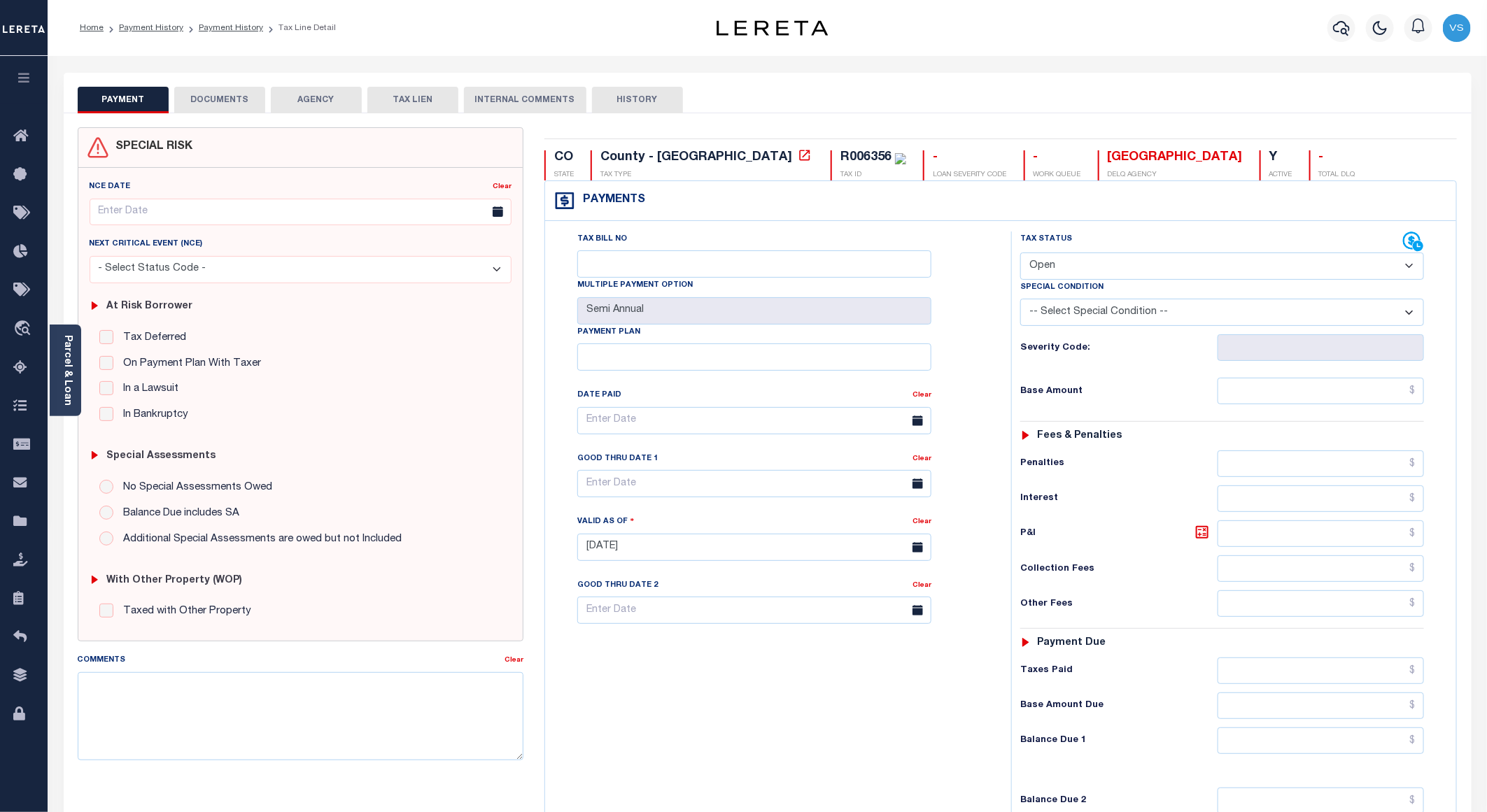
click at [200, 99] on button "DOCUMENTS" at bounding box center [220, 100] width 91 height 27
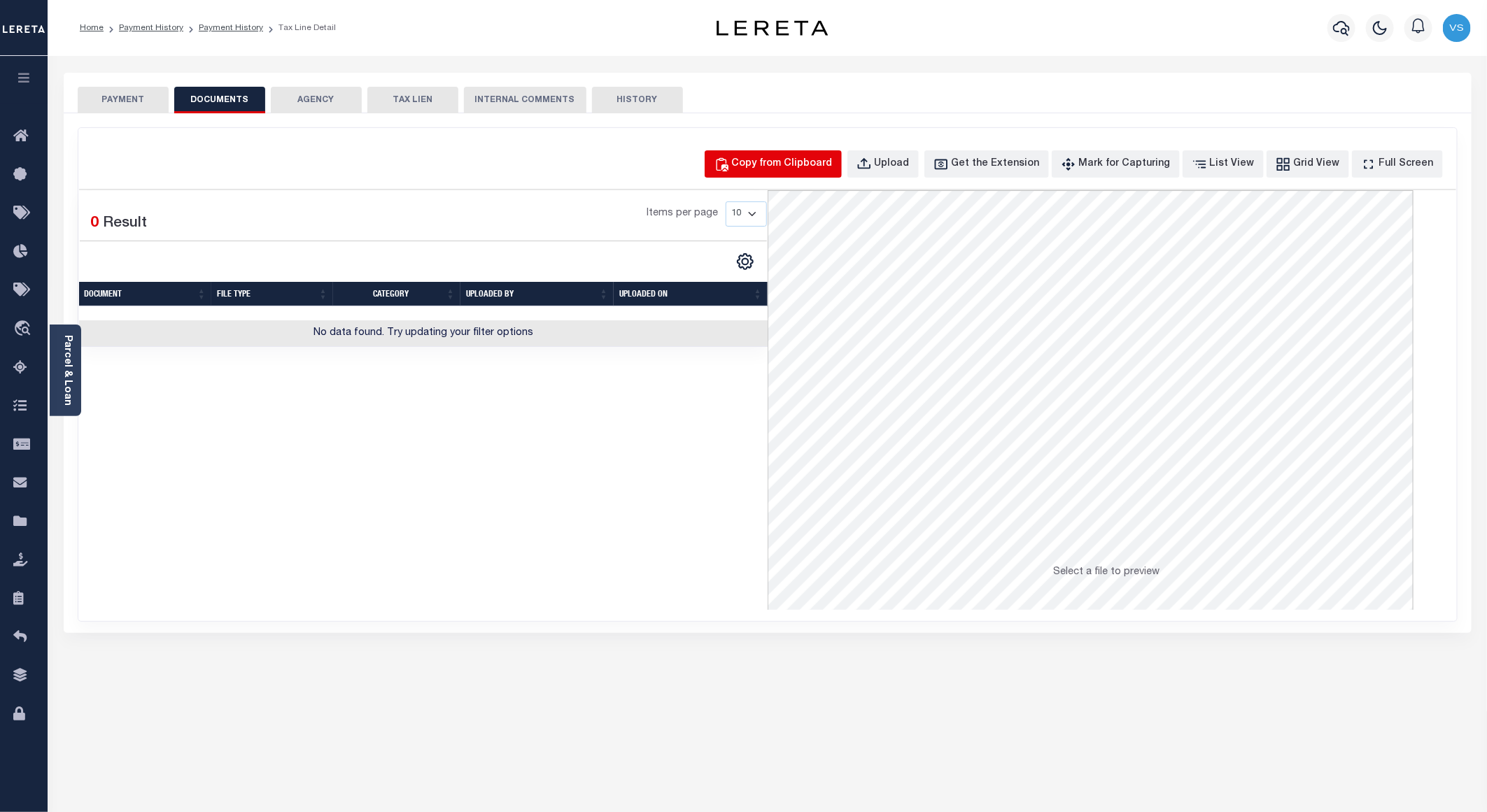
click at [796, 166] on div "Copy from Clipboard" at bounding box center [782, 164] width 101 height 15
select select "POP"
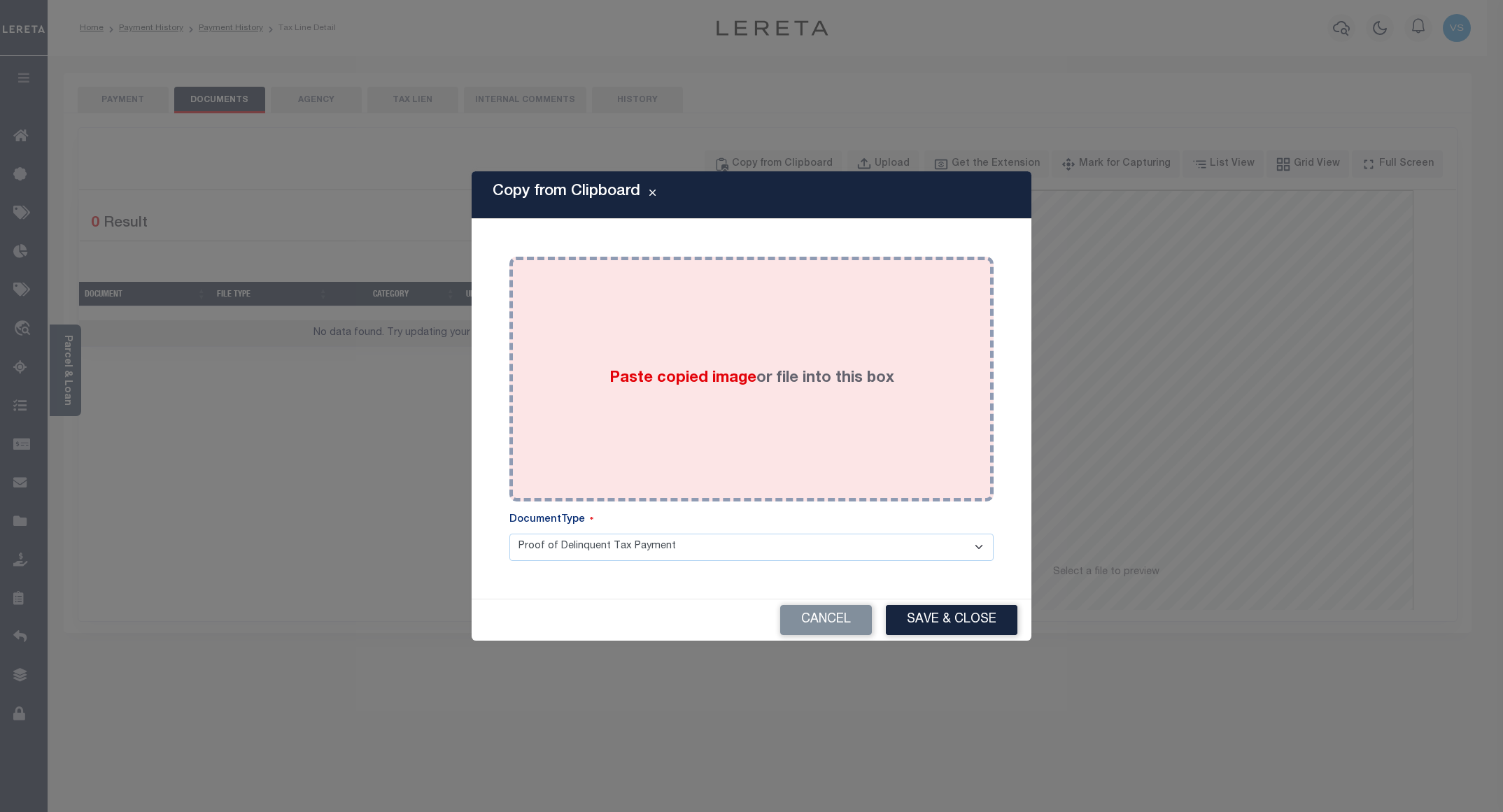
click at [851, 334] on div "Paste copied image or file into this box" at bounding box center [752, 380] width 464 height 224
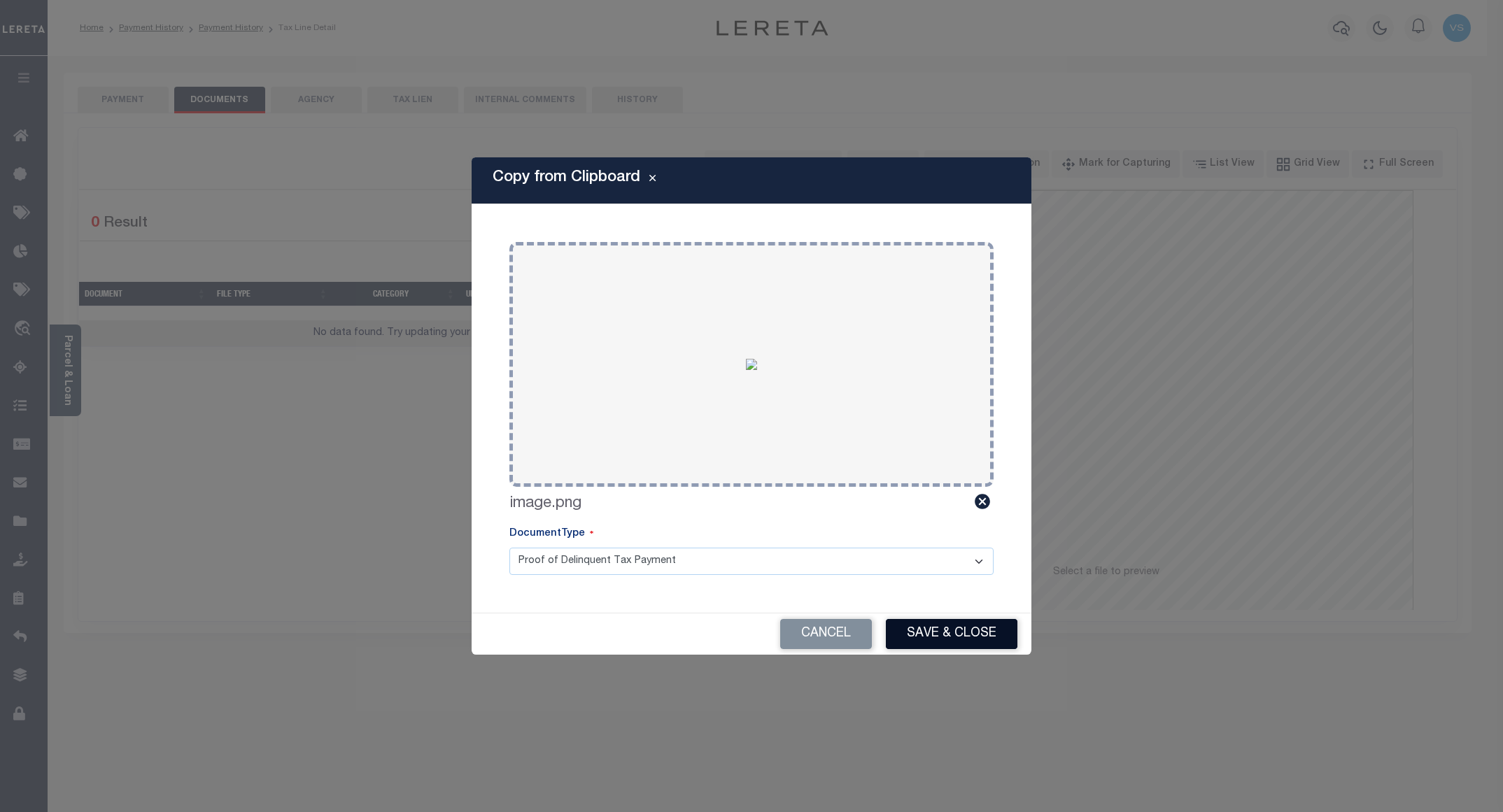
click at [951, 634] on button "Save & Close" at bounding box center [952, 634] width 132 height 30
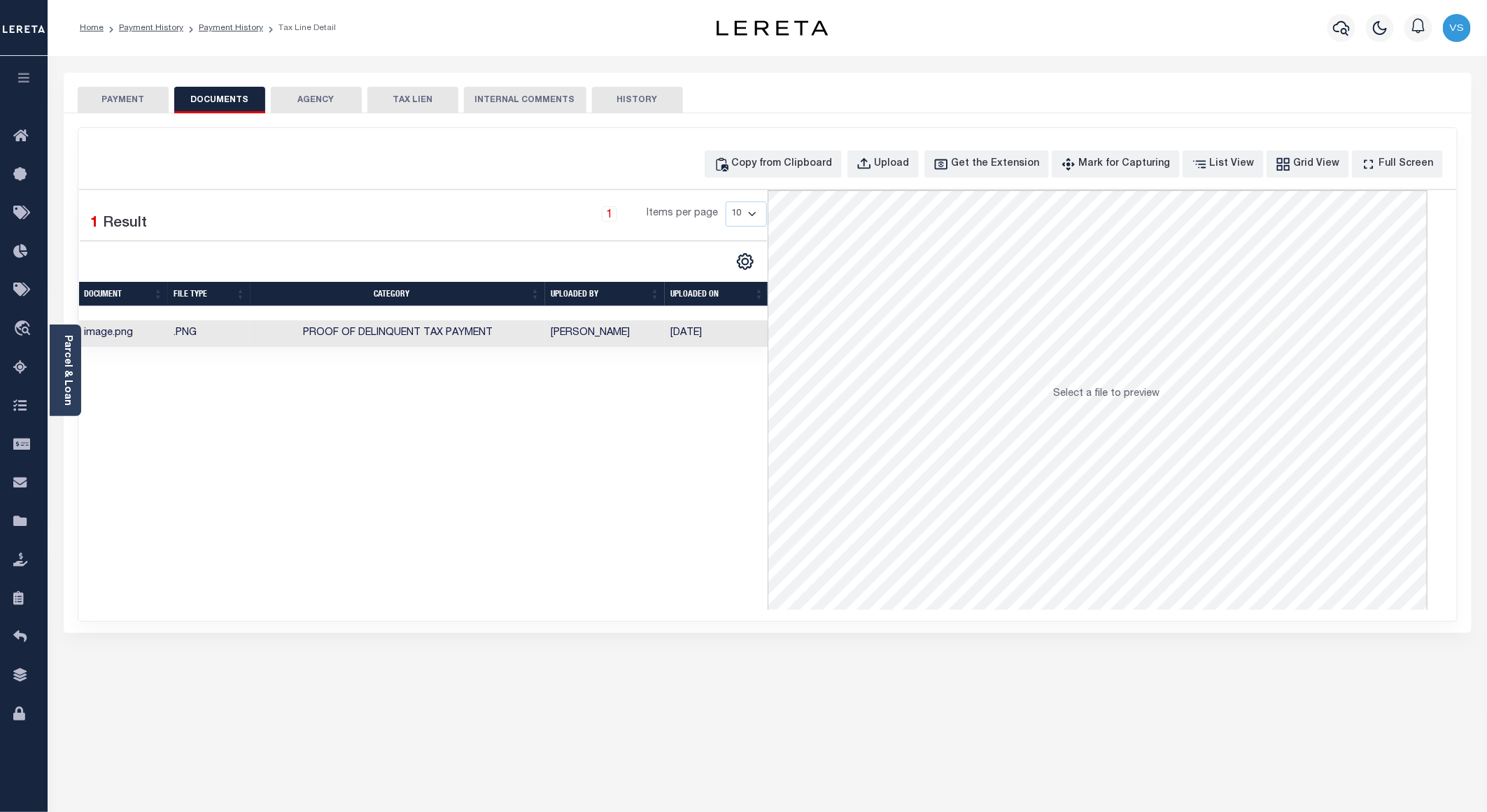
click at [142, 103] on button "PAYMENT" at bounding box center [123, 100] width 91 height 27
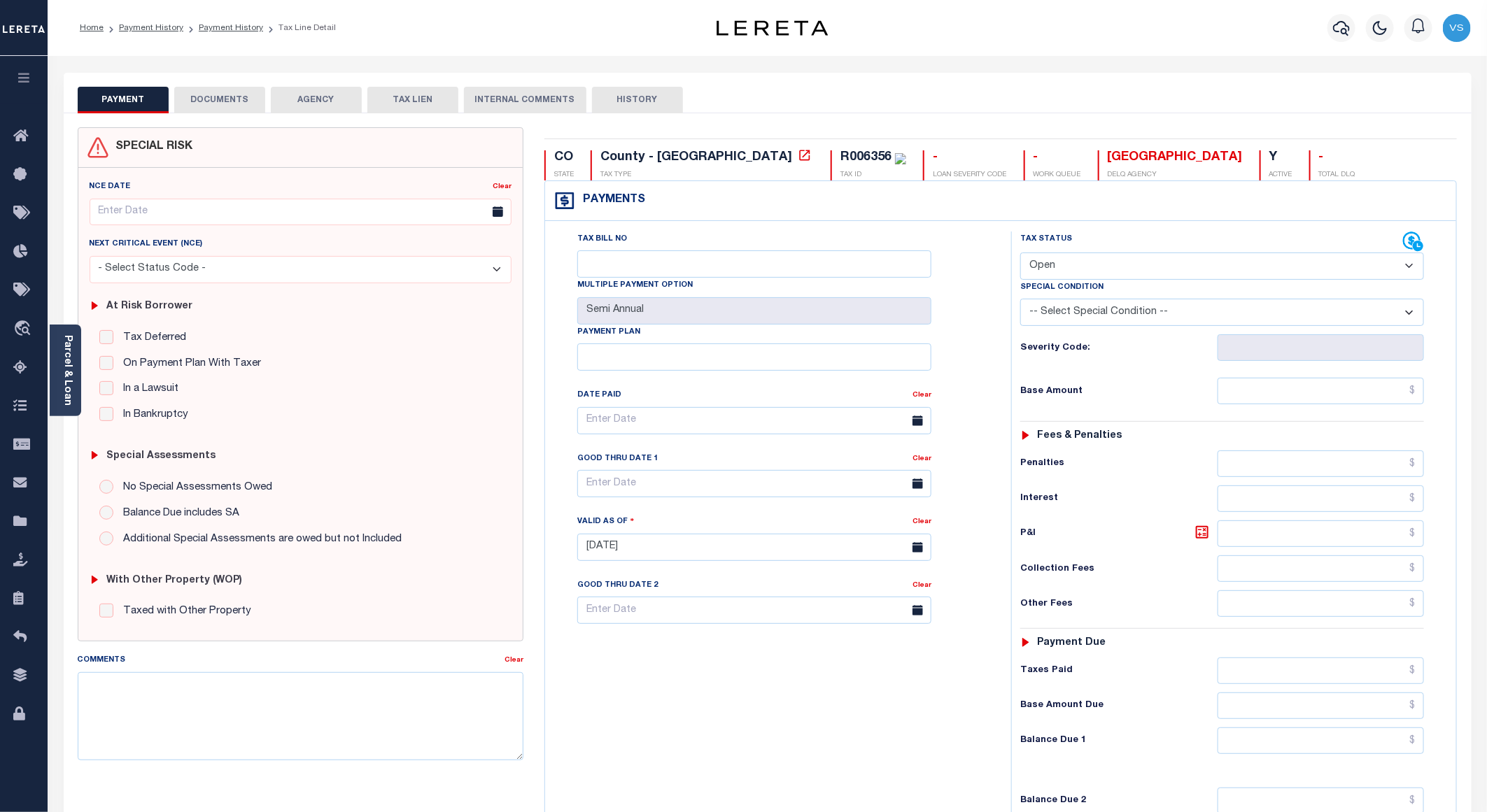
drag, startPoint x: 1081, startPoint y: 265, endPoint x: 1081, endPoint y: 280, distance: 15.0
click at [1081, 265] on select "- Select Status Code - Open Due/Unpaid Paid Incomplete No Tax Due Internal Refu…" at bounding box center [1222, 266] width 404 height 27
select select "PYD"
click at [1021, 254] on select "- Select Status Code - Open Due/Unpaid Paid Incomplete No Tax Due Internal Refu…" at bounding box center [1222, 266] width 404 height 27
type input "[DATE]"
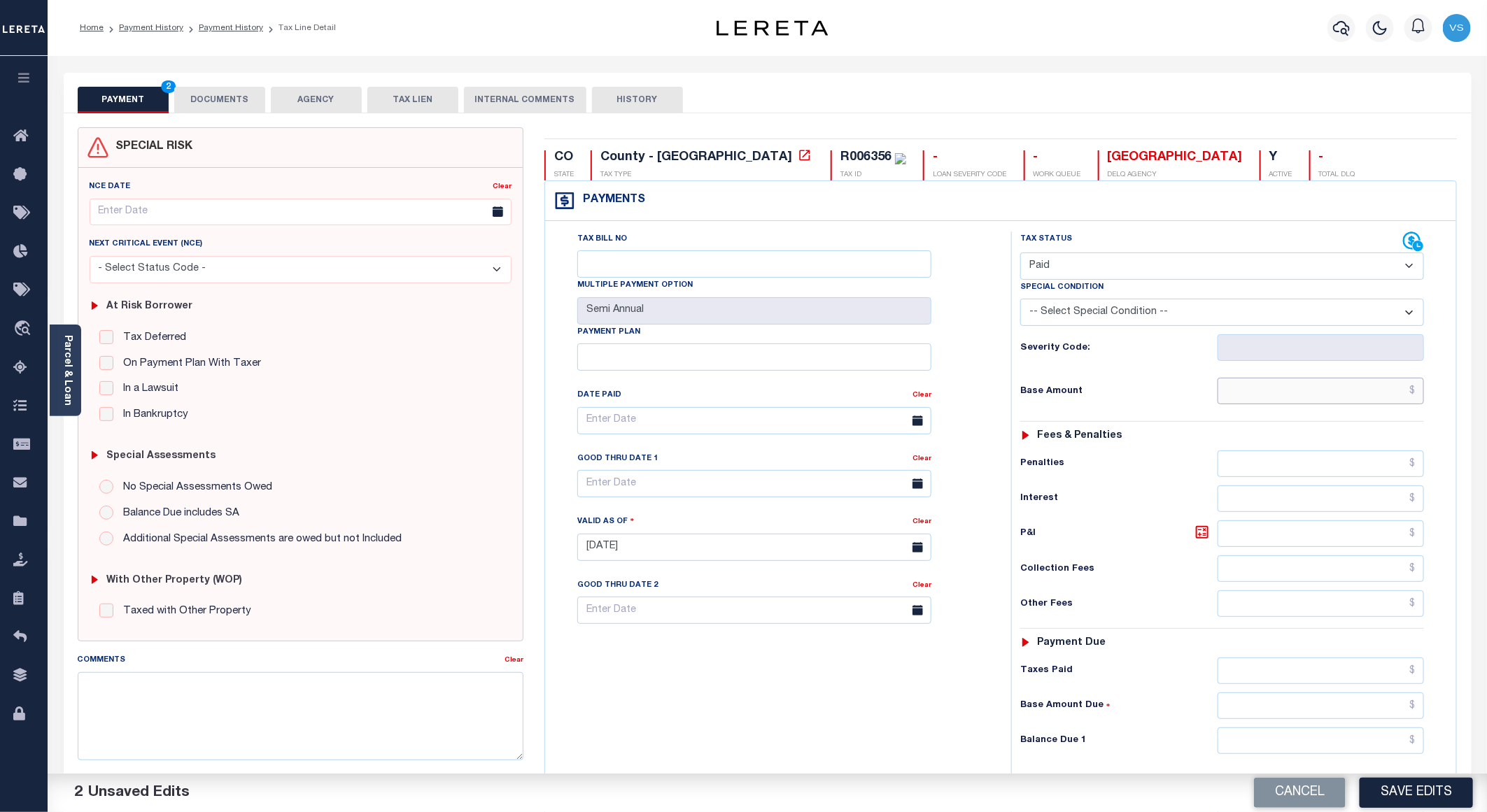
click at [1367, 404] on input "text" at bounding box center [1321, 390] width 206 height 27
paste input "732.97"
type input "$732.97"
click at [1391, 785] on button "Save Edits" at bounding box center [1416, 793] width 114 height 30
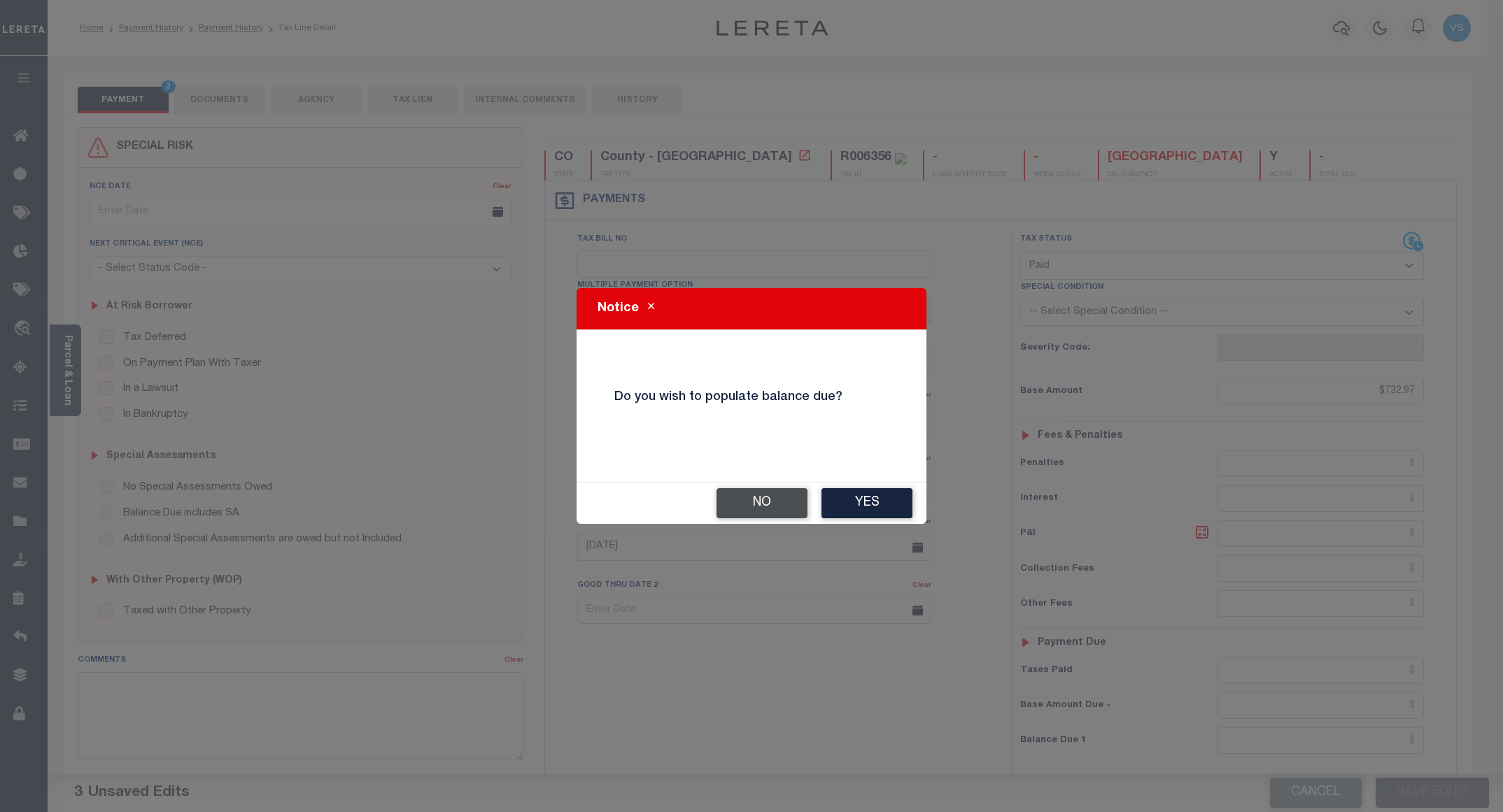
click at [757, 494] on button "No" at bounding box center [762, 503] width 91 height 30
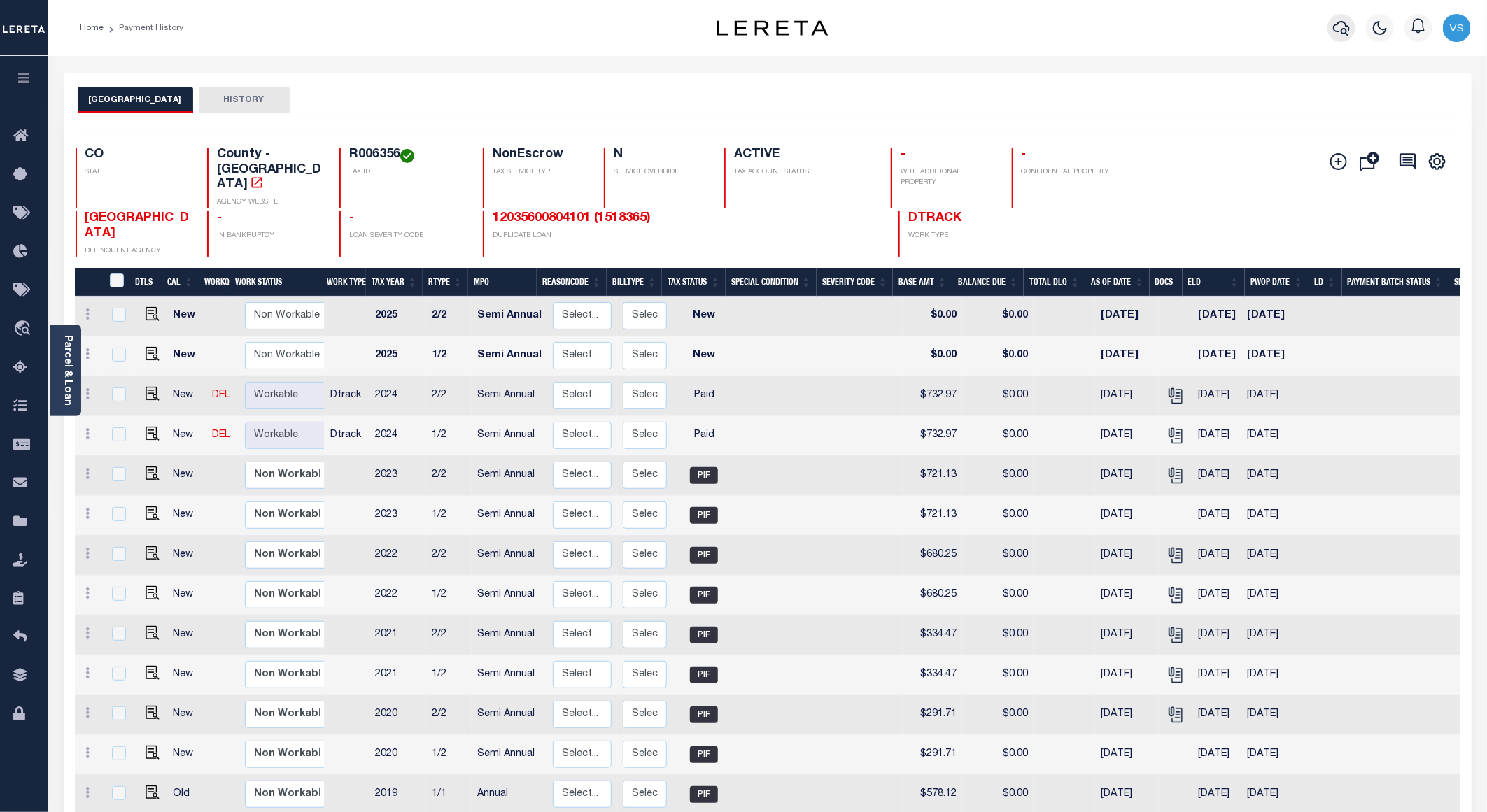
click at [1338, 24] on icon "button" at bounding box center [1341, 28] width 17 height 14
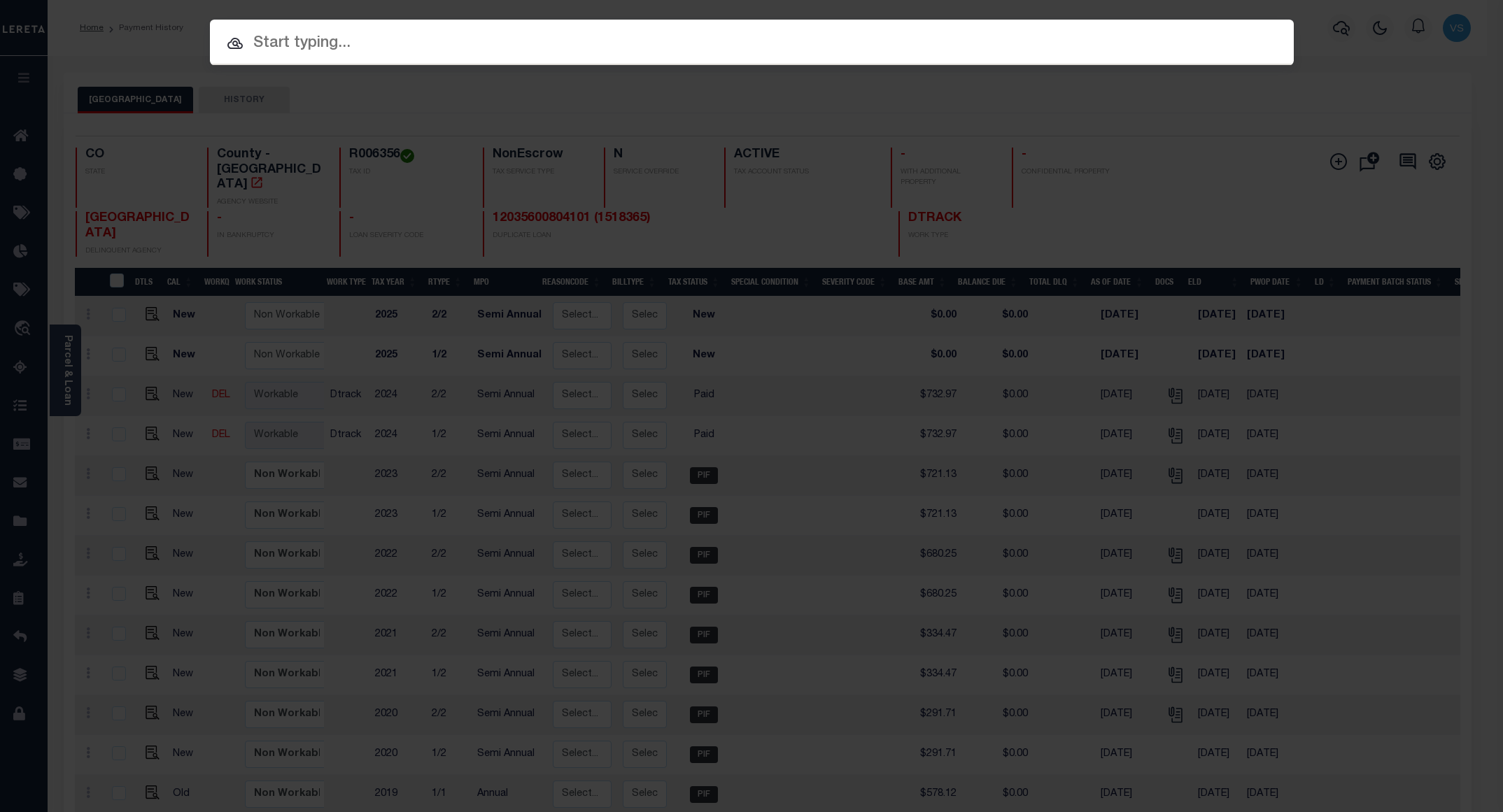
paste input "12035600807401"
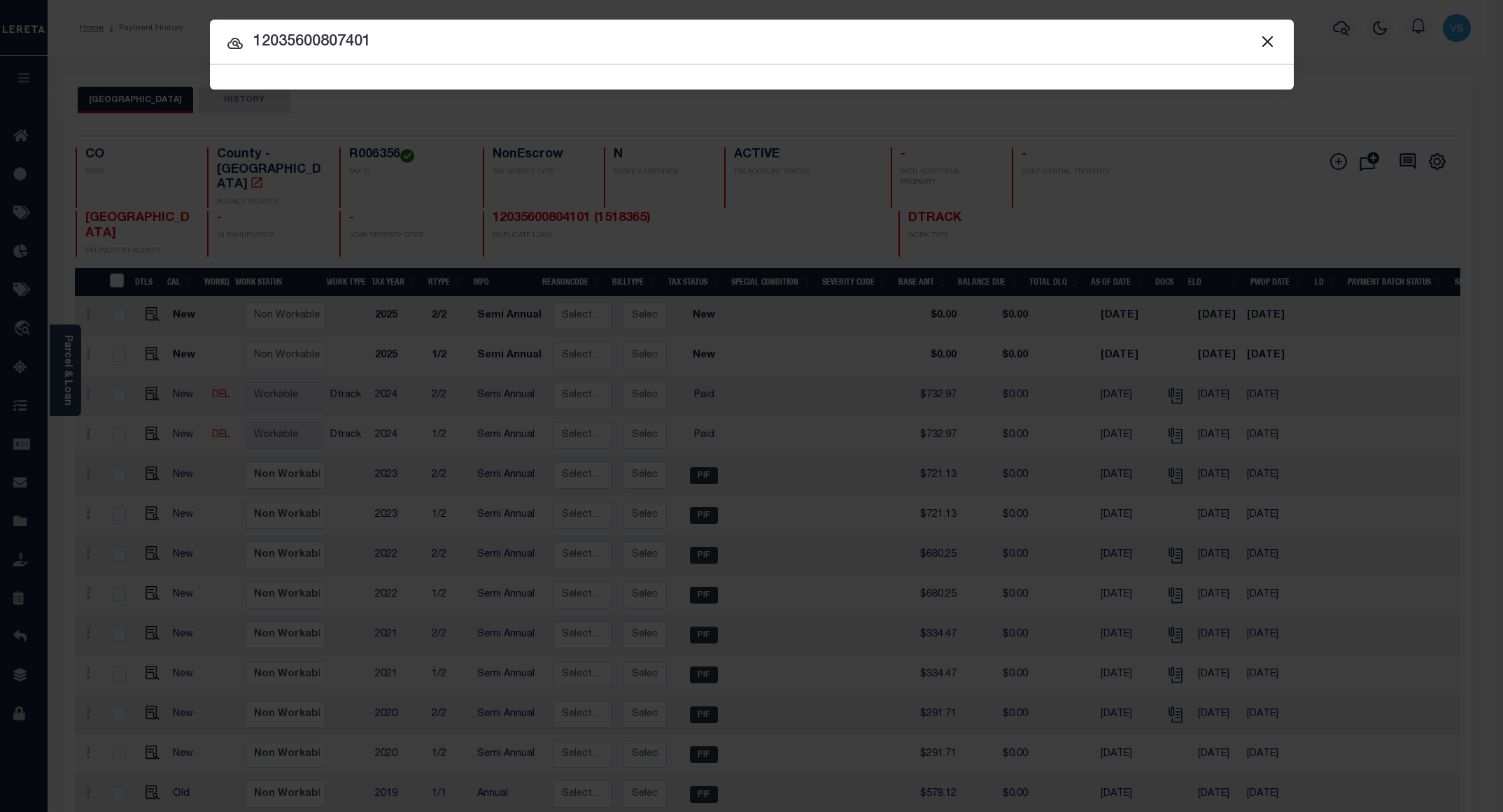
type input "12035600807401"
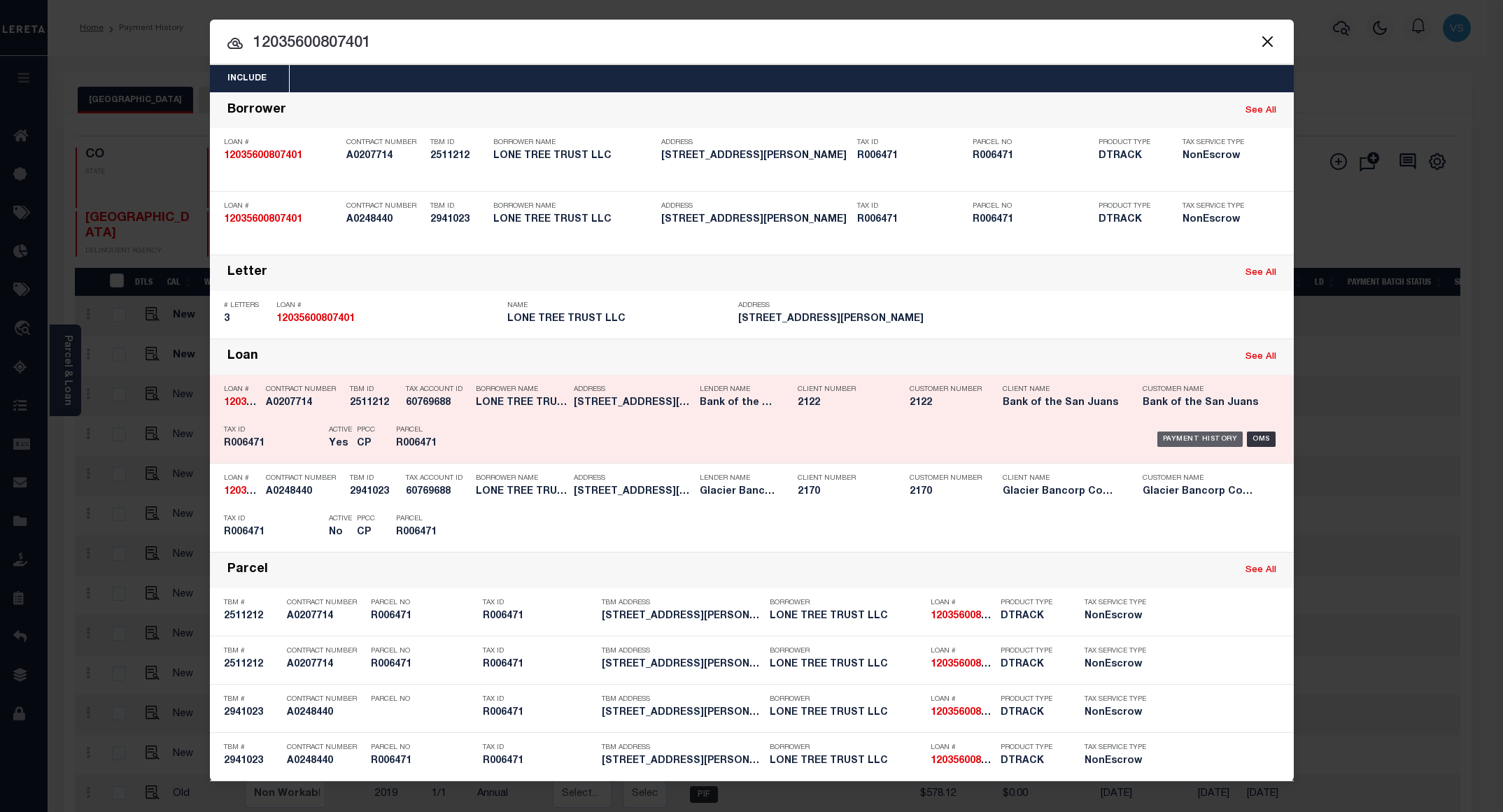
click at [1168, 447] on div "Payment History" at bounding box center [1200, 439] width 86 height 15
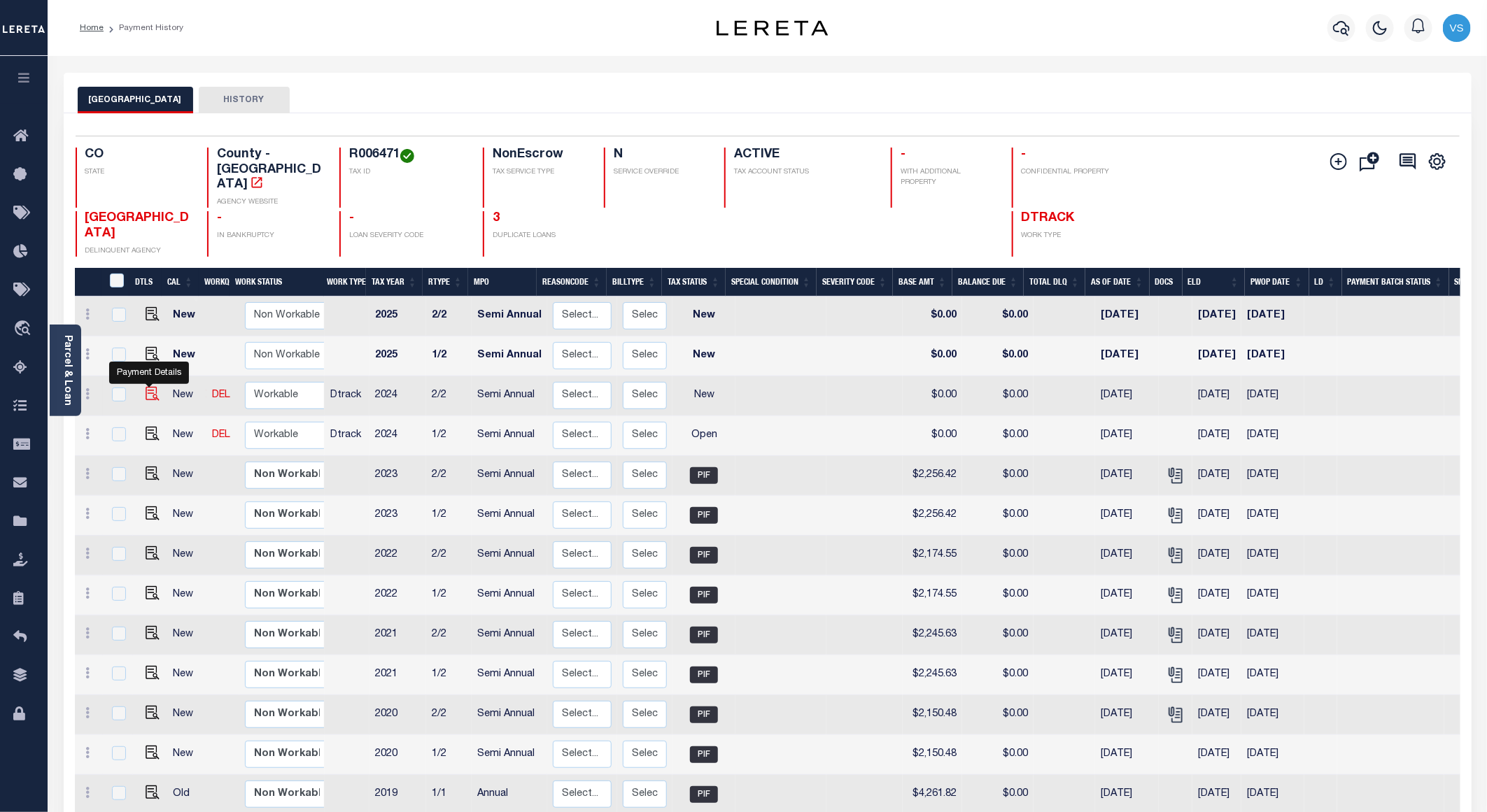
click at [149, 387] on img "" at bounding box center [152, 393] width 14 height 14
checkbox input "true"
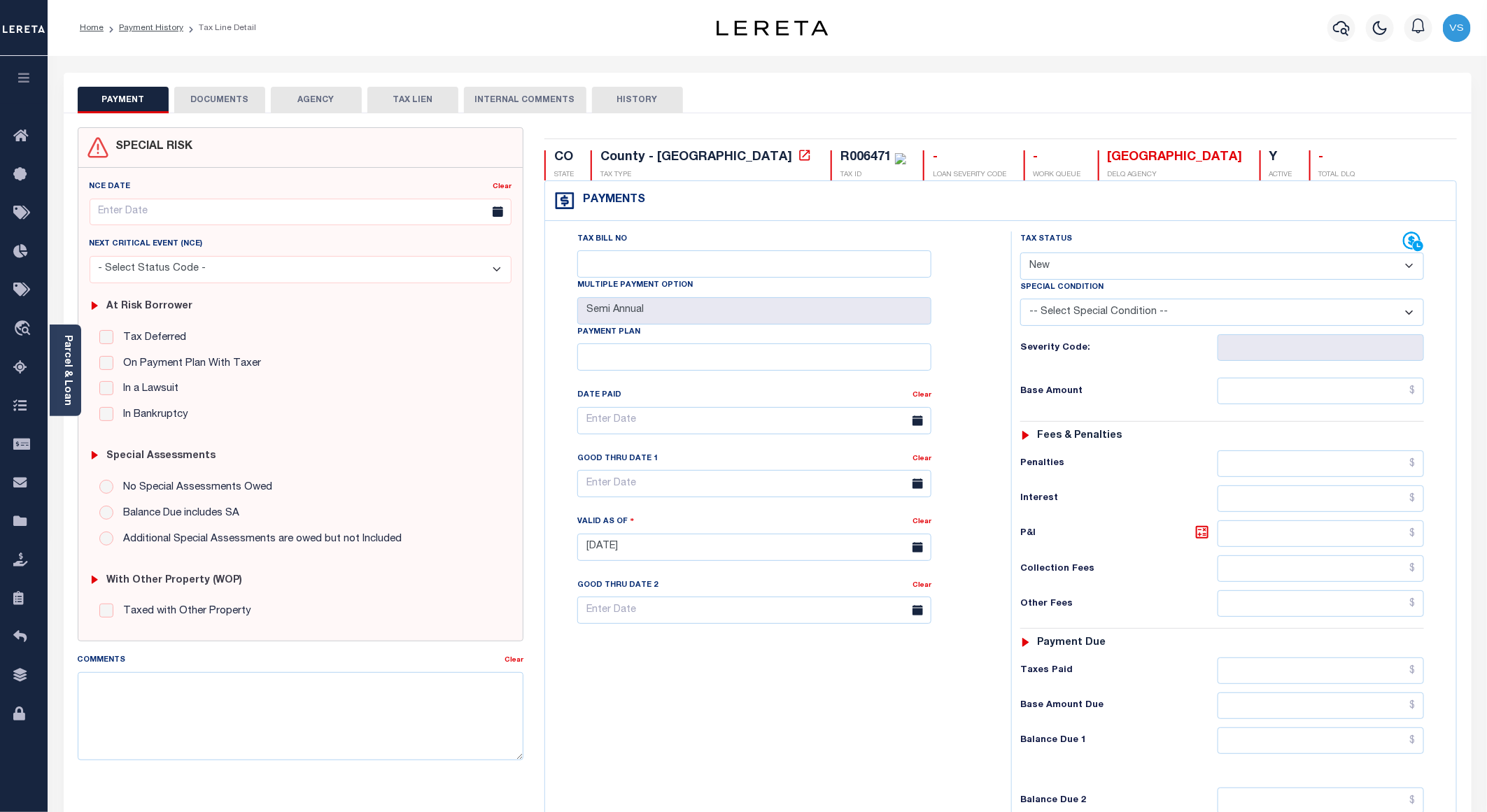
click at [1049, 270] on select "- Select Status Code - Open Due/Unpaid Paid Incomplete No Tax Due Internal Refu…" at bounding box center [1222, 266] width 404 height 27
select select "PYD"
click at [1021, 254] on select "- Select Status Code - Open Due/Unpaid Paid Incomplete No Tax Due Internal Refu…" at bounding box center [1222, 266] width 404 height 27
type input "[DATE]"
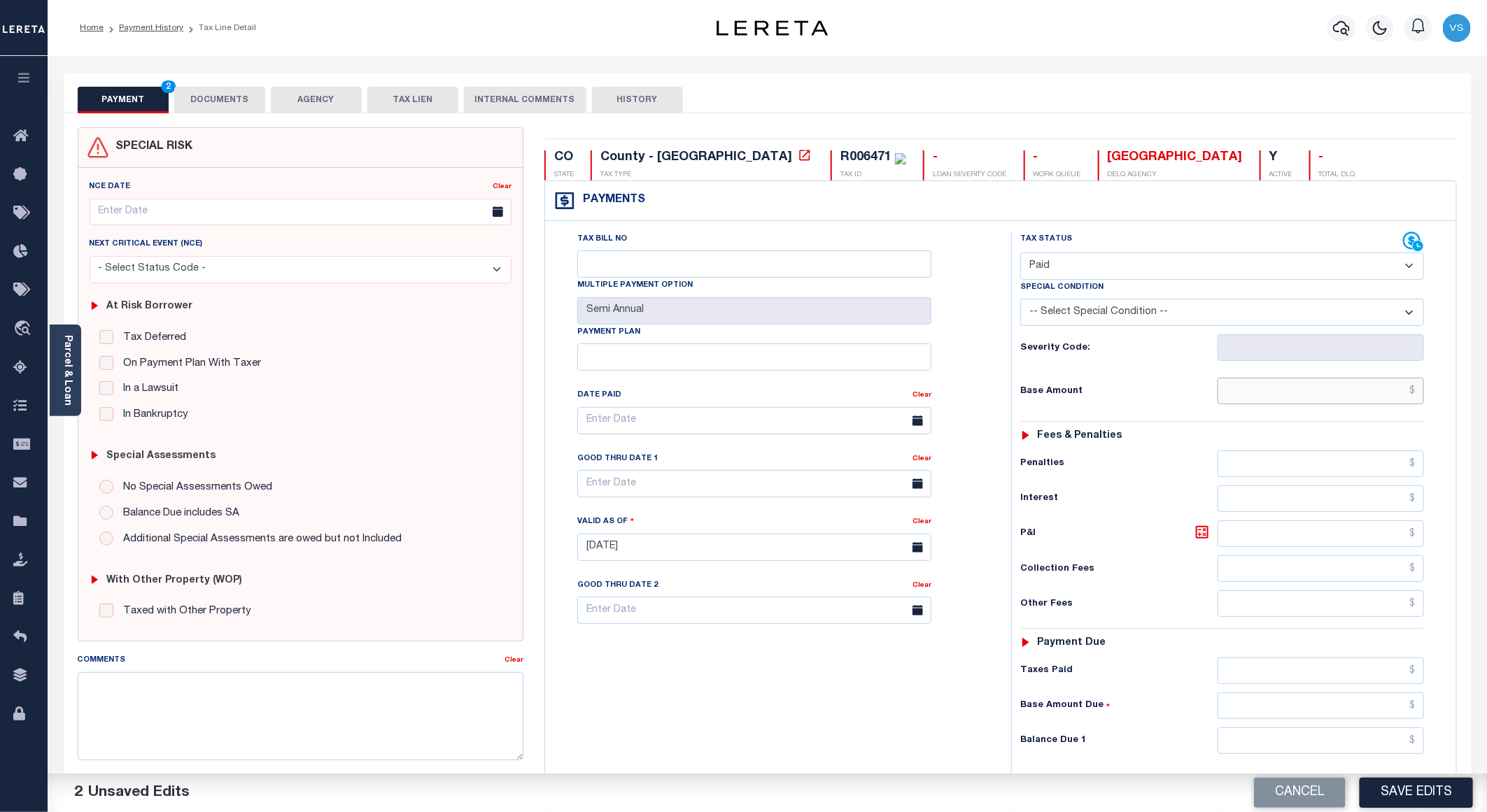
click at [1269, 404] on input "text" at bounding box center [1321, 390] width 206 height 27
paste input "2,293.46"
type input "$2,293.46"
click at [226, 106] on button "DOCUMENTS" at bounding box center [220, 100] width 91 height 27
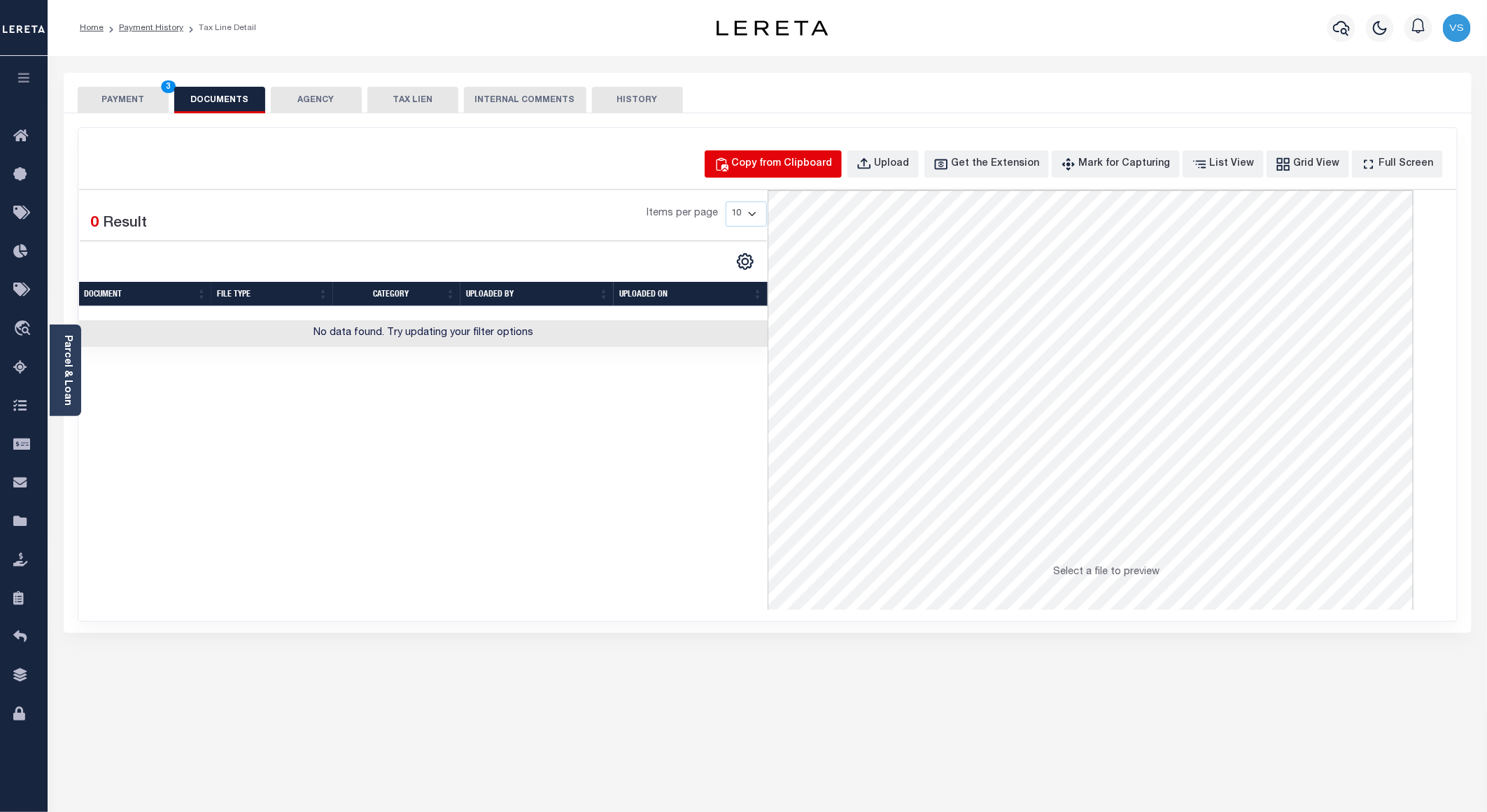
click at [781, 166] on div "Copy from Clipboard" at bounding box center [782, 164] width 101 height 15
select select "POP"
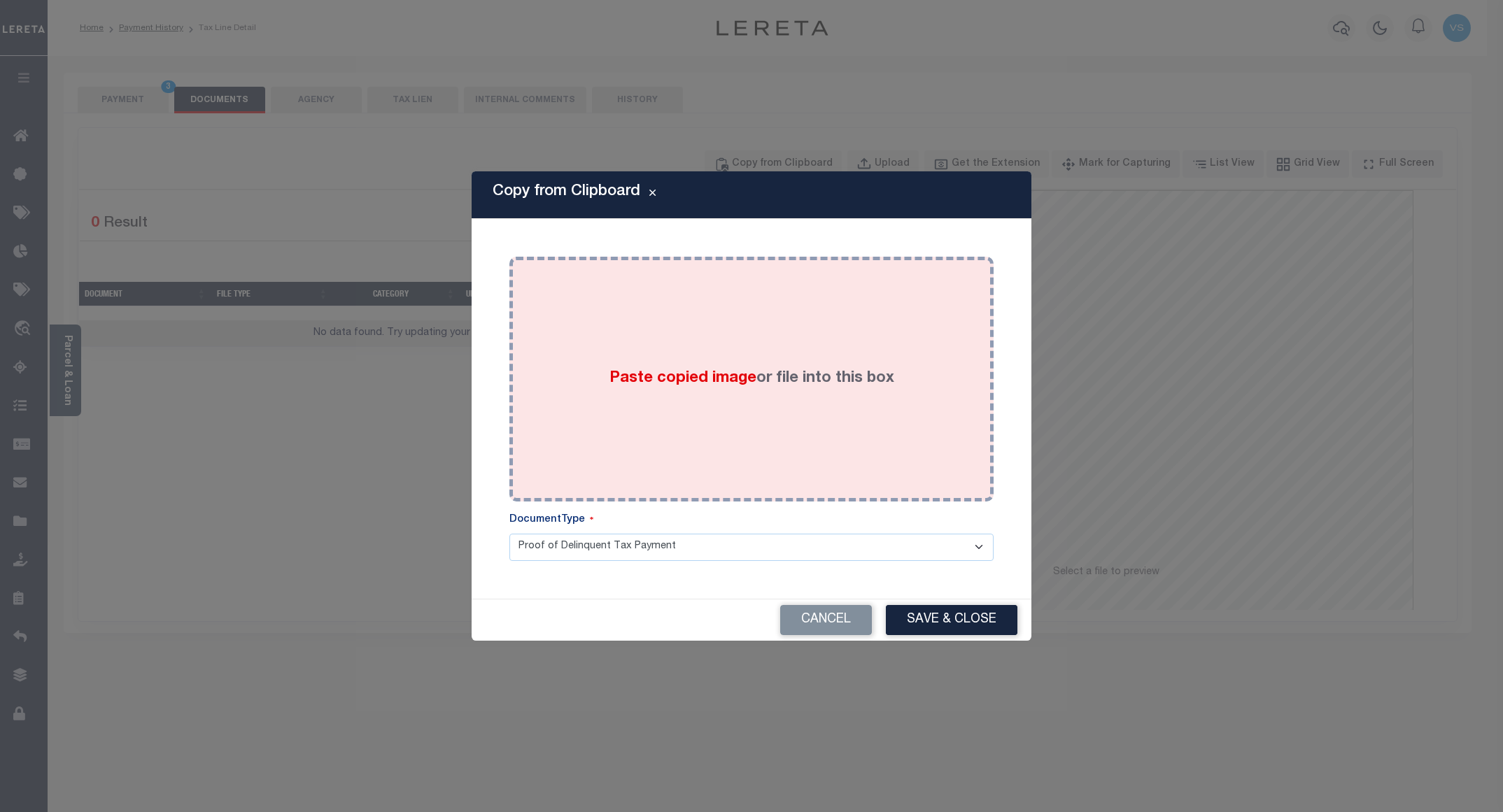
click at [697, 342] on div "Paste copied image or file into this box" at bounding box center [752, 380] width 464 height 224
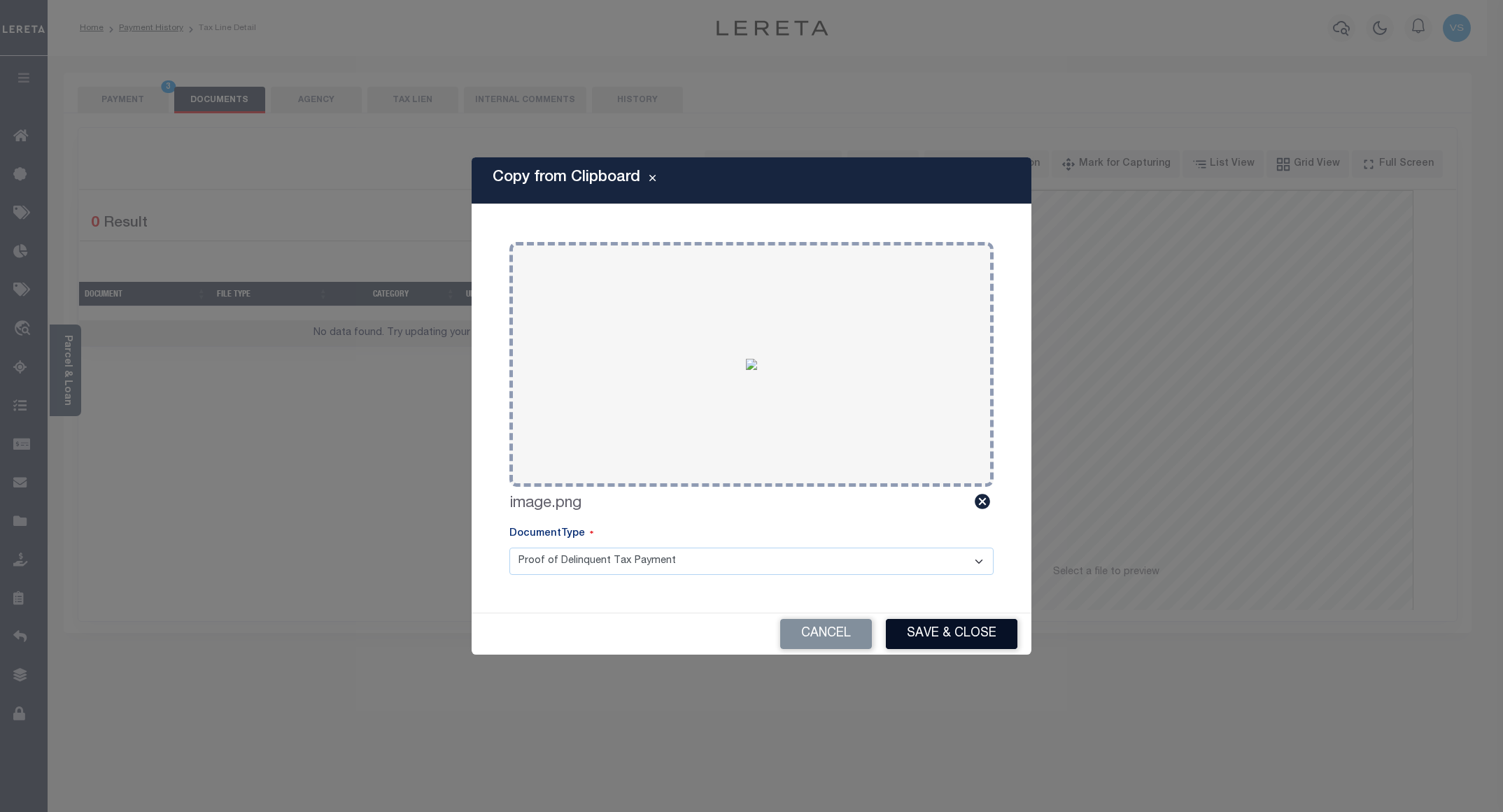
click at [905, 621] on button "Save & Close" at bounding box center [952, 634] width 132 height 30
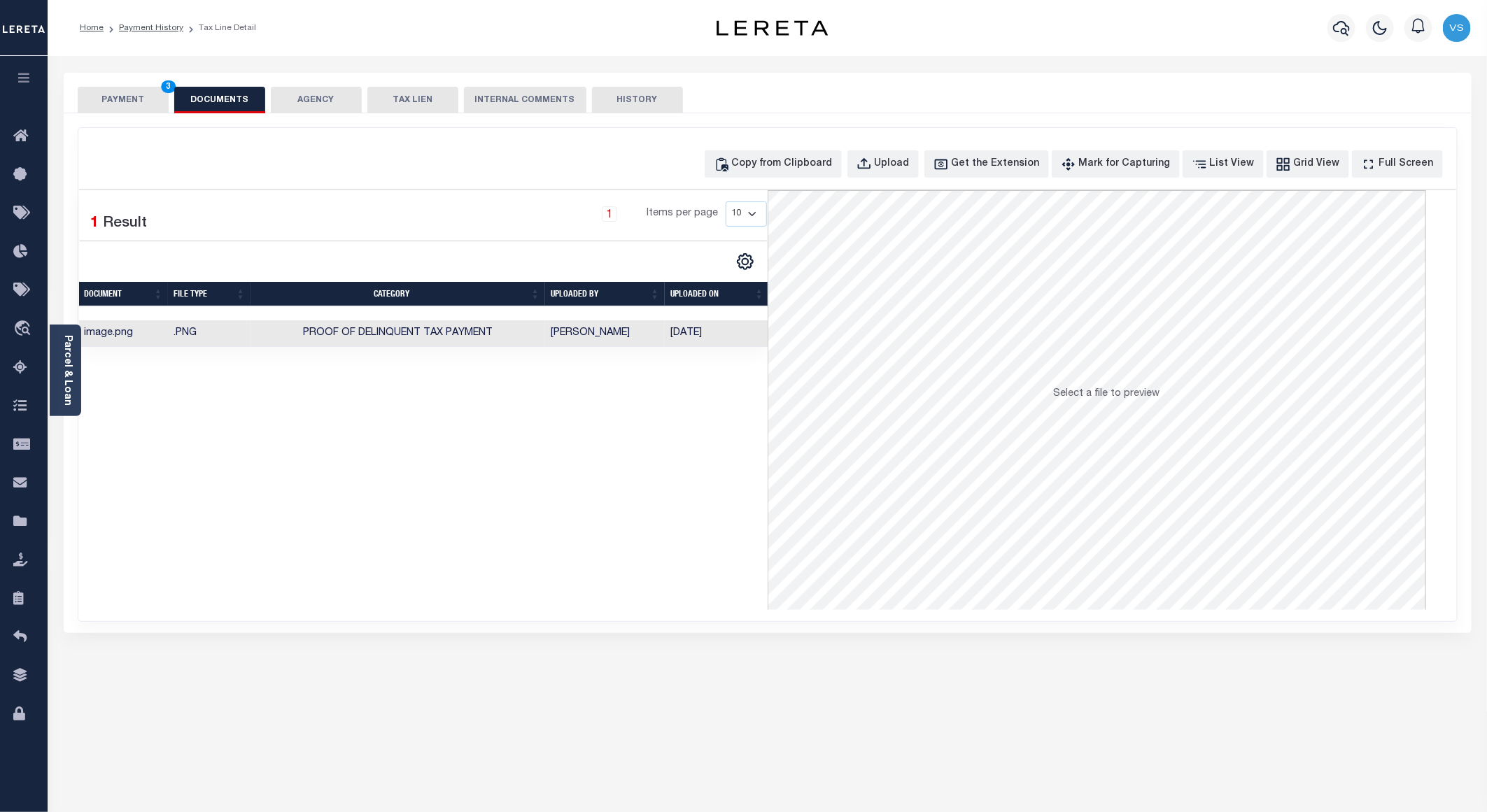
click at [85, 101] on button "PAYMENT 3" at bounding box center [123, 100] width 91 height 27
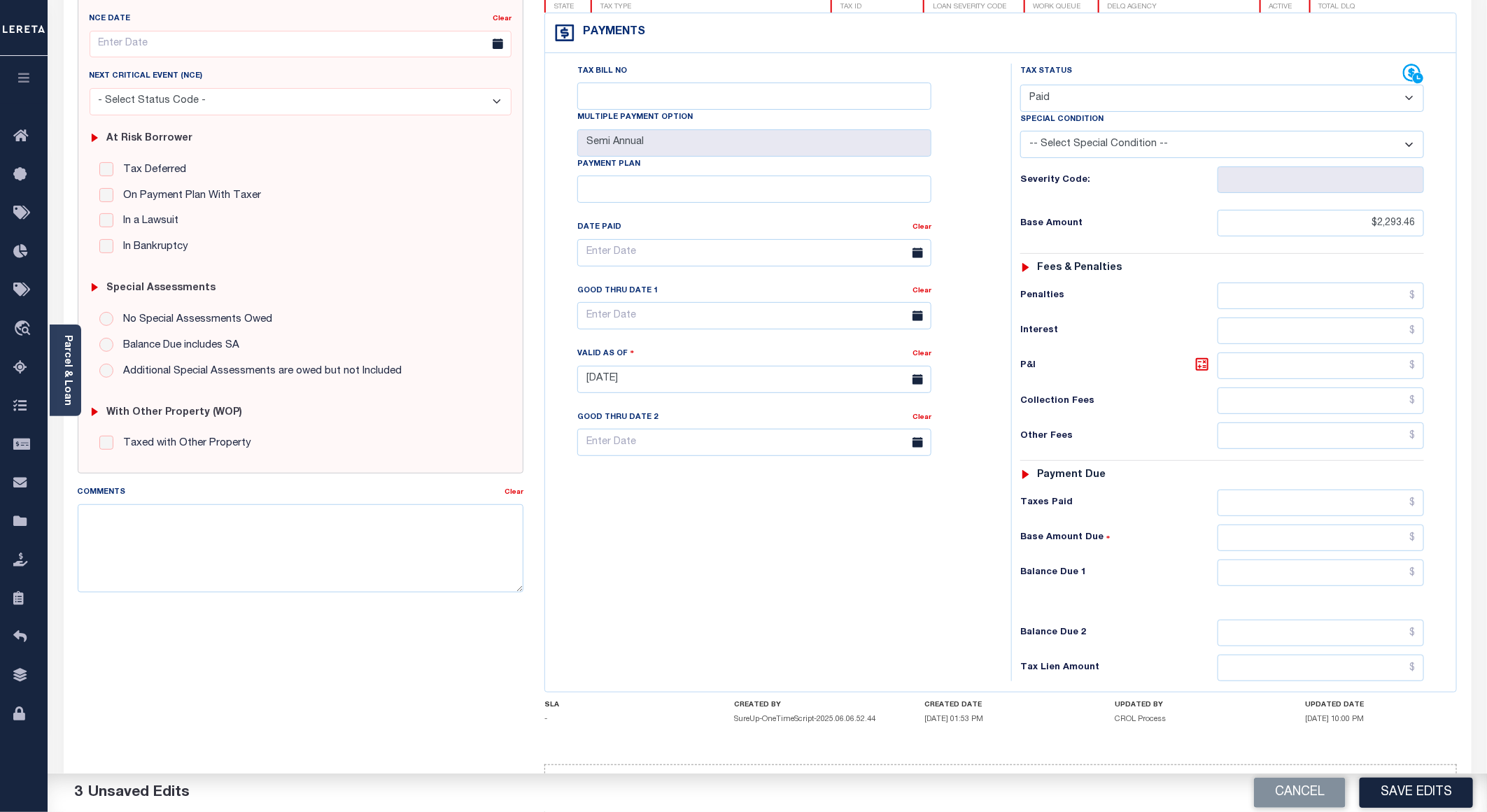
scroll to position [225, 0]
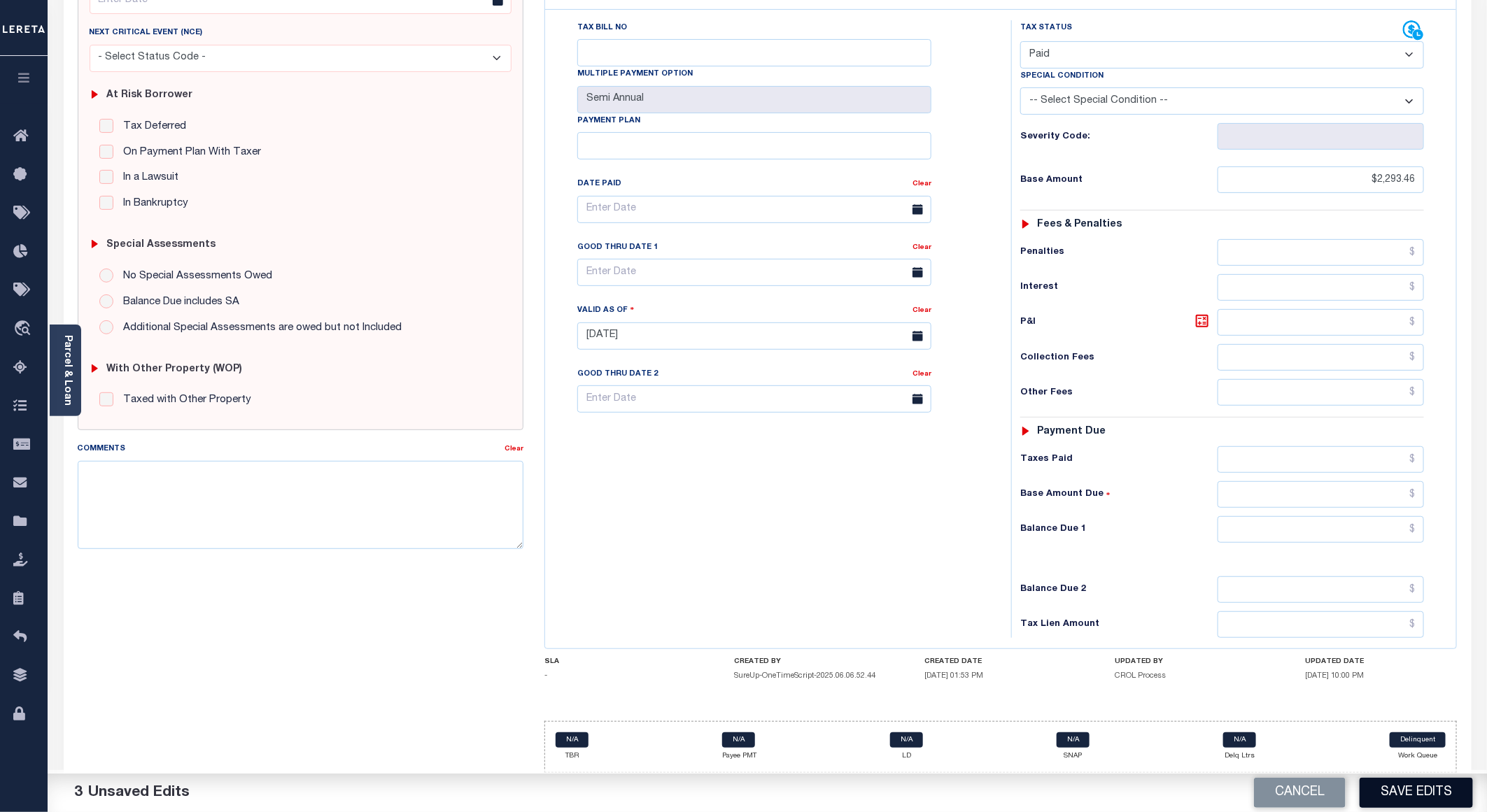
click at [1373, 794] on button "Save Edits" at bounding box center [1416, 793] width 114 height 30
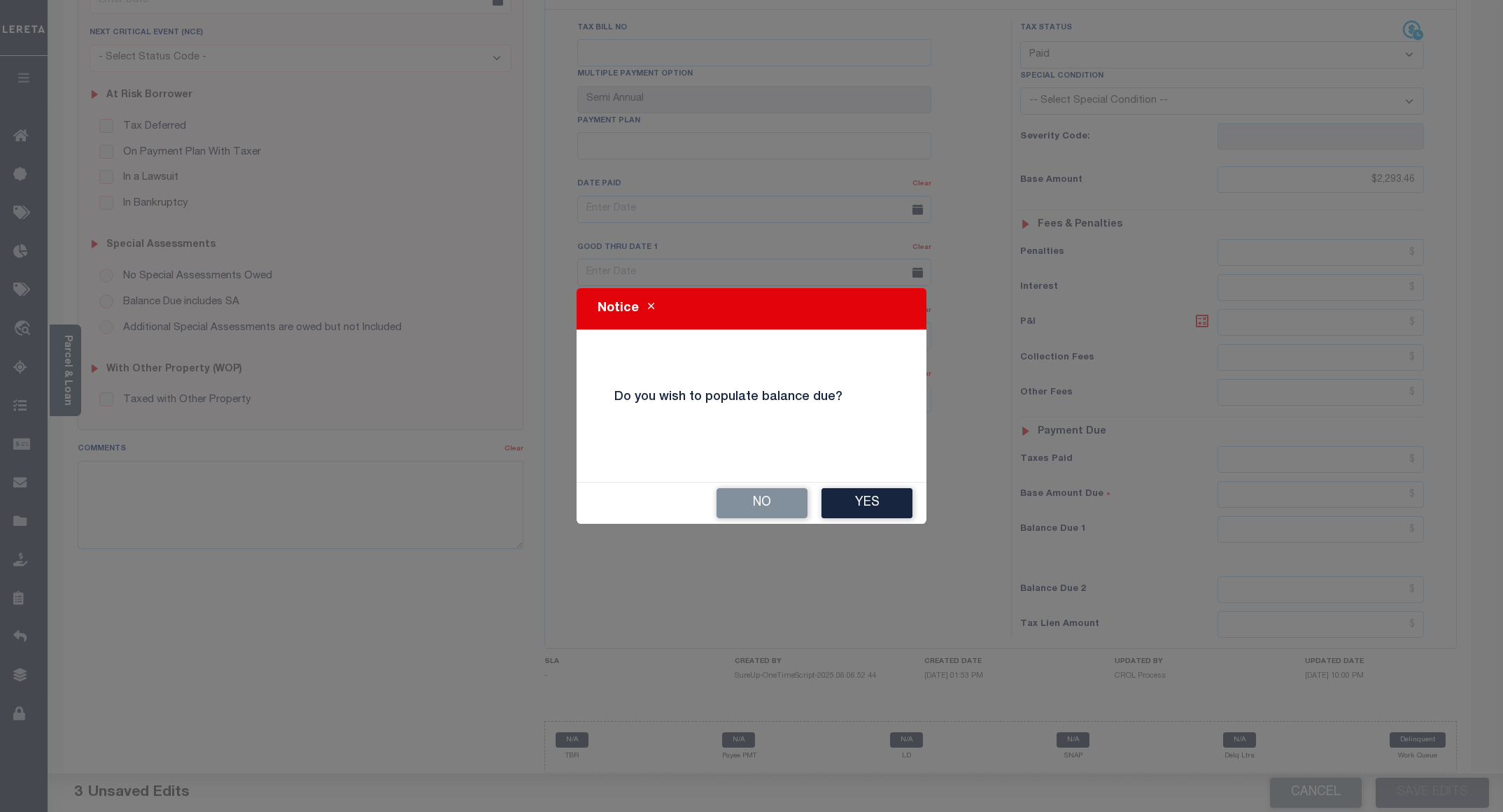
click at [749, 512] on button "No" at bounding box center [762, 503] width 91 height 30
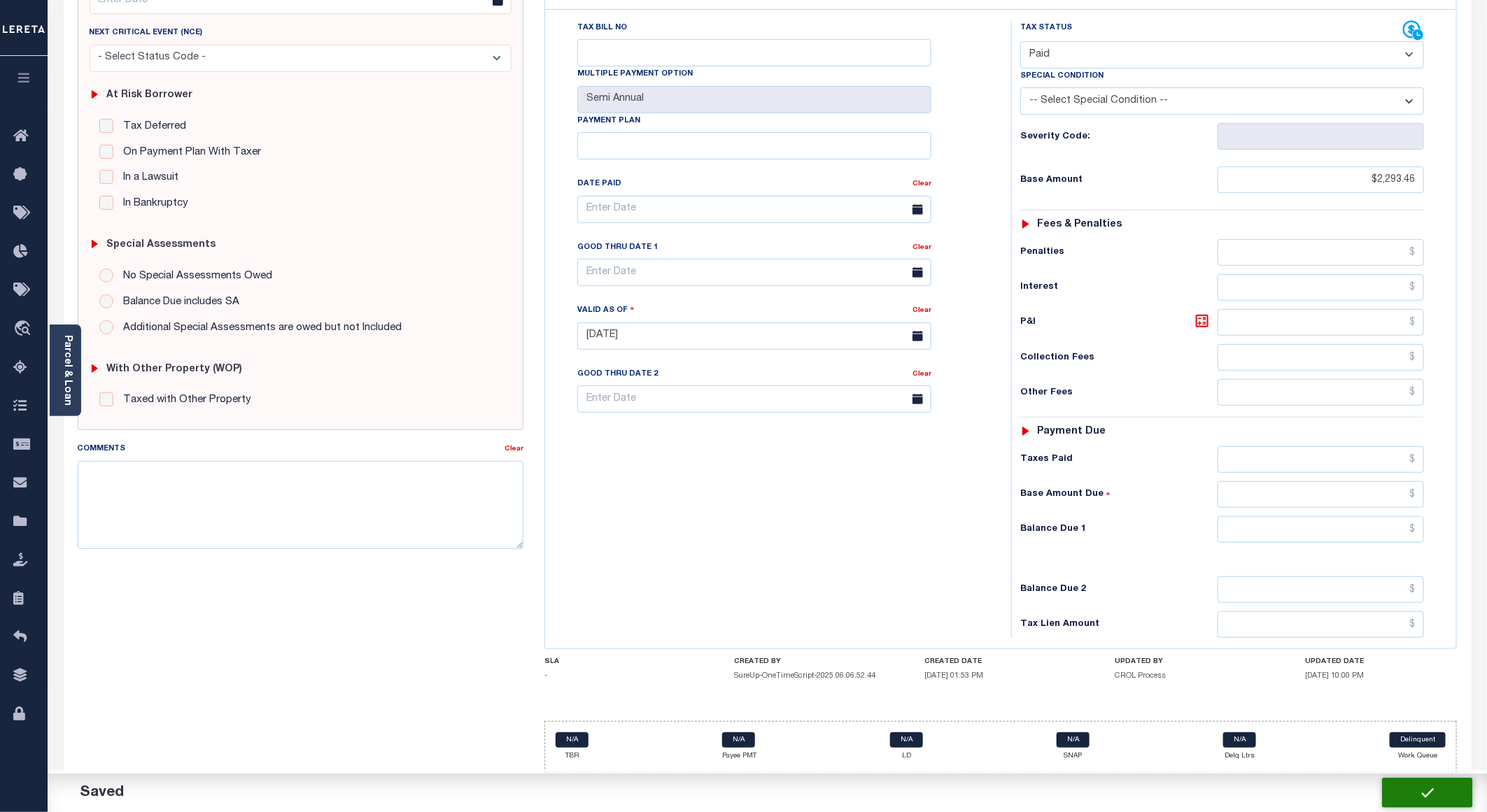
checkbox input "false"
type input "$2,293.46"
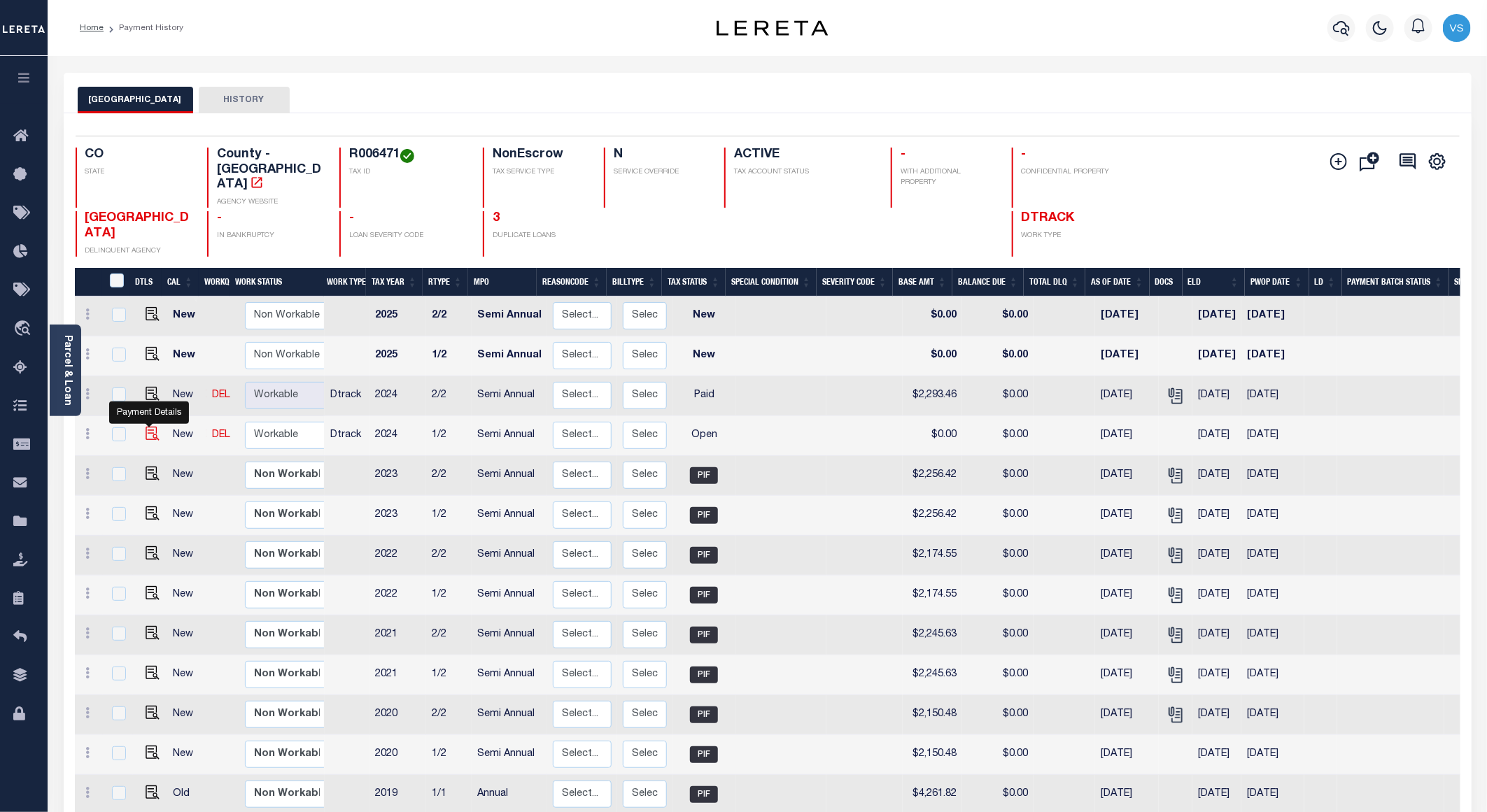
click at [149, 427] on img "" at bounding box center [152, 433] width 14 height 14
checkbox input "true"
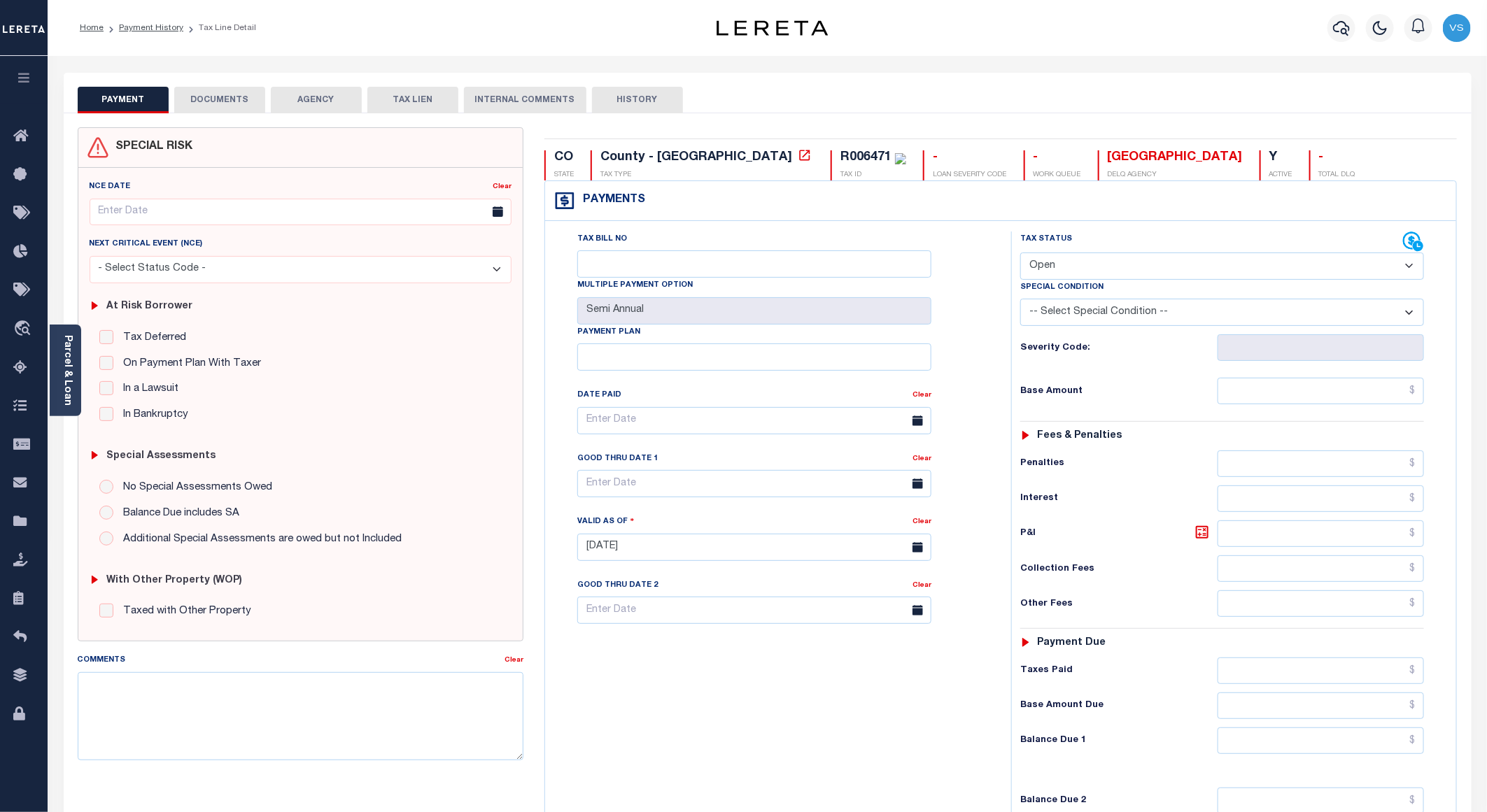
click at [1151, 265] on select "- Select Status Code - Open Due/Unpaid Paid Incomplete No Tax Due Internal Refu…" at bounding box center [1222, 266] width 404 height 27
select select "PYD"
click at [1021, 254] on select "- Select Status Code - Open Due/Unpaid Paid Incomplete No Tax Due Internal Refu…" at bounding box center [1222, 266] width 404 height 27
type input "[DATE]"
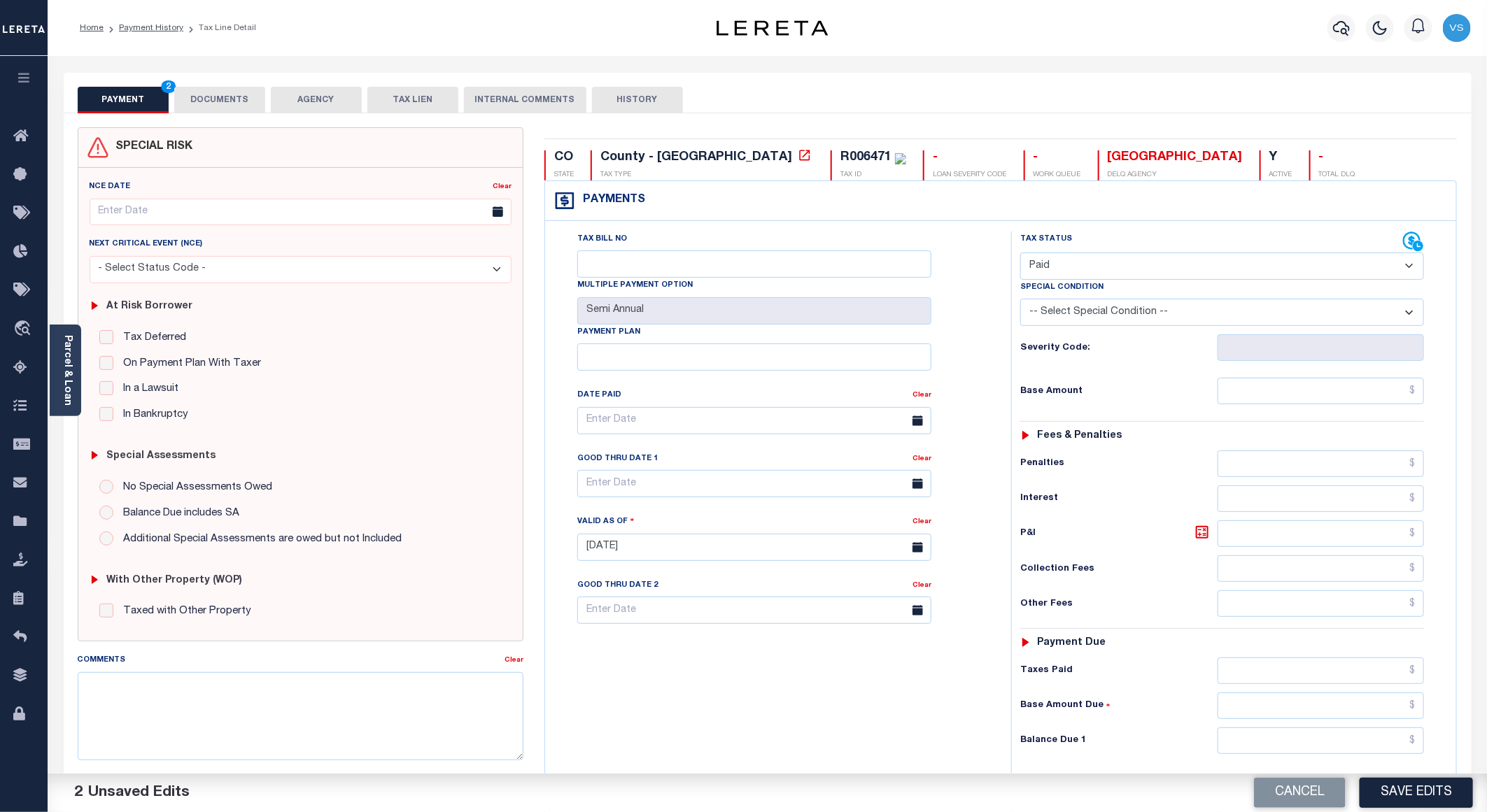
click at [206, 103] on button "DOCUMENTS" at bounding box center [220, 100] width 91 height 27
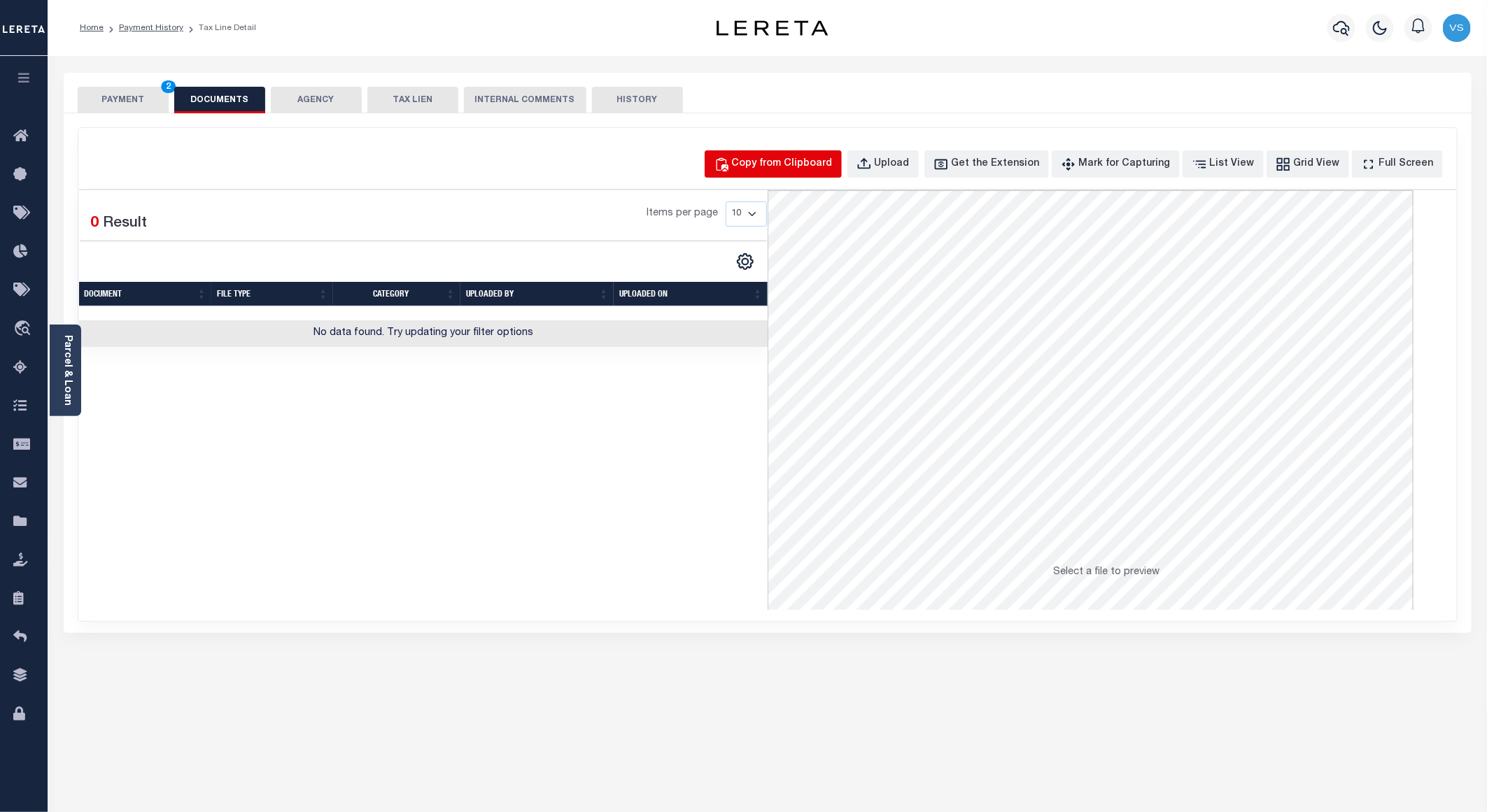
click at [788, 168] on div "Copy from Clipboard" at bounding box center [782, 164] width 101 height 15
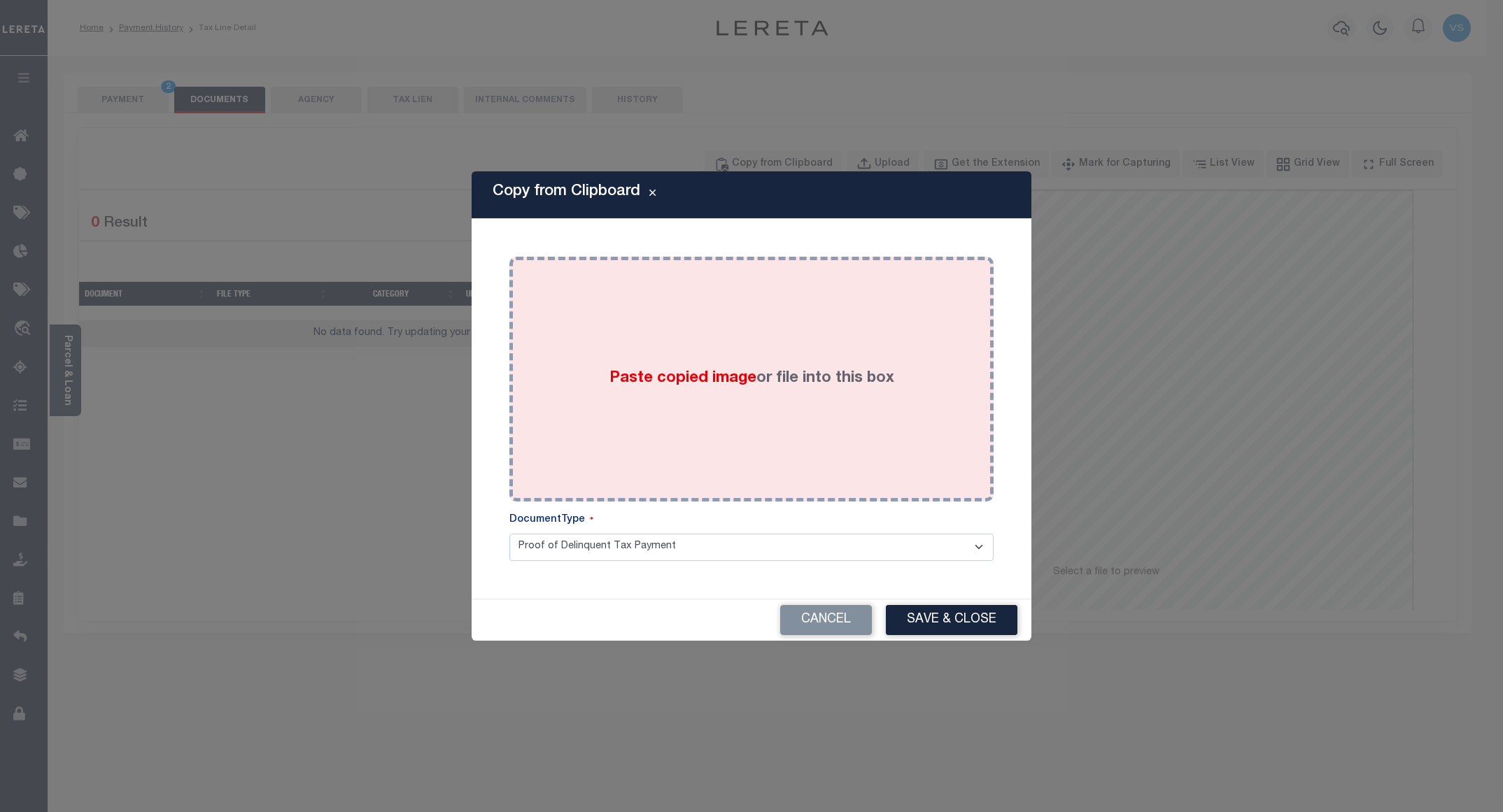
click at [799, 336] on div "Paste copied image or file into this box" at bounding box center [752, 380] width 464 height 224
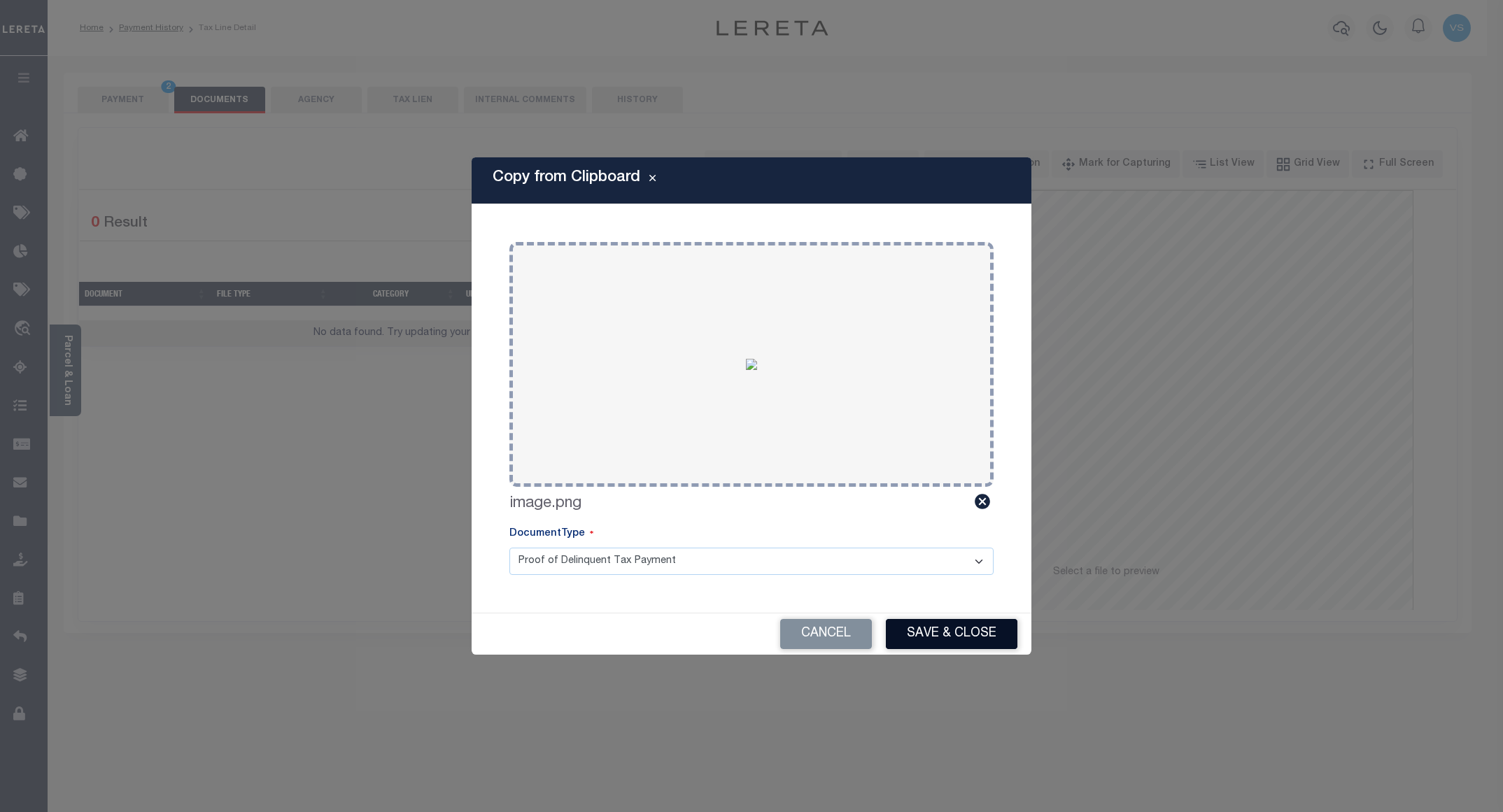
click at [918, 636] on button "Save & Close" at bounding box center [952, 634] width 132 height 30
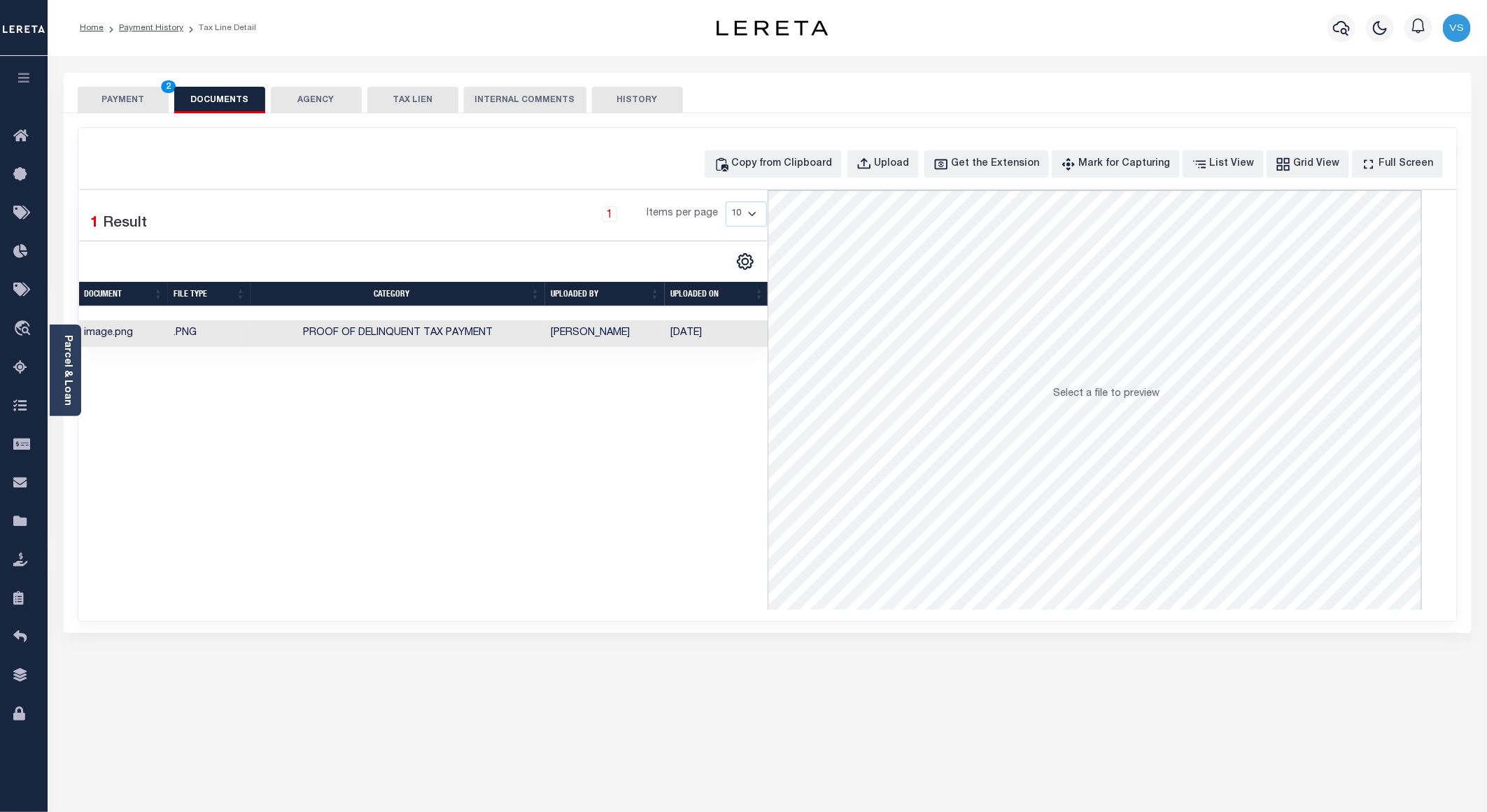
click at [97, 101] on button "PAYMENT 2" at bounding box center [123, 100] width 91 height 27
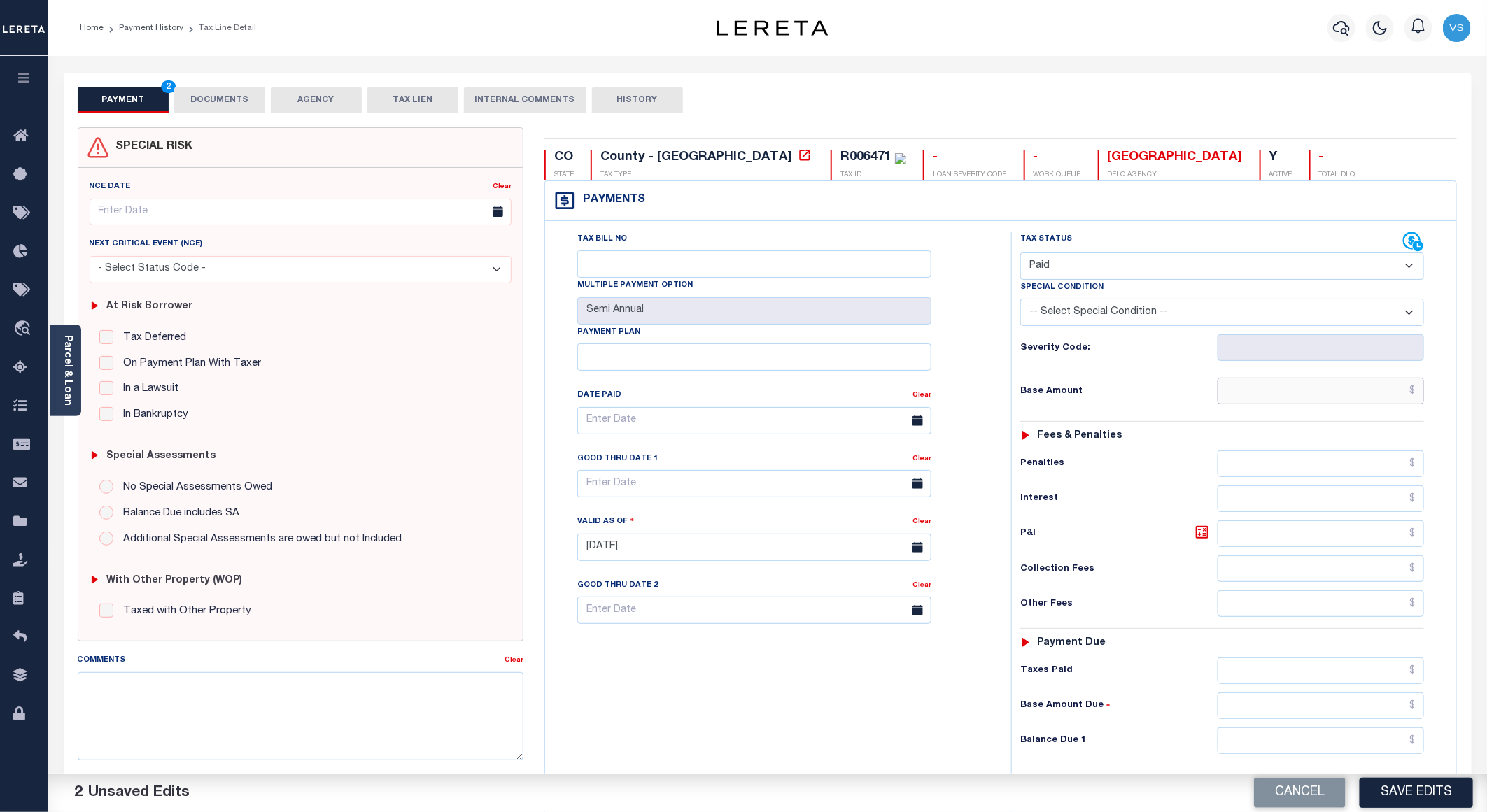
click at [1411, 387] on input "text" at bounding box center [1321, 390] width 206 height 27
paste input "2,293.46"
type input "$2,293.46"
click at [1426, 798] on button "Save Edits" at bounding box center [1416, 793] width 114 height 30
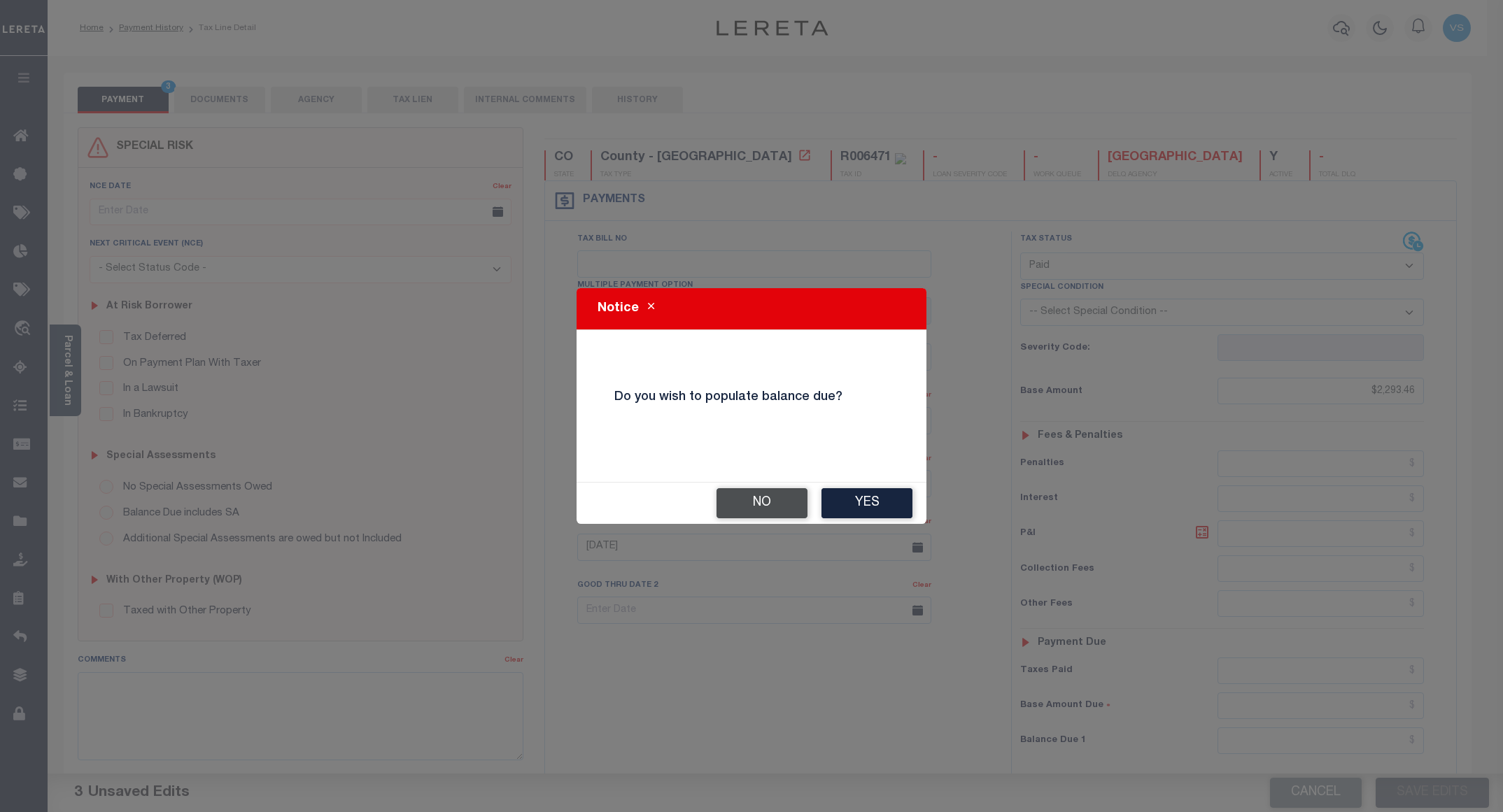
click at [782, 505] on button "No" at bounding box center [762, 503] width 91 height 30
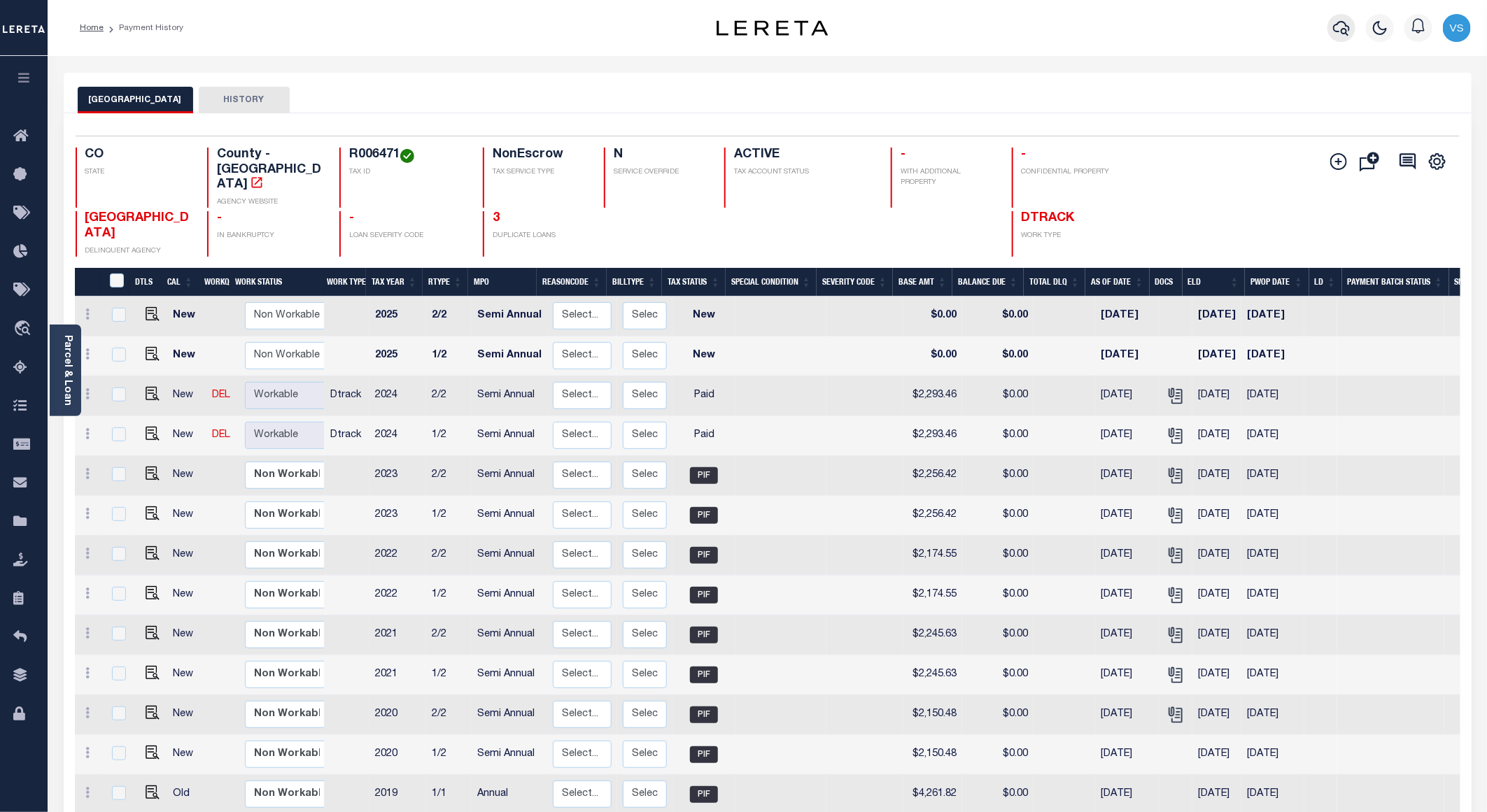
click at [1345, 34] on icon "button" at bounding box center [1341, 28] width 17 height 14
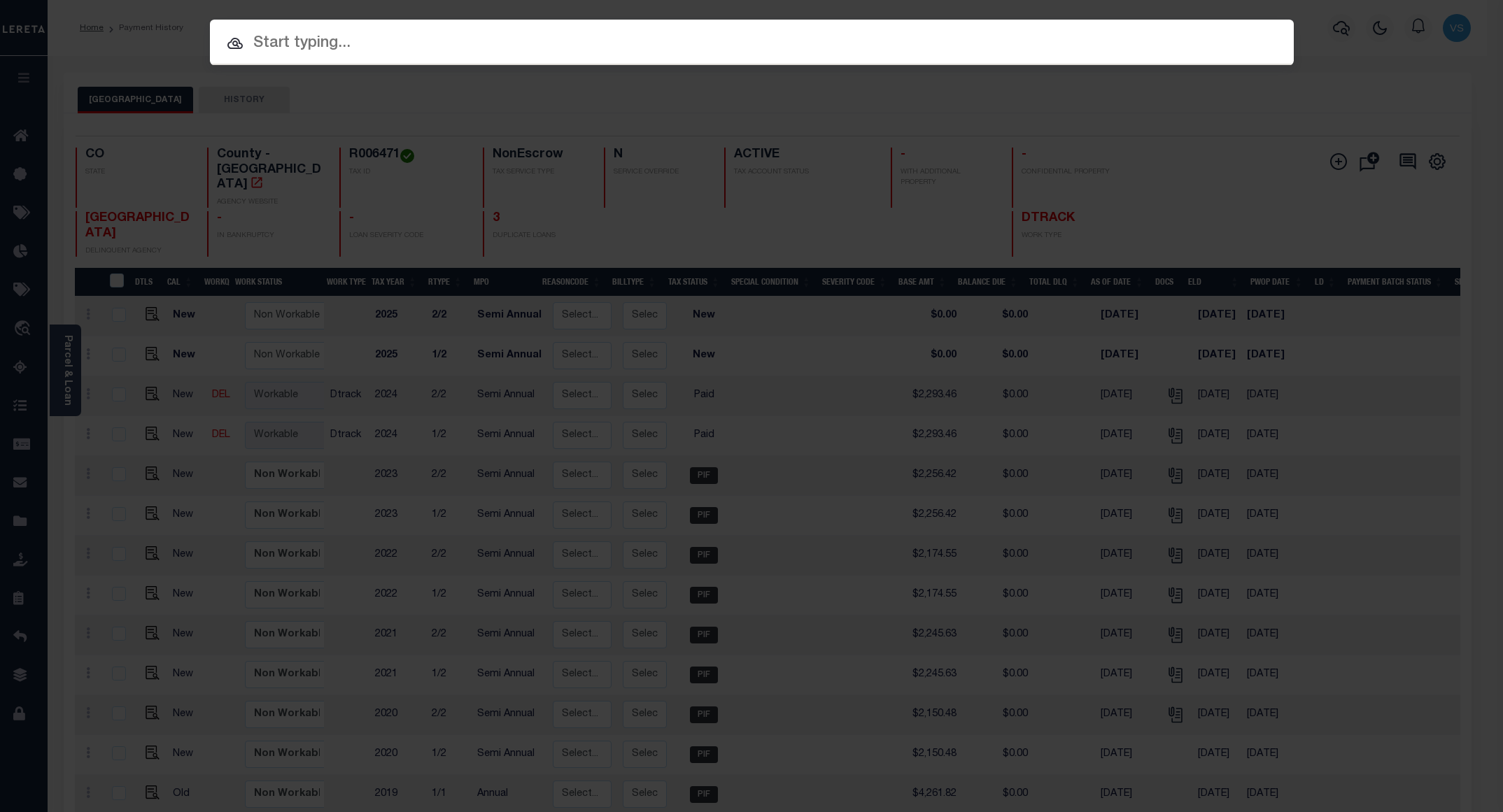
paste input "0002191348"
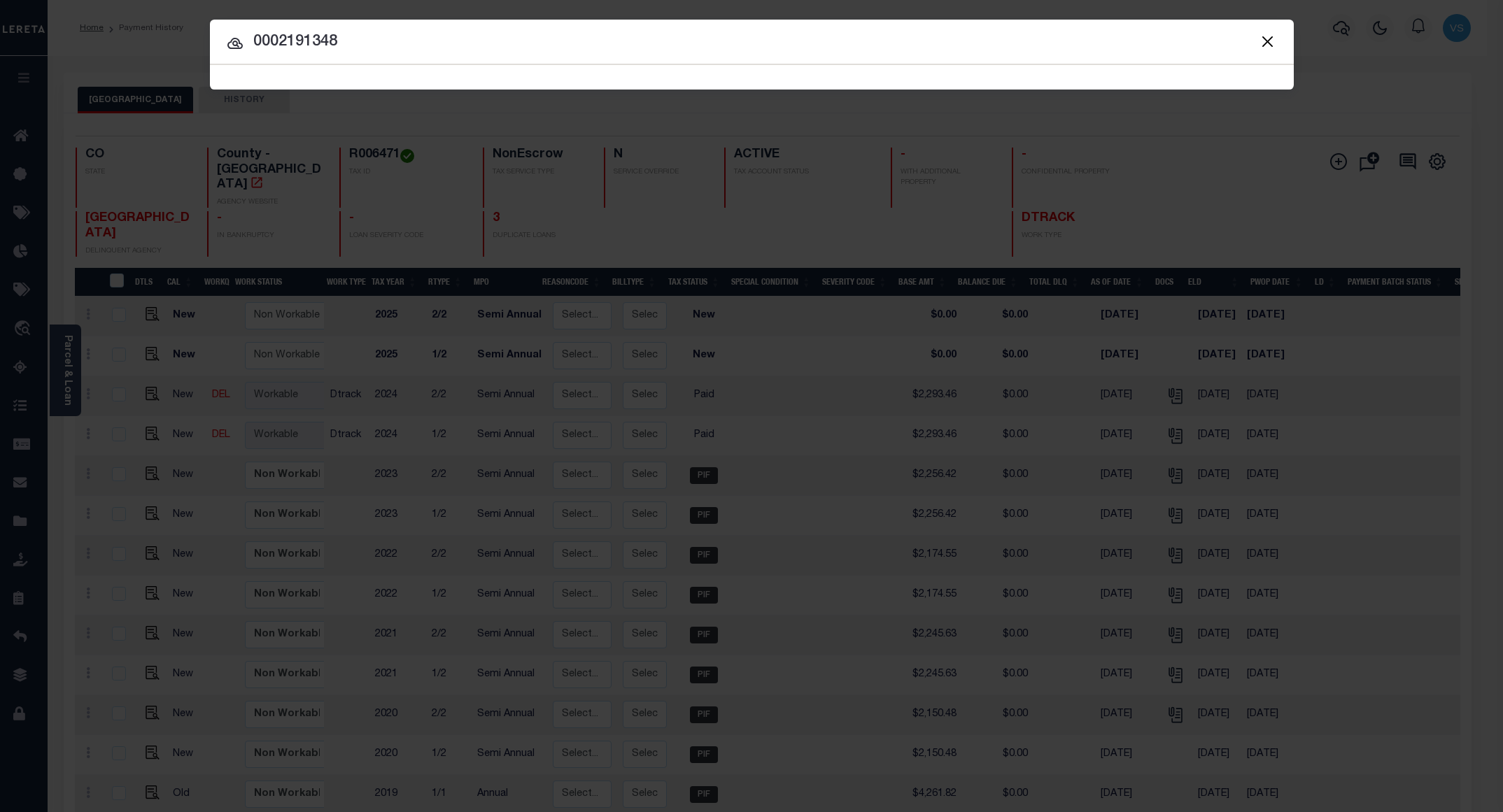
type input "0002191348"
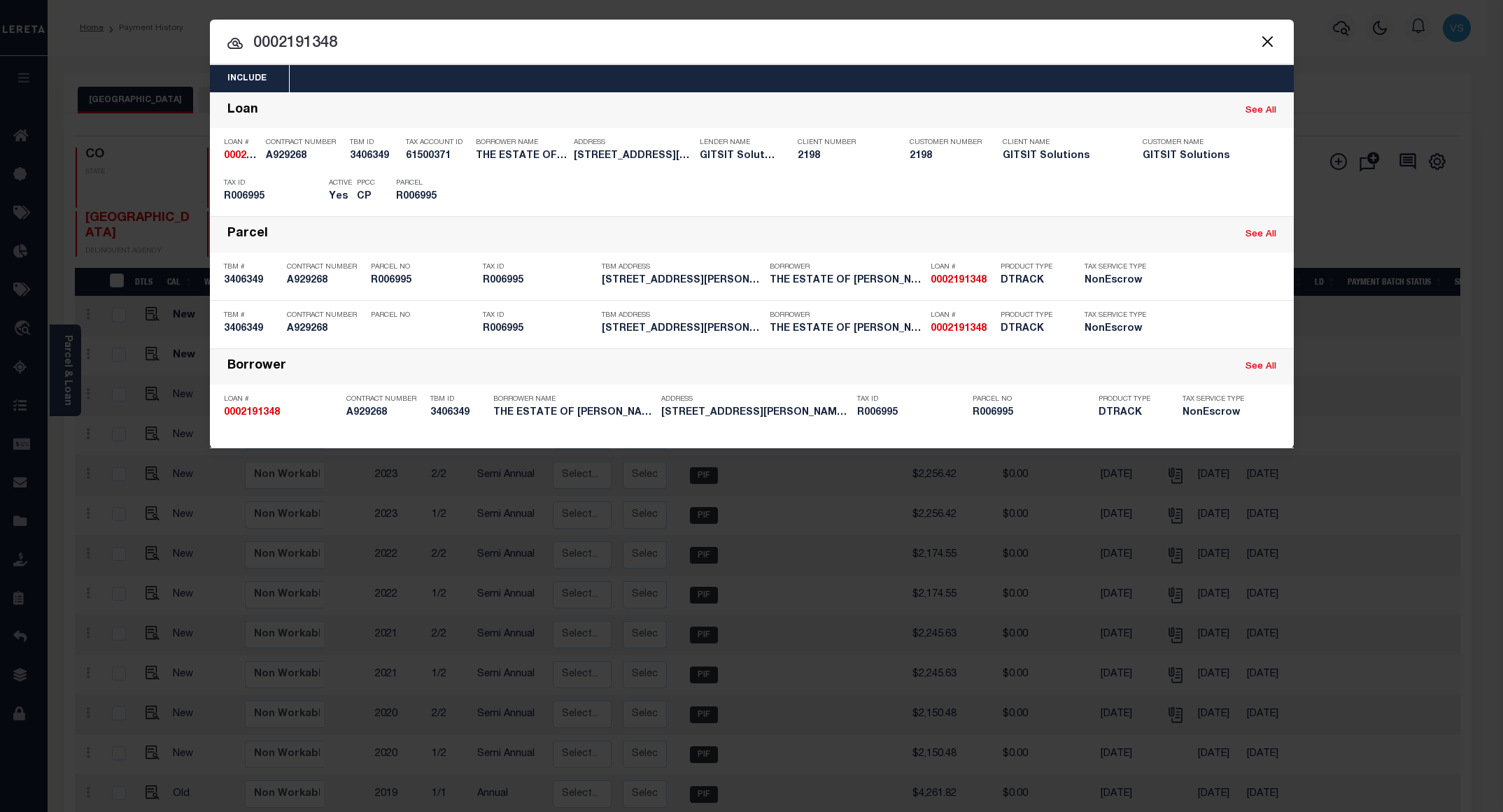
click at [517, 46] on input "0002191348" at bounding box center [752, 44] width 1084 height 25
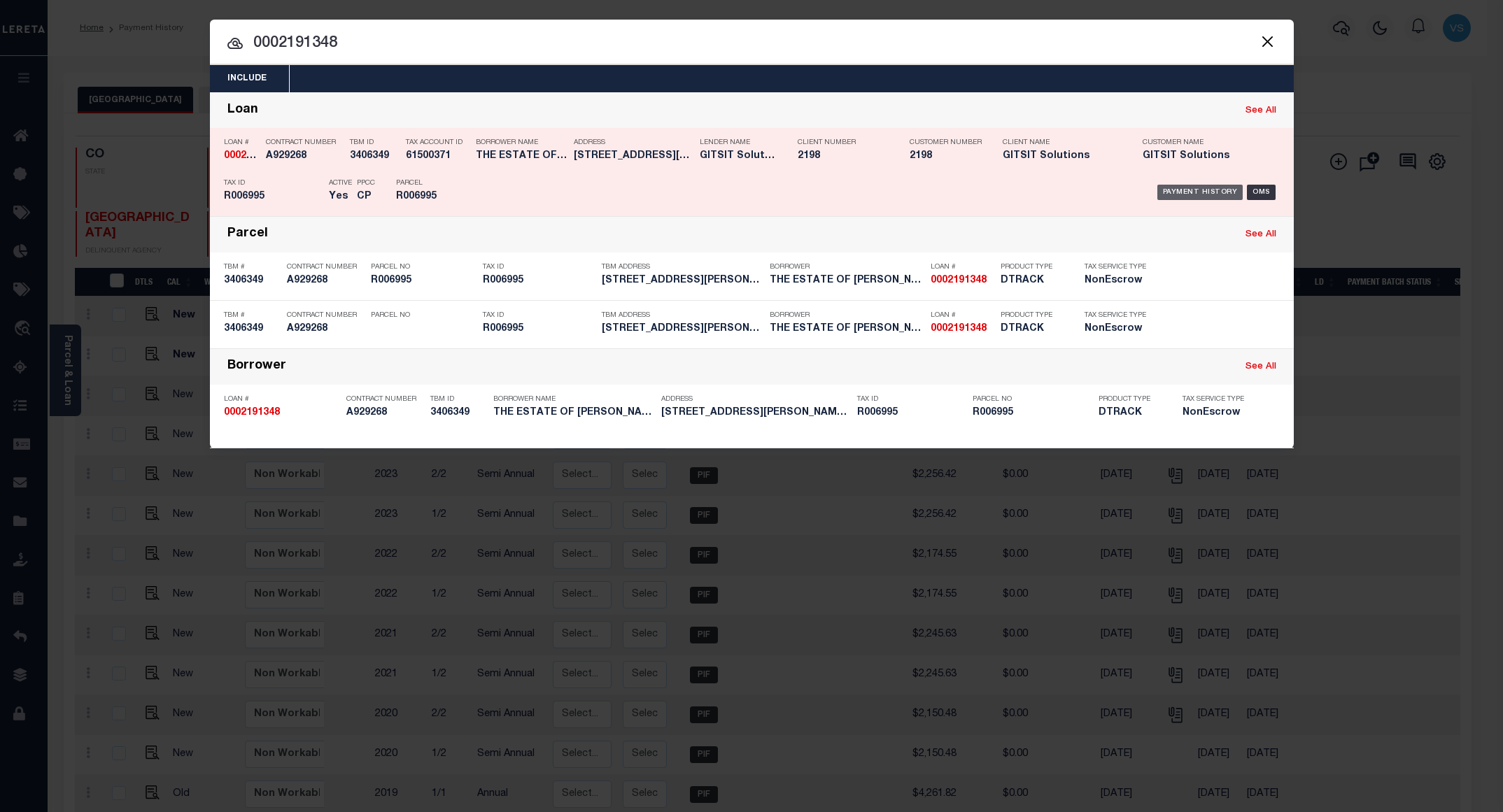
click at [1180, 194] on div "Payment History" at bounding box center [1200, 192] width 86 height 15
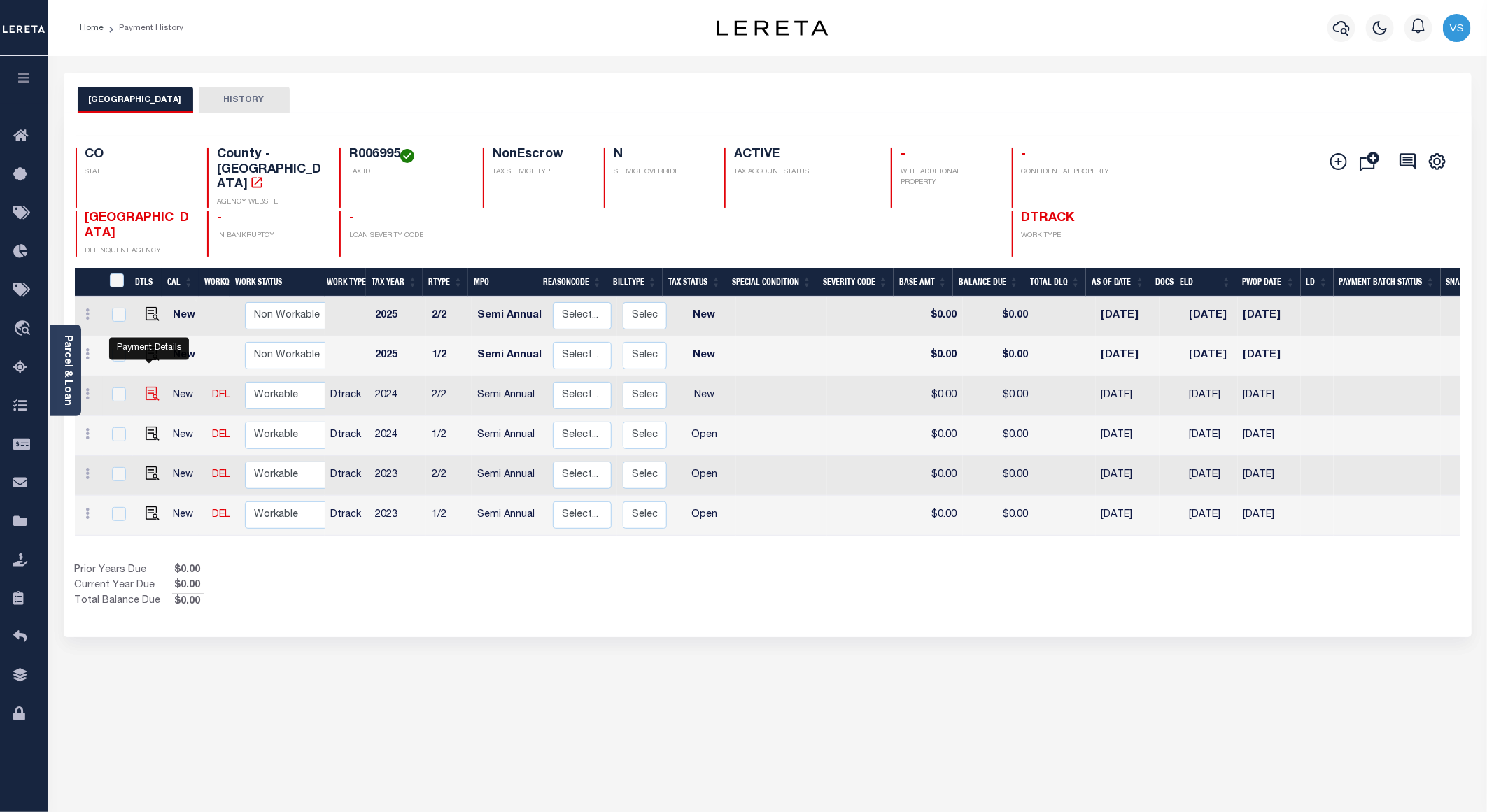
click at [145, 387] on img "" at bounding box center [152, 393] width 14 height 14
checkbox input "true"
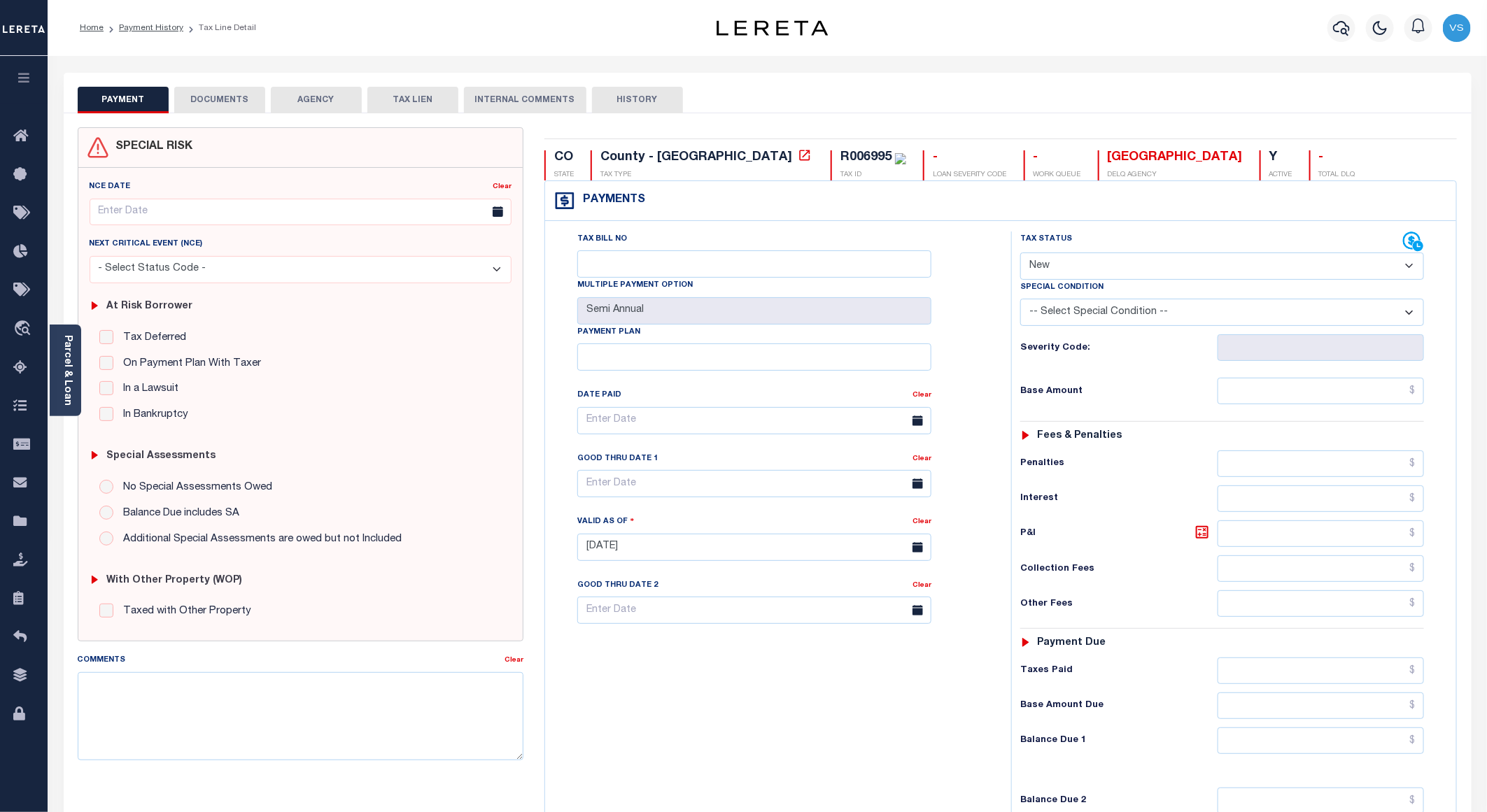
click at [1077, 269] on select "- Select Status Code - Open Due/Unpaid Paid Incomplete No Tax Due Internal Refu…" at bounding box center [1222, 266] width 404 height 27
select select "DUE"
click at [1021, 254] on select "- Select Status Code - Open Due/Unpaid Paid Incomplete No Tax Due Internal Refu…" at bounding box center [1222, 266] width 404 height 27
type input "[DATE]"
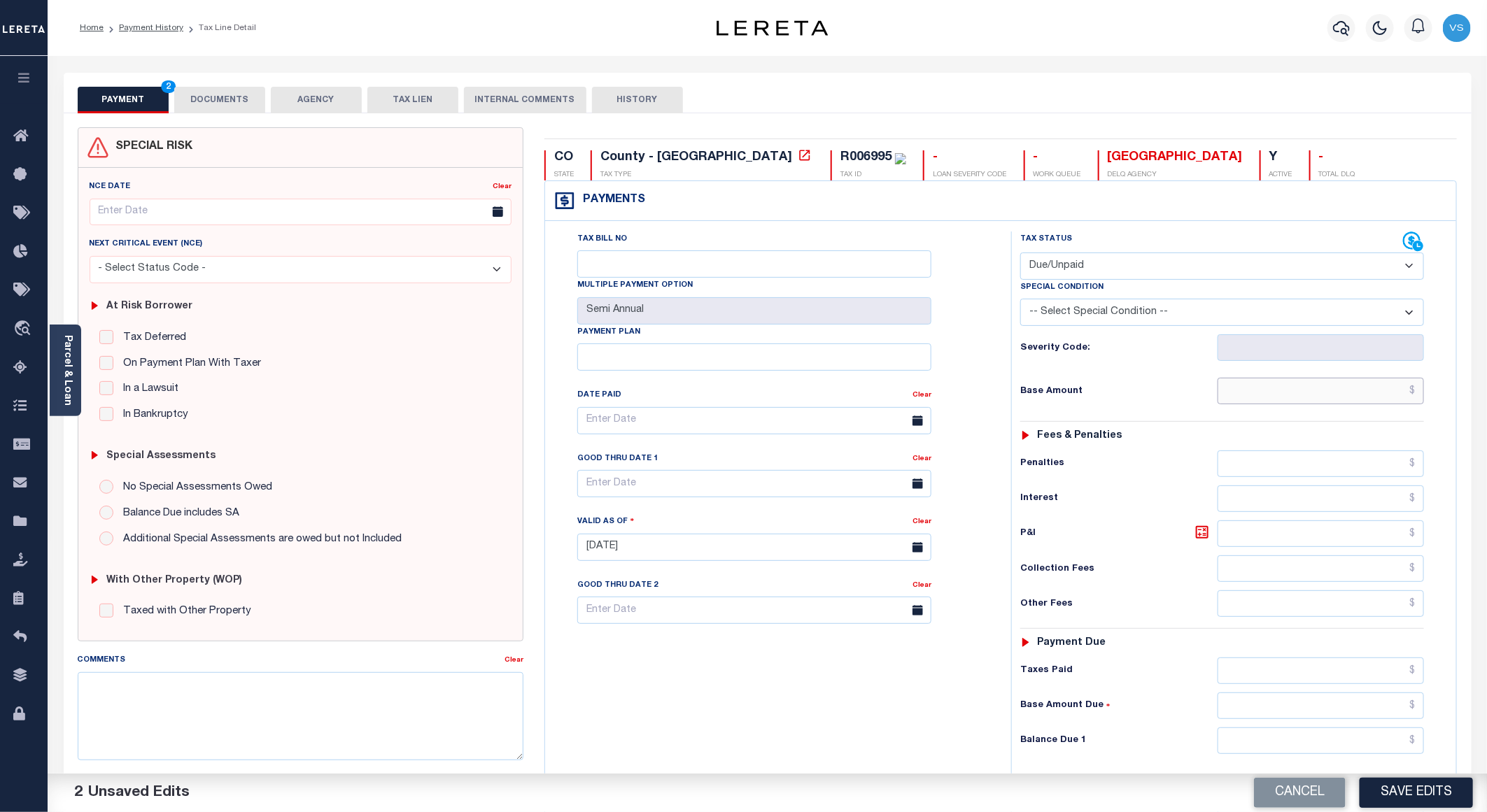
click at [1302, 398] on input "text" at bounding box center [1321, 390] width 206 height 27
paste input "142.26"
type input "$142.26"
click at [1292, 737] on div "Tax Status Status - Select Status Code -" at bounding box center [1227, 540] width 431 height 617
click at [1302, 745] on input "text" at bounding box center [1321, 740] width 206 height 27
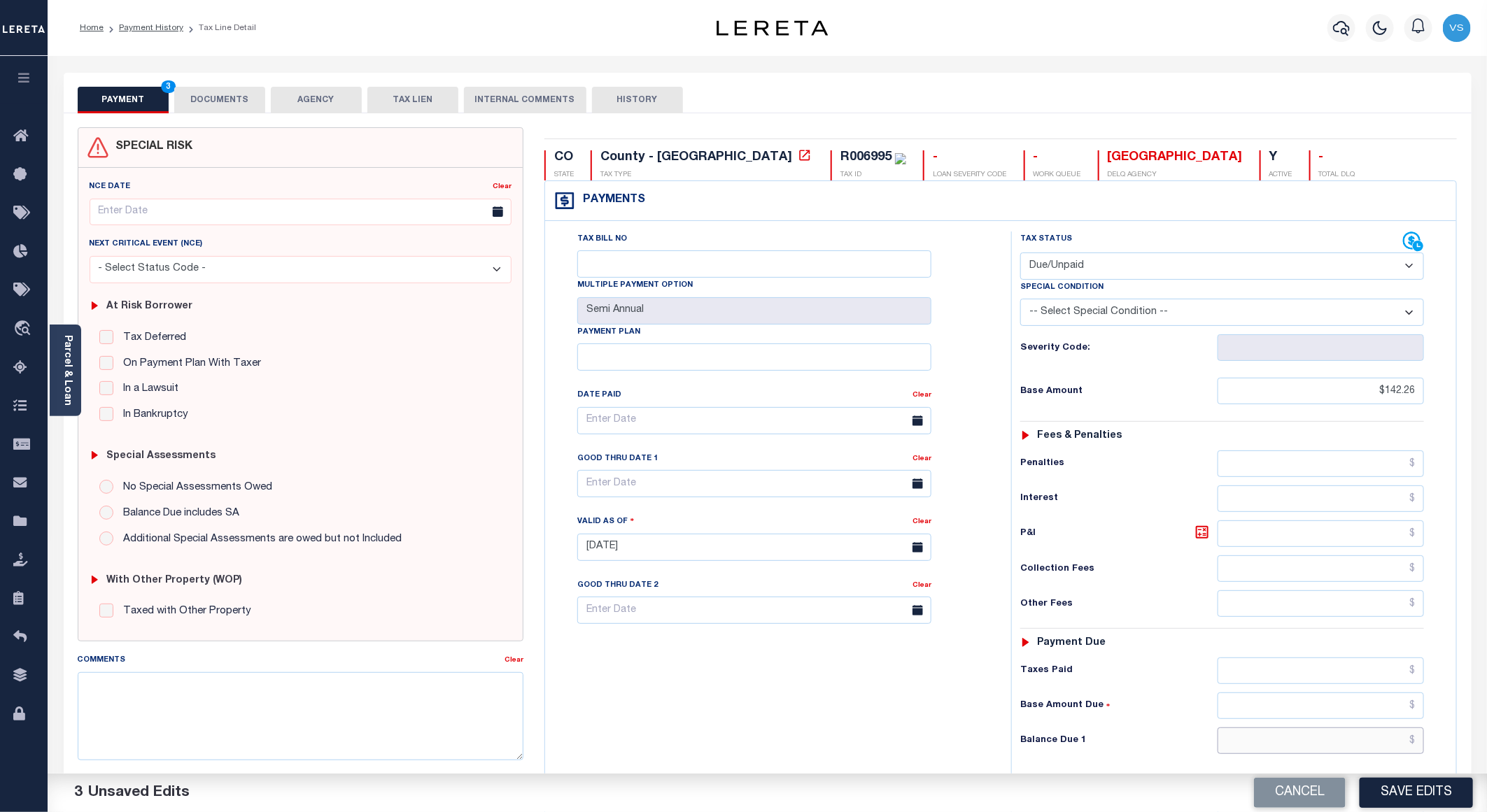
paste input "152.22"
type input "$152.22"
click at [1201, 539] on icon at bounding box center [1202, 532] width 12 height 12
type input "$9.96"
click at [617, 492] on input "text" at bounding box center [754, 484] width 354 height 27
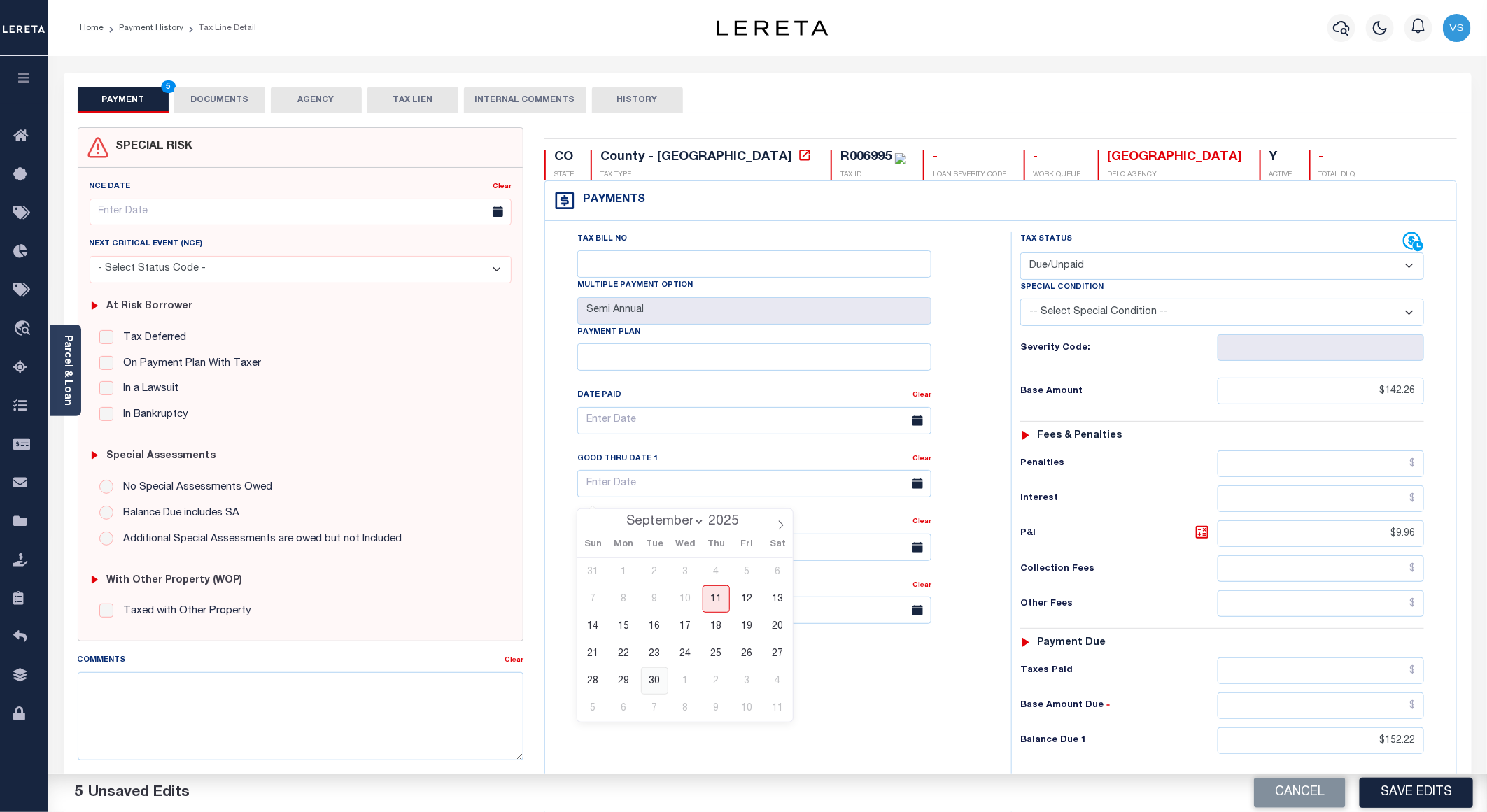
click at [654, 686] on span "30" at bounding box center [655, 681] width 27 height 27
type input "[DATE]"
click at [214, 106] on button "DOCUMENTS" at bounding box center [220, 100] width 91 height 27
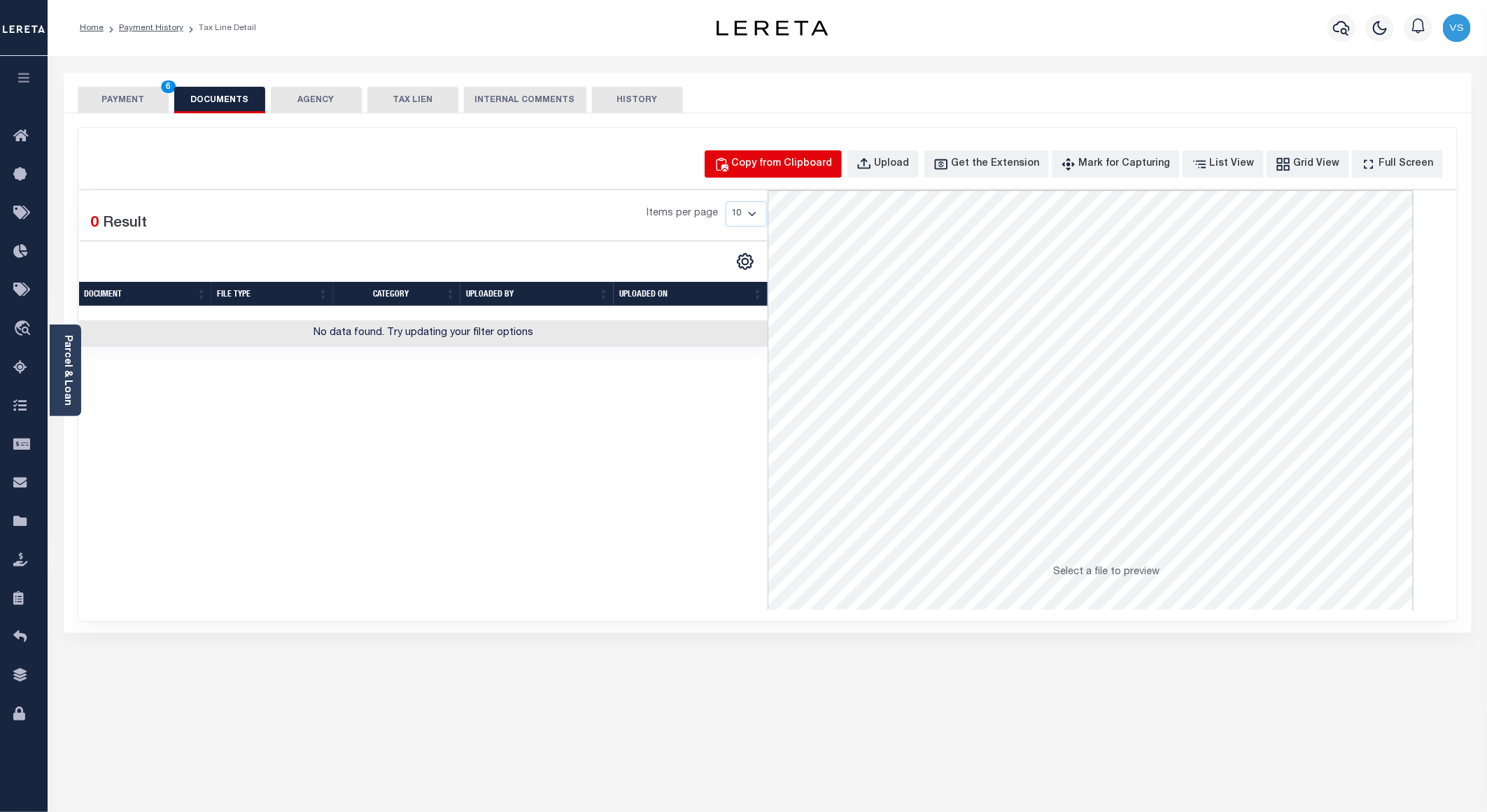
click at [785, 157] on div "Copy from Clipboard" at bounding box center [782, 164] width 101 height 15
select select "POP"
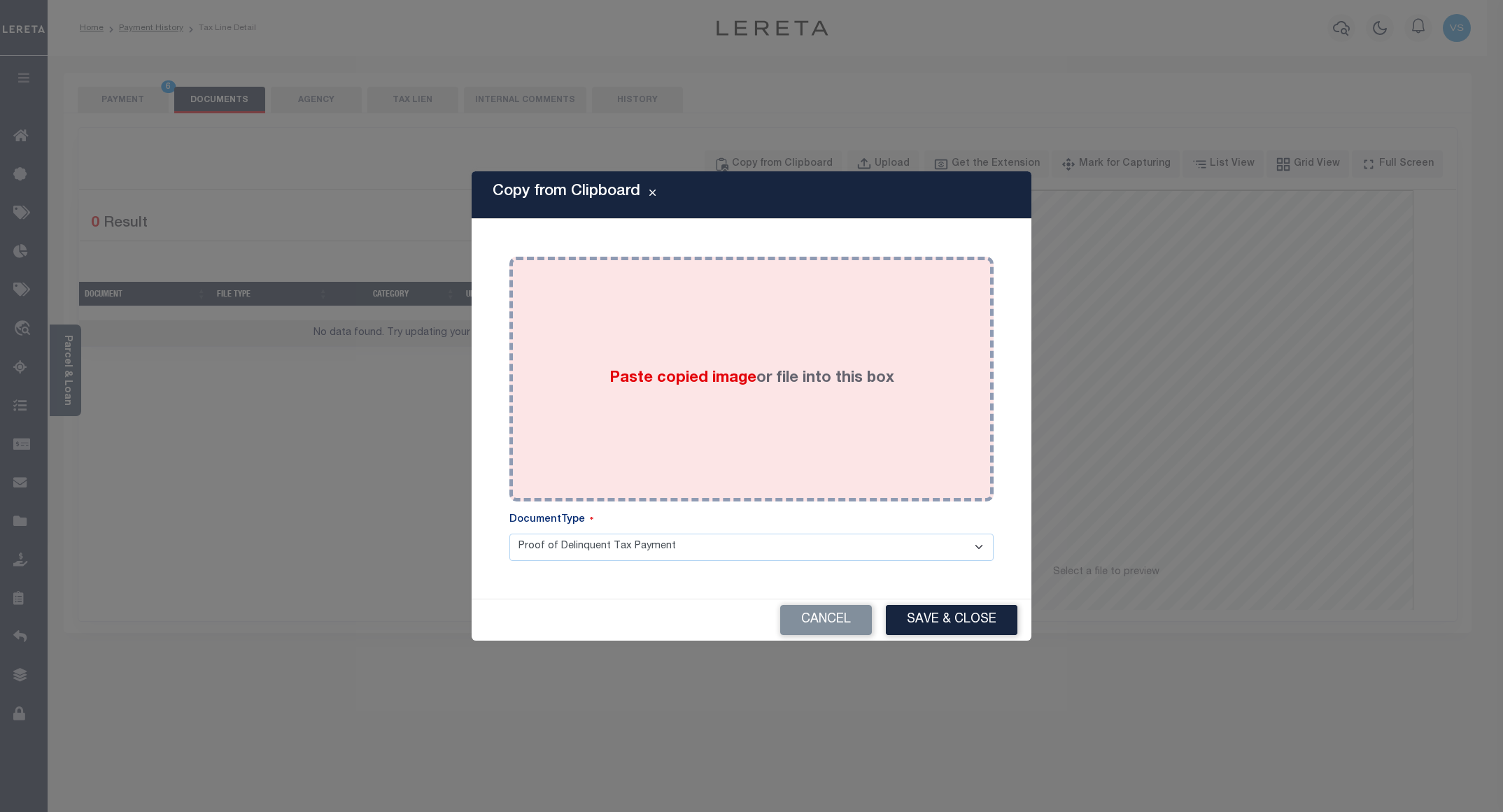
click at [770, 375] on label "Paste copied image or file into this box" at bounding box center [752, 379] width 285 height 23
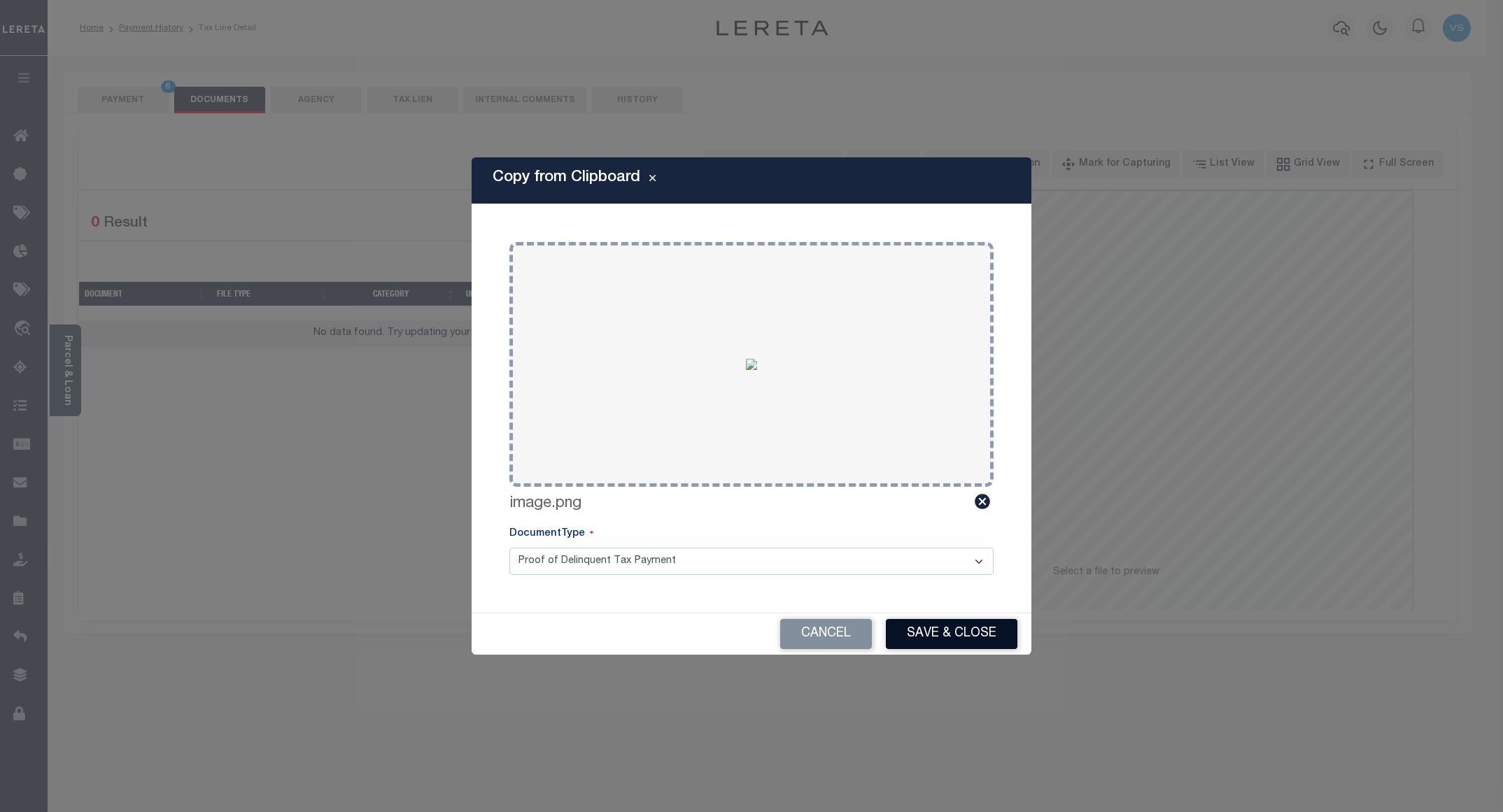
click at [928, 633] on button "Save & Close" at bounding box center [952, 634] width 132 height 30
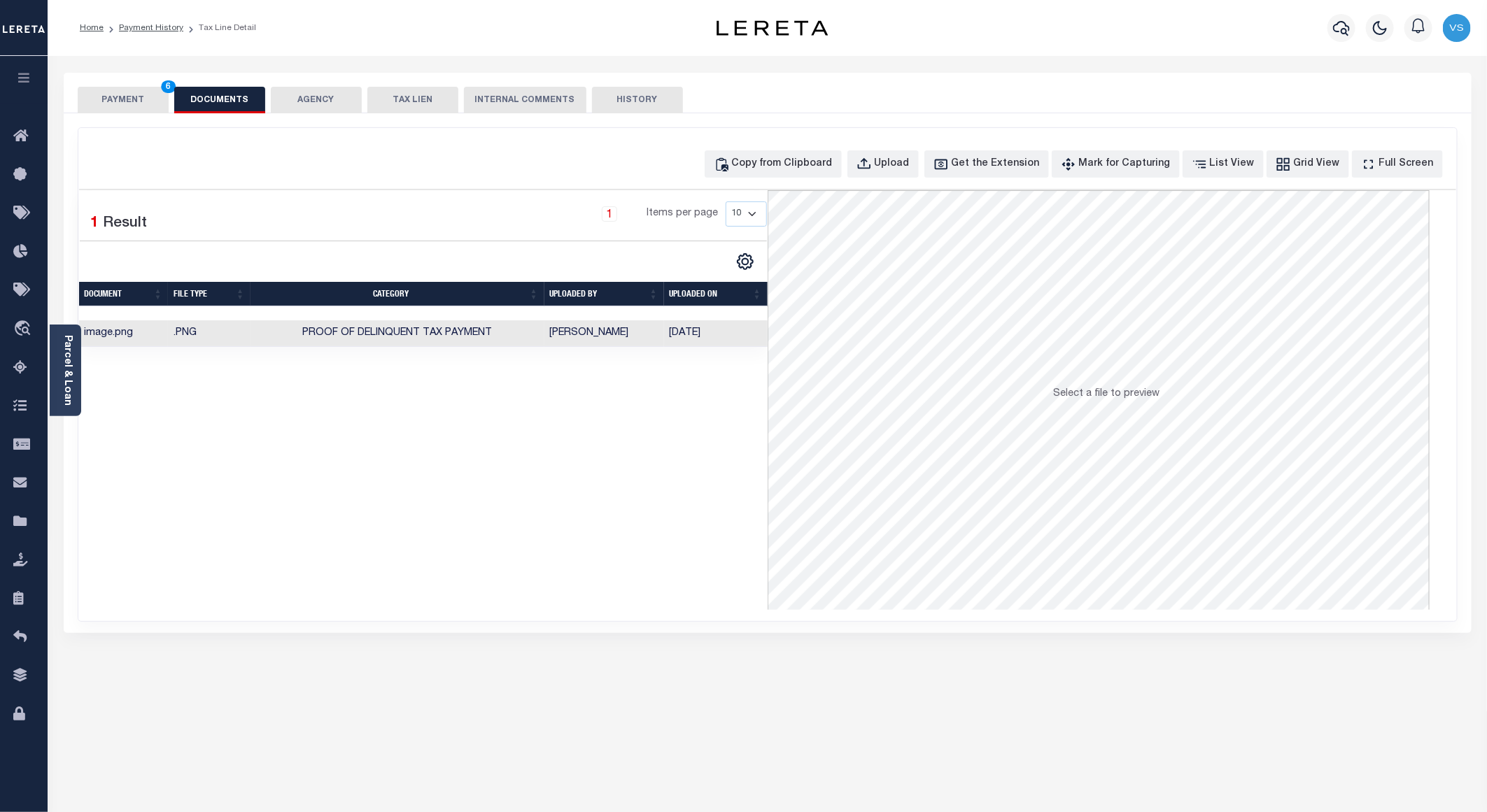
drag, startPoint x: 151, startPoint y: 93, endPoint x: 191, endPoint y: 137, distance: 59.5
click at [151, 93] on button "PAYMENT 6" at bounding box center [123, 100] width 91 height 27
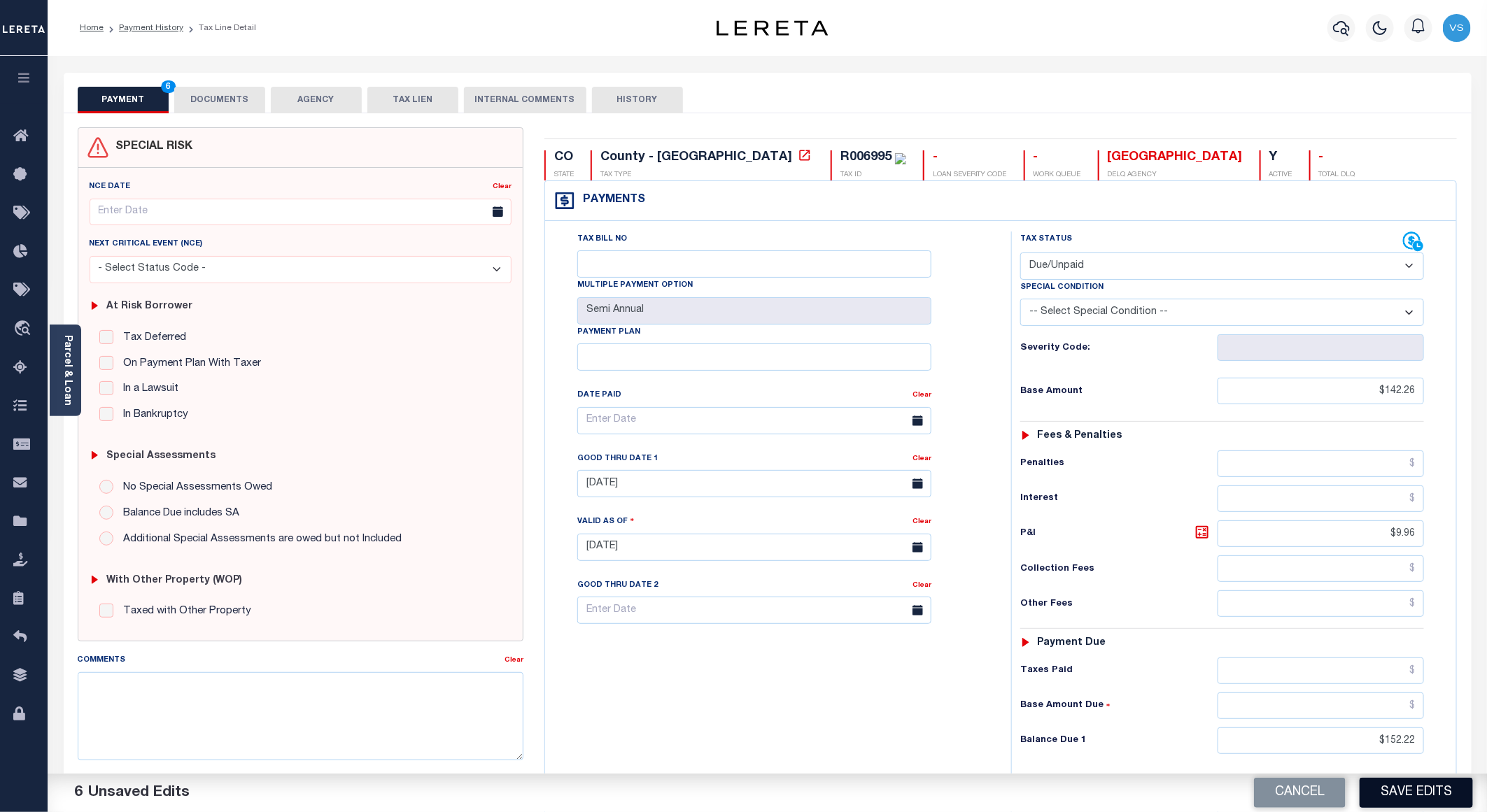
click at [1378, 786] on button "Save Edits" at bounding box center [1416, 793] width 114 height 30
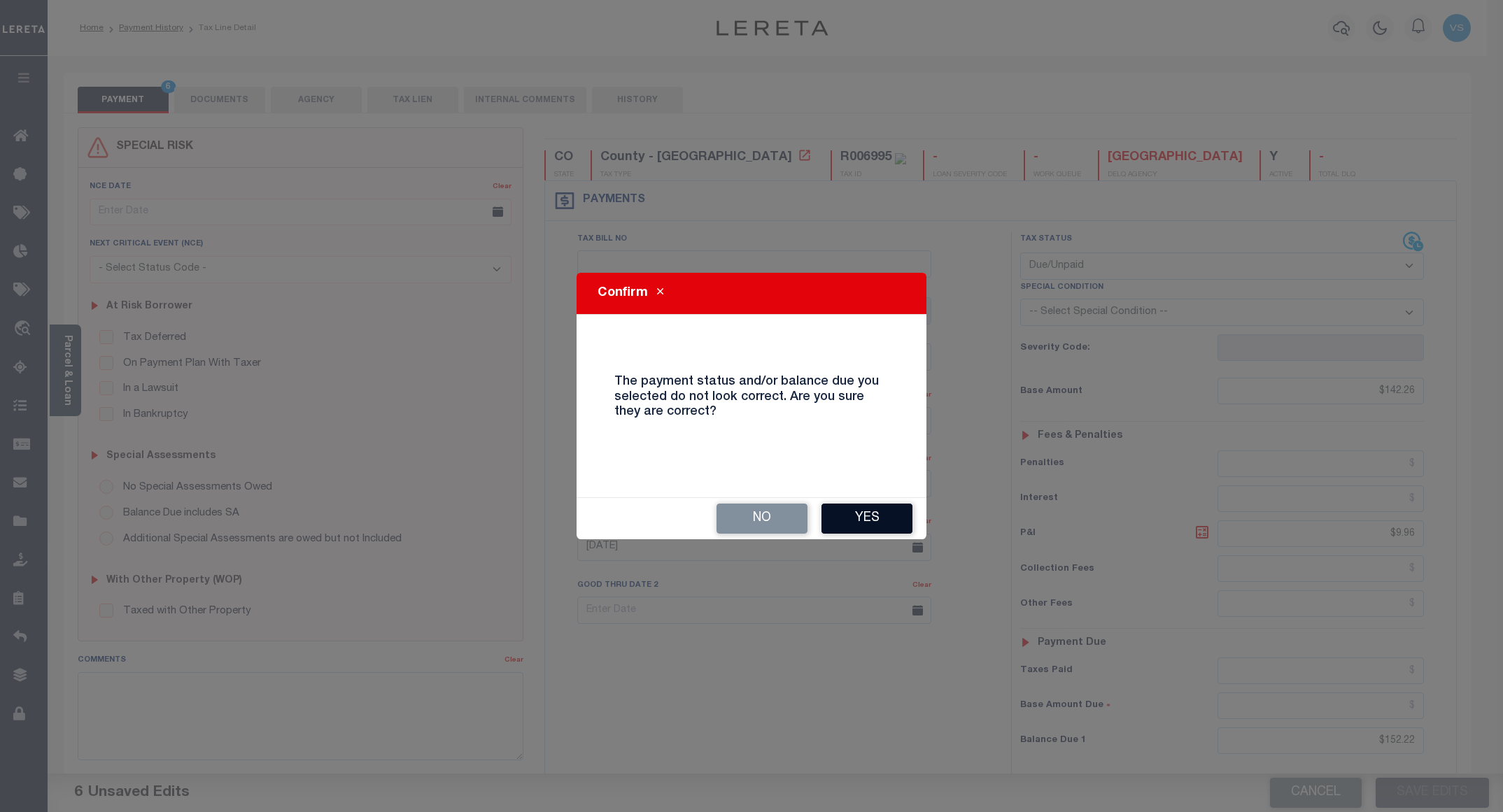
click at [857, 518] on button "Yes" at bounding box center [867, 519] width 91 height 30
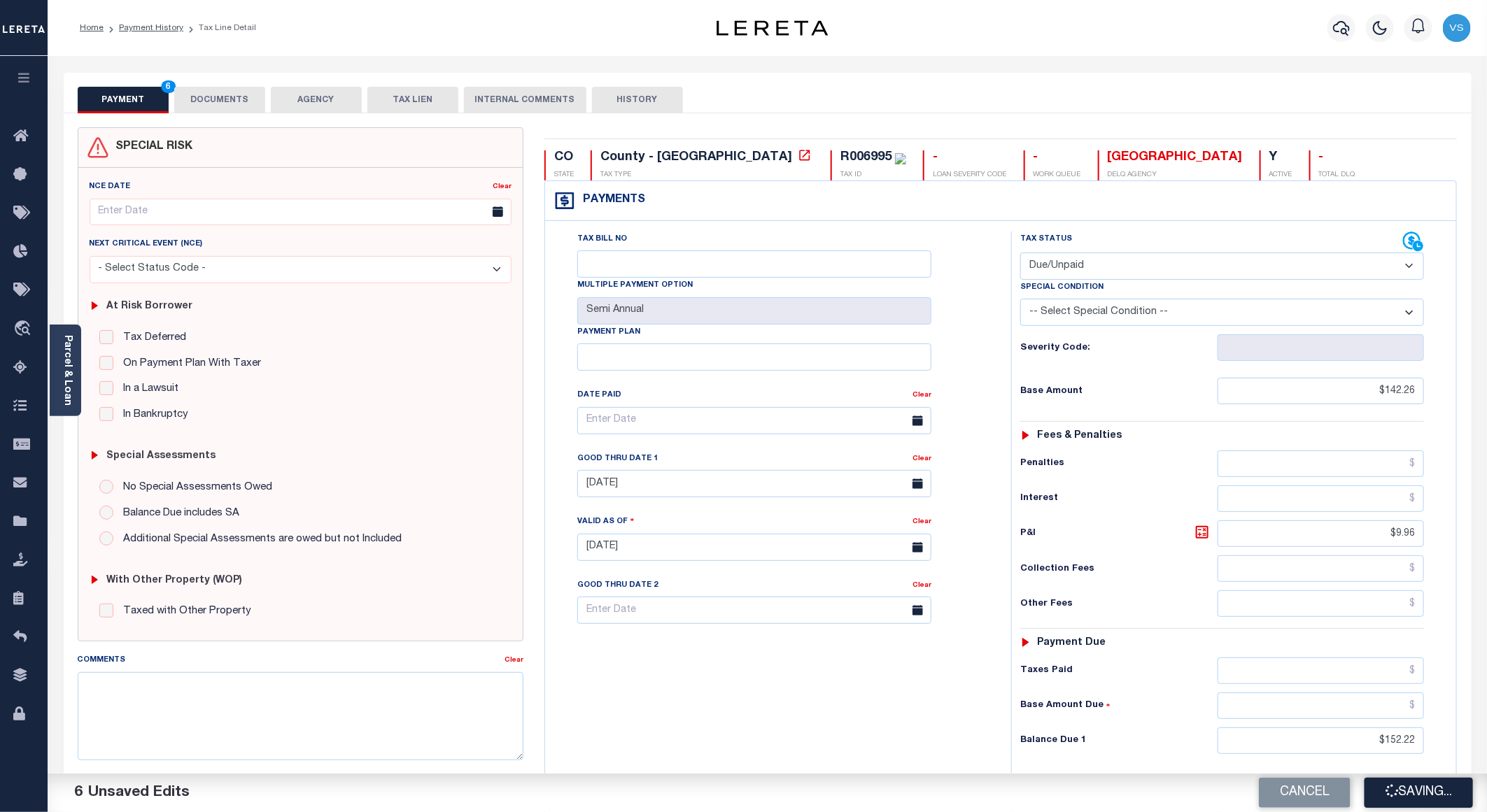
checkbox input "false"
type input "$142.26"
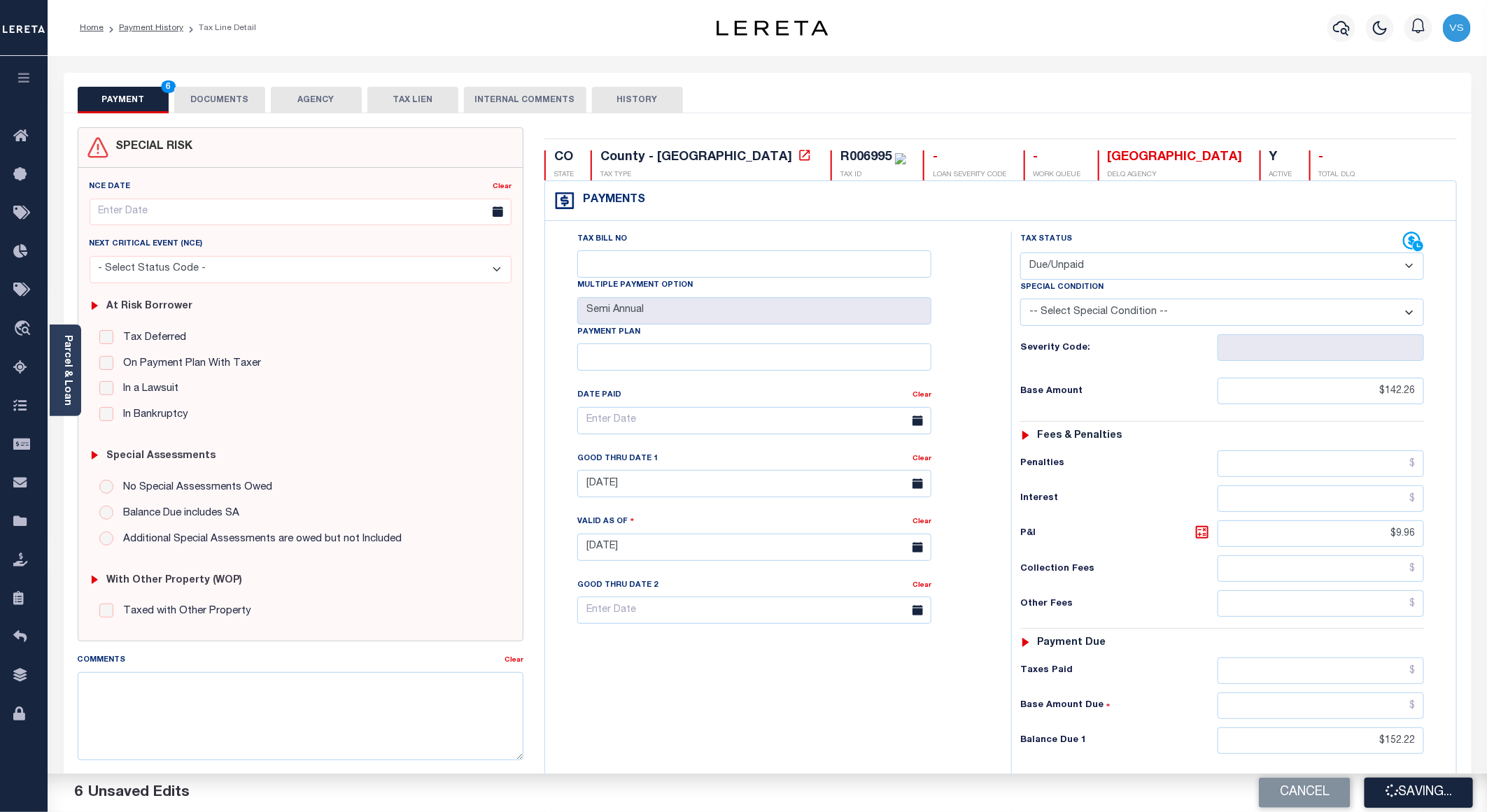
type input "$9.96"
type input "$152.22"
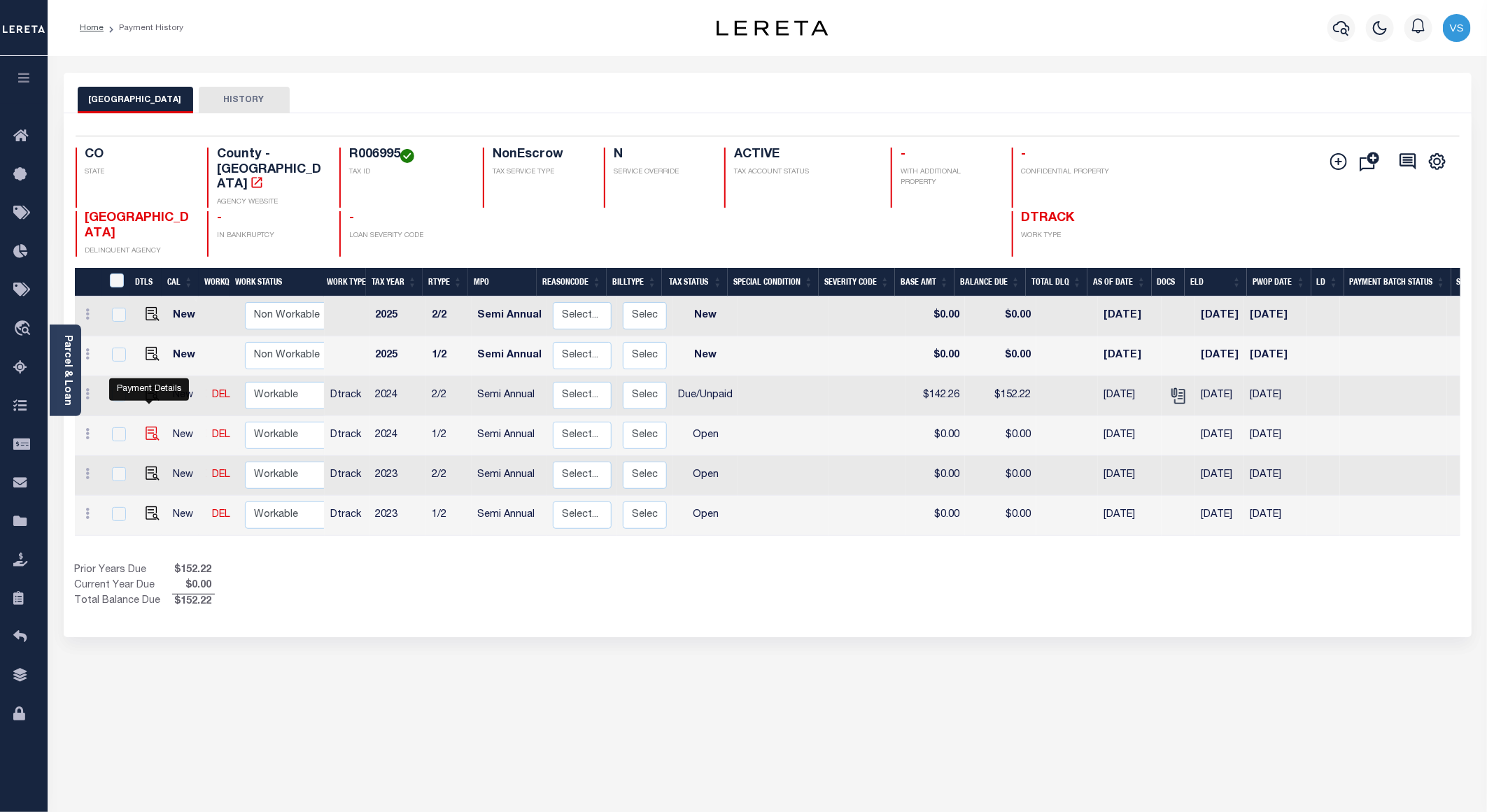
click at [148, 427] on img "" at bounding box center [152, 433] width 14 height 14
checkbox input "true"
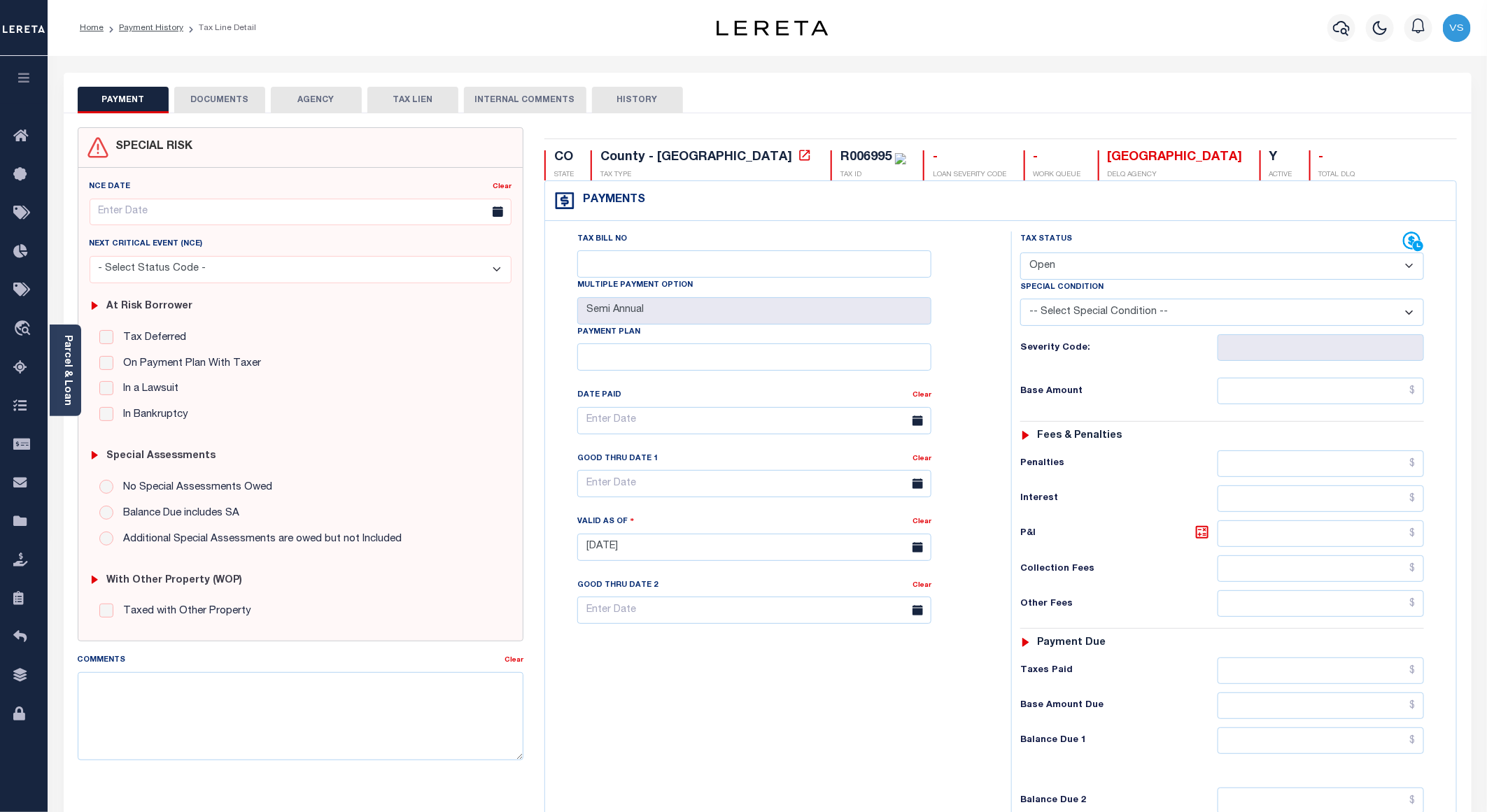
drag, startPoint x: 1054, startPoint y: 269, endPoint x: 1059, endPoint y: 284, distance: 15.8
click at [1054, 269] on select "- Select Status Code - Open Due/Unpaid Paid Incomplete No Tax Due Internal Refu…" at bounding box center [1222, 266] width 404 height 27
select select "DUE"
click at [1021, 254] on select "- Select Status Code - Open Due/Unpaid Paid Incomplete No Tax Due Internal Refu…" at bounding box center [1222, 266] width 404 height 27
type input "[DATE]"
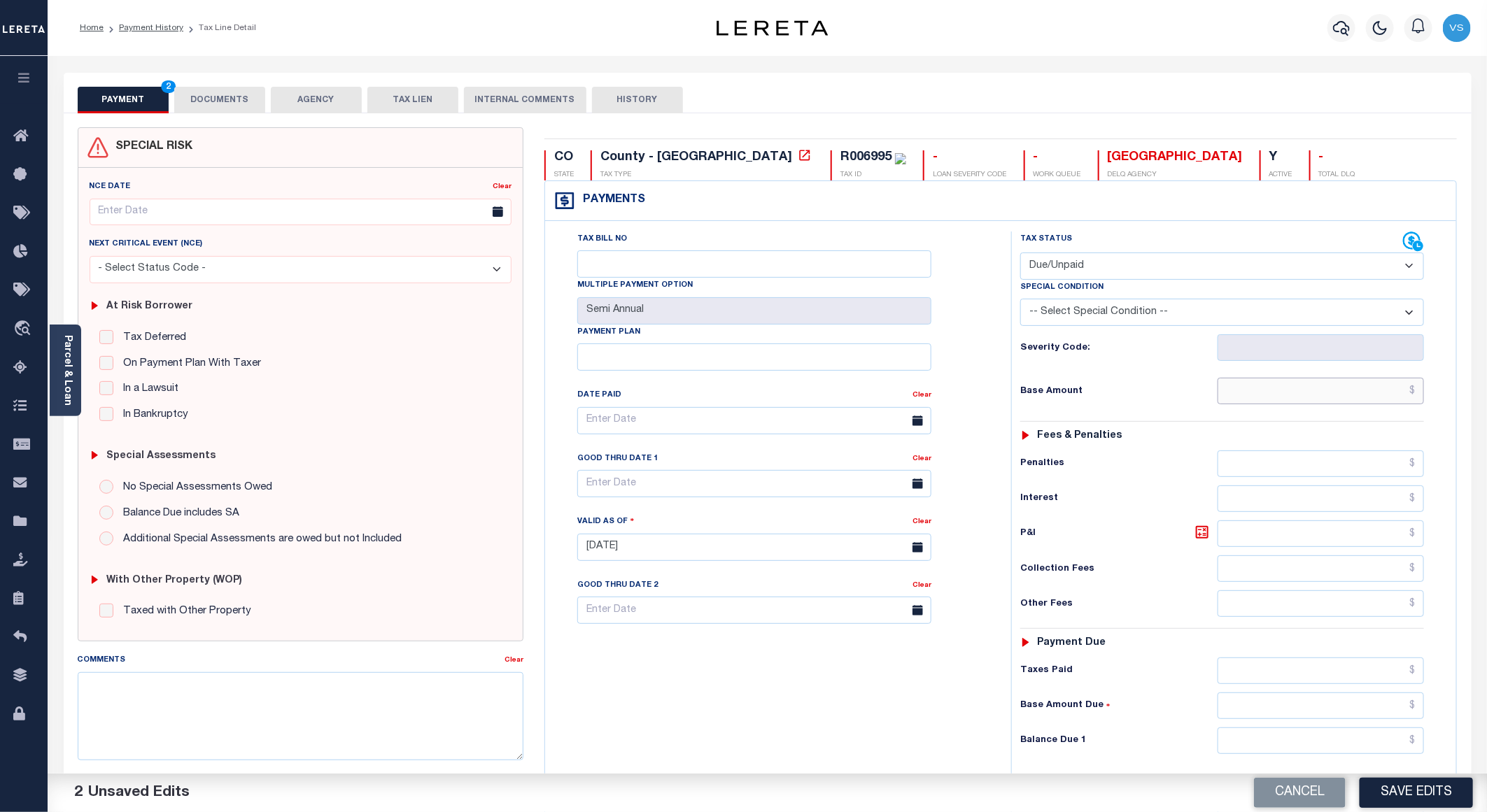
click at [1350, 404] on input "text" at bounding box center [1321, 390] width 206 height 27
click at [1209, 233] on div "Tax Status Status" at bounding box center [1211, 242] width 383 height 21
click at [1298, 404] on input "text" at bounding box center [1321, 390] width 206 height 27
click at [1324, 411] on div "Tax Status Status - Select Status Code -" at bounding box center [1227, 540] width 431 height 617
click at [1382, 397] on input "text" at bounding box center [1321, 390] width 206 height 27
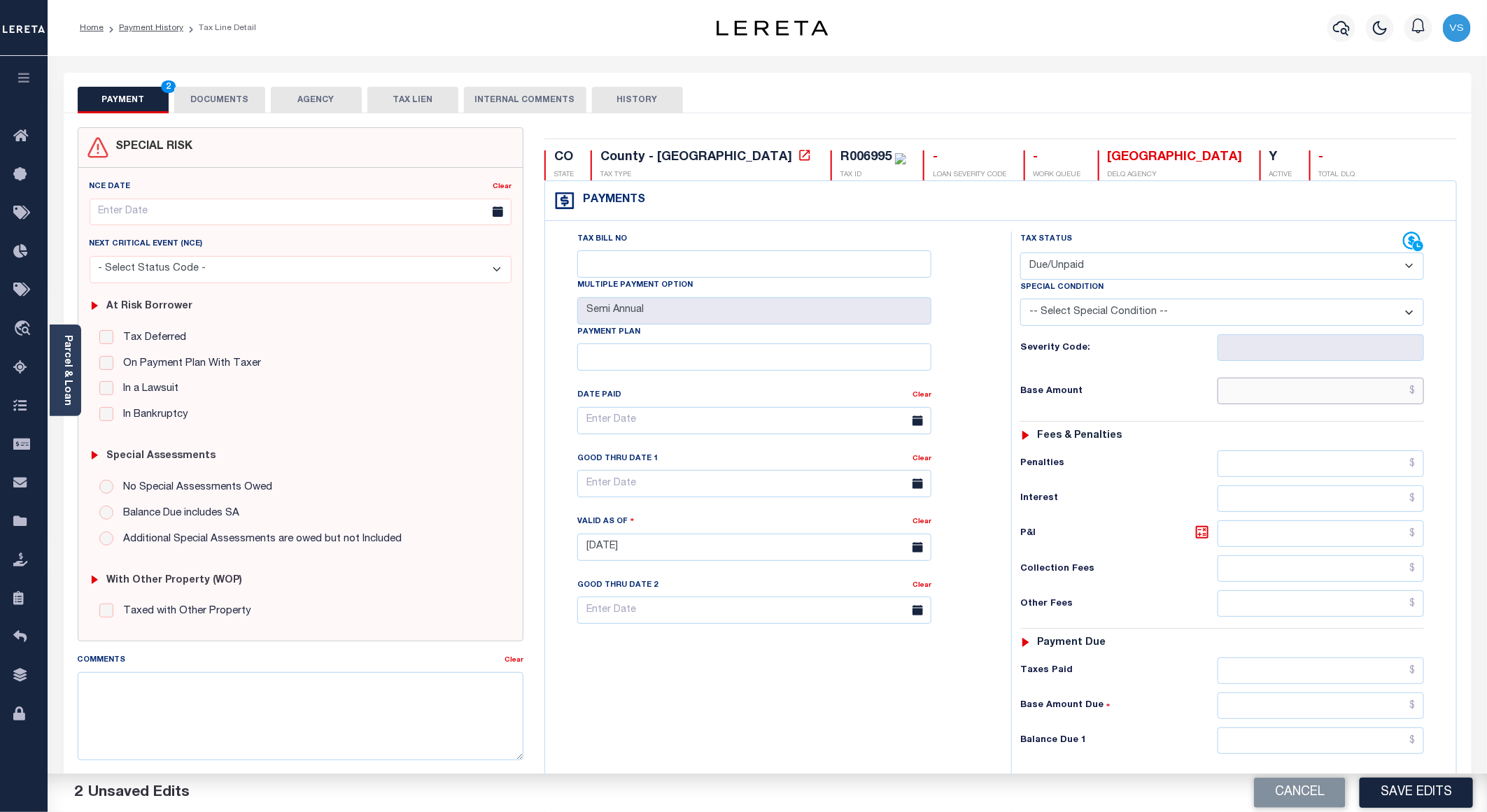
paste input "142.26"
type input "$142.26"
click at [1342, 742] on input "text" at bounding box center [1321, 740] width 206 height 27
paste input "146.53"
type input "$146.53"
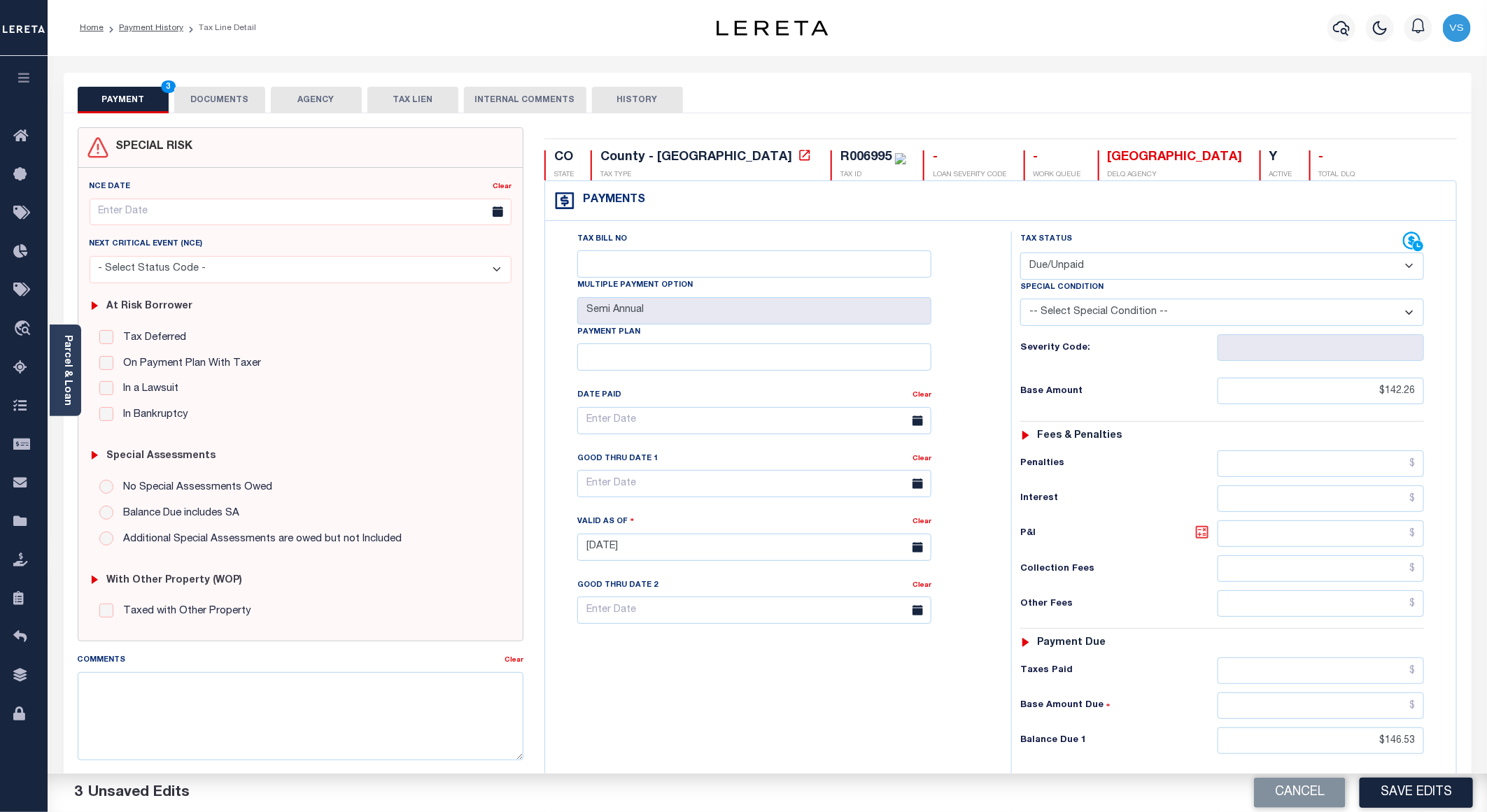
click at [1201, 537] on icon at bounding box center [1203, 533] width 9 height 9
type input "$4.27"
click at [644, 489] on input "text" at bounding box center [754, 484] width 354 height 27
click at [652, 686] on span "30" at bounding box center [655, 681] width 27 height 27
type input "09/30/2025"
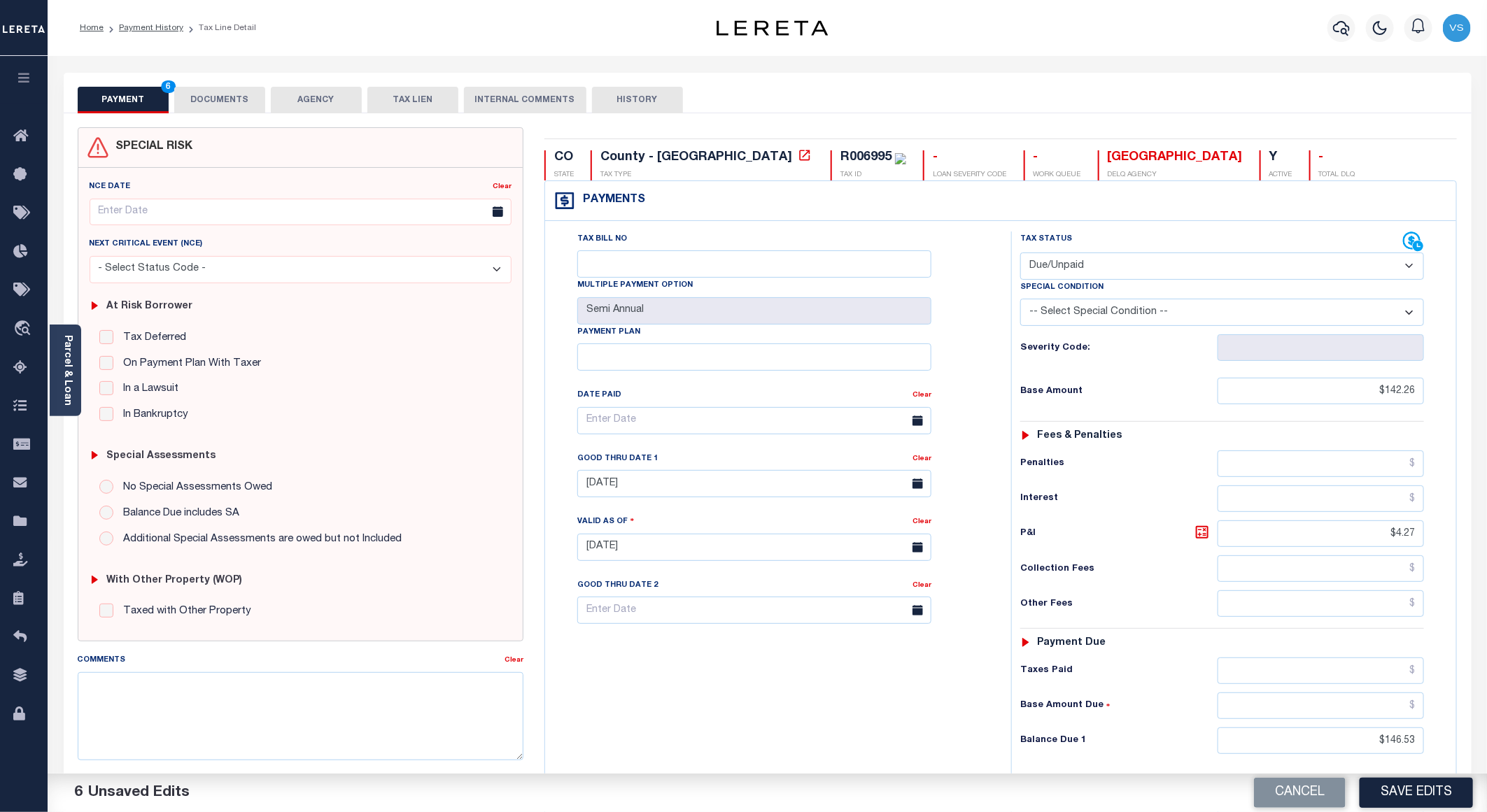
click at [219, 107] on button "DOCUMENTS" at bounding box center [220, 100] width 91 height 27
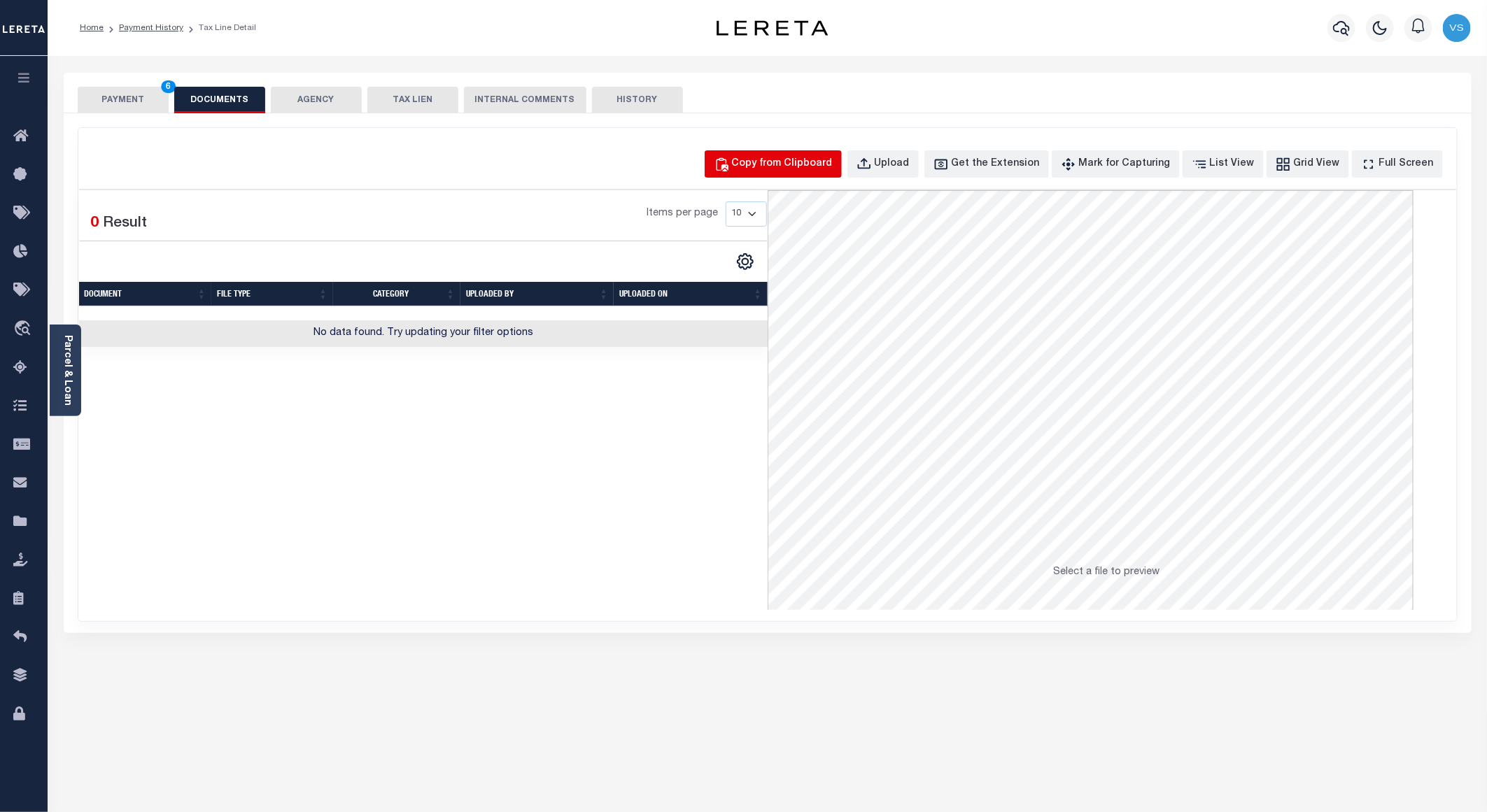
click at [777, 164] on div "Copy from Clipboard" at bounding box center [782, 164] width 101 height 15
select select "POP"
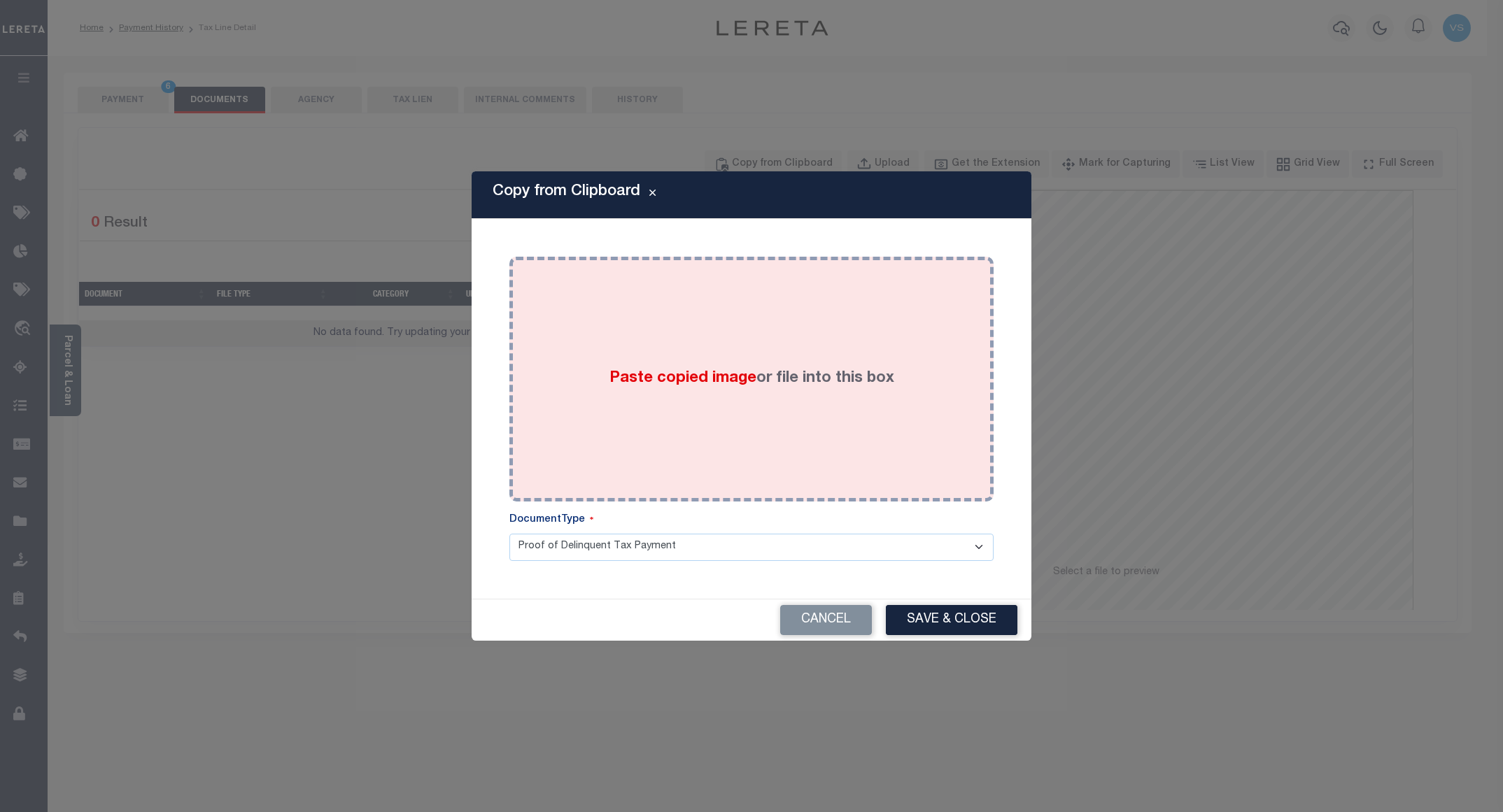
click at [832, 403] on div "Paste copied image or file into this box" at bounding box center [752, 380] width 464 height 224
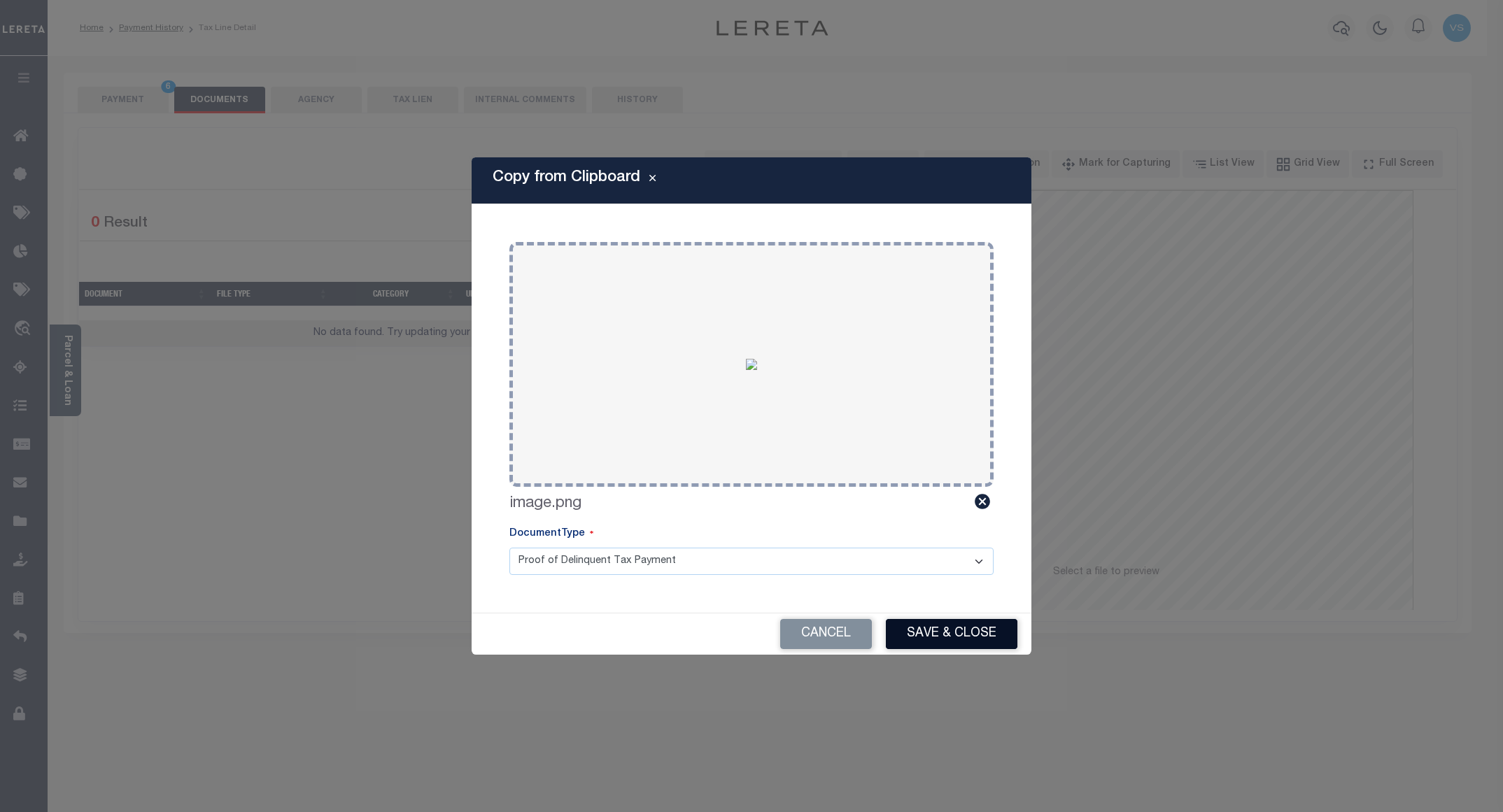
click at [931, 638] on button "Save & Close" at bounding box center [952, 634] width 132 height 30
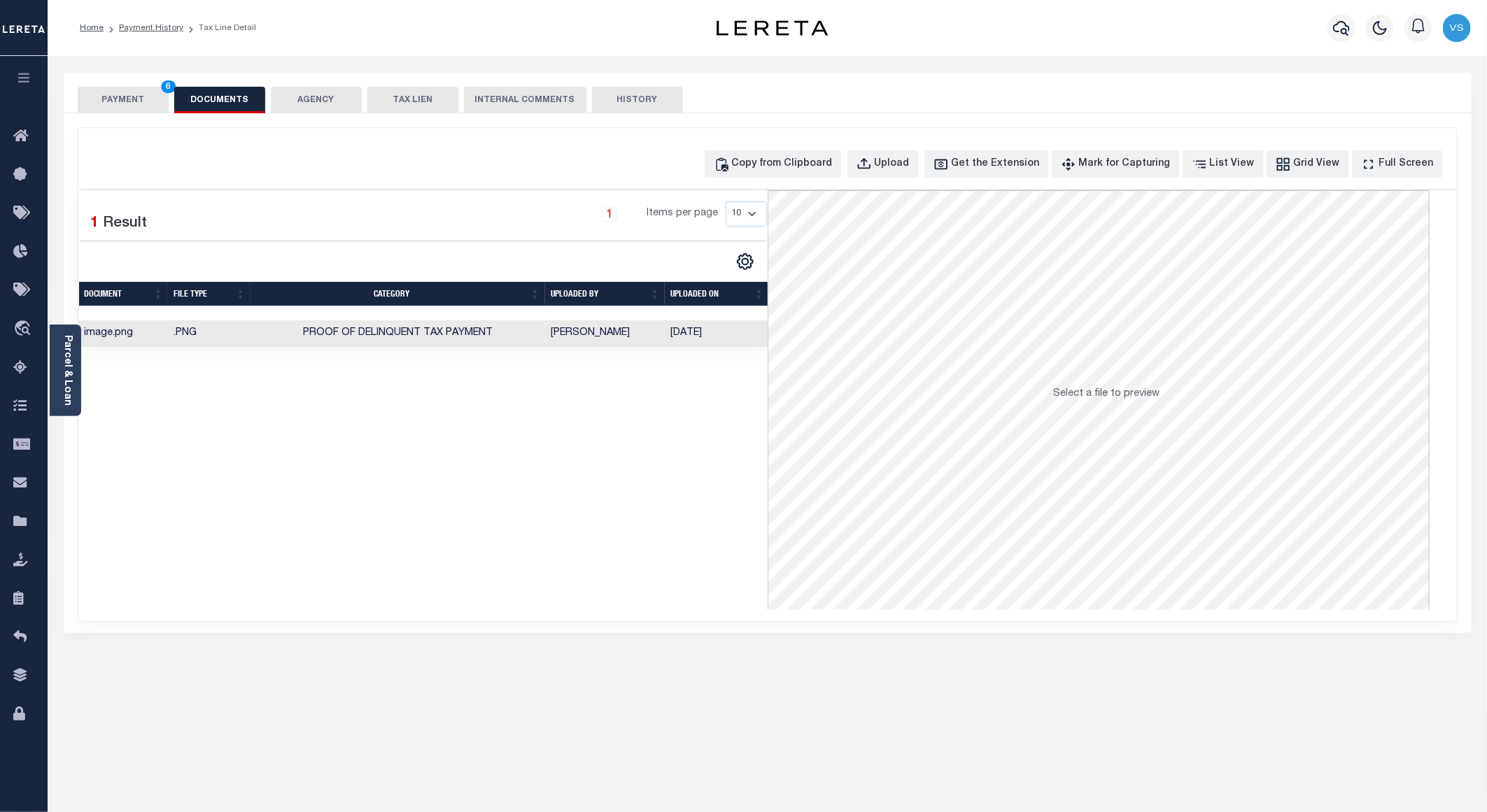
click at [127, 105] on button "PAYMENT 6" at bounding box center [123, 100] width 91 height 27
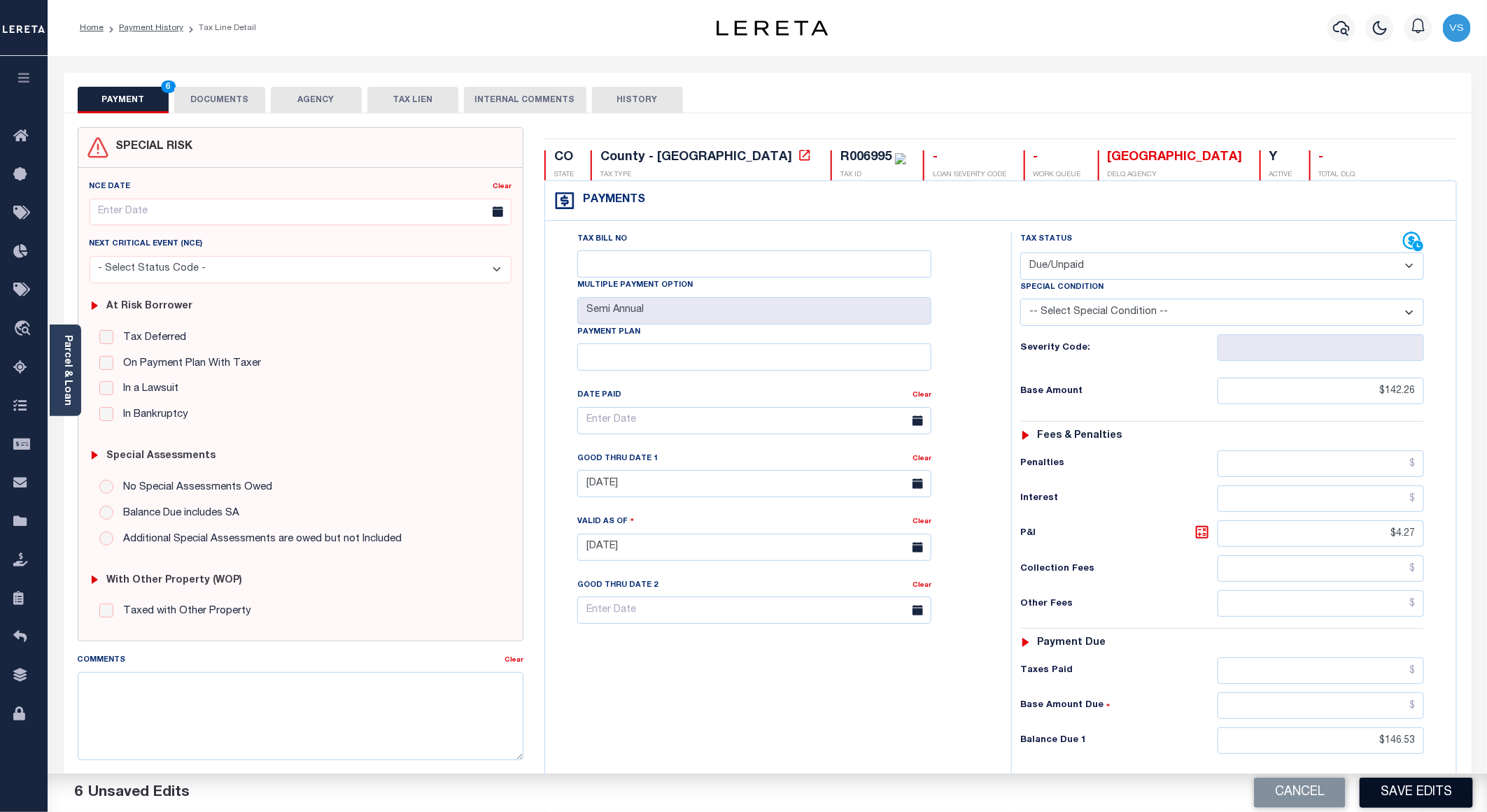
click at [1405, 796] on button "Save Edits" at bounding box center [1416, 793] width 114 height 30
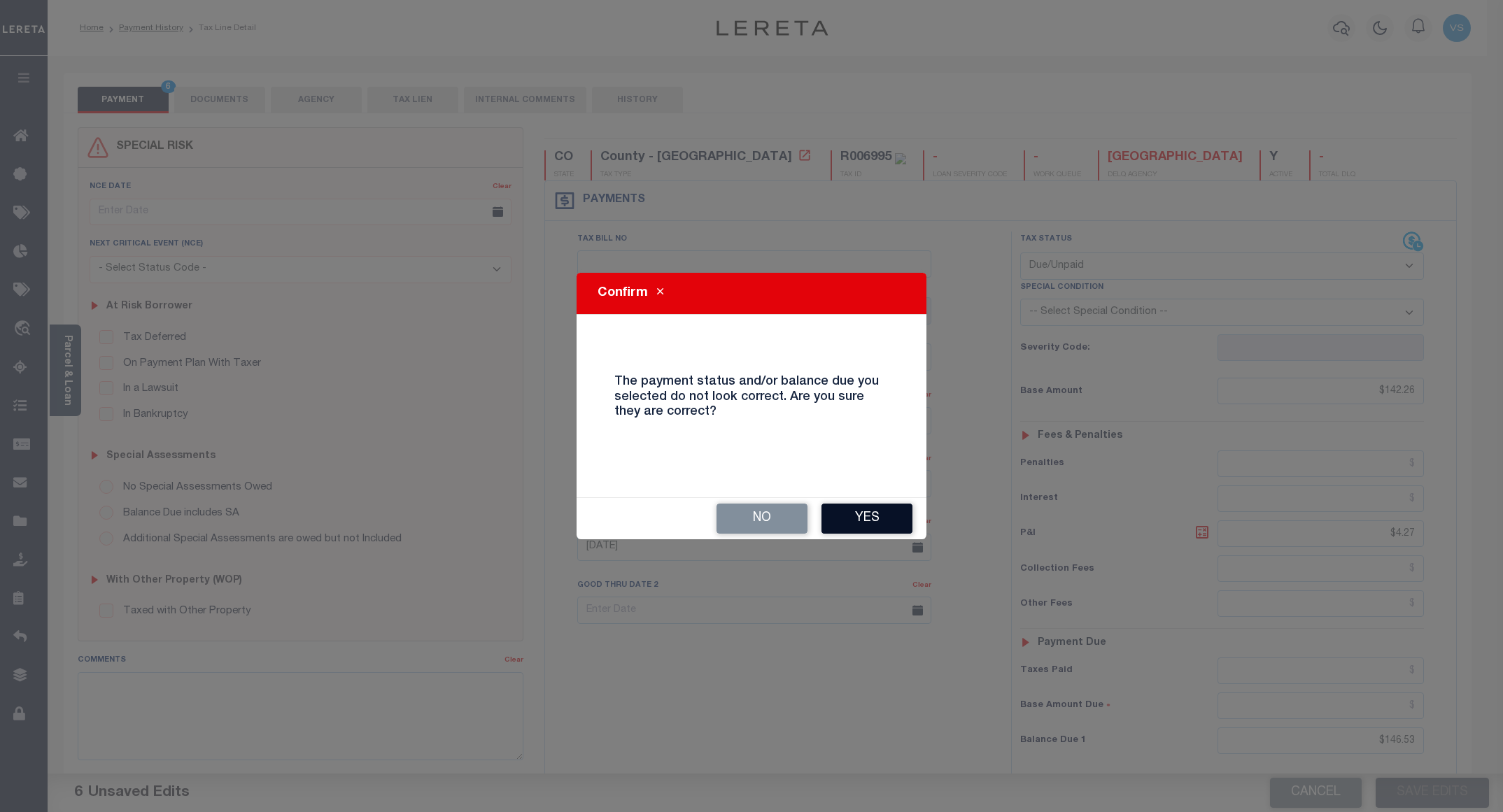
click at [861, 508] on button "Yes" at bounding box center [867, 519] width 91 height 30
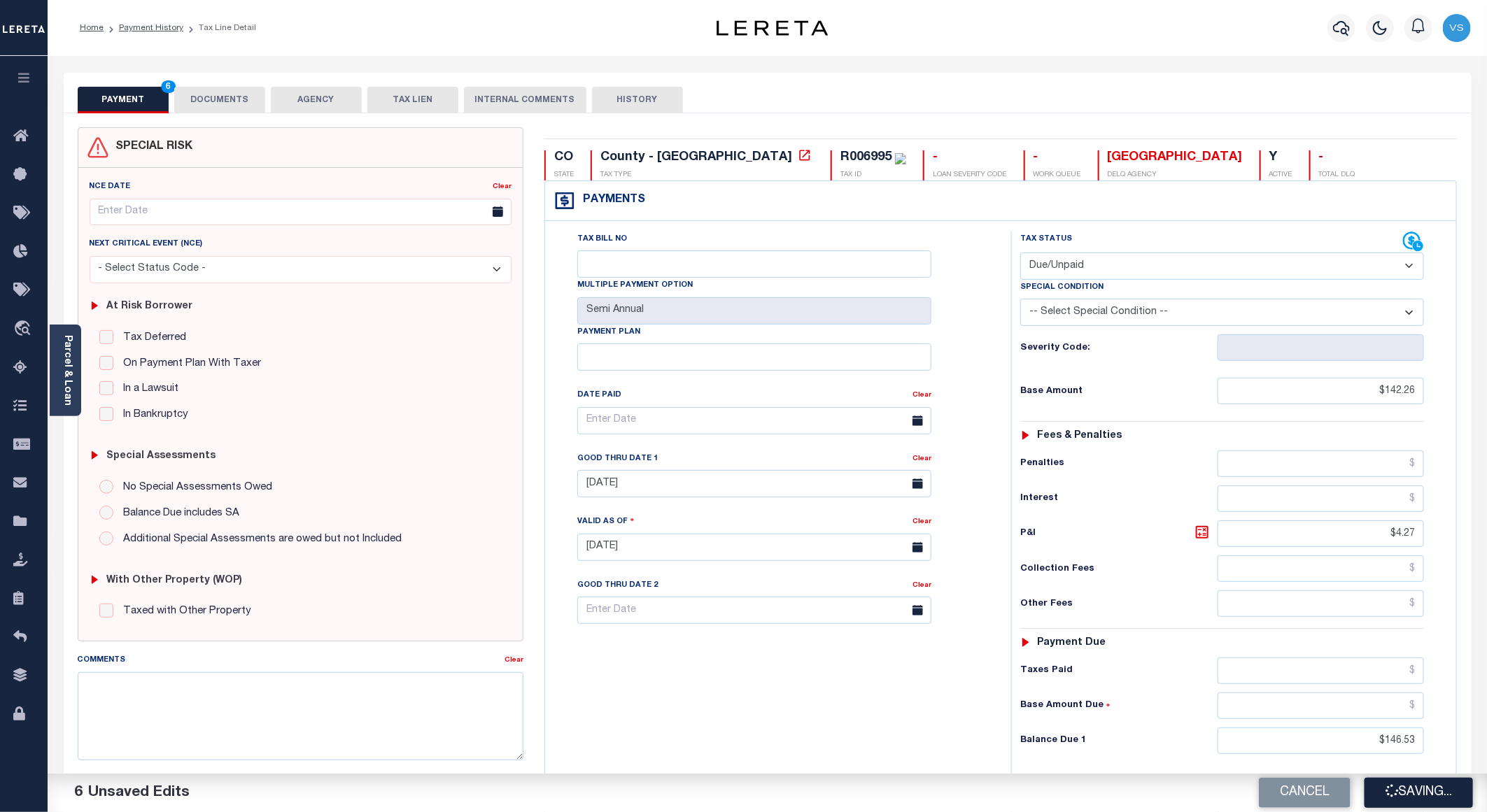
checkbox input "false"
type input "$142.26"
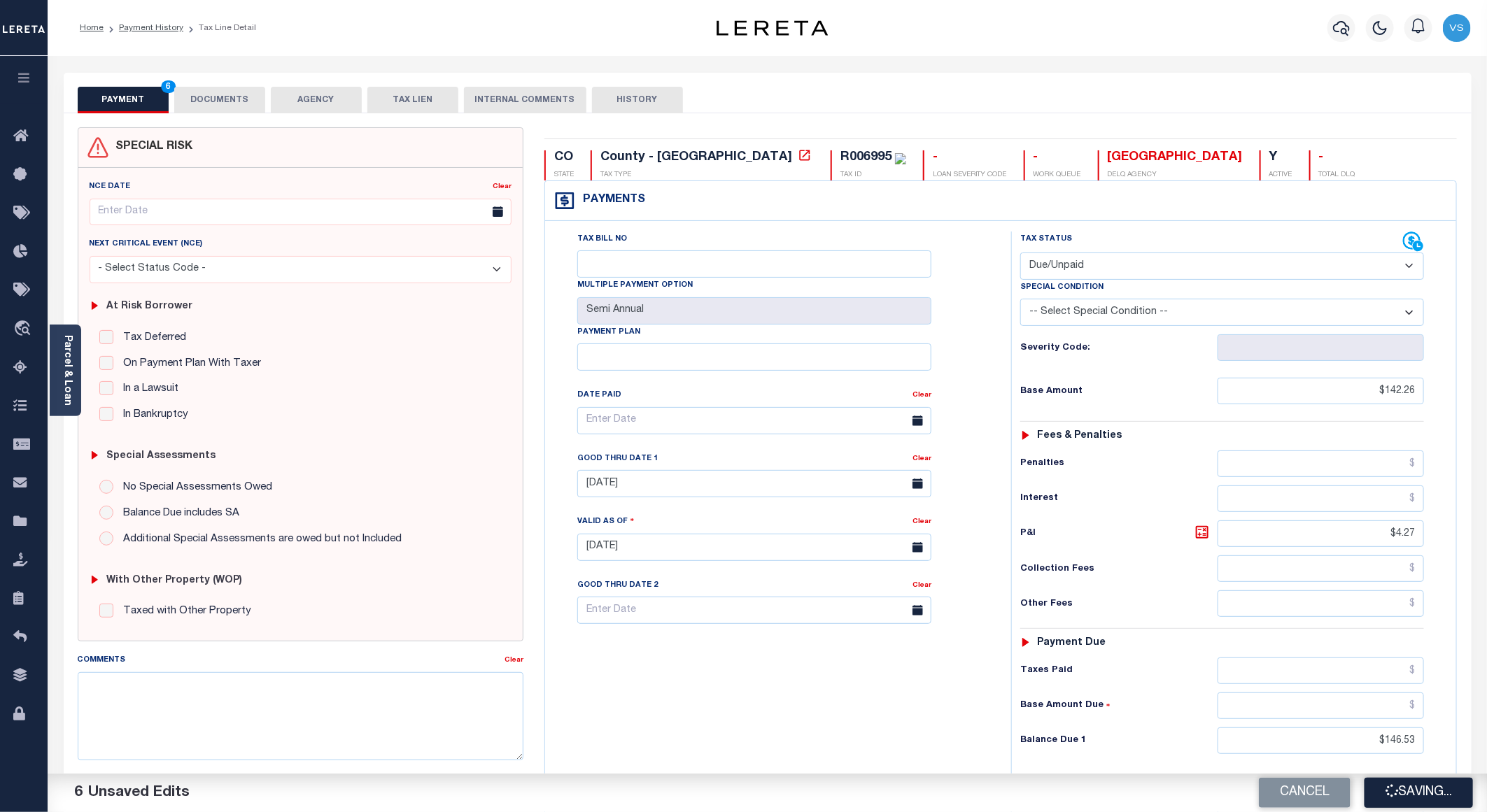
type input "$4.27"
type input "$146.53"
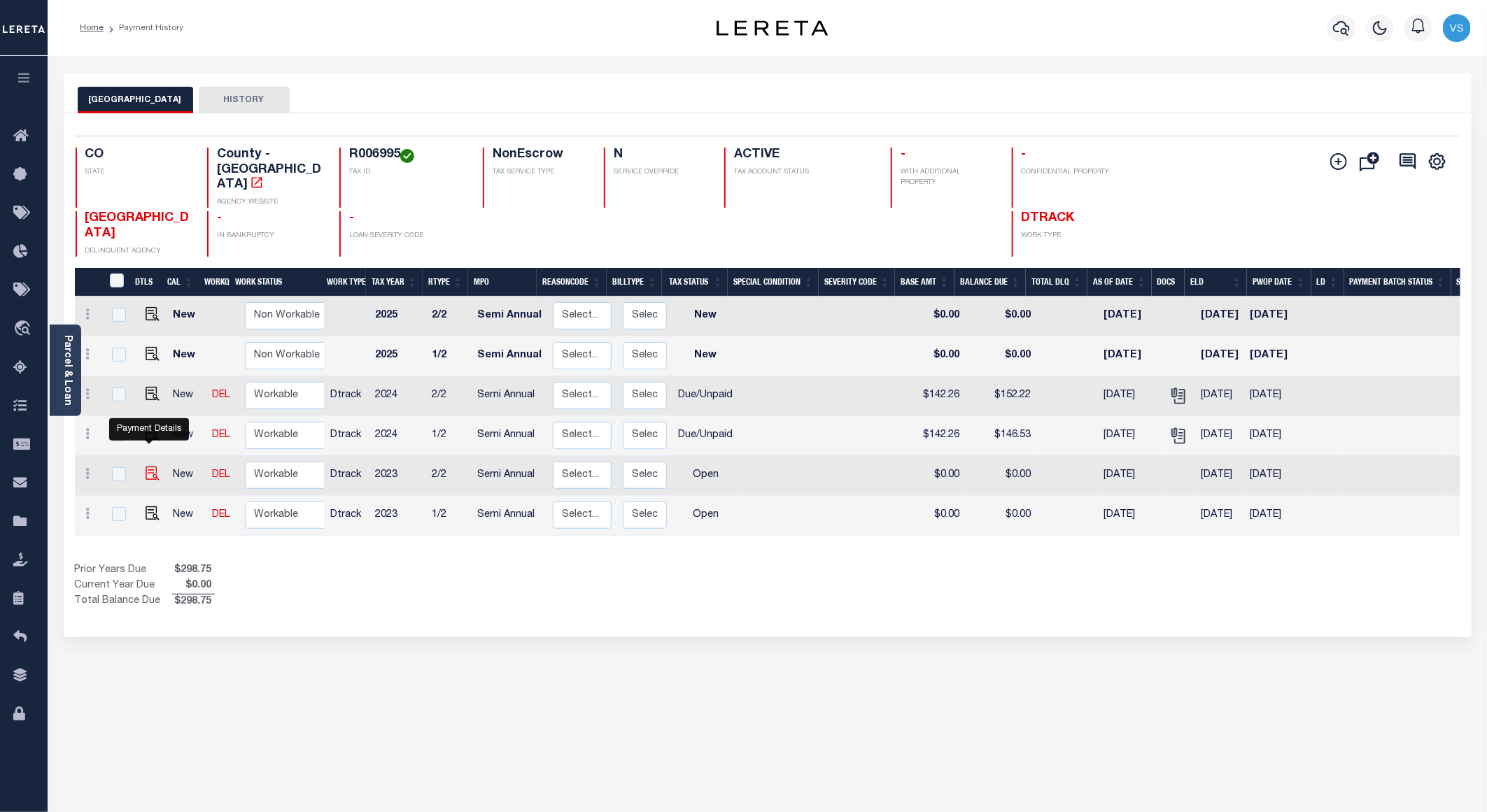
click at [153, 466] on img "" at bounding box center [152, 473] width 14 height 14
checkbox input "true"
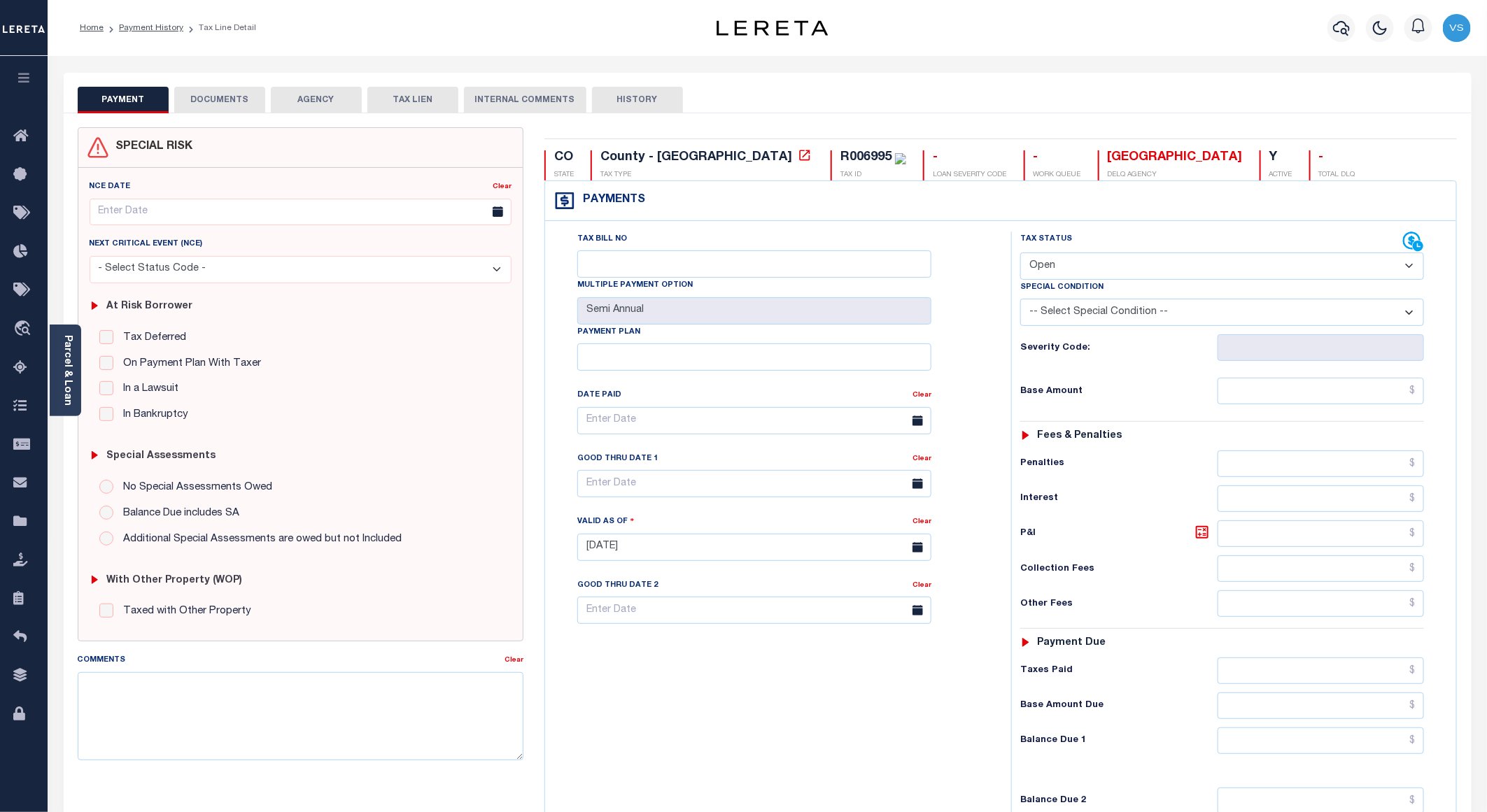
drag, startPoint x: 1048, startPoint y: 265, endPoint x: 1068, endPoint y: 283, distance: 26.9
click at [1048, 265] on select "- Select Status Code - Open Due/Unpaid Paid Incomplete No Tax Due Internal Refu…" at bounding box center [1222, 266] width 404 height 27
select select "PYD"
click at [1021, 254] on select "- Select Status Code - Open Due/Unpaid Paid Incomplete No Tax Due Internal Refu…" at bounding box center [1222, 266] width 404 height 27
type input "[DATE]"
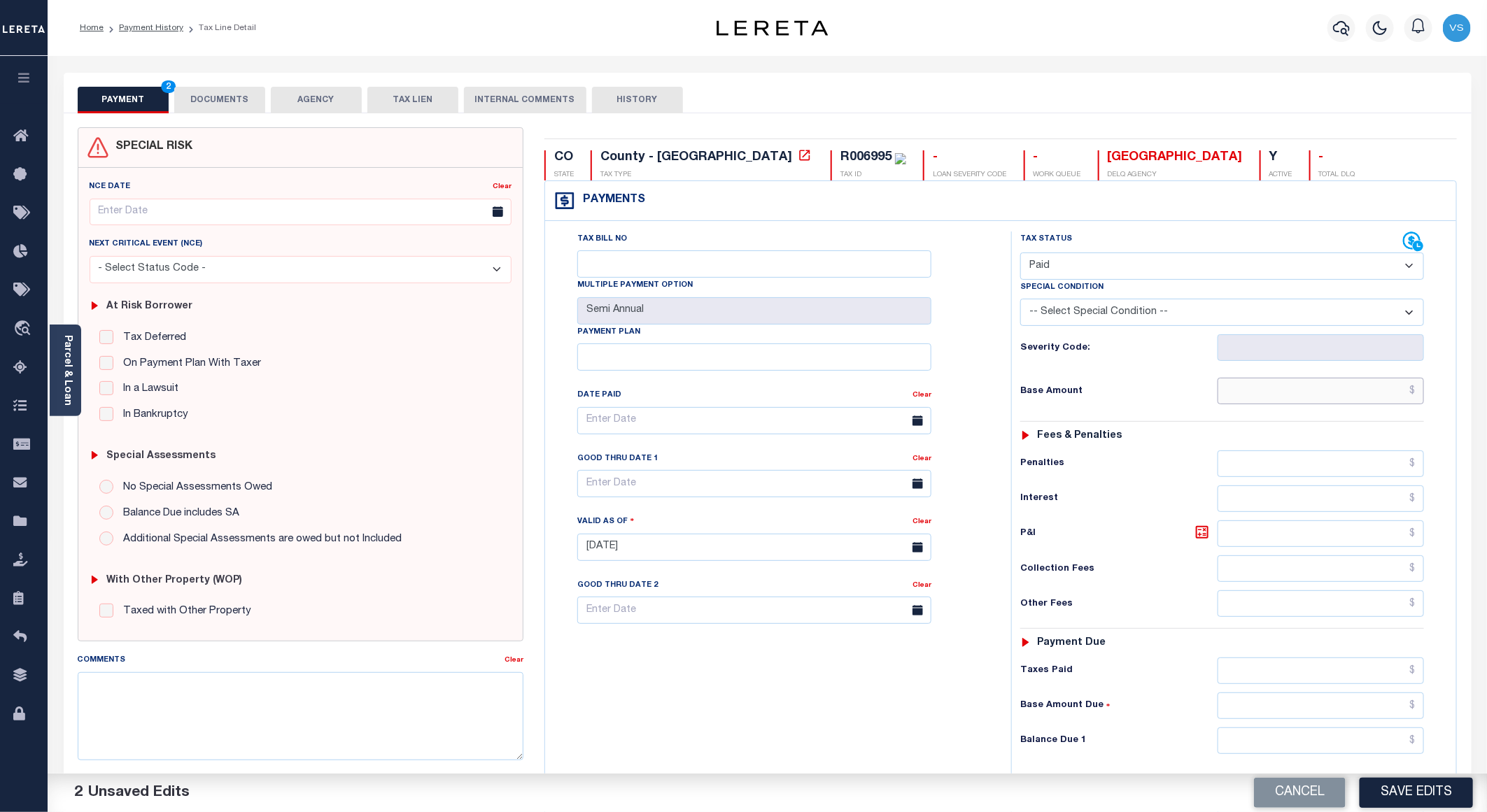
click at [1336, 399] on input "text" at bounding box center [1321, 390] width 206 height 27
paste input "139.96"
type input "$139.96"
click at [215, 107] on button "DOCUMENTS" at bounding box center [220, 100] width 91 height 27
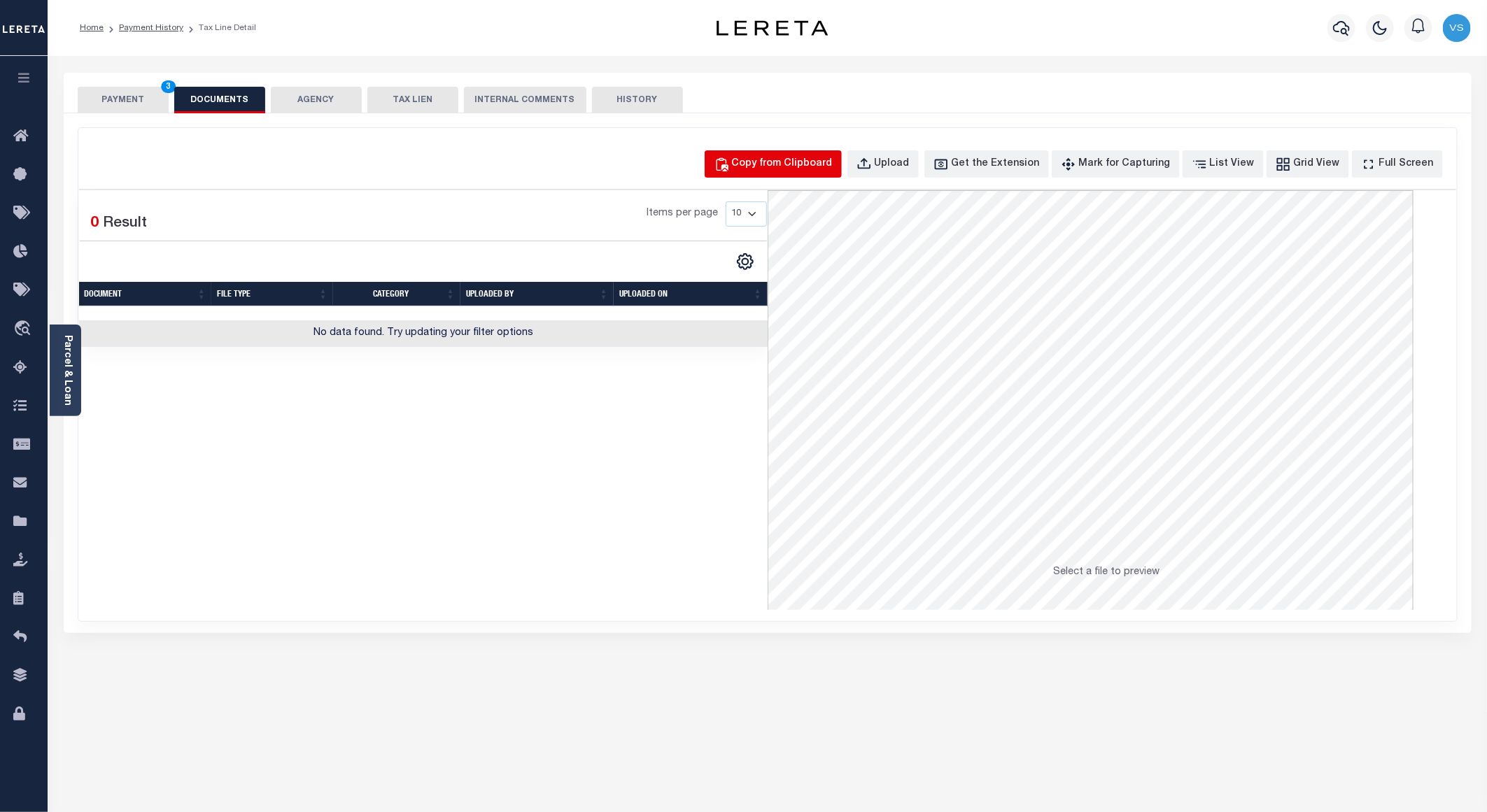
click at [783, 164] on div "Copy from Clipboard" at bounding box center [782, 164] width 101 height 15
select select "POP"
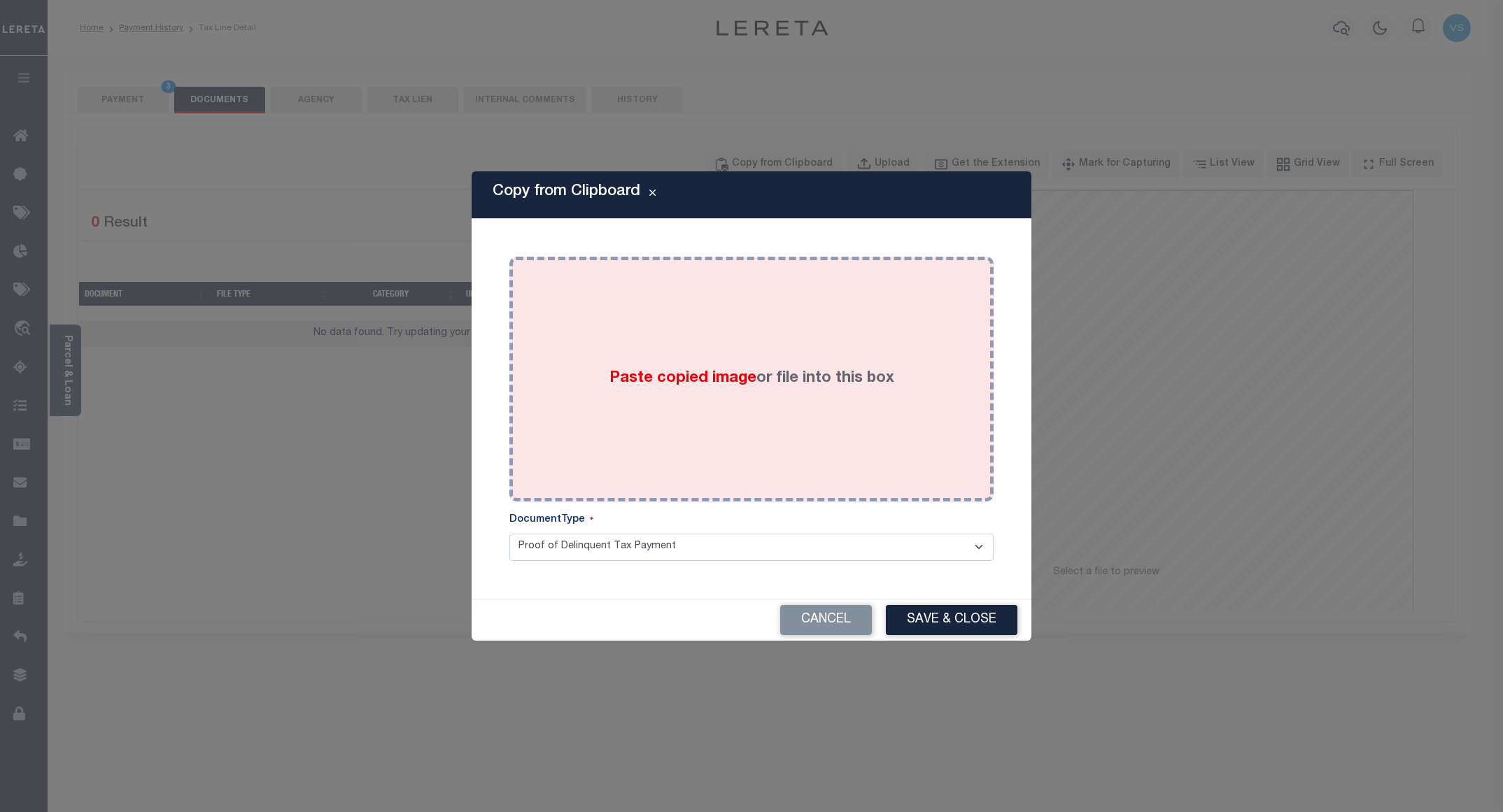
click at [752, 307] on div "Paste copied image or file into this box" at bounding box center [752, 380] width 464 height 224
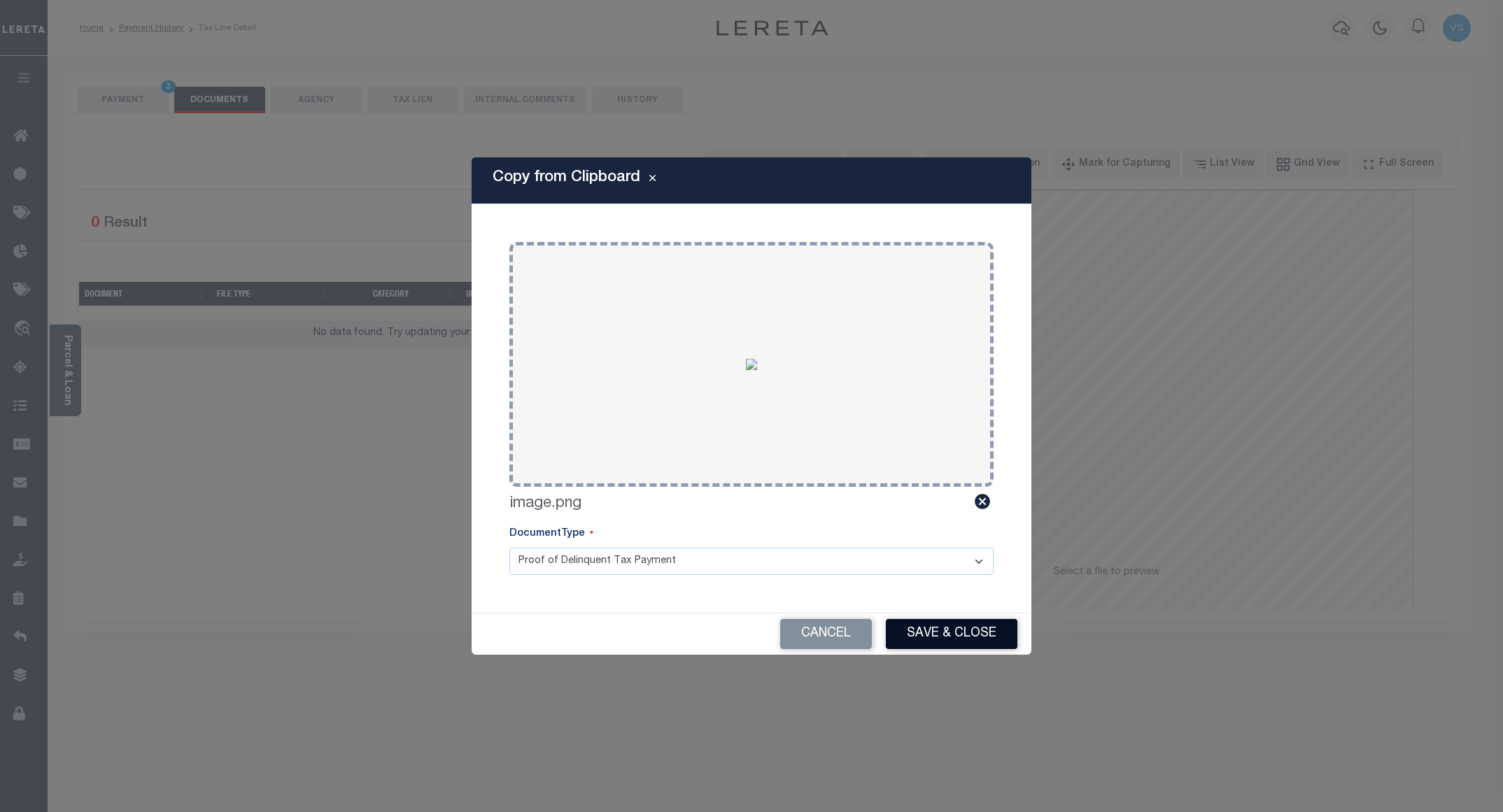
click at [918, 636] on button "Save & Close" at bounding box center [952, 634] width 132 height 30
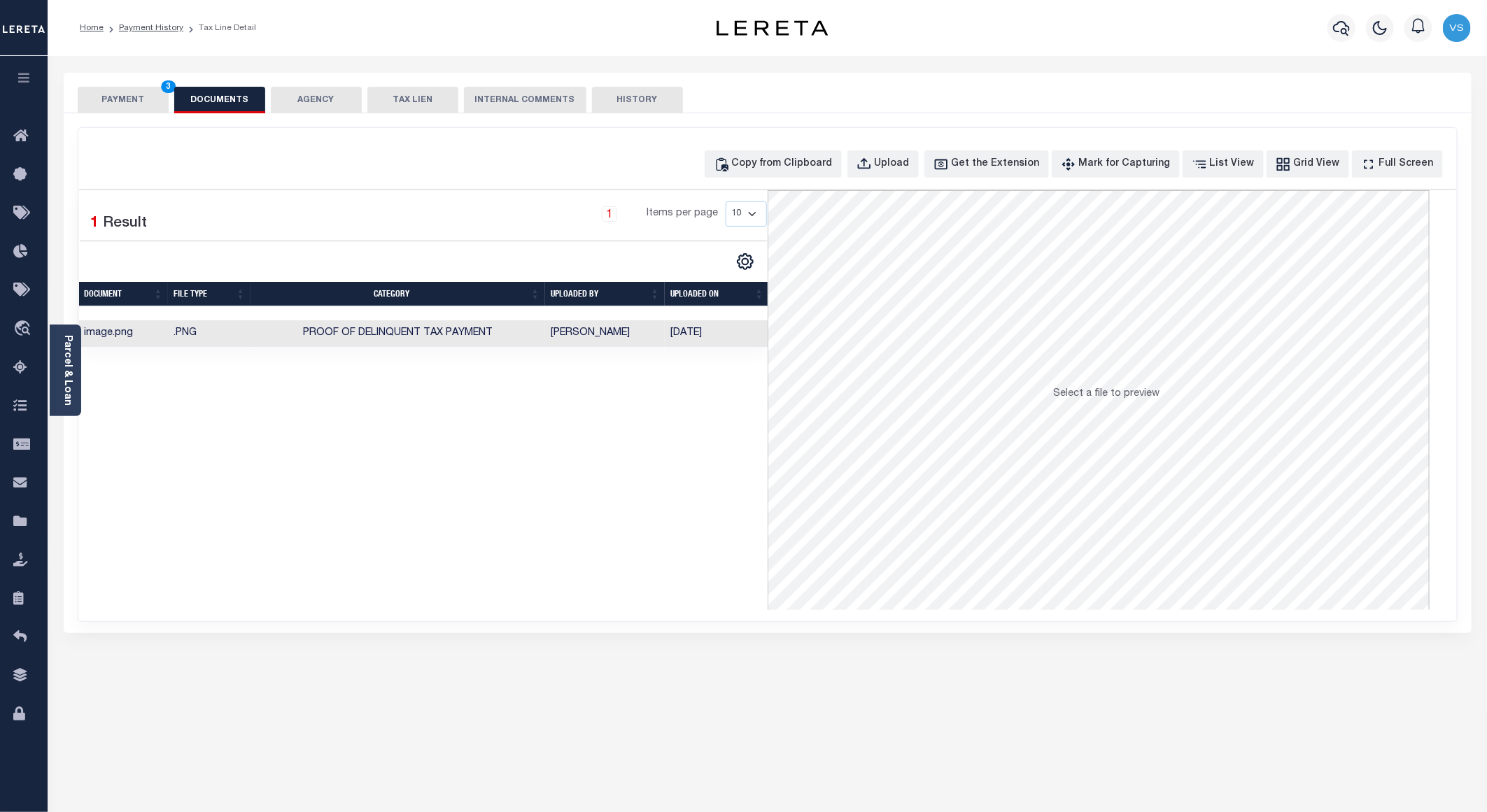
click at [140, 101] on button "PAYMENT 3" at bounding box center [123, 100] width 91 height 27
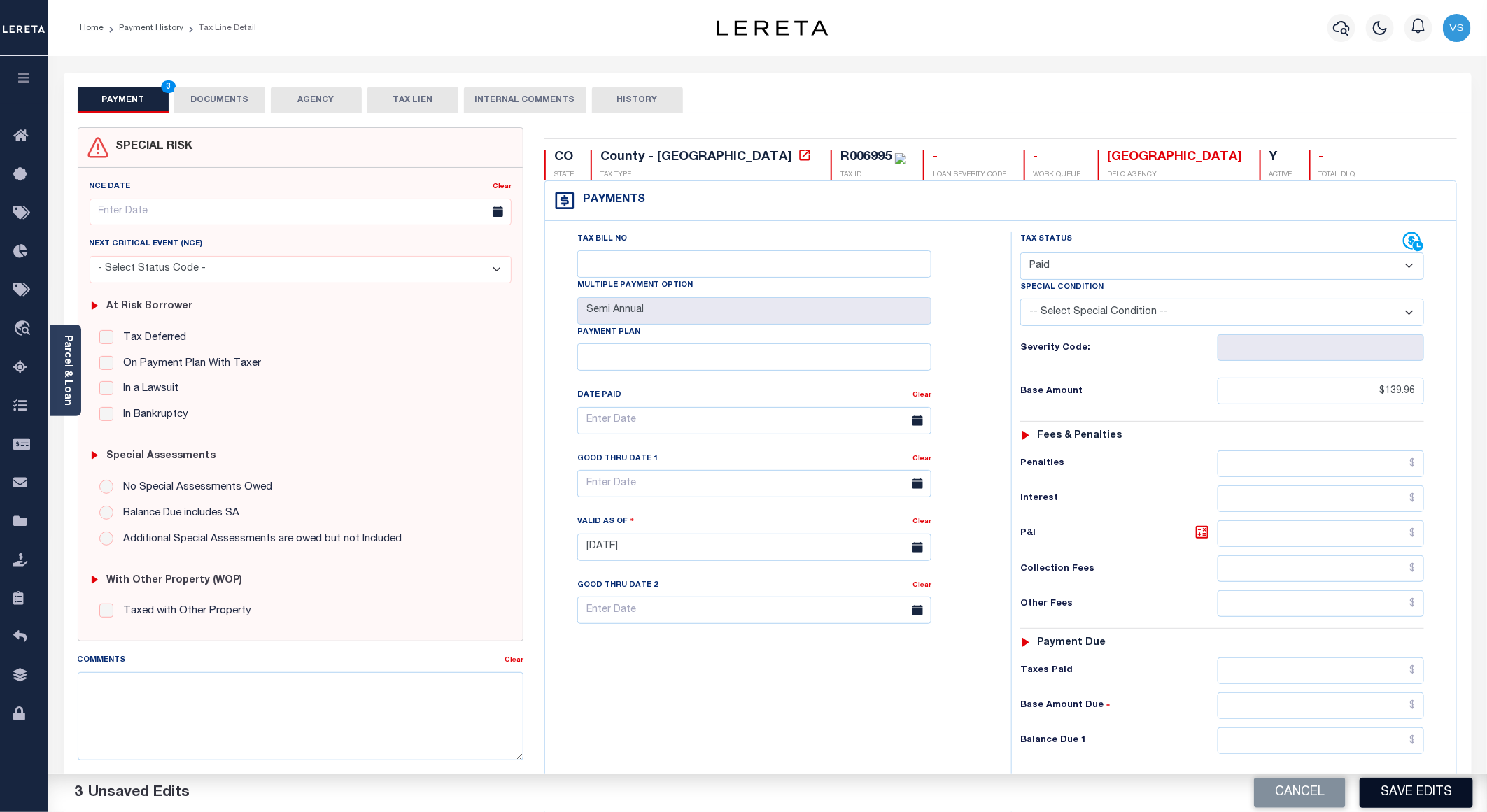
click at [1392, 791] on button "Save Edits" at bounding box center [1416, 793] width 114 height 30
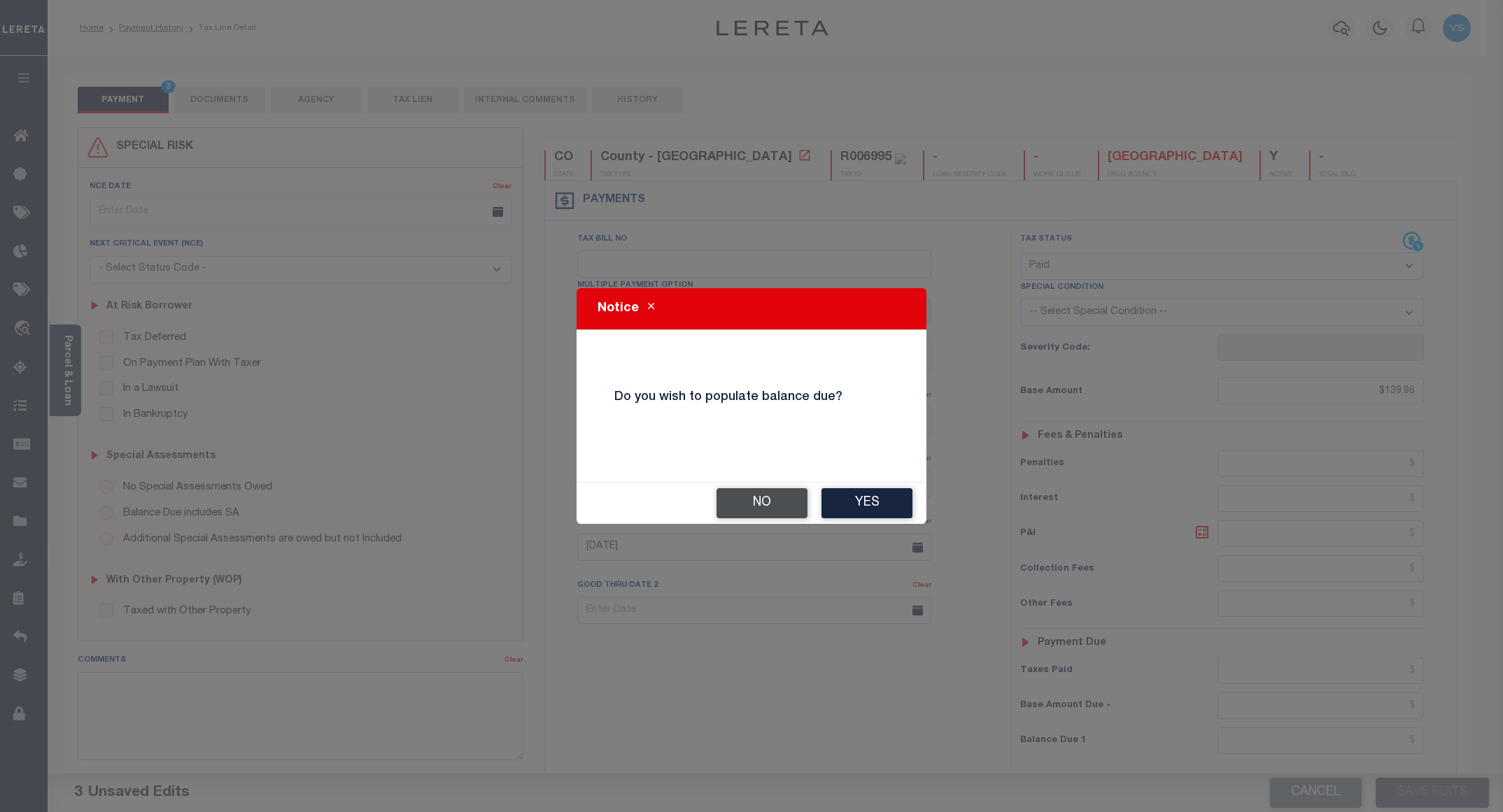
click at [752, 504] on button "No" at bounding box center [762, 503] width 91 height 30
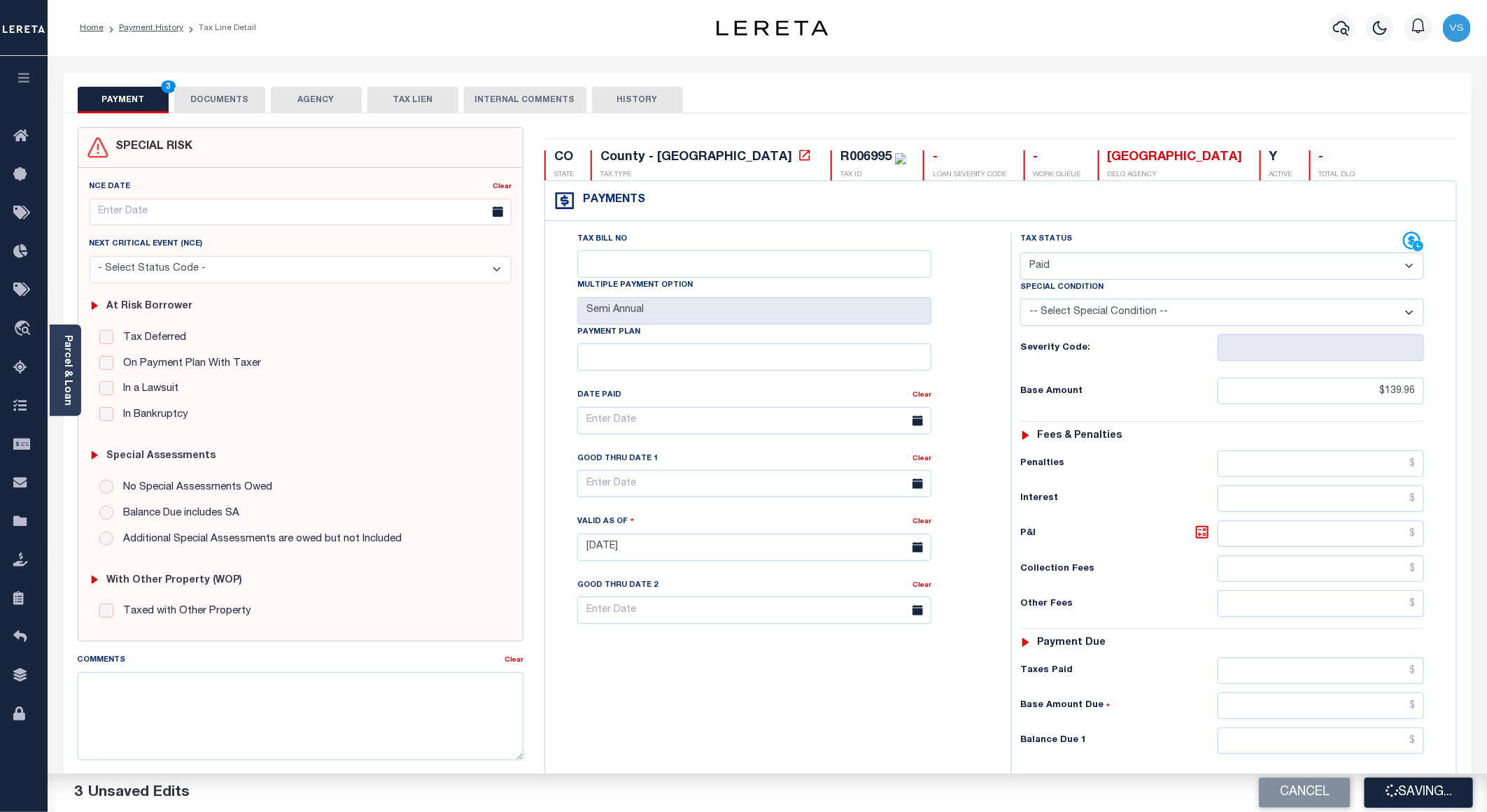
checkbox input "false"
type input "$139.96"
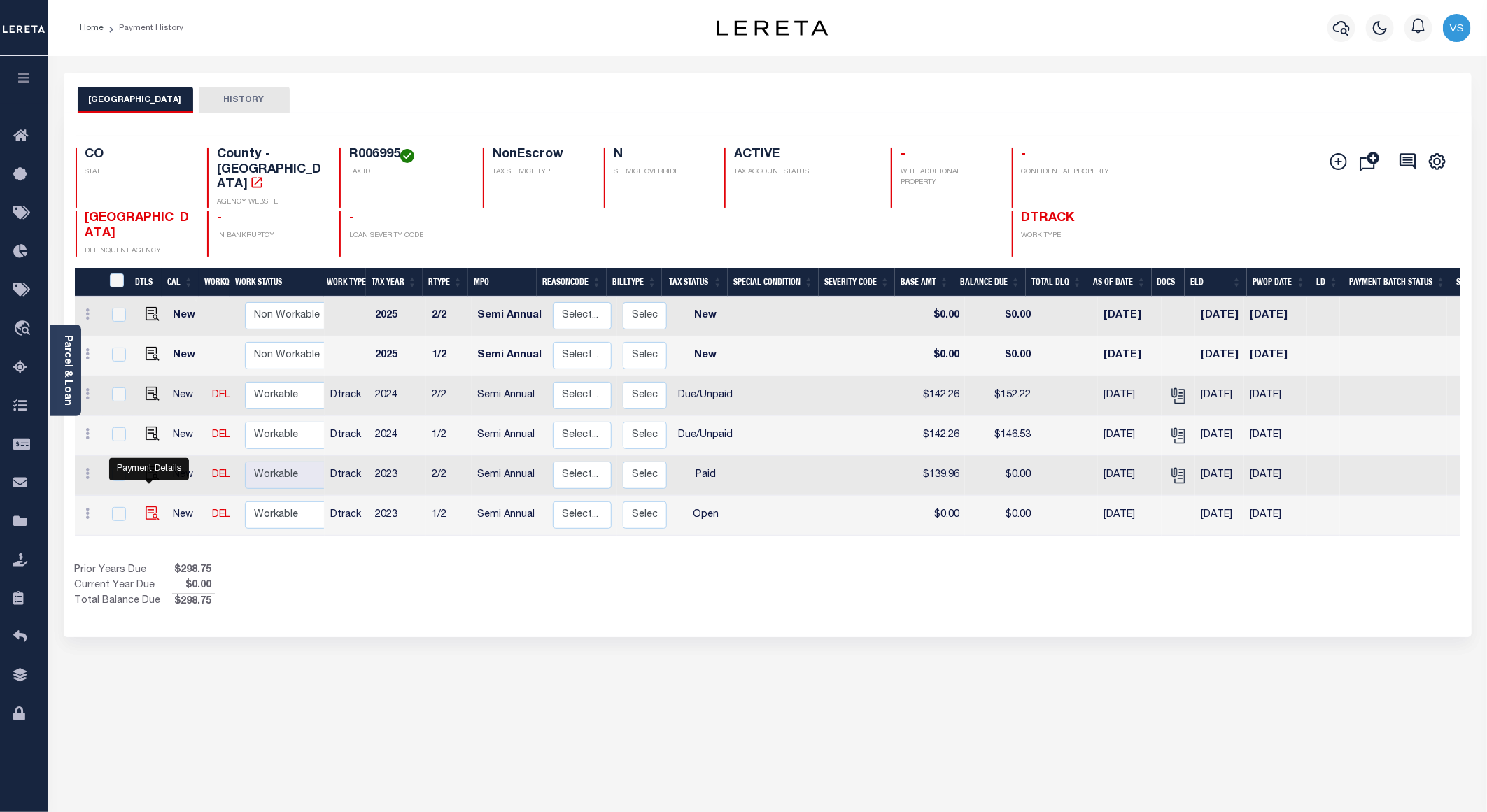
click at [148, 507] on img "" at bounding box center [152, 513] width 14 height 14
checkbox input "true"
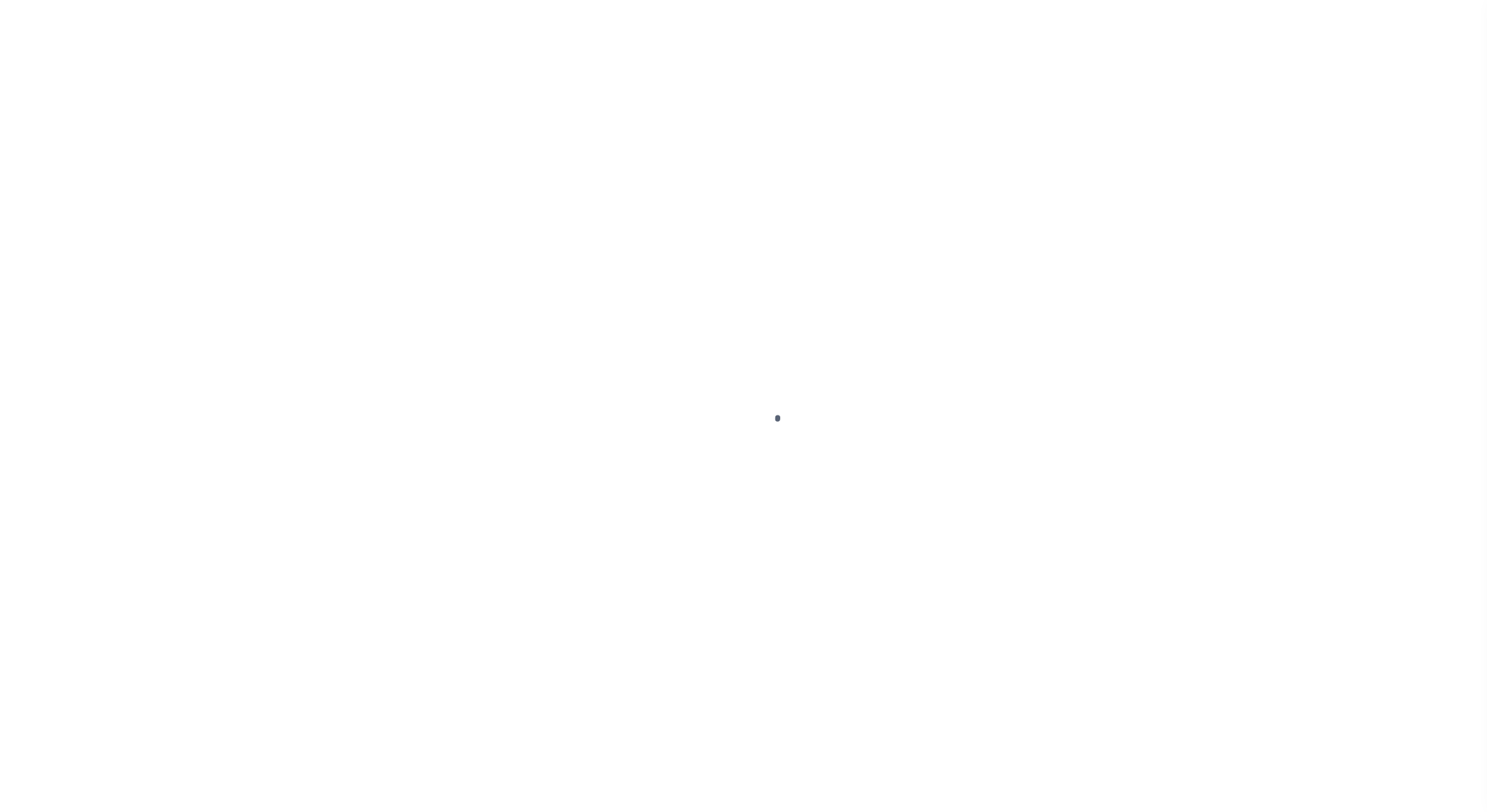
select select "OP2"
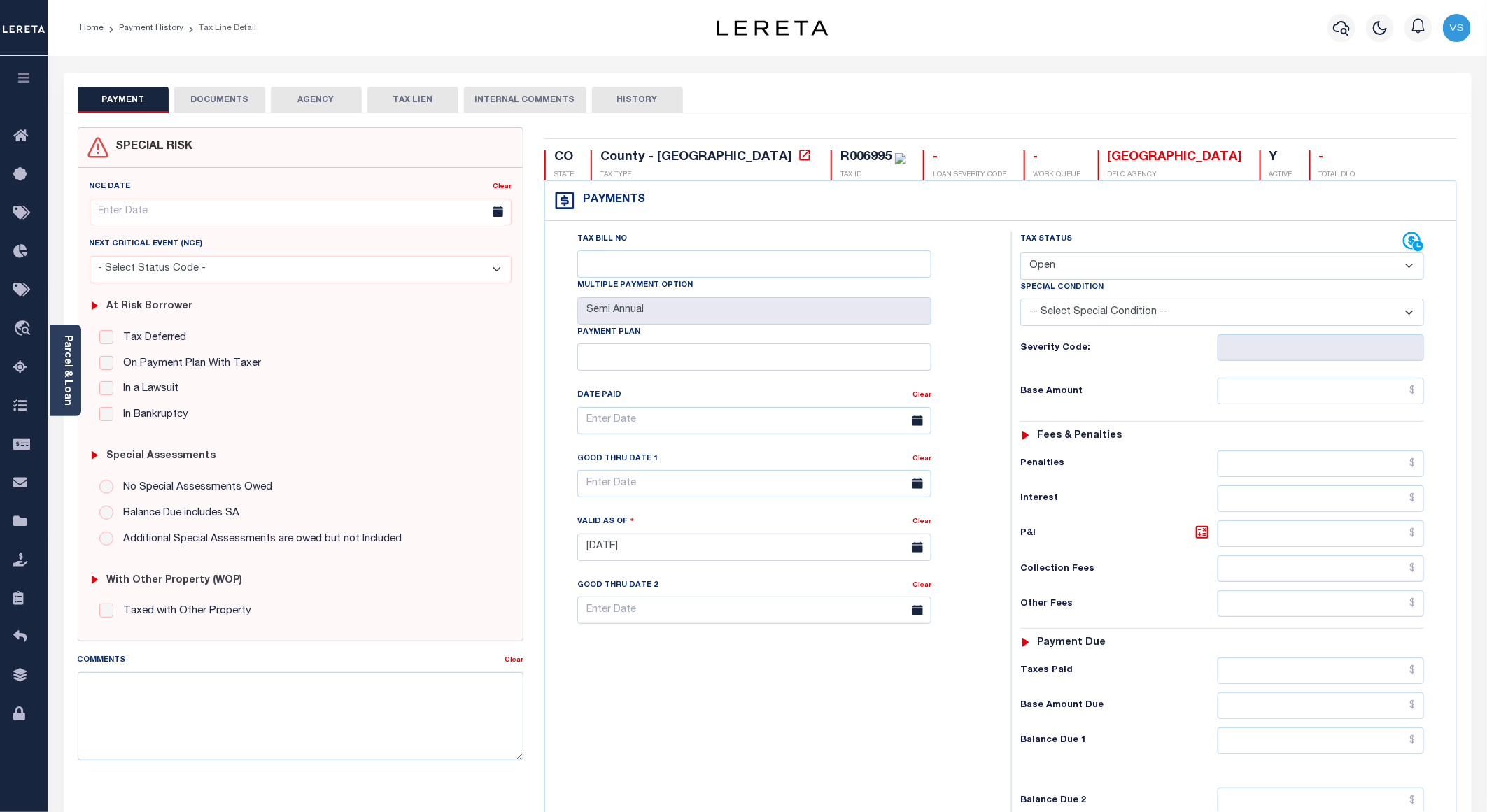
click at [195, 109] on button "DOCUMENTS" at bounding box center [220, 100] width 91 height 27
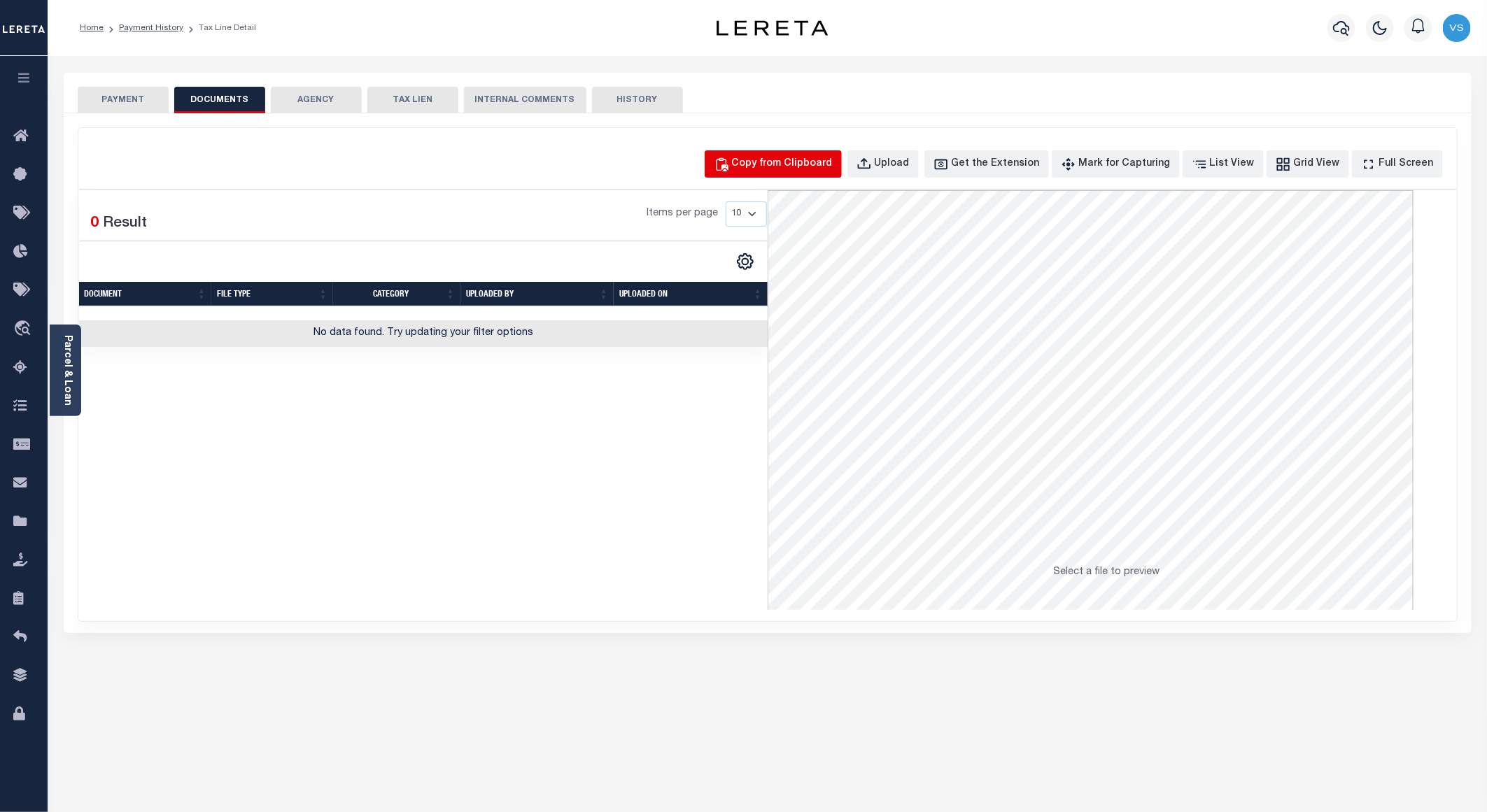
click at [814, 158] on div "Copy from Clipboard" at bounding box center [782, 164] width 101 height 15
select select "POP"
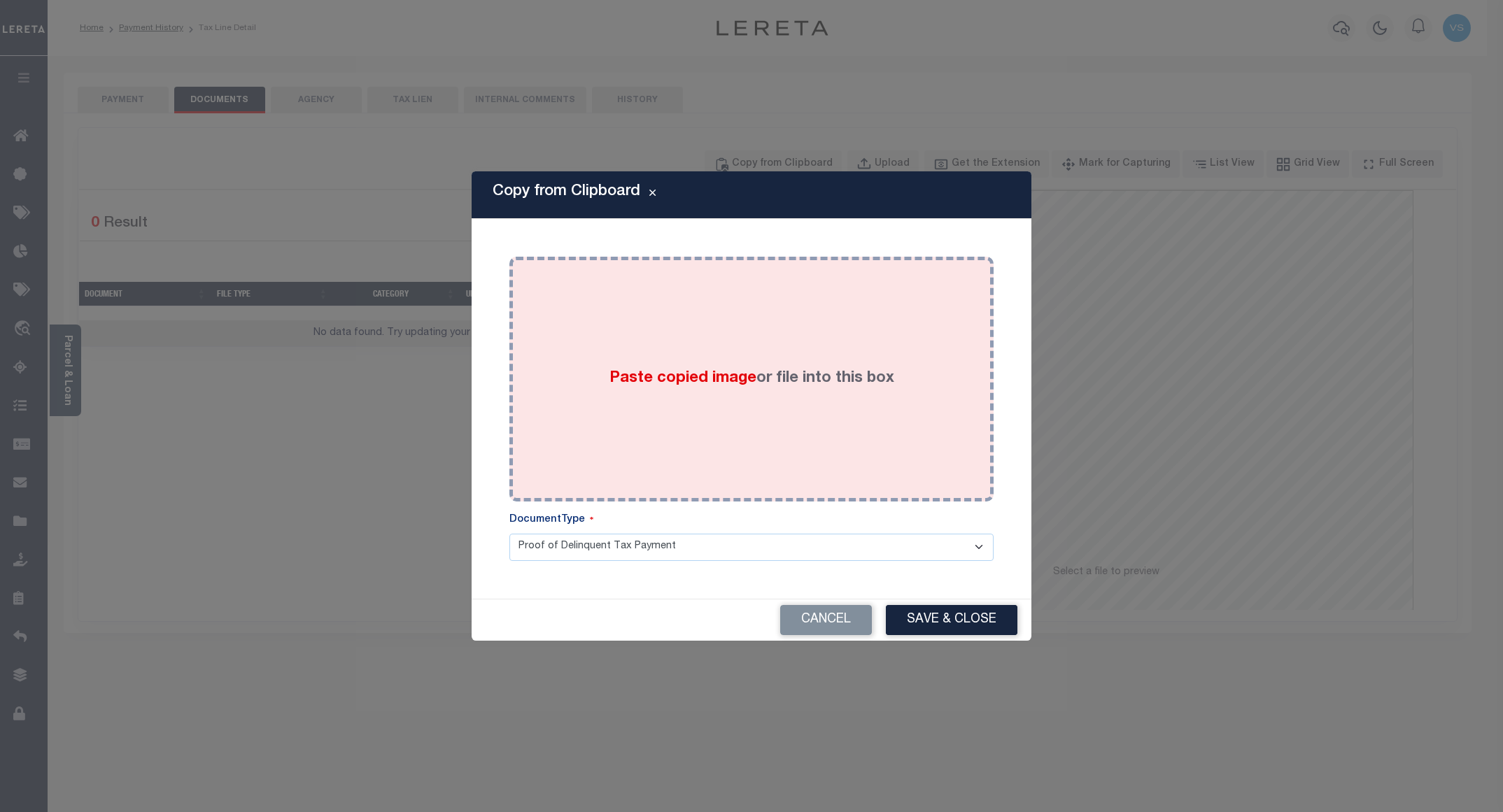
click at [792, 356] on div "Paste copied image or file into this box" at bounding box center [752, 380] width 464 height 224
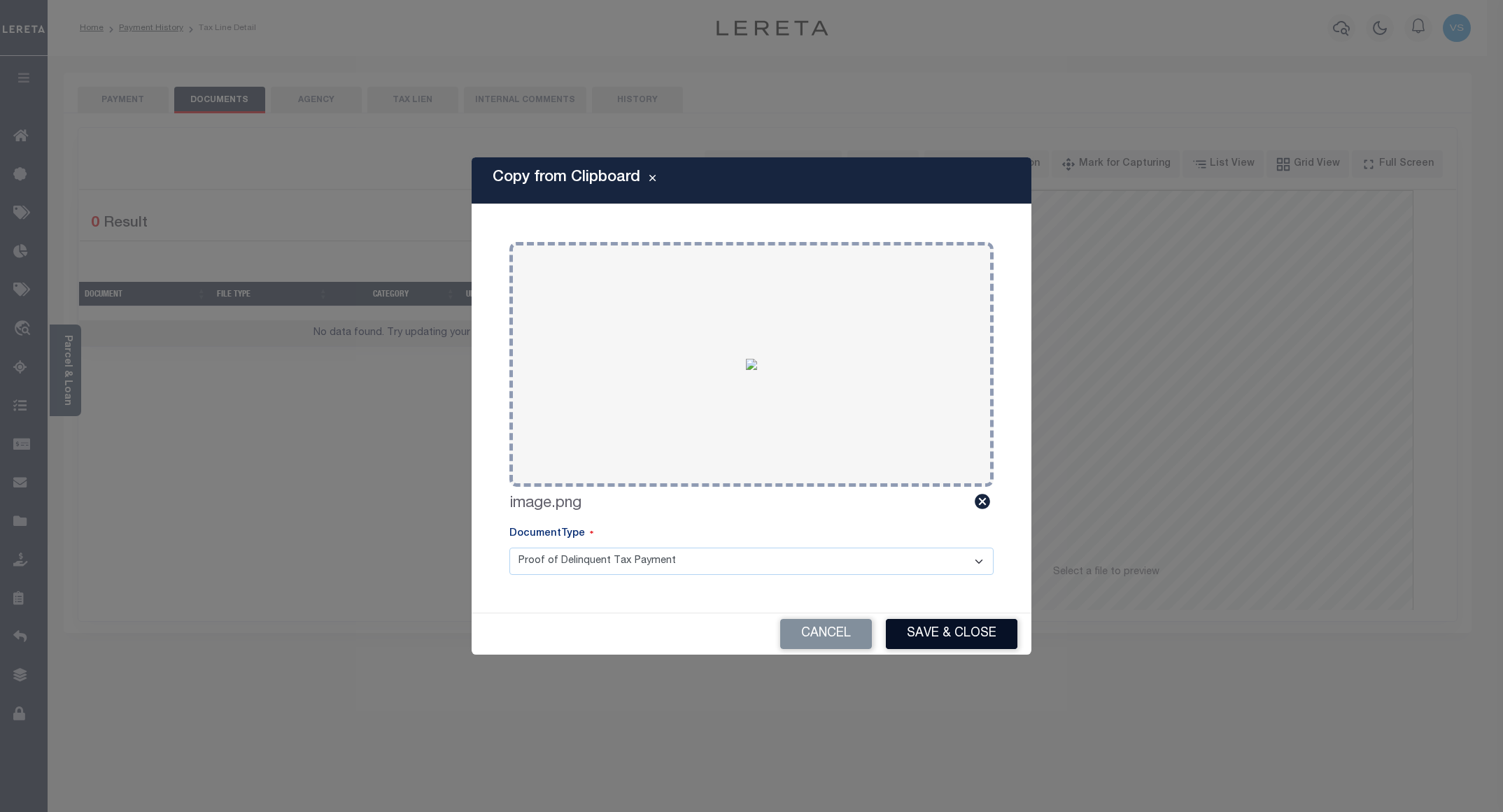
click at [929, 621] on button "Save & Close" at bounding box center [952, 634] width 132 height 30
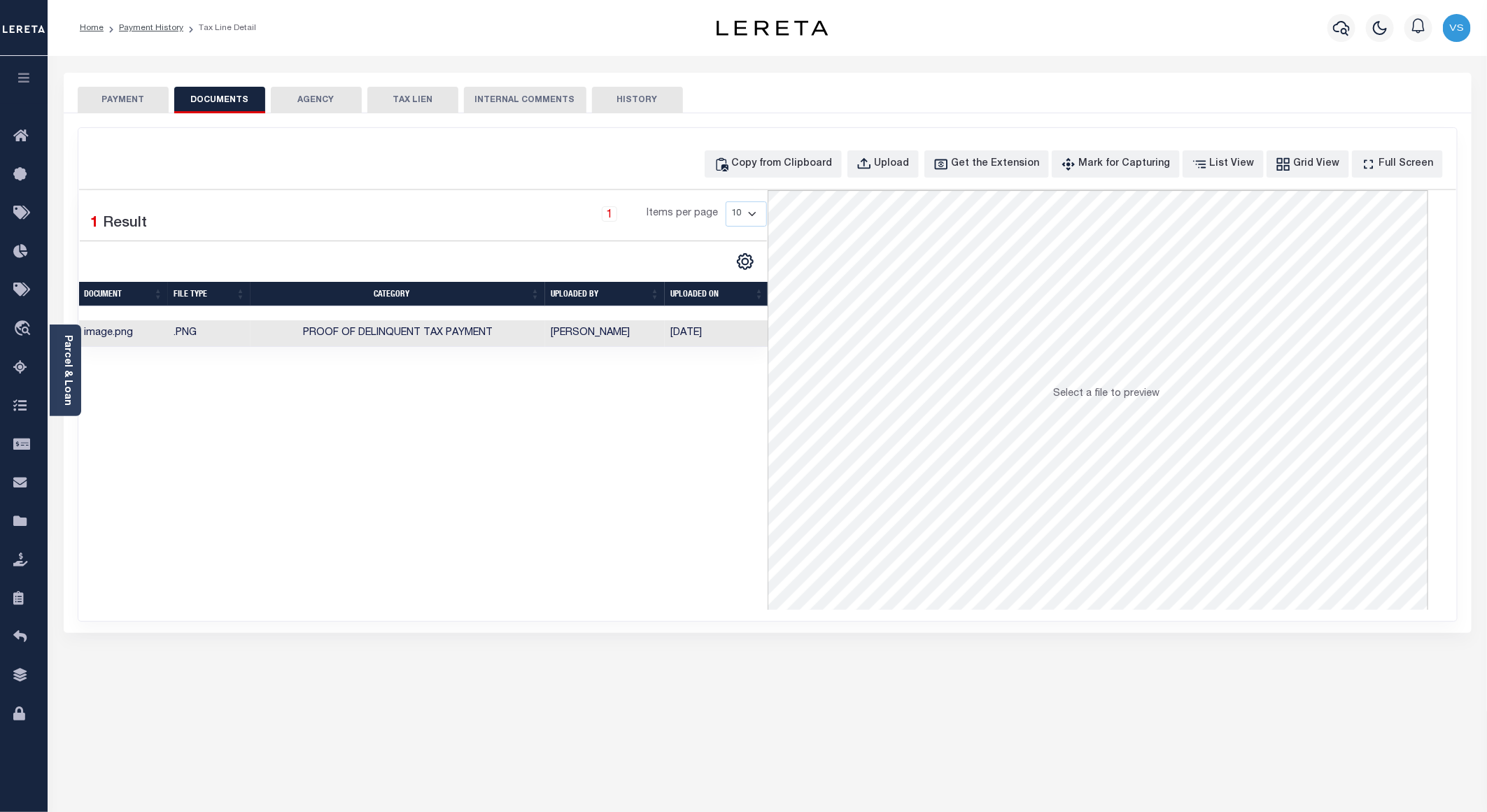
click at [119, 93] on button "PAYMENT" at bounding box center [123, 100] width 91 height 27
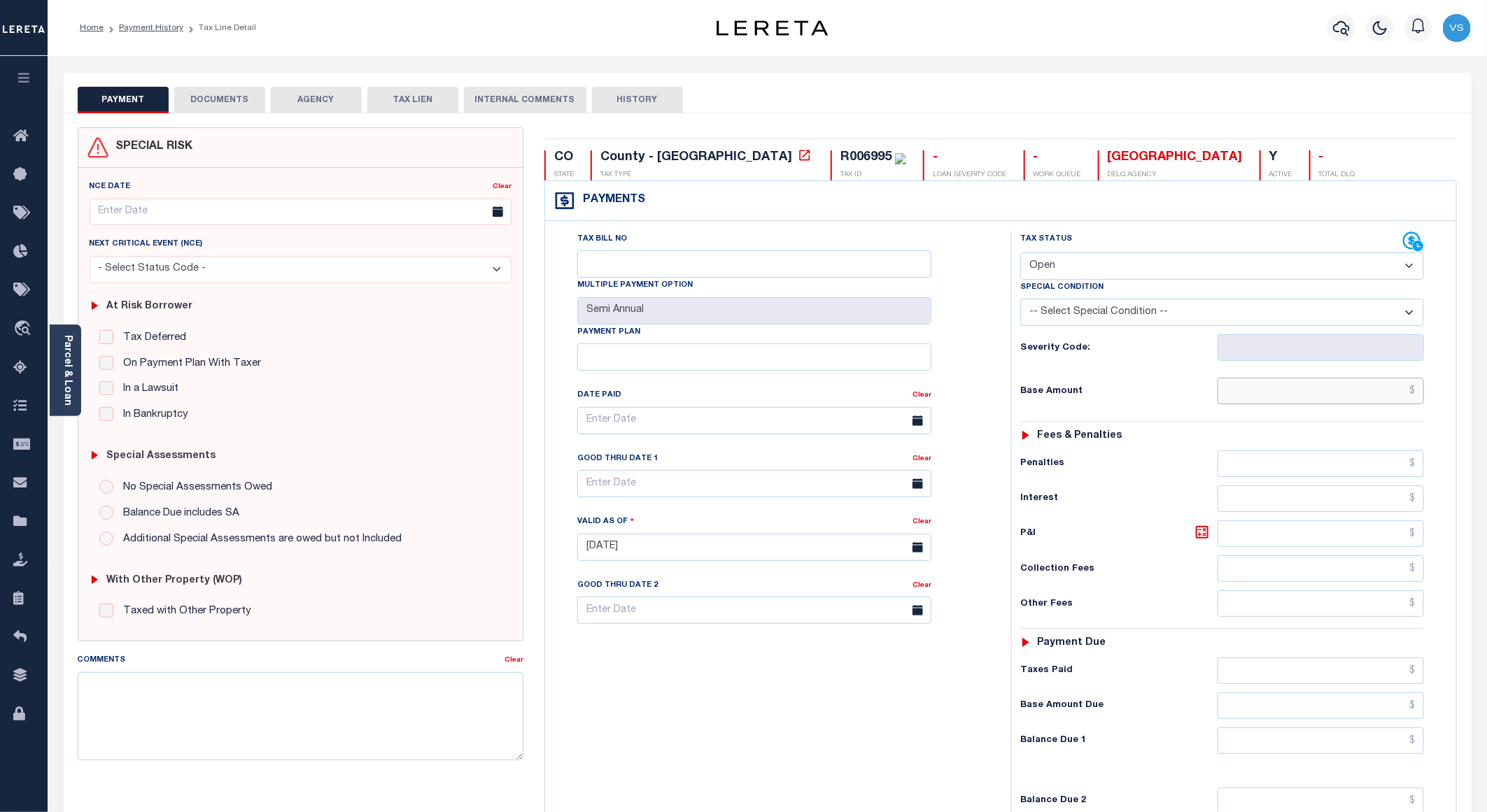
click at [1290, 396] on input "text" at bounding box center [1321, 390] width 206 height 27
paste input "139.96"
type input "$139.96"
type input "[DATE]"
drag, startPoint x: 1073, startPoint y: 270, endPoint x: 1069, endPoint y: 286, distance: 16.5
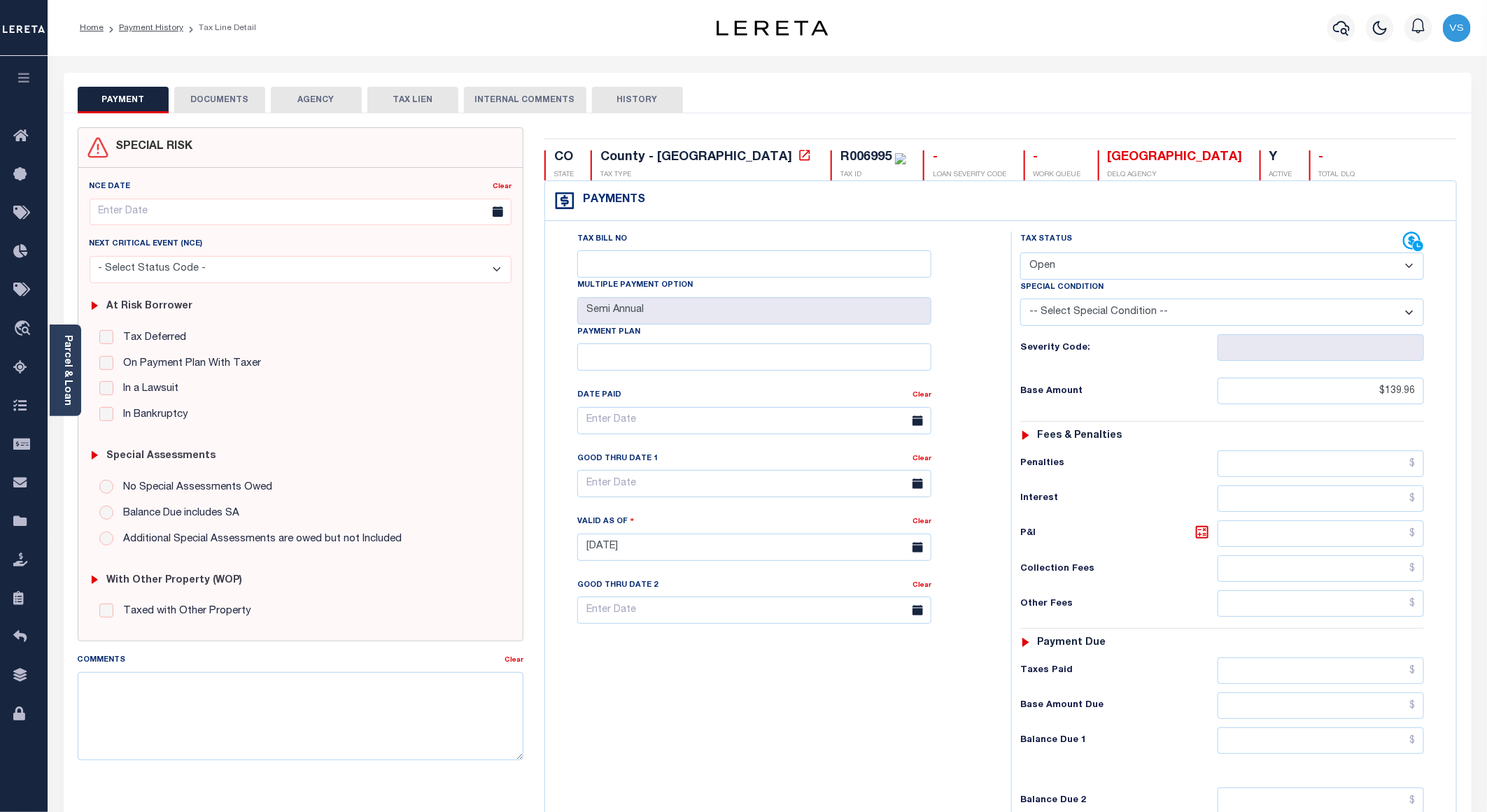
click at [1073, 270] on select "- Select Status Code - Open Due/Unpaid Paid Incomplete No Tax Due Internal Refu…" at bounding box center [1222, 266] width 404 height 27
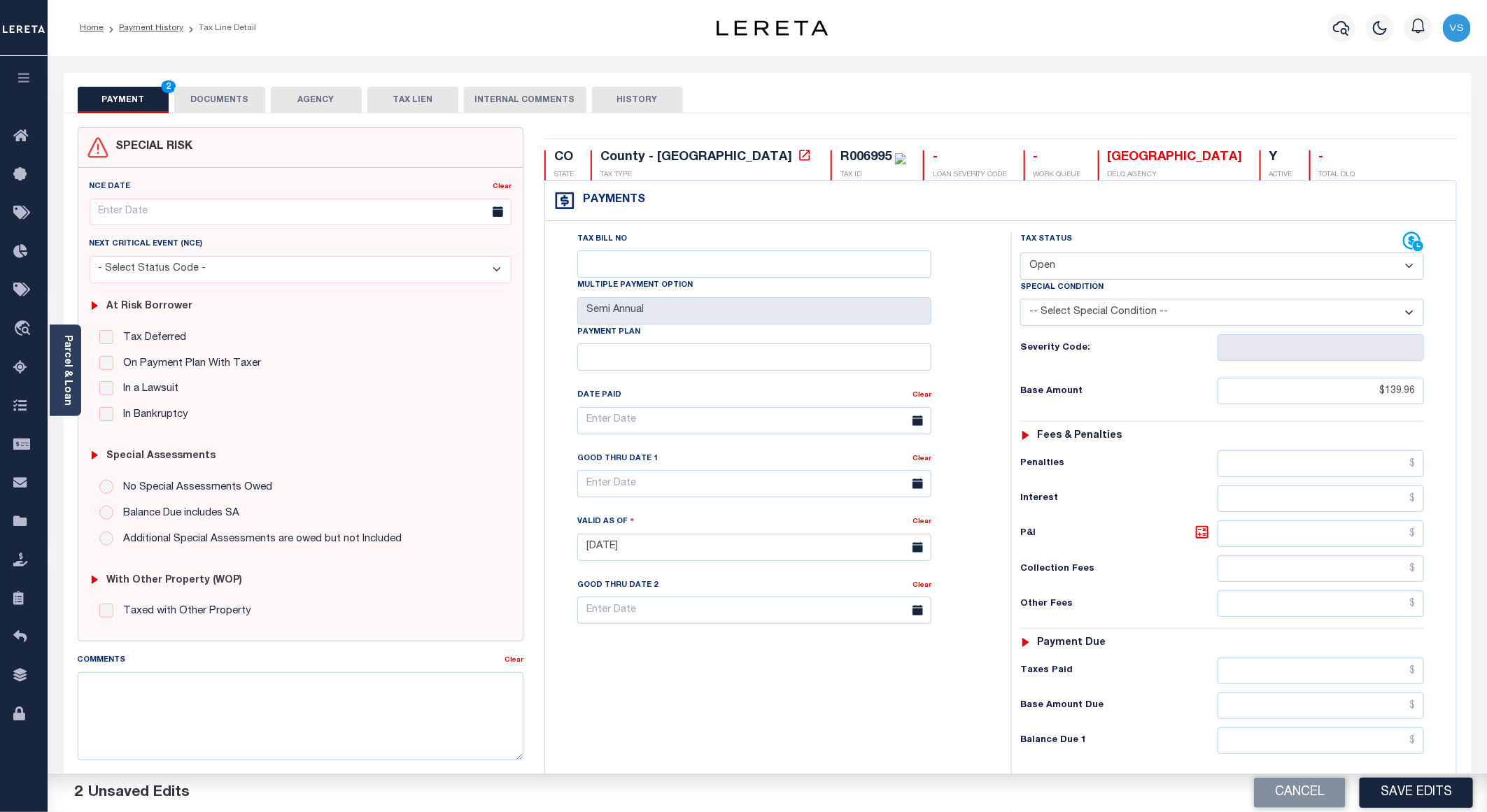
select select "PYD"
click at [1021, 254] on select "- Select Status Code - Open Due/Unpaid Paid Incomplete No Tax Due Internal Refu…" at bounding box center [1222, 266] width 404 height 27
drag, startPoint x: 1407, startPoint y: 788, endPoint x: 1393, endPoint y: 680, distance: 108.9
click at [1407, 774] on div "Cancel Save Edits" at bounding box center [1128, 793] width 720 height 39
click at [1394, 793] on button "Save Edits" at bounding box center [1416, 793] width 114 height 30
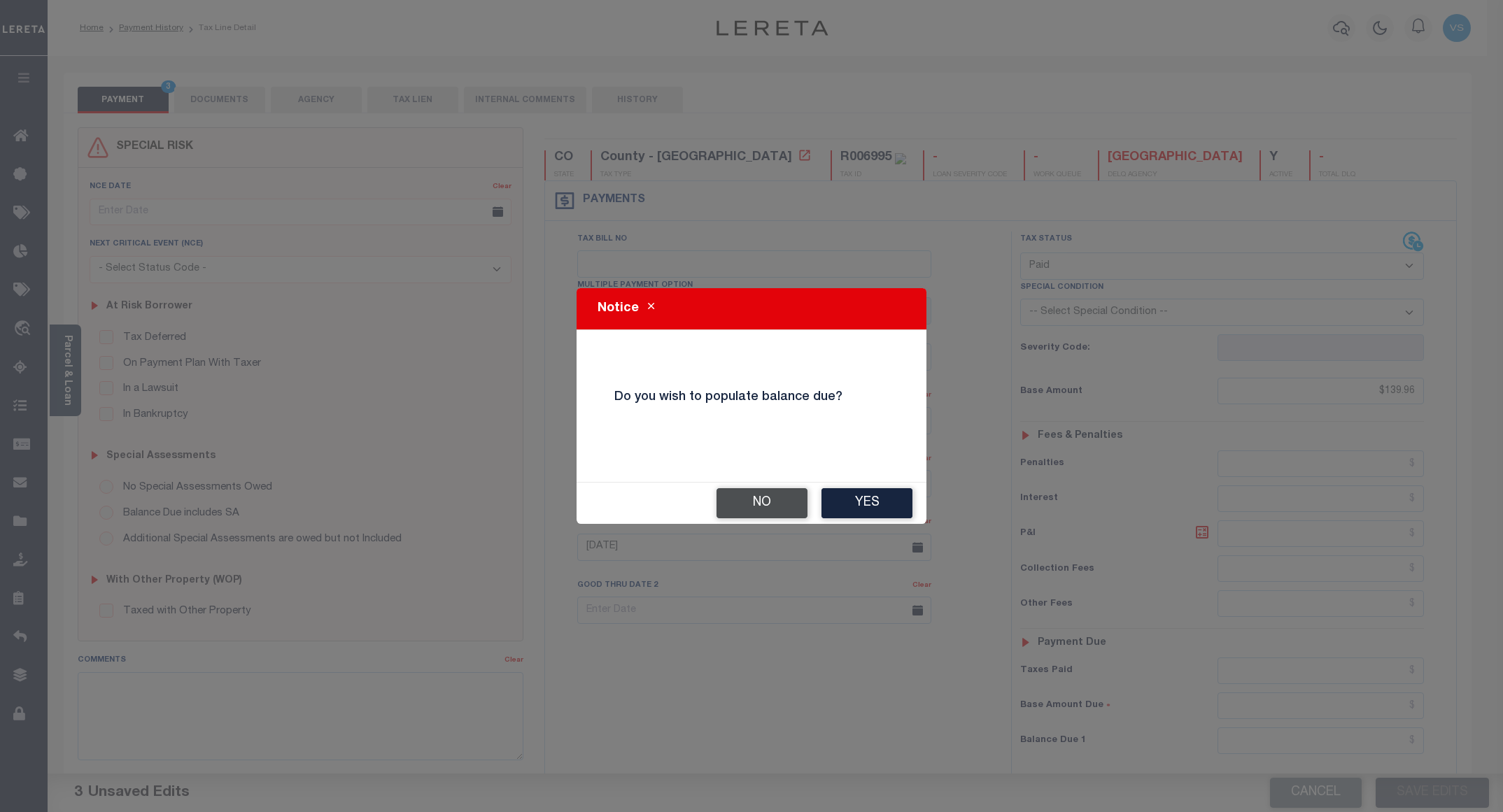
click at [768, 507] on button "No" at bounding box center [762, 503] width 91 height 30
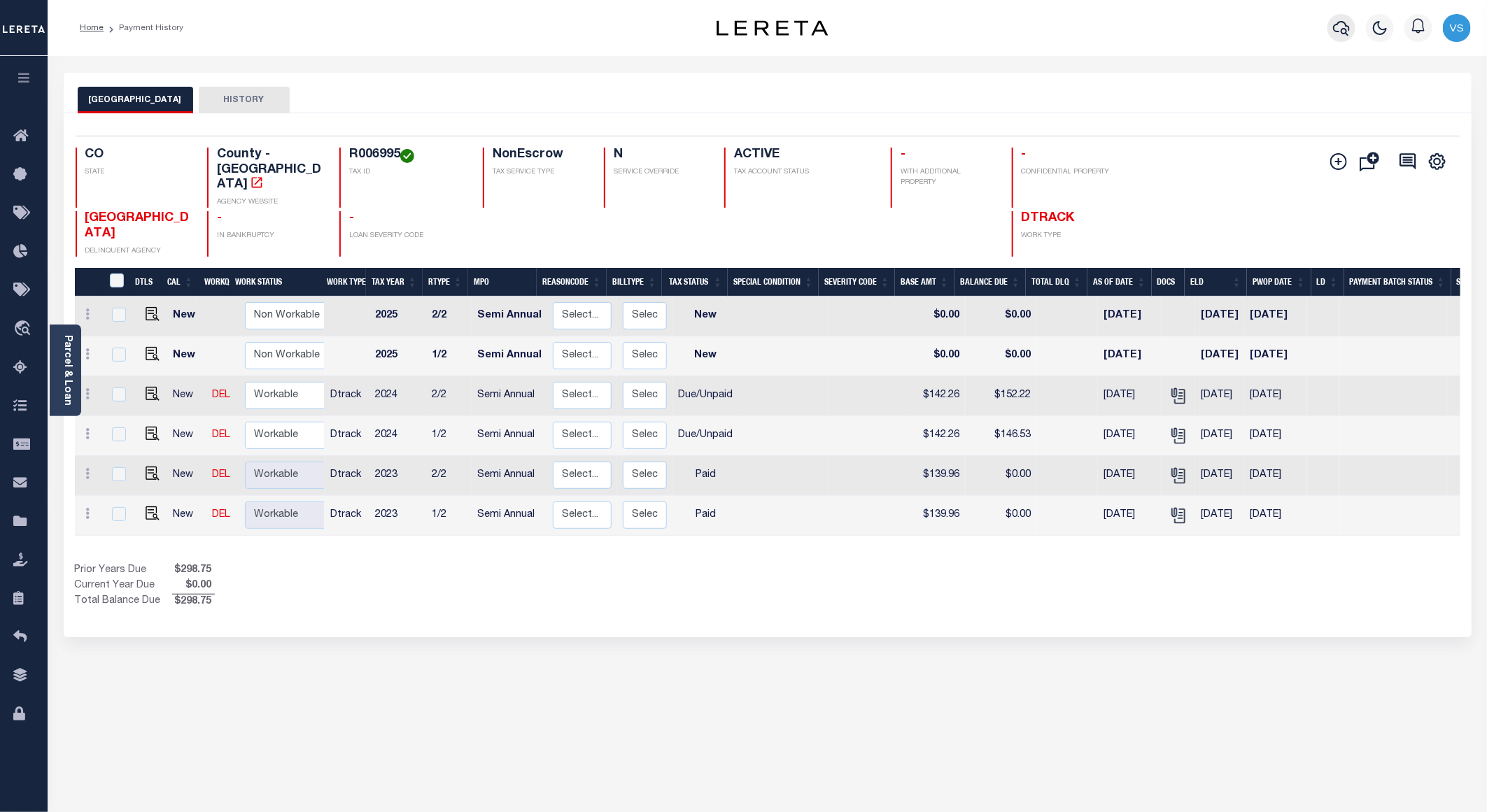
click at [1339, 32] on icon "button" at bounding box center [1341, 28] width 17 height 14
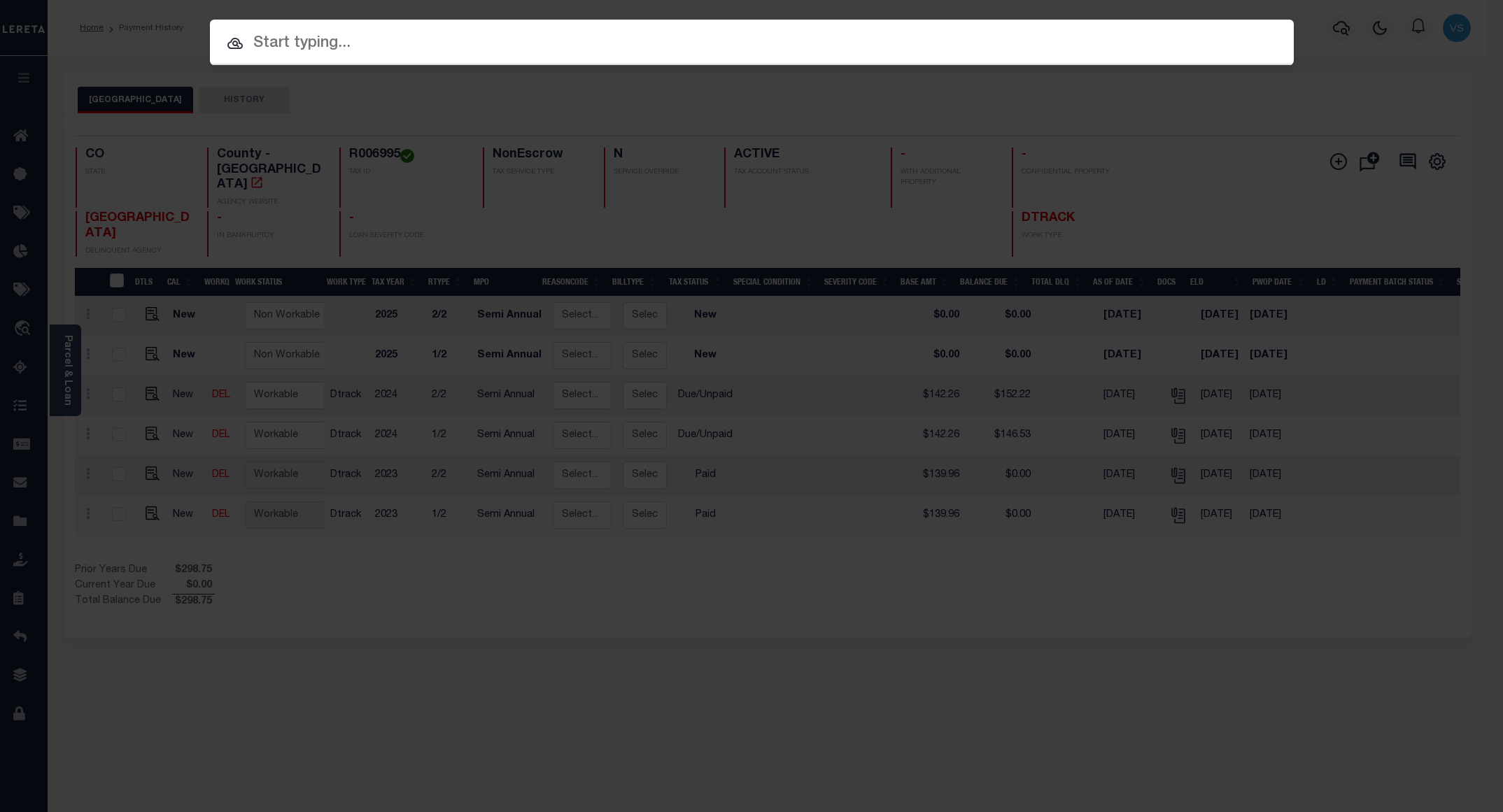
paste input "2191347"
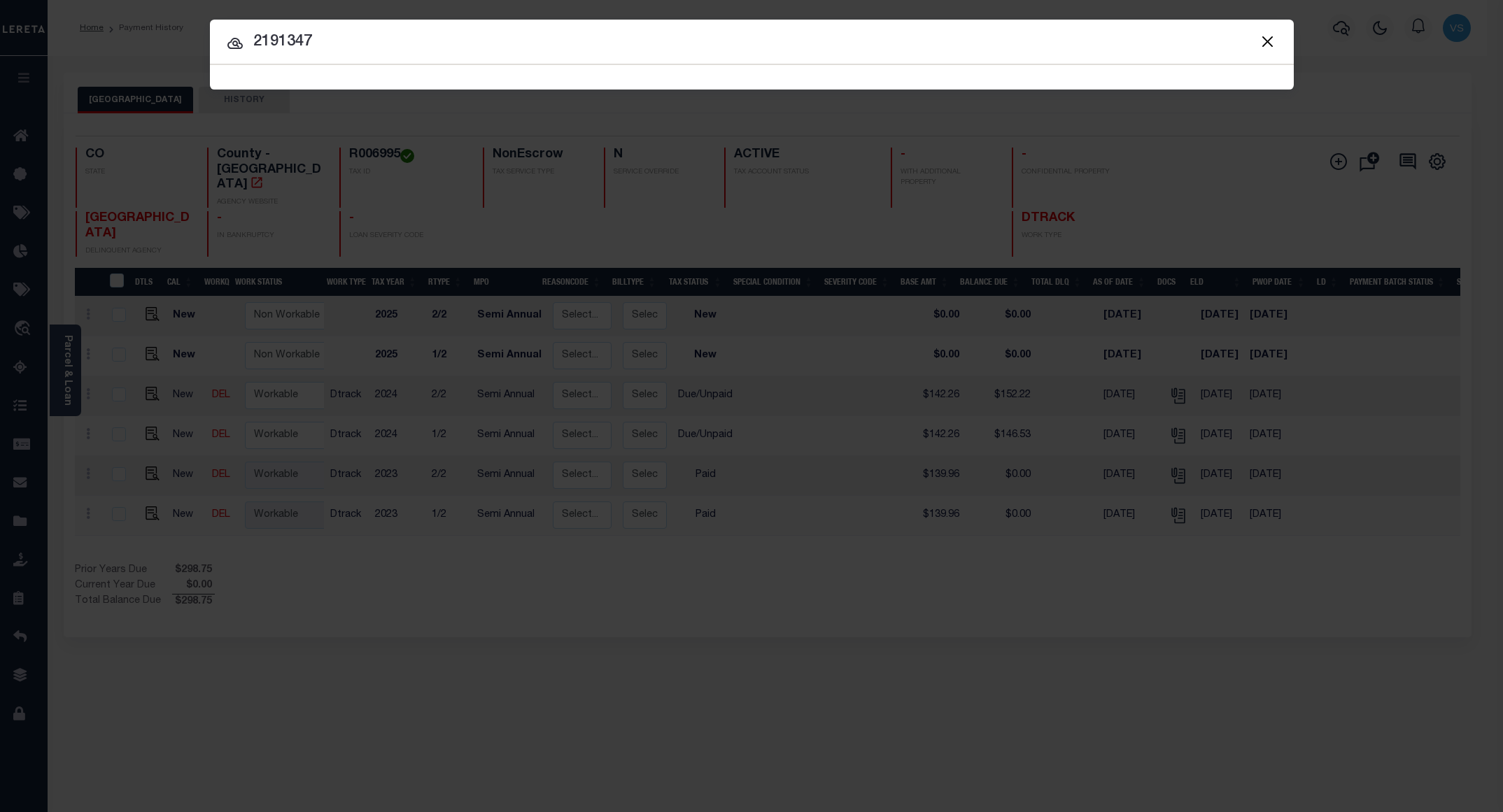
type input "2191347"
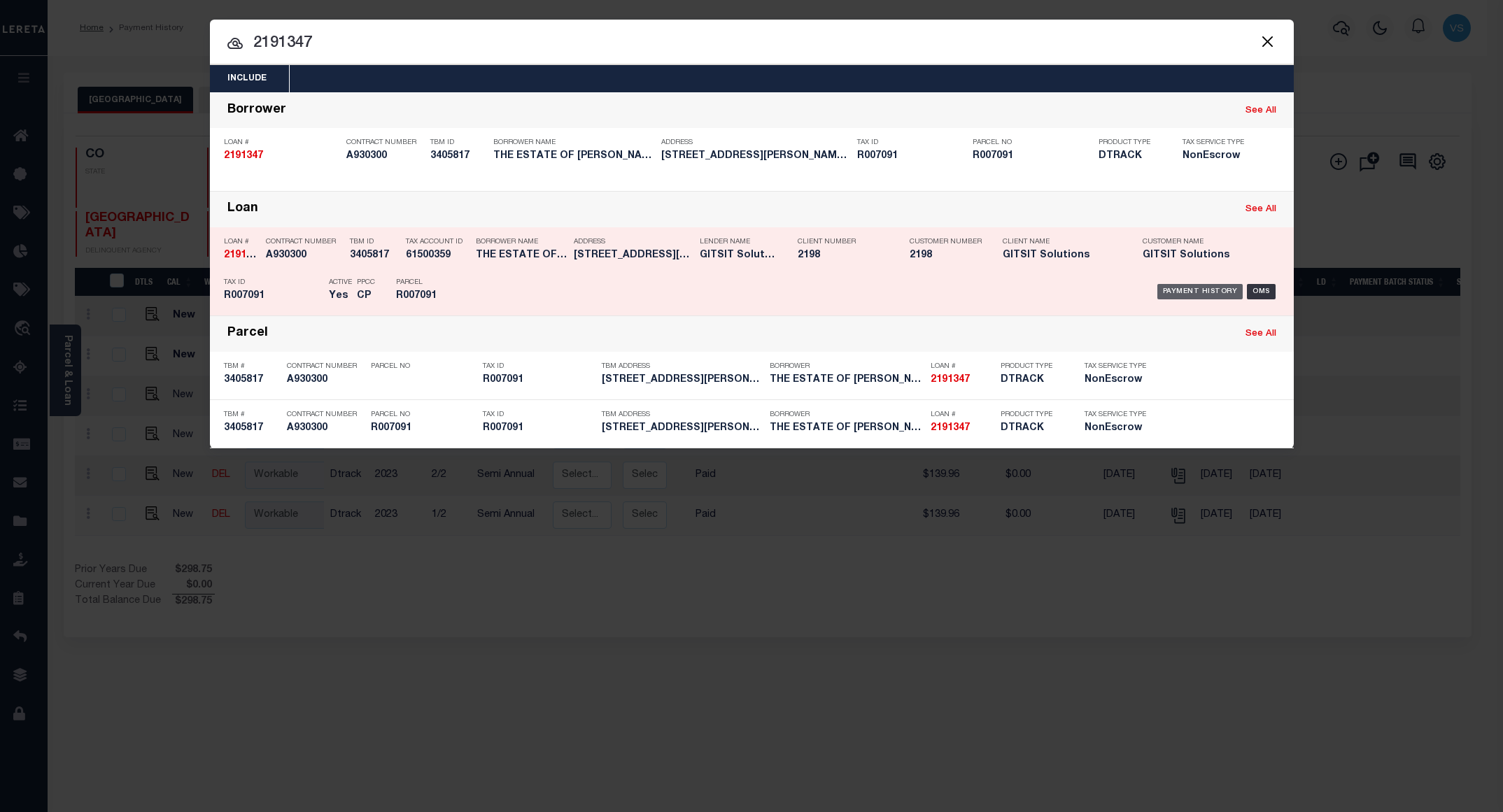
click at [1178, 292] on div "Payment History" at bounding box center [1200, 291] width 86 height 15
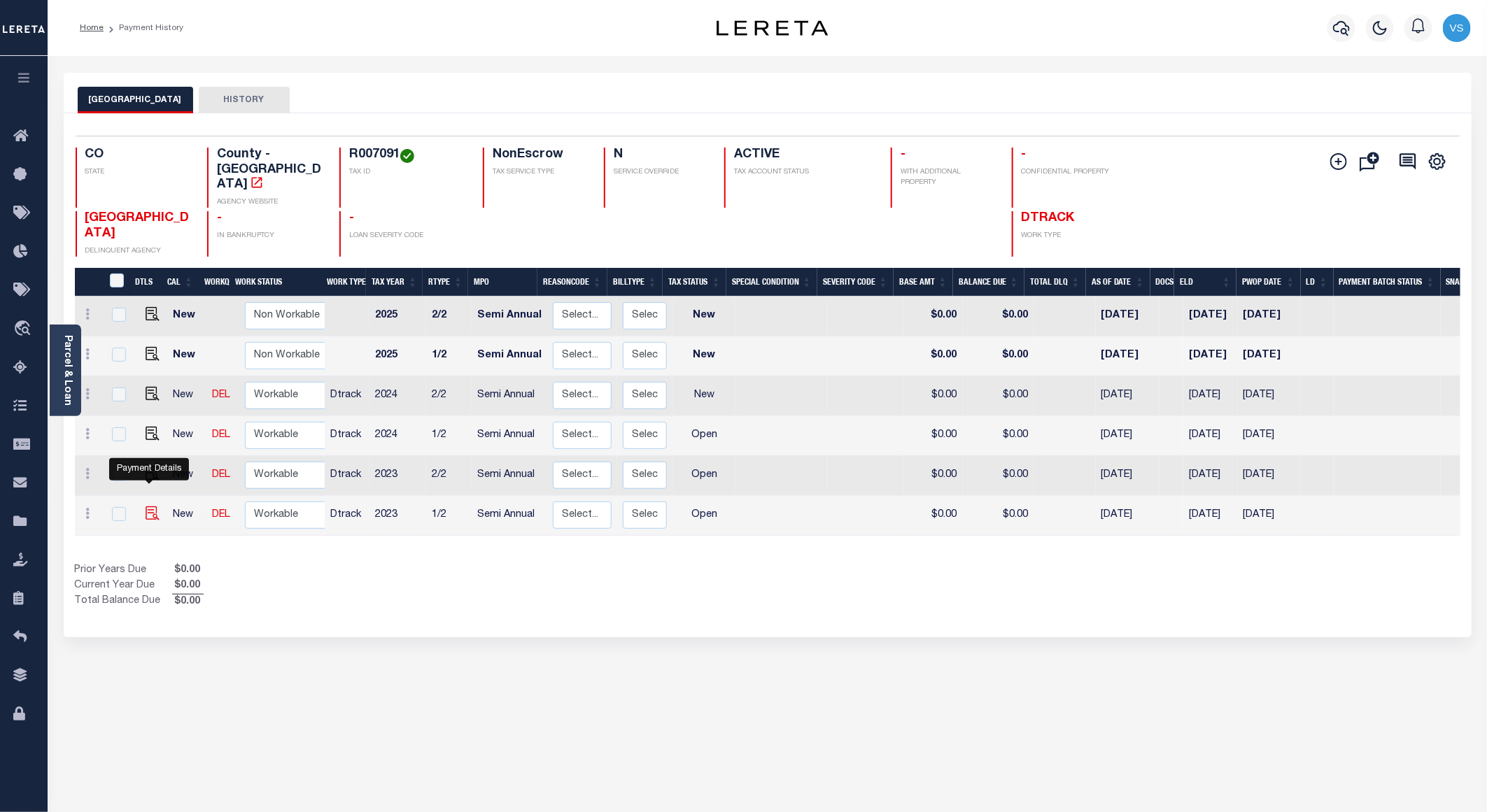
click at [147, 507] on img "" at bounding box center [152, 513] width 14 height 14
checkbox input "true"
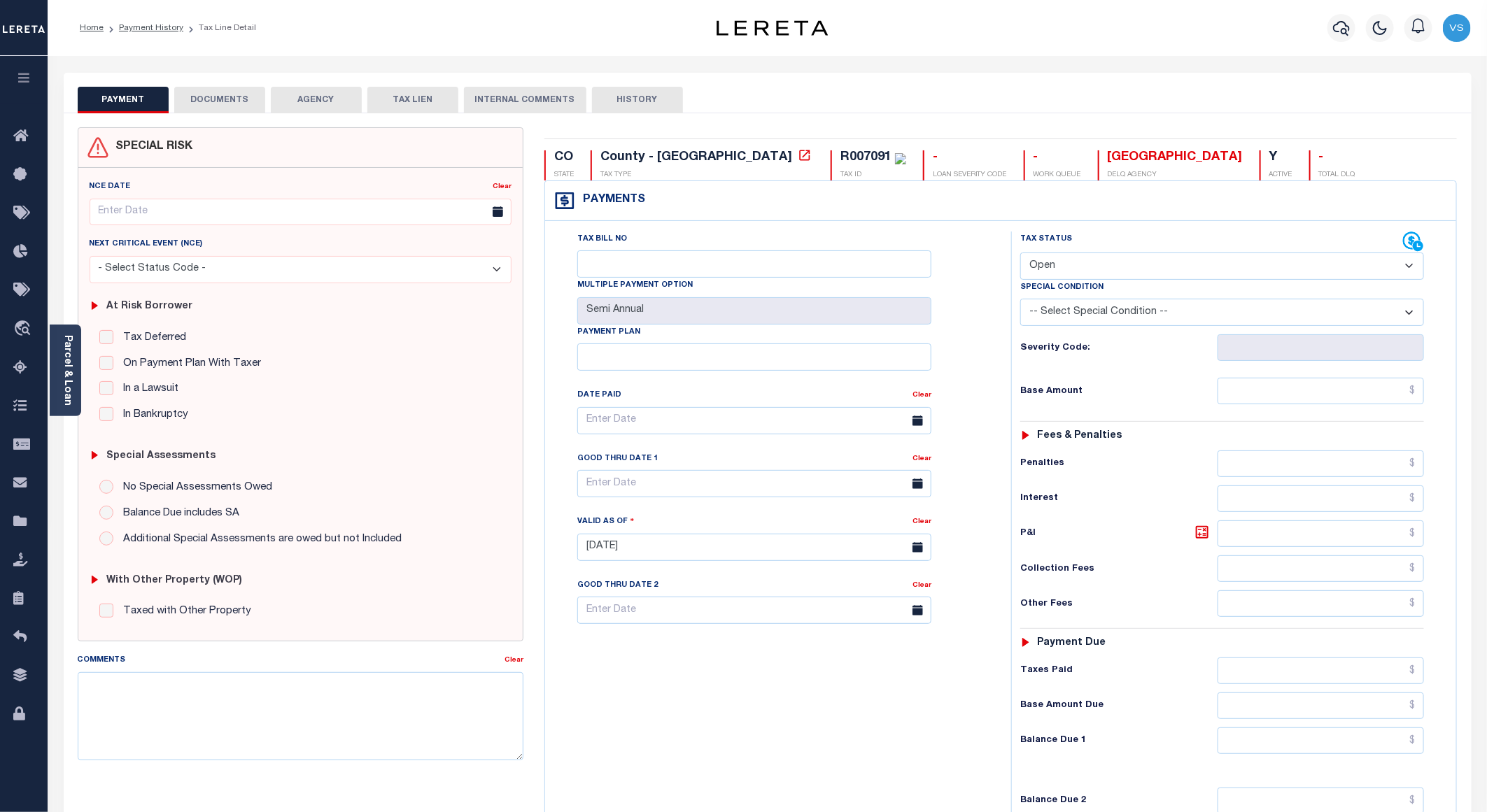
click at [1080, 270] on select "- Select Status Code - Open Due/Unpaid Paid Incomplete No Tax Due Internal Refu…" at bounding box center [1222, 266] width 404 height 27
select select "PYD"
click at [1021, 254] on select "- Select Status Code - Open Due/Unpaid Paid Incomplete No Tax Due Internal Refu…" at bounding box center [1222, 266] width 404 height 27
type input "[DATE]"
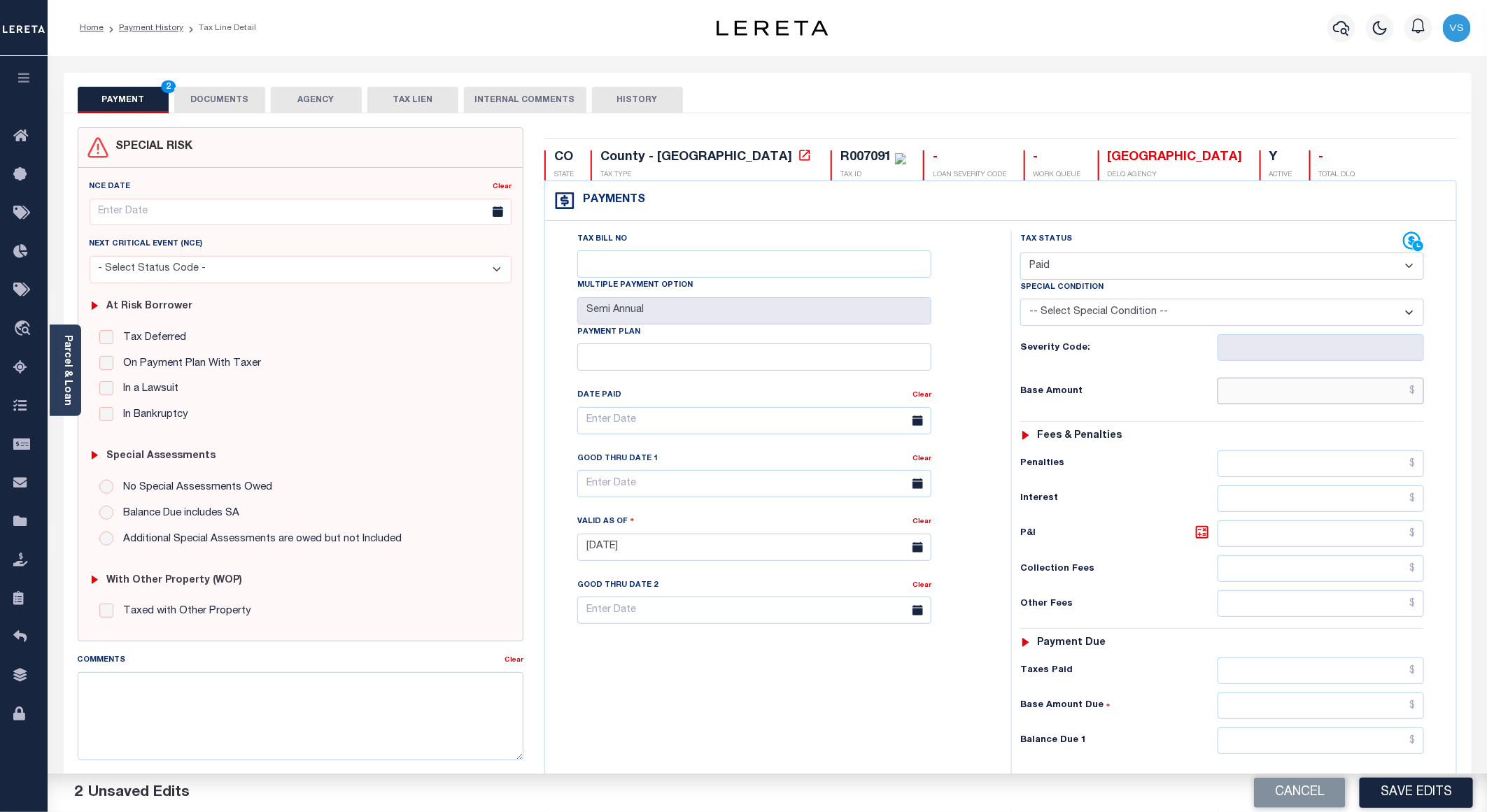
click at [1277, 396] on input "text" at bounding box center [1321, 390] width 206 height 27
paste input "80.61"
type input "$80.61"
click at [218, 95] on button "DOCUMENTS" at bounding box center [220, 100] width 91 height 27
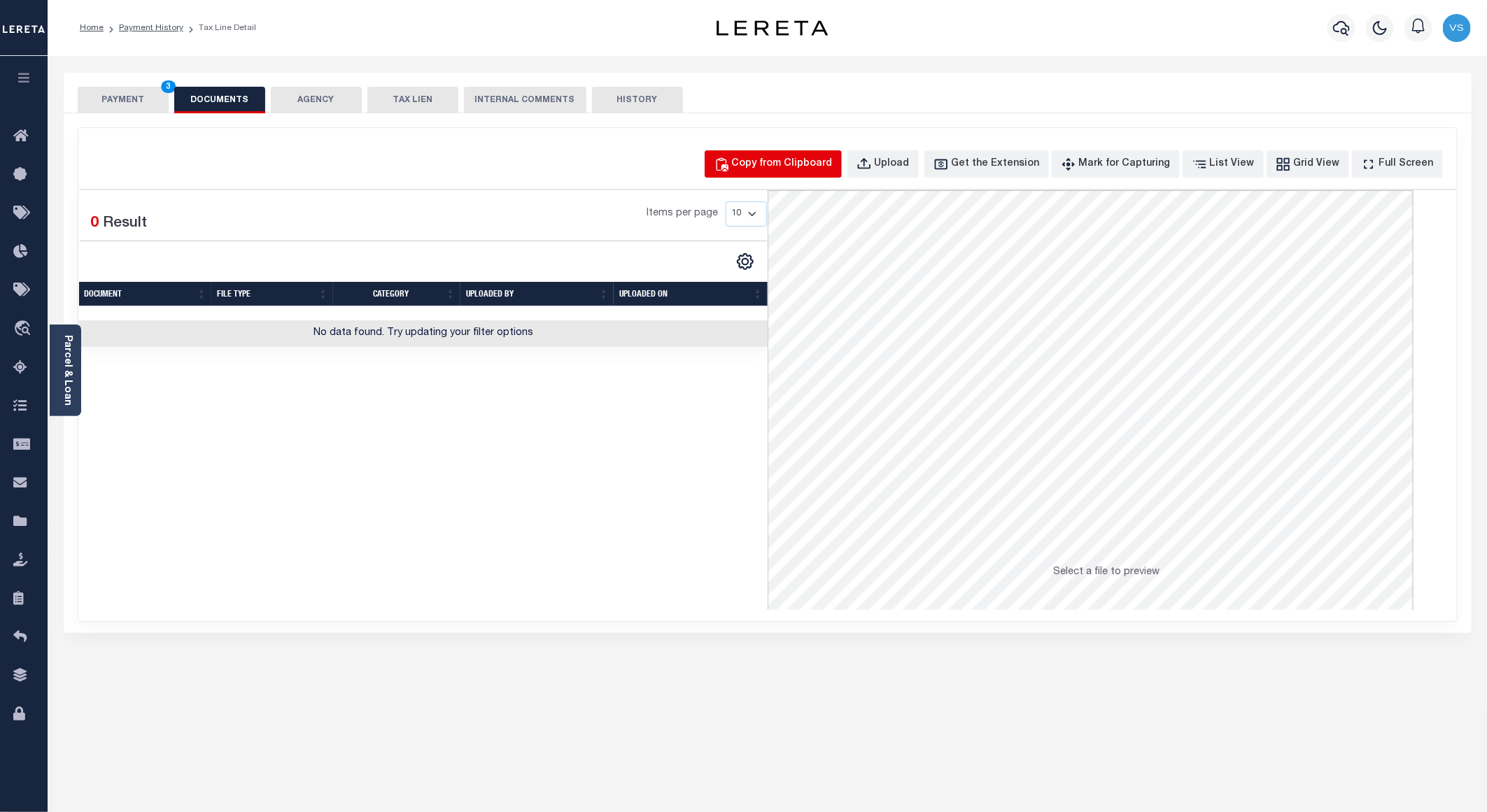
click at [784, 162] on div "Copy from Clipboard" at bounding box center [782, 164] width 101 height 15
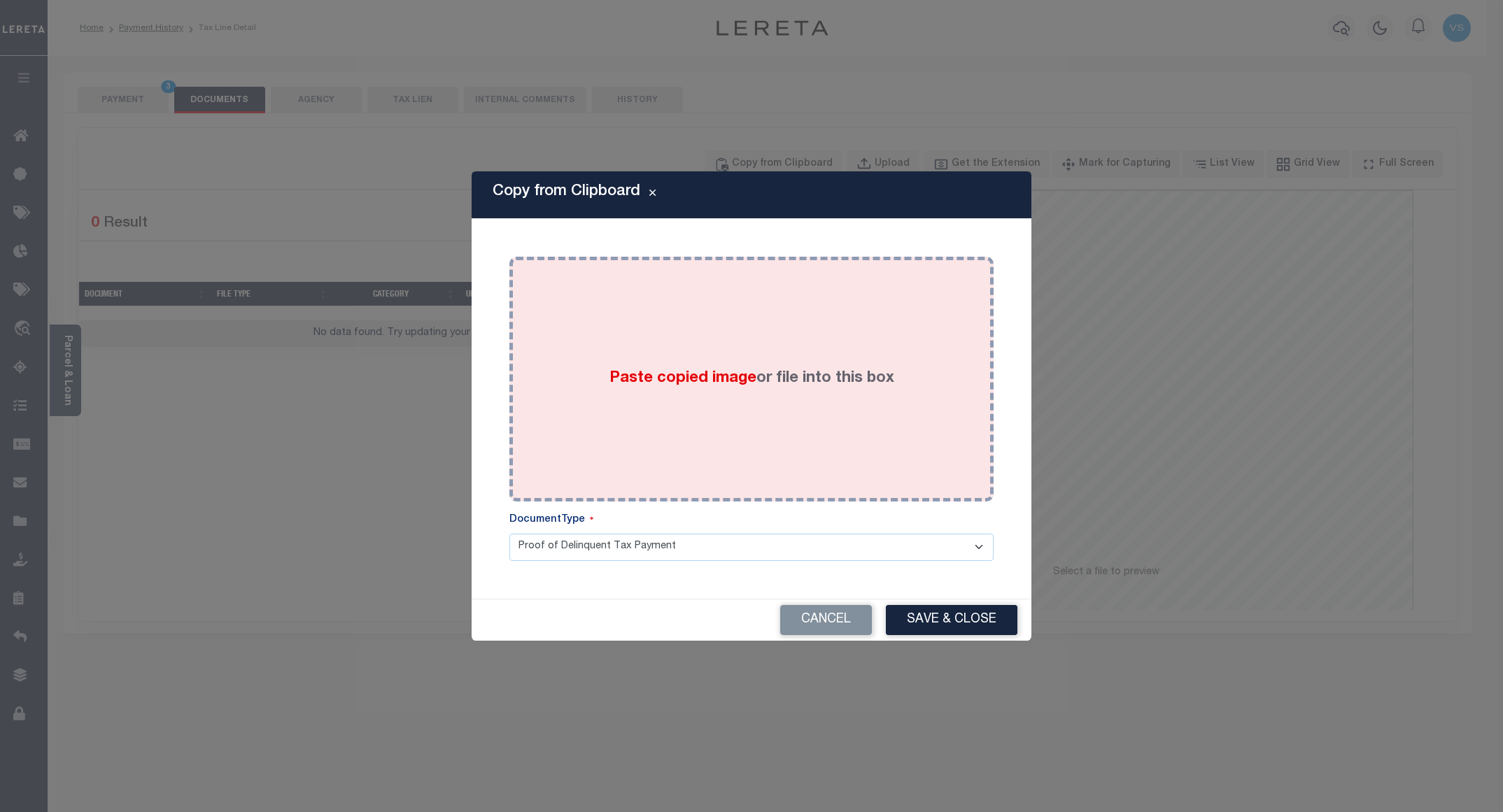
click at [647, 401] on div "Paste copied image or file into this box" at bounding box center [752, 380] width 464 height 224
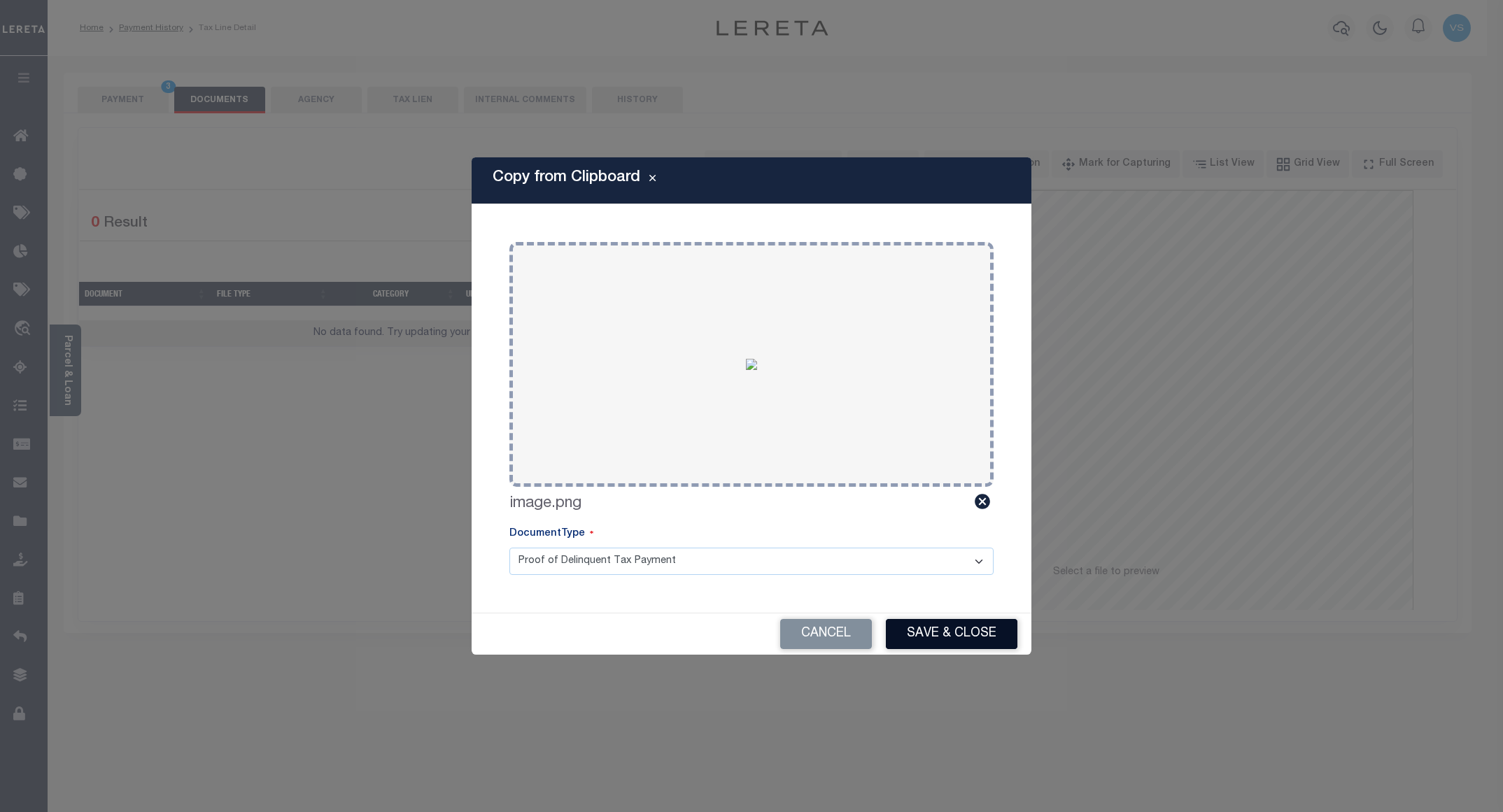
click at [939, 636] on button "Save & Close" at bounding box center [952, 634] width 132 height 30
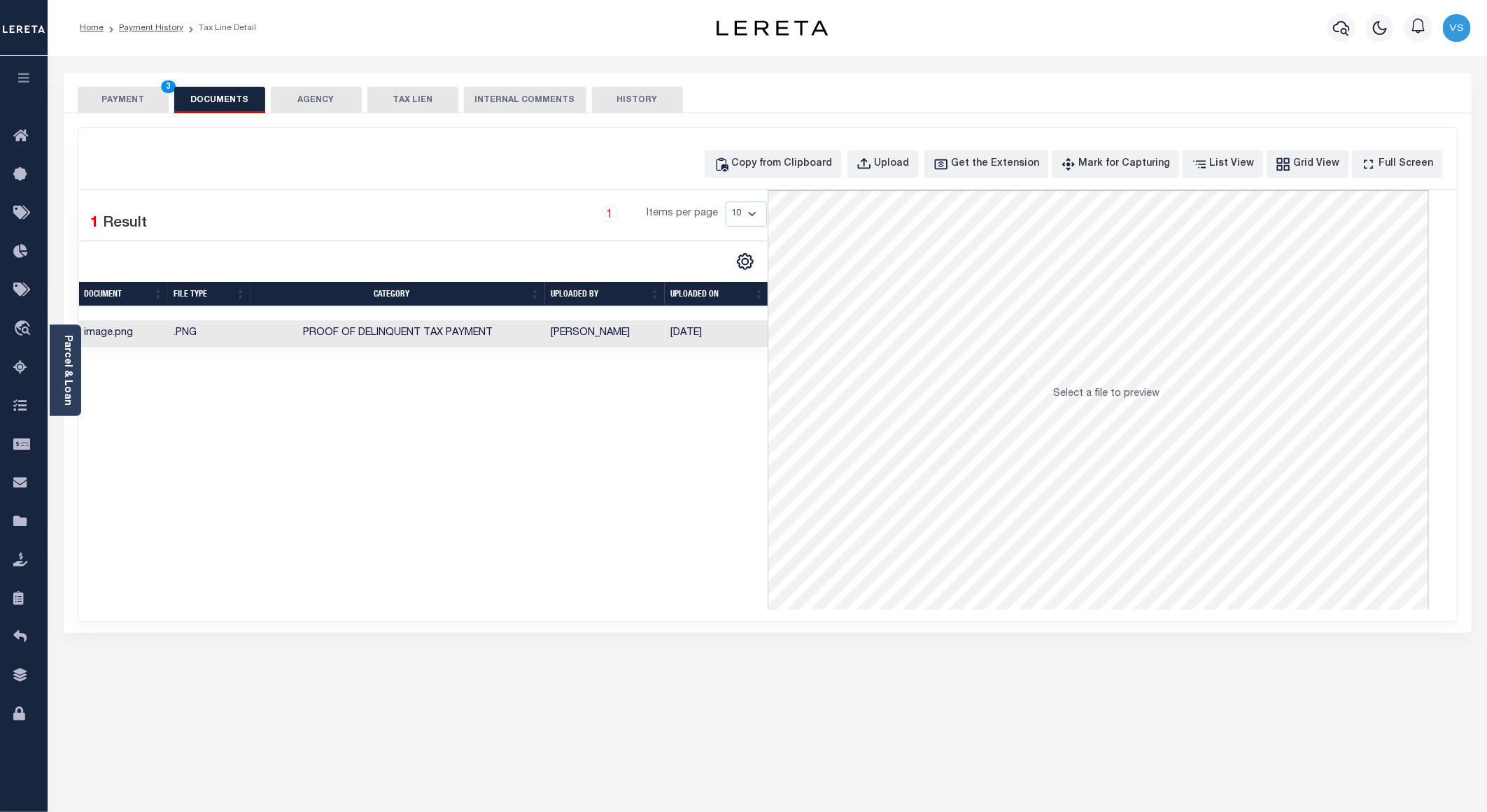
click at [107, 99] on button "PAYMENT 3" at bounding box center [123, 100] width 91 height 27
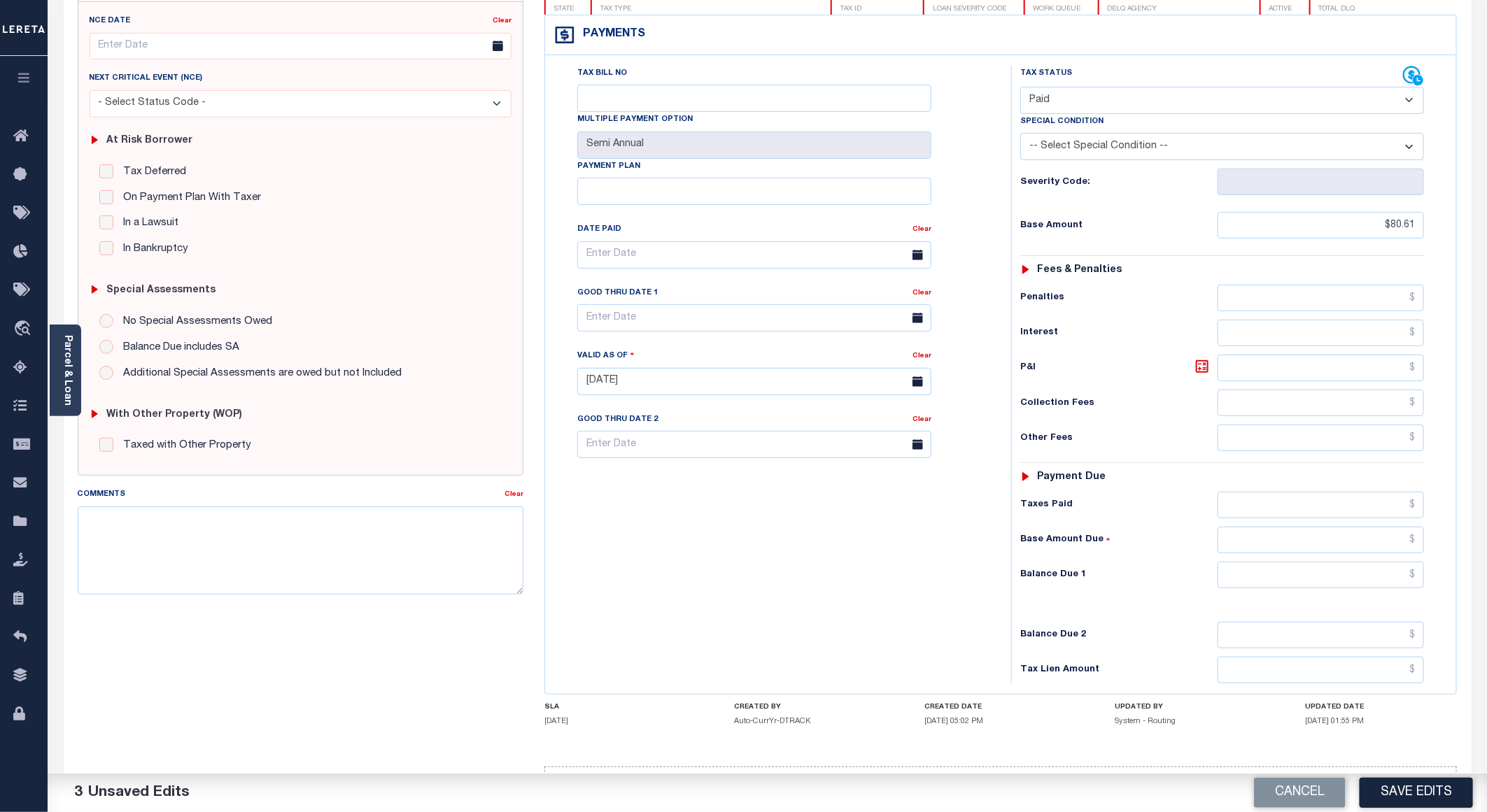
scroll to position [225, 0]
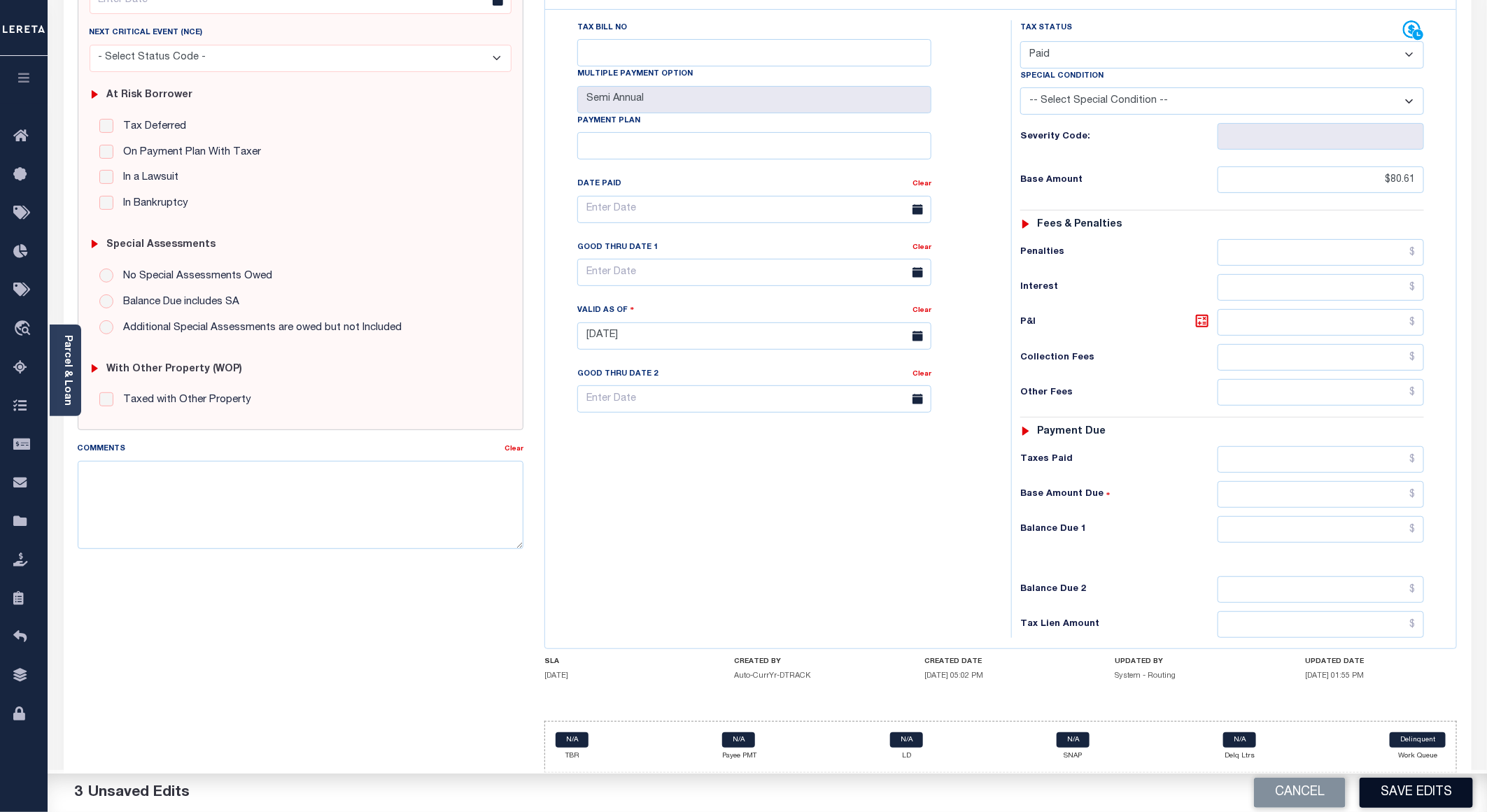
click at [1405, 782] on button "Save Edits" at bounding box center [1416, 793] width 114 height 30
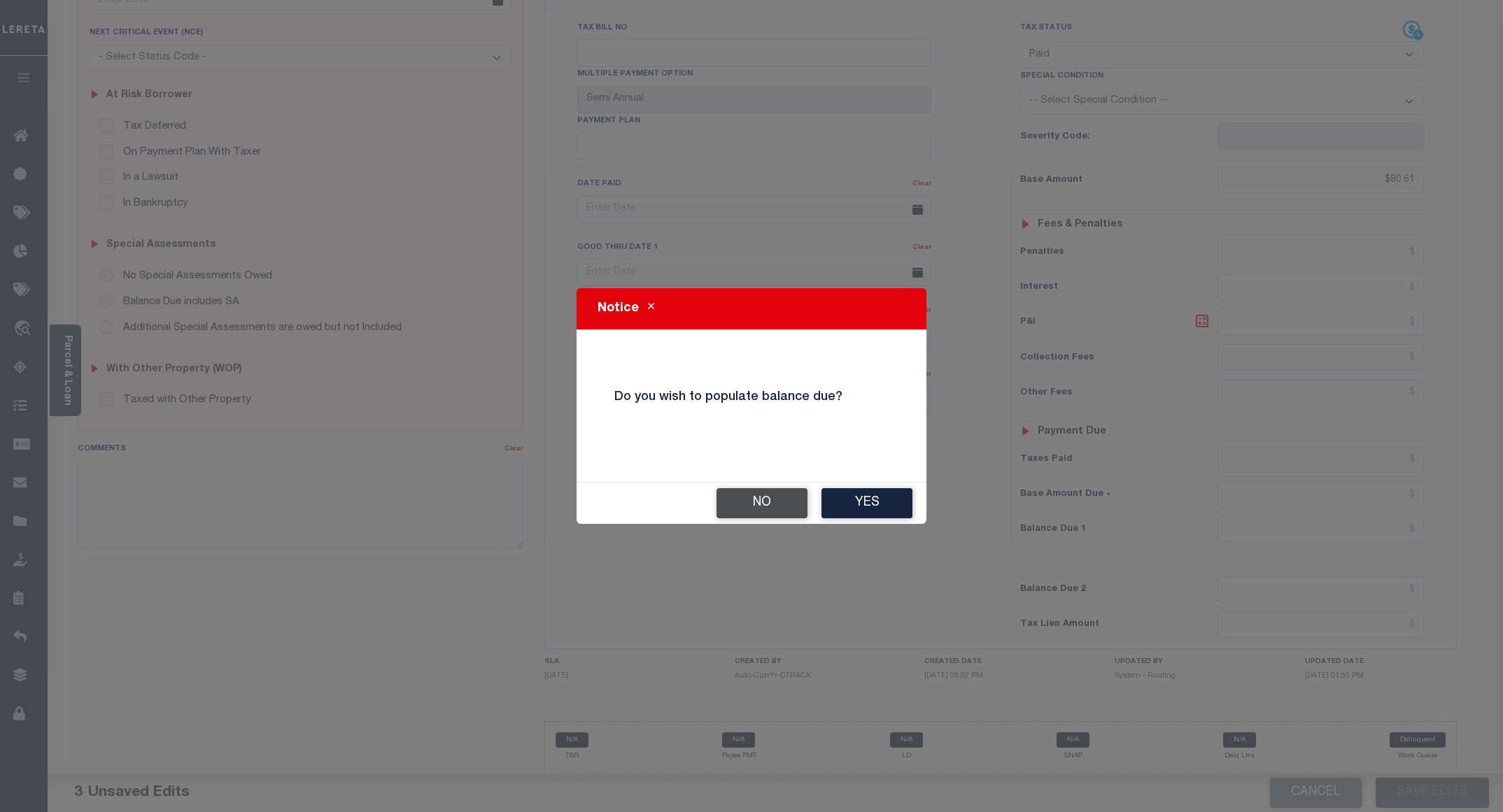
click at [750, 504] on button "No" at bounding box center [762, 503] width 91 height 30
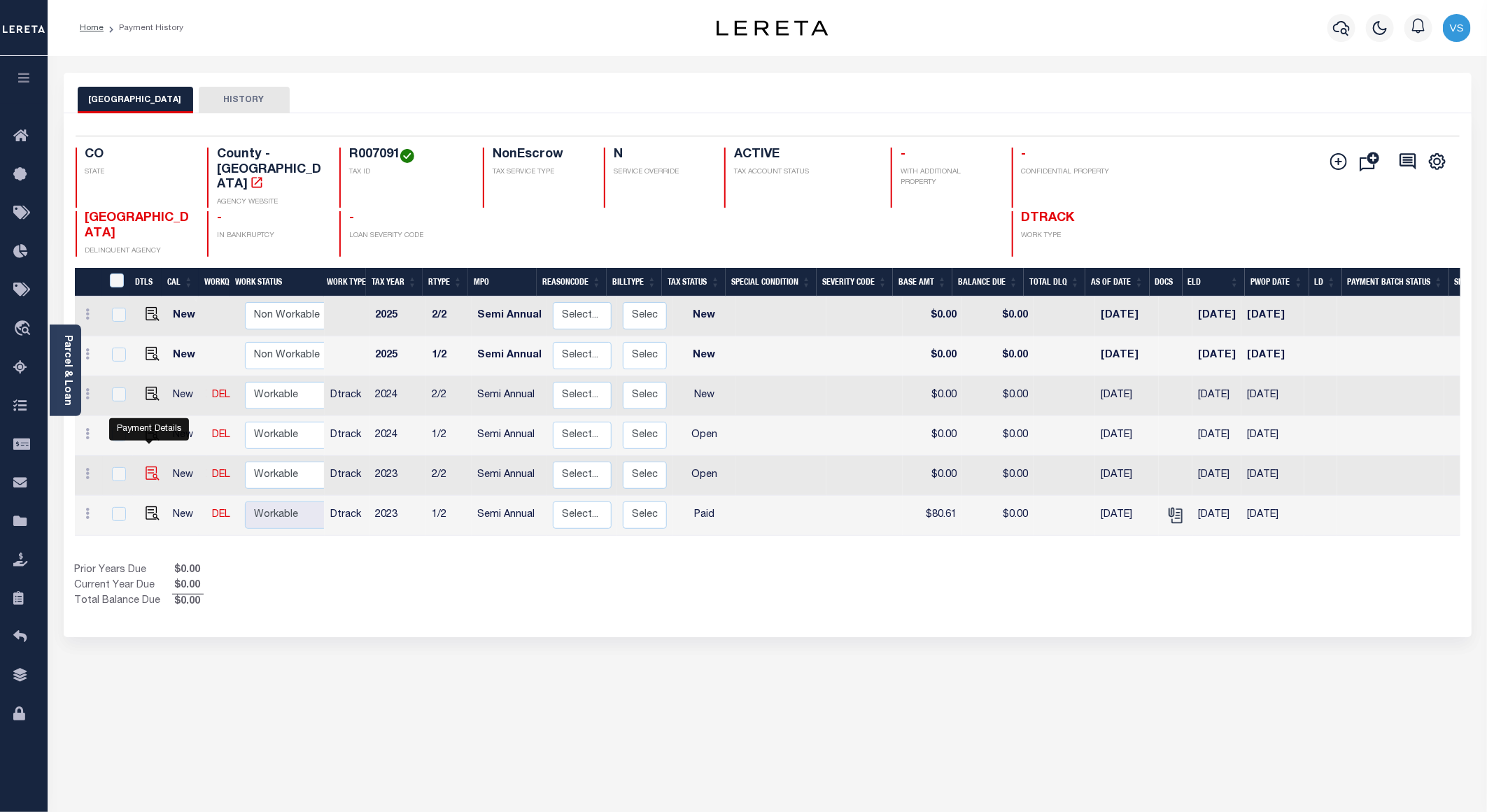
click at [145, 466] on img "" at bounding box center [152, 473] width 14 height 14
checkbox input "true"
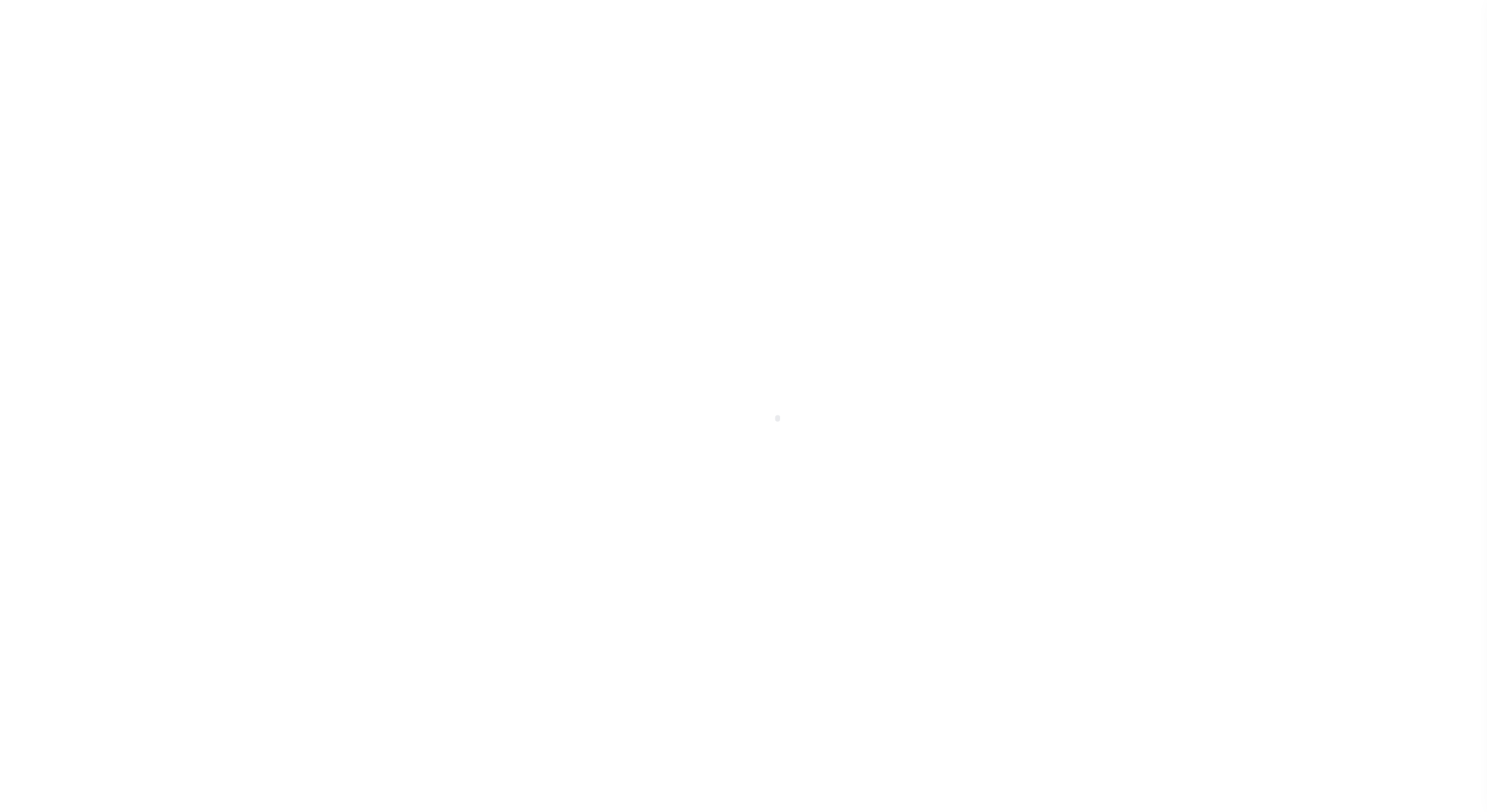
select select "OP2"
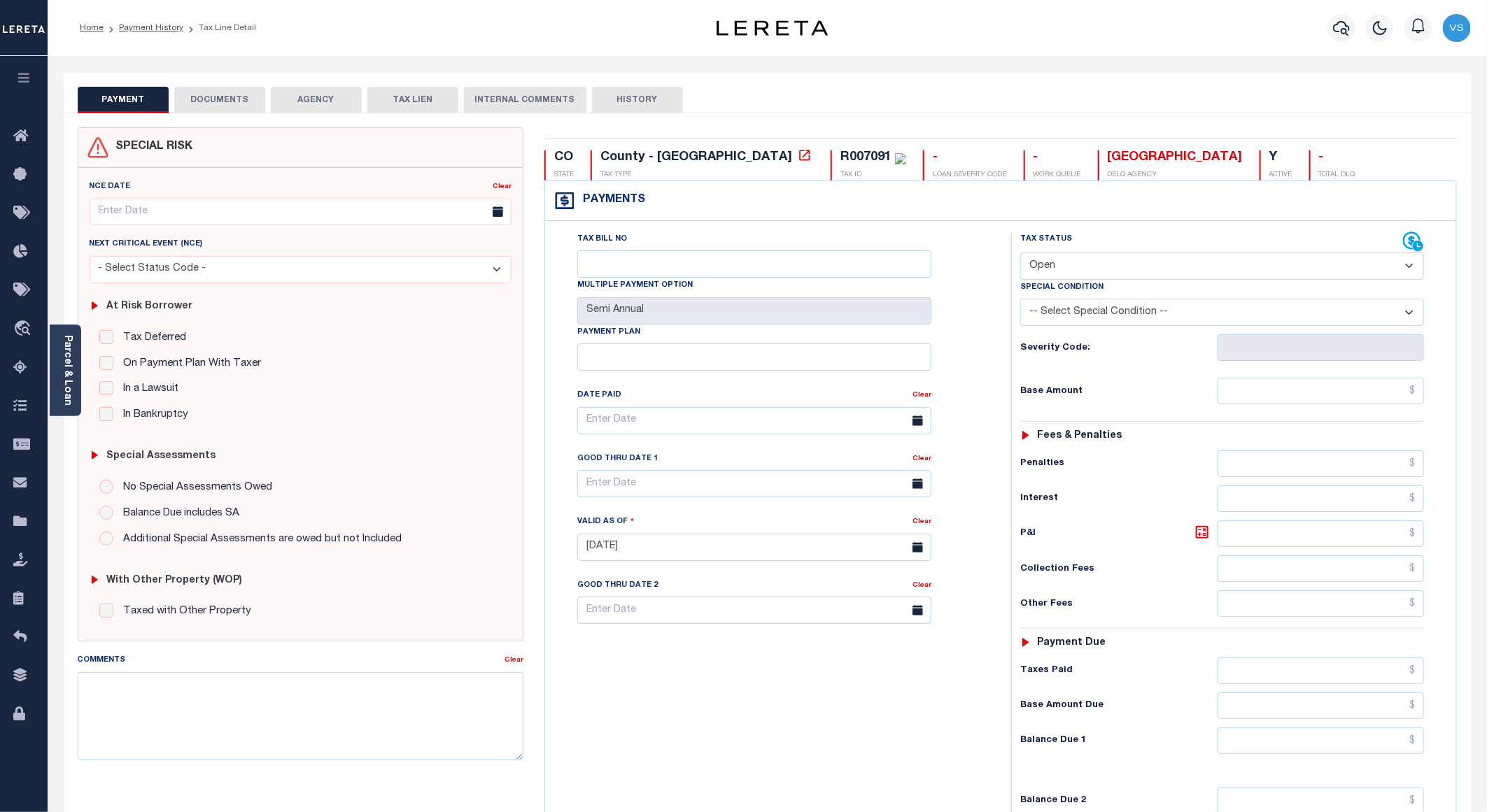
click at [226, 110] on button "DOCUMENTS" at bounding box center [220, 100] width 91 height 27
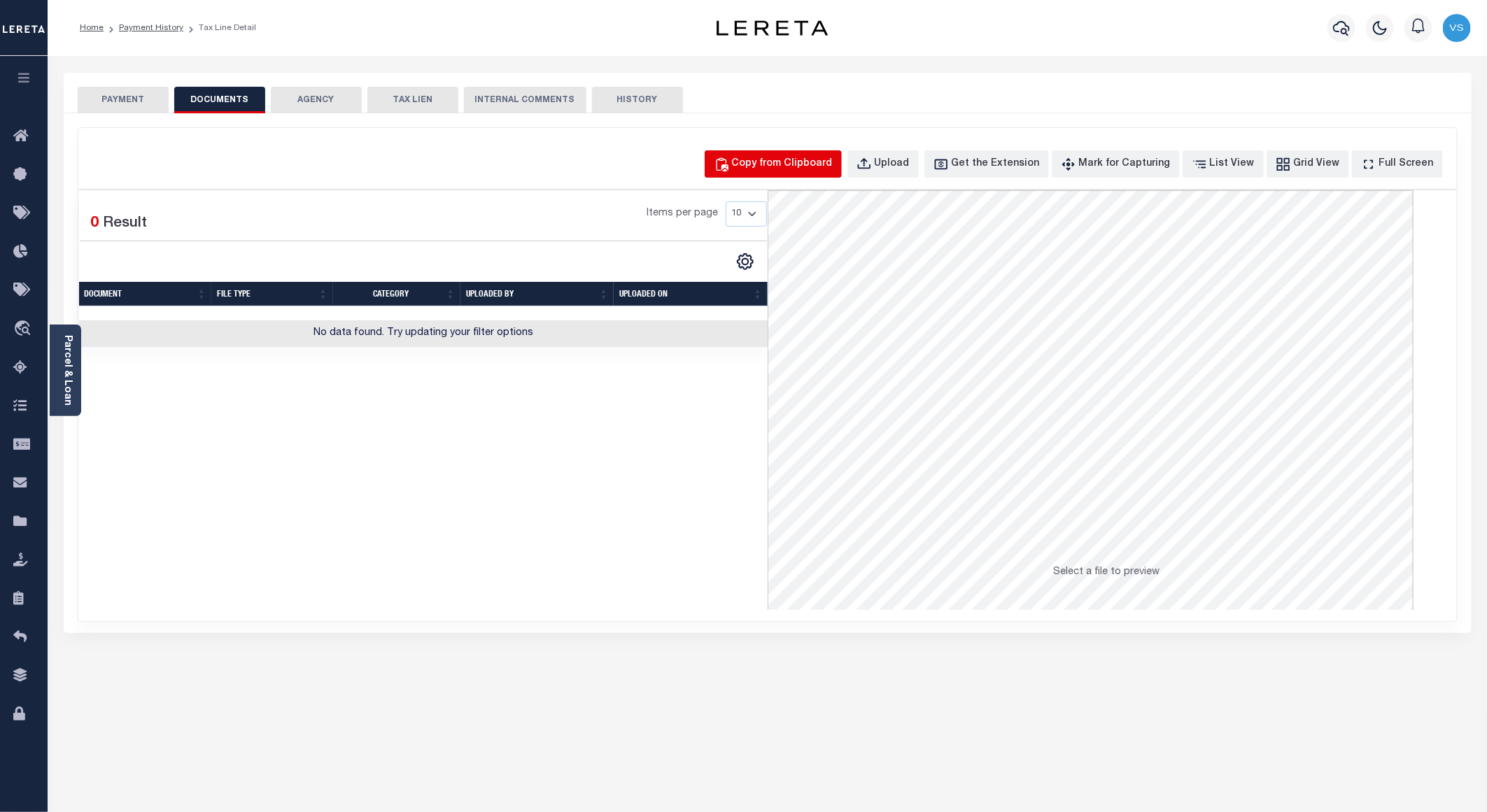
click at [777, 163] on div "Copy from Clipboard" at bounding box center [782, 164] width 101 height 15
select select "POP"
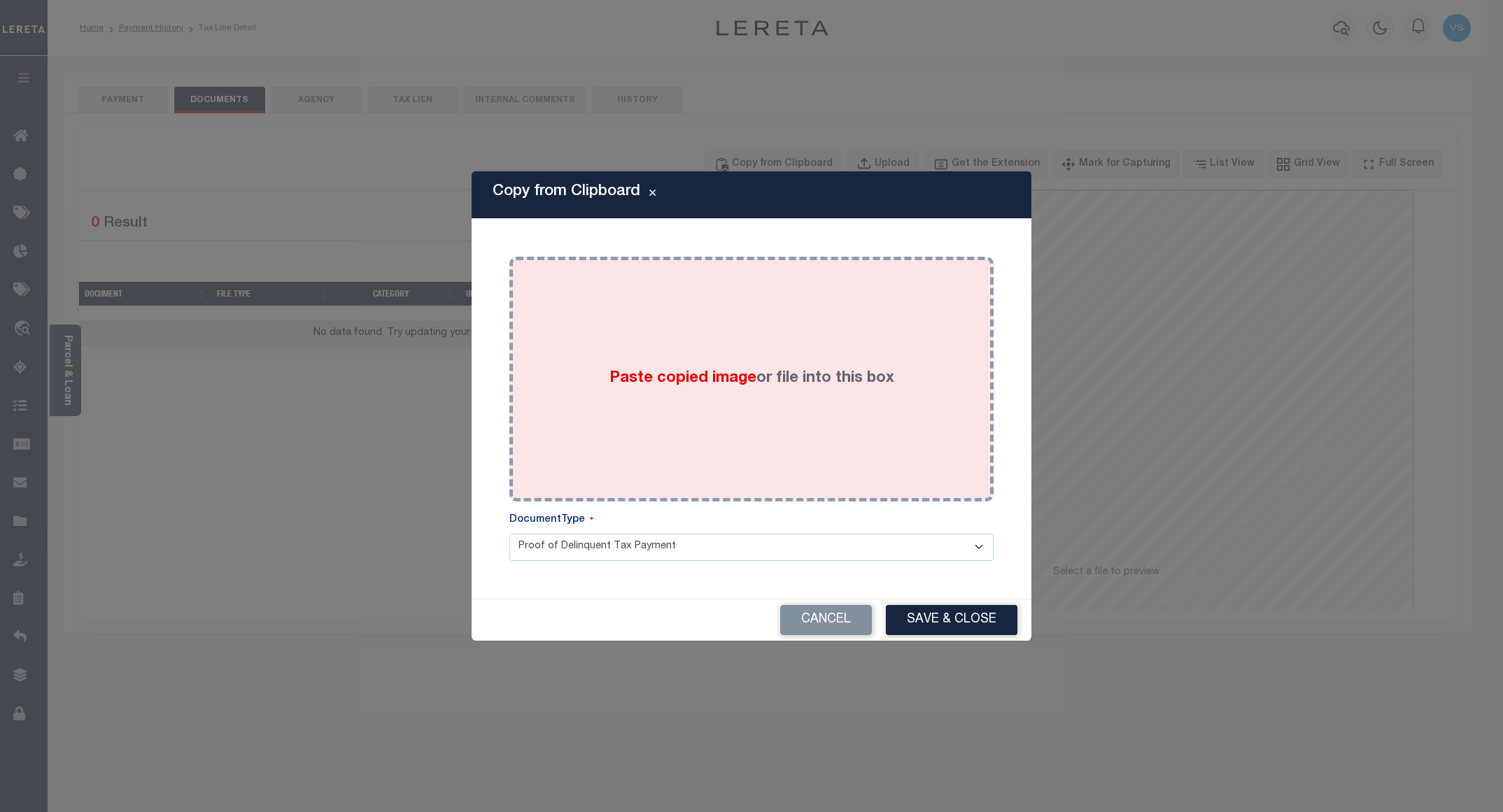
click at [723, 338] on div "Paste copied image or file into this box" at bounding box center [752, 380] width 464 height 224
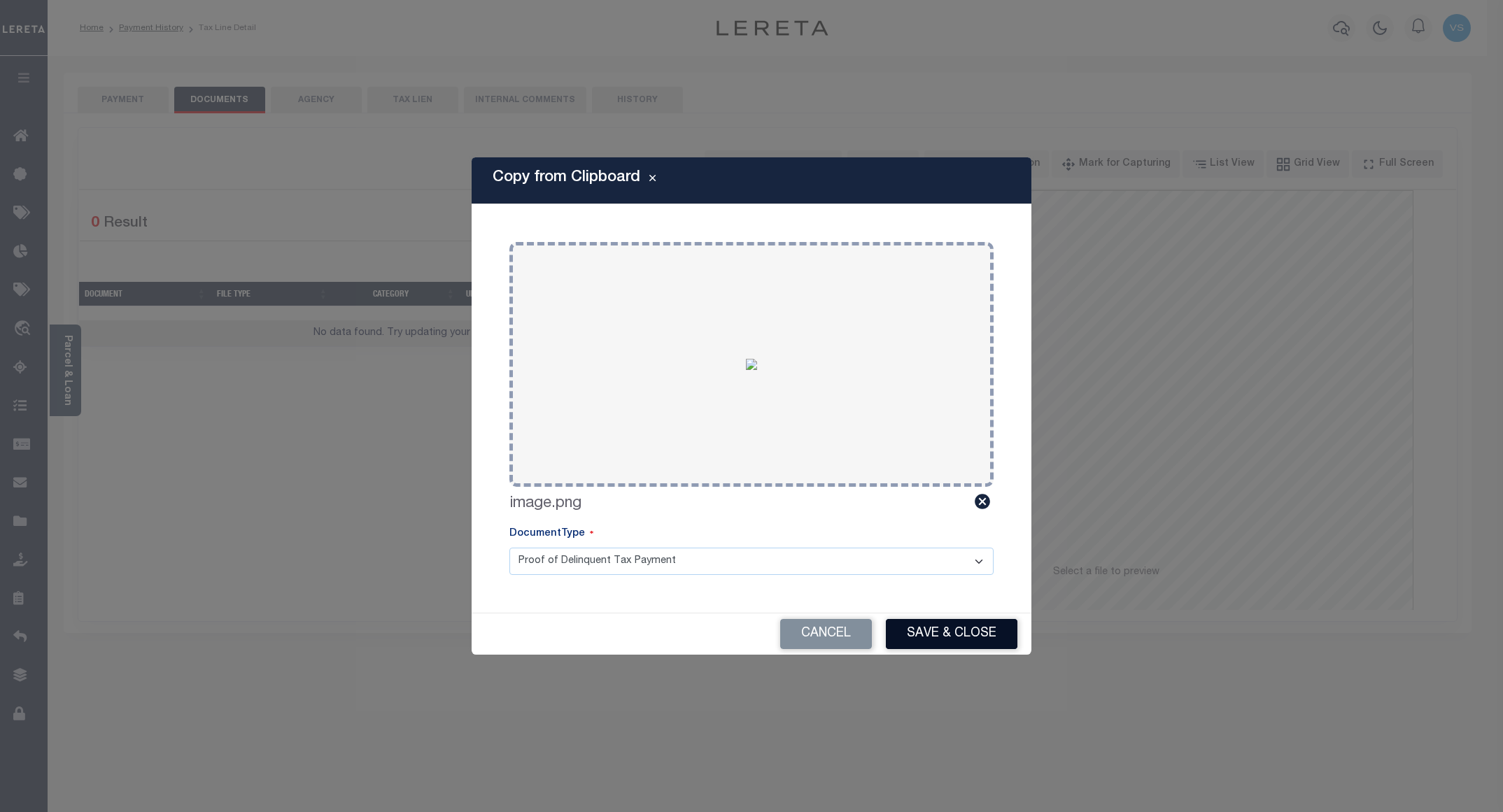
click at [911, 633] on button "Save & Close" at bounding box center [952, 634] width 132 height 30
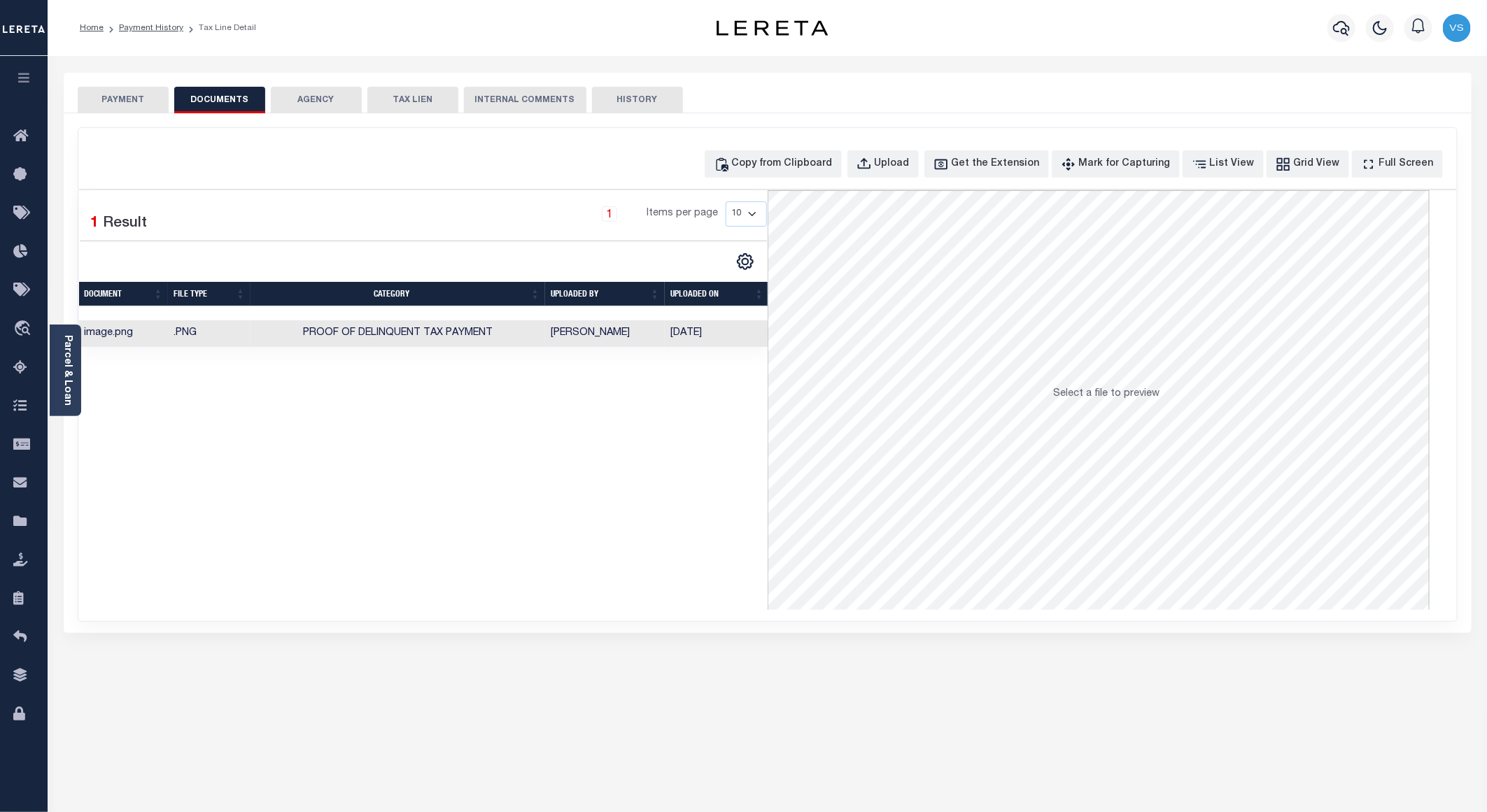
click at [131, 103] on button "PAYMENT" at bounding box center [123, 100] width 91 height 27
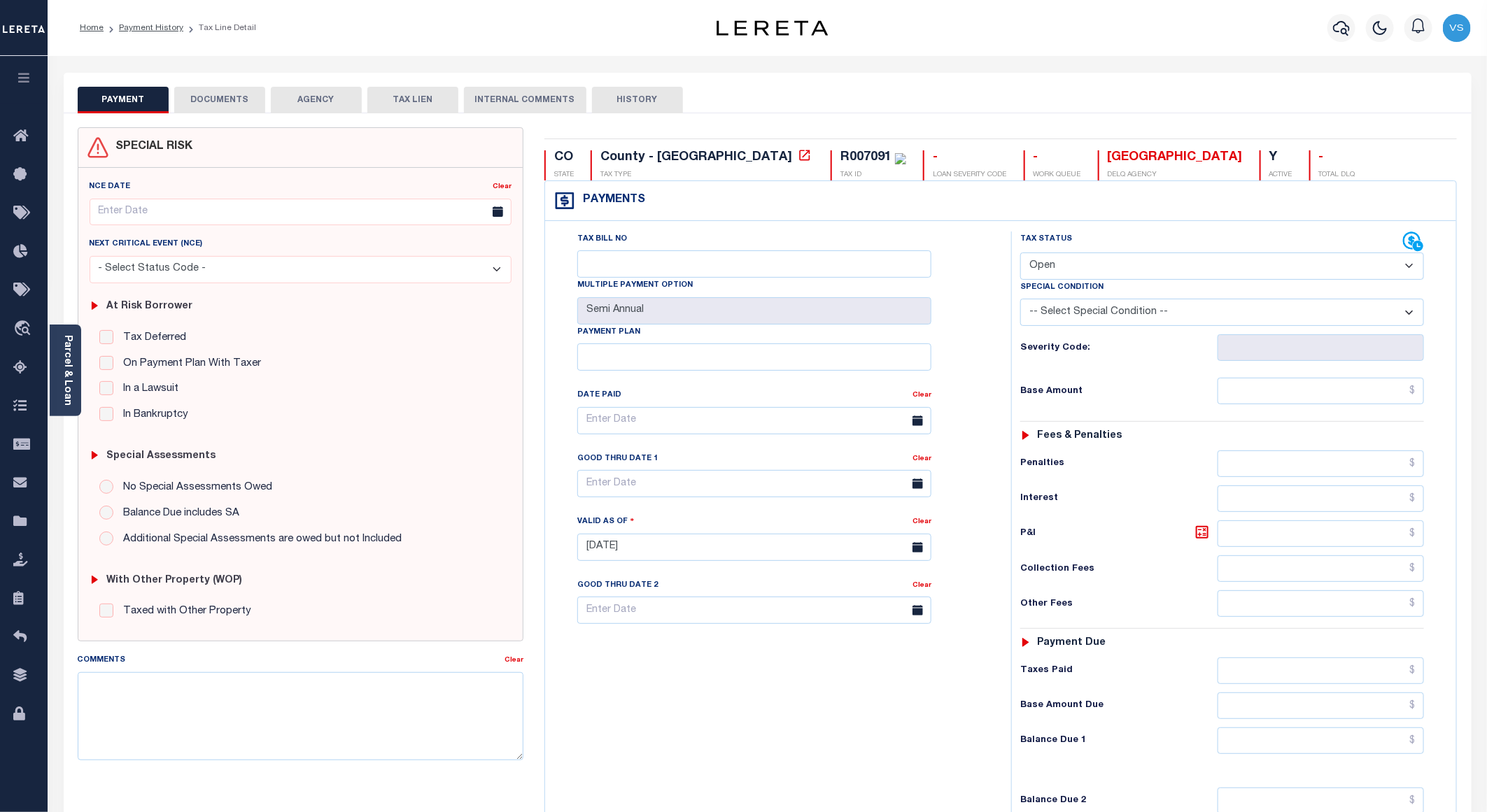
click at [1061, 275] on select "- Select Status Code - Open Due/Unpaid Paid Incomplete No Tax Due Internal Refu…" at bounding box center [1222, 266] width 404 height 27
select select "PYD"
click at [1021, 254] on select "- Select Status Code - Open Due/Unpaid Paid Incomplete No Tax Due Internal Refu…" at bounding box center [1222, 266] width 404 height 27
type input "[DATE]"
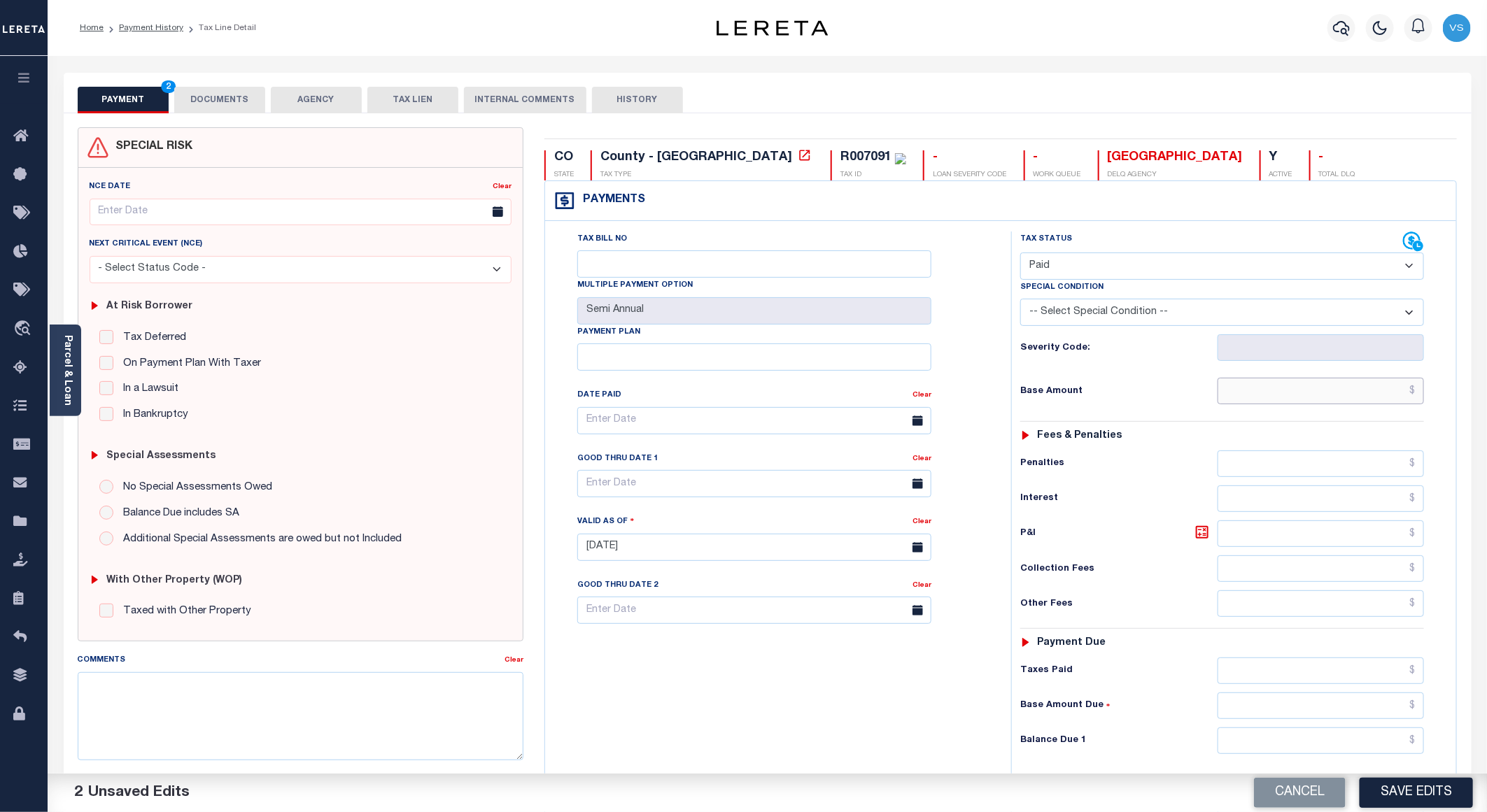
click at [1354, 403] on input "text" at bounding box center [1321, 390] width 206 height 27
paste input "80.61"
type input "$80.61"
click at [1401, 791] on button "Save Edits" at bounding box center [1416, 793] width 114 height 30
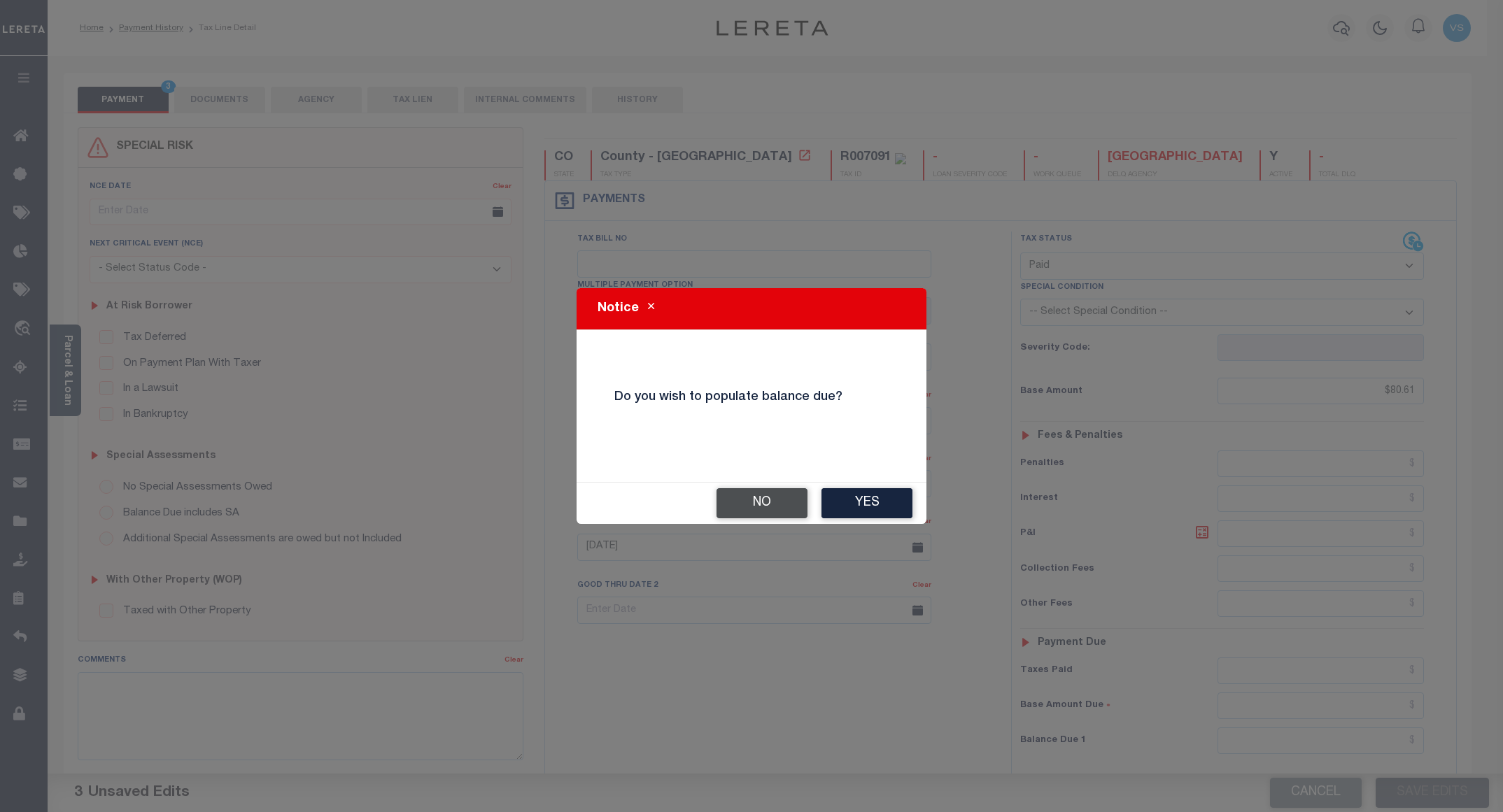
click at [741, 500] on button "No" at bounding box center [762, 503] width 91 height 30
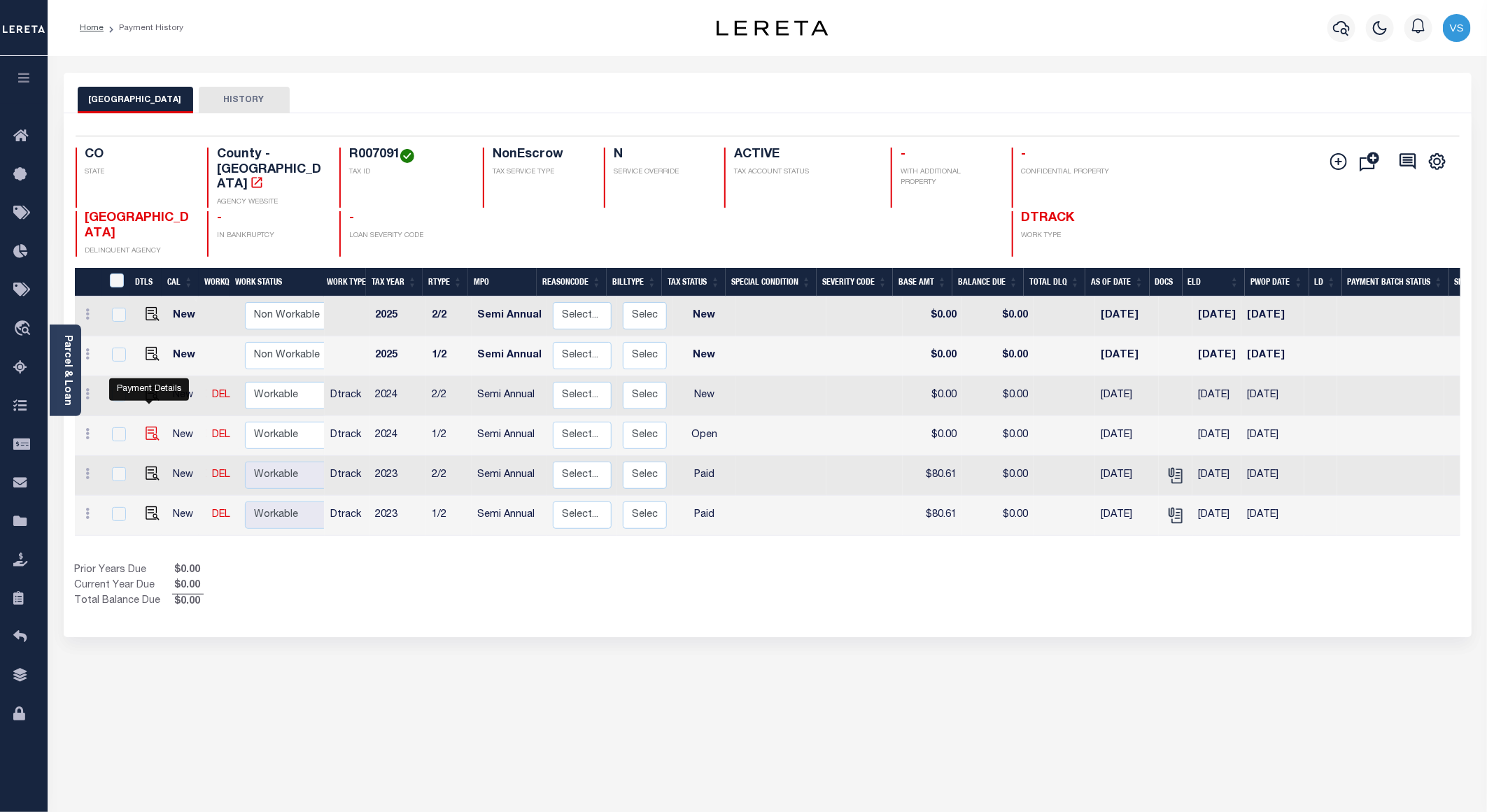
click at [150, 427] on img "" at bounding box center [152, 433] width 14 height 14
checkbox input "true"
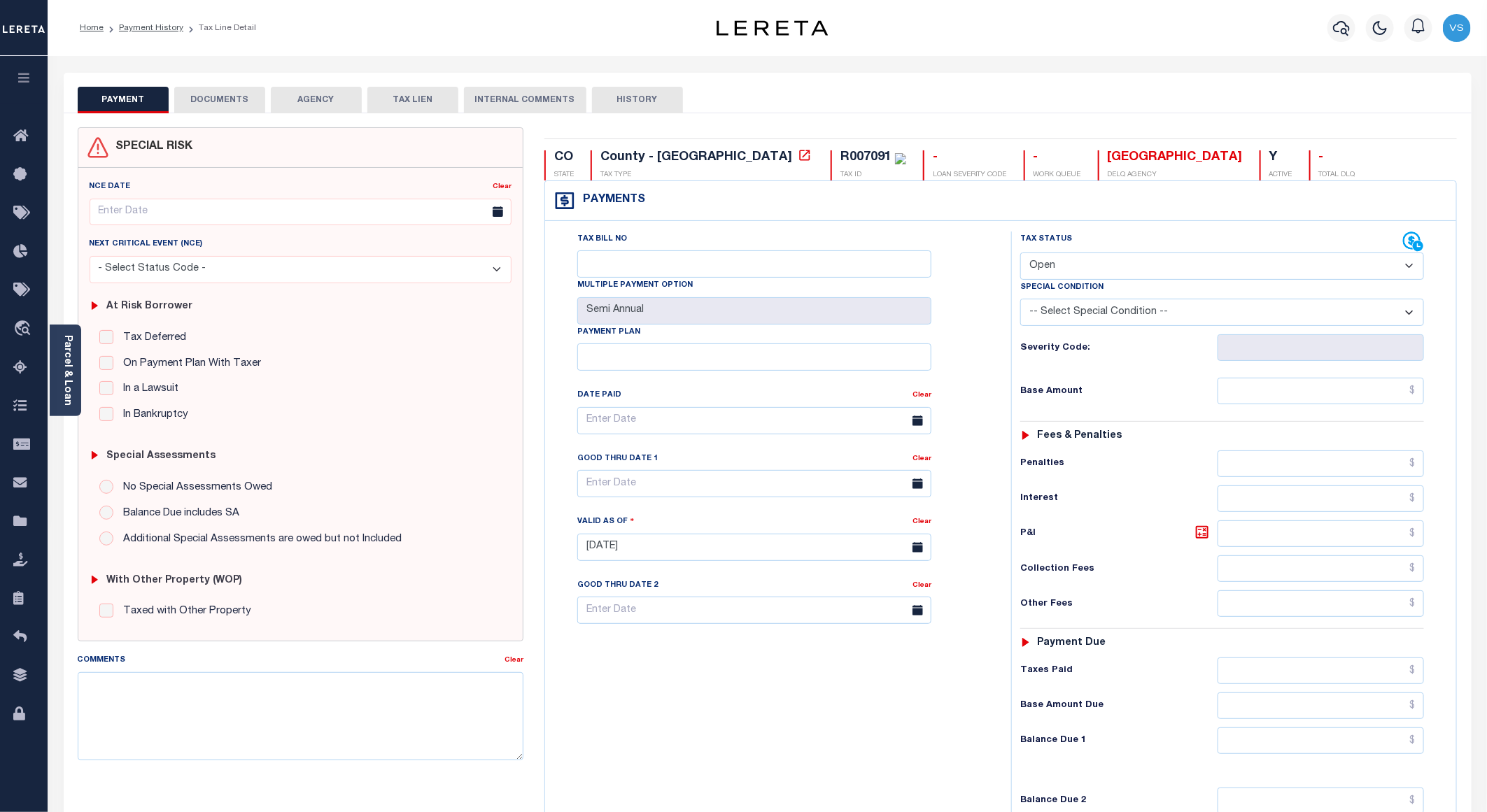
click at [1069, 269] on select "- Select Status Code - Open Due/Unpaid Paid Incomplete No Tax Due Internal Refu…" at bounding box center [1222, 266] width 404 height 27
select select "PYD"
click at [1021, 254] on select "- Select Status Code - Open Due/Unpaid Paid Incomplete No Tax Due Internal Refu…" at bounding box center [1222, 266] width 404 height 27
type input "[DATE]"
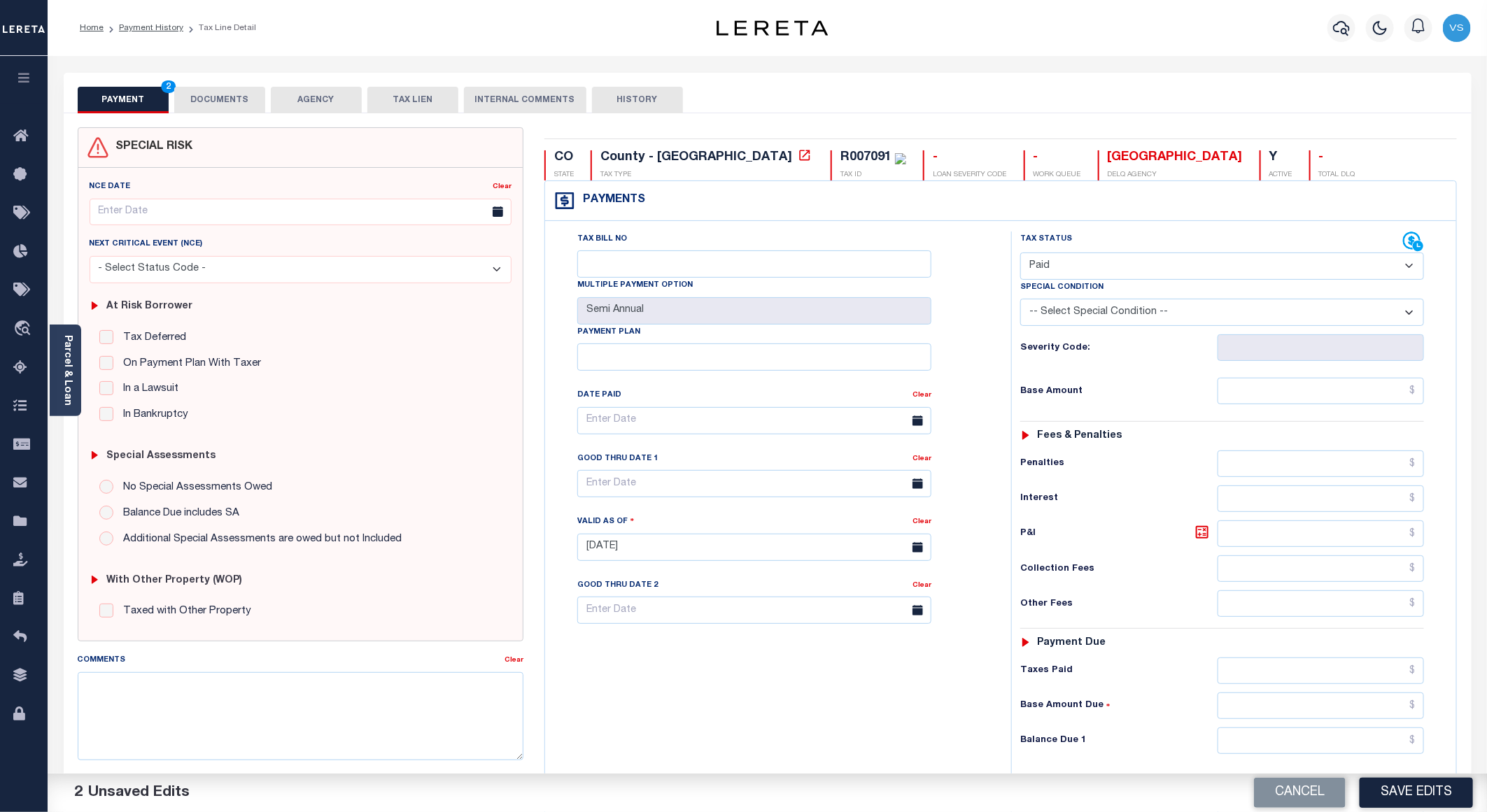
click at [1112, 268] on select "- Select Status Code - Open Due/Unpaid Paid Incomplete No Tax Due Internal Refu…" at bounding box center [1222, 266] width 404 height 27
click at [1021, 254] on select "- Select Status Code - Open Due/Unpaid Paid Incomplete No Tax Due Internal Refu…" at bounding box center [1222, 266] width 404 height 27
click at [1290, 401] on input "text" at bounding box center [1321, 390] width 206 height 27
paste input "163.94"
type input "$163.94"
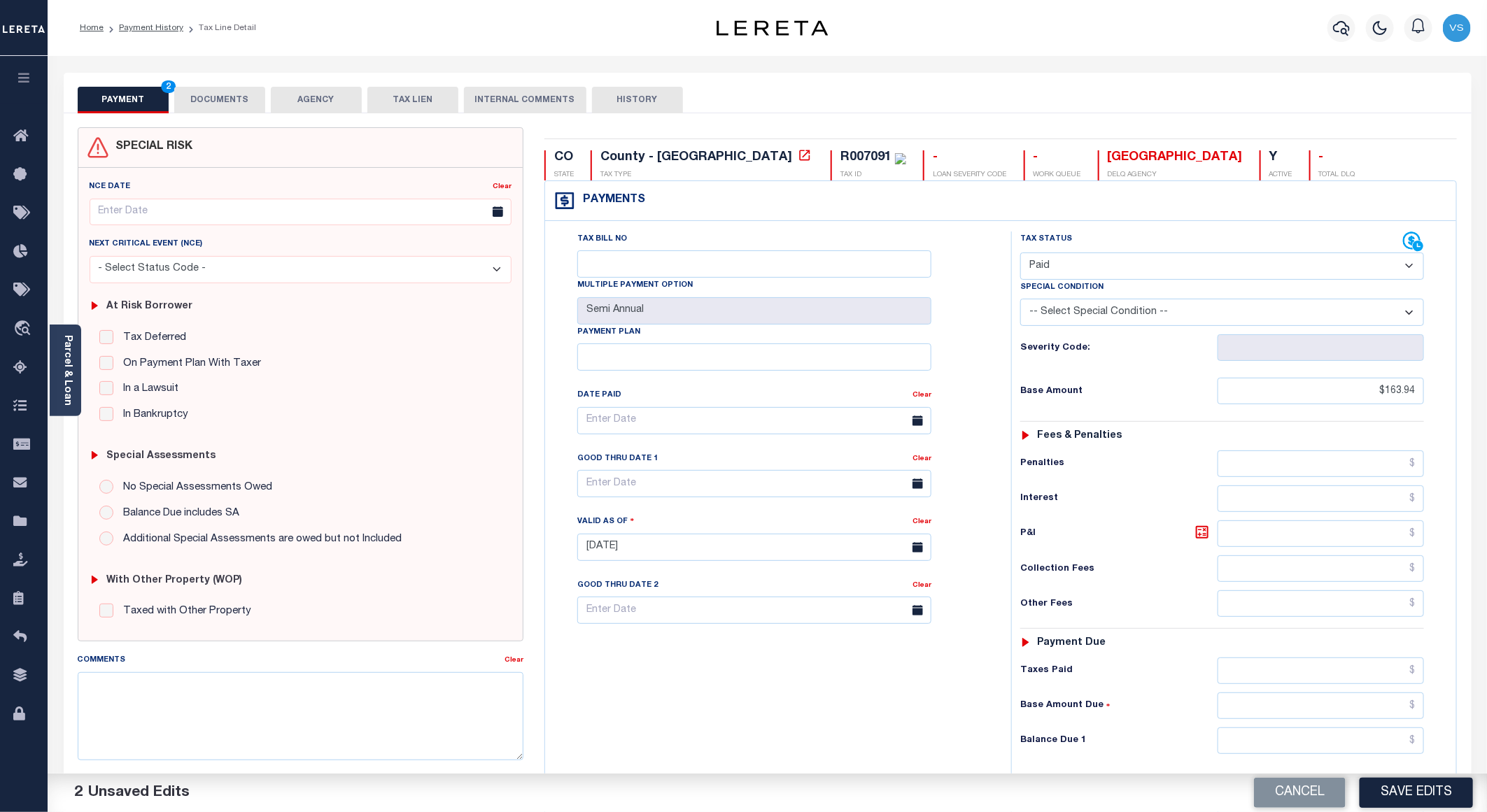
click at [227, 103] on button "DOCUMENTS" at bounding box center [220, 100] width 91 height 27
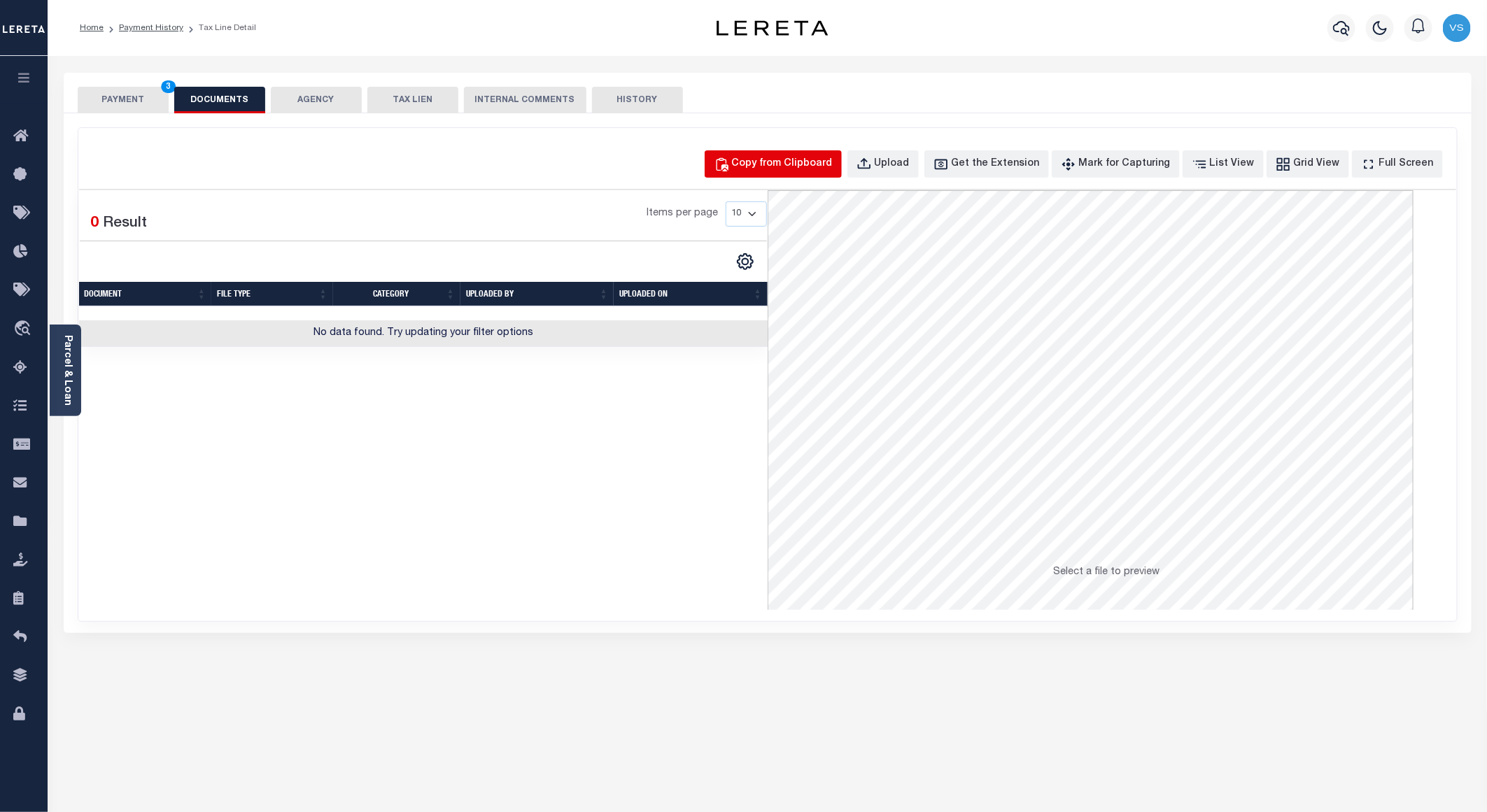
click at [777, 170] on div "Copy from Clipboard" at bounding box center [782, 164] width 101 height 15
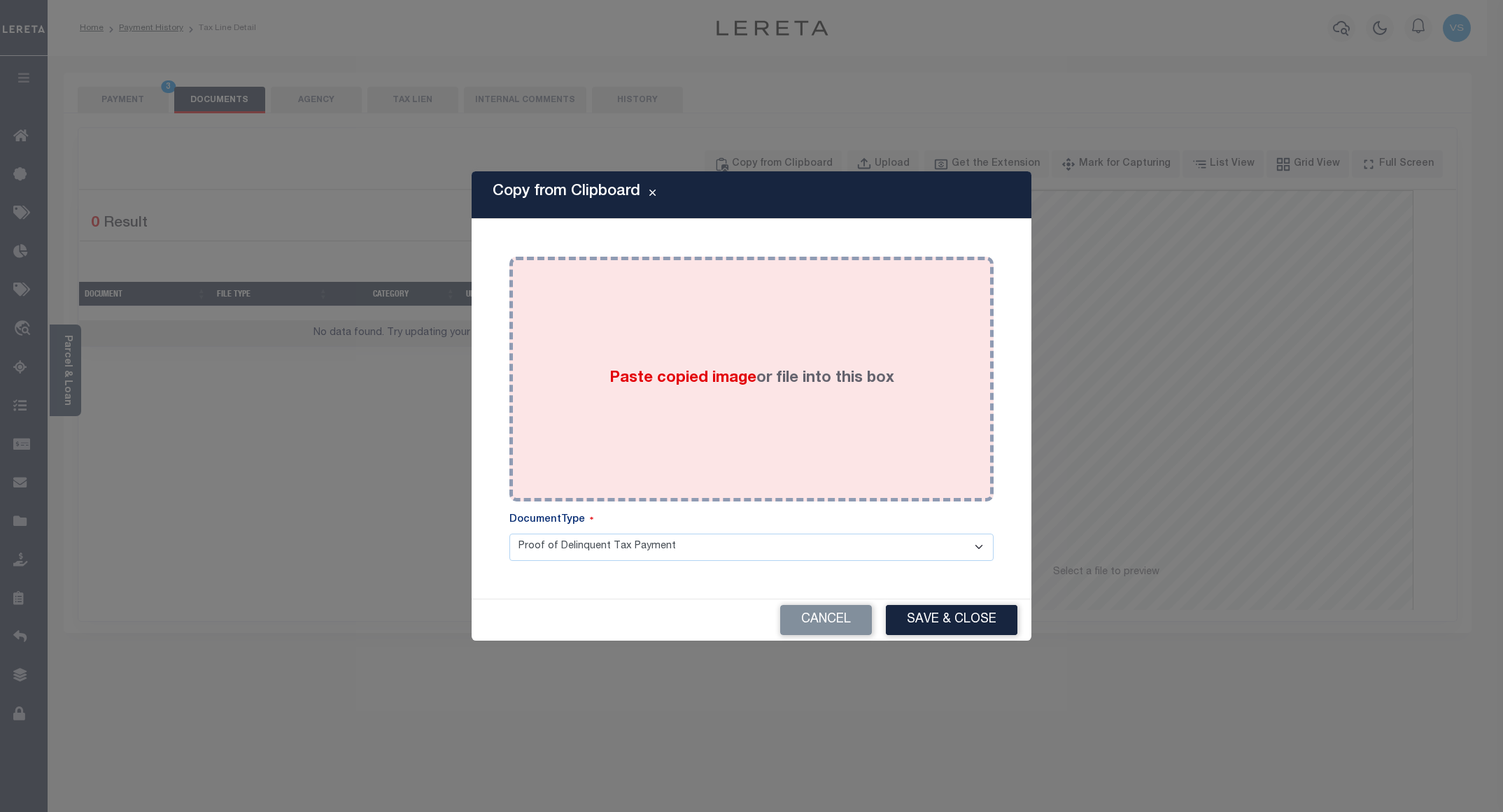
click at [849, 362] on div "Paste copied image or file into this box" at bounding box center [752, 380] width 464 height 224
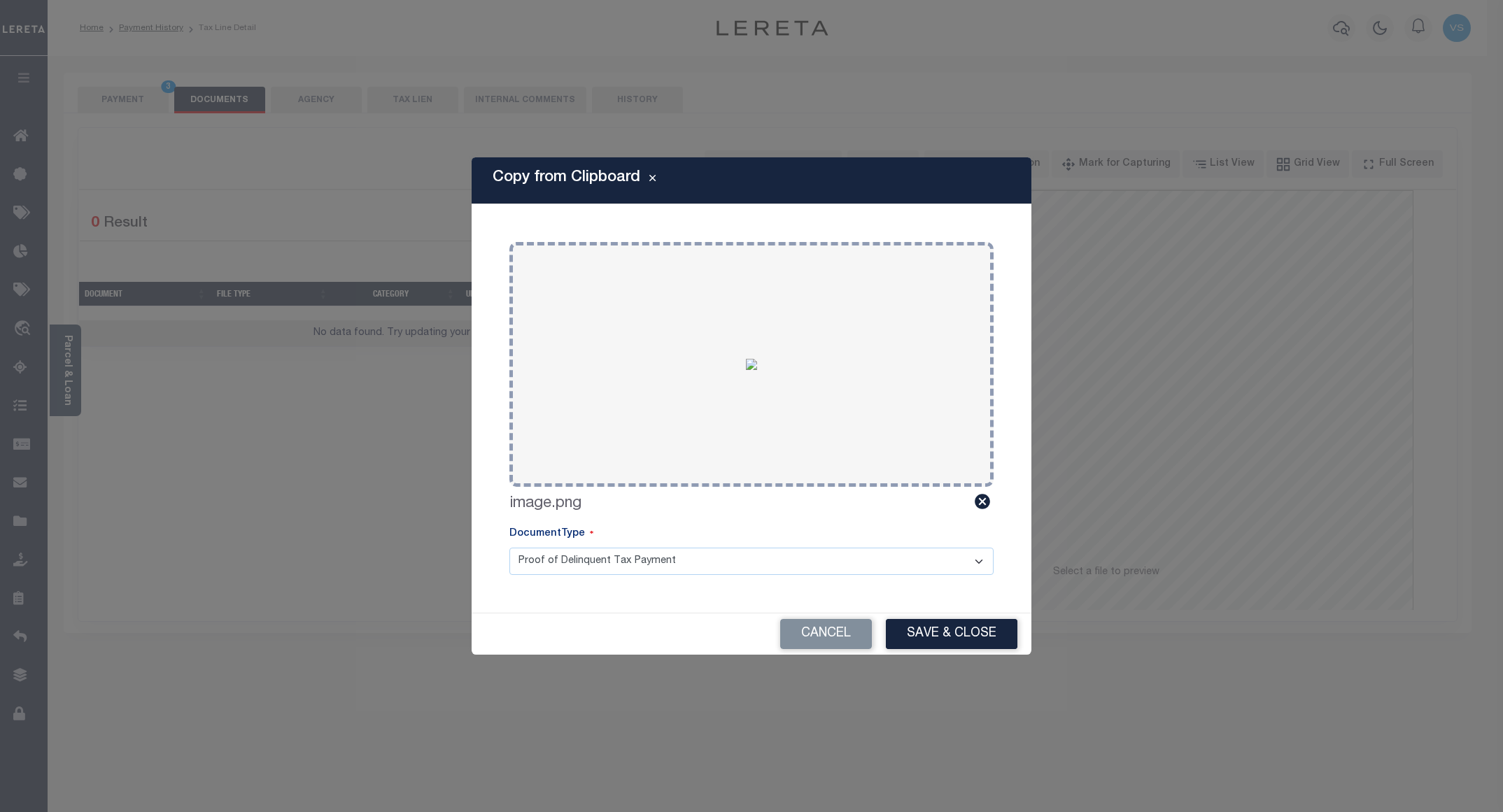
click at [947, 631] on button "Save & Close" at bounding box center [952, 634] width 132 height 30
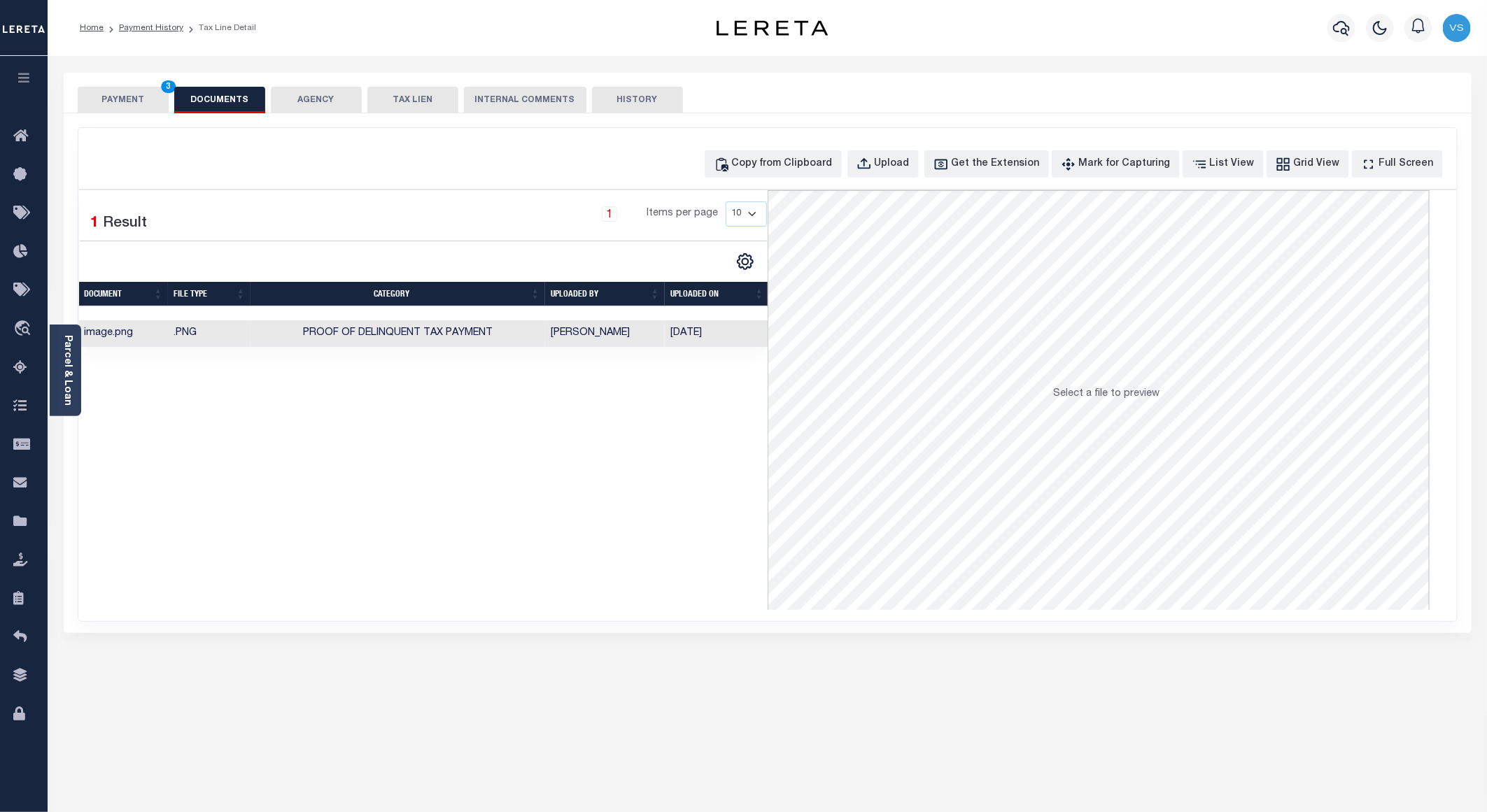
click at [110, 95] on button "PAYMENT 3" at bounding box center [123, 100] width 91 height 27
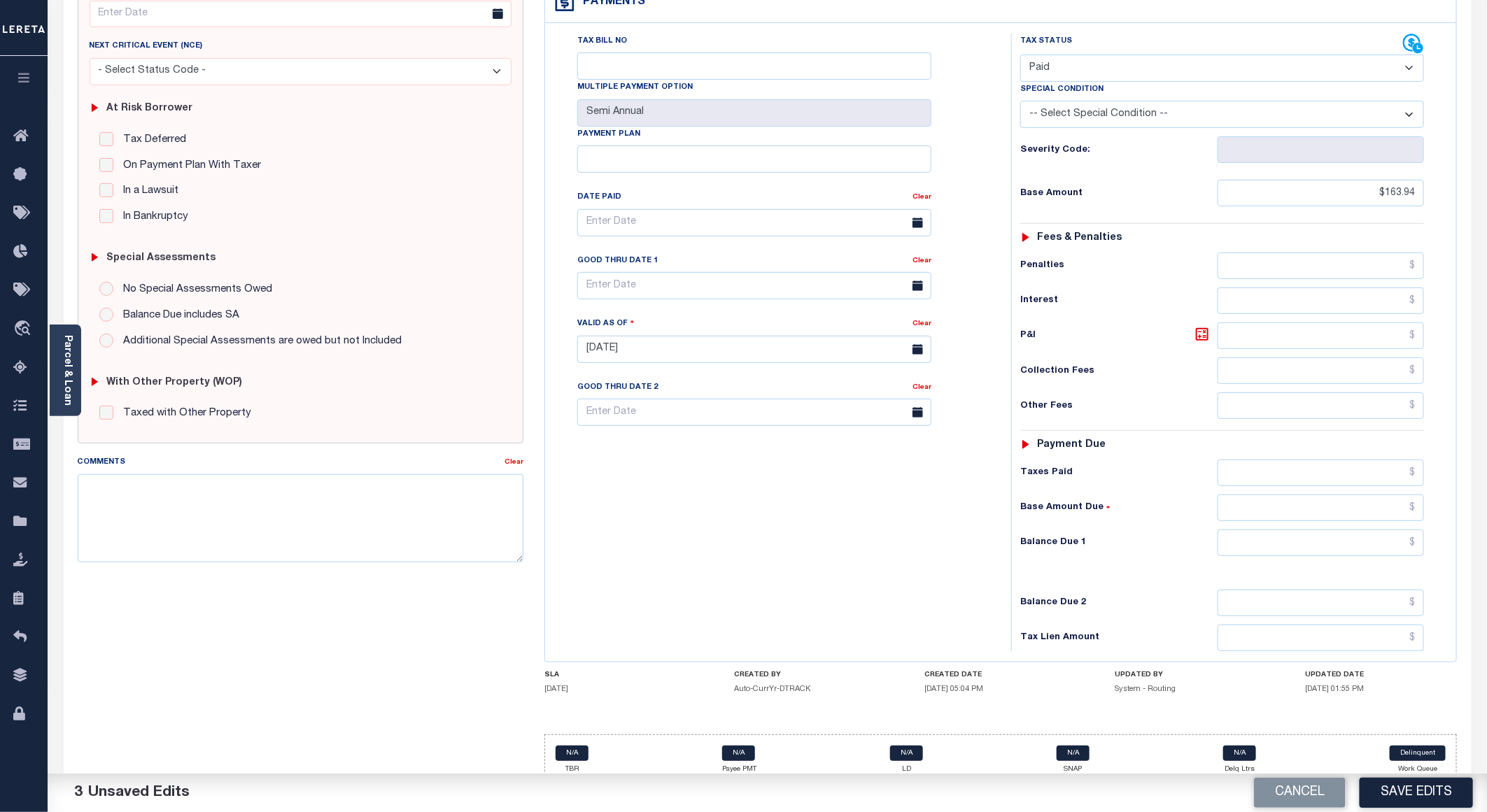
scroll to position [225, 0]
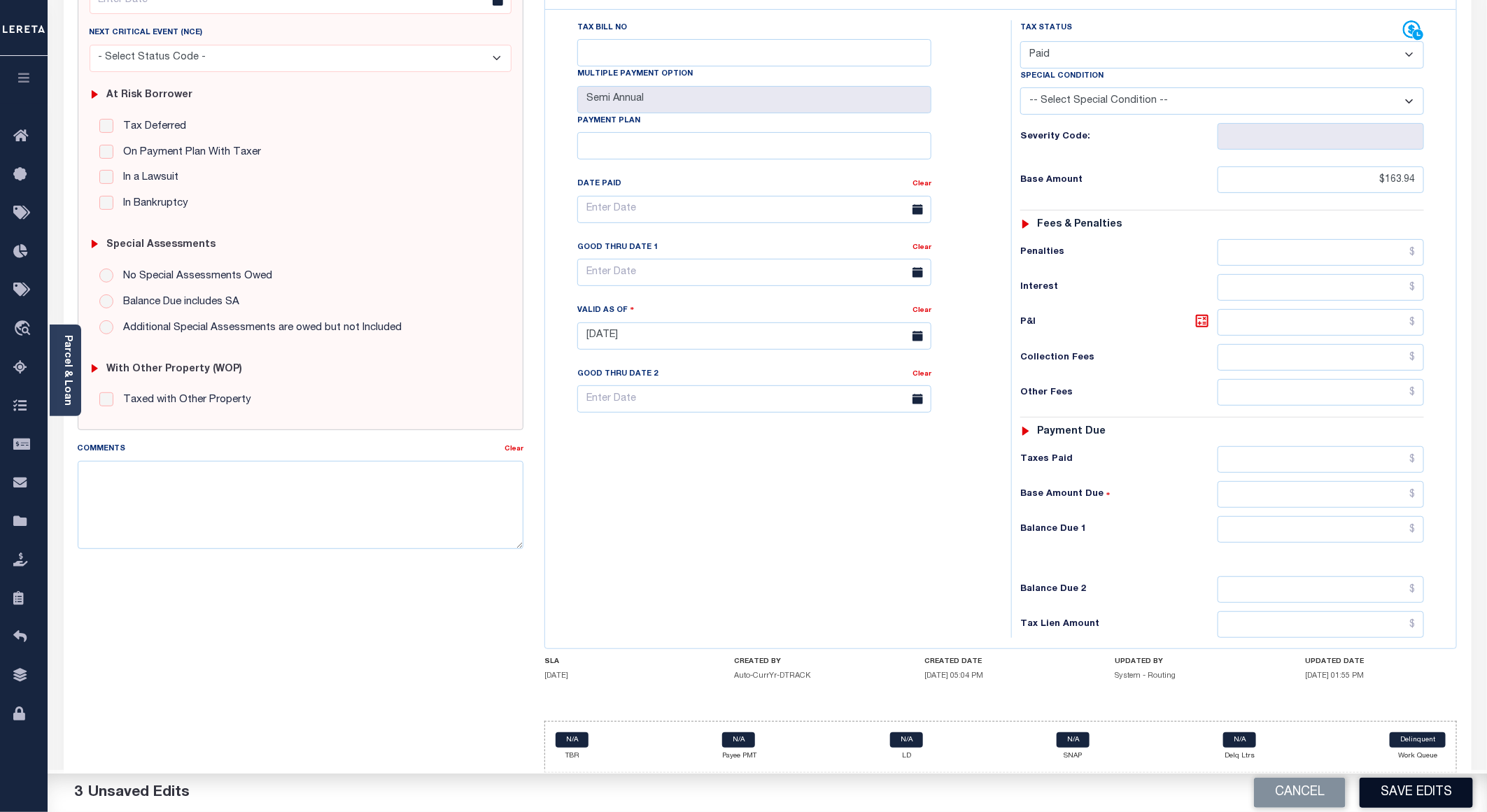
click at [1378, 792] on button "Save Edits" at bounding box center [1416, 793] width 114 height 30
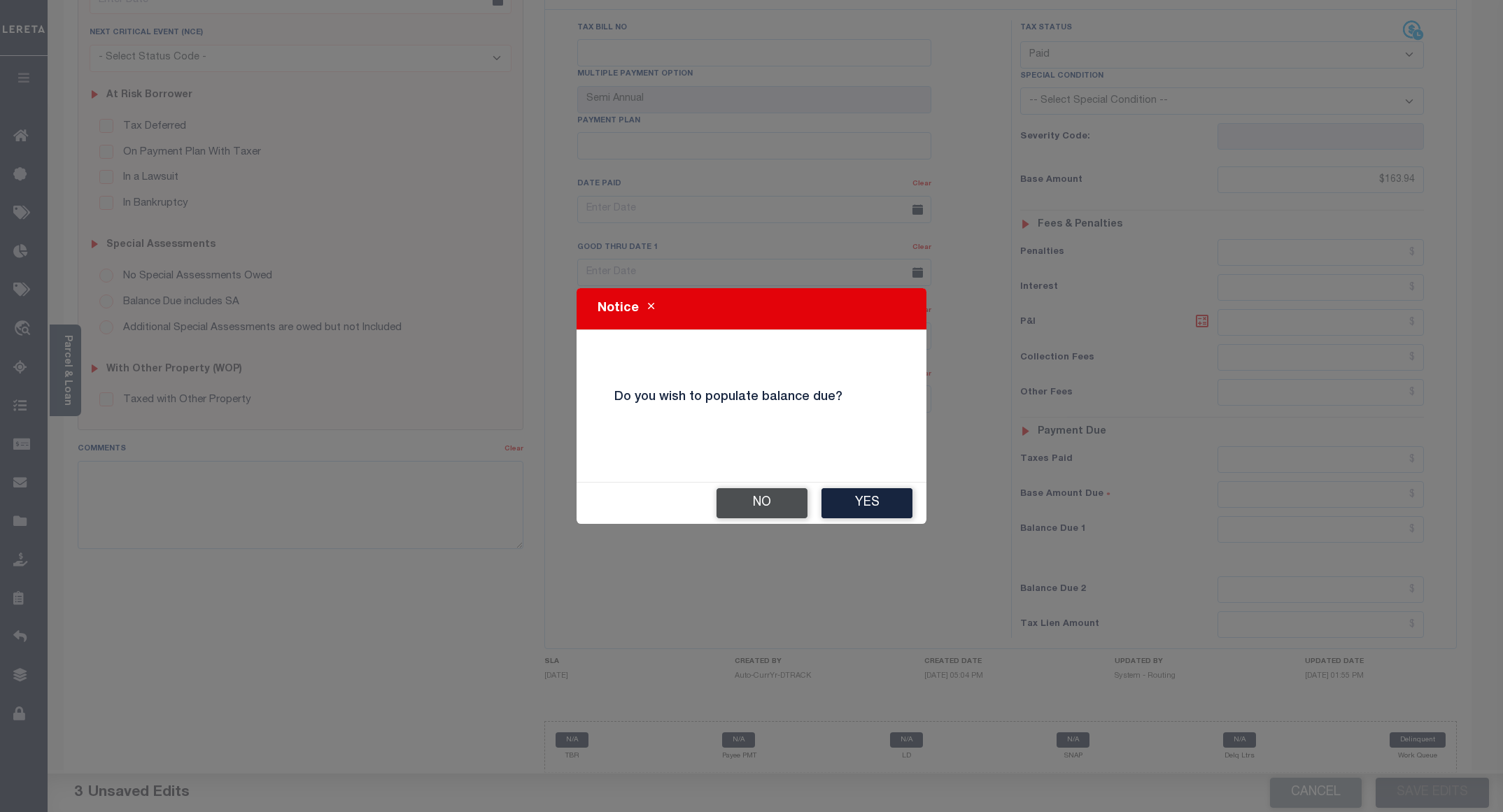
click at [737, 506] on button "No" at bounding box center [762, 503] width 91 height 30
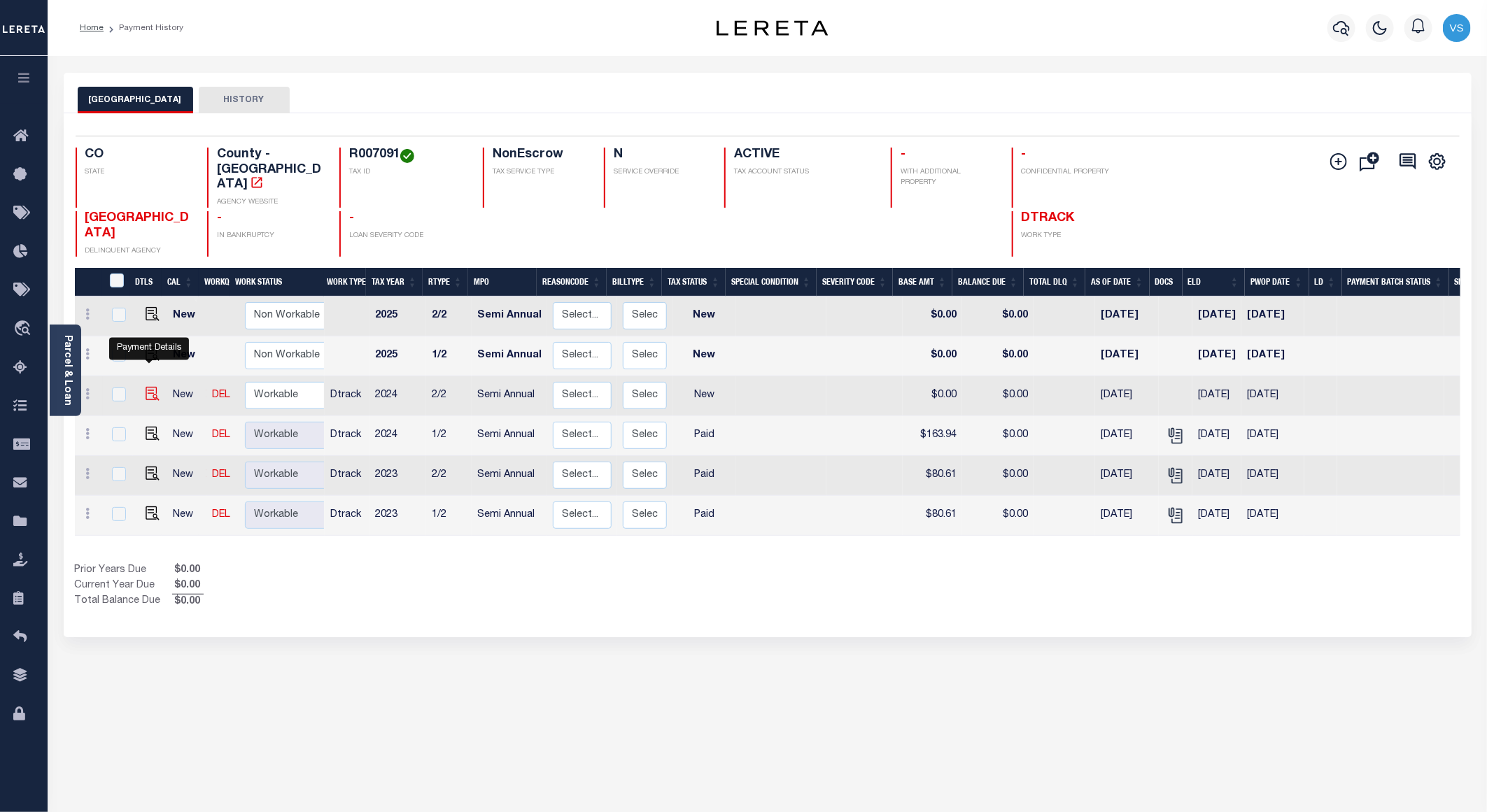
click at [148, 387] on img "" at bounding box center [152, 393] width 14 height 14
checkbox input "true"
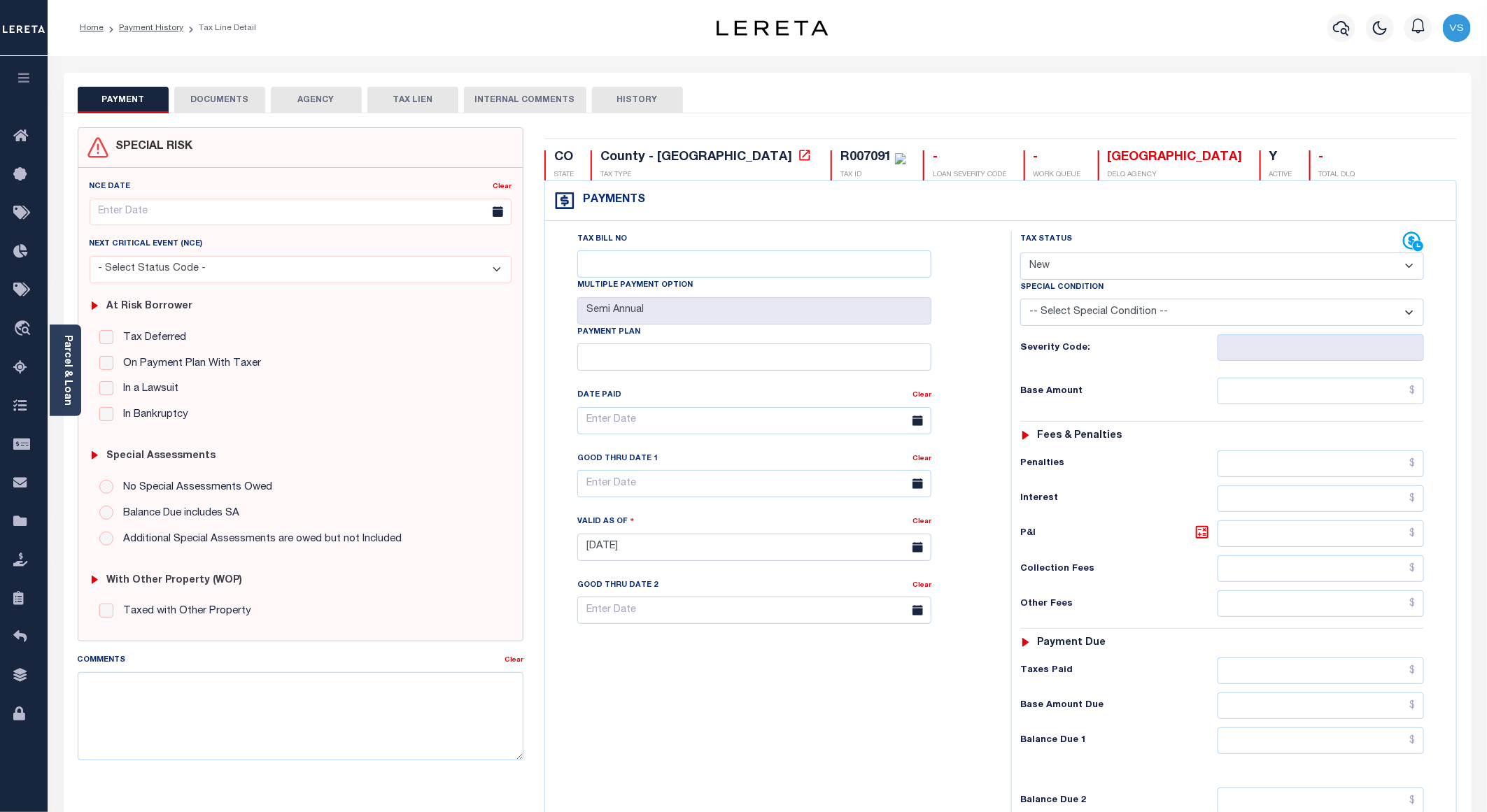
click at [1068, 265] on select "- Select Status Code - Open Due/Unpaid Paid Incomplete No Tax Due Internal Refu…" at bounding box center [1222, 266] width 404 height 27
select select "PYD"
click at [1021, 254] on select "- Select Status Code - Open Due/Unpaid Paid Incomplete No Tax Due Internal Refu…" at bounding box center [1222, 266] width 404 height 27
type input "[DATE]"
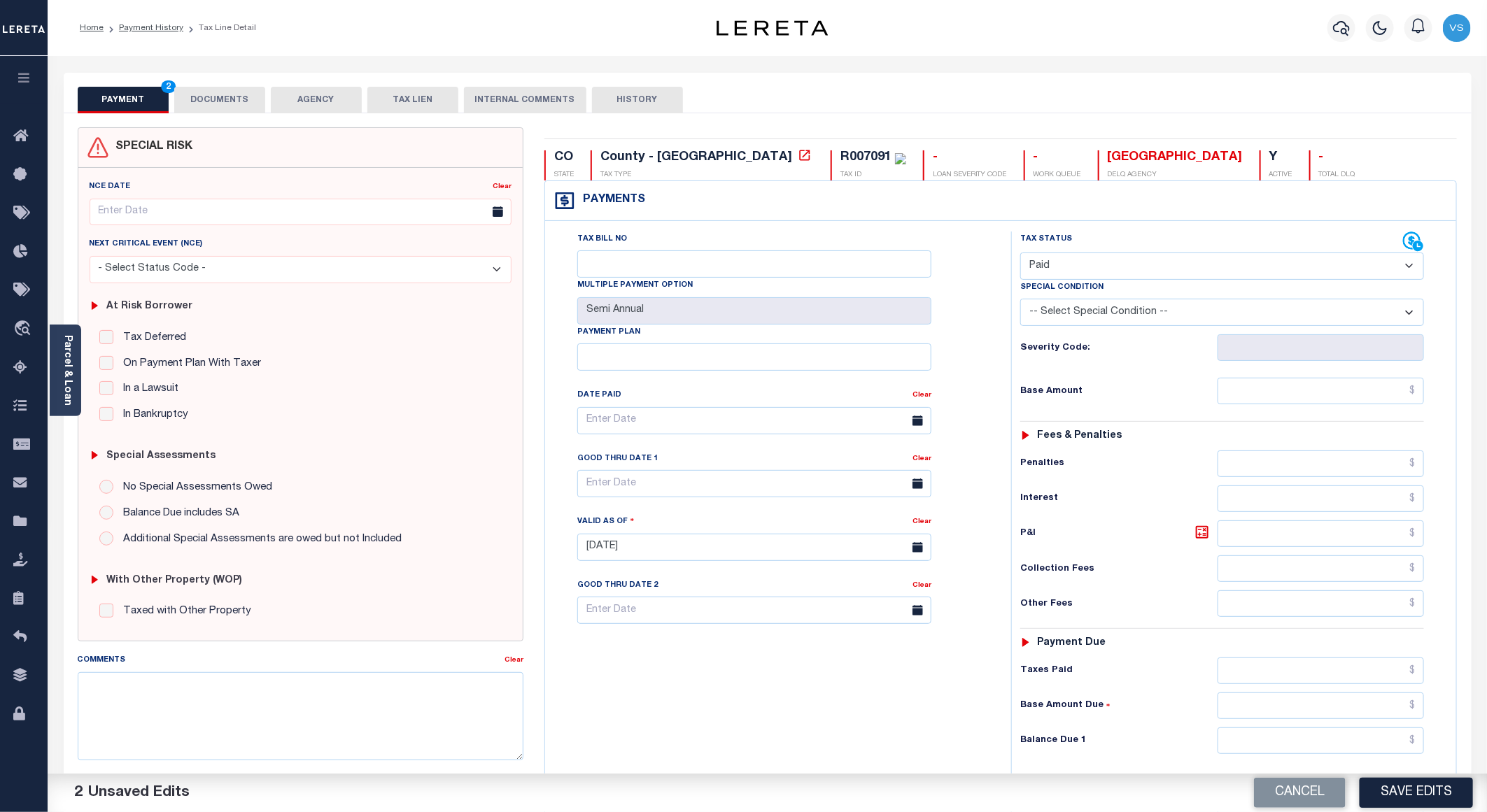
click at [227, 93] on button "DOCUMENTS" at bounding box center [220, 100] width 91 height 27
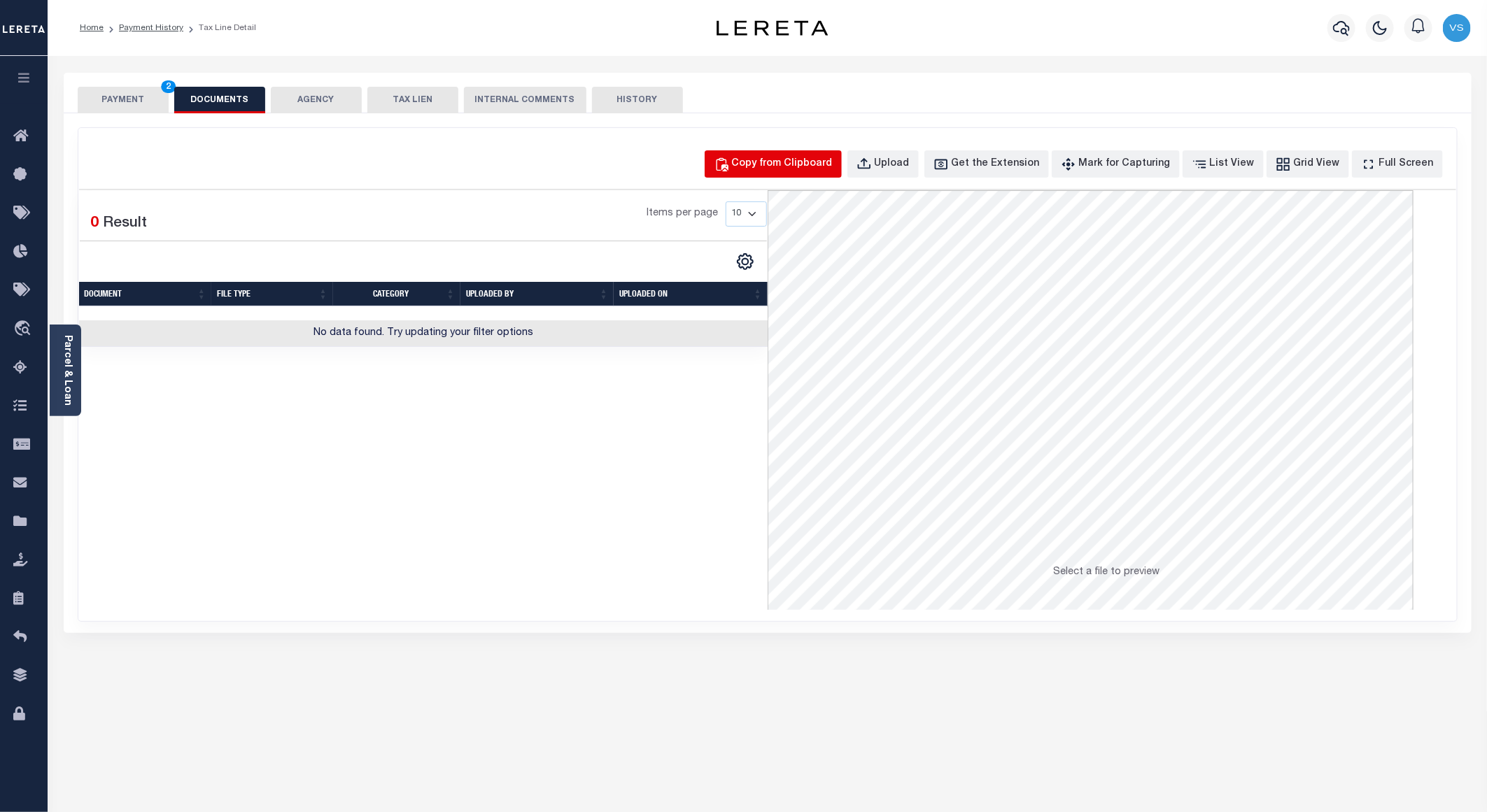
click at [792, 166] on div "Copy from Clipboard" at bounding box center [782, 164] width 101 height 15
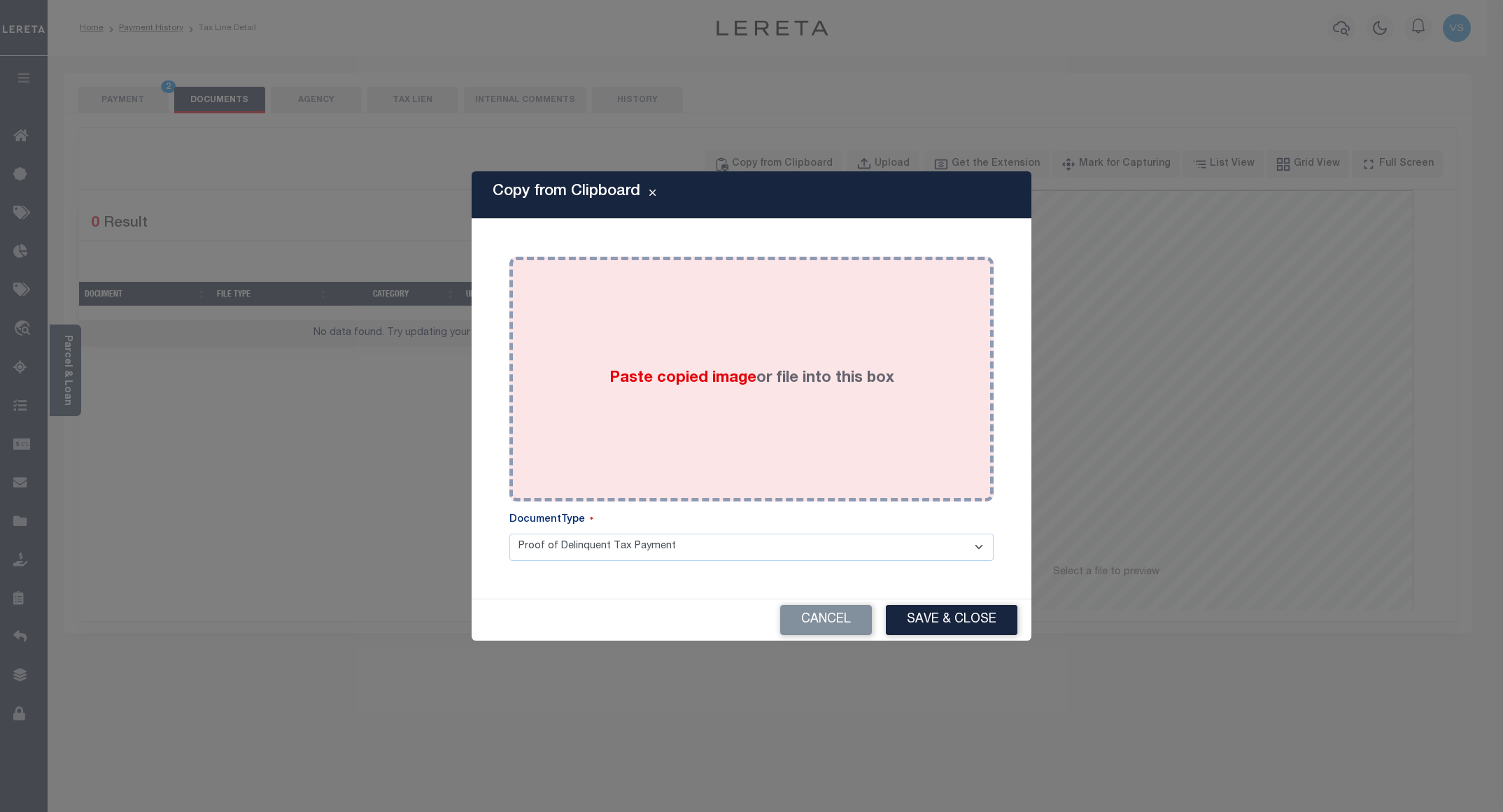
click at [812, 328] on div "Paste copied image or file into this box" at bounding box center [752, 380] width 464 height 224
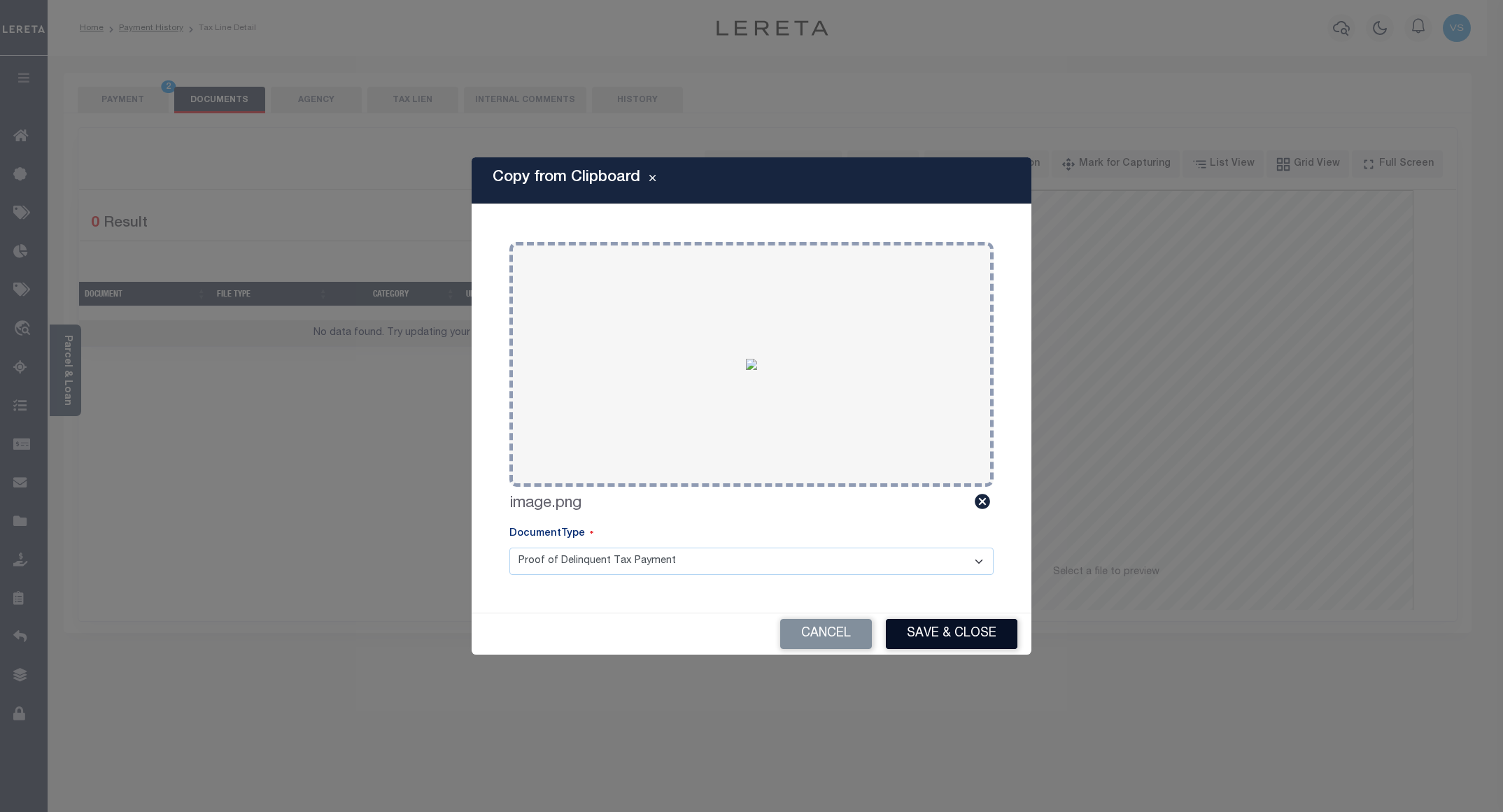
click at [987, 638] on button "Save & Close" at bounding box center [952, 634] width 132 height 30
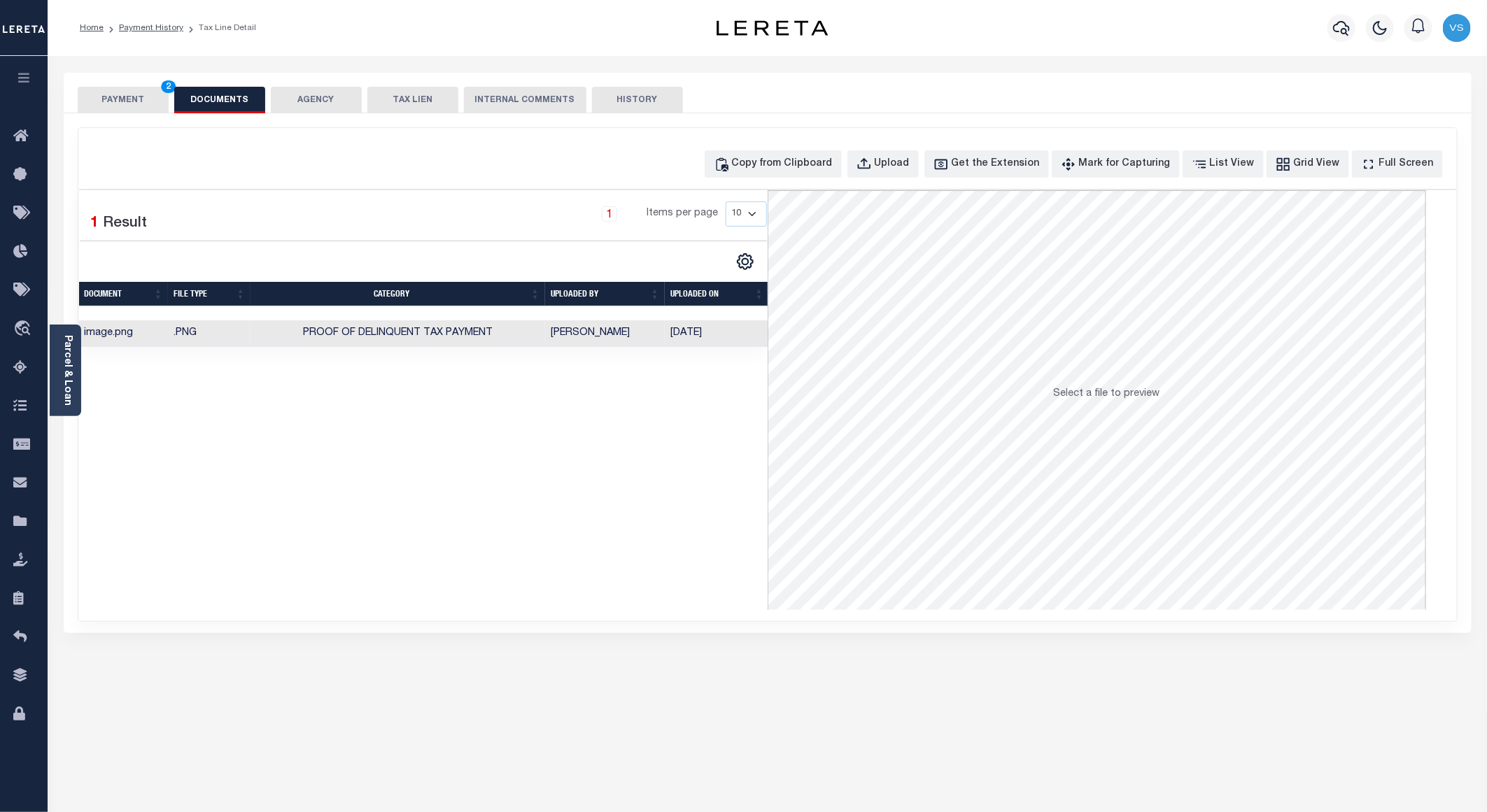
click at [126, 107] on button "PAYMENT 2" at bounding box center [123, 100] width 91 height 27
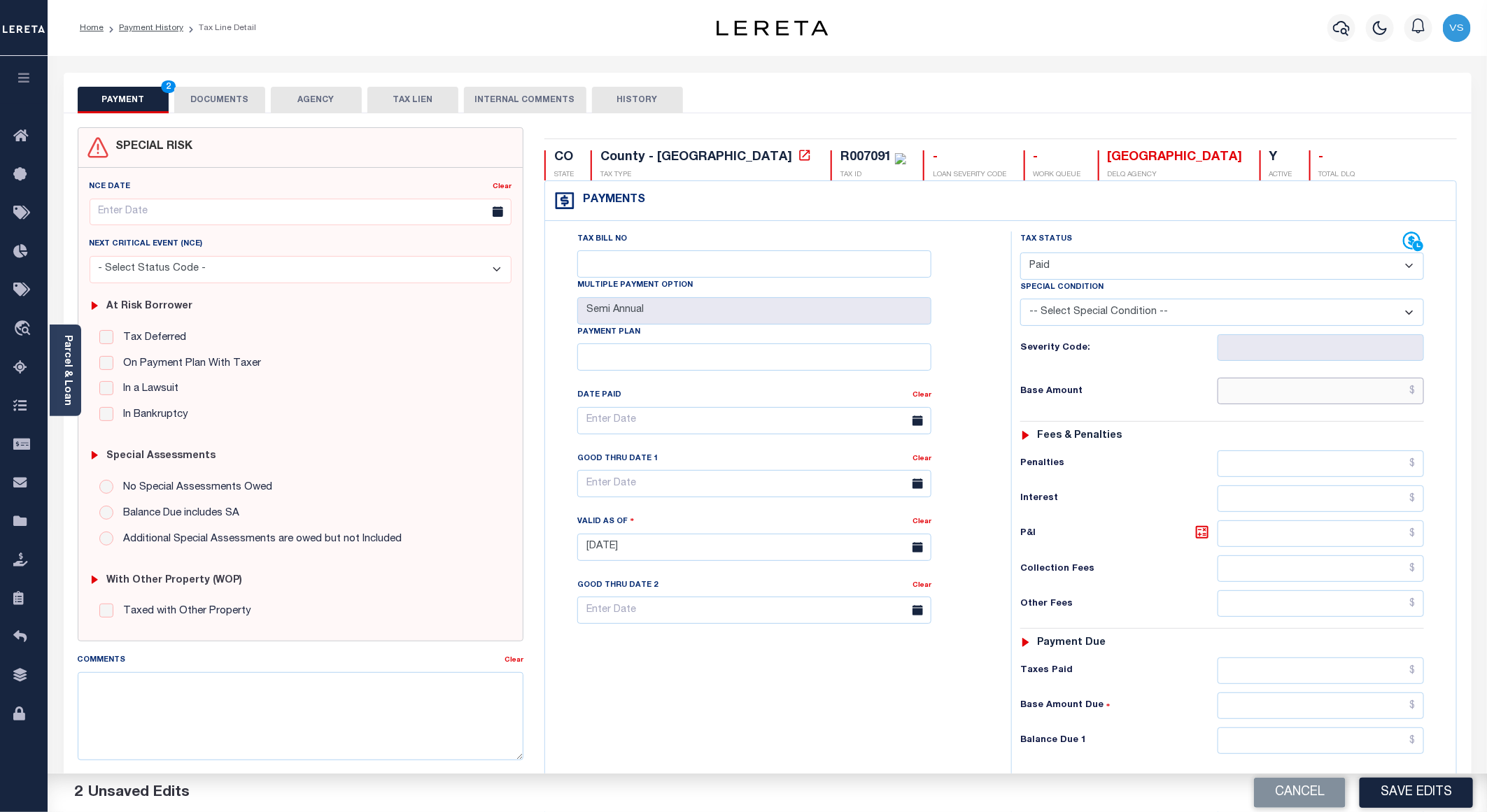
drag, startPoint x: 1306, startPoint y: 393, endPoint x: 1333, endPoint y: 401, distance: 28.2
click at [1306, 393] on input "text" at bounding box center [1321, 390] width 206 height 27
paste input "163.94"
type input "$163.94"
click at [1400, 795] on button "Save Edits" at bounding box center [1416, 793] width 114 height 30
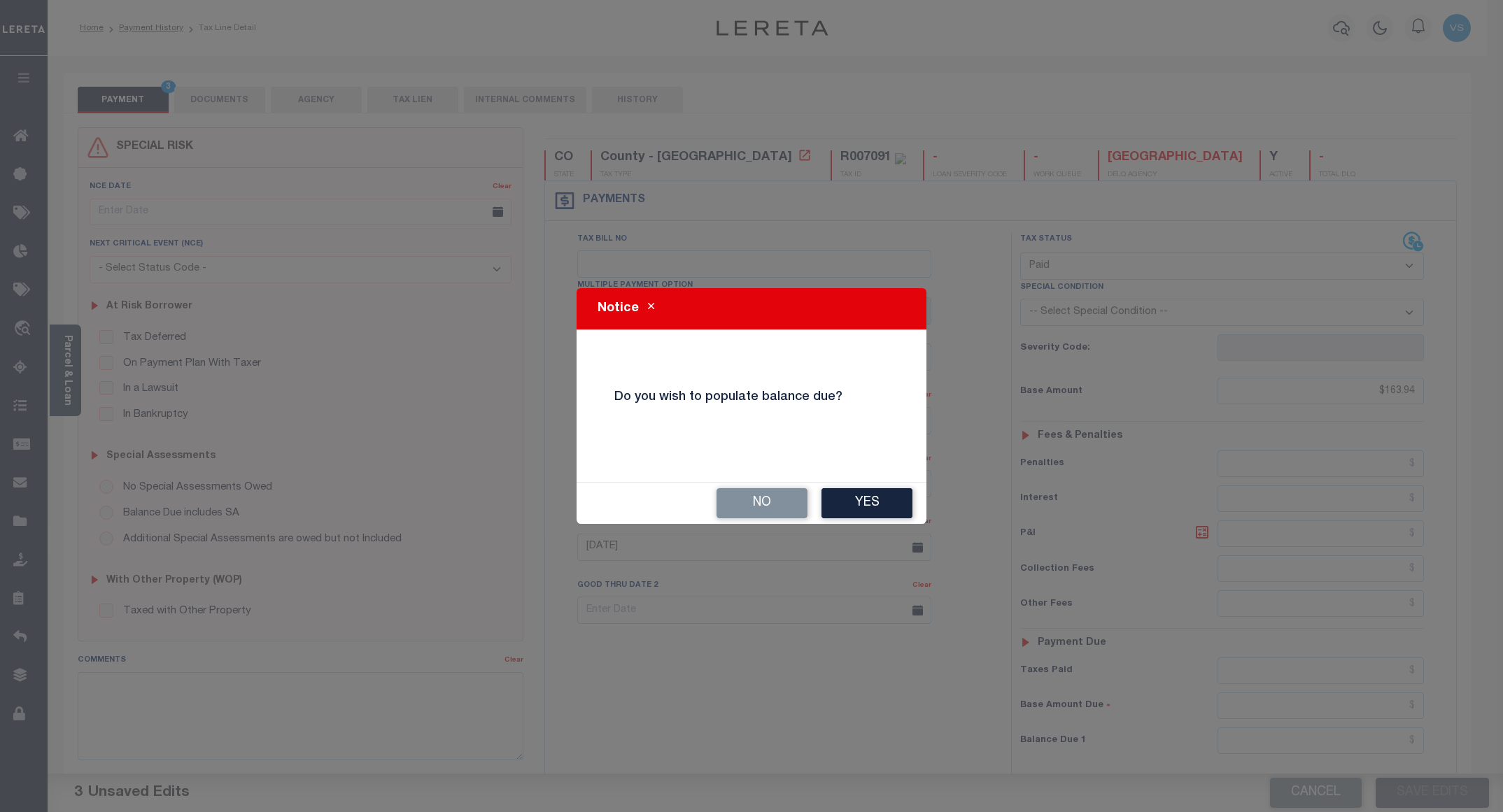
click at [746, 488] on button "No" at bounding box center [762, 503] width 91 height 30
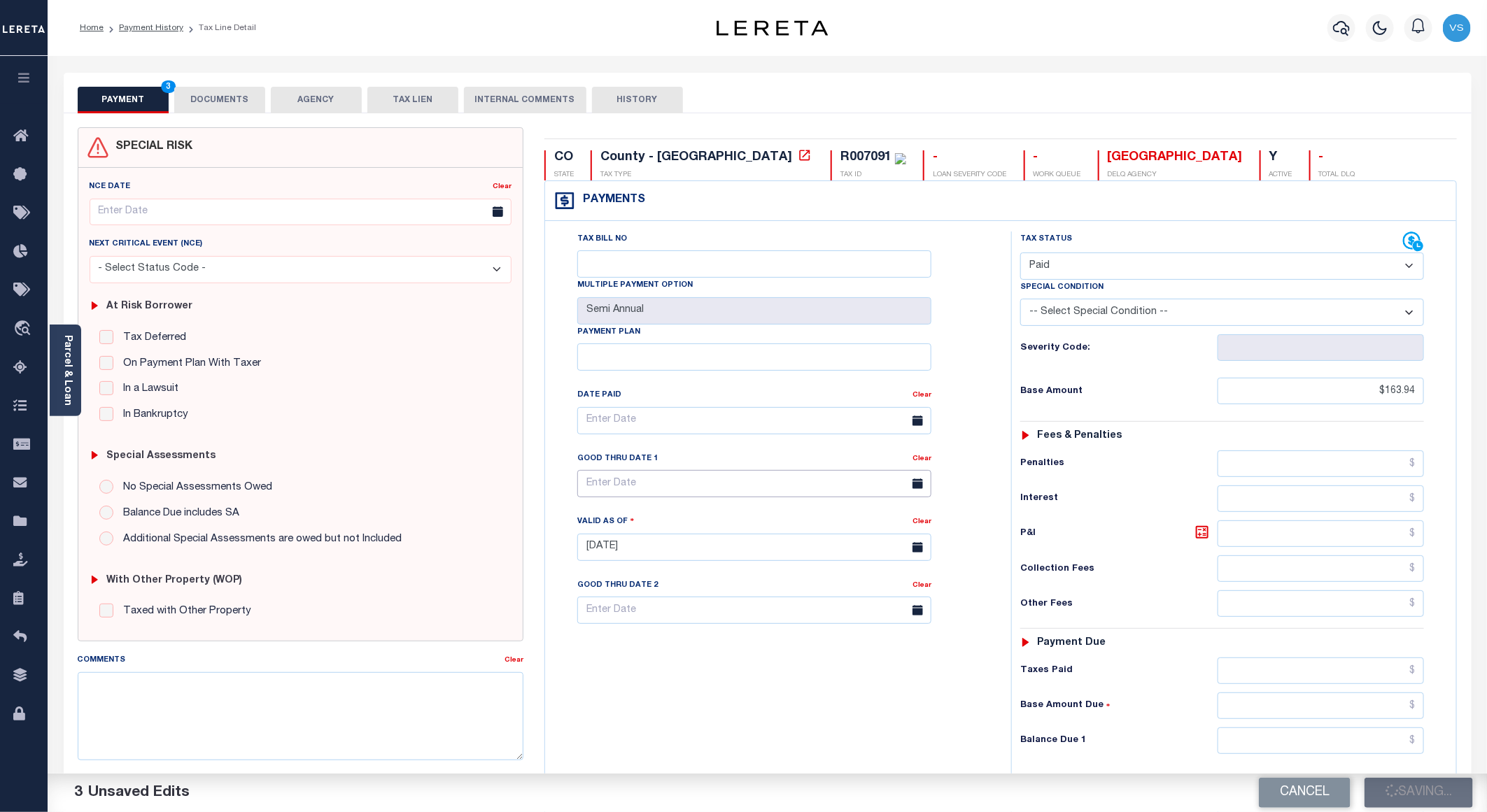
click at [747, 503] on body "Home Payment History Tax Line Detail" at bounding box center [744, 512] width 1487 height 1024
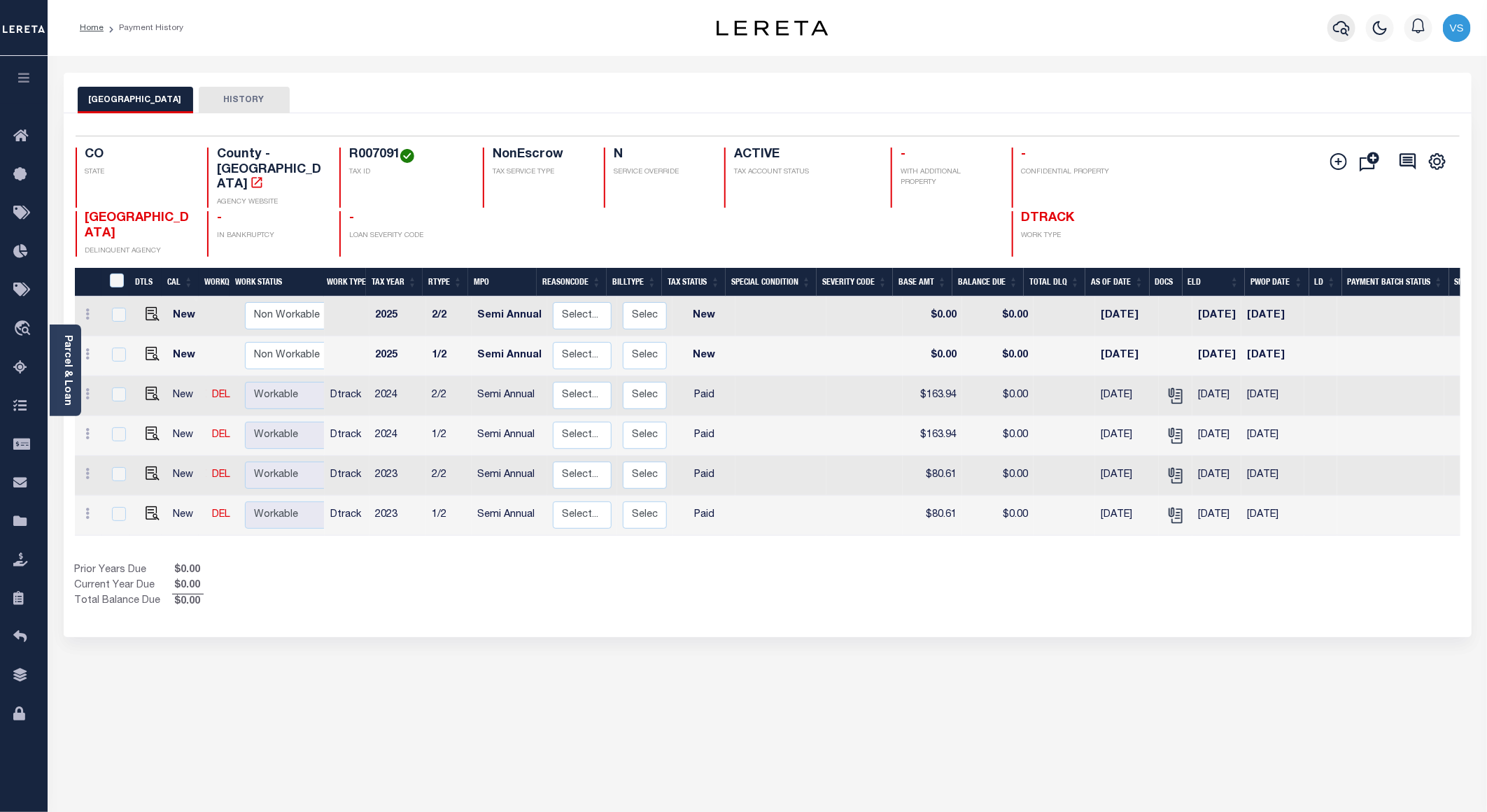
click at [1340, 19] on button "button" at bounding box center [1342, 27] width 28 height 28
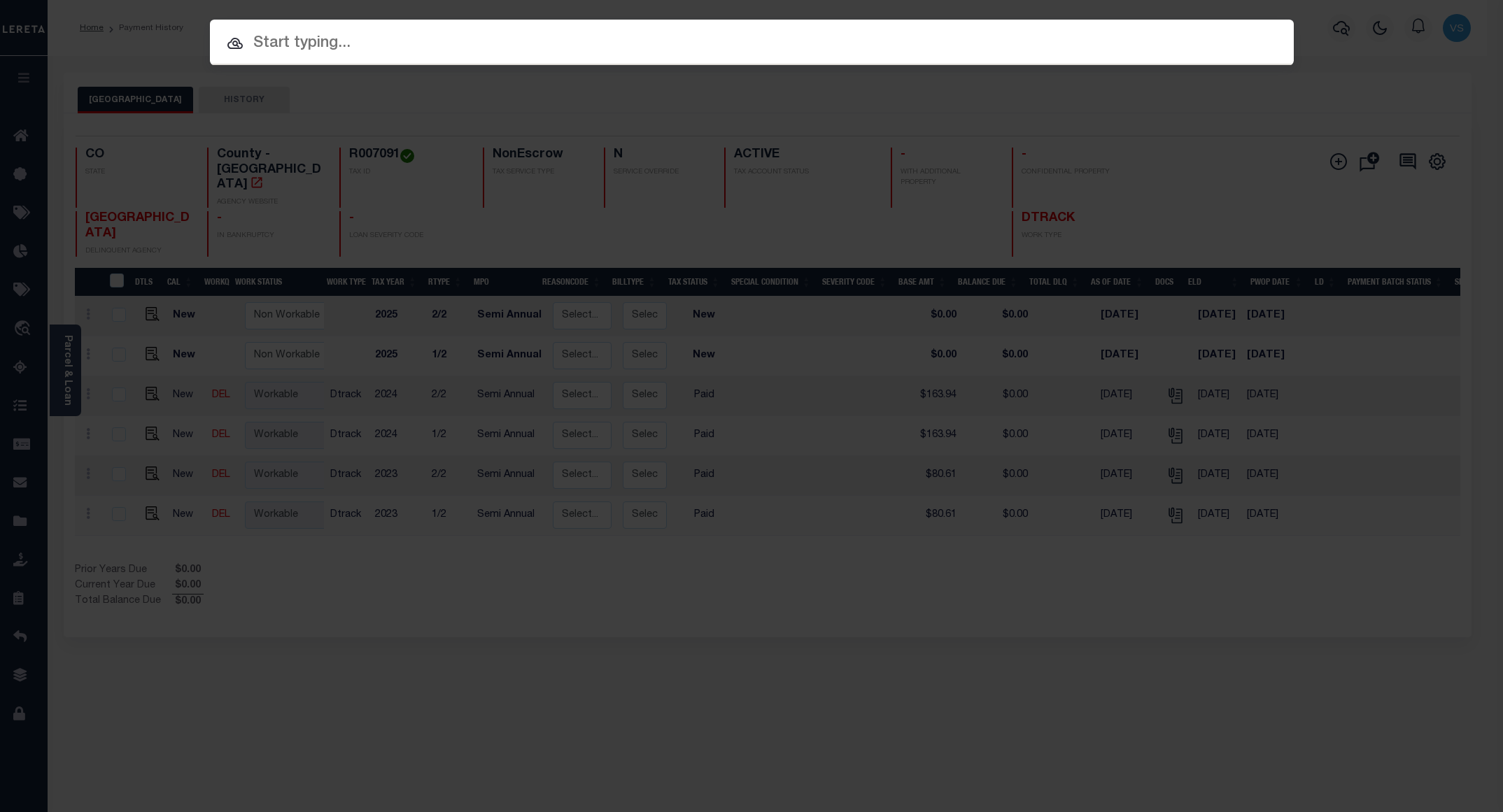
paste input "2191346"
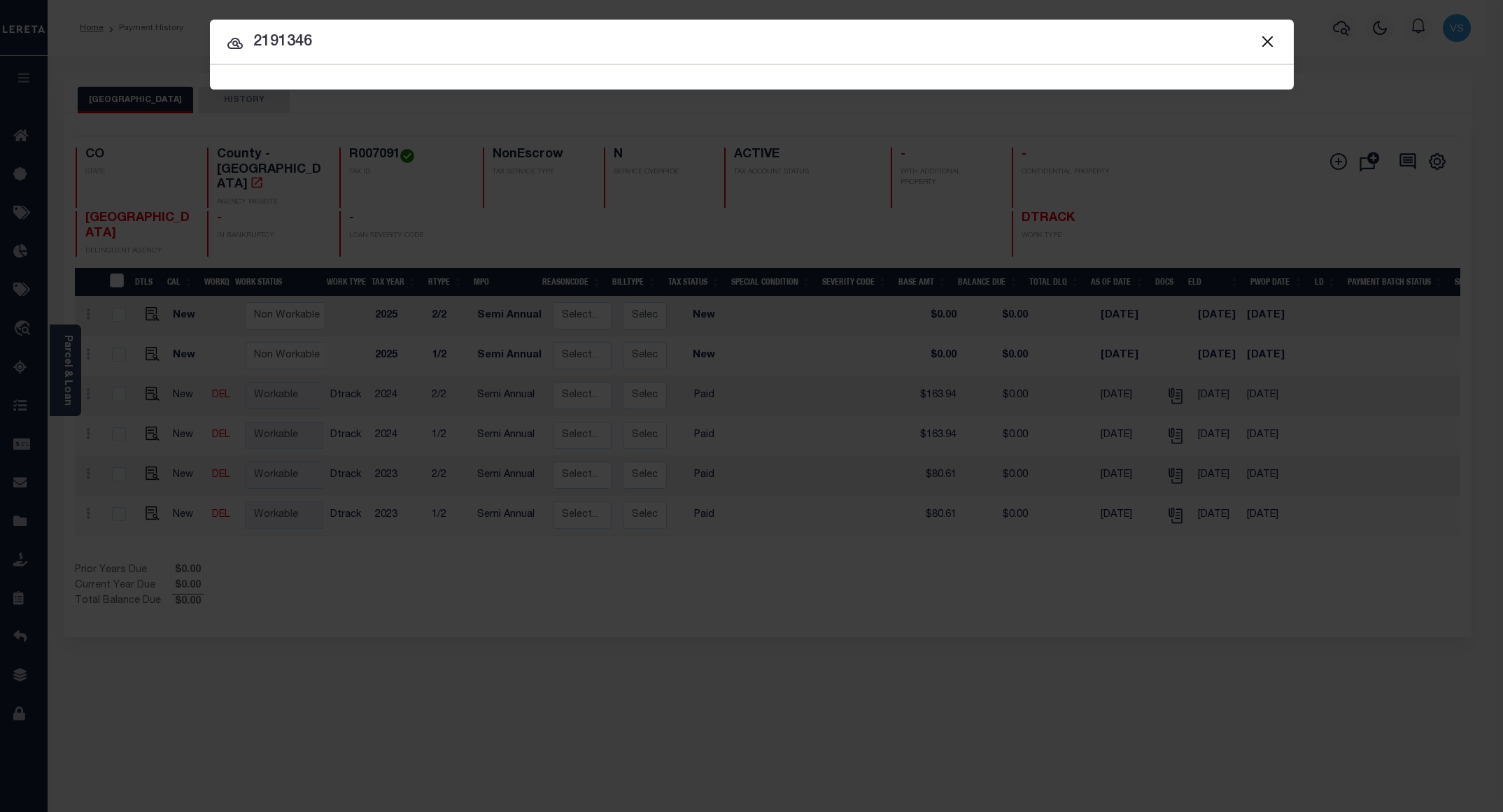
type input "2191346"
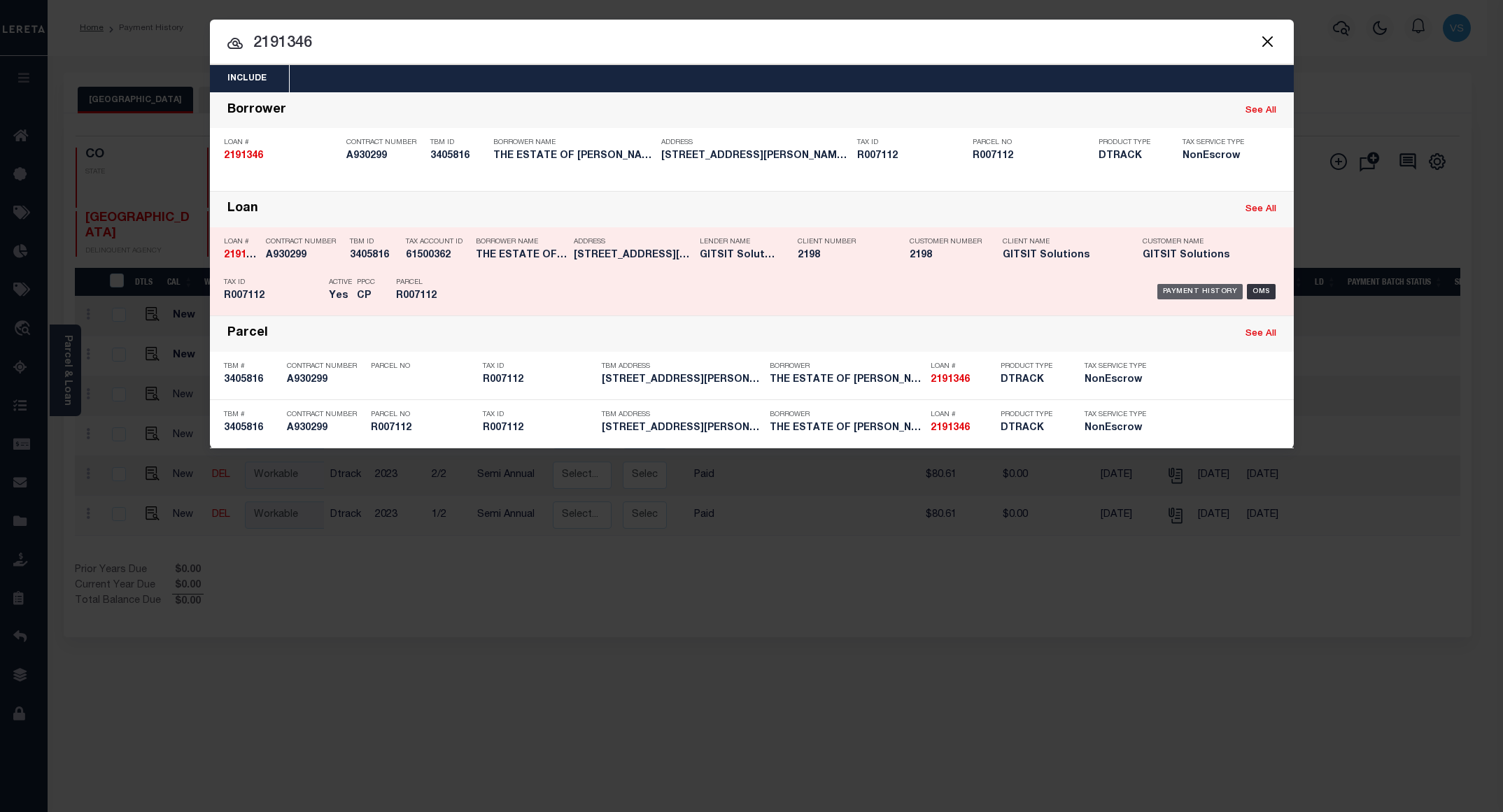
click at [1193, 291] on div "Payment History" at bounding box center [1200, 291] width 86 height 15
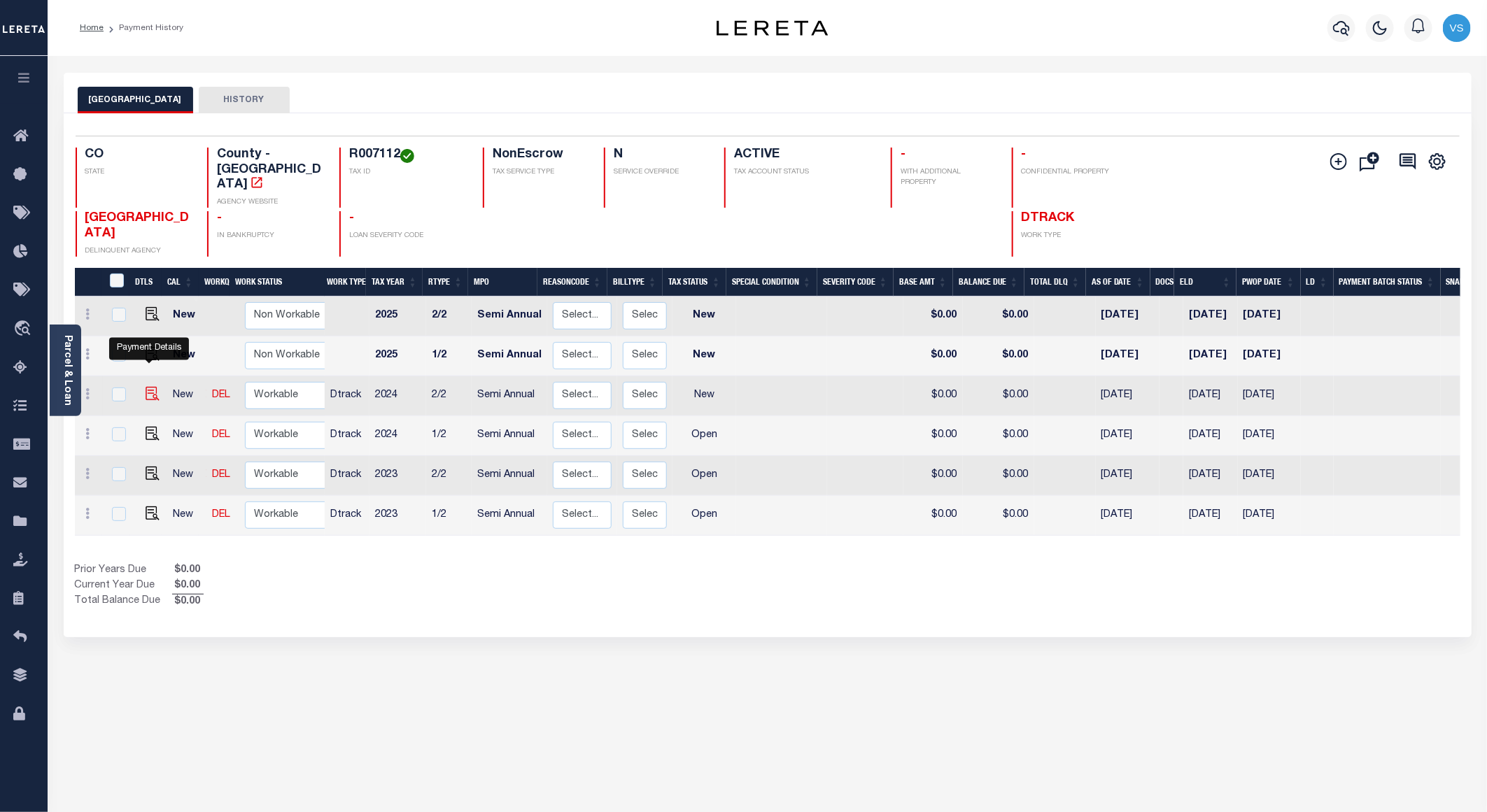
click at [149, 387] on img "" at bounding box center [152, 393] width 14 height 14
checkbox input "true"
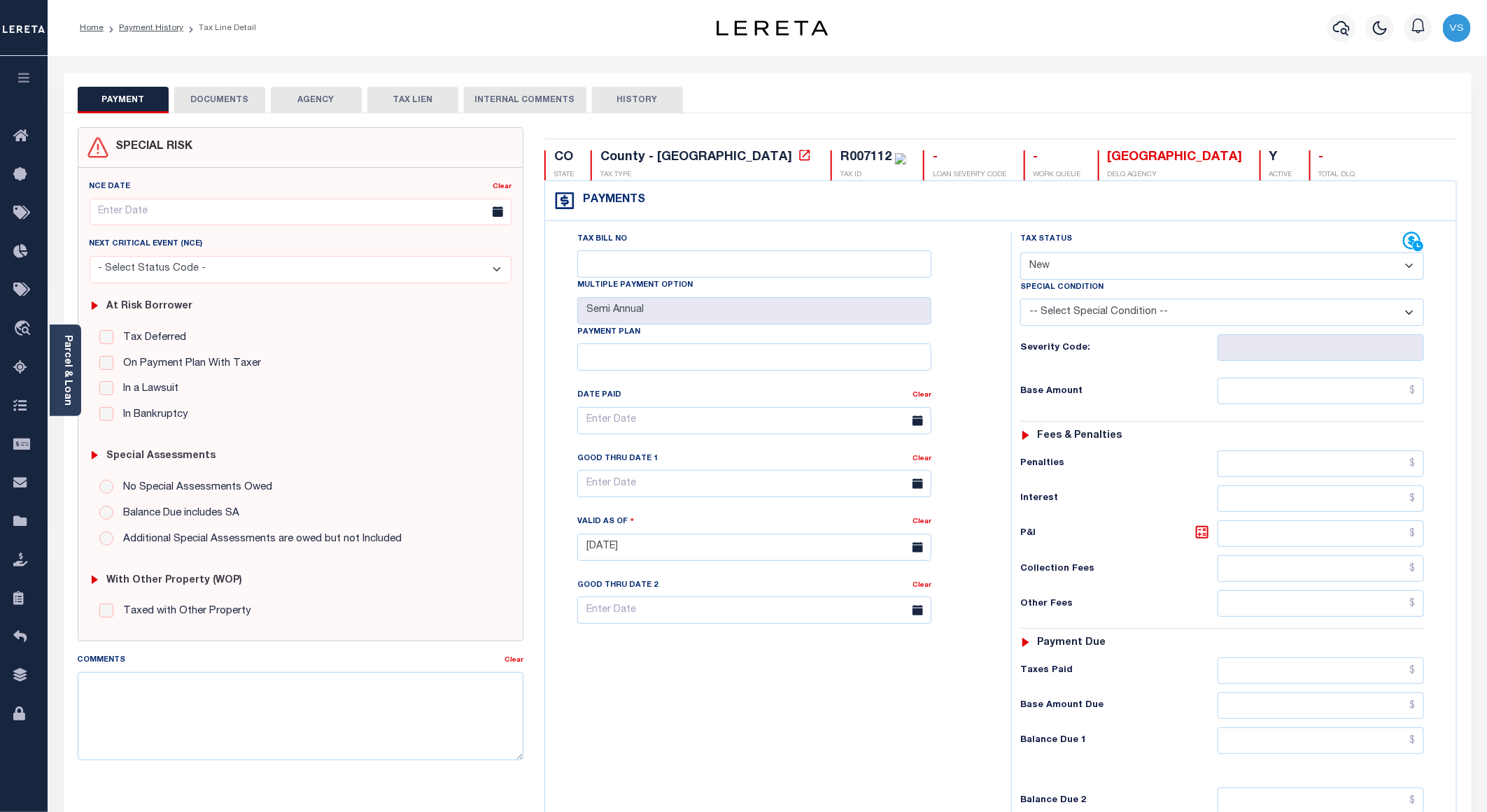
drag, startPoint x: 1086, startPoint y: 260, endPoint x: 1086, endPoint y: 284, distance: 24.0
click at [1086, 262] on select "- Select Status Code - Open Due/Unpaid Paid Incomplete No Tax Due Internal Refu…" at bounding box center [1222, 266] width 404 height 27
select select "DUE"
click at [1021, 254] on select "- Select Status Code - Open Due/Unpaid Paid Incomplete No Tax Due Internal Refu…" at bounding box center [1222, 266] width 404 height 27
type input "[DATE]"
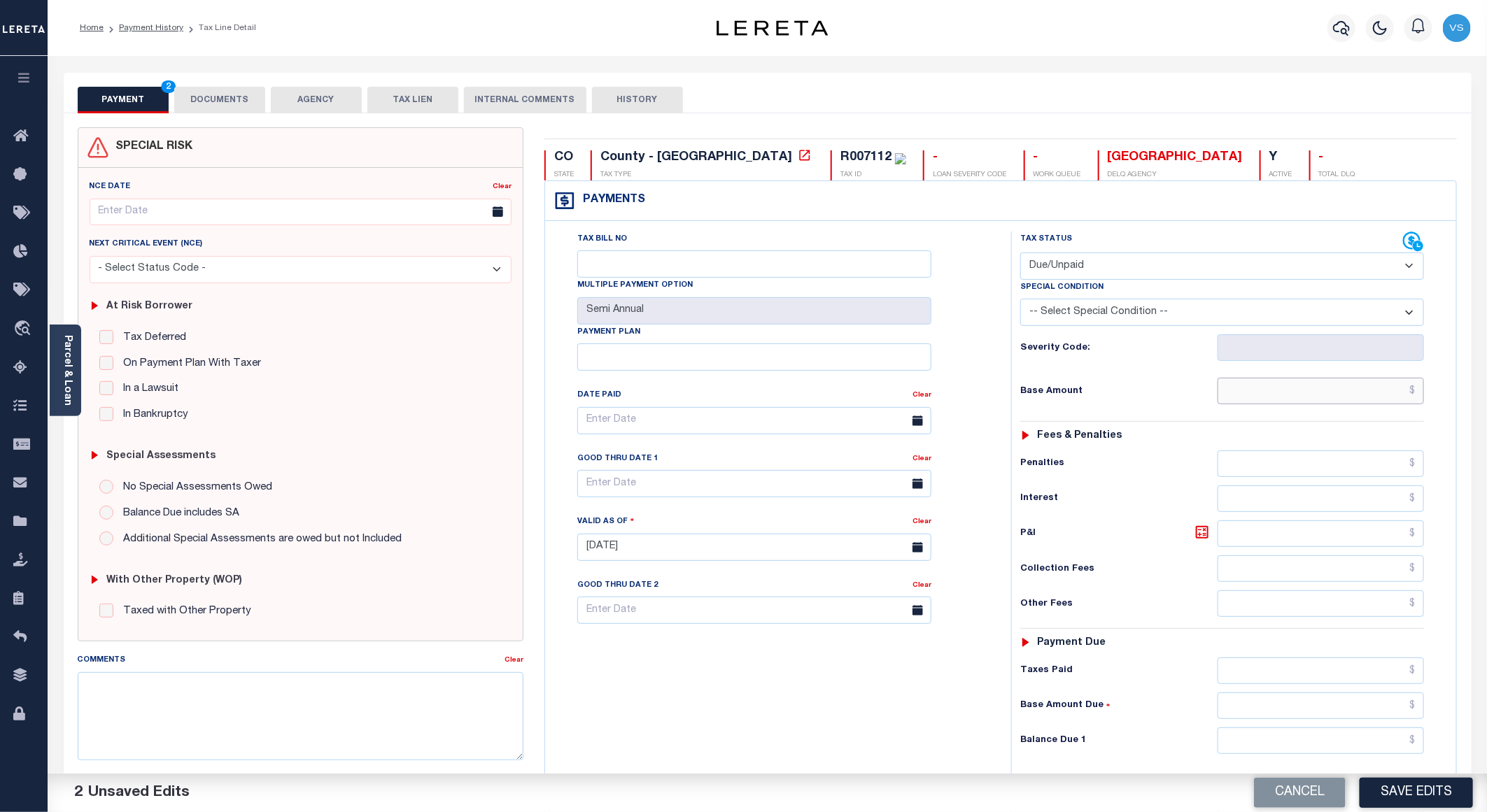
click at [1335, 393] on input "text" at bounding box center [1321, 390] width 206 height 27
paste input "201.24"
type input "$201.24"
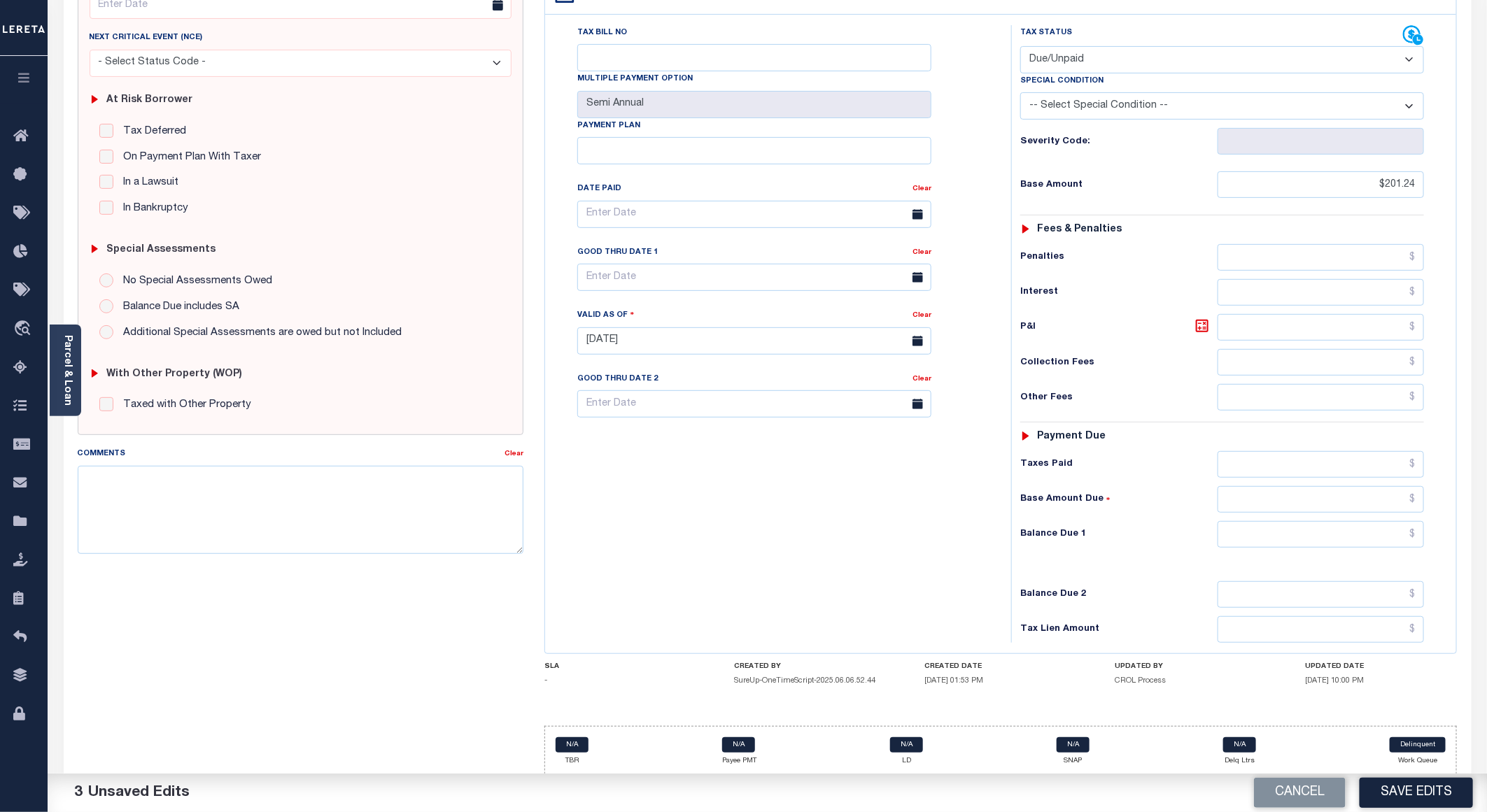
scroll to position [228, 0]
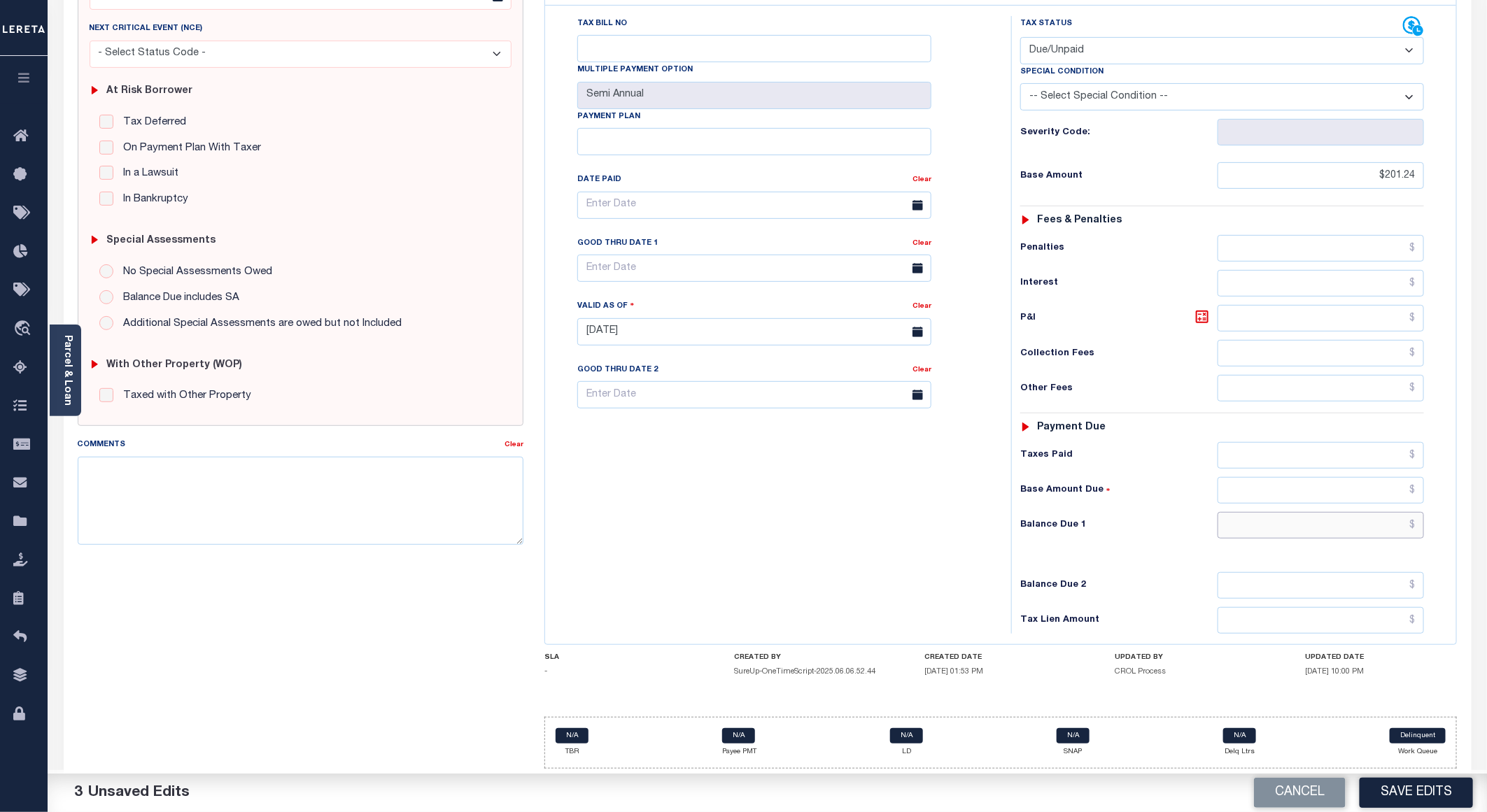
click at [1315, 521] on input "text" at bounding box center [1321, 525] width 206 height 27
paste input "207.27"
type input "$207.27"
click at [1198, 313] on icon at bounding box center [1202, 317] width 17 height 17
type input "$6.03"
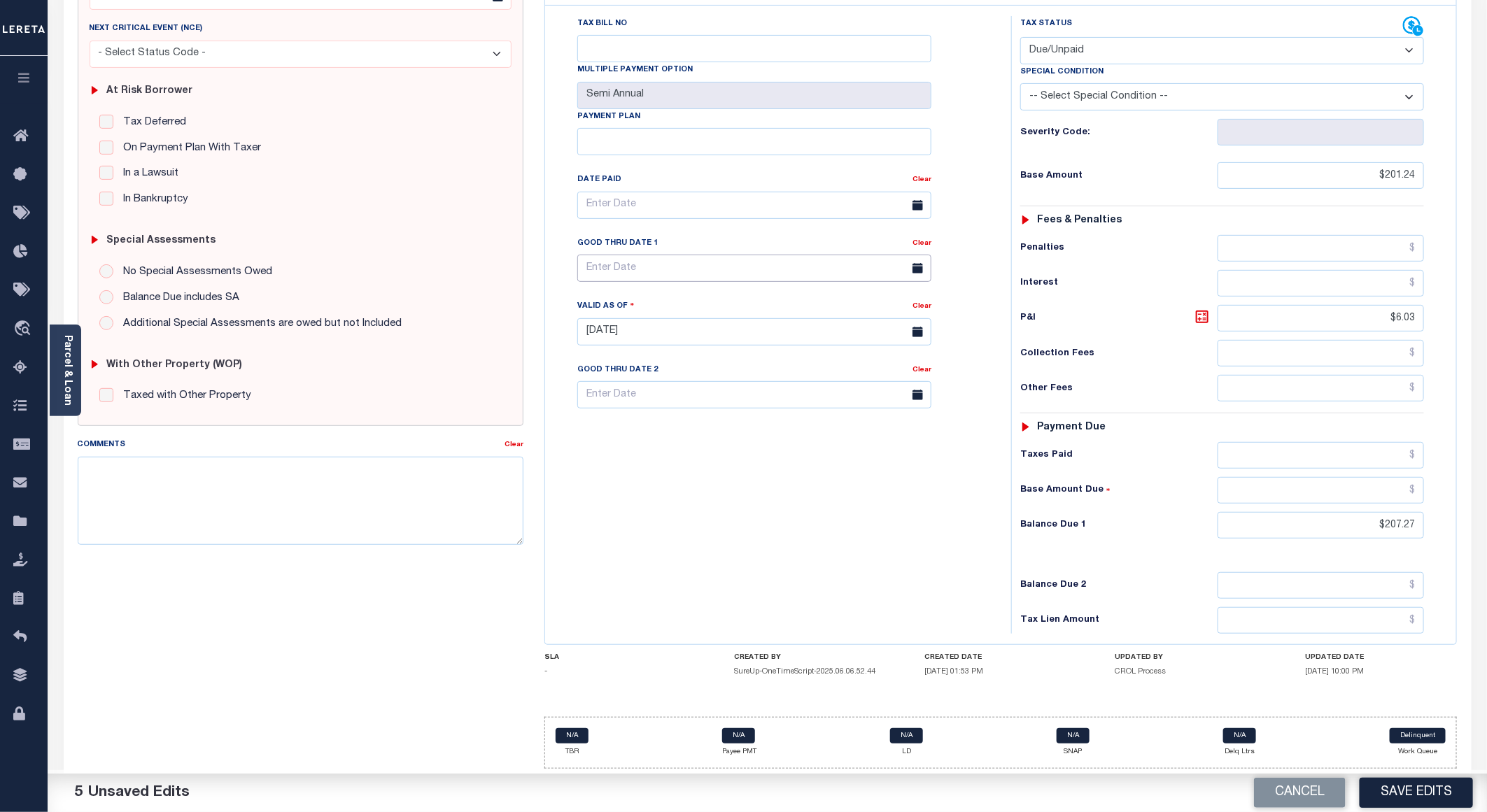
click at [626, 265] on input "text" at bounding box center [754, 268] width 354 height 27
click at [655, 452] on span "30" at bounding box center [655, 466] width 27 height 27
type input "[DATE]"
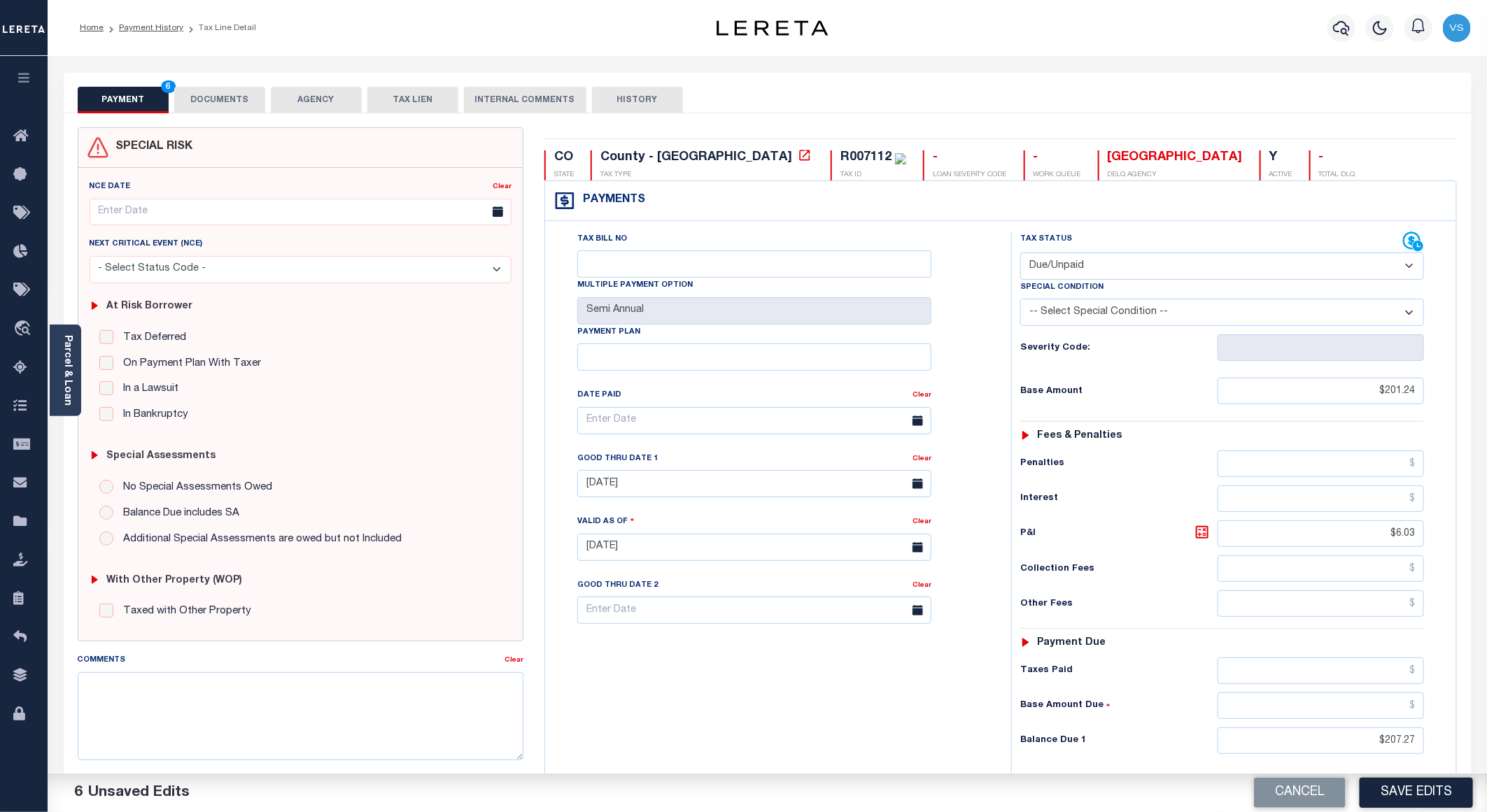
click at [202, 101] on button "DOCUMENTS" at bounding box center [220, 100] width 91 height 27
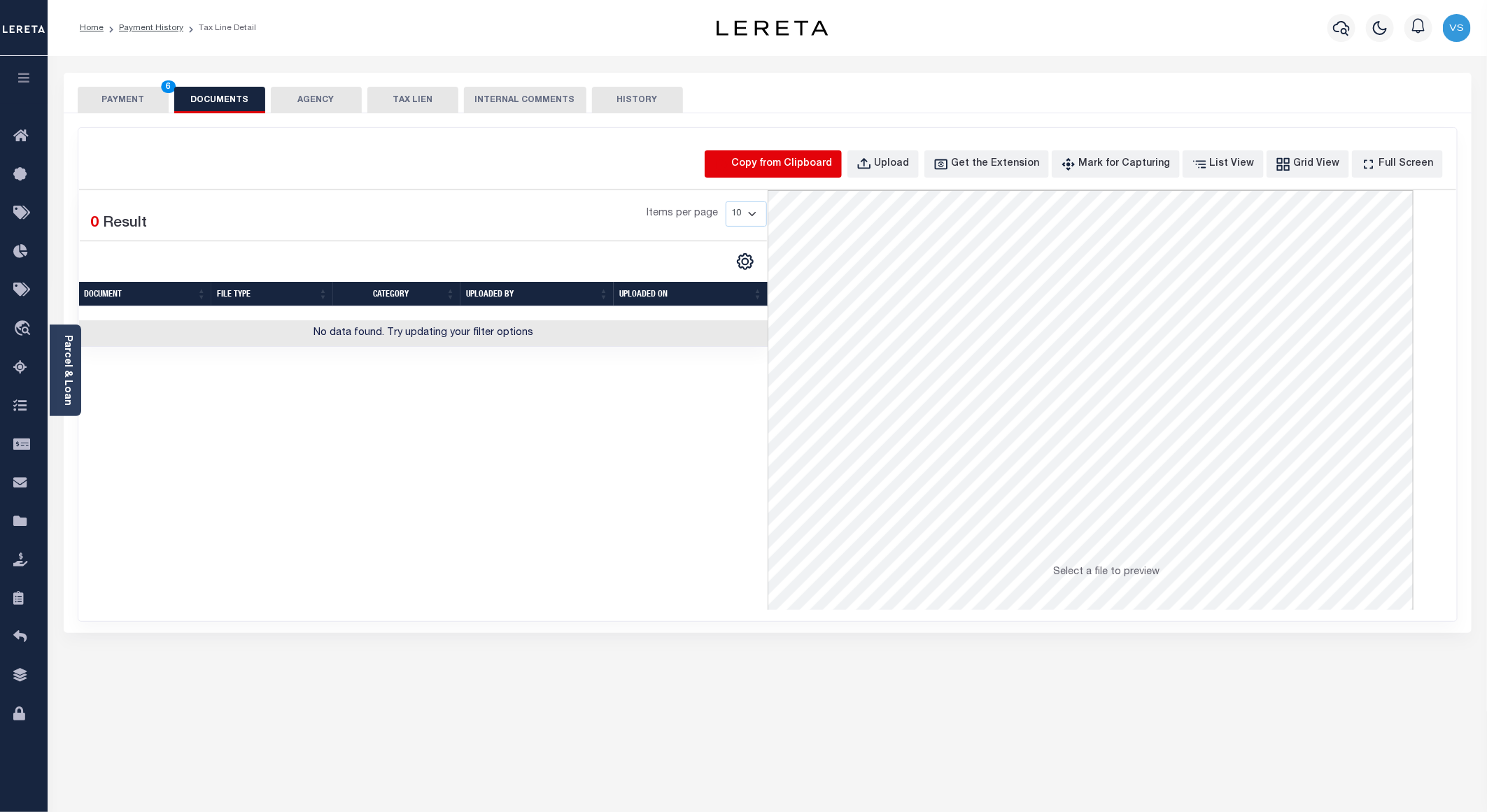
click at [729, 168] on icon "button" at bounding box center [721, 164] width 15 height 15
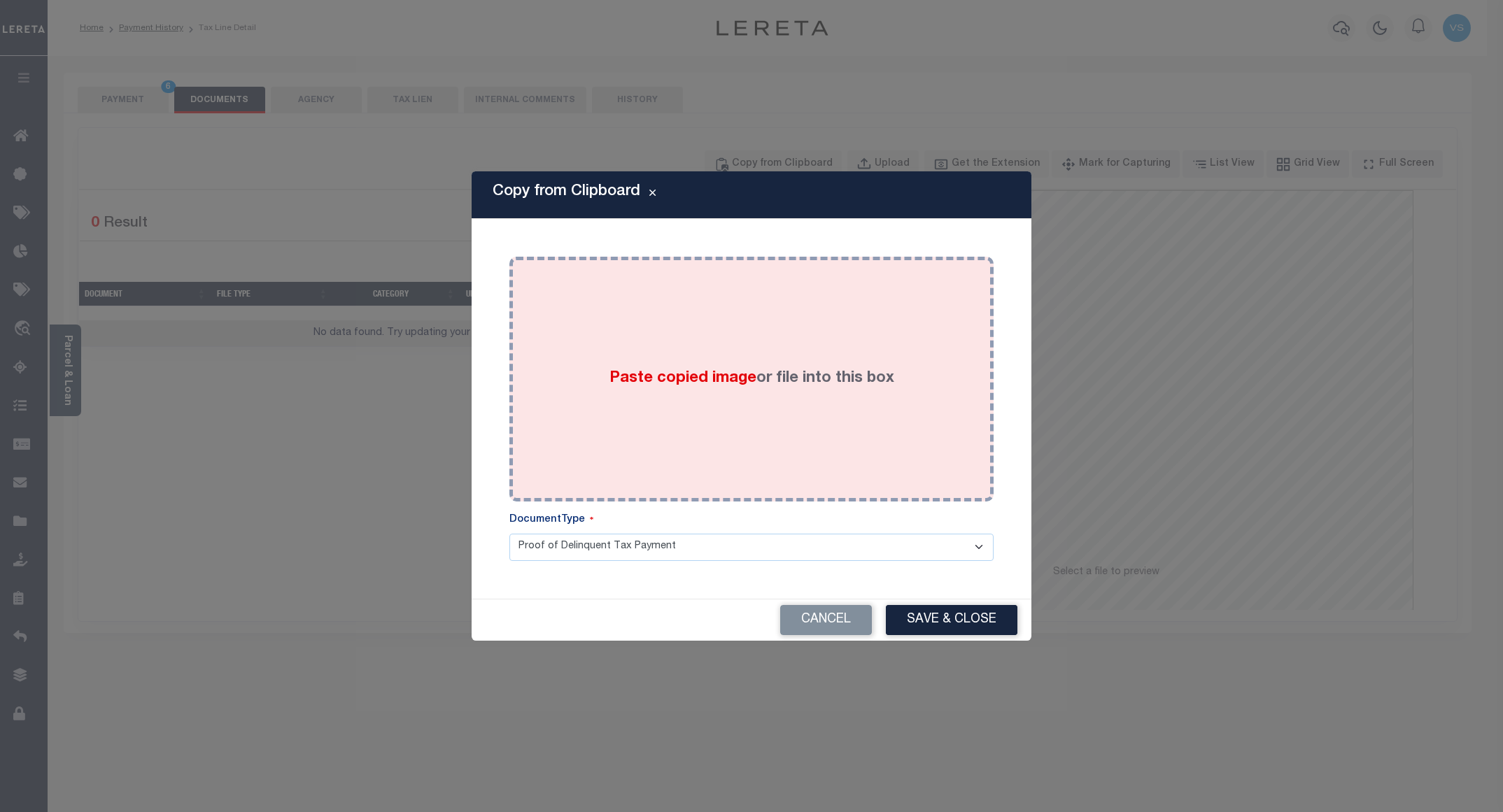
click at [854, 347] on div "Paste copied image or file into this box" at bounding box center [752, 380] width 464 height 224
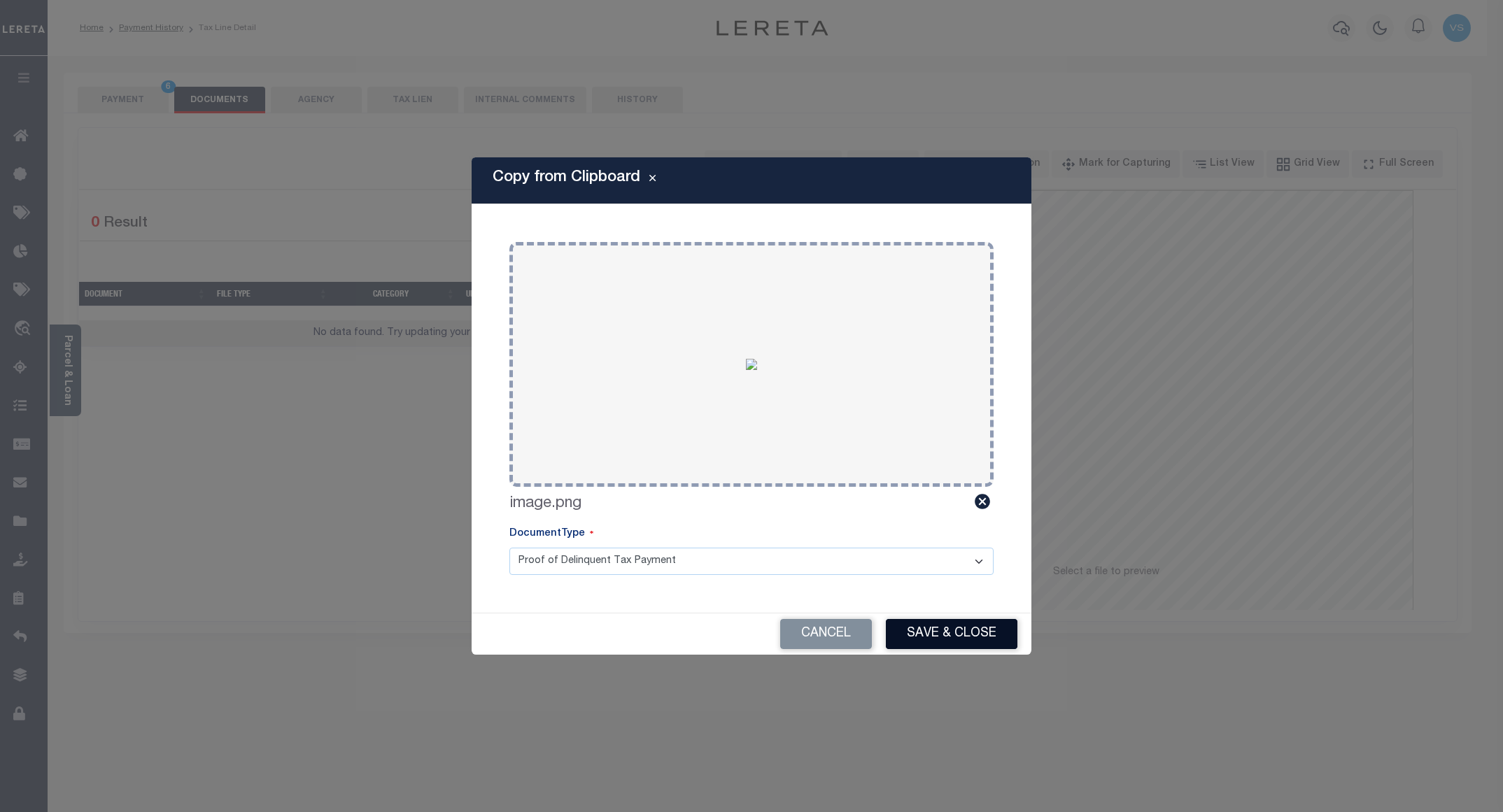
click at [948, 644] on button "Save & Close" at bounding box center [952, 634] width 132 height 30
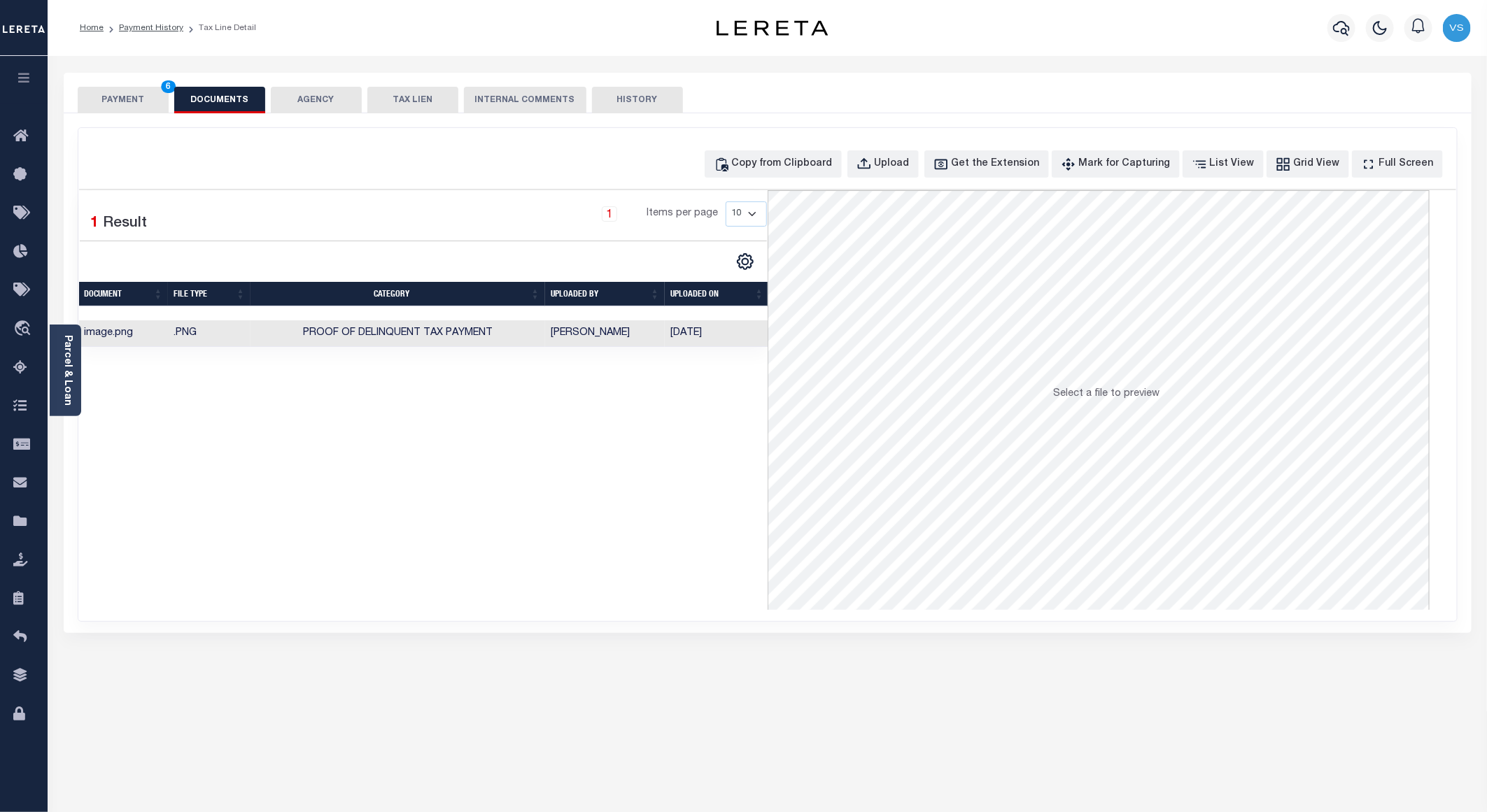
click at [137, 98] on button "PAYMENT 6" at bounding box center [123, 100] width 91 height 27
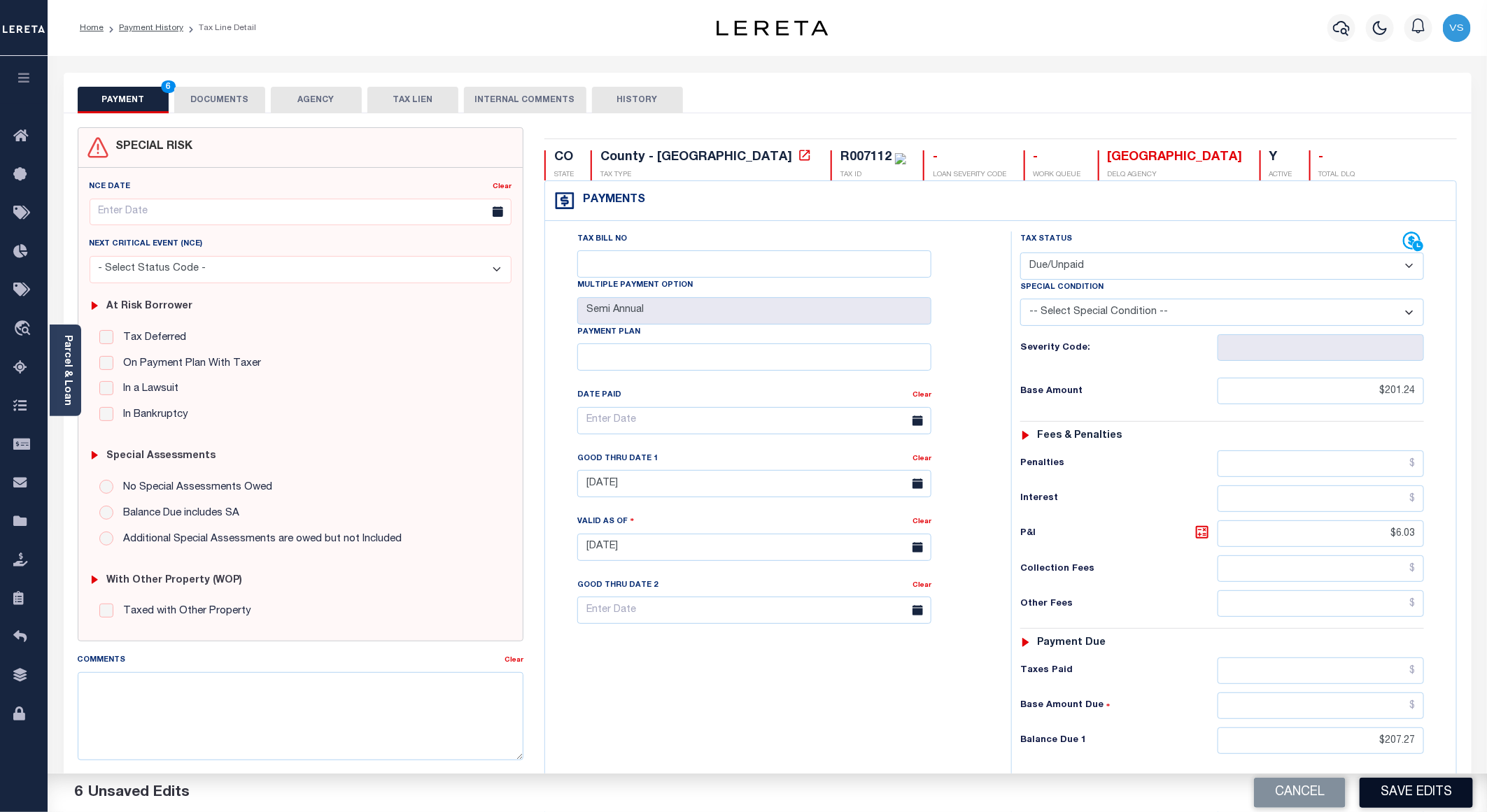
click at [1381, 788] on button "Save Edits" at bounding box center [1416, 793] width 114 height 30
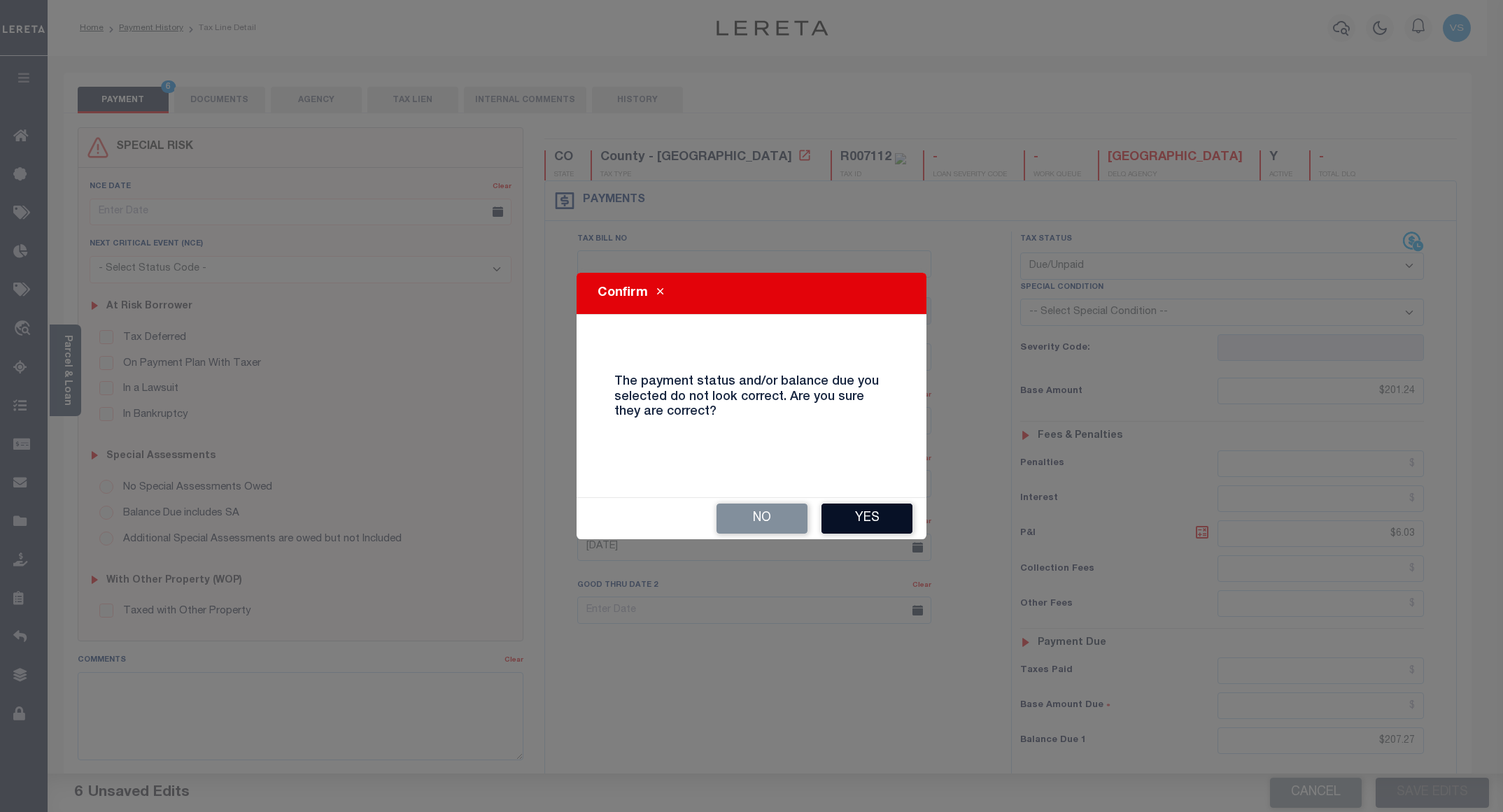
click at [856, 517] on button "Yes" at bounding box center [867, 519] width 91 height 30
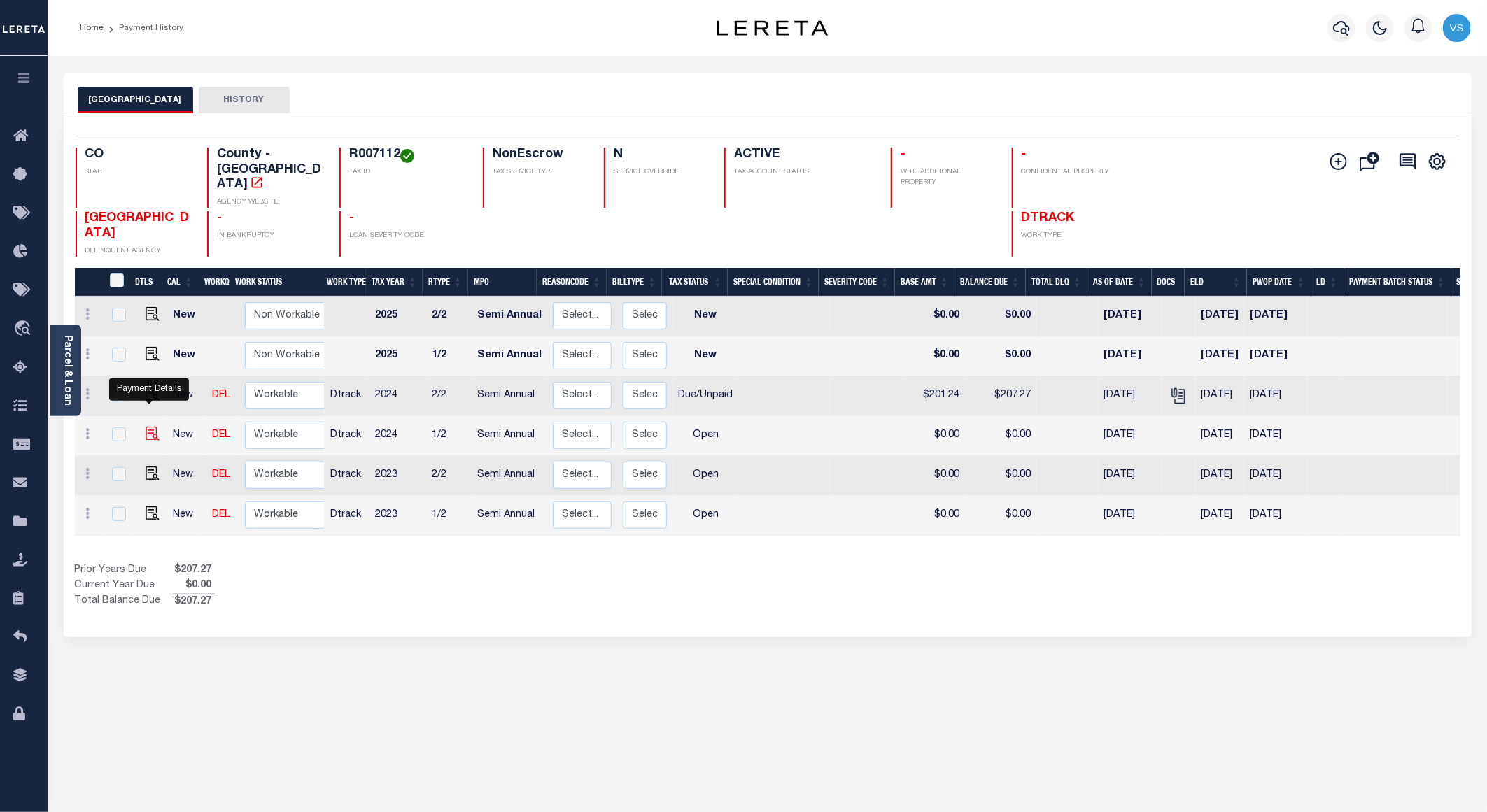
click at [147, 427] on img "" at bounding box center [152, 433] width 14 height 14
checkbox input "true"
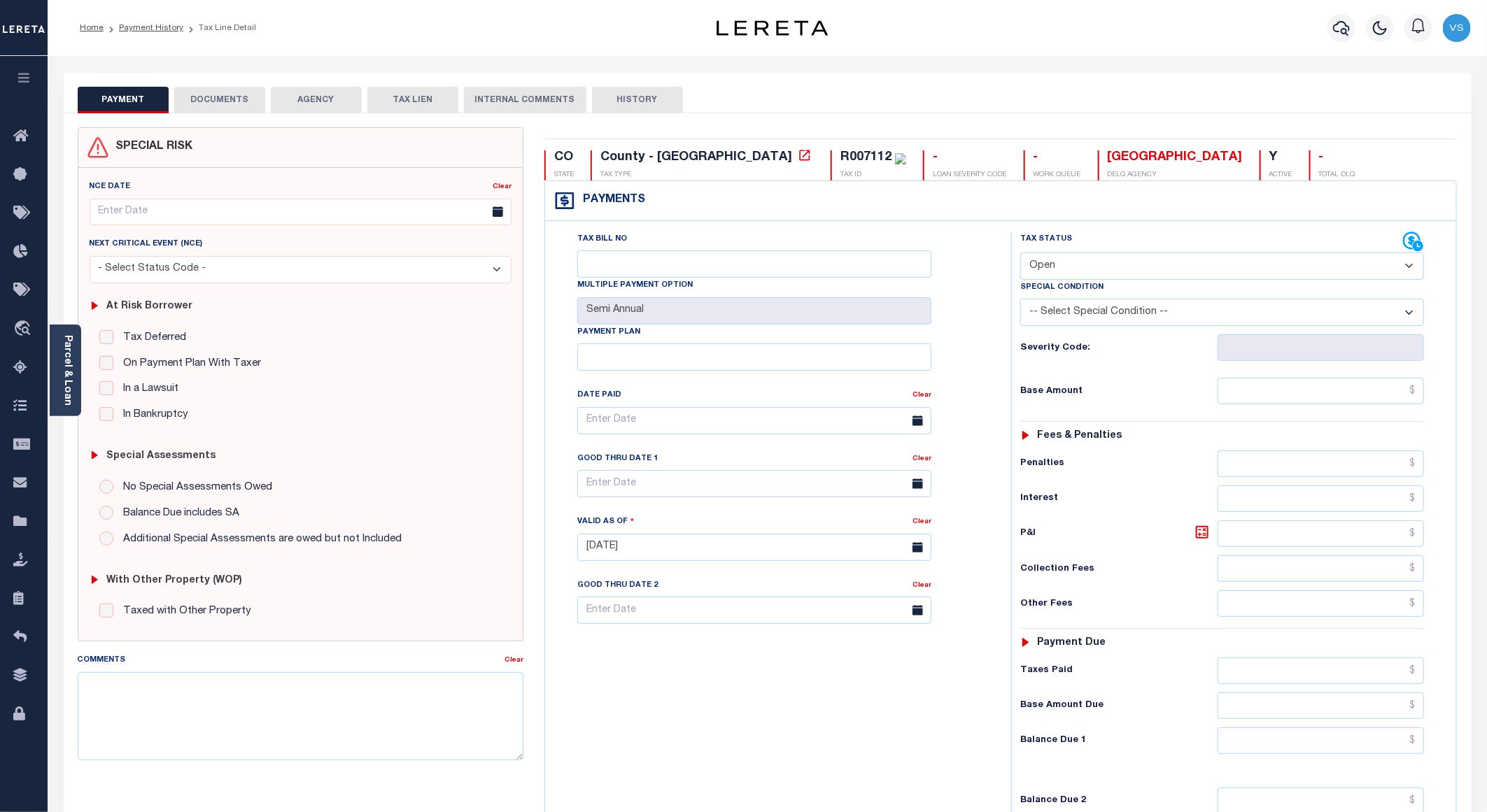
click at [1092, 269] on select "- Select Status Code - Open Due/Unpaid Paid Incomplete No Tax Due Internal Refu…" at bounding box center [1222, 266] width 404 height 27
select select "DUE"
click at [1021, 254] on select "- Select Status Code - Open Due/Unpaid Paid Incomplete No Tax Due Internal Refu…" at bounding box center [1222, 266] width 404 height 27
type input "[DATE]"
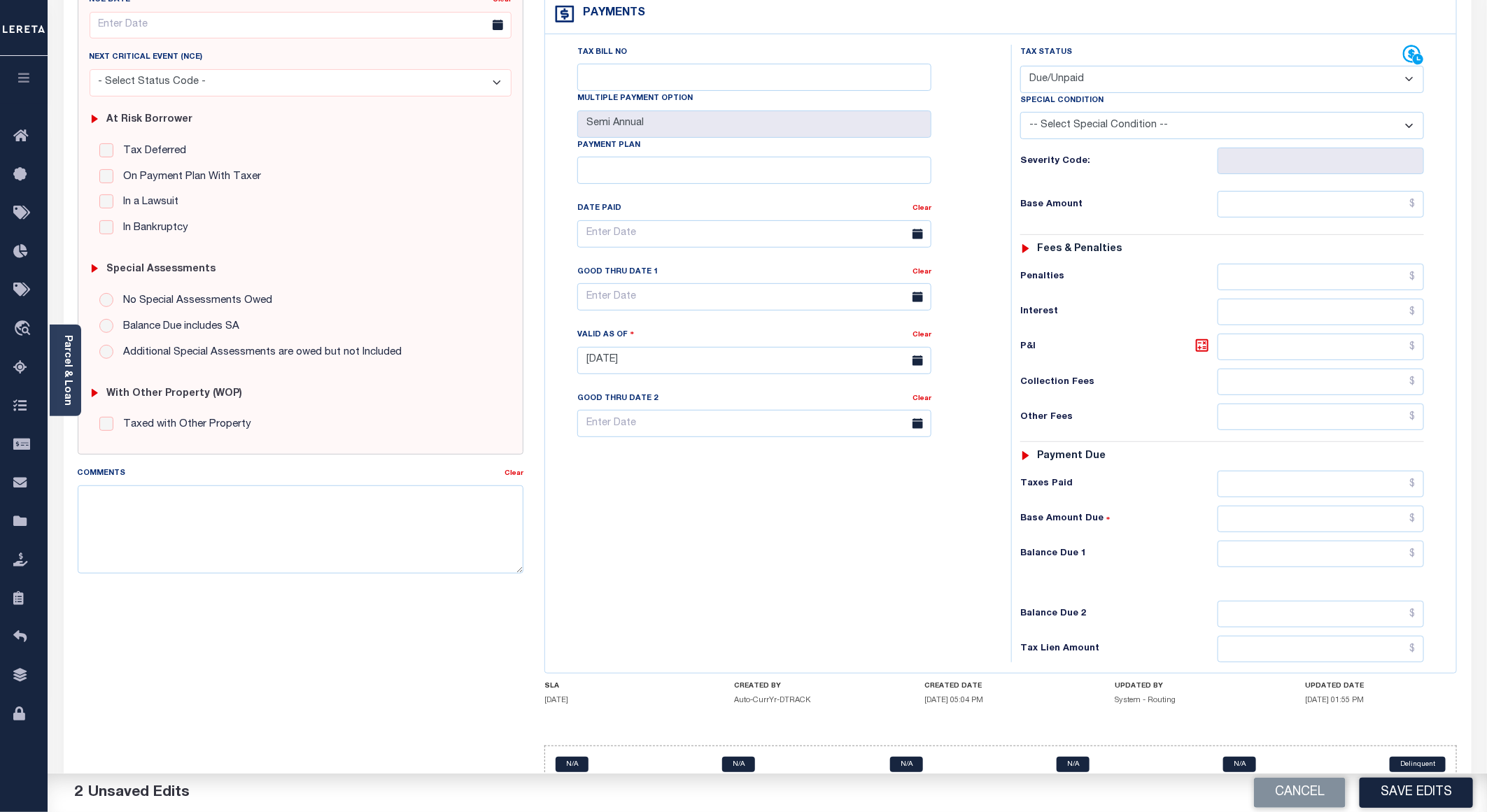
scroll to position [228, 0]
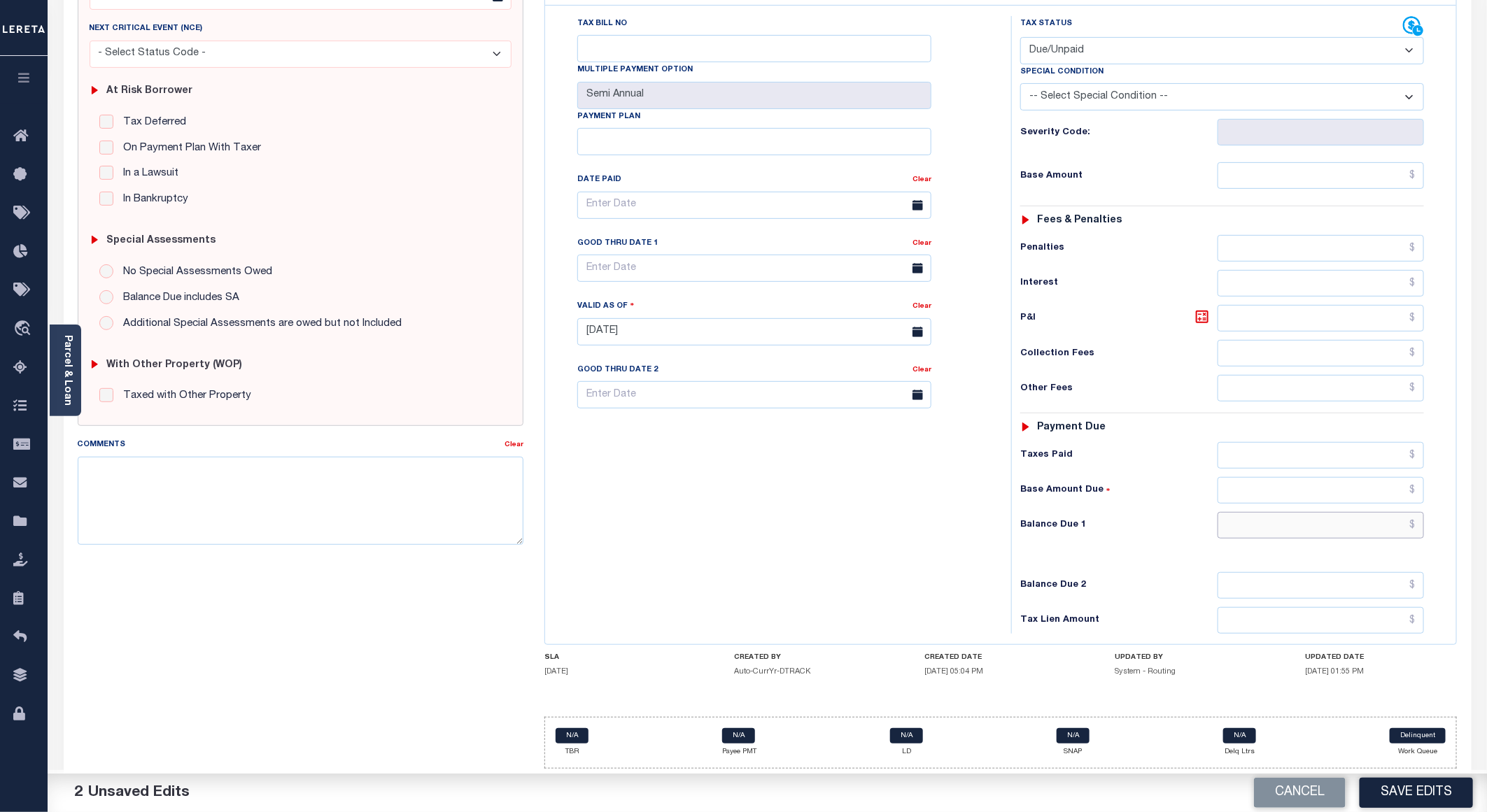
click at [1314, 519] on input "text" at bounding box center [1321, 525] width 206 height 27
paste input "215.33"
type input "$215.33"
drag, startPoint x: 1253, startPoint y: 163, endPoint x: 1260, endPoint y: 170, distance: 9.9
click at [1251, 163] on input "text" at bounding box center [1321, 175] width 206 height 27
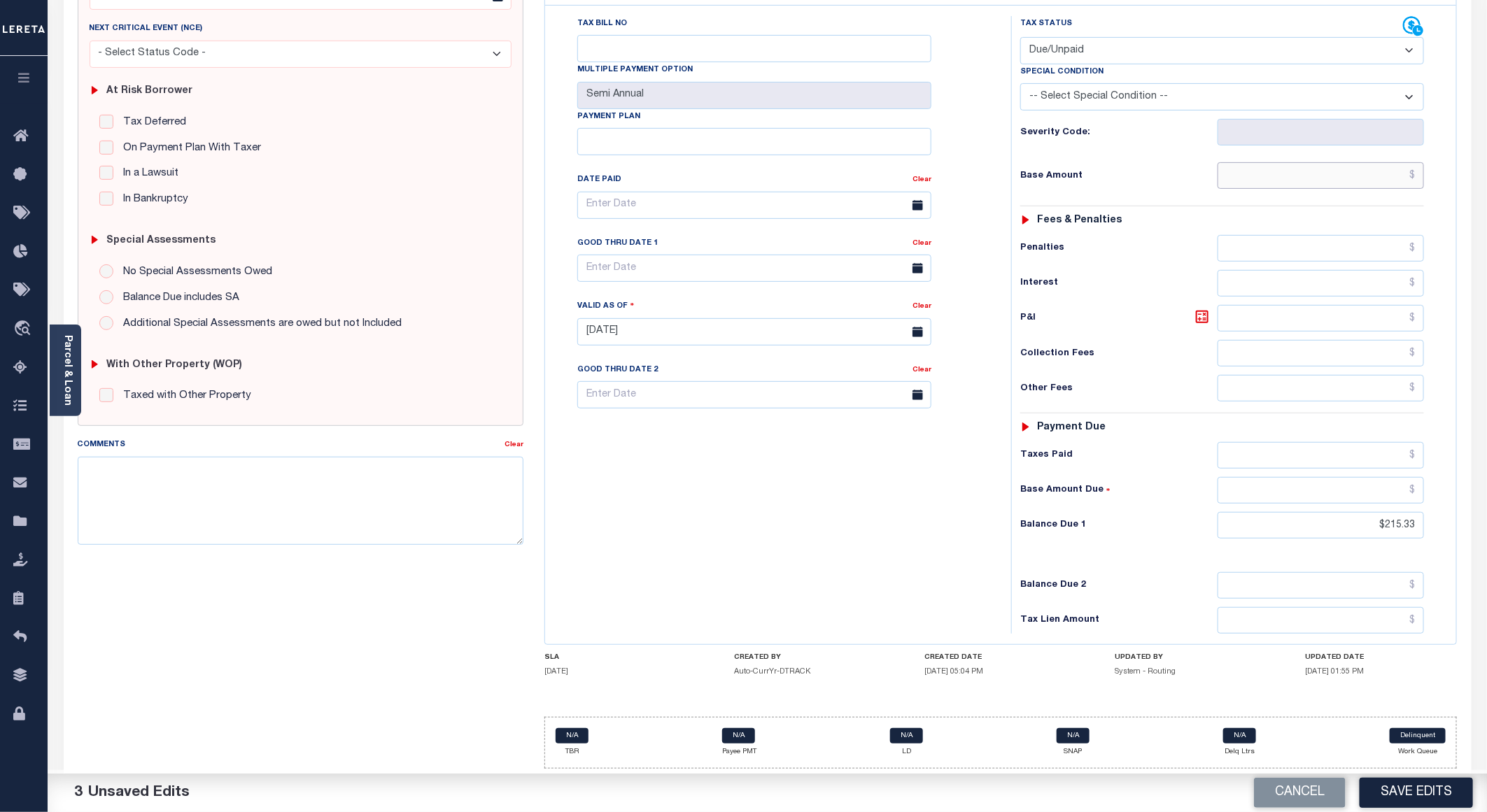
click at [1346, 174] on input "text" at bounding box center [1321, 175] width 206 height 27
paste input "215.33"
type input "$215.33"
click at [1199, 313] on icon at bounding box center [1203, 317] width 9 height 9
type input "$0.00"
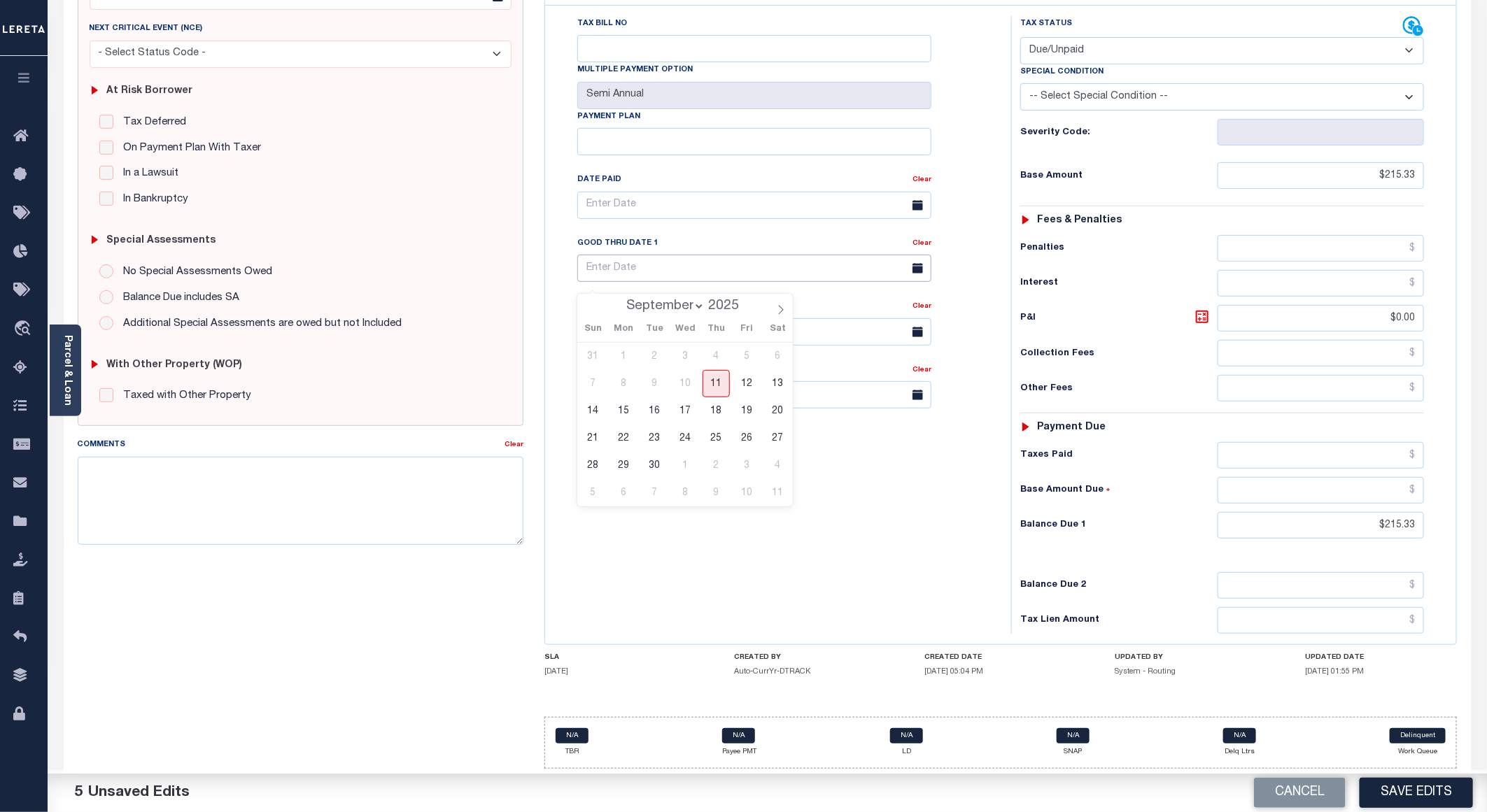
click at [613, 260] on input "text" at bounding box center [754, 268] width 354 height 27
click at [655, 456] on span "30" at bounding box center [655, 466] width 27 height 27
type input "09/30/2025"
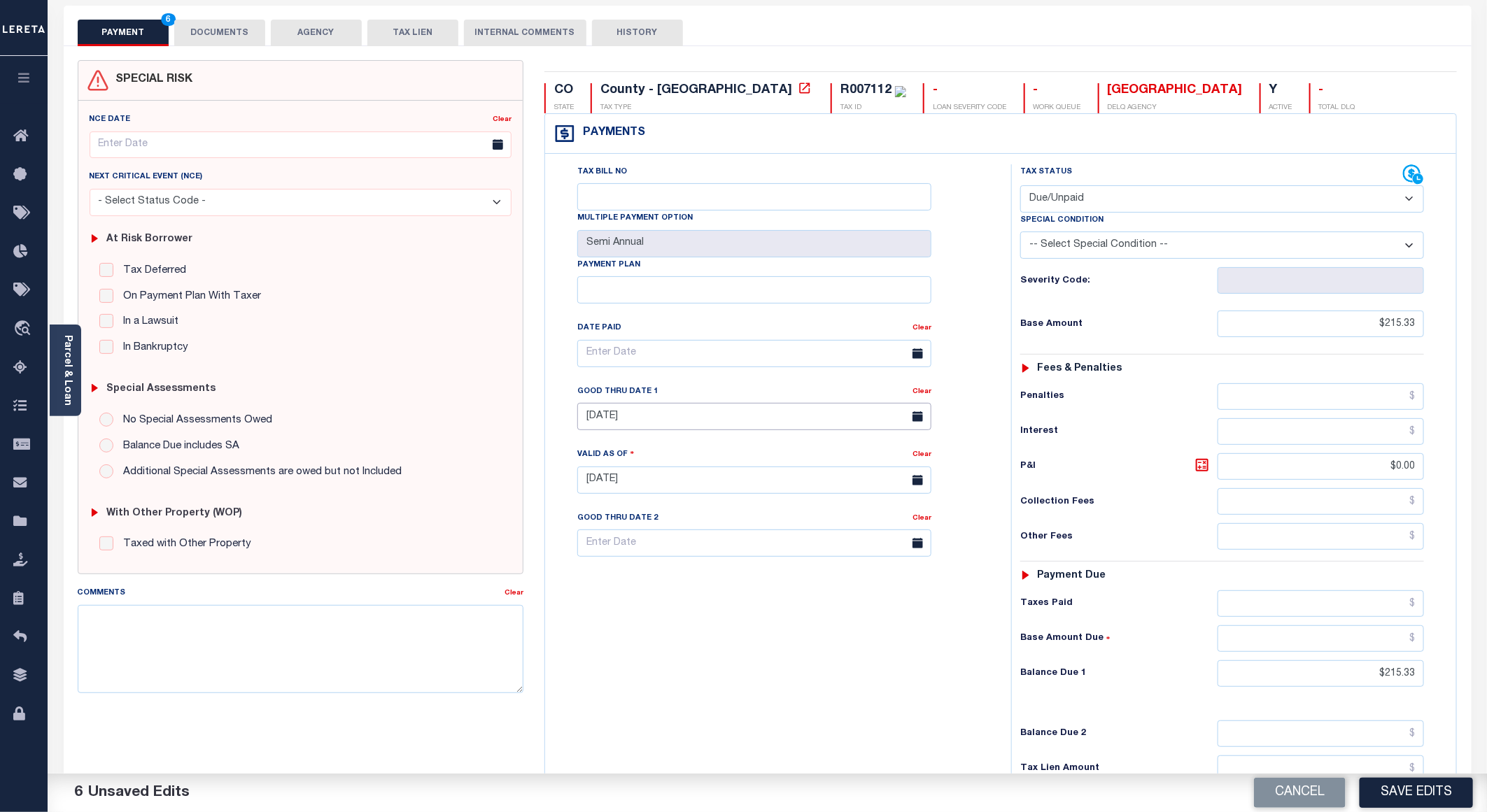
scroll to position [0, 0]
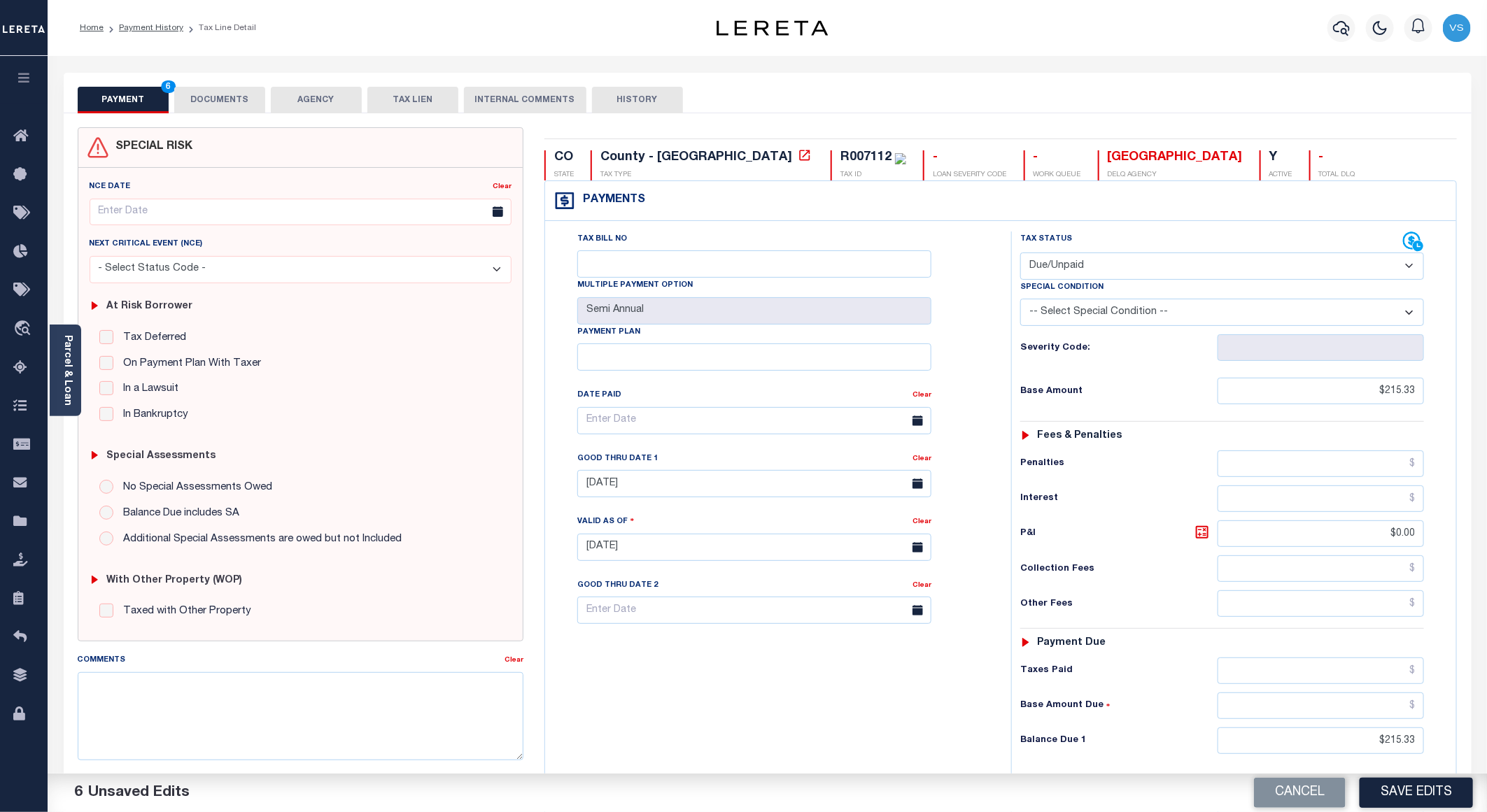
click at [215, 95] on button "DOCUMENTS" at bounding box center [220, 100] width 91 height 27
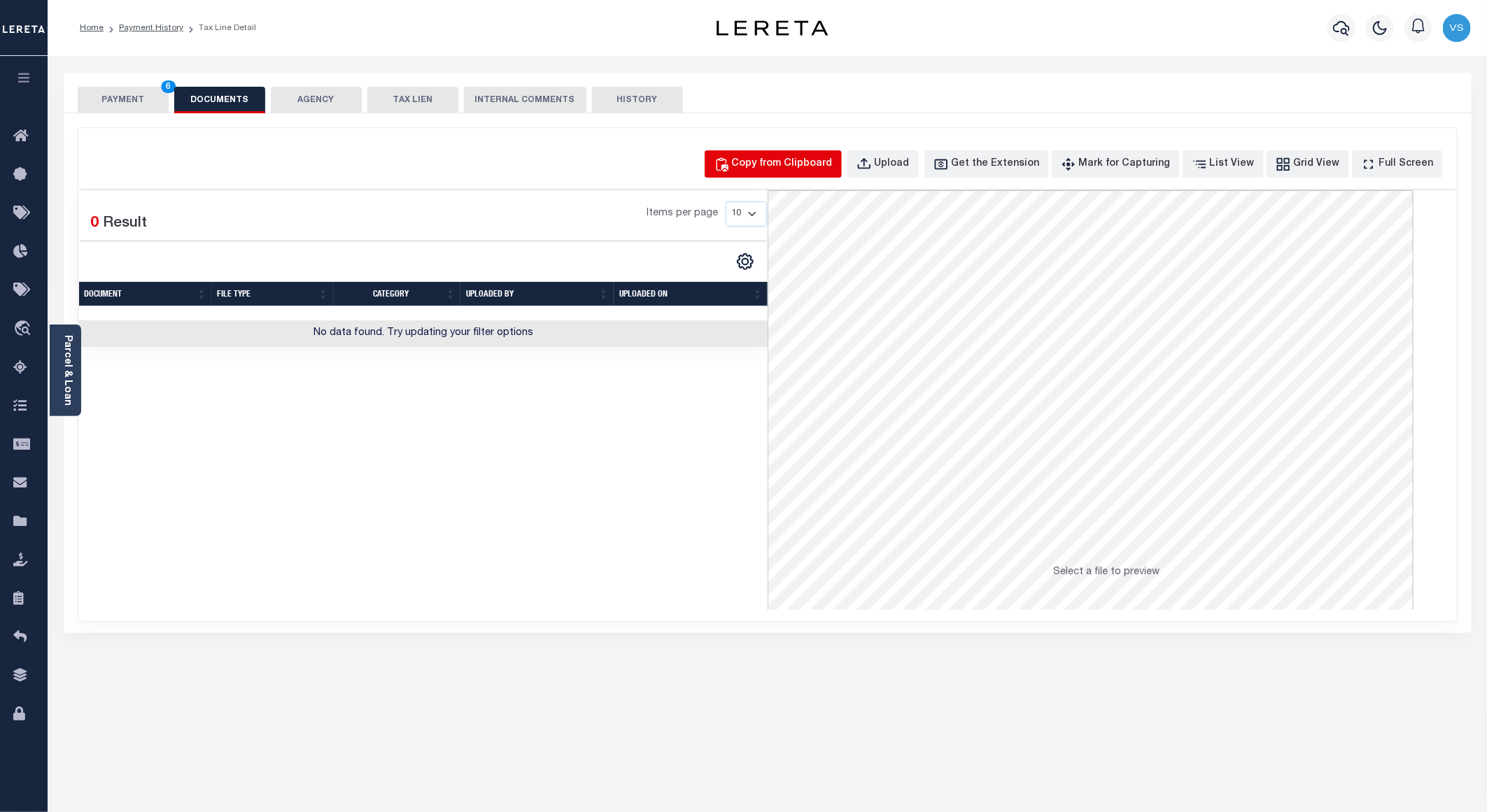
click at [817, 158] on div "Copy from Clipboard" at bounding box center [782, 164] width 101 height 15
select select "POP"
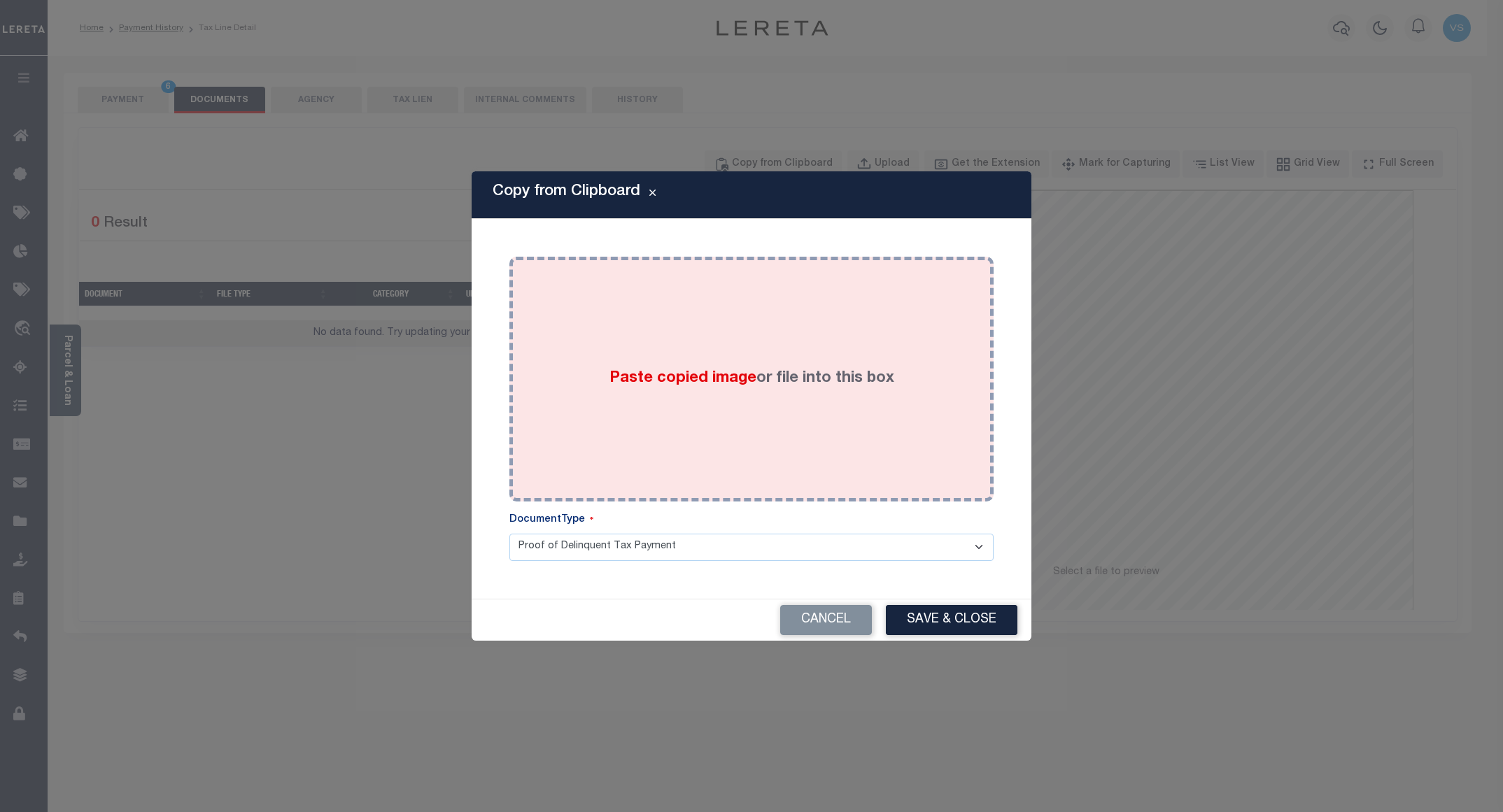
click at [811, 317] on div "Paste copied image or file into this box" at bounding box center [752, 380] width 464 height 224
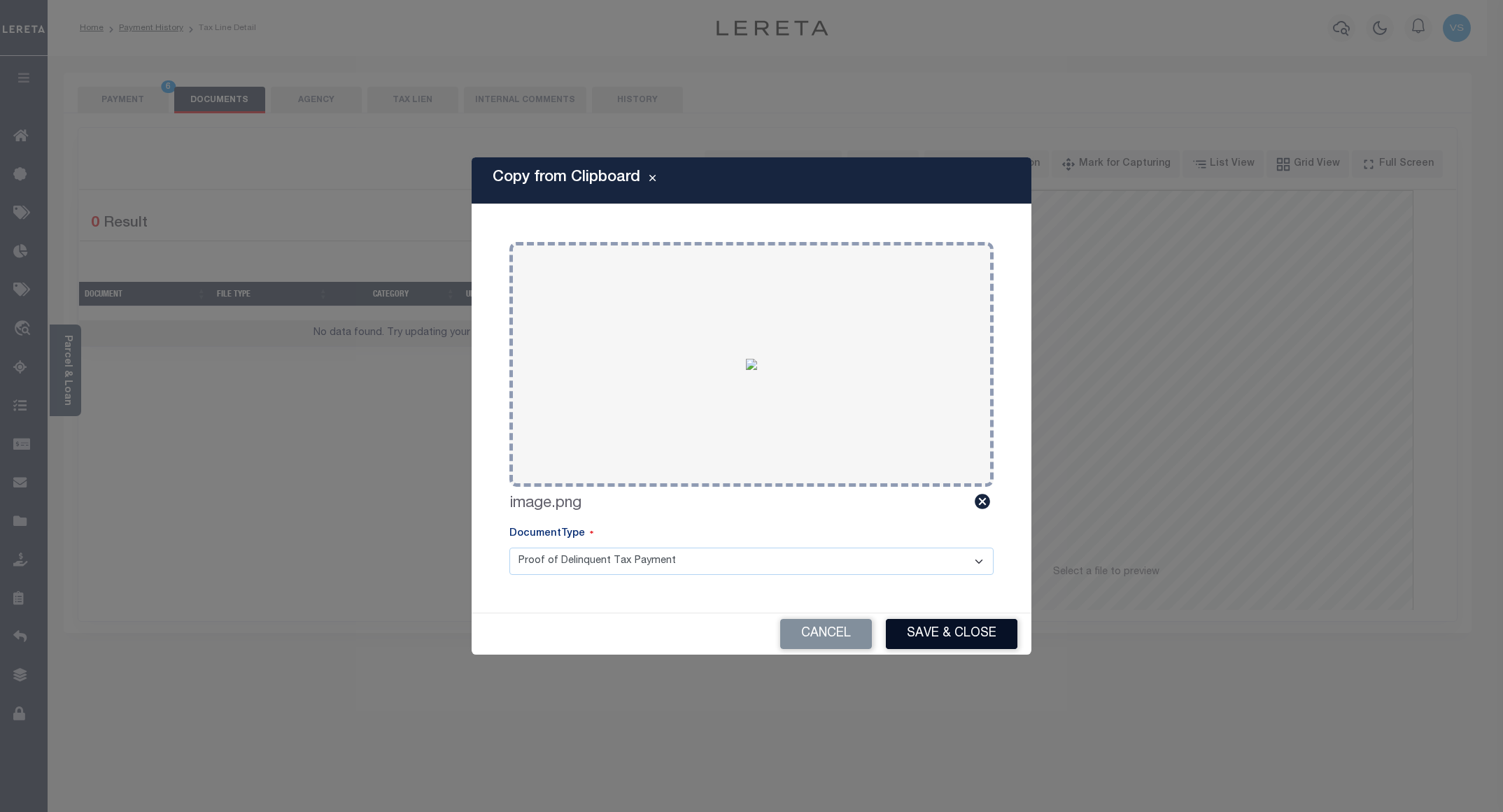
click at [932, 632] on button "Save & Close" at bounding box center [952, 634] width 132 height 30
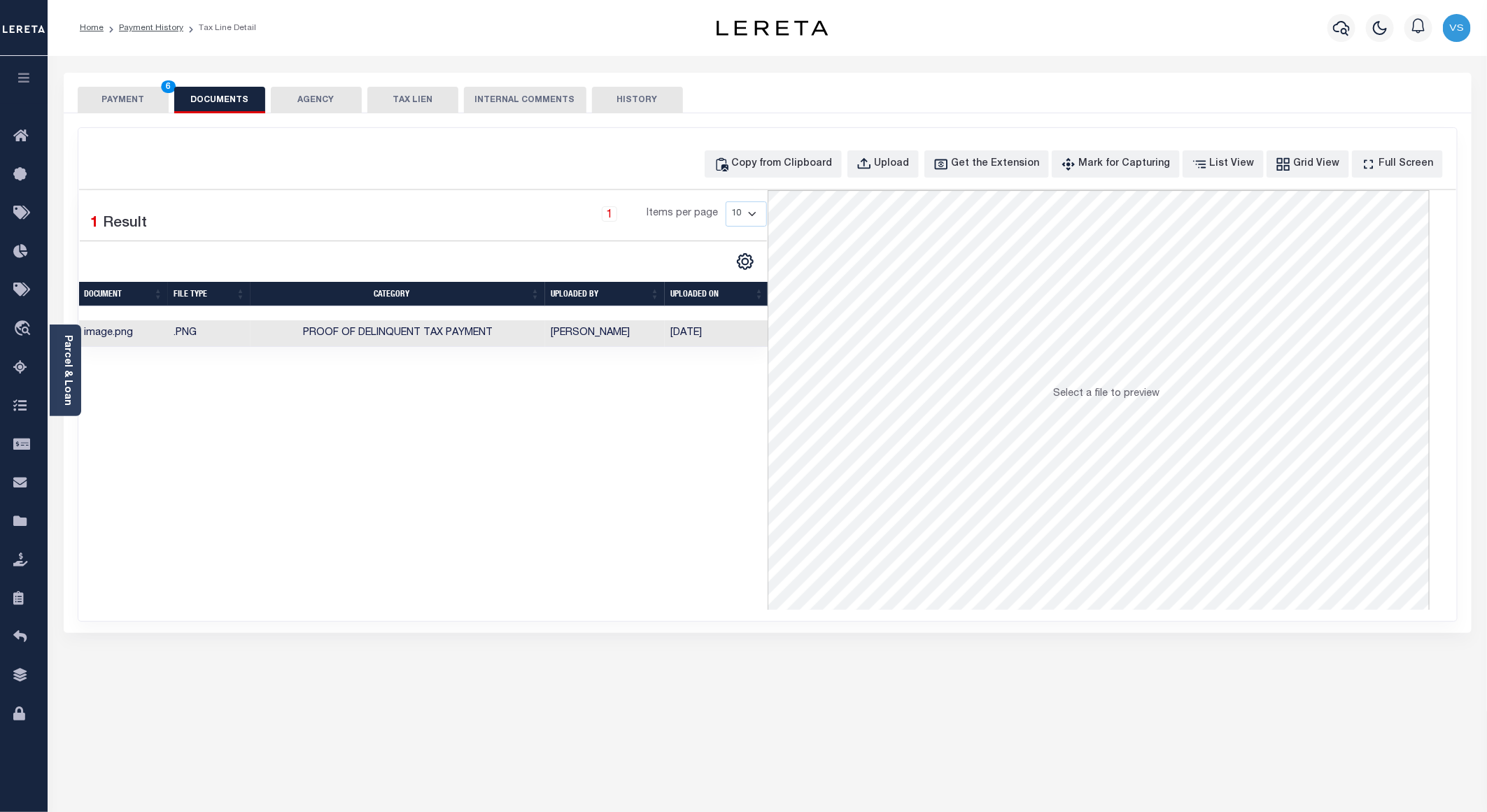
click at [97, 93] on button "PAYMENT 6" at bounding box center [123, 100] width 91 height 27
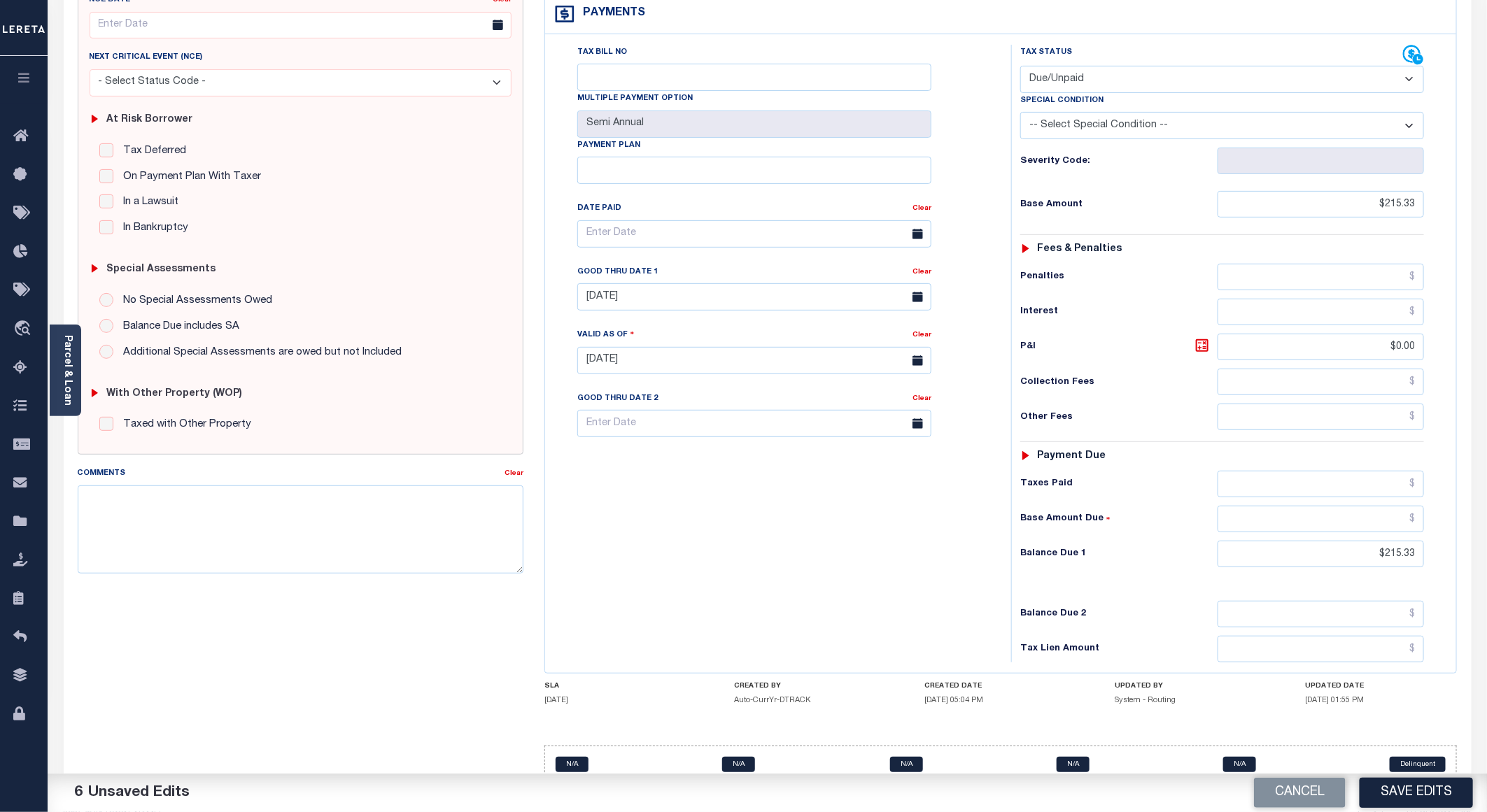
scroll to position [210, 0]
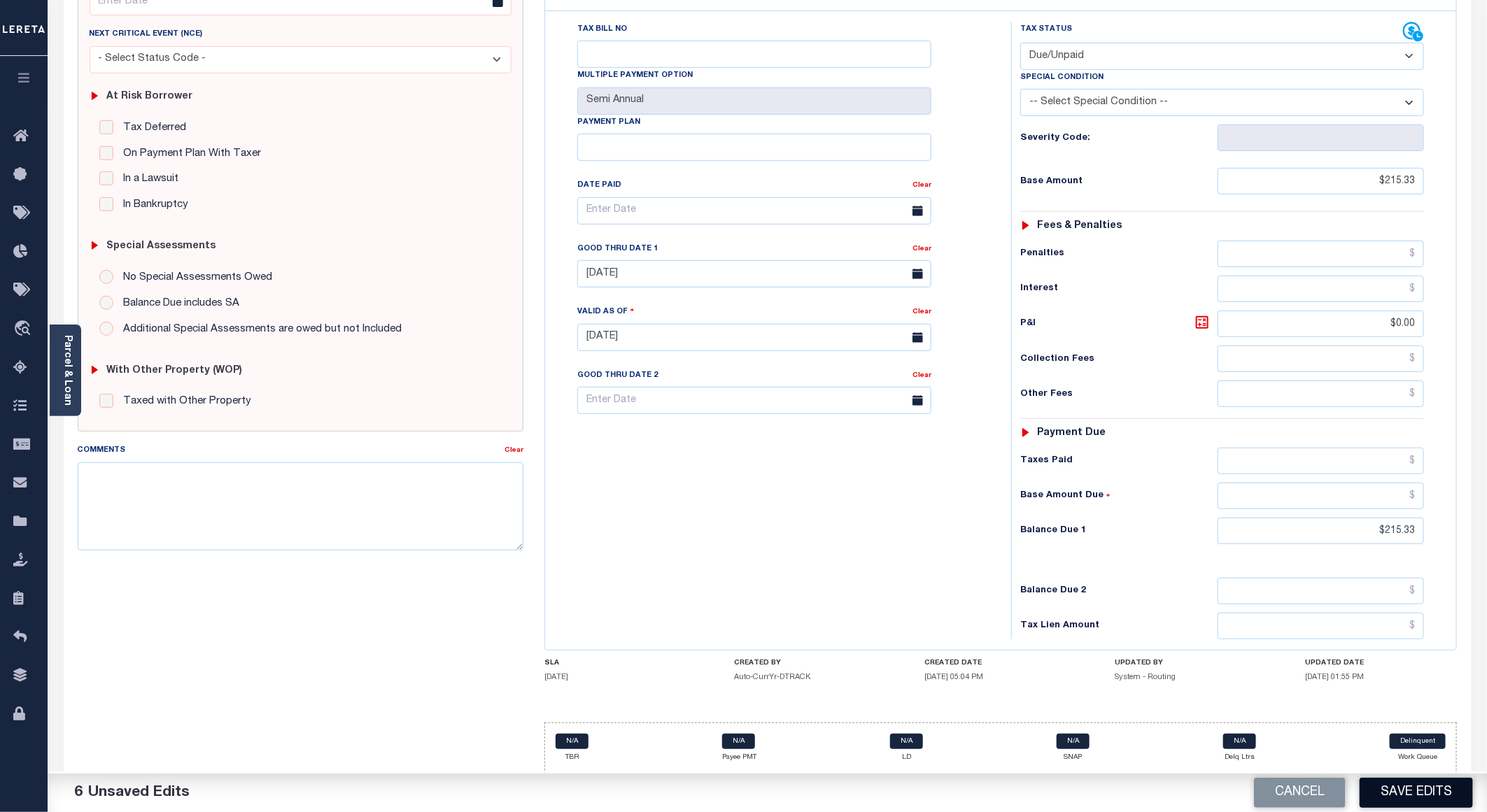
click at [1405, 793] on button "Save Edits" at bounding box center [1416, 793] width 114 height 30
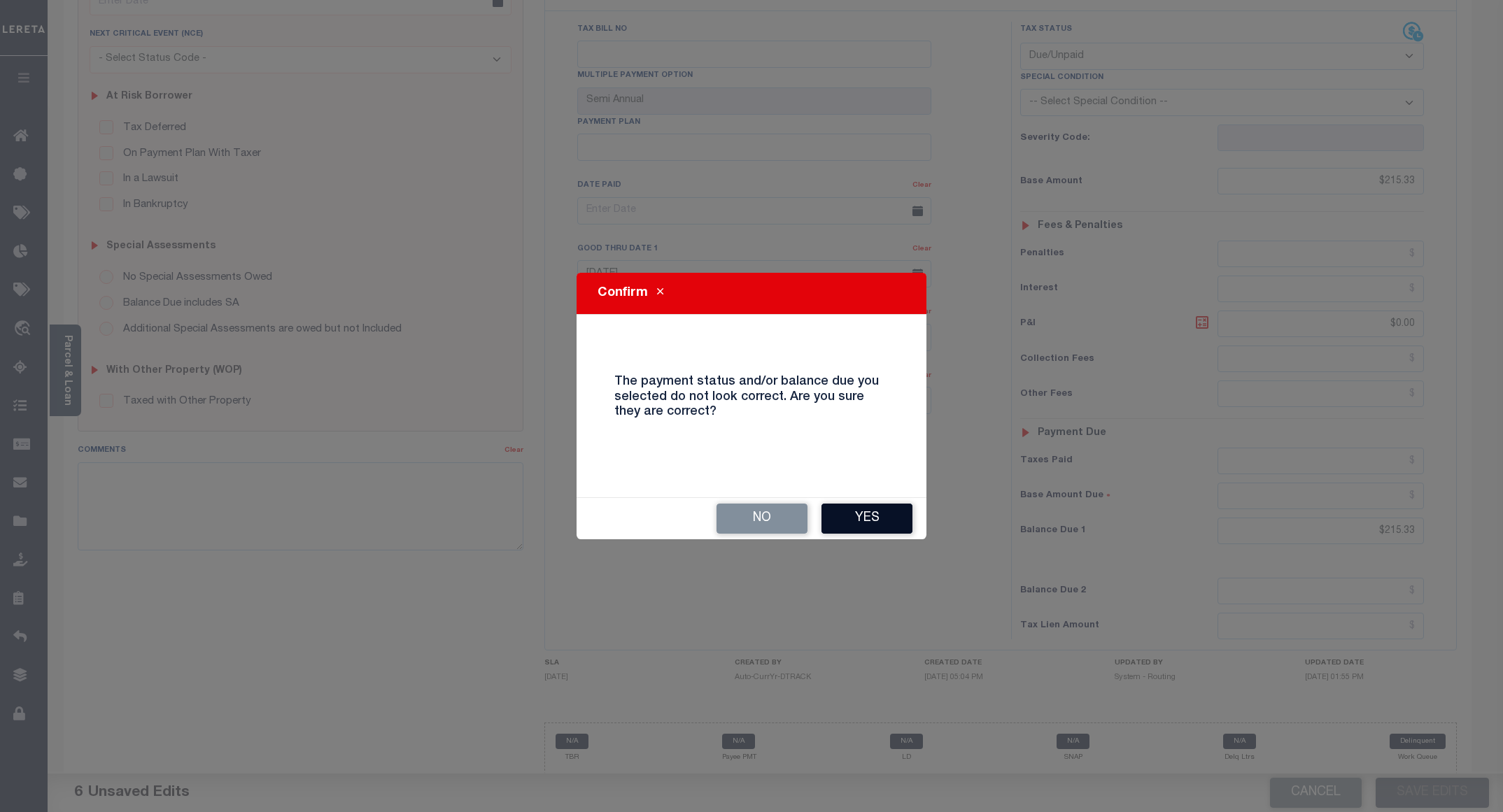
click at [856, 521] on button "Yes" at bounding box center [867, 519] width 91 height 30
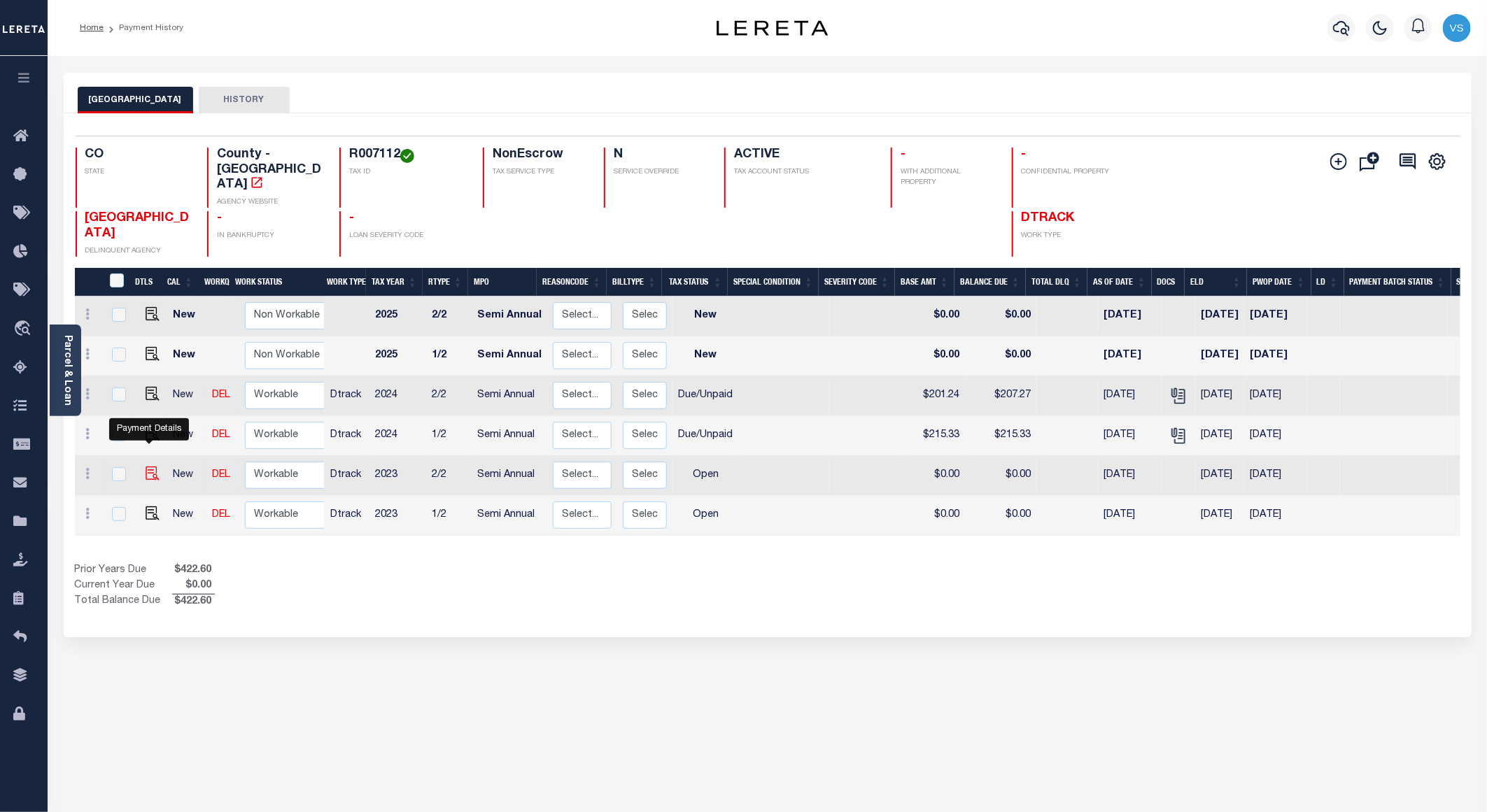
click at [147, 466] on img "" at bounding box center [152, 473] width 14 height 14
checkbox input "true"
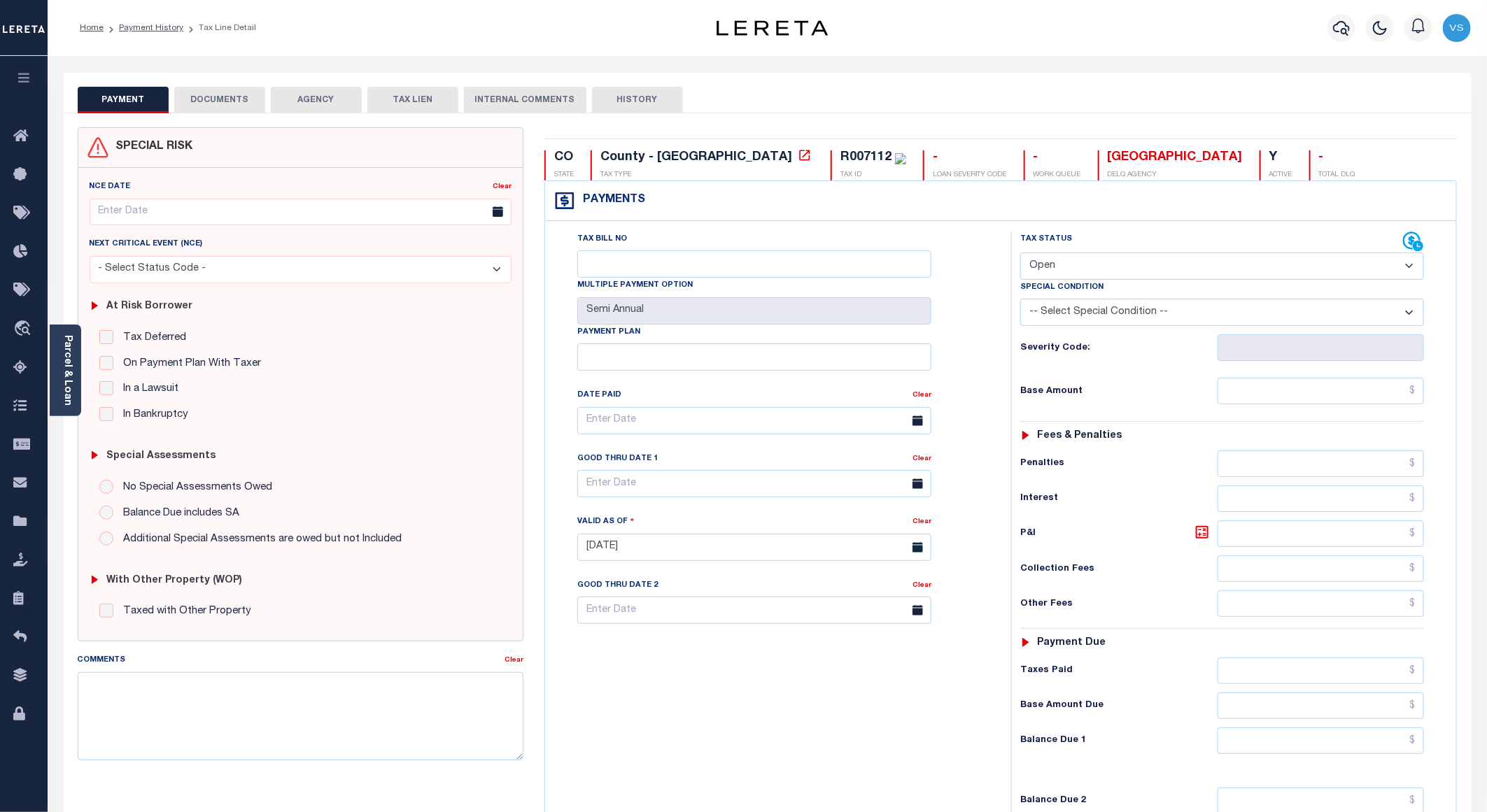
click at [1121, 265] on select "- Select Status Code - Open Due/Unpaid Paid Incomplete No Tax Due Internal Refu…" at bounding box center [1222, 266] width 404 height 27
select select "PYD"
click at [1021, 254] on select "- Select Status Code - Open Due/Unpaid Paid Incomplete No Tax Due Internal Refu…" at bounding box center [1222, 266] width 404 height 27
type input "[DATE]"
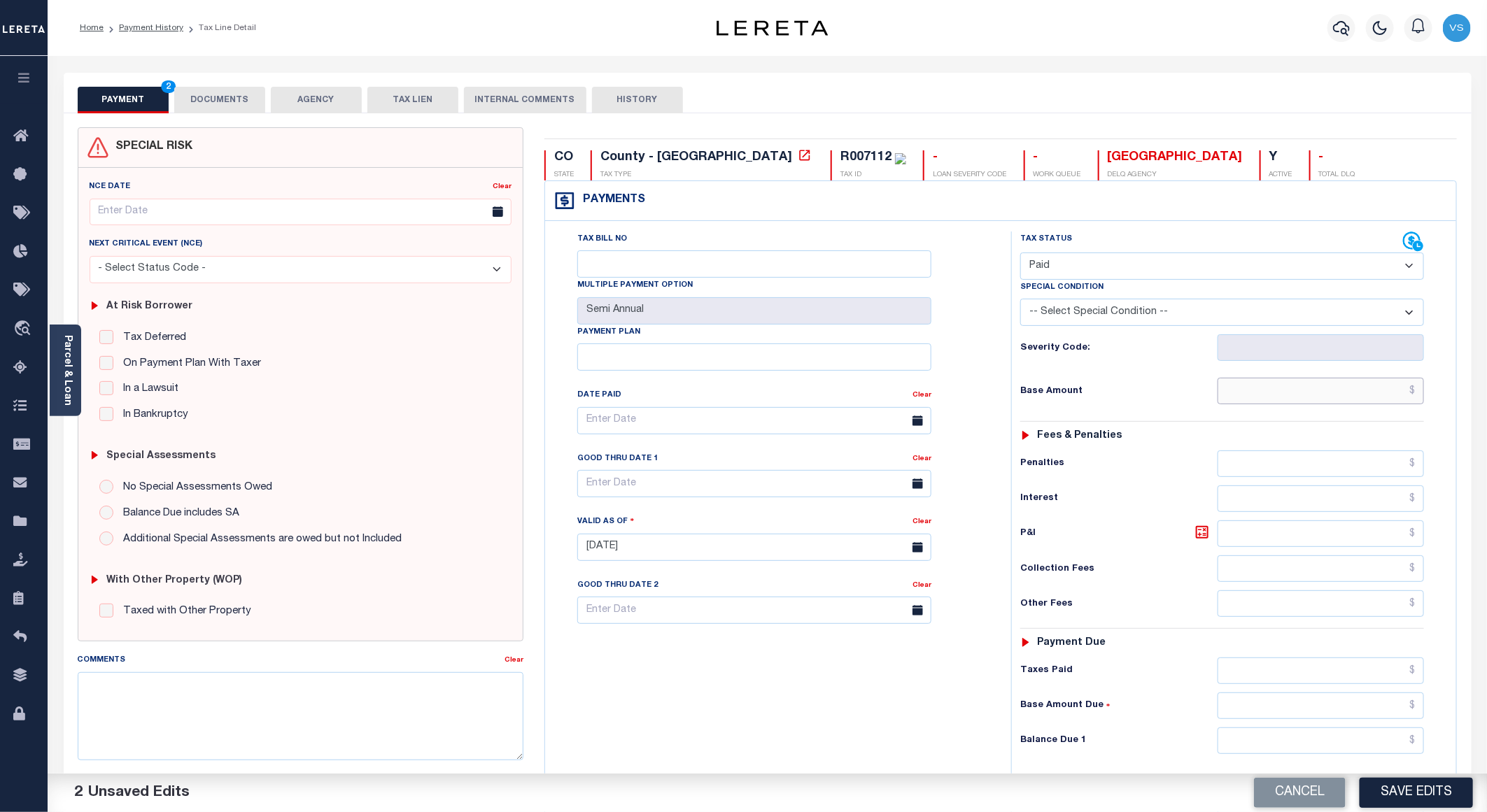
click at [1386, 388] on input "text" at bounding box center [1321, 390] width 206 height 27
click at [1400, 399] on input "text" at bounding box center [1321, 390] width 206 height 27
paste input "99.09"
type input "$99.09"
click at [237, 106] on button "DOCUMENTS" at bounding box center [220, 100] width 91 height 27
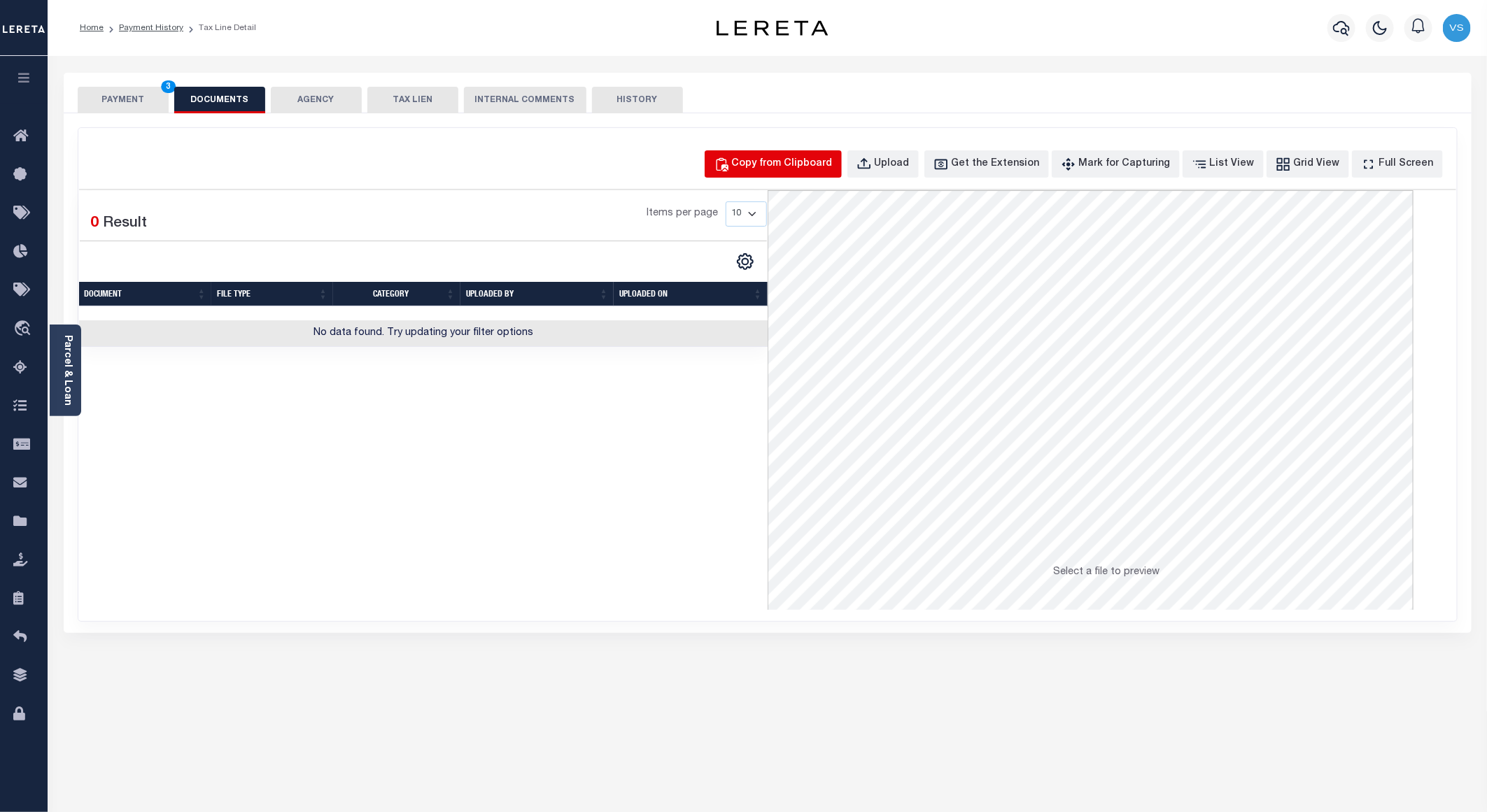
click at [782, 166] on div "Copy from Clipboard" at bounding box center [782, 164] width 101 height 15
select select "POP"
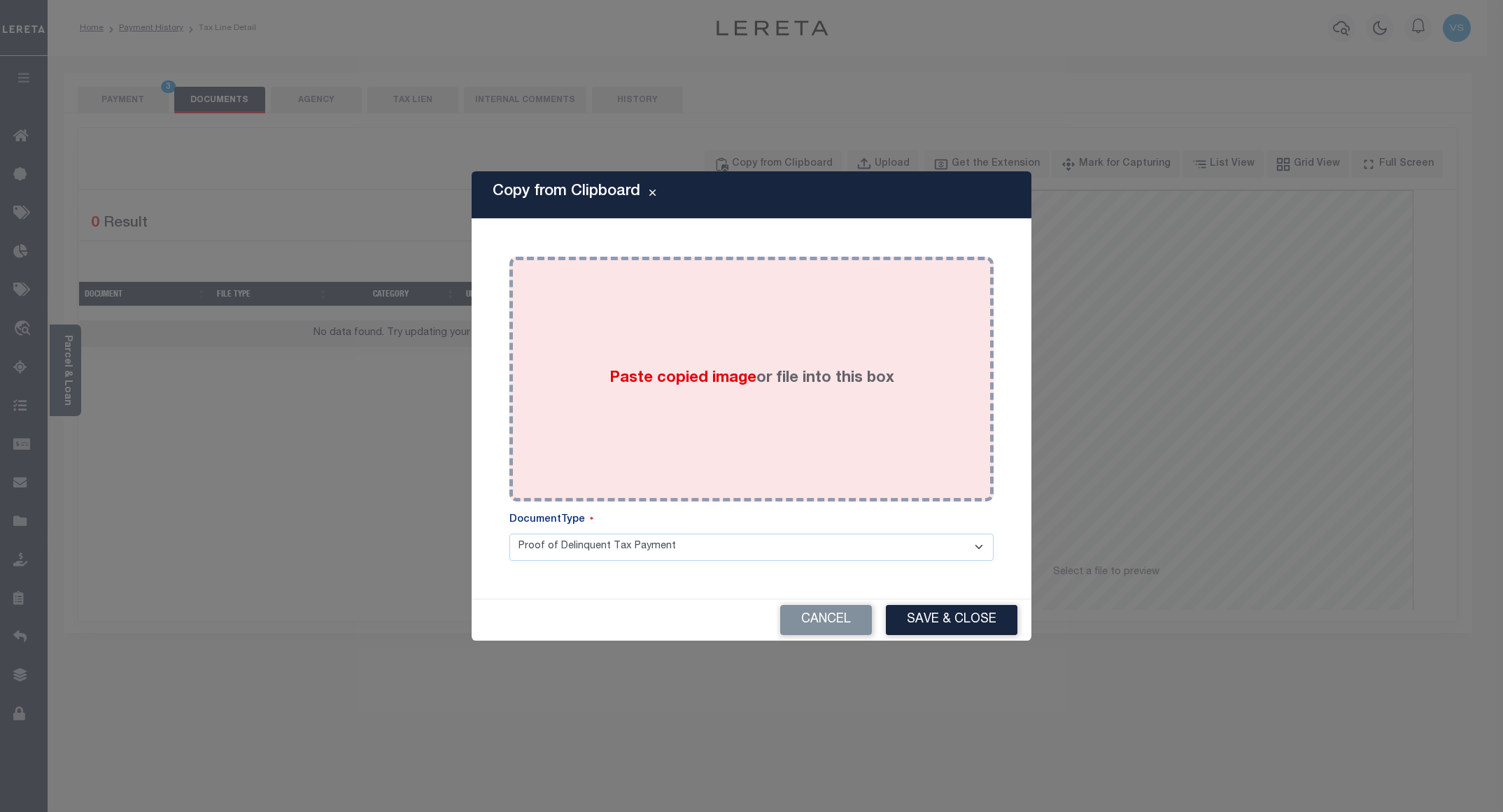
click at [802, 345] on div "Paste copied image or file into this box" at bounding box center [752, 380] width 464 height 224
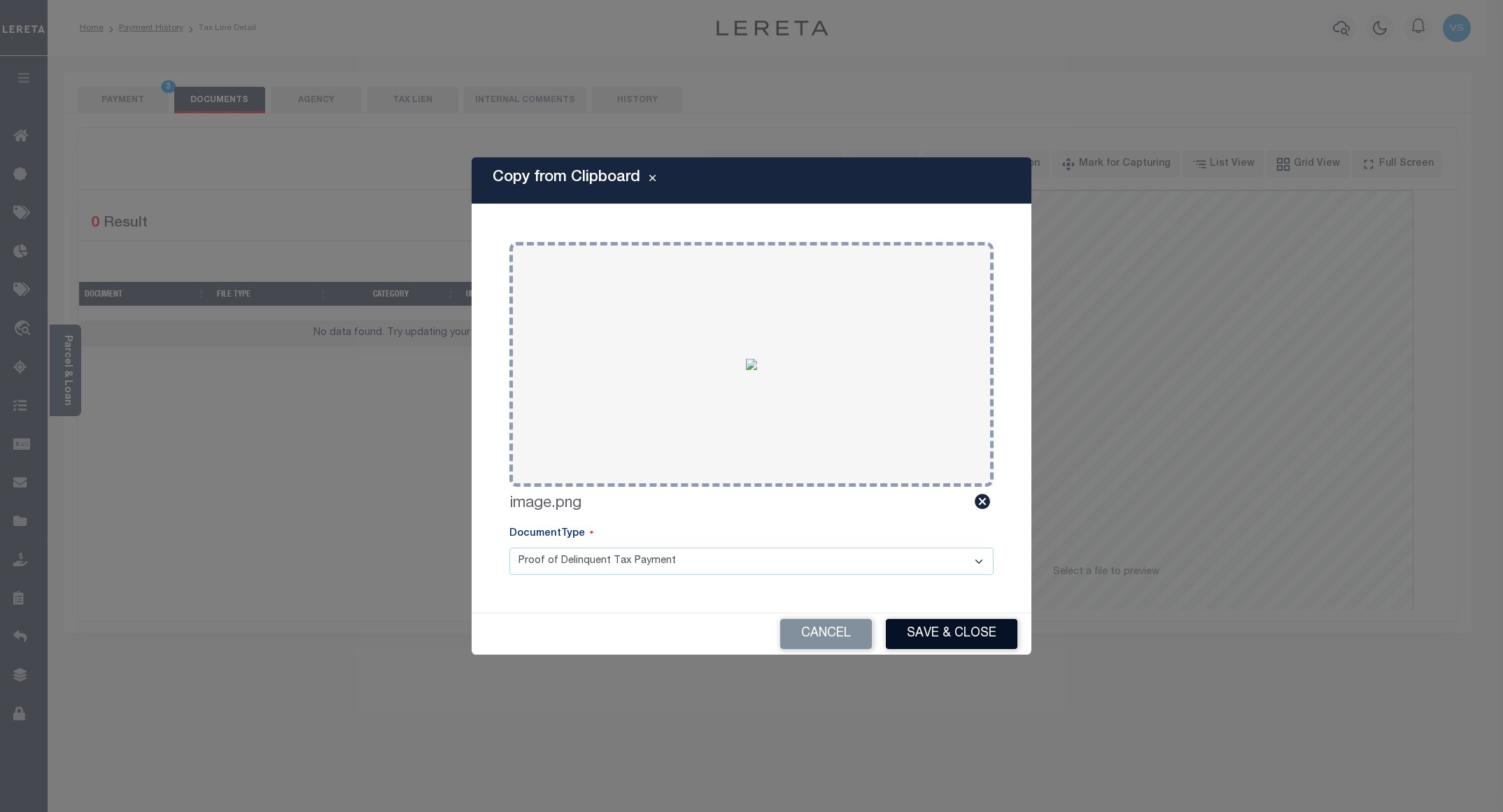
click at [937, 645] on button "Save & Close" at bounding box center [952, 634] width 132 height 30
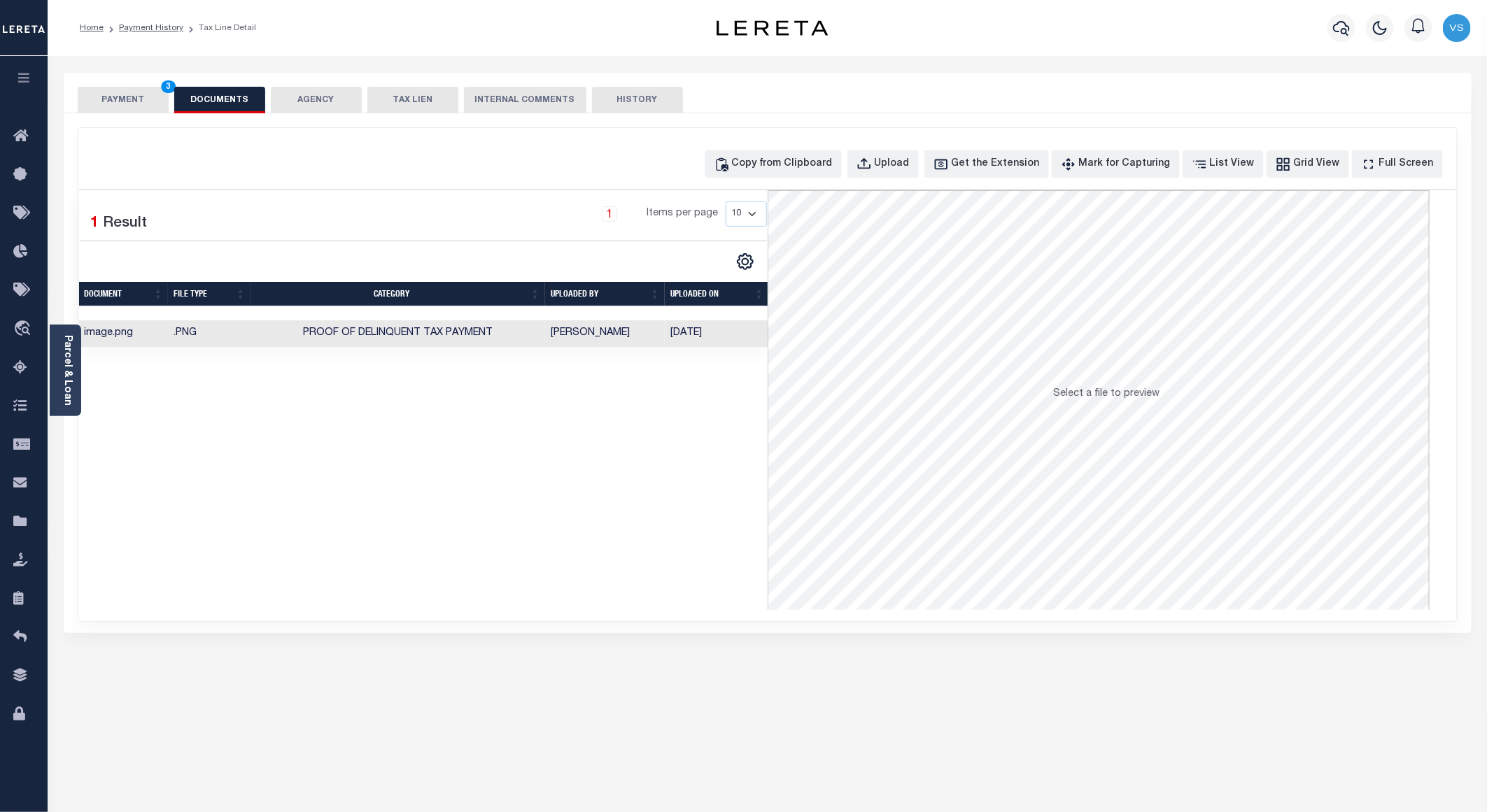
click at [109, 105] on button "PAYMENT 3" at bounding box center [123, 100] width 91 height 27
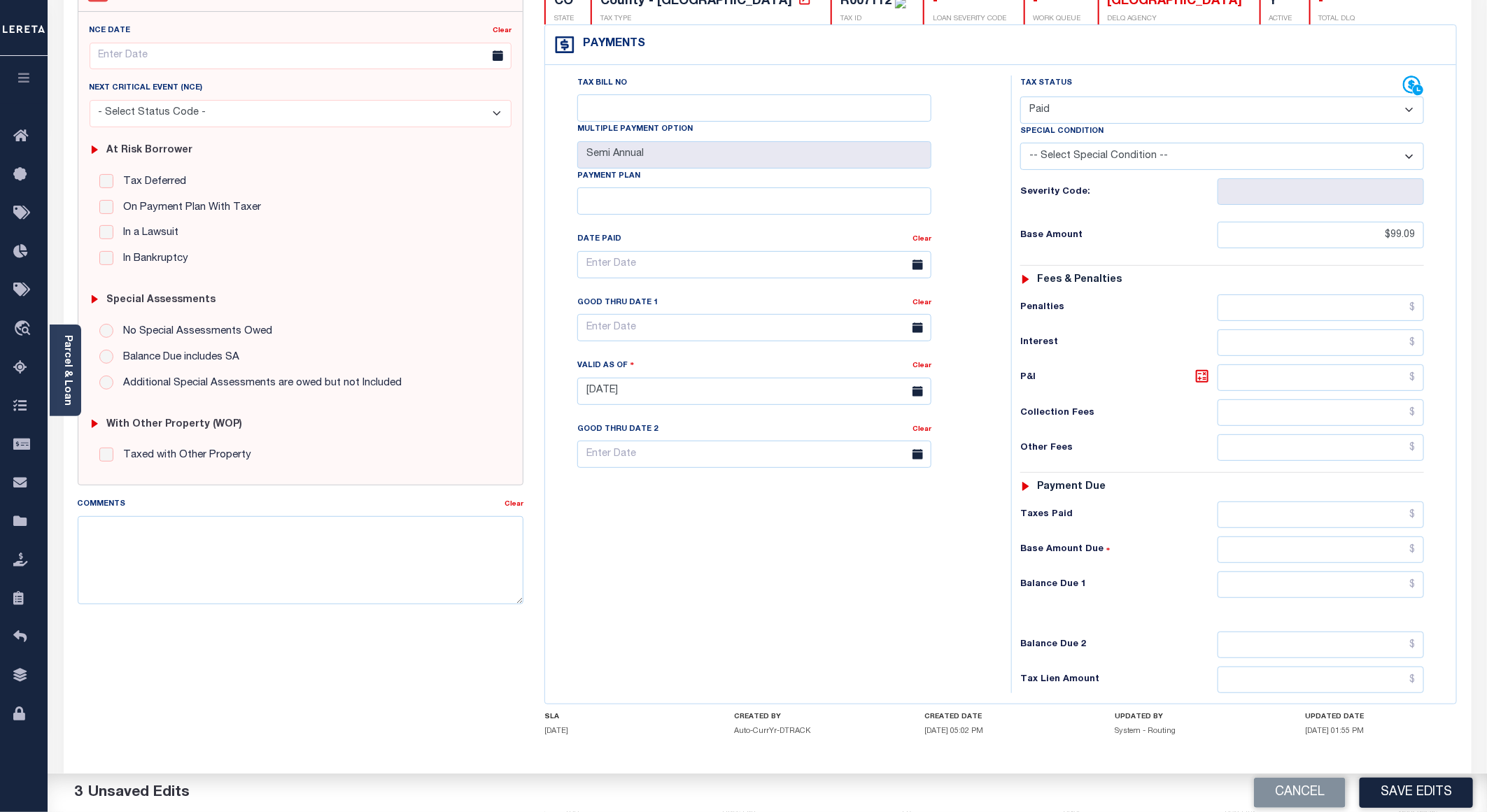
scroll to position [210, 0]
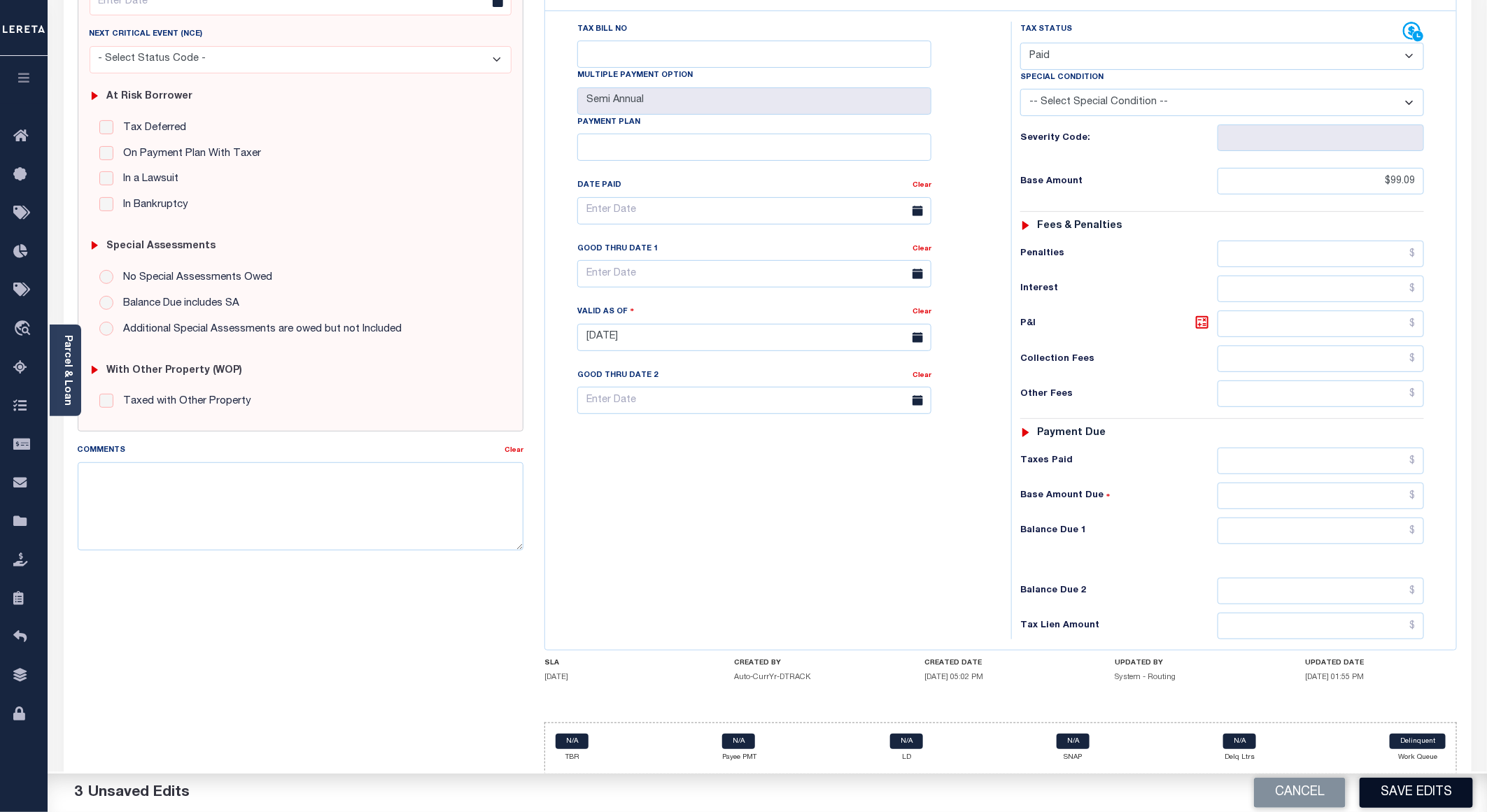
click at [1384, 786] on button "Save Edits" at bounding box center [1416, 793] width 114 height 30
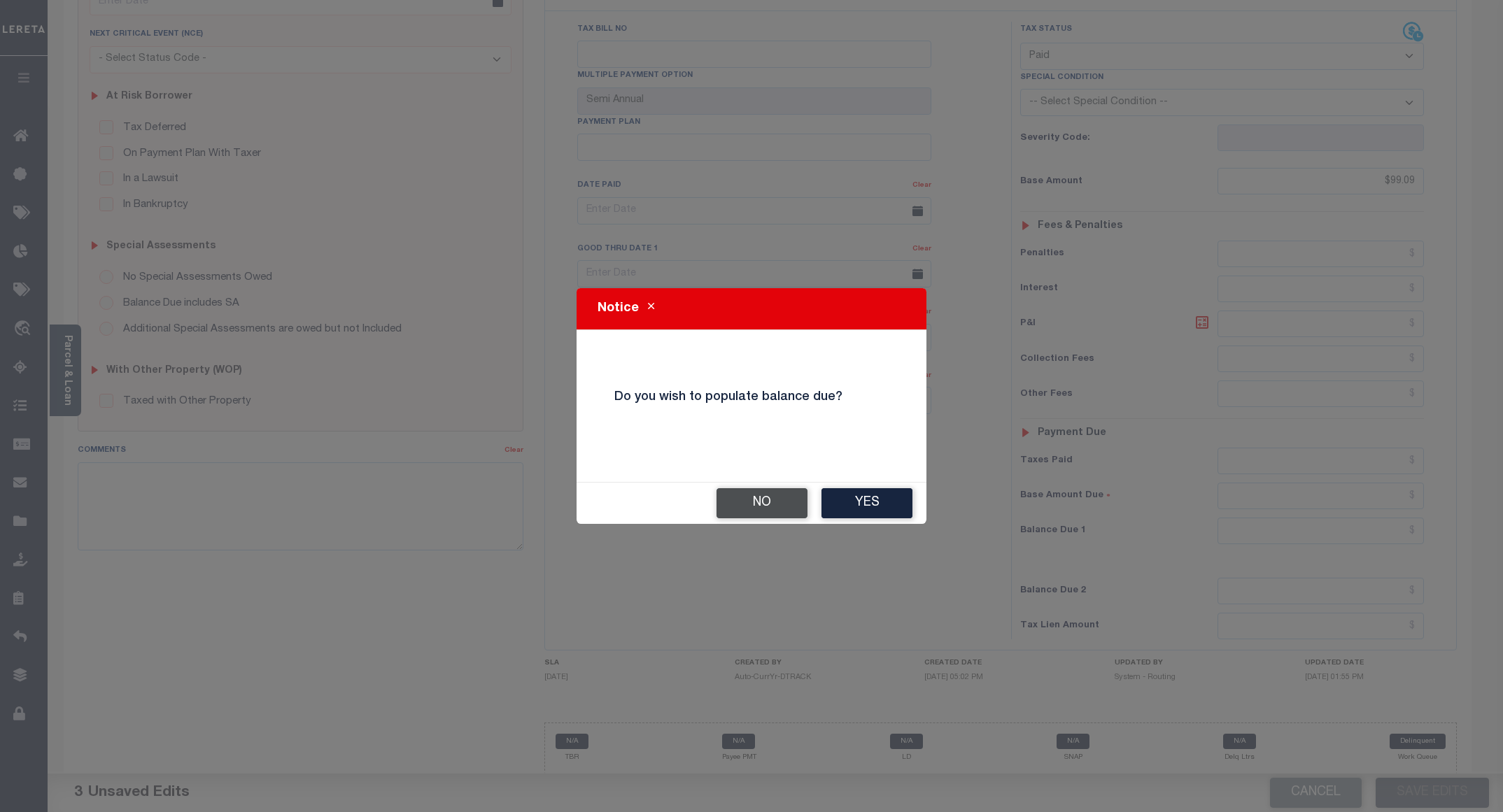
click at [768, 502] on button "No" at bounding box center [762, 503] width 91 height 30
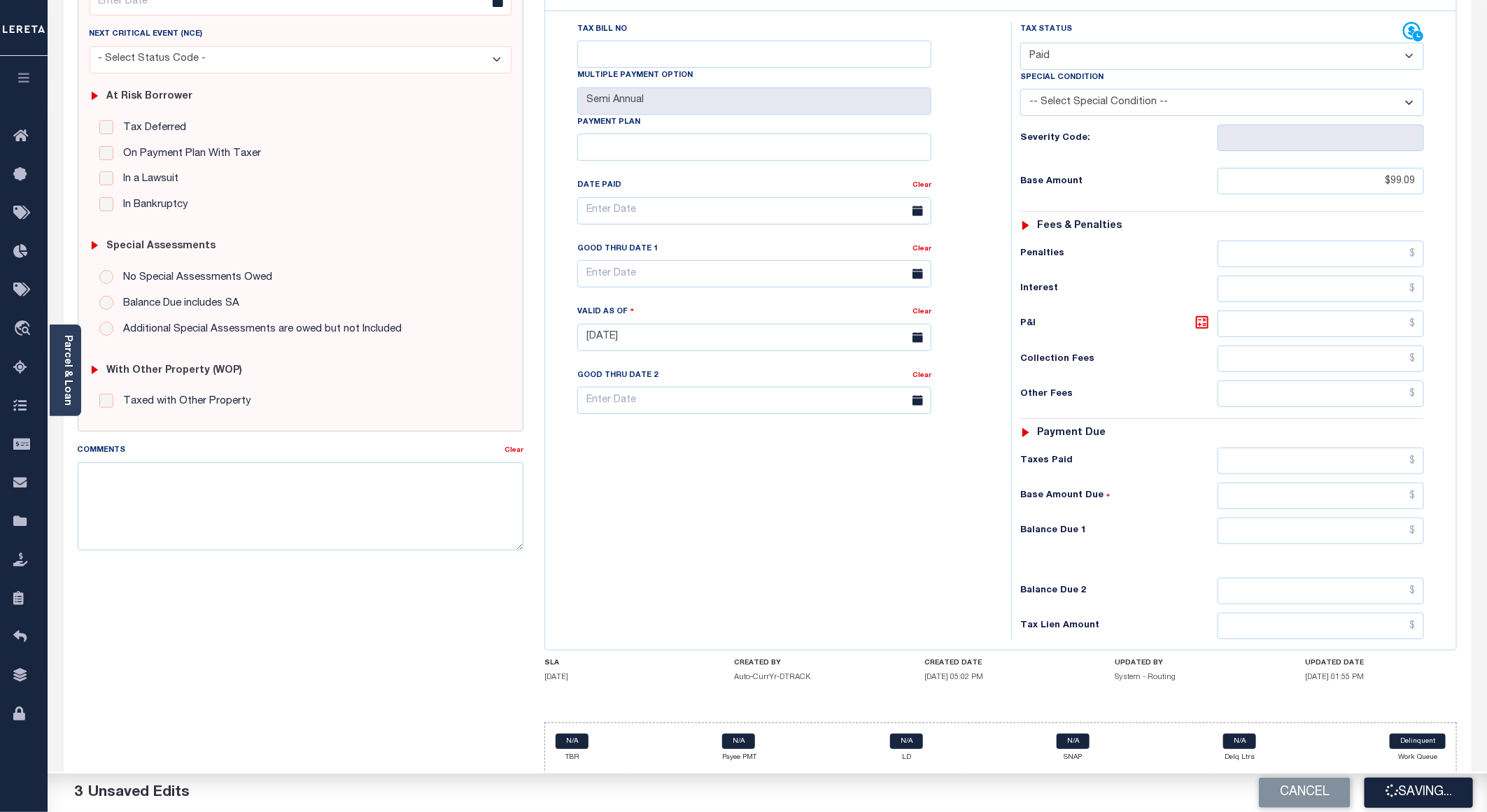
checkbox input "false"
type input "$99.09"
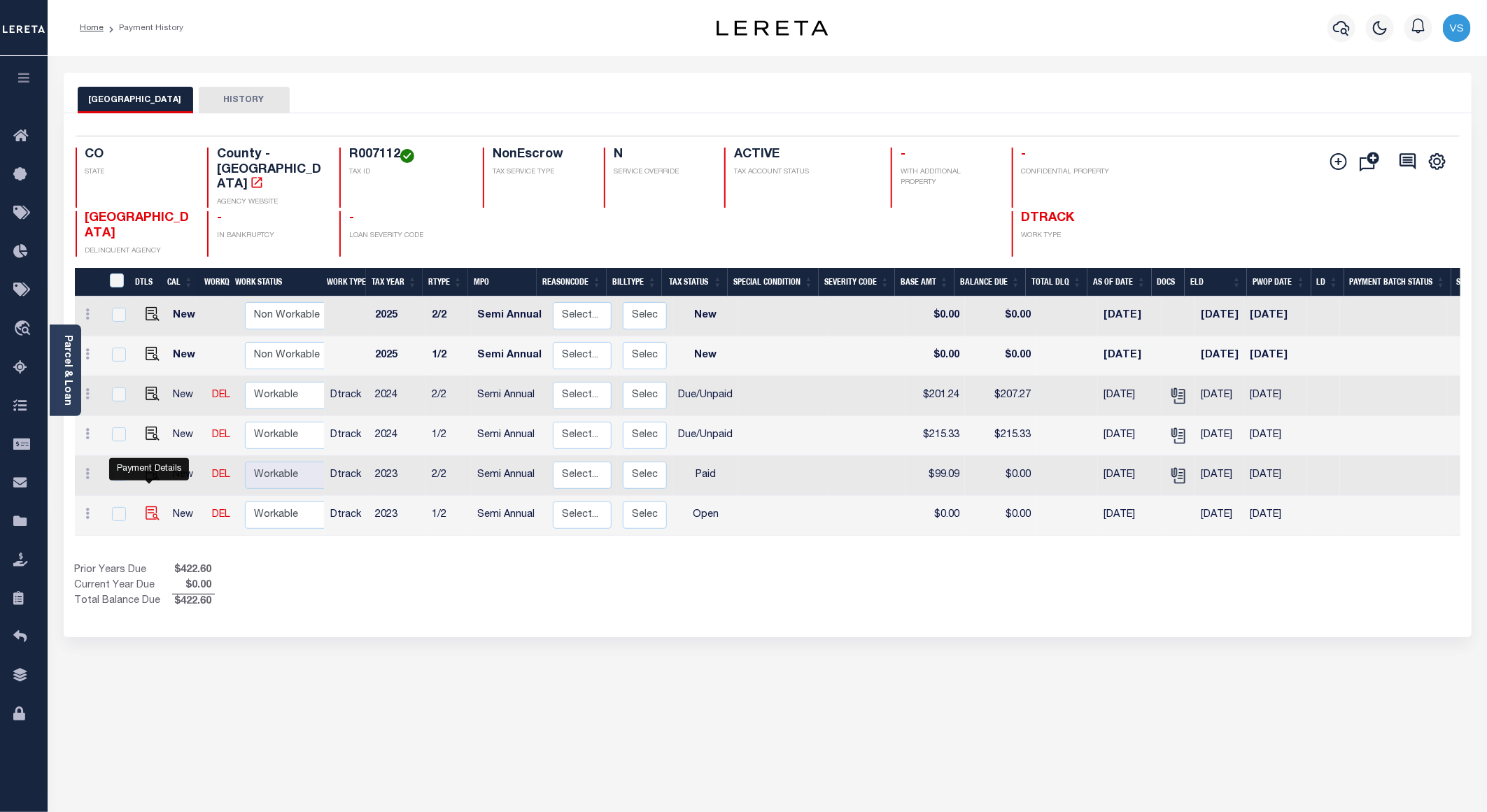
click at [151, 507] on img "" at bounding box center [152, 513] width 14 height 14
checkbox input "true"
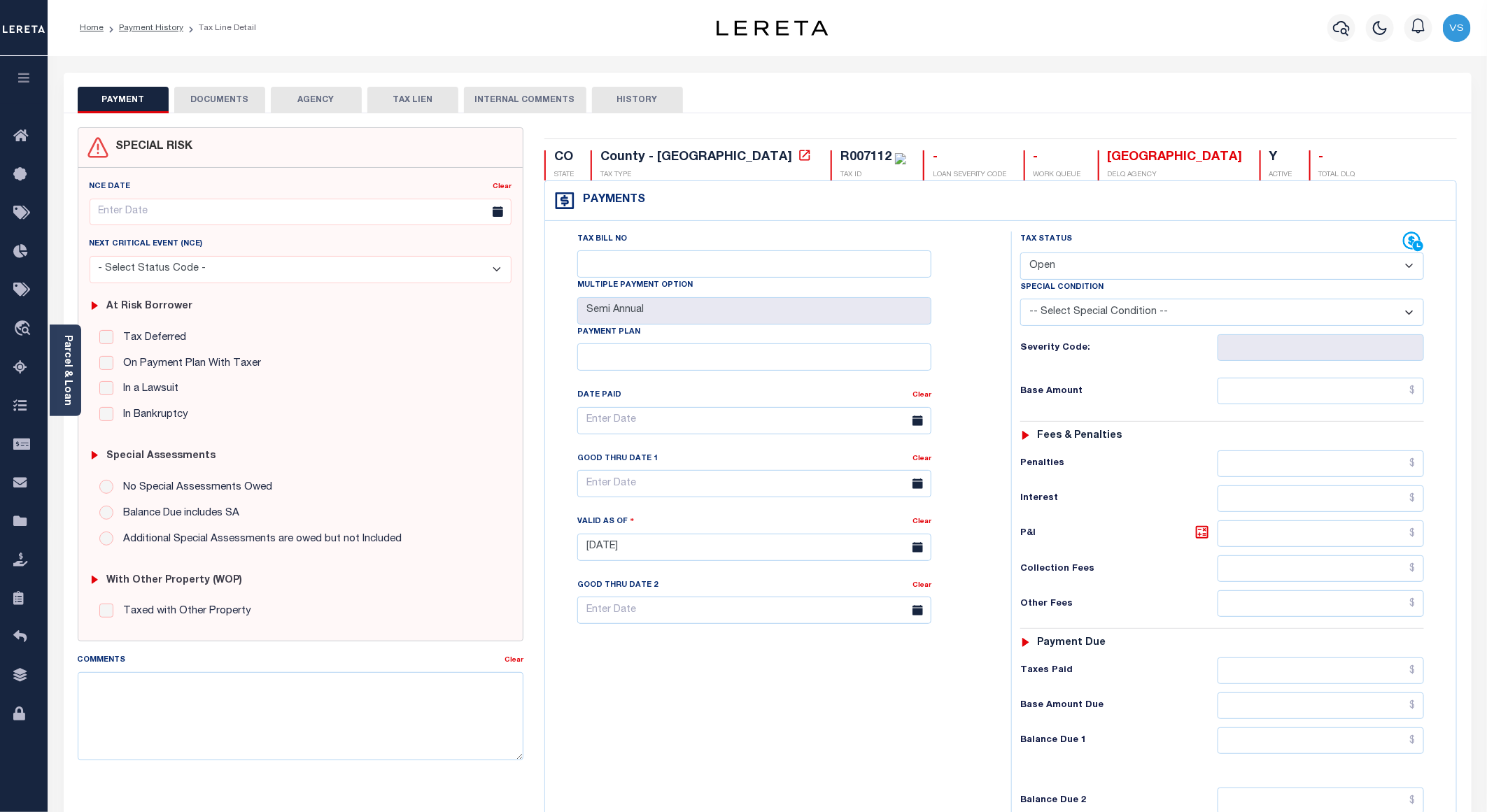
click at [1036, 265] on select "- Select Status Code - Open Due/Unpaid Paid Incomplete No Tax Due Internal Refu…" at bounding box center [1222, 266] width 404 height 27
select select "PYD"
click at [1021, 254] on select "- Select Status Code - Open Due/Unpaid Paid Incomplete No Tax Due Internal Refu…" at bounding box center [1222, 266] width 404 height 27
type input "[DATE]"
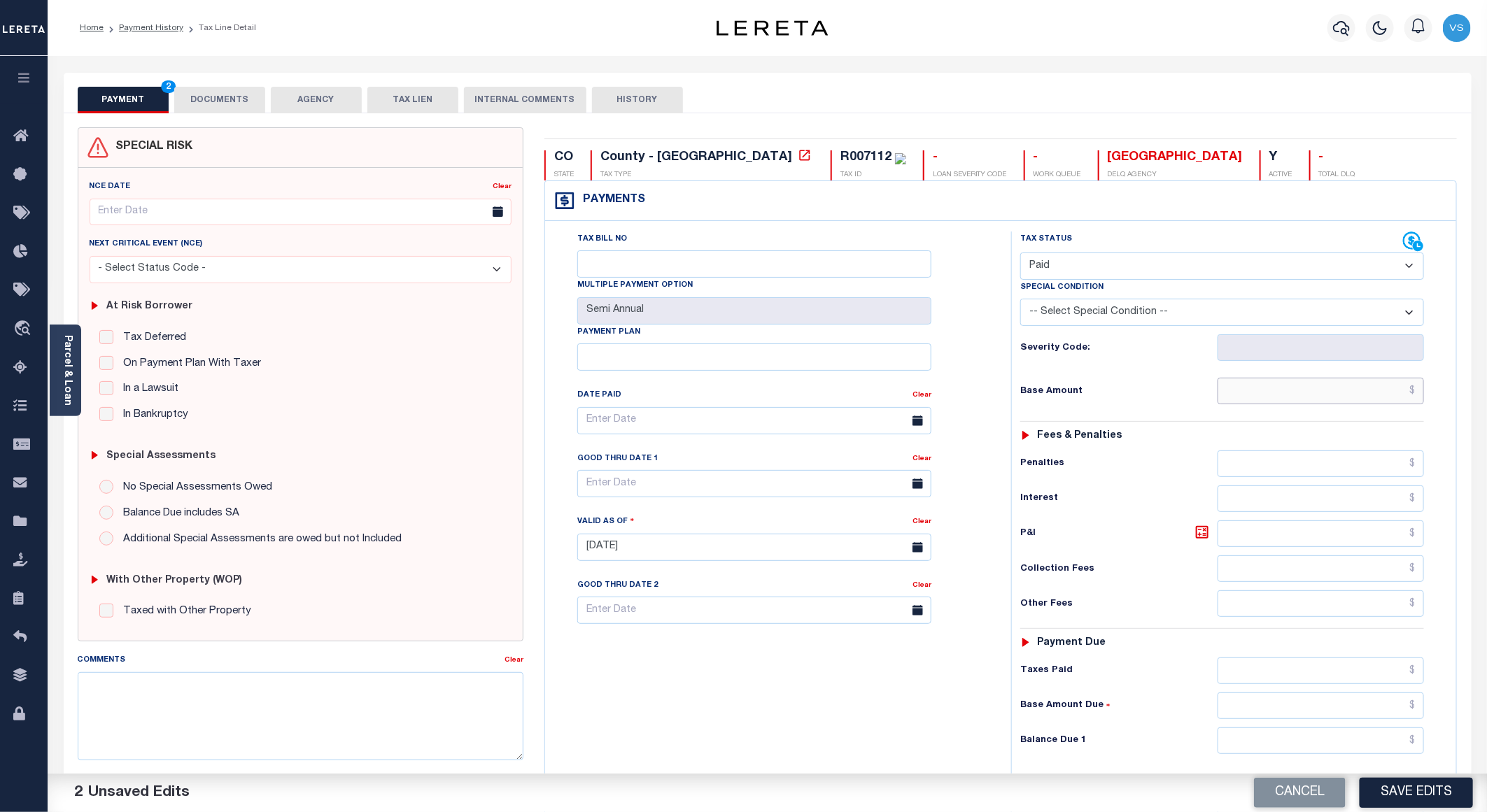
click at [1315, 403] on input "text" at bounding box center [1321, 390] width 206 height 27
paste input "99.09"
type input "$99.09"
click at [208, 101] on button "DOCUMENTS" at bounding box center [220, 100] width 91 height 27
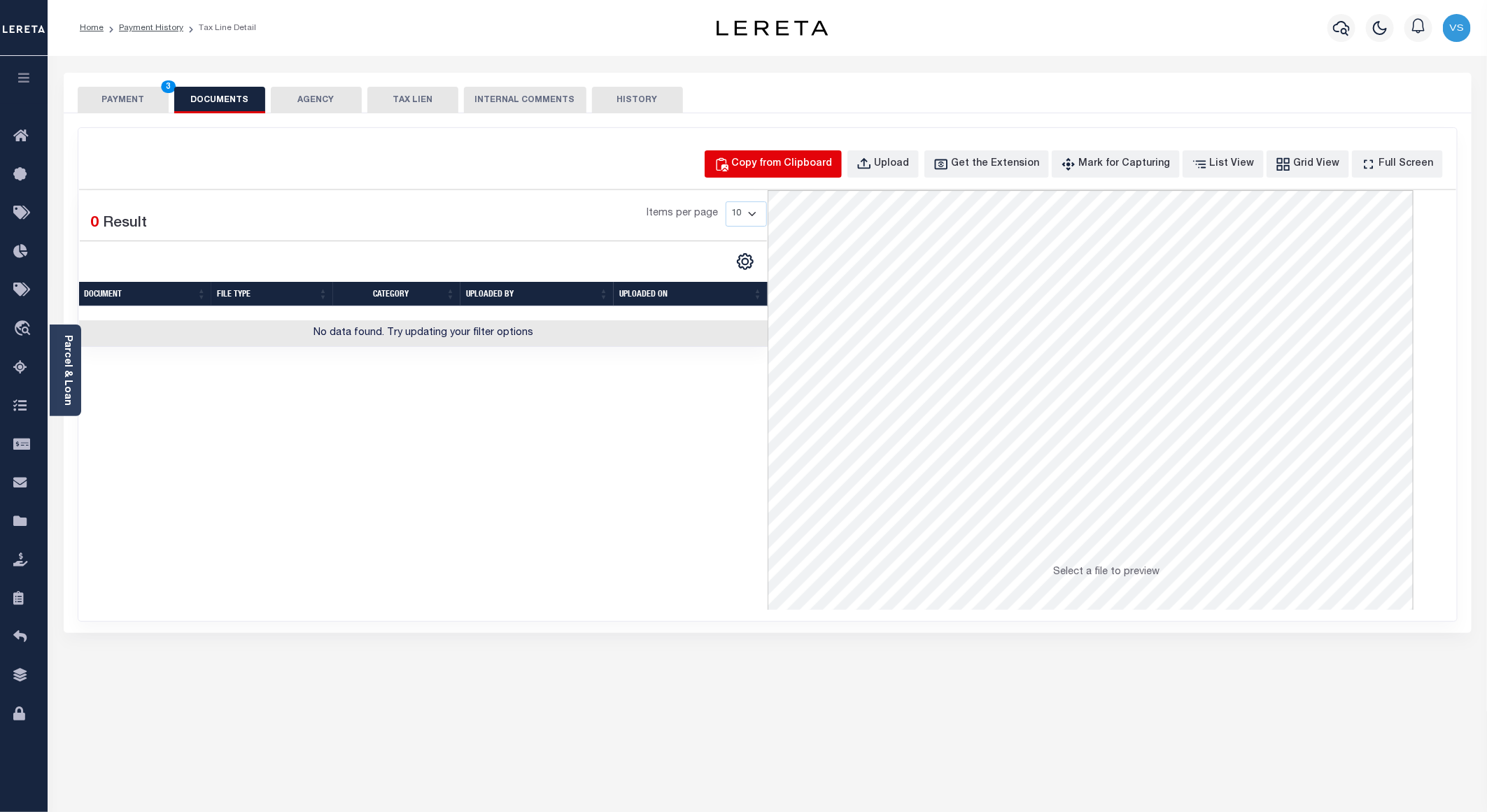
click at [765, 162] on div "Copy from Clipboard" at bounding box center [782, 164] width 101 height 15
select select "POP"
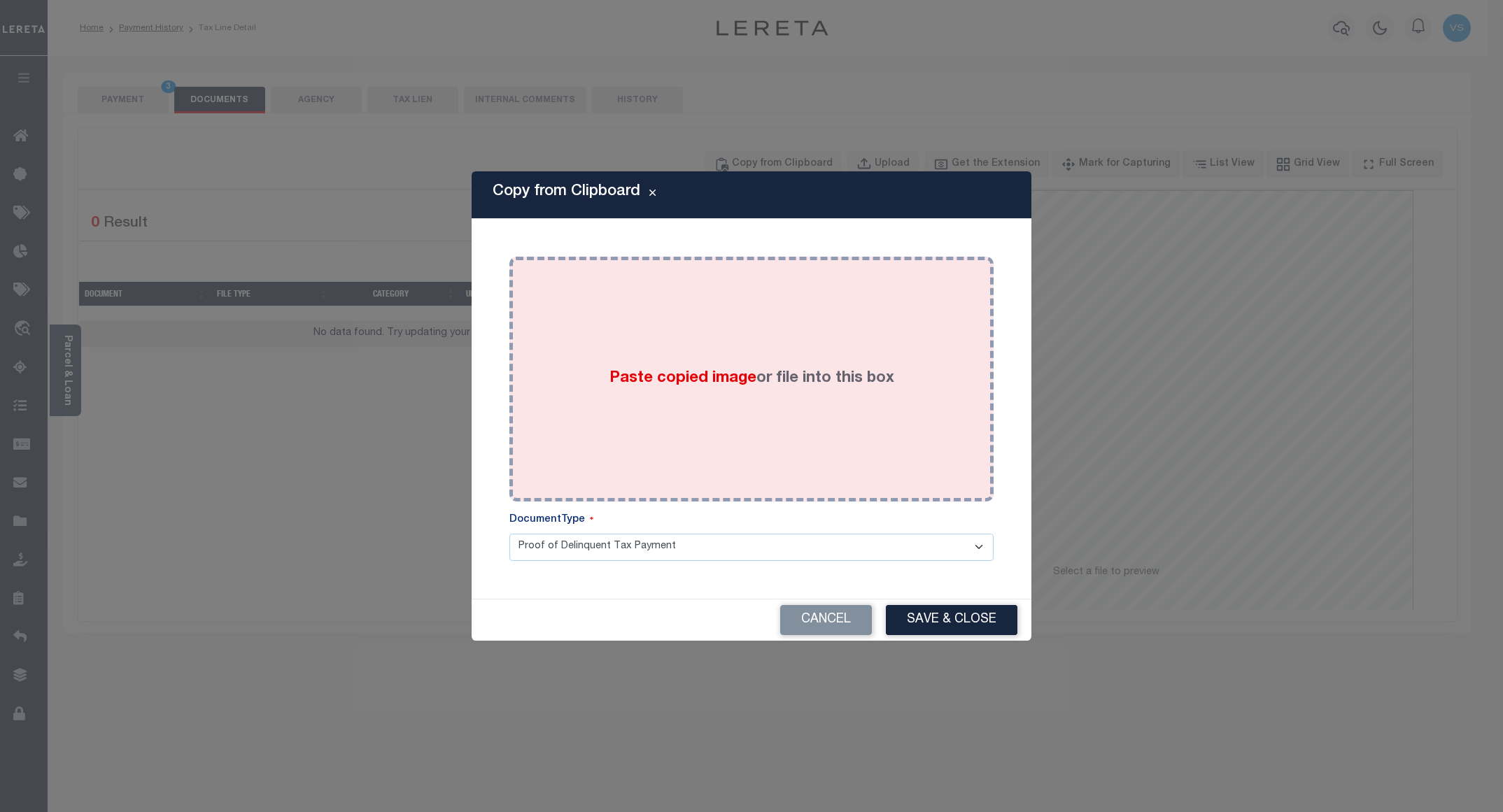
click at [911, 317] on div "Paste copied image or file into this box" at bounding box center [752, 380] width 464 height 224
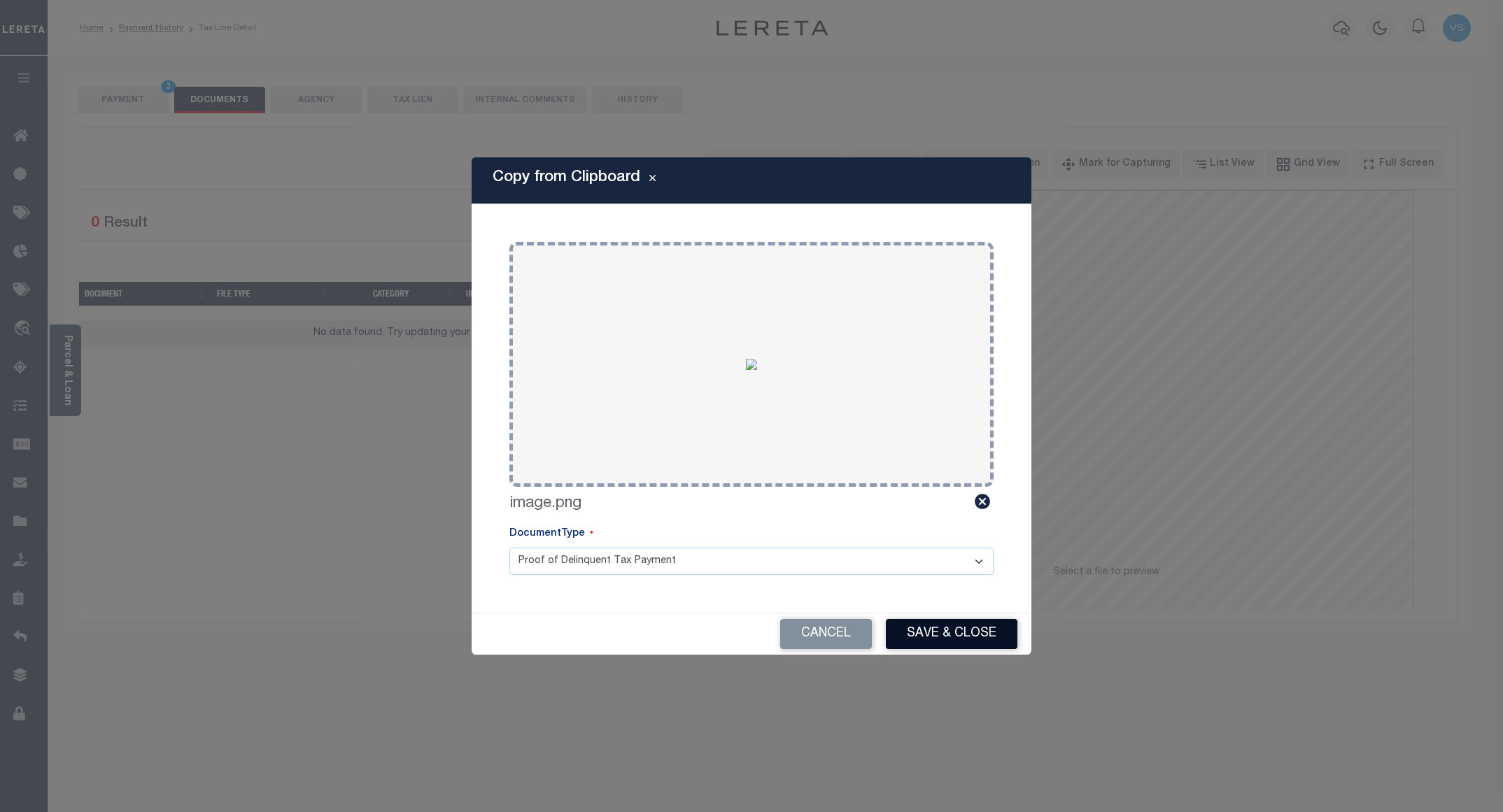
click at [933, 628] on button "Save & Close" at bounding box center [952, 634] width 132 height 30
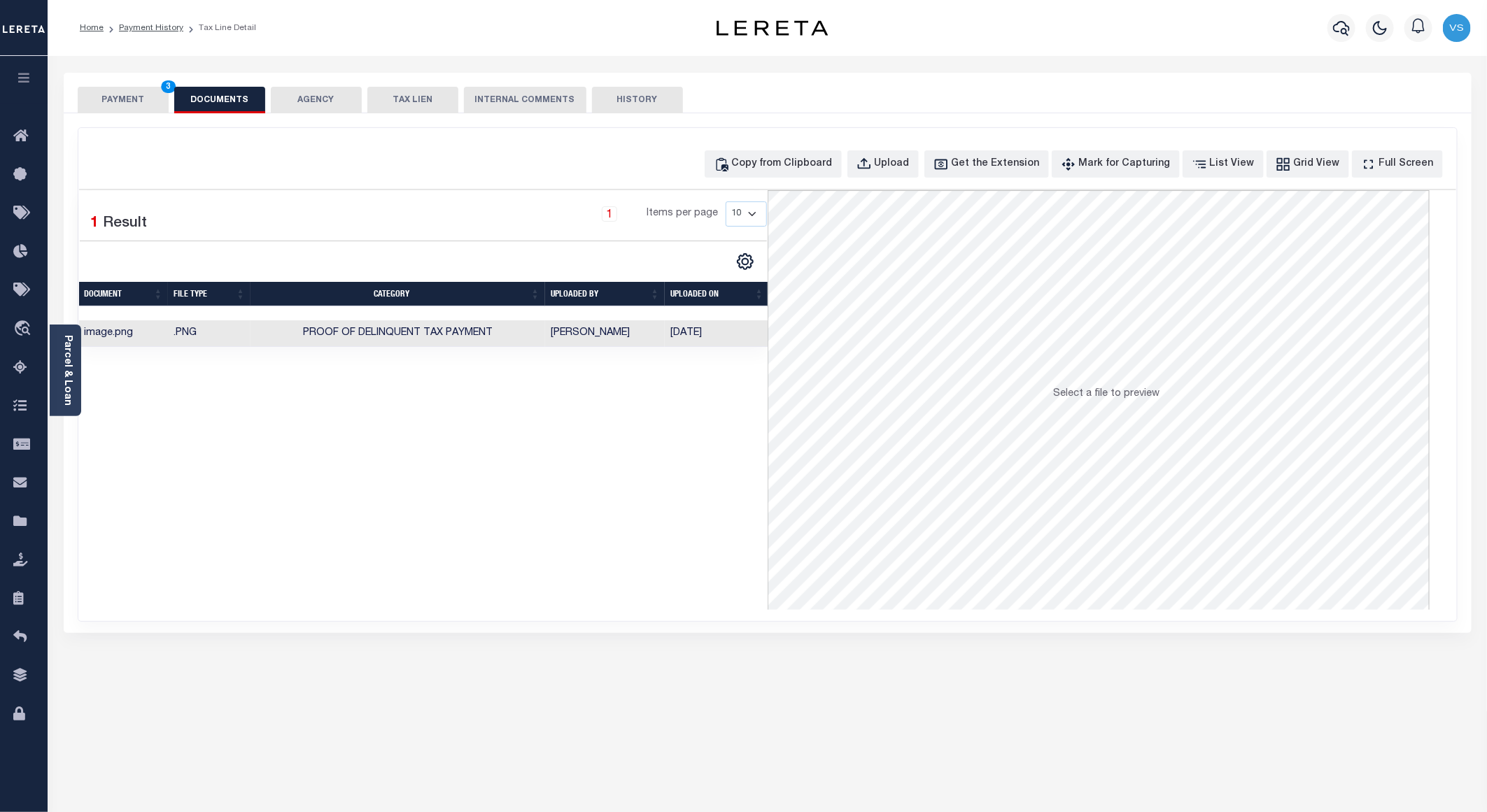
click at [131, 95] on button "PAYMENT 3" at bounding box center [123, 100] width 91 height 27
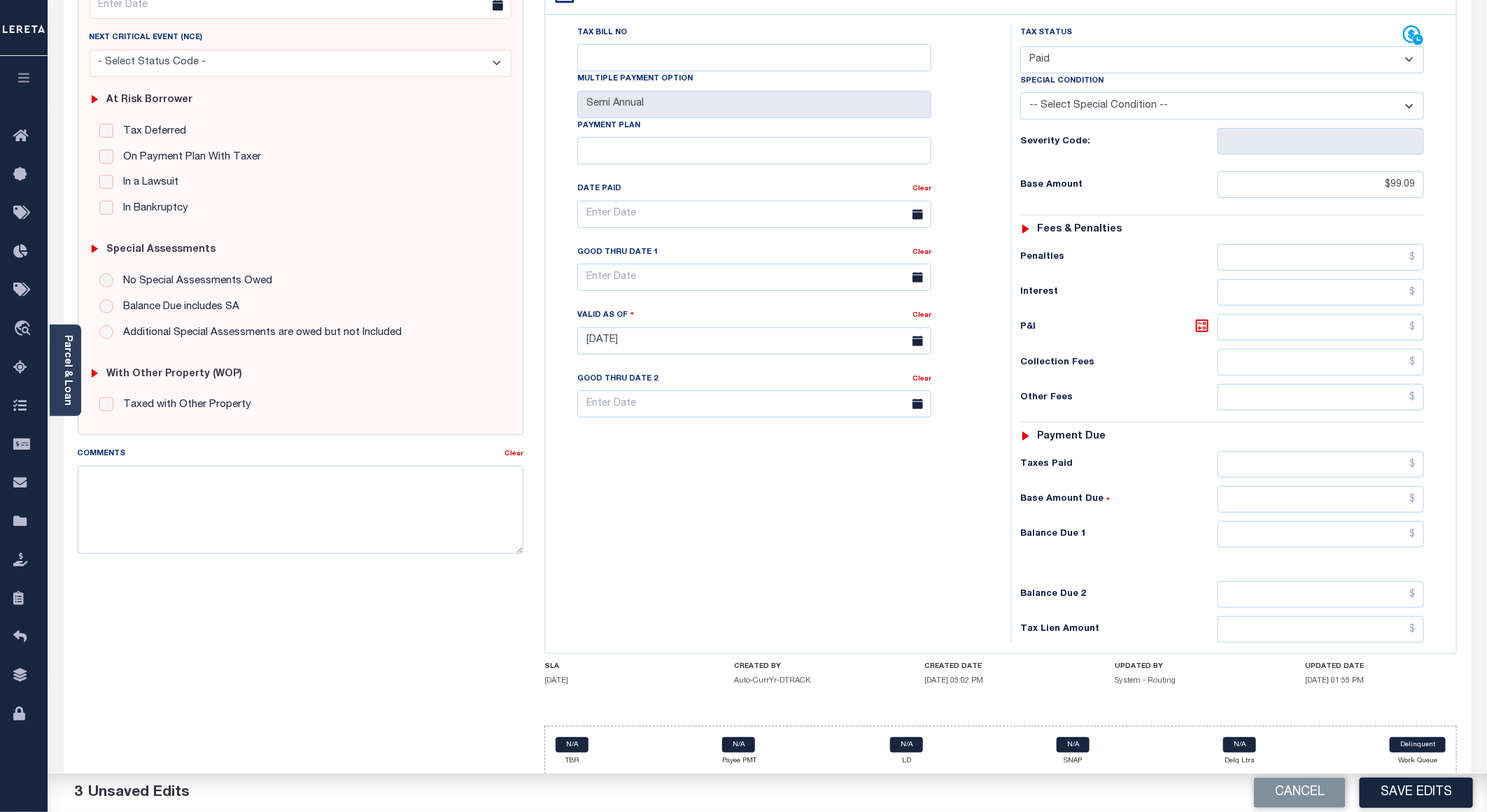
scroll to position [210, 0]
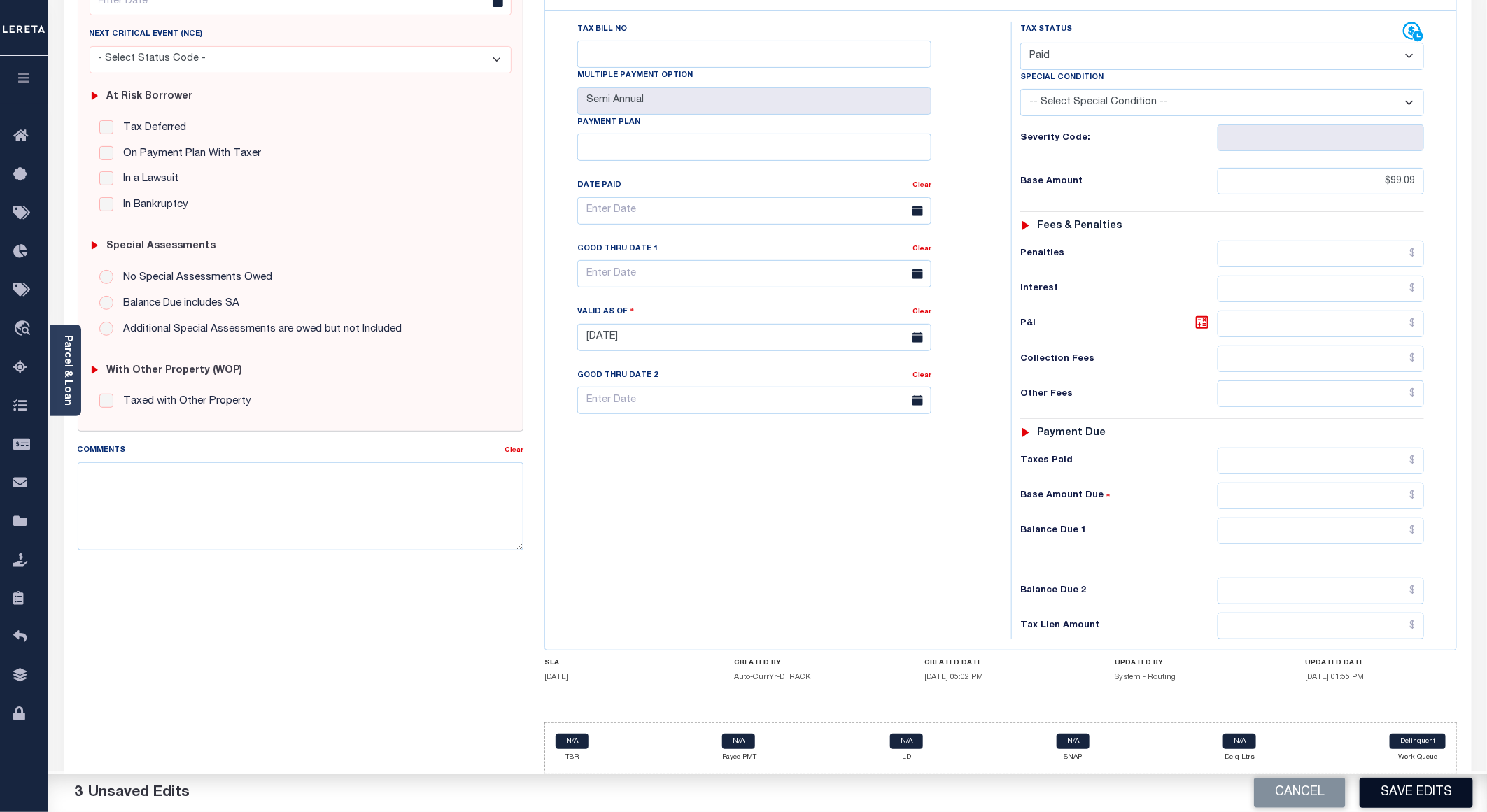
click at [1415, 798] on button "Save Edits" at bounding box center [1416, 793] width 114 height 30
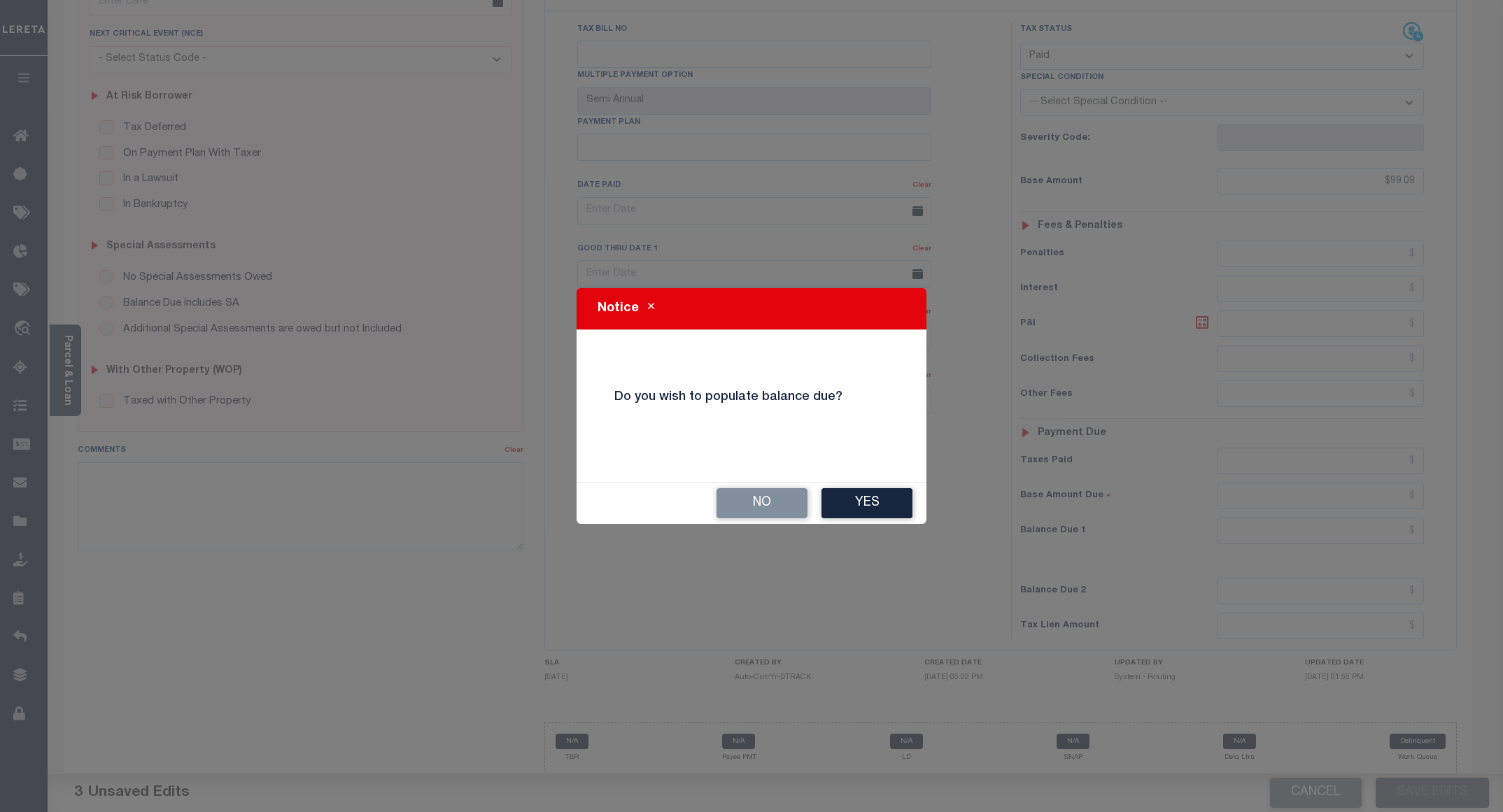
click at [775, 494] on button "No" at bounding box center [762, 503] width 91 height 30
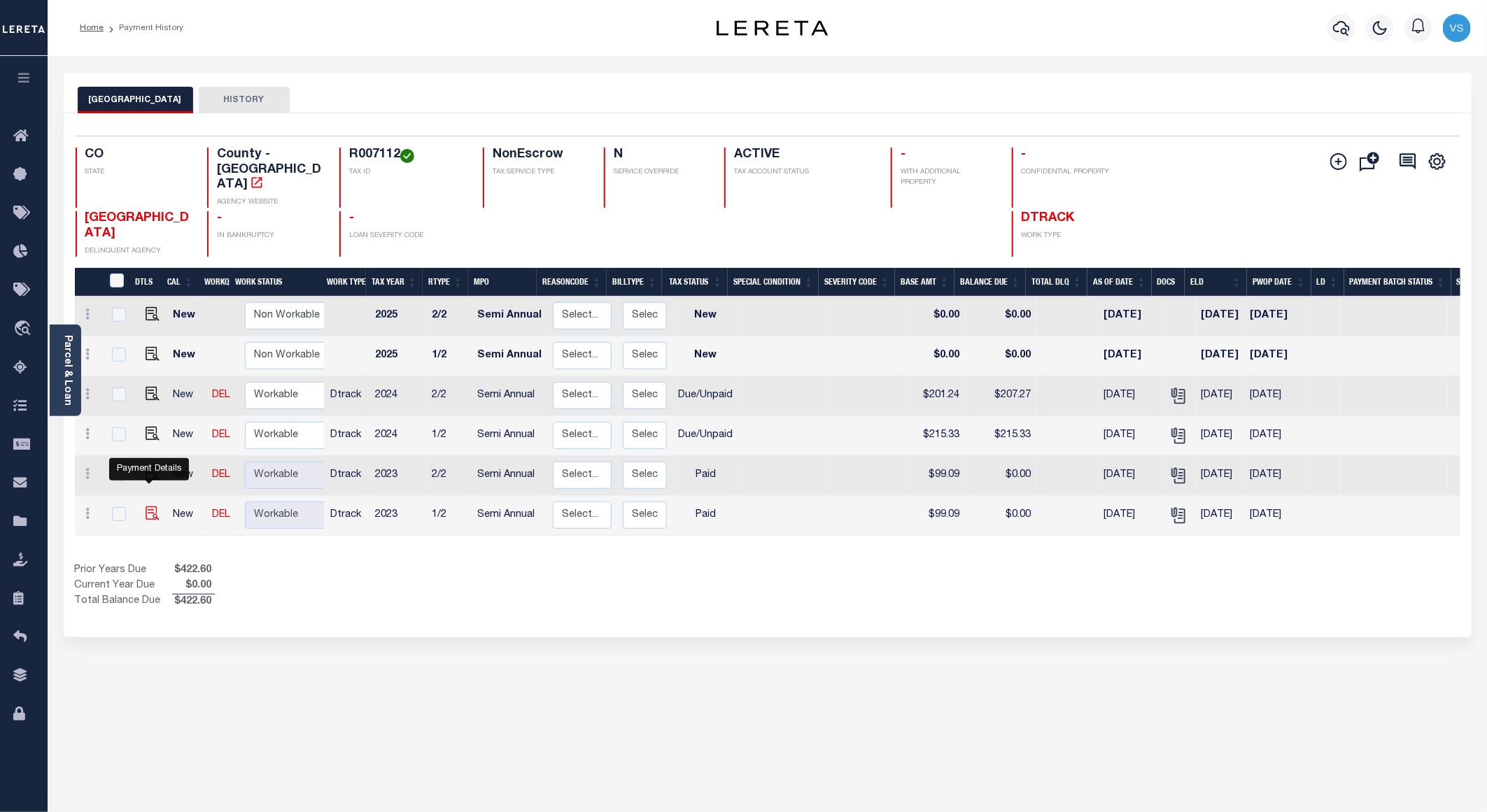
click at [145, 507] on img "" at bounding box center [152, 513] width 14 height 14
checkbox input "true"
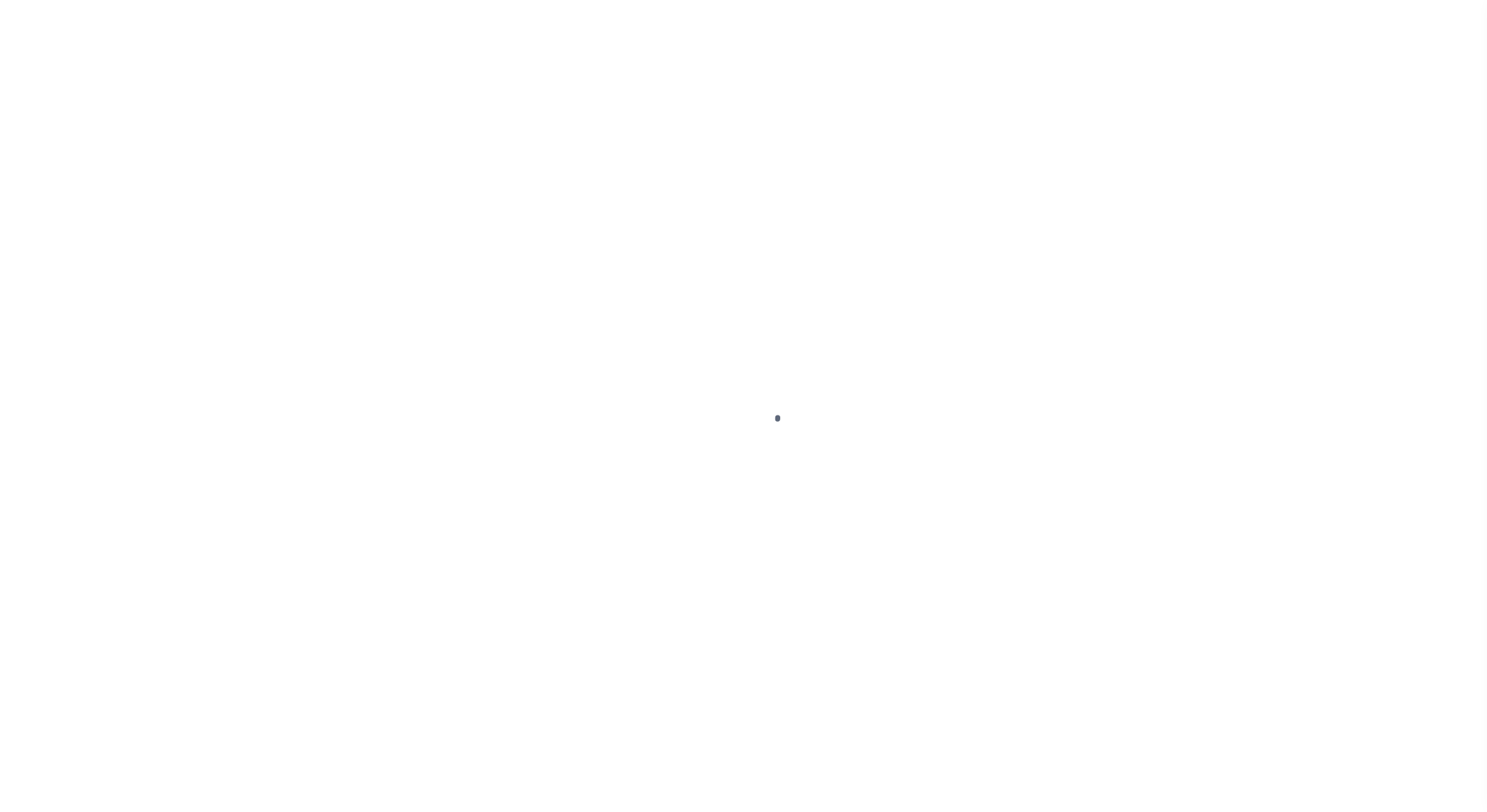
select select "PYD"
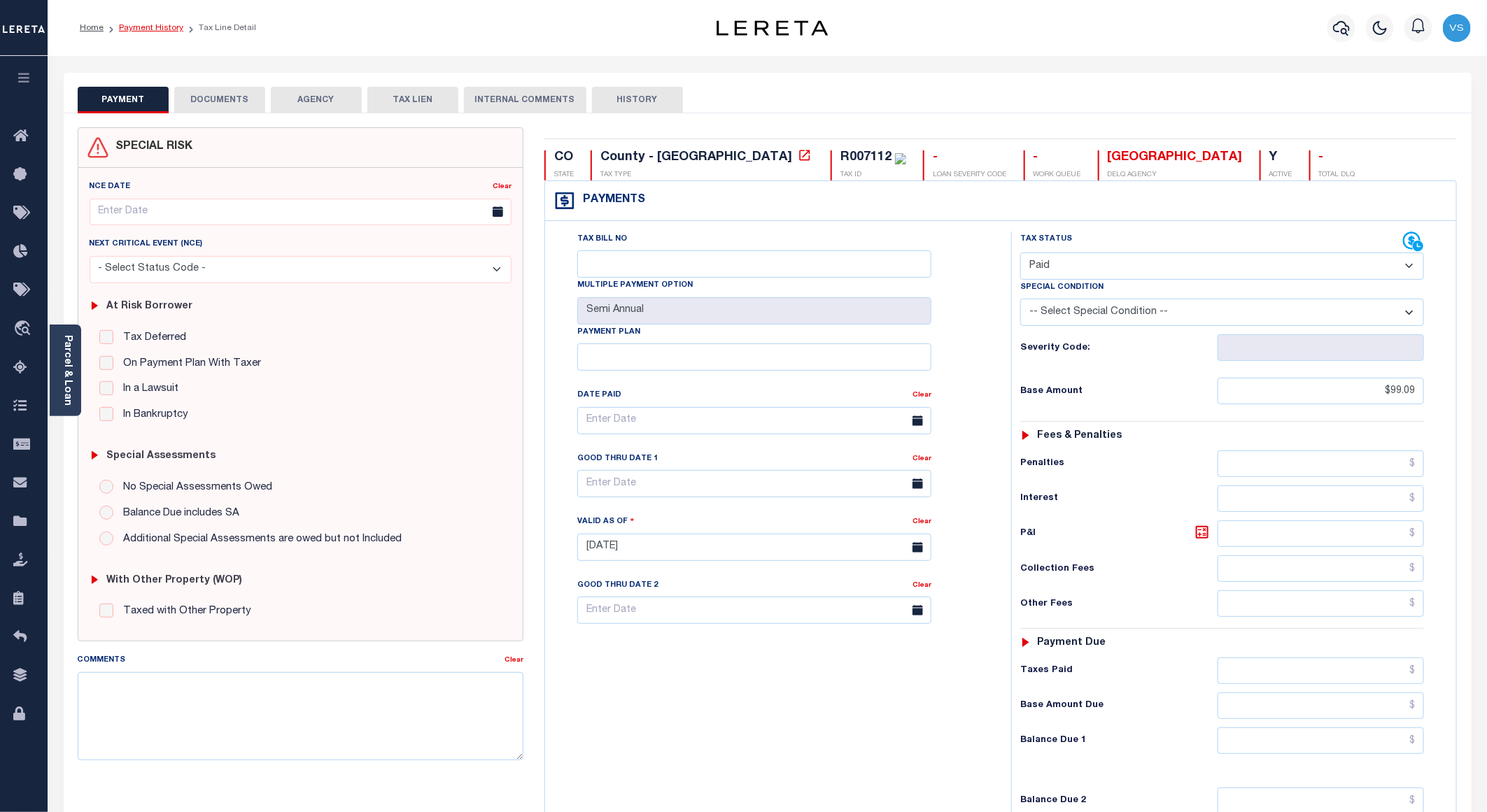
click at [163, 30] on link "Payment History" at bounding box center [150, 28] width 64 height 9
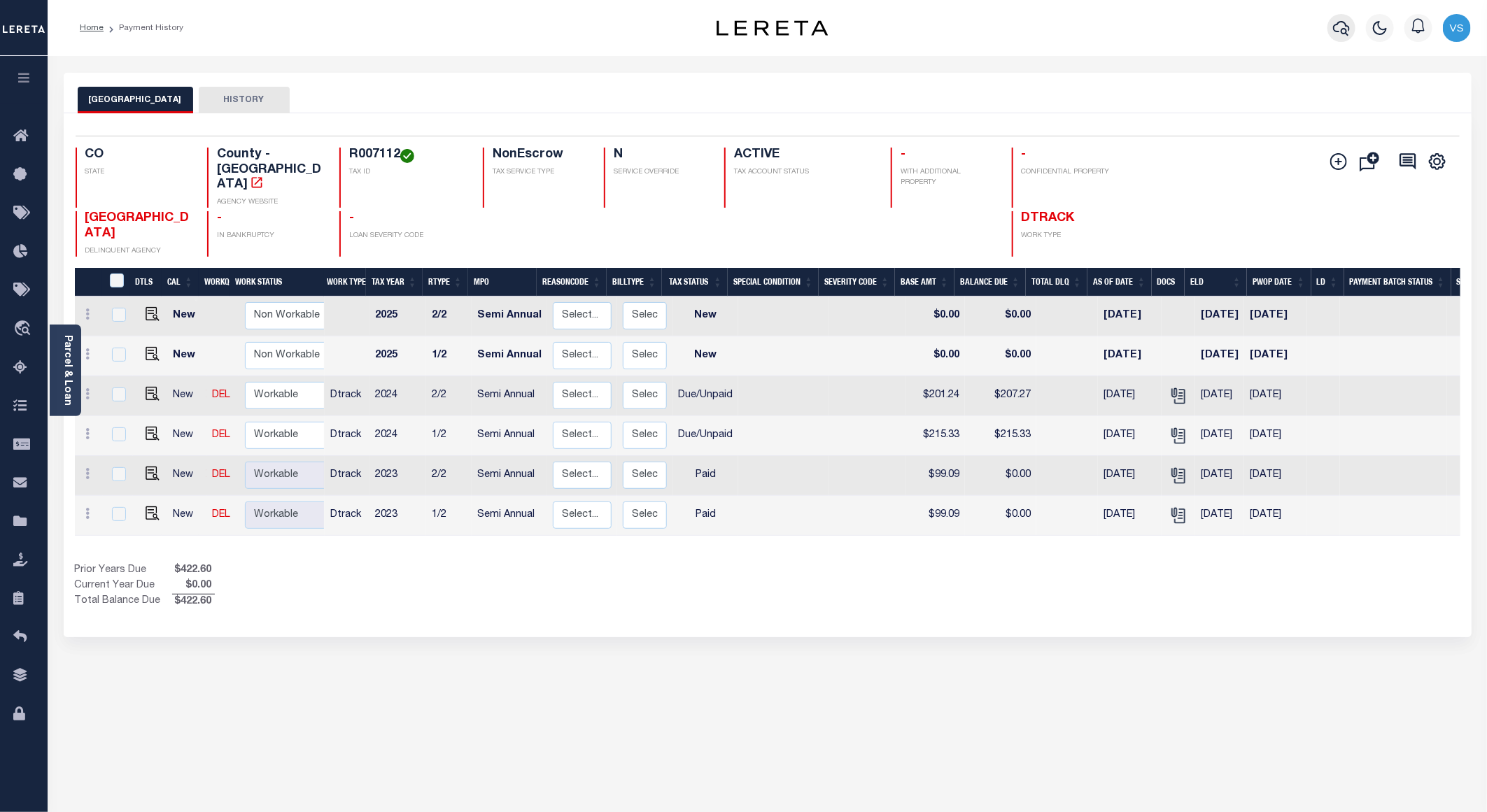
click at [1336, 30] on icon "button" at bounding box center [1341, 27] width 17 height 17
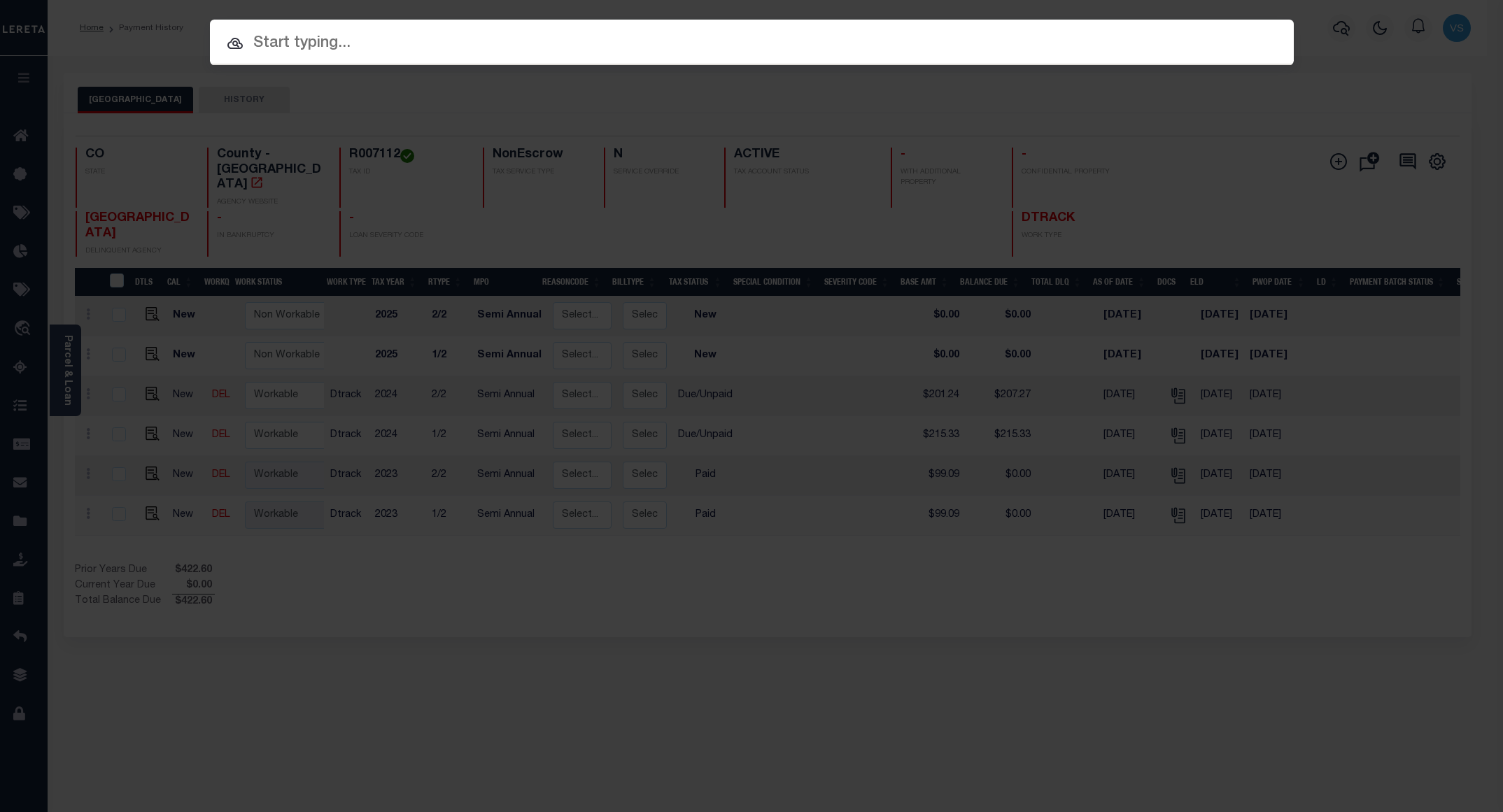
paste input "4309170002079"
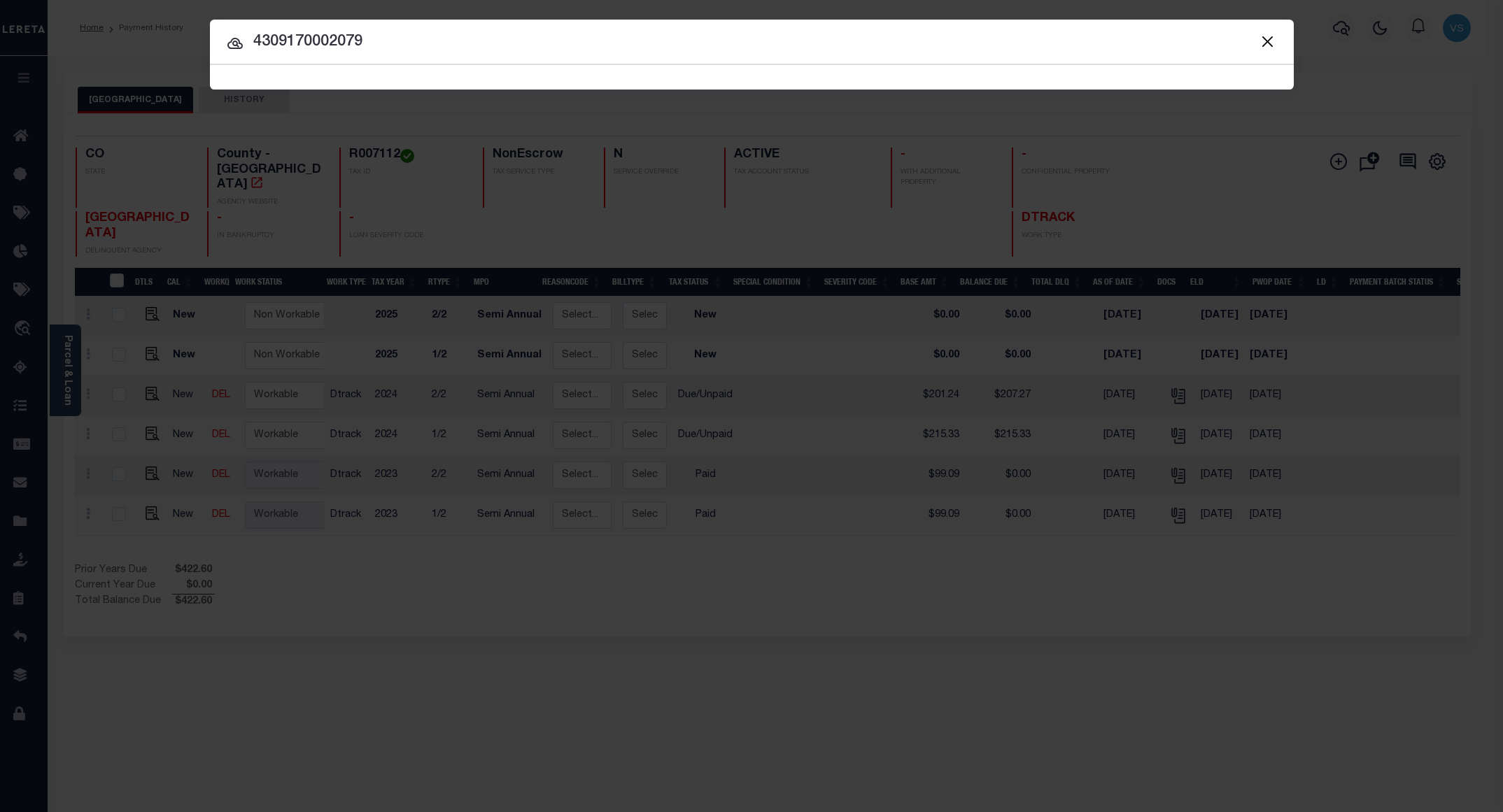
type input "4309170002079"
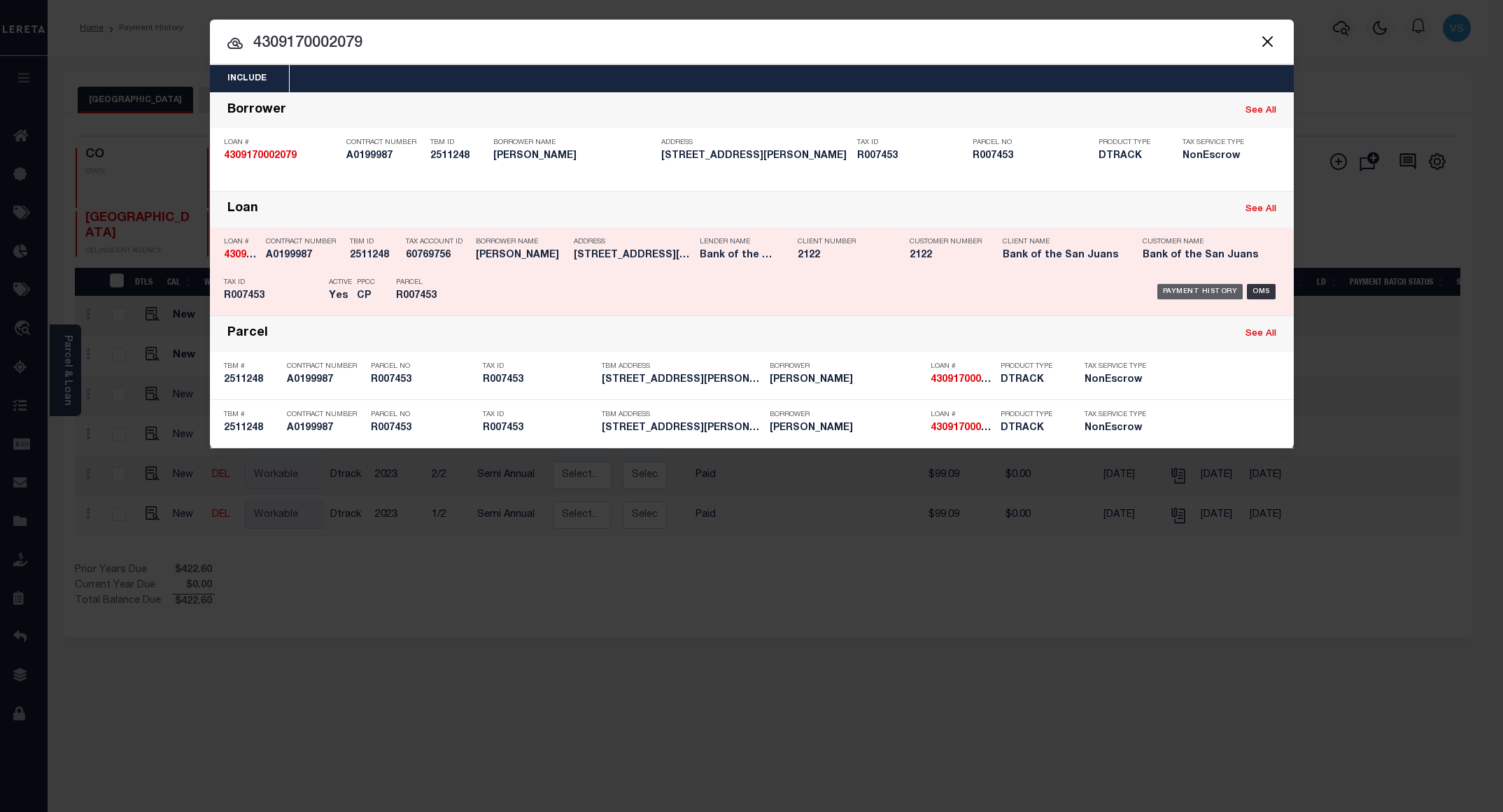
click at [1178, 290] on div "Payment History" at bounding box center [1200, 291] width 86 height 15
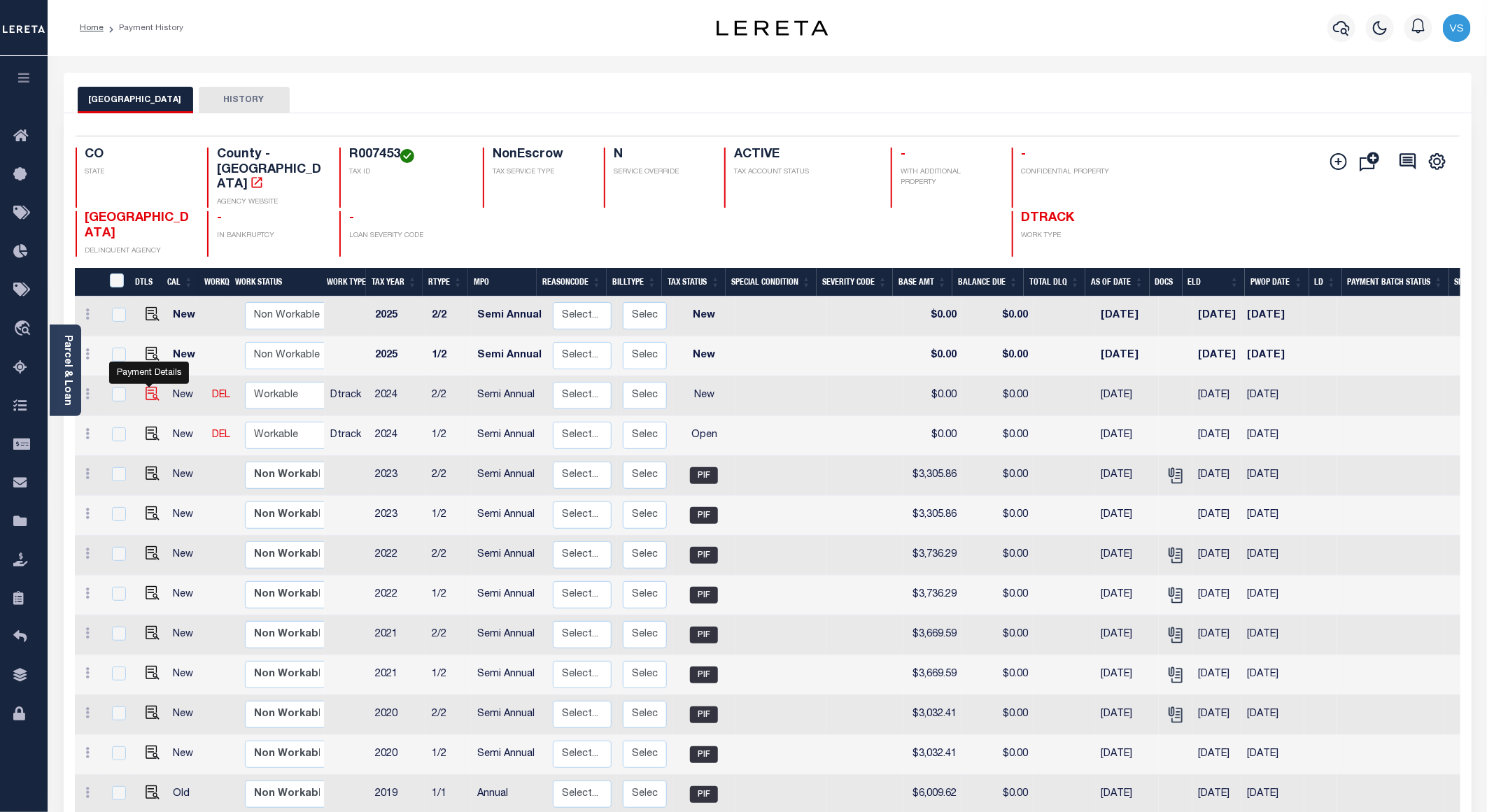
click at [147, 387] on img "" at bounding box center [152, 393] width 14 height 14
checkbox input "true"
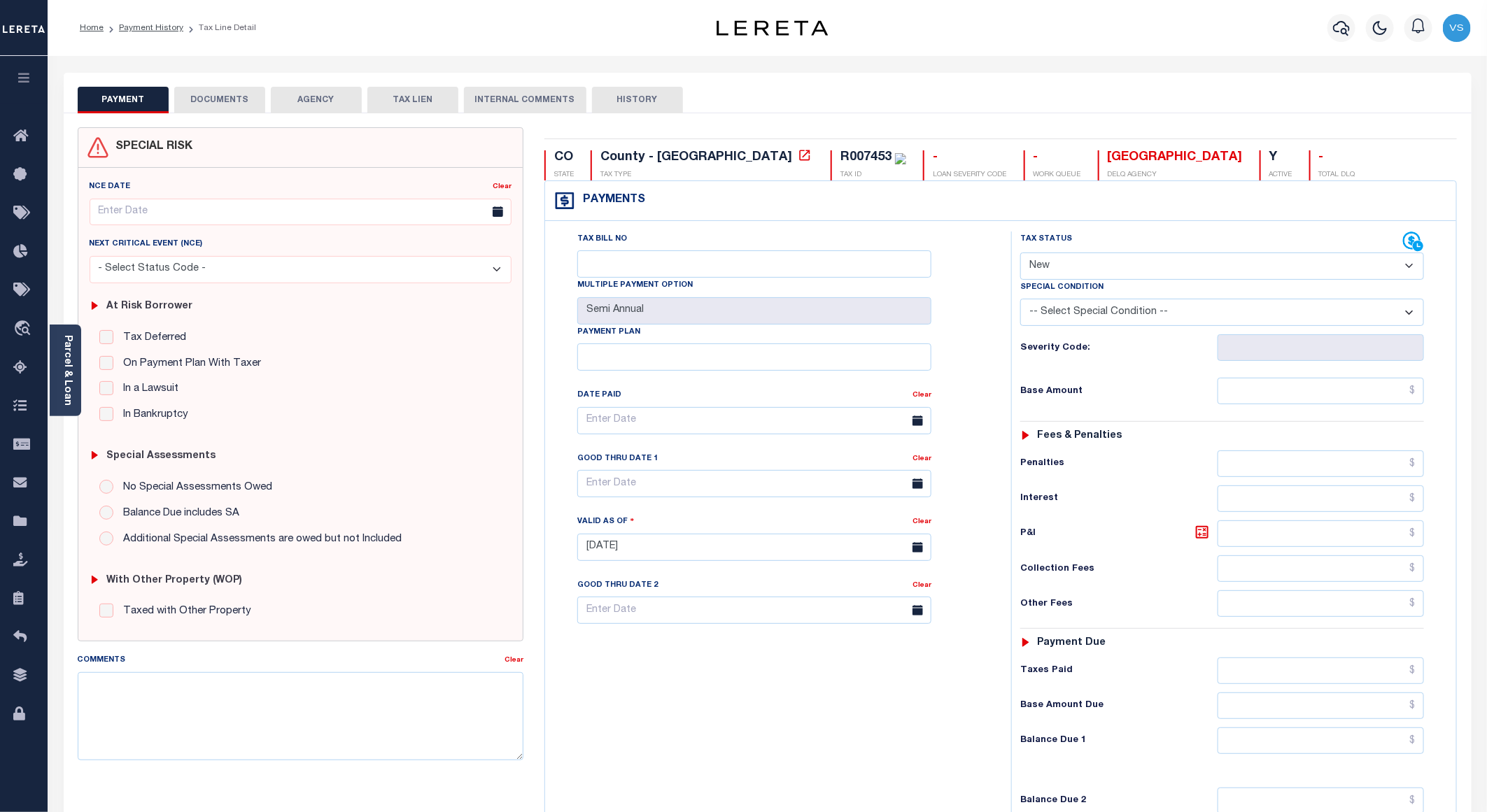
click at [1069, 271] on select "- Select Status Code - Open Due/Unpaid Paid Incomplete No Tax Due Internal Refu…" at bounding box center [1222, 266] width 404 height 27
select select "PYD"
click at [1021, 254] on select "- Select Status Code - Open Due/Unpaid Paid Incomplete No Tax Due Internal Refu…" at bounding box center [1222, 266] width 404 height 27
type input "[DATE]"
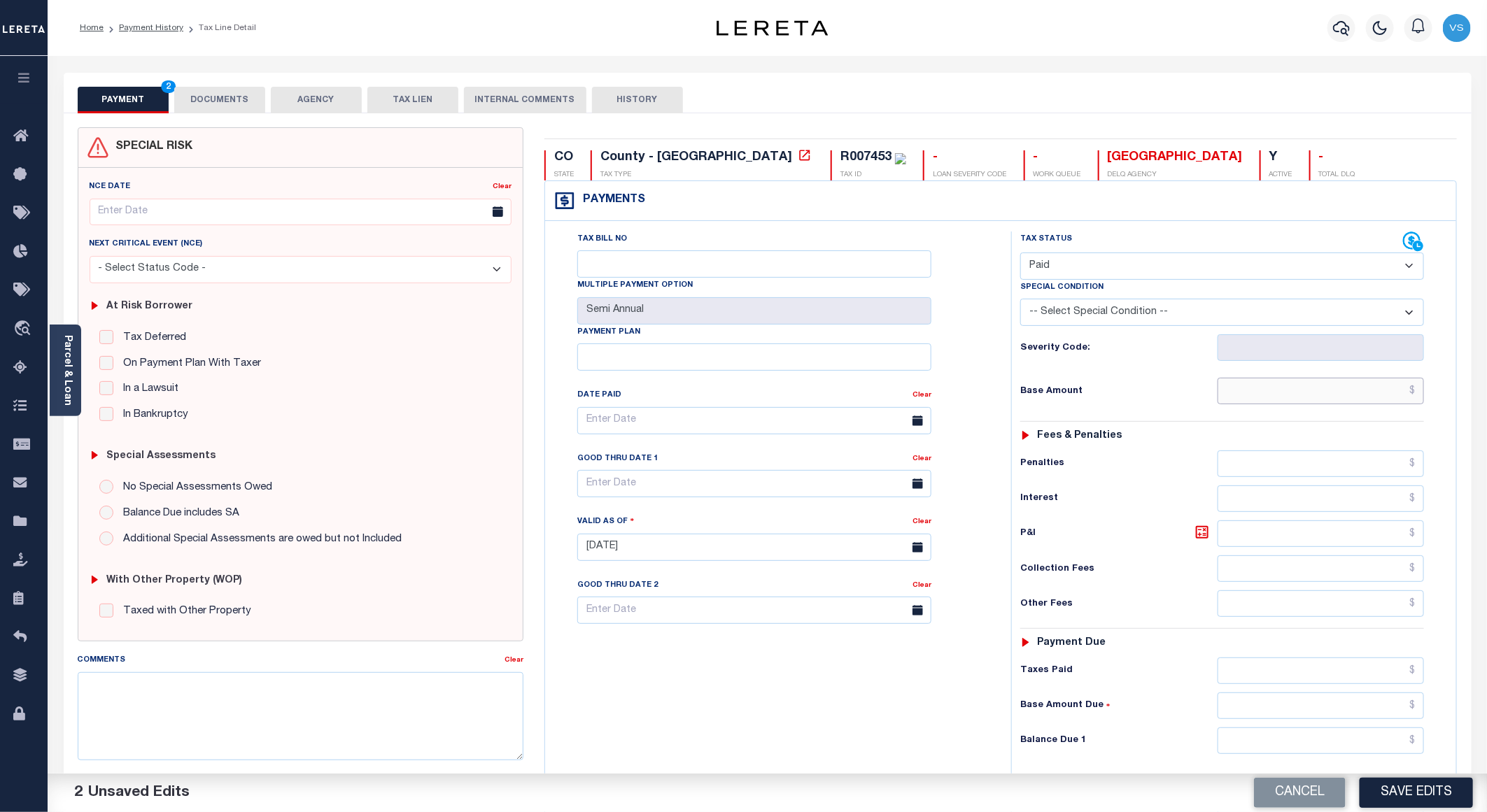
click at [1245, 399] on input "text" at bounding box center [1321, 390] width 206 height 27
paste input "3,360.13"
type input "$3,360.13"
click at [217, 89] on button "DOCUMENTS" at bounding box center [220, 100] width 91 height 27
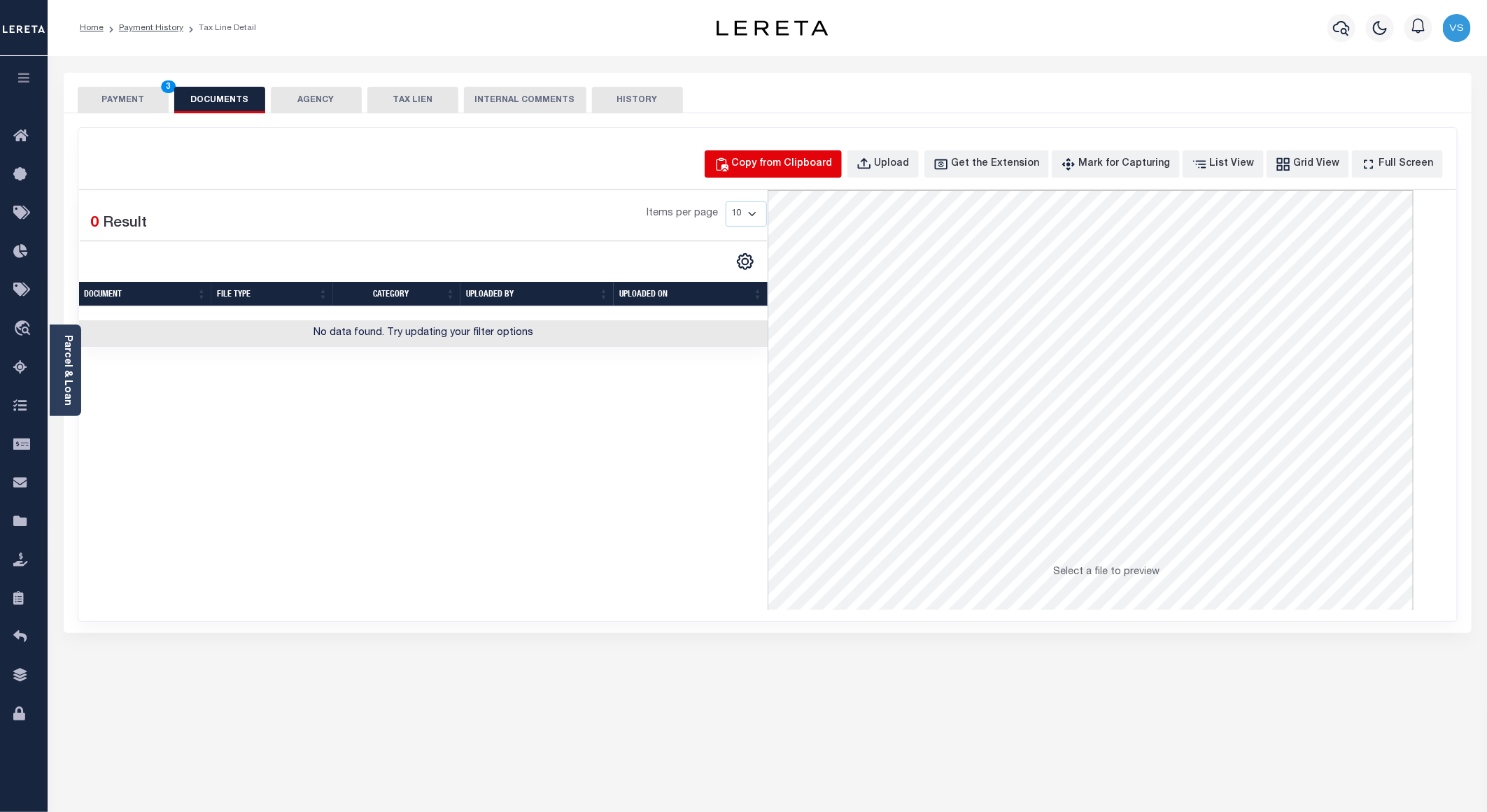
click at [807, 155] on button "Copy from Clipboard" at bounding box center [773, 164] width 137 height 27
select select "POP"
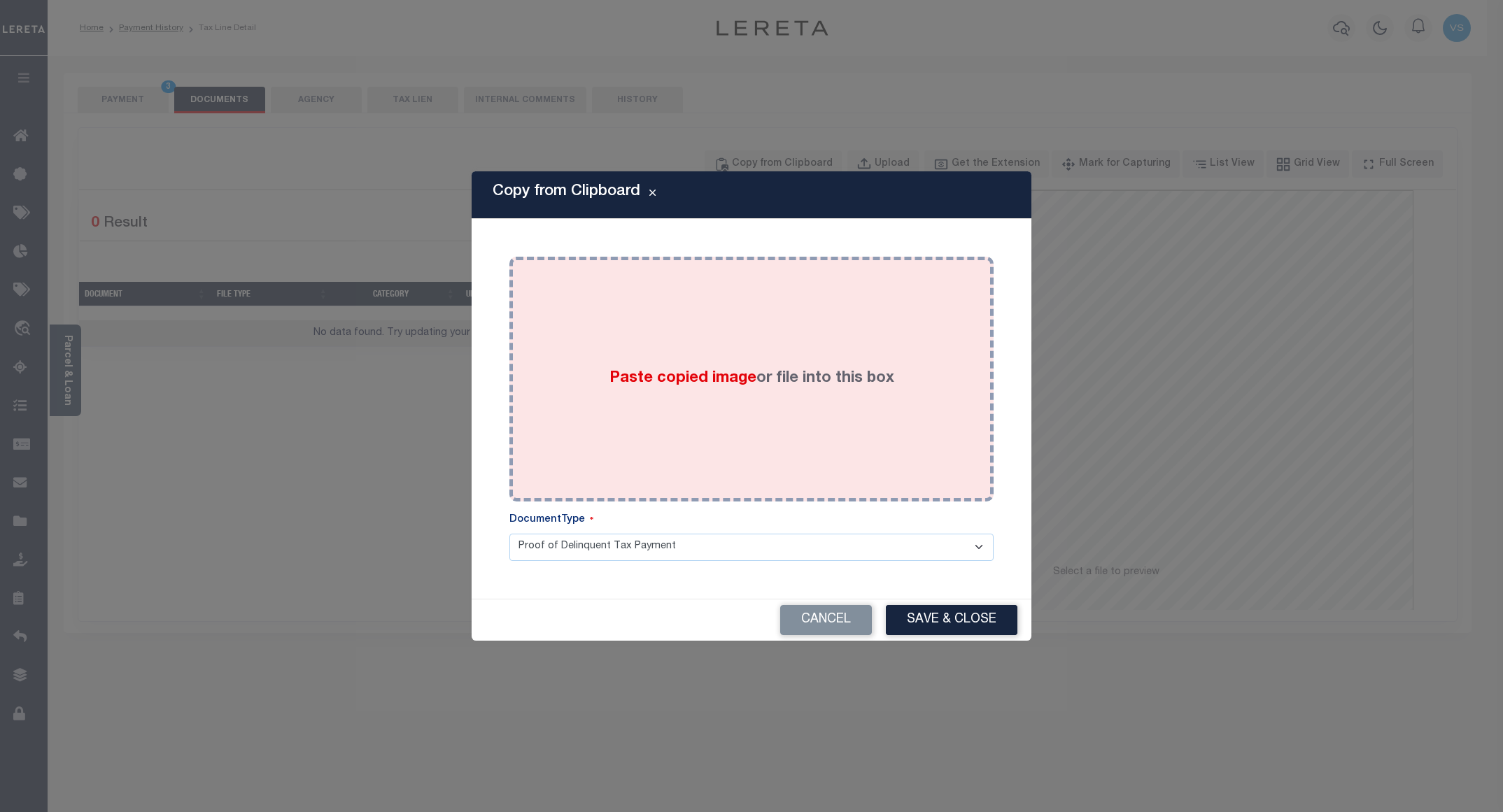
click at [727, 422] on div "Paste copied image or file into this box" at bounding box center [752, 380] width 464 height 224
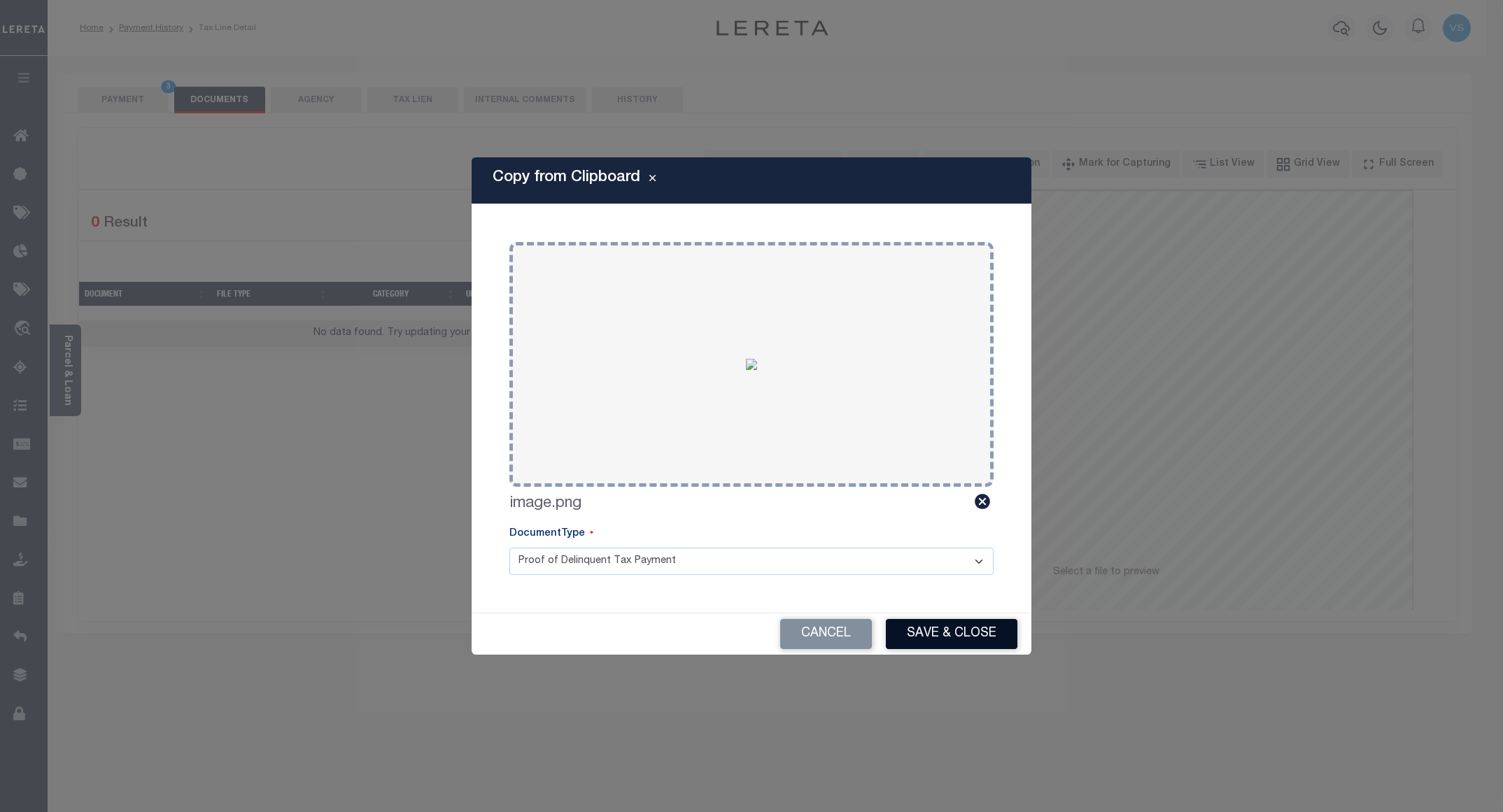
click at [945, 633] on button "Save & Close" at bounding box center [952, 634] width 132 height 30
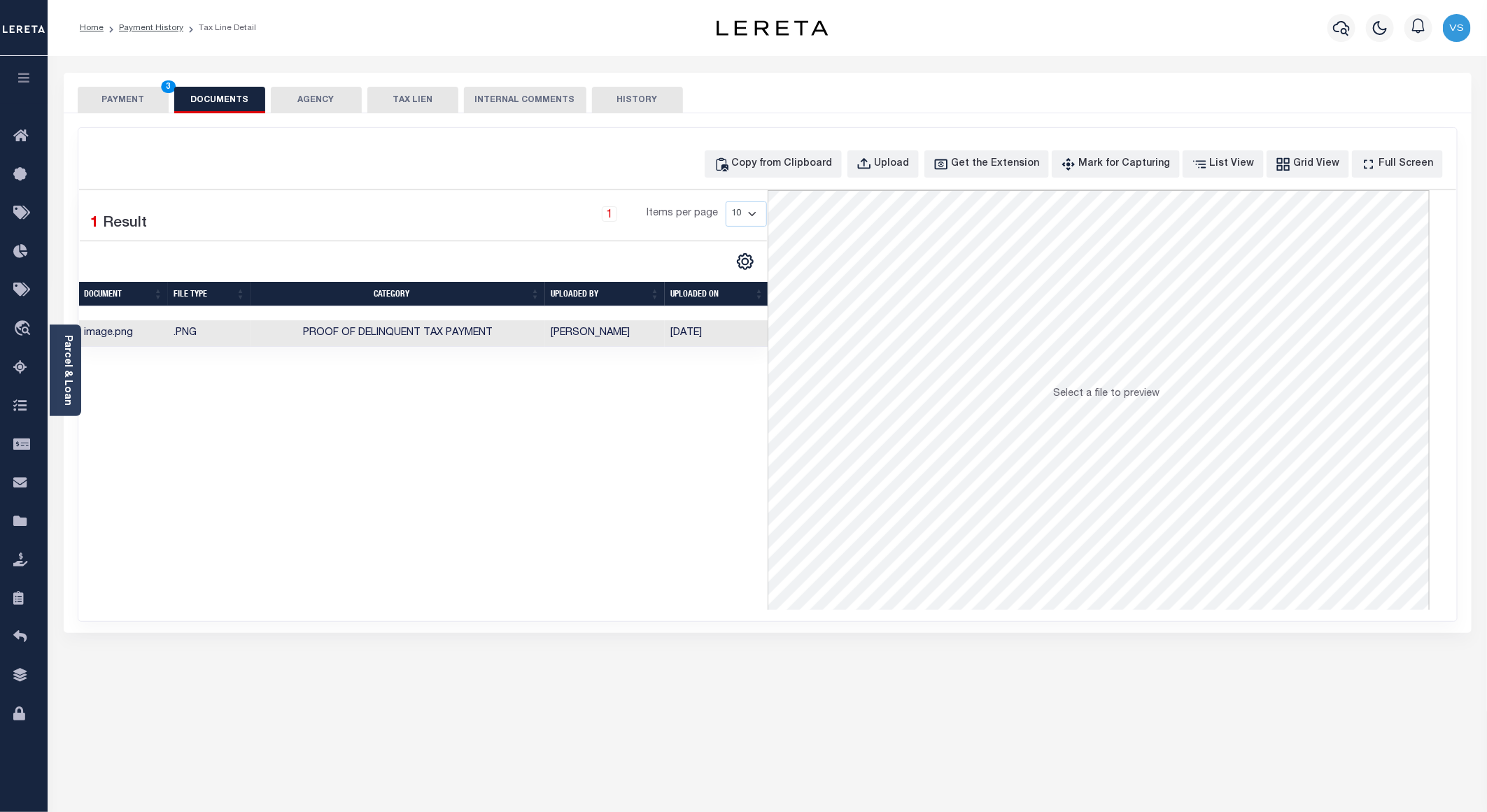
click at [129, 95] on button "PAYMENT 3" at bounding box center [123, 100] width 91 height 27
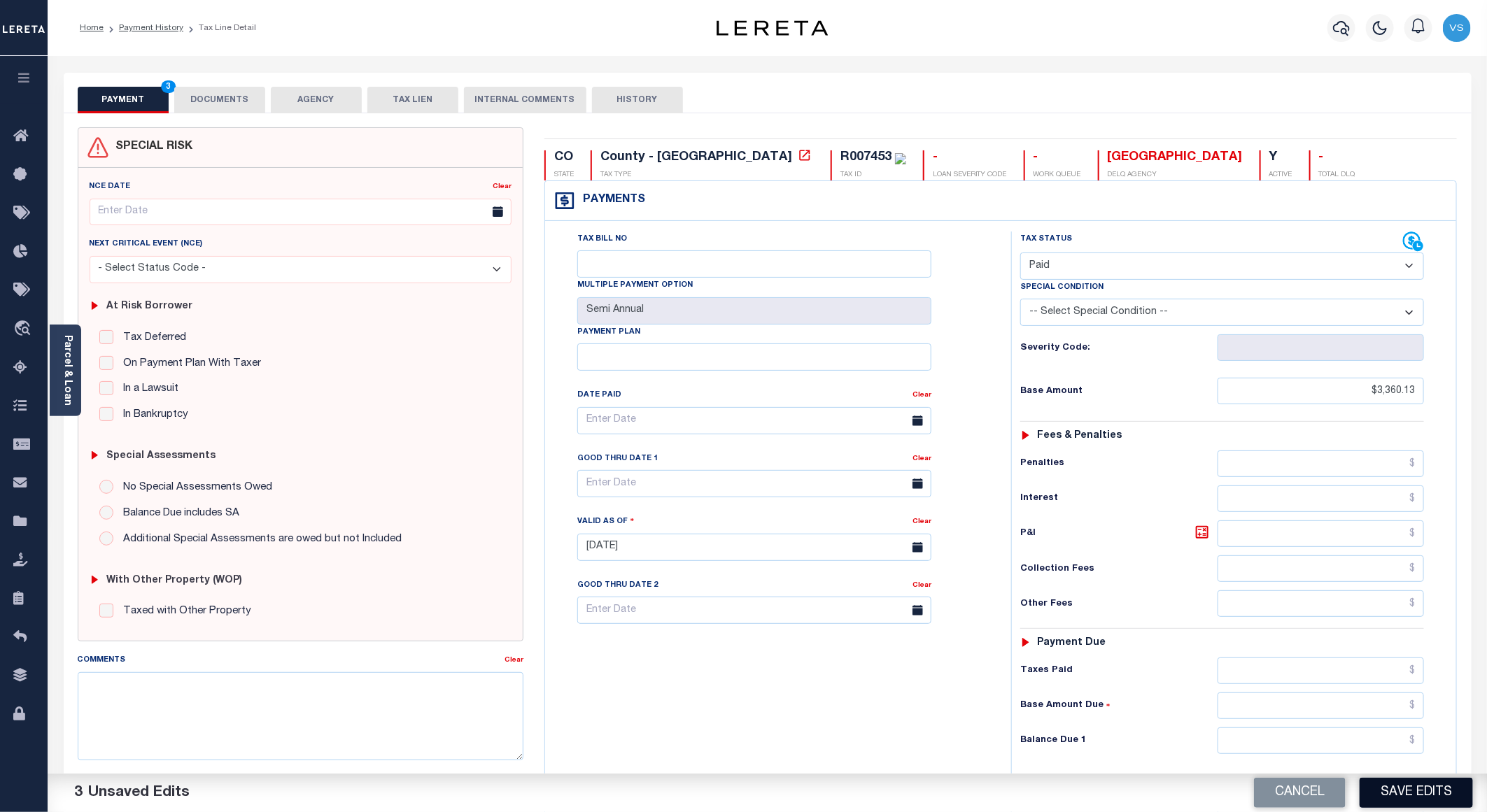
click at [1388, 791] on button "Save Edits" at bounding box center [1416, 793] width 114 height 30
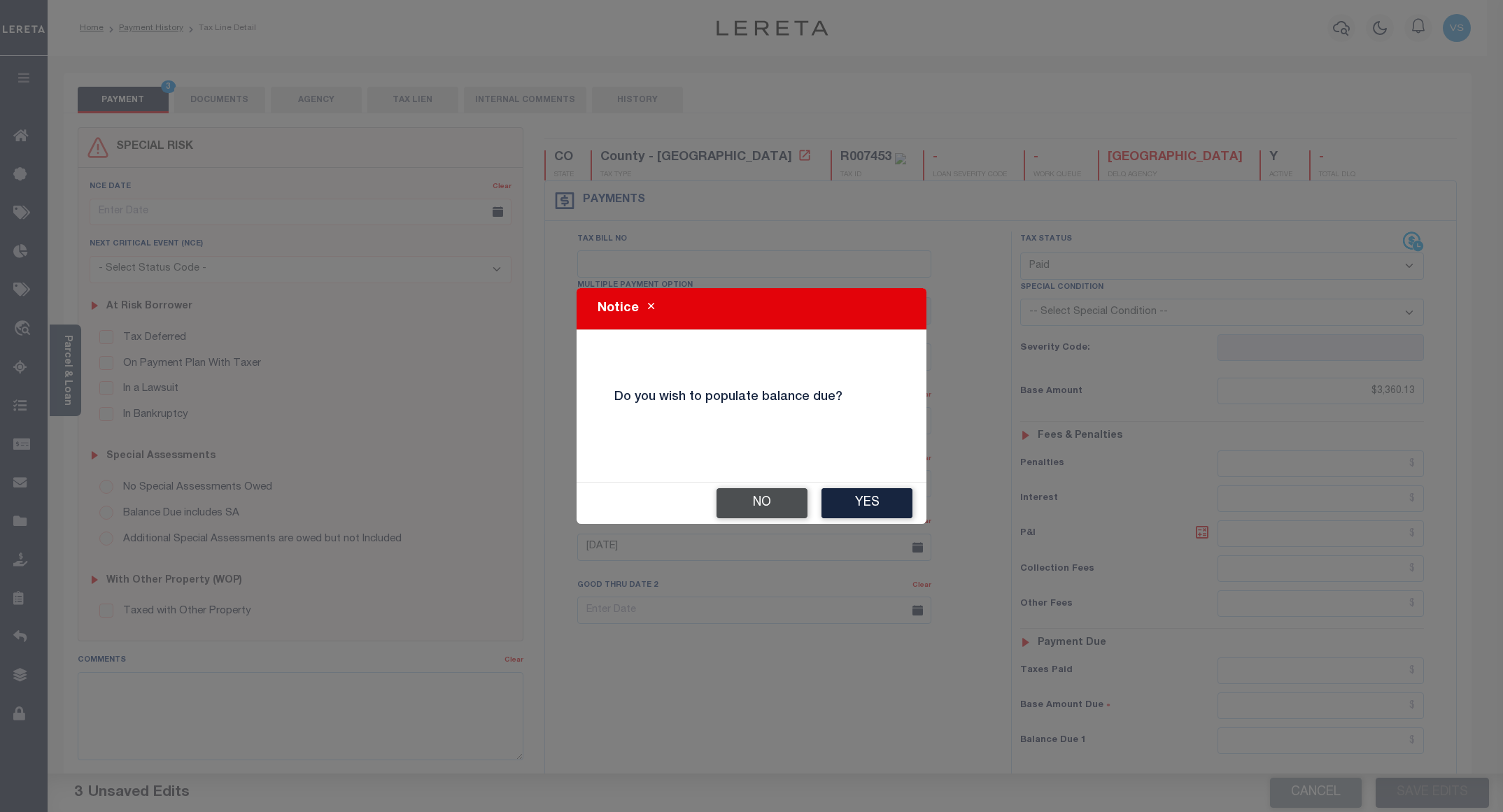
click at [772, 492] on button "No" at bounding box center [762, 503] width 91 height 30
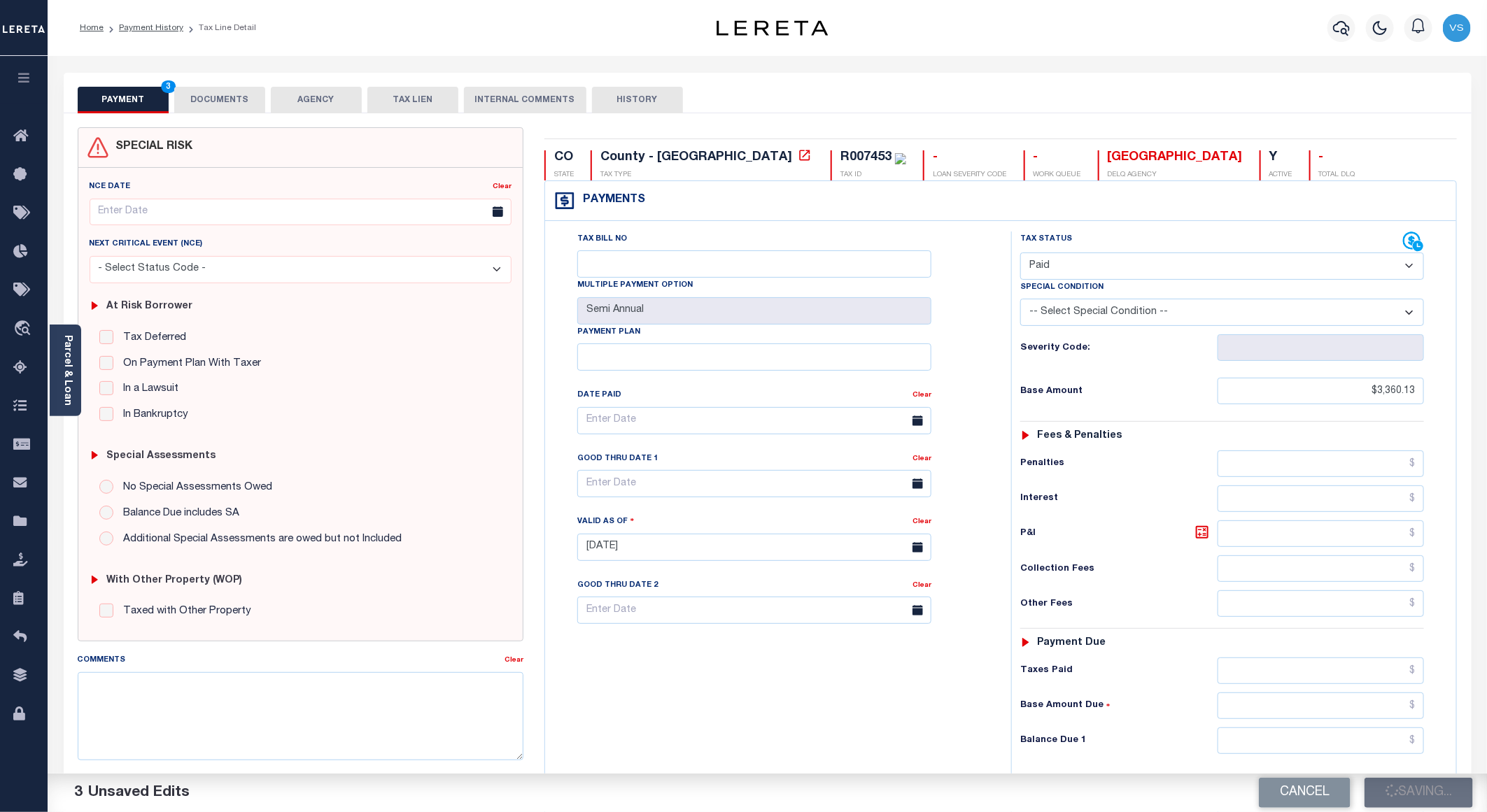
checkbox input "false"
type input "$3,360.13"
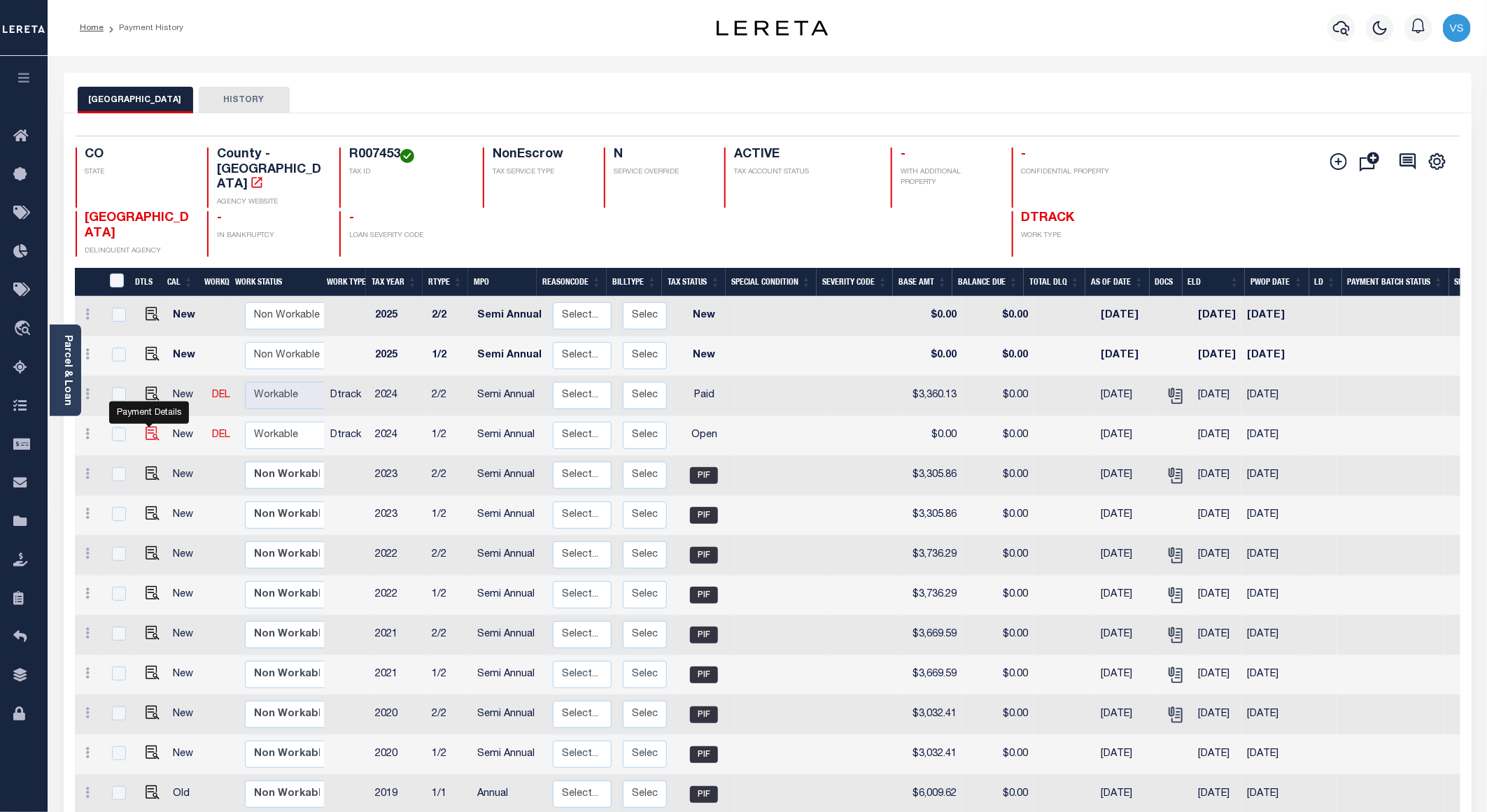
click at [149, 427] on img "" at bounding box center [152, 433] width 14 height 14
checkbox input "true"
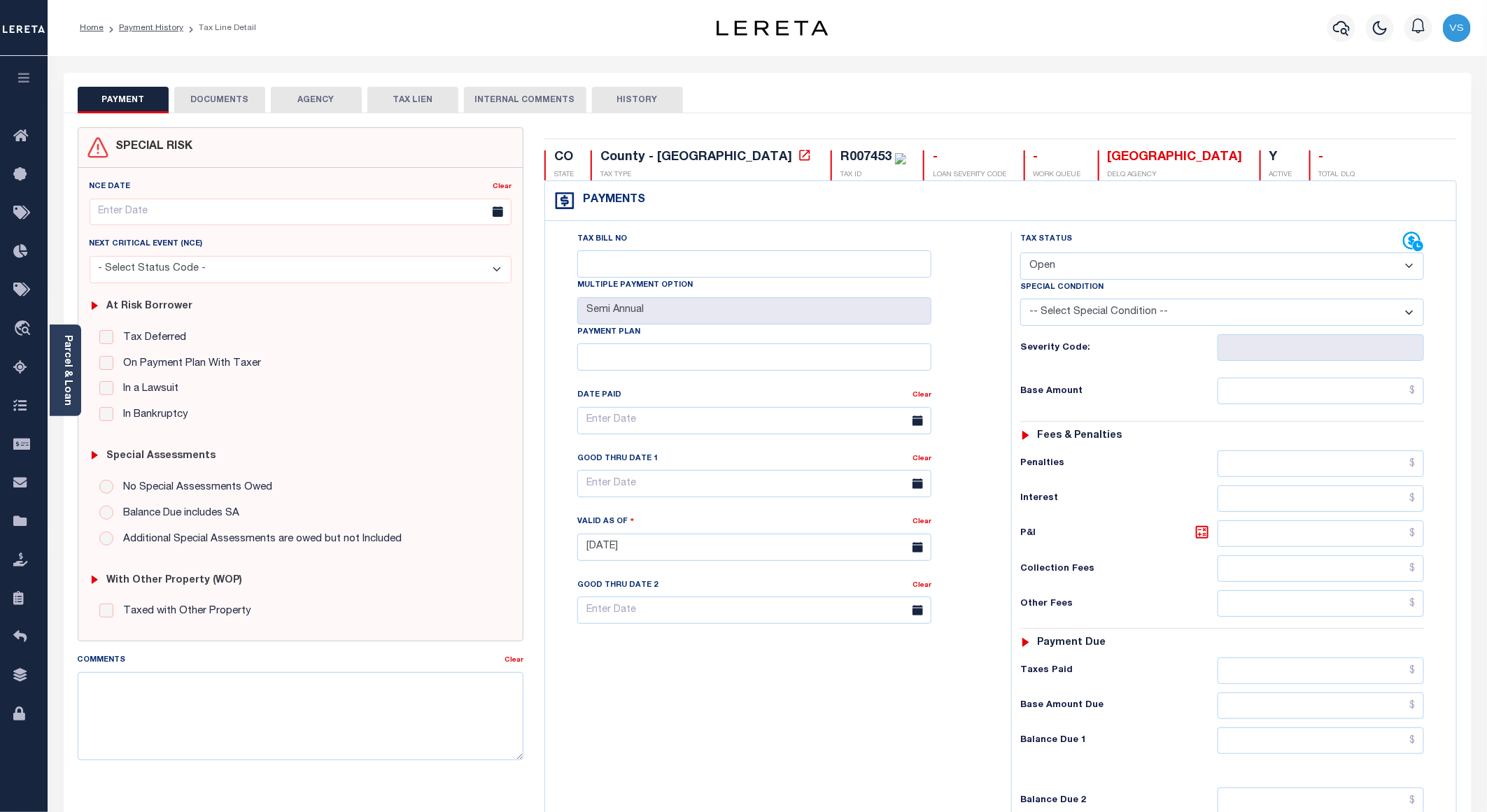
drag, startPoint x: 1071, startPoint y: 268, endPoint x: 1090, endPoint y: 280, distance: 22.5
click at [1071, 268] on select "- Select Status Code - Open Due/Unpaid Paid Incomplete No Tax Due Internal Refu…" at bounding box center [1222, 266] width 404 height 27
select select "PYD"
click at [1021, 254] on select "- Select Status Code - Open Due/Unpaid Paid Incomplete No Tax Due Internal Refu…" at bounding box center [1222, 266] width 404 height 27
type input "[DATE]"
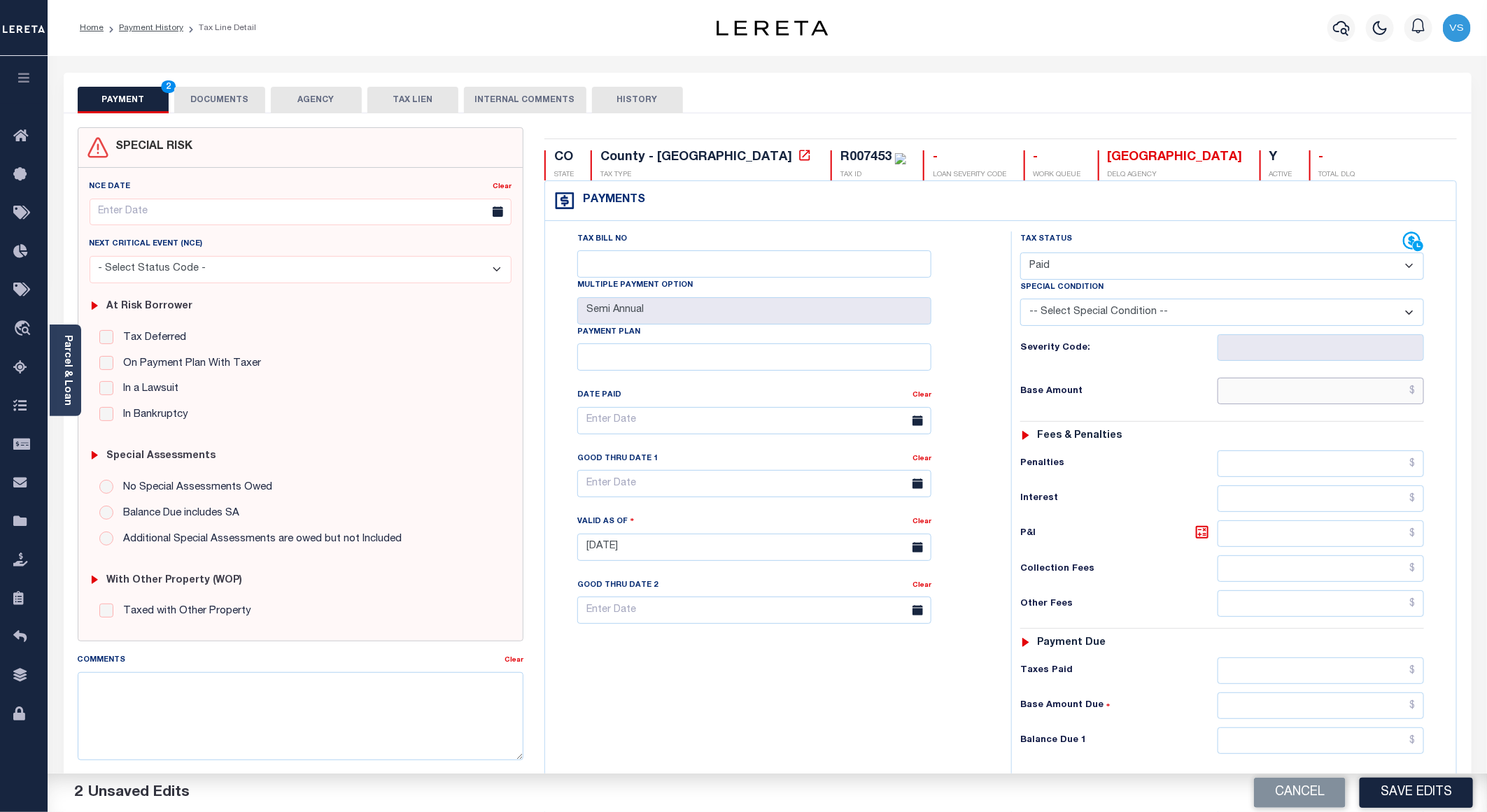
click at [1346, 387] on input "text" at bounding box center [1321, 390] width 206 height 27
paste input "3,360.13"
type input "$3,360.13"
click at [210, 101] on button "DOCUMENTS" at bounding box center [220, 100] width 91 height 27
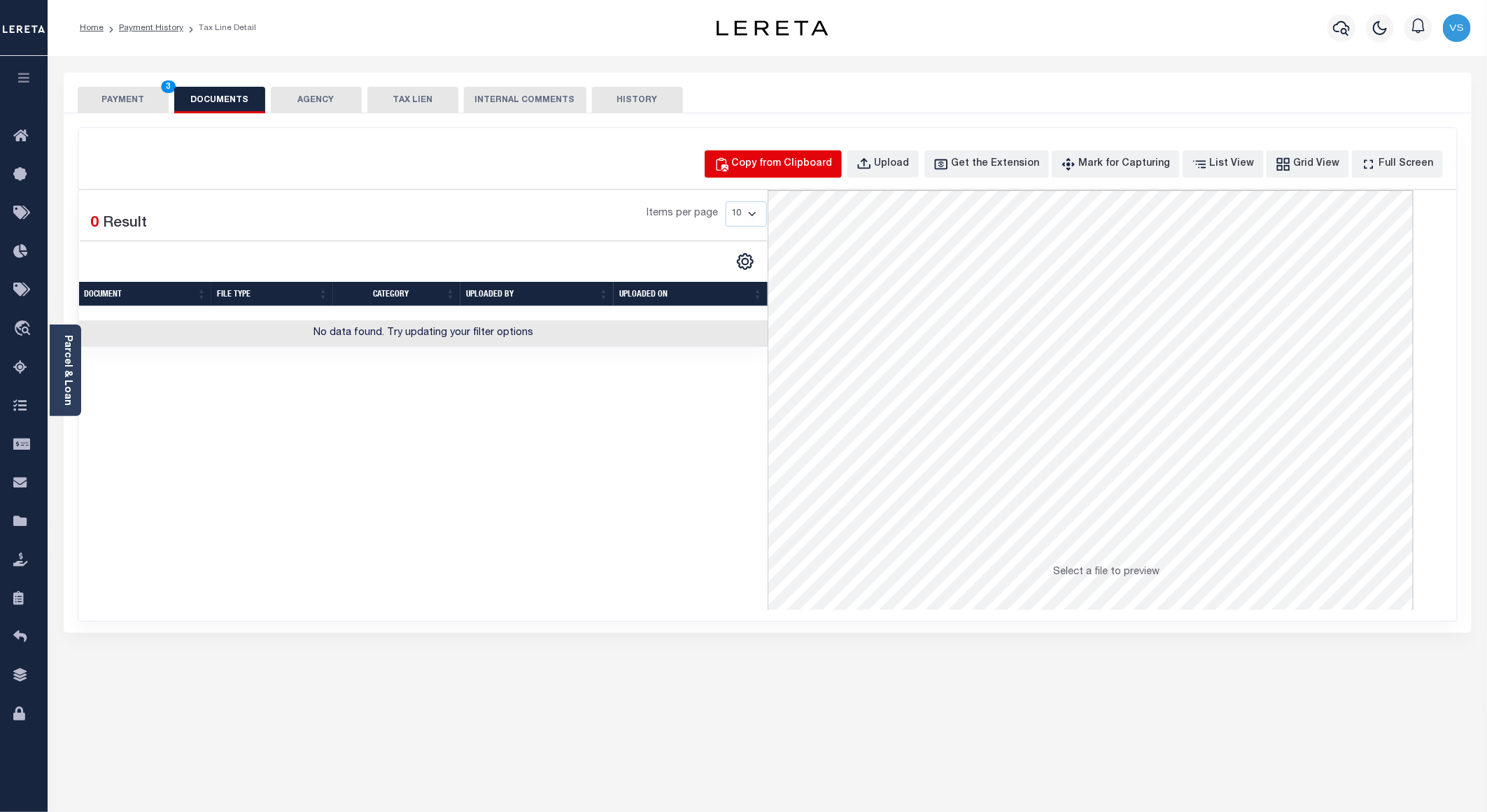
click at [793, 158] on div "Copy from Clipboard" at bounding box center [782, 164] width 101 height 15
select select "POP"
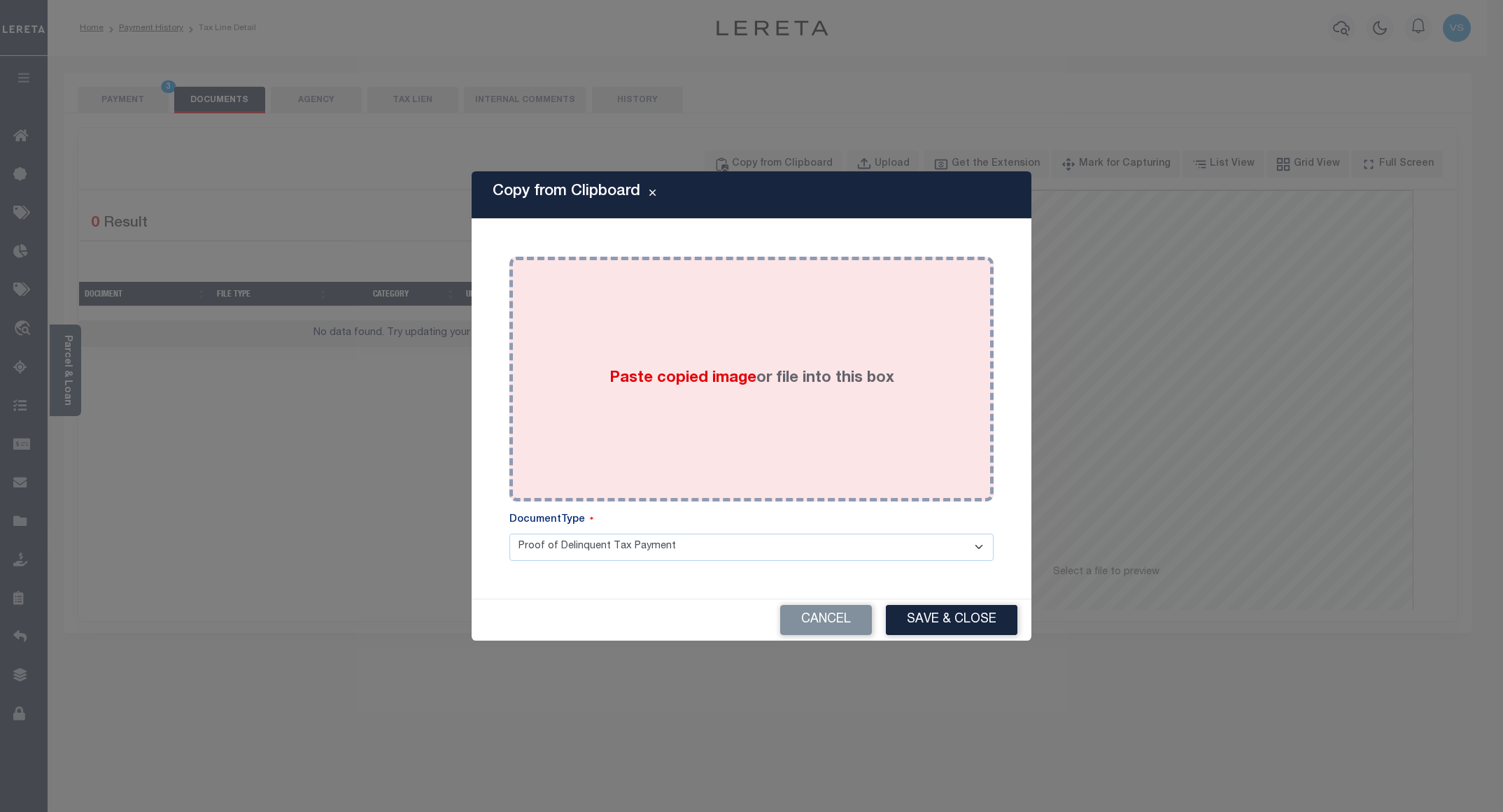
click at [819, 336] on div "Paste copied image or file into this box" at bounding box center [752, 380] width 464 height 224
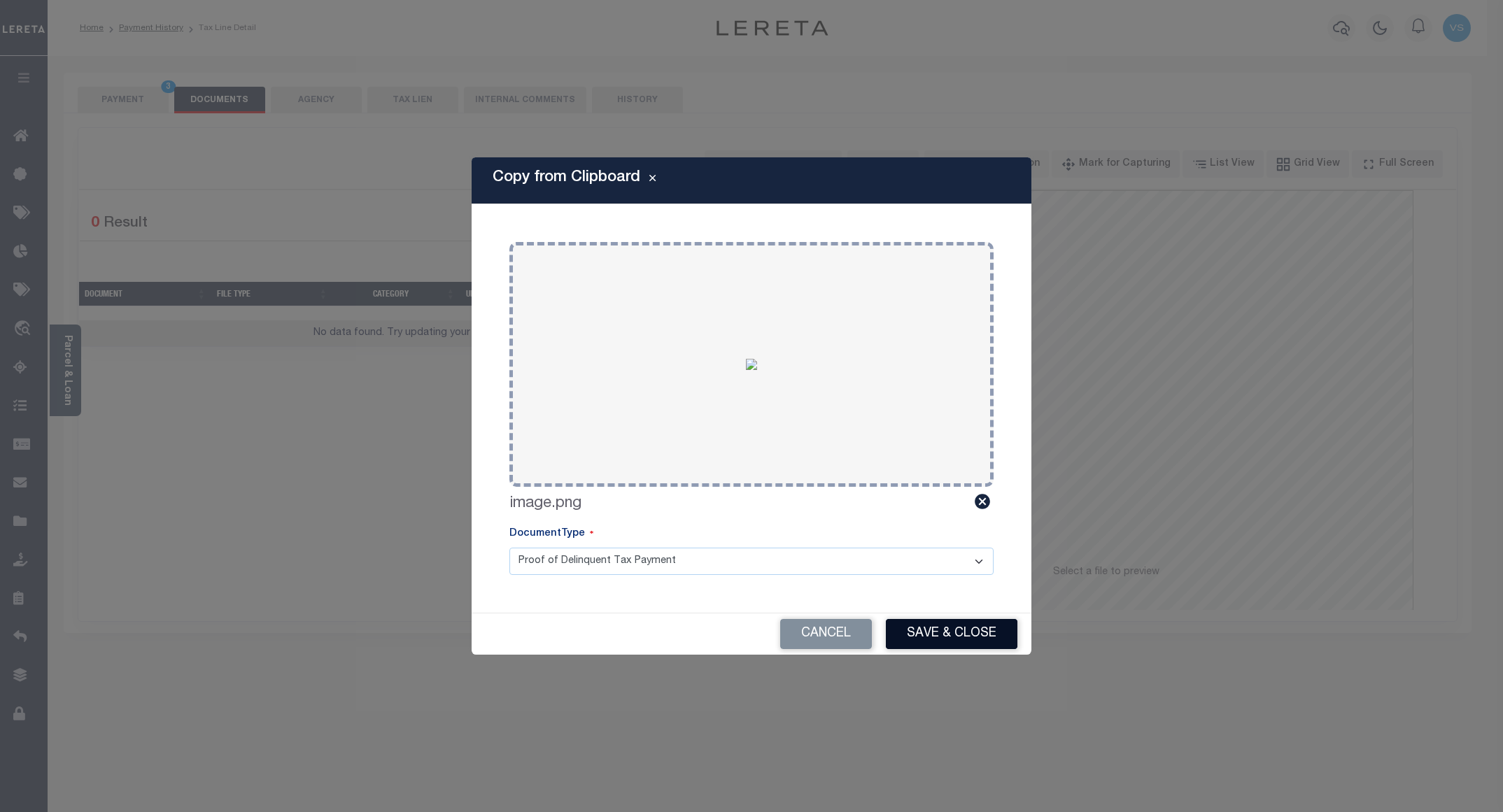
click at [943, 637] on button "Save & Close" at bounding box center [952, 634] width 132 height 30
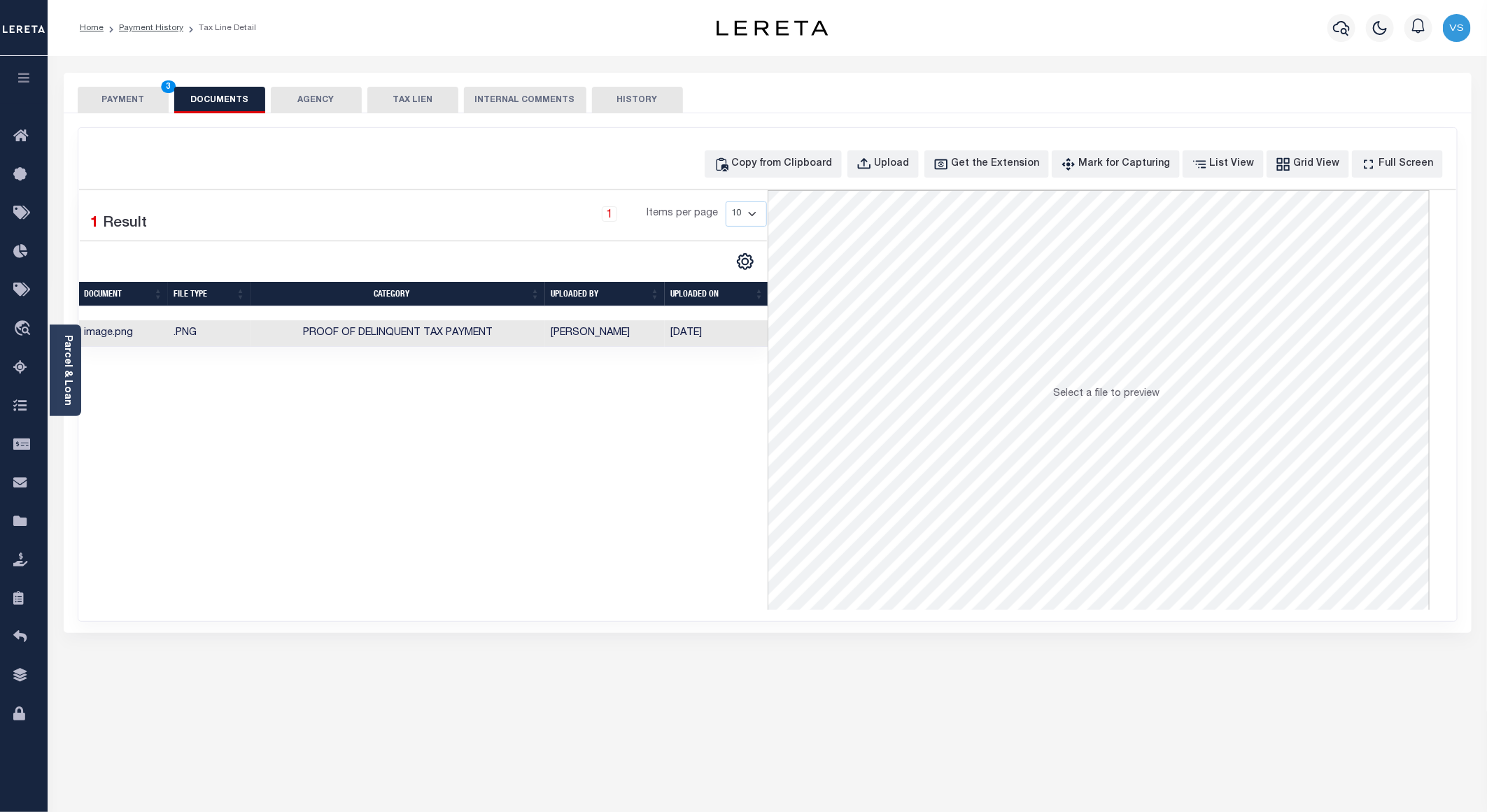
click at [120, 95] on button "PAYMENT 3" at bounding box center [123, 100] width 91 height 27
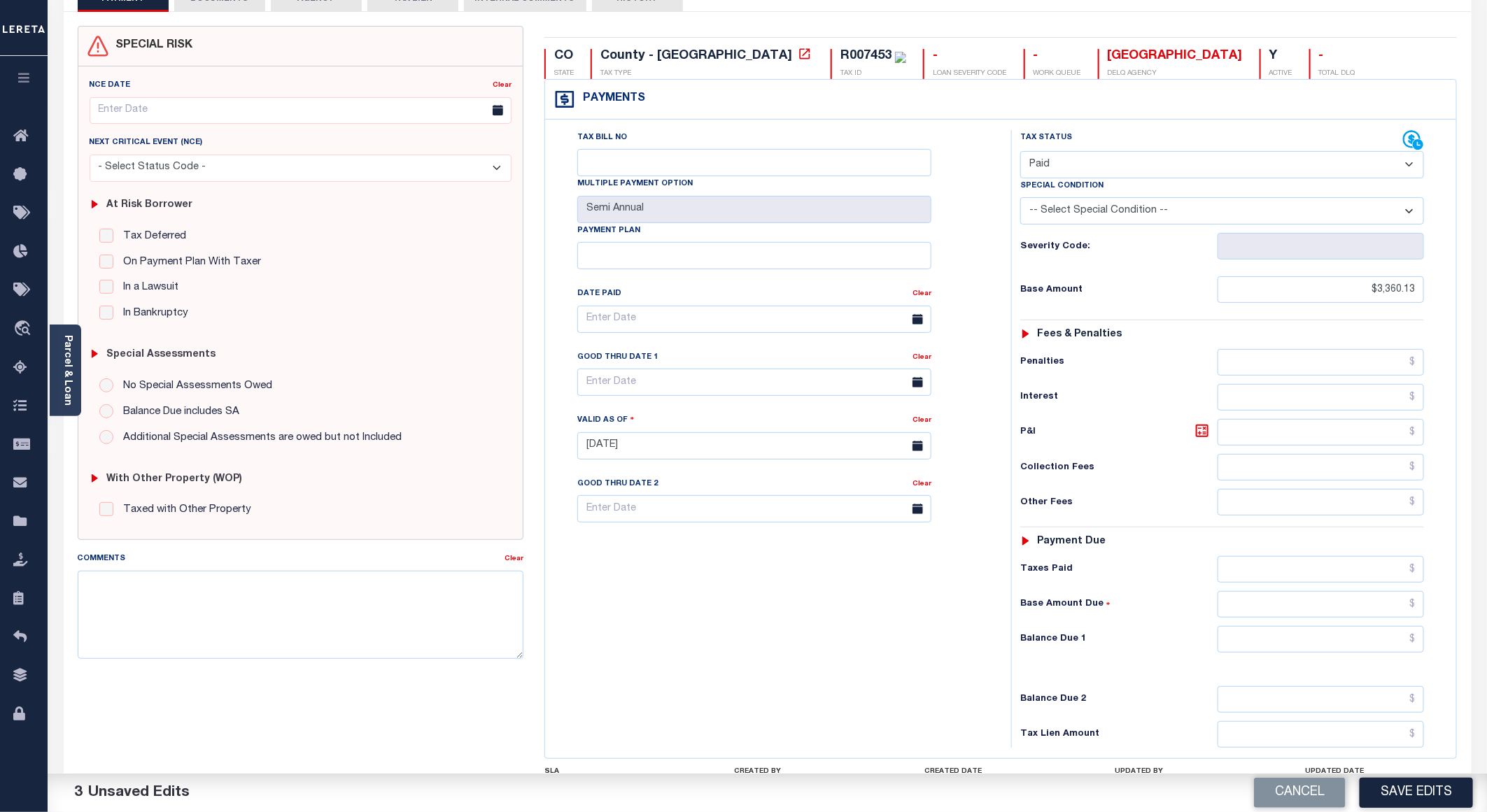
scroll to position [225, 0]
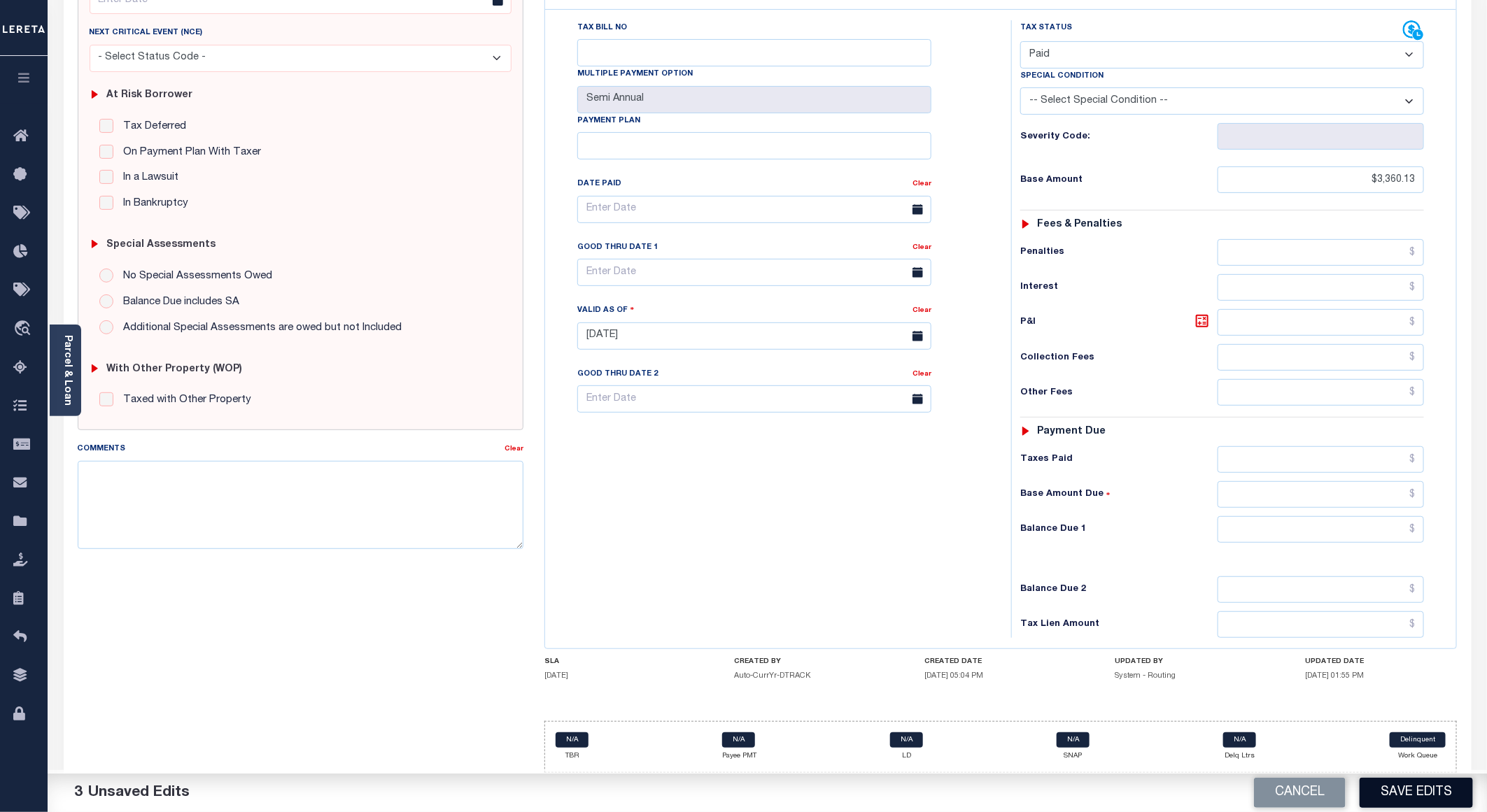
click at [1379, 788] on button "Save Edits" at bounding box center [1416, 793] width 114 height 30
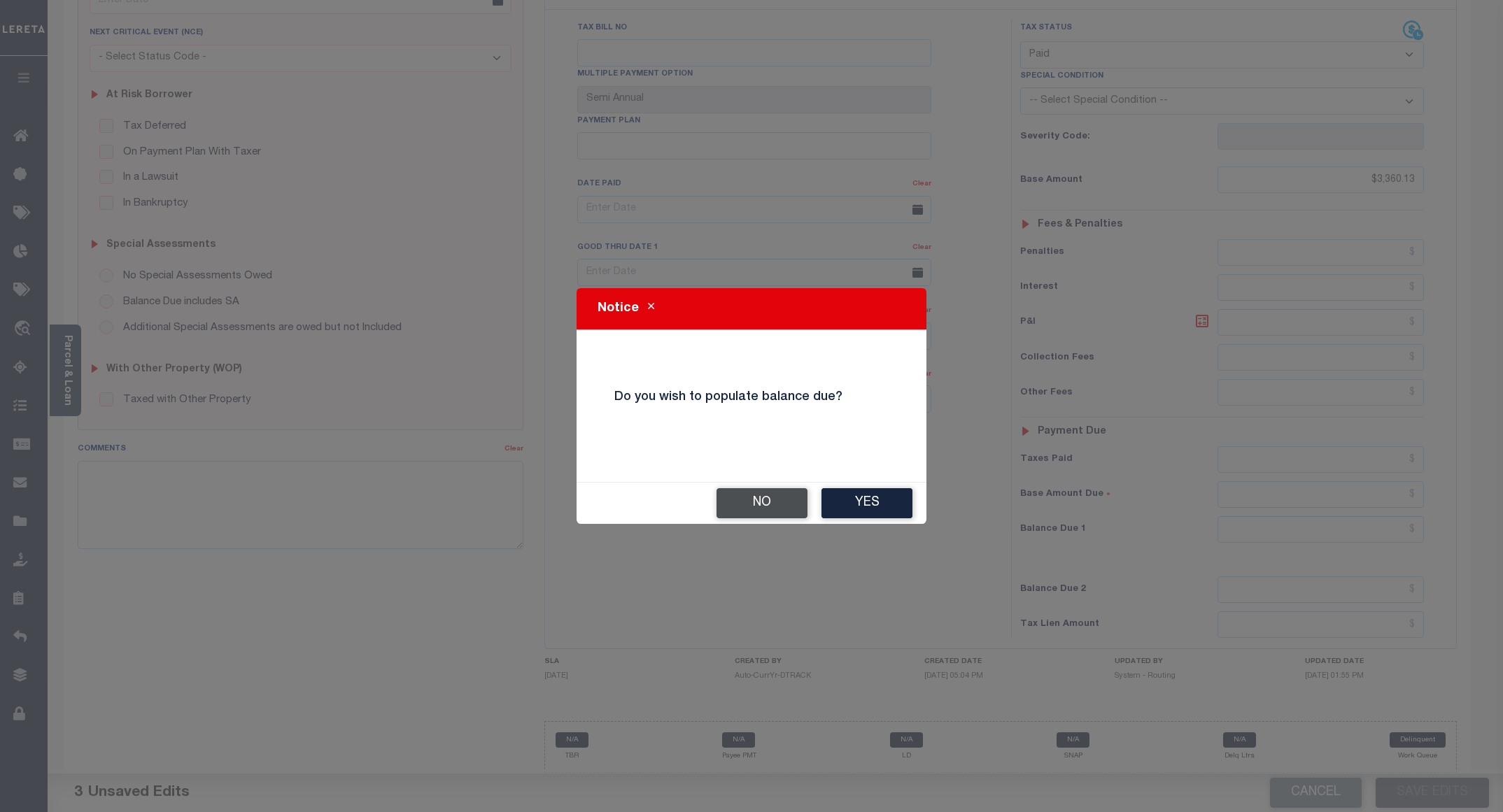
click at [754, 503] on button "No" at bounding box center [762, 503] width 91 height 30
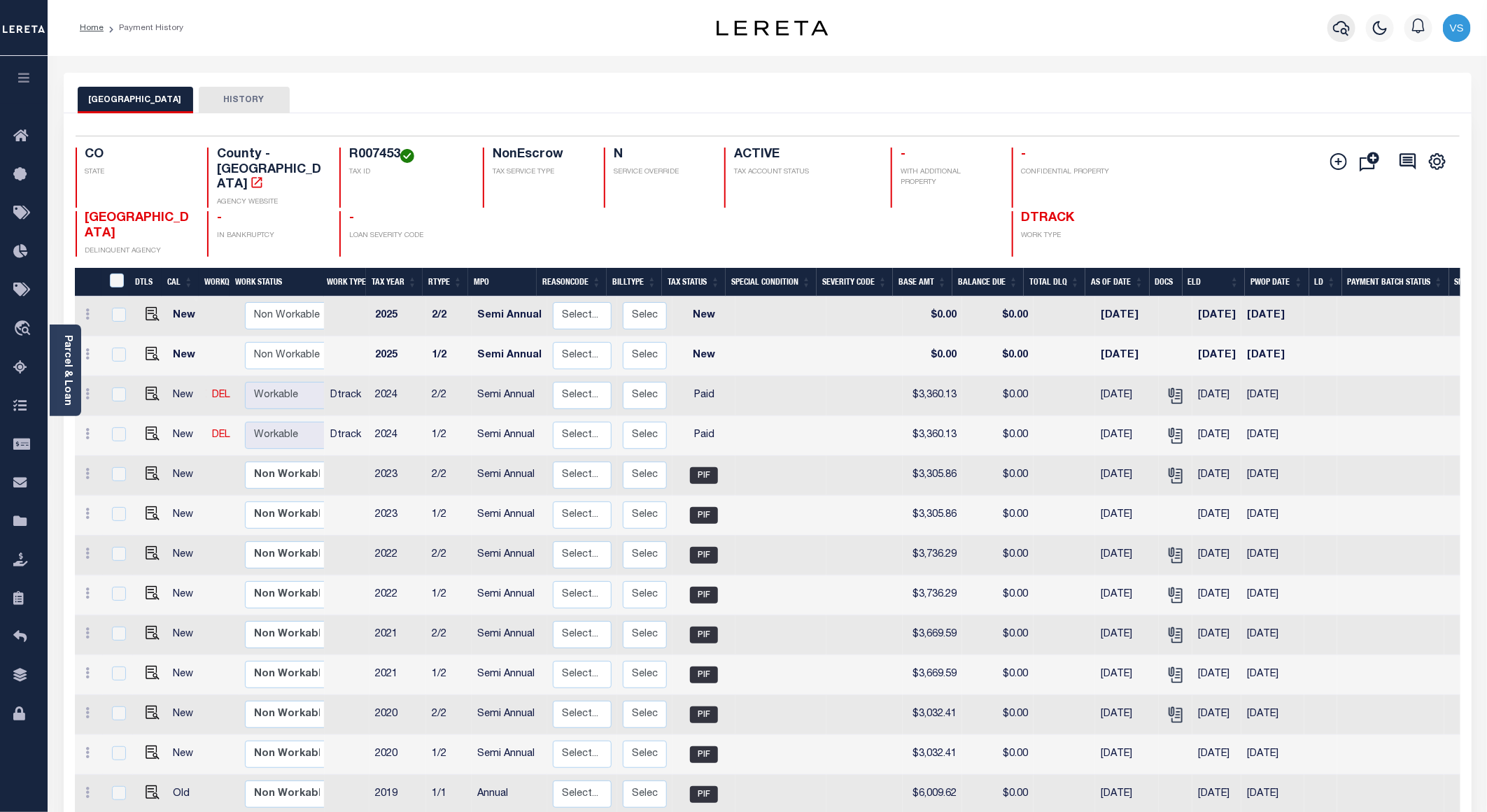
click at [1345, 27] on icon "button" at bounding box center [1341, 27] width 17 height 17
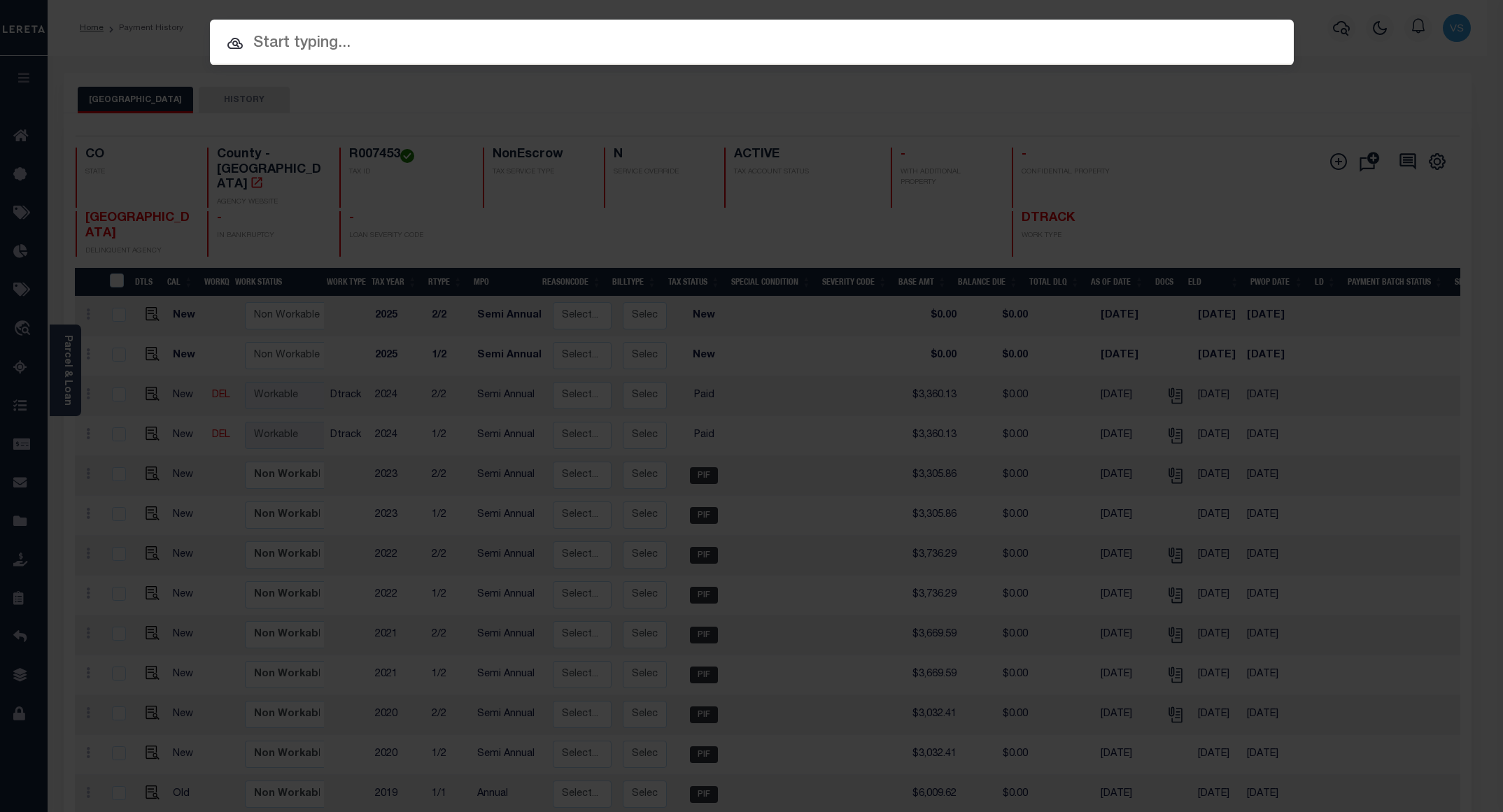
paste input "12035600205103"
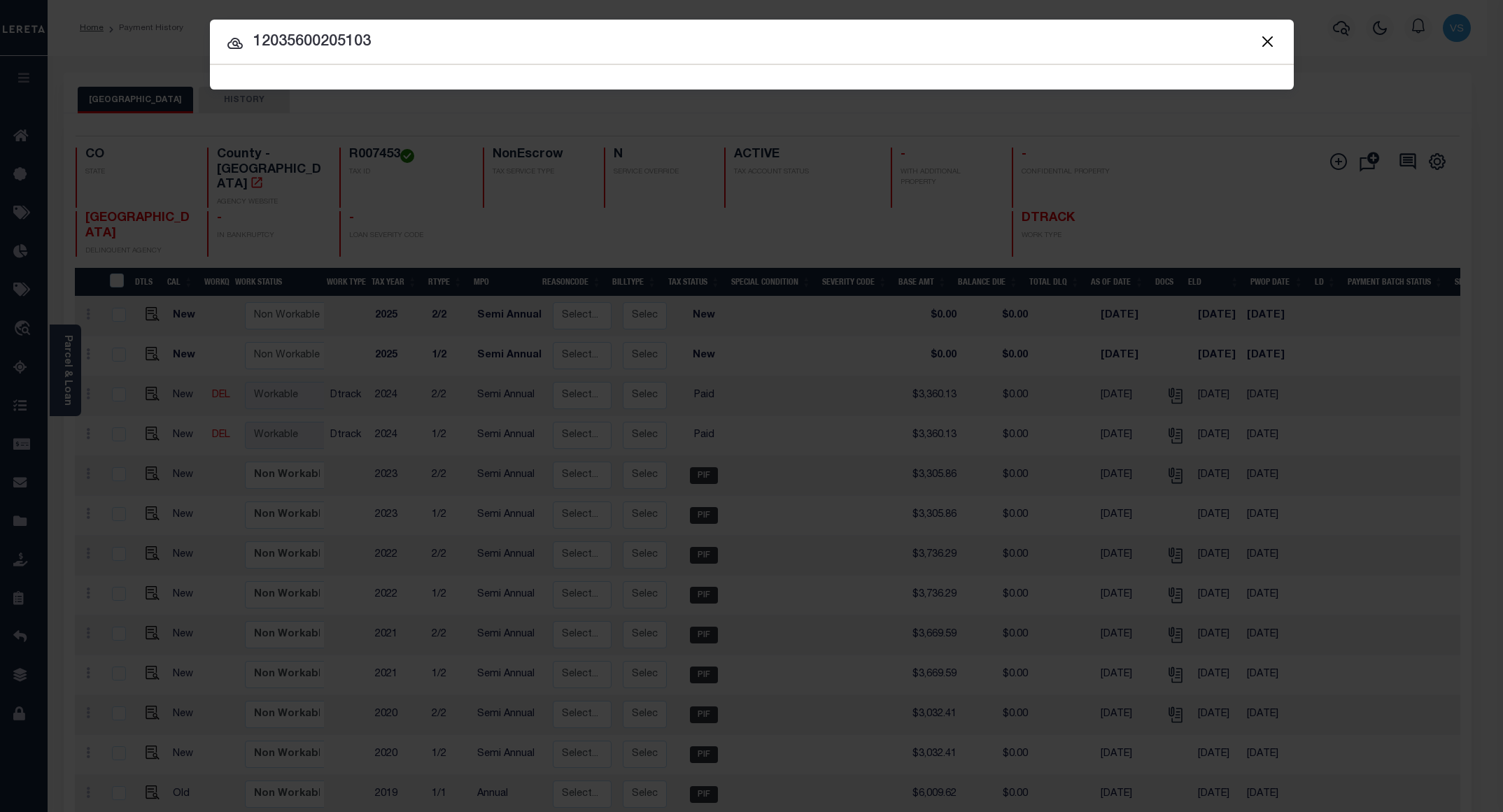
type input "12035600205103"
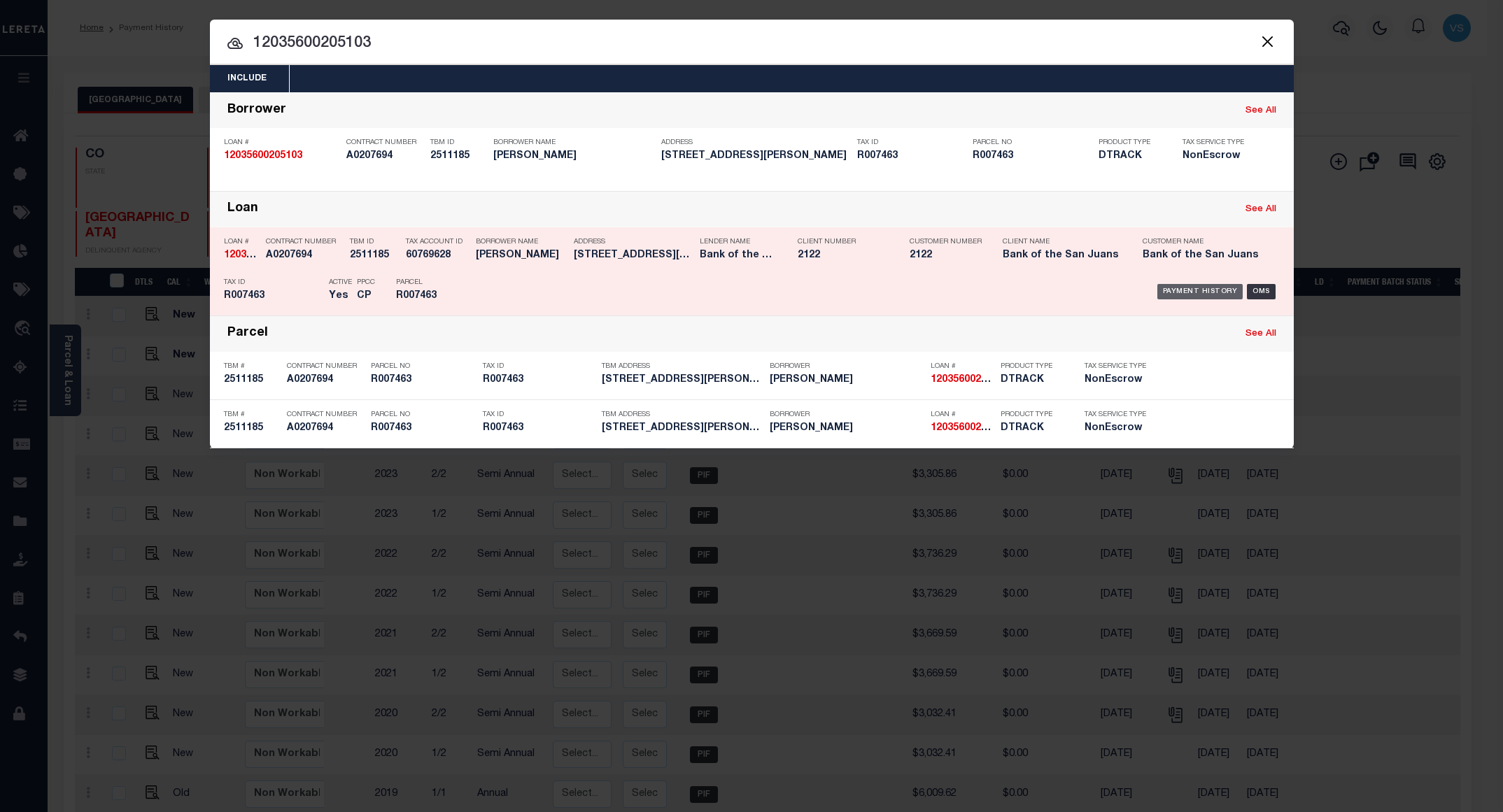
click at [1198, 294] on div "Payment History" at bounding box center [1200, 291] width 86 height 15
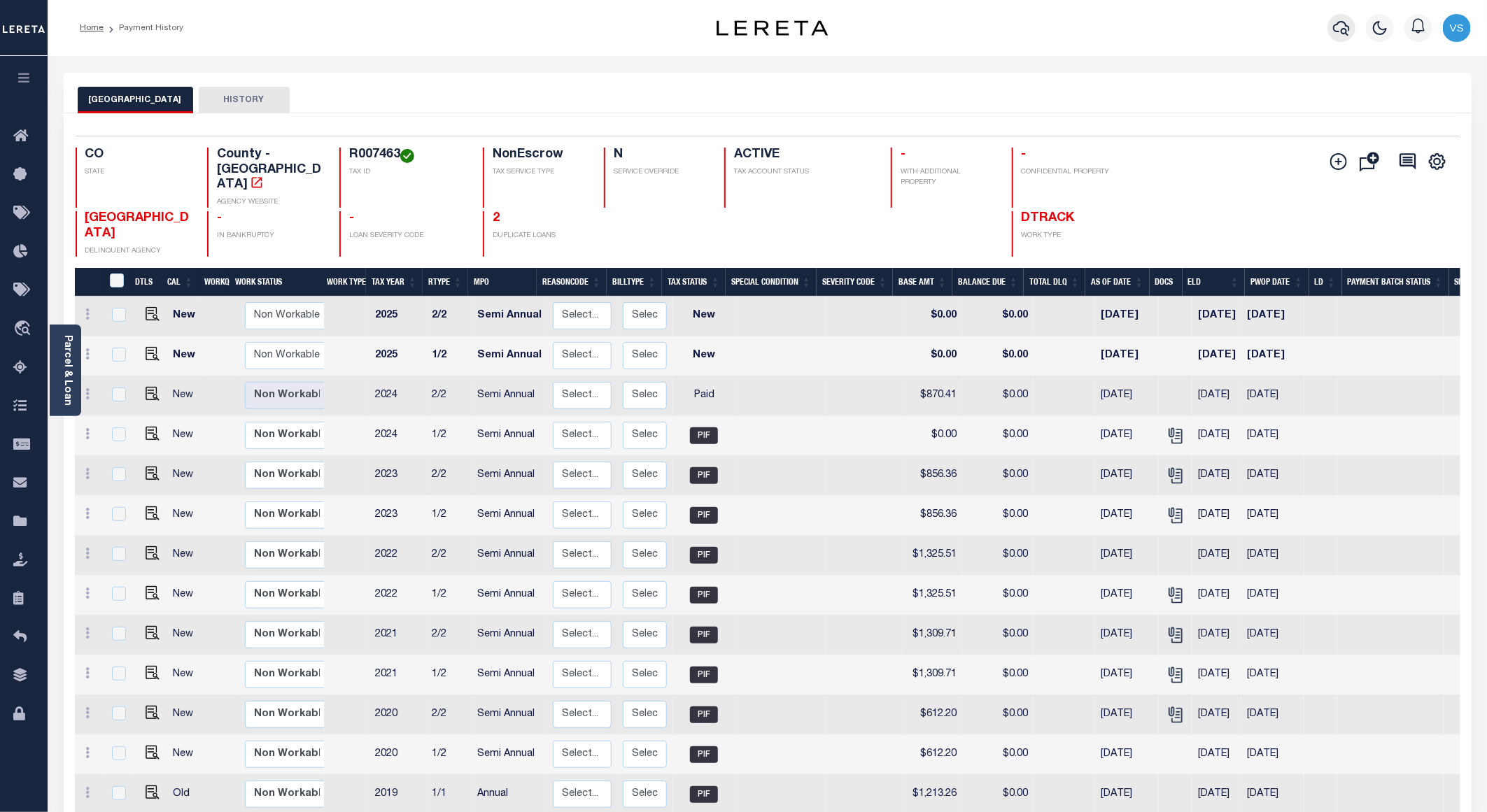
click at [1352, 27] on button "button" at bounding box center [1342, 27] width 28 height 28
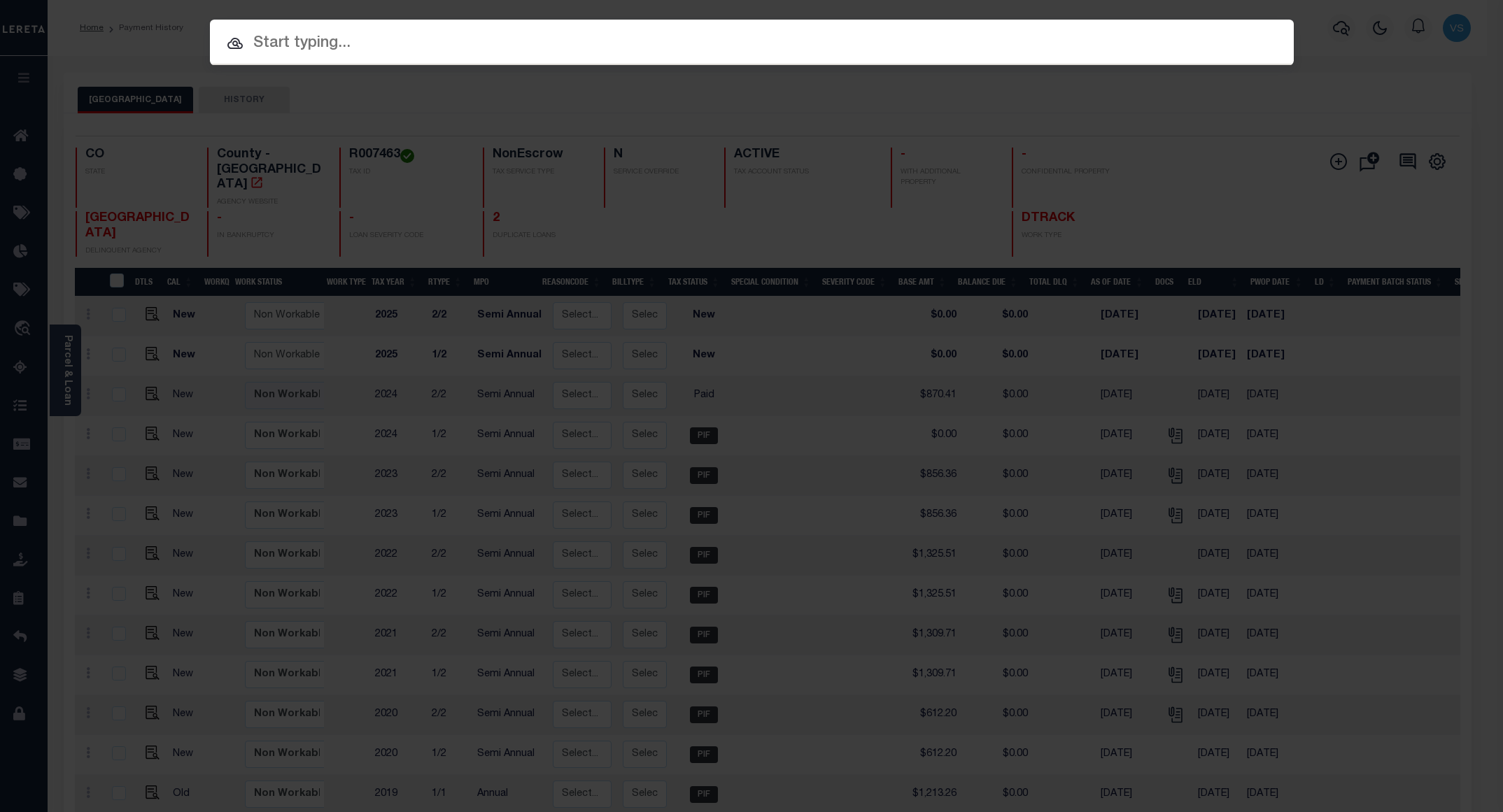
paste input "12035600501301"
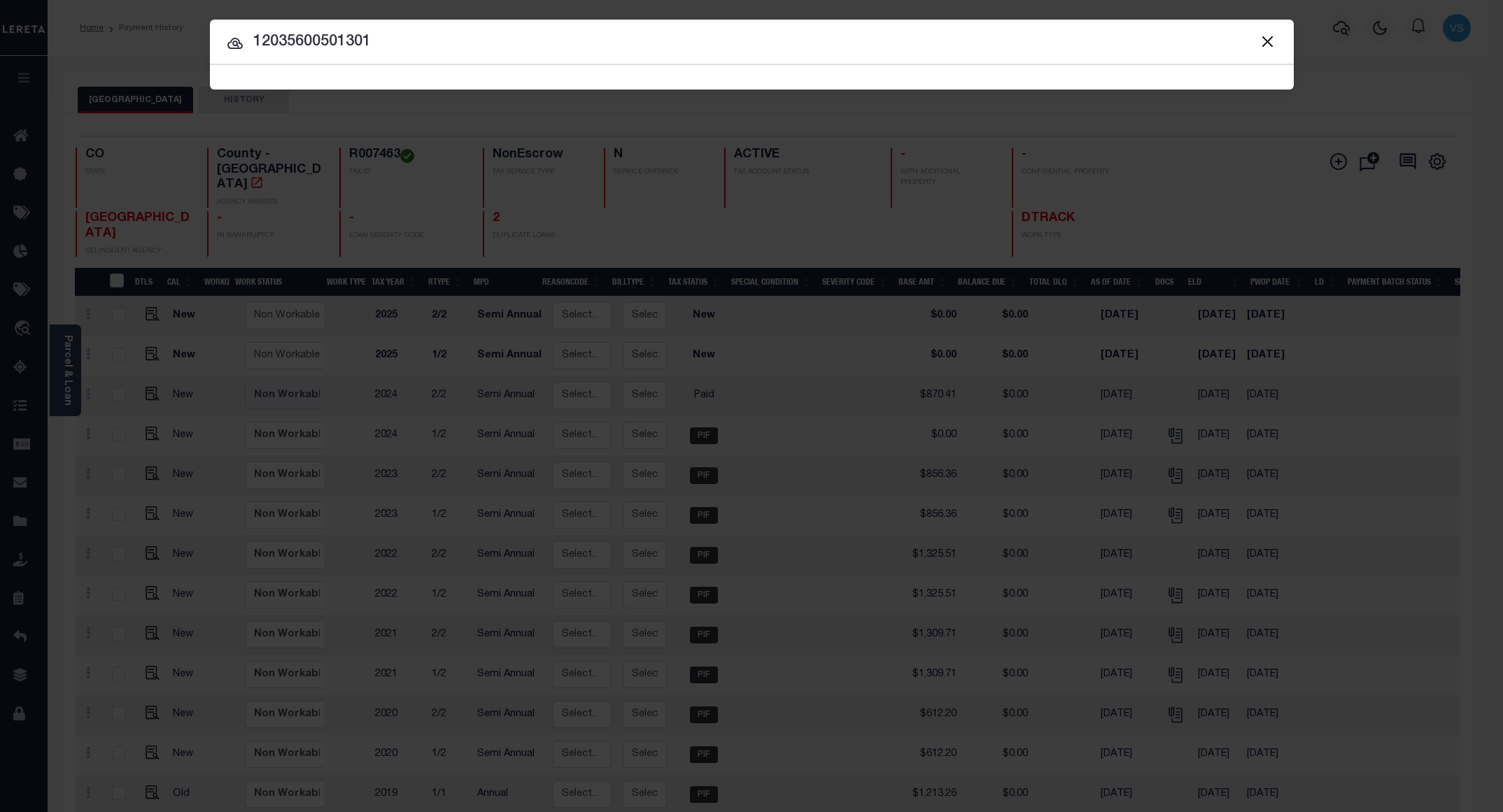
type input "12035600501301"
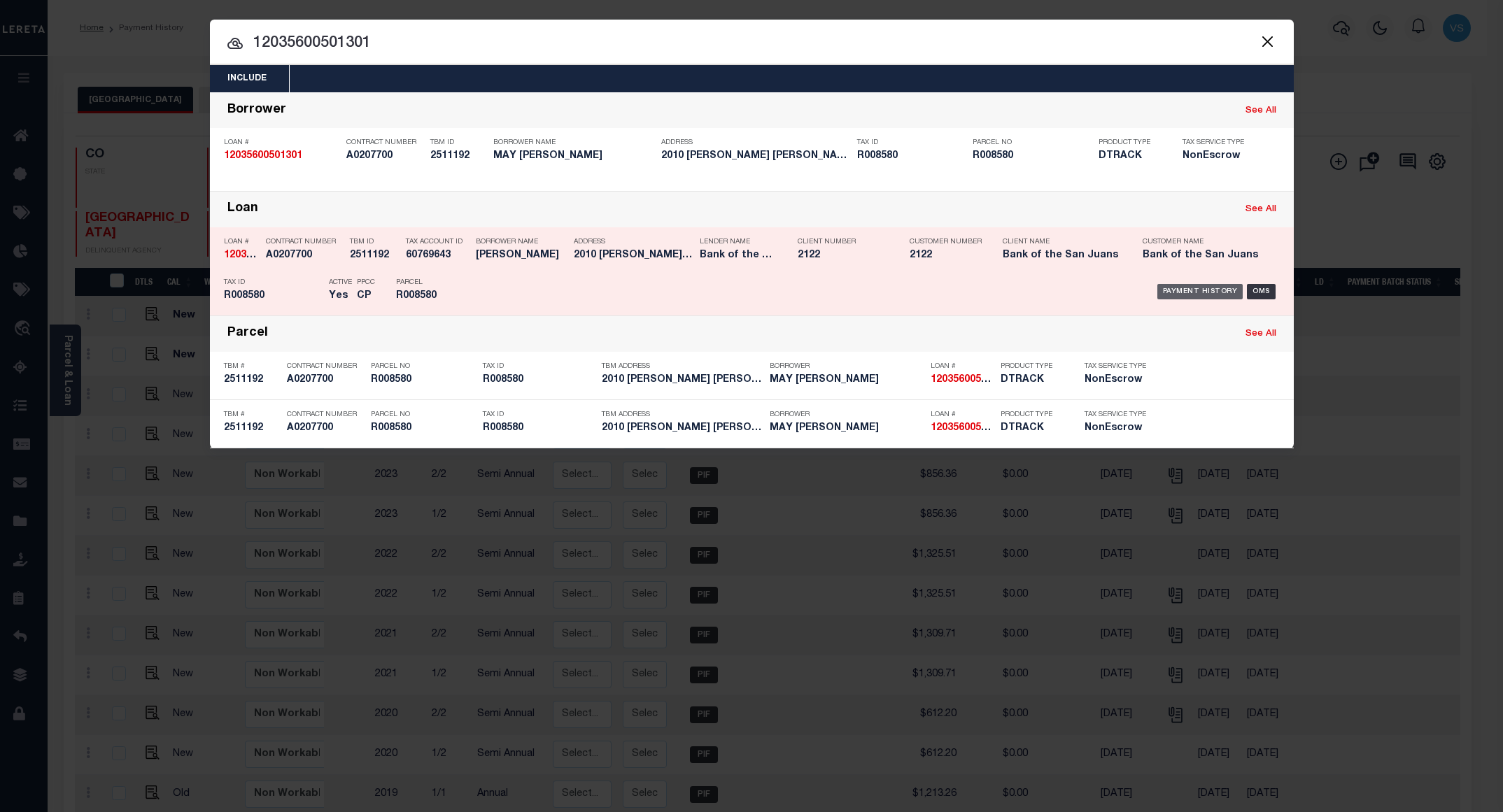
click at [1184, 291] on div "Payment History" at bounding box center [1200, 291] width 86 height 15
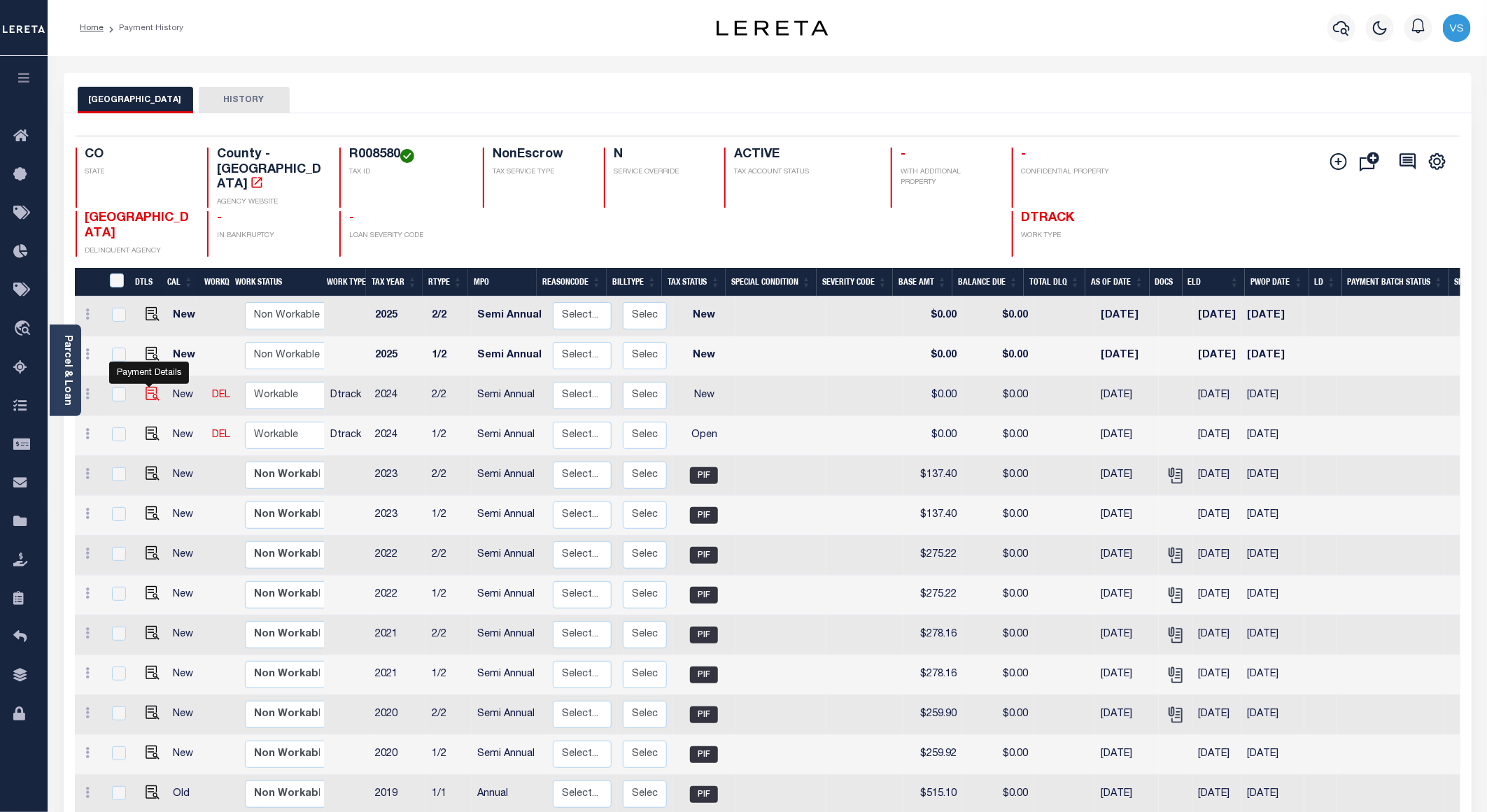
click at [149, 387] on img "" at bounding box center [152, 393] width 14 height 14
checkbox input "true"
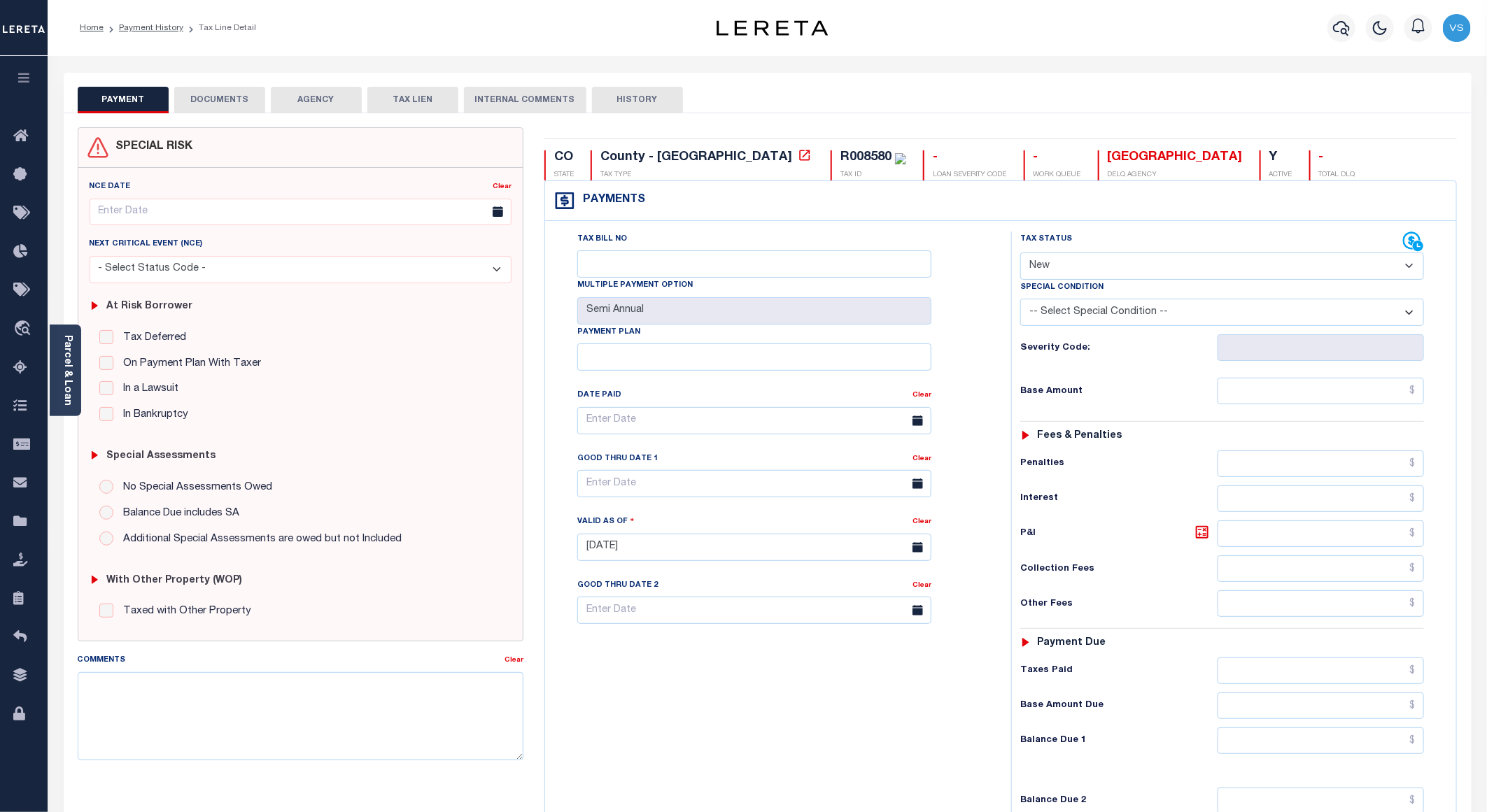
click at [1061, 263] on select "- Select Status Code - Open Due/Unpaid Paid Incomplete No Tax Due Internal Refu…" at bounding box center [1222, 266] width 404 height 27
select select "PYD"
click at [1021, 254] on select "- Select Status Code - Open Due/Unpaid Paid Incomplete No Tax Due Internal Refu…" at bounding box center [1222, 266] width 404 height 27
type input "[DATE]"
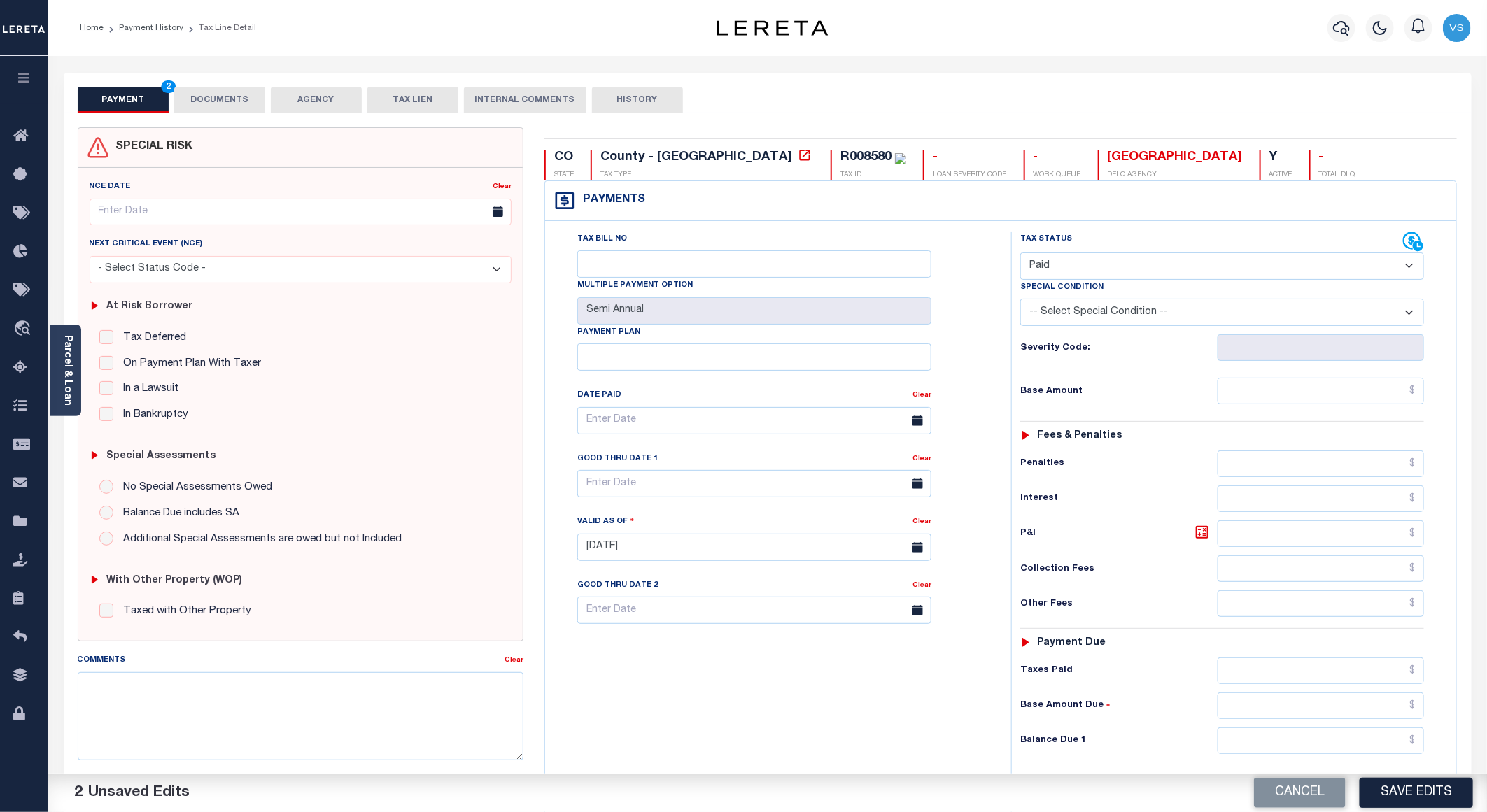
click at [840, 153] on div "R008580" at bounding box center [866, 157] width 51 height 12
copy div "R008580"
click at [1269, 391] on input "text" at bounding box center [1321, 390] width 206 height 27
paste input "139.66"
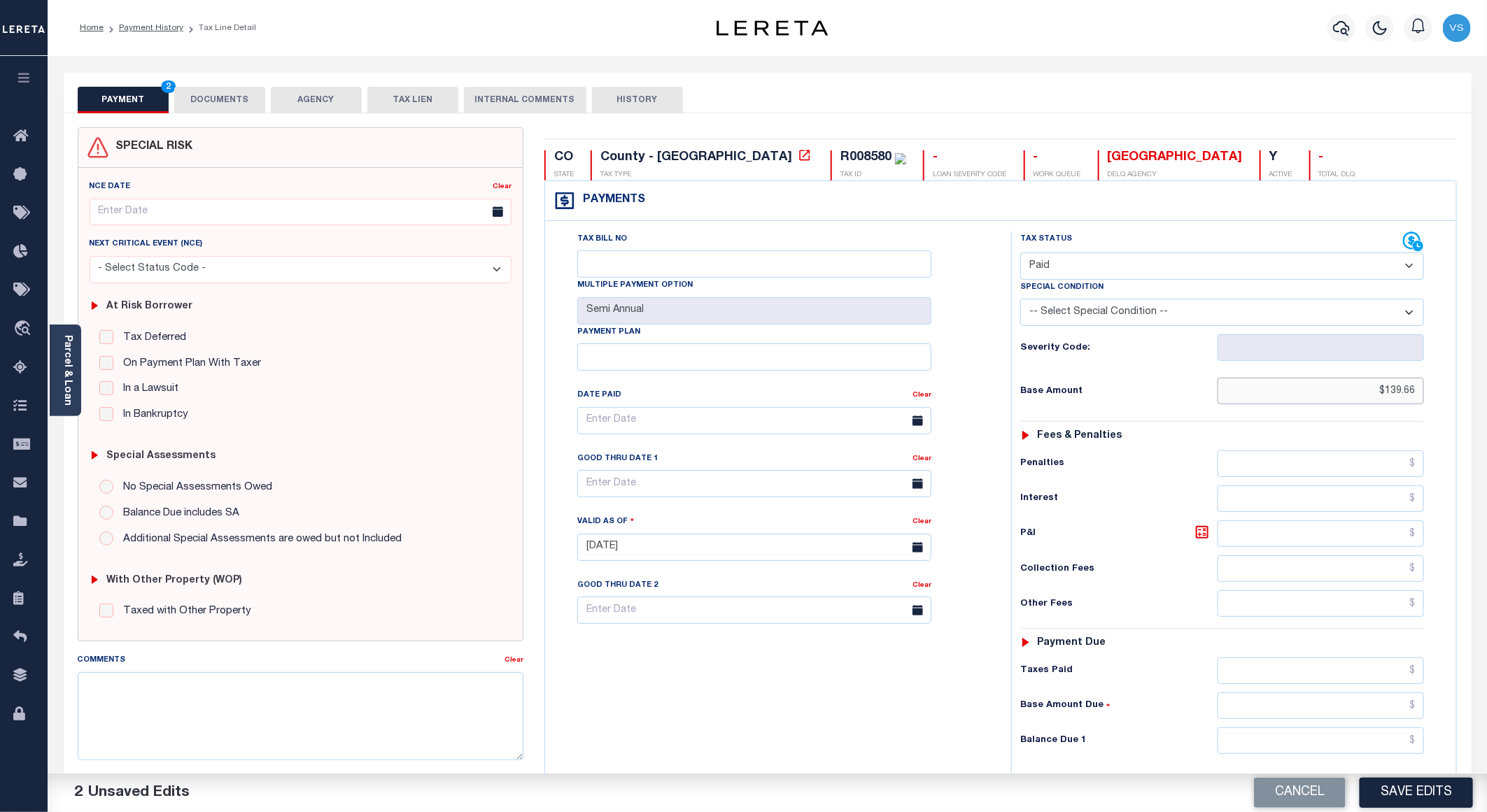
type input "$139.66"
click at [225, 103] on button "DOCUMENTS" at bounding box center [220, 100] width 91 height 27
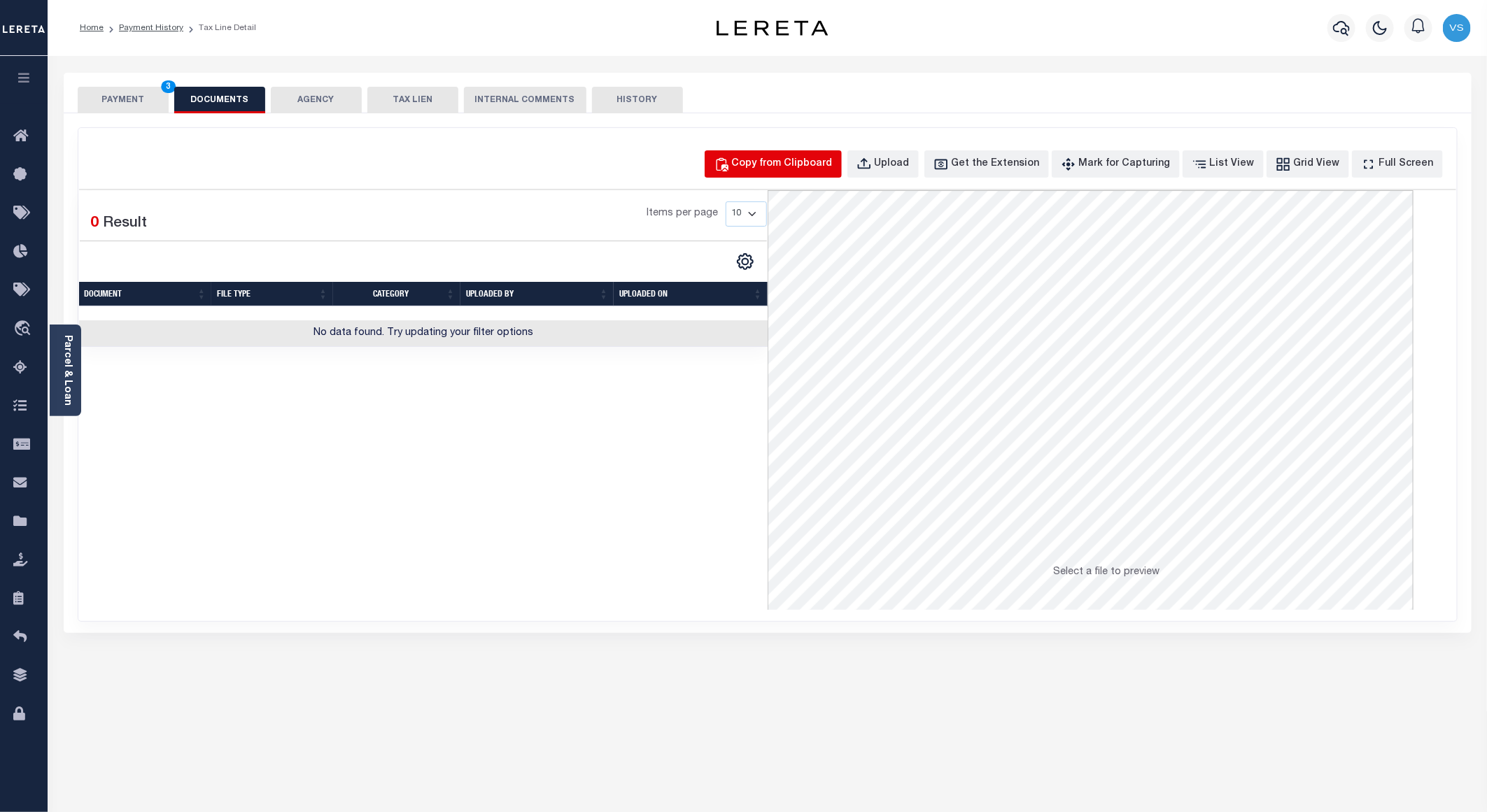
click at [783, 166] on div "Copy from Clipboard" at bounding box center [782, 164] width 101 height 15
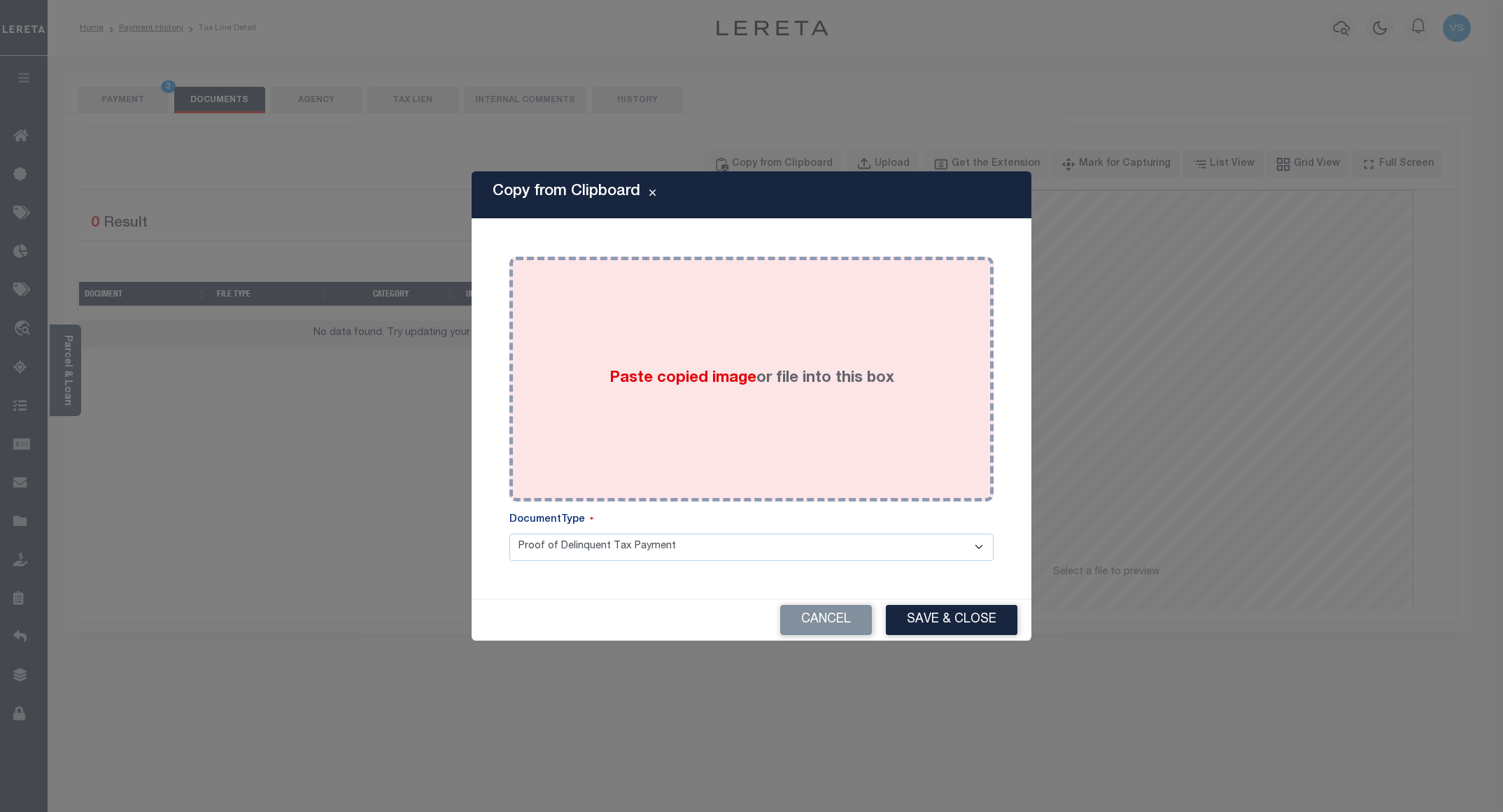
click at [824, 301] on div "Paste copied image or file into this box" at bounding box center [752, 380] width 464 height 224
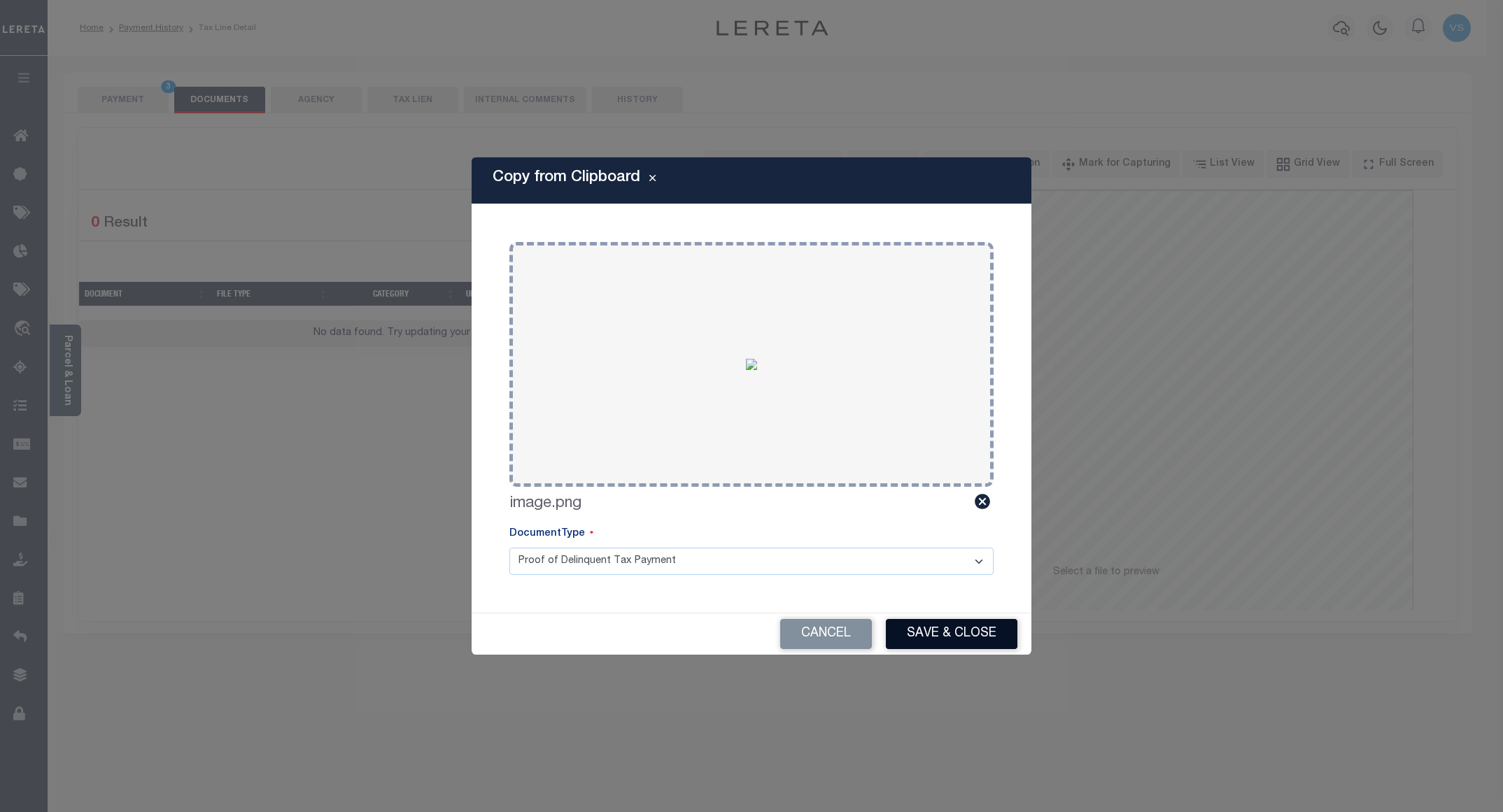
click at [926, 631] on button "Save & Close" at bounding box center [952, 634] width 132 height 30
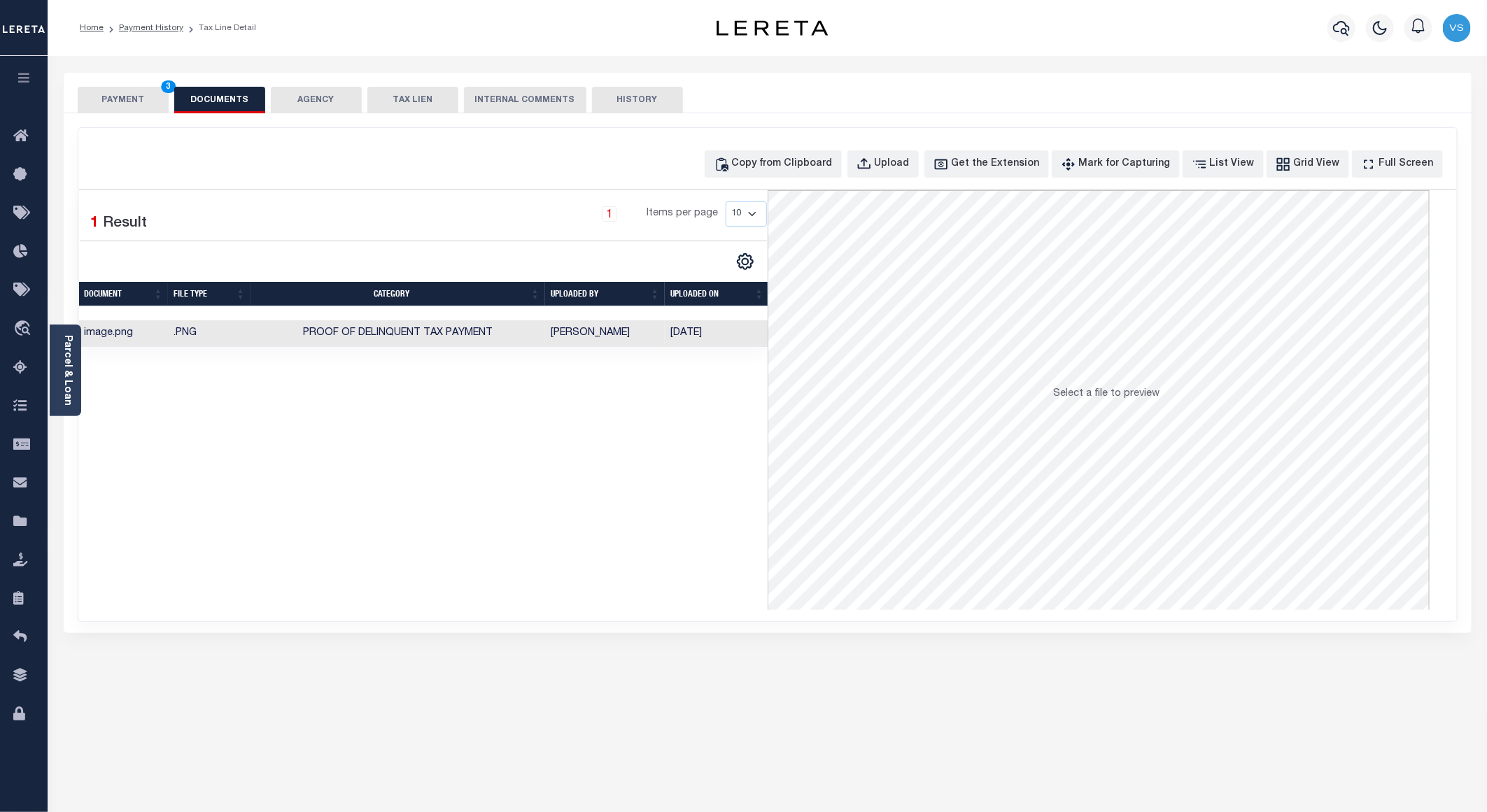
click at [122, 95] on button "PAYMENT 3" at bounding box center [123, 100] width 91 height 27
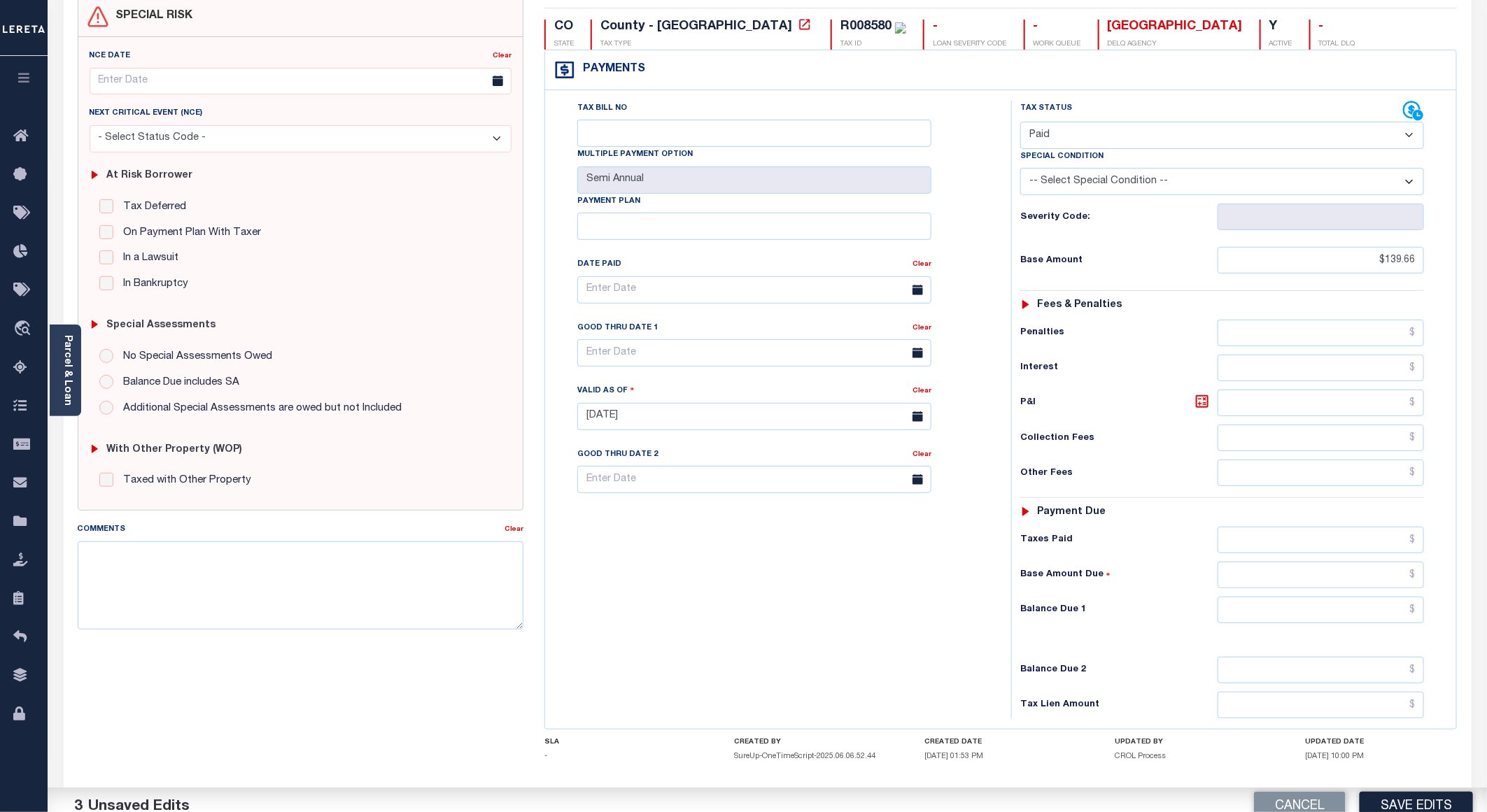
scroll to position [225, 0]
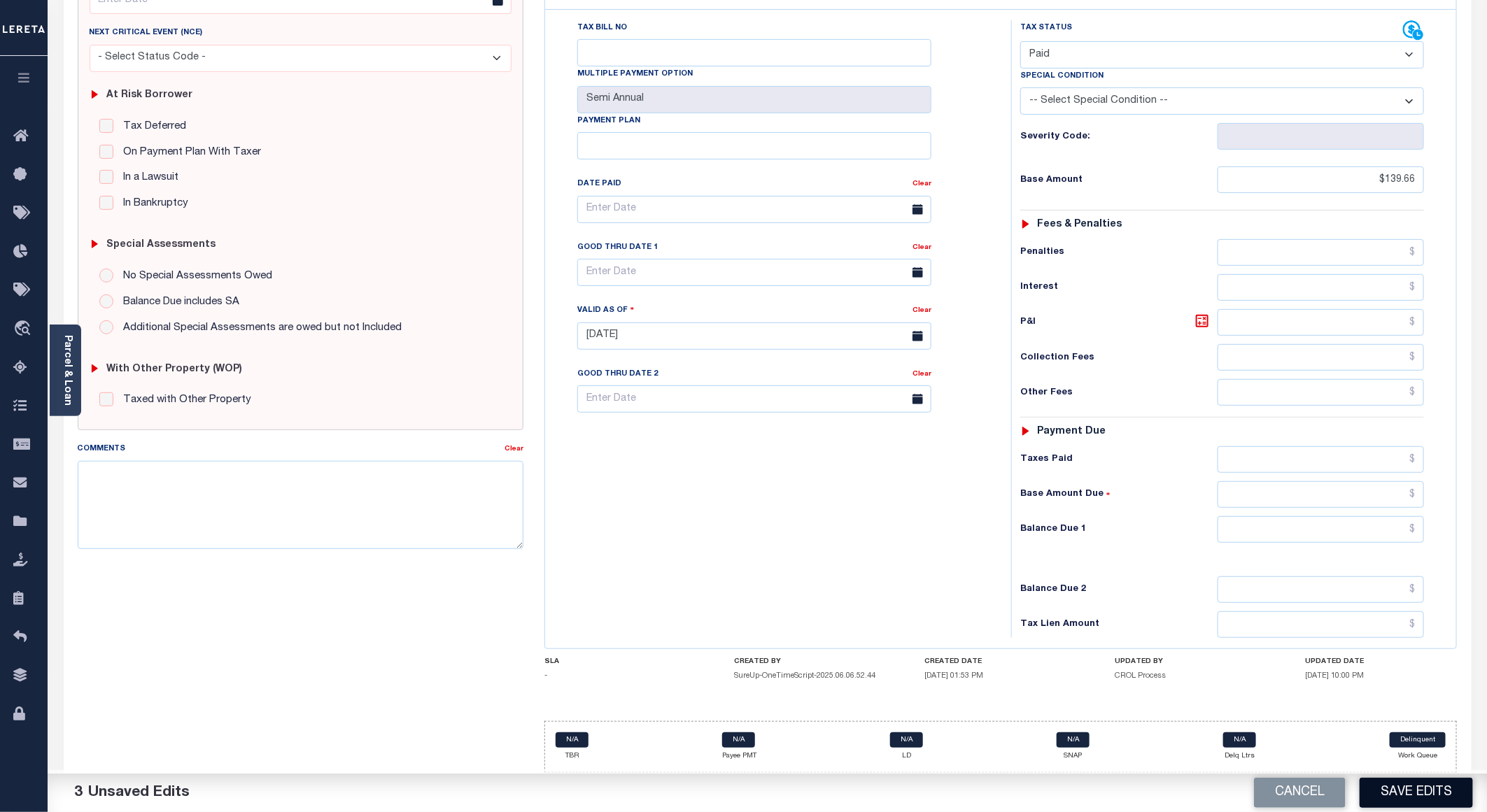
click at [1392, 798] on button "Save Edits" at bounding box center [1416, 793] width 114 height 30
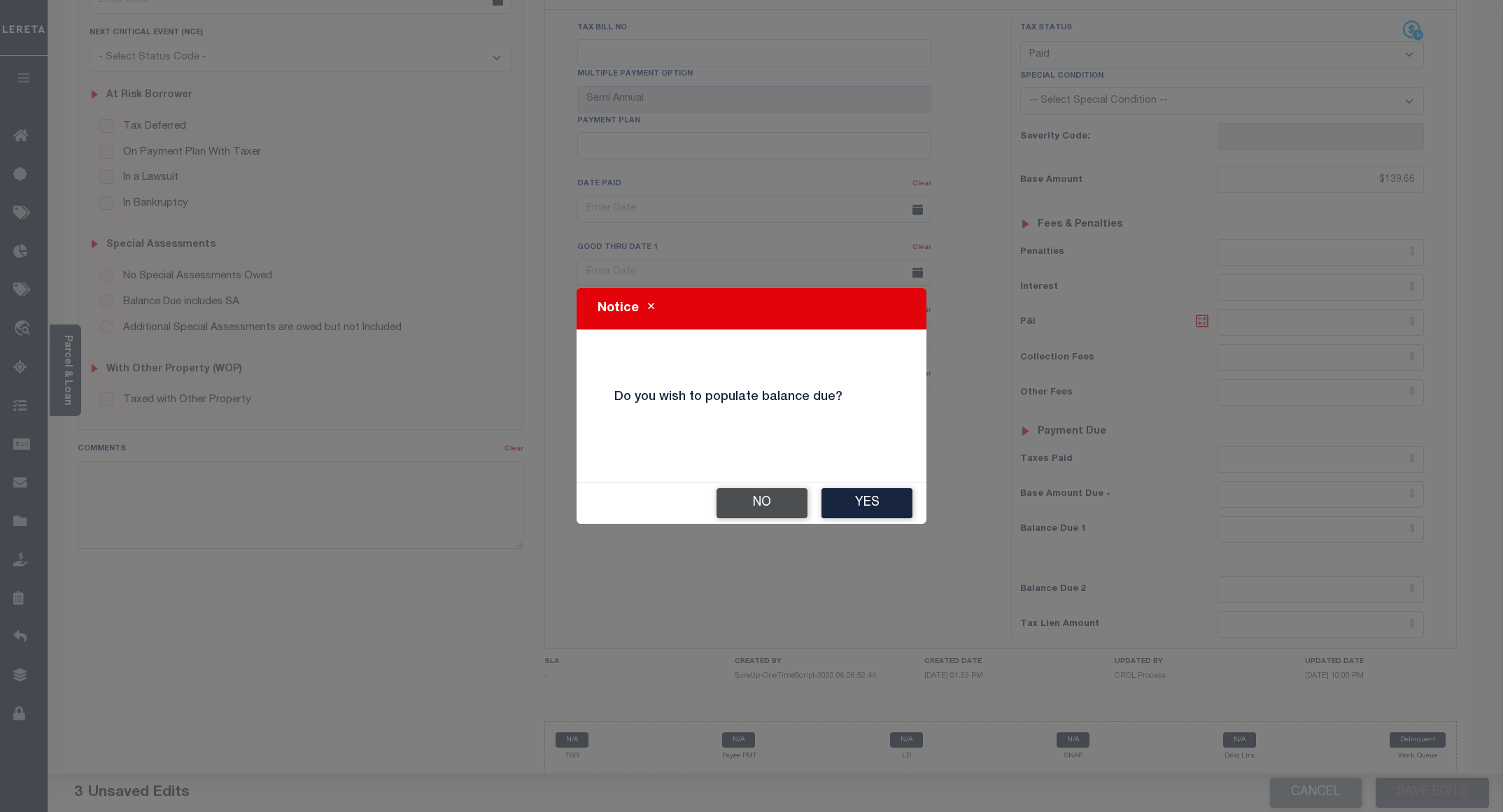
click at [749, 506] on button "No" at bounding box center [762, 503] width 91 height 30
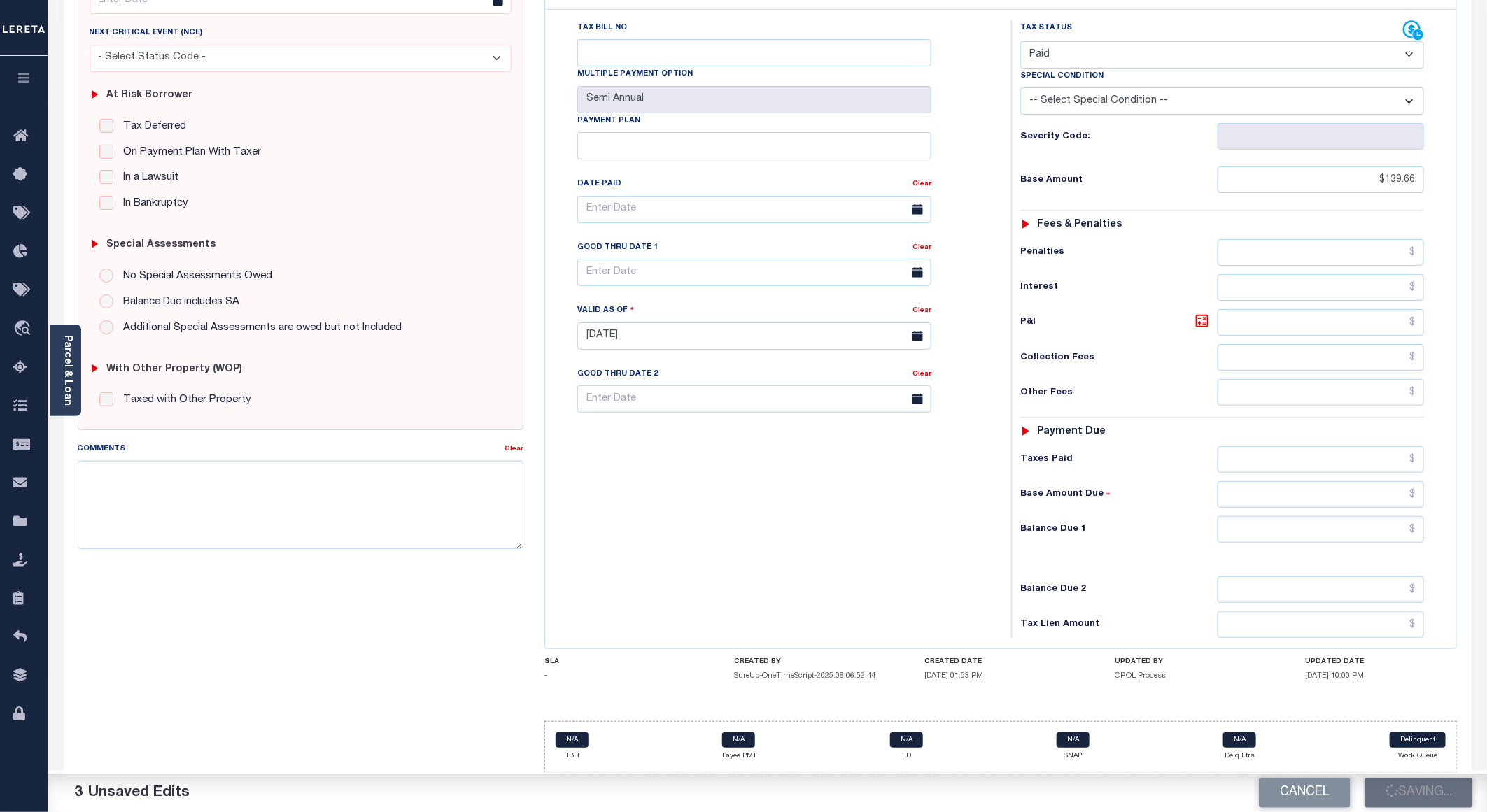
checkbox input "false"
type input "$139.66"
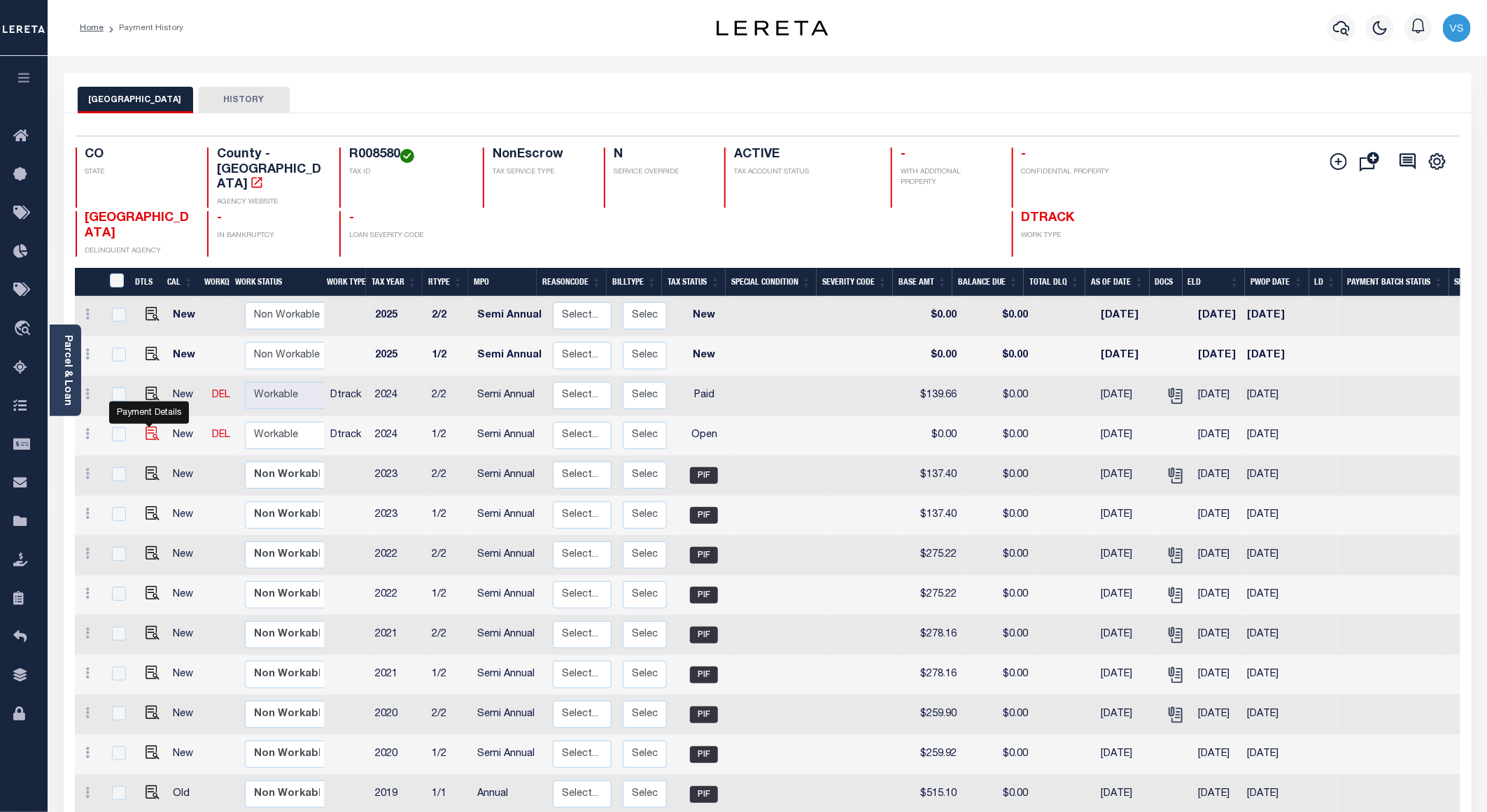
click at [145, 427] on img "" at bounding box center [152, 433] width 14 height 14
checkbox input "true"
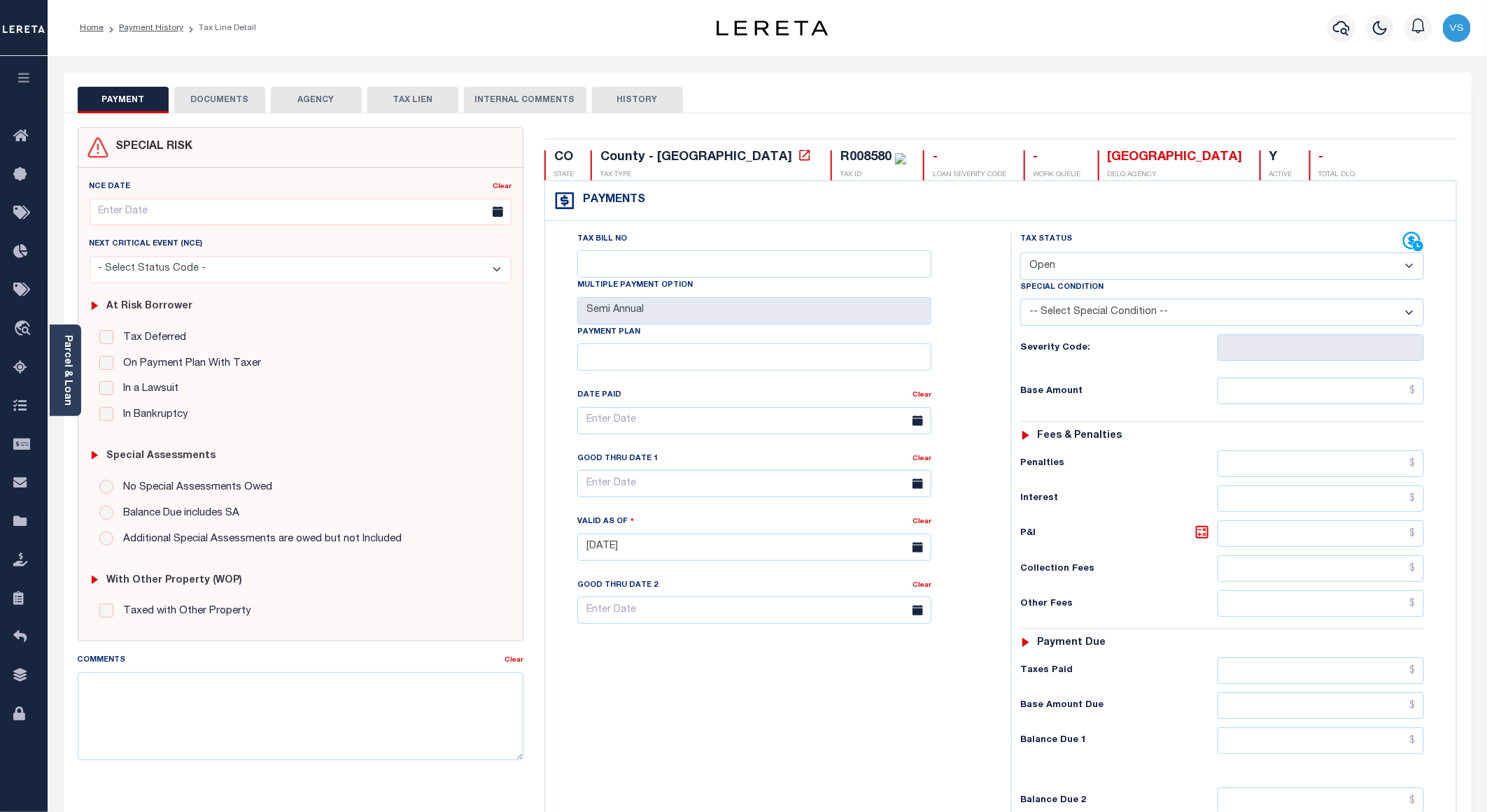
click at [1091, 271] on select "- Select Status Code - Open Due/Unpaid Paid Incomplete No Tax Due Internal Refu…" at bounding box center [1222, 266] width 404 height 27
select select "PYD"
click at [1021, 254] on select "- Select Status Code - Open Due/Unpaid Paid Incomplete No Tax Due Internal Refu…" at bounding box center [1222, 266] width 404 height 27
type input "[DATE]"
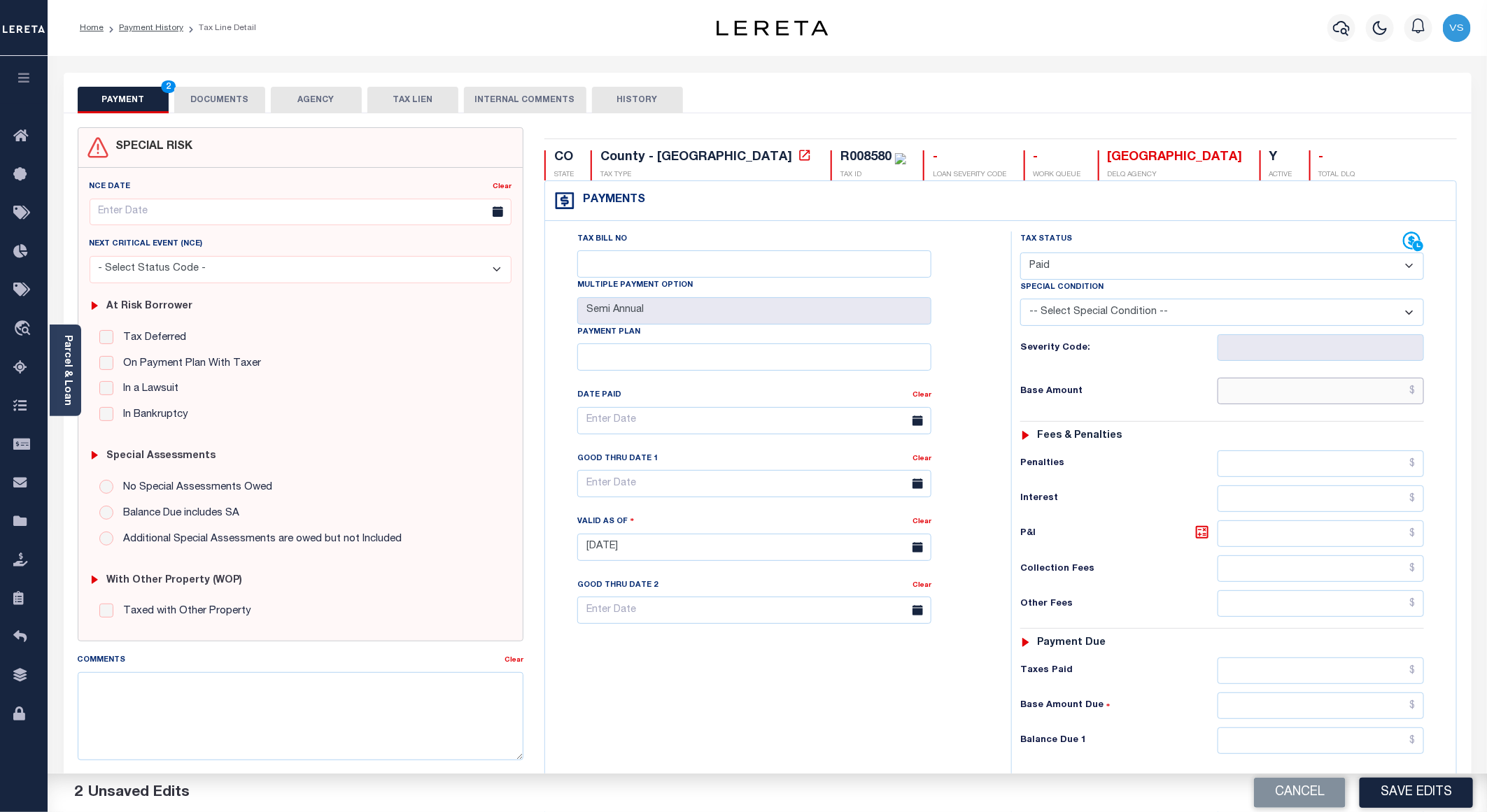
click at [1312, 386] on input "text" at bounding box center [1321, 390] width 206 height 27
paste input "139.66"
type input "$139.66"
click at [208, 95] on button "DOCUMENTS" at bounding box center [220, 100] width 91 height 27
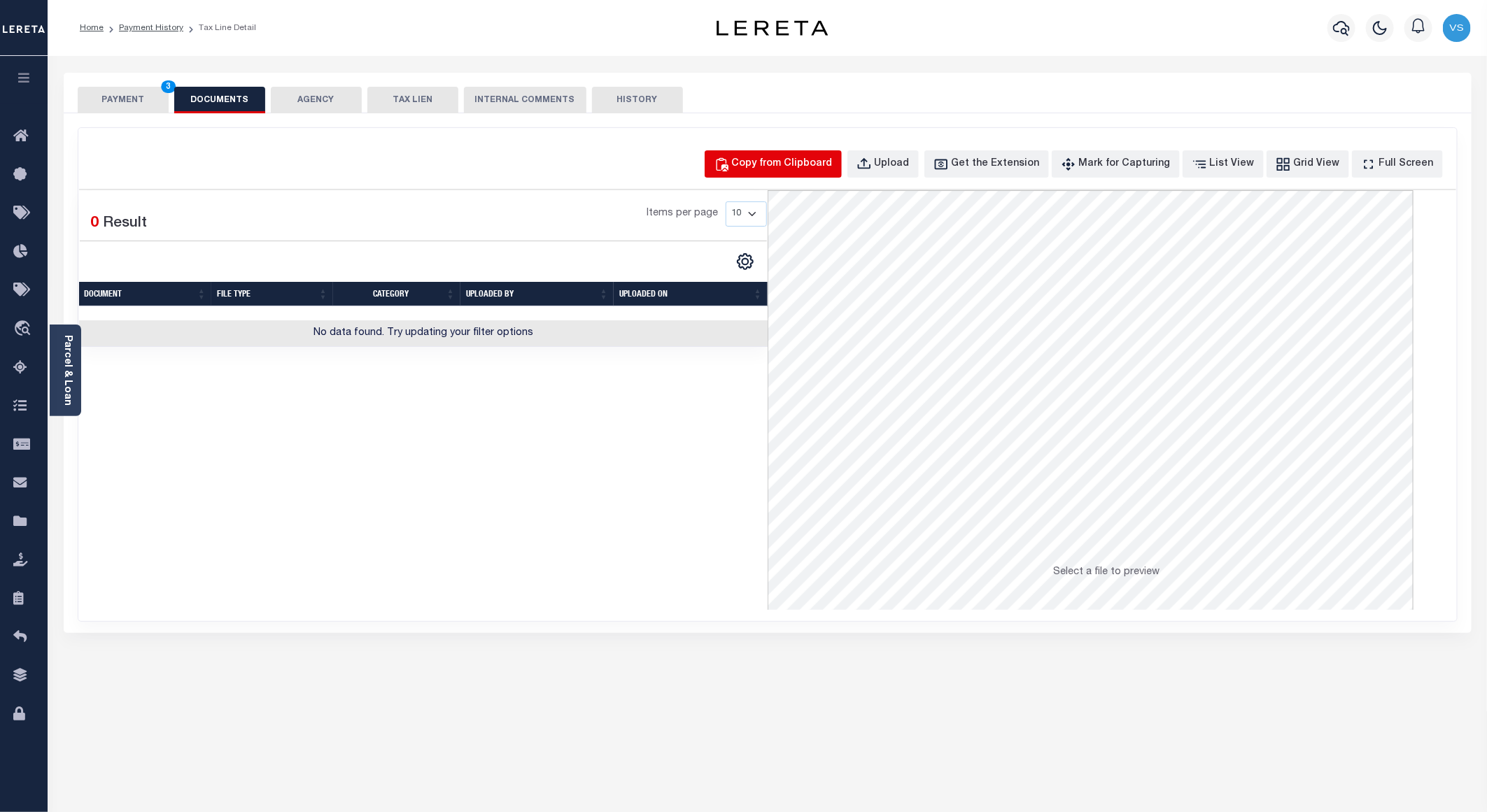
click at [807, 164] on div "Copy from Clipboard" at bounding box center [782, 164] width 101 height 15
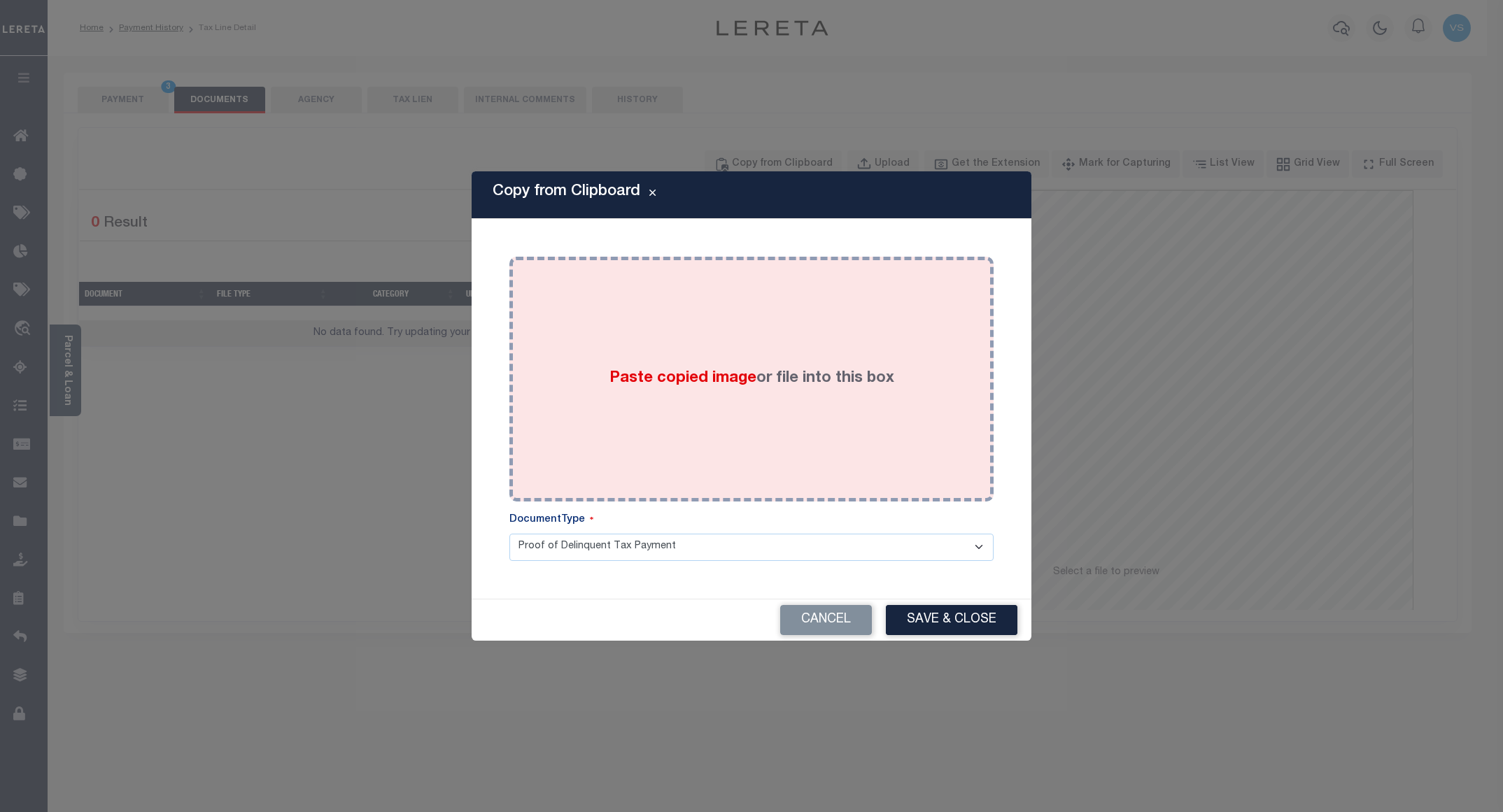
click at [847, 304] on div "Paste copied image or file into this box" at bounding box center [752, 380] width 464 height 224
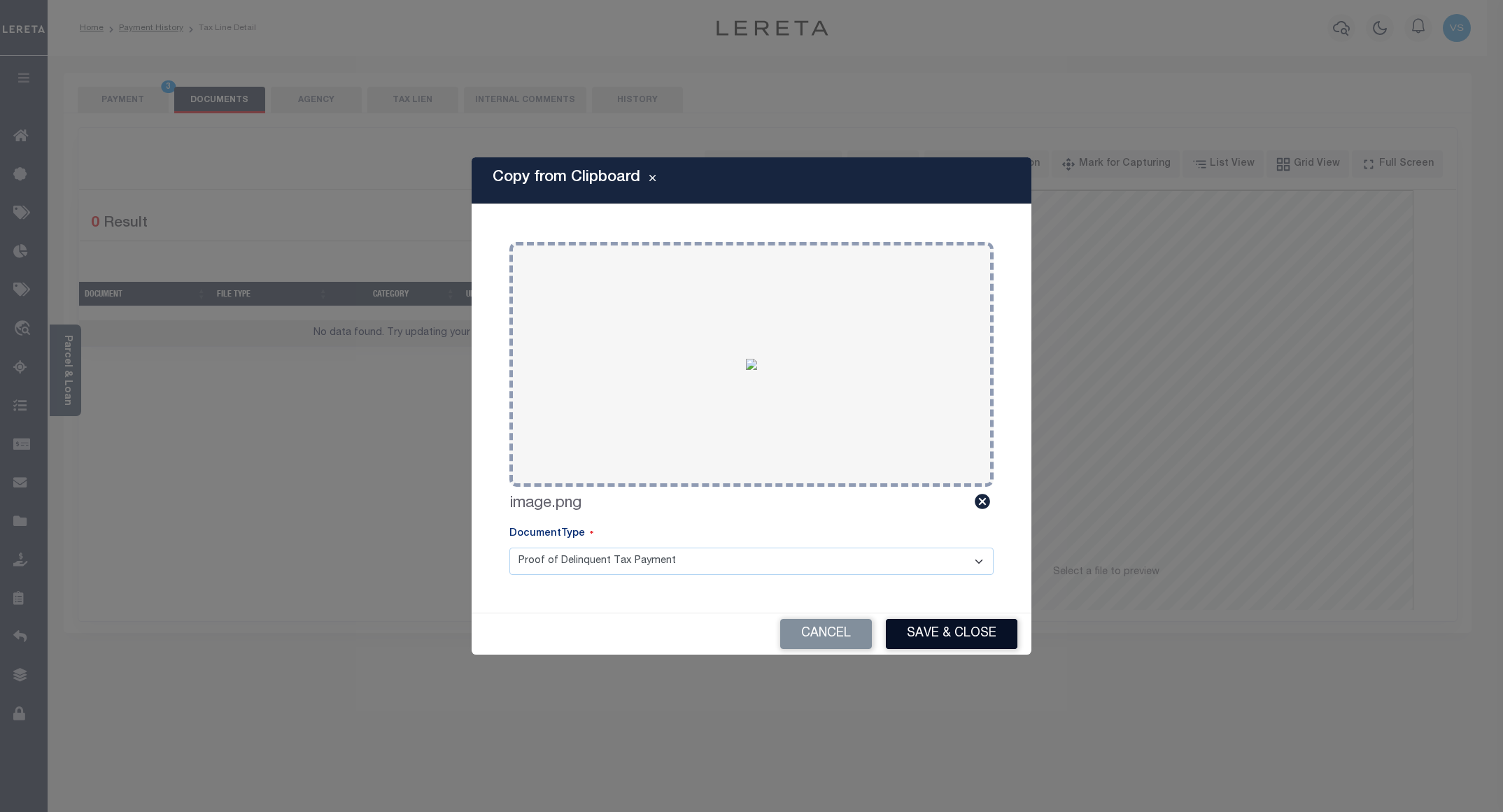
click at [929, 640] on button "Save & Close" at bounding box center [952, 634] width 132 height 30
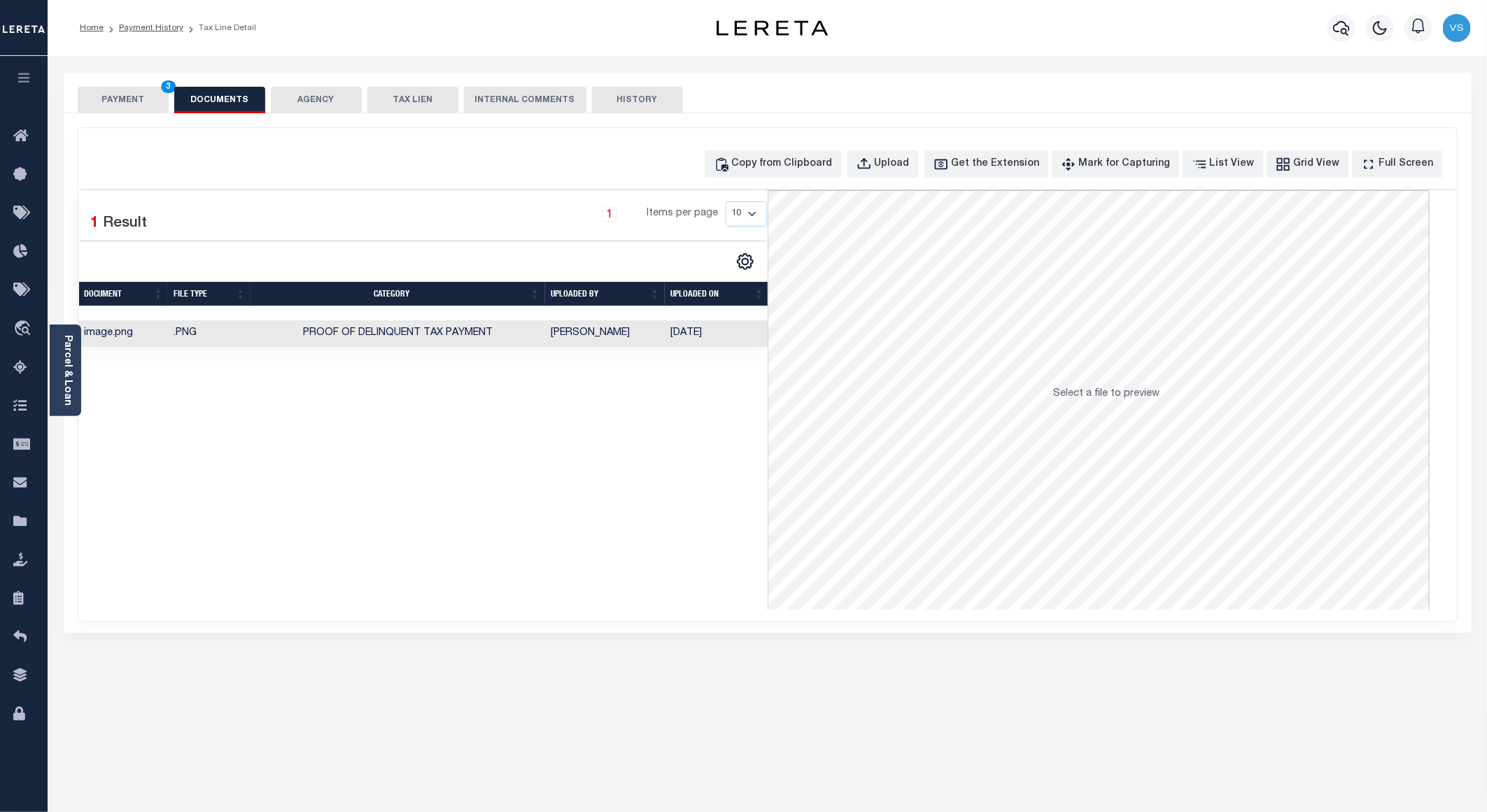
click at [122, 97] on button "PAYMENT 3" at bounding box center [123, 100] width 91 height 27
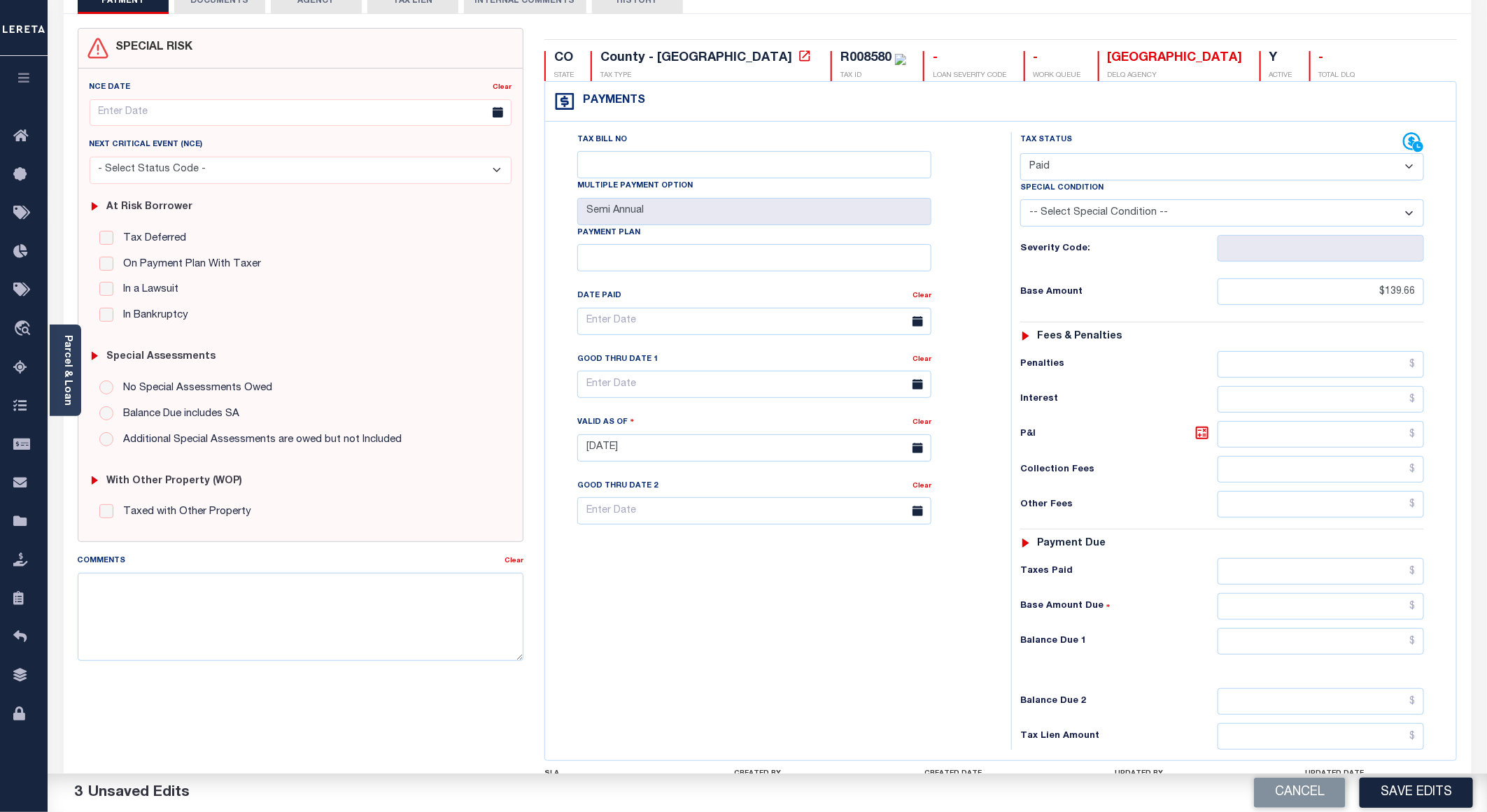
scroll to position [105, 0]
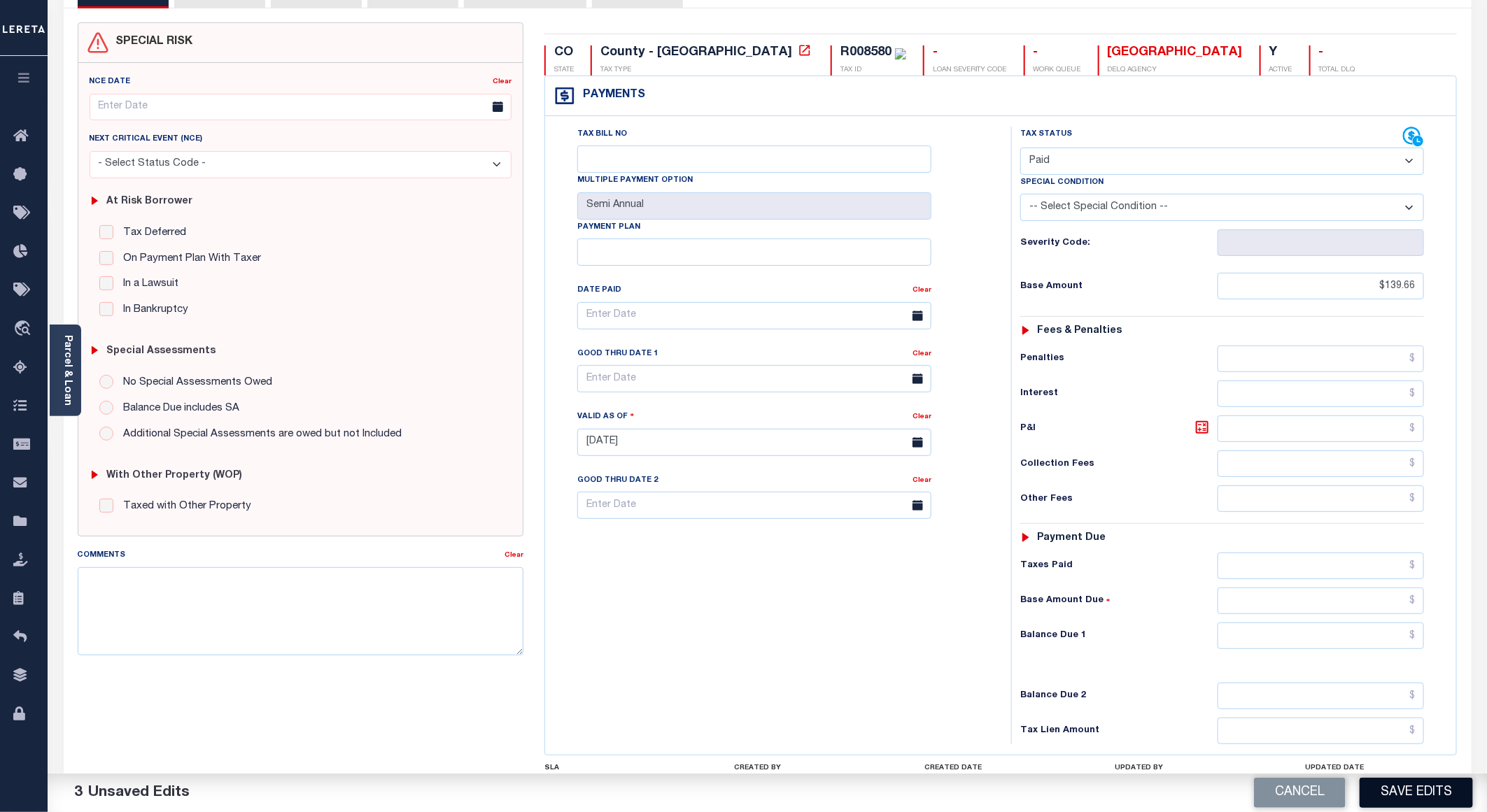
click at [1393, 796] on button "Save Edits" at bounding box center [1416, 793] width 114 height 30
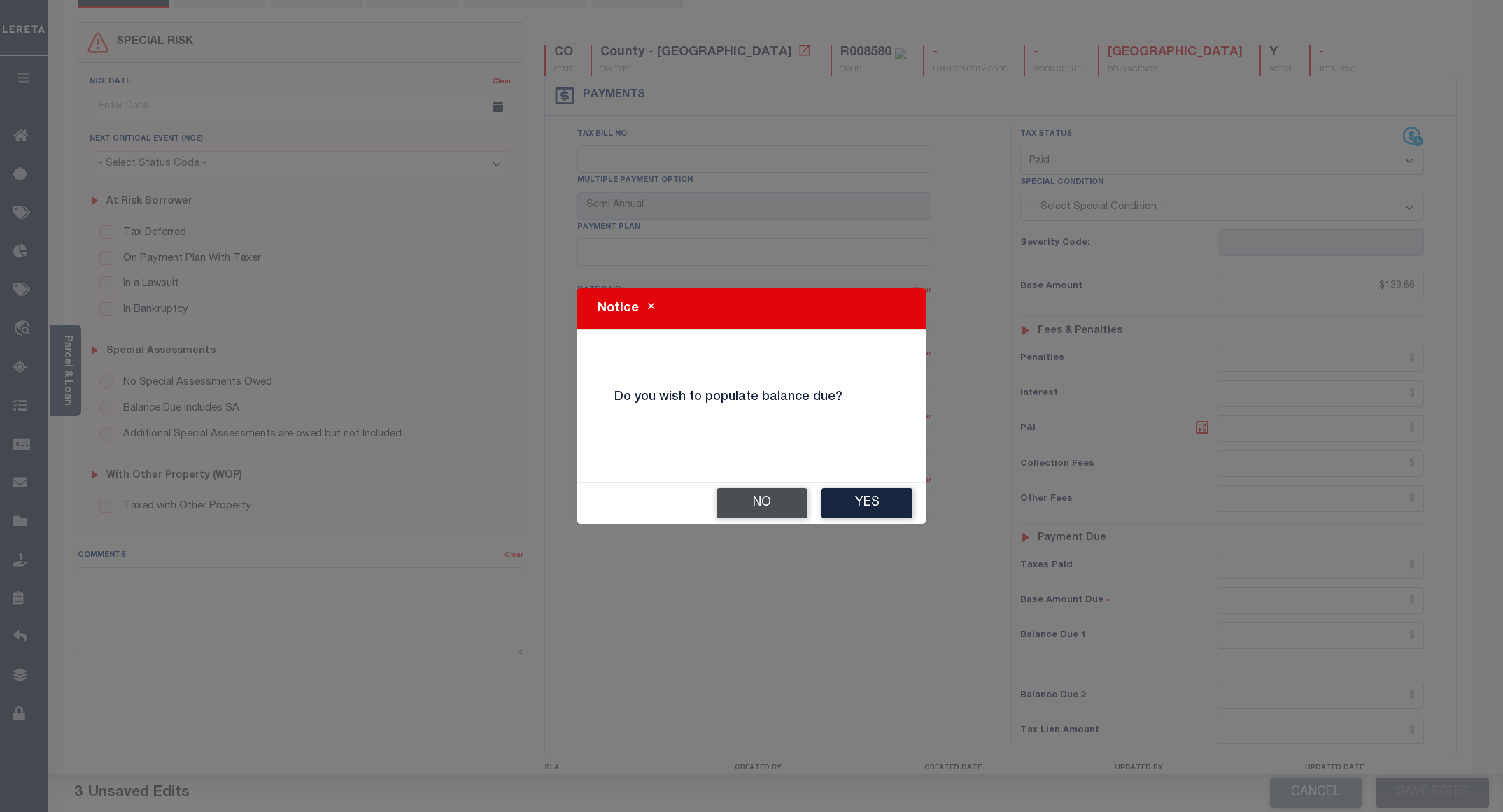
click at [740, 498] on button "No" at bounding box center [762, 503] width 91 height 30
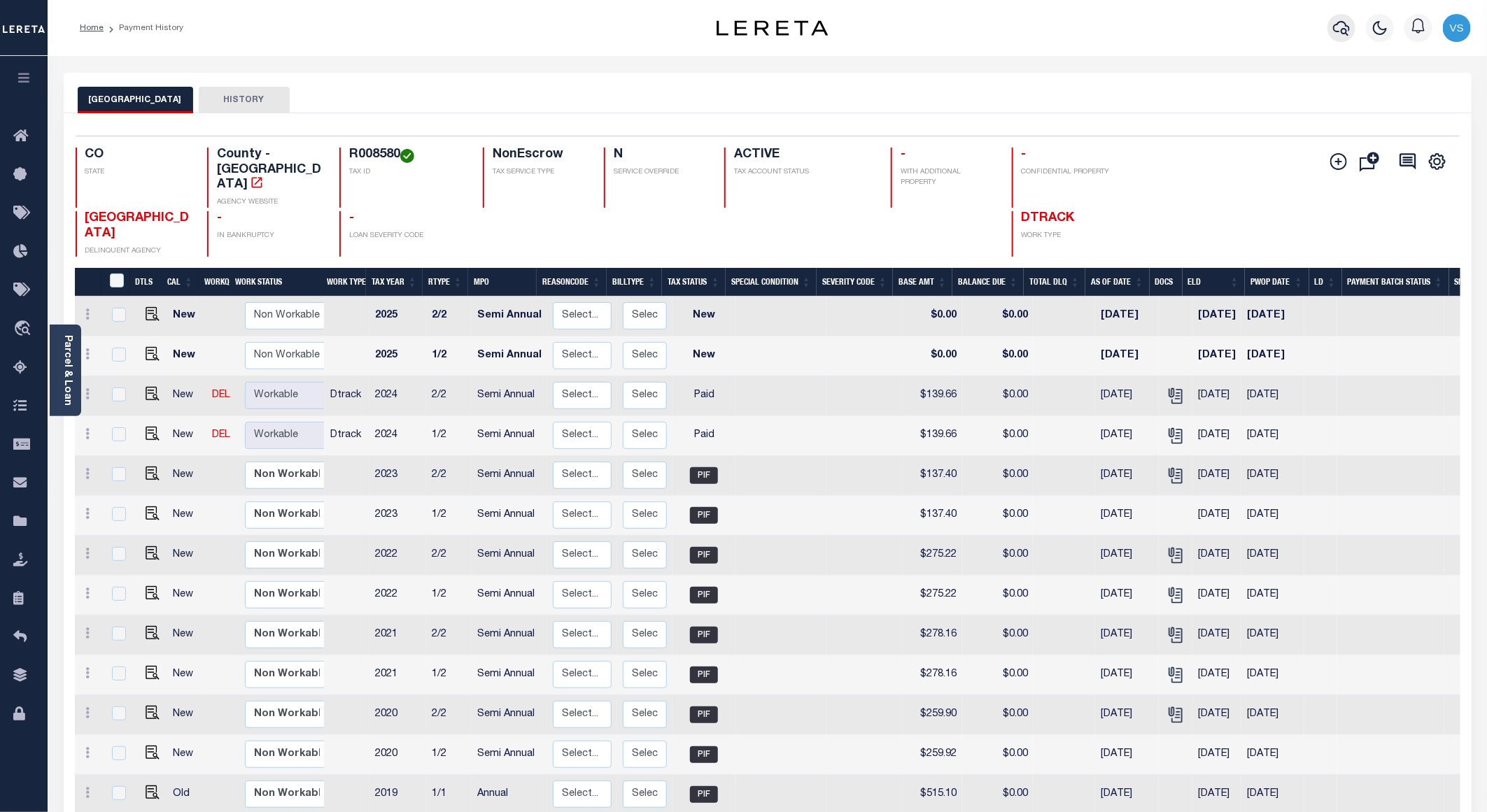
click at [1338, 28] on icon "button" at bounding box center [1341, 27] width 17 height 17
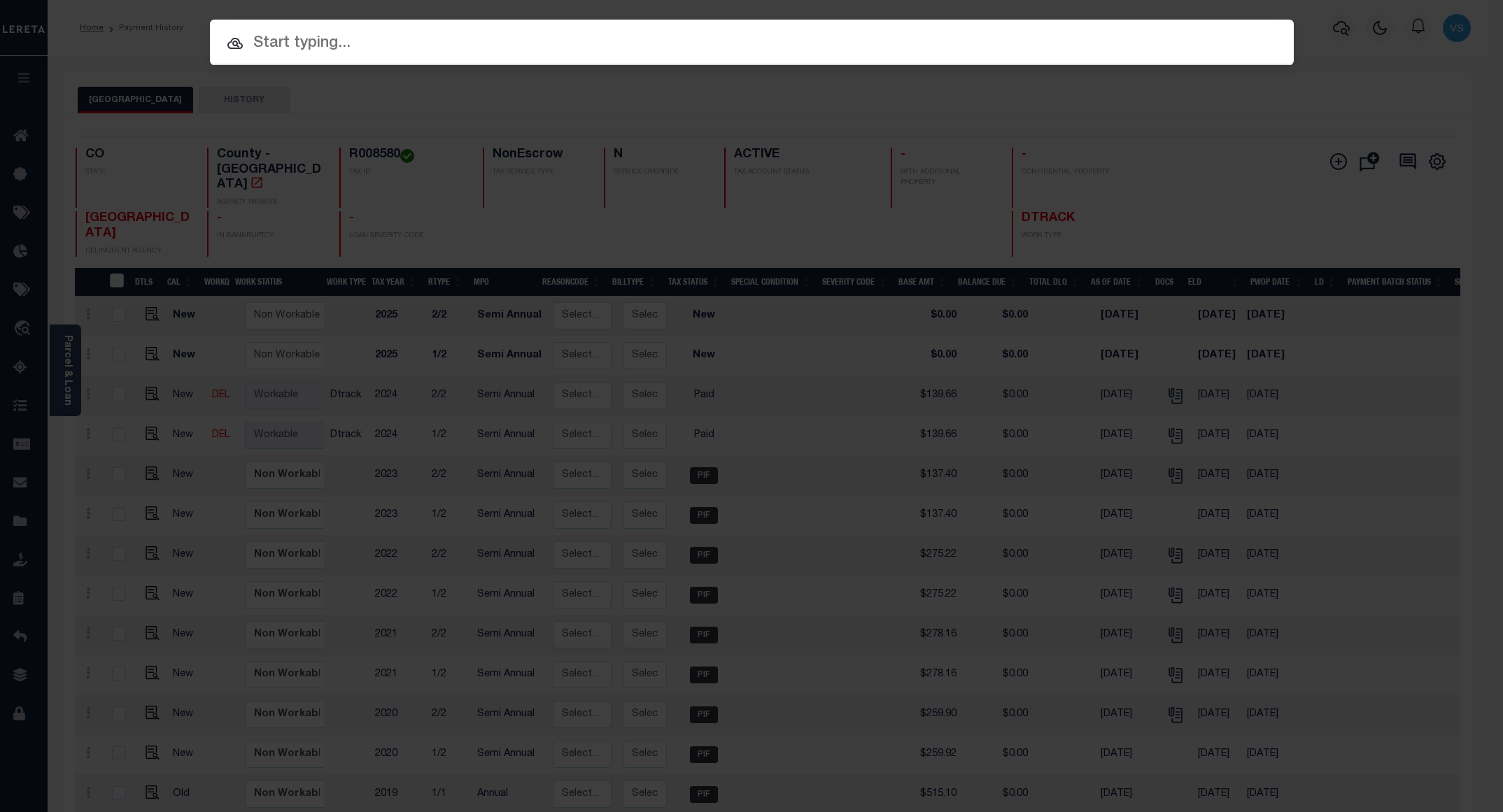
paste input "4303170001374"
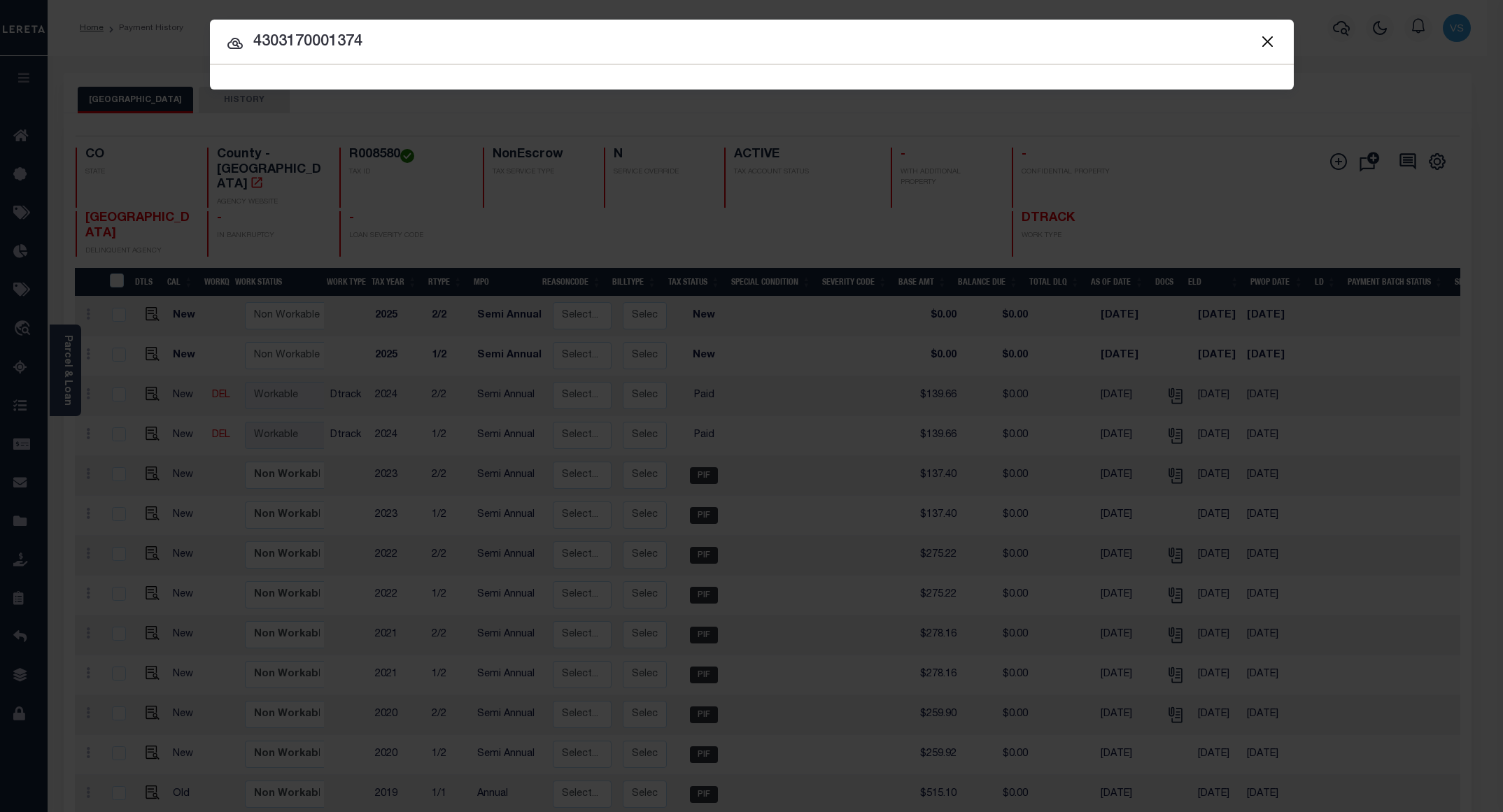
type input "4303170001374"
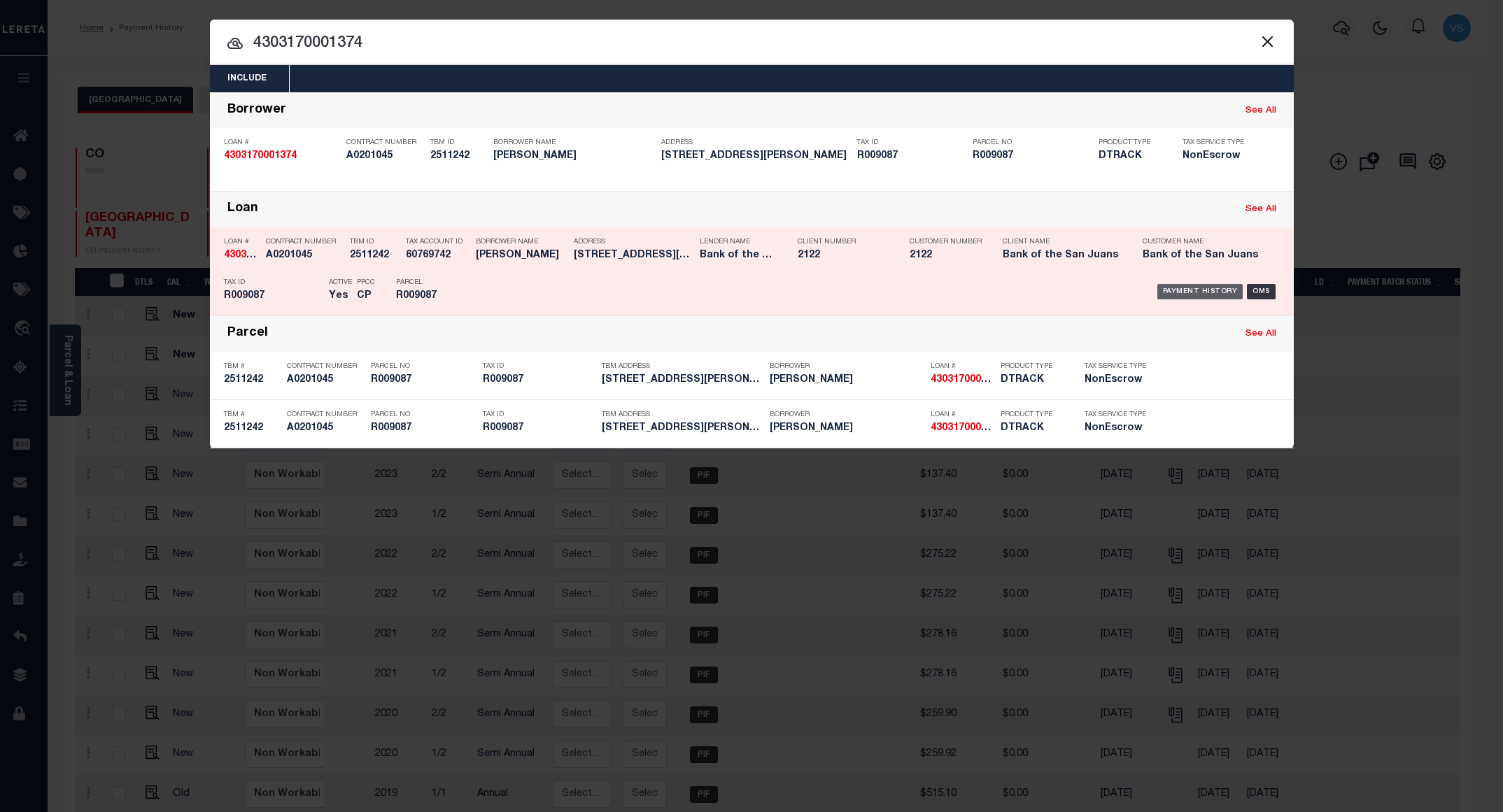
click at [1168, 294] on div "Payment History" at bounding box center [1200, 291] width 86 height 15
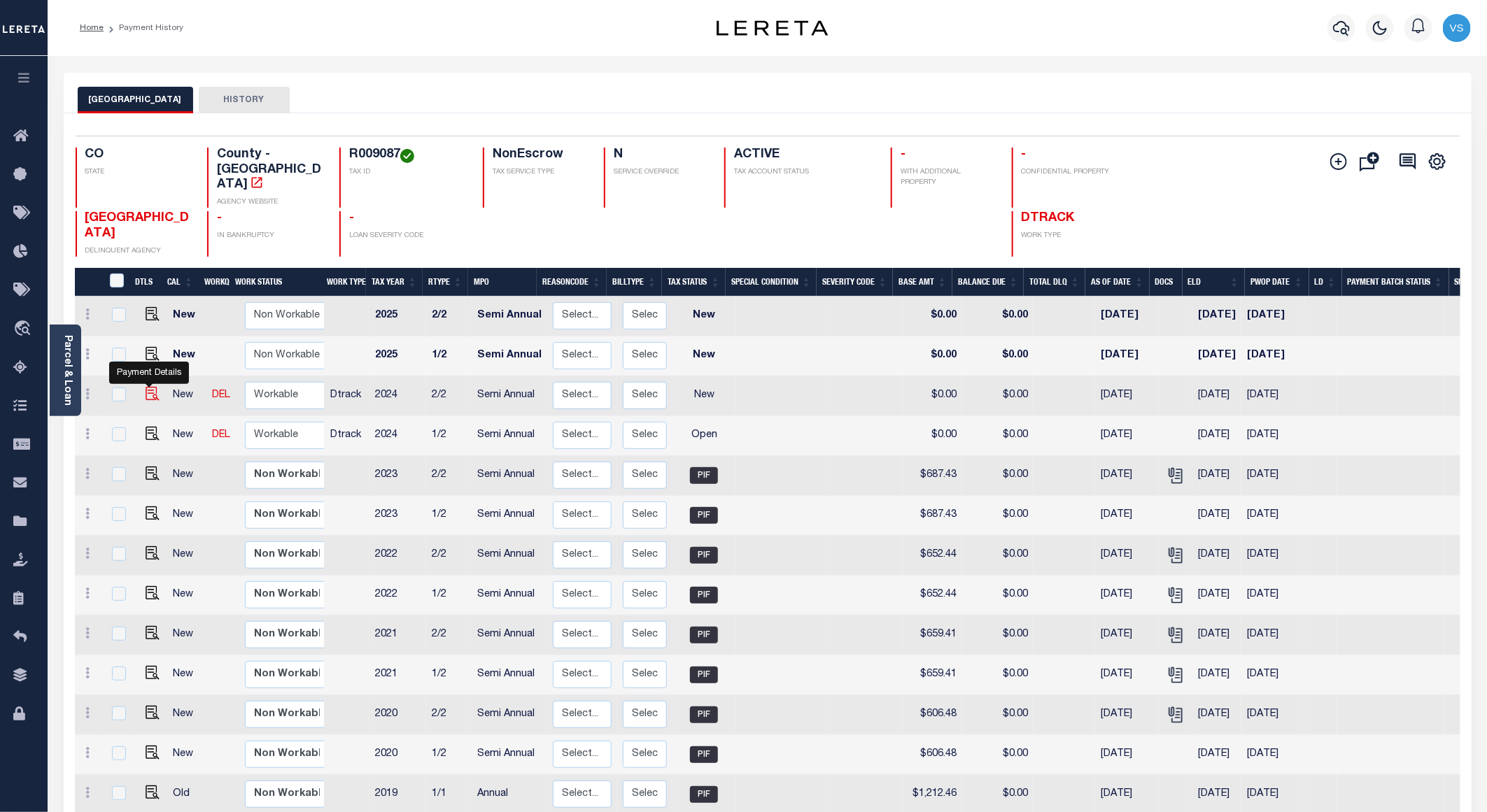
click at [153, 387] on img "" at bounding box center [152, 393] width 14 height 14
checkbox input "true"
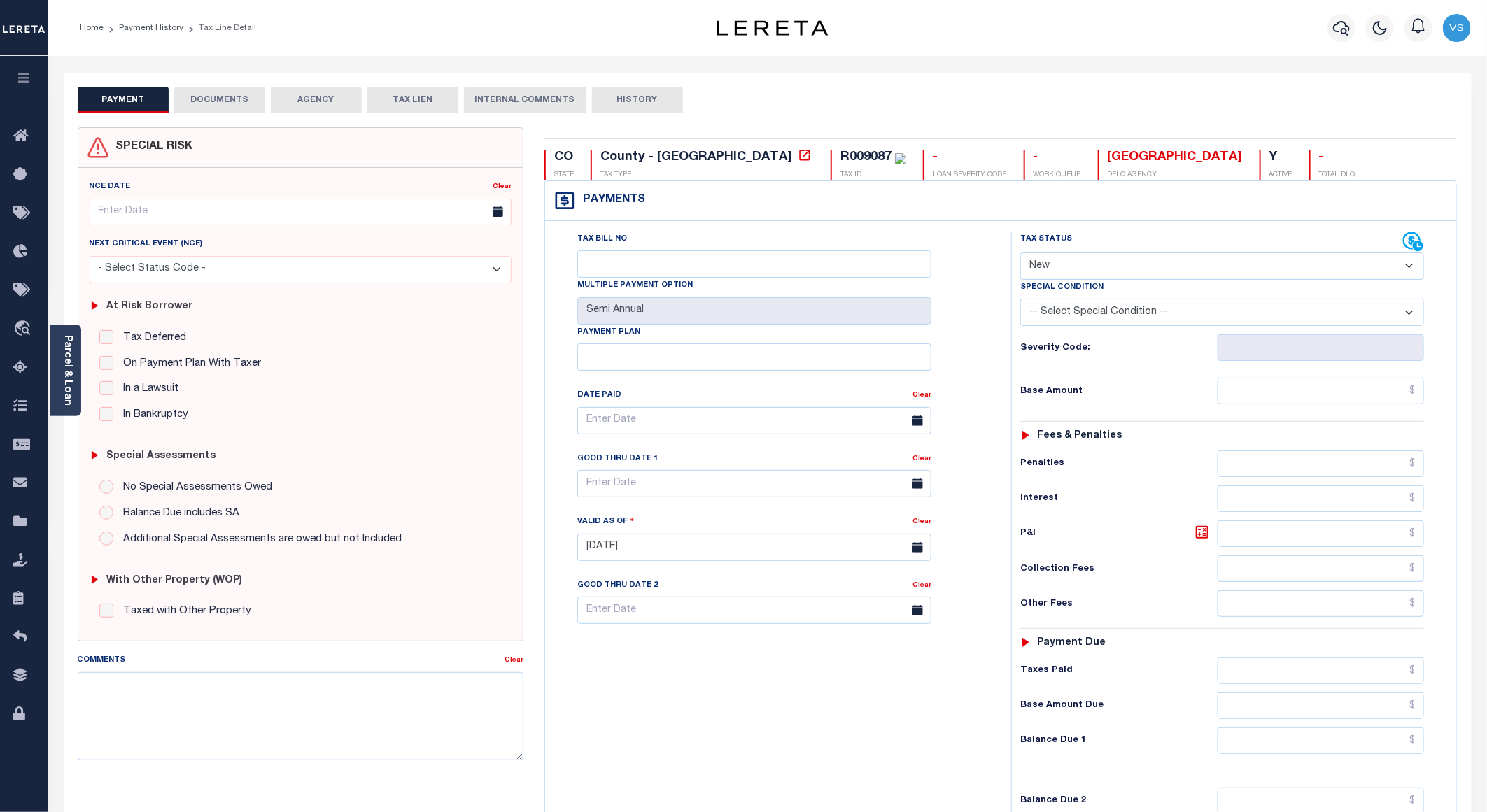
click at [1068, 262] on select "- Select Status Code - Open Due/Unpaid Paid Incomplete No Tax Due Internal Refu…" at bounding box center [1222, 266] width 404 height 27
select select "PYD"
click at [1021, 254] on select "- Select Status Code - Open Due/Unpaid Paid Incomplete No Tax Due Internal Refu…" at bounding box center [1222, 266] width 404 height 27
type input "[DATE]"
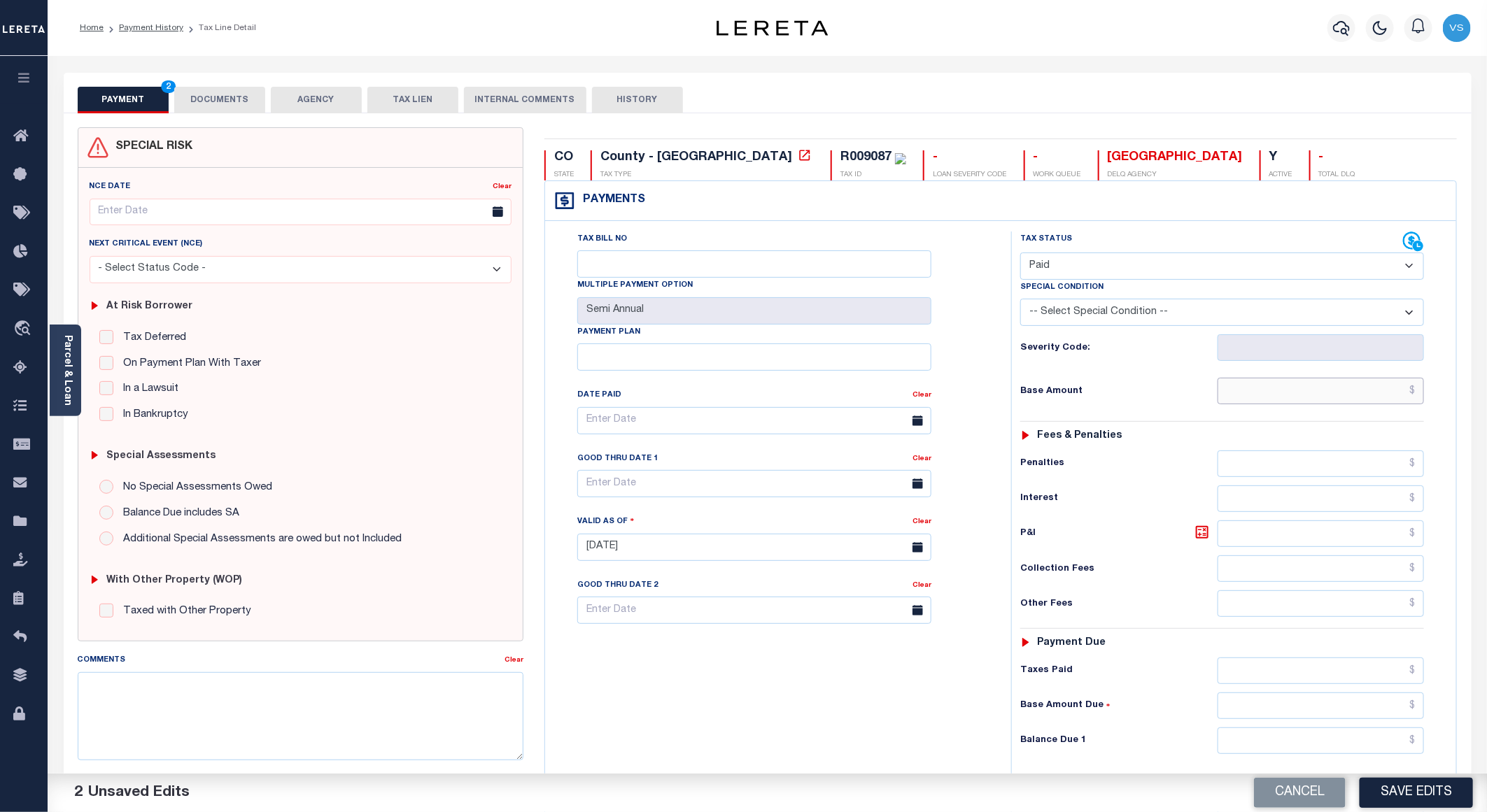
click at [1266, 403] on input "text" at bounding box center [1321, 390] width 206 height 27
paste input "698.72"
type input "$698.72"
click at [210, 97] on button "DOCUMENTS" at bounding box center [220, 100] width 91 height 27
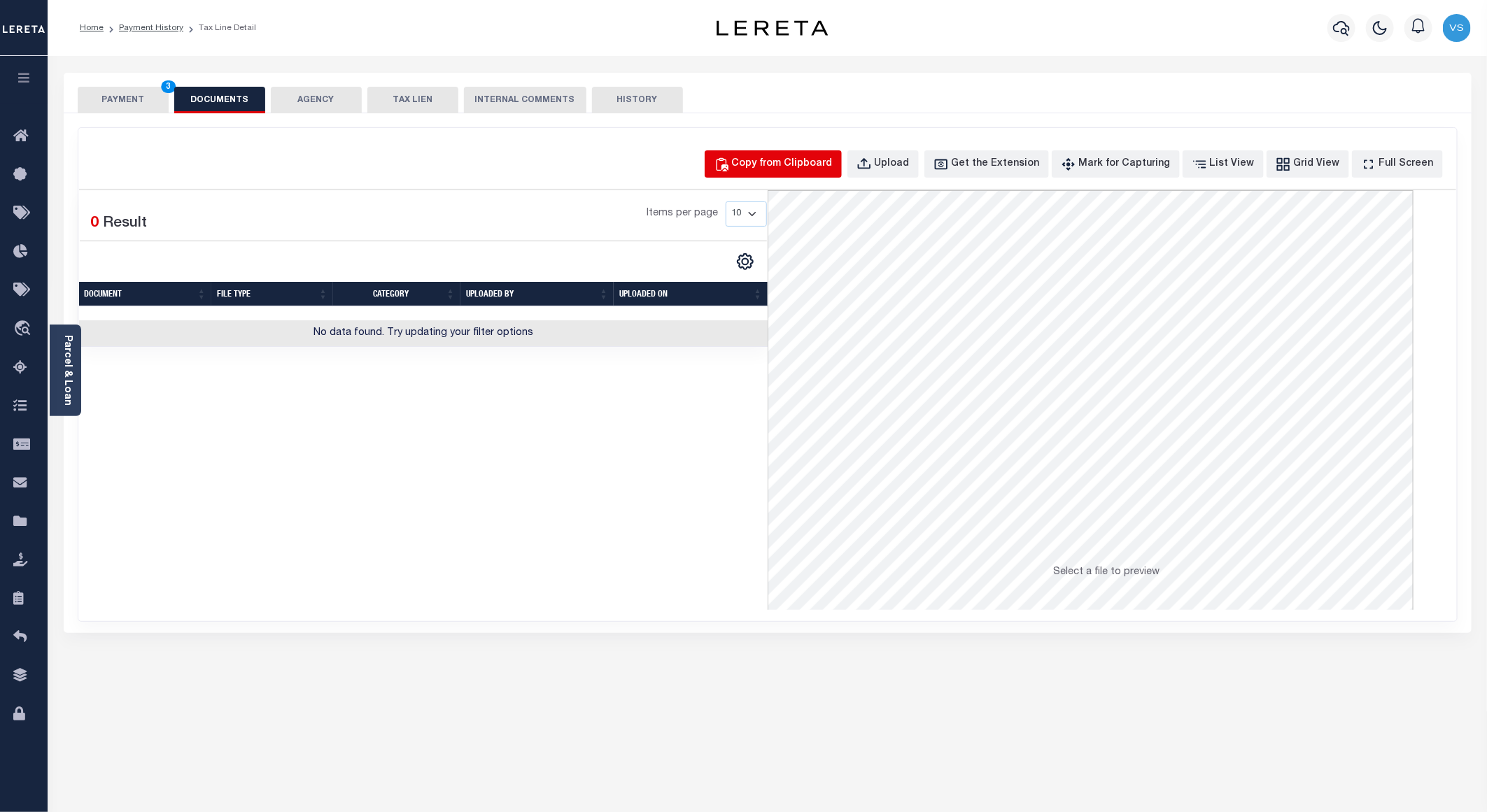
click at [798, 162] on div "Copy from Clipboard" at bounding box center [782, 164] width 101 height 15
select select "POP"
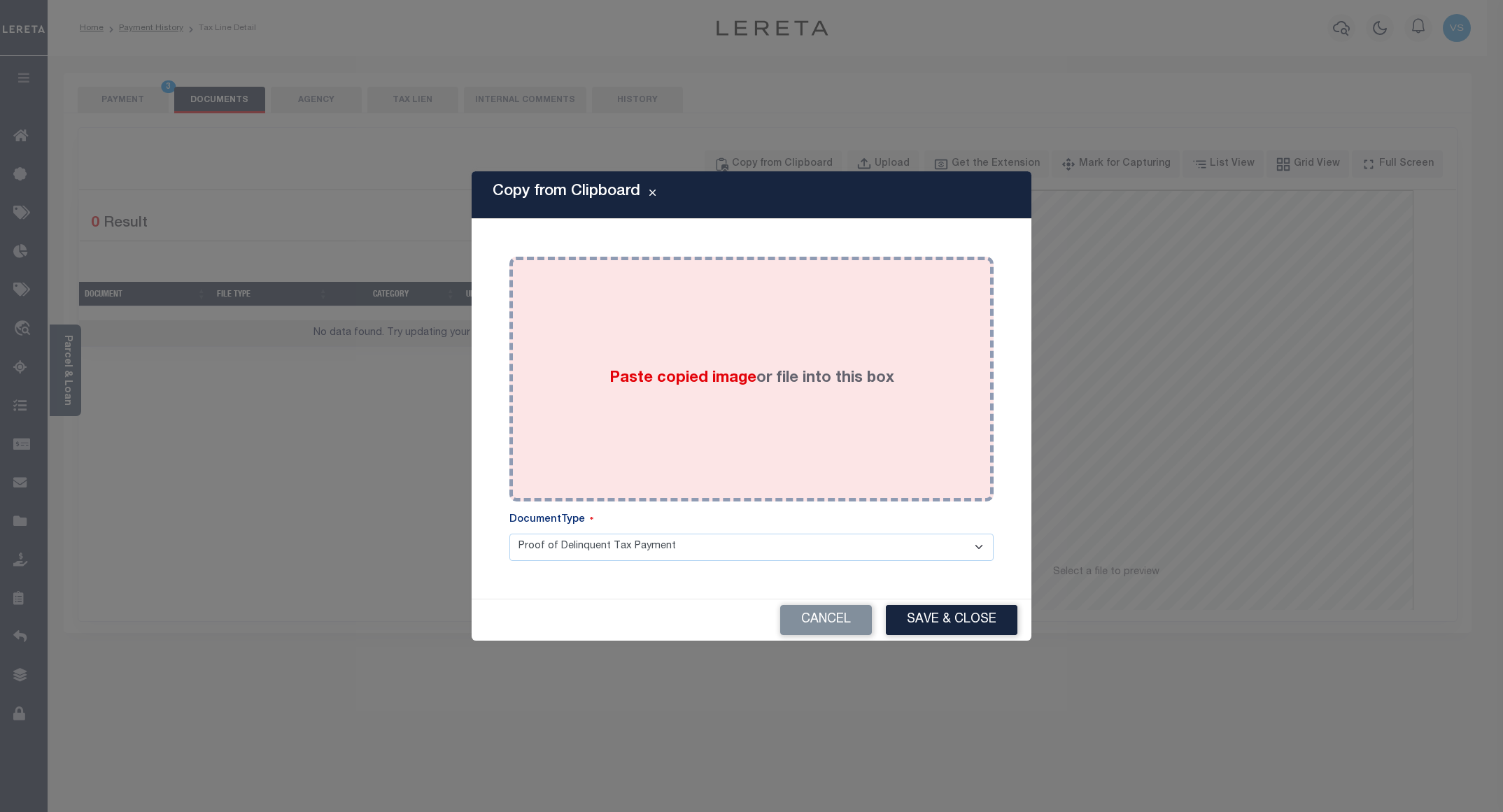
click at [584, 403] on div "Paste copied image or file into this box" at bounding box center [752, 380] width 464 height 224
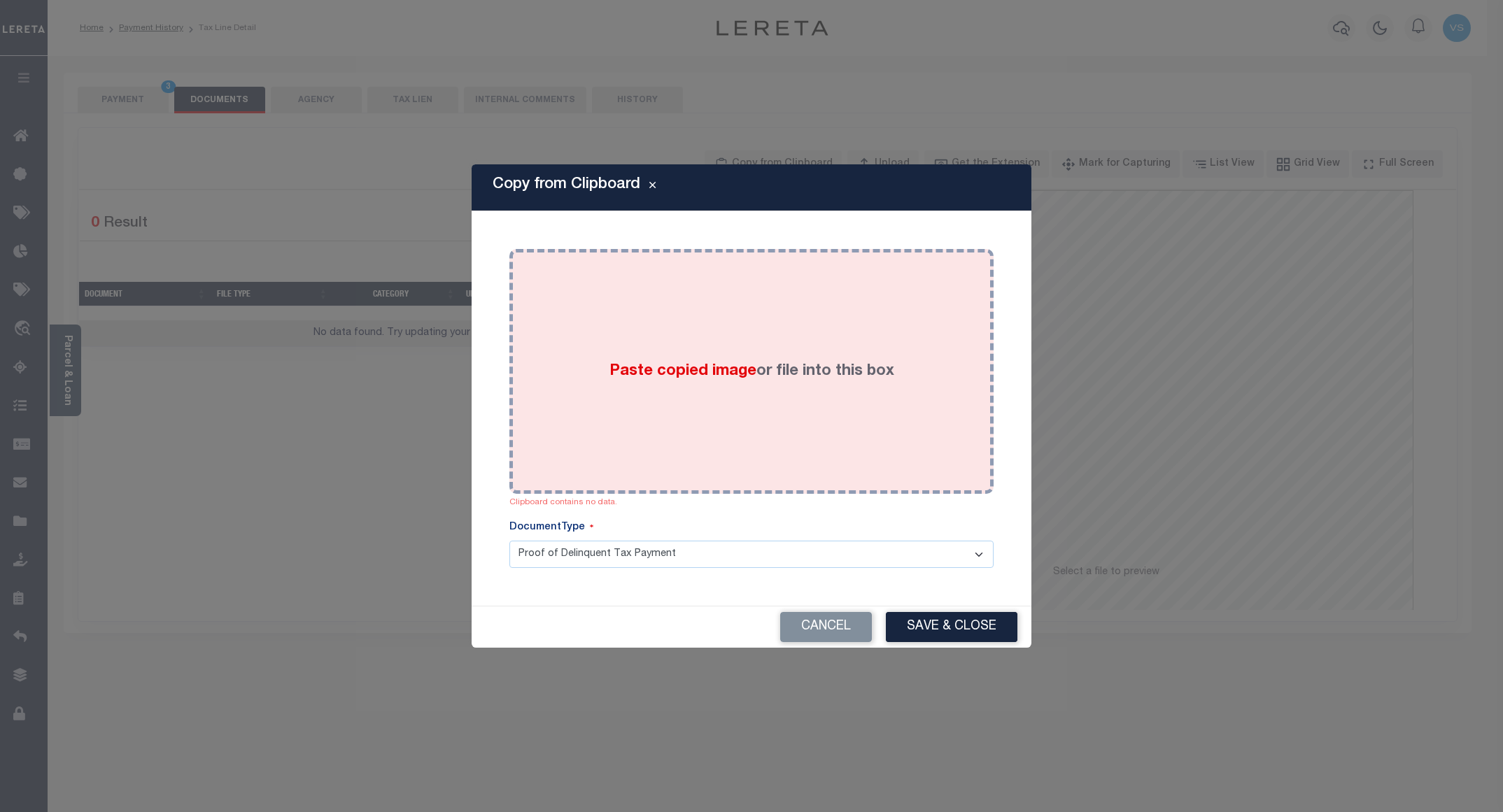
click at [698, 420] on div "Paste copied image or file into this box" at bounding box center [752, 372] width 464 height 224
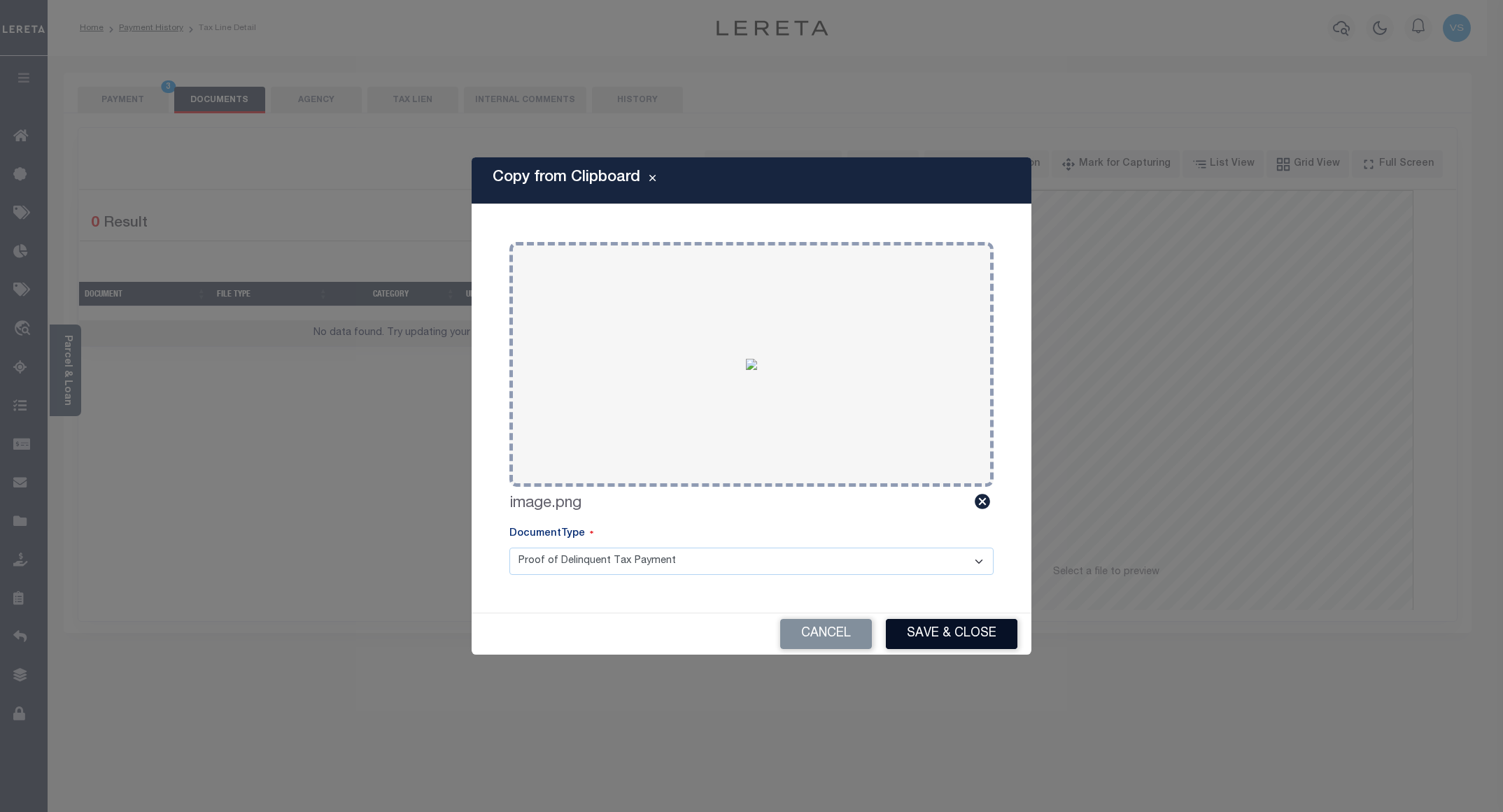
click at [918, 626] on button "Save & Close" at bounding box center [952, 634] width 132 height 30
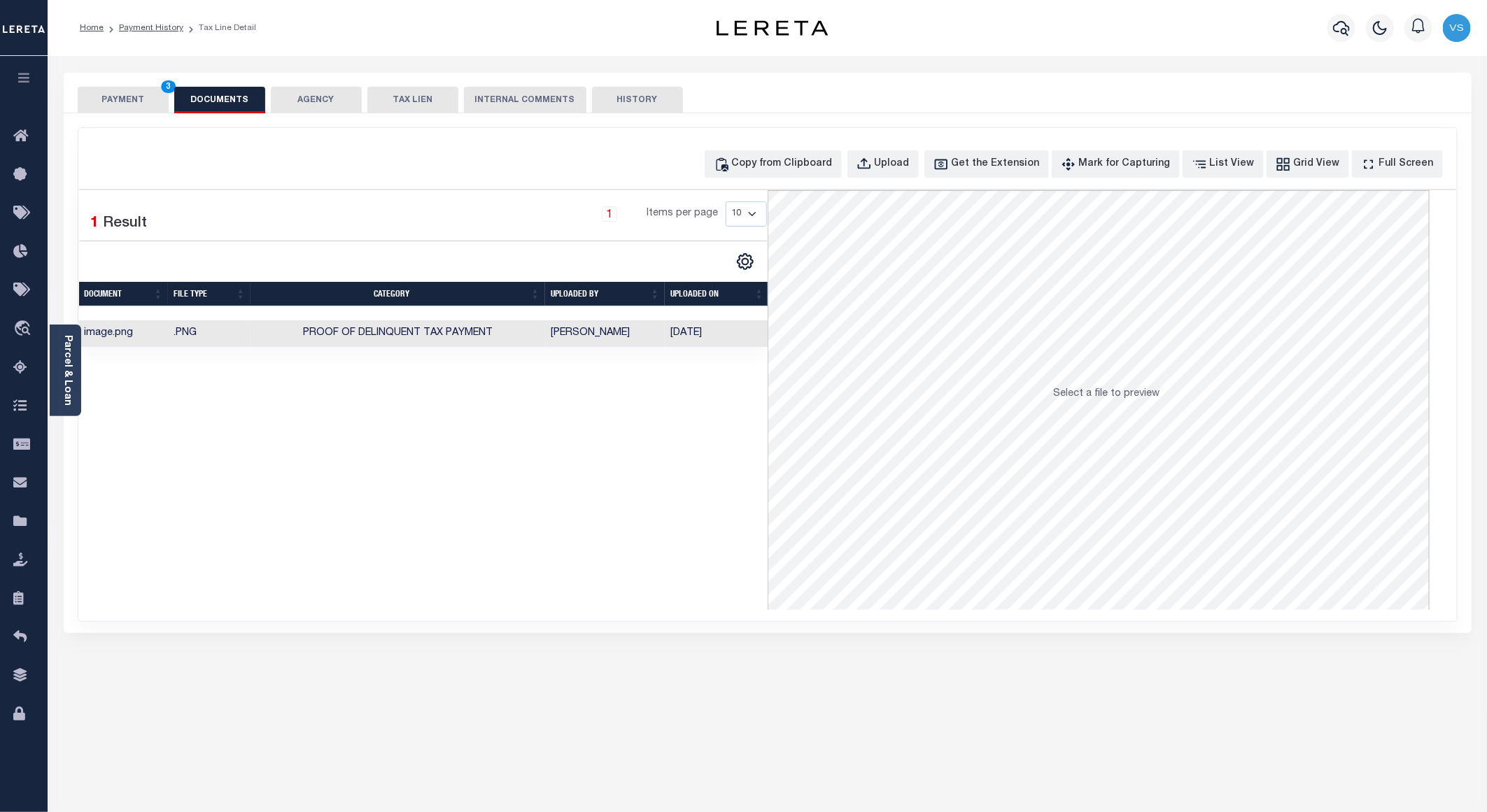
click at [103, 106] on button "PAYMENT 3" at bounding box center [123, 100] width 91 height 27
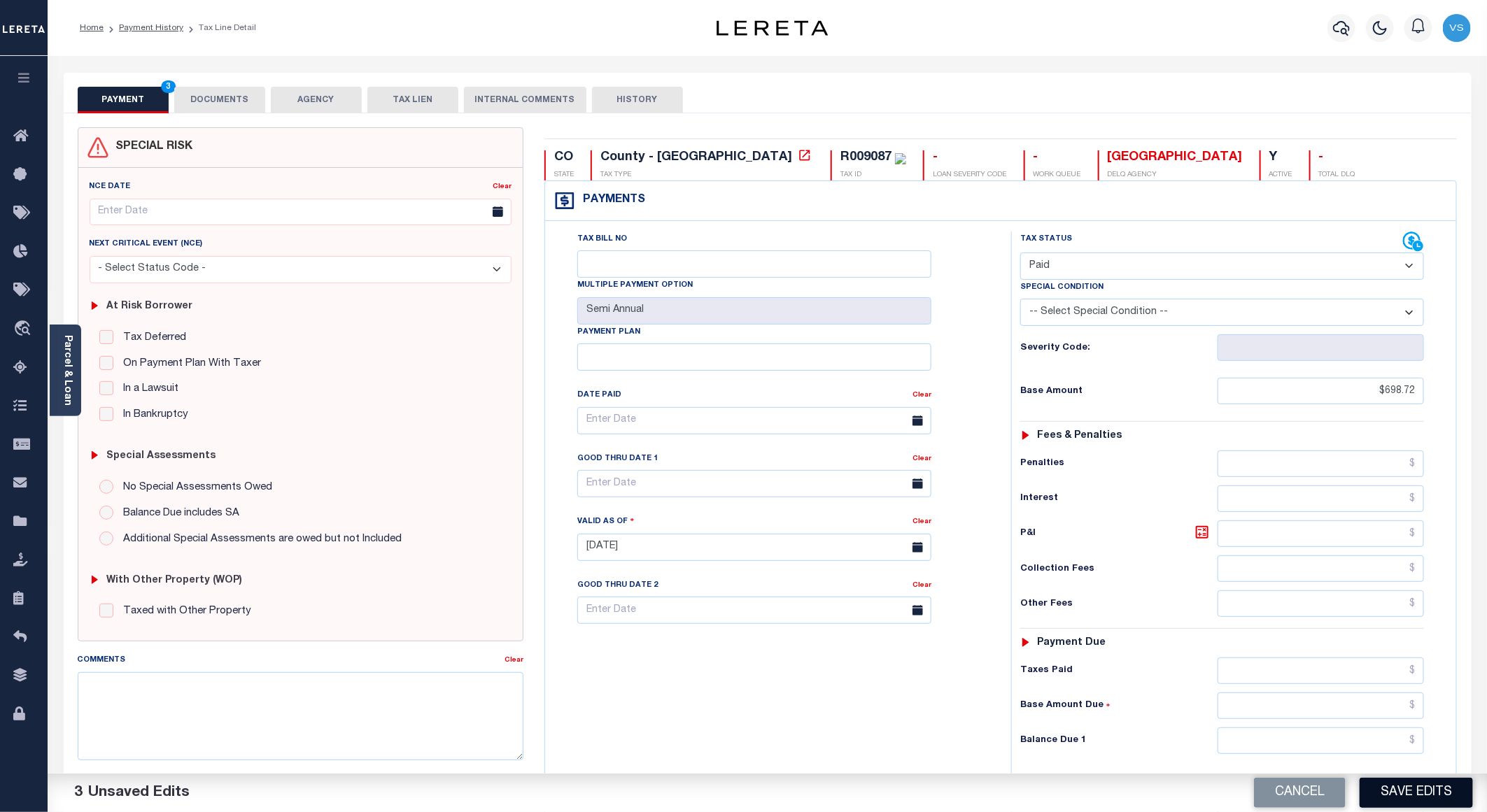
click at [1373, 778] on button "Save Edits" at bounding box center [1416, 793] width 114 height 30
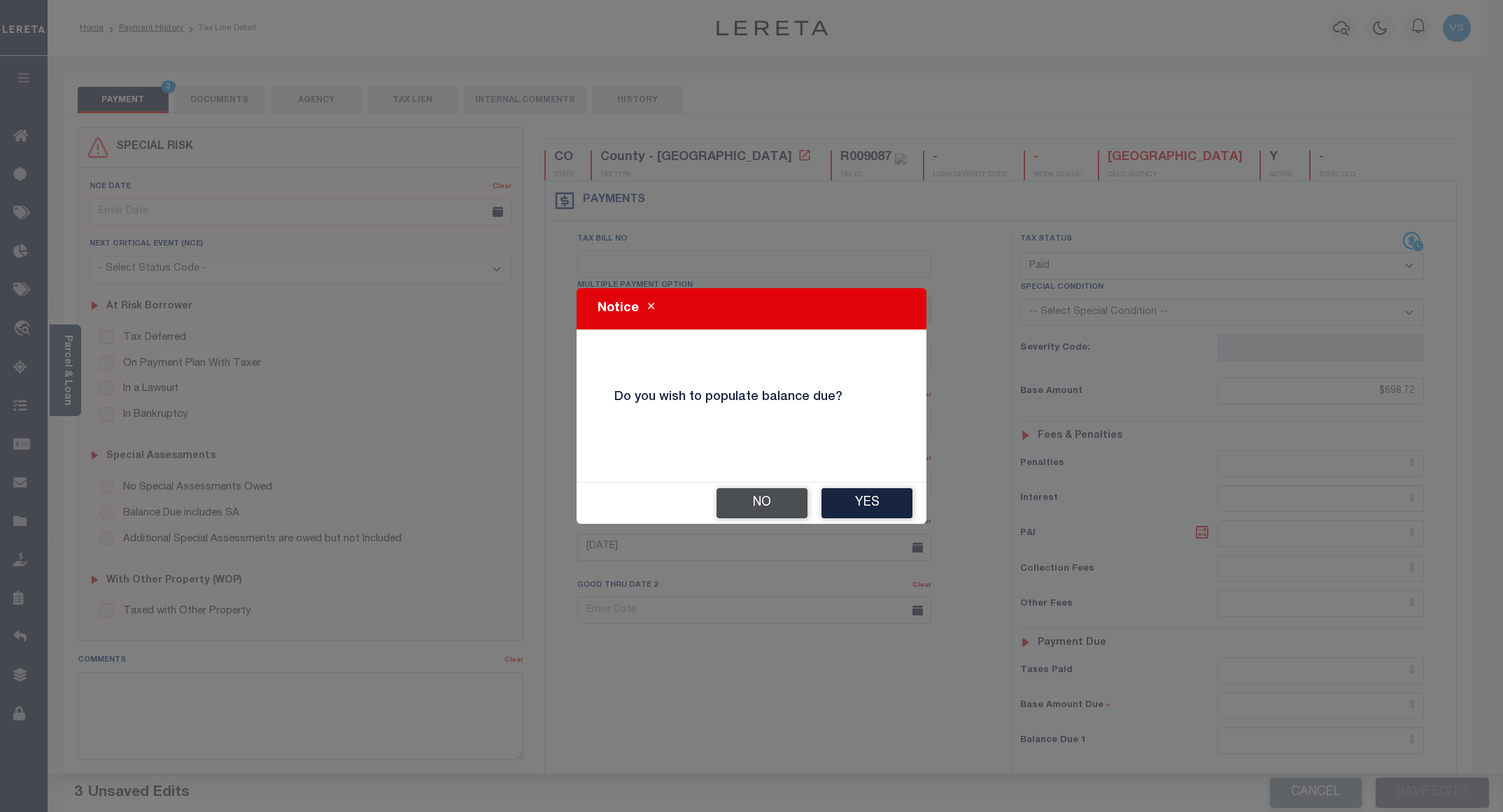
click at [733, 493] on button "No" at bounding box center [762, 503] width 91 height 30
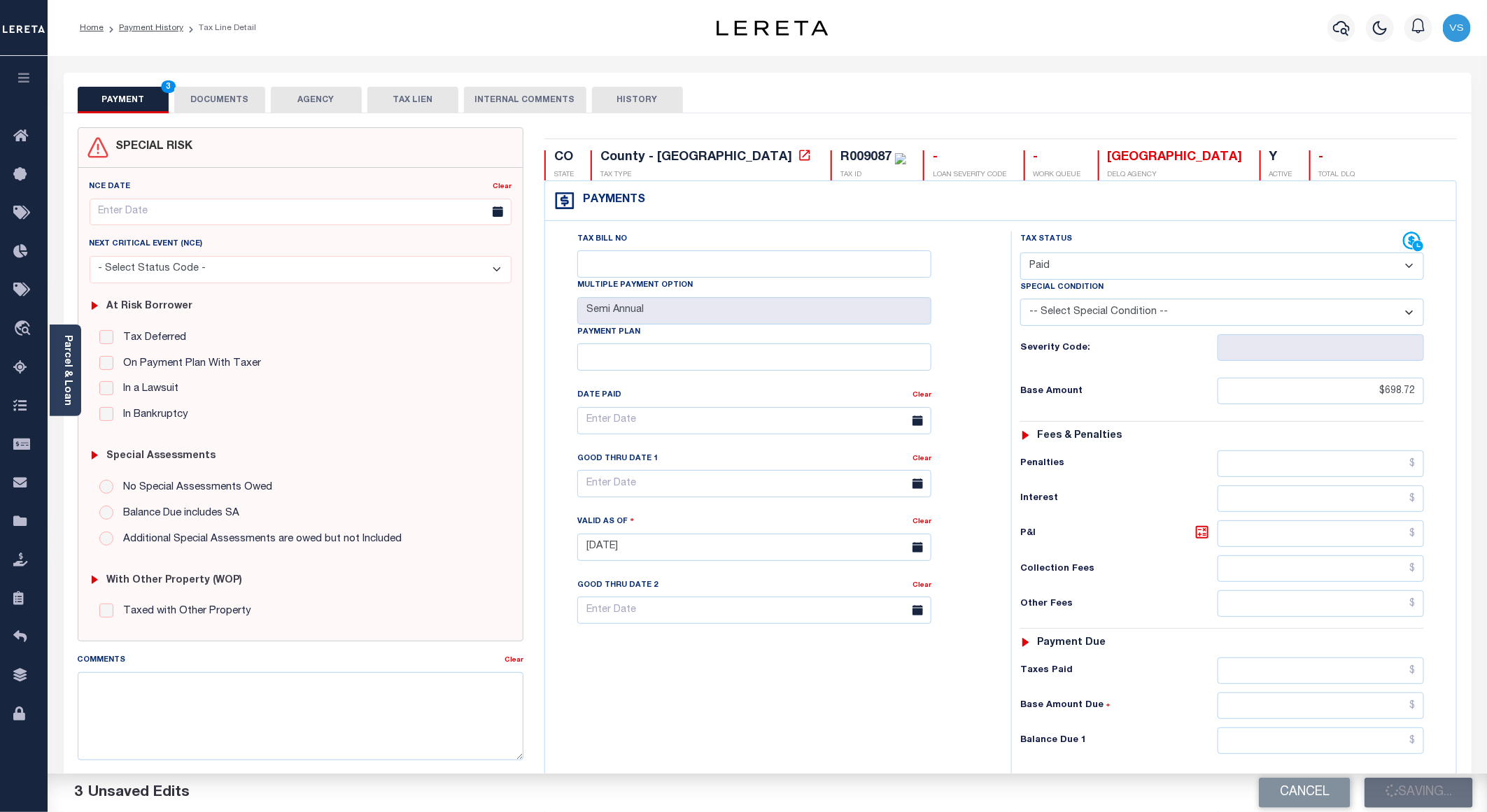
checkbox input "false"
type input "$698.72"
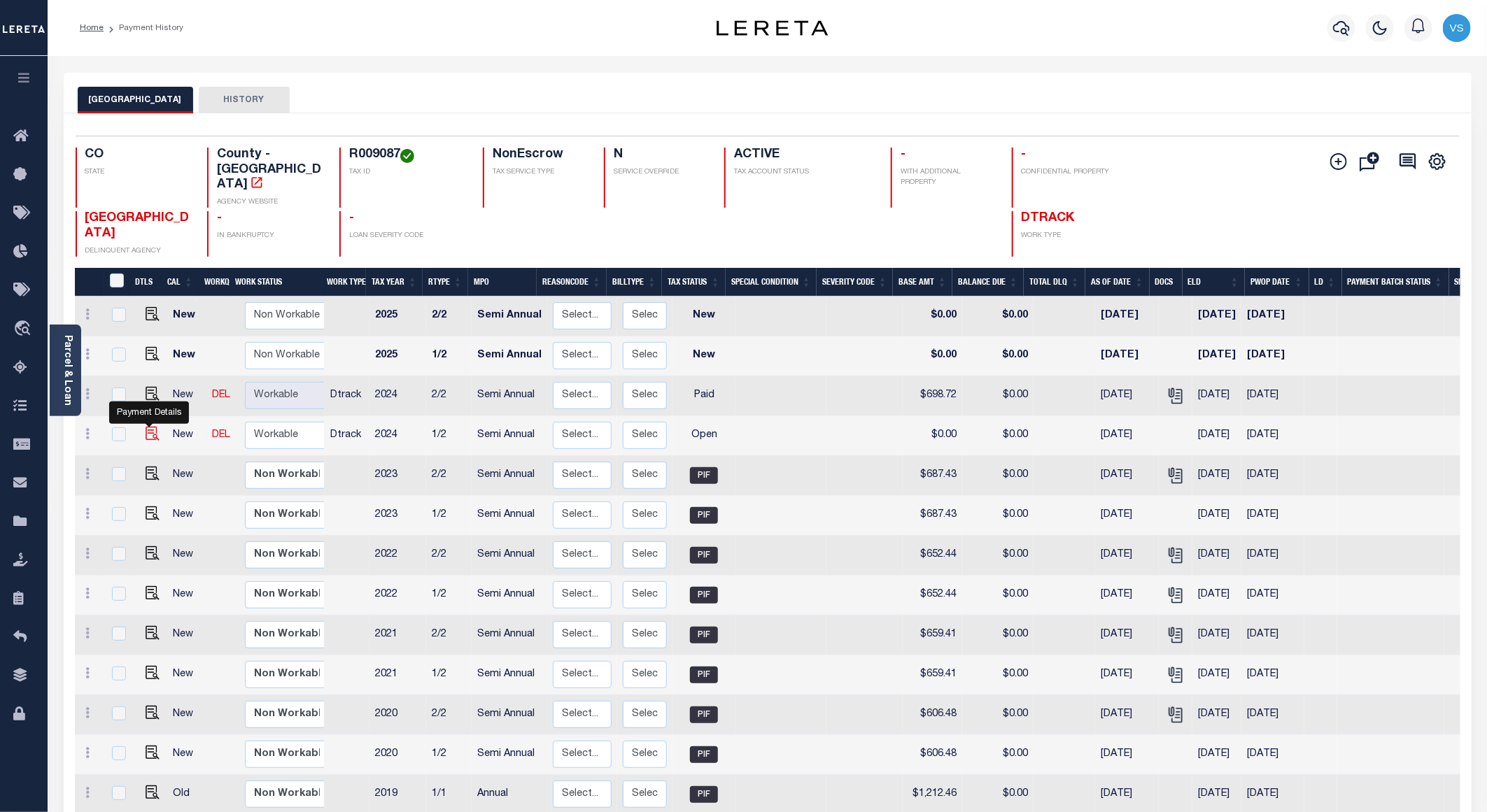
click at [149, 427] on img "" at bounding box center [152, 433] width 14 height 14
checkbox input "true"
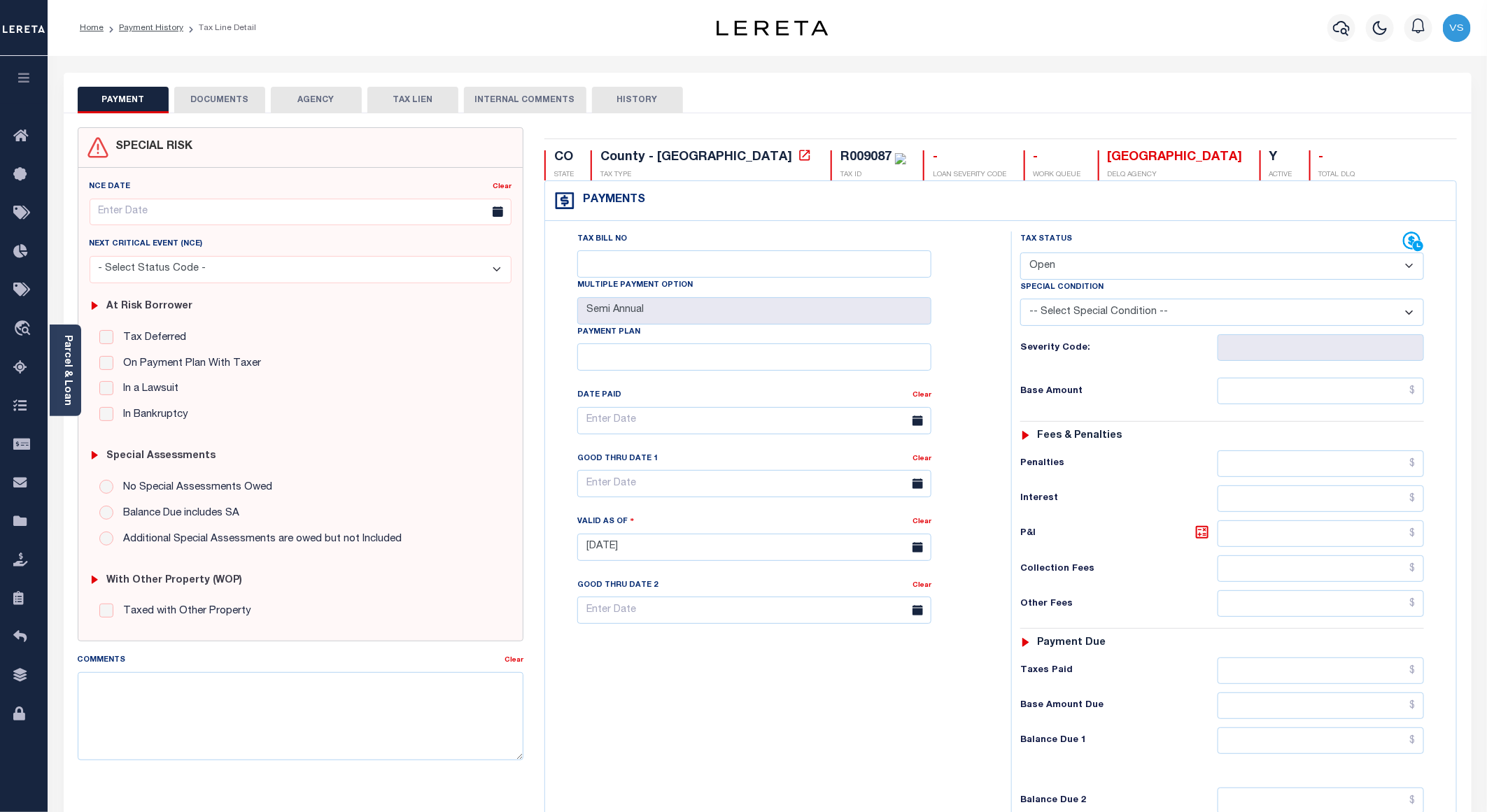
click at [1122, 269] on select "- Select Status Code - Open Due/Unpaid Paid Incomplete No Tax Due Internal Refu…" at bounding box center [1222, 266] width 404 height 27
select select "PYD"
click at [1021, 254] on select "- Select Status Code - Open Due/Unpaid Paid Incomplete No Tax Due Internal Refu…" at bounding box center [1222, 266] width 404 height 27
type input "[DATE]"
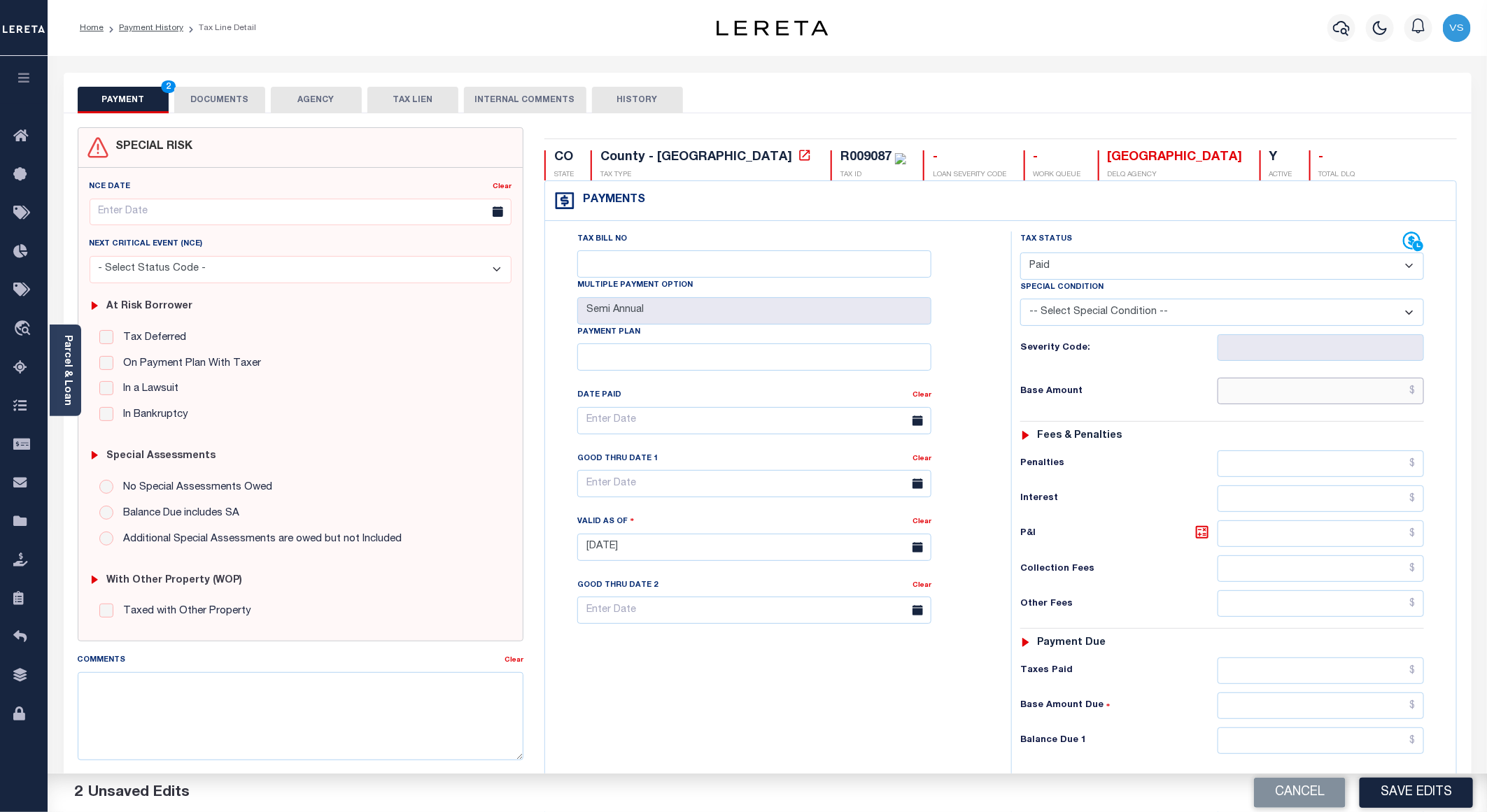
click at [1325, 391] on input "text" at bounding box center [1321, 390] width 206 height 27
paste input "698.72"
type input "$698.72"
click at [193, 90] on button "DOCUMENTS" at bounding box center [220, 100] width 91 height 27
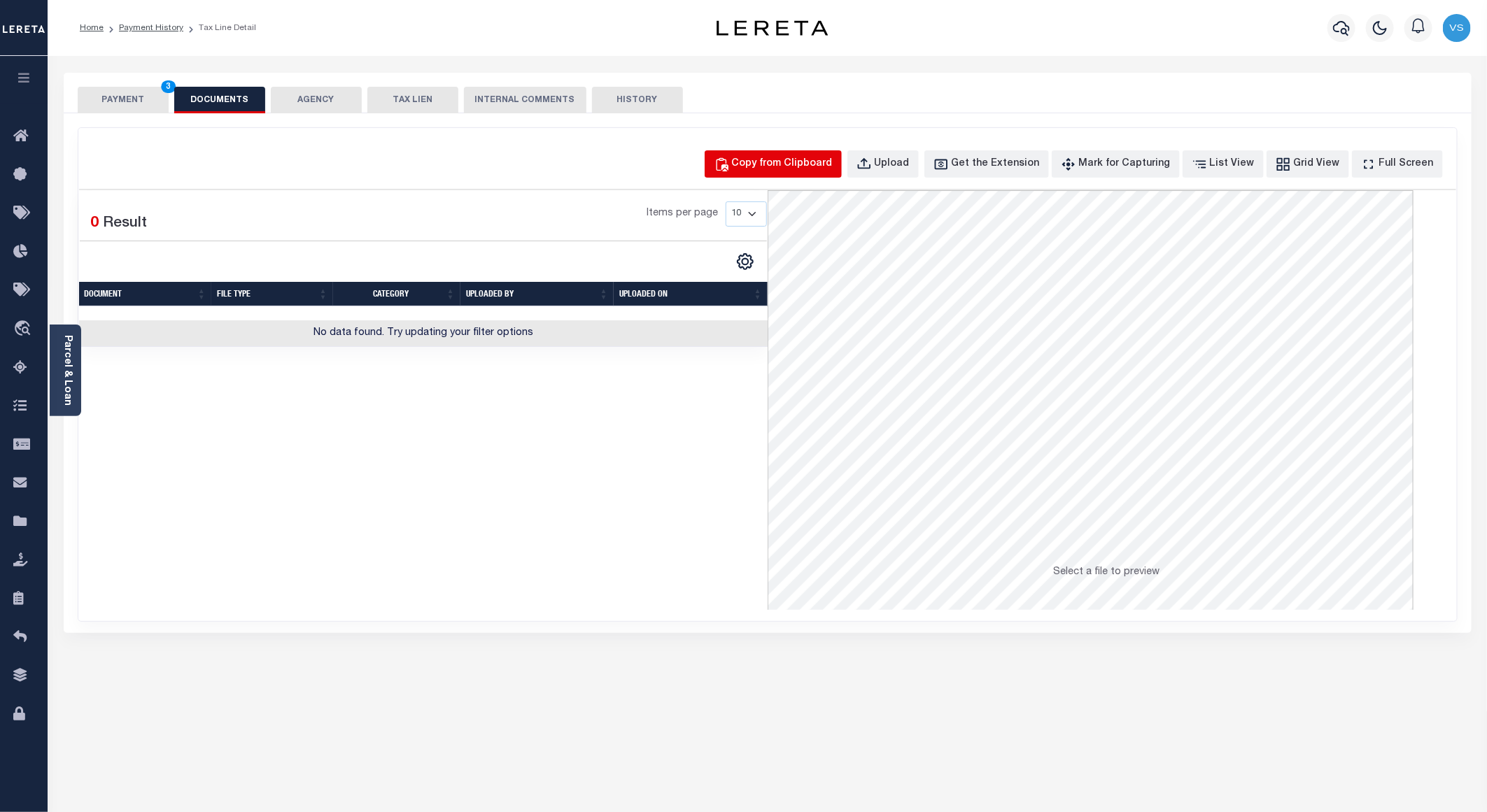
click at [798, 171] on div "Copy from Clipboard" at bounding box center [782, 164] width 101 height 15
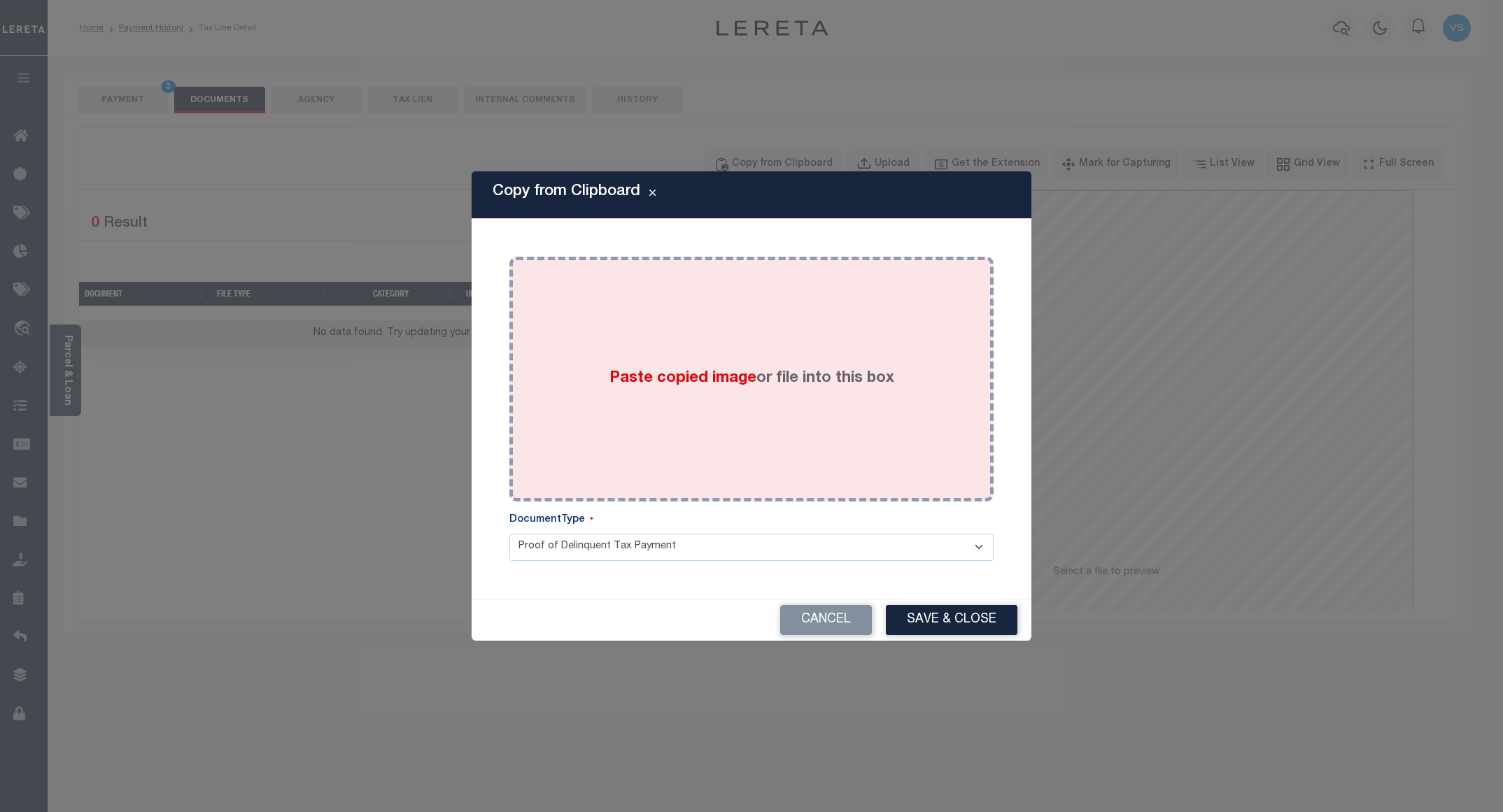
click at [803, 401] on div "Paste copied image or file into this box" at bounding box center [752, 380] width 464 height 224
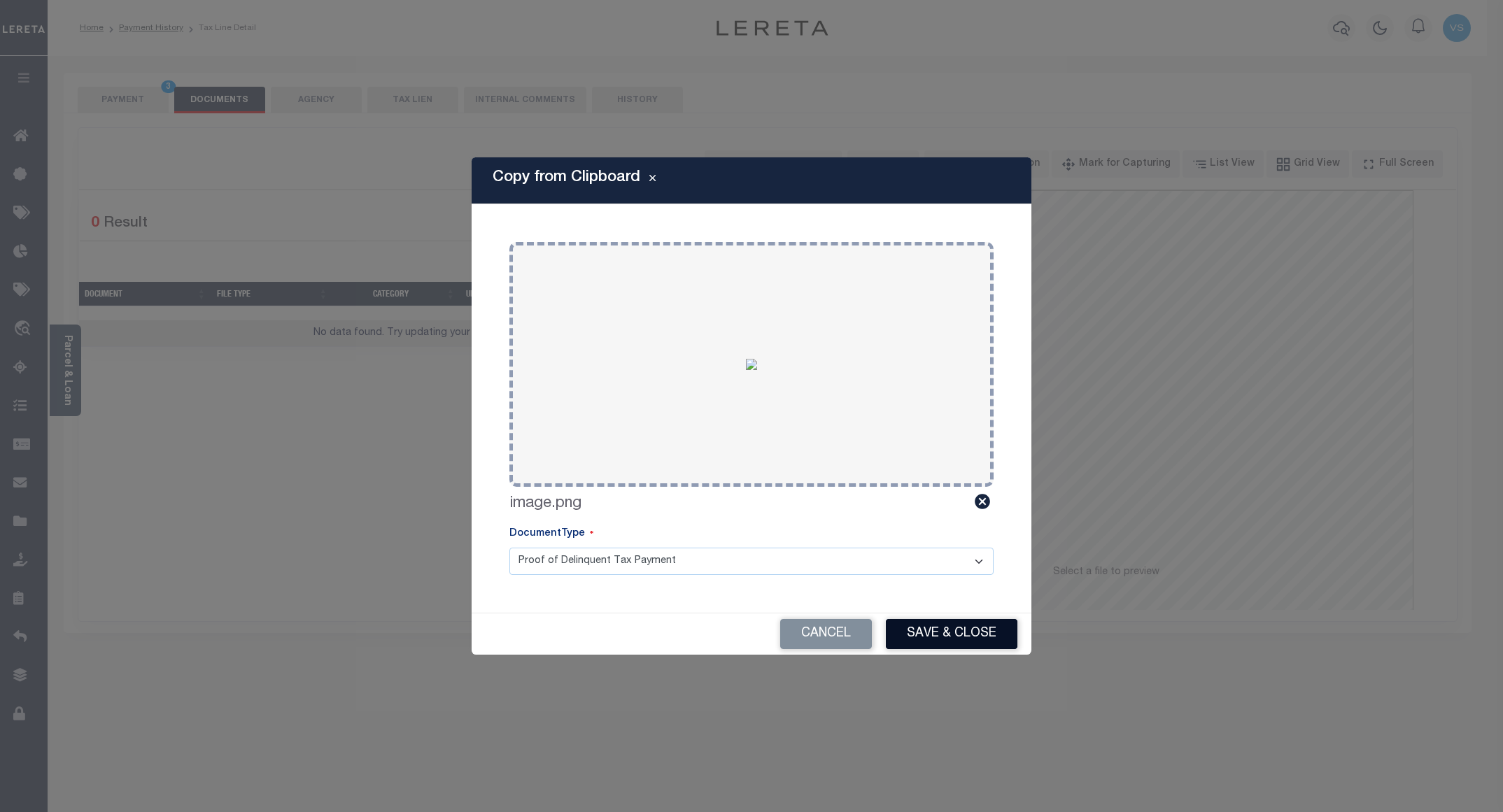
click at [958, 628] on button "Save & Close" at bounding box center [952, 634] width 132 height 30
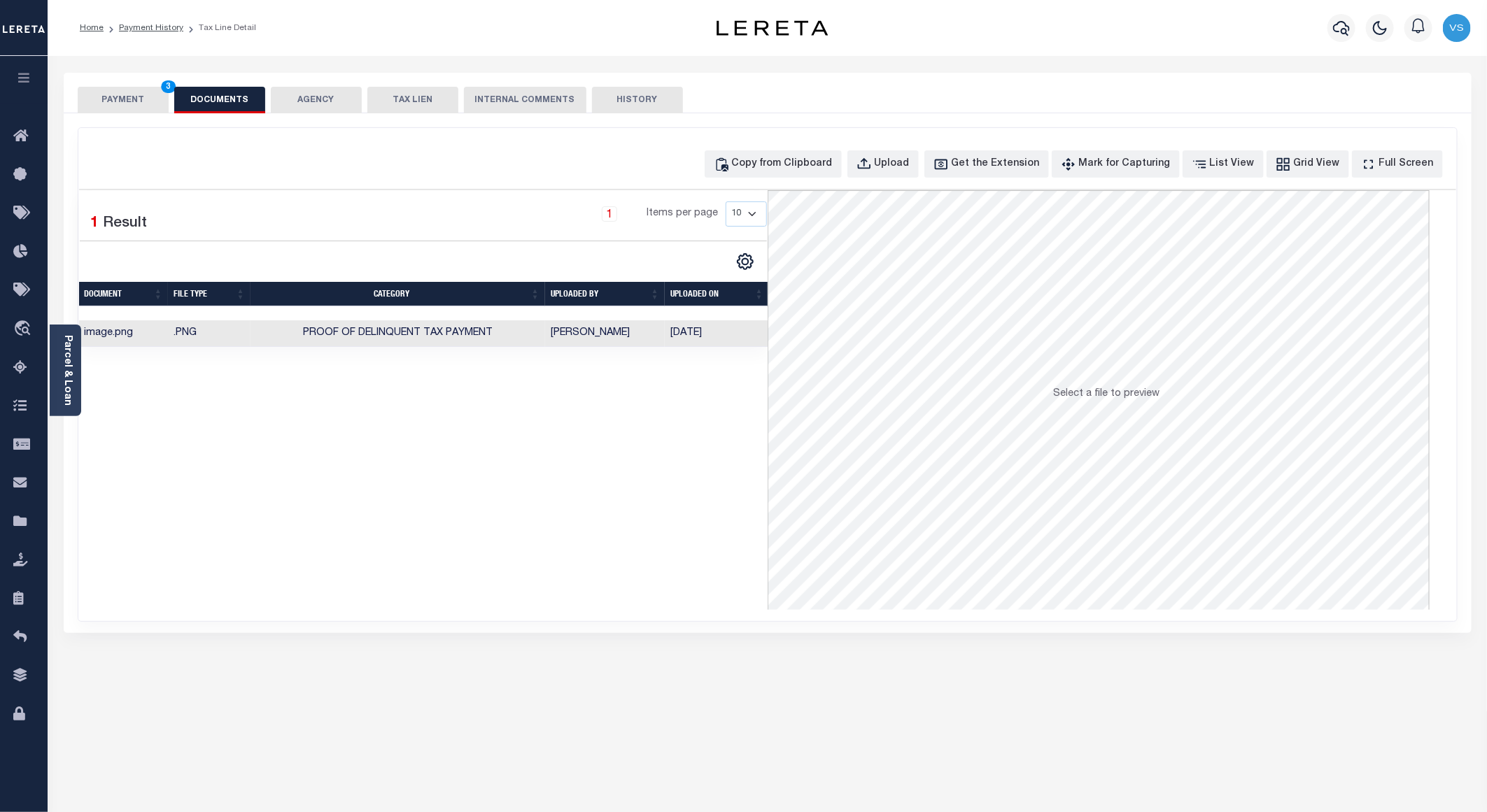
click at [142, 97] on button "PAYMENT 3" at bounding box center [123, 100] width 91 height 27
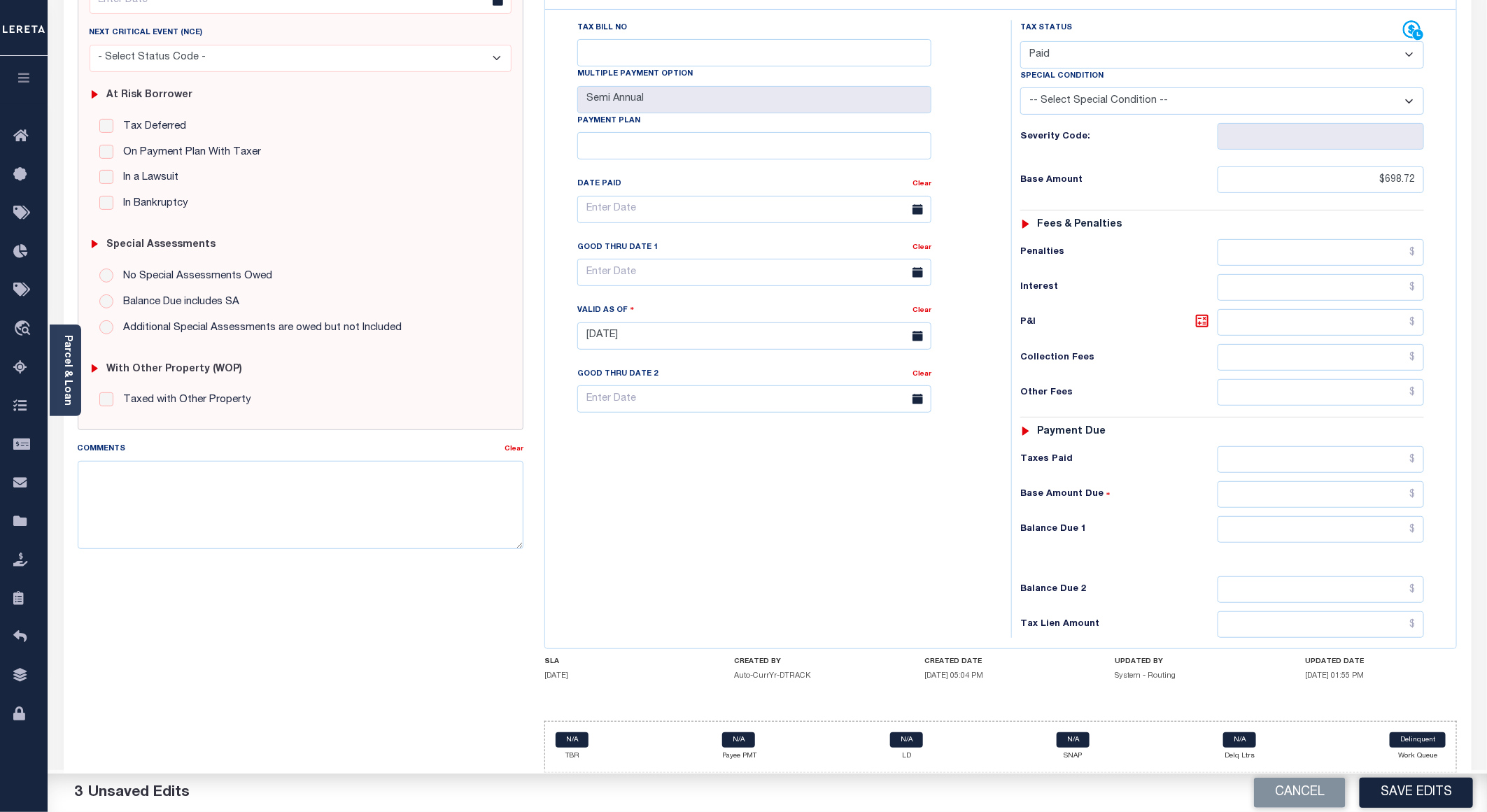
scroll to position [225, 0]
click at [1382, 792] on button "Save Edits" at bounding box center [1416, 793] width 114 height 30
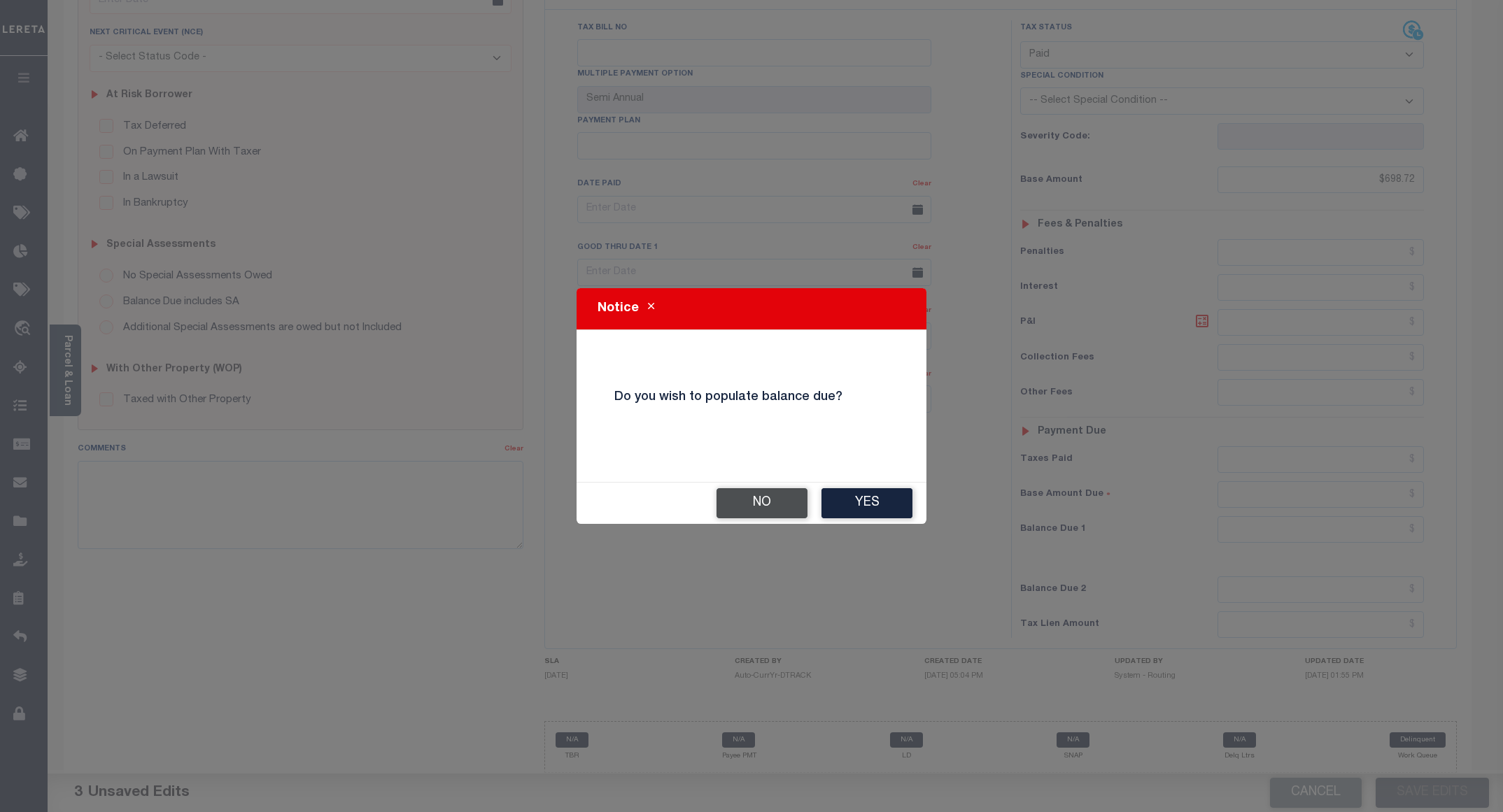
click at [782, 490] on button "No" at bounding box center [762, 503] width 91 height 30
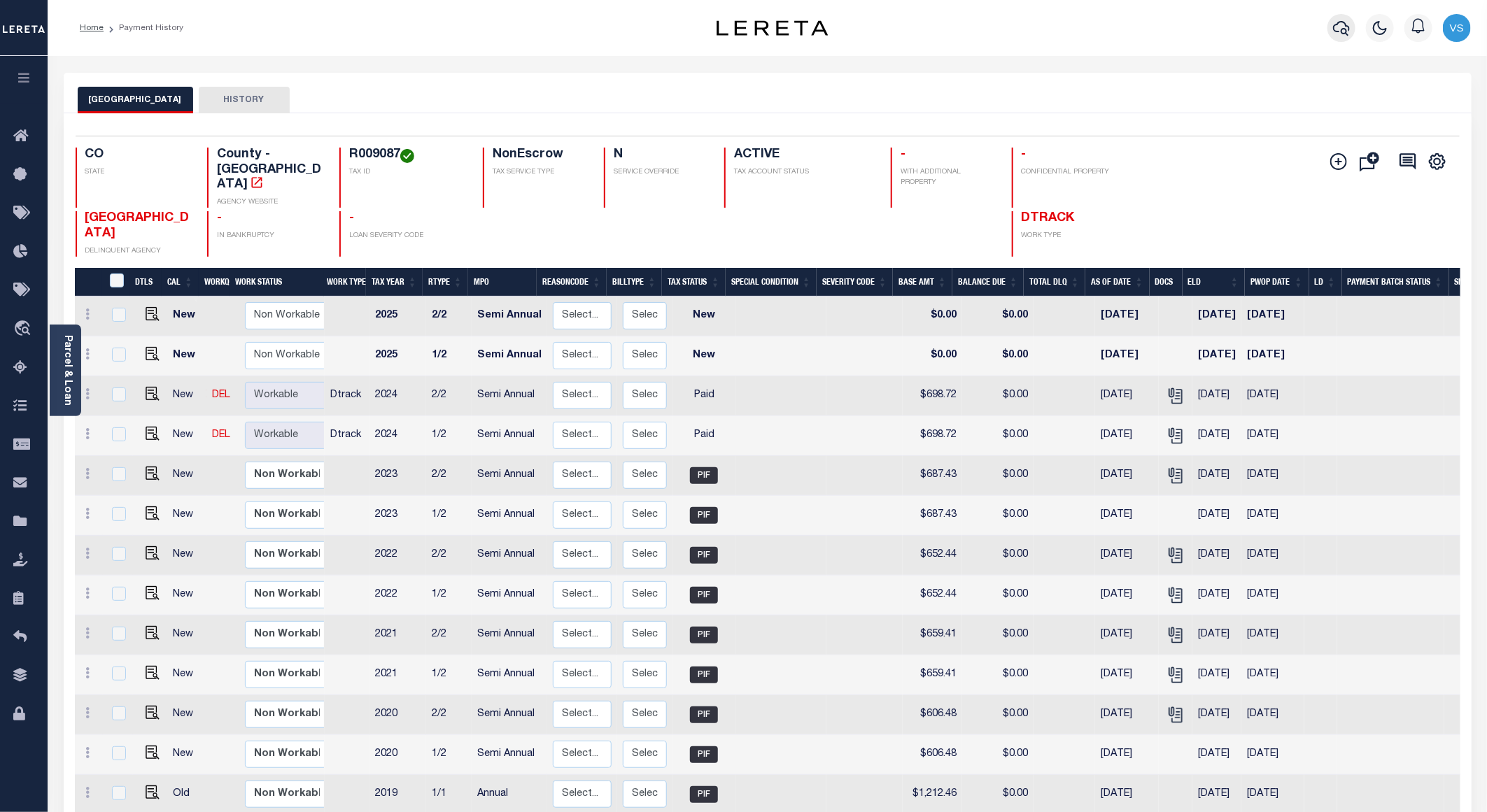
click at [1342, 30] on icon "button" at bounding box center [1341, 28] width 17 height 14
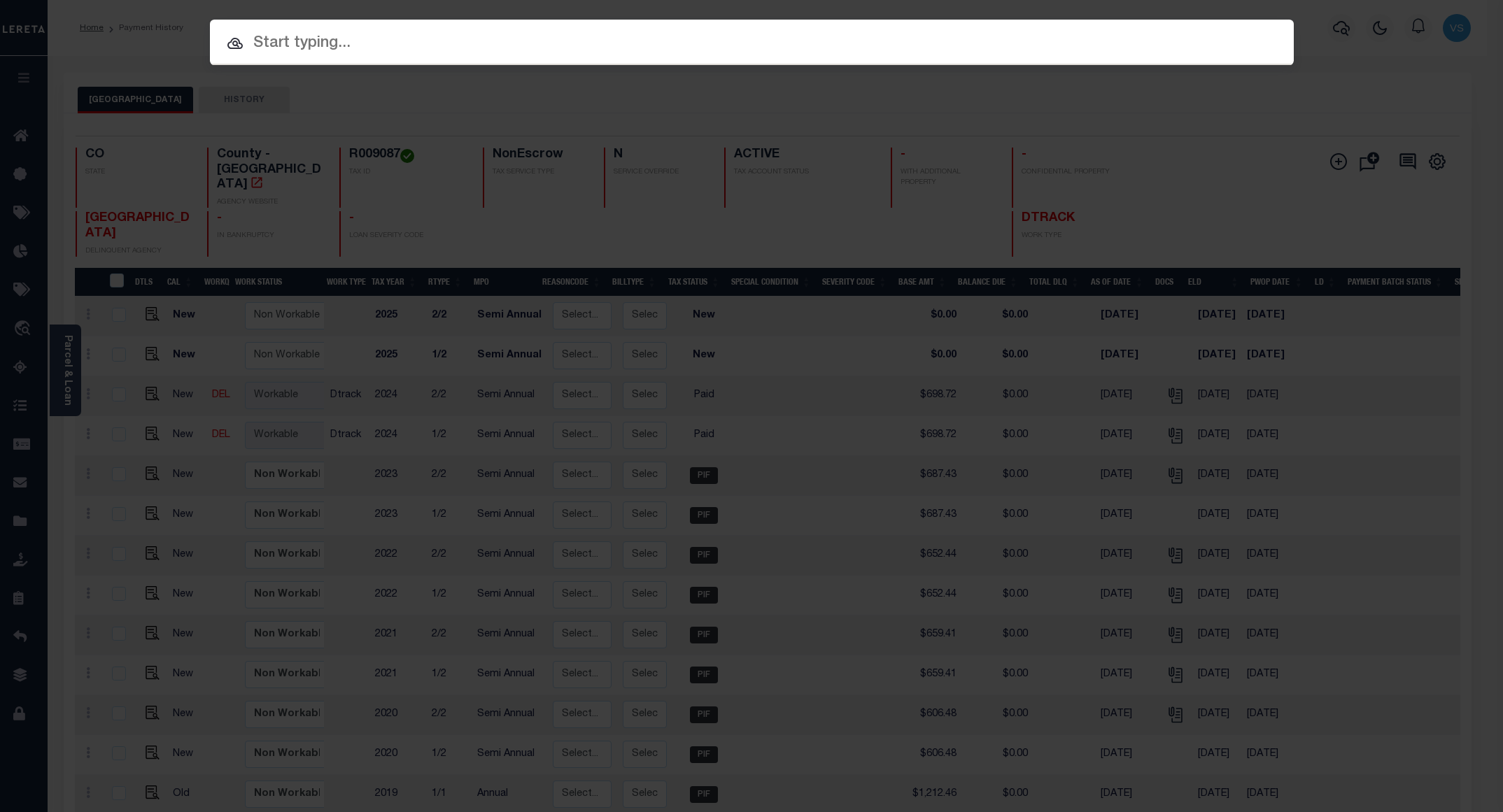
paste input "12035600552601"
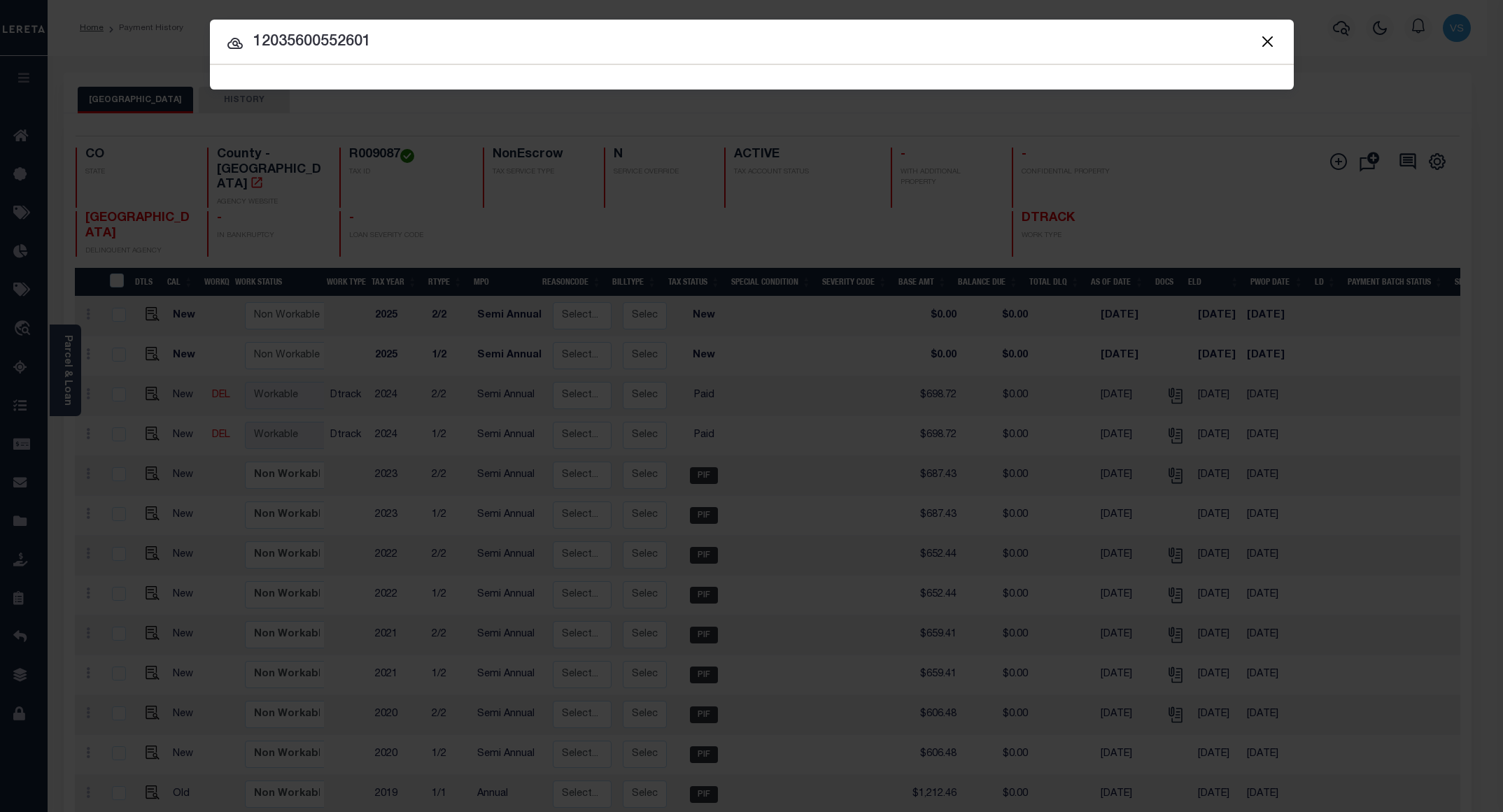
type input "12035600552601"
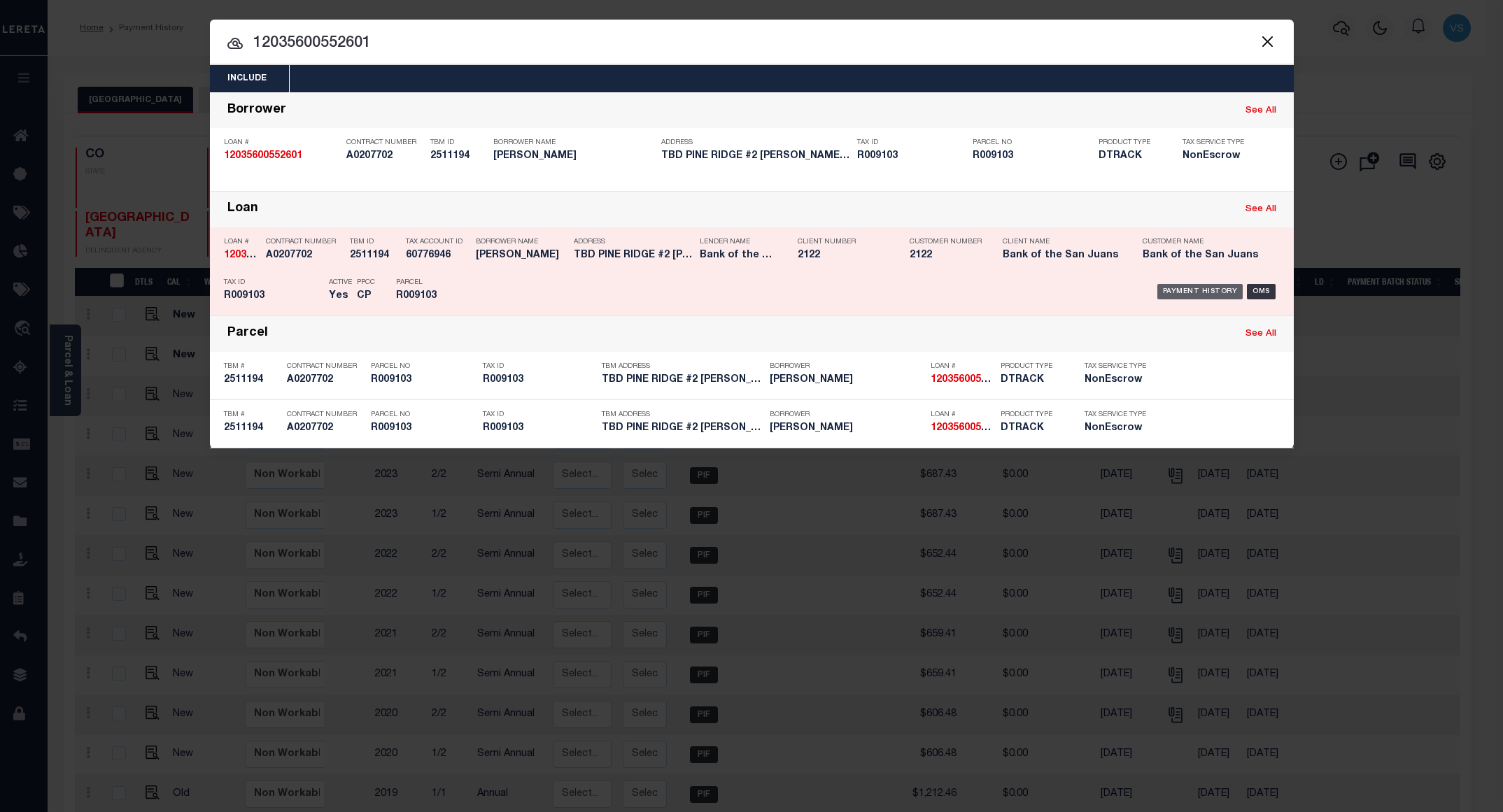
click at [1168, 294] on div "Payment History" at bounding box center [1200, 291] width 86 height 15
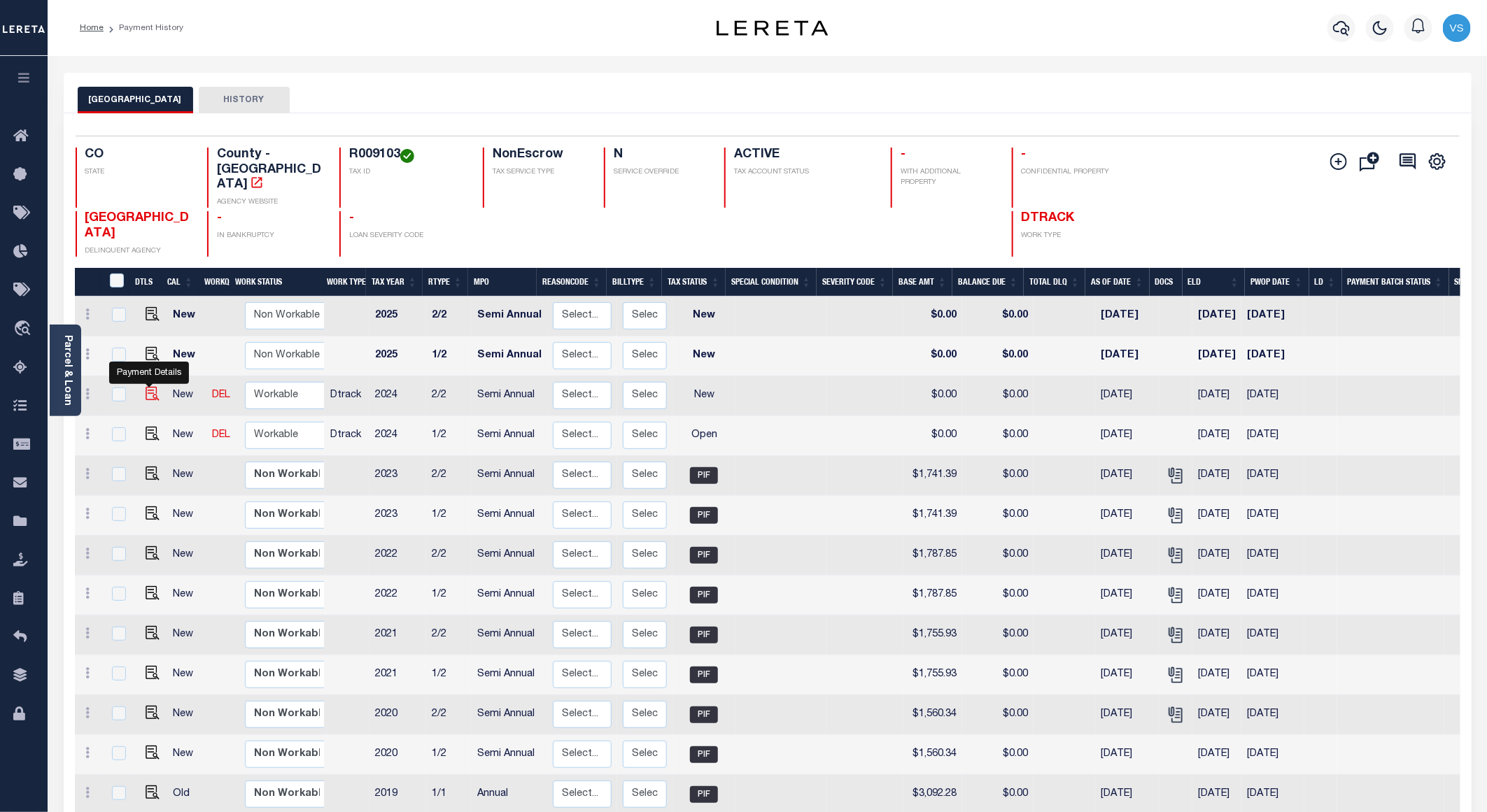
click at [148, 387] on img "" at bounding box center [152, 393] width 14 height 14
checkbox input "true"
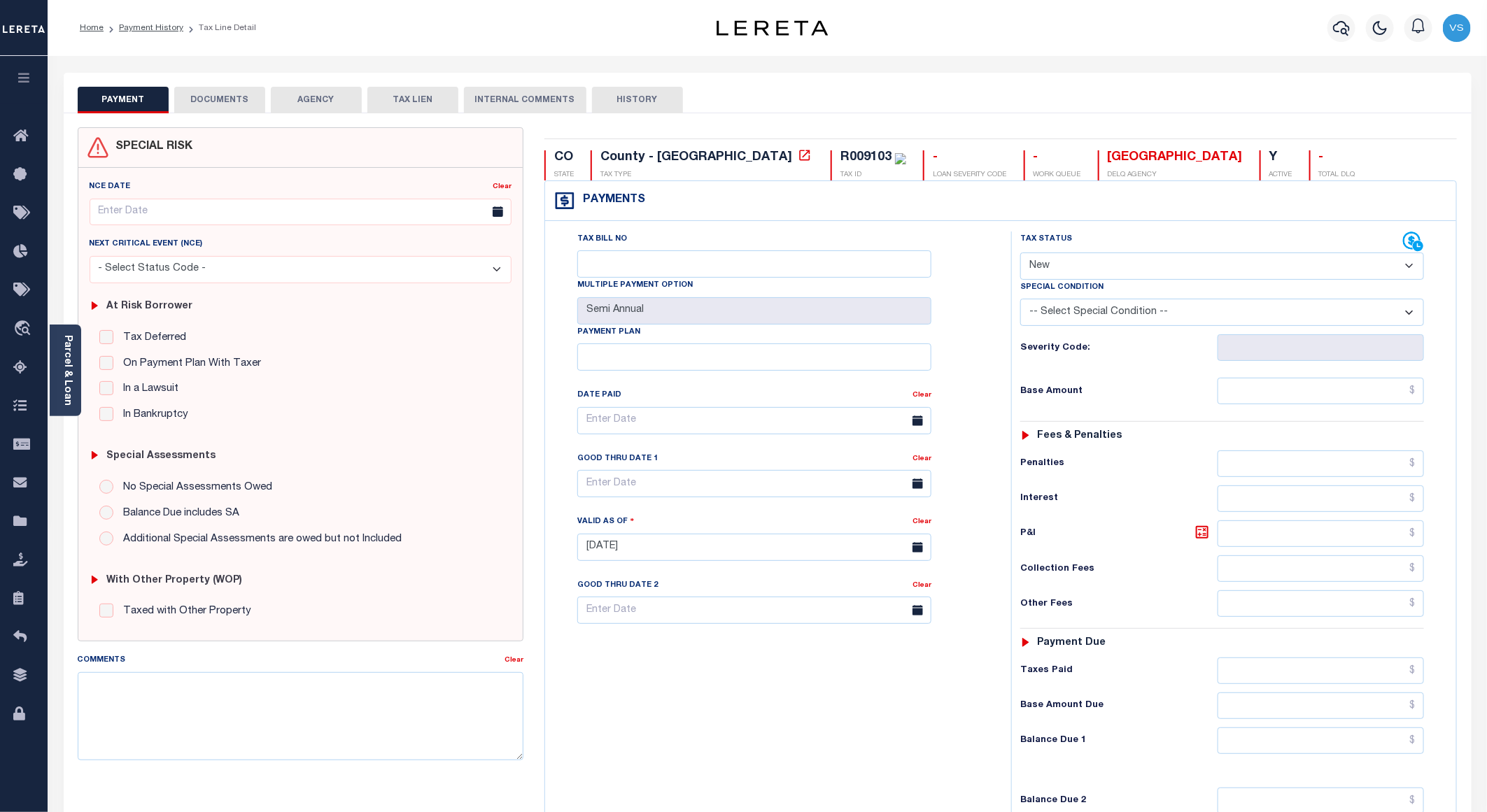
drag, startPoint x: 1086, startPoint y: 259, endPoint x: 1088, endPoint y: 283, distance: 24.1
click at [1086, 259] on select "- Select Status Code - Open Due/Unpaid Paid Incomplete No Tax Due Internal Refu…" at bounding box center [1222, 266] width 404 height 27
select select "PYD"
click at [1021, 254] on select "- Select Status Code - Open Due/Unpaid Paid Incomplete No Tax Due Internal Refu…" at bounding box center [1222, 266] width 404 height 27
type input "[DATE]"
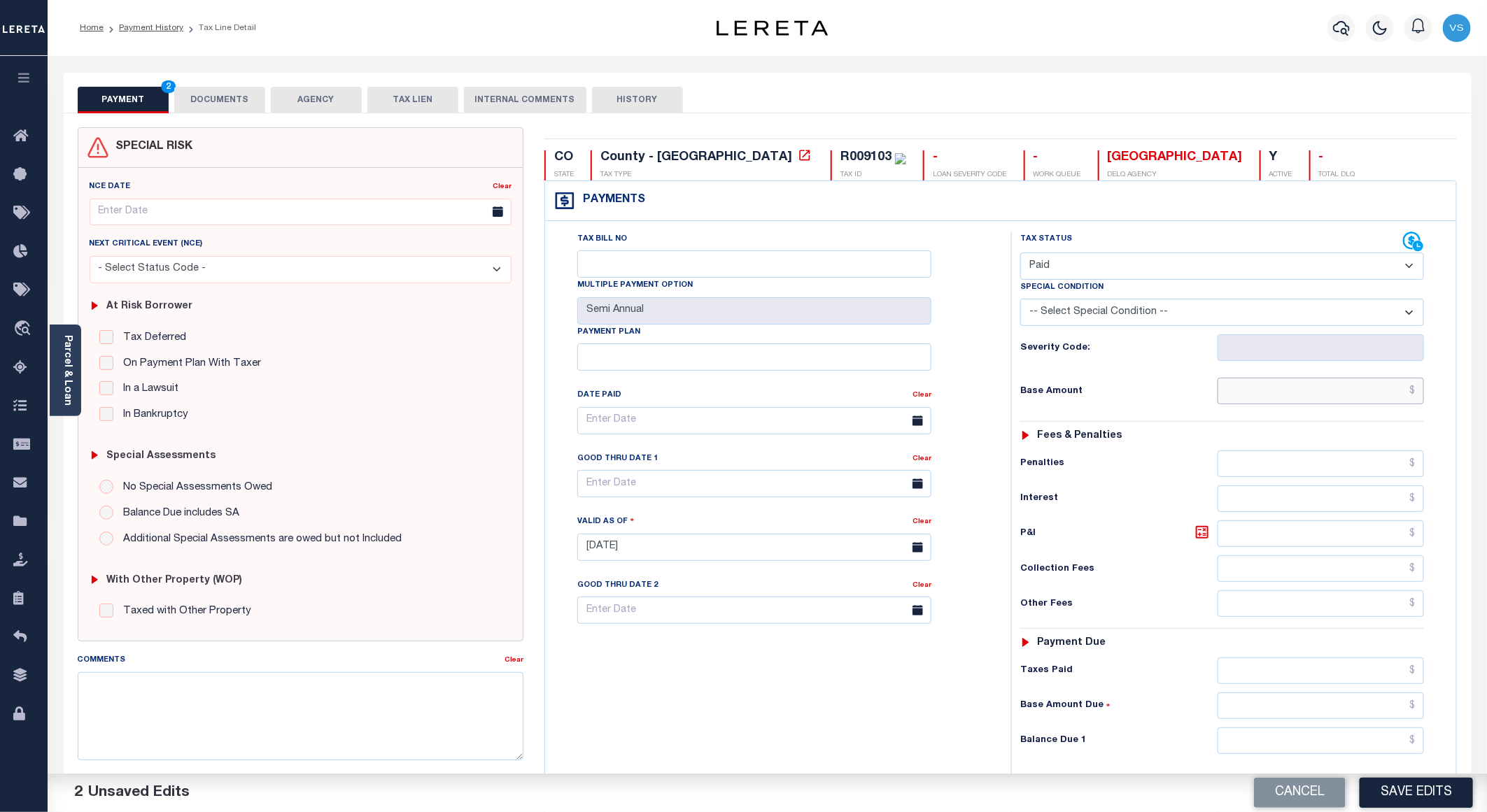
click at [1247, 404] on input "text" at bounding box center [1321, 390] width 206 height 27
paste input "1,769.98"
type input "$1,769.98"
click at [231, 99] on button "DOCUMENTS" at bounding box center [220, 100] width 91 height 27
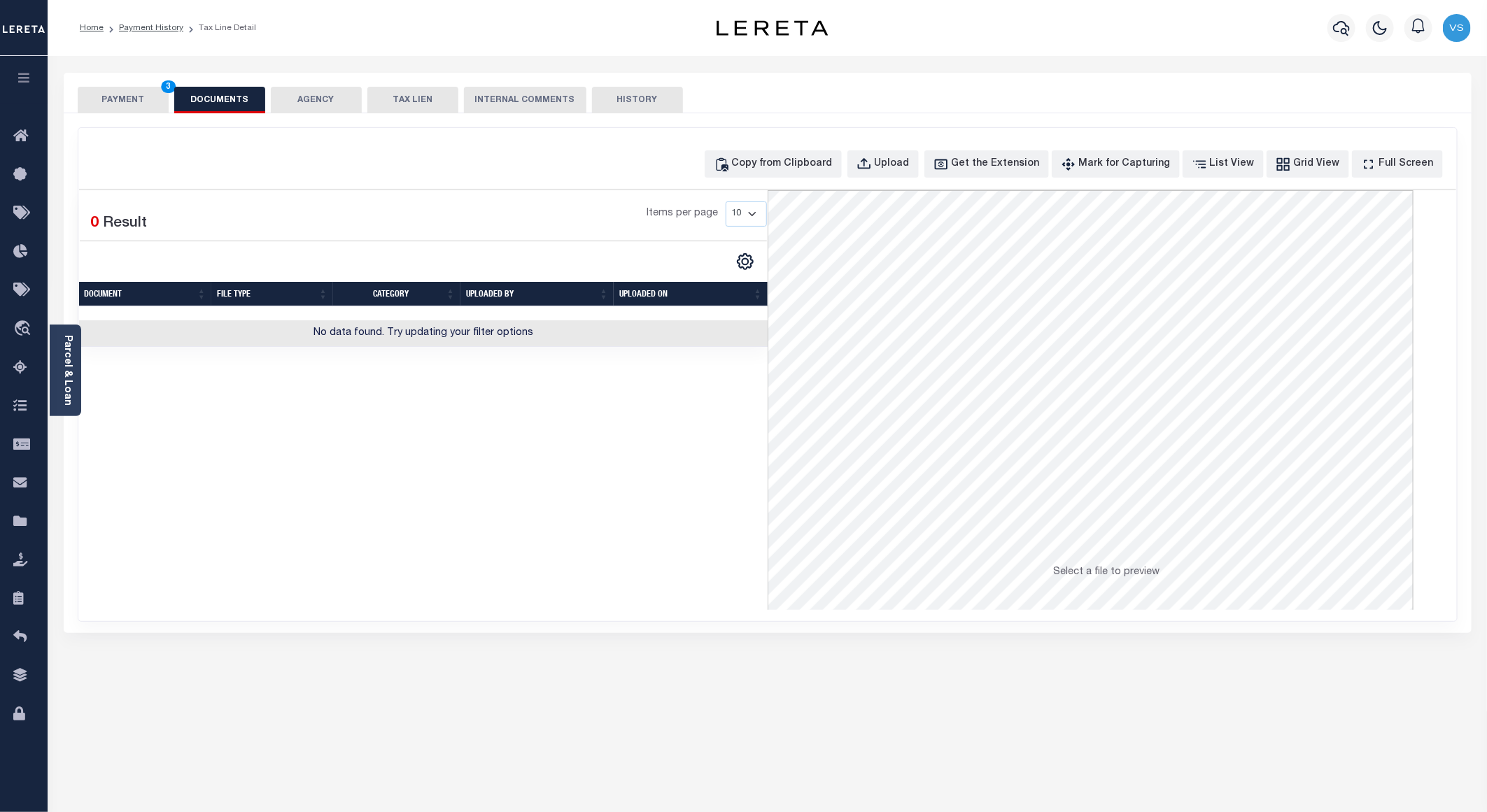
click at [794, 179] on div "Copy from Clipboard Upload Get the Extension Mark for Capturing Got it List Vie…" at bounding box center [767, 375] width 1379 height 493
click at [805, 175] on button "Copy from Clipboard" at bounding box center [773, 164] width 137 height 27
select select "POP"
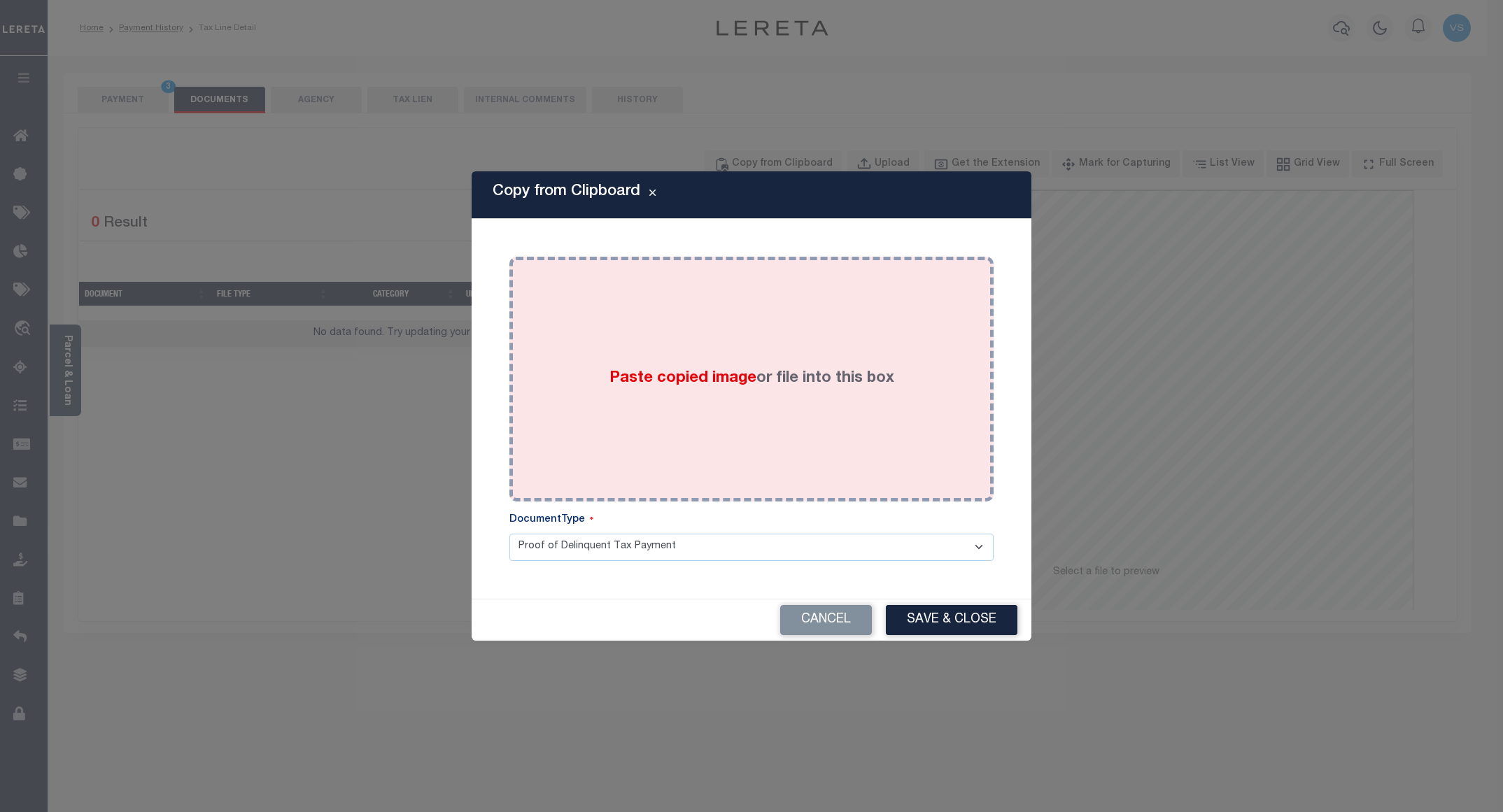
click at [720, 309] on div "Paste copied image or file into this box" at bounding box center [752, 380] width 464 height 224
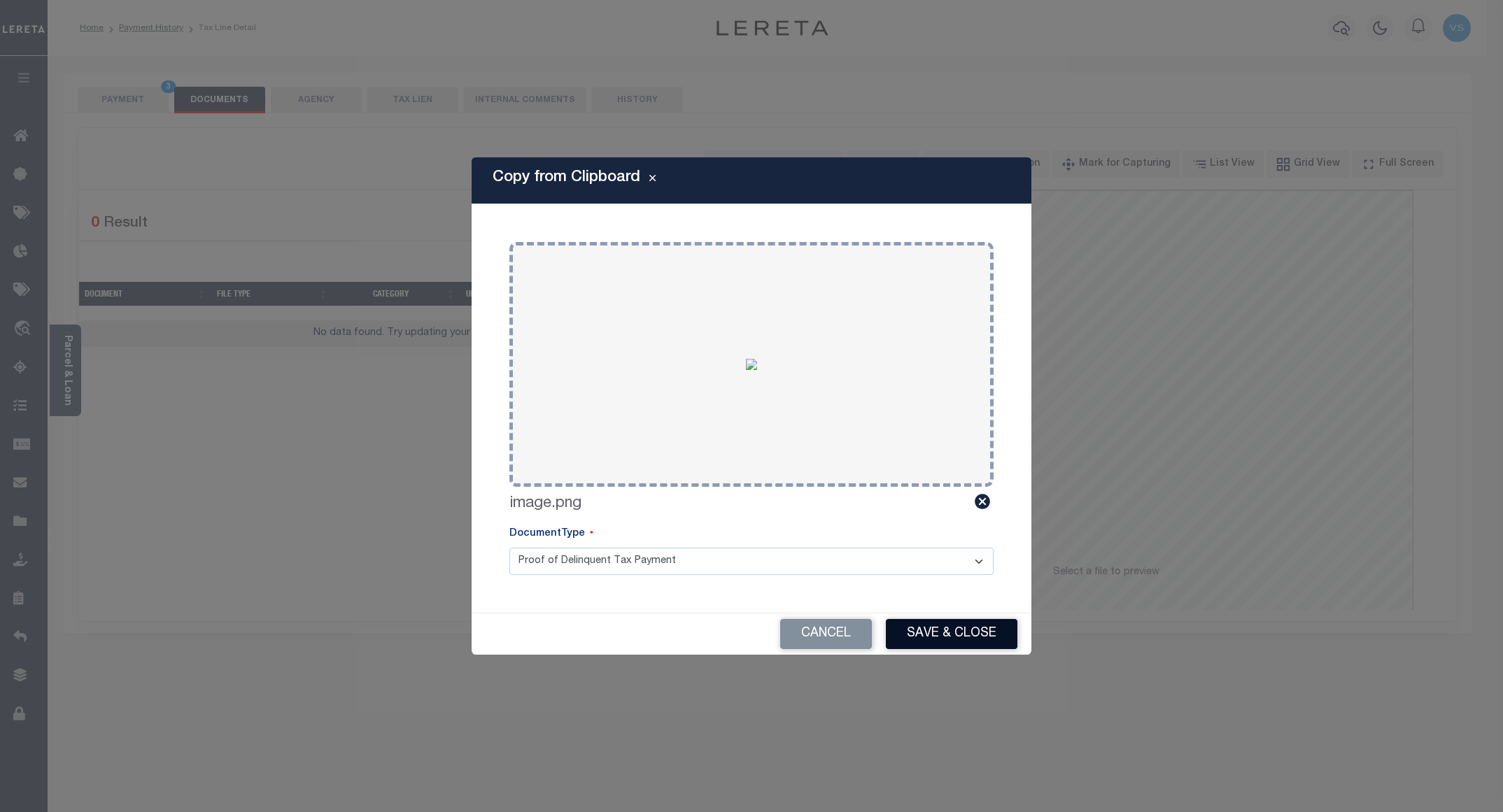
click at [975, 628] on button "Save & Close" at bounding box center [952, 634] width 132 height 30
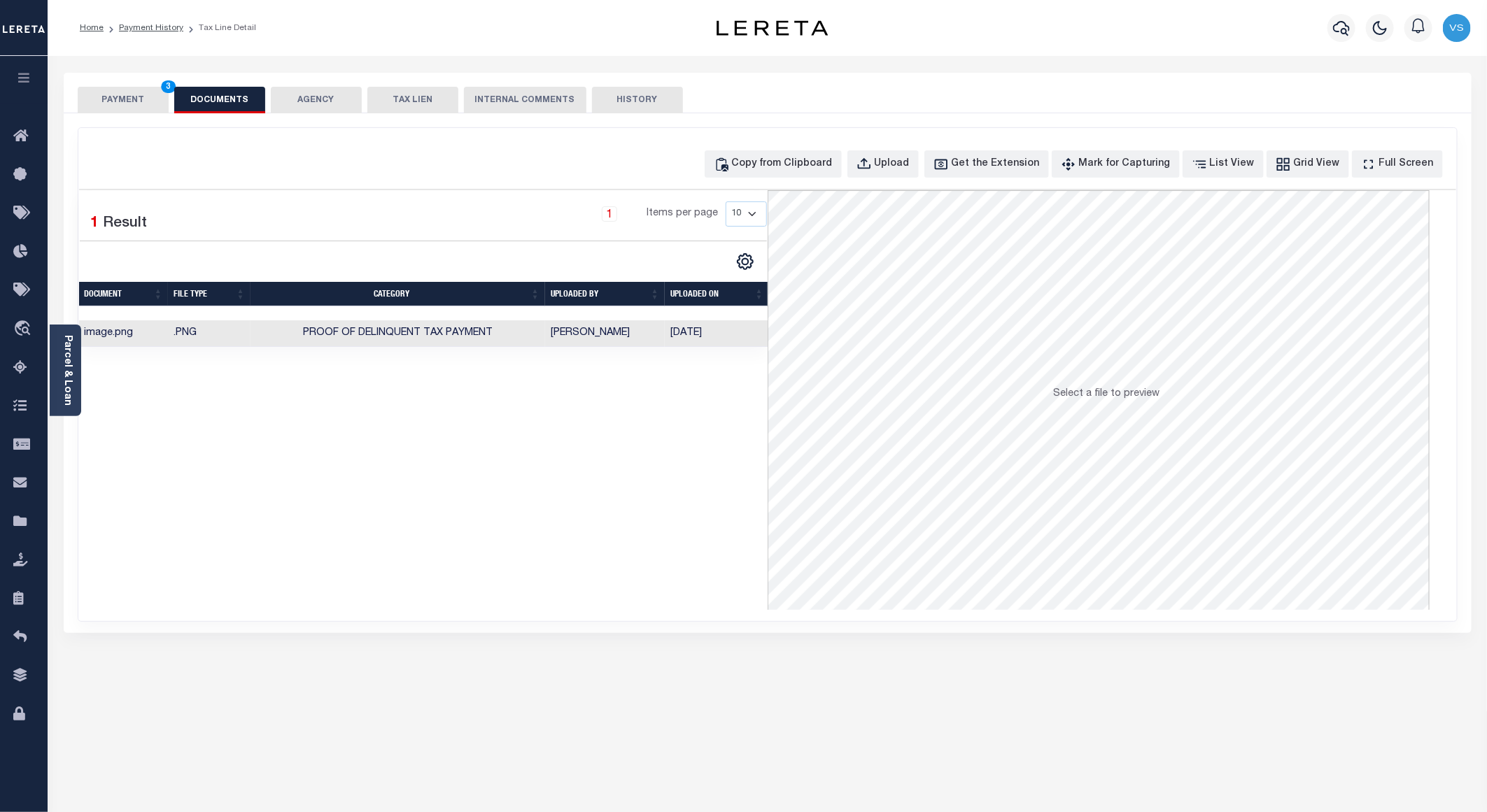
click at [126, 98] on button "PAYMENT 3" at bounding box center [123, 100] width 91 height 27
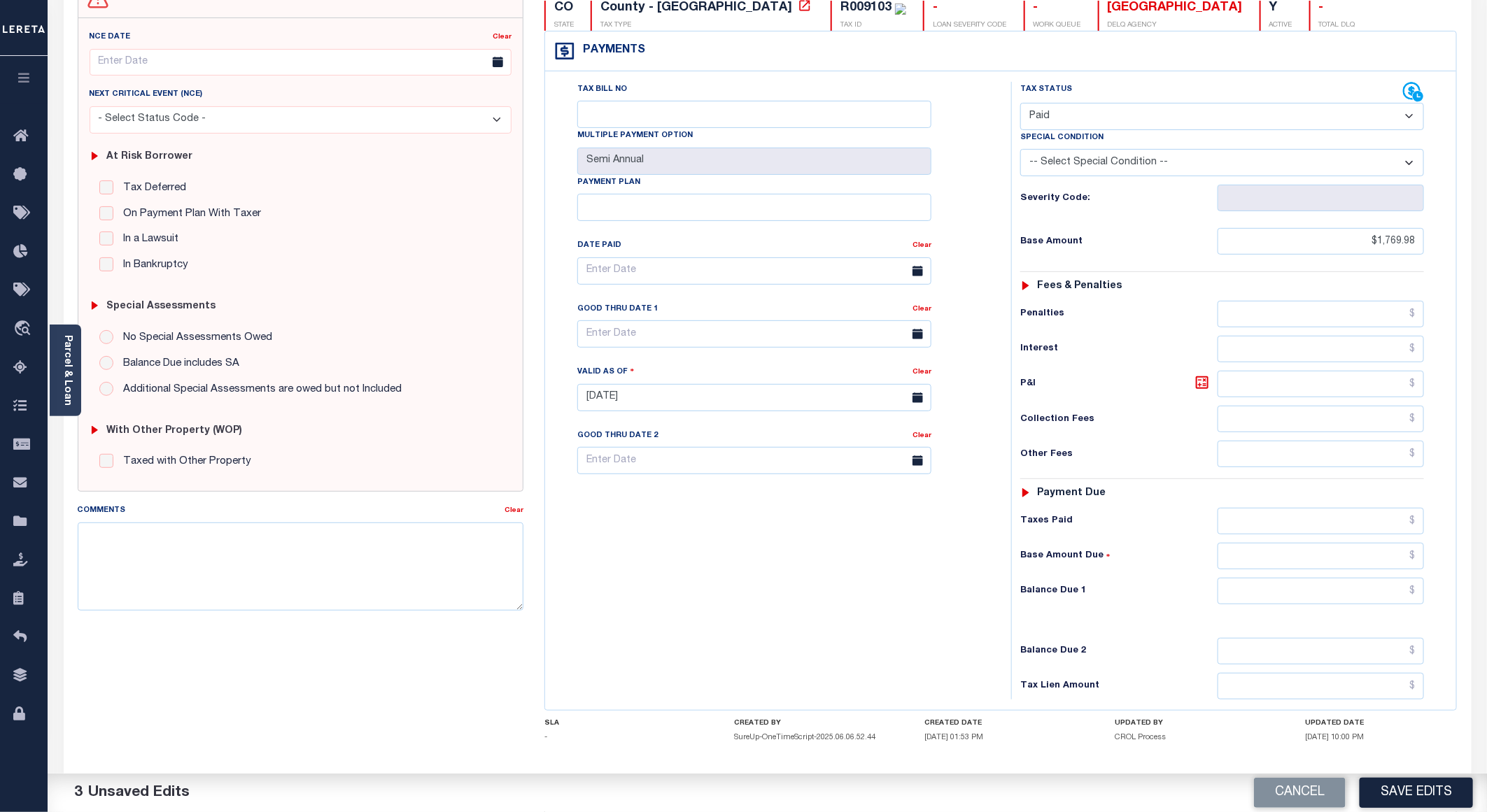
scroll to position [210, 0]
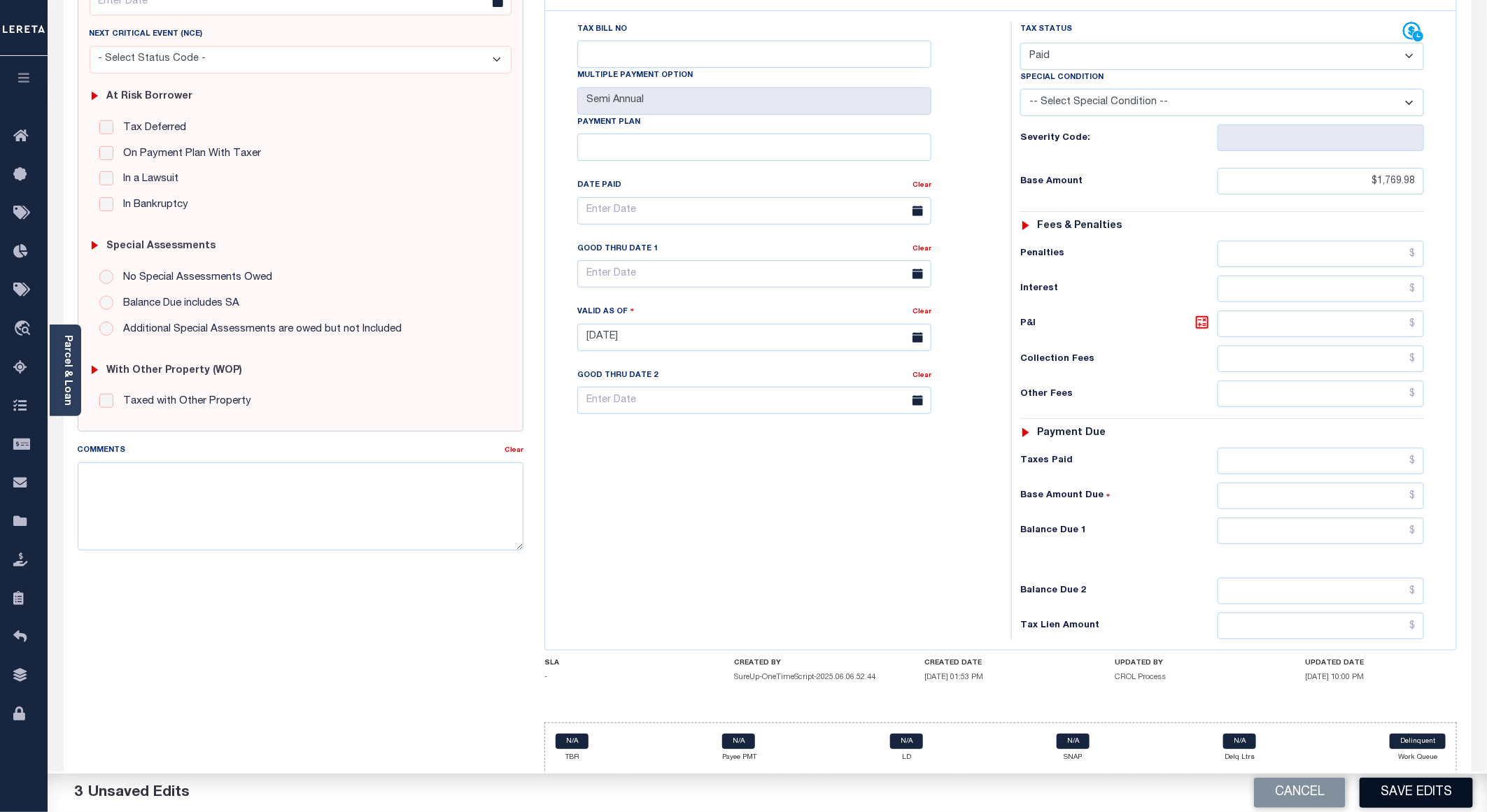
click at [1411, 786] on button "Save Edits" at bounding box center [1416, 793] width 114 height 30
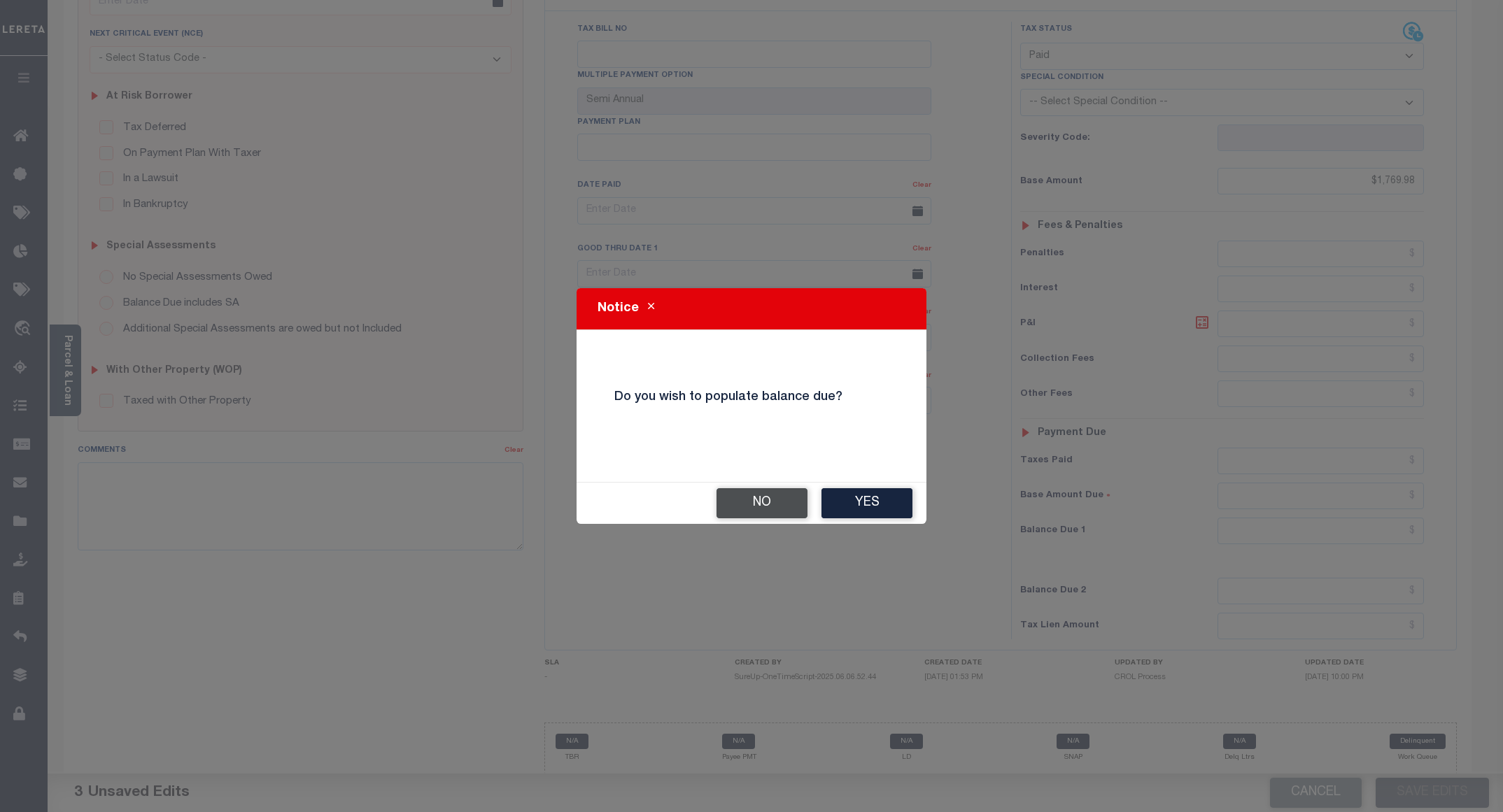
click at [754, 500] on button "No" at bounding box center [762, 503] width 91 height 30
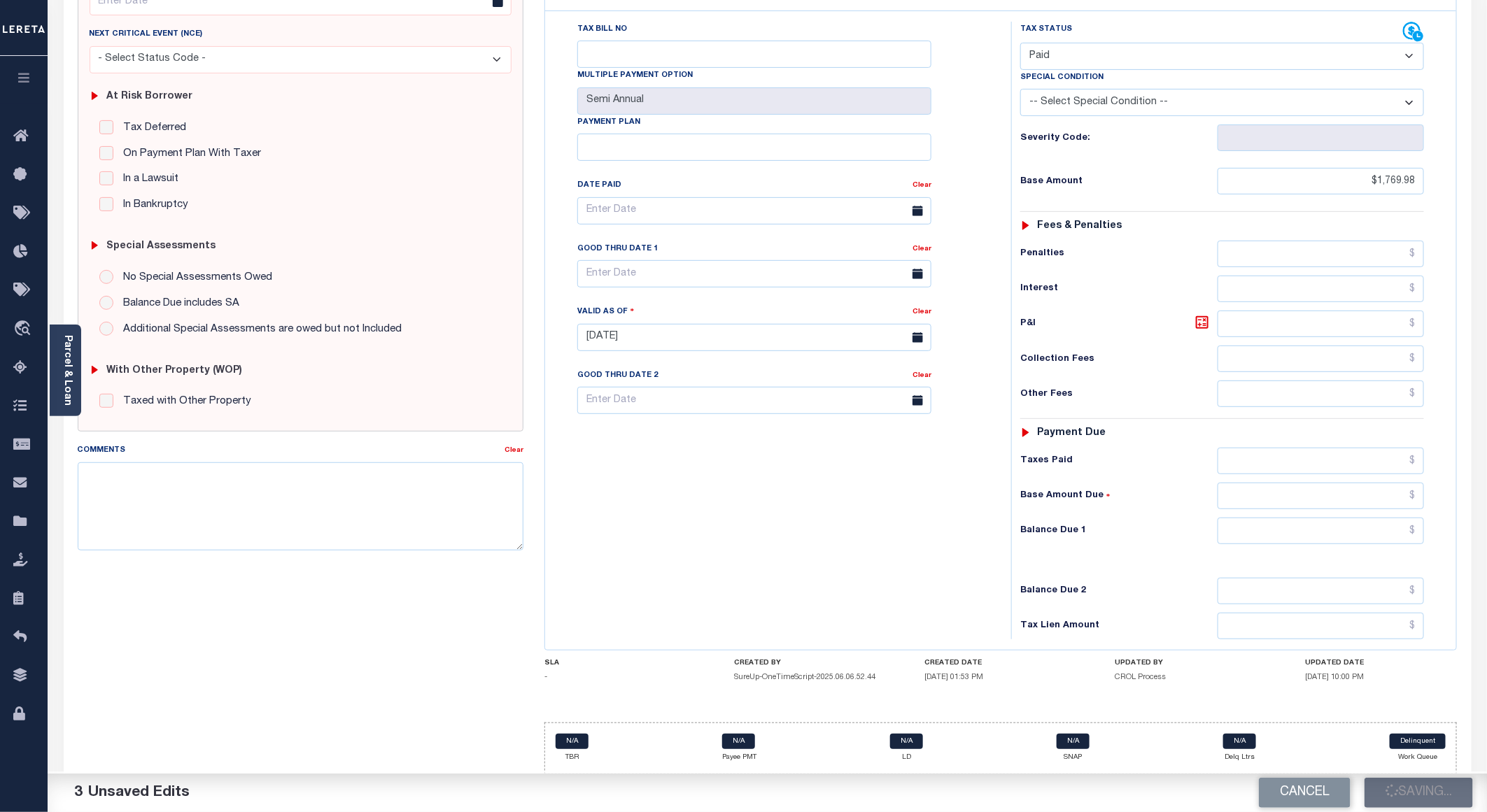
checkbox input "false"
type input "$1,769.98"
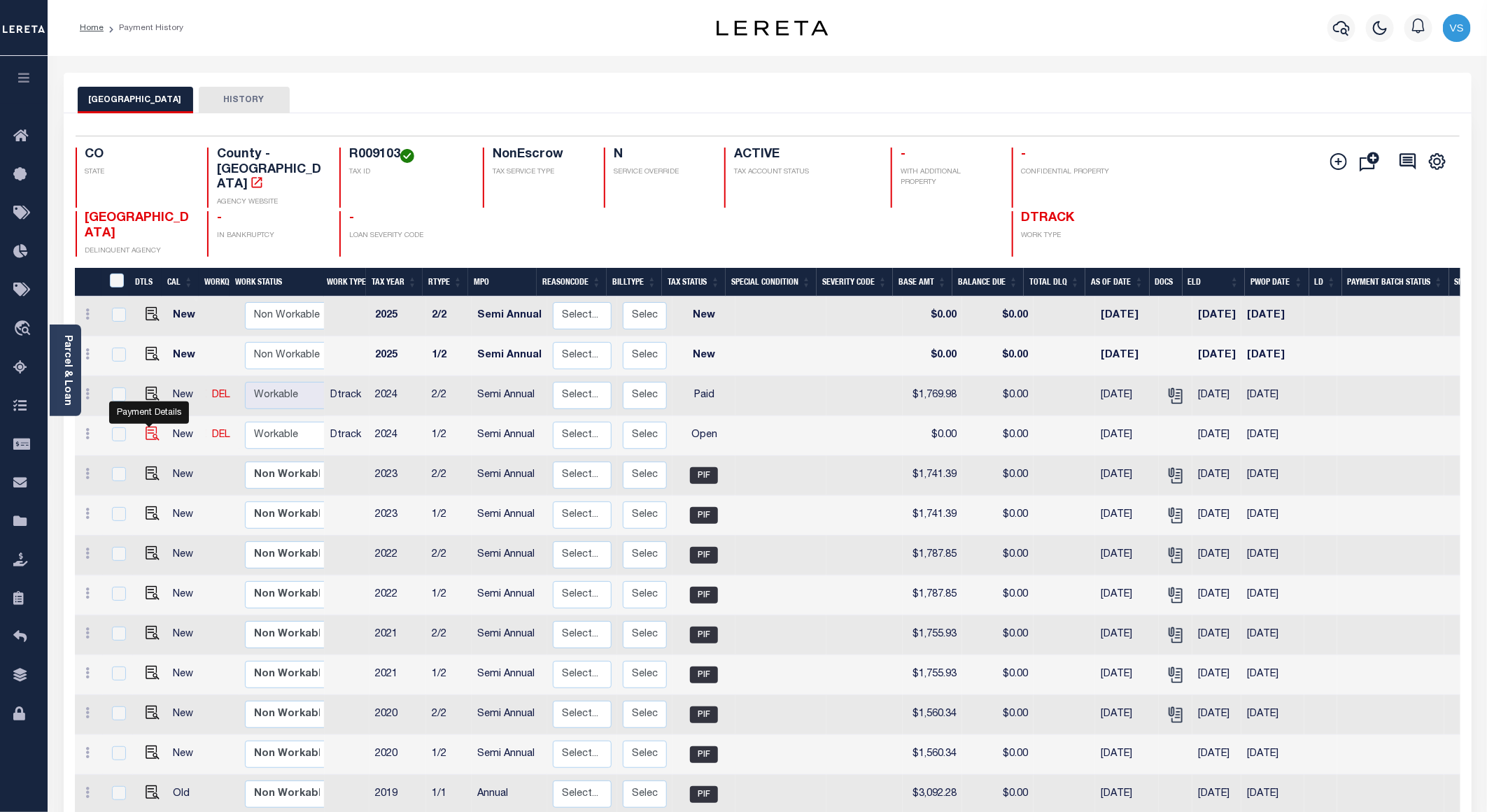
click at [149, 427] on img "" at bounding box center [152, 433] width 14 height 14
checkbox input "true"
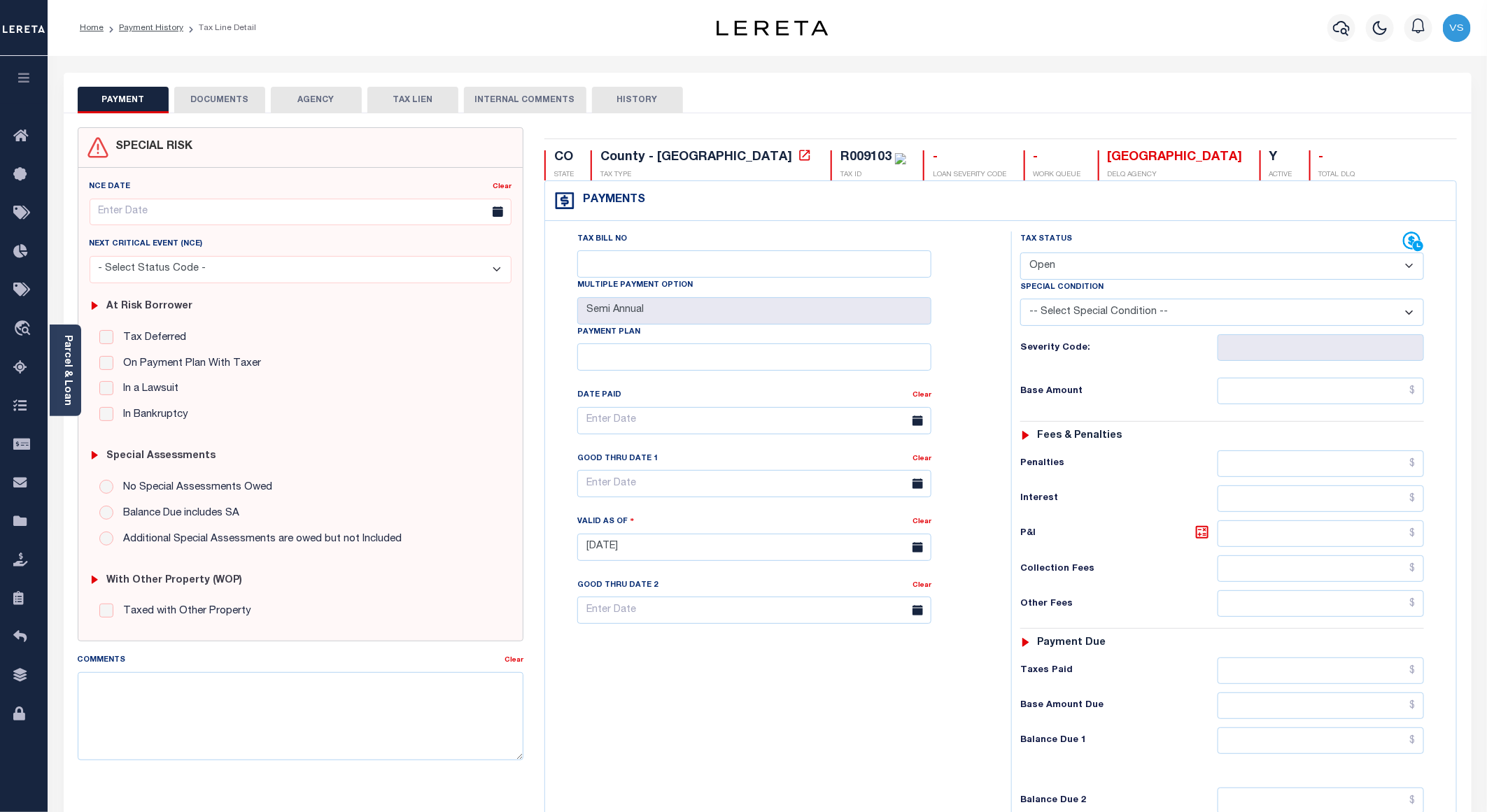
click at [1070, 270] on select "- Select Status Code - Open Due/Unpaid Paid Incomplete No Tax Due Internal Refu…" at bounding box center [1222, 266] width 404 height 27
select select "PYD"
click at [1021, 254] on select "- Select Status Code - Open Due/Unpaid Paid Incomplete No Tax Due Internal Refu…" at bounding box center [1222, 266] width 404 height 27
type input "[DATE]"
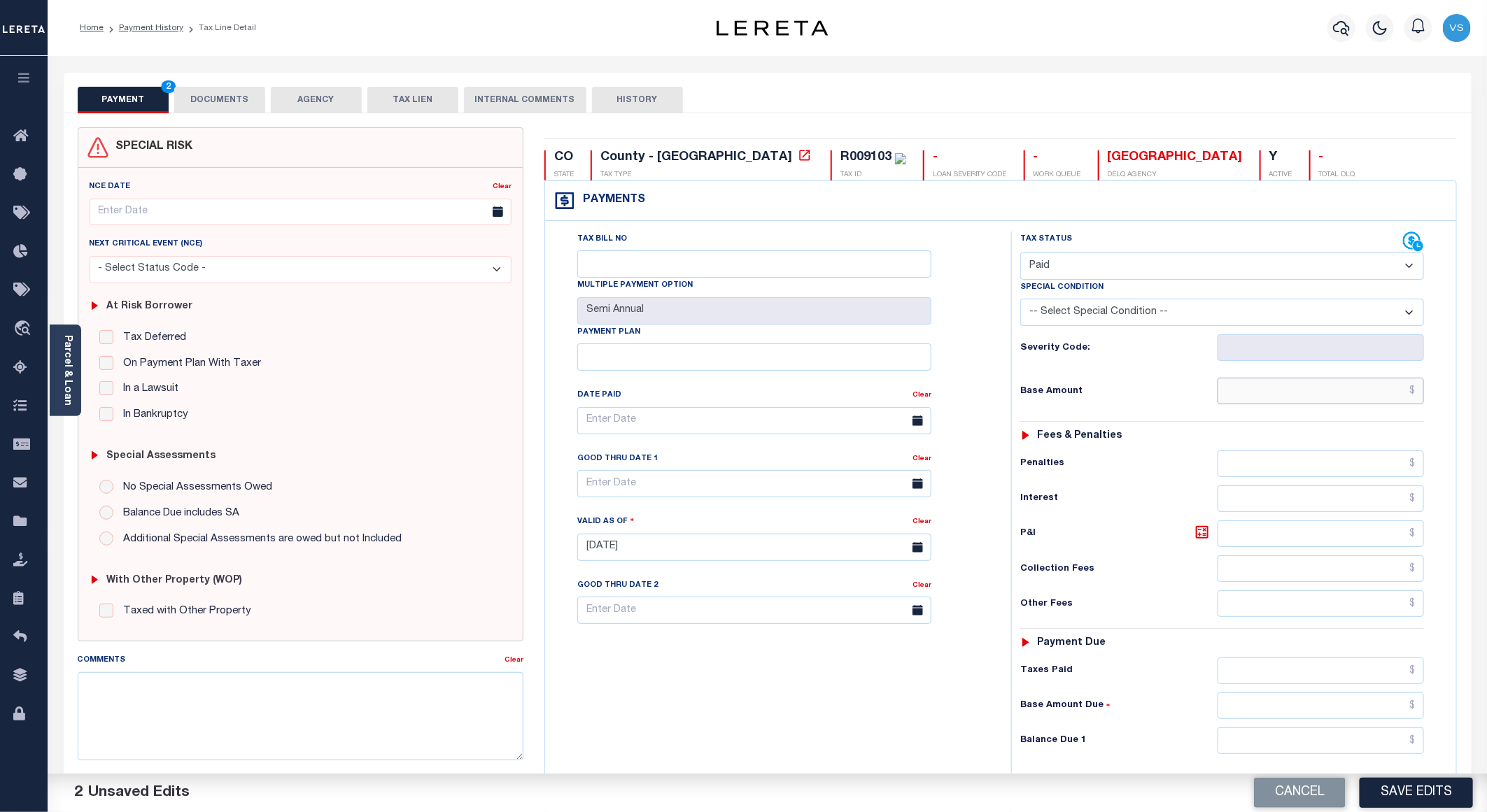
click at [1329, 388] on input "text" at bounding box center [1321, 390] width 206 height 27
paste input "1,769.98"
type input "$1,769.98"
click at [200, 99] on button "DOCUMENTS" at bounding box center [220, 100] width 91 height 27
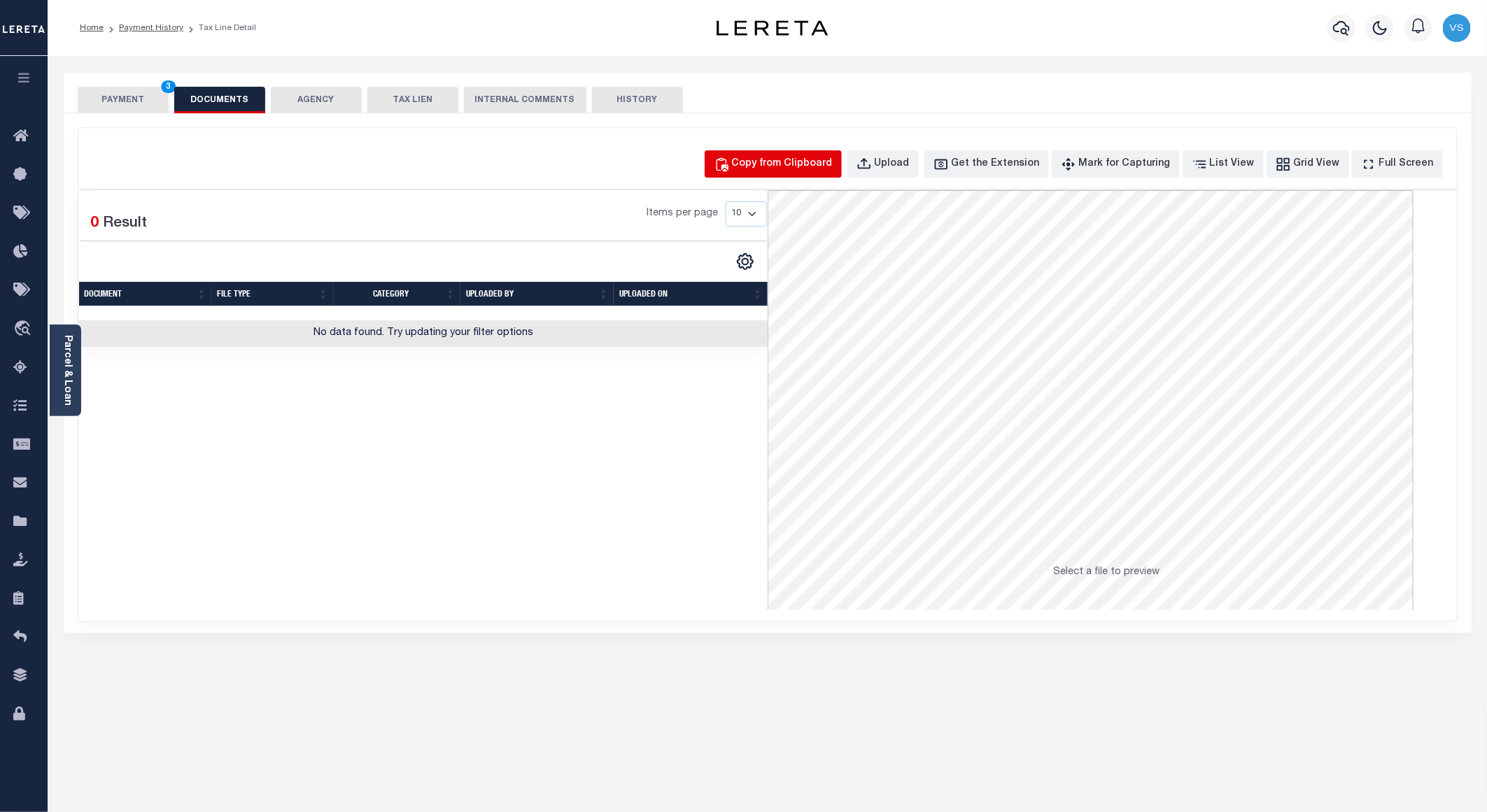
click at [769, 158] on div "Copy from Clipboard" at bounding box center [782, 164] width 101 height 15
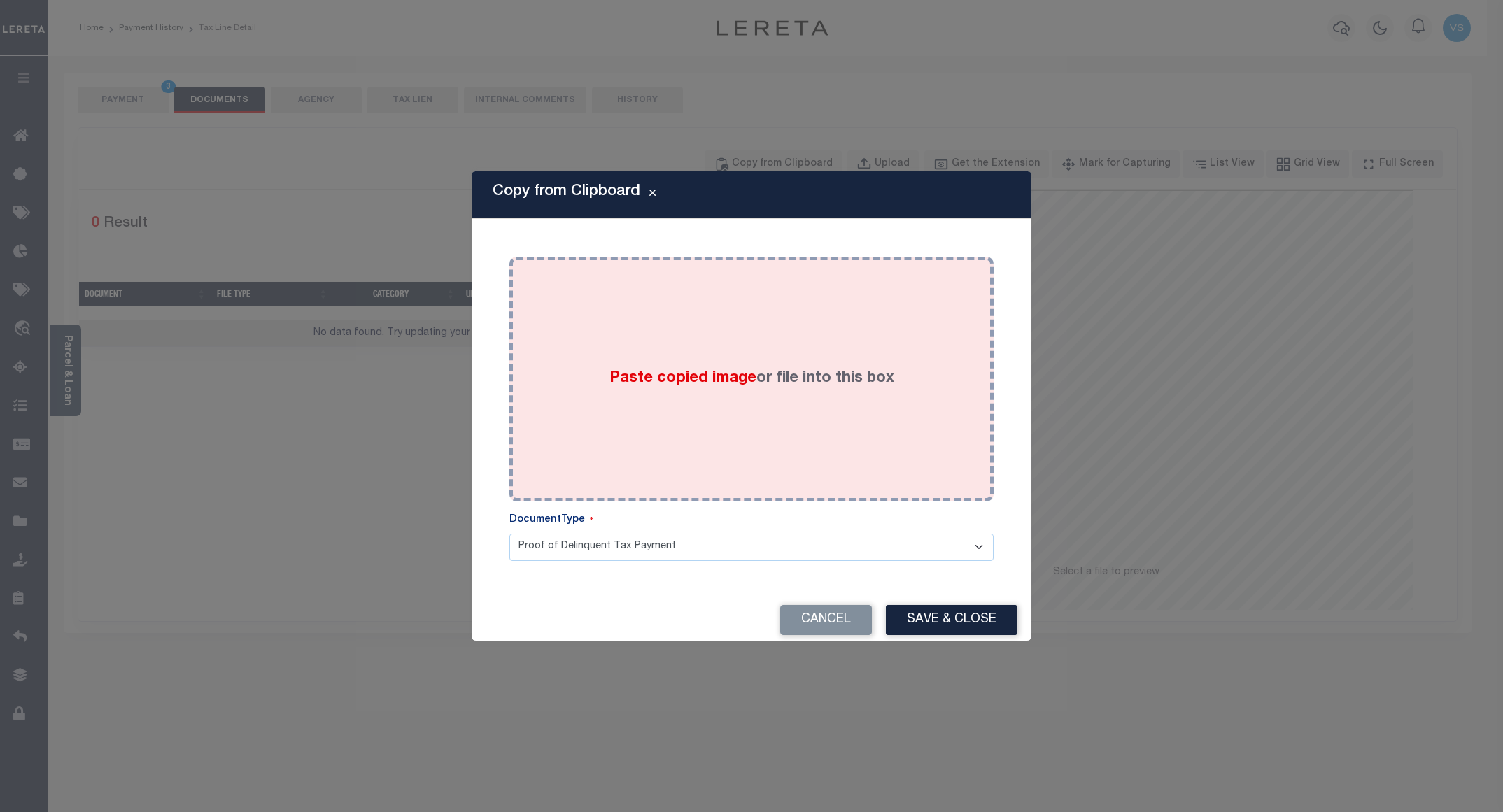
click at [819, 275] on div "Paste copied image or file into this box" at bounding box center [752, 380] width 464 height 224
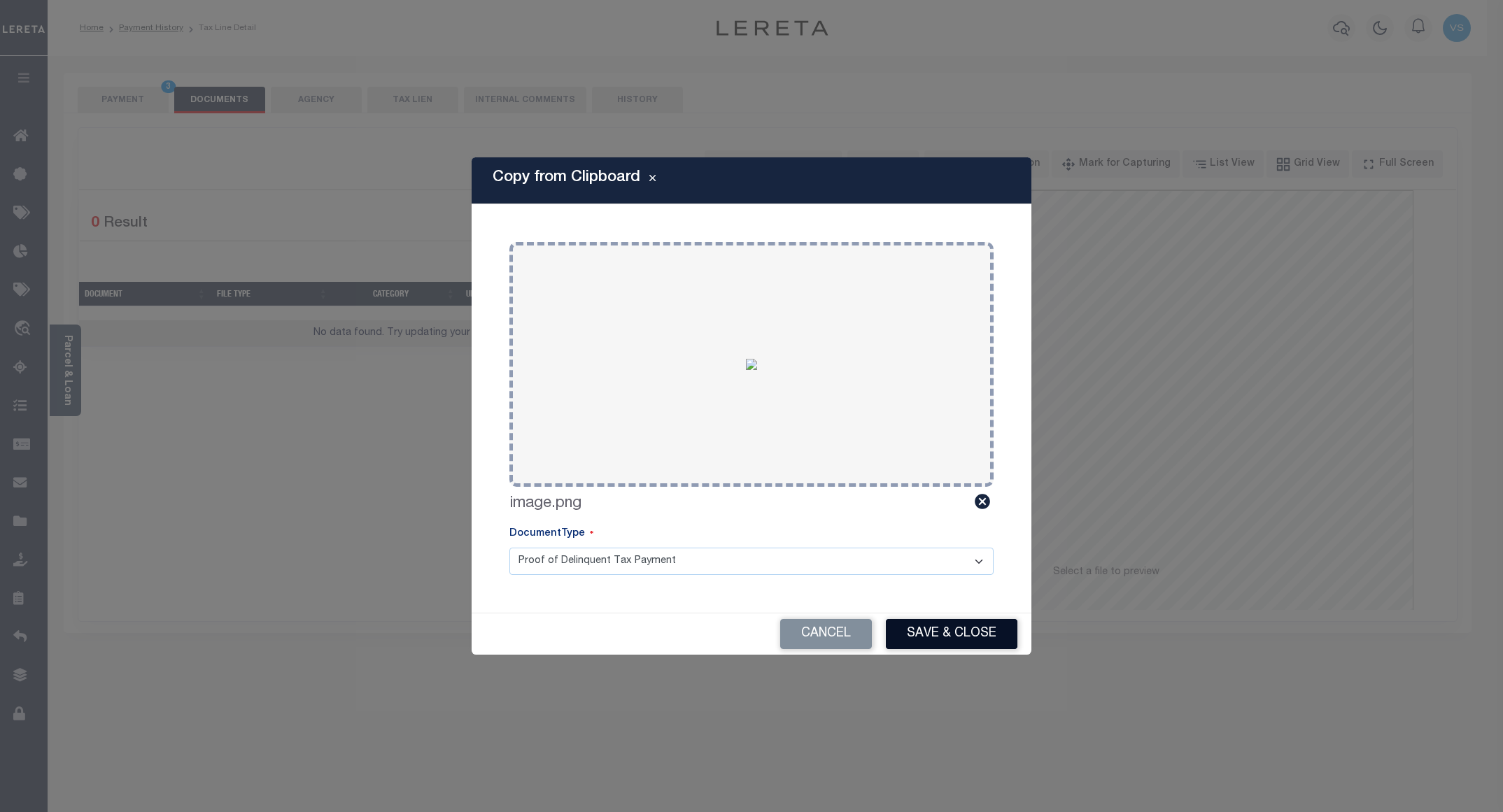
click at [927, 625] on button "Save & Close" at bounding box center [952, 634] width 132 height 30
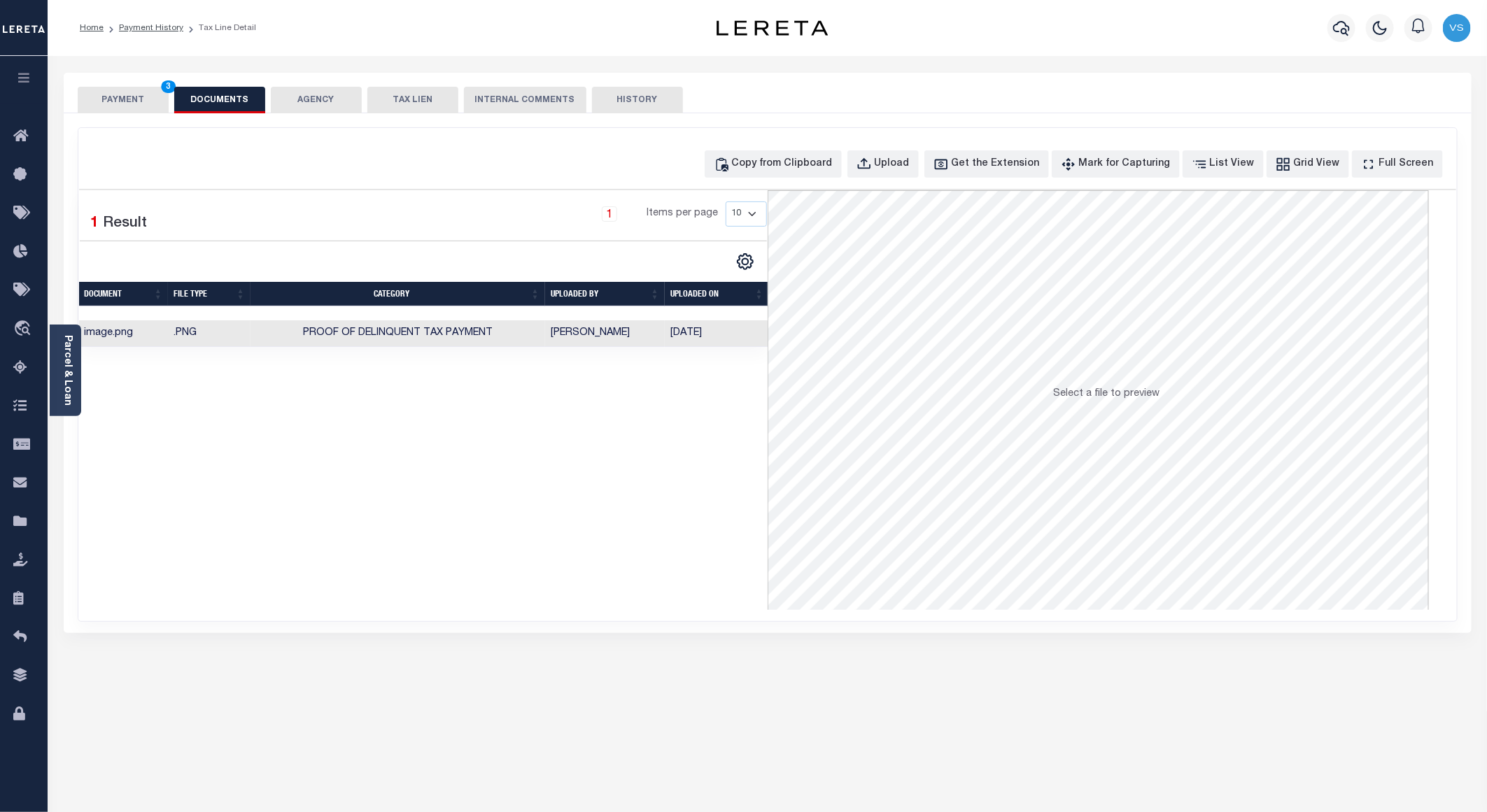
click at [109, 98] on button "PAYMENT 3" at bounding box center [123, 100] width 91 height 27
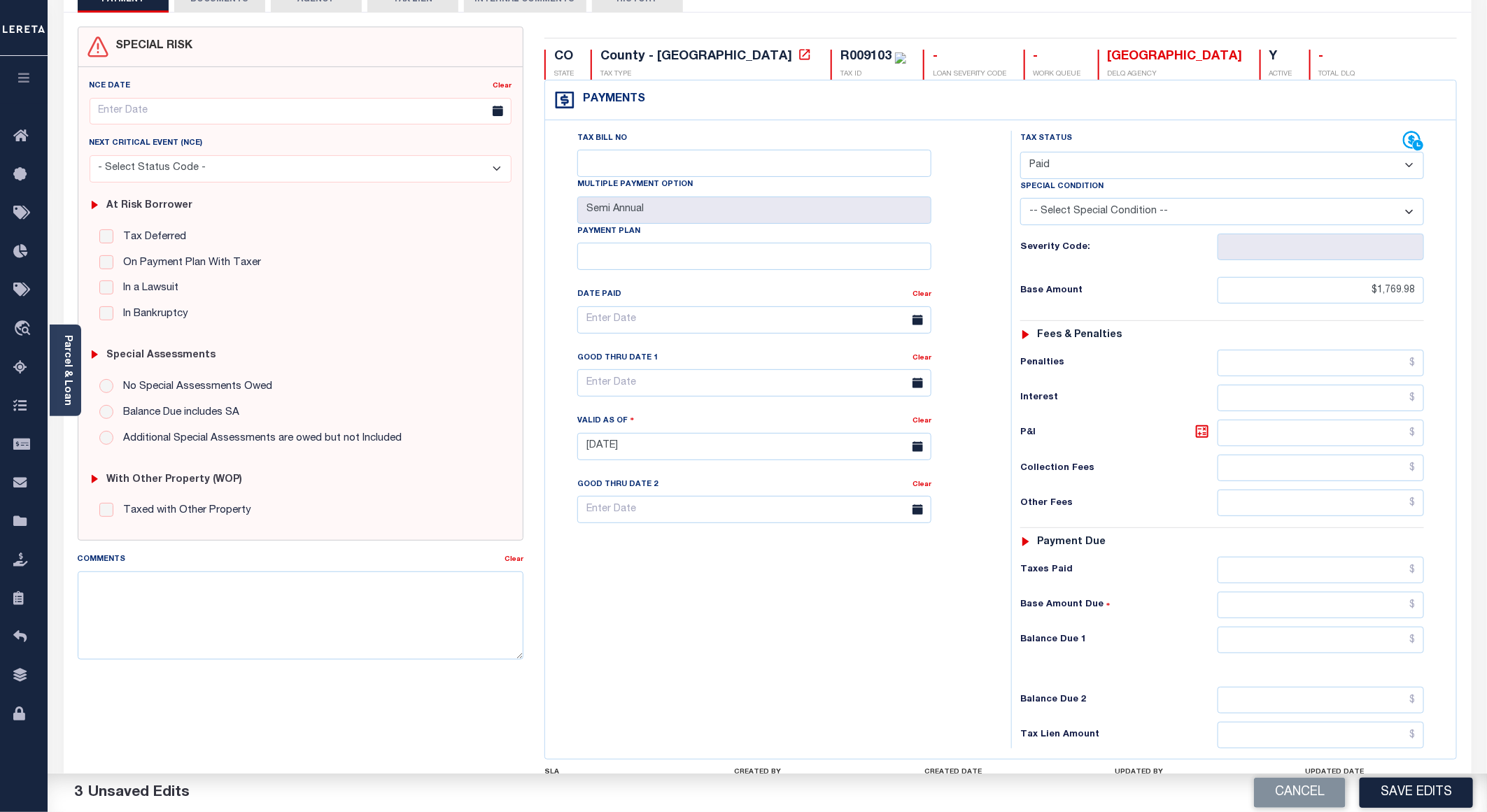
scroll to position [225, 0]
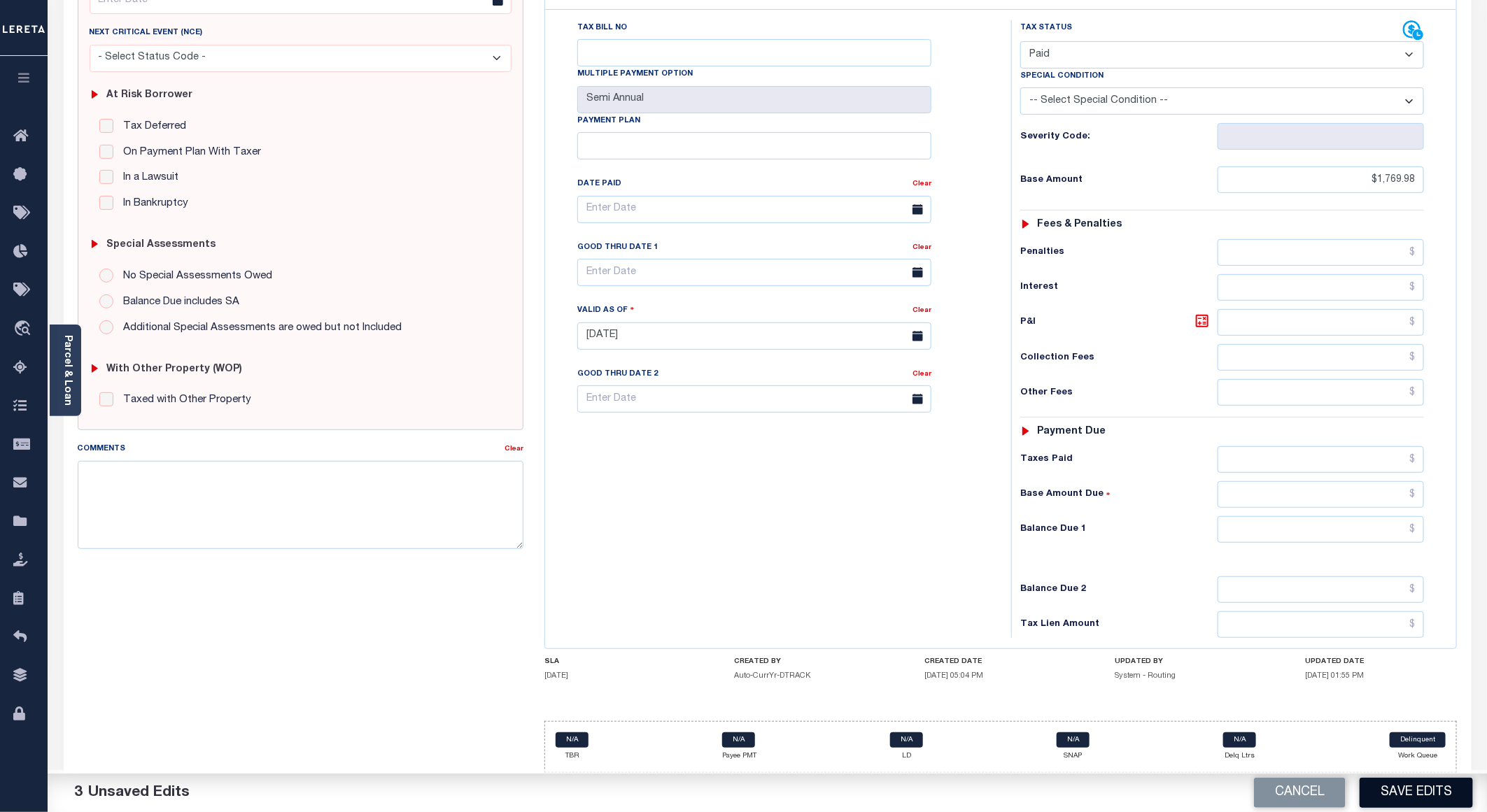
click at [1379, 778] on button "Save Edits" at bounding box center [1416, 793] width 114 height 30
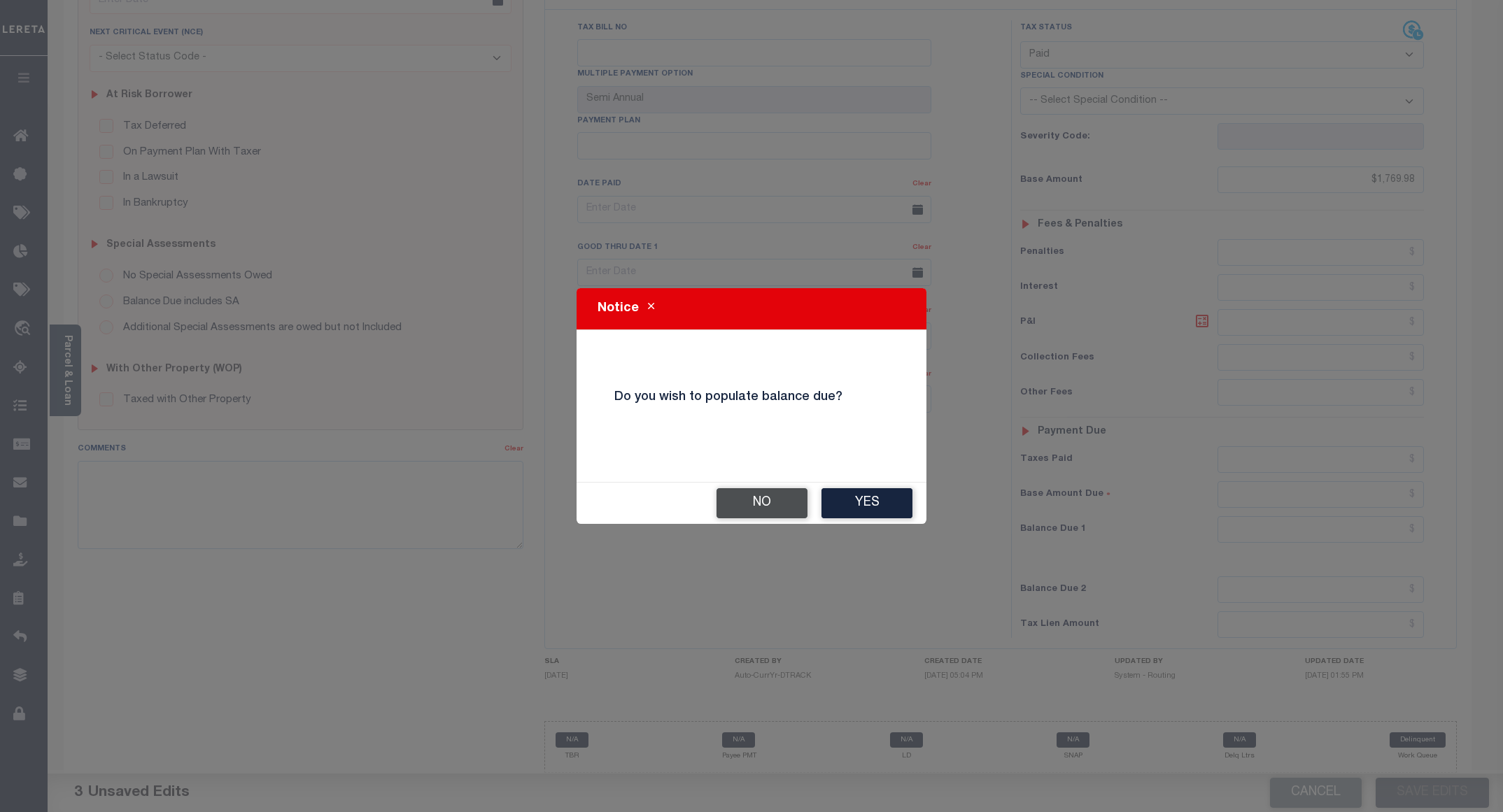
click at [749, 495] on button "No" at bounding box center [762, 503] width 91 height 30
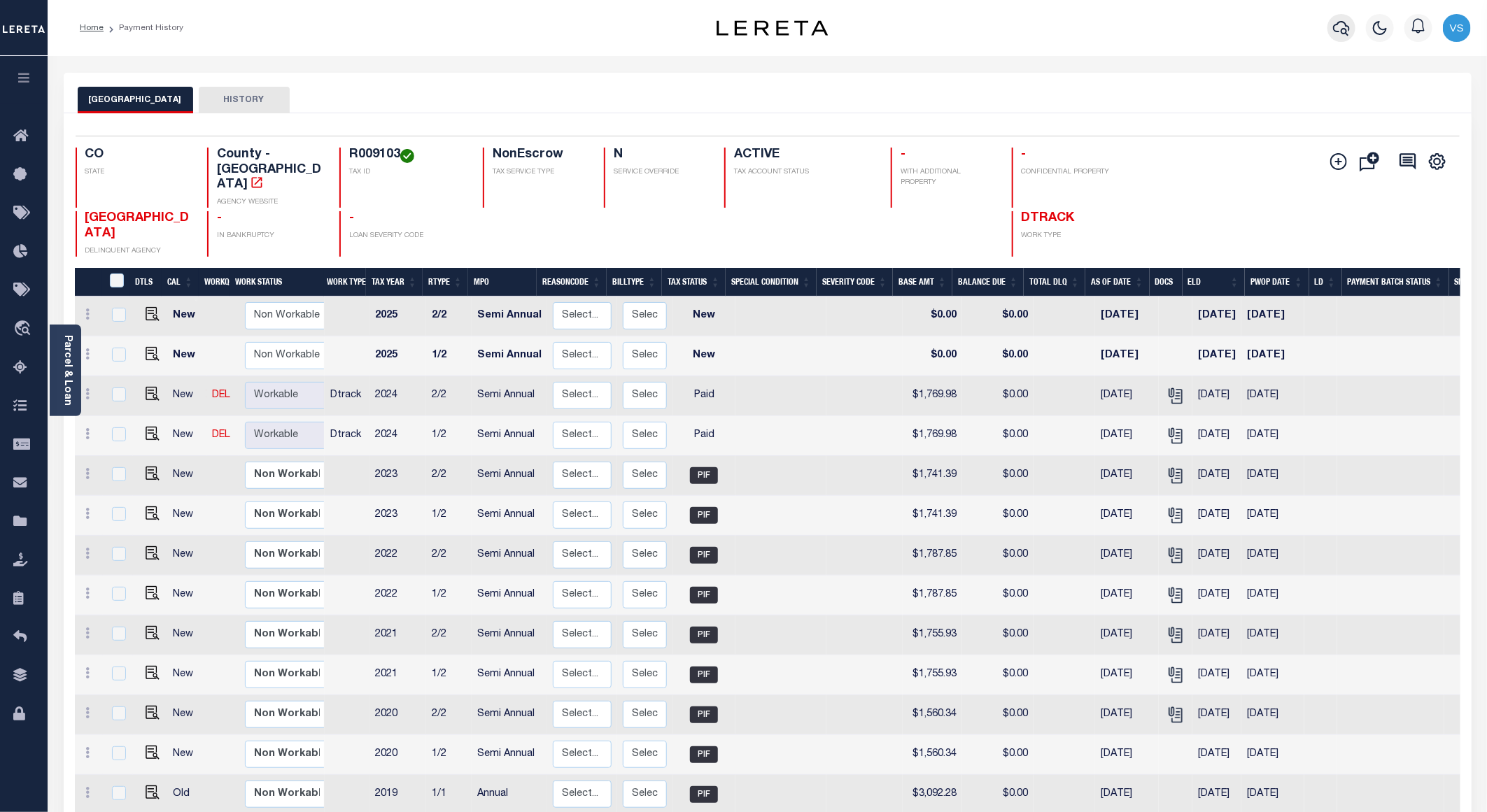
click at [1346, 38] on button "button" at bounding box center [1342, 27] width 28 height 28
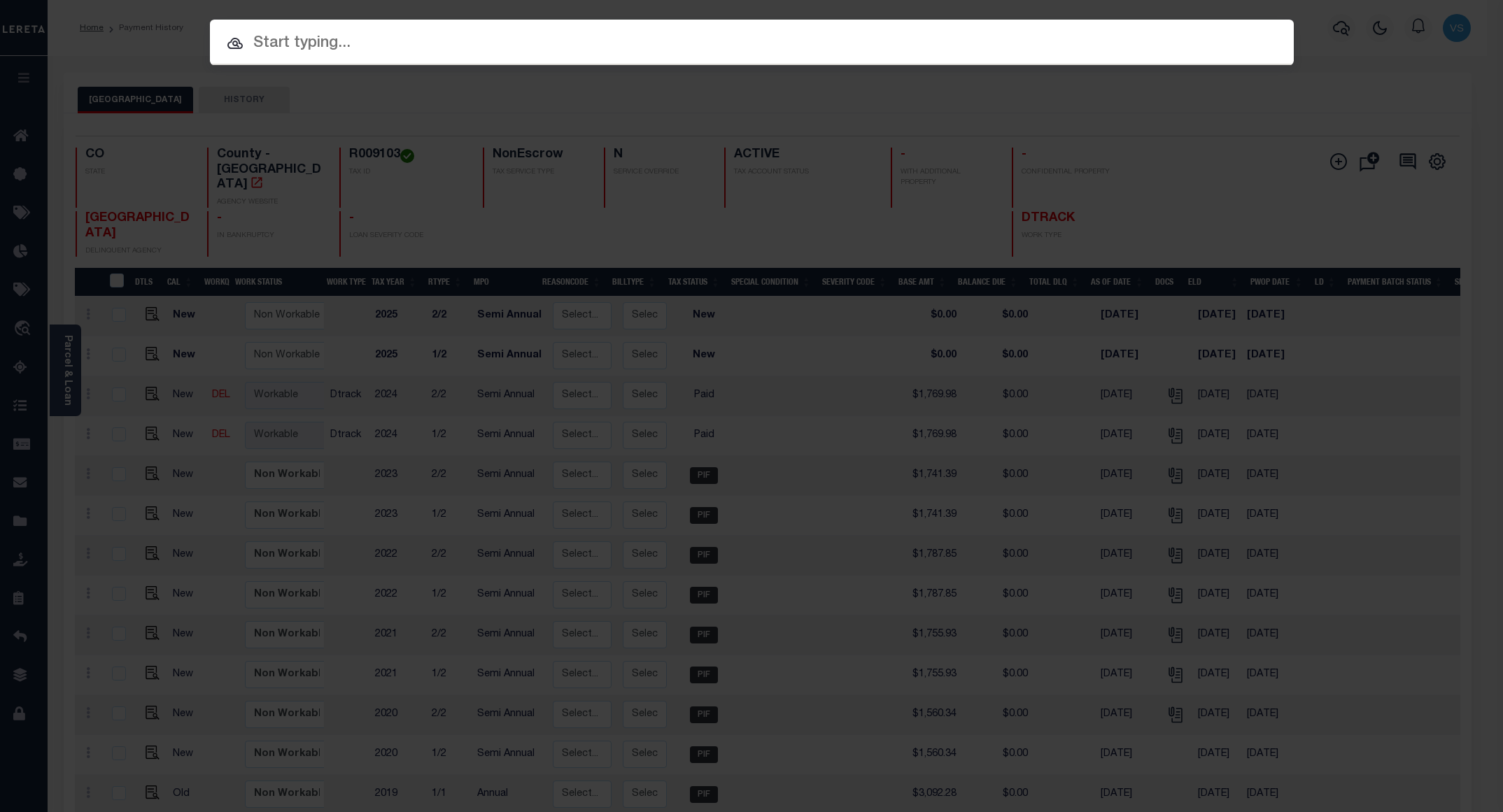
paste input "12035600629203"
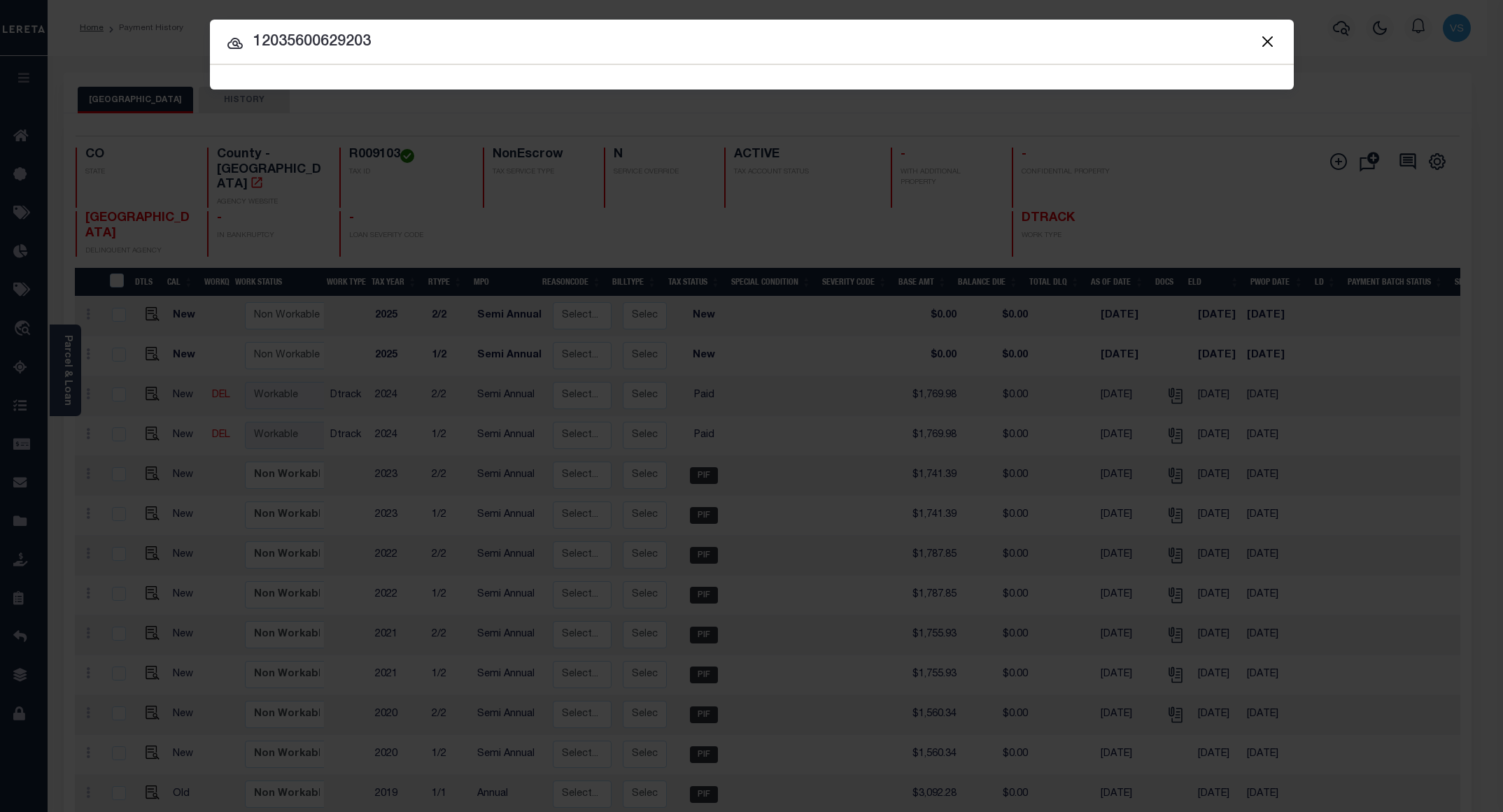
type input "12035600629203"
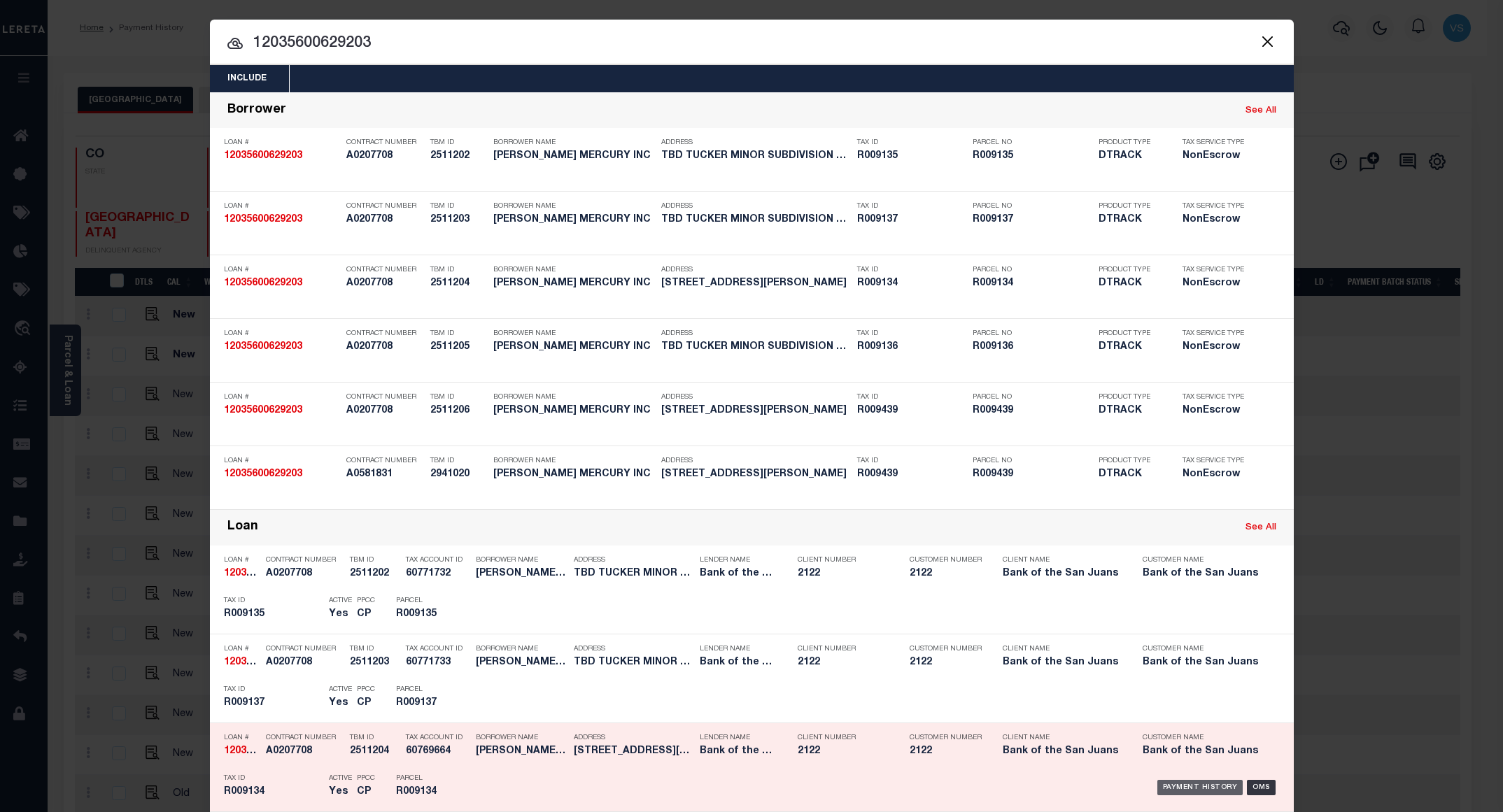
click at [1172, 788] on div "Payment History" at bounding box center [1200, 787] width 86 height 15
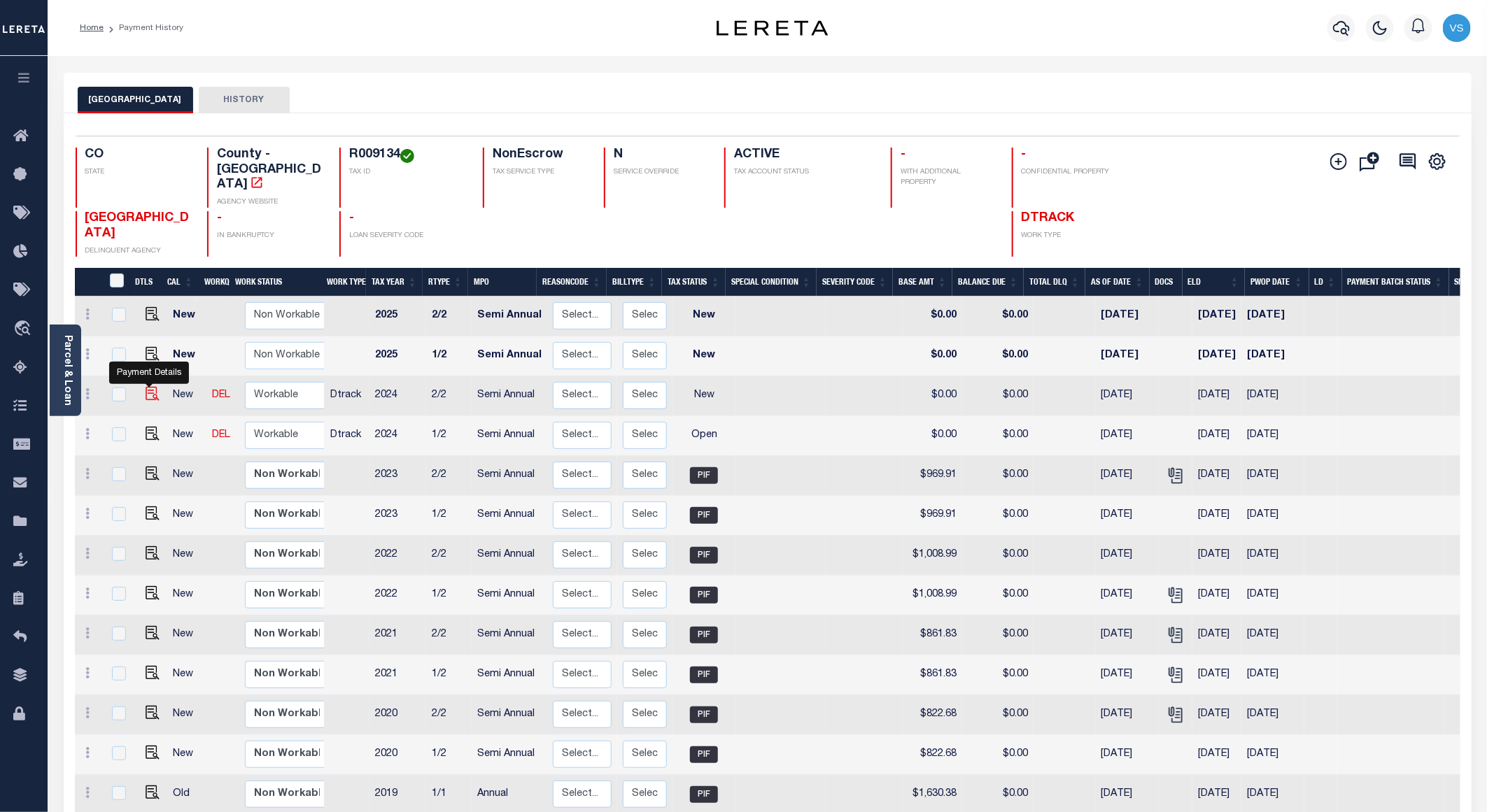
click at [145, 387] on img "" at bounding box center [152, 393] width 14 height 14
checkbox input "true"
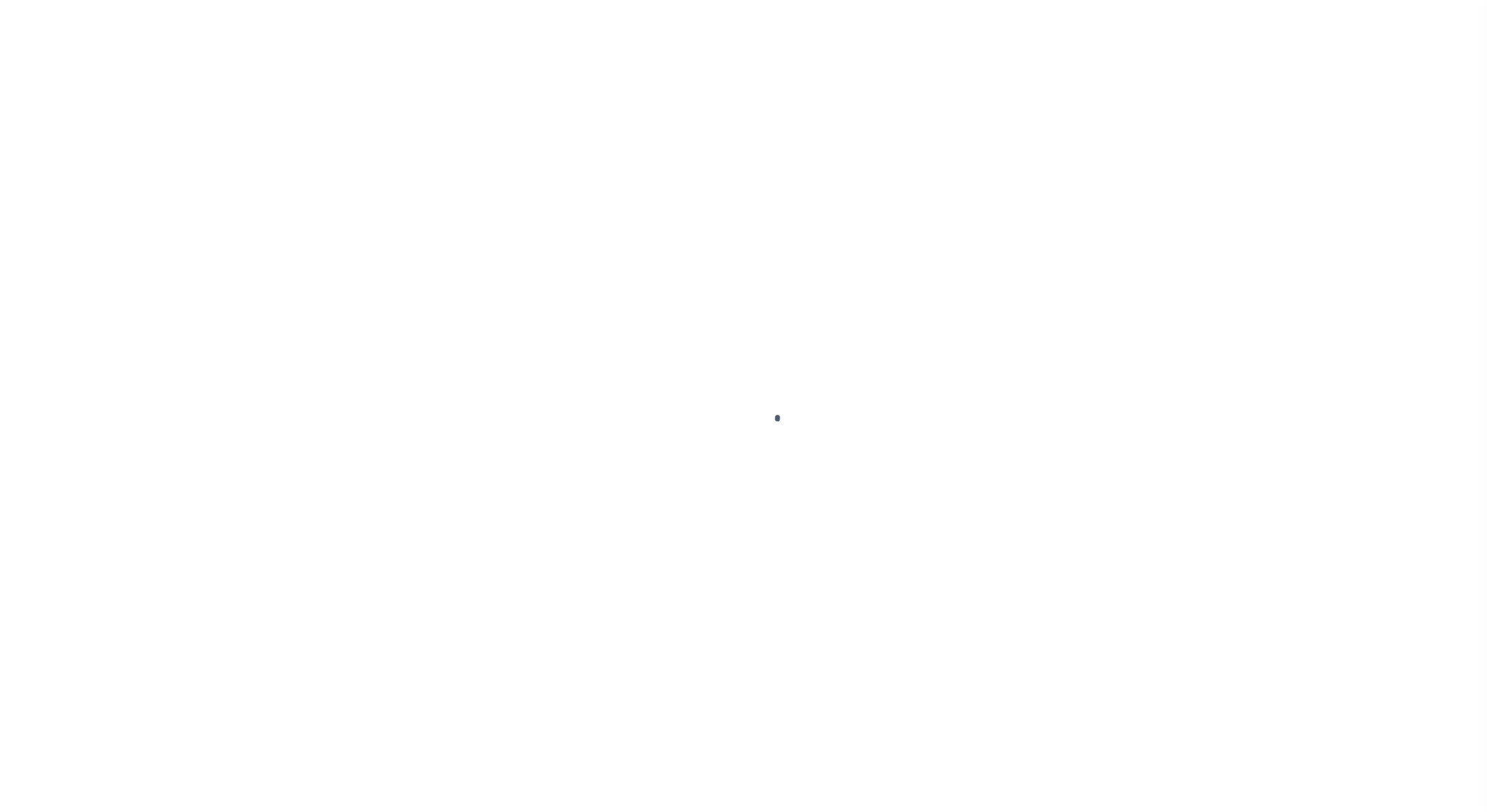
checkbox input "false"
type input "Semi Annual"
type input "[DATE]"
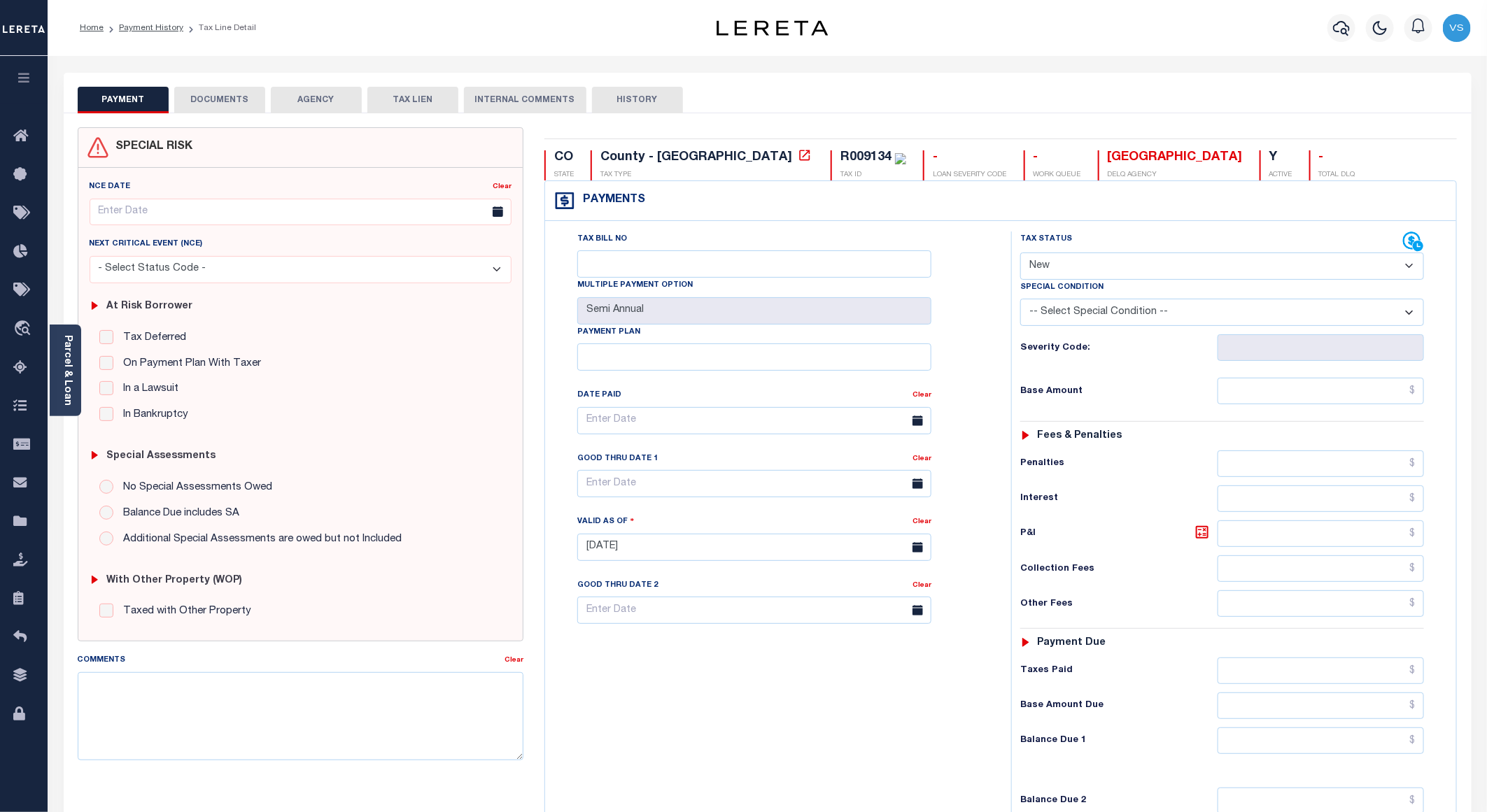
drag, startPoint x: 1057, startPoint y: 268, endPoint x: 1065, endPoint y: 286, distance: 19.7
click at [1057, 268] on select "- Select Status Code - Open Due/Unpaid Paid Incomplete No Tax Due Internal Refu…" at bounding box center [1222, 266] width 404 height 27
select select "PYD"
click at [1021, 254] on select "- Select Status Code - Open Due/Unpaid Paid Incomplete No Tax Due Internal Refu…" at bounding box center [1222, 266] width 404 height 27
type input "09/11/2025"
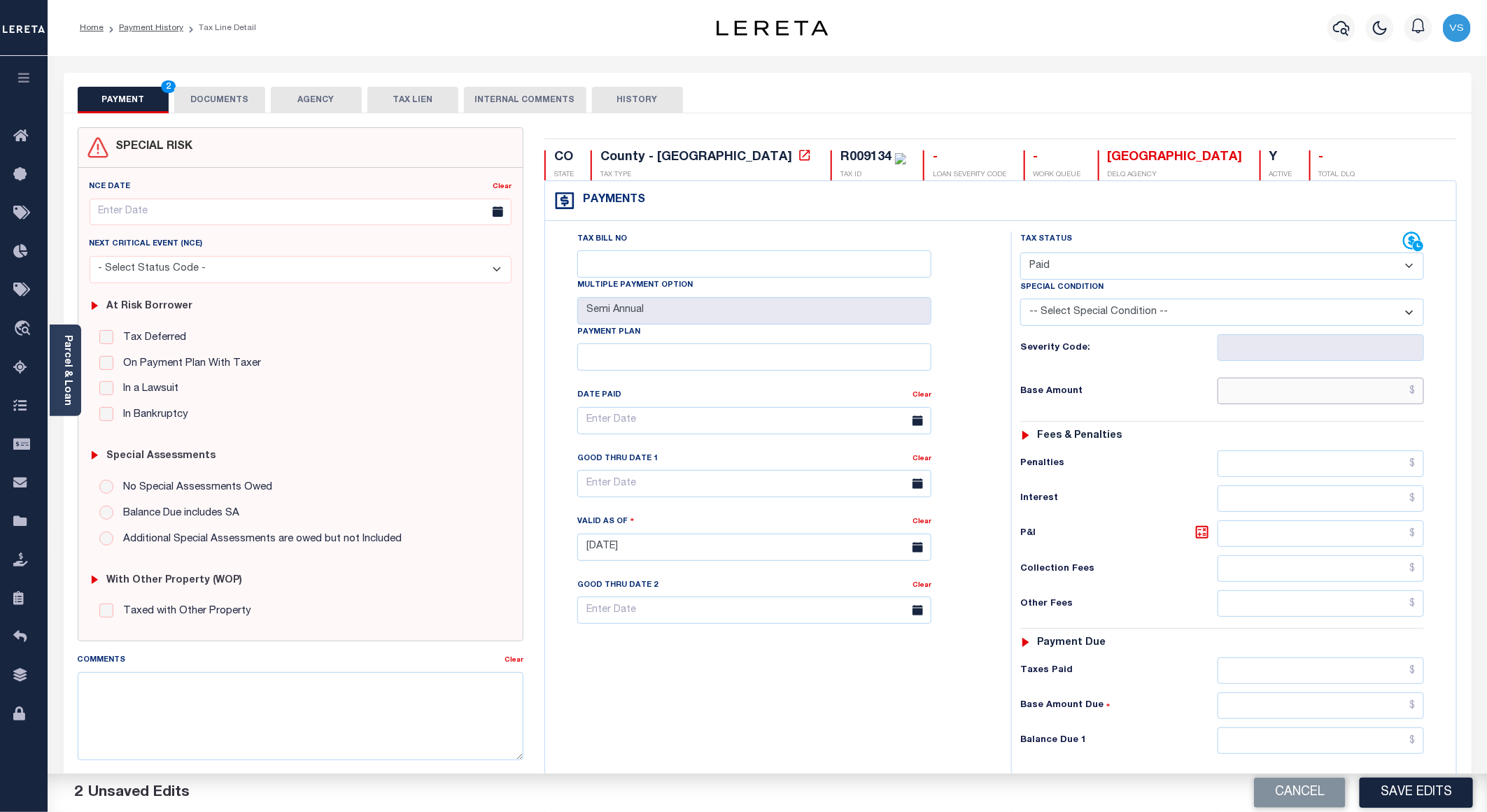
click at [1319, 396] on input "text" at bounding box center [1321, 390] width 206 height 27
paste input "985.83"
type input "$985.83"
click at [227, 95] on button "DOCUMENTS" at bounding box center [220, 100] width 91 height 27
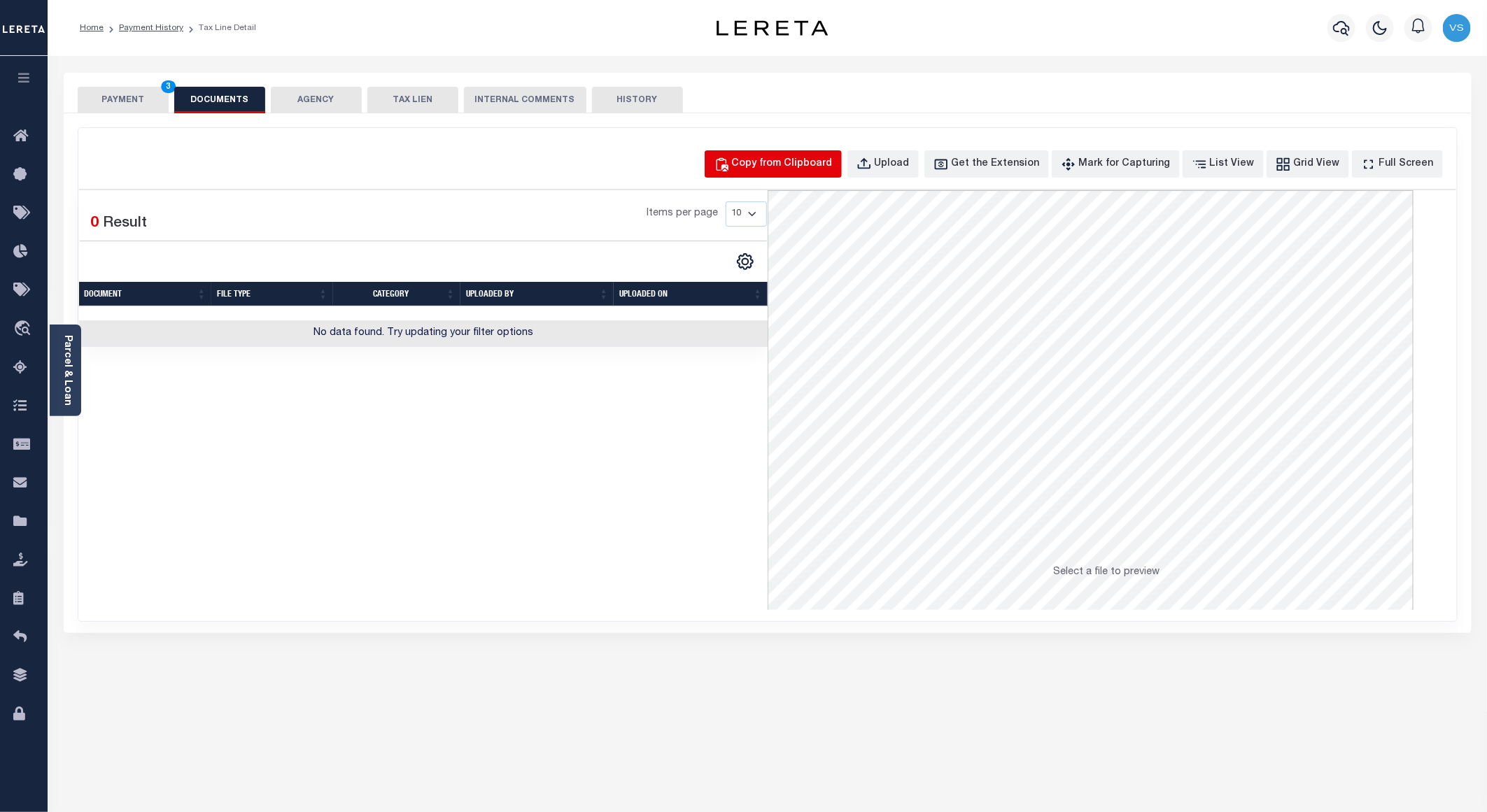
click at [775, 154] on button "Copy from Clipboard" at bounding box center [773, 164] width 137 height 27
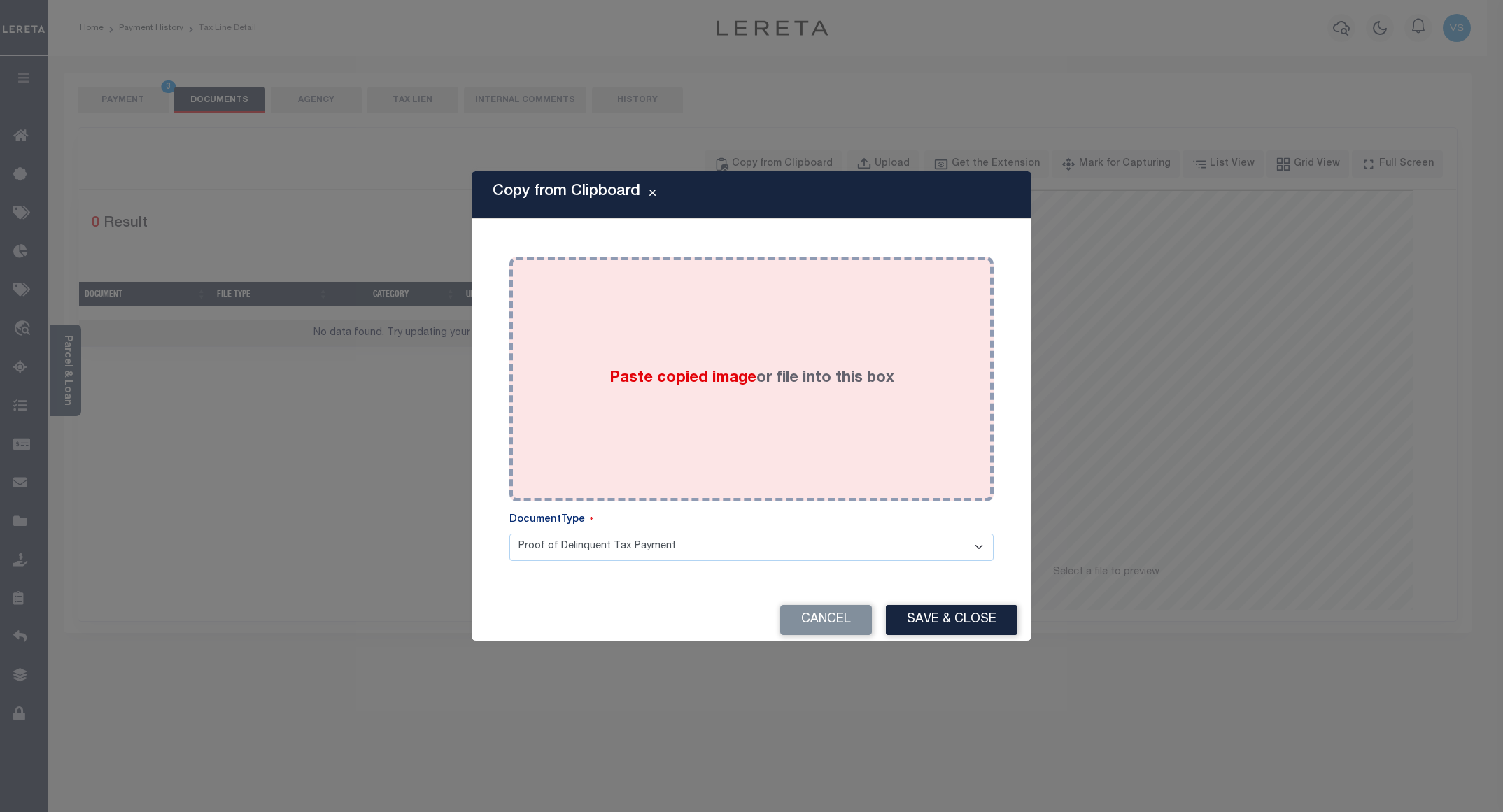
click at [769, 313] on div "Paste copied image or file into this box" at bounding box center [752, 380] width 464 height 224
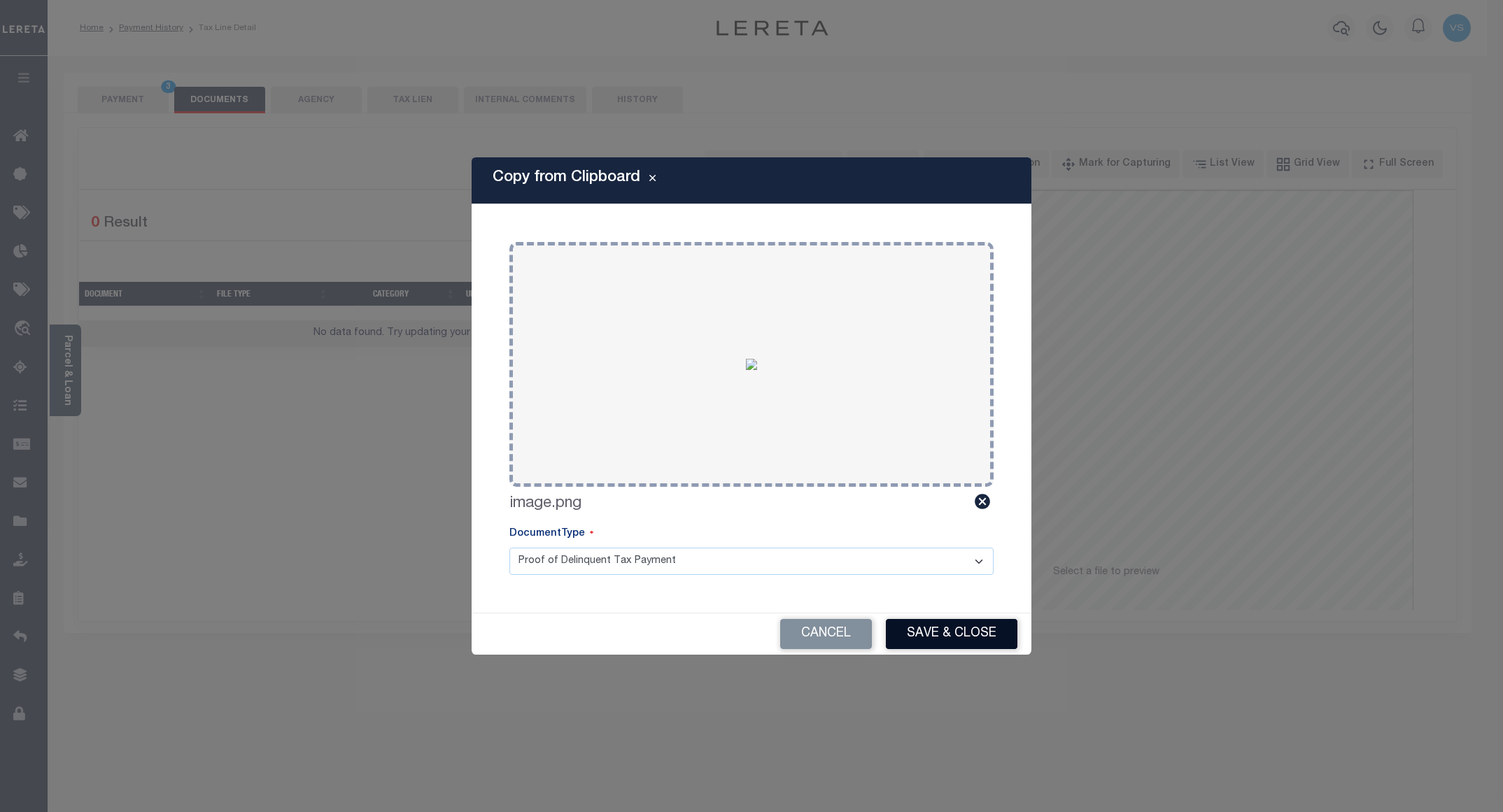
click at [942, 628] on button "Save & Close" at bounding box center [952, 634] width 132 height 30
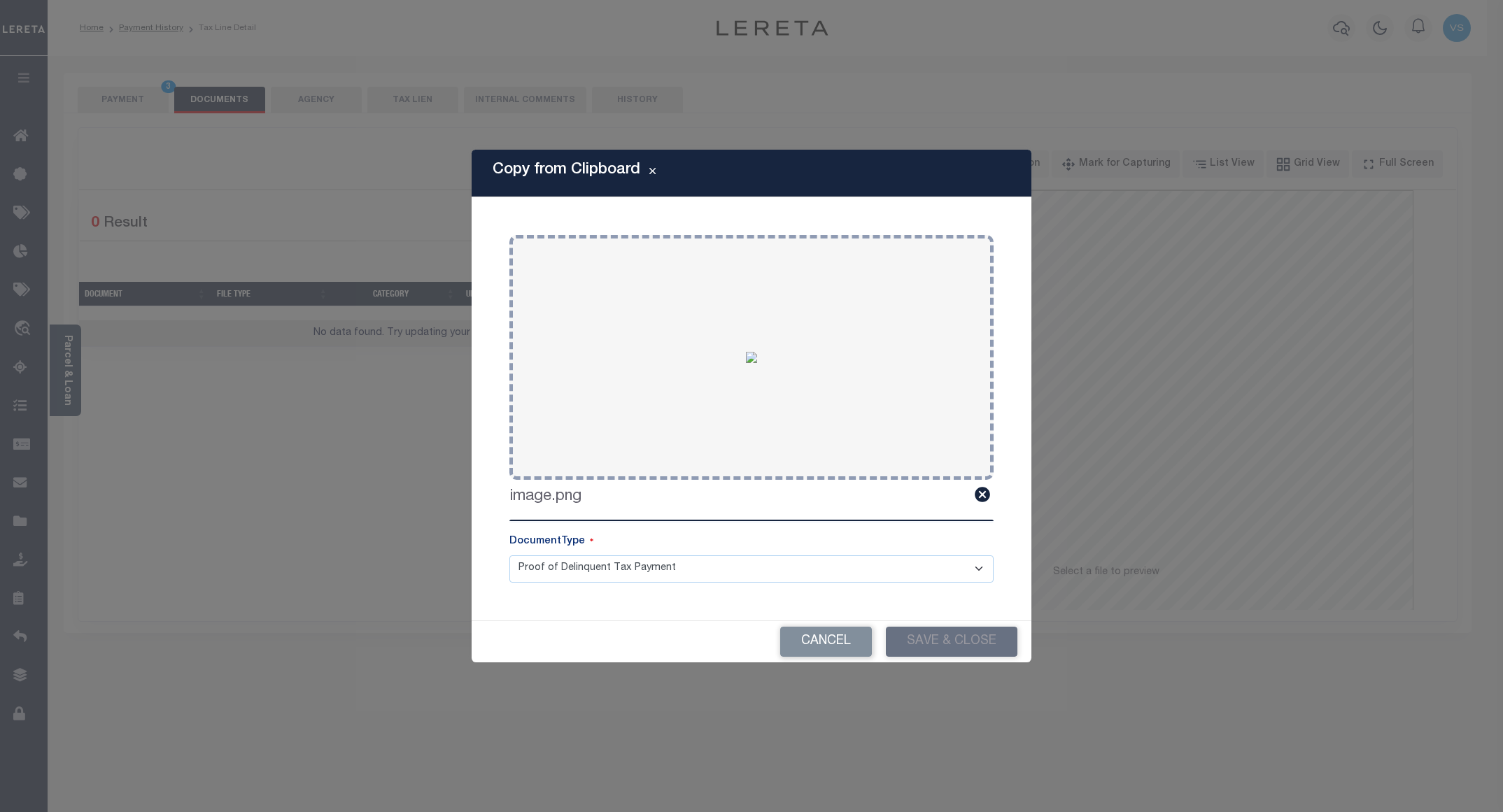
click at [122, 97] on body "Home Payment History Tax Line Detail" at bounding box center [752, 474] width 1503 height 947
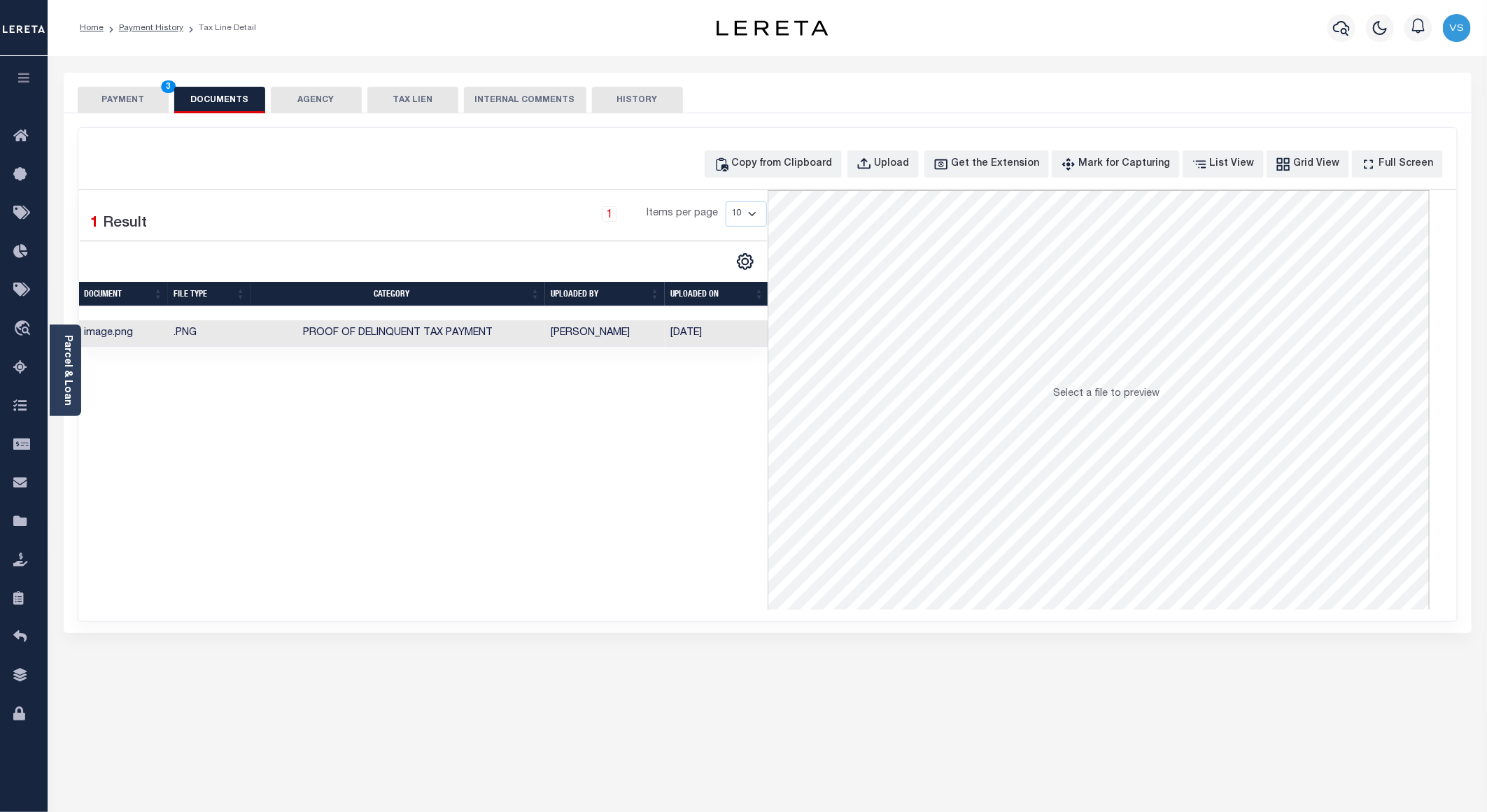
click at [116, 103] on button "PAYMENT 3" at bounding box center [123, 100] width 91 height 27
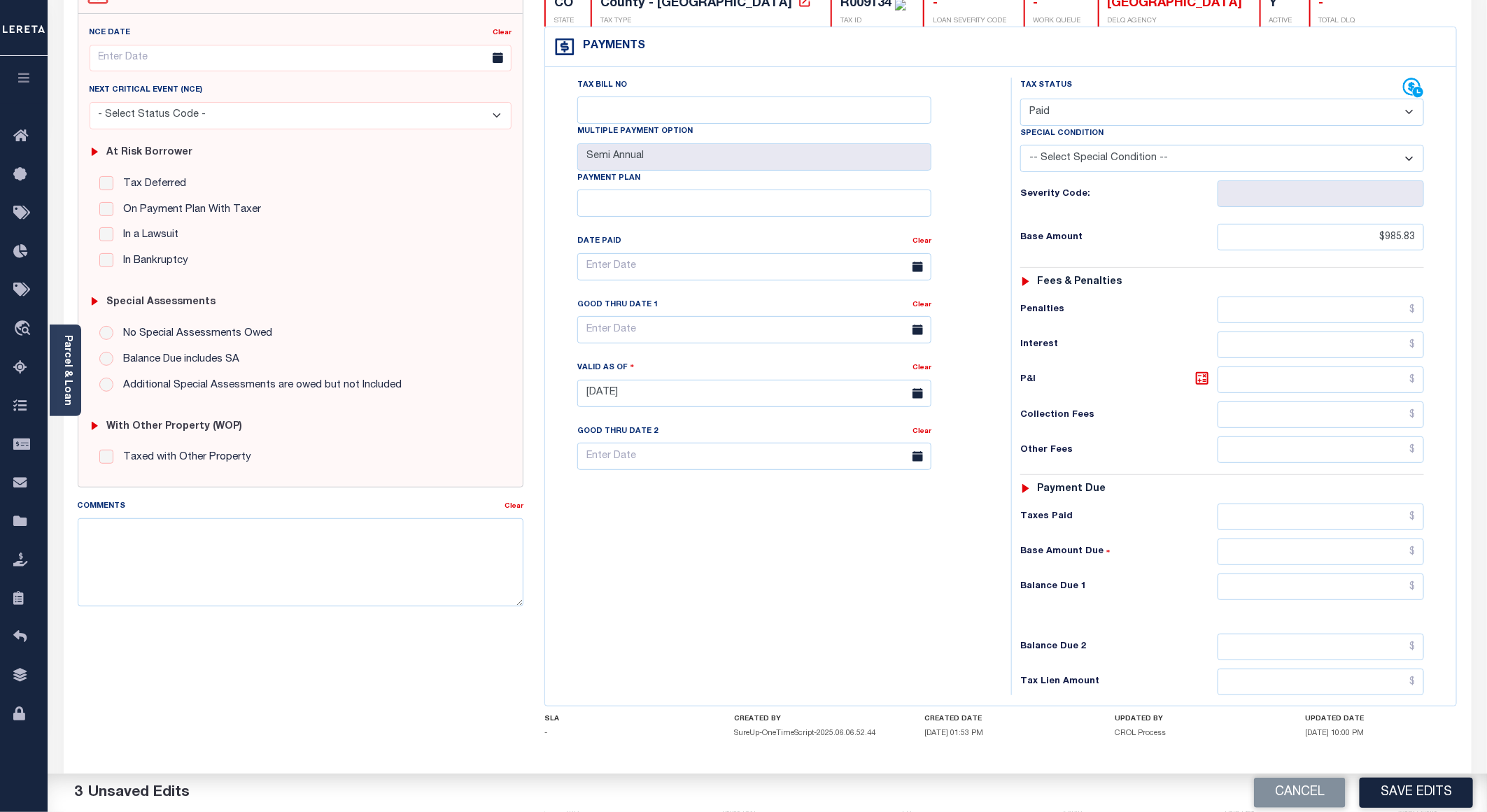
scroll to position [210, 0]
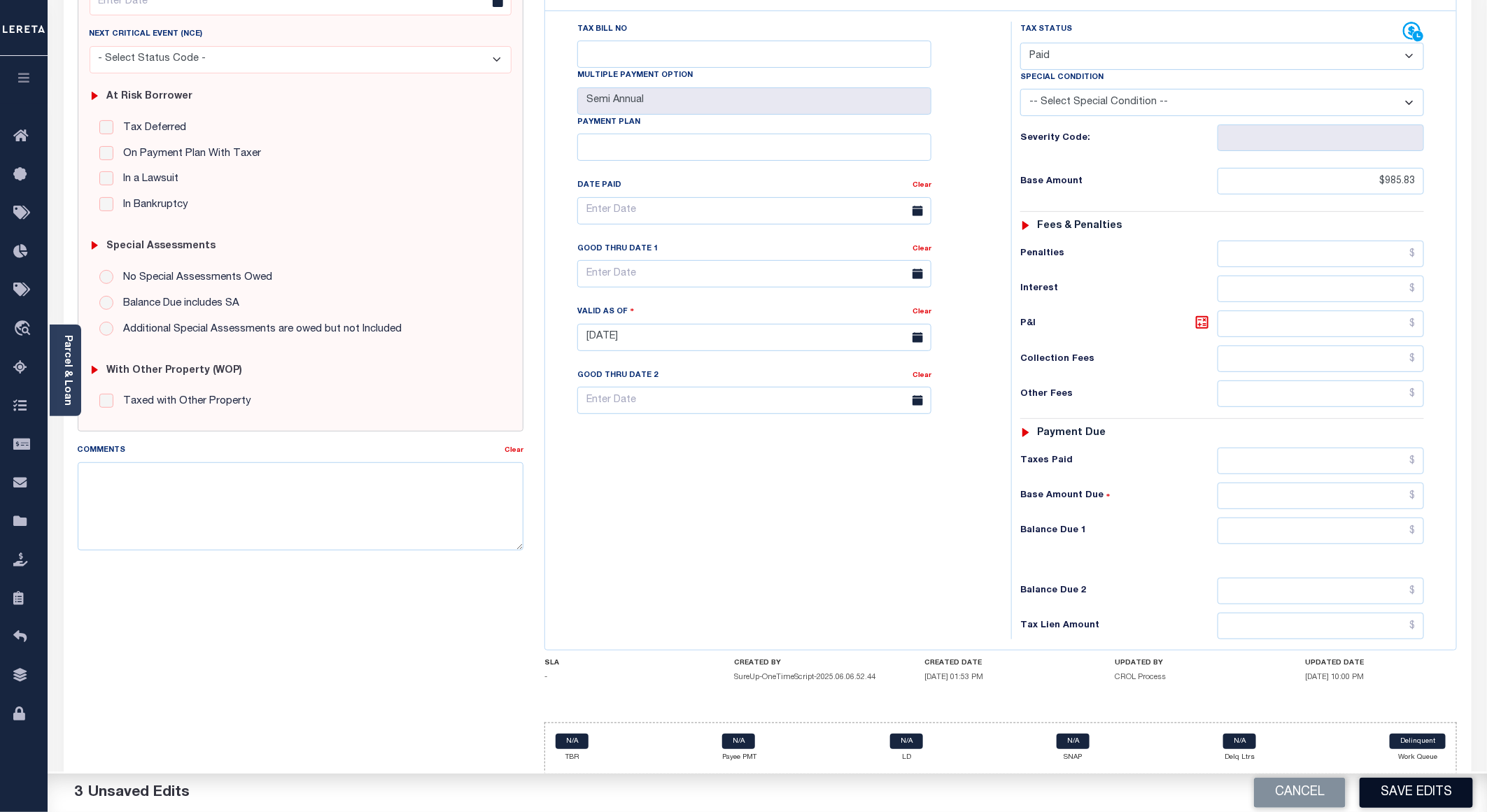
click at [1394, 790] on button "Save Edits" at bounding box center [1416, 793] width 114 height 30
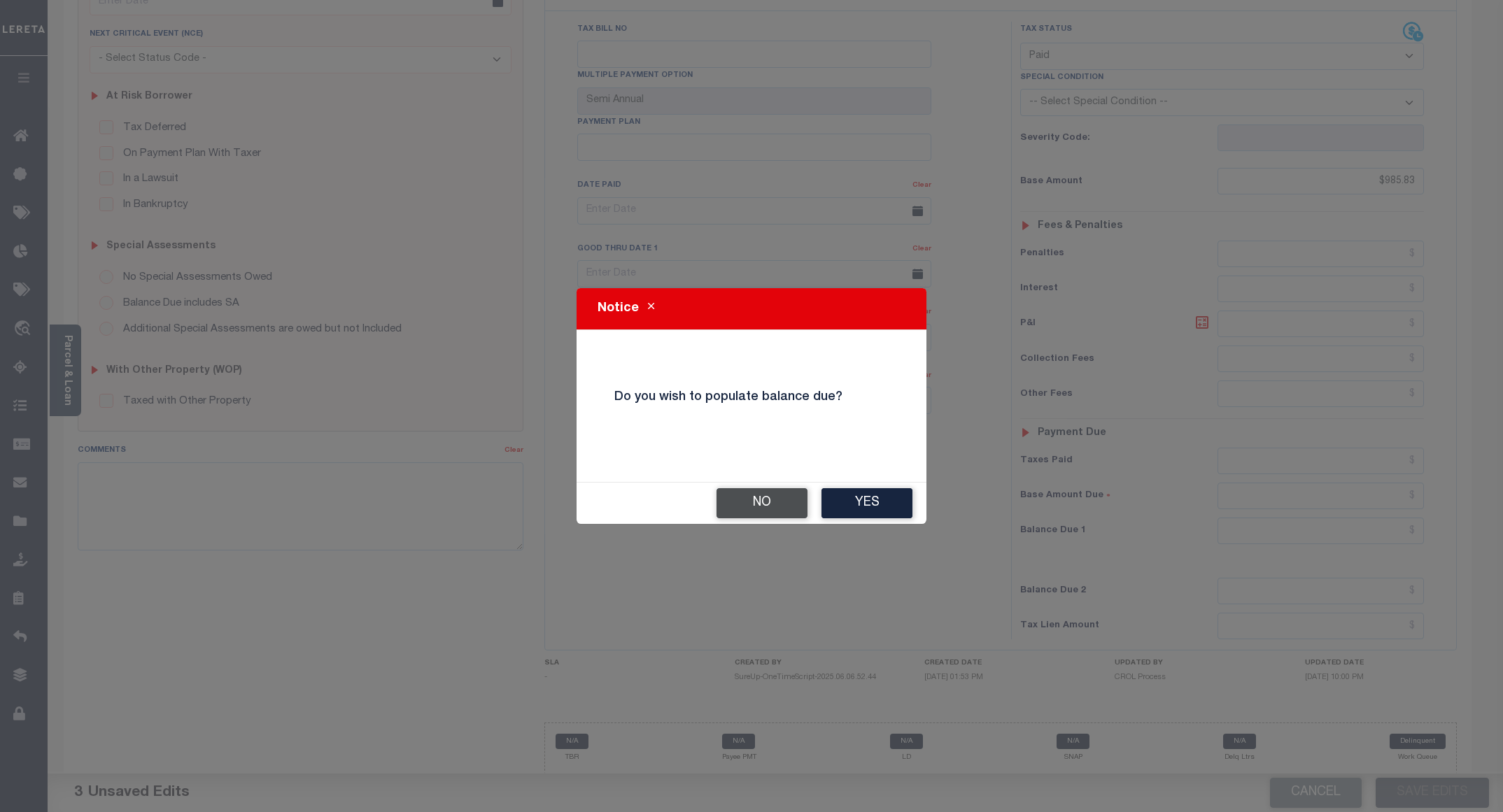
click at [786, 496] on button "No" at bounding box center [762, 503] width 91 height 30
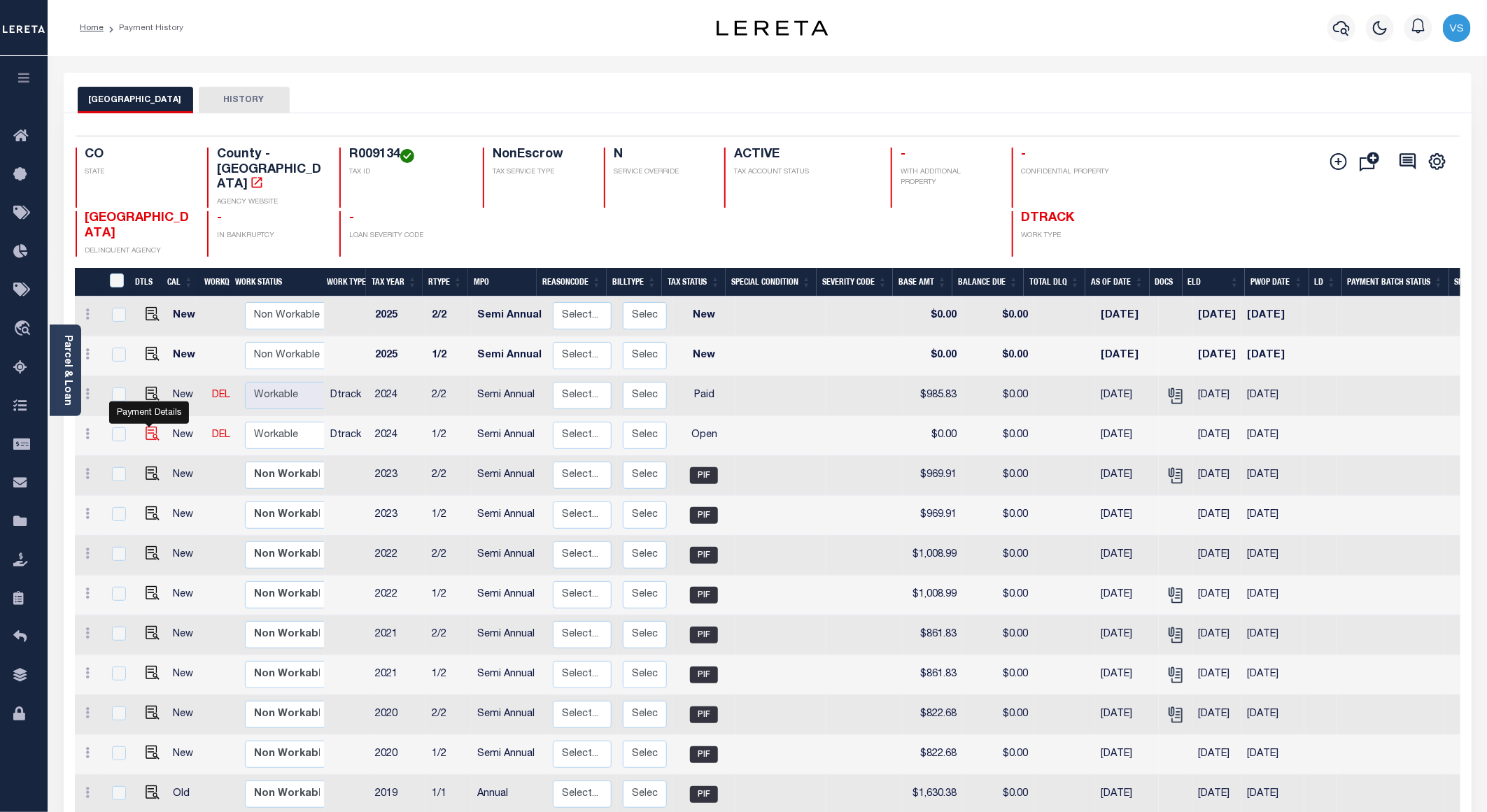
click at [147, 427] on img "" at bounding box center [152, 433] width 14 height 14
checkbox input "true"
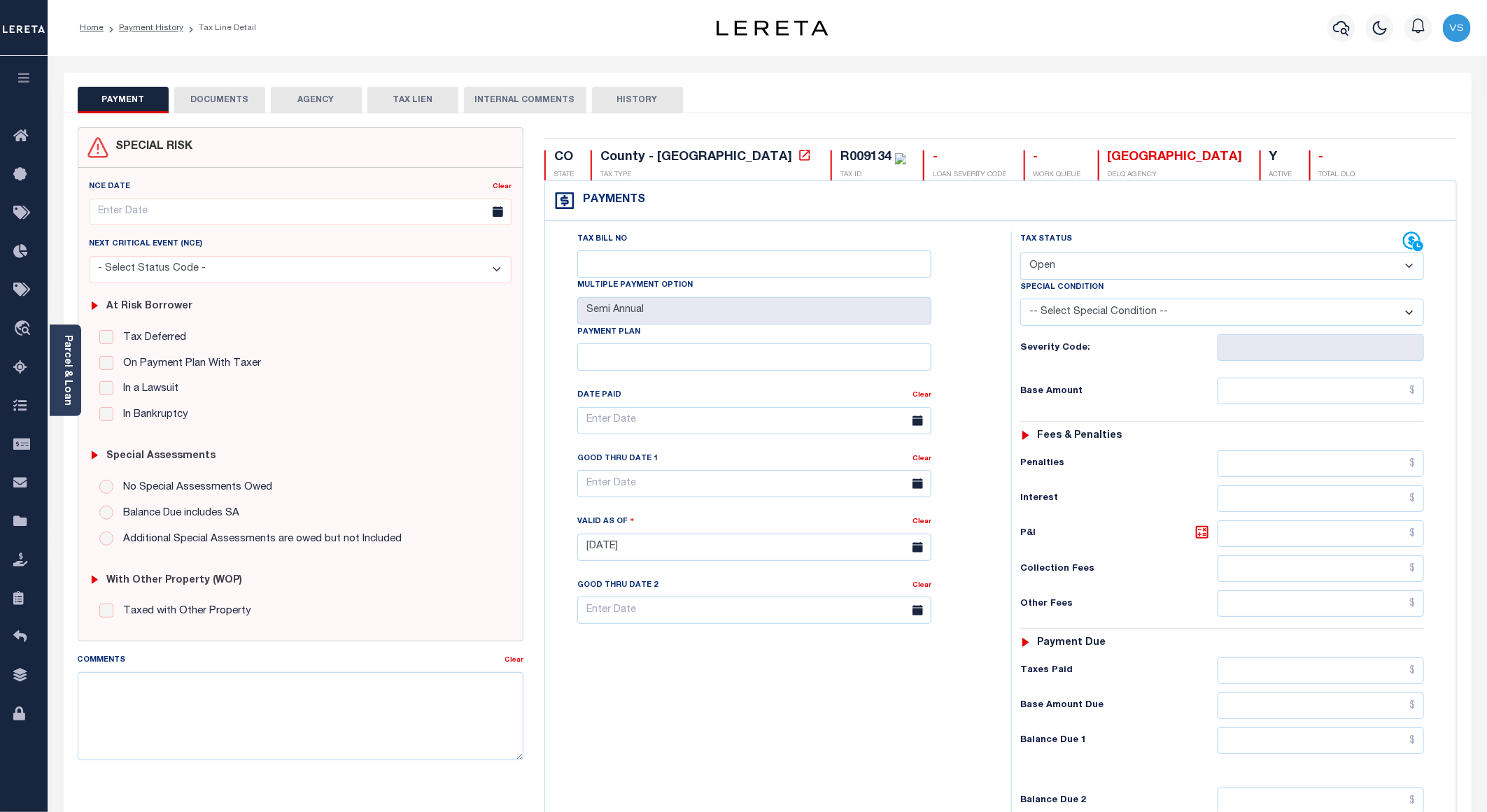
drag, startPoint x: 1054, startPoint y: 262, endPoint x: 1062, endPoint y: 275, distance: 15.3
click at [1054, 262] on select "- Select Status Code - Open Due/Unpaid Paid Incomplete No Tax Due Internal Refu…" at bounding box center [1222, 266] width 404 height 27
select select "PYD"
click at [1021, 254] on select "- Select Status Code - Open Due/Unpaid Paid Incomplete No Tax Due Internal Refu…" at bounding box center [1222, 266] width 404 height 27
type input "[DATE]"
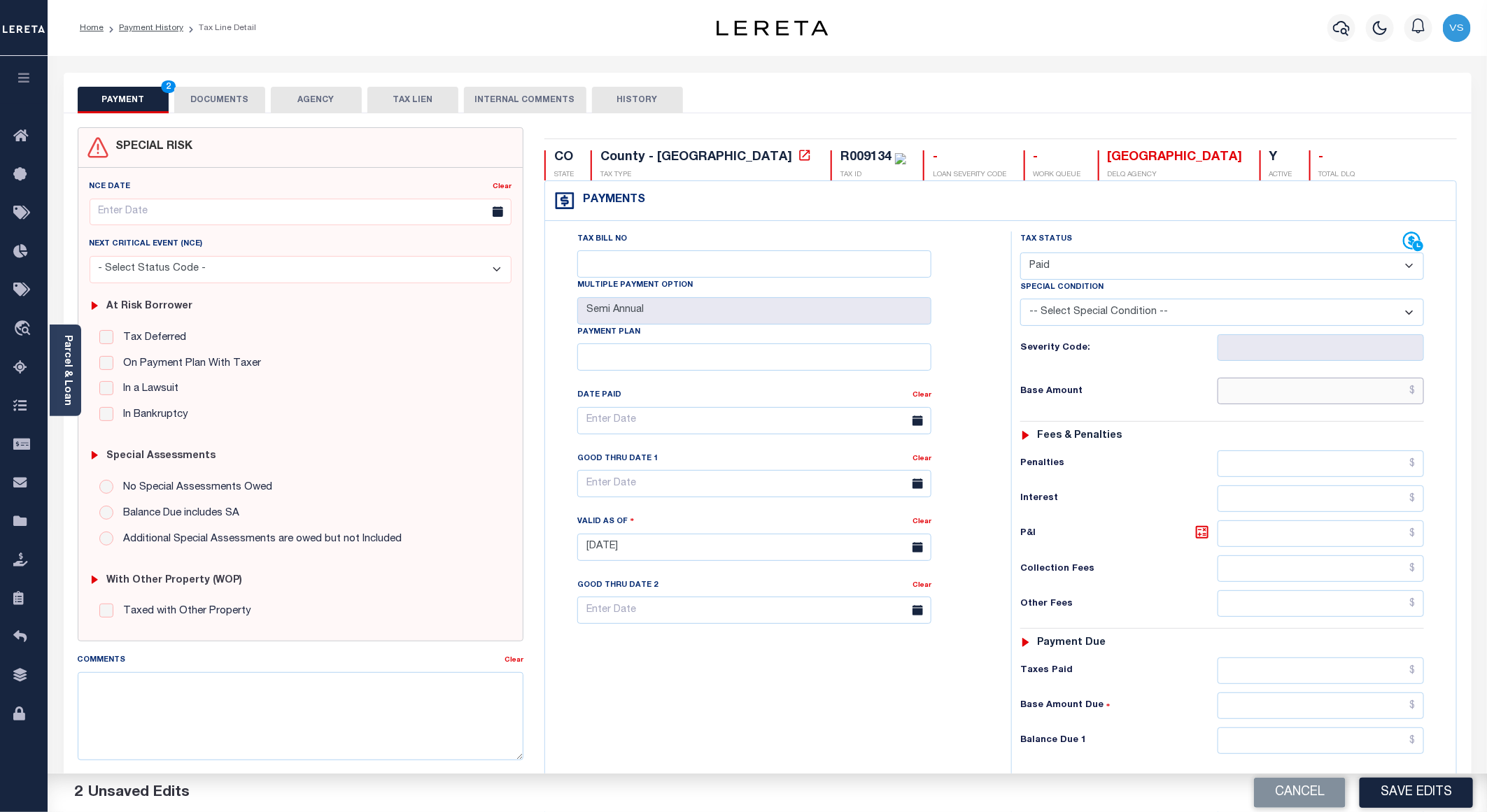
click at [1317, 391] on input "text" at bounding box center [1321, 390] width 206 height 27
paste input "985.83"
type input "$985.83"
click at [193, 98] on button "DOCUMENTS" at bounding box center [220, 100] width 91 height 27
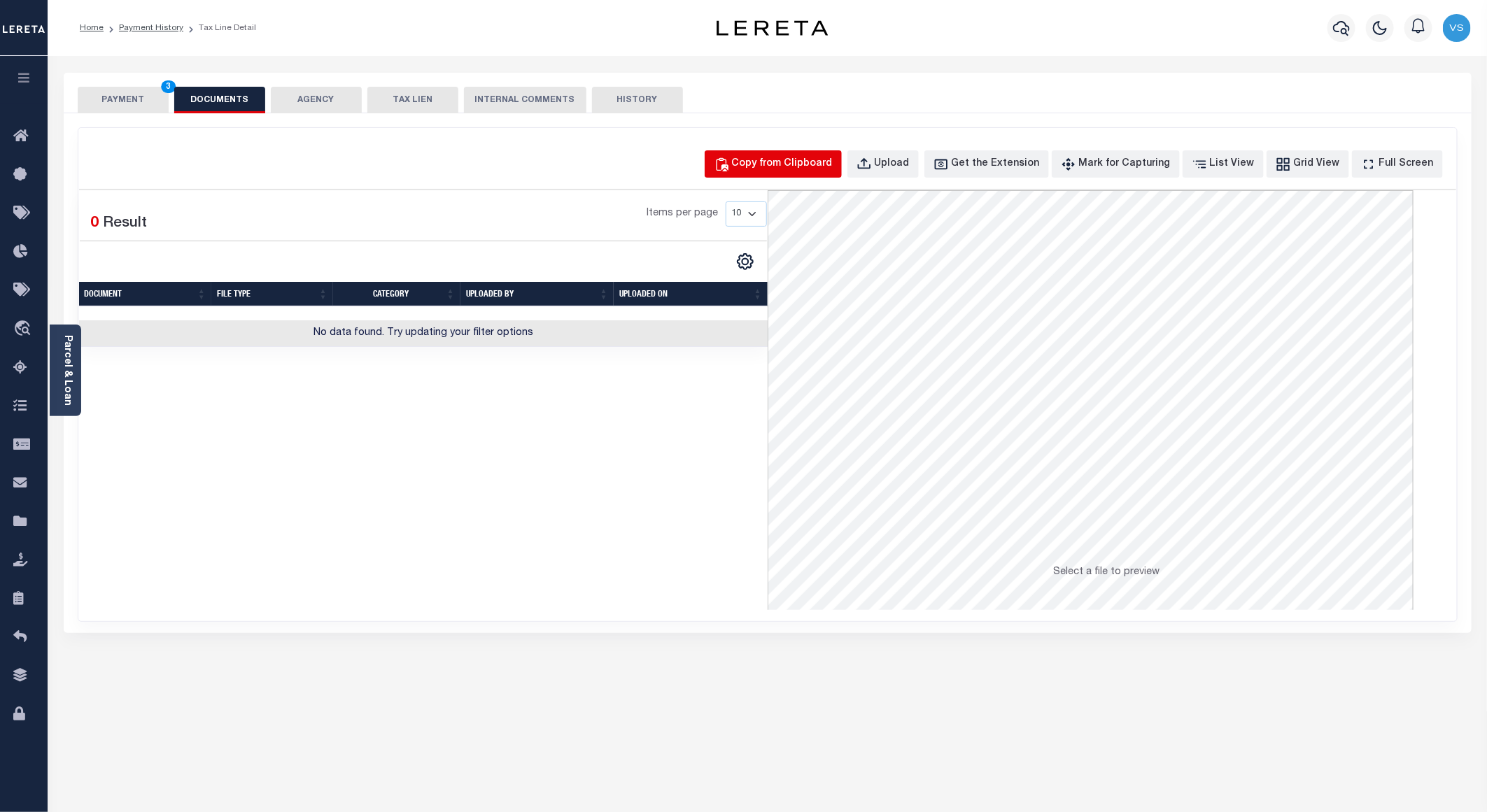
click at [780, 163] on div "Copy from Clipboard" at bounding box center [782, 164] width 101 height 15
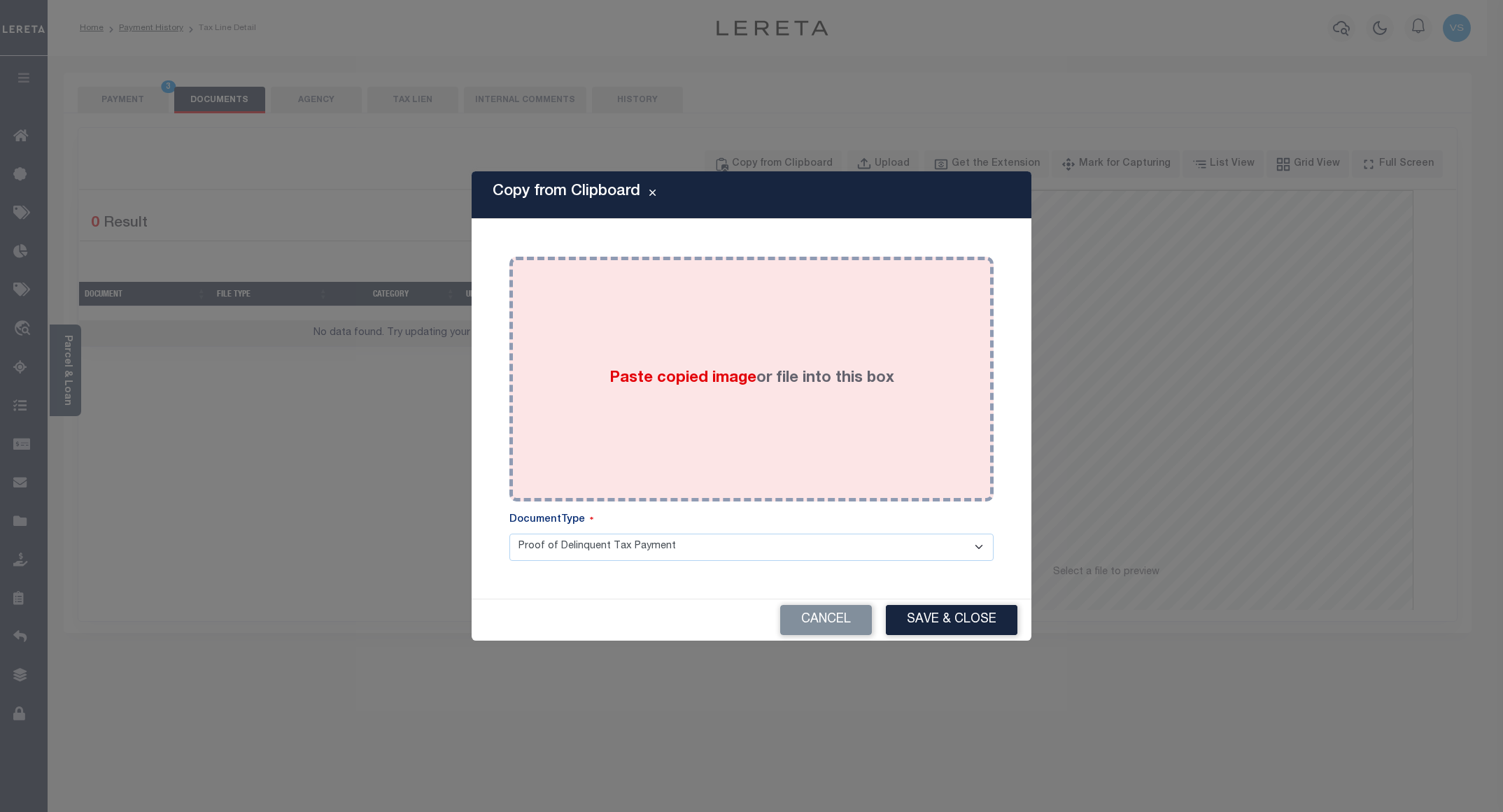
click at [754, 328] on div "Paste copied image or file into this box" at bounding box center [752, 380] width 464 height 224
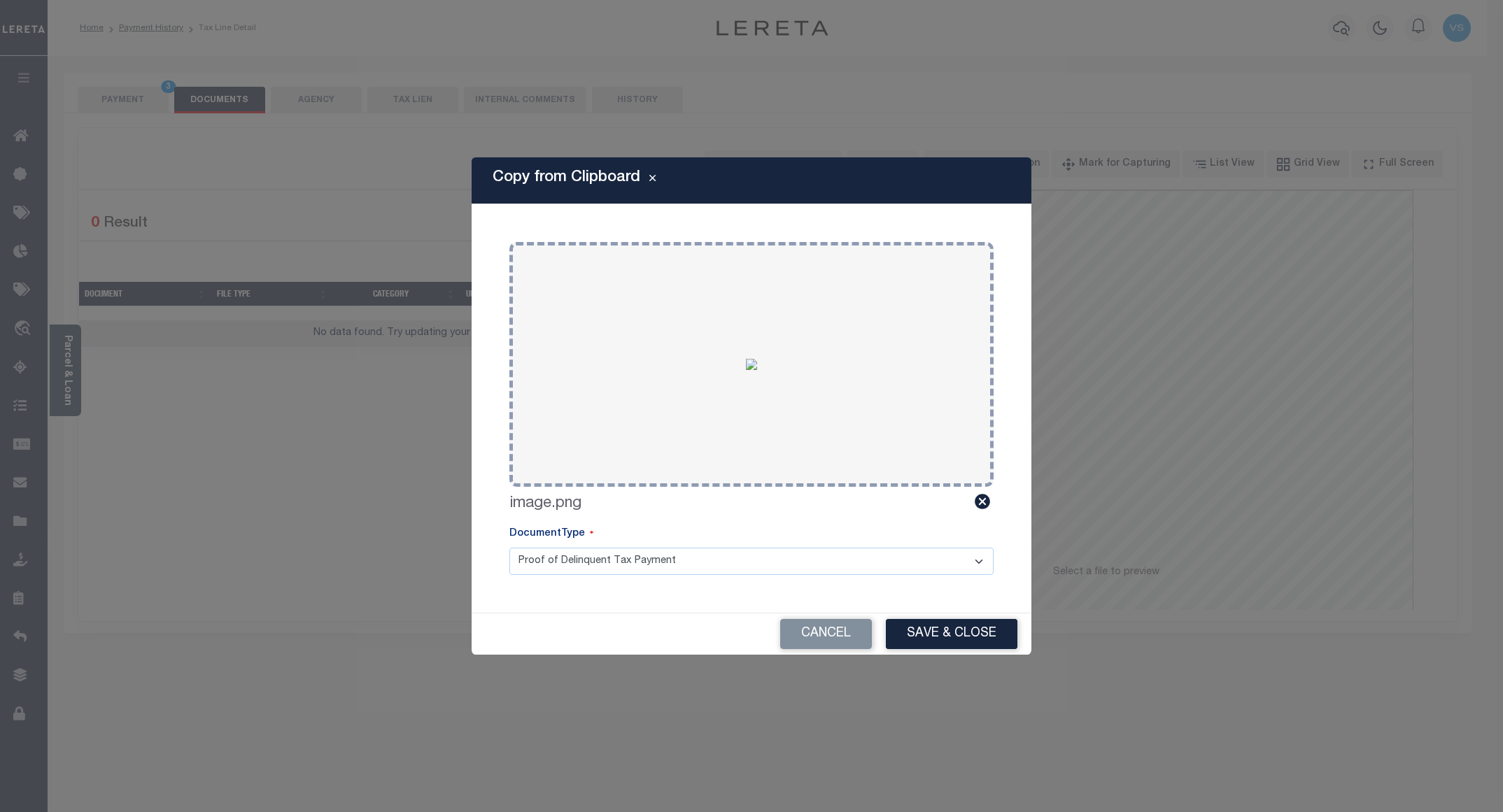
drag, startPoint x: 912, startPoint y: 635, endPoint x: 947, endPoint y: 597, distance: 51.7
click at [914, 635] on button "Save & Close" at bounding box center [952, 634] width 132 height 30
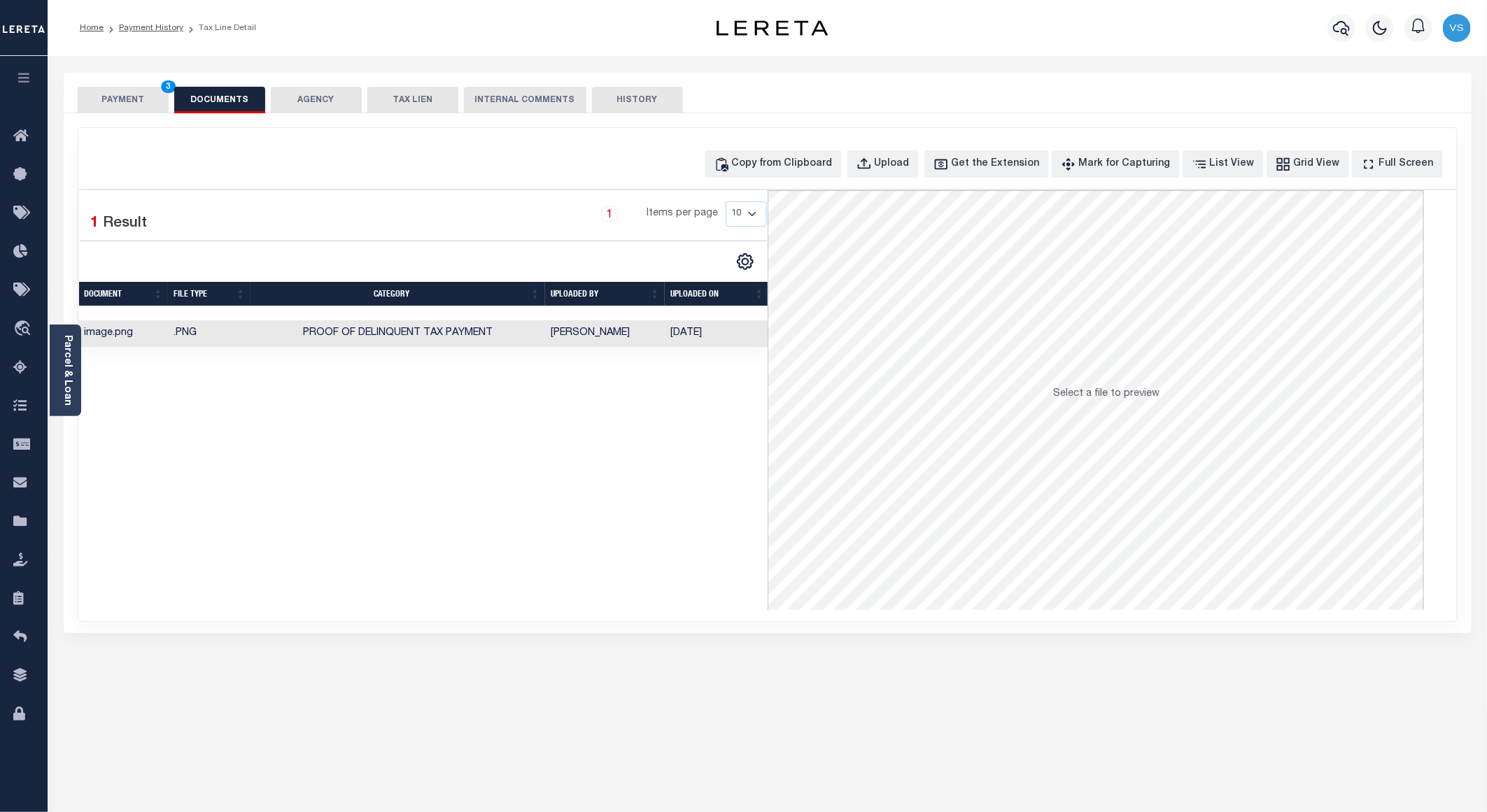
click at [127, 101] on button "PAYMENT 3" at bounding box center [123, 100] width 91 height 27
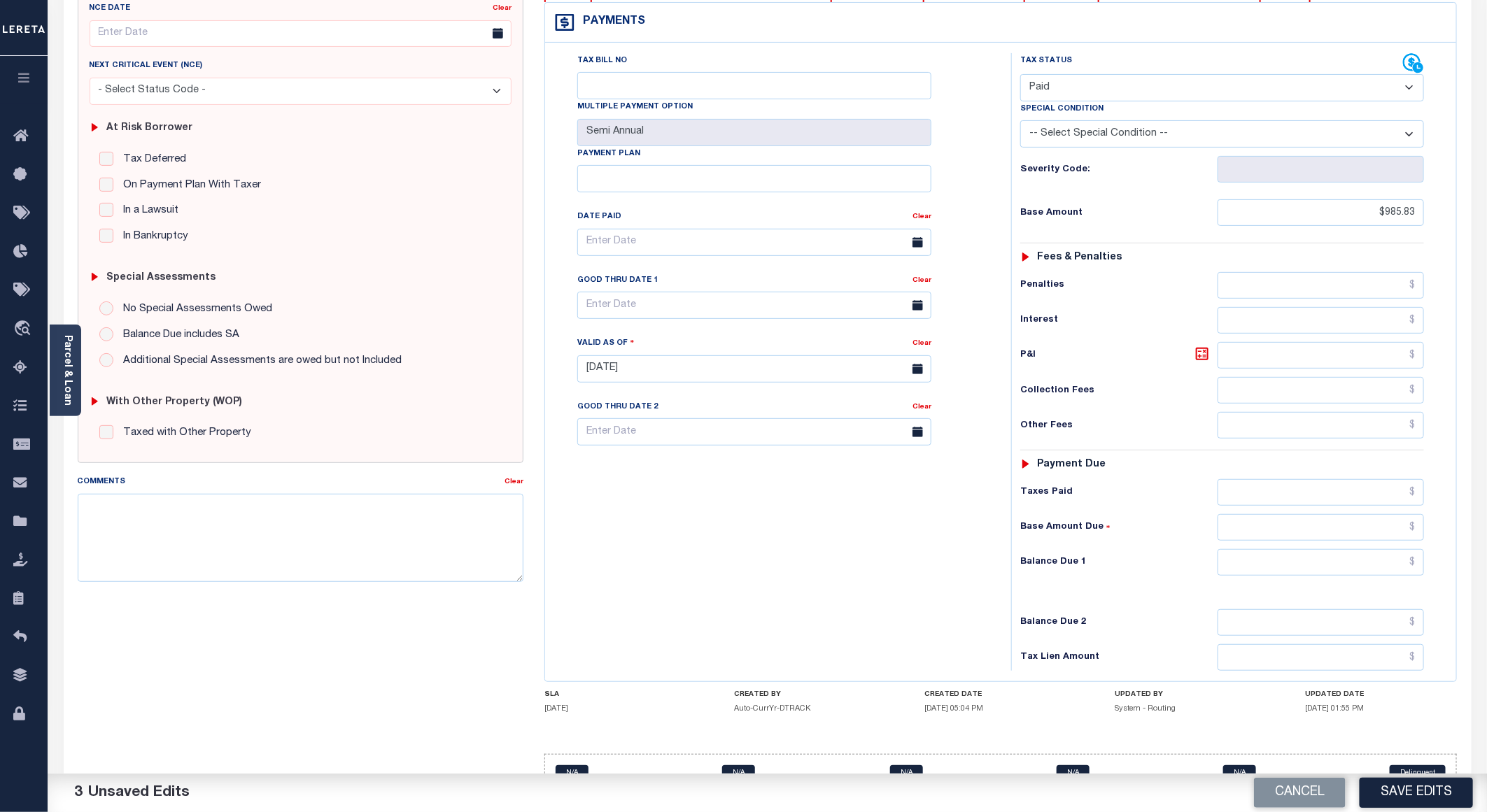
scroll to position [225, 0]
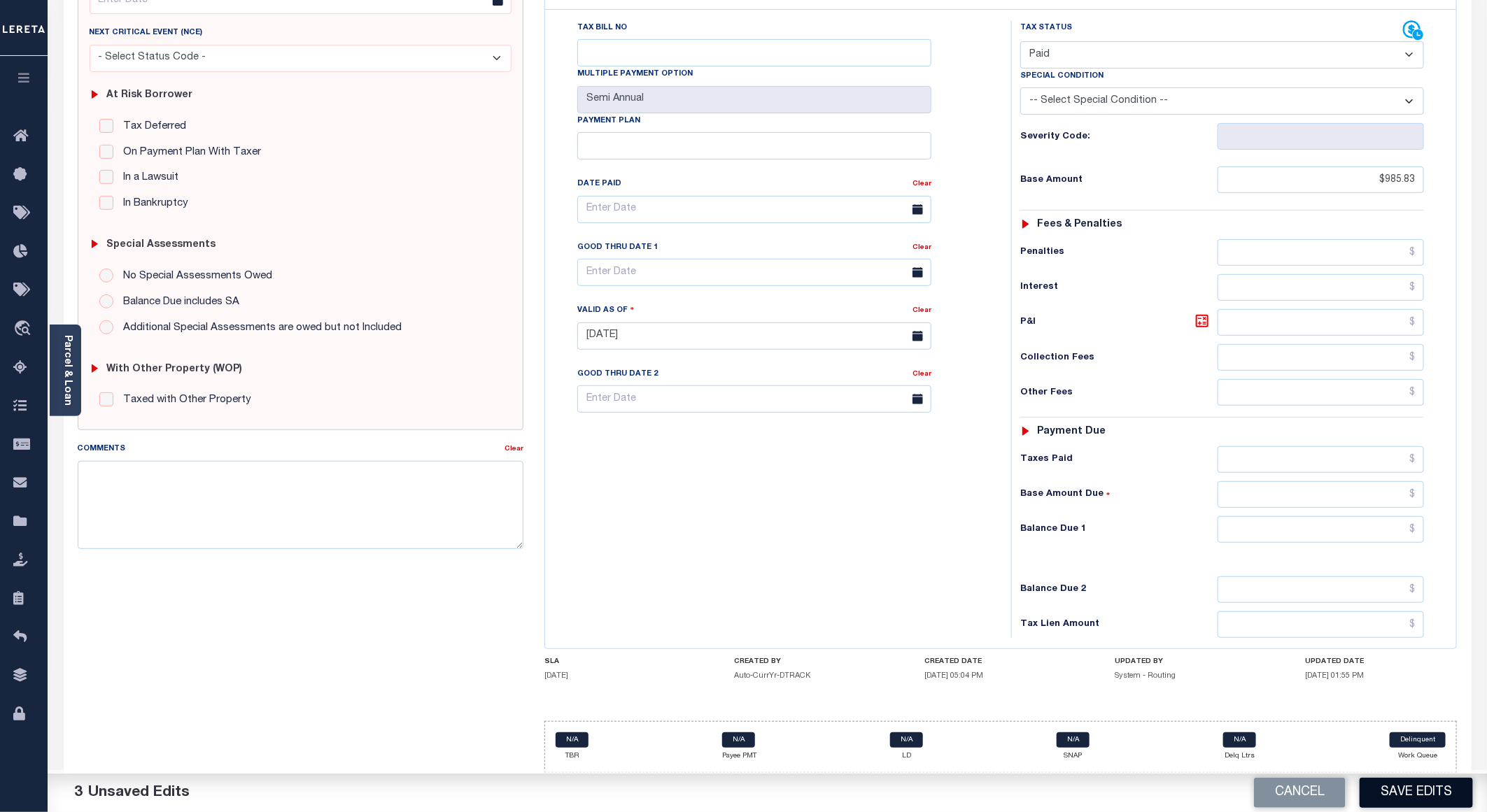
click at [1390, 781] on button "Save Edits" at bounding box center [1416, 793] width 114 height 30
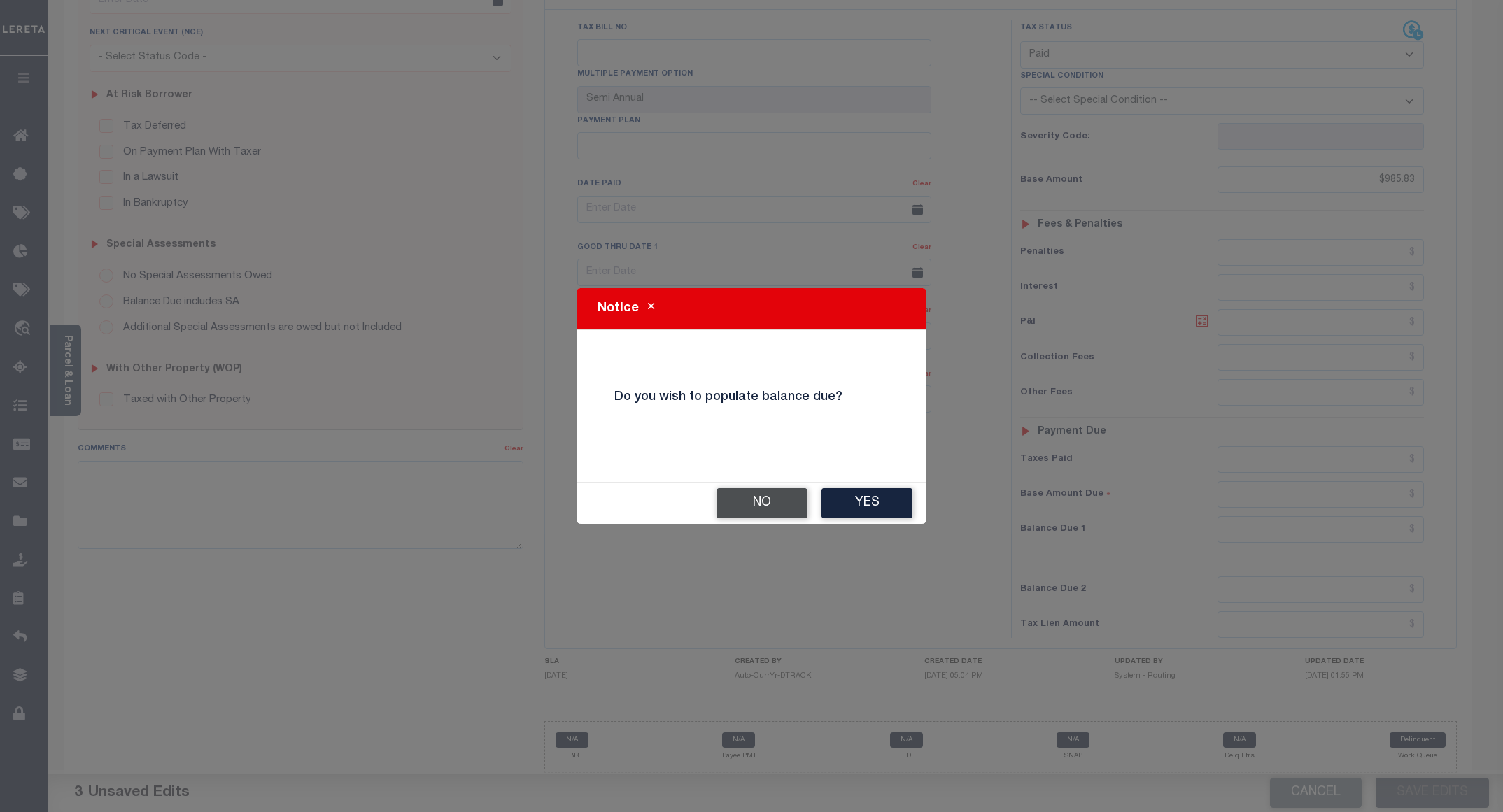
click at [733, 502] on button "No" at bounding box center [762, 503] width 91 height 30
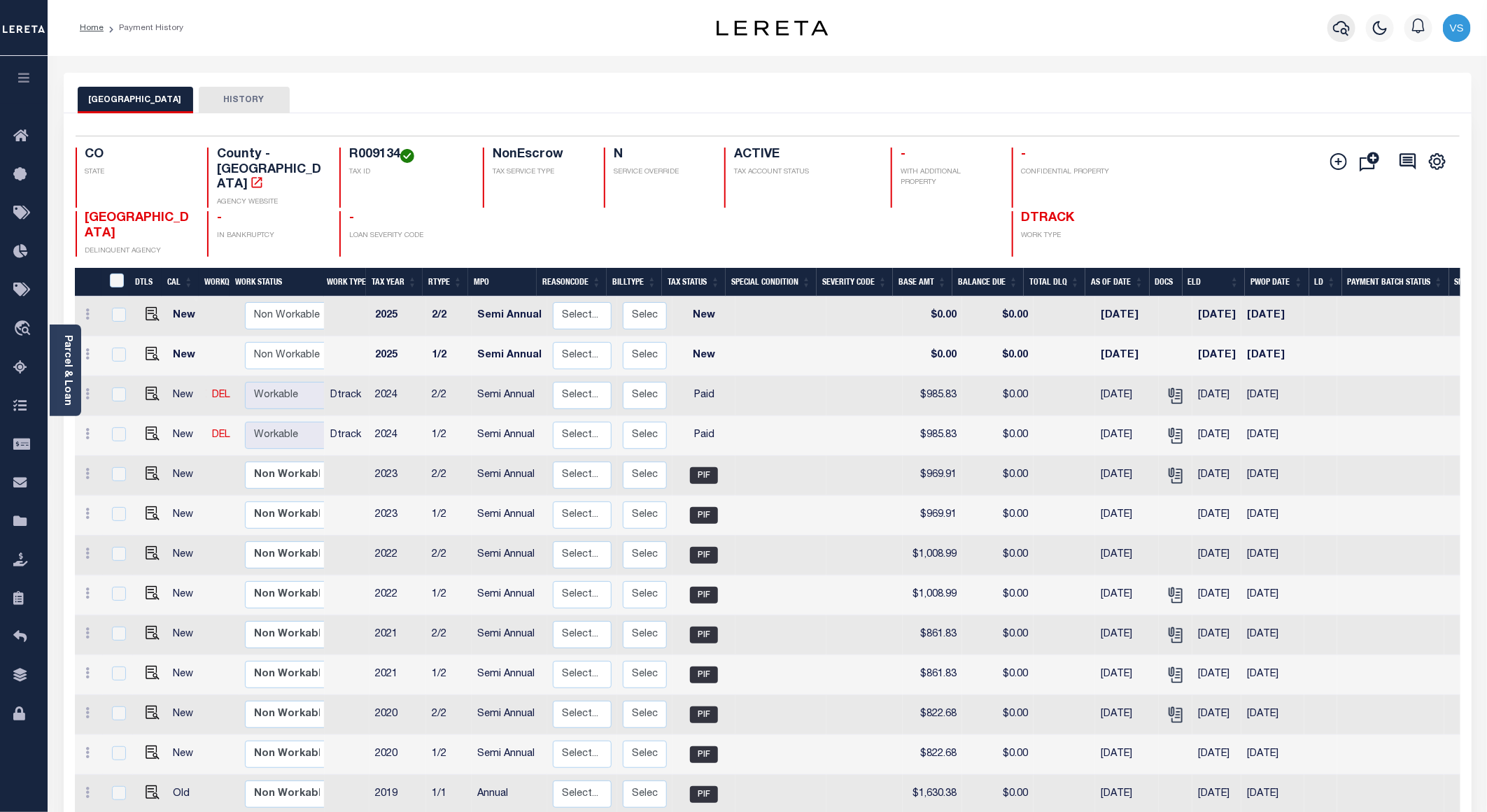
click at [1347, 27] on icon "button" at bounding box center [1341, 27] width 17 height 17
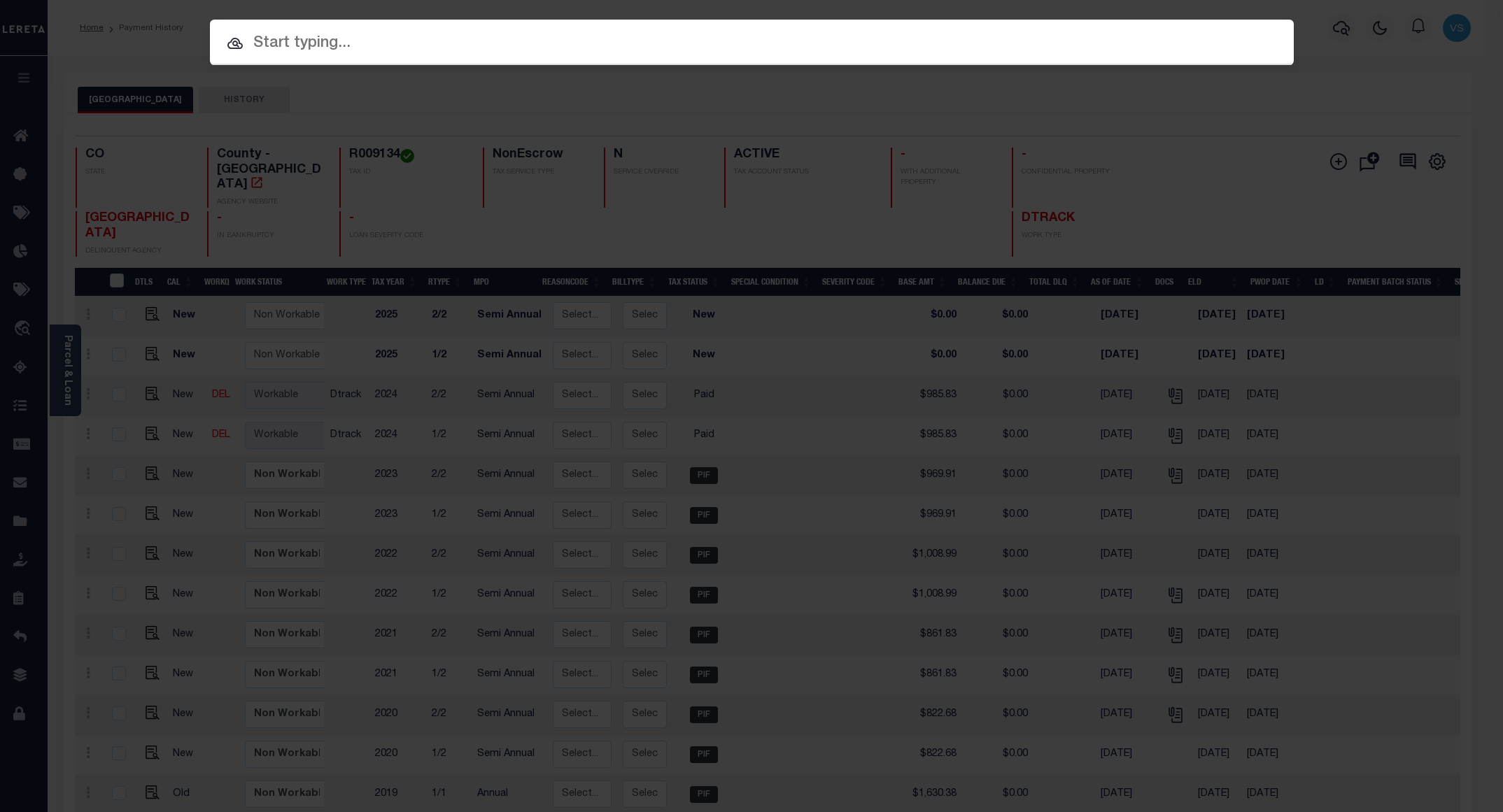
paste input "12035600629203"
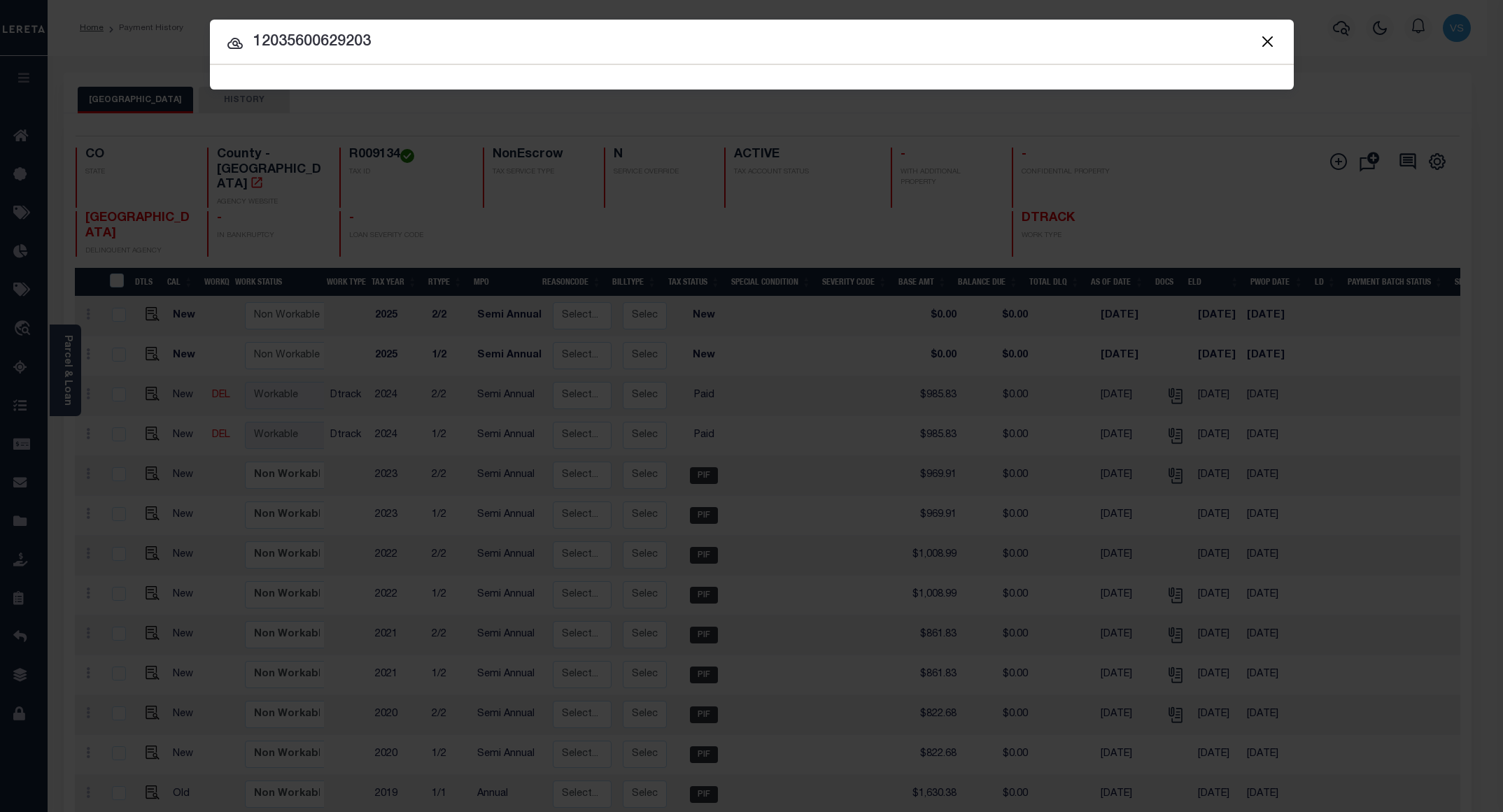
type input "12035600629203"
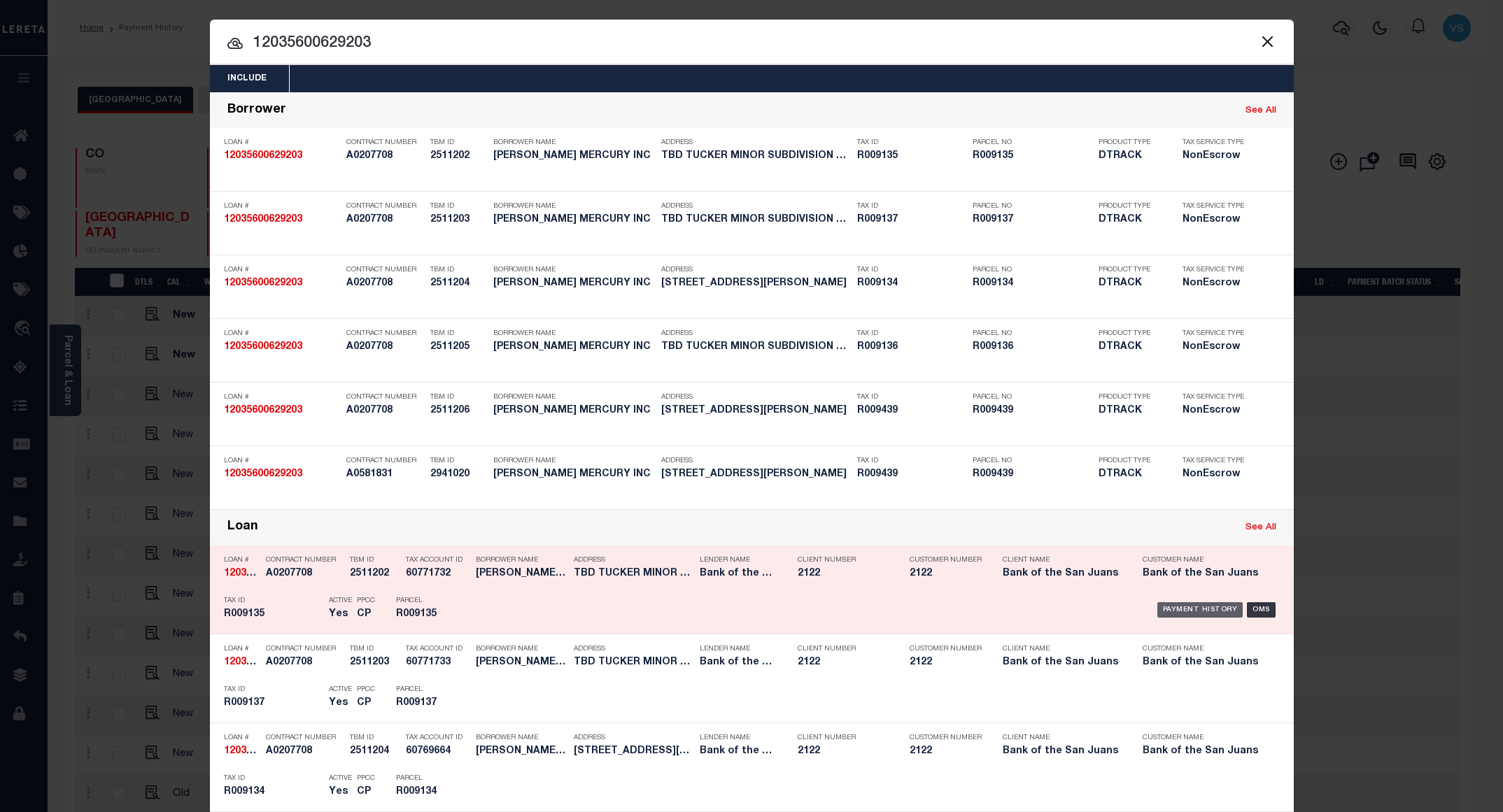
click at [1184, 611] on div "Payment History" at bounding box center [1200, 610] width 86 height 15
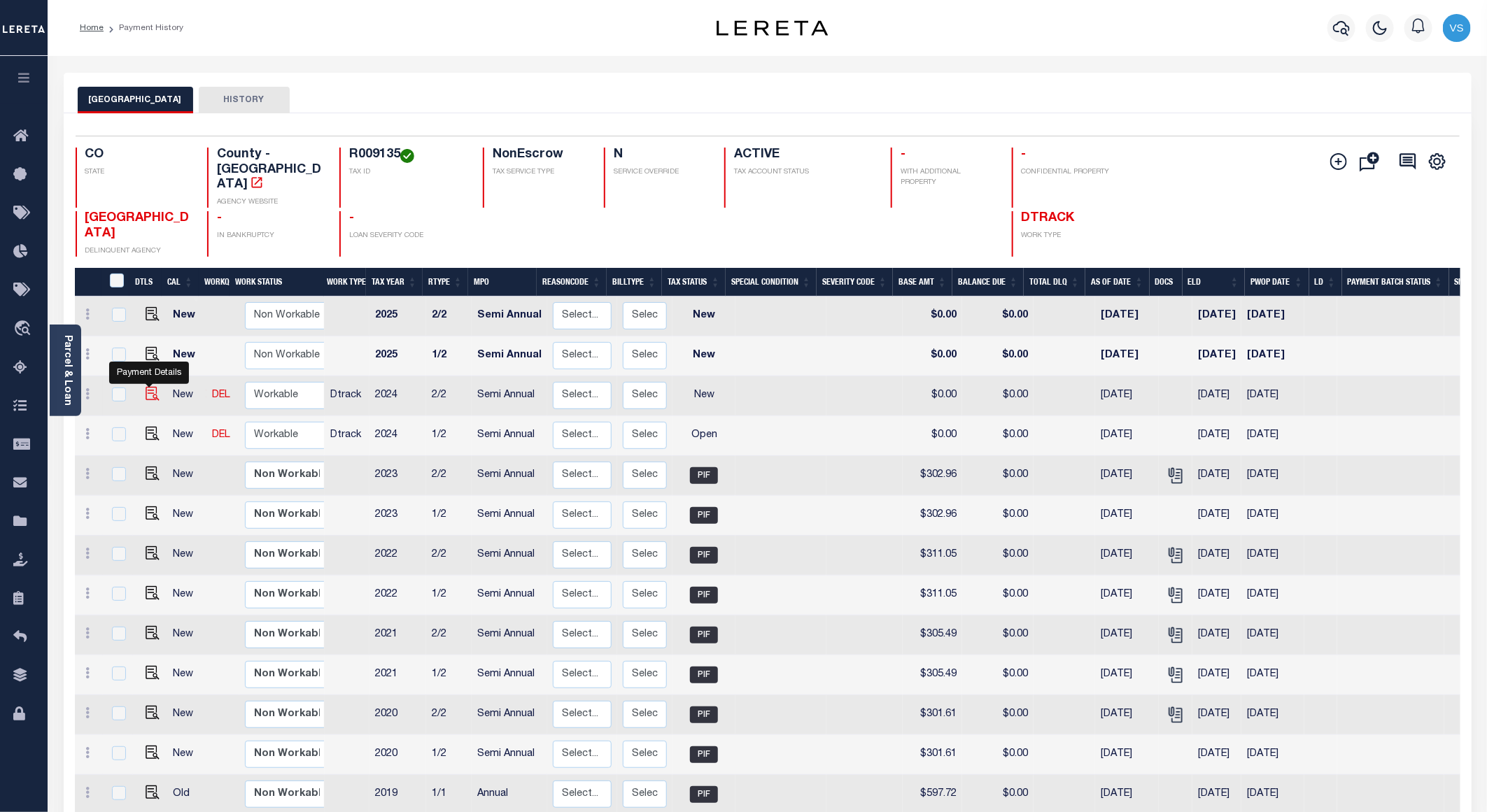
click at [150, 387] on img "" at bounding box center [152, 393] width 14 height 14
checkbox input "true"
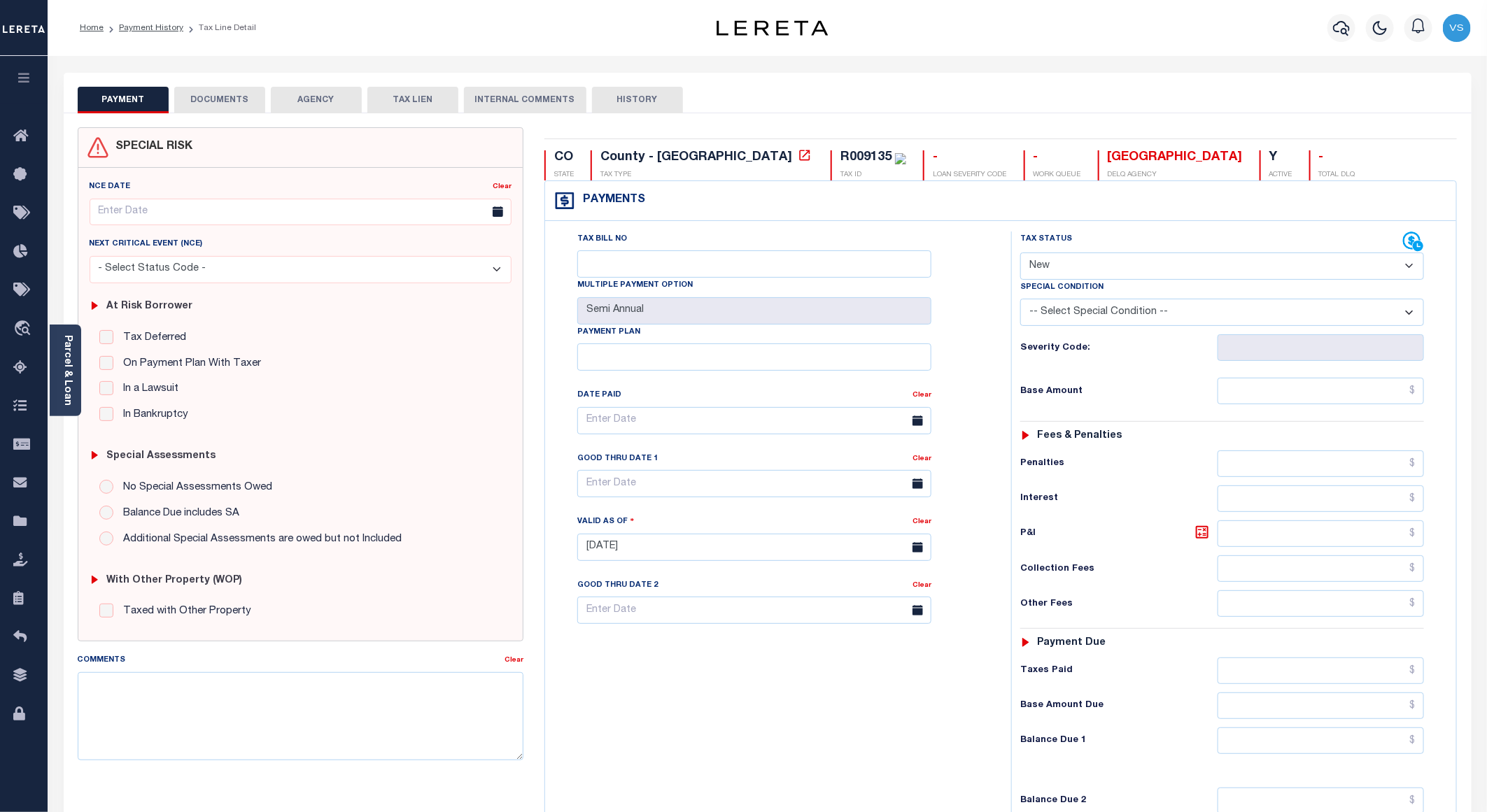
click at [1054, 262] on select "- Select Status Code - Open Due/Unpaid Paid Incomplete No Tax Due Internal Refu…" at bounding box center [1222, 266] width 404 height 27
select select "PYD"
click at [1021, 254] on select "- Select Status Code - Open Due/Unpaid Paid Incomplete No Tax Due Internal Refu…" at bounding box center [1222, 266] width 404 height 27
type input "[DATE]"
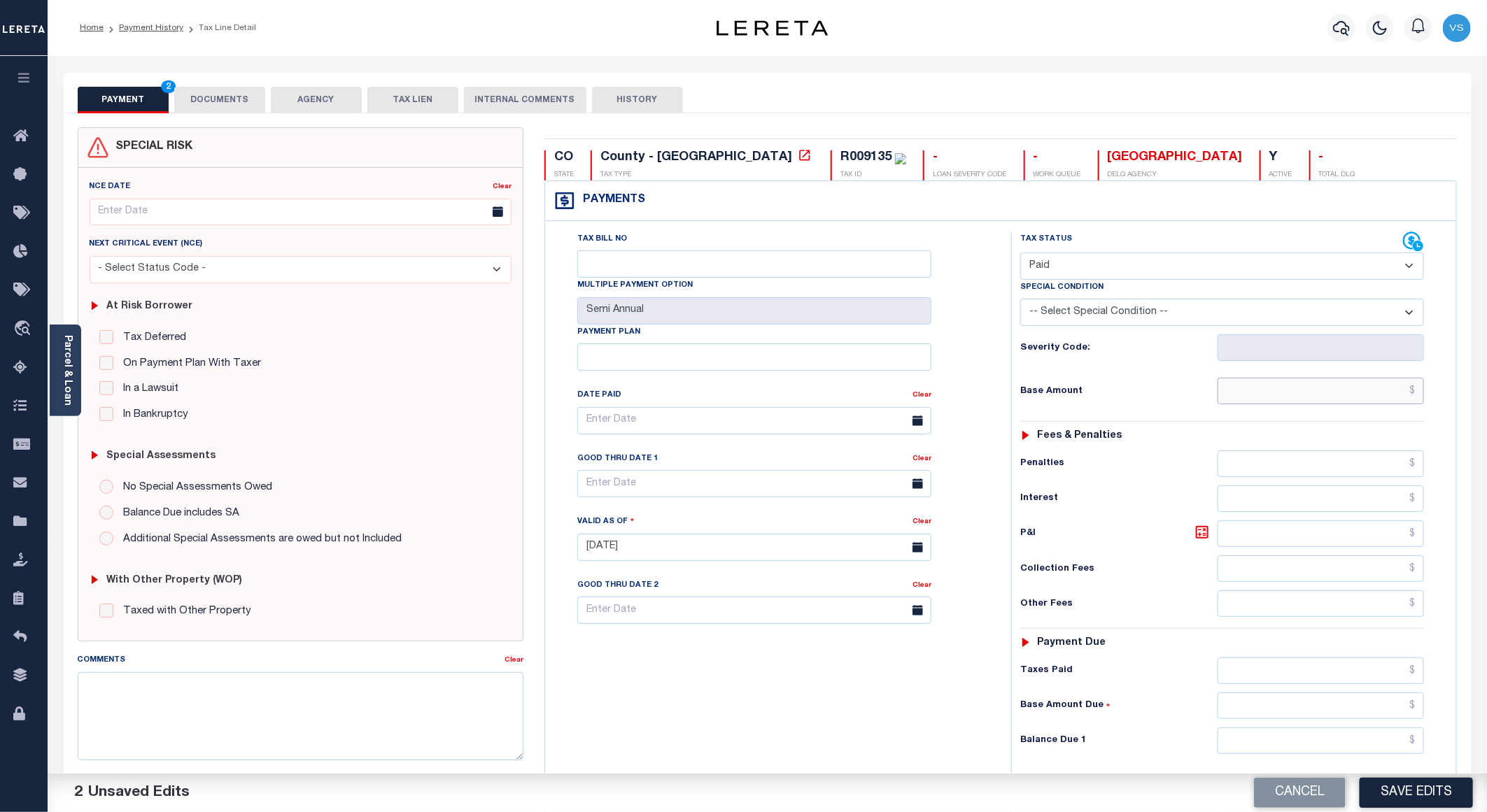
click at [1284, 389] on input "text" at bounding box center [1321, 390] width 206 height 27
paste input "307.94"
type input "$307.94"
click at [229, 101] on button "DOCUMENTS" at bounding box center [220, 100] width 91 height 27
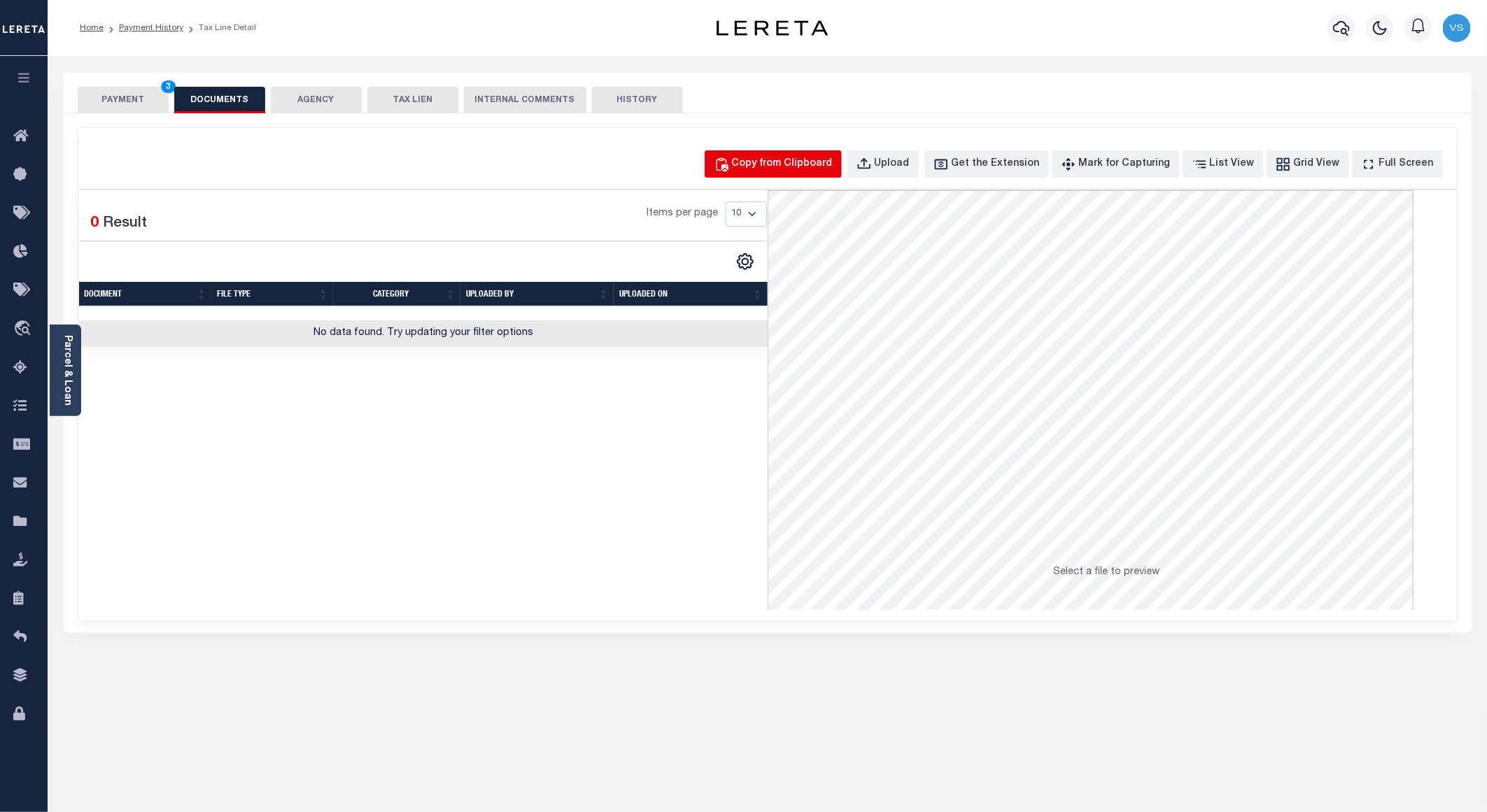
click at [788, 158] on div "Copy from Clipboard" at bounding box center [782, 164] width 101 height 15
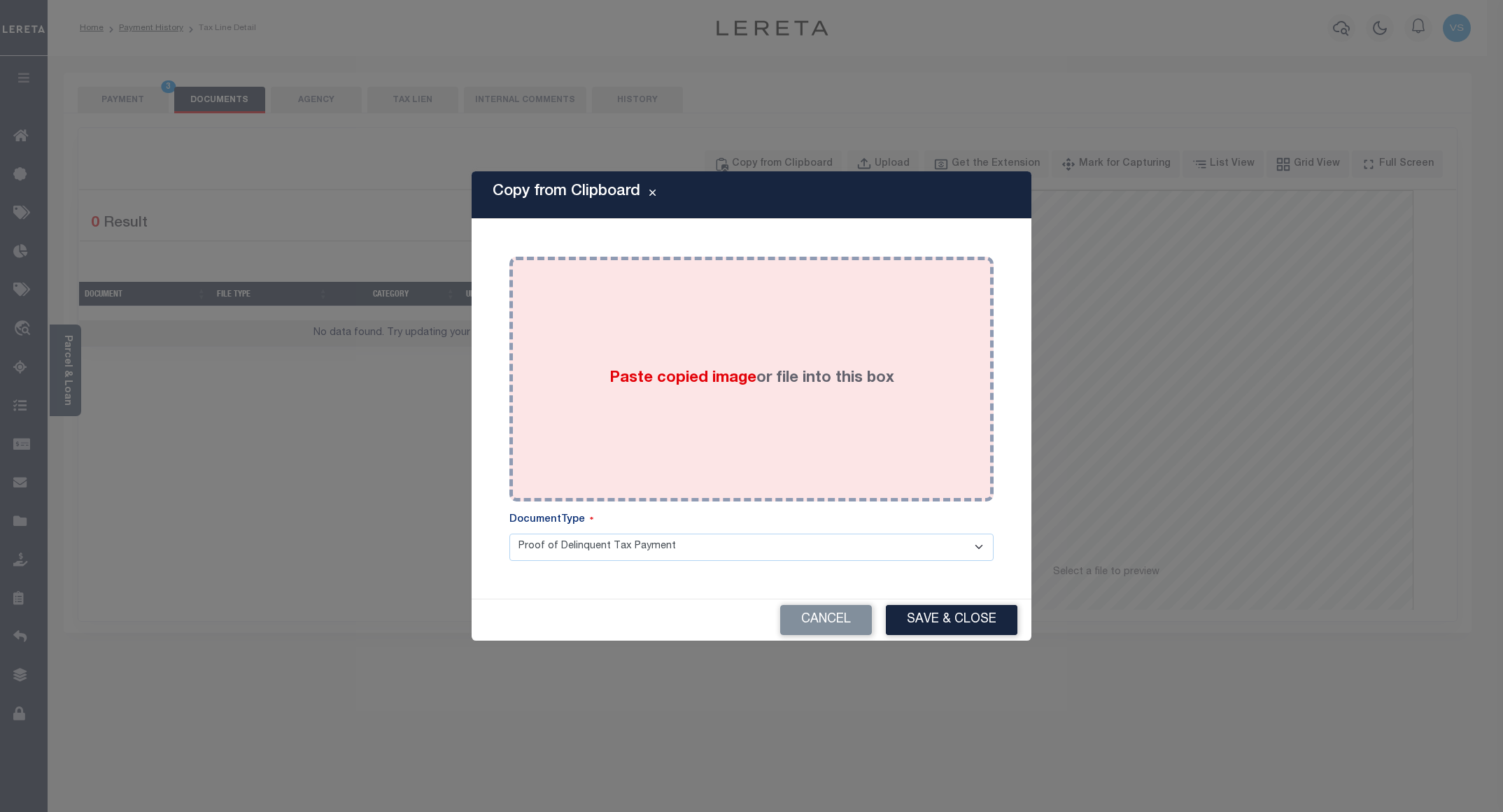
click at [630, 364] on div "Paste copied image or file into this box" at bounding box center [752, 380] width 464 height 224
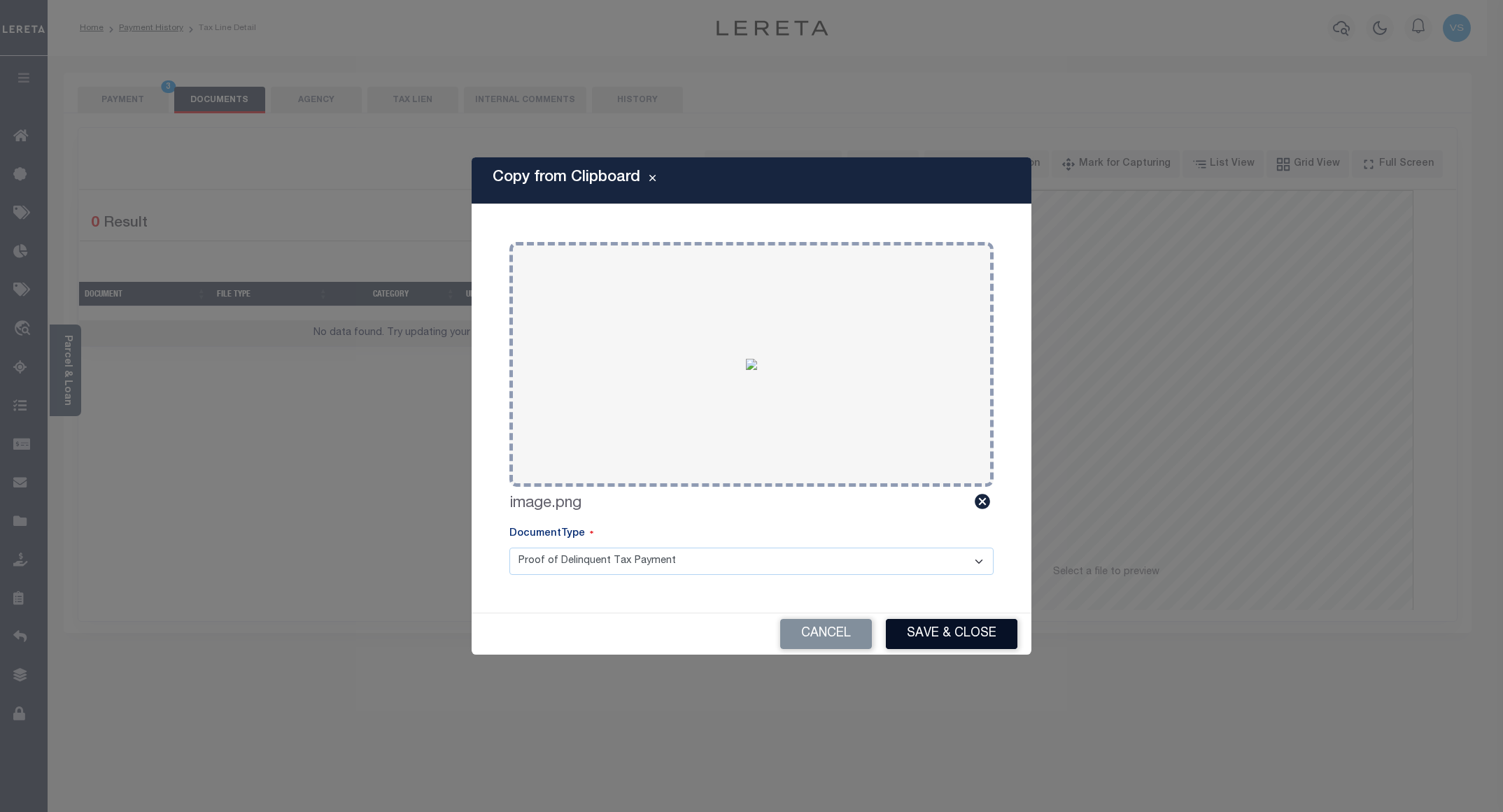
click at [945, 634] on button "Save & Close" at bounding box center [952, 634] width 132 height 30
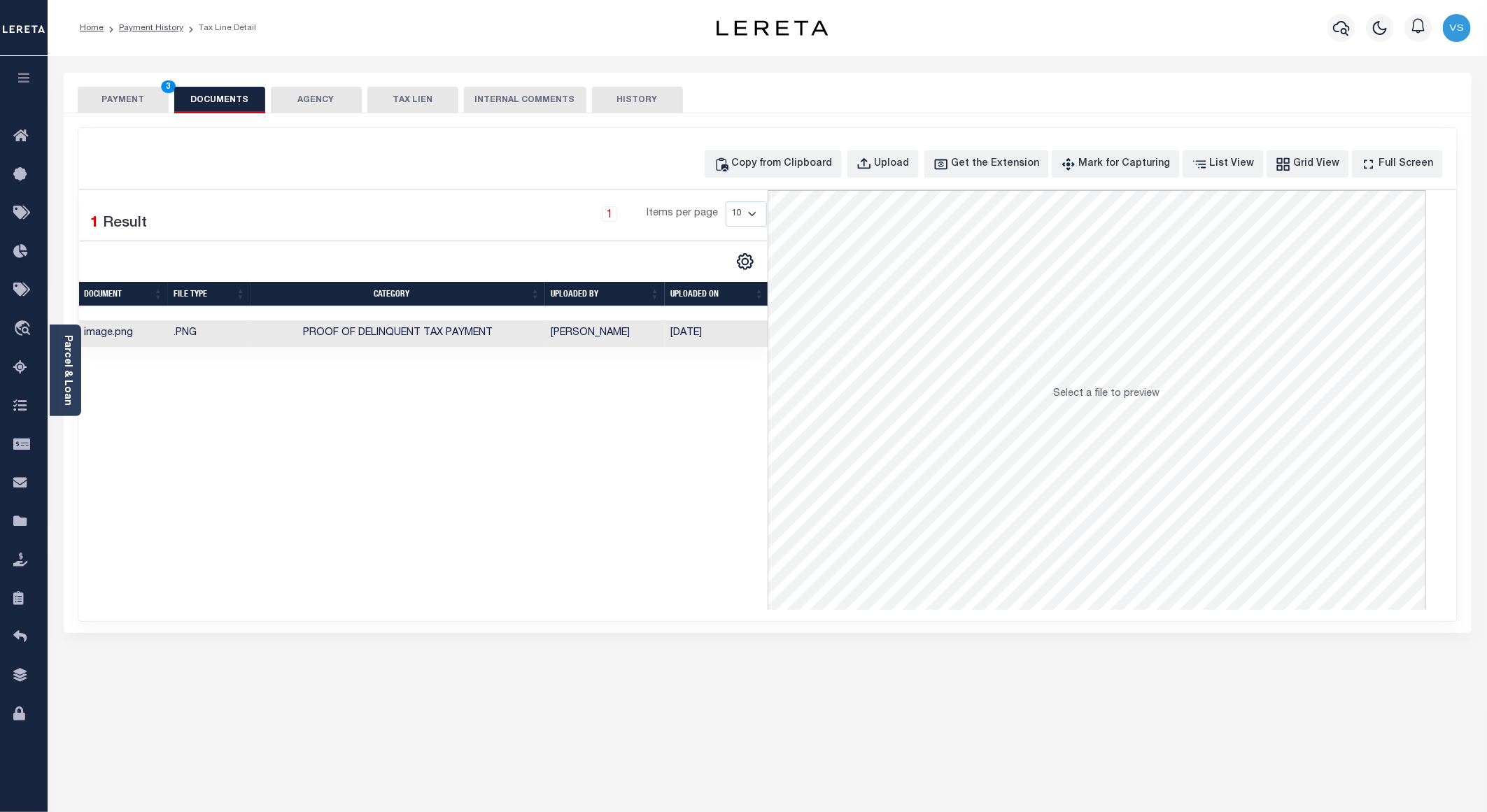
click at [119, 101] on button "PAYMENT 3" at bounding box center [123, 100] width 91 height 27
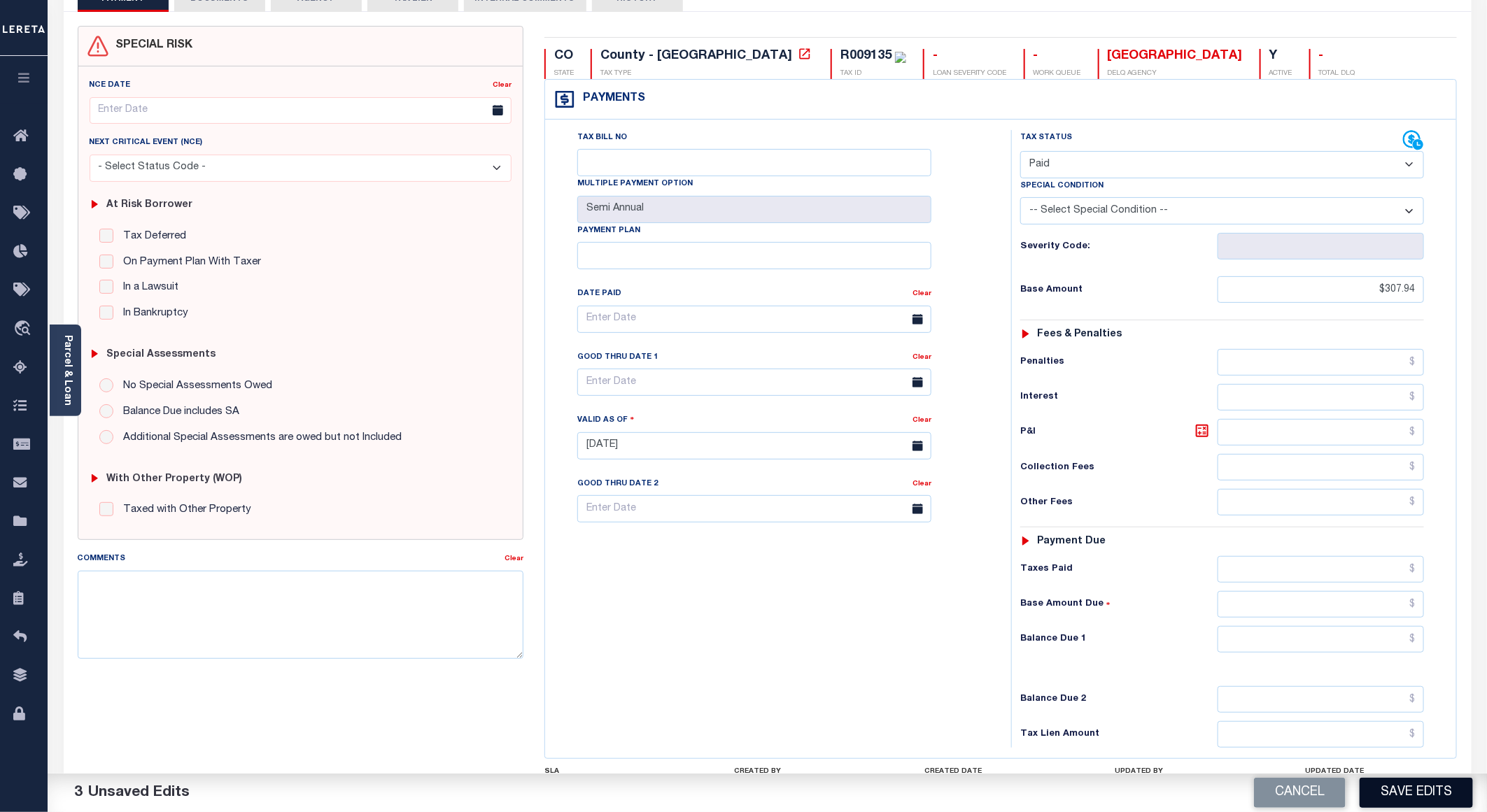
scroll to position [105, 0]
click at [1394, 794] on button "Save Edits" at bounding box center [1416, 793] width 114 height 30
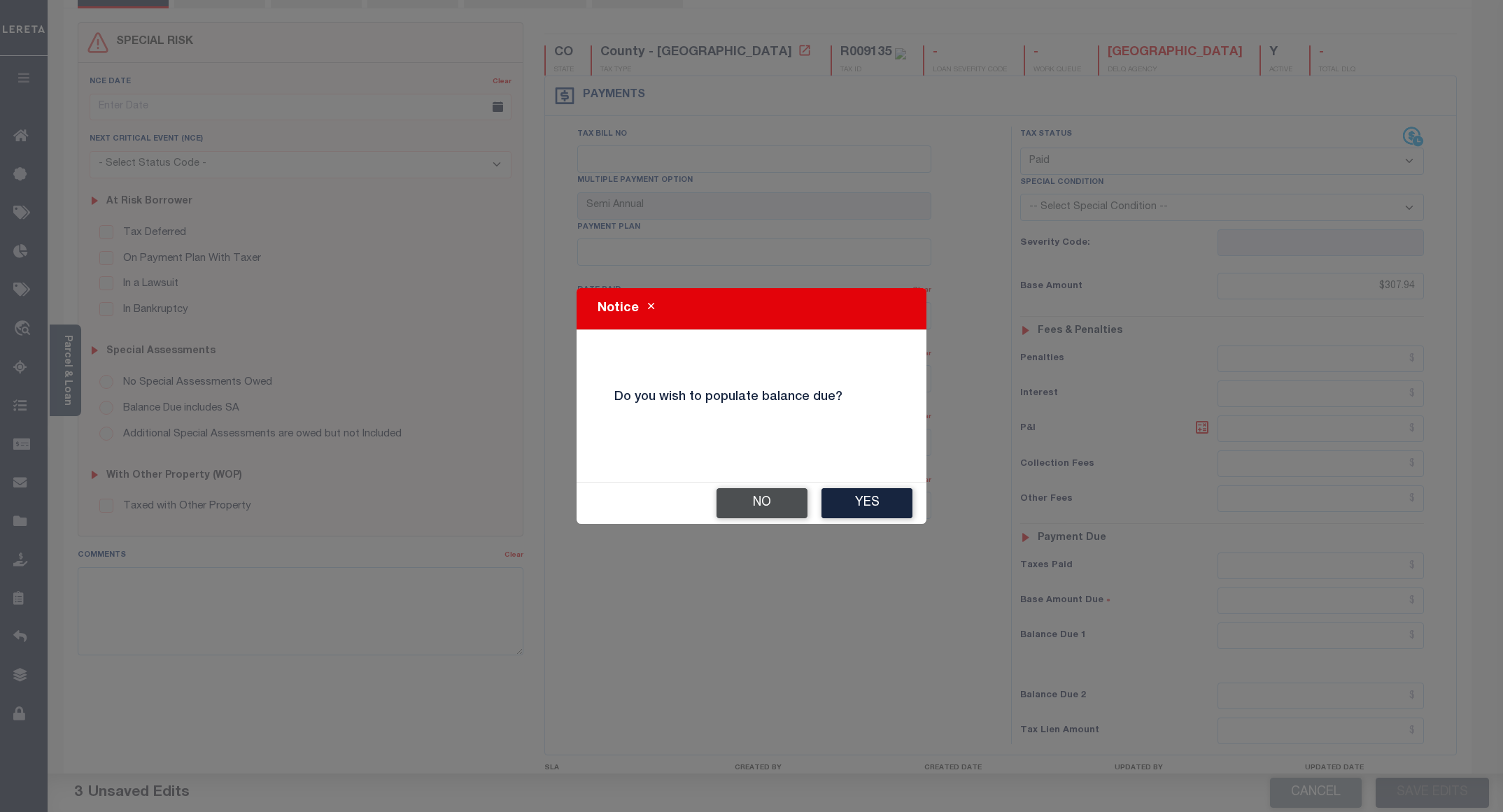
click at [752, 503] on button "No" at bounding box center [762, 503] width 91 height 30
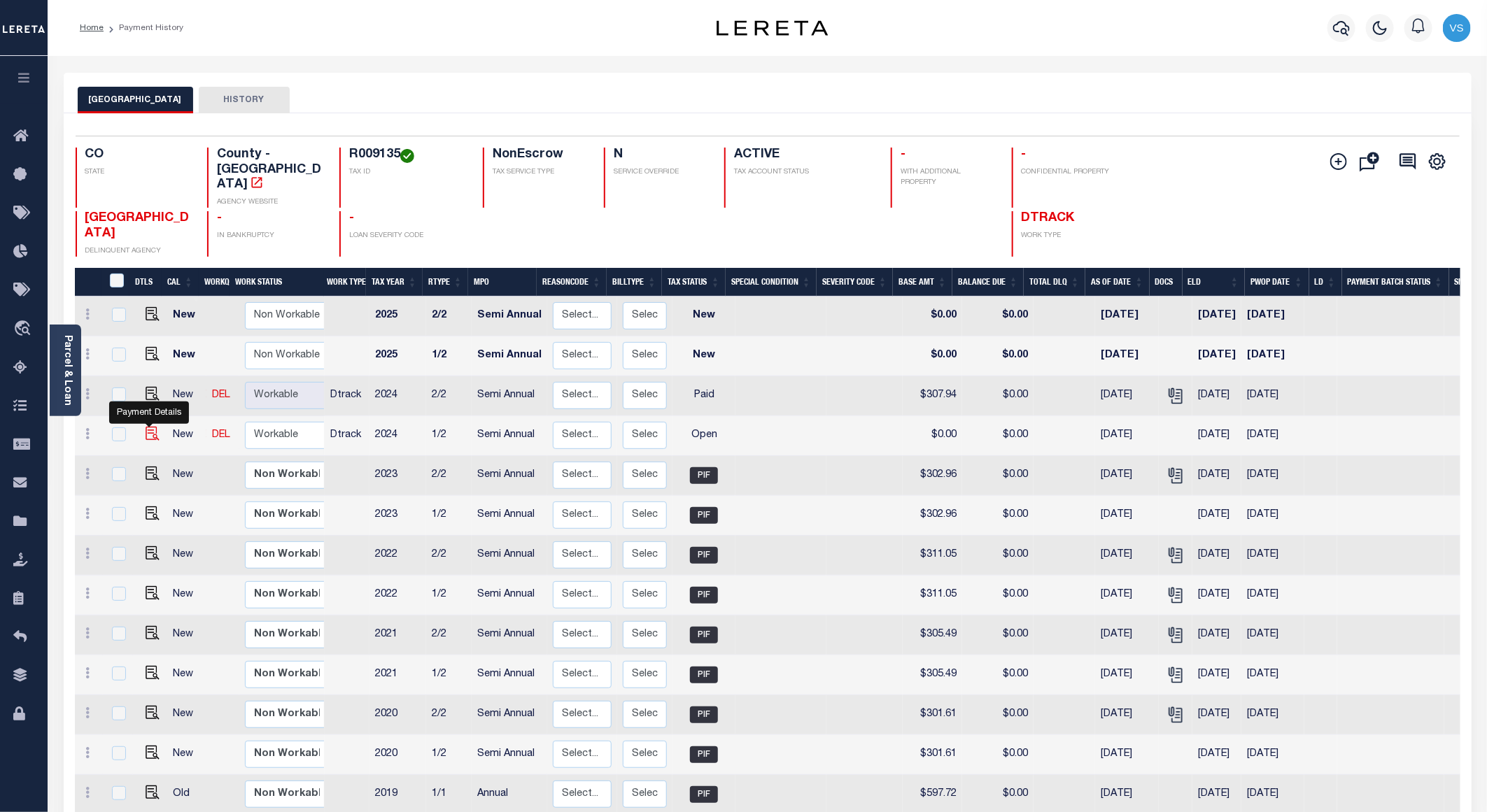
click at [145, 427] on img "" at bounding box center [152, 433] width 14 height 14
checkbox input "true"
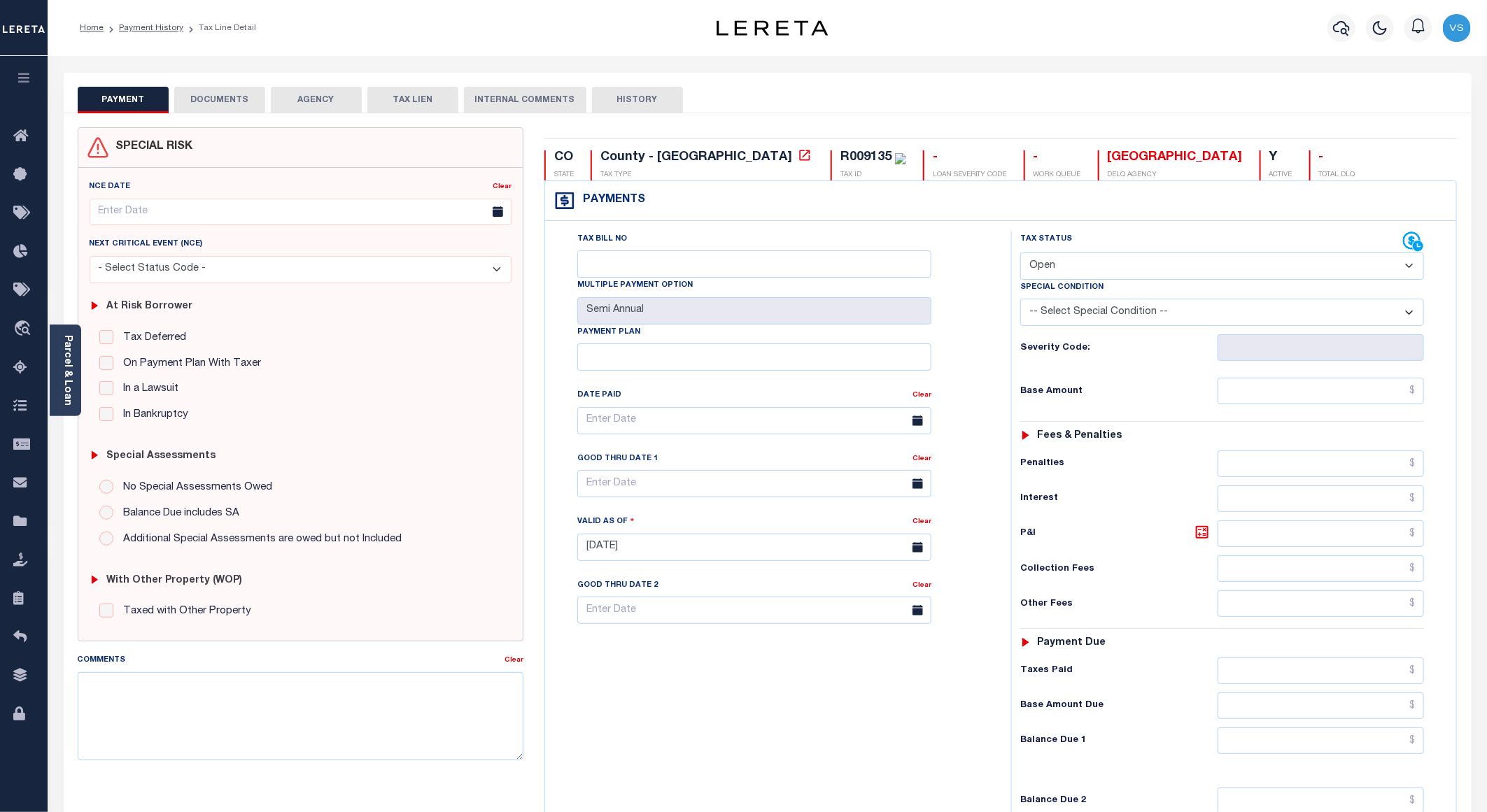
drag, startPoint x: 1047, startPoint y: 268, endPoint x: 1054, endPoint y: 271, distance: 7.6
click at [1047, 268] on select "- Select Status Code - Open Due/Unpaid Paid Incomplete No Tax Due Internal Refu…" at bounding box center [1222, 266] width 404 height 27
select select "PYD"
click at [1021, 254] on select "- Select Status Code - Open Due/Unpaid Paid Incomplete No Tax Due Internal Refu…" at bounding box center [1222, 266] width 404 height 27
type input "[DATE]"
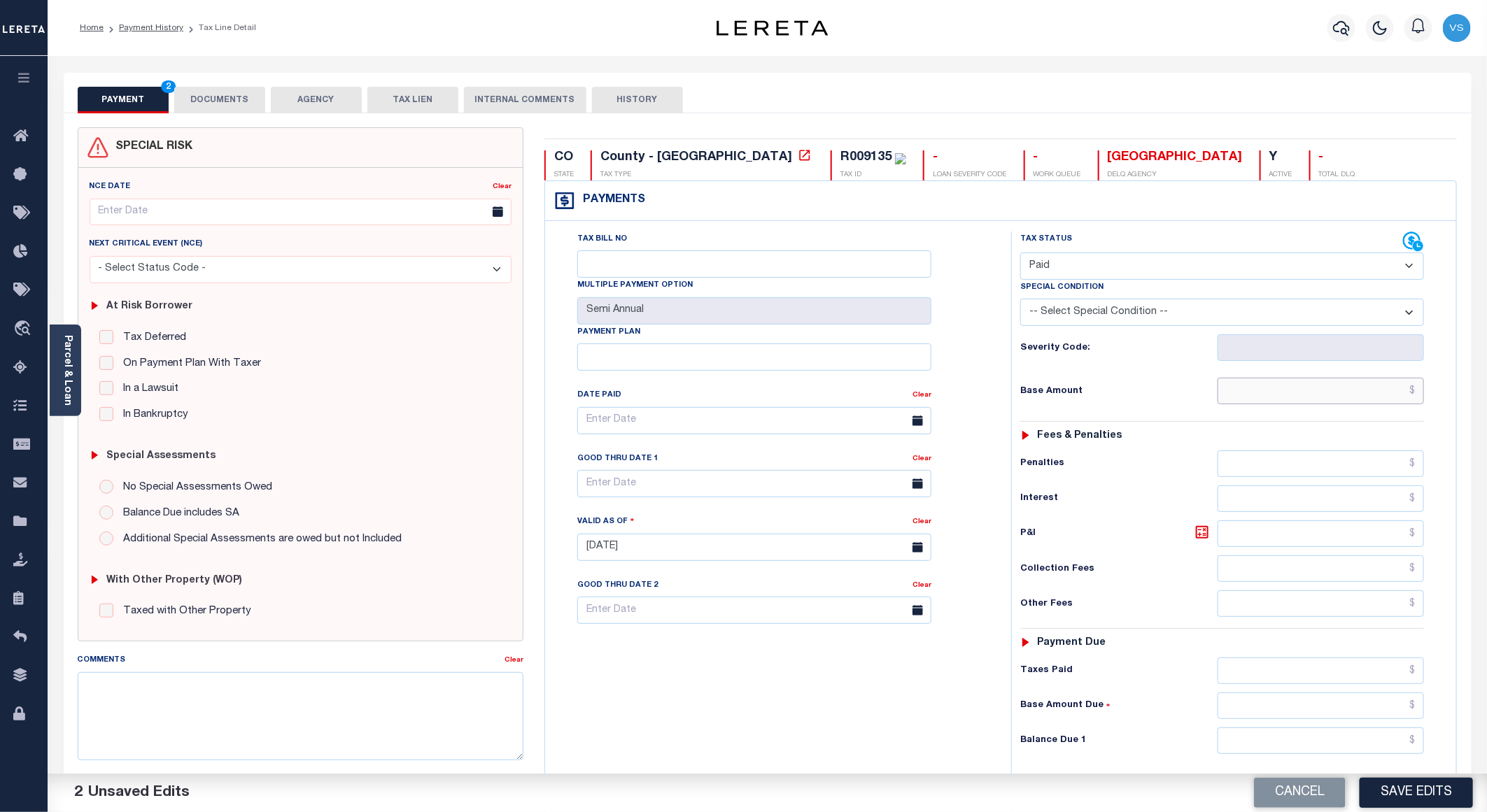
drag, startPoint x: 1277, startPoint y: 401, endPoint x: 1287, endPoint y: 401, distance: 10.0
click at [1277, 401] on input "text" at bounding box center [1321, 390] width 206 height 27
paste input "307.94"
type input "$307.94"
click at [219, 91] on button "DOCUMENTS" at bounding box center [220, 100] width 91 height 27
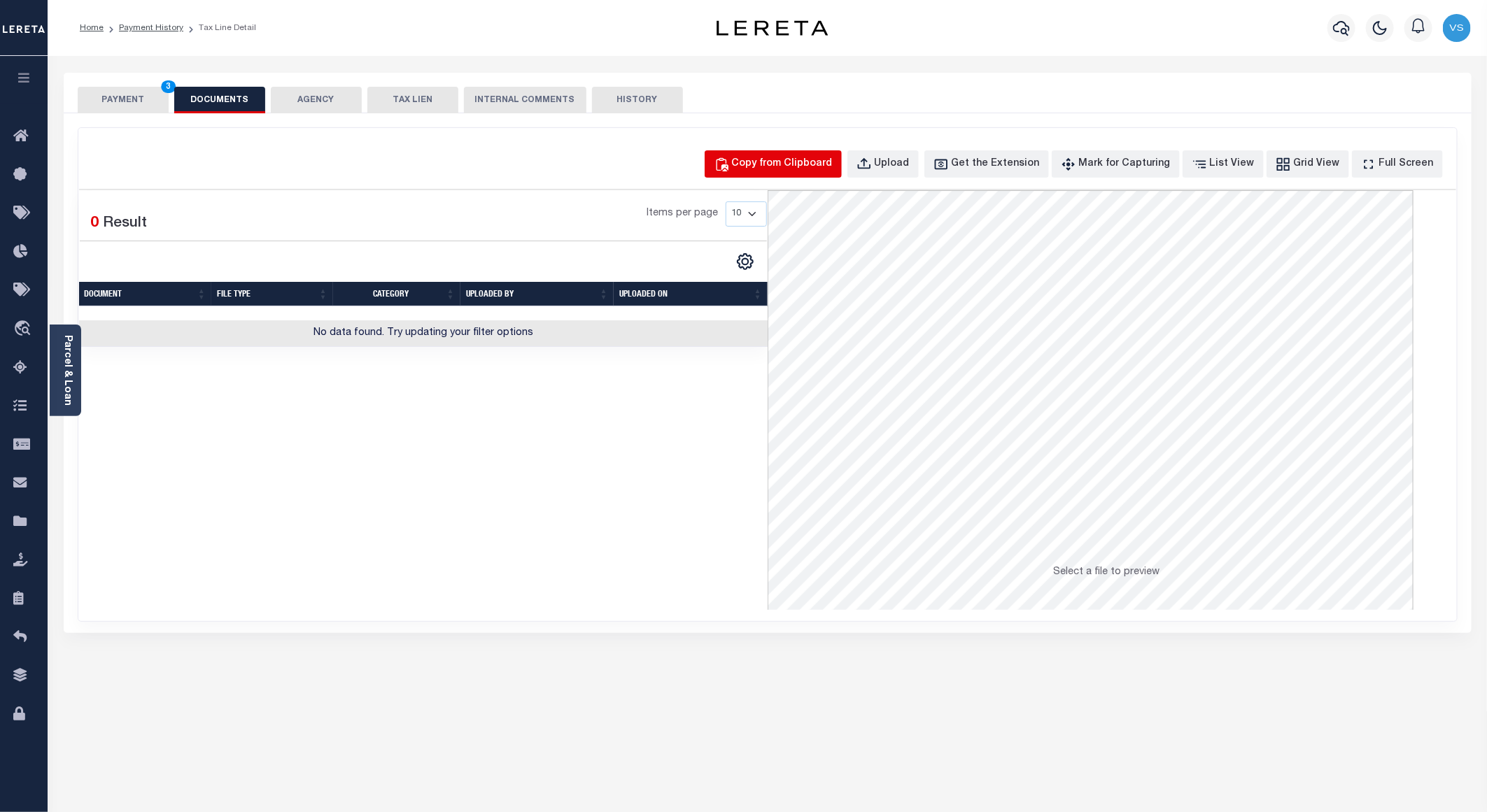
click at [777, 162] on div "Copy from Clipboard" at bounding box center [782, 164] width 101 height 15
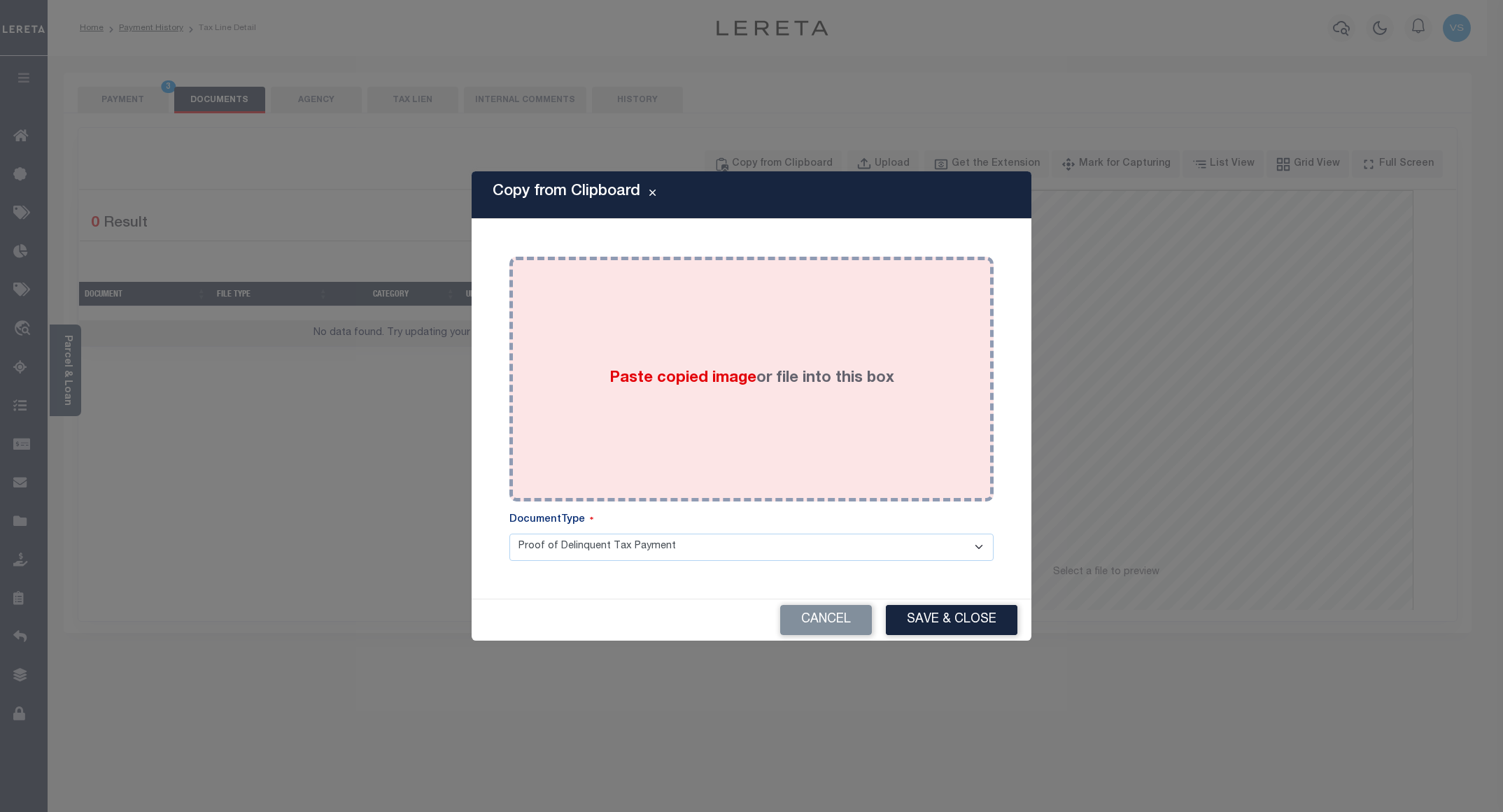
click at [811, 291] on div "Paste copied image or file into this box" at bounding box center [752, 380] width 464 height 224
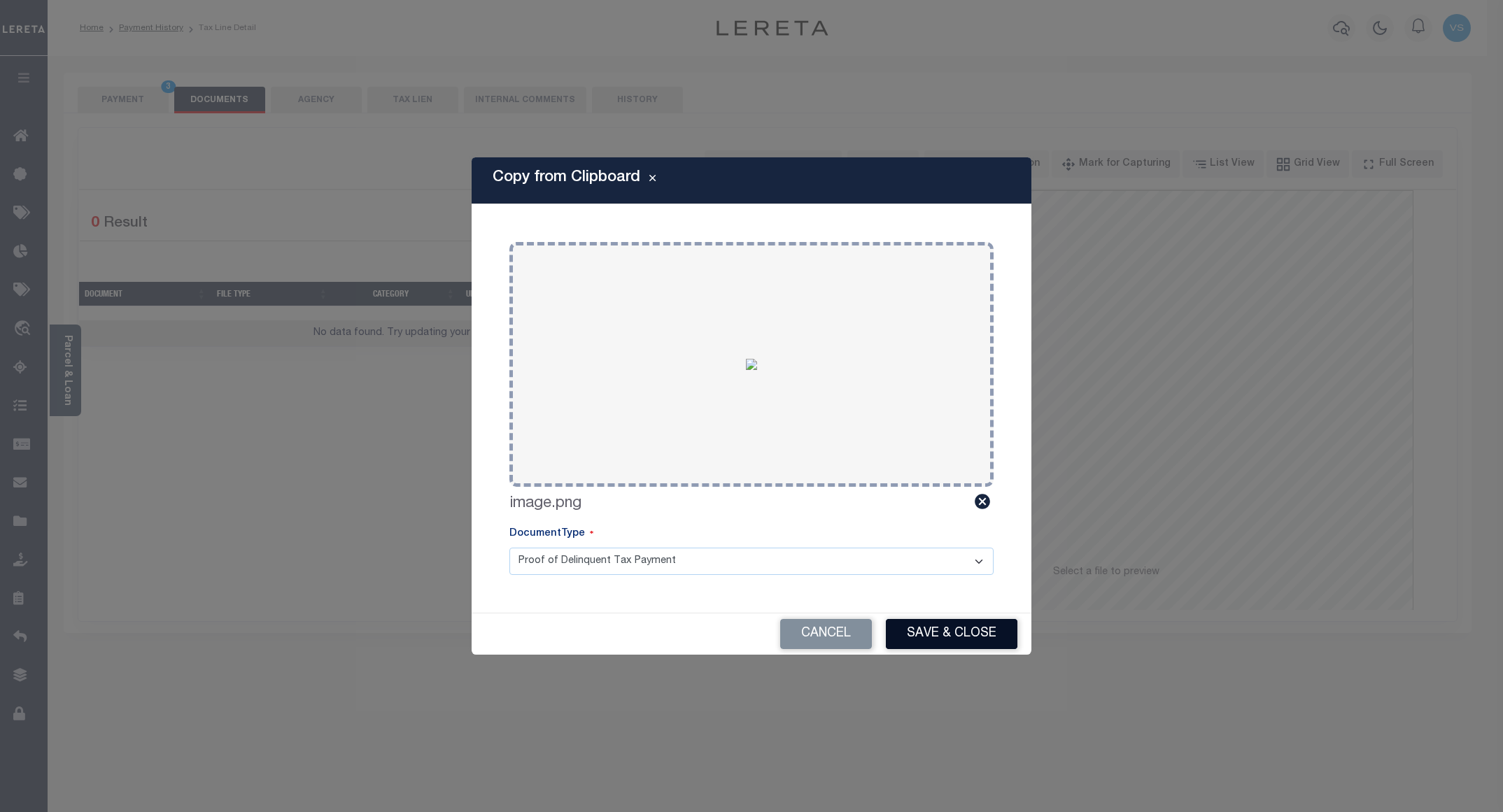
click at [943, 633] on button "Save & Close" at bounding box center [952, 634] width 132 height 30
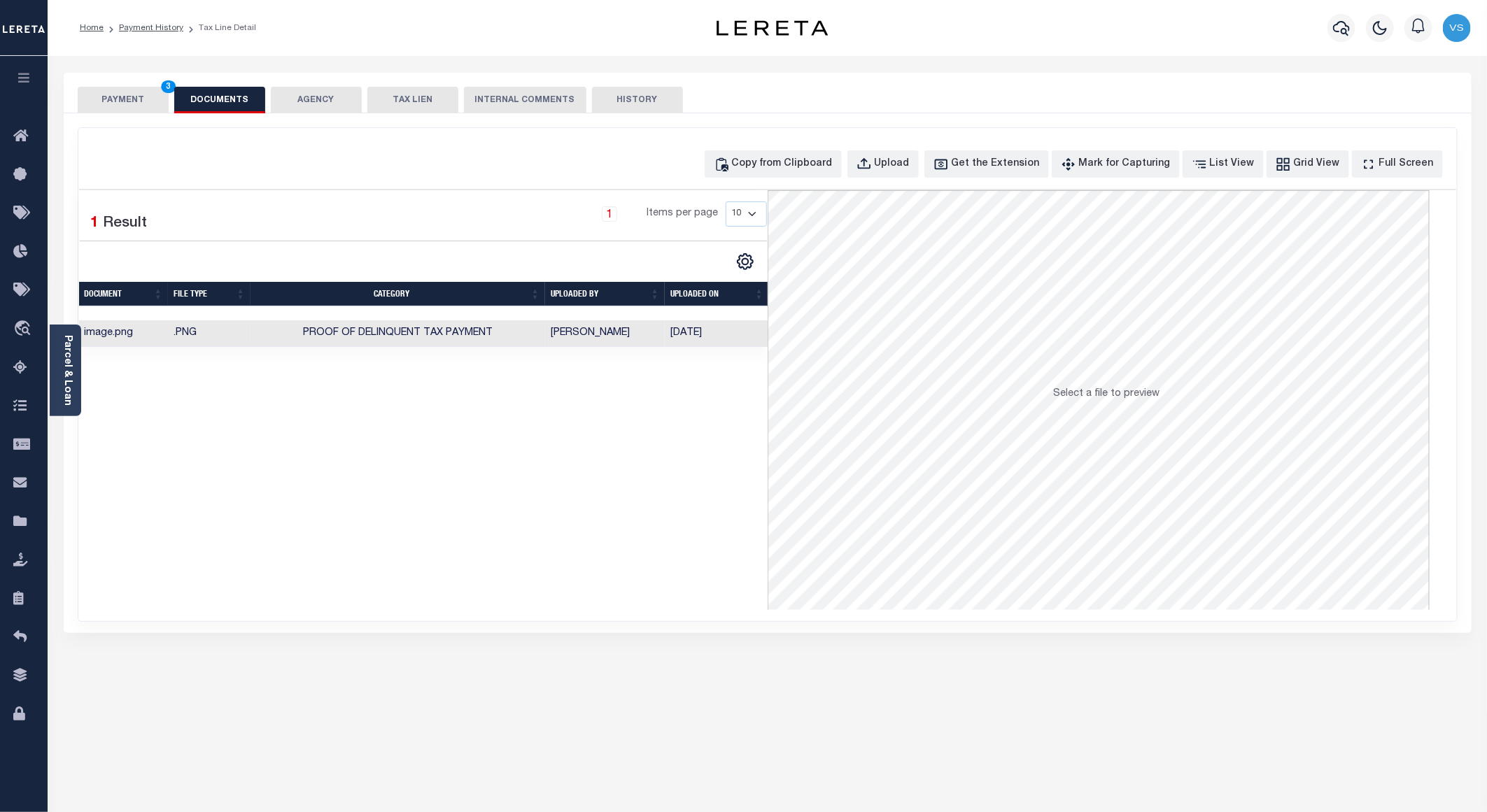
click at [131, 95] on button "PAYMENT 3" at bounding box center [123, 100] width 91 height 27
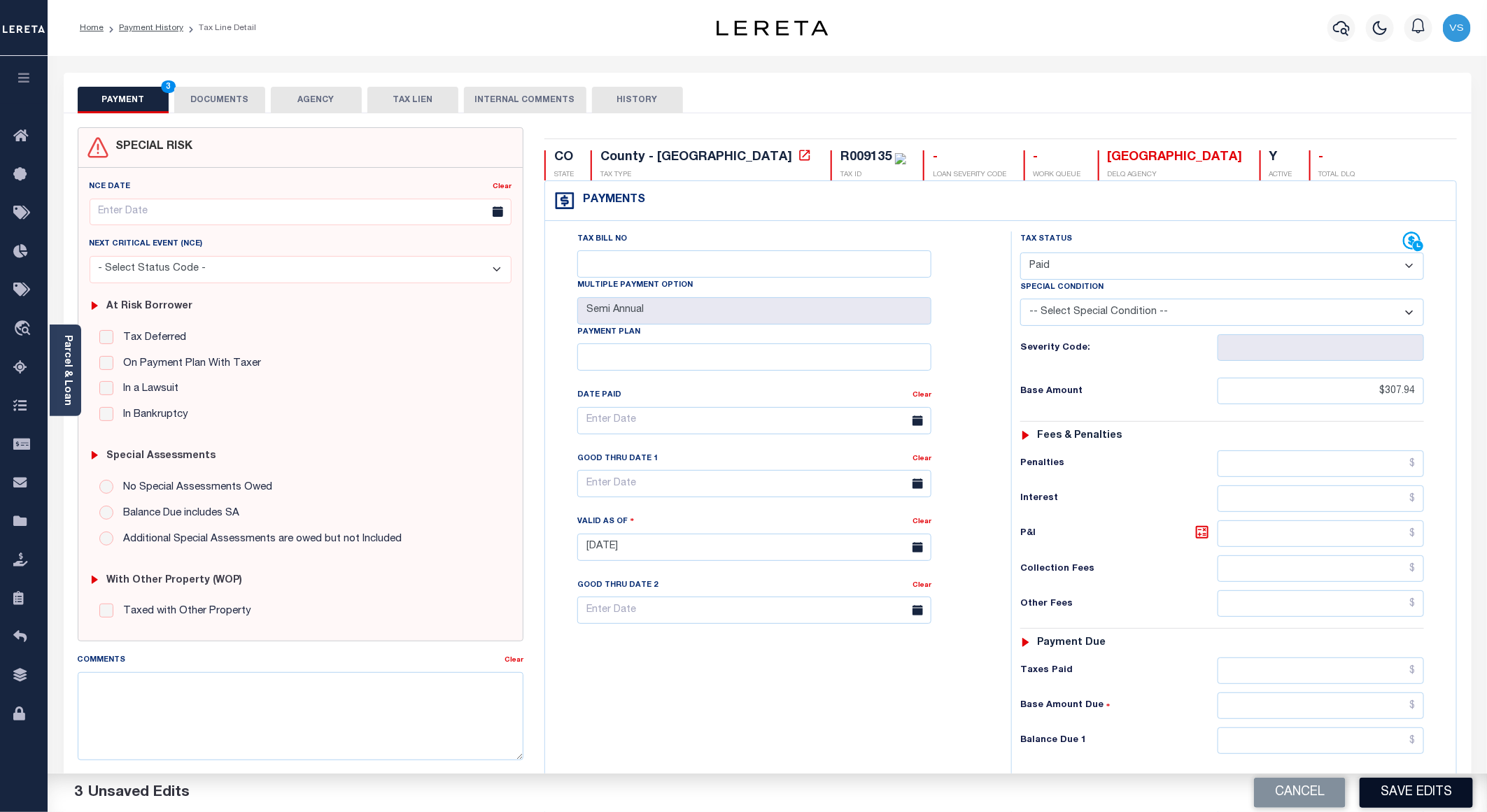
click at [1386, 781] on button "Save Edits" at bounding box center [1416, 793] width 114 height 30
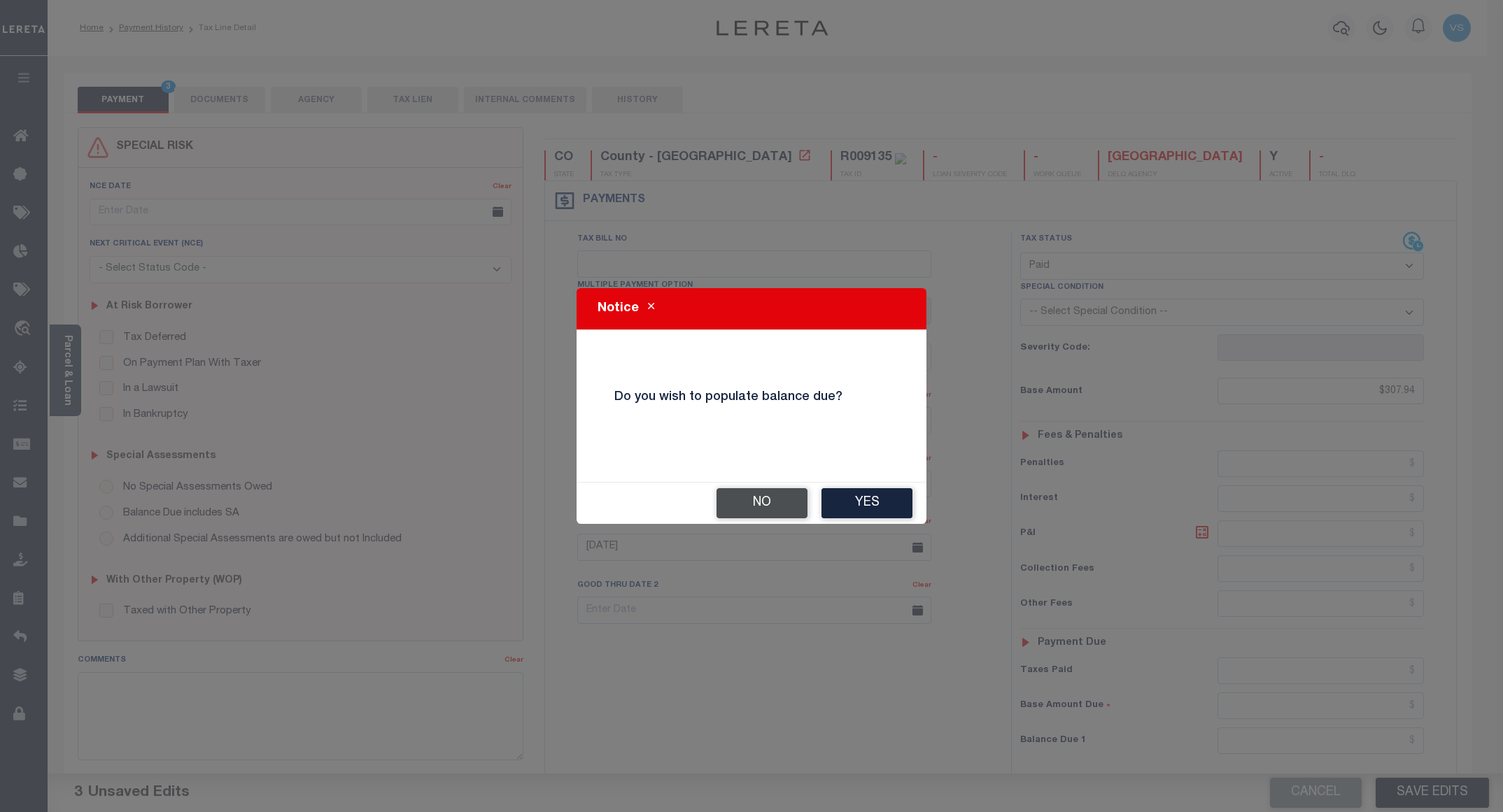
click at [752, 494] on button "No" at bounding box center [762, 503] width 91 height 30
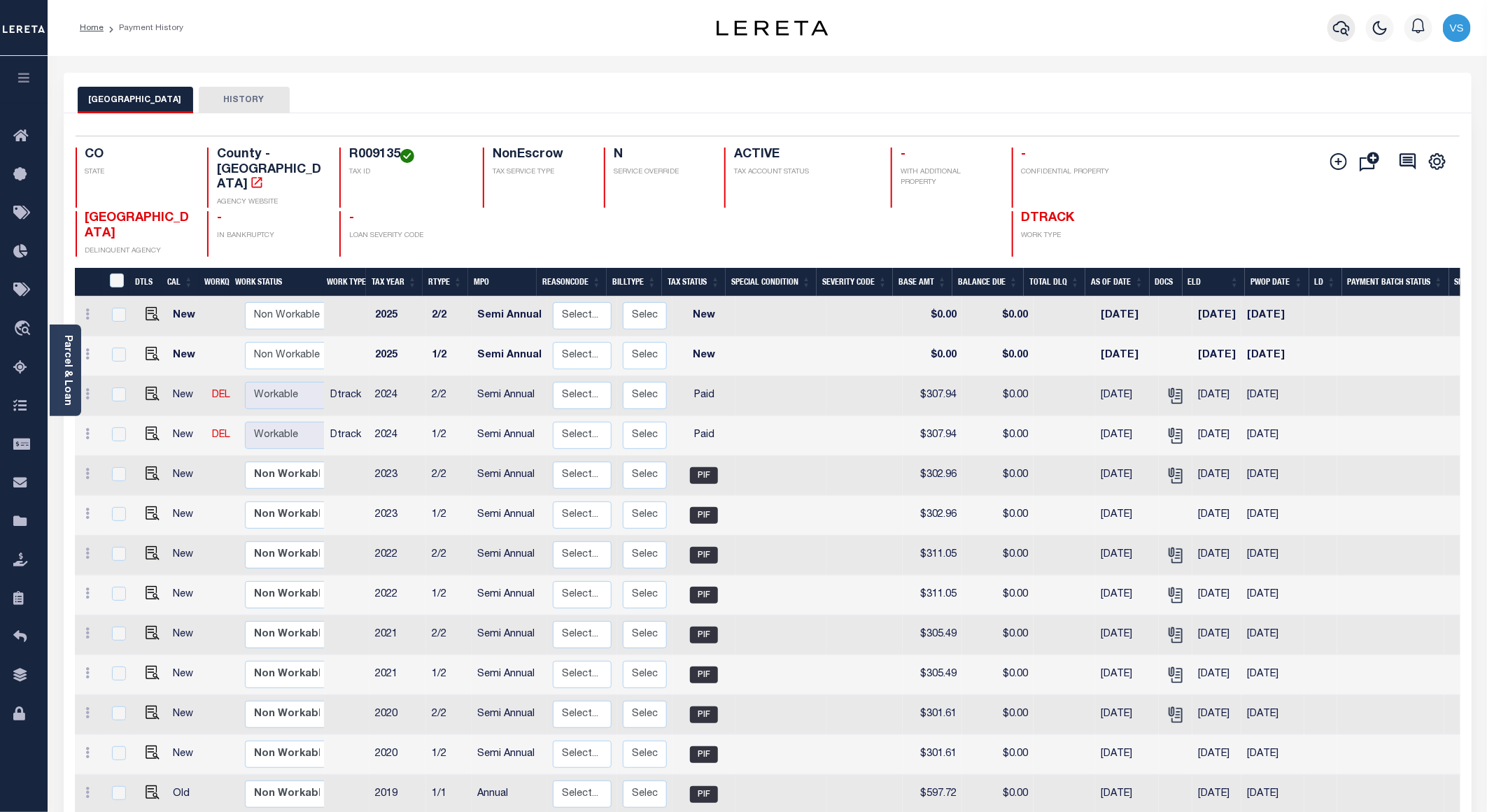
click at [1334, 33] on icon "button" at bounding box center [1341, 27] width 17 height 17
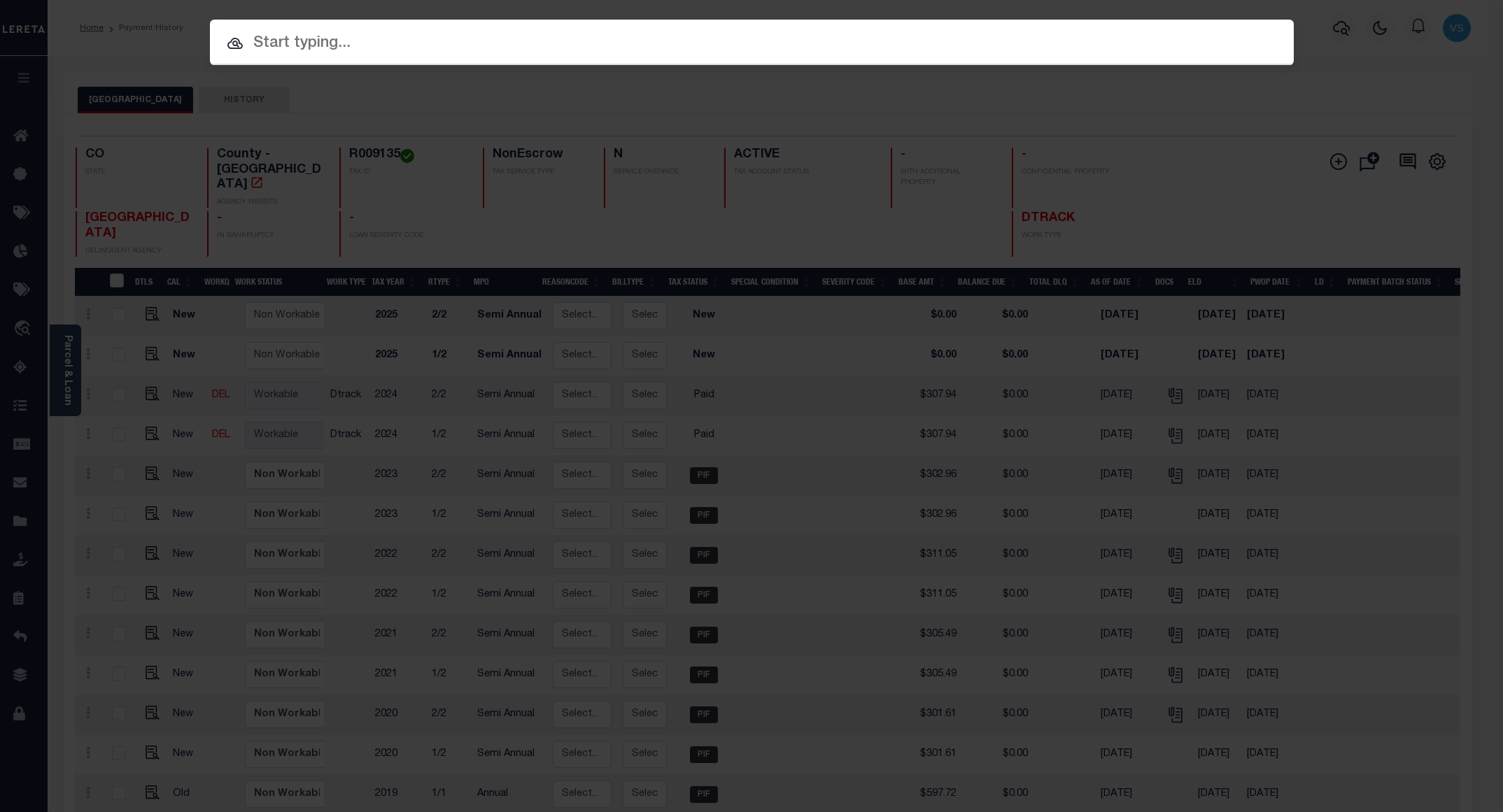
paste input "12035600629203"
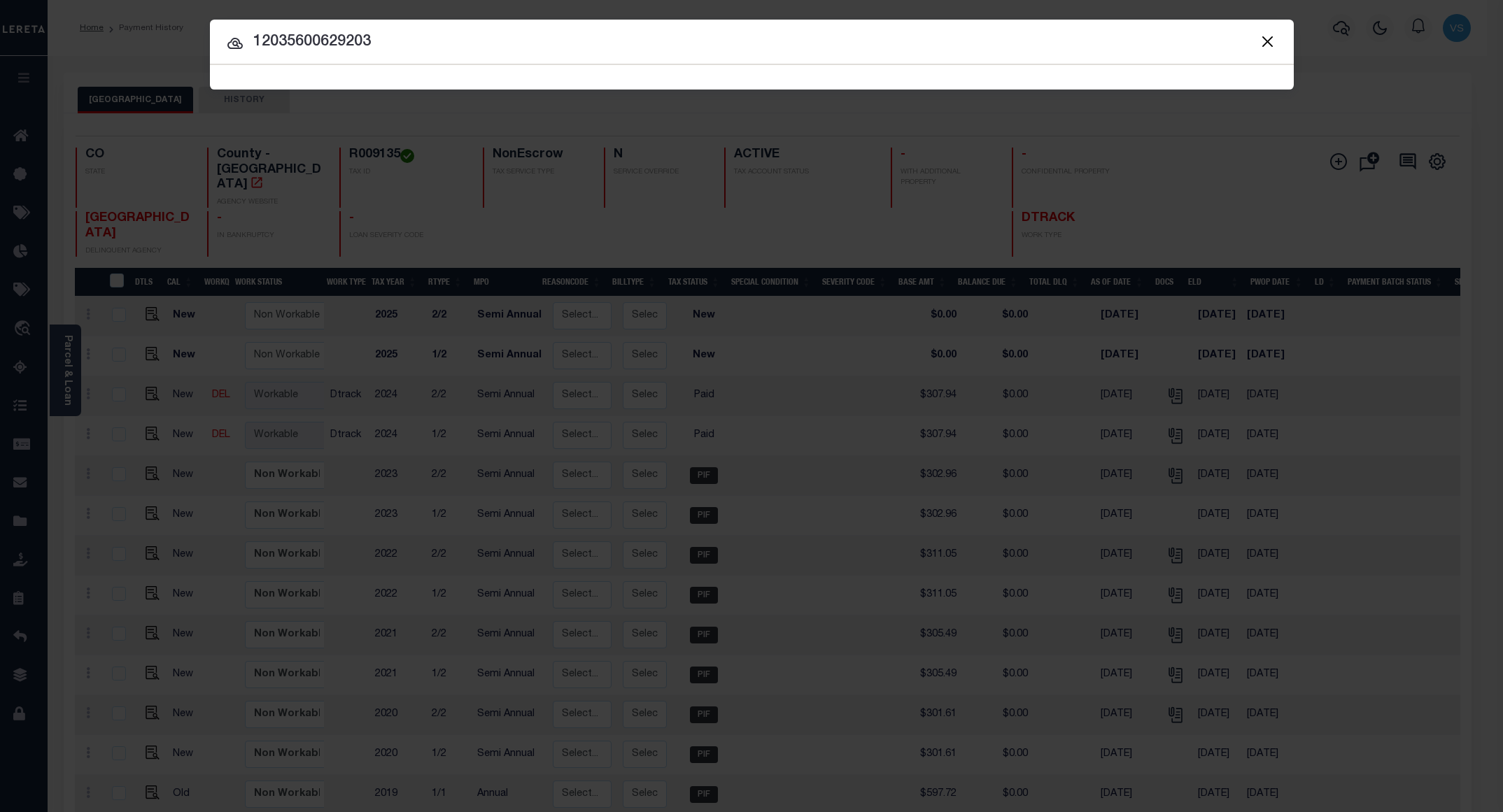
type input "12035600629203"
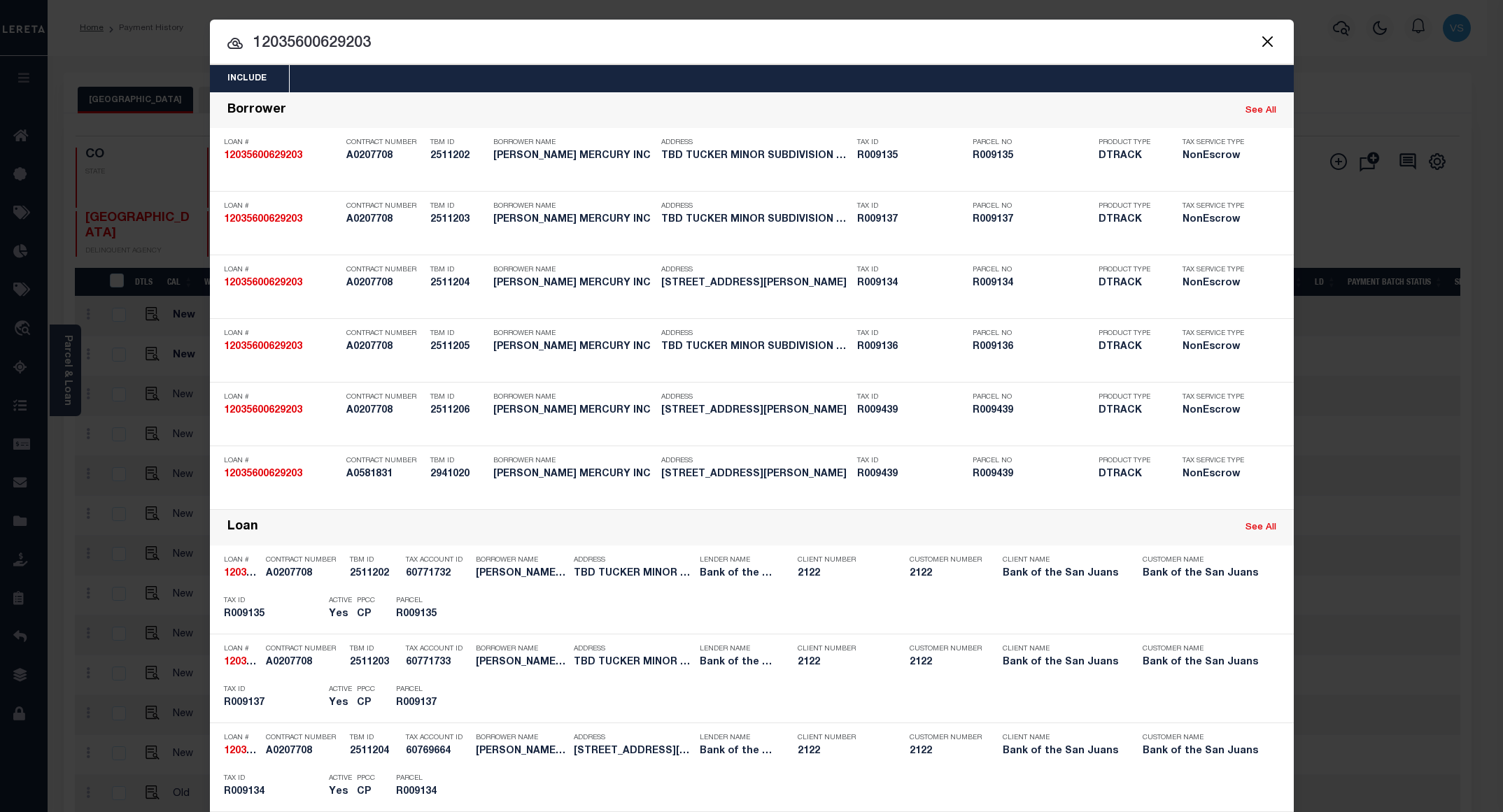
scroll to position [315, 0]
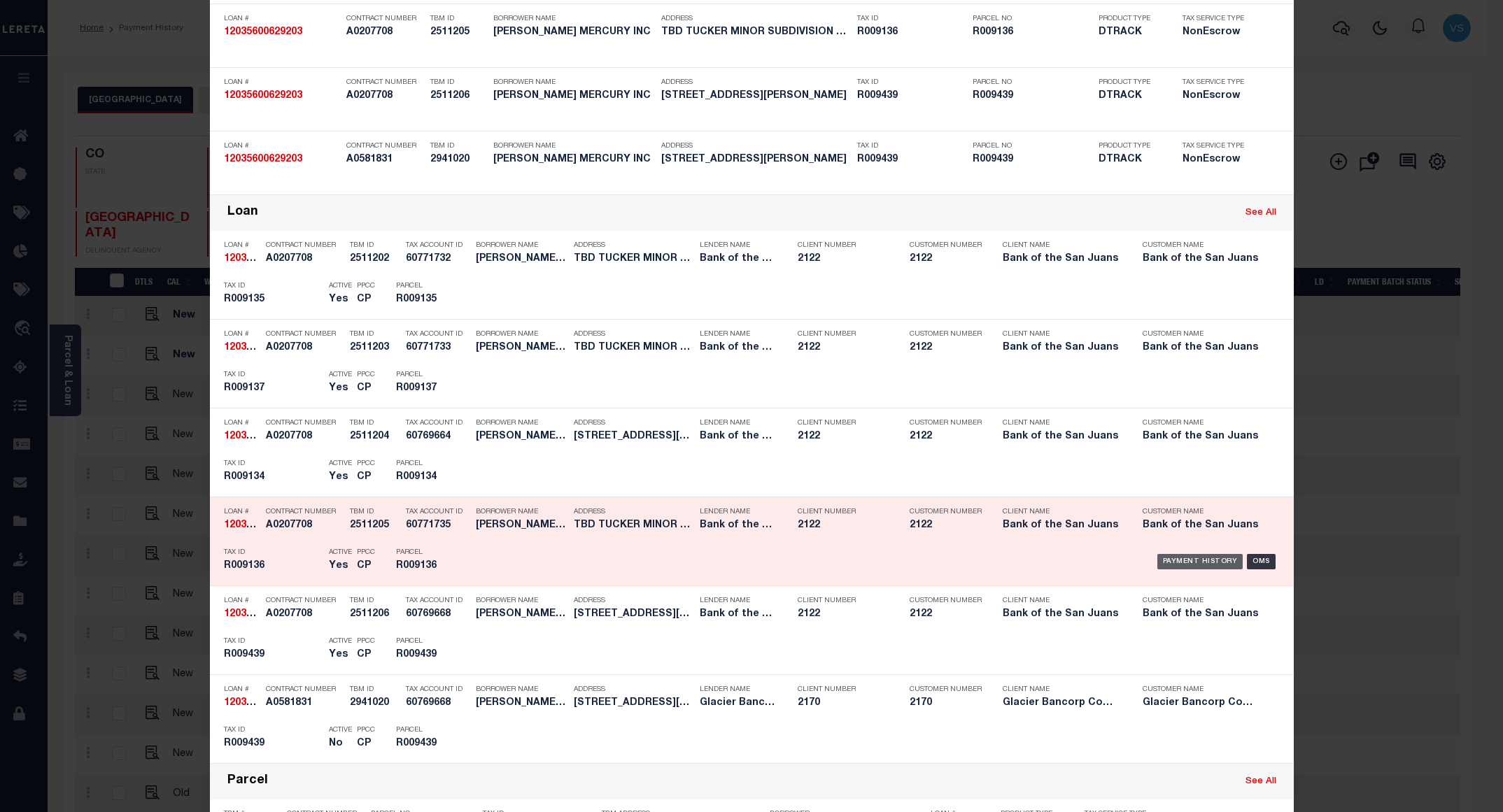
click at [1168, 563] on div "Payment History" at bounding box center [1200, 561] width 86 height 15
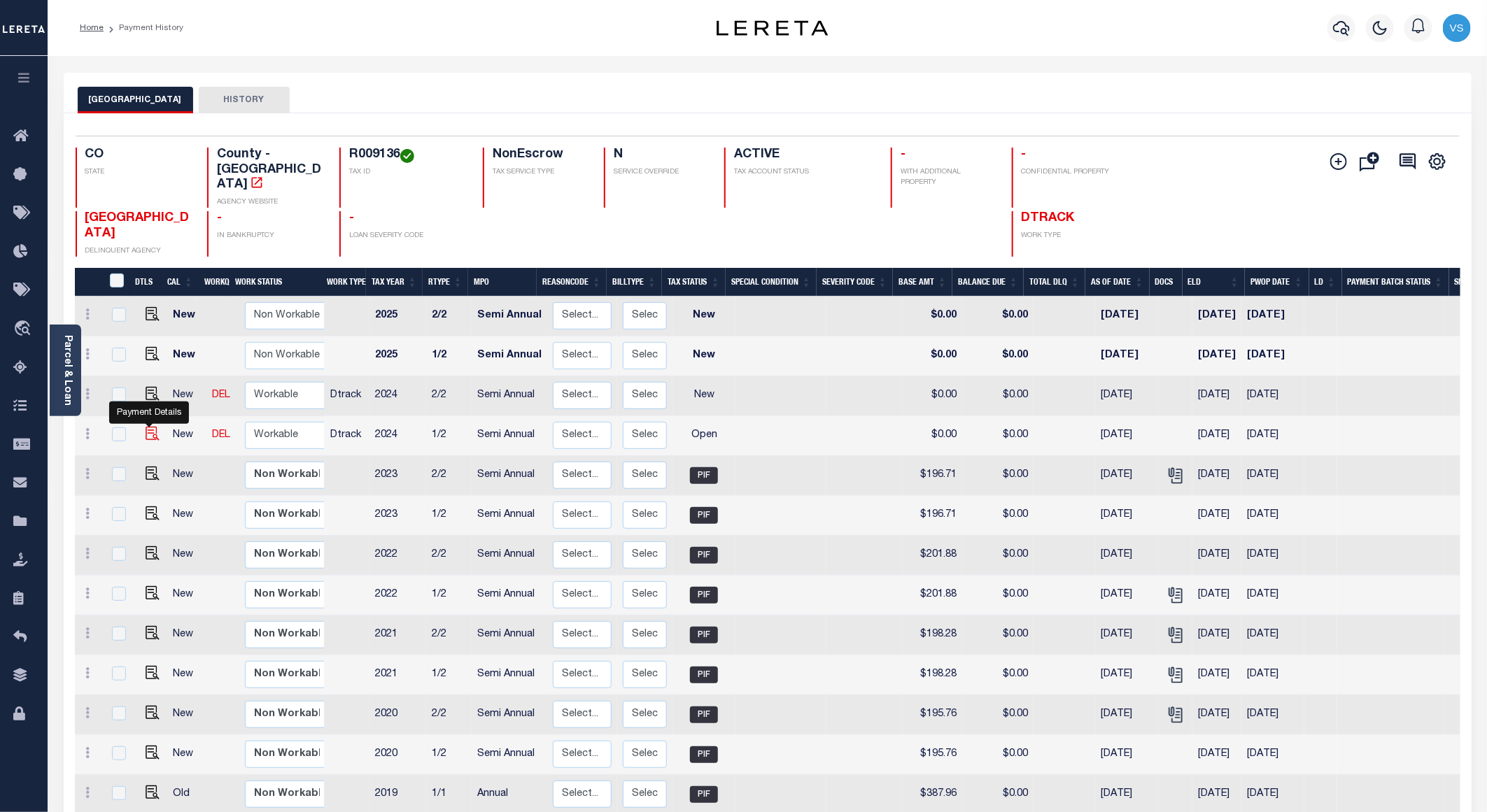
click at [145, 427] on img "" at bounding box center [152, 433] width 14 height 14
checkbox input "true"
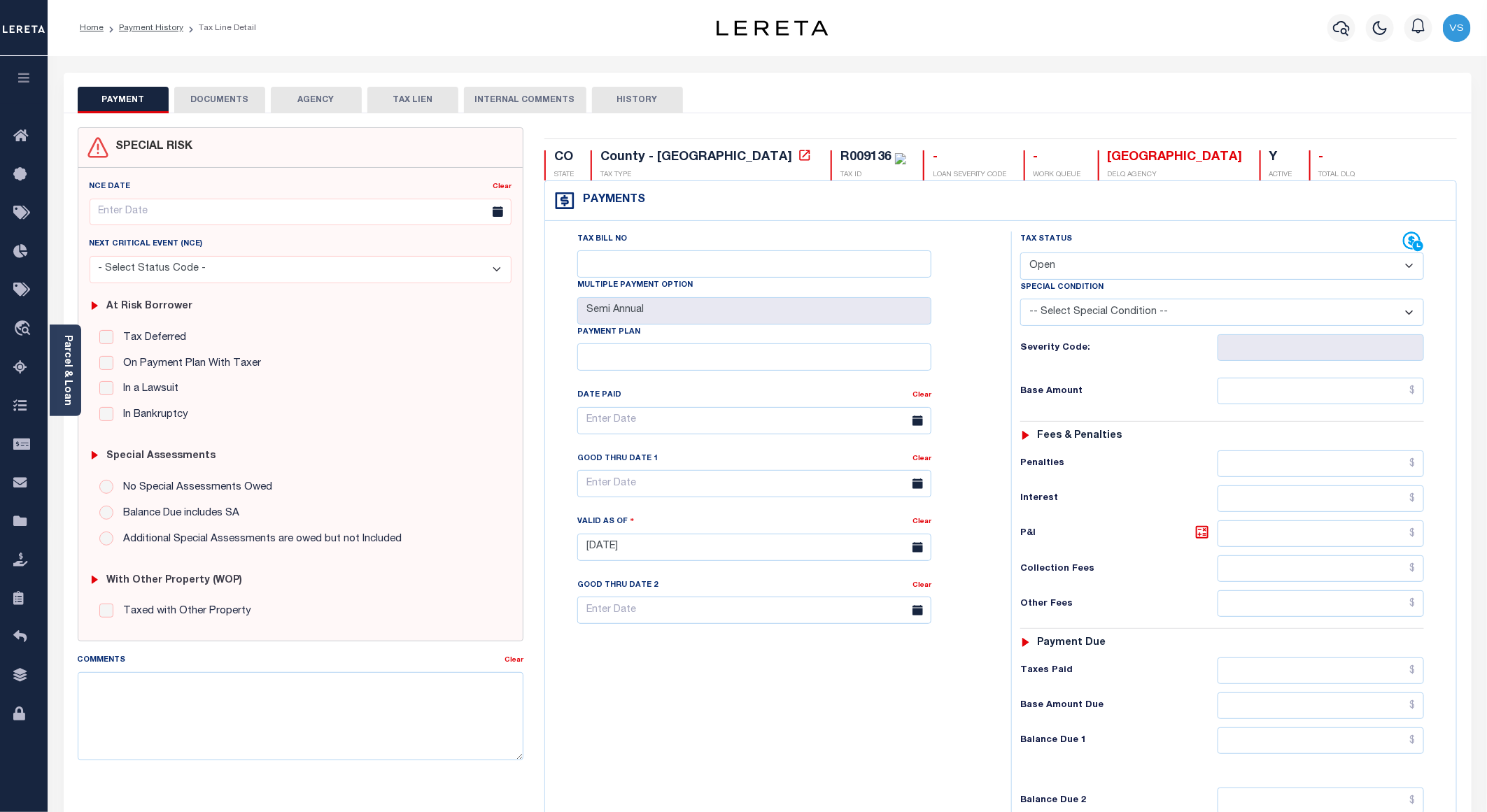
click at [1159, 270] on select "- Select Status Code - Open Due/Unpaid Paid Incomplete No Tax Due Internal Refu…" at bounding box center [1222, 266] width 404 height 27
select select "PYD"
click at [1021, 254] on select "- Select Status Code - Open Due/Unpaid Paid Incomplete No Tax Due Internal Refu…" at bounding box center [1222, 266] width 404 height 27
type input "[DATE]"
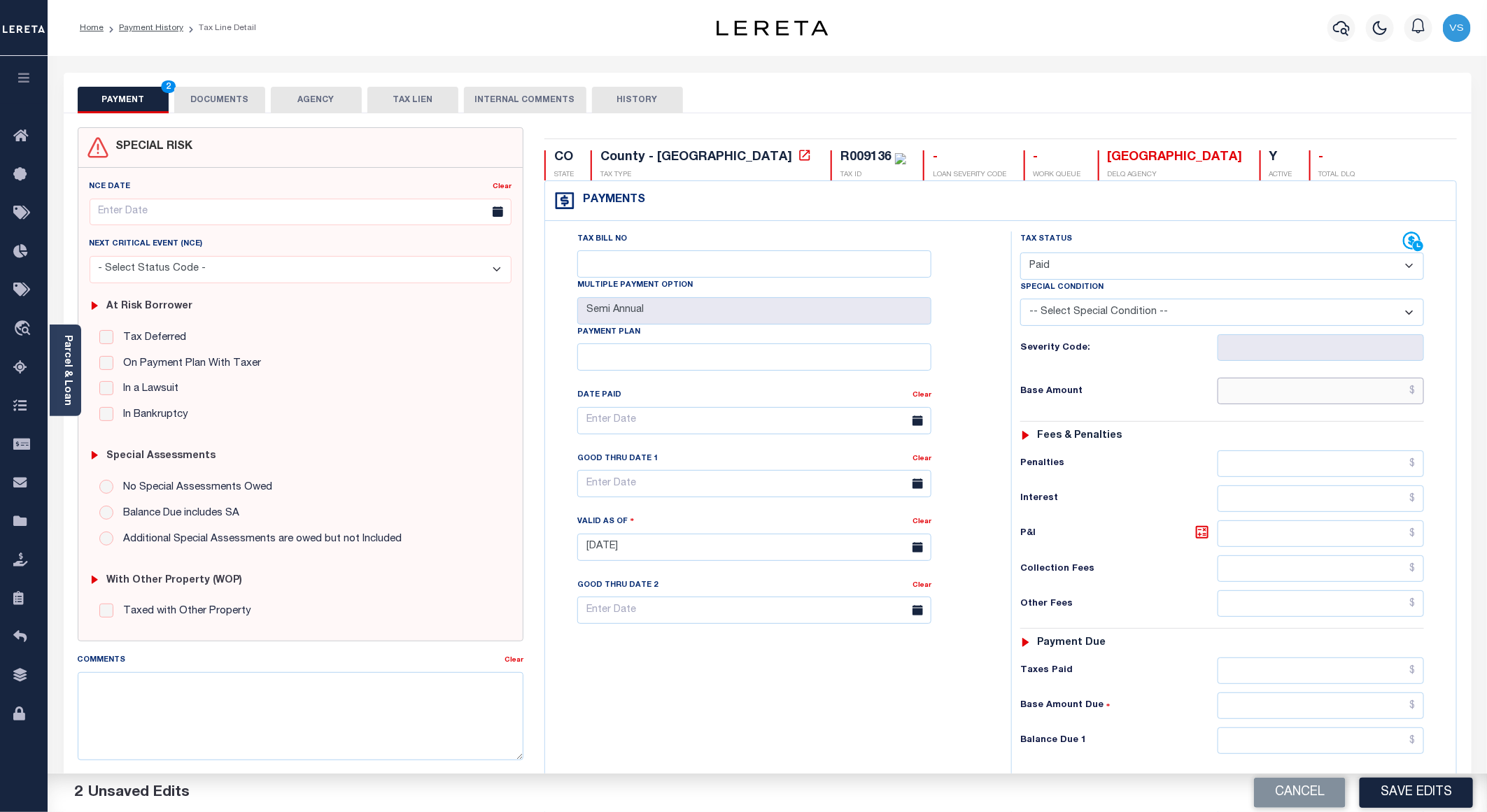
click at [1329, 397] on input "text" at bounding box center [1321, 390] width 206 height 27
paste input "199.94"
type input "$199.94"
click at [240, 105] on button "DOCUMENTS" at bounding box center [220, 100] width 91 height 27
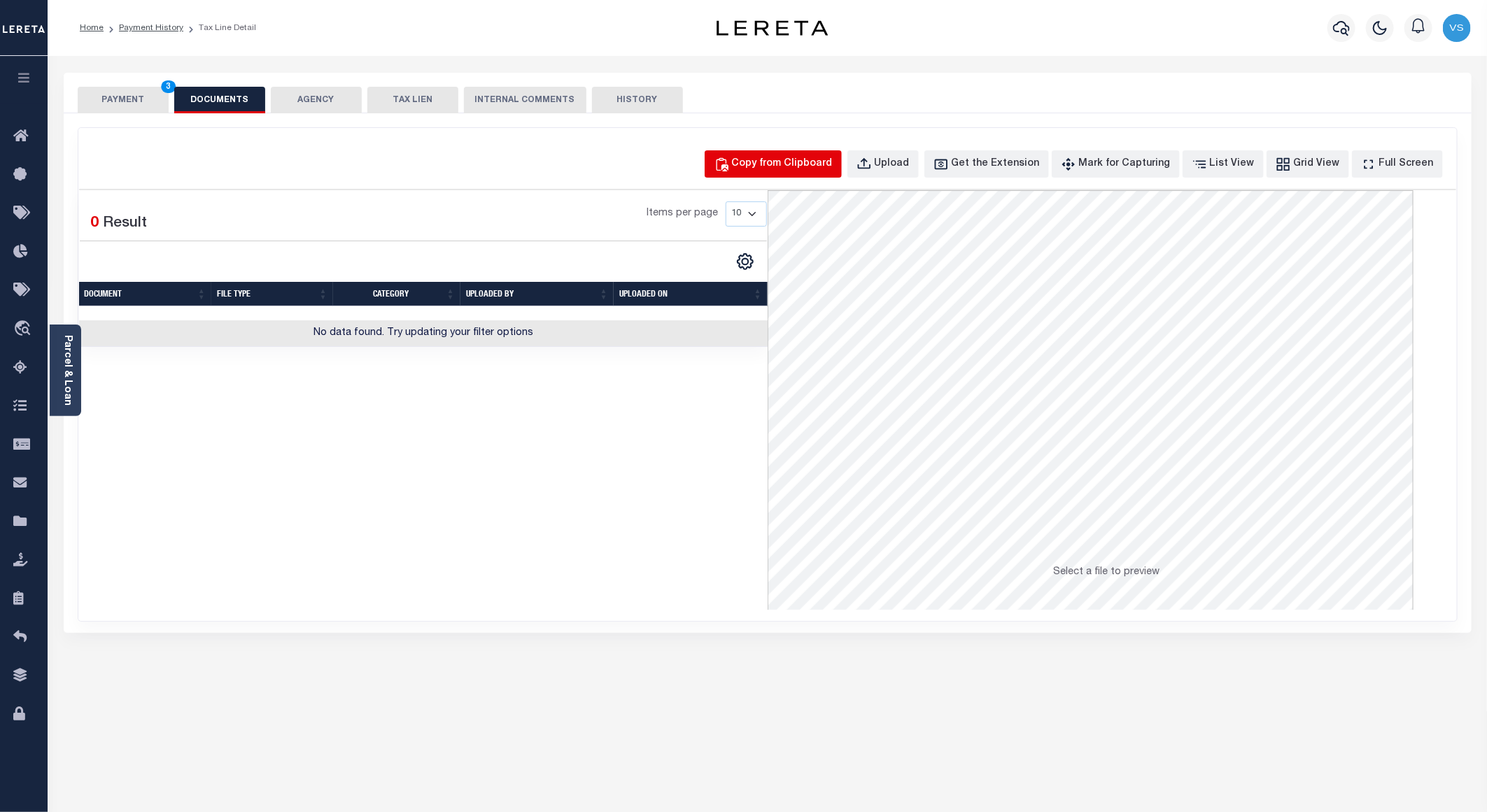
click at [767, 166] on div "Copy from Clipboard" at bounding box center [782, 164] width 101 height 15
select select "POP"
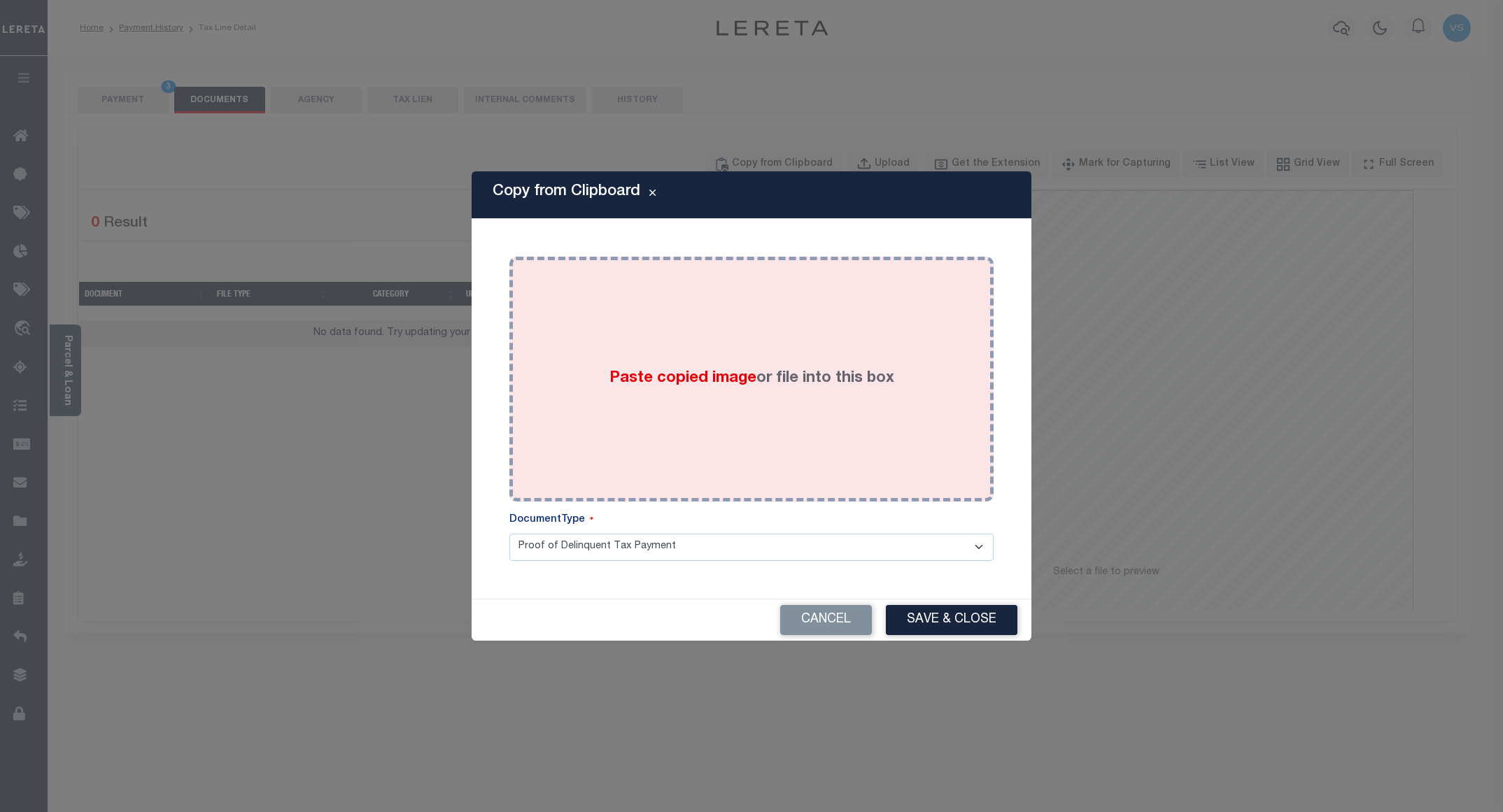
click at [706, 361] on div "Paste copied image or file into this box" at bounding box center [752, 380] width 464 height 224
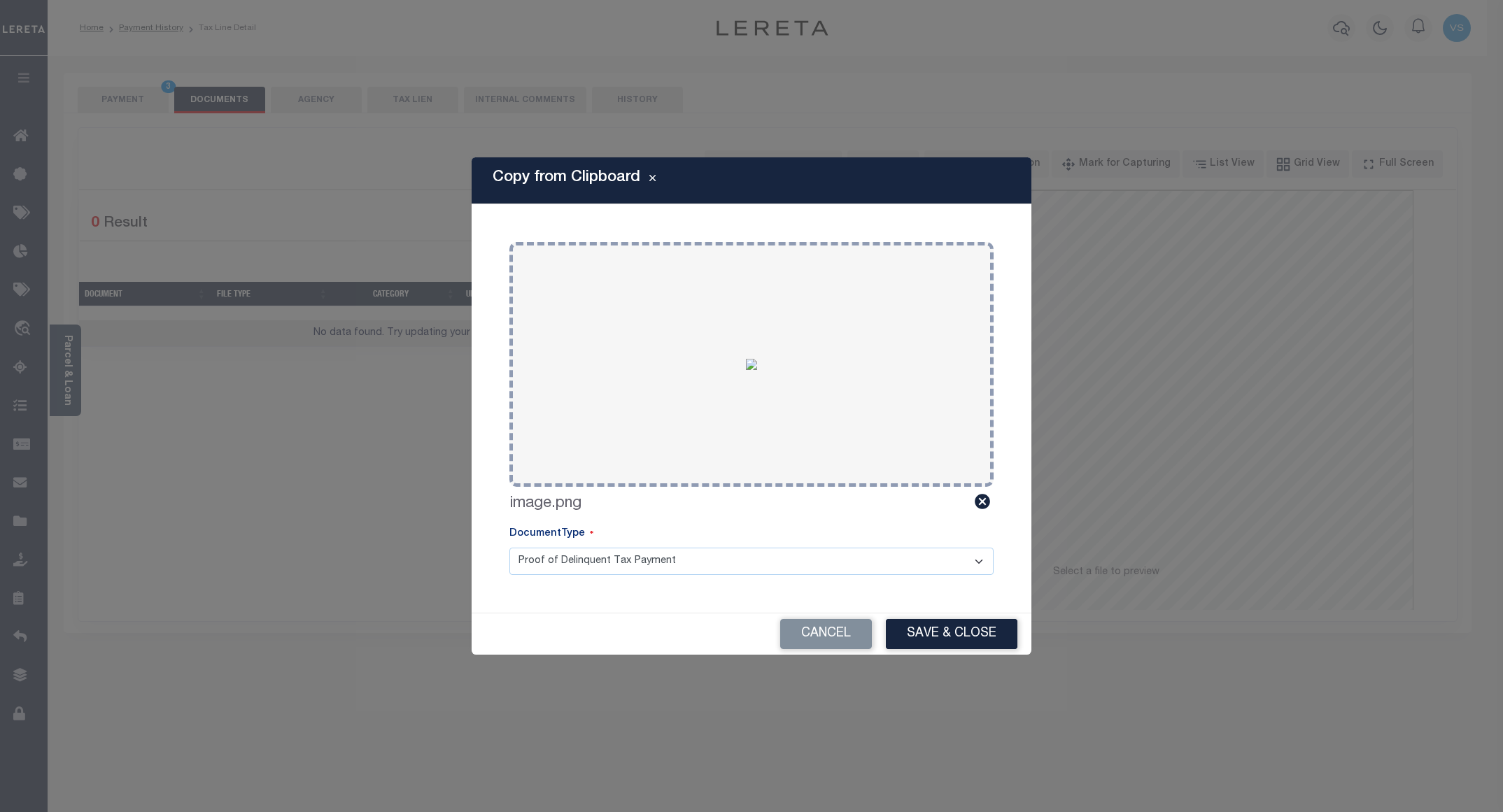
click at [918, 628] on button "Save & Close" at bounding box center [952, 634] width 132 height 30
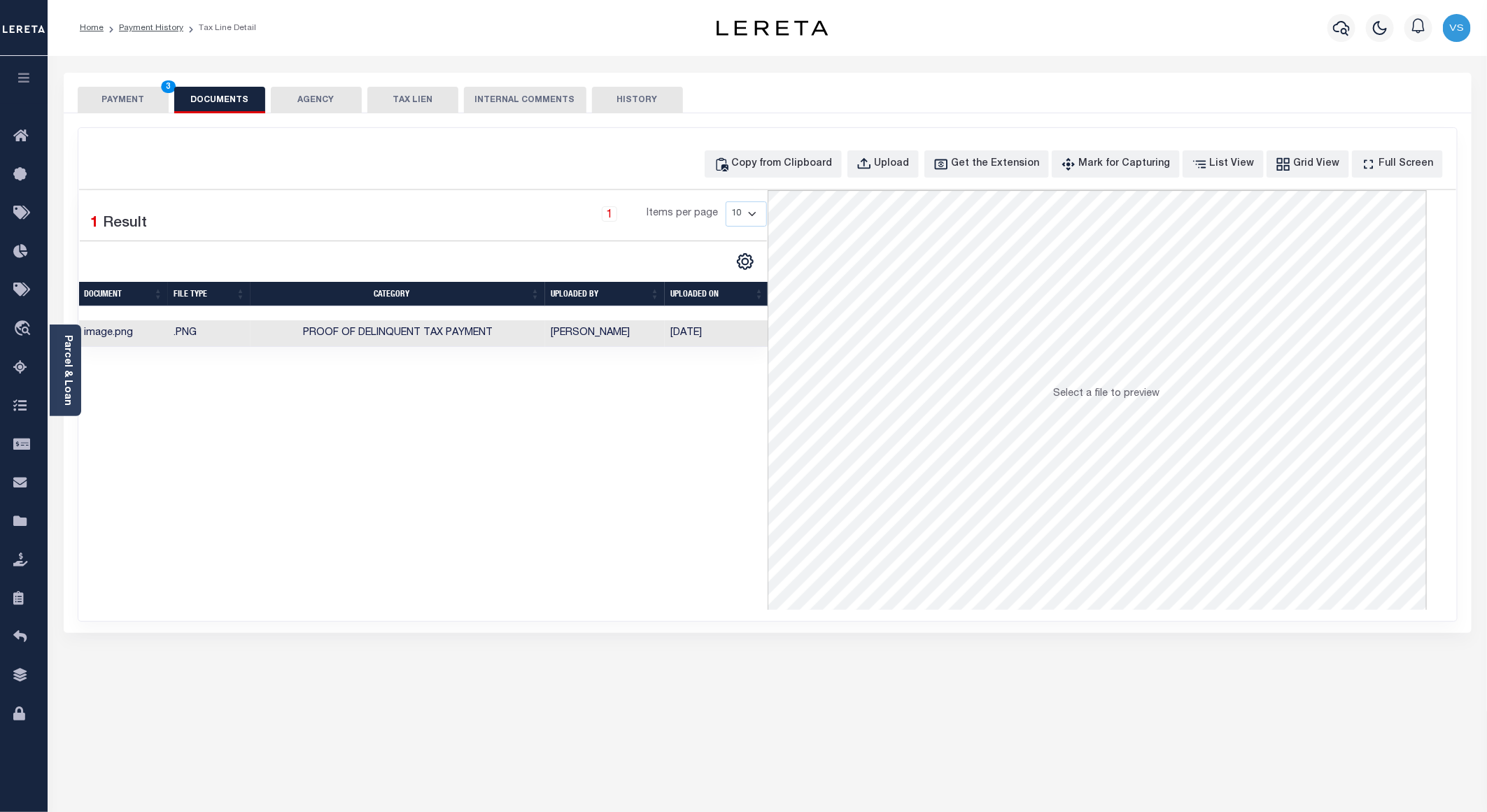
click at [137, 93] on button "PAYMENT 3" at bounding box center [123, 100] width 91 height 27
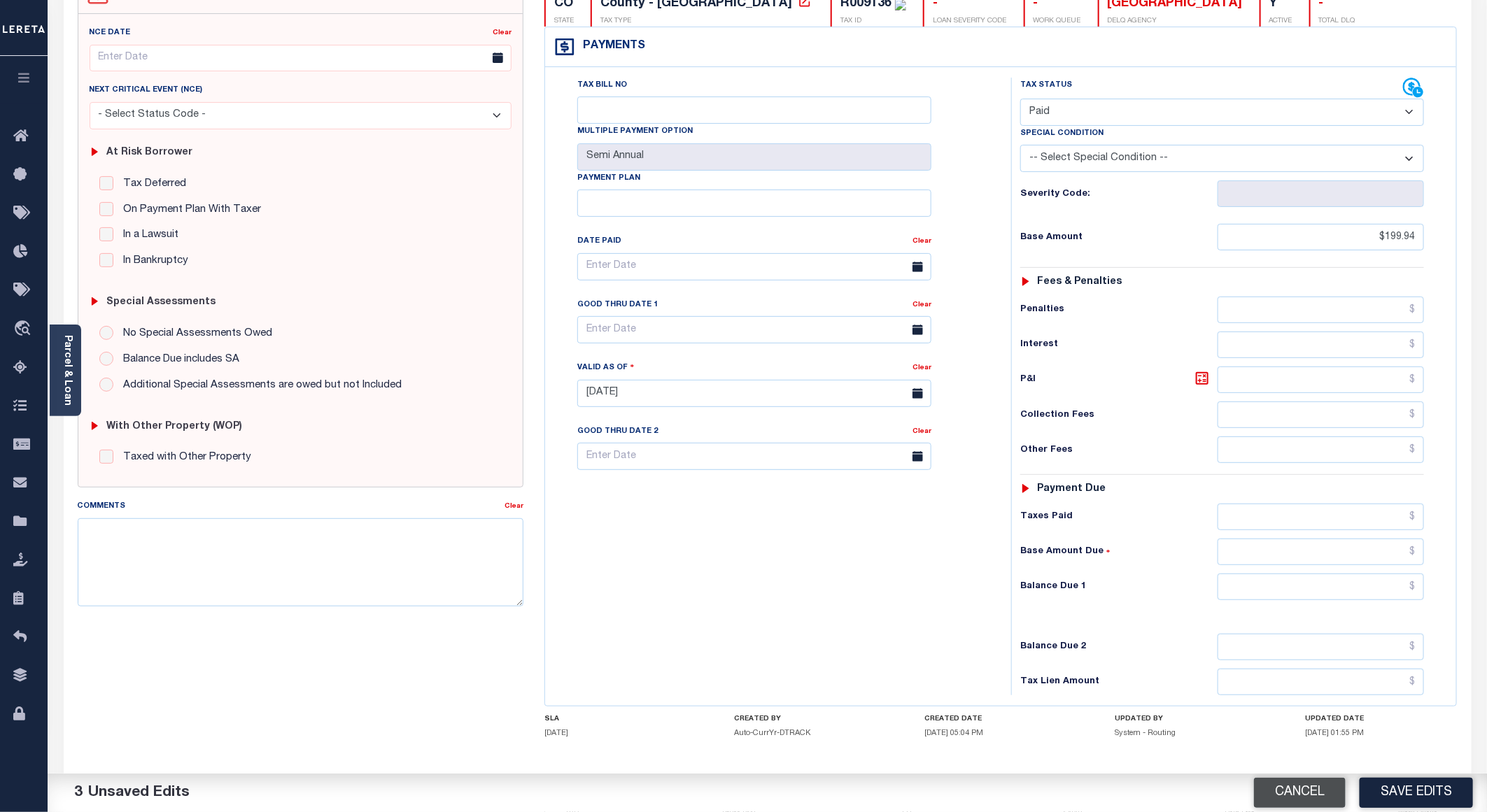
scroll to position [210, 0]
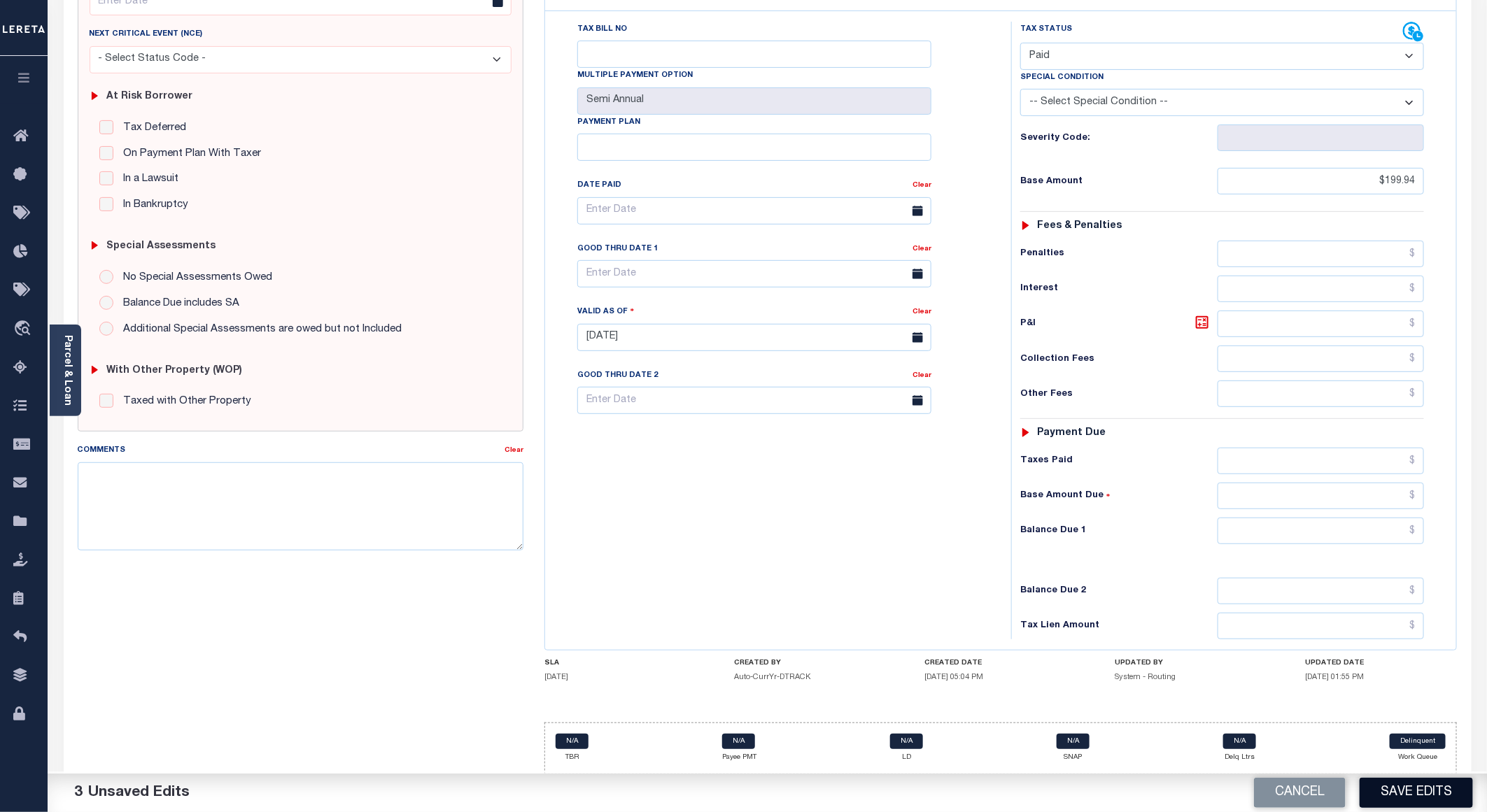
click at [1375, 785] on button "Save Edits" at bounding box center [1416, 793] width 114 height 30
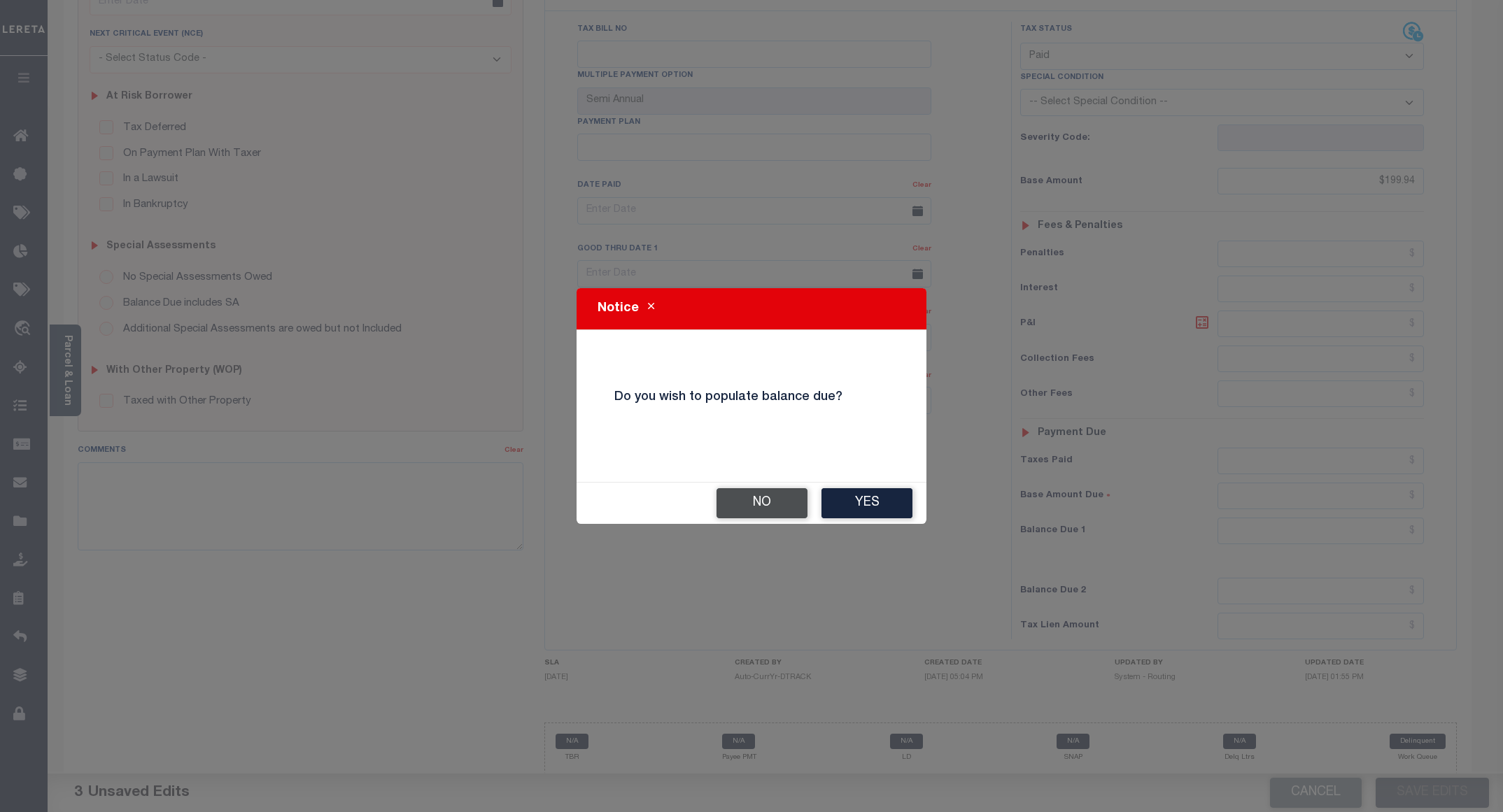
click at [788, 498] on button "No" at bounding box center [762, 503] width 91 height 30
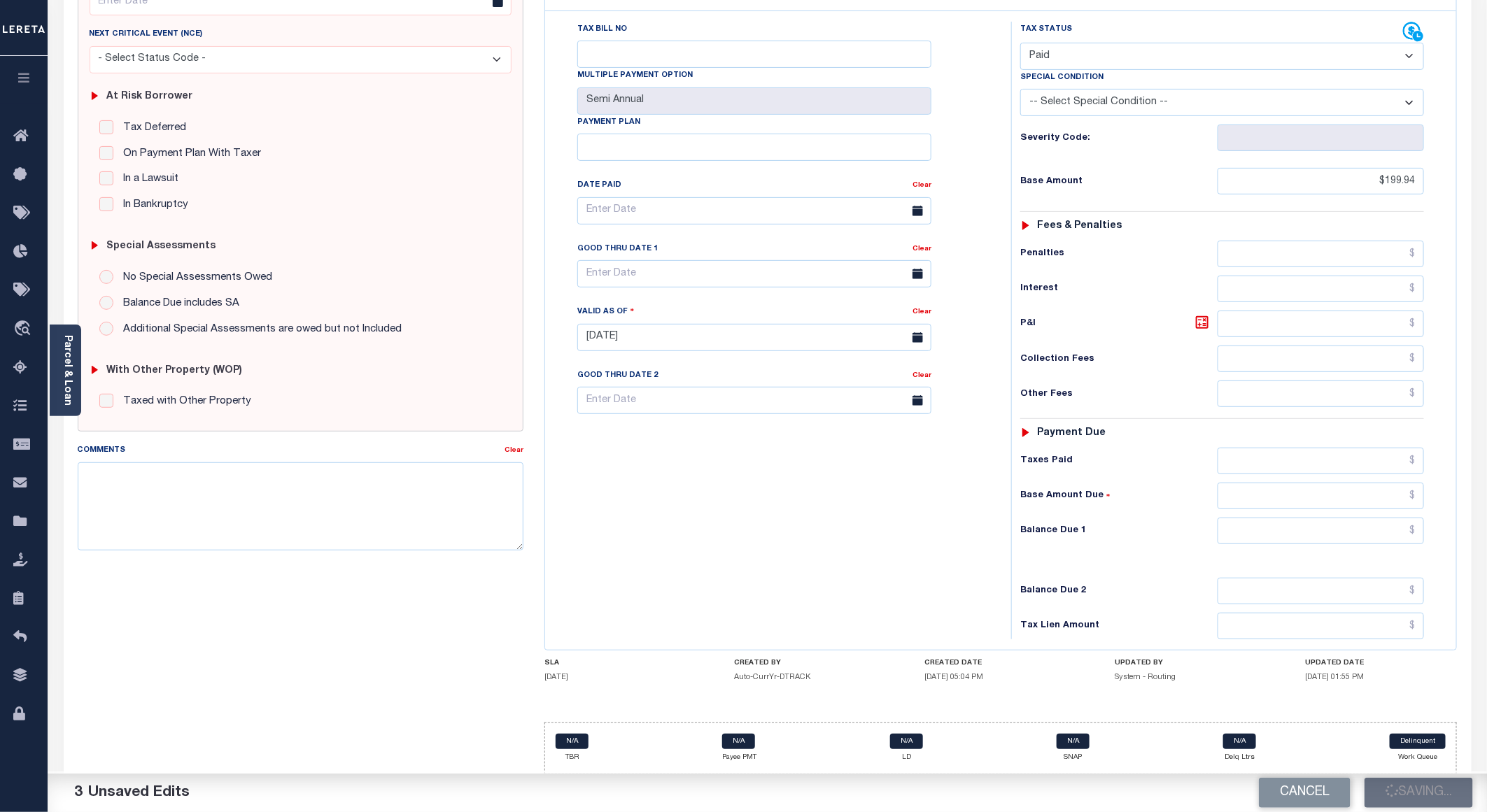
checkbox input "false"
type input "$199.94"
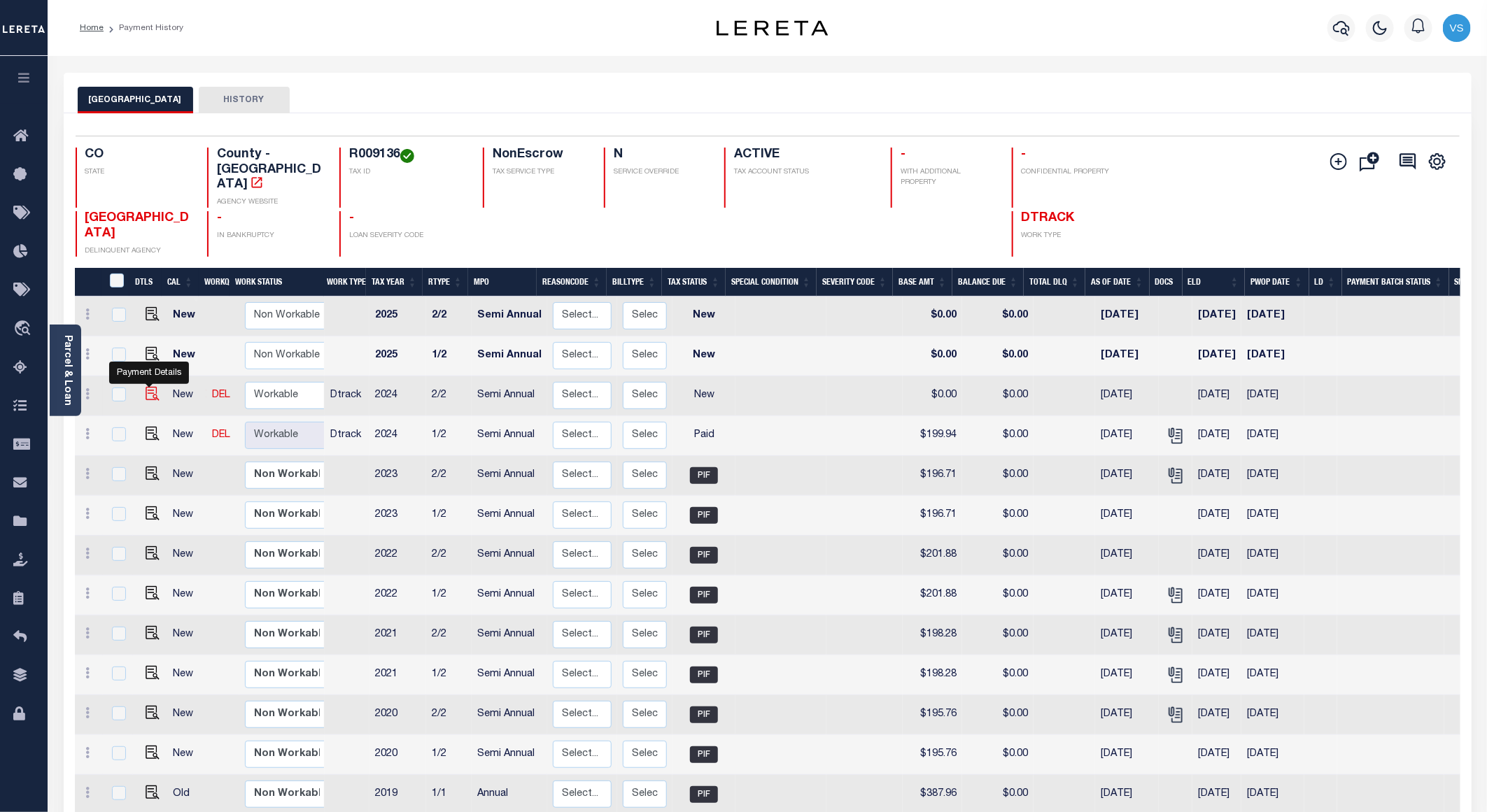
click at [145, 387] on img "" at bounding box center [152, 393] width 14 height 14
checkbox input "true"
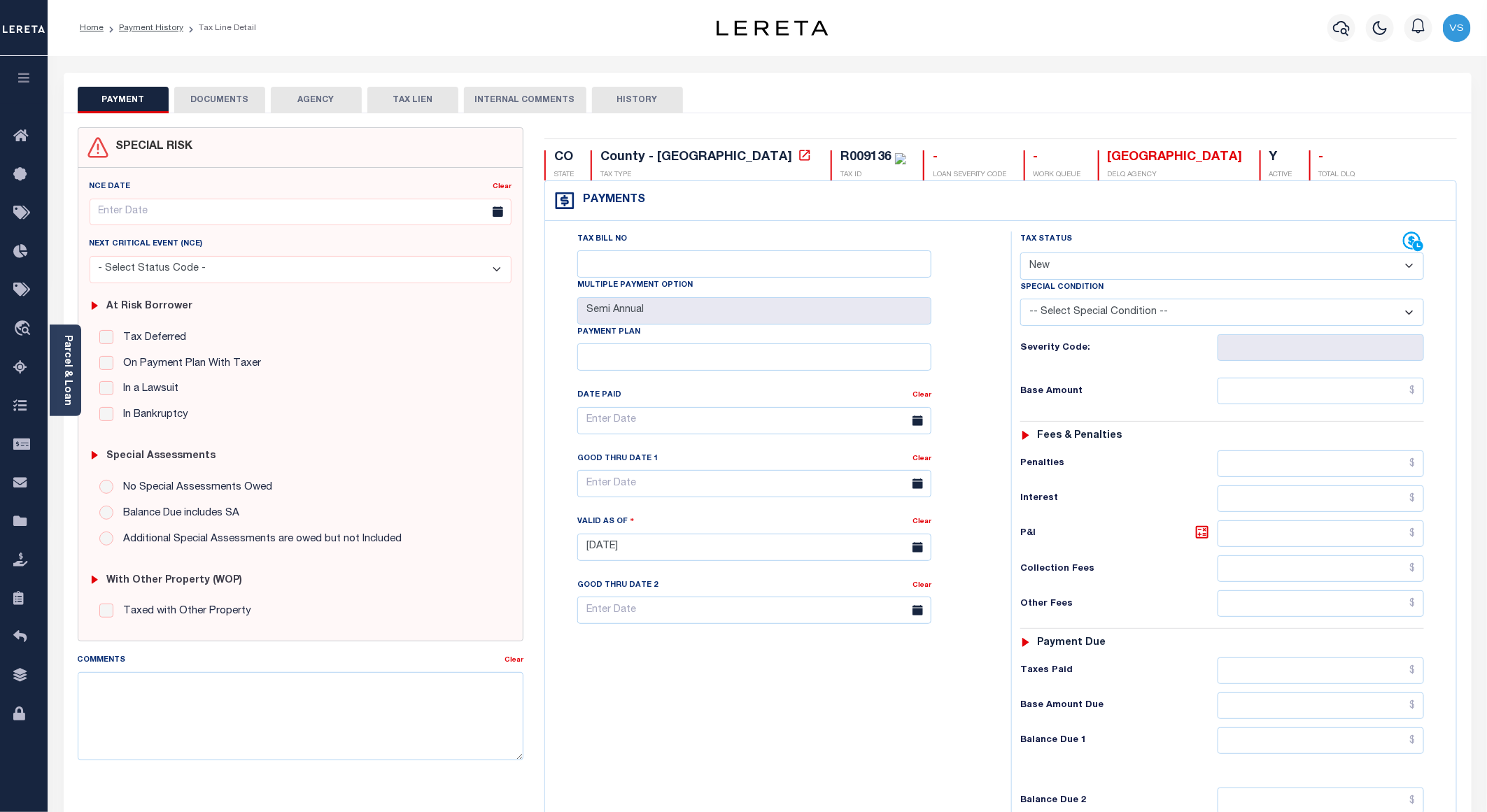
drag, startPoint x: 1046, startPoint y: 259, endPoint x: 1075, endPoint y: 282, distance: 37.0
click at [1046, 259] on select "- Select Status Code - Open Due/Unpaid Paid Incomplete No Tax Due Internal Refu…" at bounding box center [1222, 266] width 404 height 27
select select "INC"
click at [1021, 254] on select "- Select Status Code - Open Due/Unpaid Paid Incomplete No Tax Due Internal Refu…" at bounding box center [1222, 266] width 404 height 27
type input "[DATE]"
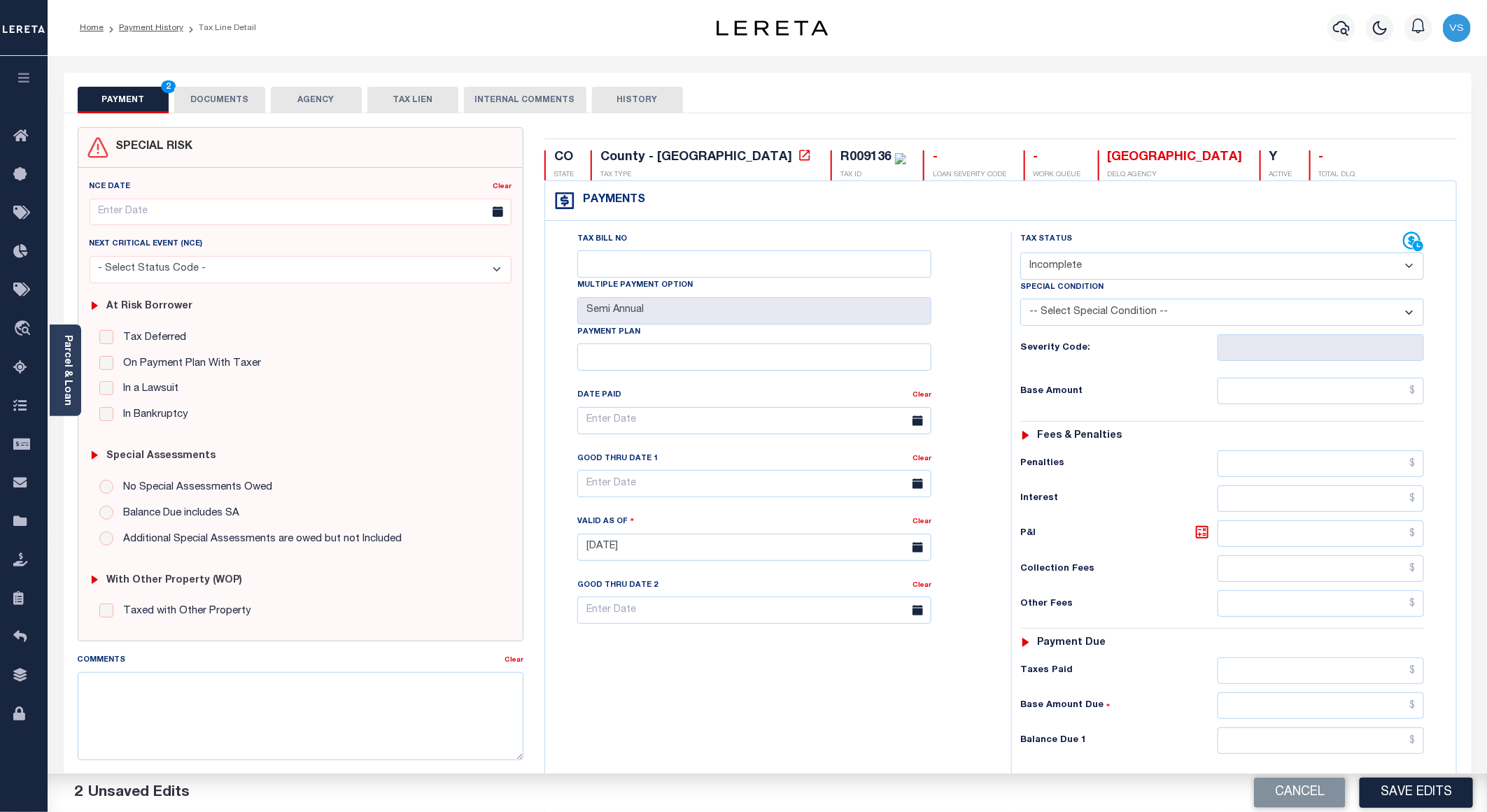
drag, startPoint x: 1094, startPoint y: 261, endPoint x: 1098, endPoint y: 270, distance: 9.8
click at [1094, 261] on select "- Select Status Code - Open Due/Unpaid Paid Incomplete No Tax Due Internal Refu…" at bounding box center [1222, 266] width 404 height 27
select select "PYD"
click at [1021, 254] on select "- Select Status Code - Open Due/Unpaid Paid Incomplete No Tax Due Internal Refu…" at bounding box center [1222, 266] width 404 height 27
click at [1318, 396] on input "text" at bounding box center [1321, 390] width 206 height 27
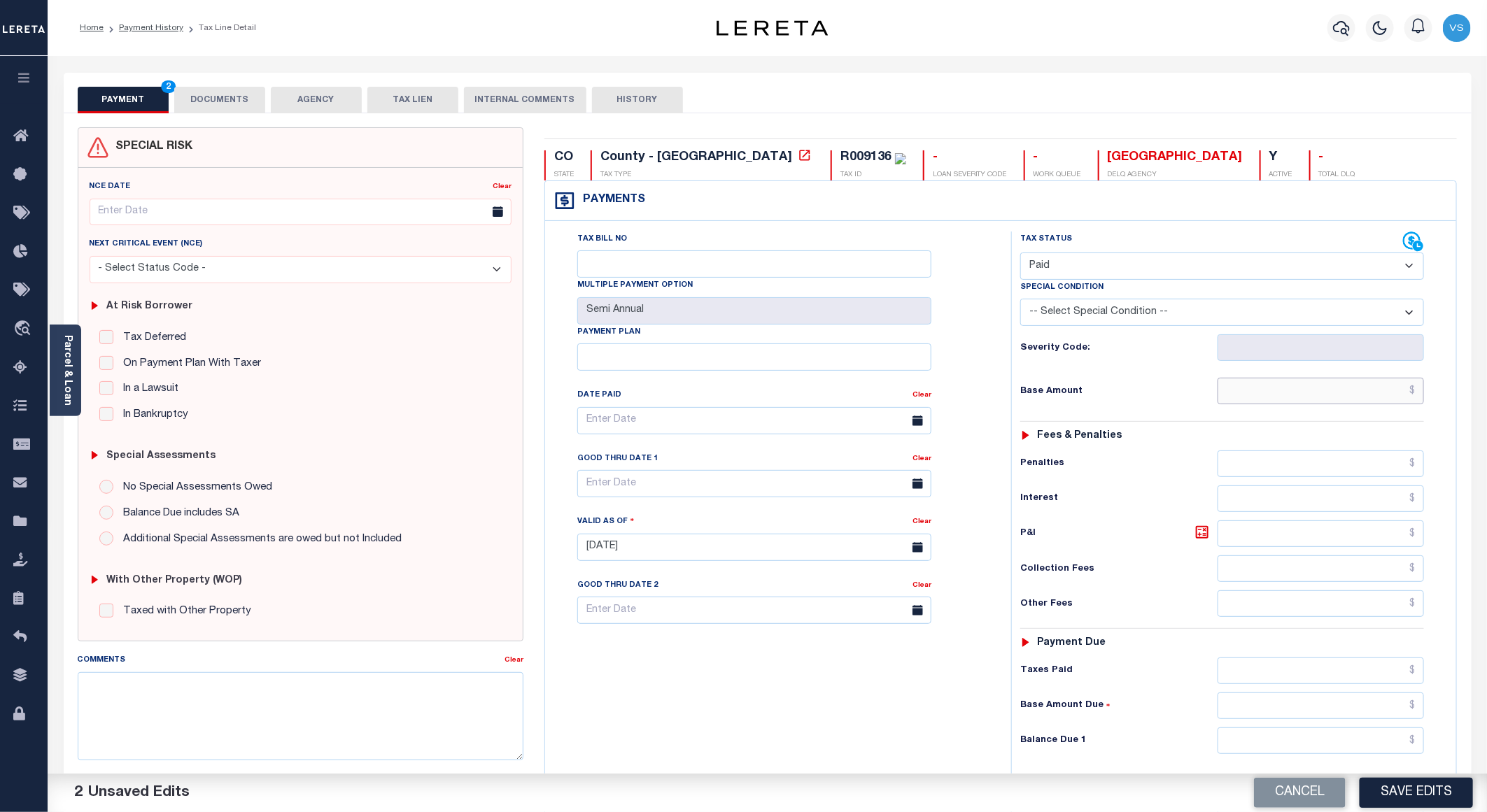
click at [1344, 391] on input "text" at bounding box center [1321, 390] width 206 height 27
paste input "199.94"
type input "$199.94"
click at [214, 103] on button "DOCUMENTS" at bounding box center [220, 100] width 91 height 27
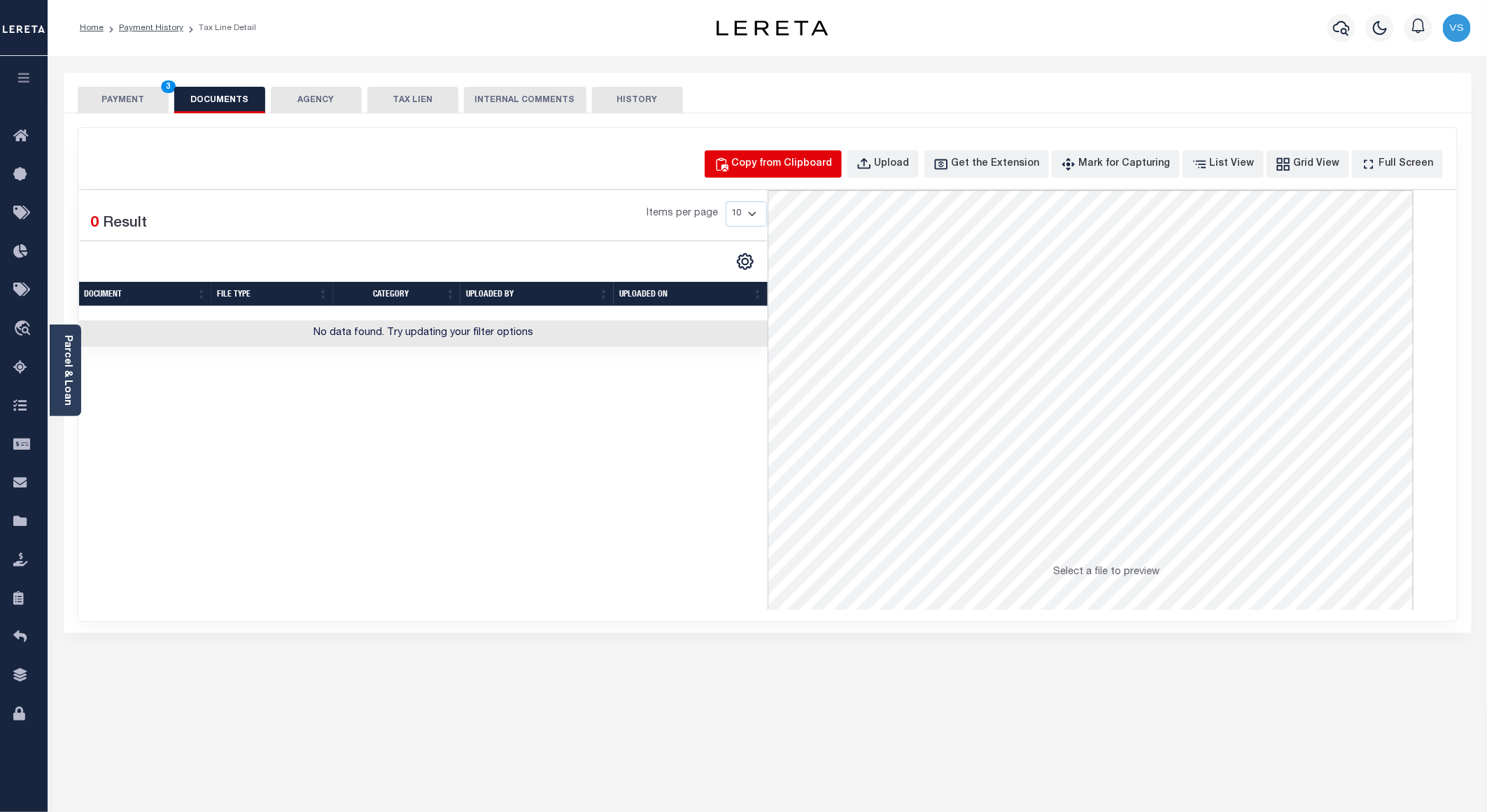
click at [780, 163] on div "Copy from Clipboard" at bounding box center [782, 164] width 101 height 15
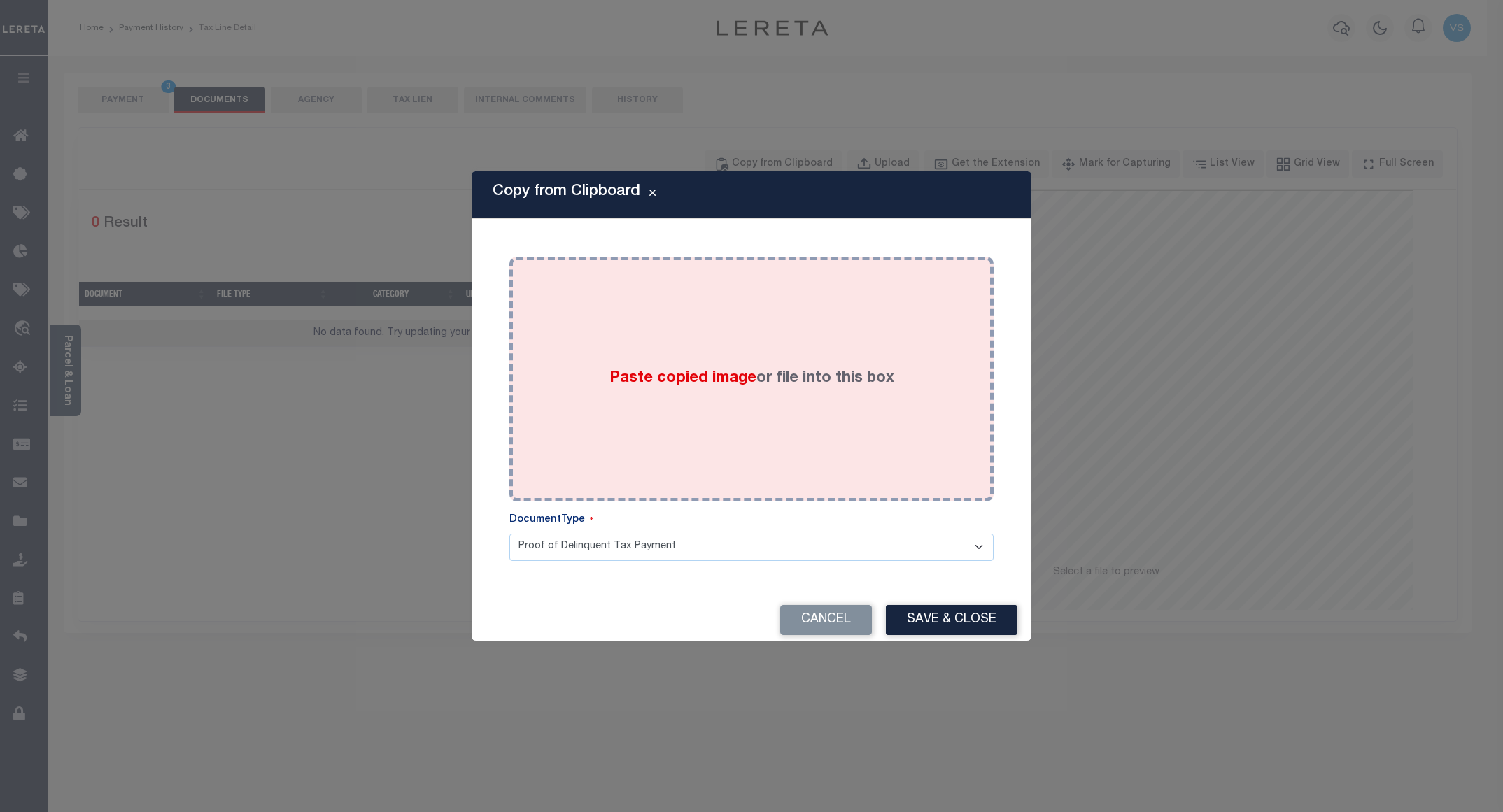
click at [800, 336] on div "Paste copied image or file into this box" at bounding box center [752, 380] width 464 height 224
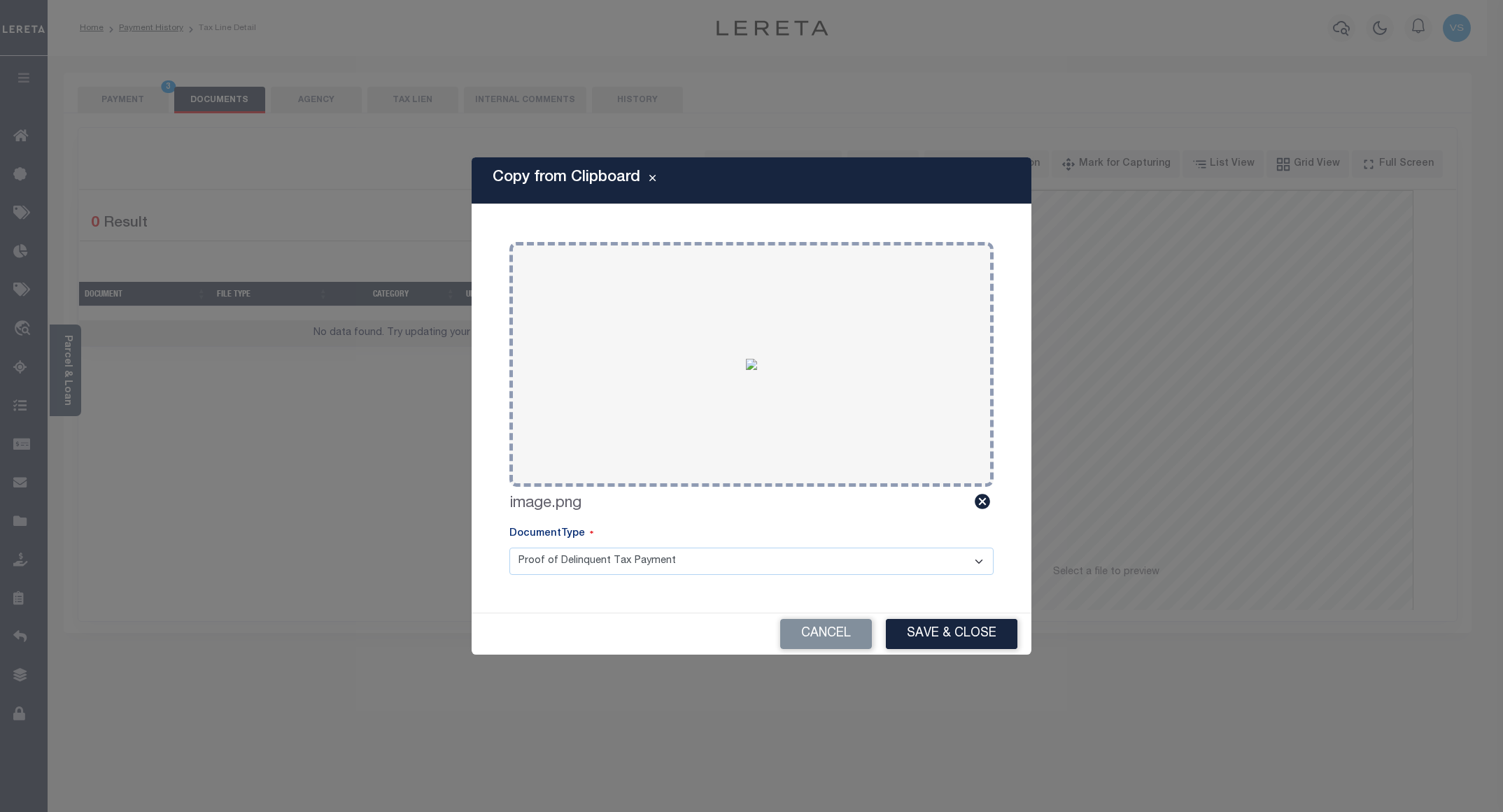
click at [937, 636] on button "Save & Close" at bounding box center [952, 634] width 132 height 30
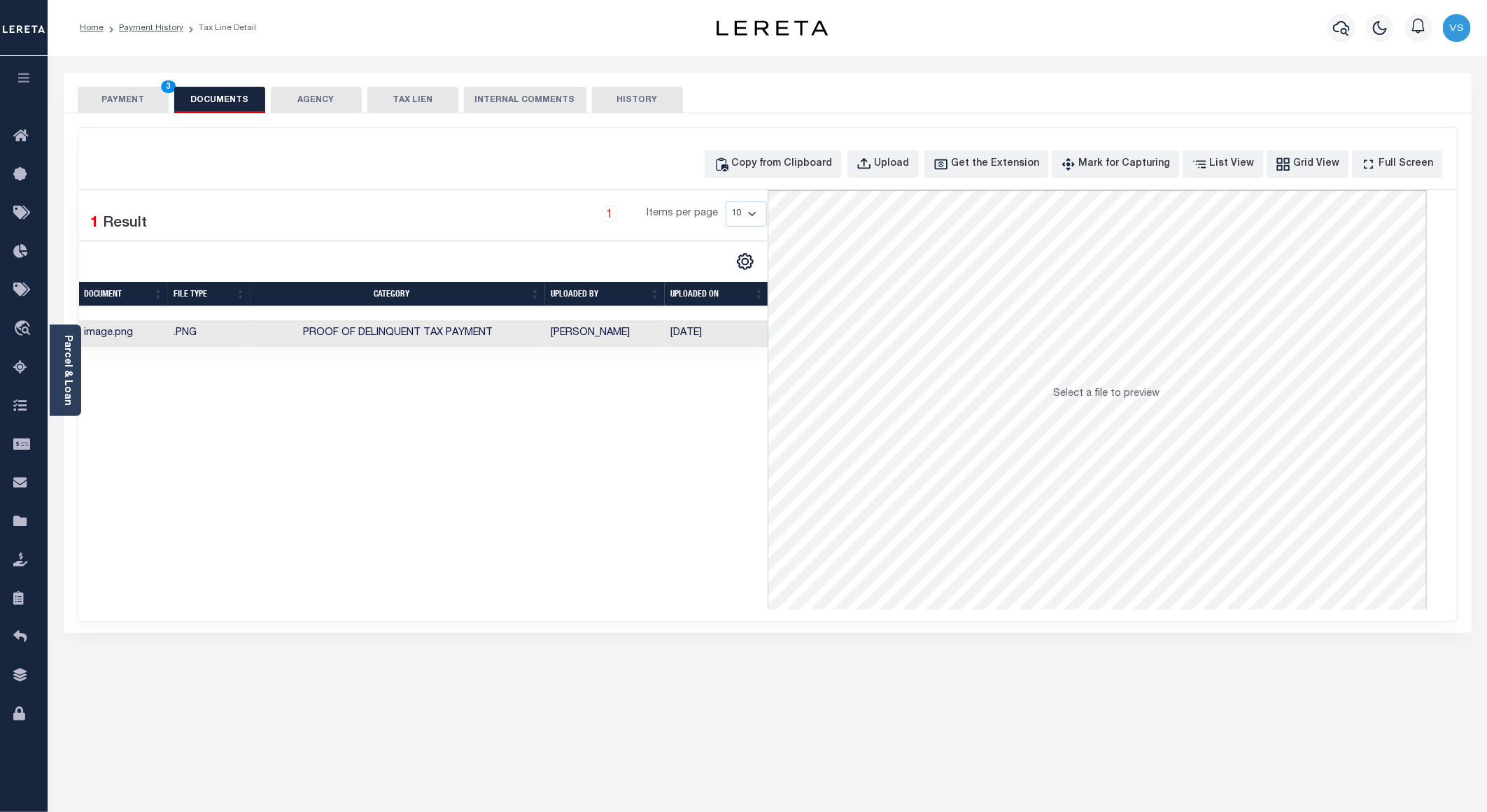
click at [101, 99] on button "PAYMENT 3" at bounding box center [123, 100] width 91 height 27
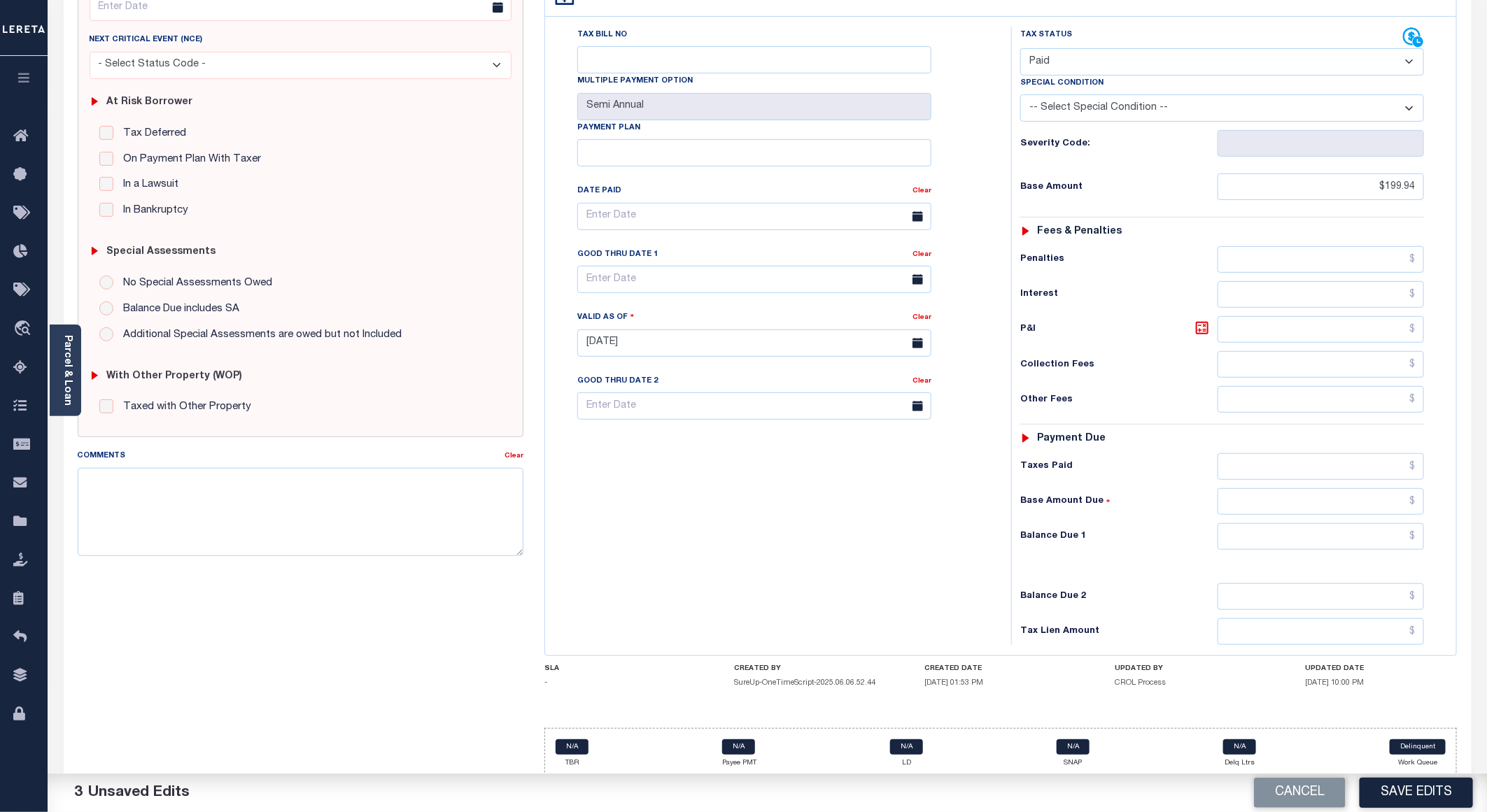
scroll to position [225, 0]
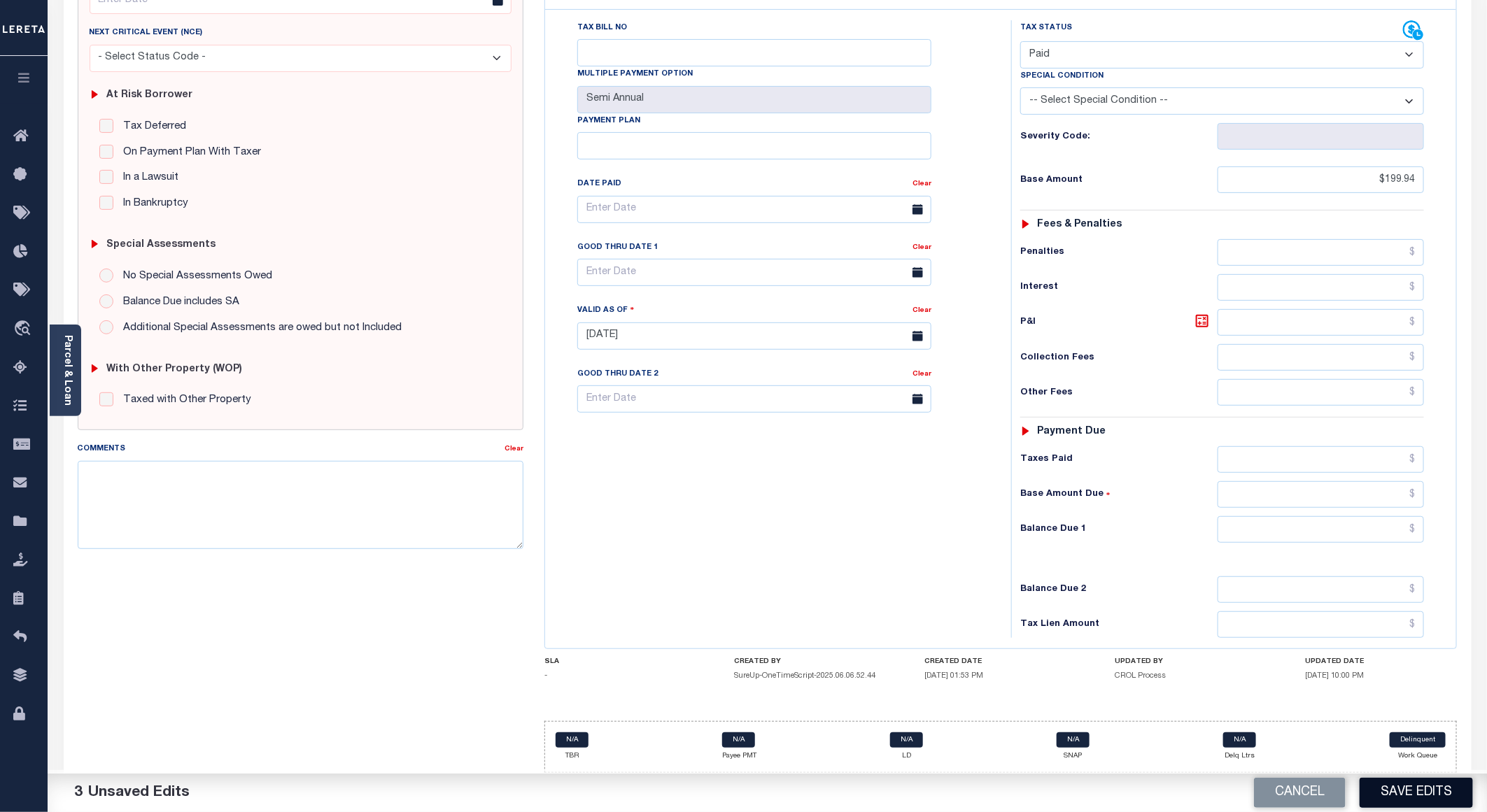
click at [1419, 798] on button "Save Edits" at bounding box center [1416, 793] width 114 height 30
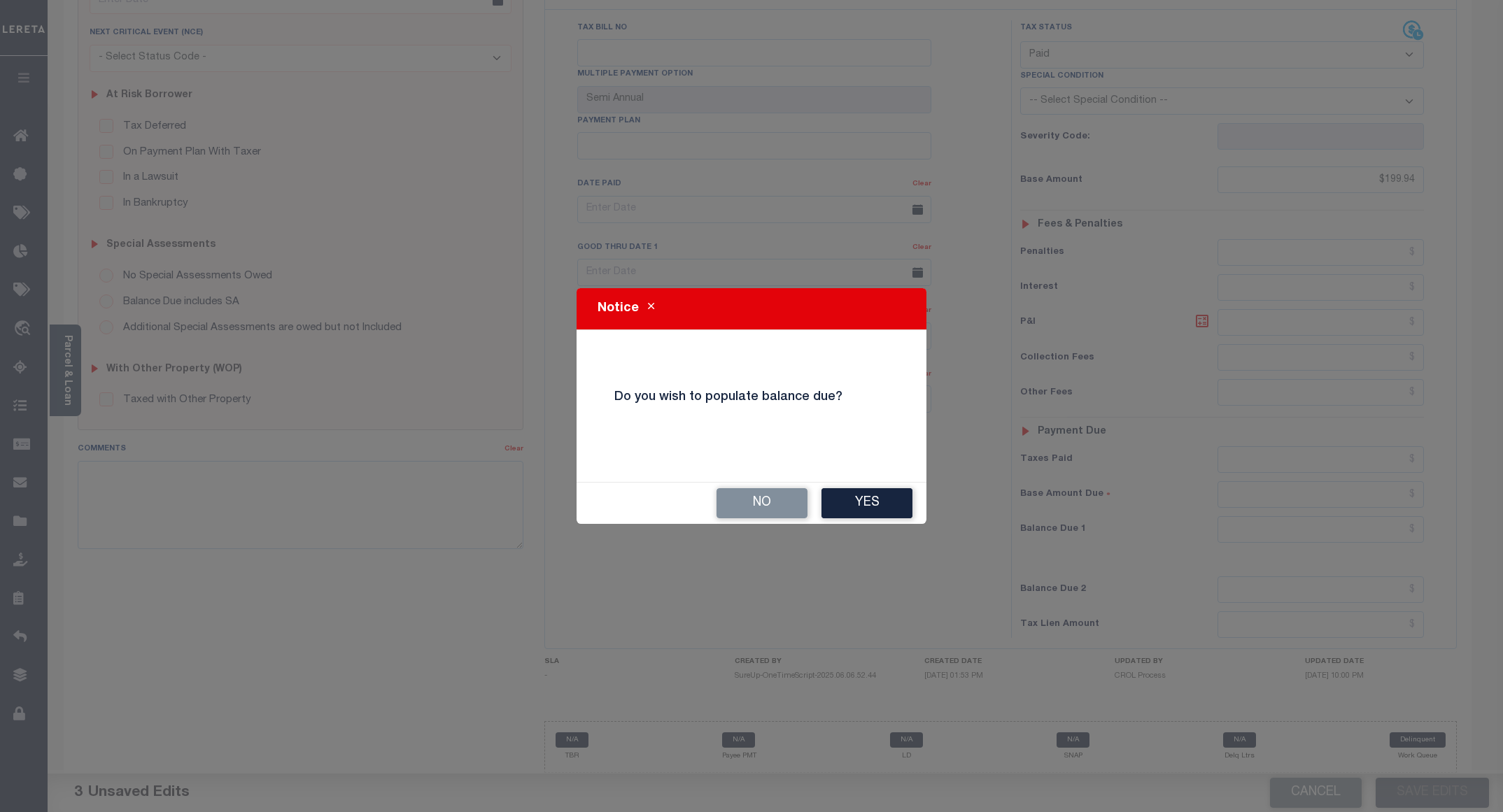
click at [738, 491] on button "No" at bounding box center [762, 503] width 91 height 30
